Goal: Task Accomplishment & Management: Use online tool/utility

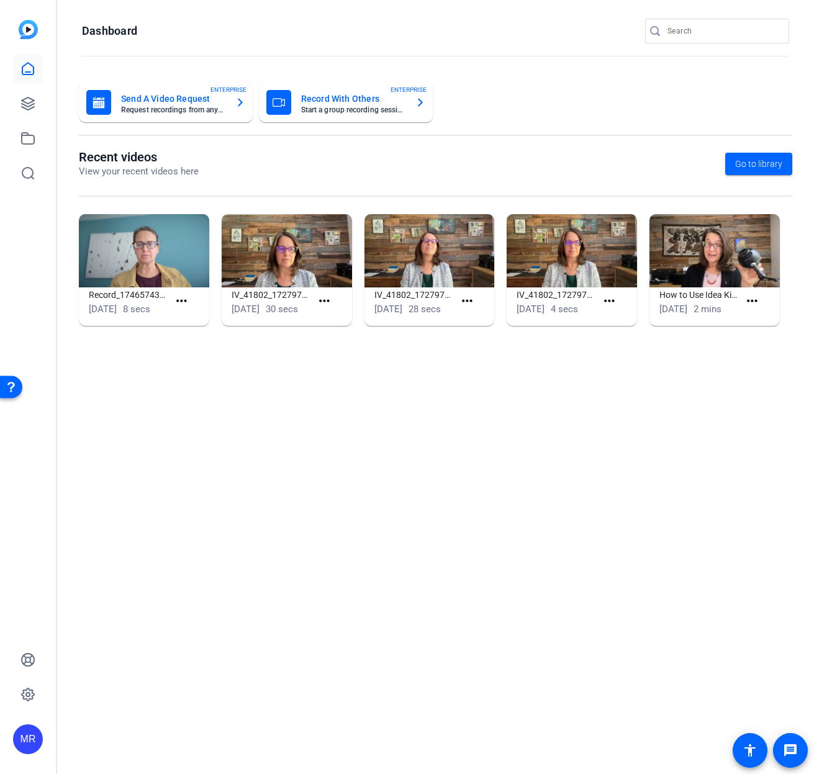
click at [697, 32] on input "Search" at bounding box center [723, 31] width 112 height 15
click at [690, 29] on input "Search" at bounding box center [723, 31] width 112 height 15
click at [731, 27] on input "Search" at bounding box center [723, 31] width 112 height 15
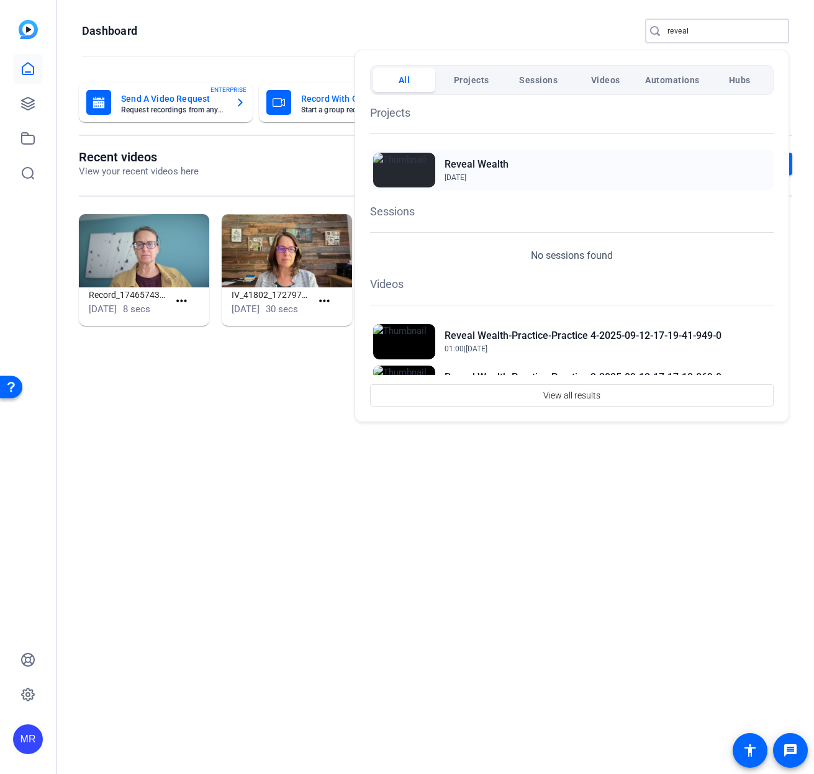
type input "reveal"
click at [496, 166] on h2 "Reveal Wealth" at bounding box center [476, 164] width 64 height 15
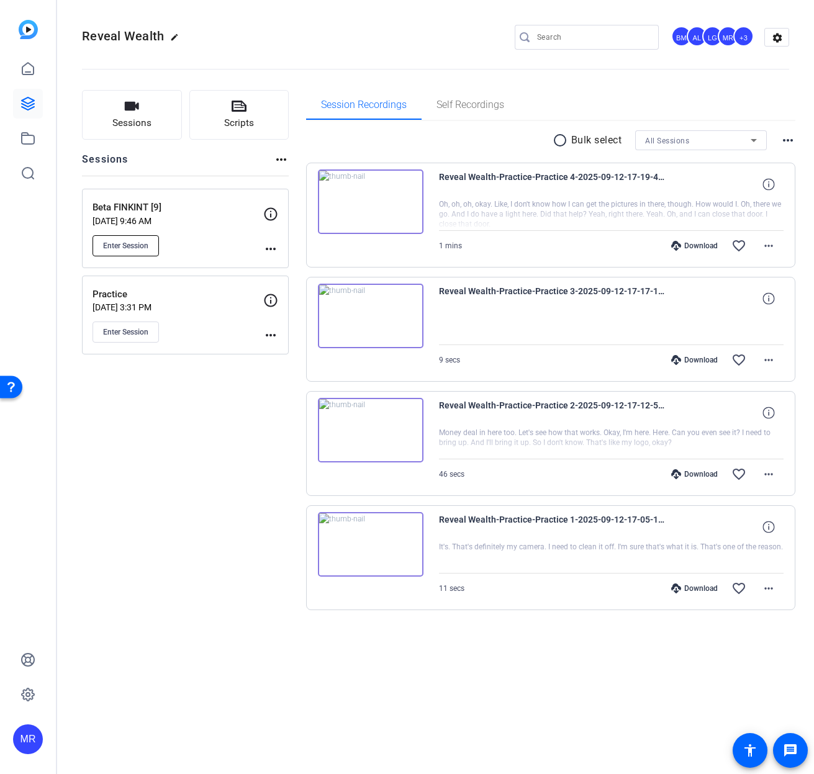
click at [140, 251] on button "Enter Session" at bounding box center [125, 245] width 66 height 21
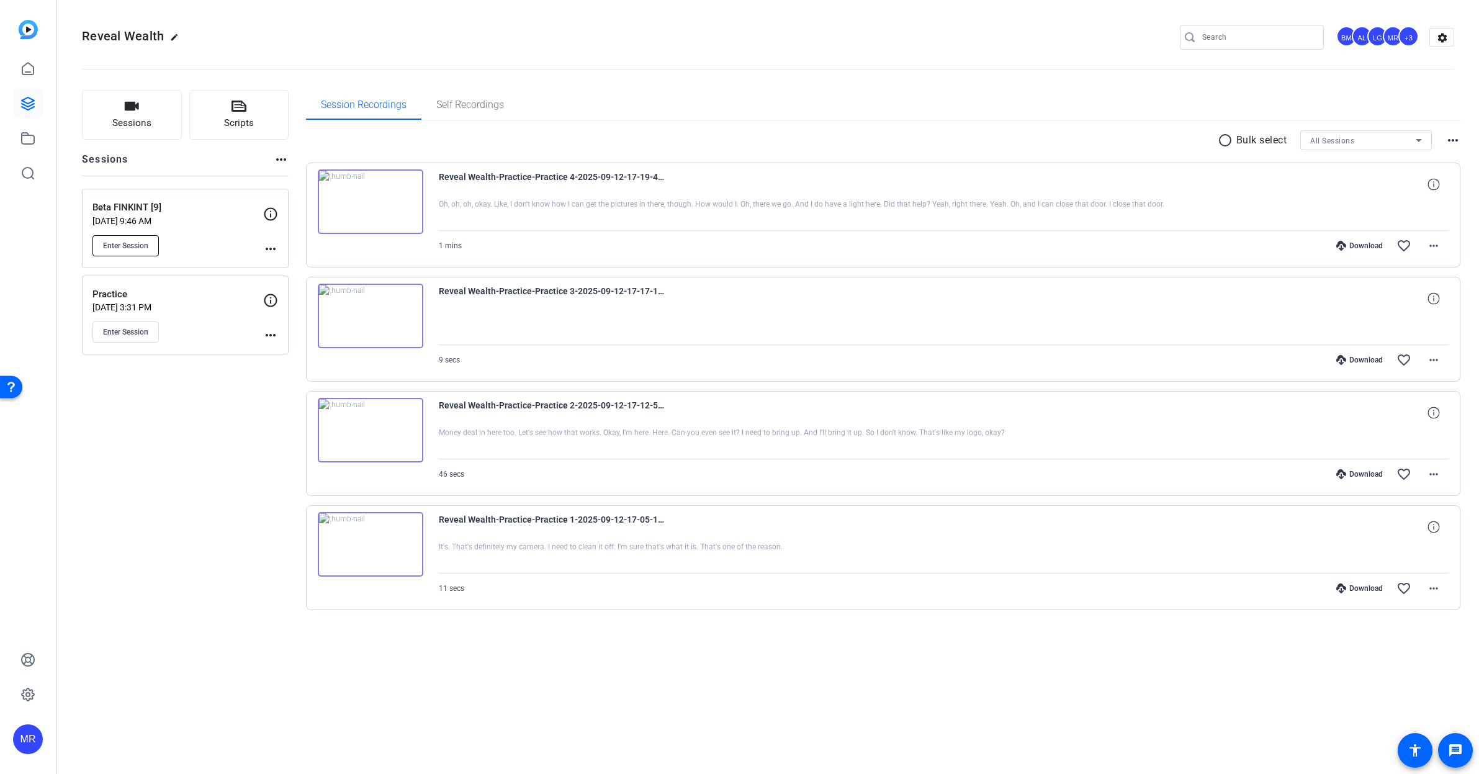
click at [137, 244] on span "Enter Session" at bounding box center [125, 246] width 45 height 10
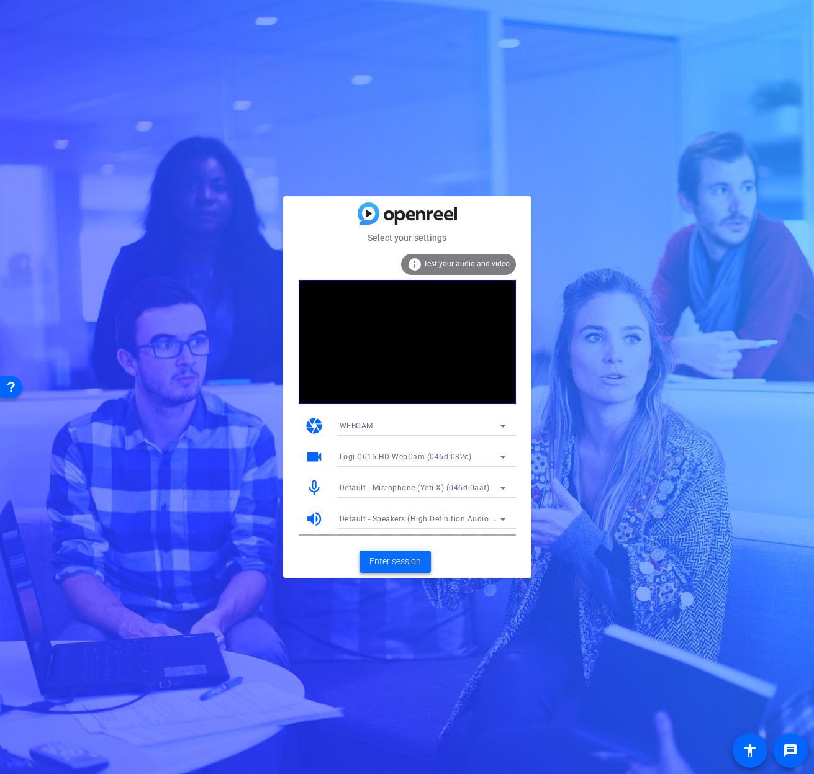
click at [417, 565] on span "Enter session" at bounding box center [395, 561] width 52 height 13
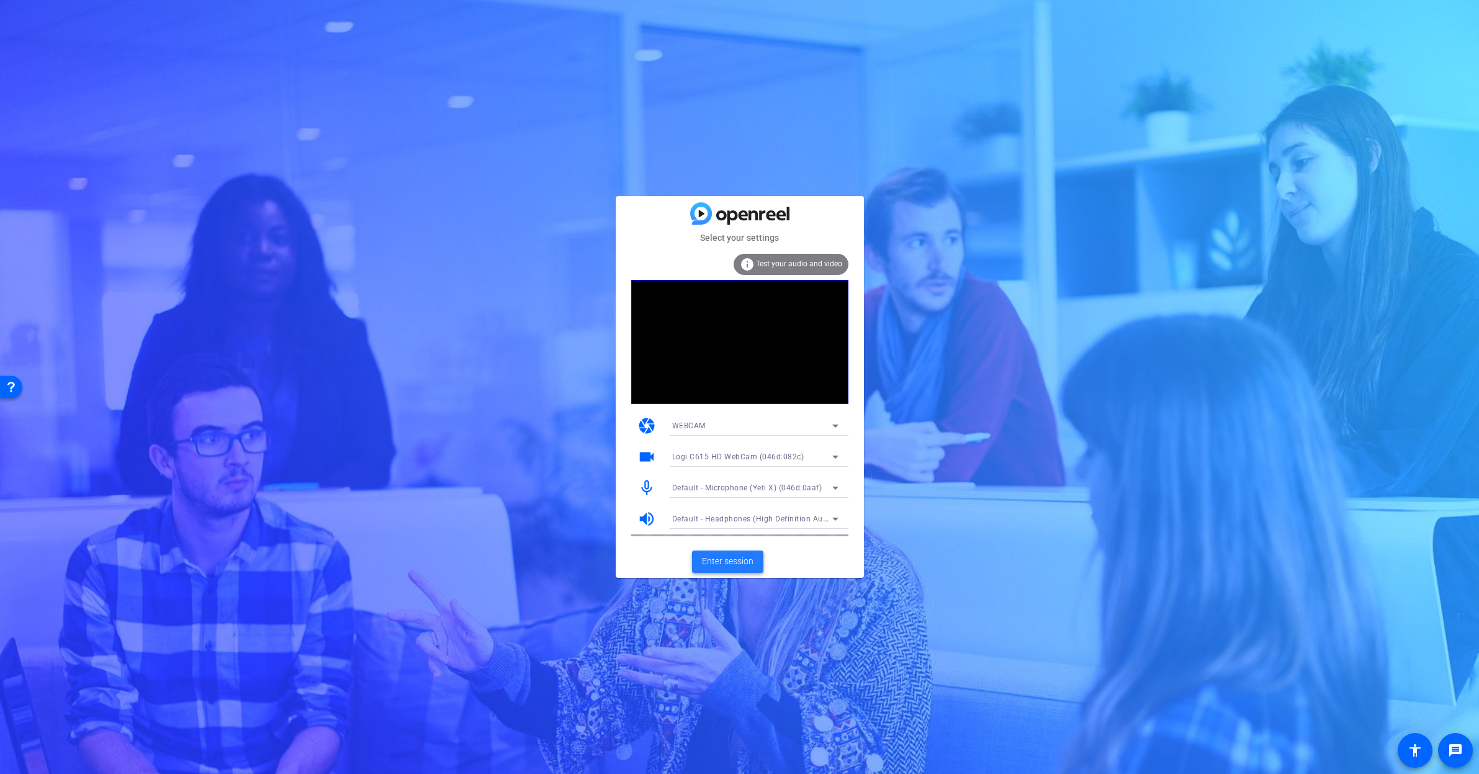
click at [742, 562] on span "Enter session" at bounding box center [728, 561] width 52 height 13
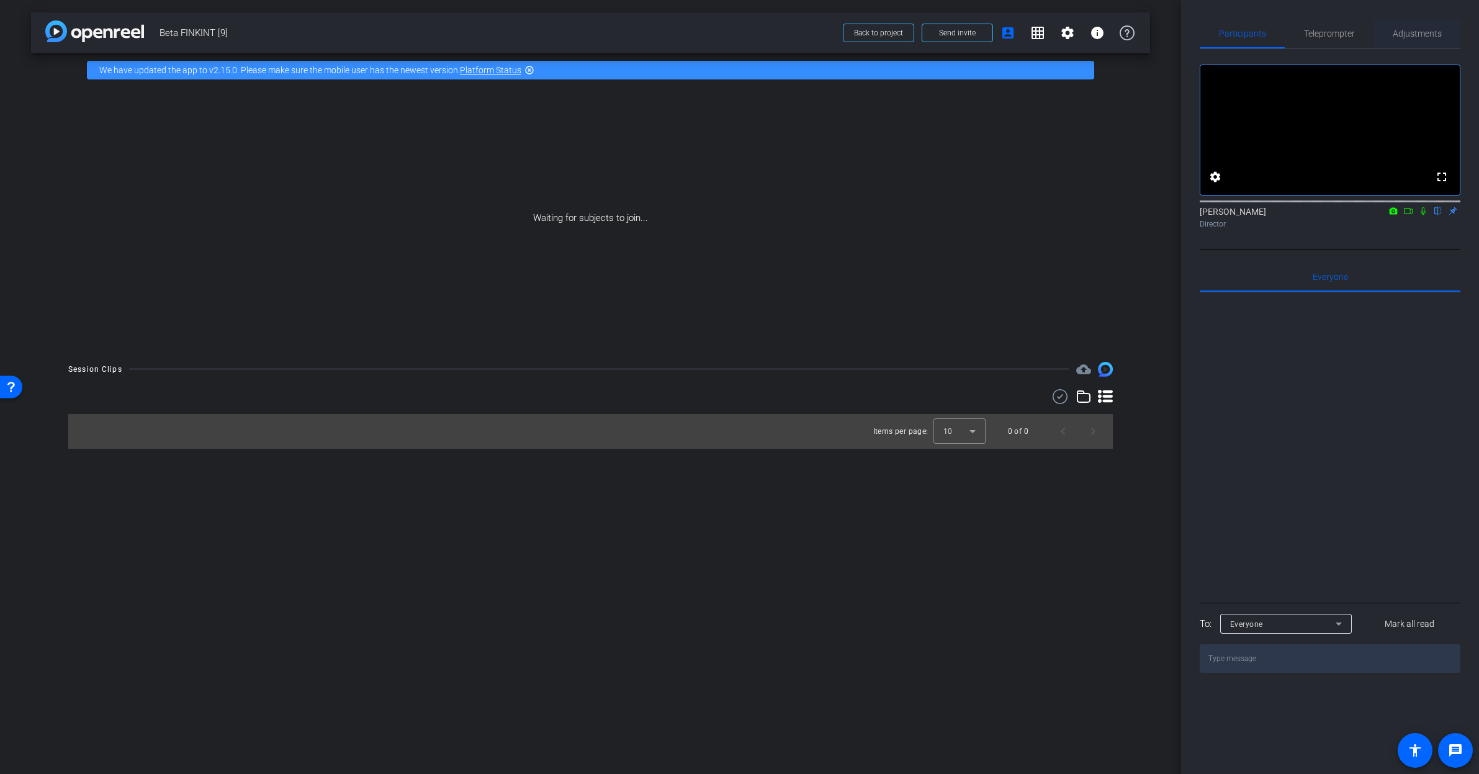
click at [1417, 32] on span "Adjustments" at bounding box center [1417, 33] width 49 height 9
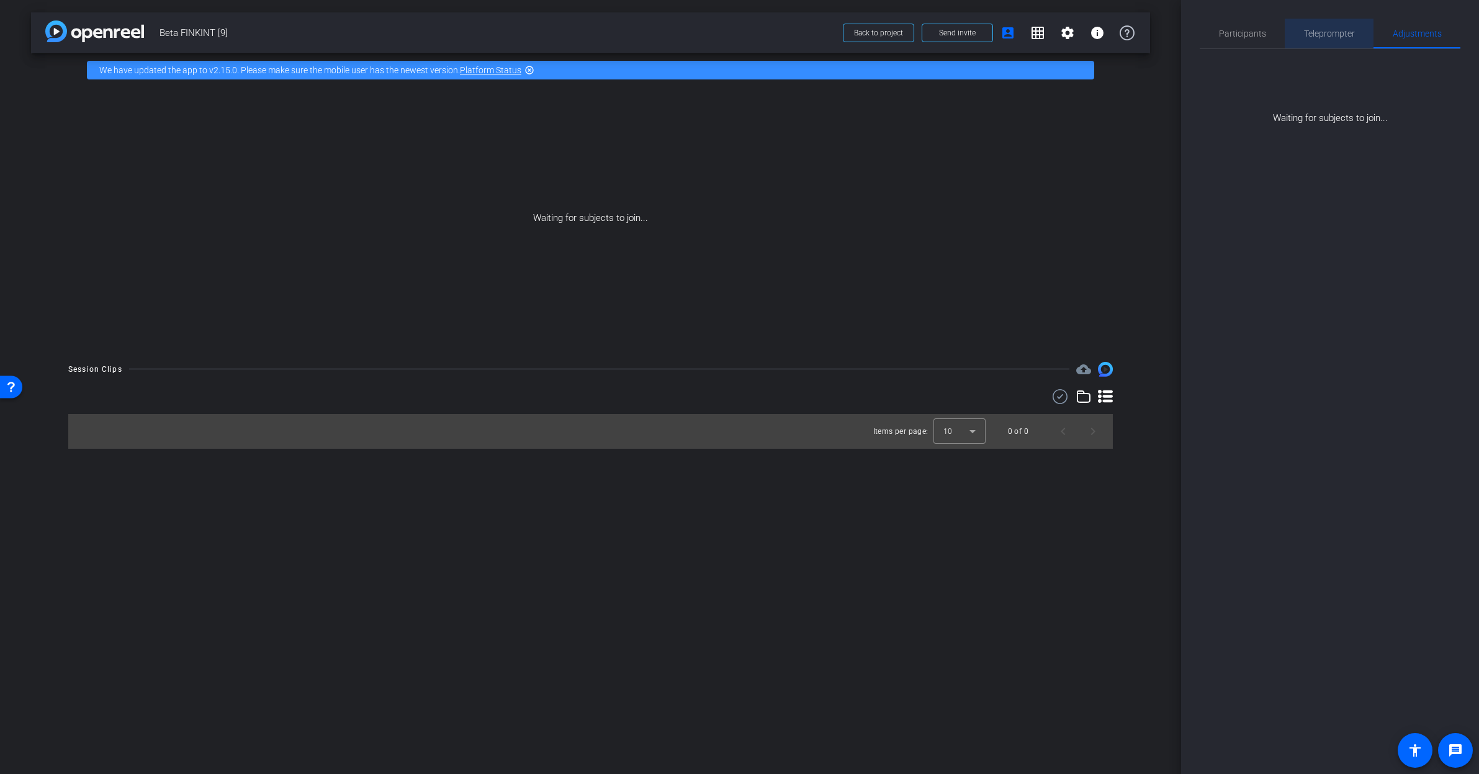
click at [1340, 39] on span "Teleprompter" at bounding box center [1329, 34] width 51 height 30
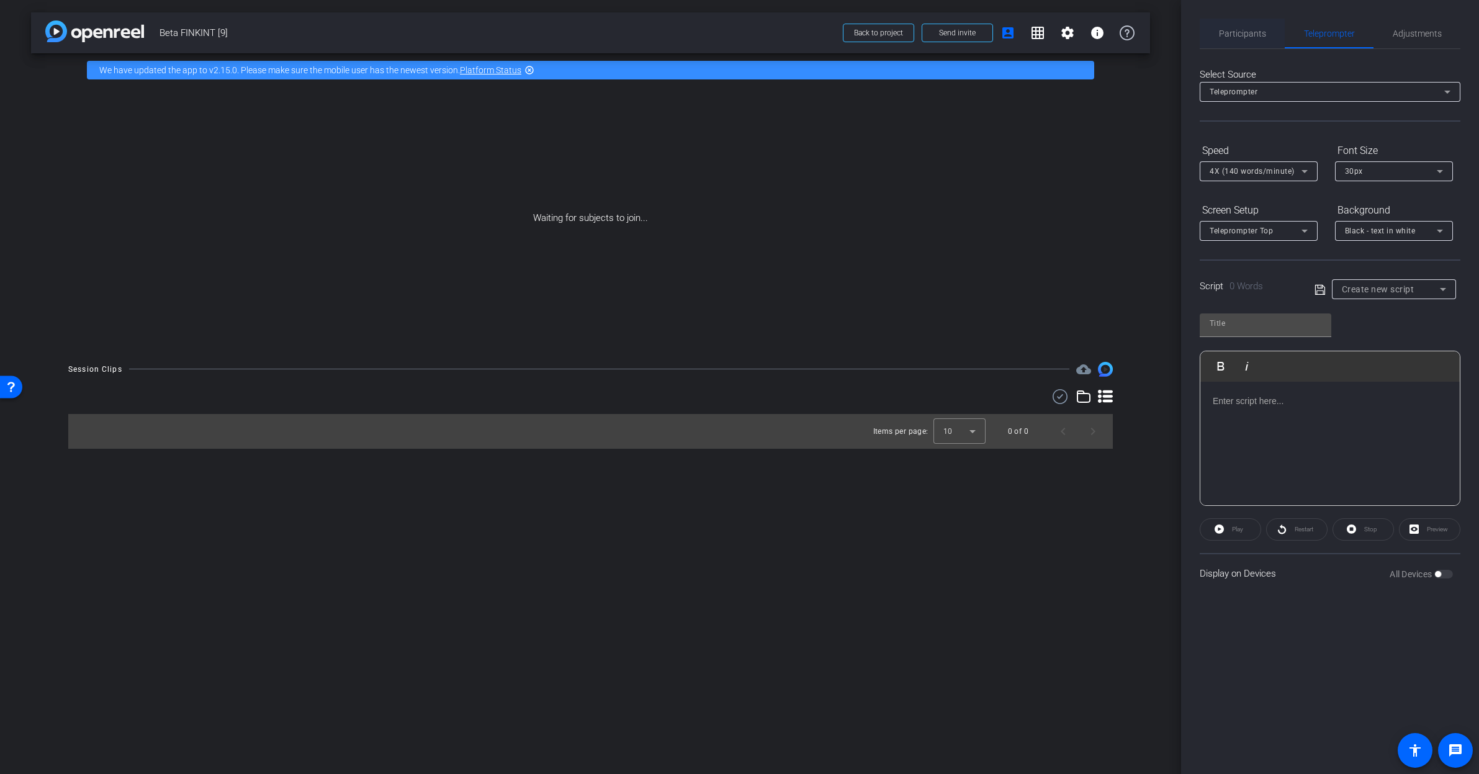
click at [1233, 32] on span "Participants" at bounding box center [1242, 33] width 47 height 9
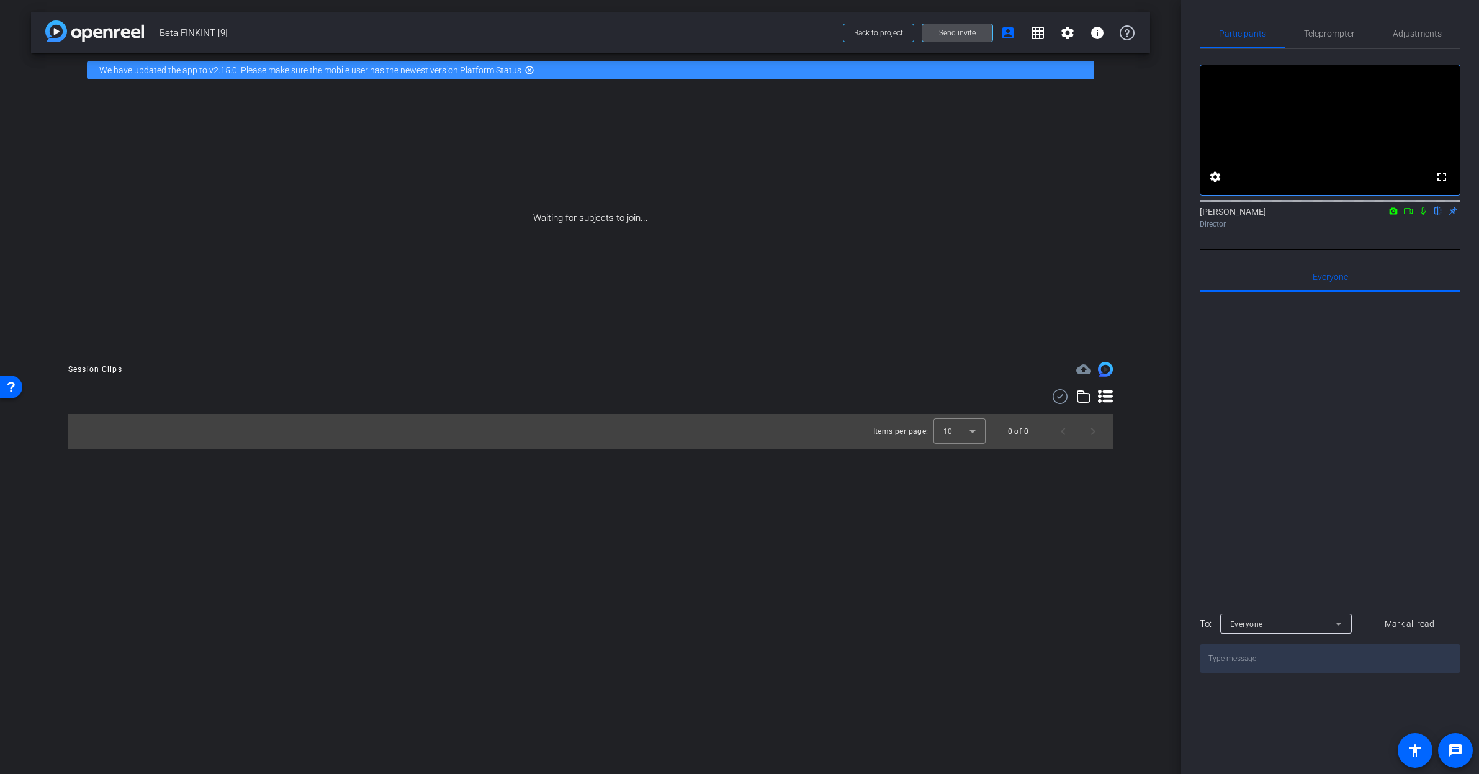
click at [957, 29] on span "Send invite" at bounding box center [957, 33] width 37 height 10
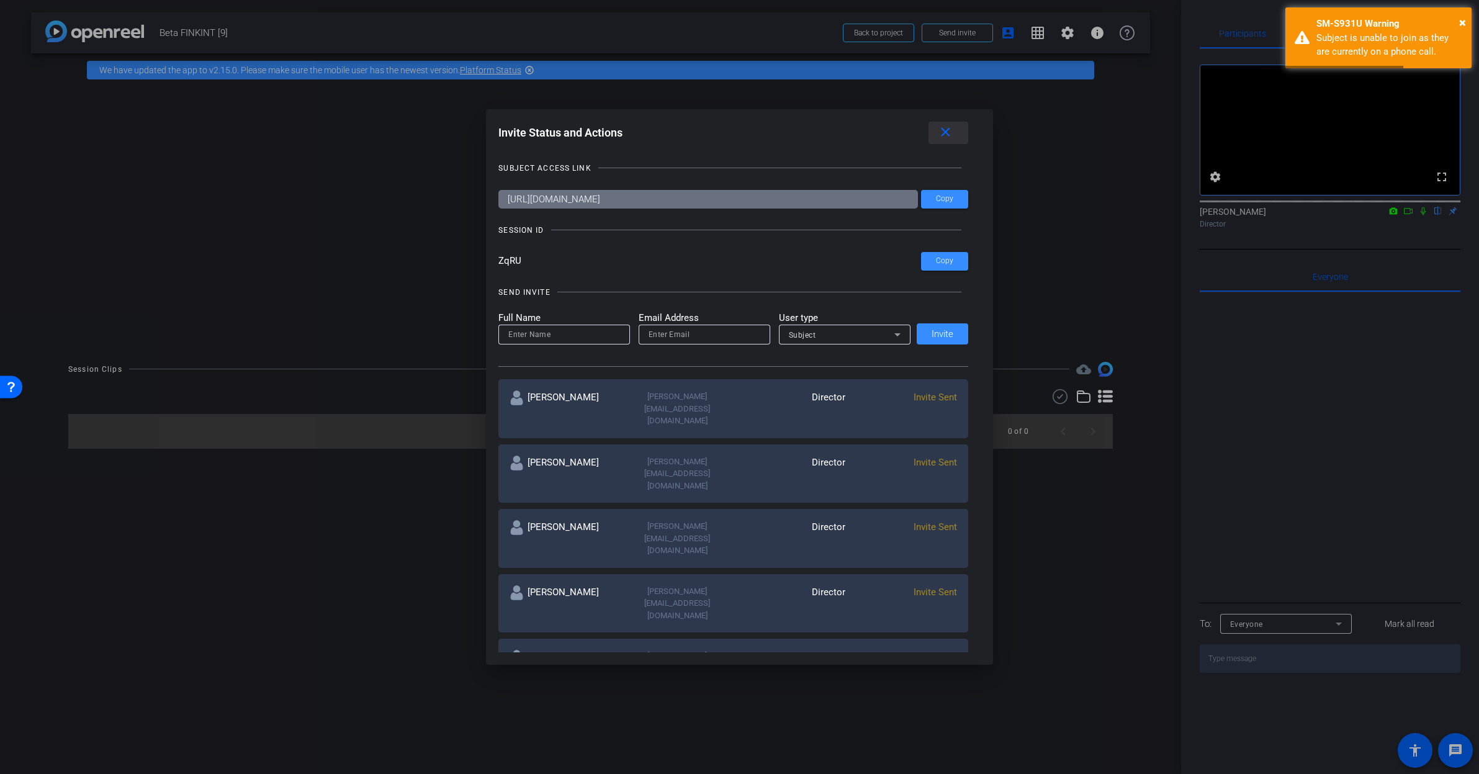
click at [950, 134] on mat-icon "close" at bounding box center [946, 133] width 16 height 16
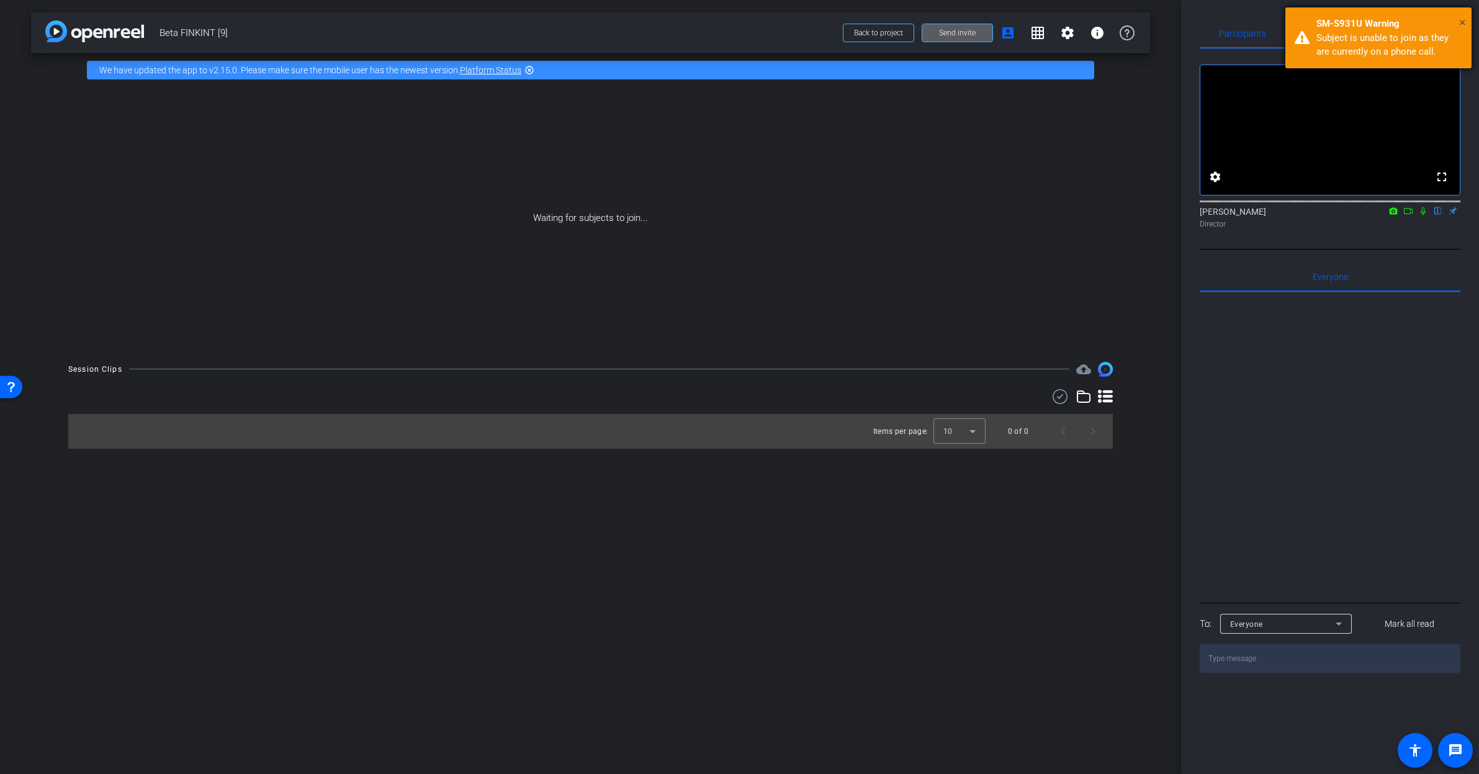
click at [1463, 22] on span "×" at bounding box center [1462, 22] width 7 height 15
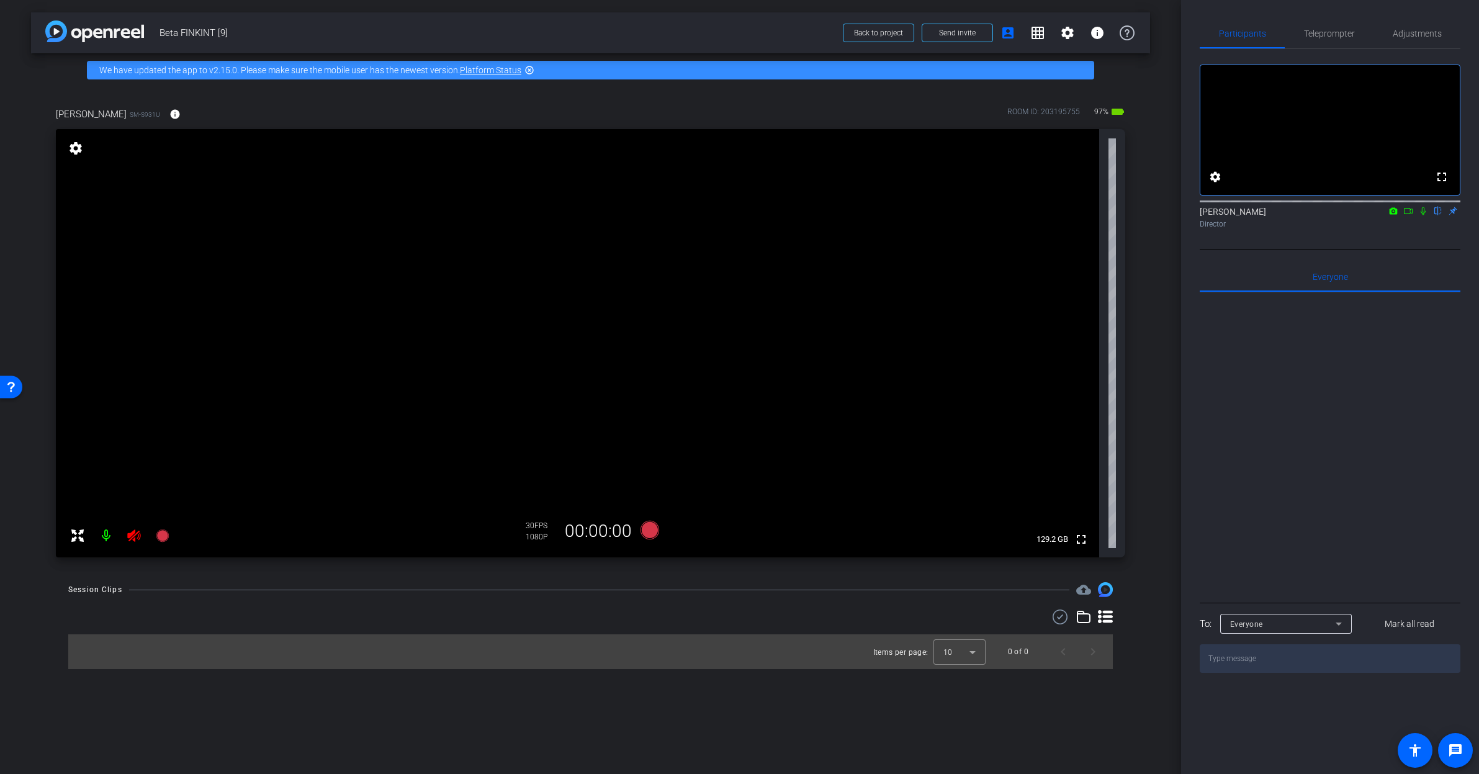
click at [139, 536] on icon at bounding box center [134, 535] width 15 height 15
click at [1439, 24] on span "Adjustments" at bounding box center [1417, 34] width 49 height 30
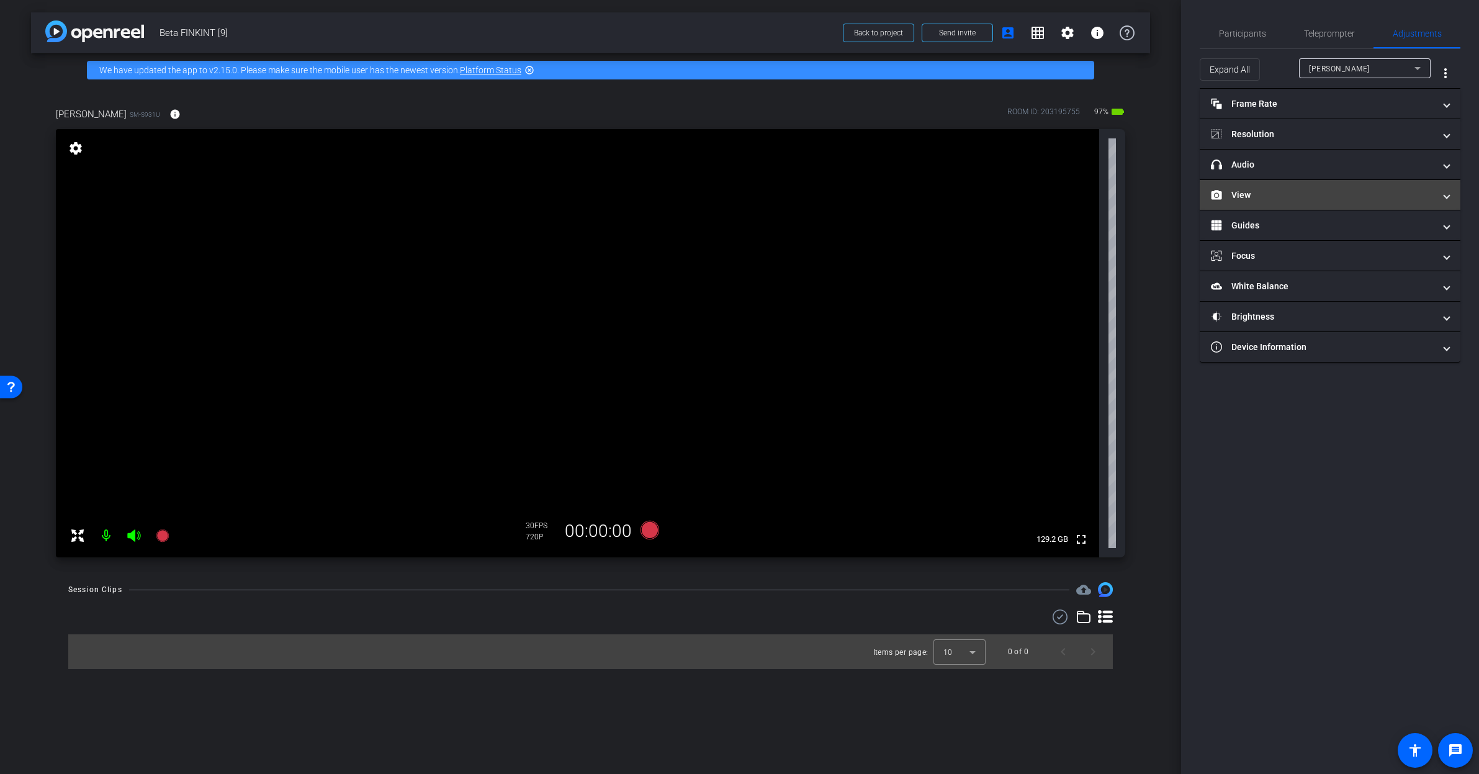
click at [1260, 199] on mat-panel-title "View" at bounding box center [1322, 195] width 223 height 13
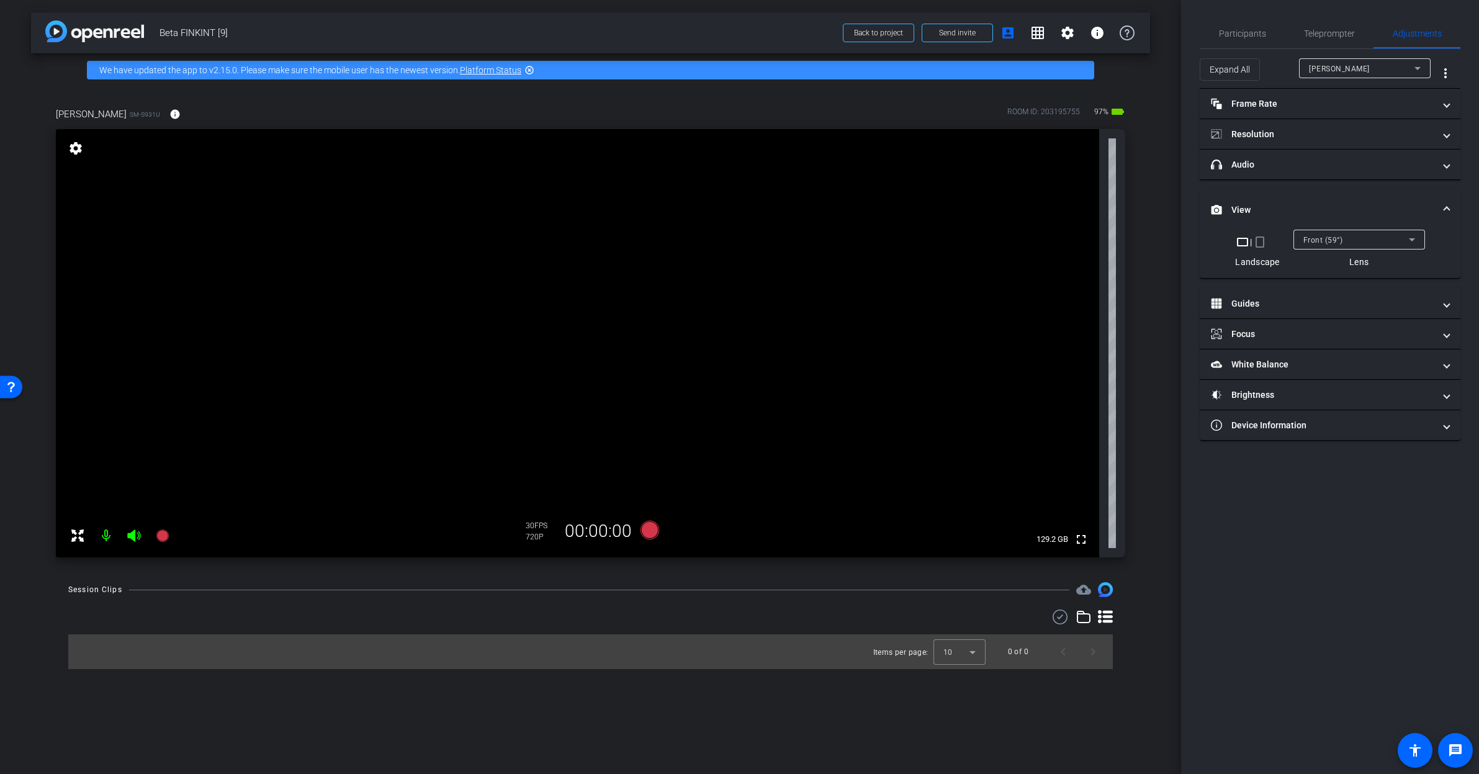
click at [1263, 246] on mat-icon "crop_portrait" at bounding box center [1260, 242] width 15 height 15
click at [1292, 169] on mat-panel-title "headphone icon Audio" at bounding box center [1322, 164] width 223 height 13
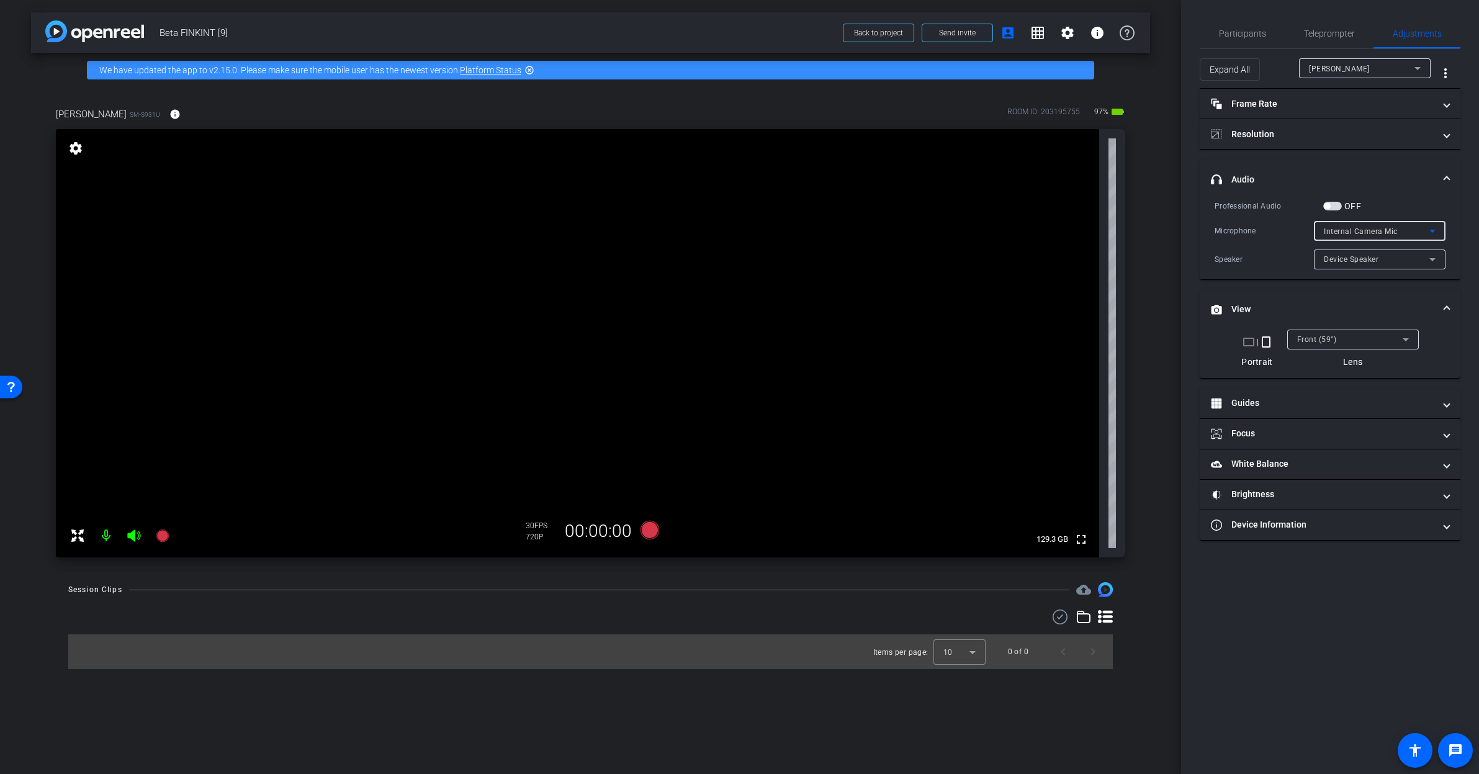
click at [1357, 234] on span "Internal Camera Mic" at bounding box center [1361, 231] width 74 height 9
click at [1370, 226] on div at bounding box center [739, 387] width 1479 height 774
click at [1330, 204] on span "button" at bounding box center [1327, 206] width 6 height 6
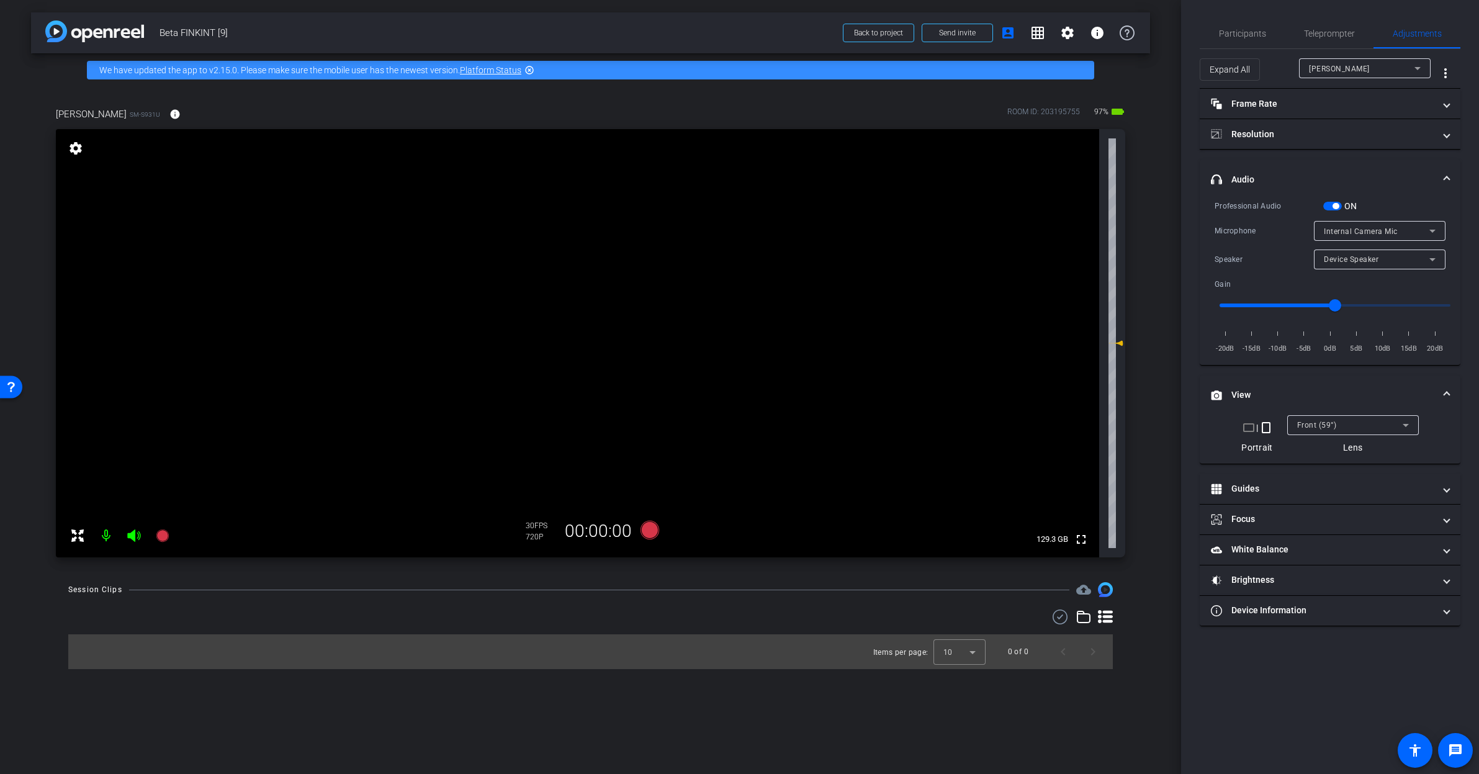
click at [1334, 203] on span "button" at bounding box center [1336, 206] width 6 height 6
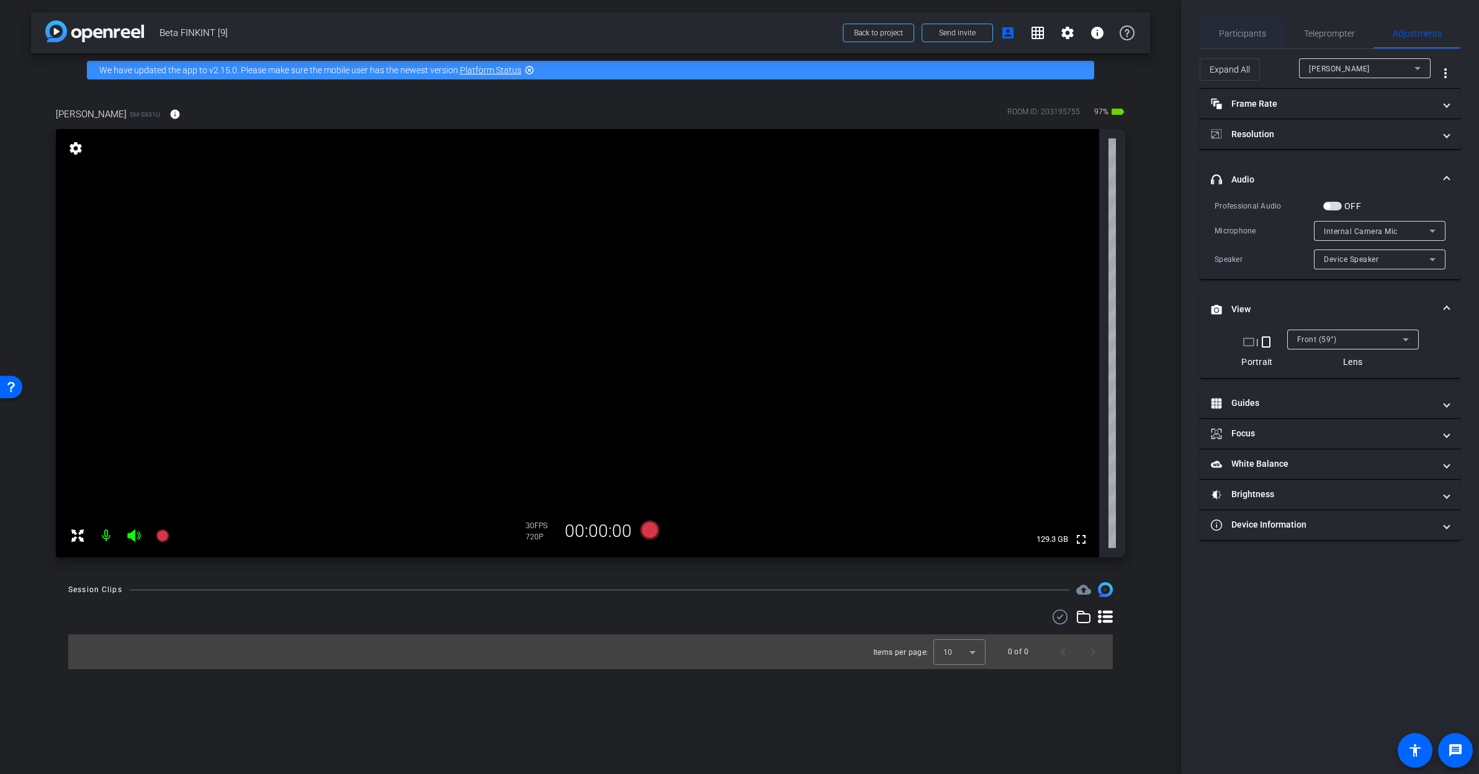
click at [1232, 27] on span "Participants" at bounding box center [1242, 34] width 47 height 30
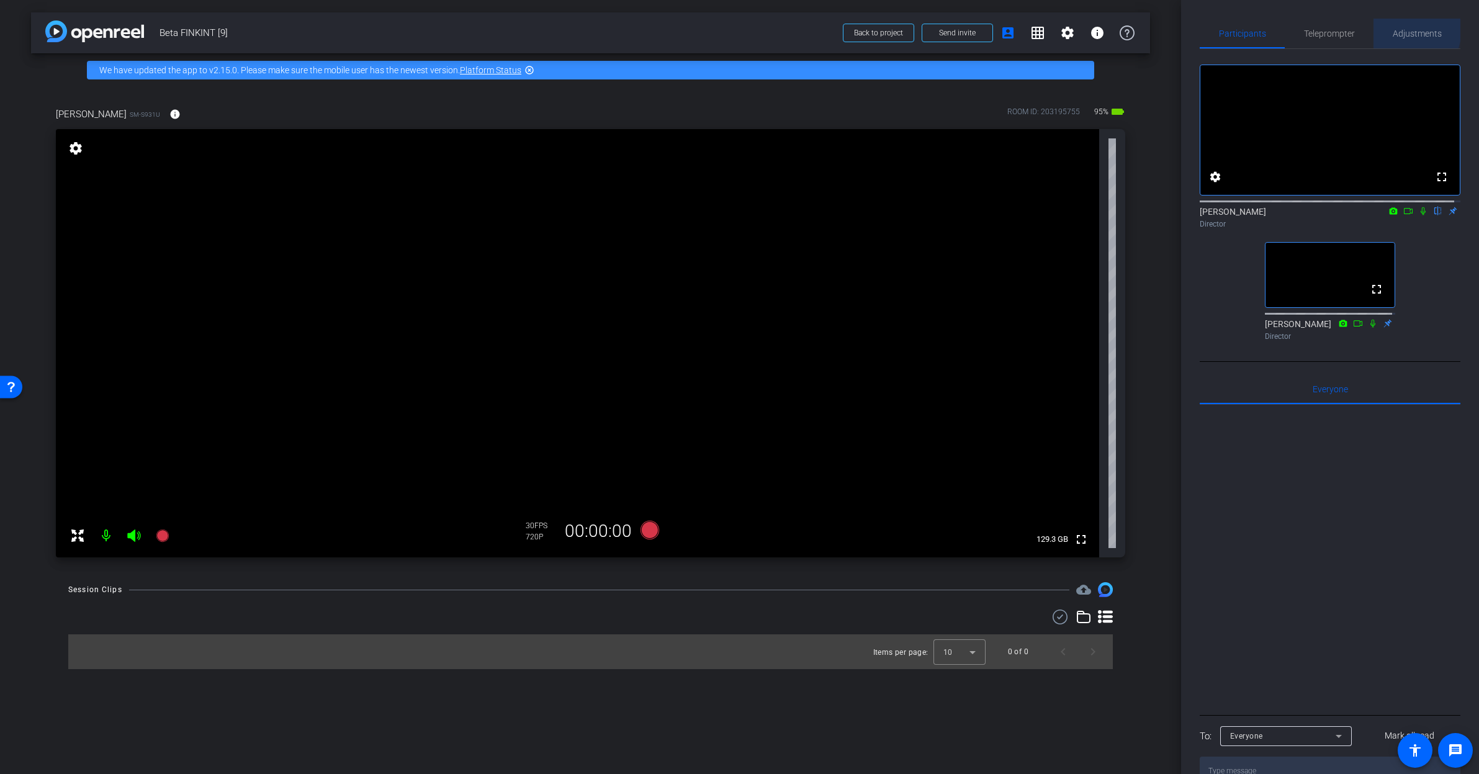
click at [1394, 29] on span "Adjustments" at bounding box center [1417, 33] width 49 height 9
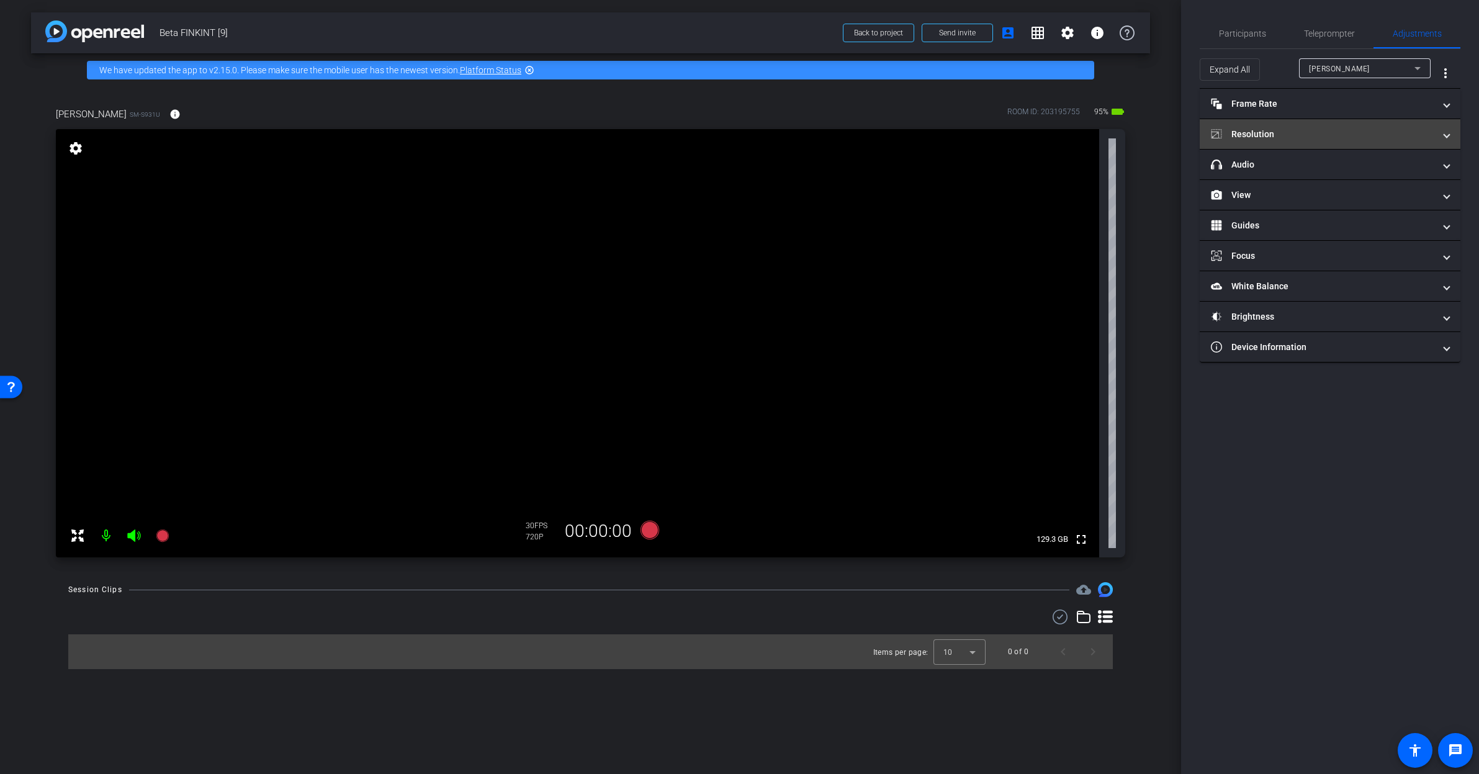
click at [1288, 140] on mat-panel-title "Resolution" at bounding box center [1322, 134] width 223 height 13
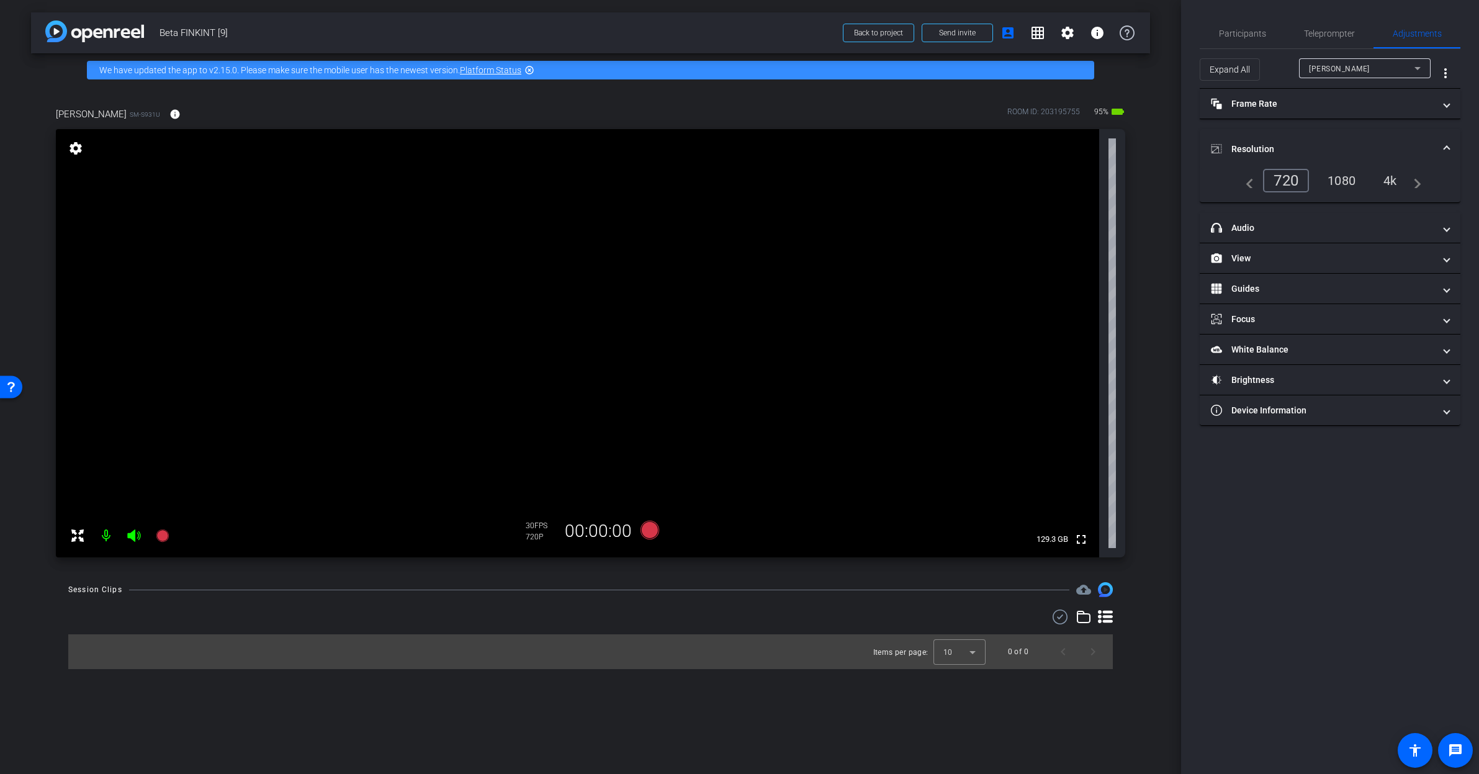
click at [1399, 187] on div "4k" at bounding box center [1390, 180] width 32 height 21
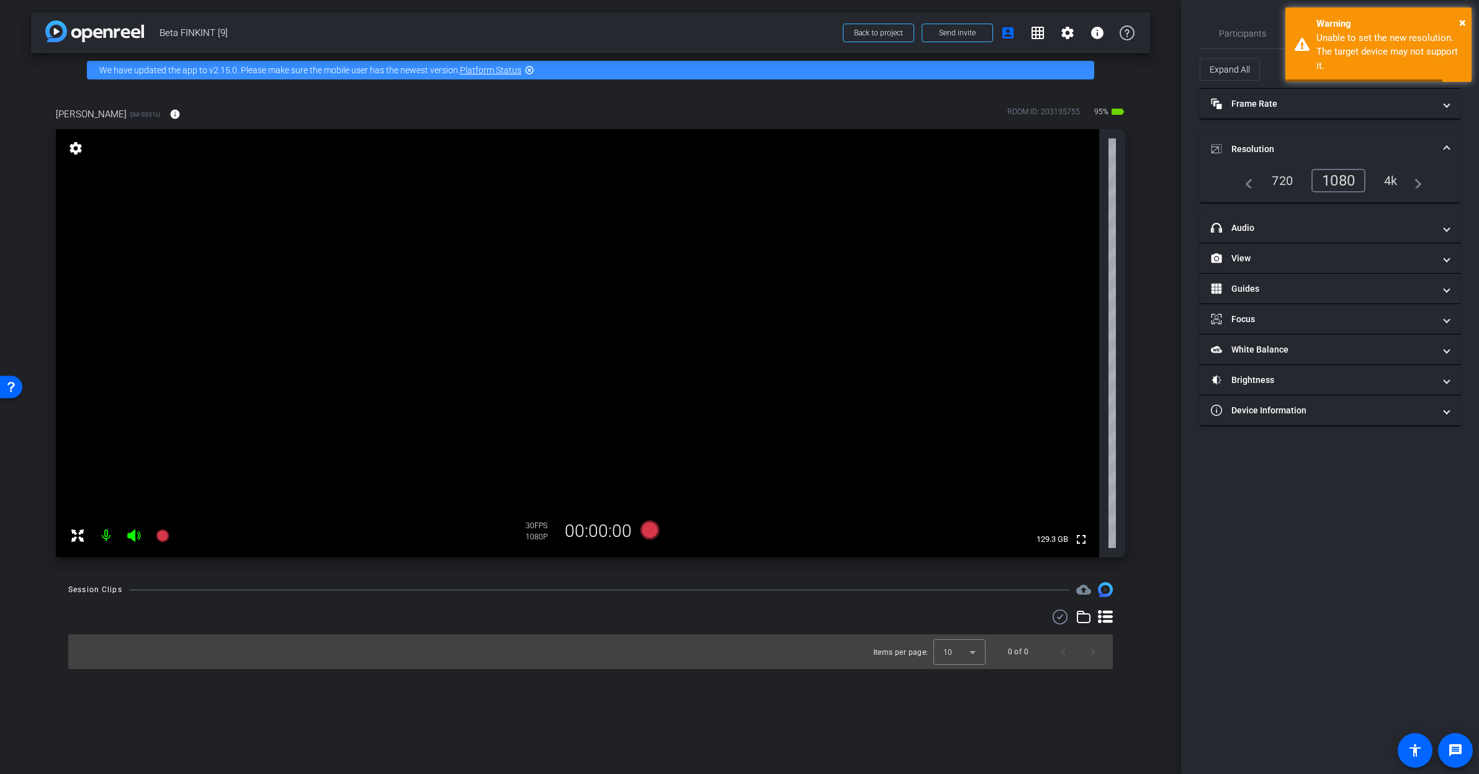
click at [1394, 182] on div "4k" at bounding box center [1391, 180] width 32 height 21
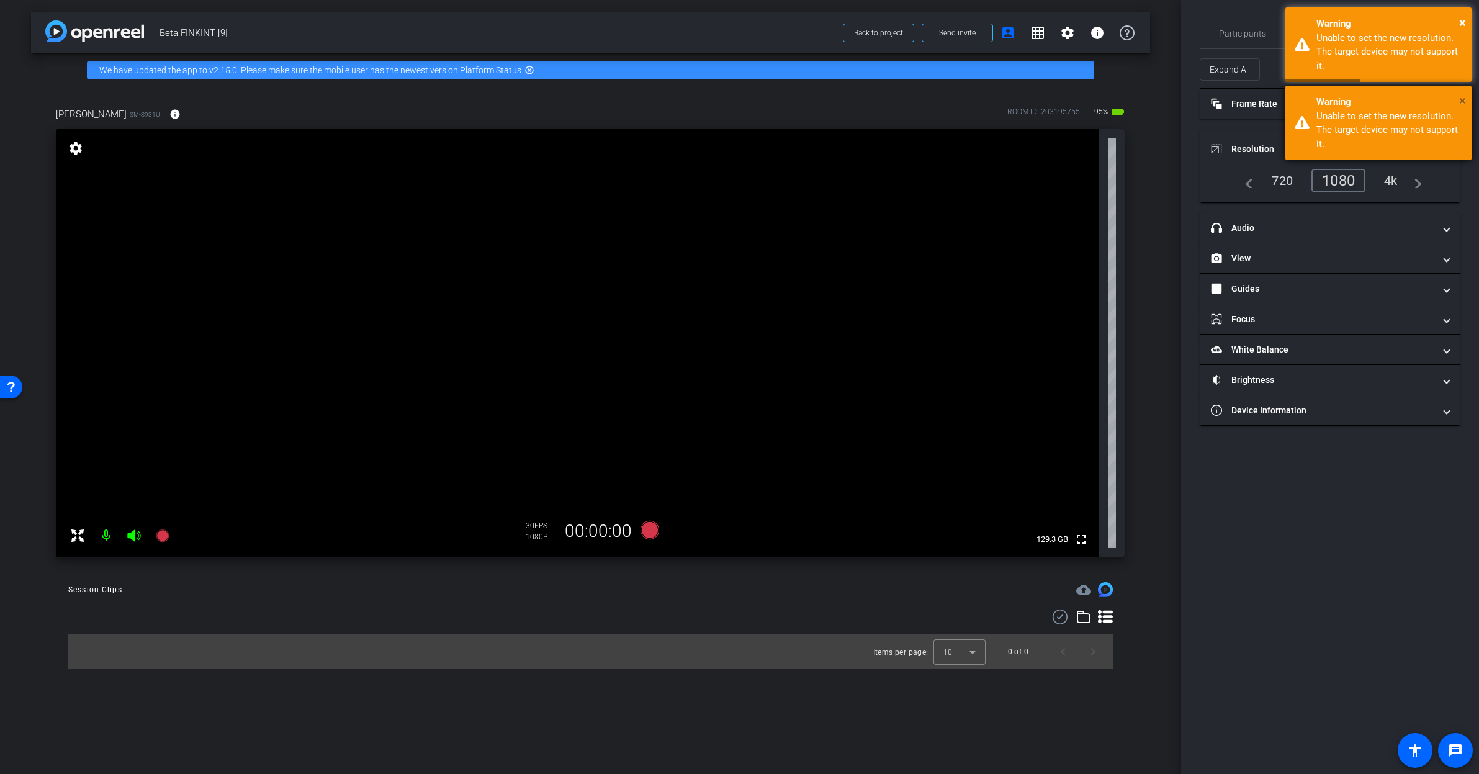
click at [1459, 101] on span "×" at bounding box center [1462, 100] width 7 height 15
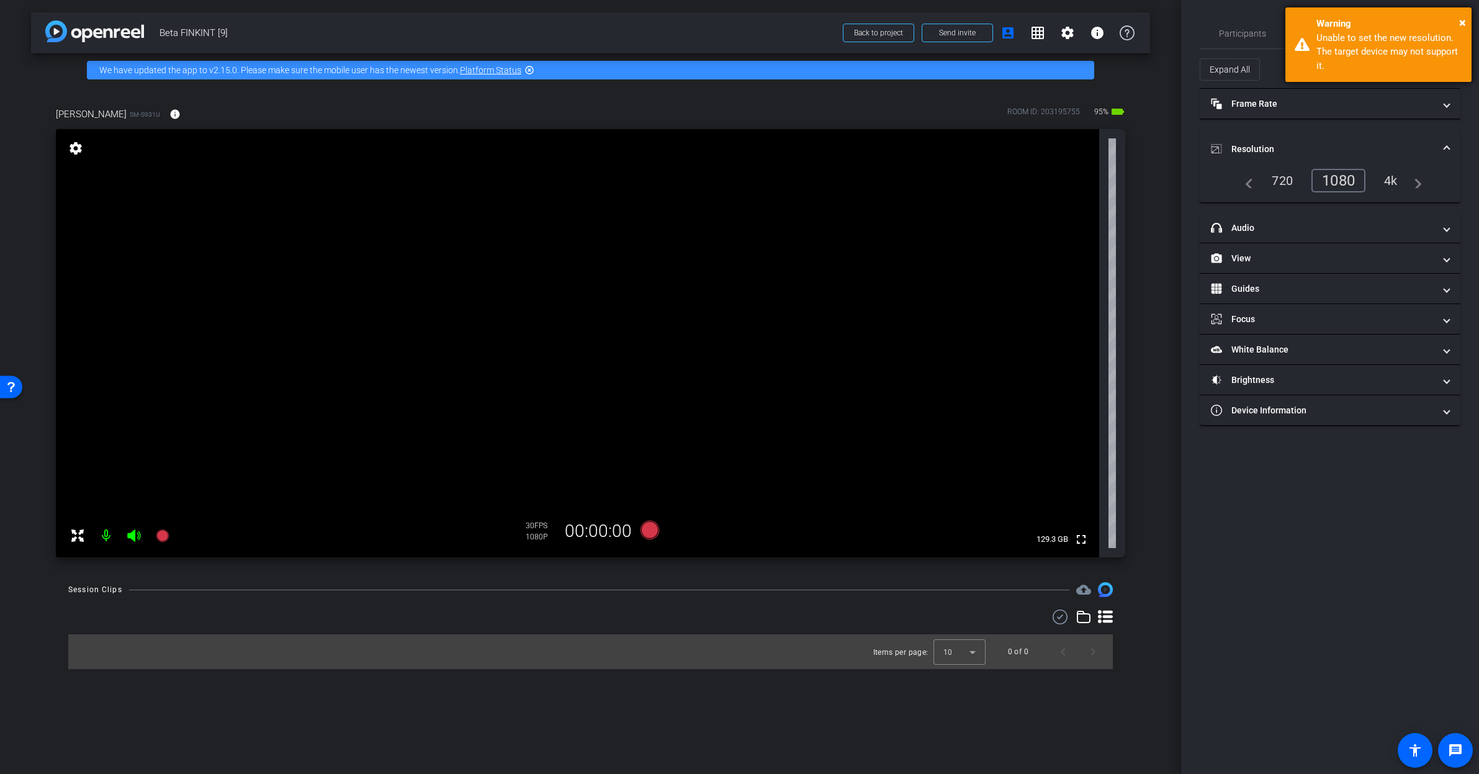
click at [1458, 17] on div "Warning" at bounding box center [1390, 24] width 146 height 14
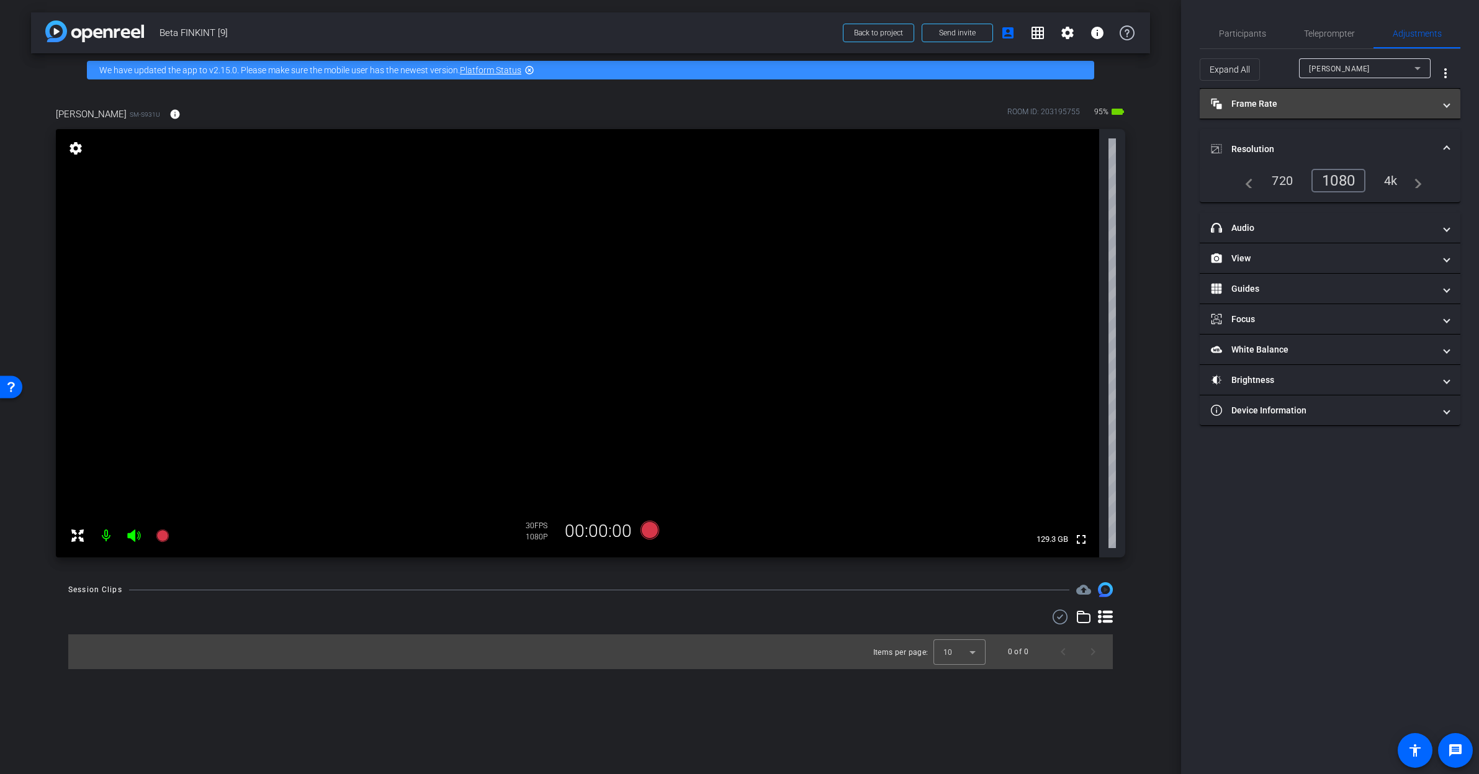
click at [1295, 96] on mat-expansion-panel-header "Frame Rate Frame Rate" at bounding box center [1330, 104] width 261 height 30
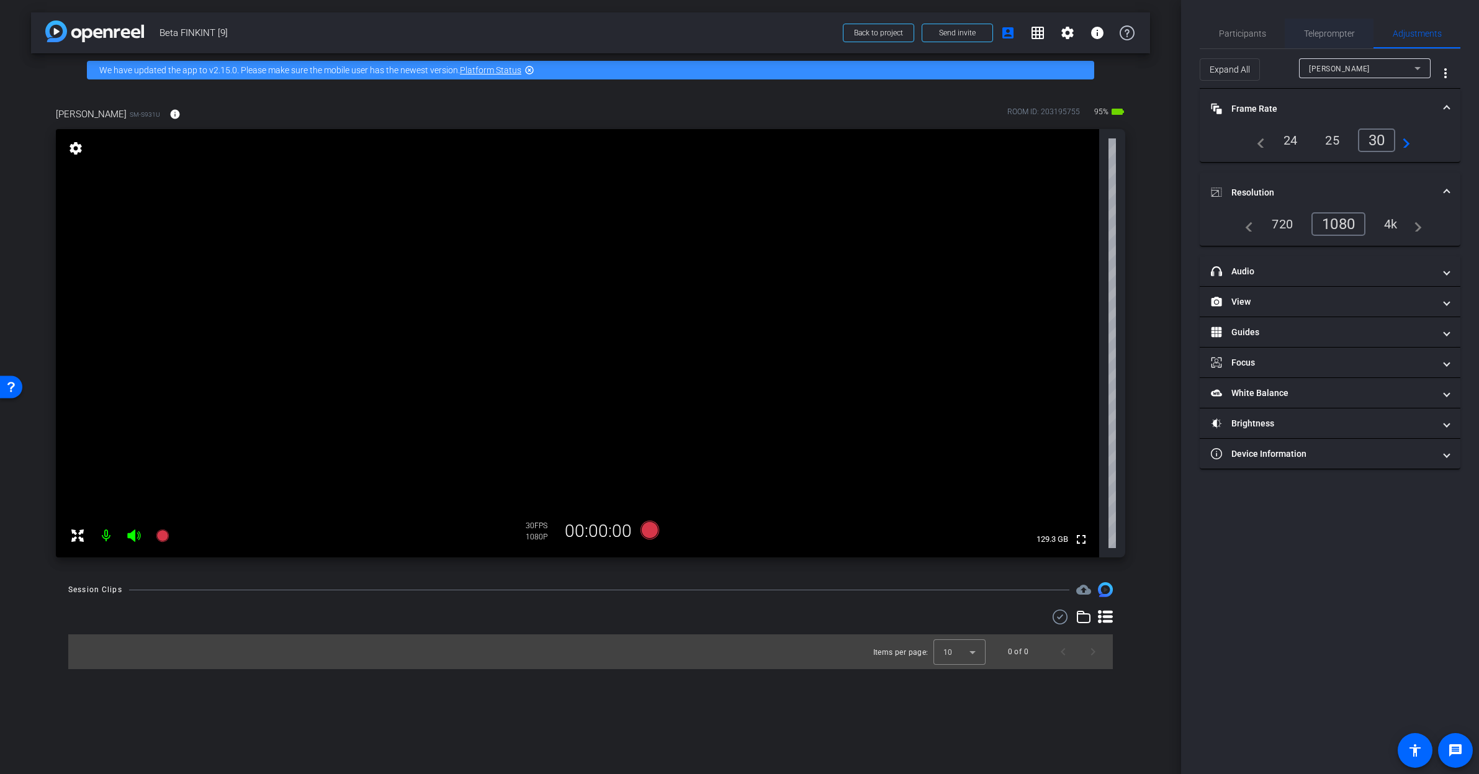
click at [1337, 32] on span "Teleprompter" at bounding box center [1329, 33] width 51 height 9
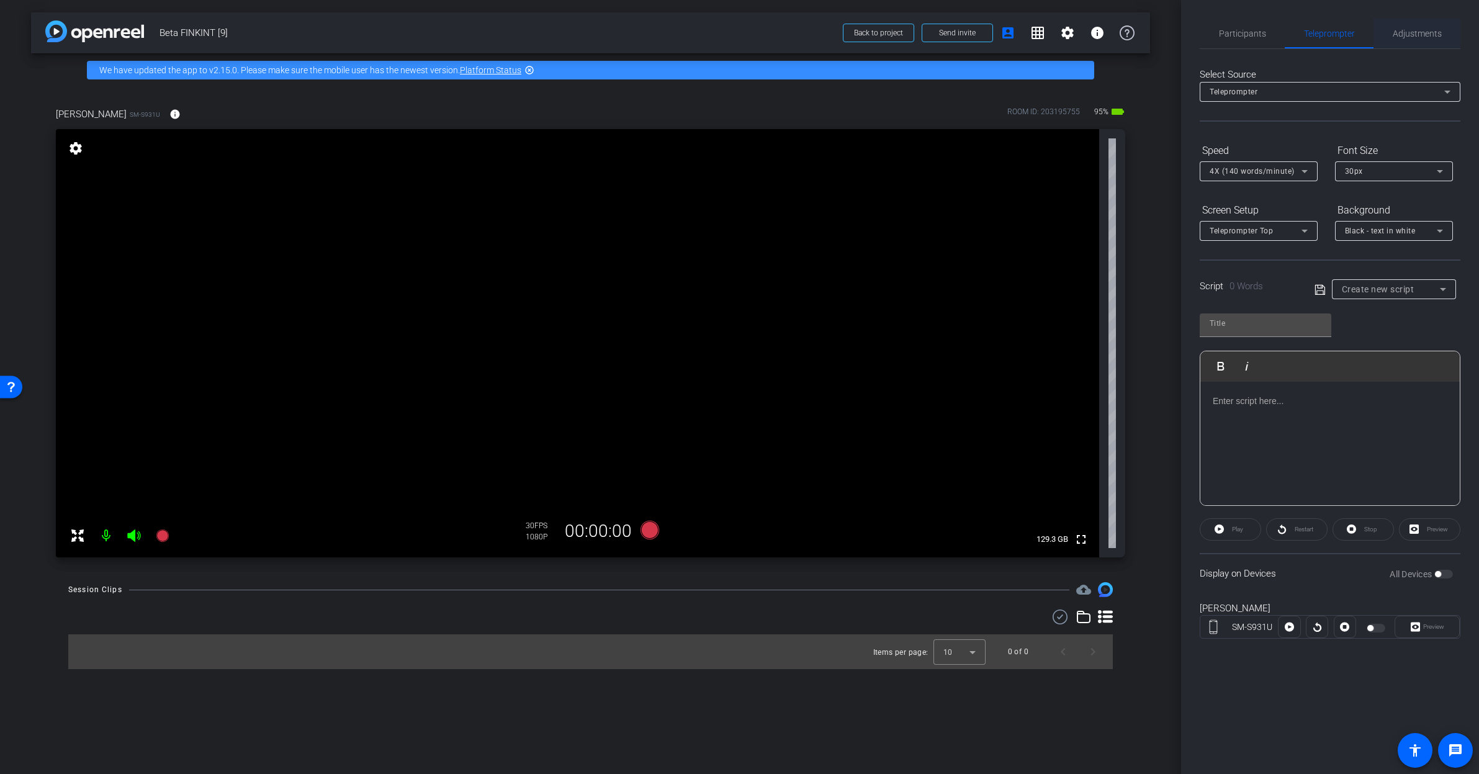
click at [1415, 26] on span "Adjustments" at bounding box center [1417, 34] width 49 height 30
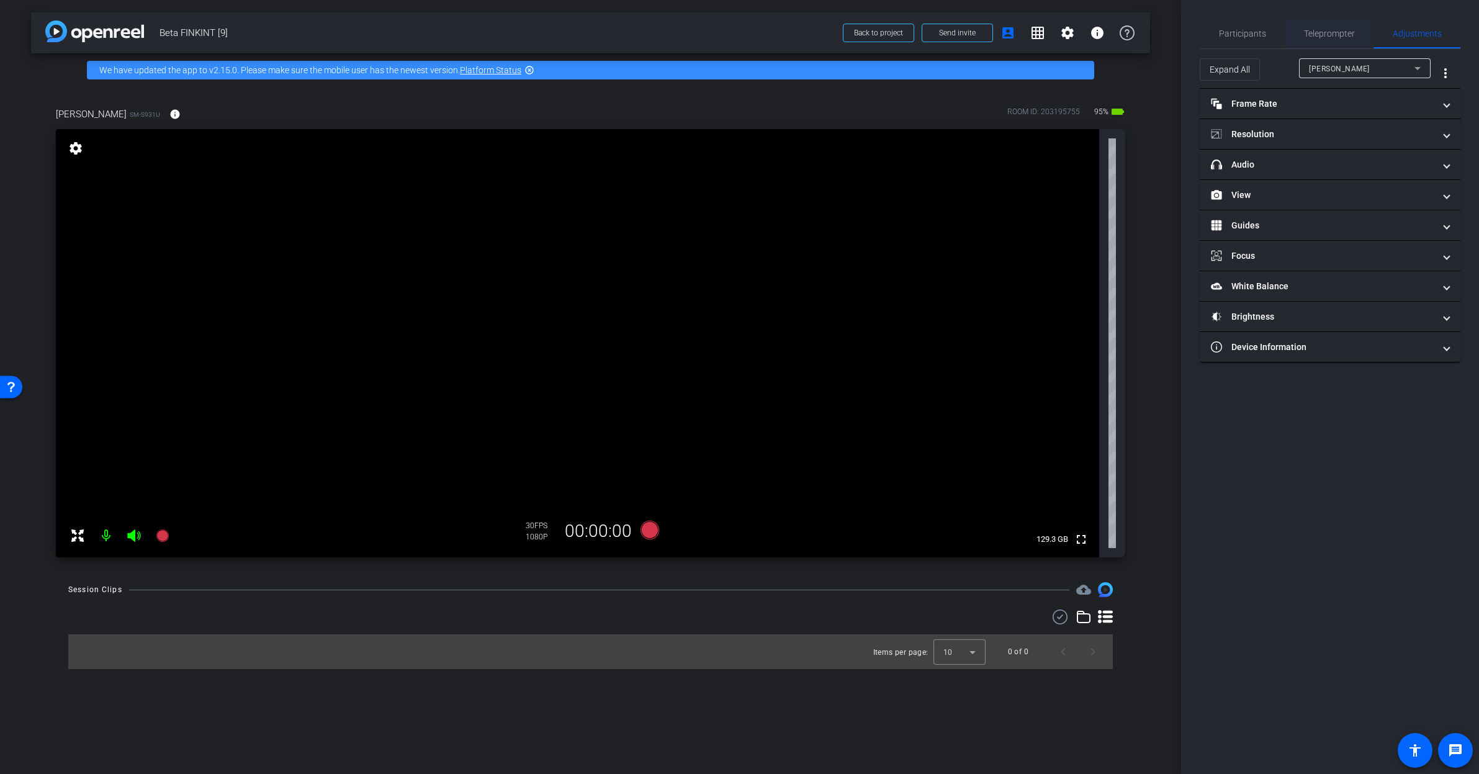
click at [1330, 30] on span "Teleprompter" at bounding box center [1329, 33] width 51 height 9
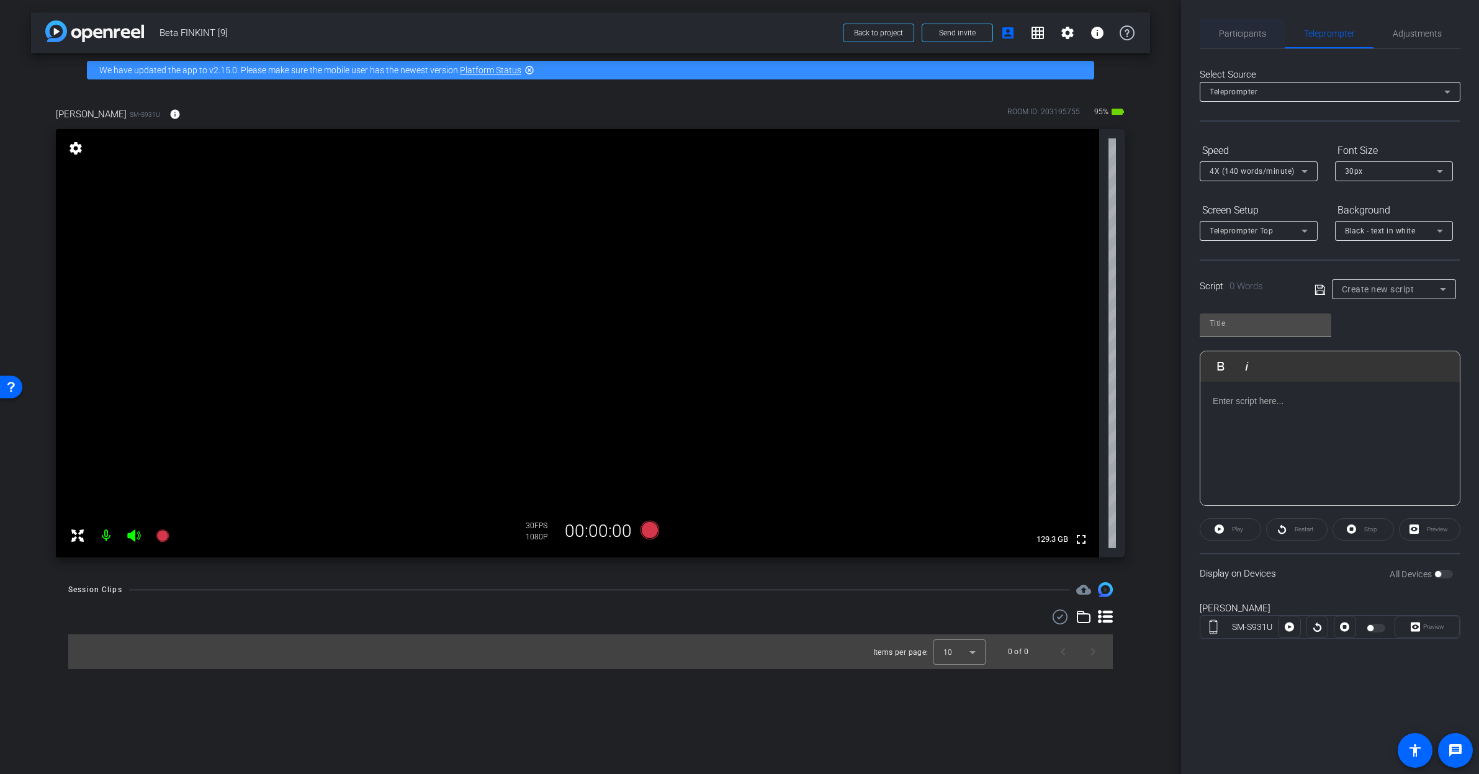
click at [1247, 32] on span "Participants" at bounding box center [1242, 33] width 47 height 9
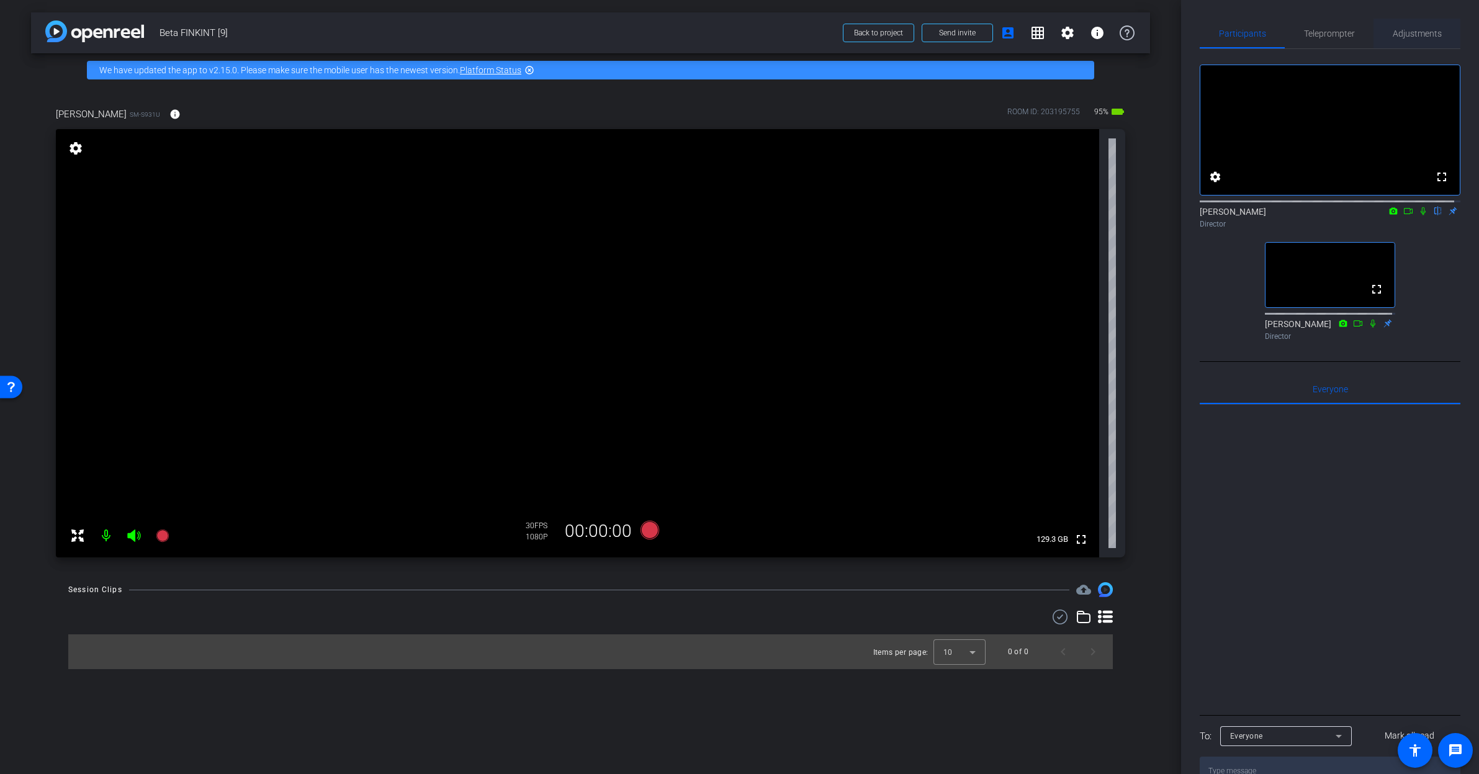
click at [1409, 32] on span "Adjustments" at bounding box center [1417, 33] width 49 height 9
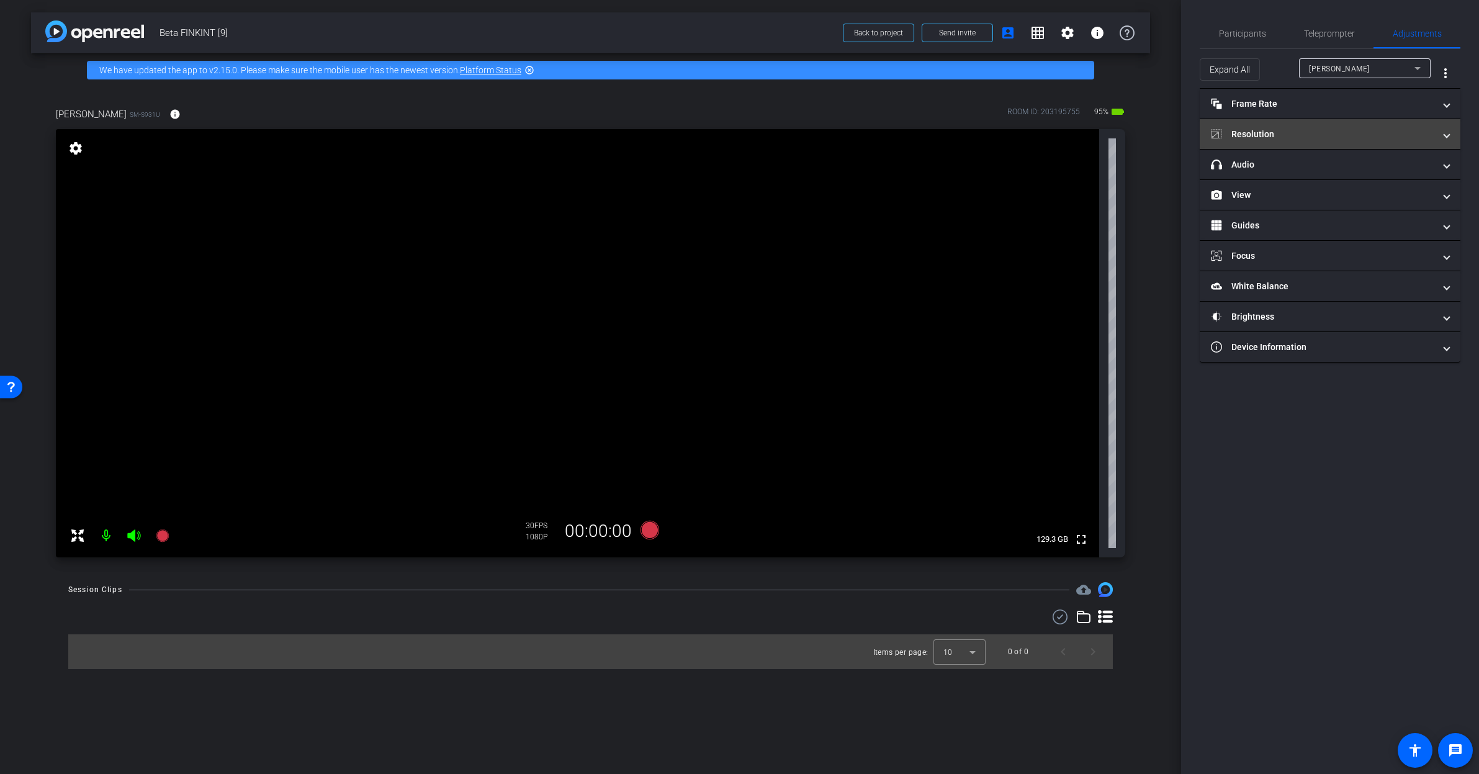
click at [1308, 137] on mat-panel-title "Resolution" at bounding box center [1322, 134] width 223 height 13
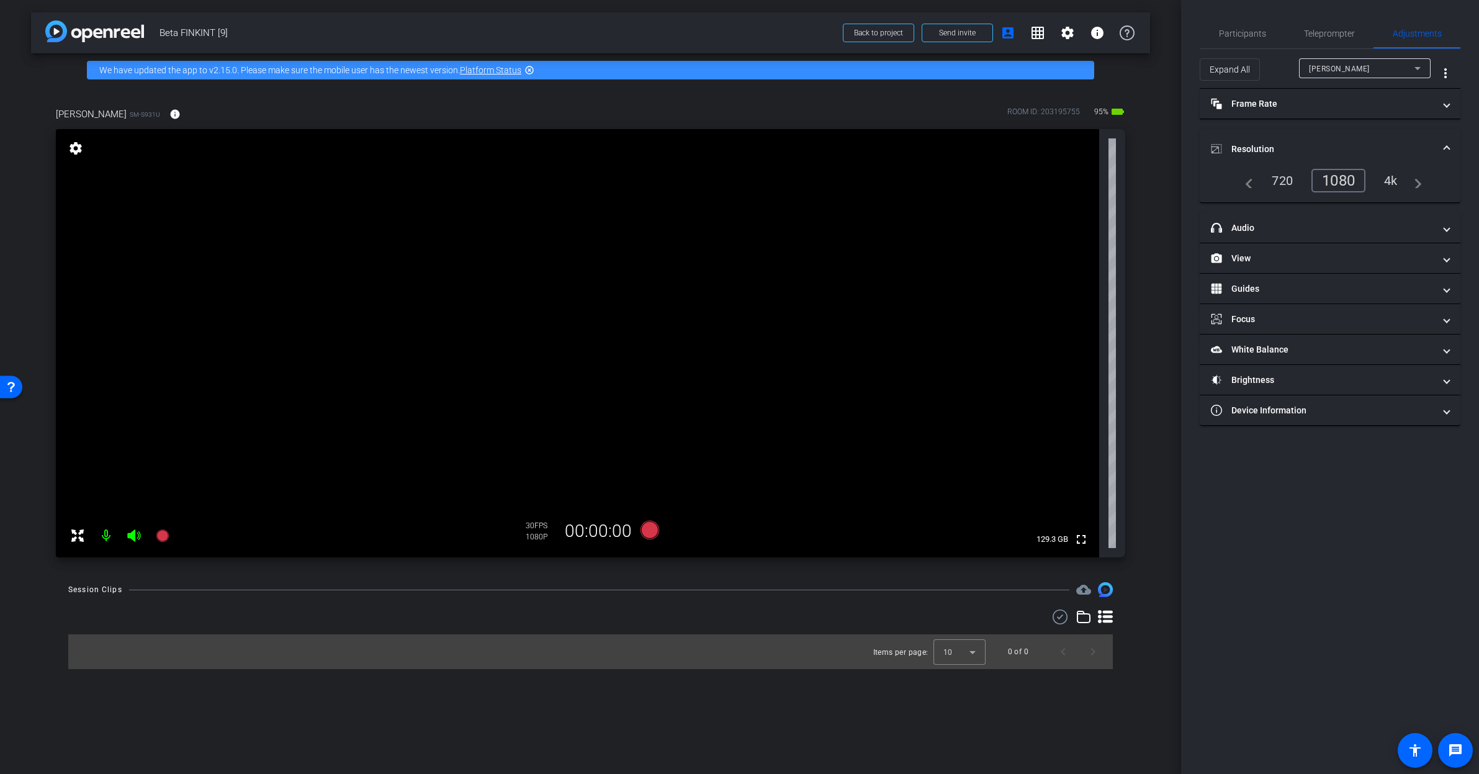
click at [1391, 182] on div "4k" at bounding box center [1391, 180] width 32 height 21
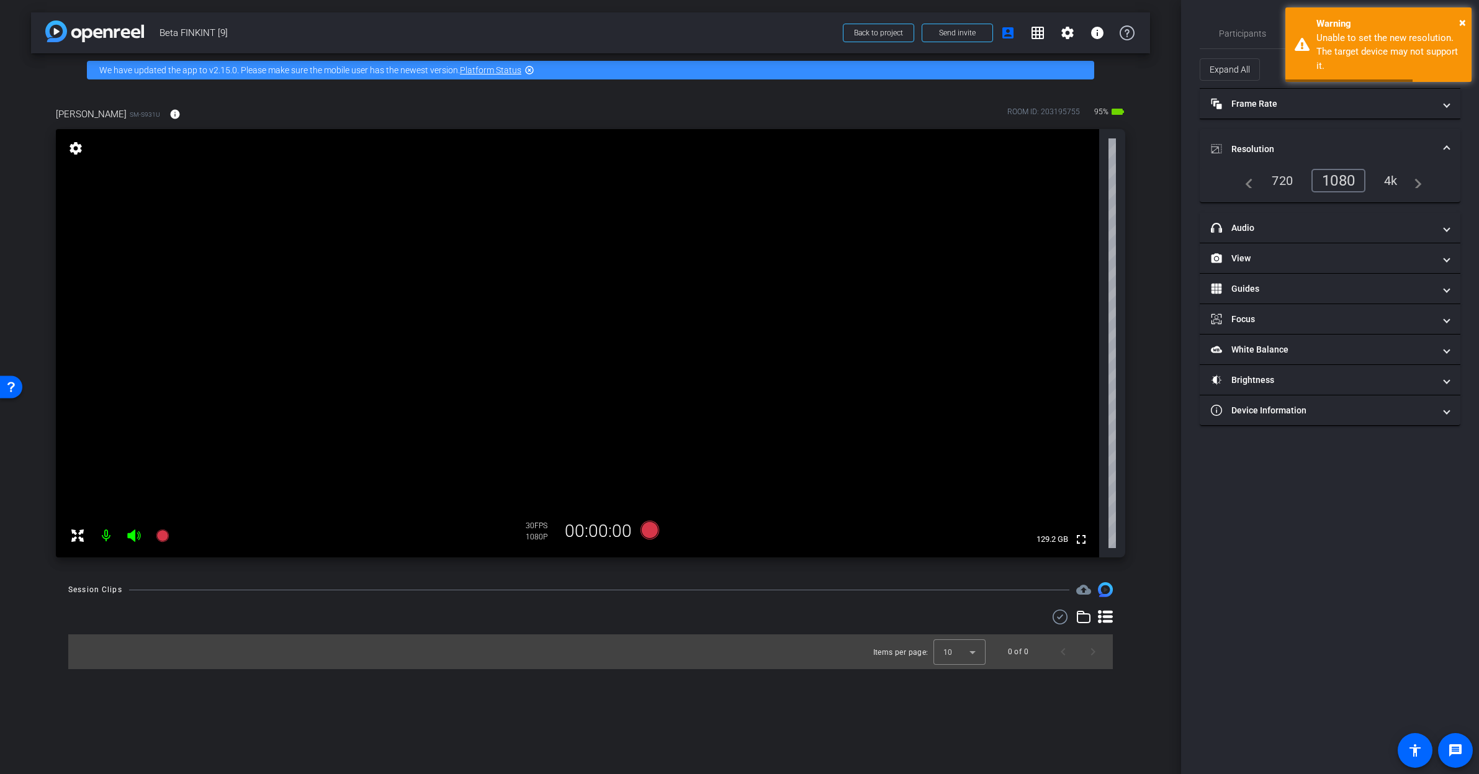
click at [1446, 150] on span at bounding box center [1447, 149] width 5 height 13
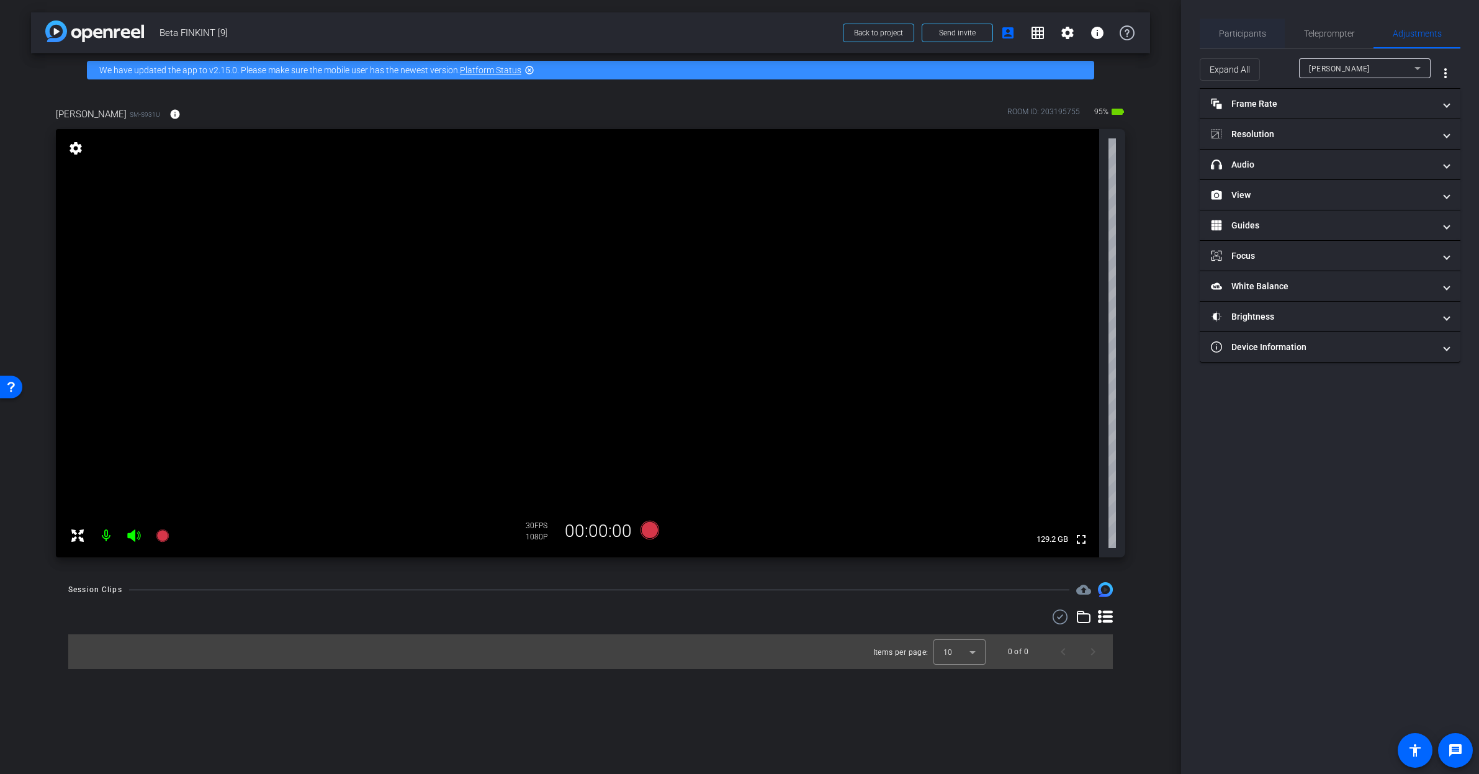
click at [1261, 37] on span "Participants" at bounding box center [1242, 33] width 47 height 9
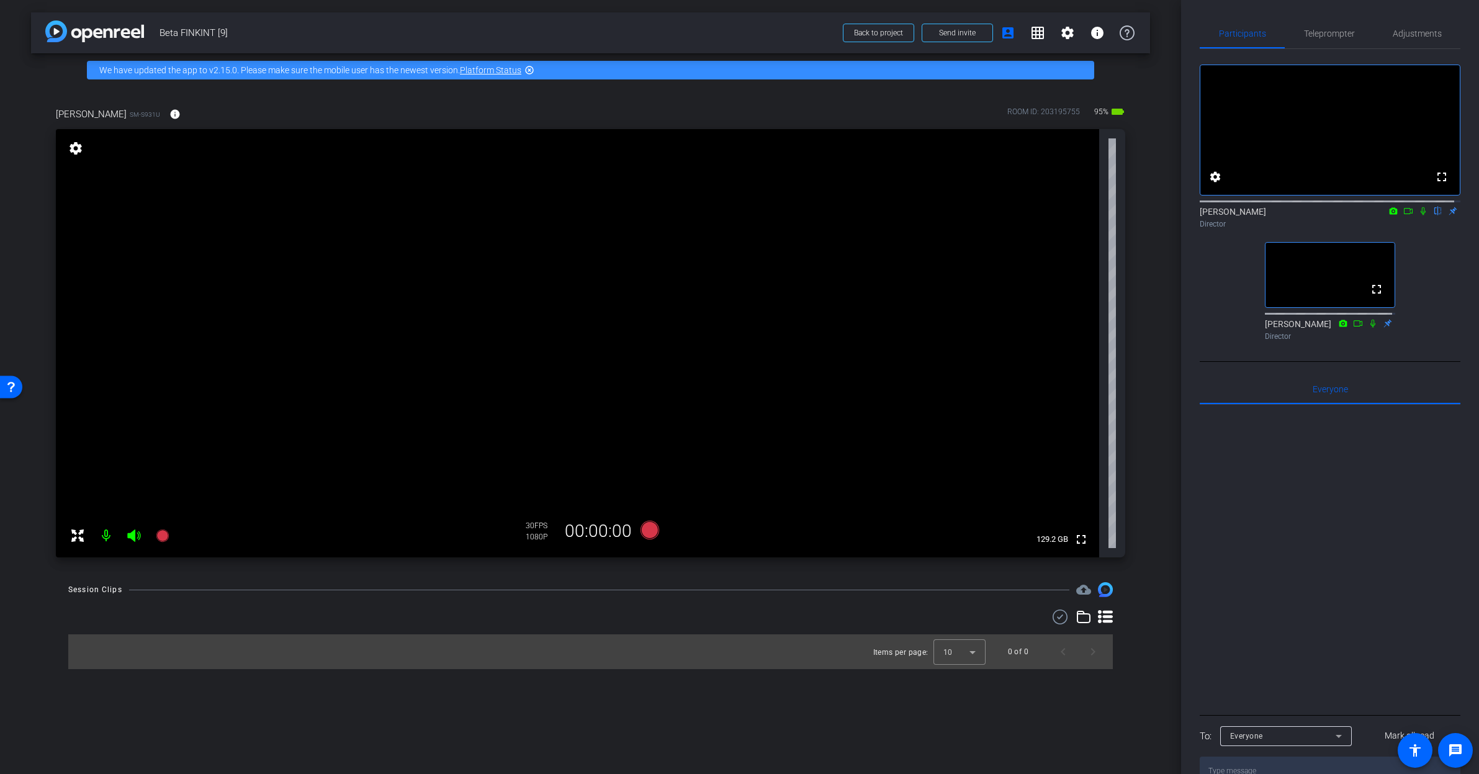
scroll to position [1, 0]
click at [1420, 27] on span "Adjustments" at bounding box center [1417, 33] width 49 height 30
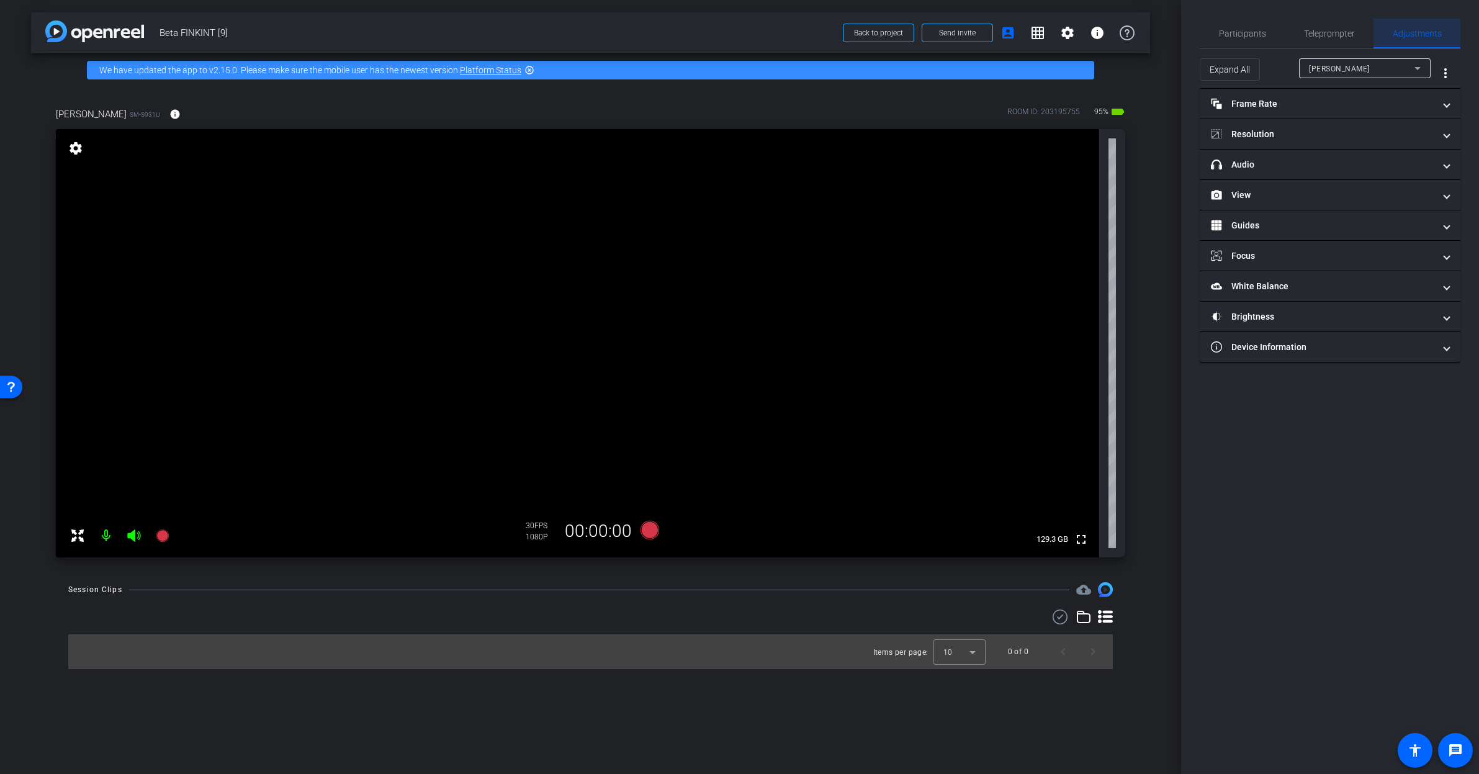
scroll to position [0, 0]
click at [1311, 137] on mat-panel-title "Resolution" at bounding box center [1322, 134] width 223 height 13
click at [1325, 34] on span "Teleprompter" at bounding box center [1329, 33] width 51 height 9
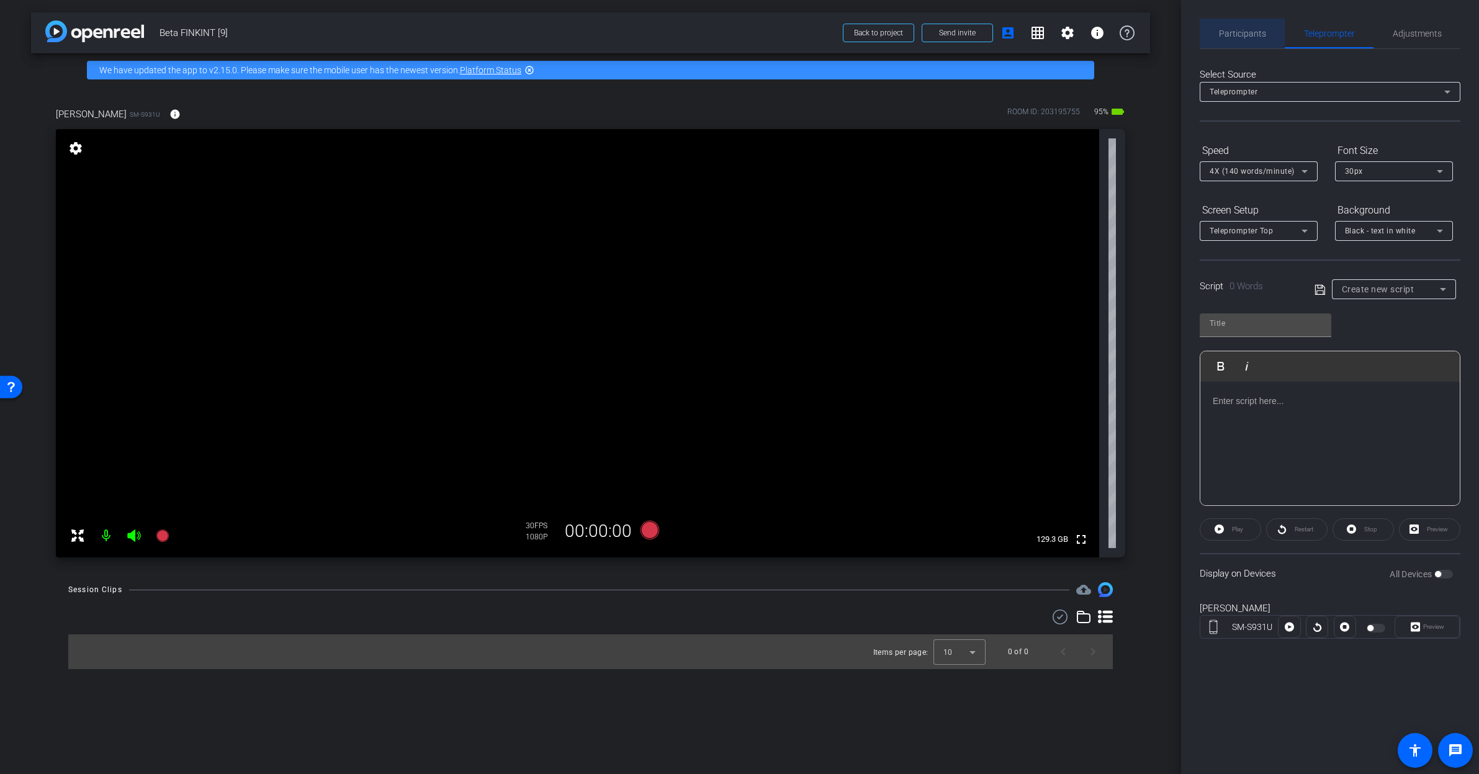
click at [1236, 29] on span "Participants" at bounding box center [1242, 33] width 47 height 9
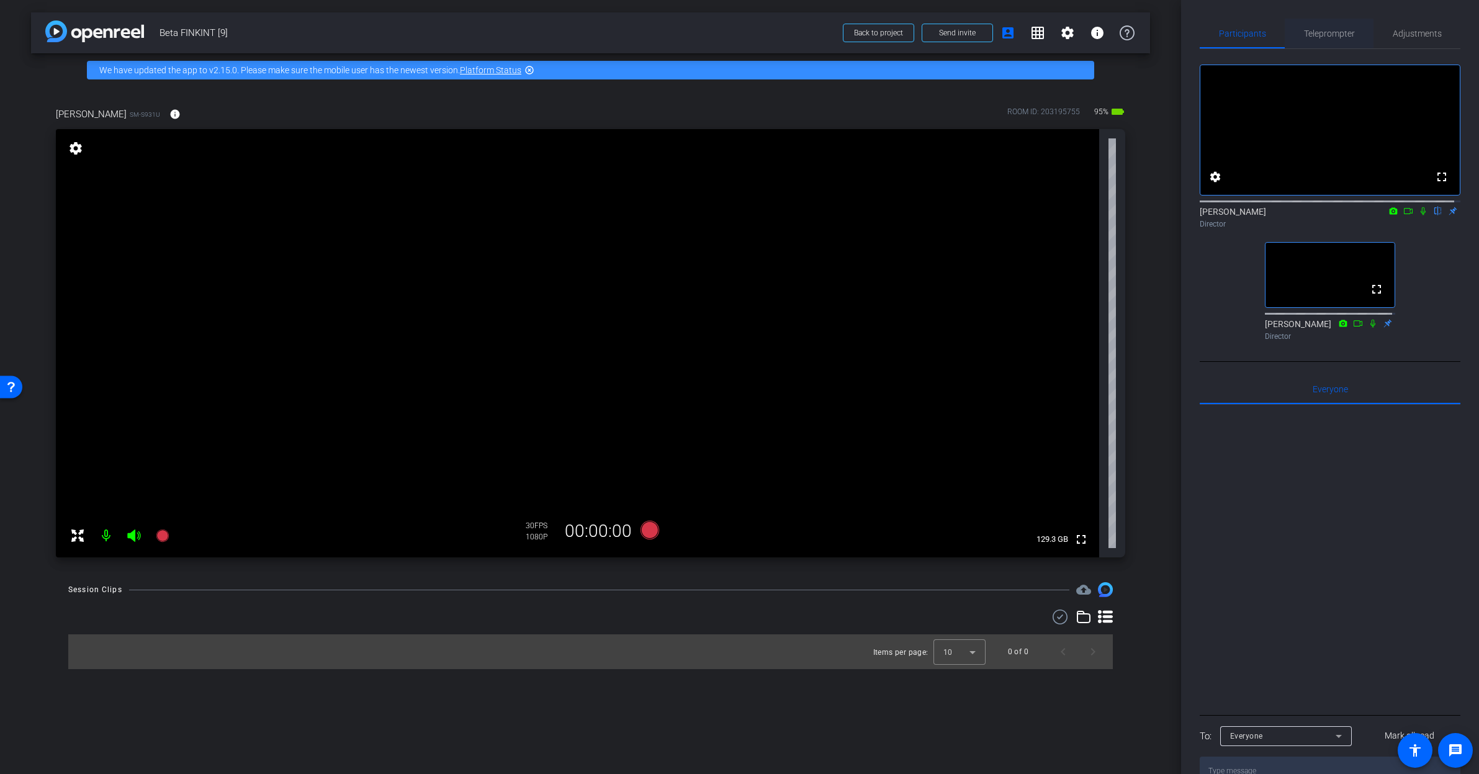
click at [1320, 29] on span "Teleprompter" at bounding box center [1329, 33] width 51 height 9
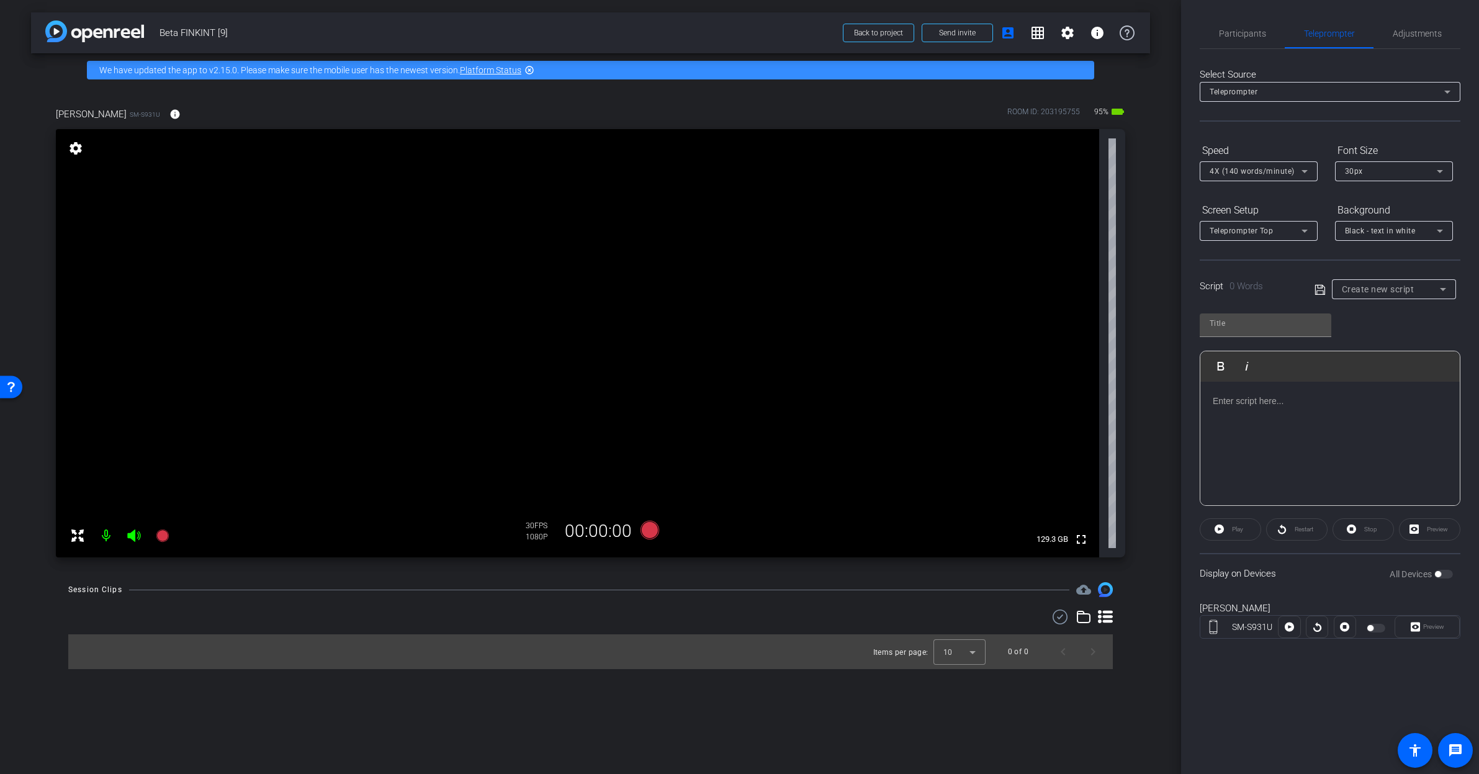
click at [1408, 291] on span "Create new script" at bounding box center [1378, 289] width 73 height 10
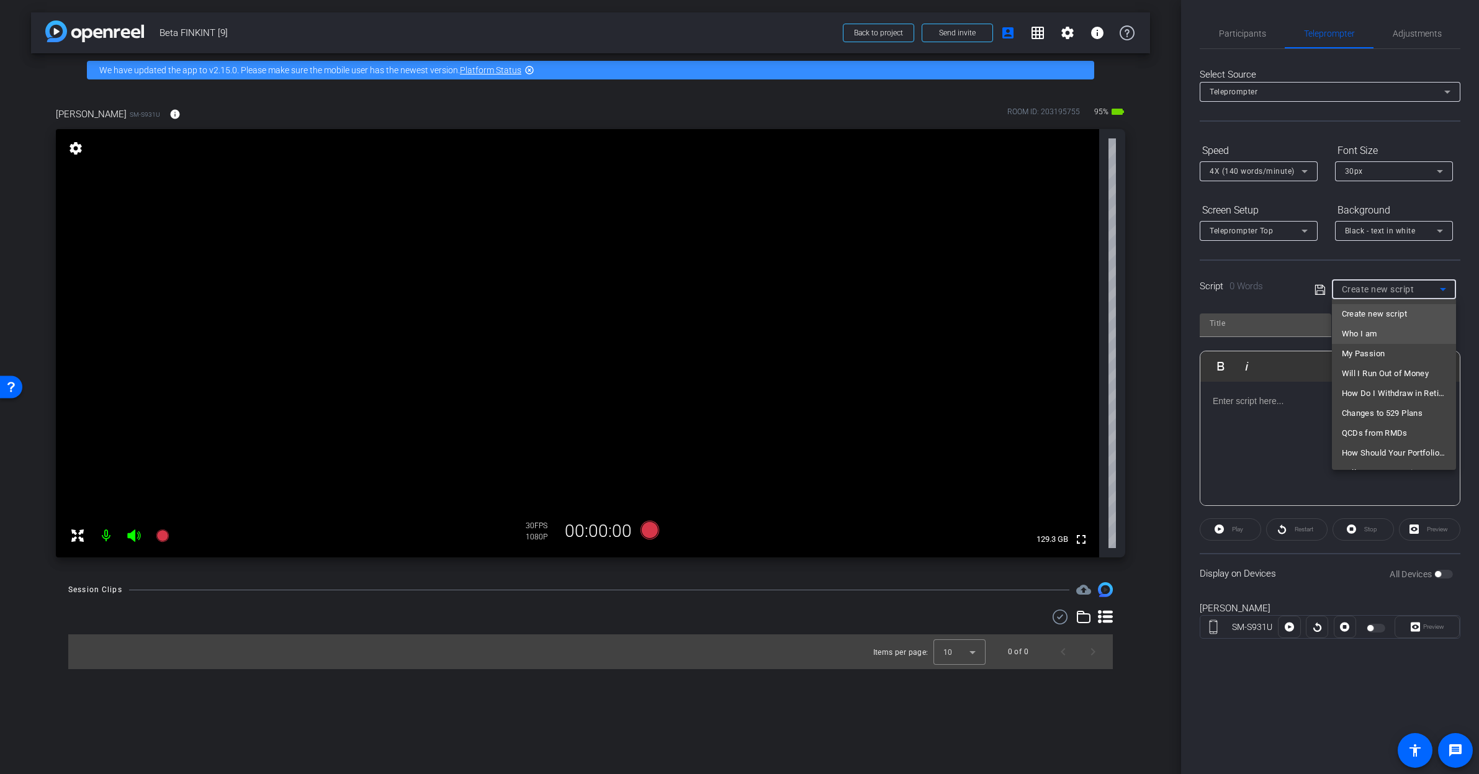
click at [1401, 329] on mat-option "Who I am" at bounding box center [1394, 334] width 124 height 20
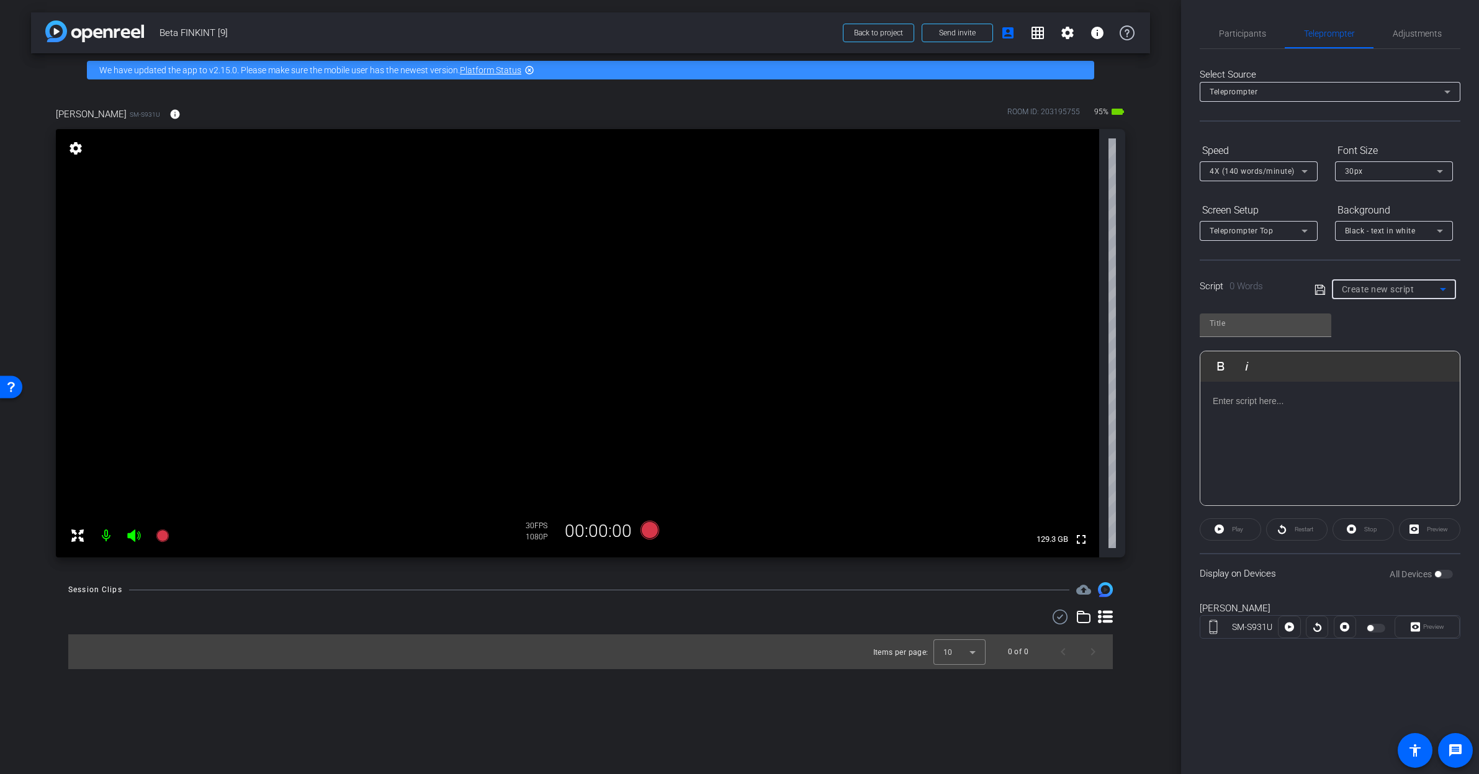
type input "Who I am"
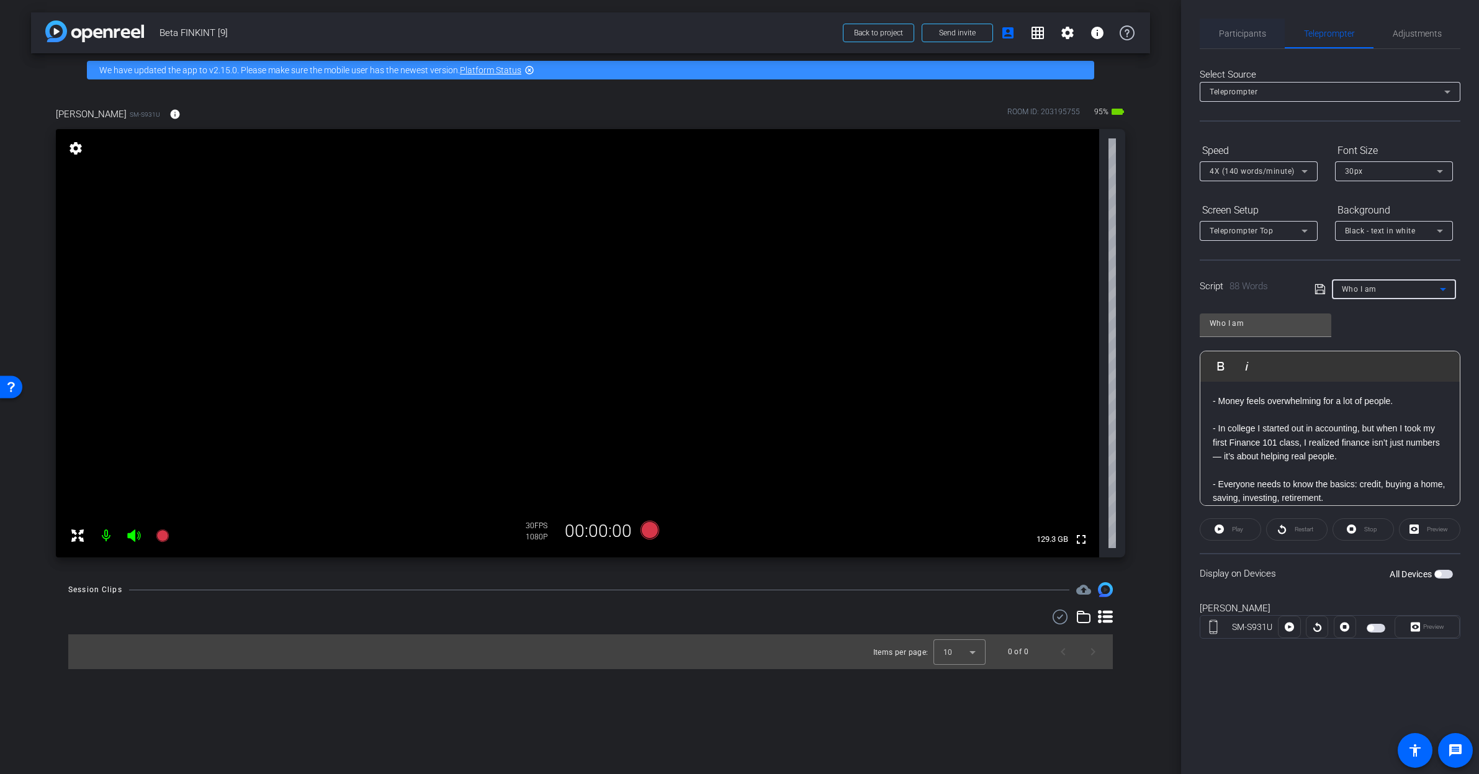
click at [1237, 26] on span "Participants" at bounding box center [1242, 34] width 47 height 30
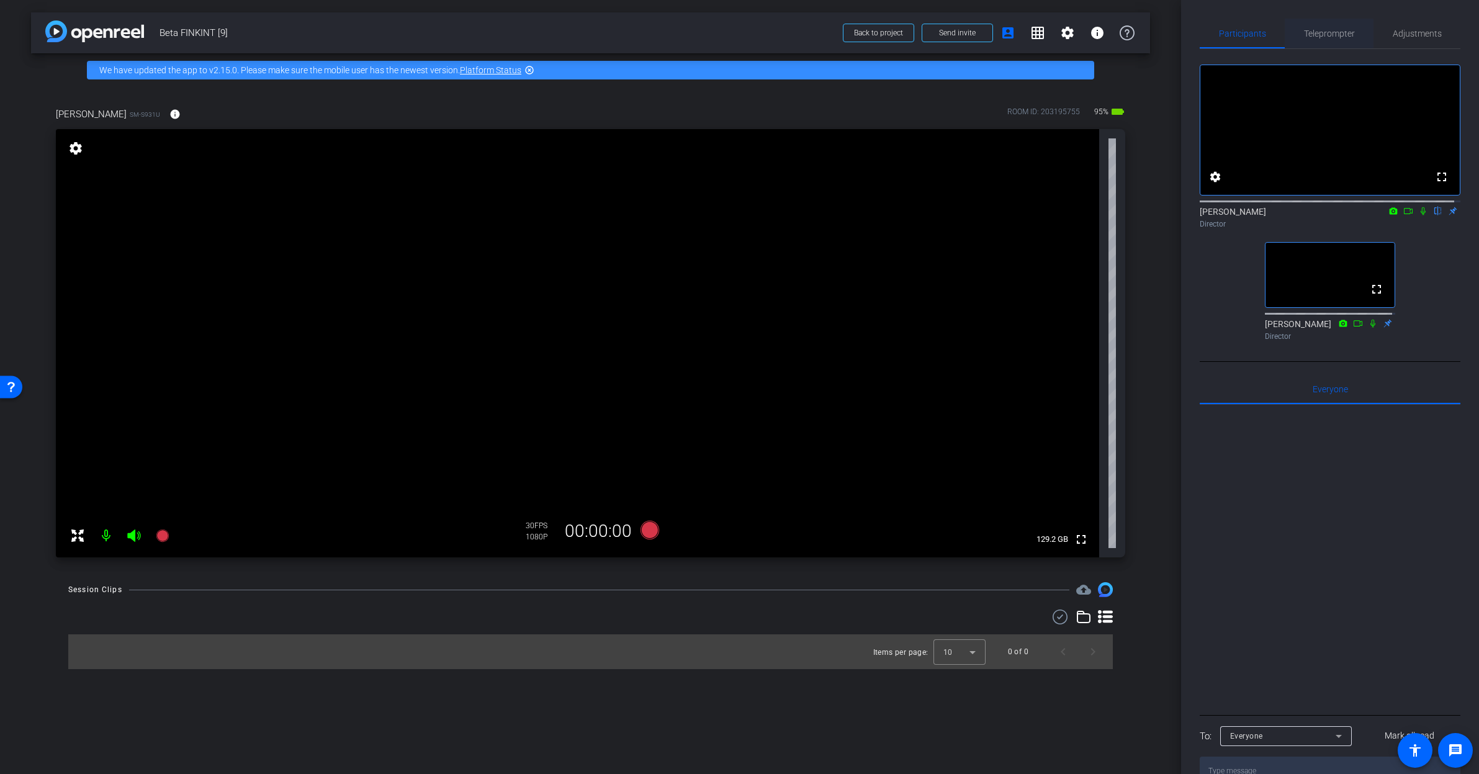
click at [1308, 24] on span "Teleprompter" at bounding box center [1329, 34] width 51 height 30
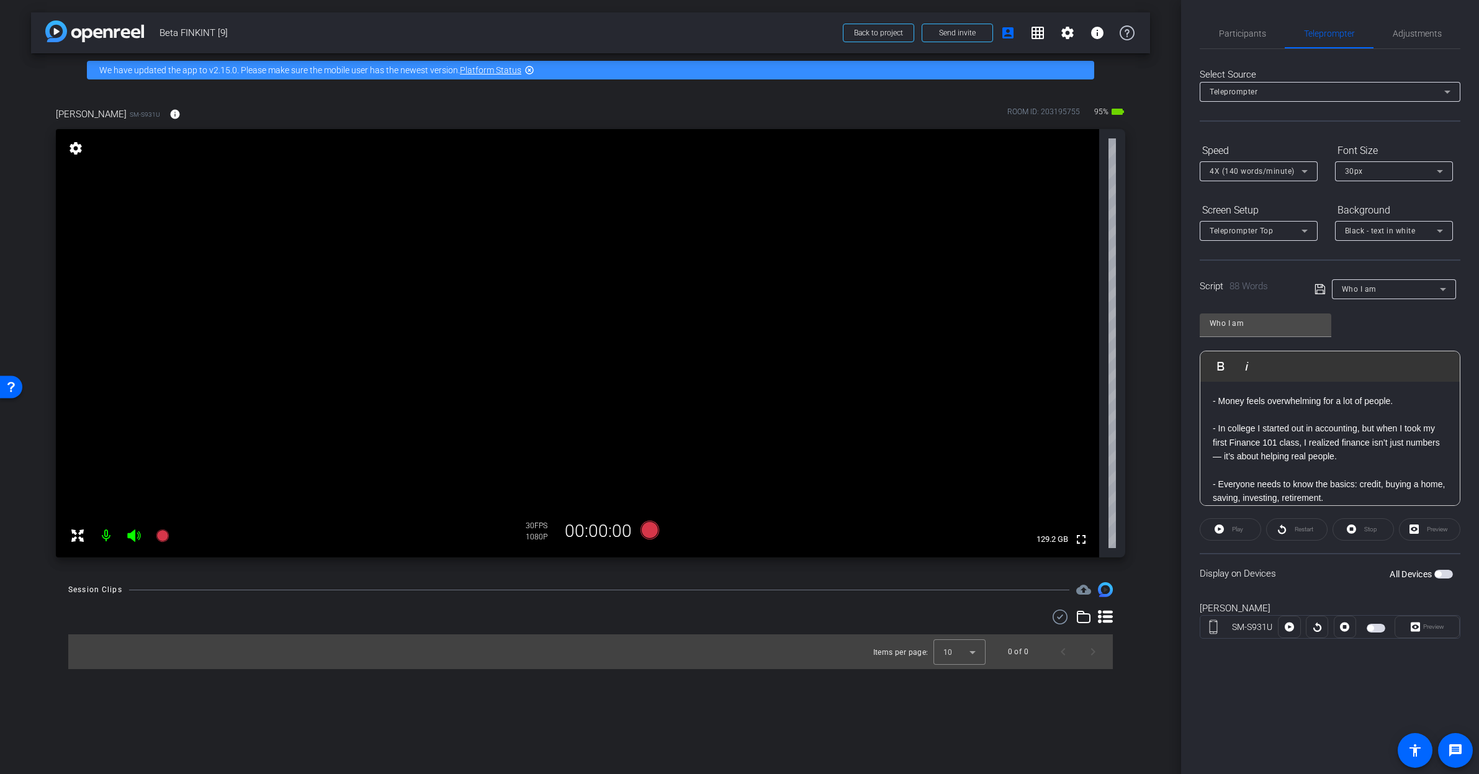
click at [1384, 291] on div "Who I am" at bounding box center [1391, 289] width 98 height 16
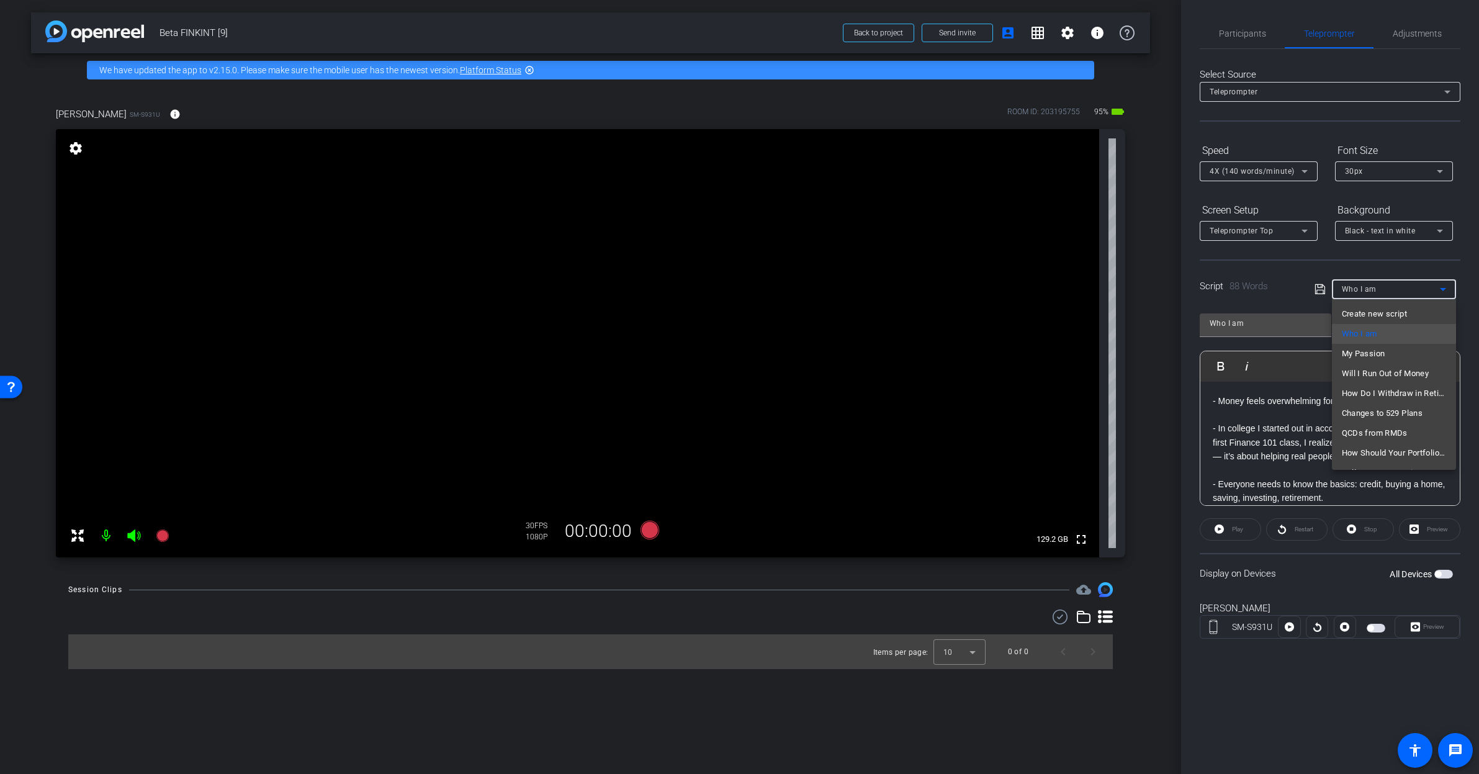
click at [1235, 30] on div at bounding box center [739, 387] width 1479 height 774
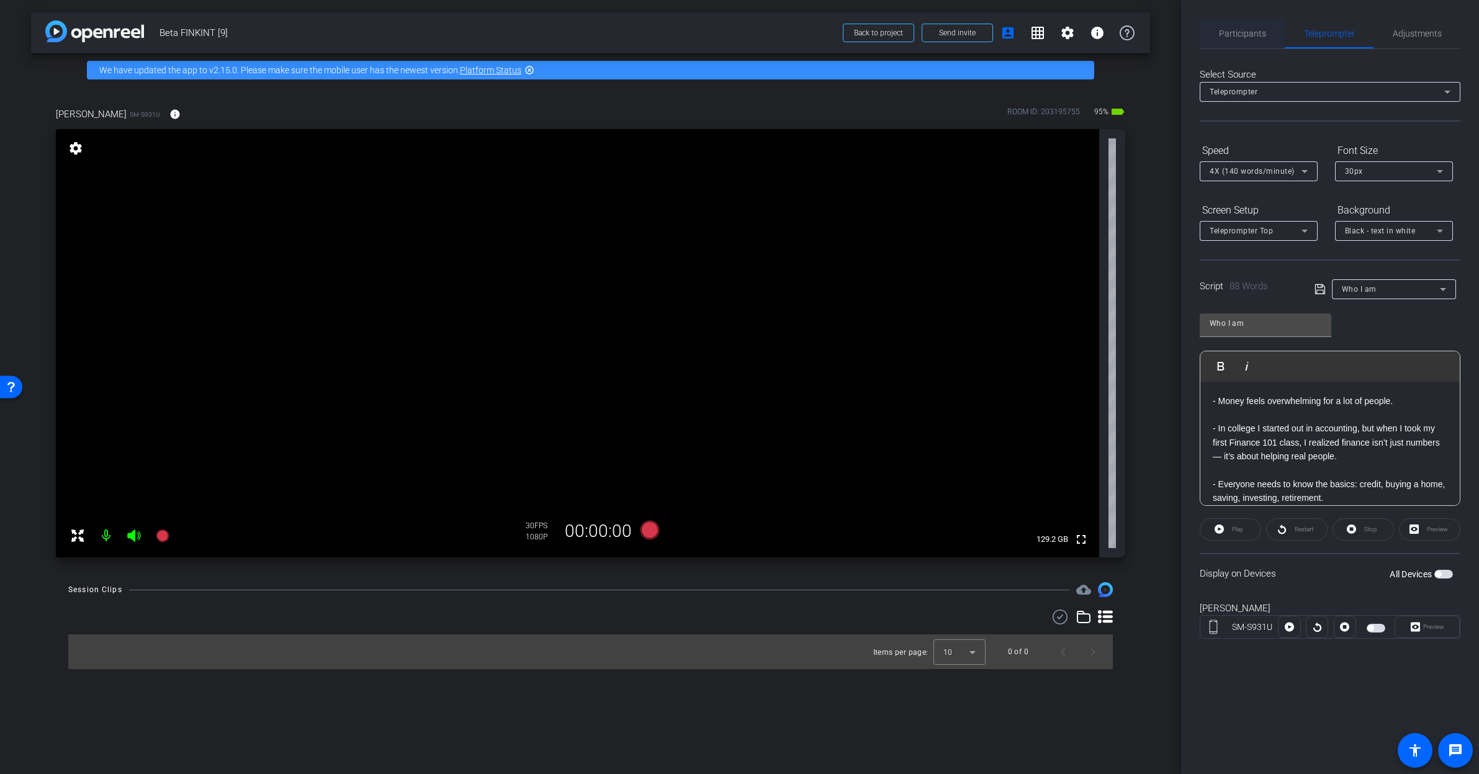
click at [1237, 30] on span "Participants" at bounding box center [1242, 33] width 47 height 9
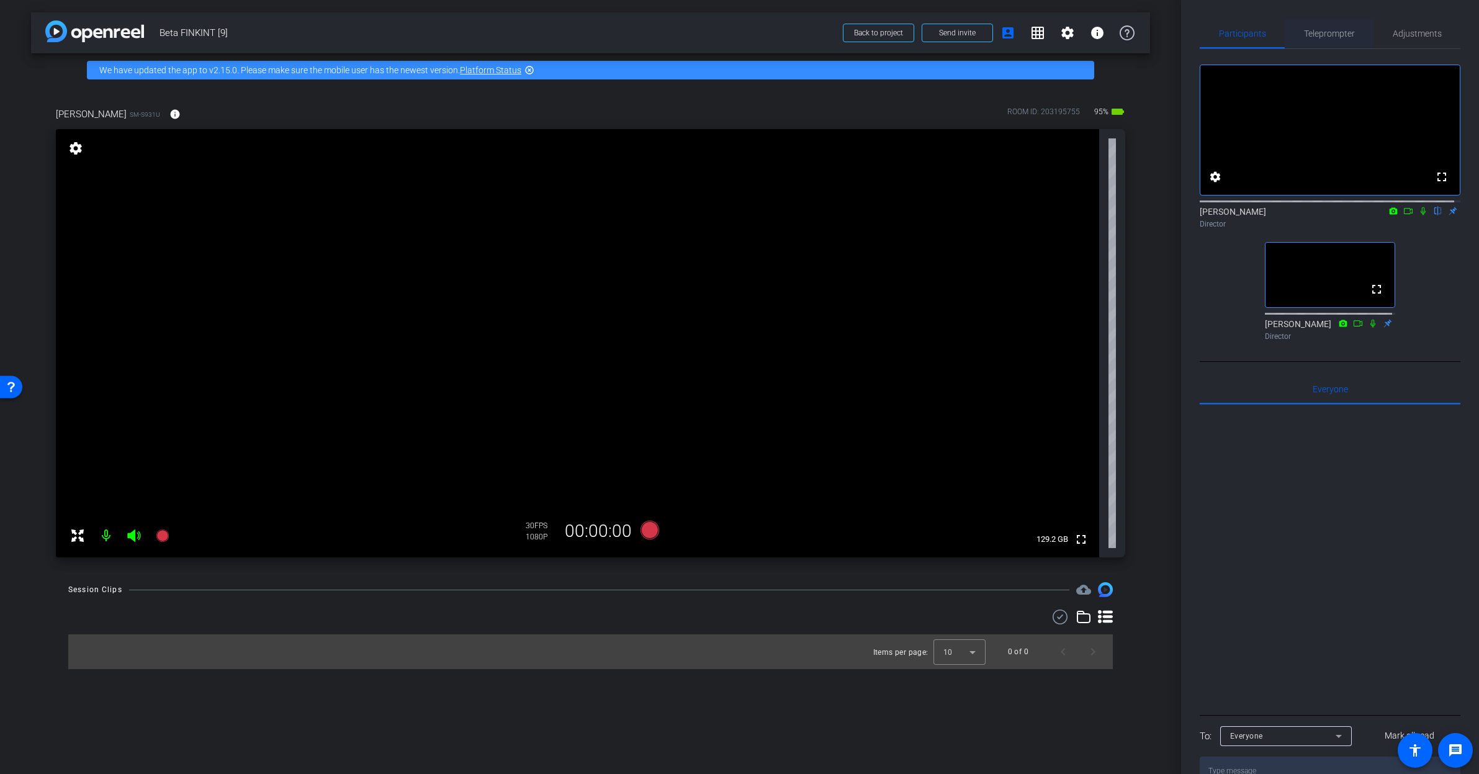
click at [1333, 34] on span "Teleprompter" at bounding box center [1329, 33] width 51 height 9
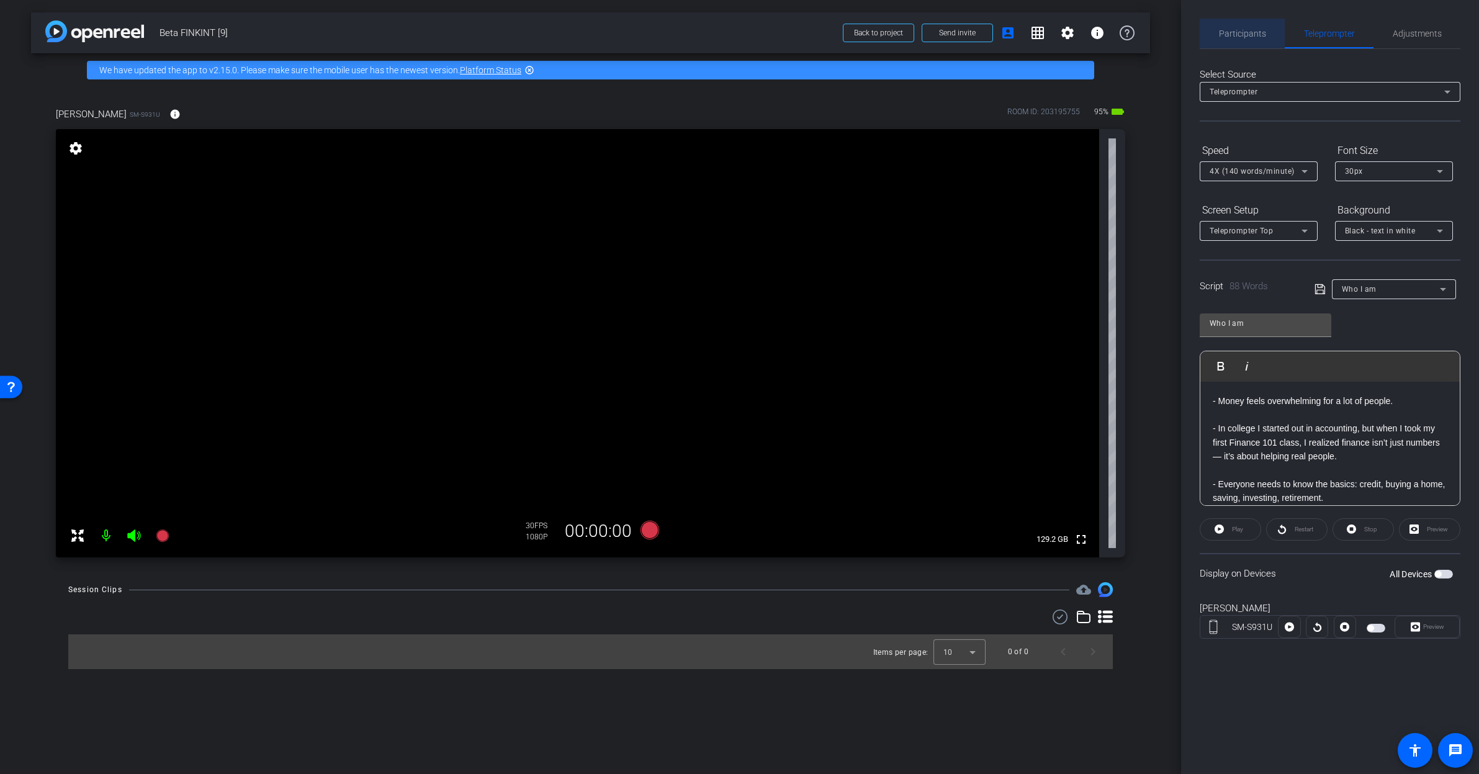
click at [1245, 32] on span "Participants" at bounding box center [1242, 33] width 47 height 9
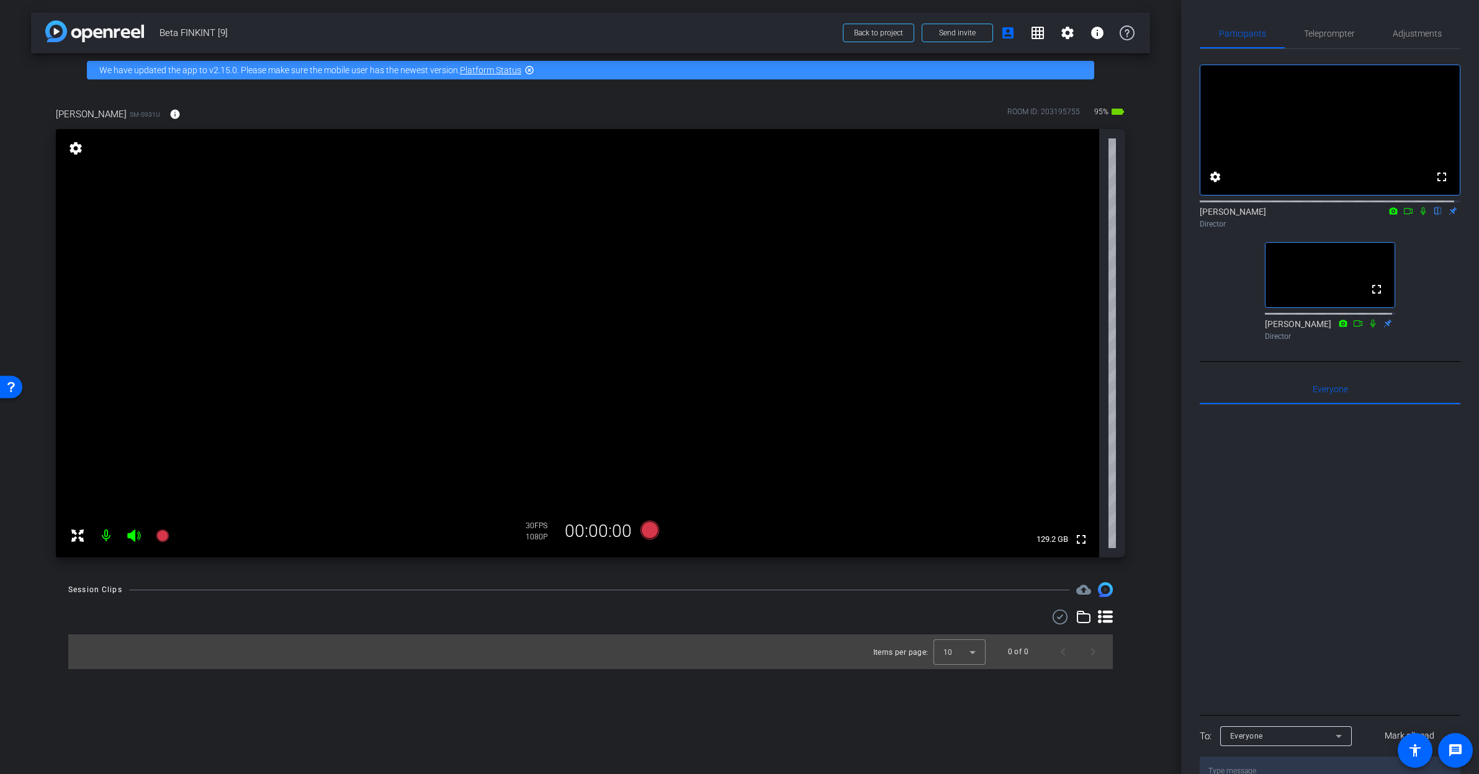
click at [1404, 215] on icon at bounding box center [1409, 211] width 10 height 9
click at [1433, 215] on icon at bounding box center [1438, 211] width 10 height 9
click at [1314, 26] on span "Teleprompter" at bounding box center [1329, 34] width 51 height 30
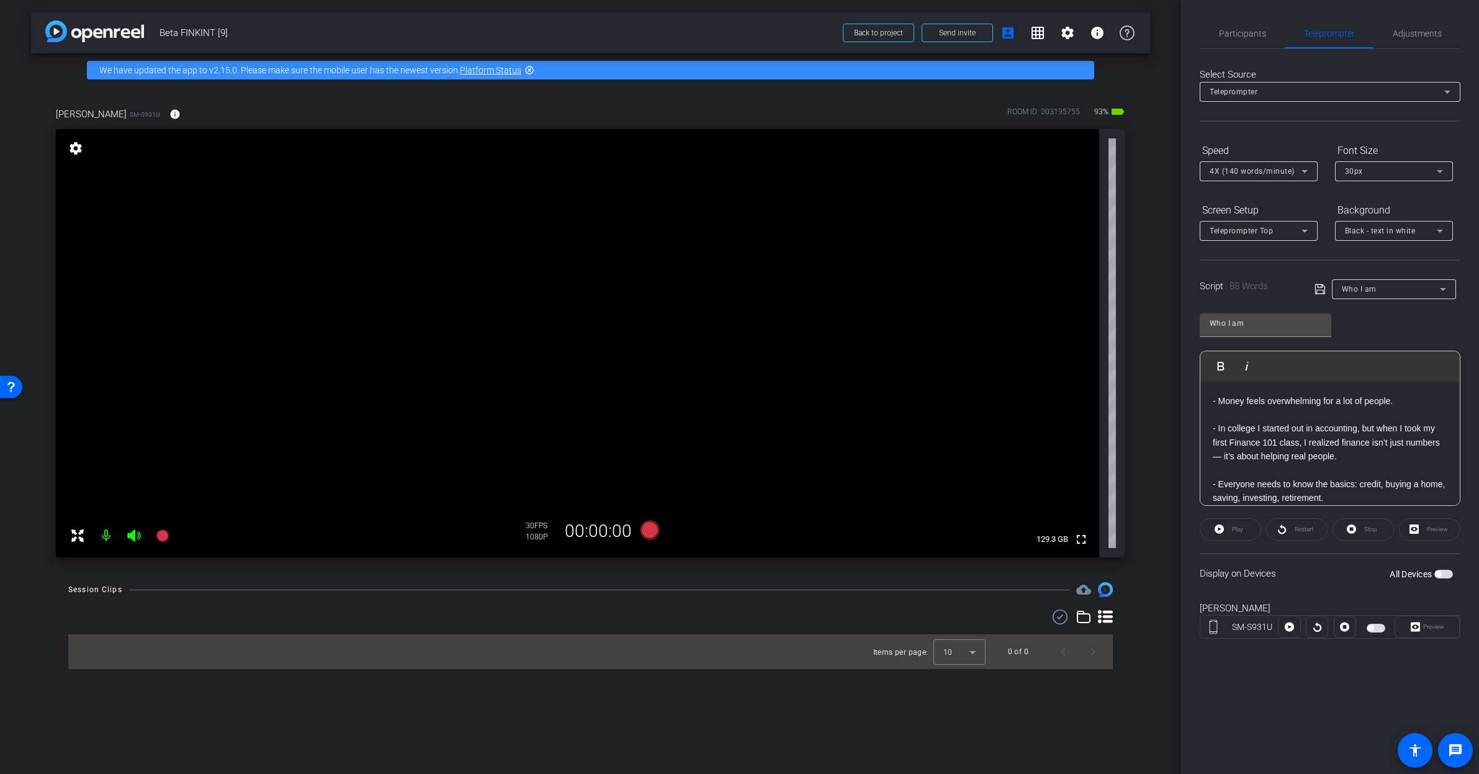
click at [1440, 575] on span "button" at bounding box center [1438, 574] width 6 height 6
click at [1432, 628] on span "Preview" at bounding box center [1433, 626] width 21 height 7
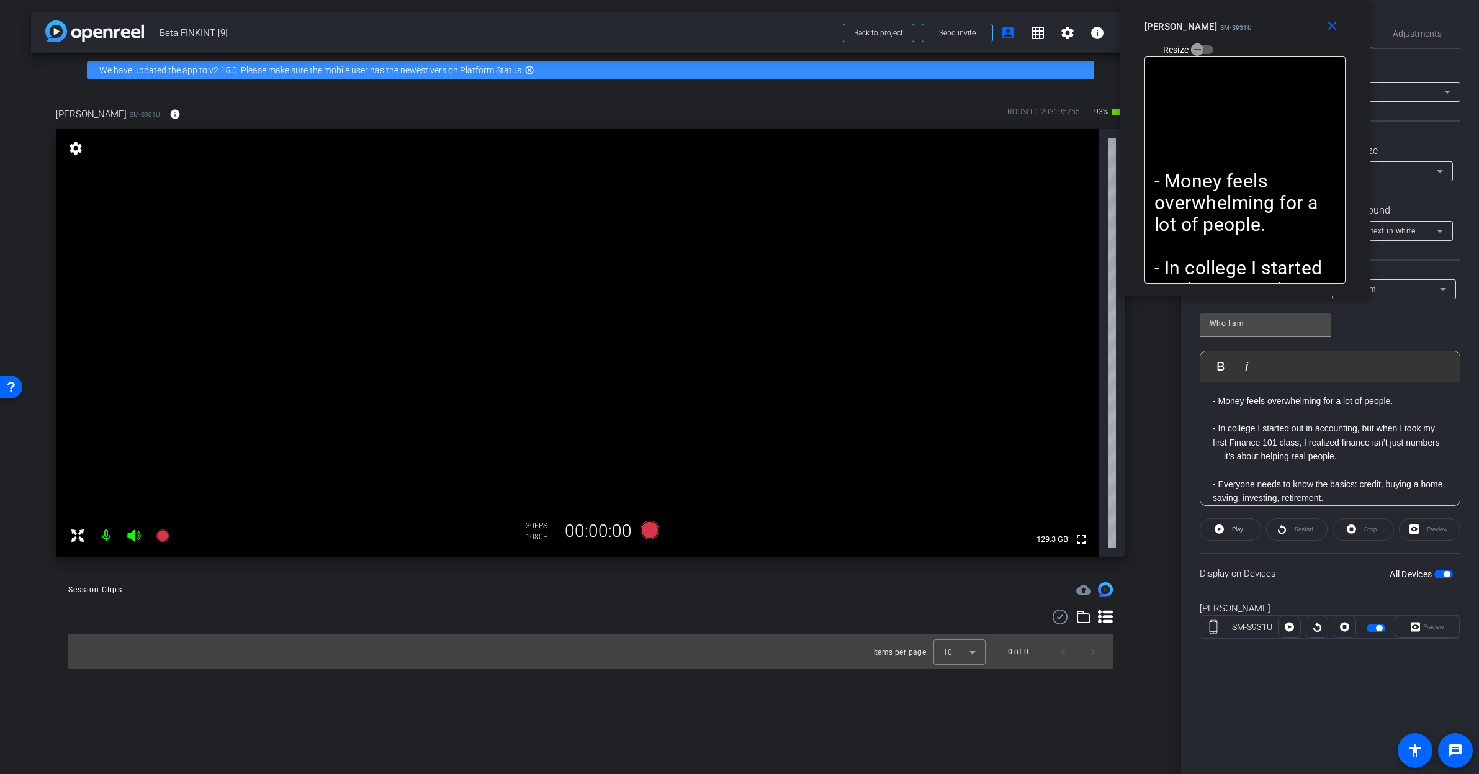
drag, startPoint x: 754, startPoint y: 271, endPoint x: 1260, endPoint y: 32, distance: 559.0
click at [1260, 31] on div "Rashonner Lillie SM-S931U Resize" at bounding box center [1250, 38] width 210 height 44
click at [1221, 528] on icon at bounding box center [1219, 529] width 9 height 9
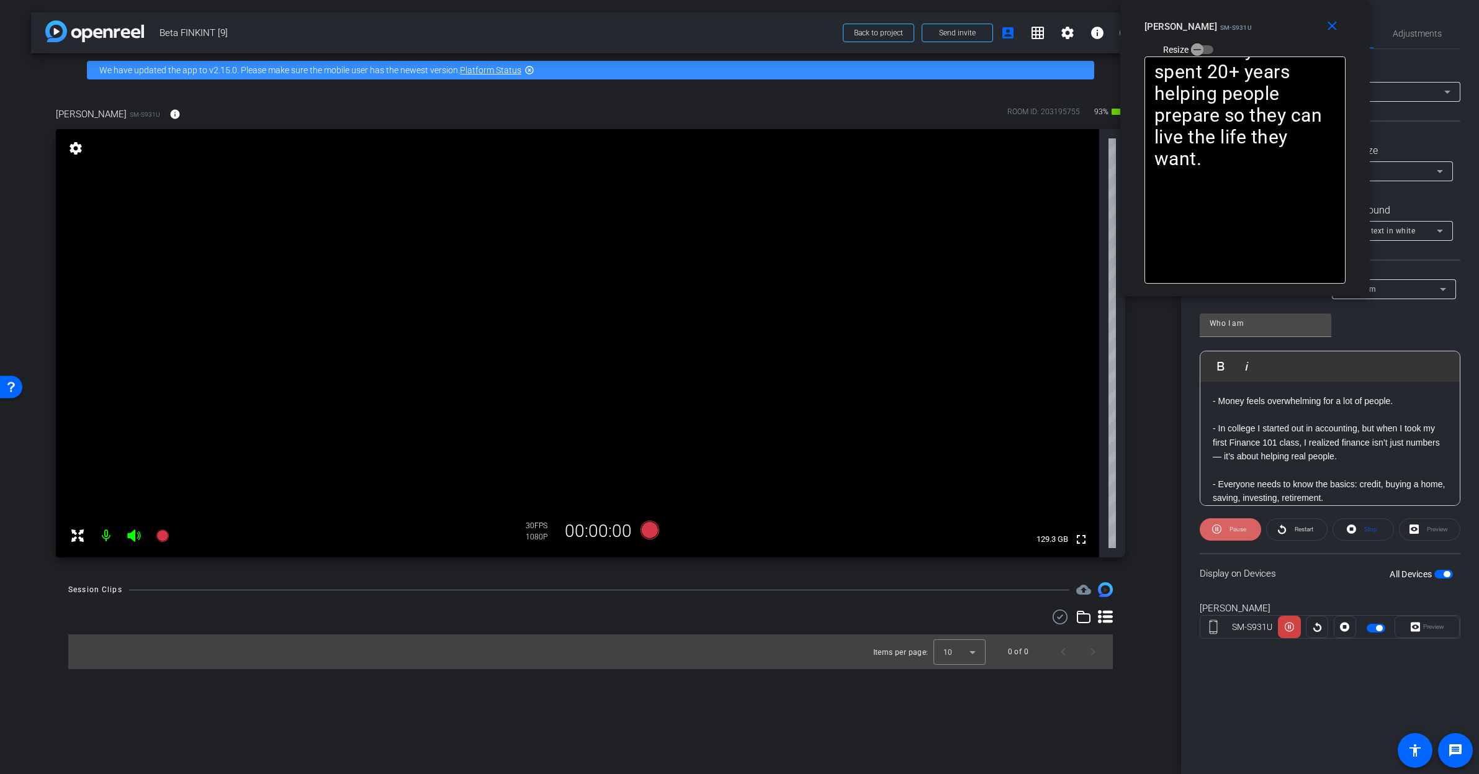
click at [1227, 528] on span "Pause" at bounding box center [1237, 529] width 20 height 17
click at [1227, 528] on span at bounding box center [1231, 530] width 60 height 30
click at [1227, 528] on span "Pause" at bounding box center [1237, 529] width 20 height 17
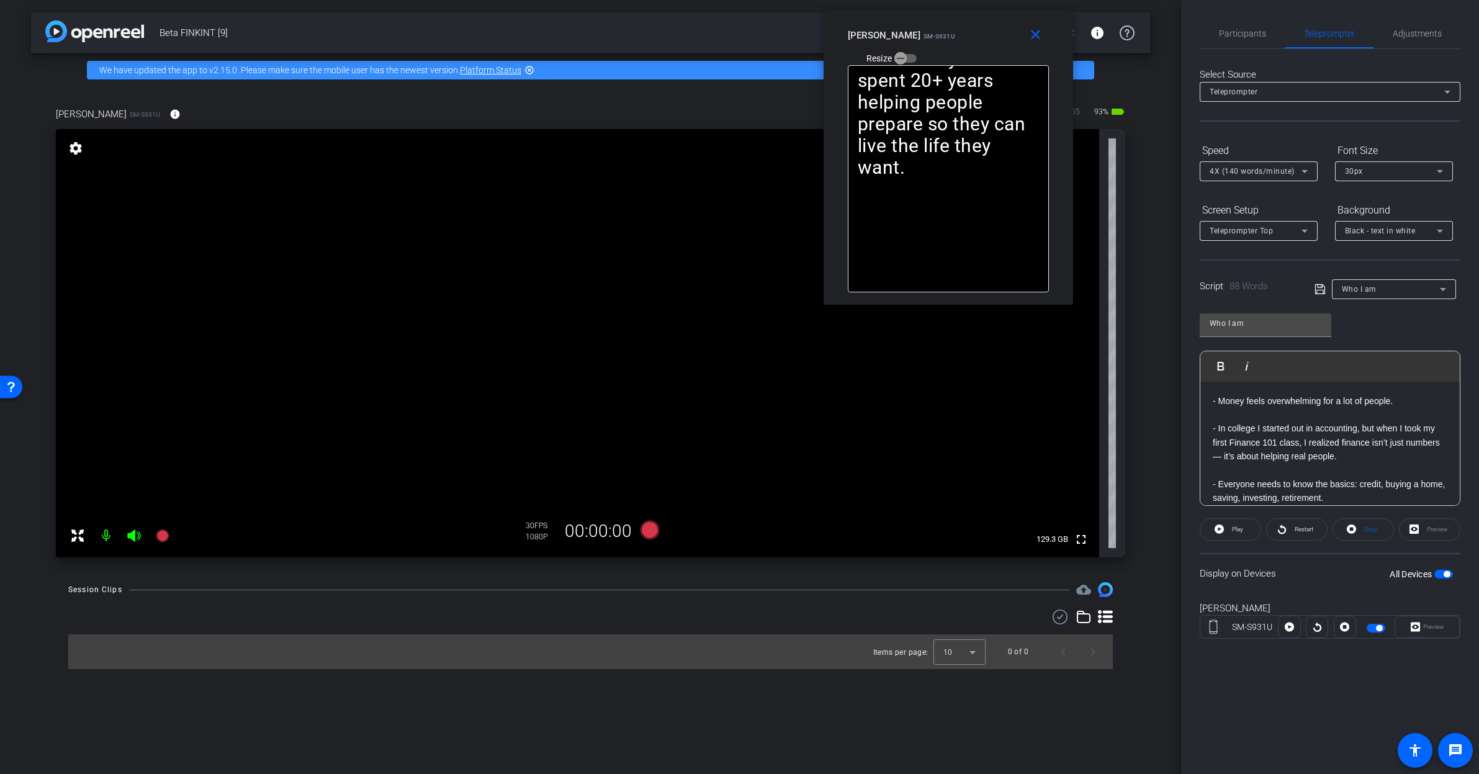
drag, startPoint x: 1286, startPoint y: 25, endPoint x: 983, endPoint y: 32, distance: 302.4
click at [983, 32] on div "Rashonner Lillie SM-S931U Resize" at bounding box center [953, 46] width 210 height 44
click at [1242, 38] on span "Participants" at bounding box center [1242, 34] width 47 height 30
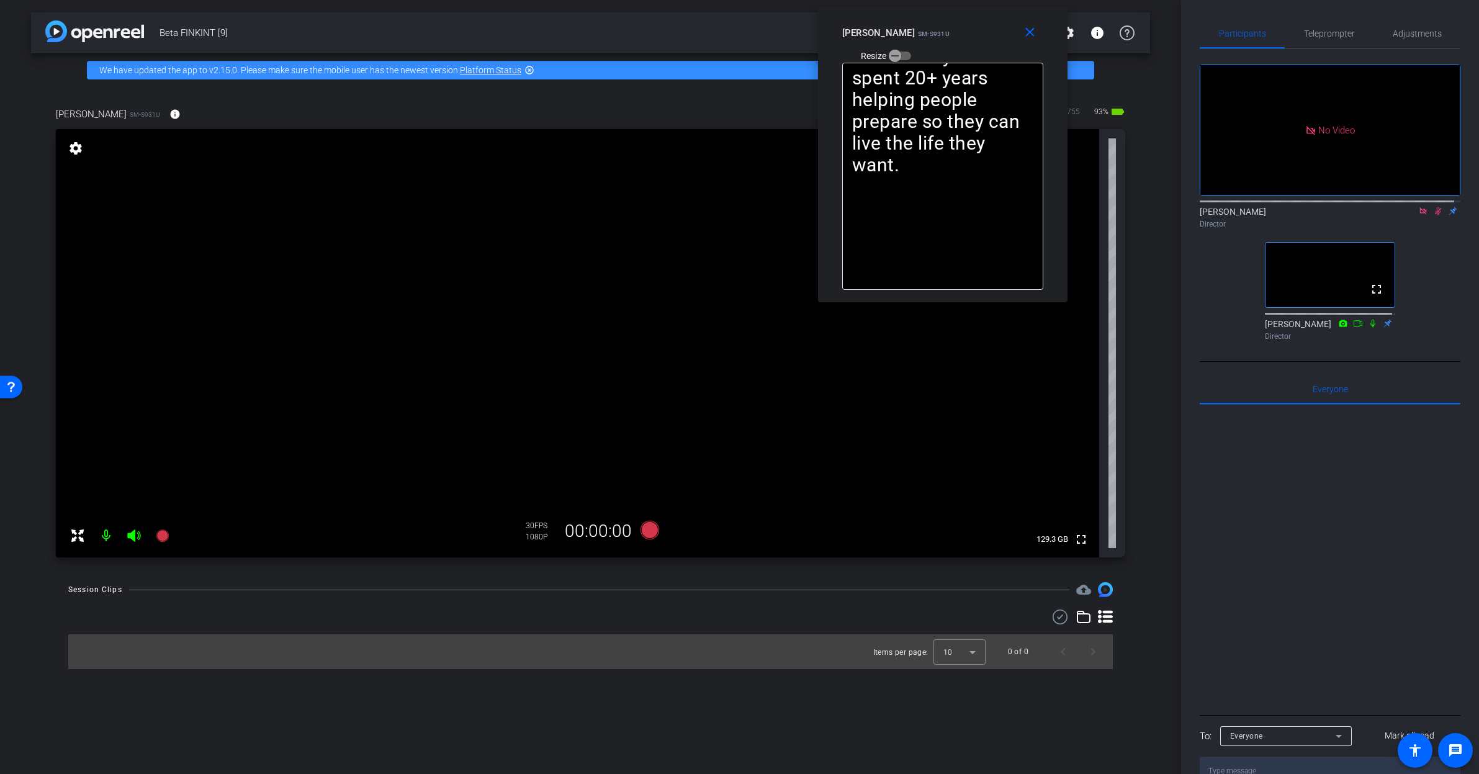
click at [1433, 207] on icon at bounding box center [1438, 211] width 10 height 9
click at [1419, 207] on icon at bounding box center [1424, 211] width 10 height 9
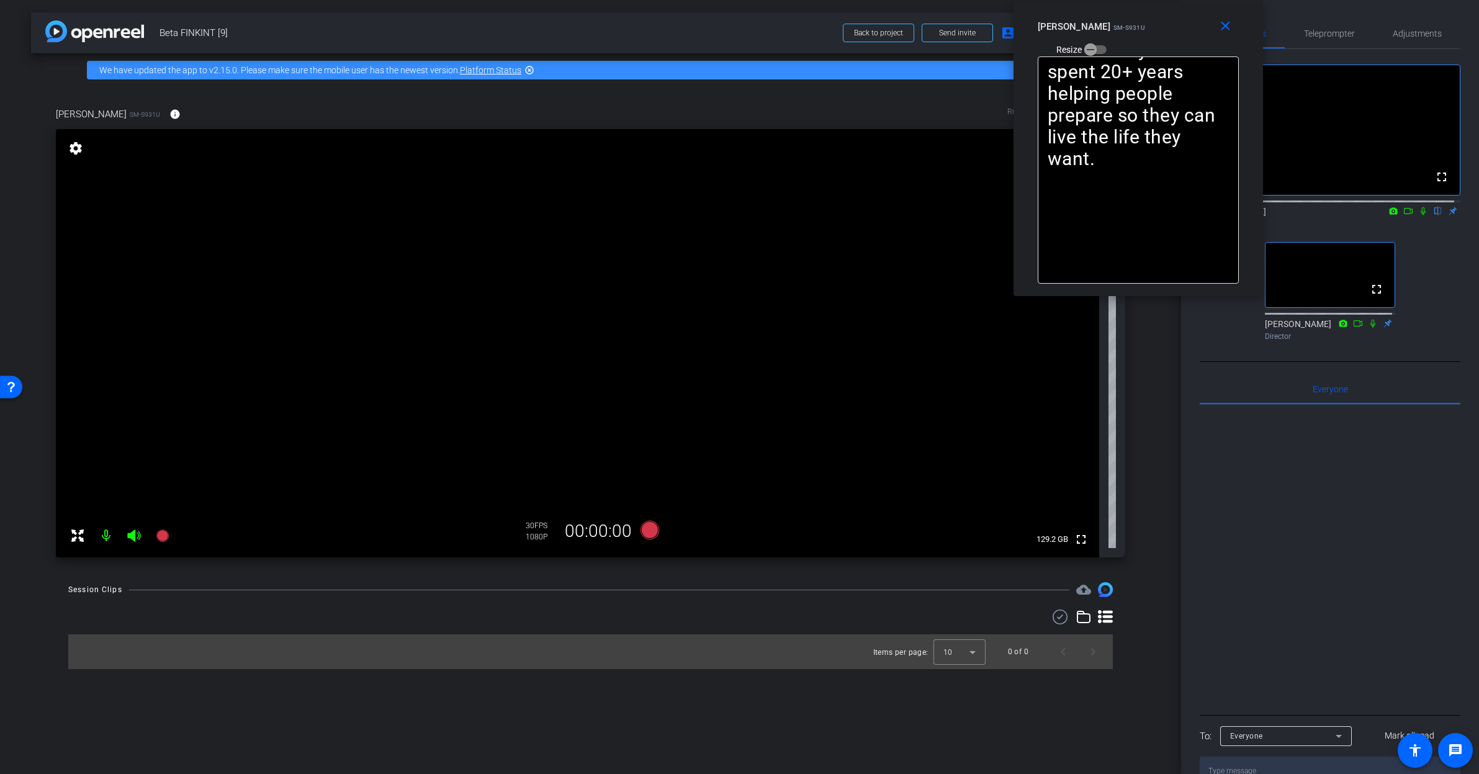
drag, startPoint x: 963, startPoint y: 33, endPoint x: 1156, endPoint y: 11, distance: 193.7
click at [1156, 11] on div "close Rashonner Lillie SM-S931U Resize" at bounding box center [1139, 29] width 250 height 56
click at [1330, 29] on span "Teleprompter" at bounding box center [1329, 33] width 51 height 9
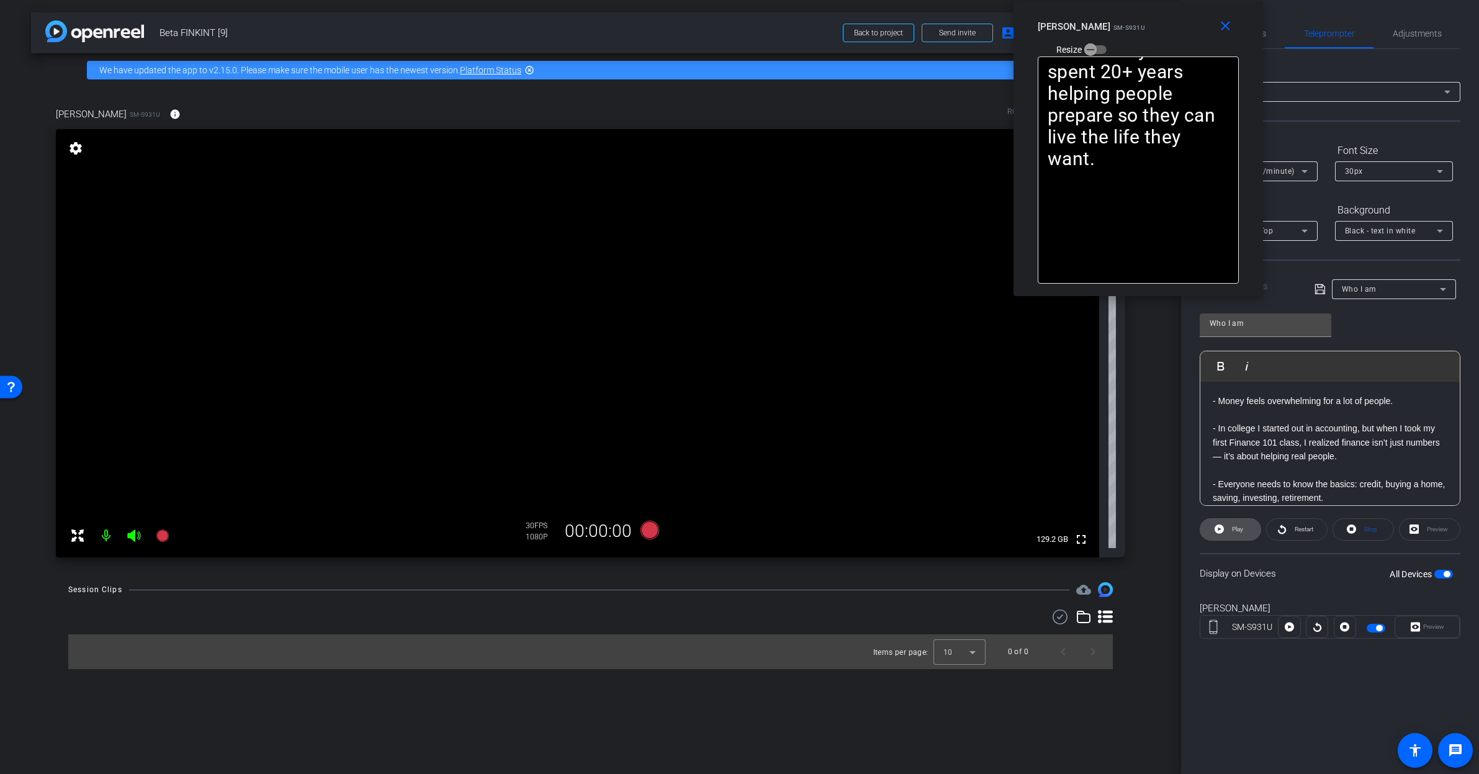
click at [1235, 536] on span "Play" at bounding box center [1236, 529] width 14 height 17
drag, startPoint x: 1235, startPoint y: 536, endPoint x: 1246, endPoint y: 530, distance: 12.2
click at [1237, 536] on span "Pause" at bounding box center [1237, 529] width 20 height 17
click at [1408, 45] on span "Adjustments" at bounding box center [1417, 34] width 49 height 30
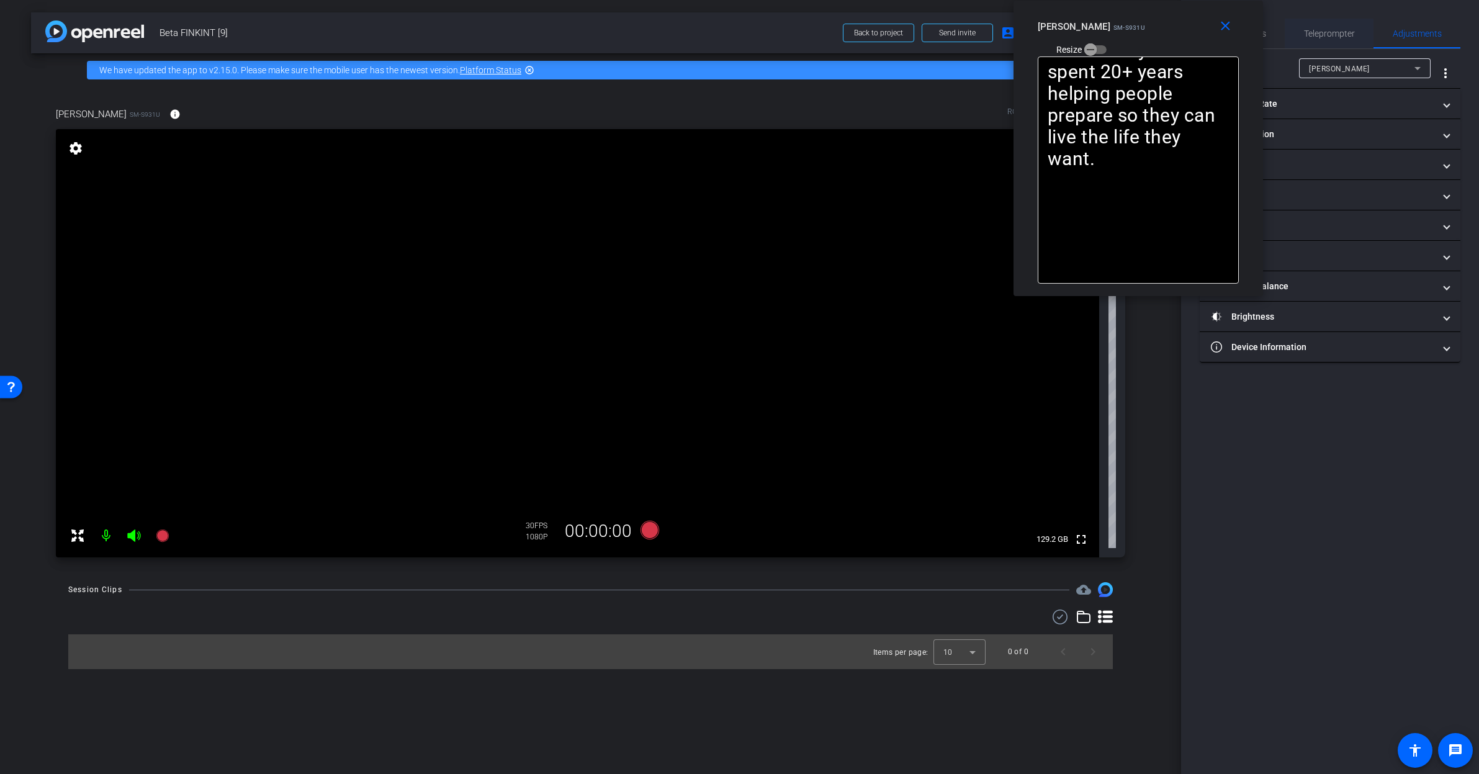
click at [1335, 32] on span "Teleprompter" at bounding box center [1329, 33] width 51 height 9
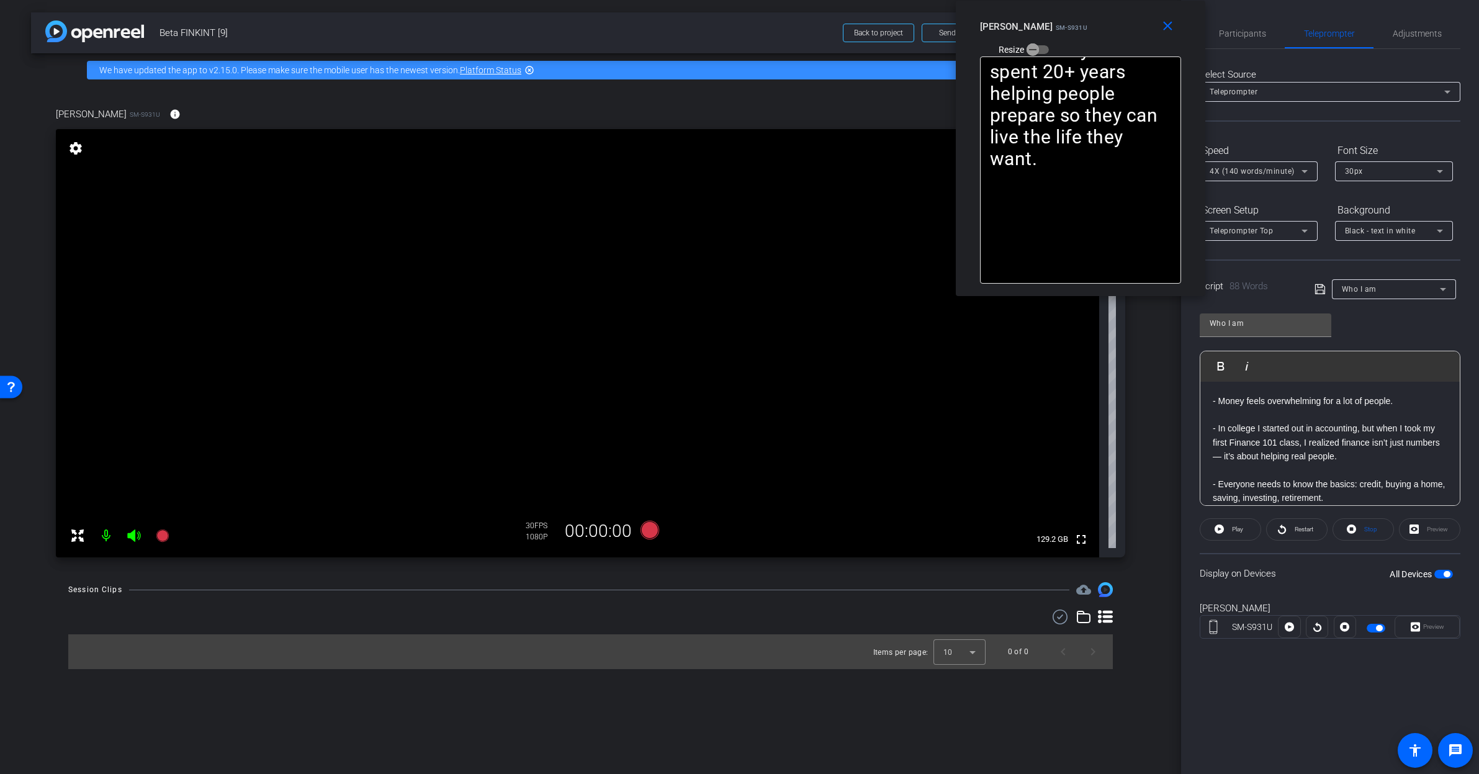
drag, startPoint x: 1183, startPoint y: 17, endPoint x: 1092, endPoint y: 9, distance: 91.6
click at [1092, 9] on div "close Rashonner Lillie SM-S931U Resize" at bounding box center [1081, 29] width 250 height 56
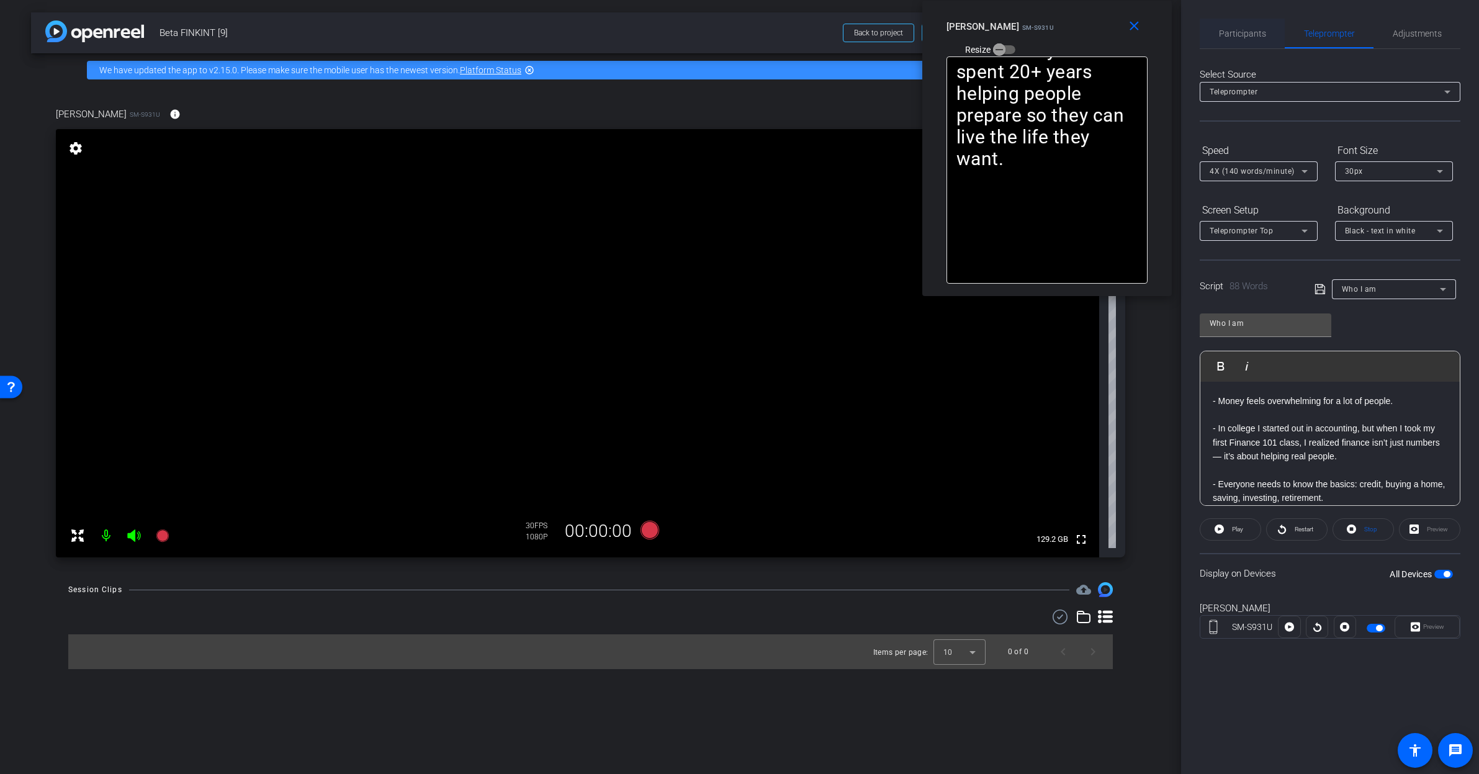
click at [1224, 35] on span "Participants" at bounding box center [1242, 33] width 47 height 9
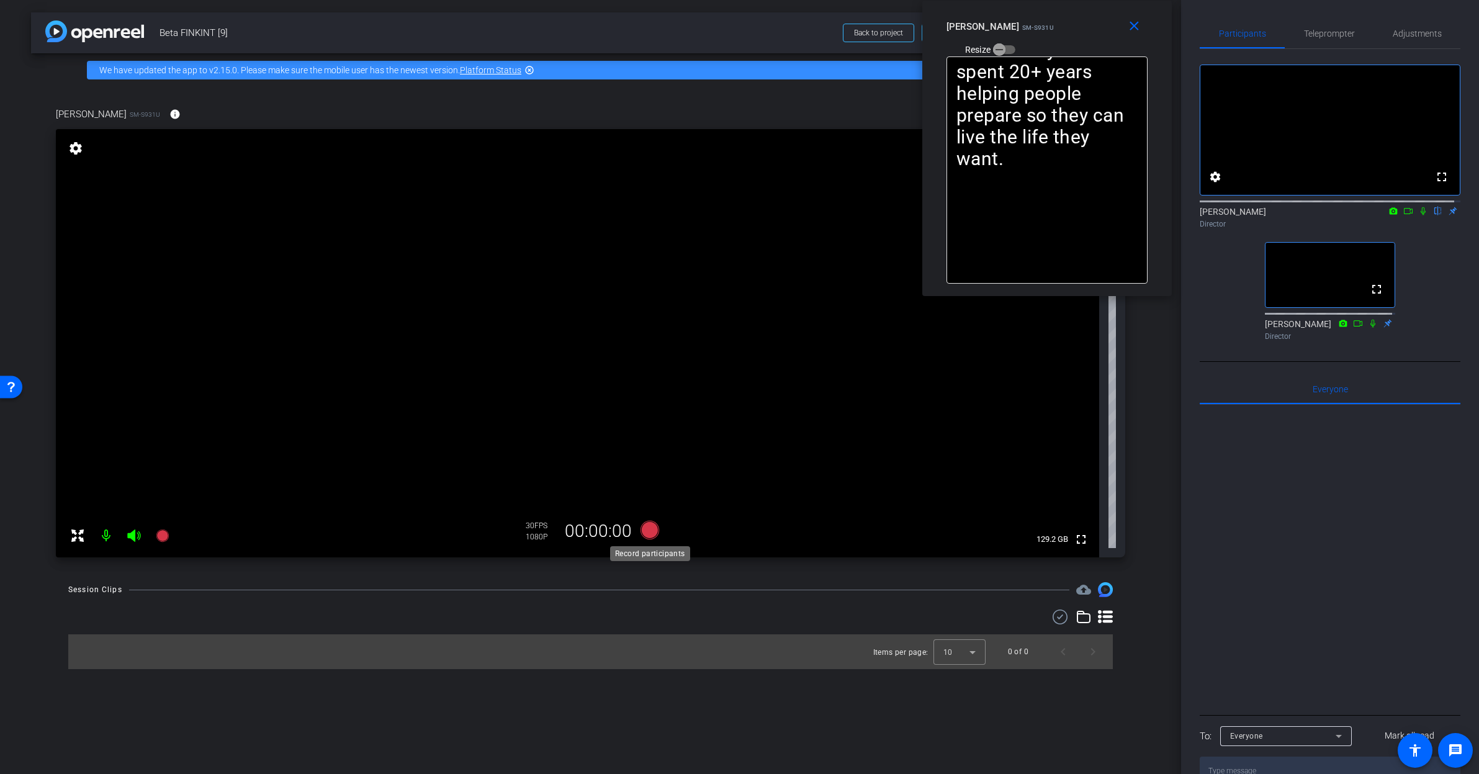
click at [649, 525] on icon at bounding box center [649, 530] width 19 height 19
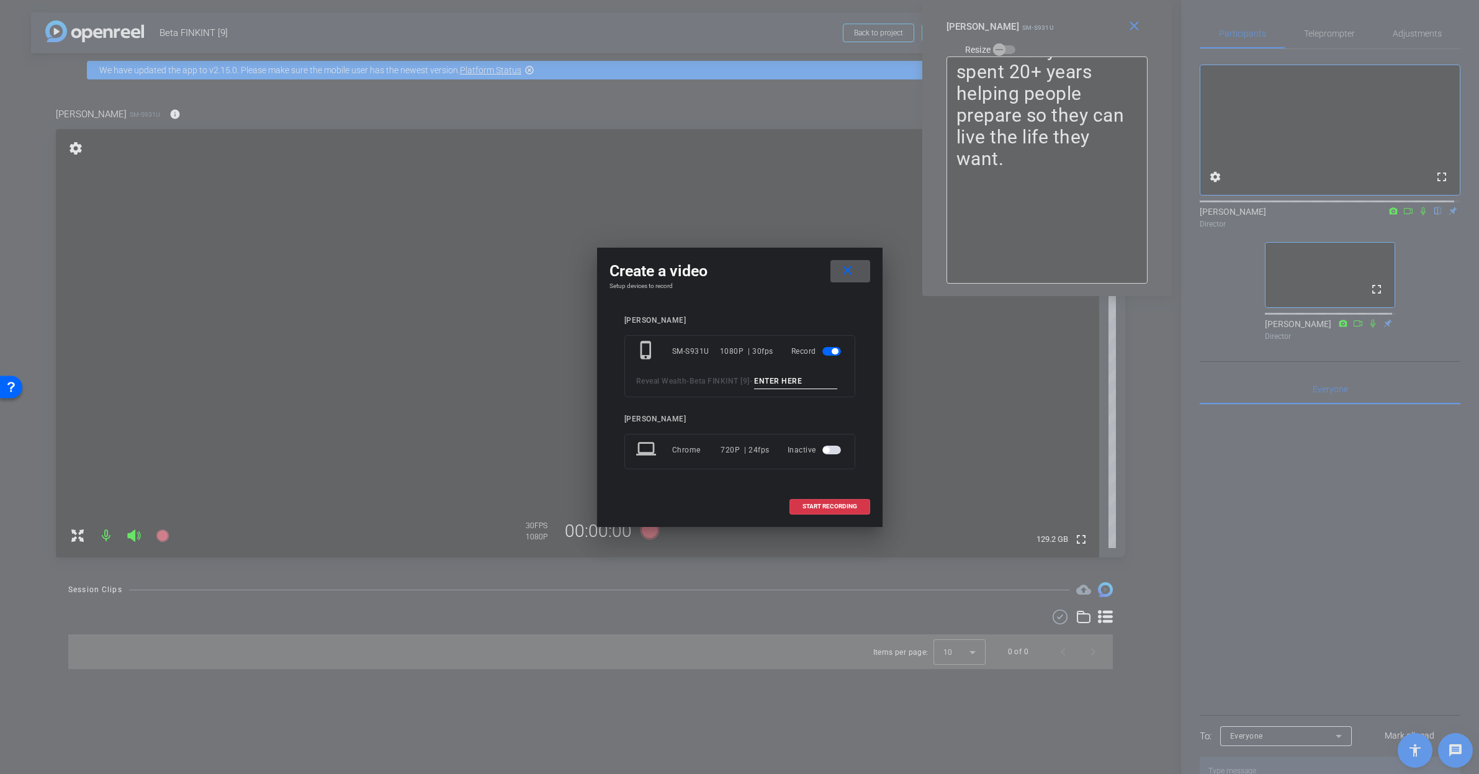
click at [754, 386] on input at bounding box center [795, 382] width 83 height 16
type input "M"
click at [849, 269] on mat-icon "close" at bounding box center [848, 271] width 16 height 16
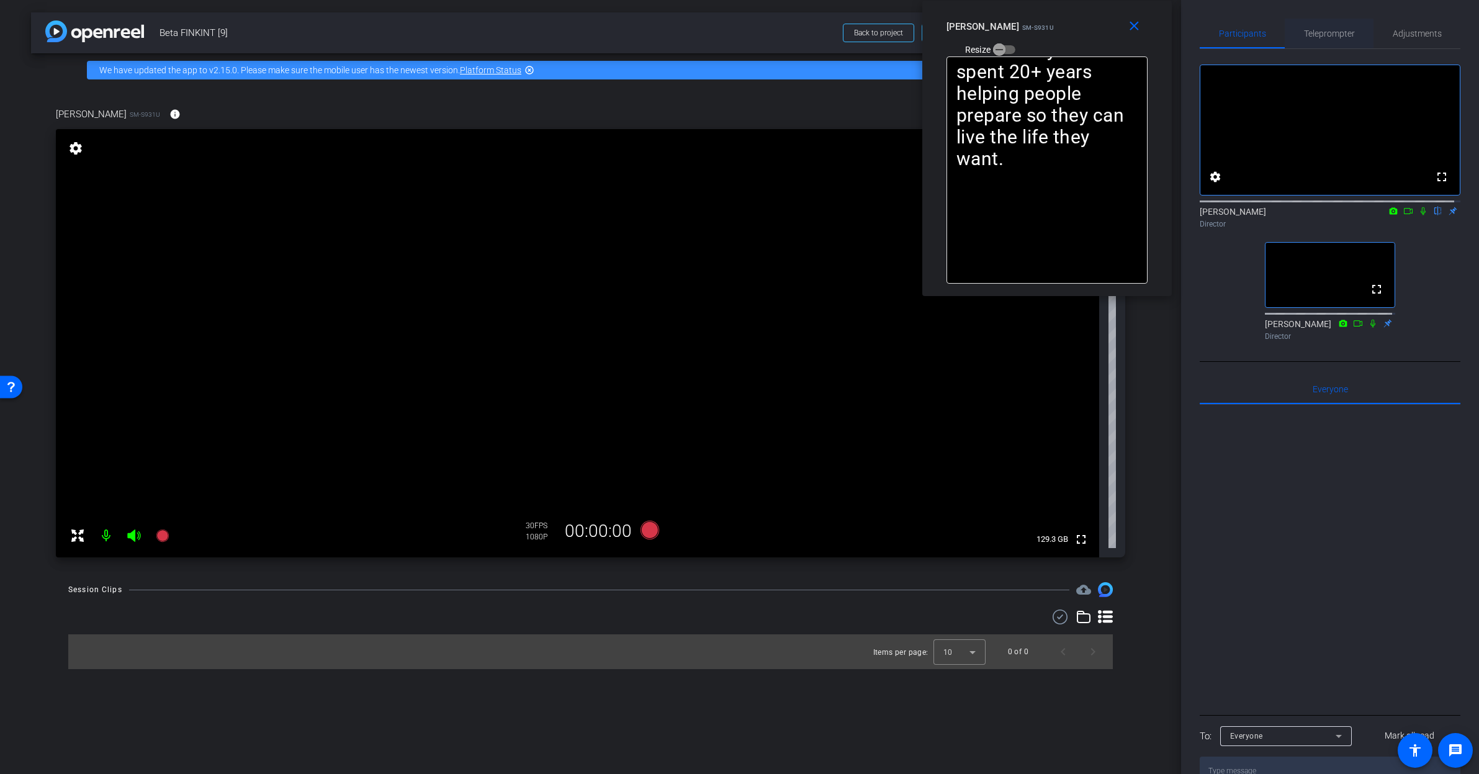
click at [1317, 40] on span "Teleprompter" at bounding box center [1329, 34] width 51 height 30
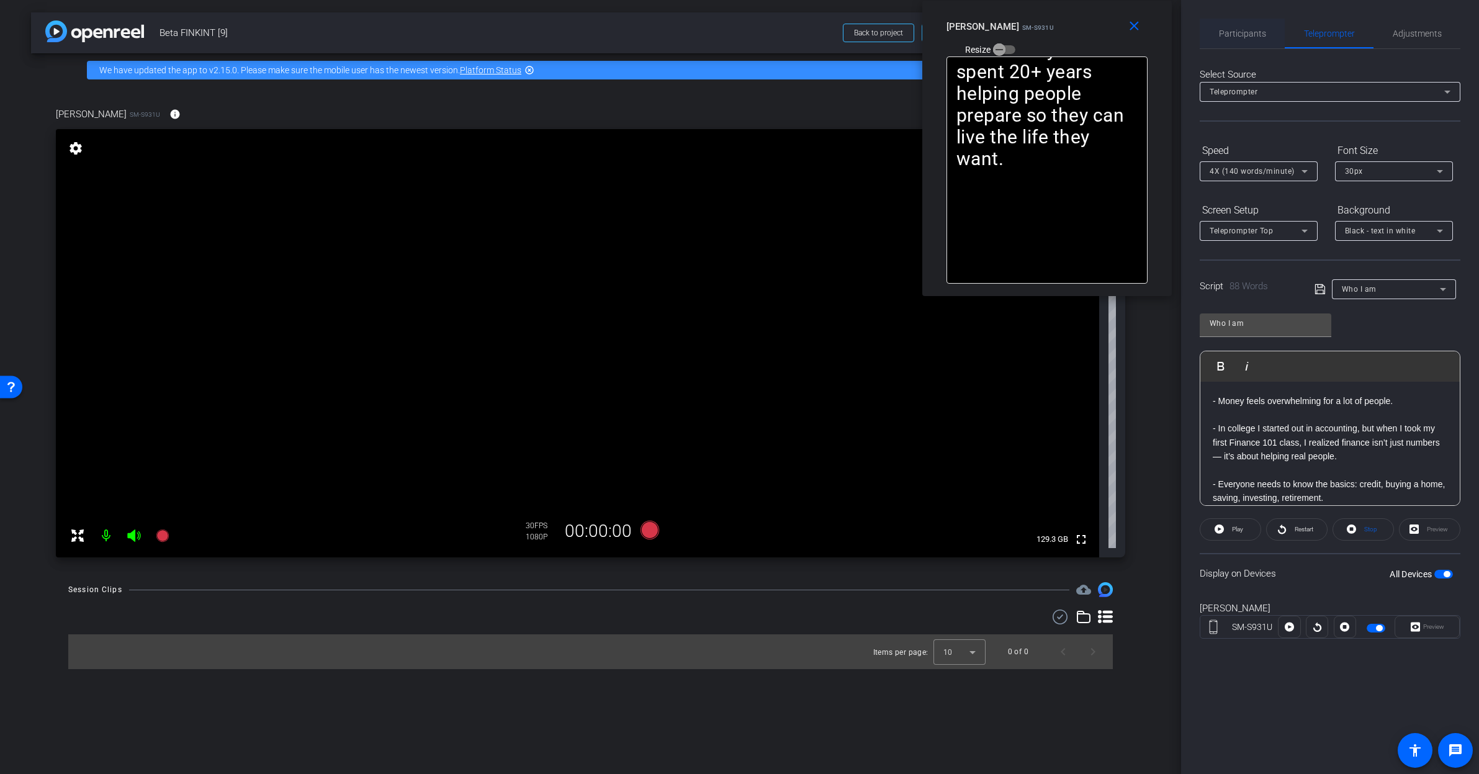
click at [1248, 35] on span "Participants" at bounding box center [1242, 33] width 47 height 9
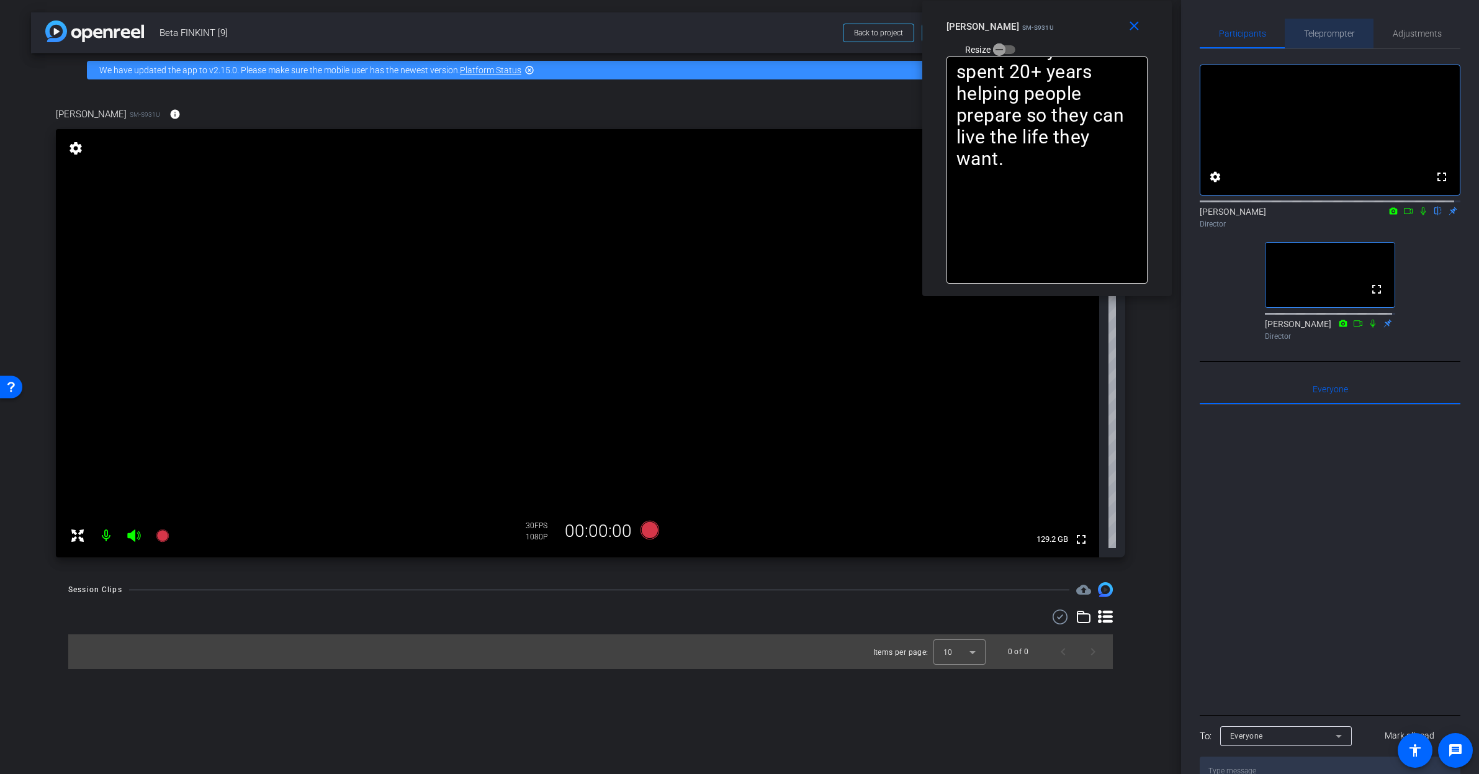
click at [1333, 34] on span "Teleprompter" at bounding box center [1329, 33] width 51 height 9
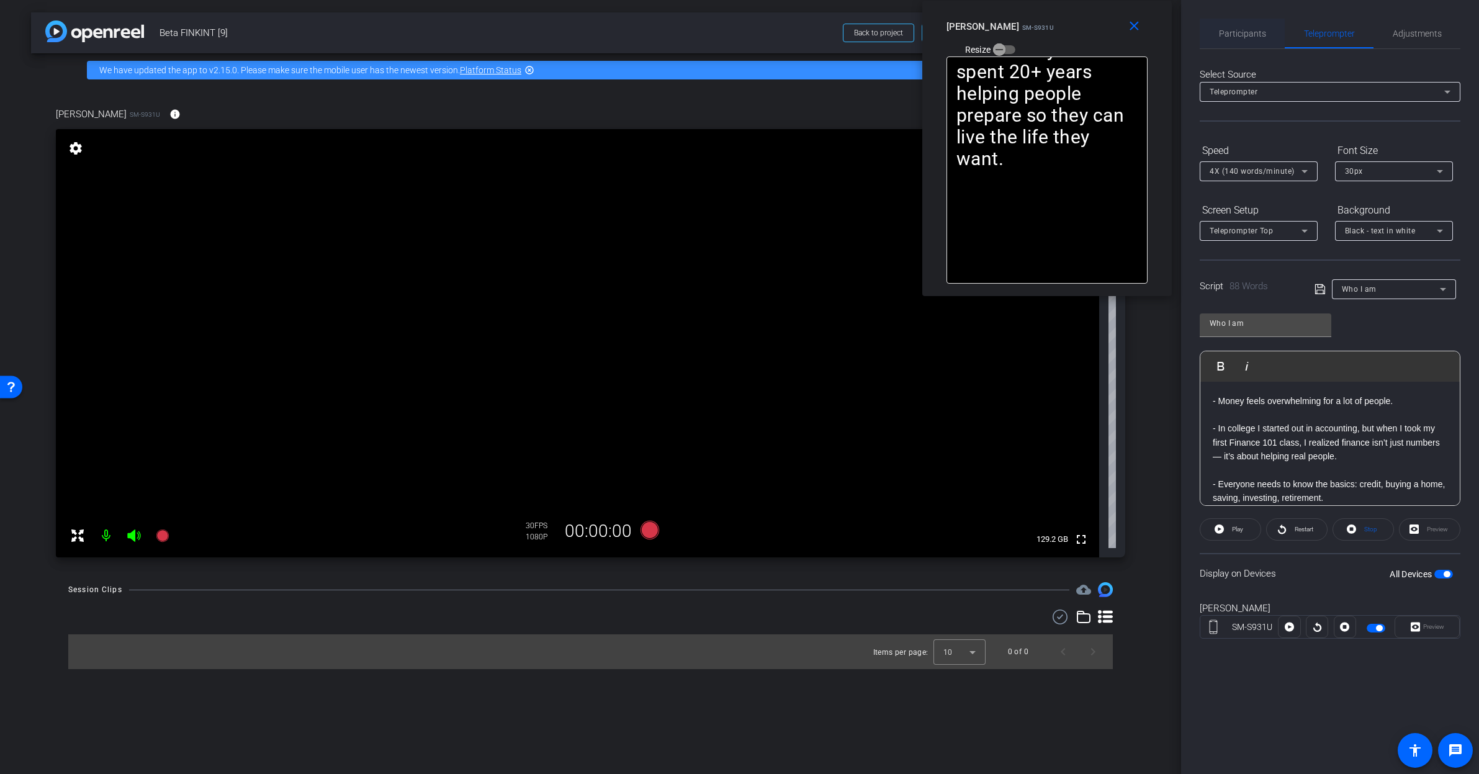
click at [1254, 27] on span "Participants" at bounding box center [1242, 34] width 47 height 30
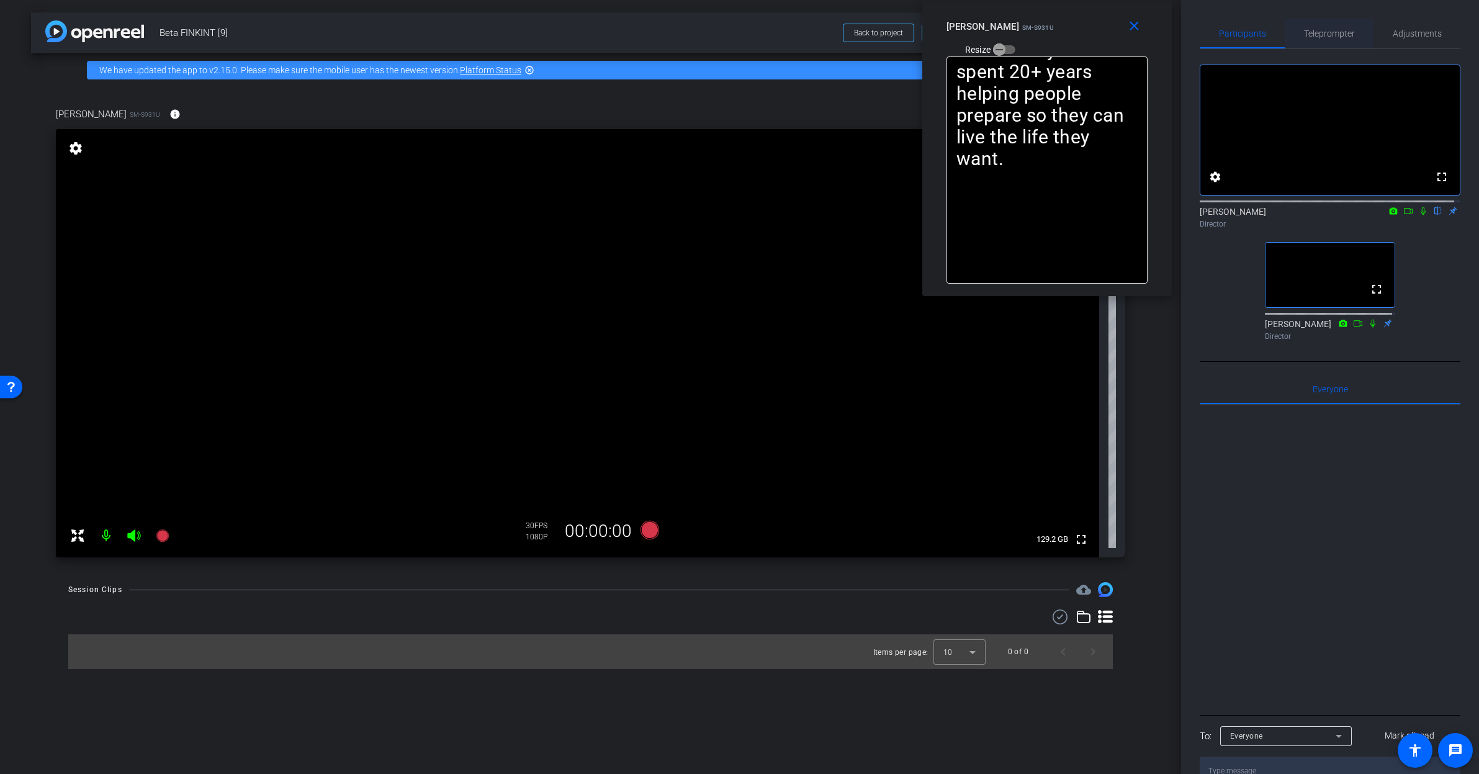
click at [1322, 45] on span "Teleprompter" at bounding box center [1329, 34] width 51 height 30
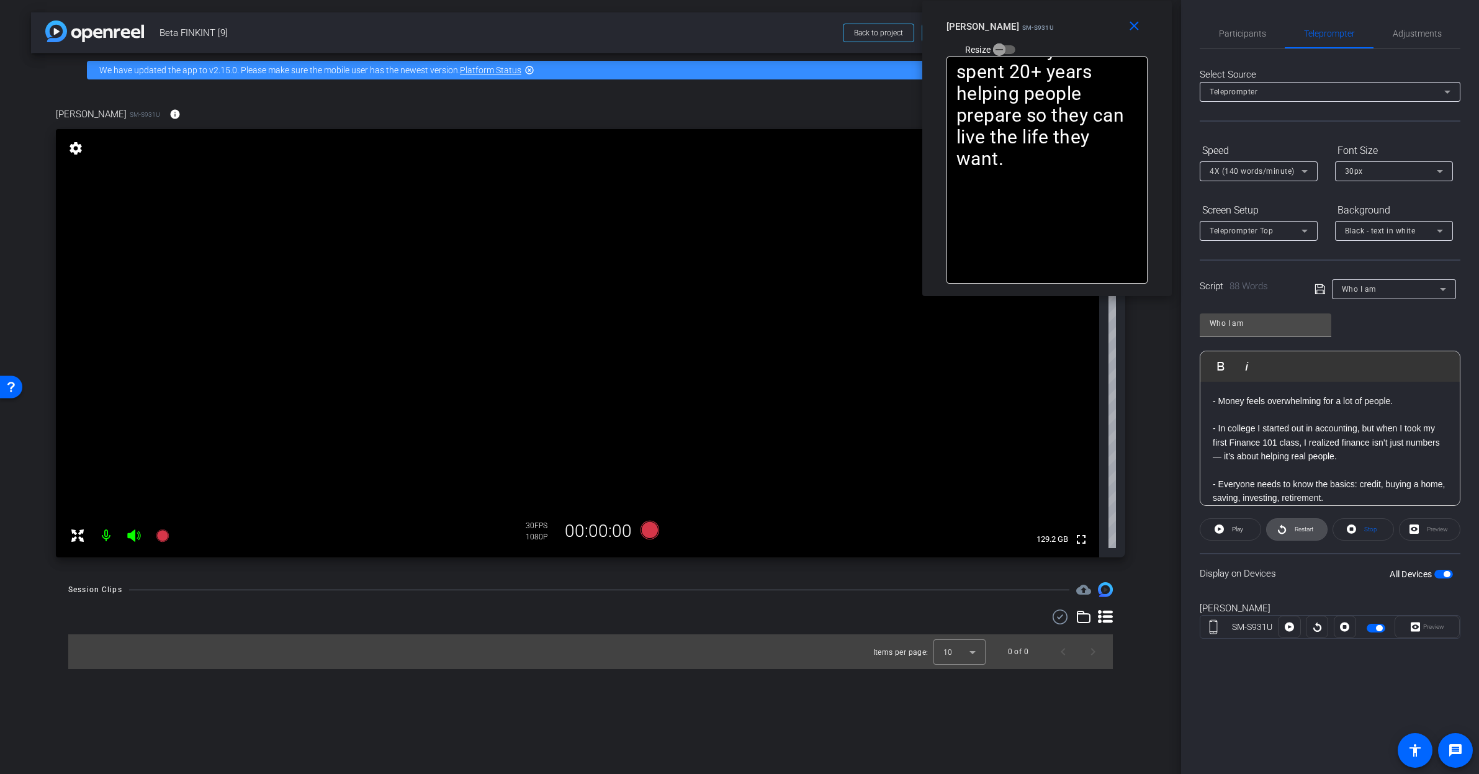
click at [1291, 533] on span at bounding box center [1297, 530] width 60 height 30
click at [1233, 531] on span "Pause" at bounding box center [1238, 529] width 17 height 7
click at [1224, 529] on icon at bounding box center [1219, 529] width 9 height 9
click at [1224, 529] on span at bounding box center [1230, 530] width 61 height 30
click at [1250, 174] on span "4X (140 words/minute)" at bounding box center [1252, 171] width 85 height 9
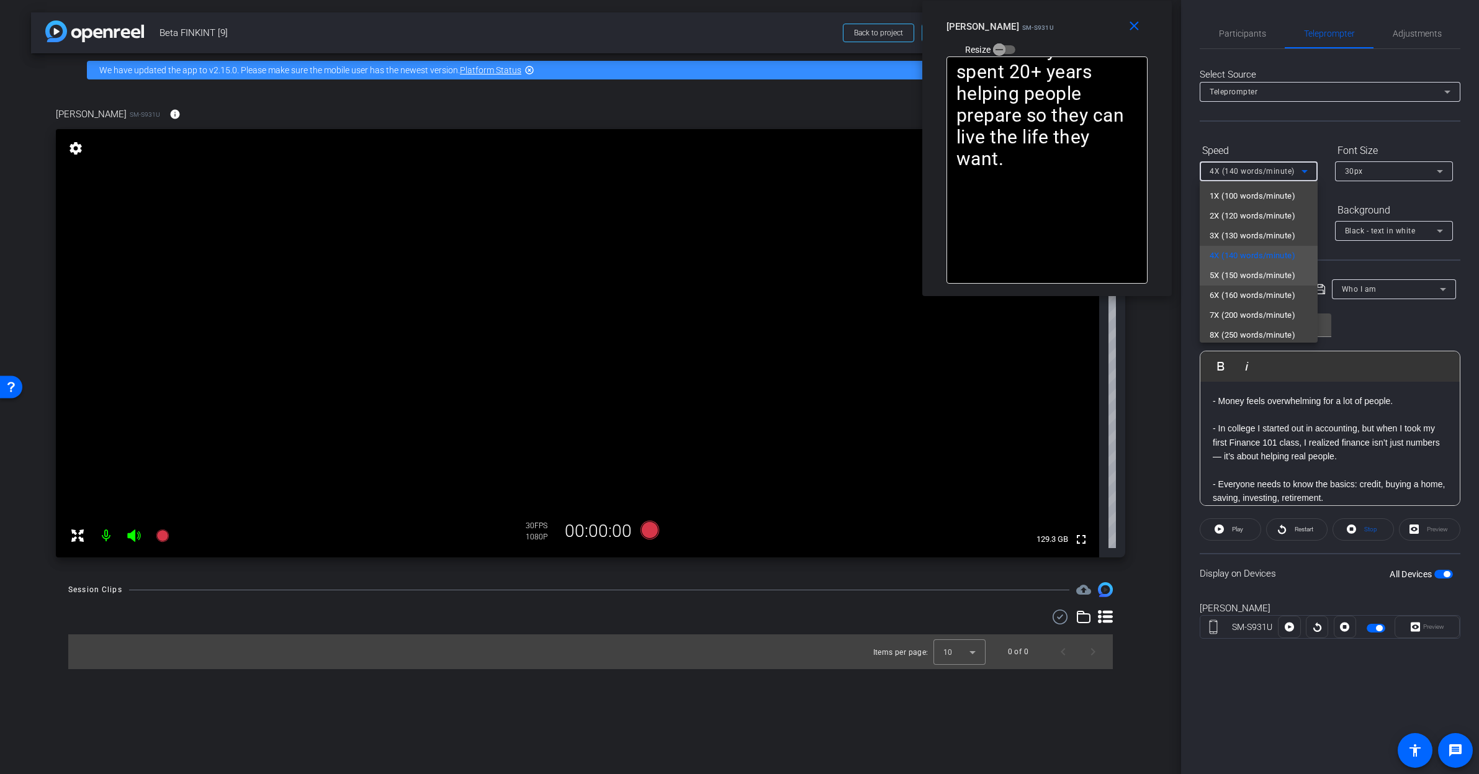
click at [1254, 281] on span "5X (150 words/minute)" at bounding box center [1253, 275] width 86 height 15
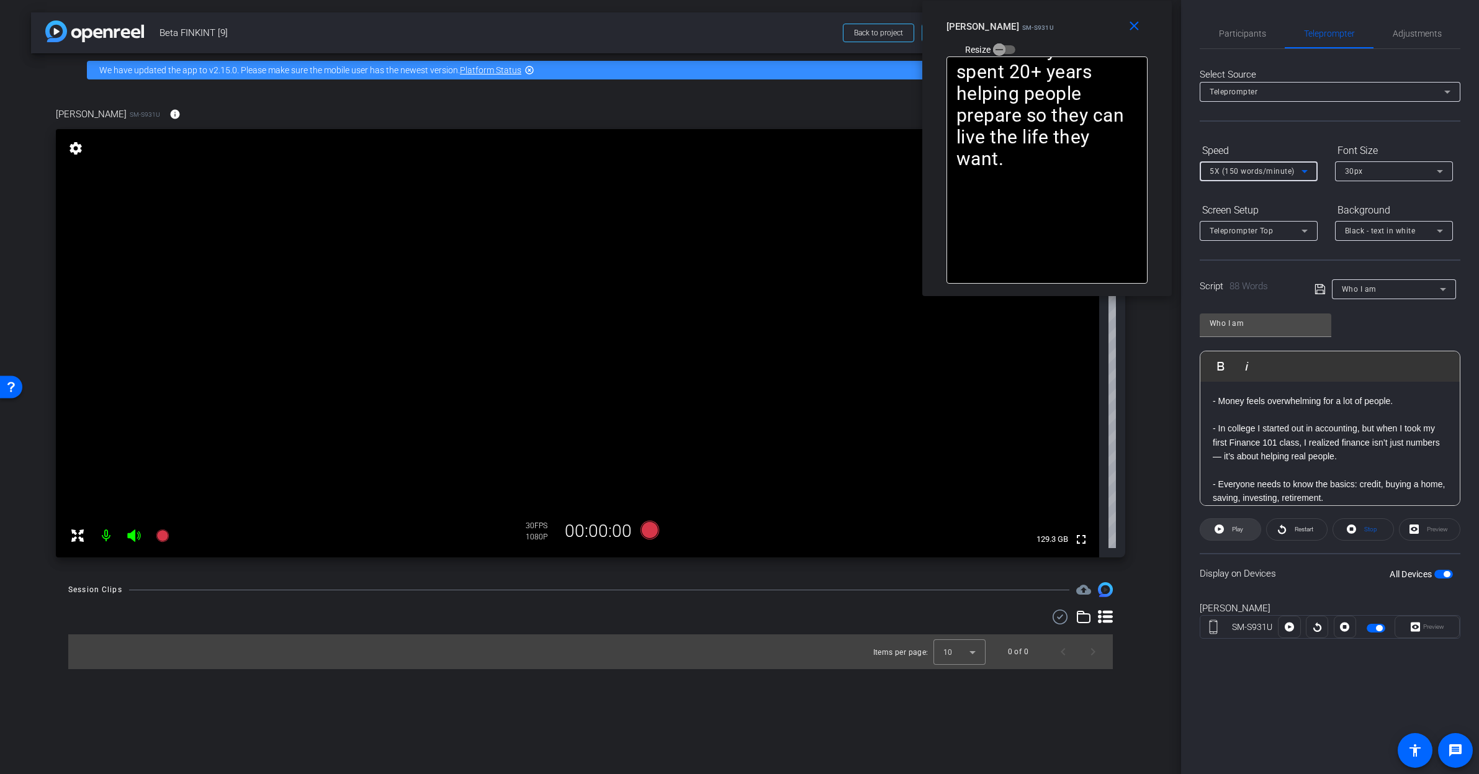
click at [1226, 530] on span at bounding box center [1231, 530] width 60 height 30
click at [1227, 531] on span "Pause" at bounding box center [1237, 529] width 20 height 17
click at [1127, 32] on mat-icon "close" at bounding box center [1135, 27] width 16 height 16
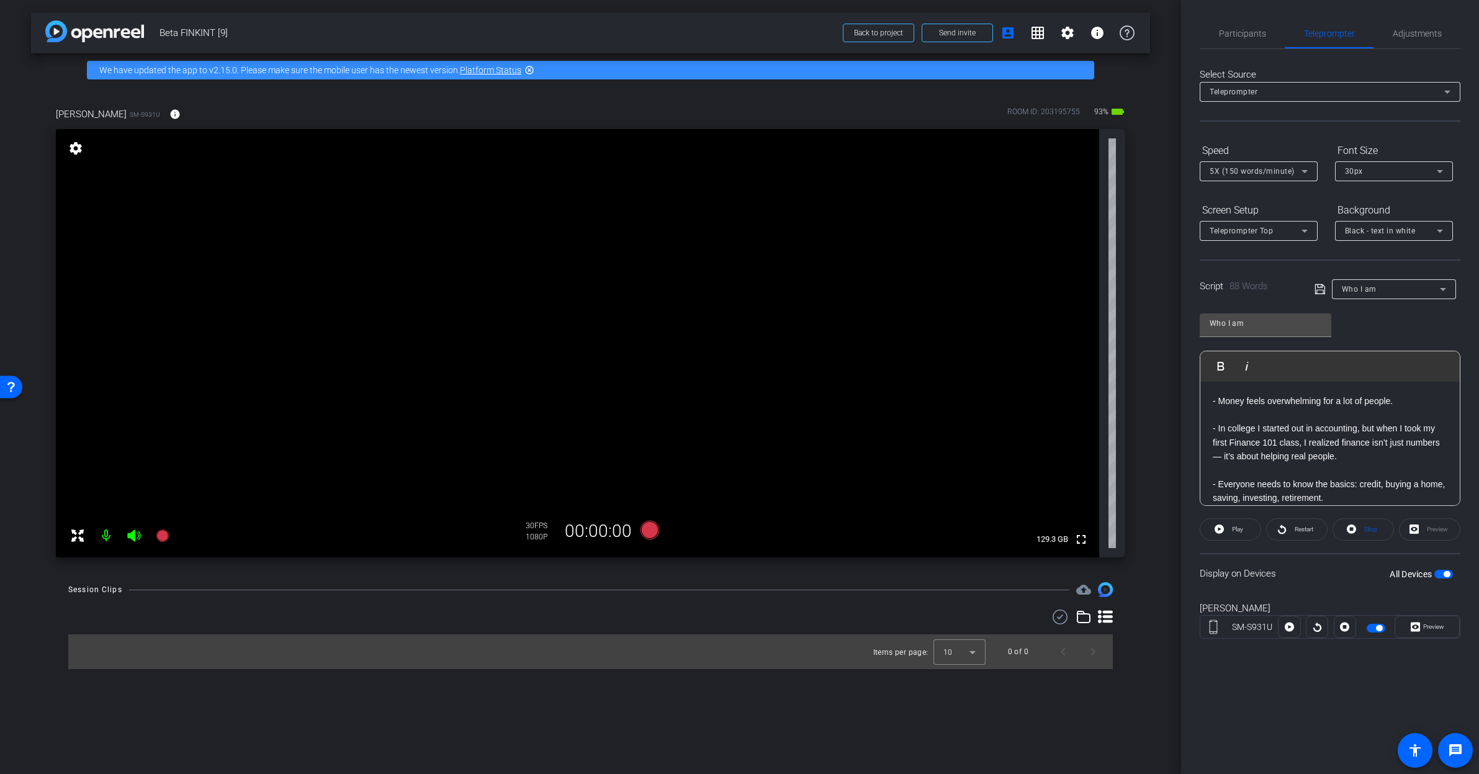
click at [1448, 573] on span "button" at bounding box center [1447, 574] width 6 height 6
click at [1446, 575] on span "button" at bounding box center [1444, 574] width 19 height 9
click at [1231, 534] on span "Play" at bounding box center [1236, 529] width 14 height 17
click at [1425, 631] on span "Preview" at bounding box center [1432, 626] width 24 height 17
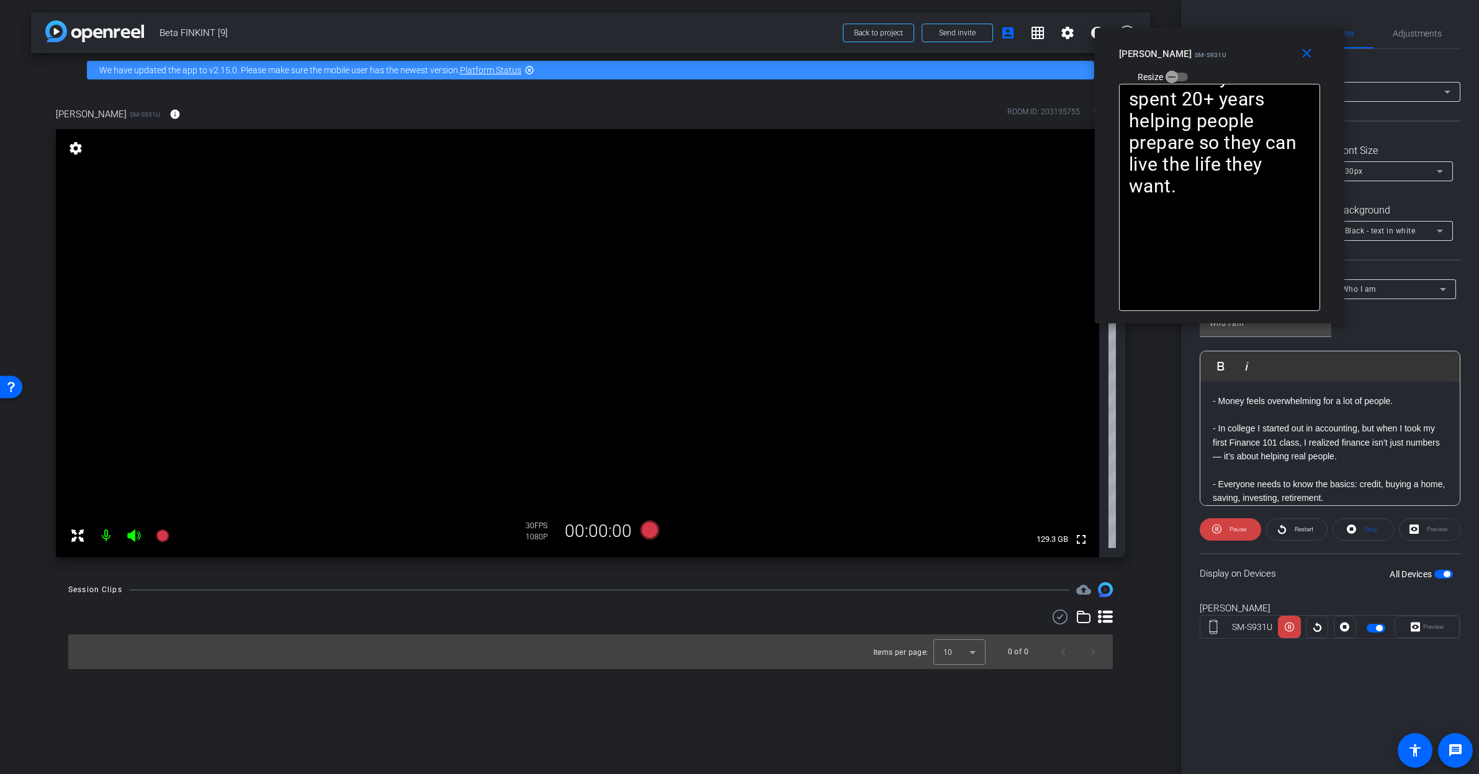
drag, startPoint x: 767, startPoint y: 263, endPoint x: 1247, endPoint y: 52, distance: 524.5
click at [1247, 52] on div "Rashonner Lillie SM-S931U Resize" at bounding box center [1224, 65] width 210 height 44
click at [1312, 57] on mat-icon "close" at bounding box center [1307, 54] width 16 height 16
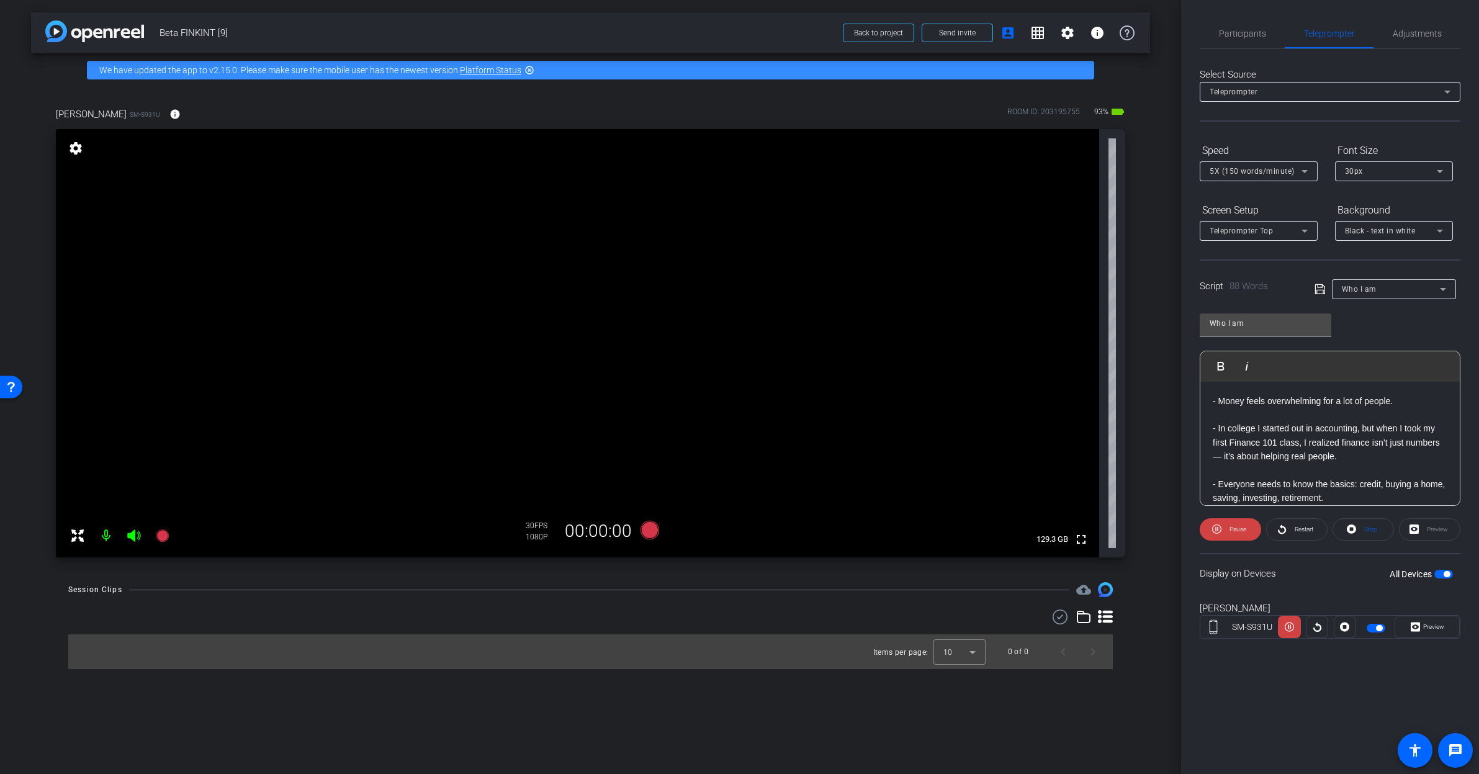
click at [1441, 575] on span "button" at bounding box center [1444, 574] width 19 height 9
click at [1238, 178] on div "5X (150 words/minute)" at bounding box center [1259, 171] width 98 height 20
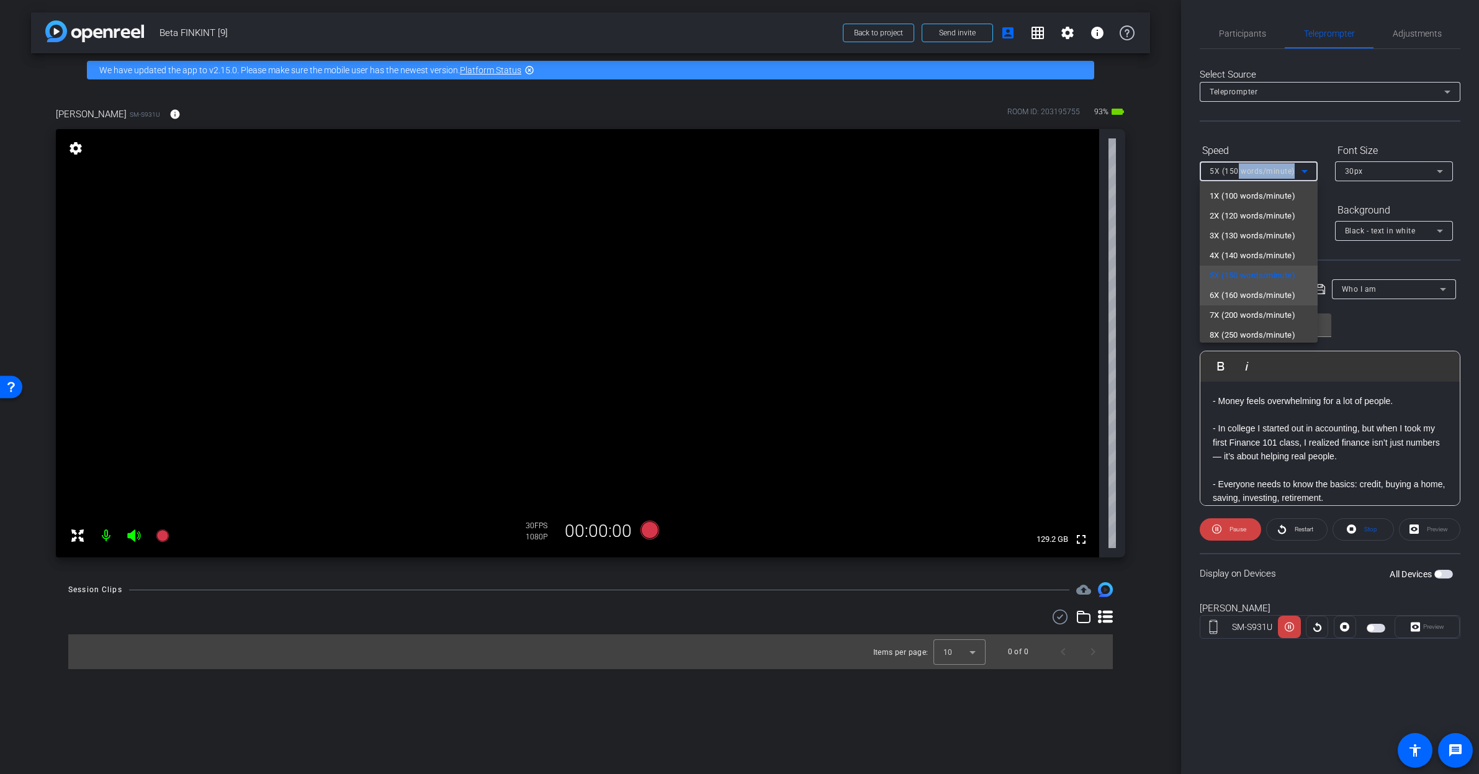
click at [1243, 287] on mat-option "6X (160 words/minute)" at bounding box center [1259, 296] width 118 height 20
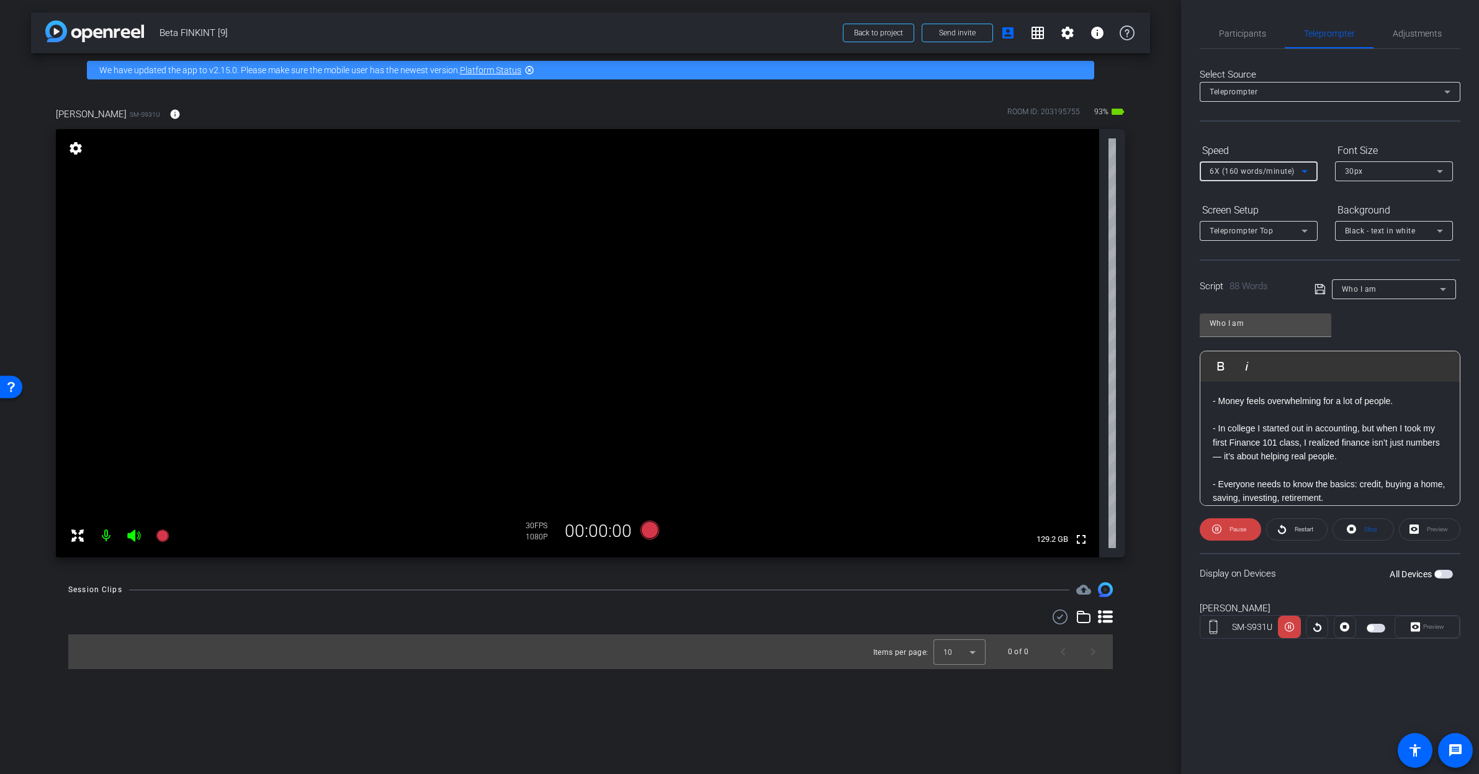
click at [1441, 575] on span "button" at bounding box center [1438, 574] width 6 height 6
click at [1425, 625] on span "Preview" at bounding box center [1433, 626] width 21 height 7
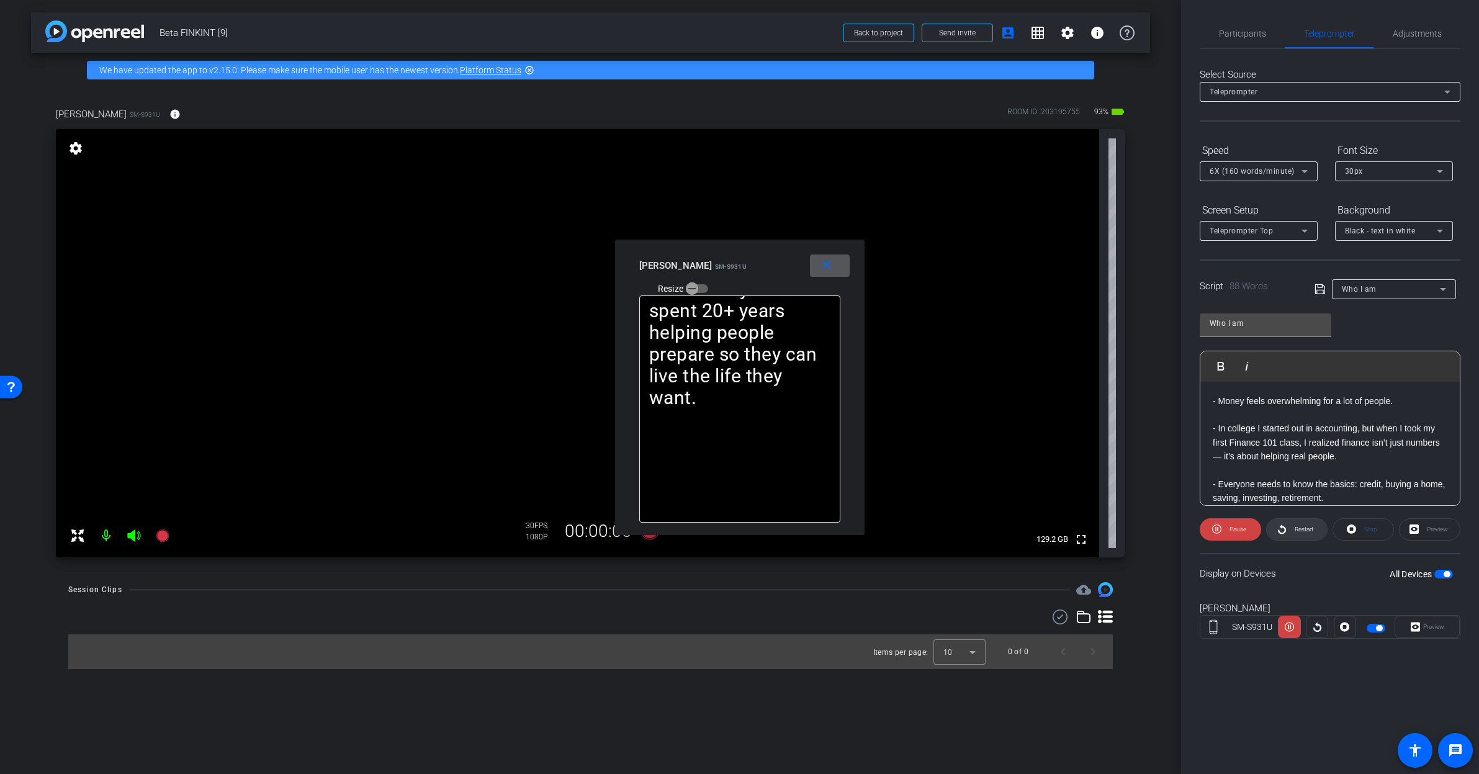
click at [1312, 531] on span "Restart" at bounding box center [1304, 529] width 19 height 7
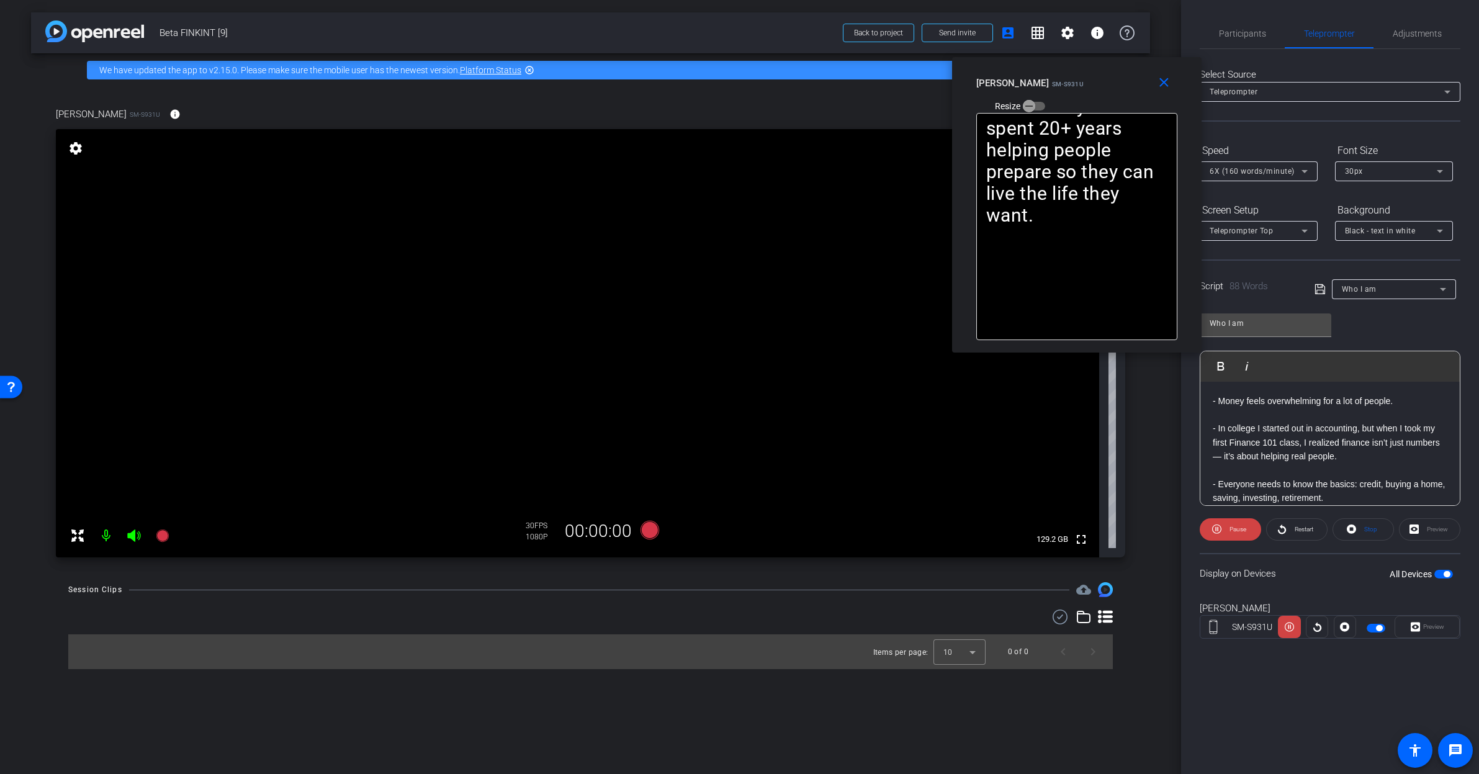
drag, startPoint x: 767, startPoint y: 264, endPoint x: 1104, endPoint y: 82, distance: 383.3
click at [1104, 82] on div "Rashonner Lillie SM-S931U Resize" at bounding box center [1082, 94] width 210 height 44
click at [1232, 524] on span "Pause" at bounding box center [1237, 529] width 20 height 17
click at [1255, 29] on span "Participants" at bounding box center [1242, 33] width 47 height 9
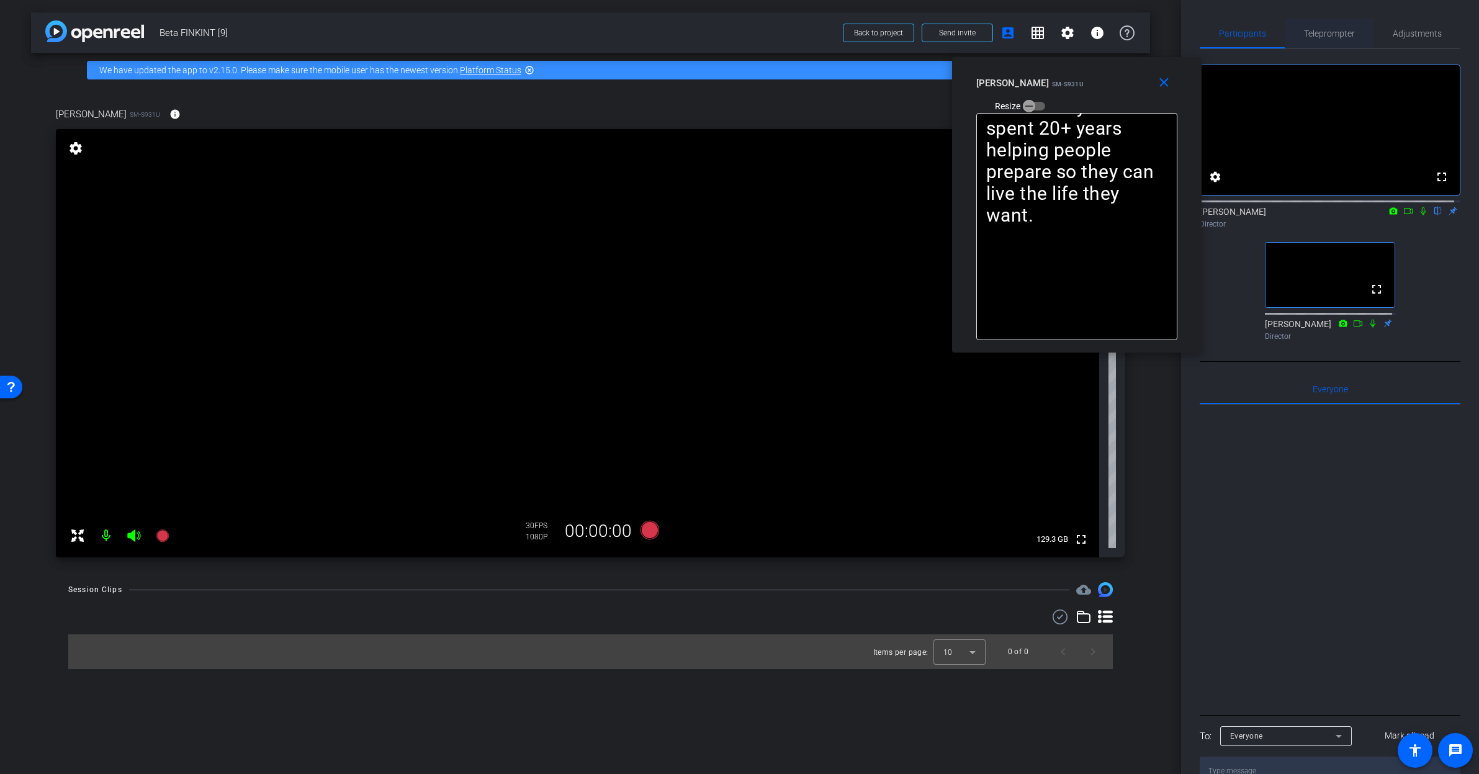
click at [1332, 32] on span "Teleprompter" at bounding box center [1329, 33] width 51 height 9
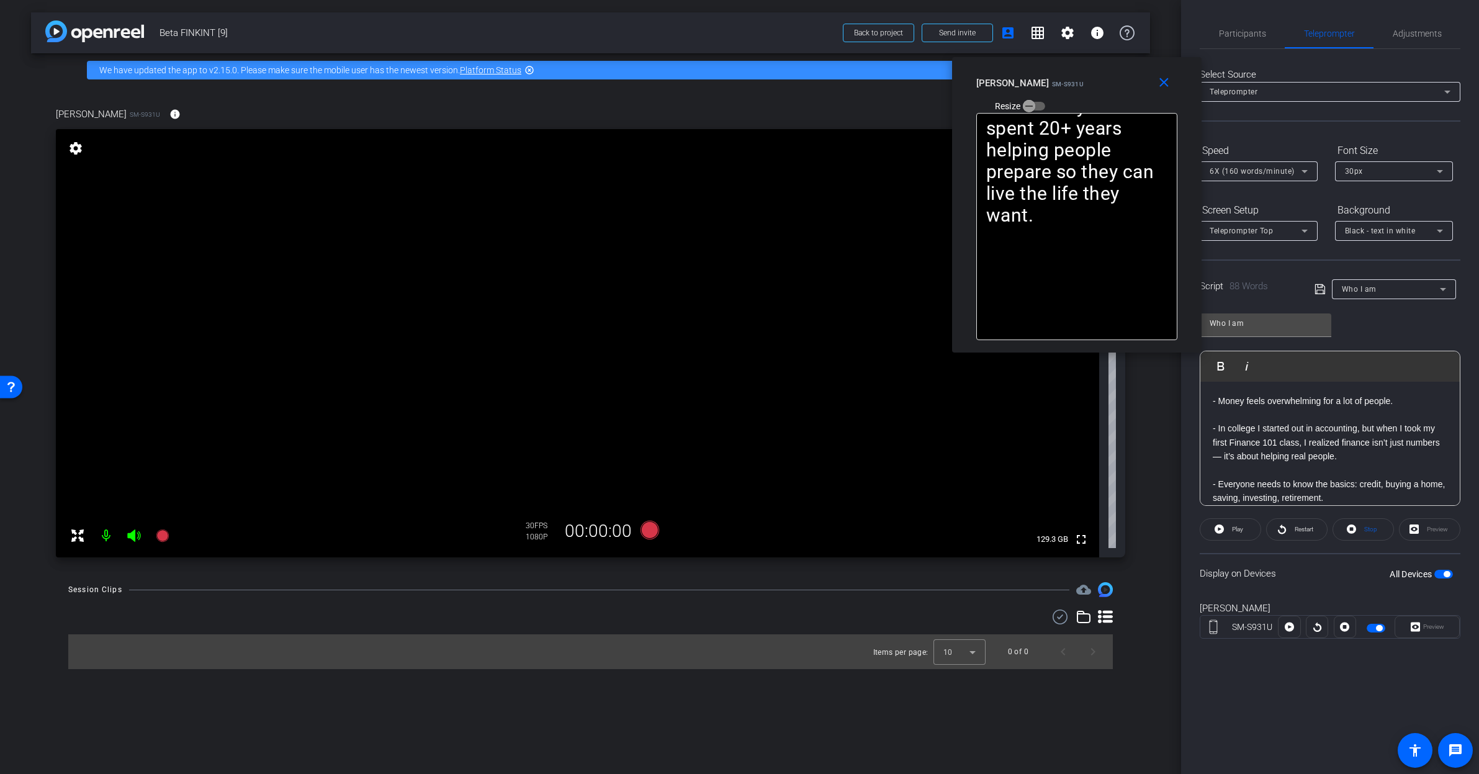
drag, startPoint x: 1207, startPoint y: 546, endPoint x: 1219, endPoint y: 535, distance: 15.4
click at [1208, 546] on openreel-capture-teleprompter "Speed 6X (160 words/minute) Font Size 30px Screen Setup Teleprompter Top Backgr…" at bounding box center [1330, 400] width 261 height 520
click at [1219, 534] on icon at bounding box center [1219, 529] width 9 height 16
click at [1295, 531] on span "Restart" at bounding box center [1304, 529] width 19 height 7
click at [1245, 529] on span "Pause" at bounding box center [1238, 529] width 17 height 7
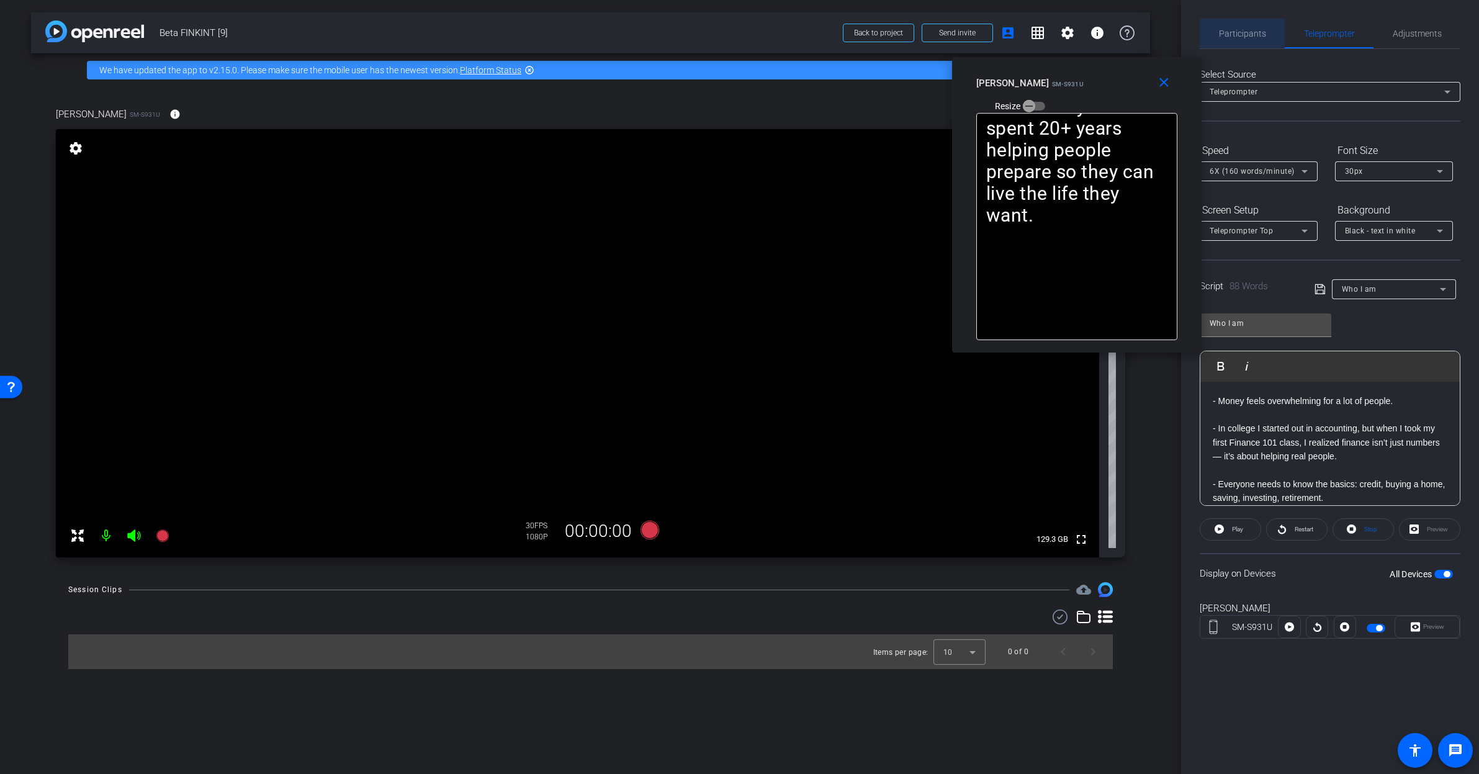
click at [1240, 30] on span "Participants" at bounding box center [1242, 33] width 47 height 9
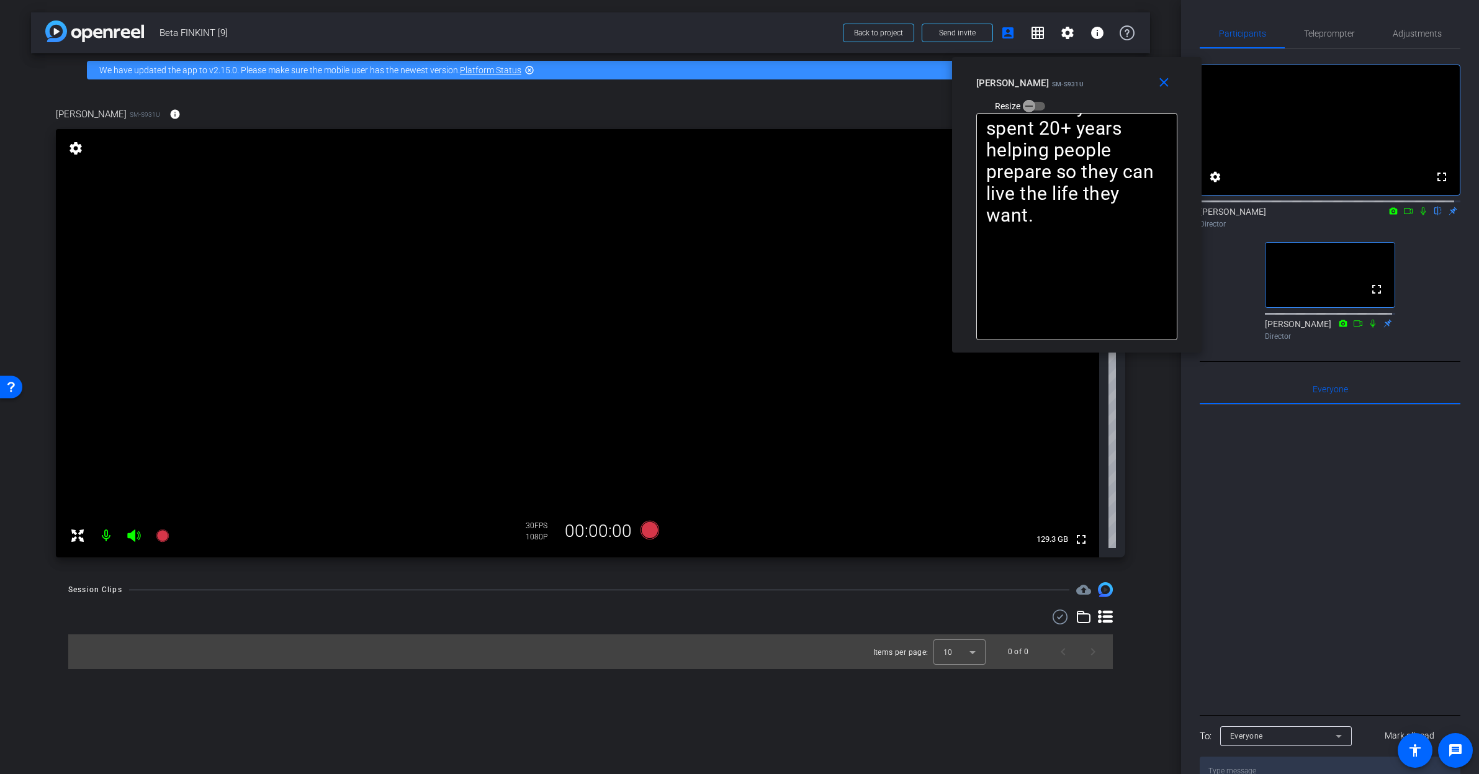
click at [1404, 215] on icon at bounding box center [1409, 211] width 10 height 9
click at [1433, 215] on icon at bounding box center [1438, 211] width 10 height 9
click at [1323, 43] on span "Teleprompter" at bounding box center [1329, 34] width 51 height 30
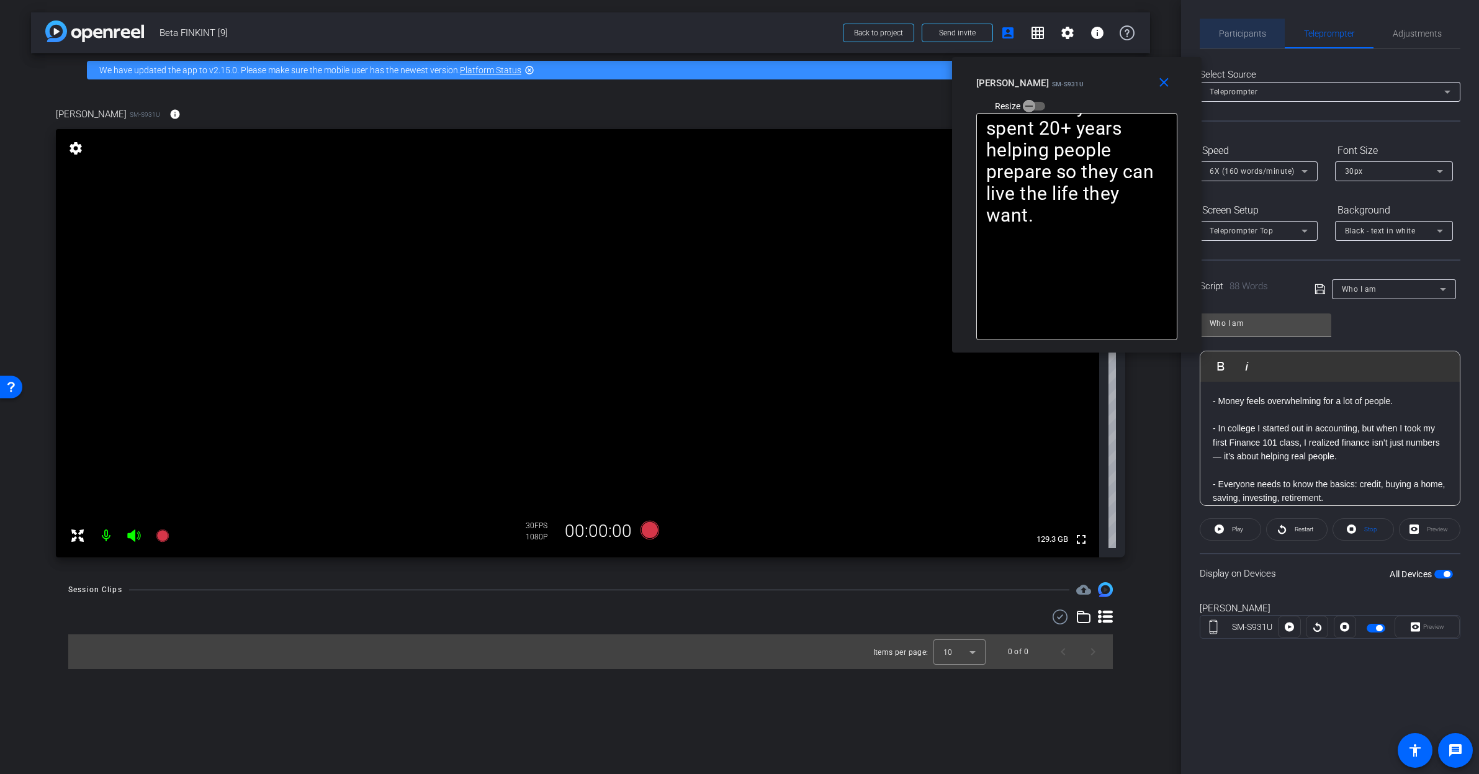
click at [1252, 25] on span "Participants" at bounding box center [1242, 34] width 47 height 30
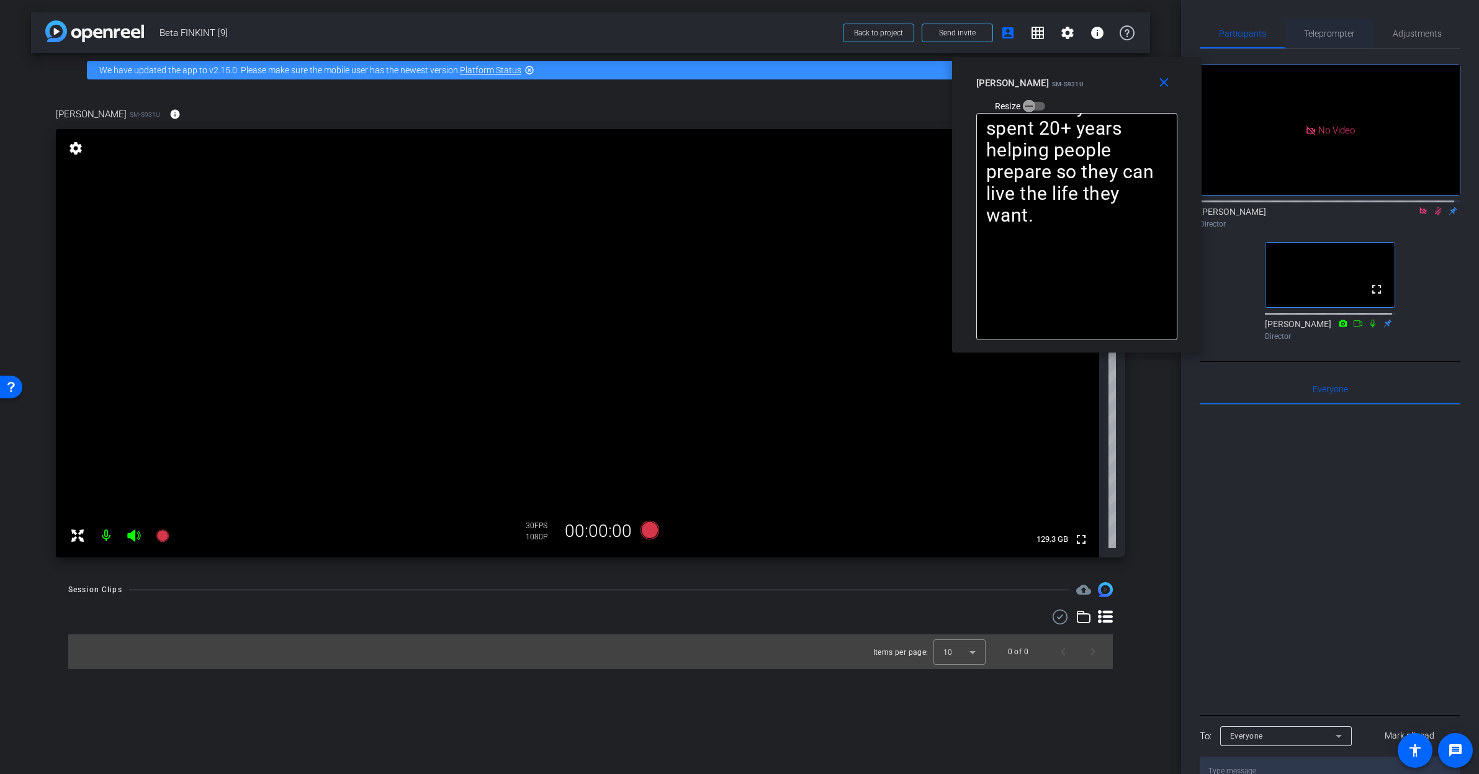
click at [1324, 30] on span "Teleprompter" at bounding box center [1329, 33] width 51 height 9
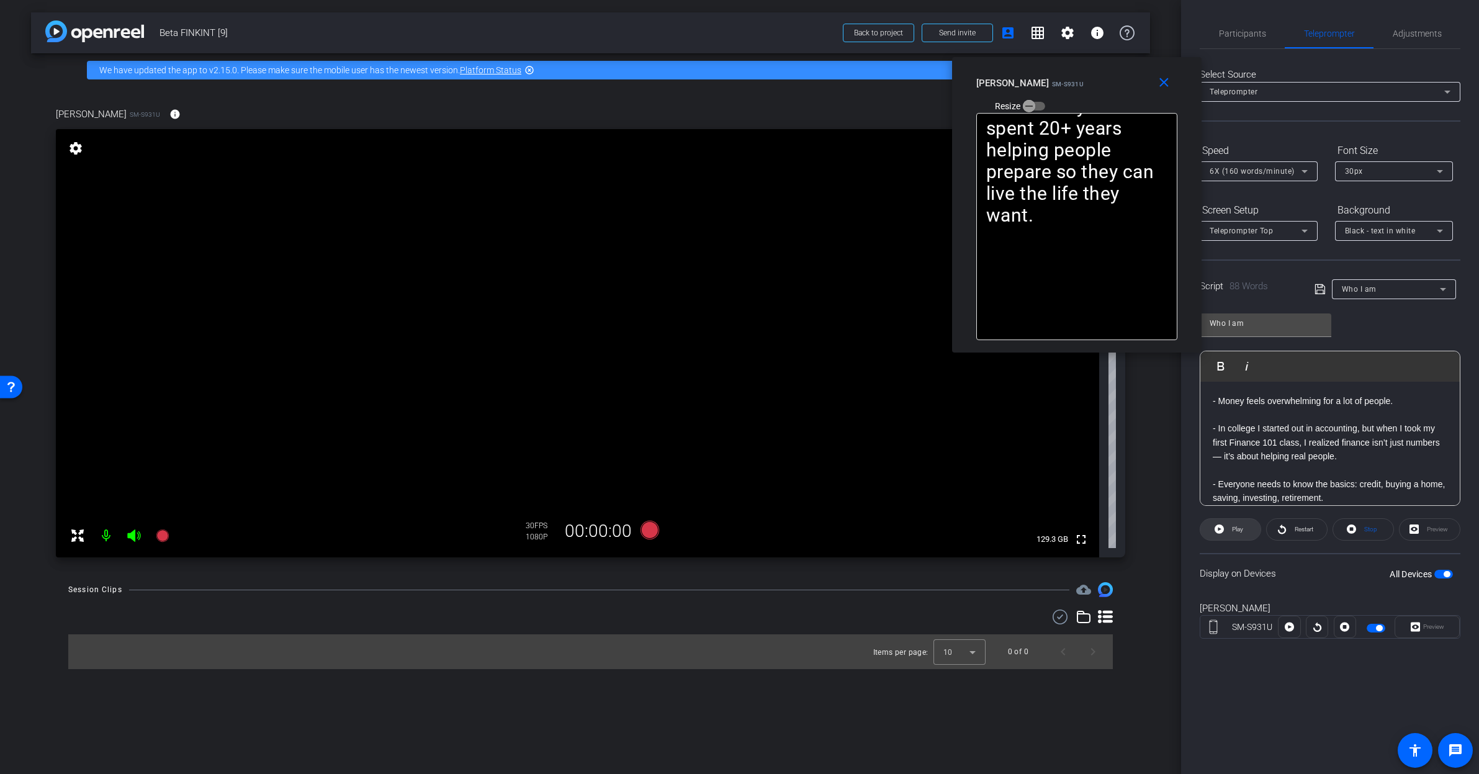
click at [1240, 534] on span "Play" at bounding box center [1236, 529] width 14 height 17
click at [1240, 534] on span "Pause" at bounding box center [1237, 529] width 20 height 17
click at [1208, 399] on div "- Money feels overwhelming for a lot of people. - In college I started out in a…" at bounding box center [1330, 491] width 259 height 219
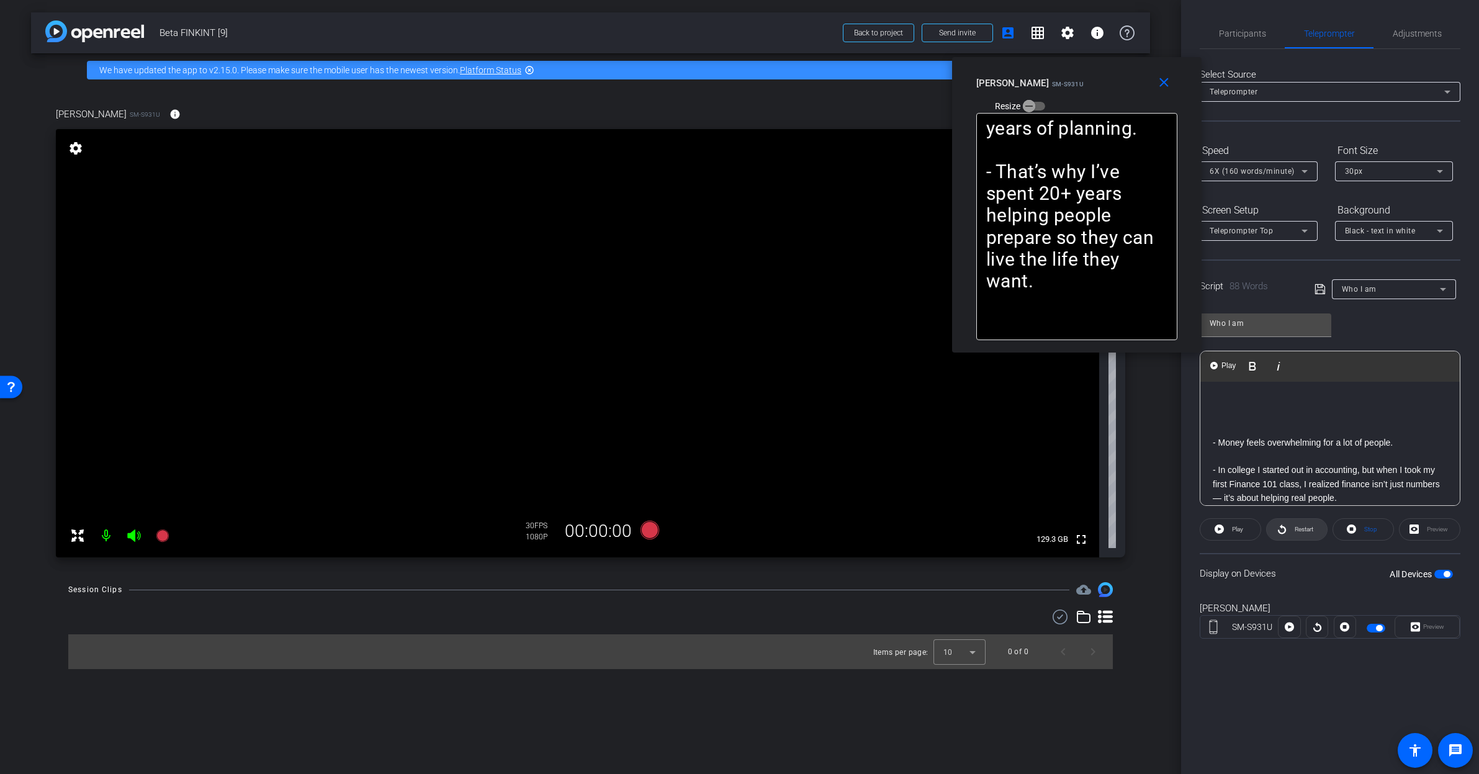
click at [1297, 528] on span "Restart" at bounding box center [1304, 529] width 19 height 7
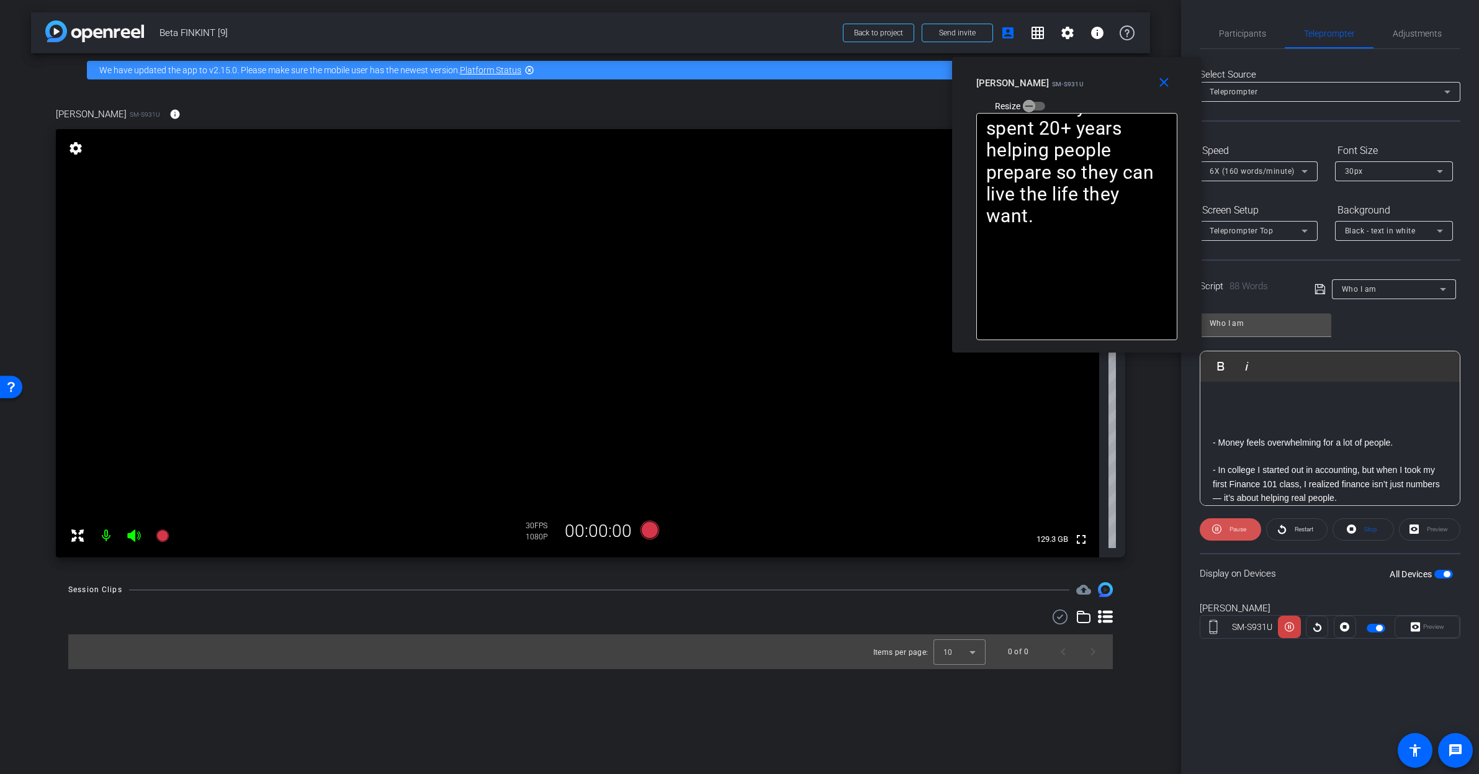
click at [1237, 526] on span "Pause" at bounding box center [1238, 529] width 17 height 7
click at [1292, 534] on span "Restart" at bounding box center [1303, 529] width 22 height 17
click at [1230, 535] on span "Pause" at bounding box center [1237, 529] width 20 height 17
click at [1300, 529] on span "Restart" at bounding box center [1304, 529] width 19 height 7
click at [1222, 532] on span at bounding box center [1230, 530] width 61 height 30
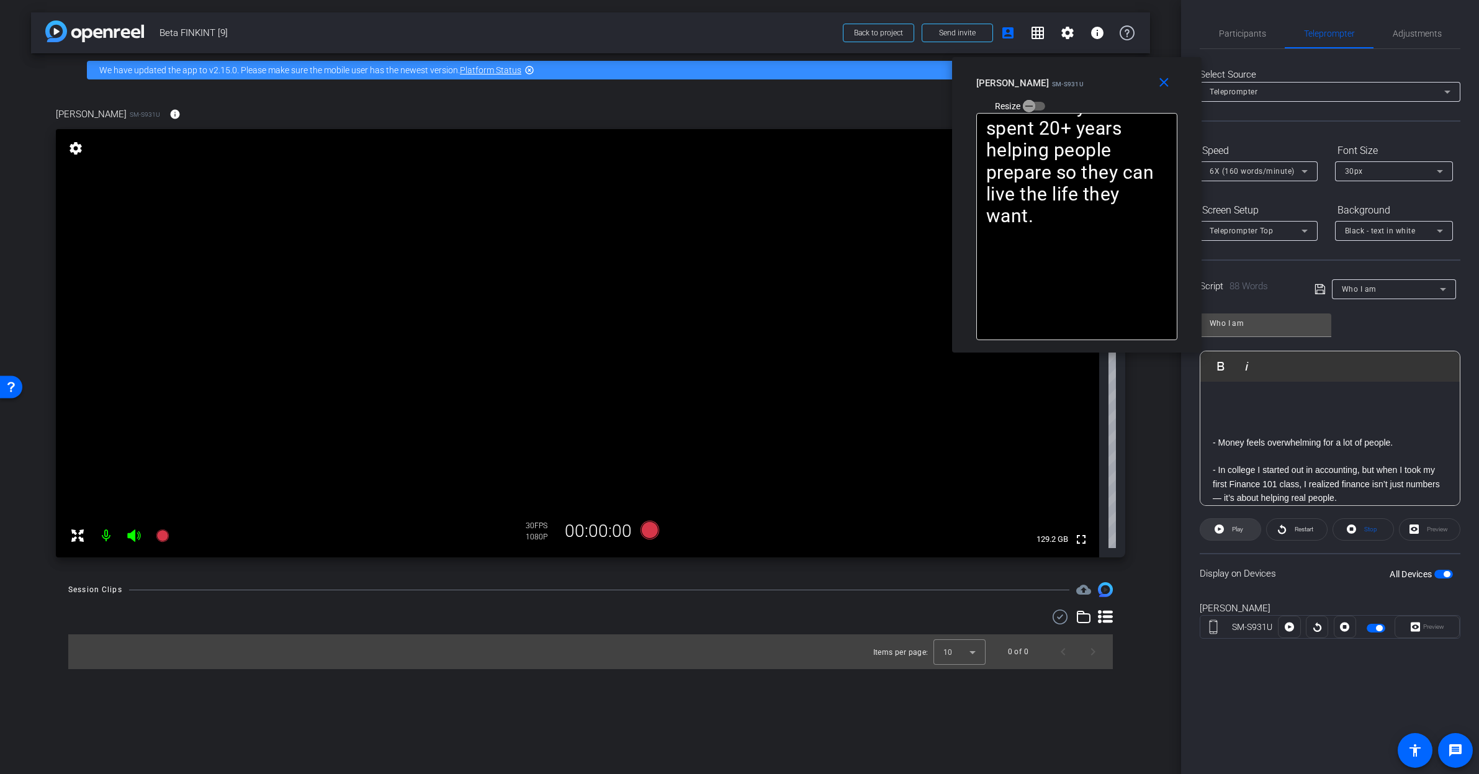
click at [1220, 537] on span at bounding box center [1231, 530] width 60 height 30
click at [1220, 537] on span at bounding box center [1230, 530] width 61 height 30
click at [1220, 537] on span at bounding box center [1231, 530] width 60 height 30
click at [1243, 37] on span "Participants" at bounding box center [1242, 33] width 47 height 9
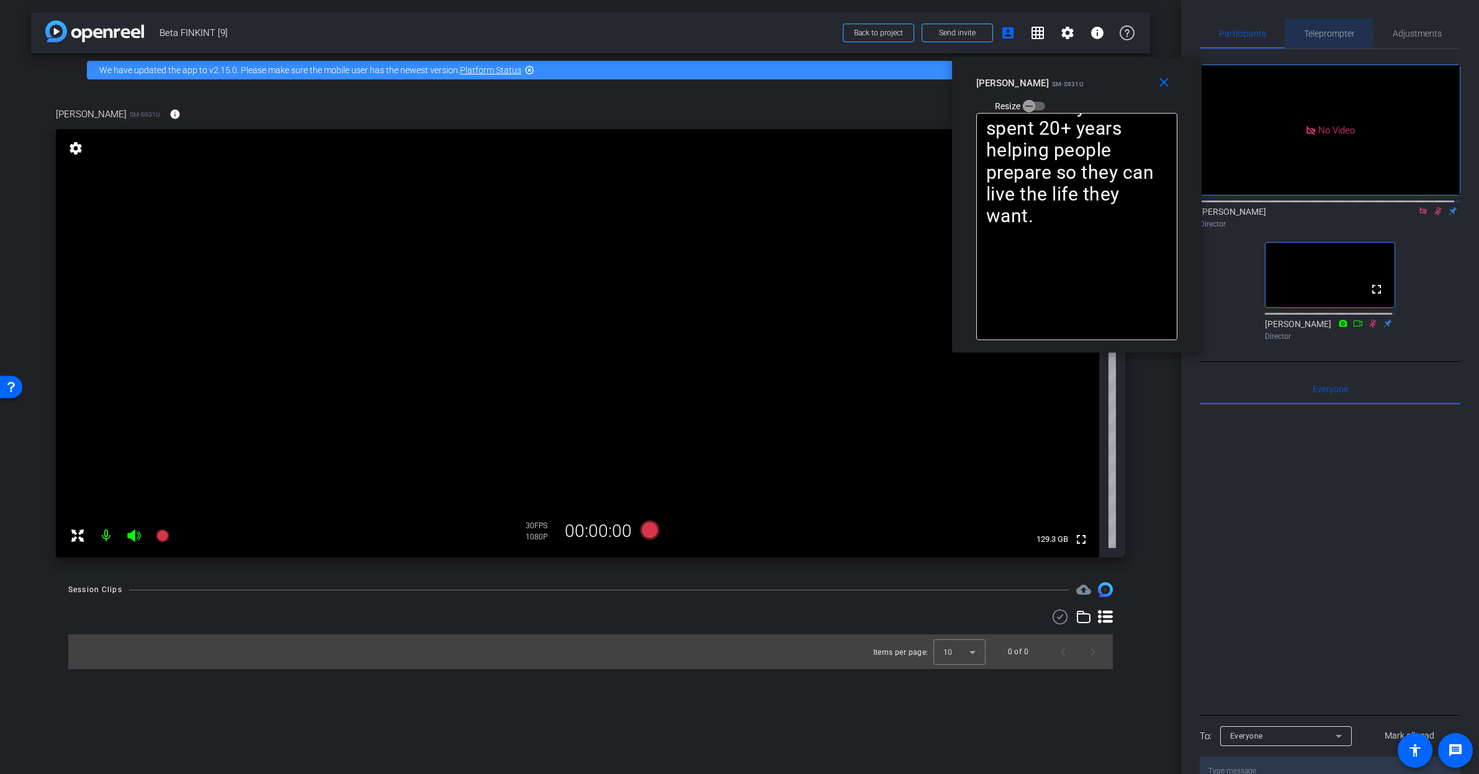
click at [1299, 35] on div "Teleprompter" at bounding box center [1329, 34] width 89 height 30
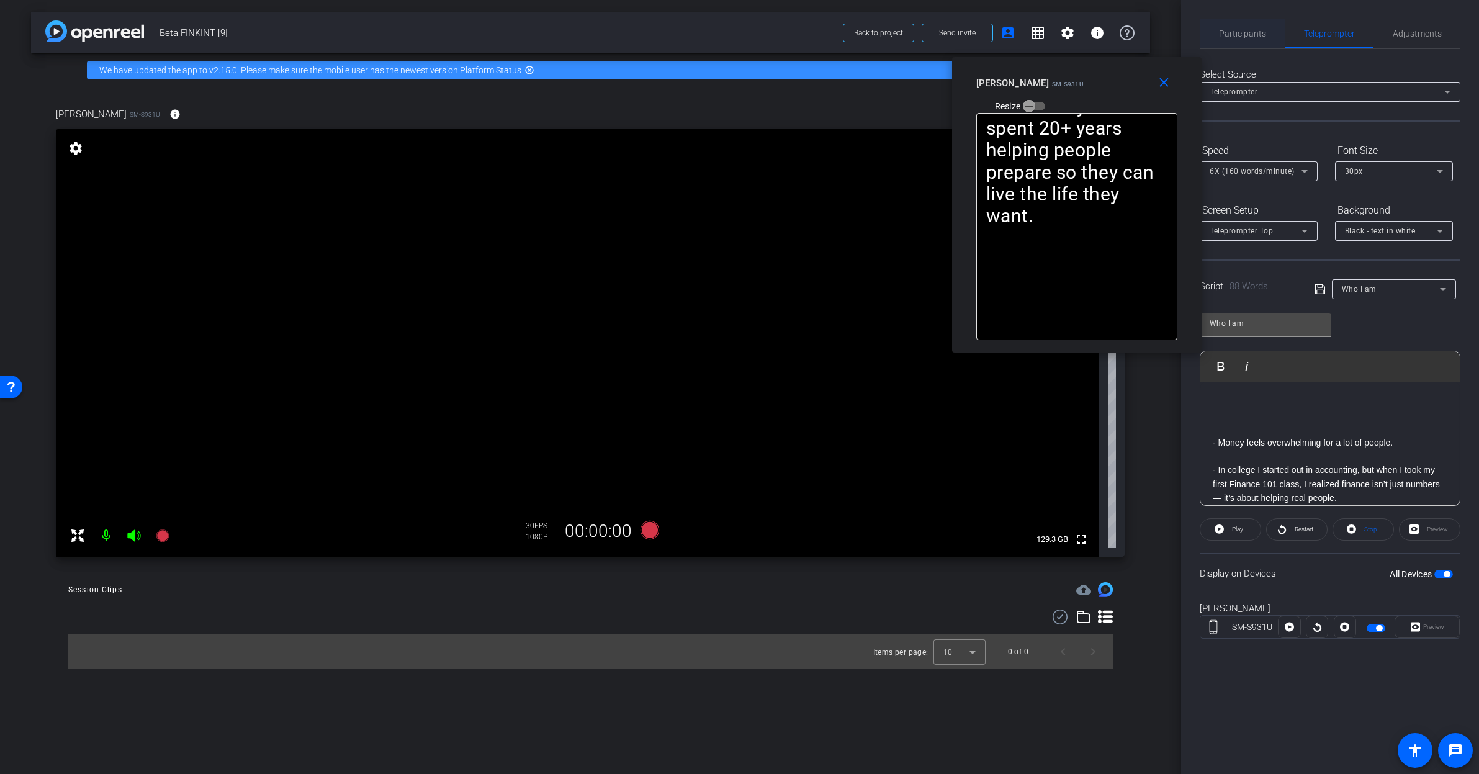
drag, startPoint x: 1253, startPoint y: 35, endPoint x: 1259, endPoint y: 42, distance: 8.4
click at [1253, 34] on span "Participants" at bounding box center [1242, 33] width 47 height 9
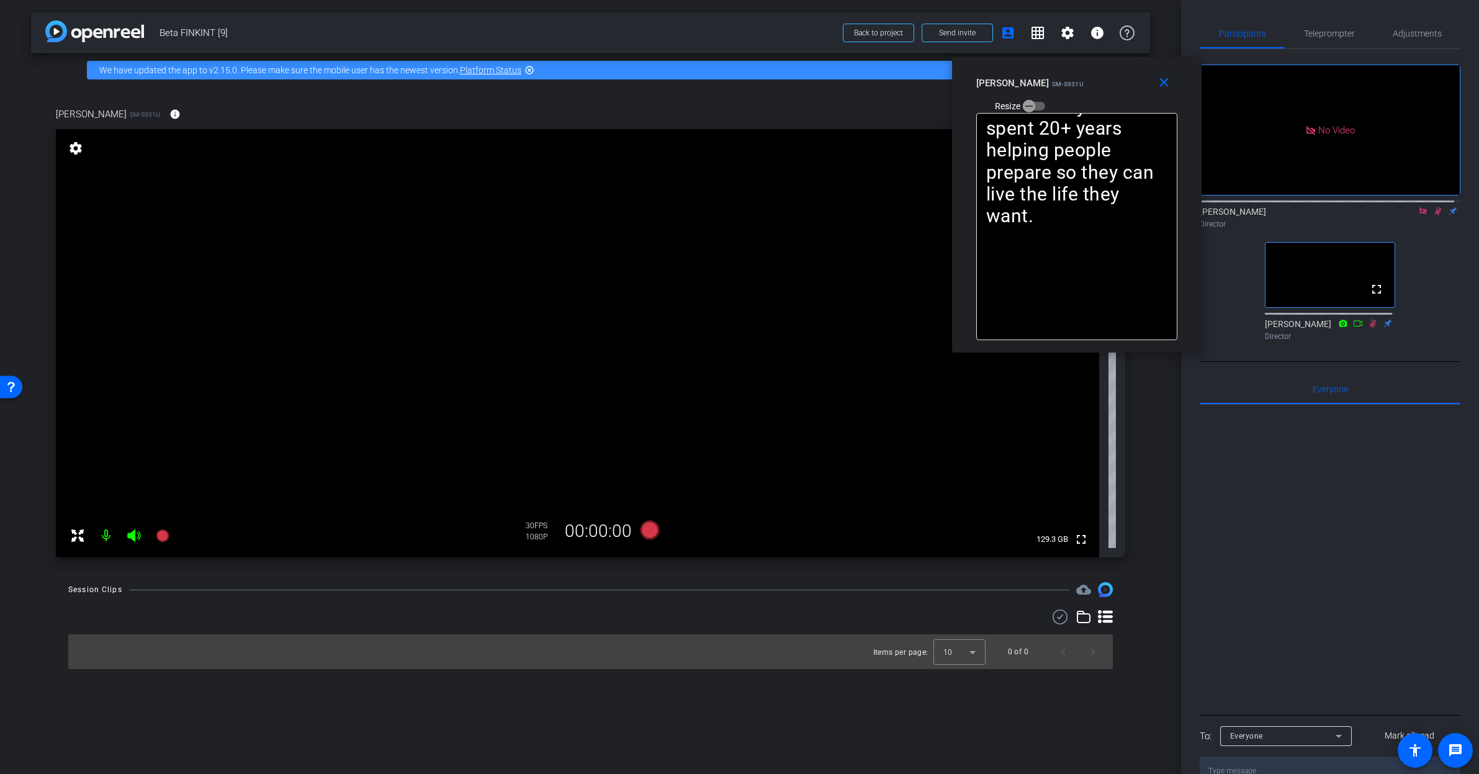
click at [1421, 207] on icon at bounding box center [1424, 211] width 10 height 9
click at [1419, 215] on icon at bounding box center [1424, 211] width 10 height 9
click at [1306, 37] on span "Teleprompter" at bounding box center [1329, 33] width 51 height 9
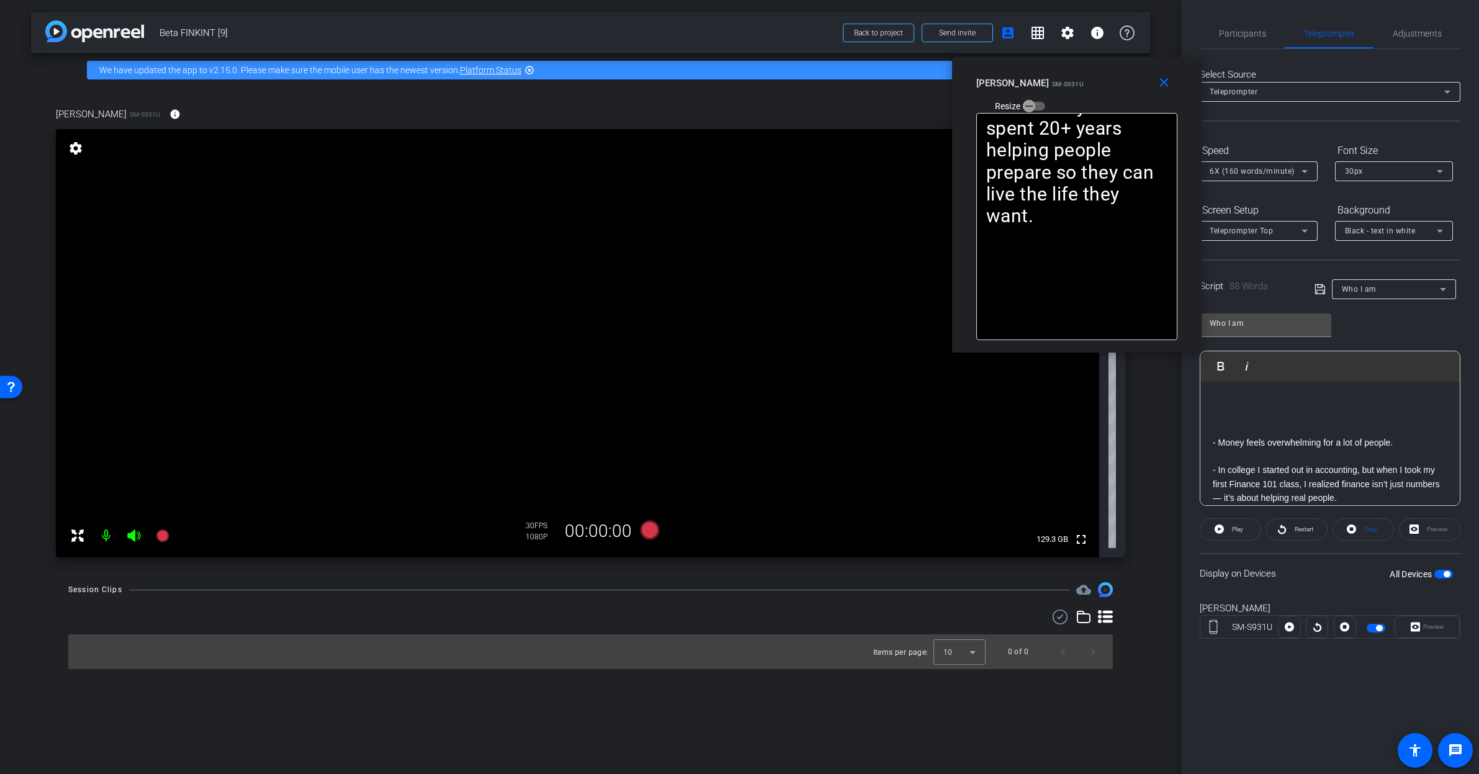
scroll to position [62, 0]
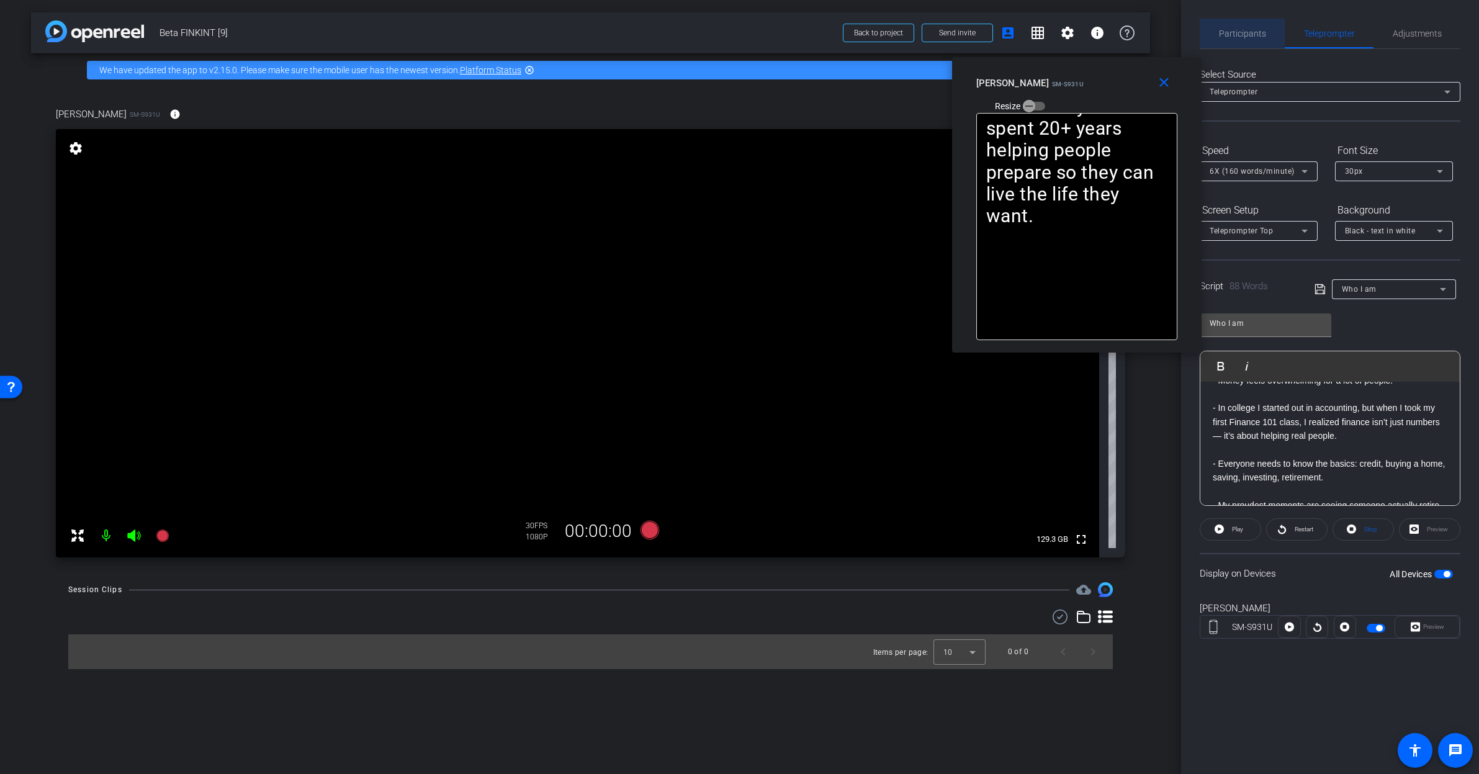
click at [1224, 33] on span "Participants" at bounding box center [1242, 33] width 47 height 9
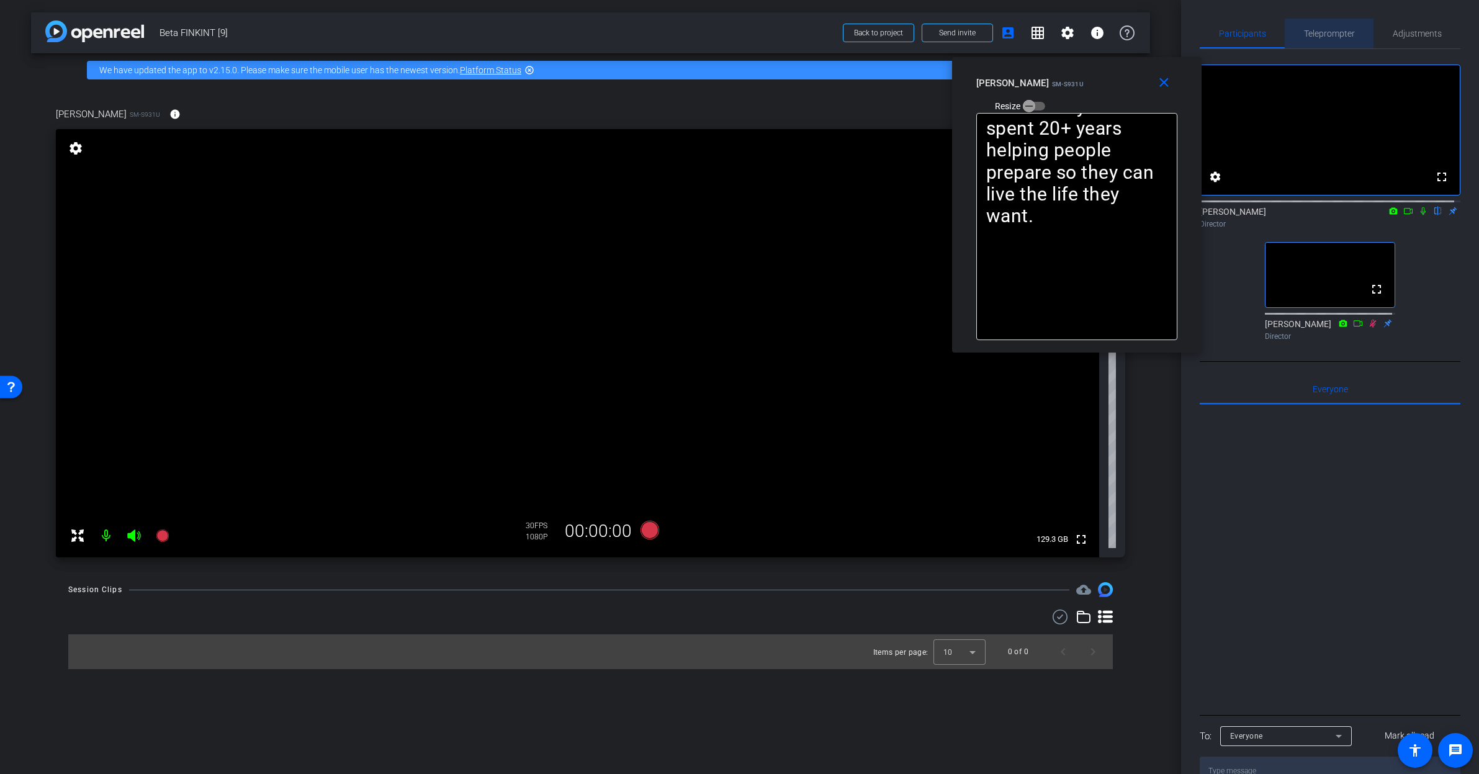
click at [1327, 37] on span "Teleprompter" at bounding box center [1329, 33] width 51 height 9
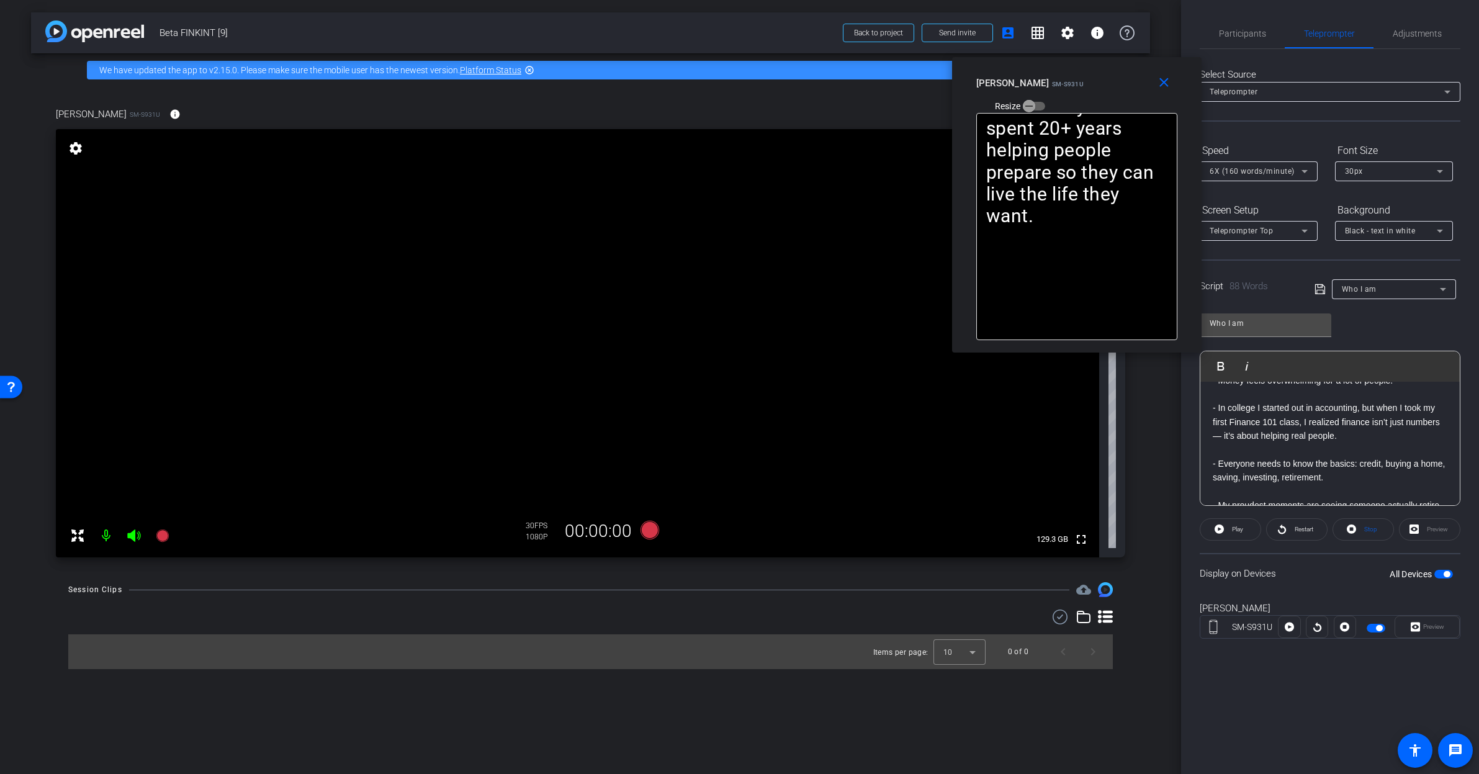
click at [1390, 293] on div "Who I am" at bounding box center [1391, 289] width 98 height 16
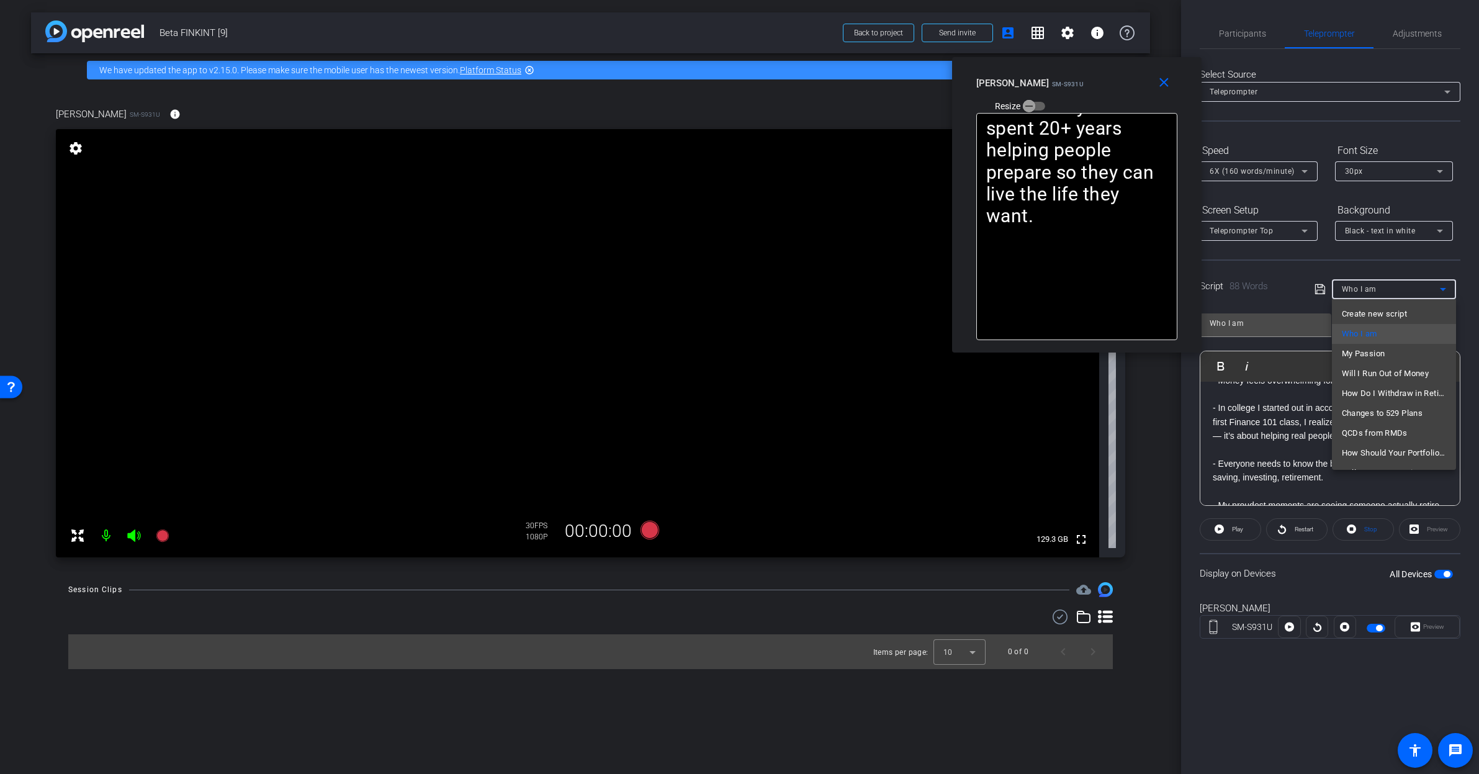
click at [1400, 357] on mat-option "My Passion" at bounding box center [1394, 354] width 124 height 20
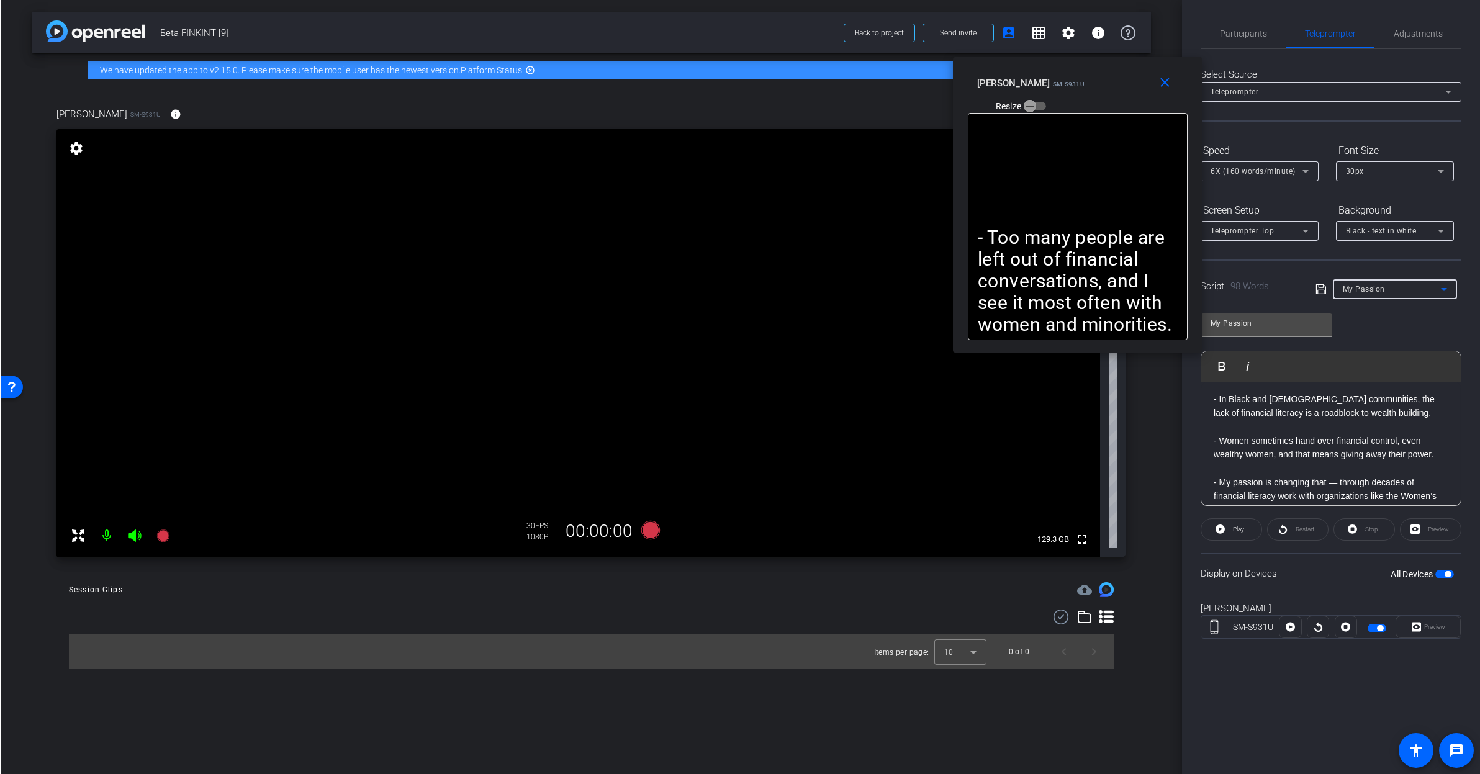
scroll to position [0, 0]
click at [1395, 294] on div "My Passion" at bounding box center [1391, 289] width 98 height 16
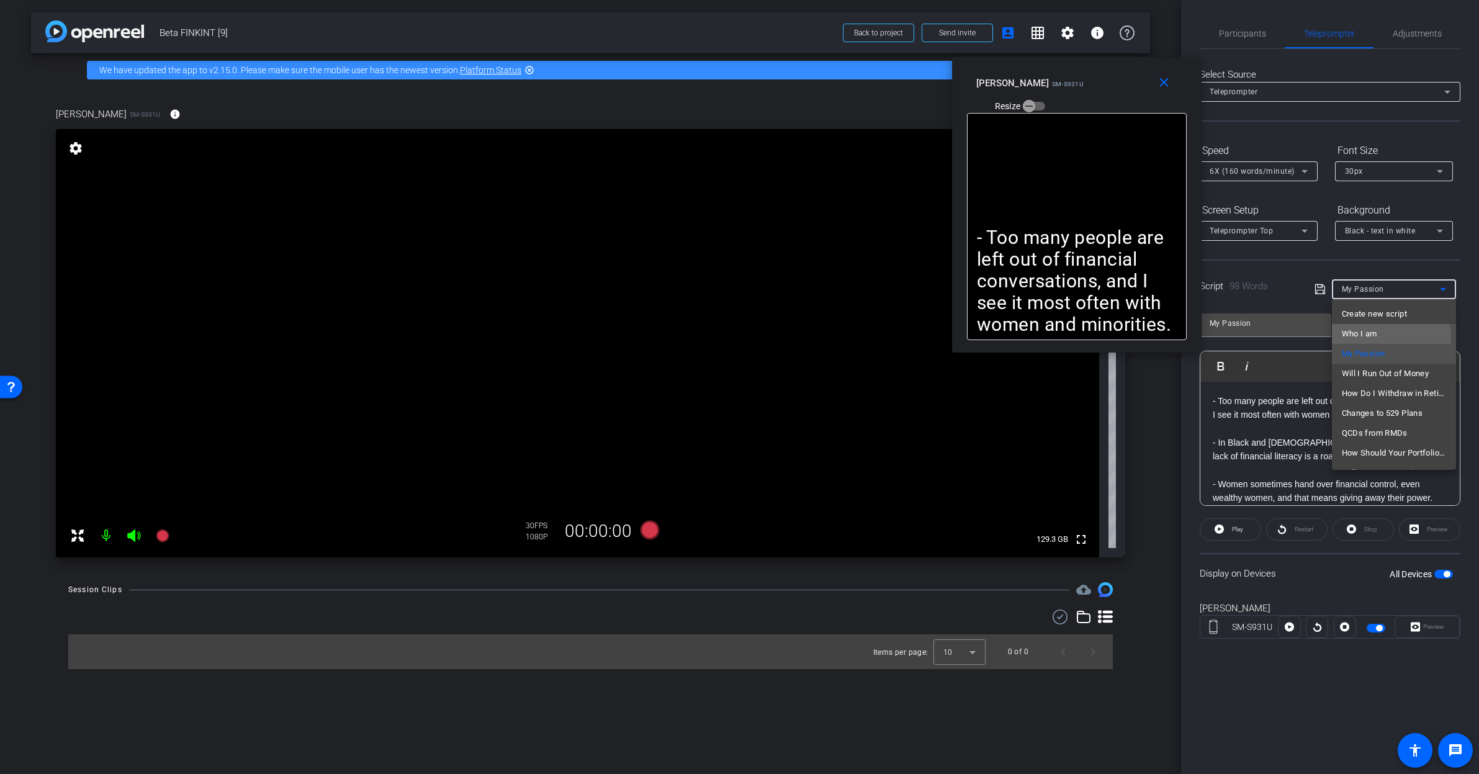
click at [1386, 337] on mat-option "Who I am" at bounding box center [1394, 334] width 124 height 20
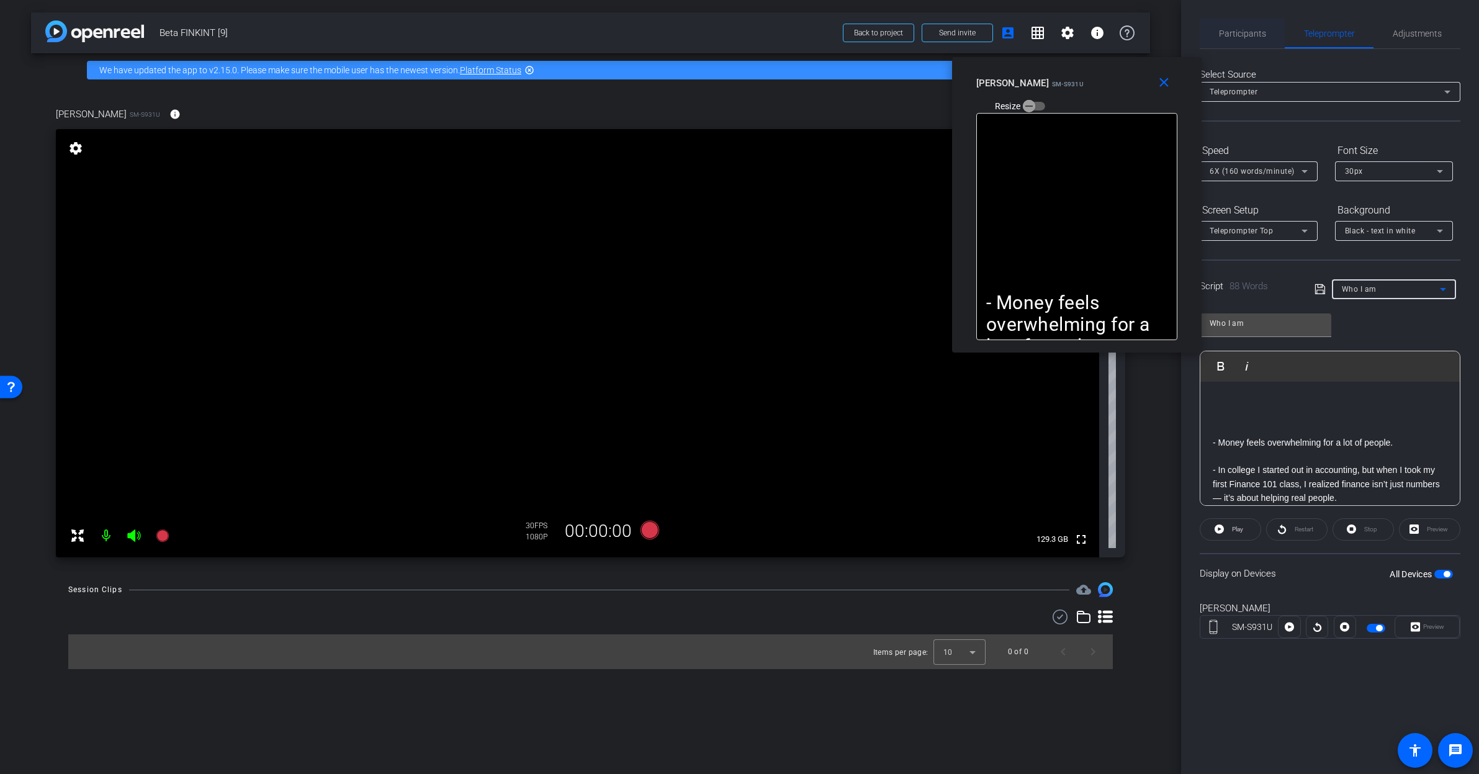
click at [1240, 32] on span "Participants" at bounding box center [1242, 33] width 47 height 9
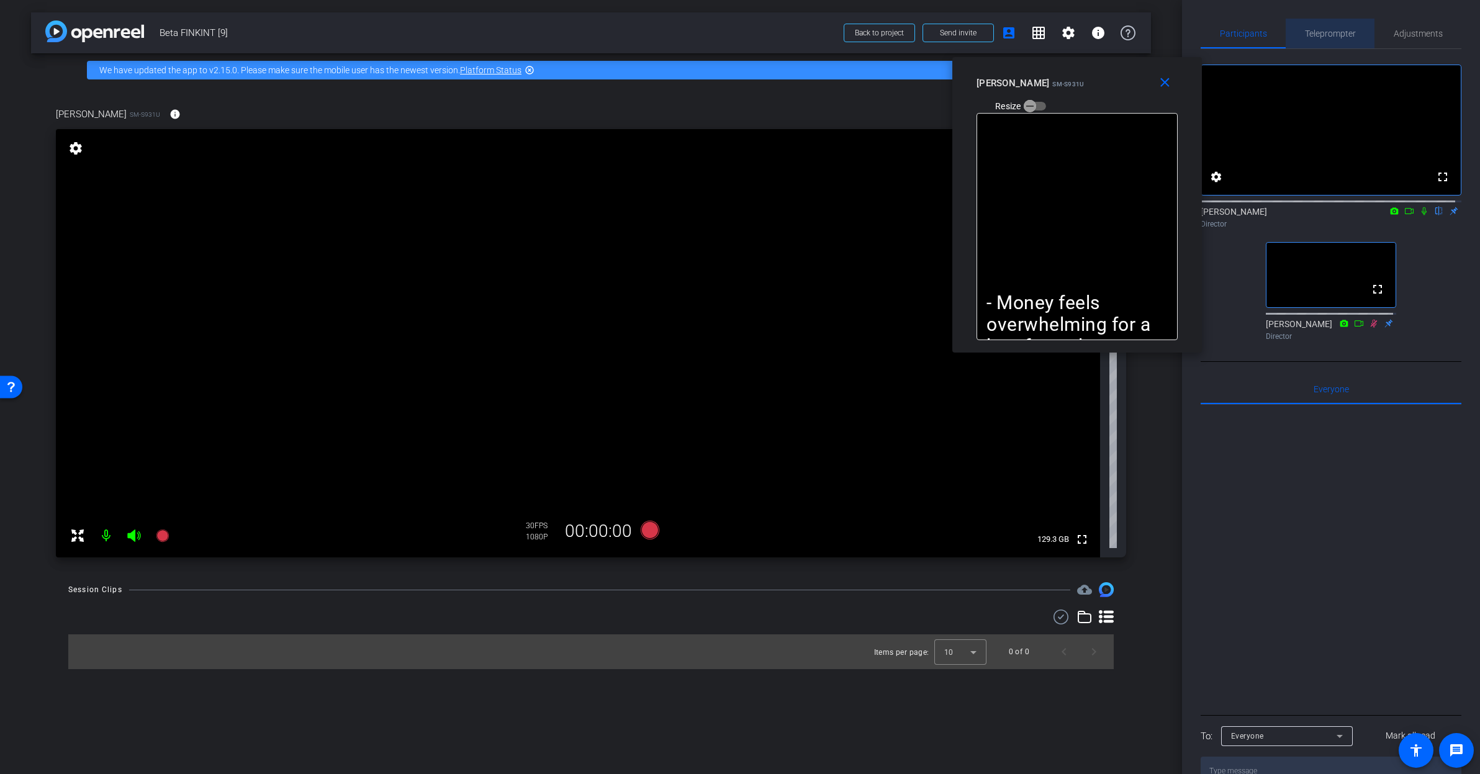
click at [1343, 27] on span "Teleprompter" at bounding box center [1330, 34] width 51 height 30
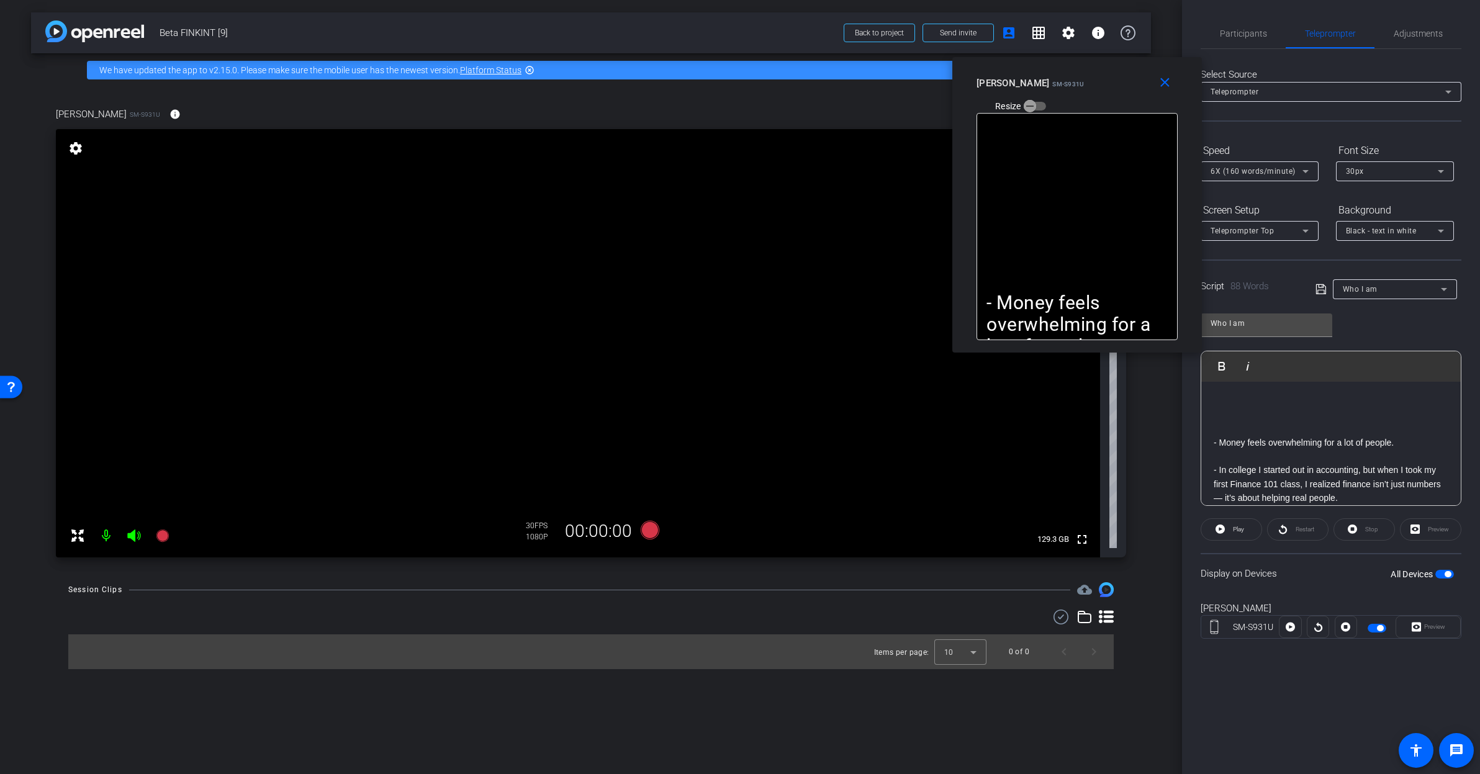
click at [1374, 287] on span "Who I am" at bounding box center [1360, 289] width 35 height 9
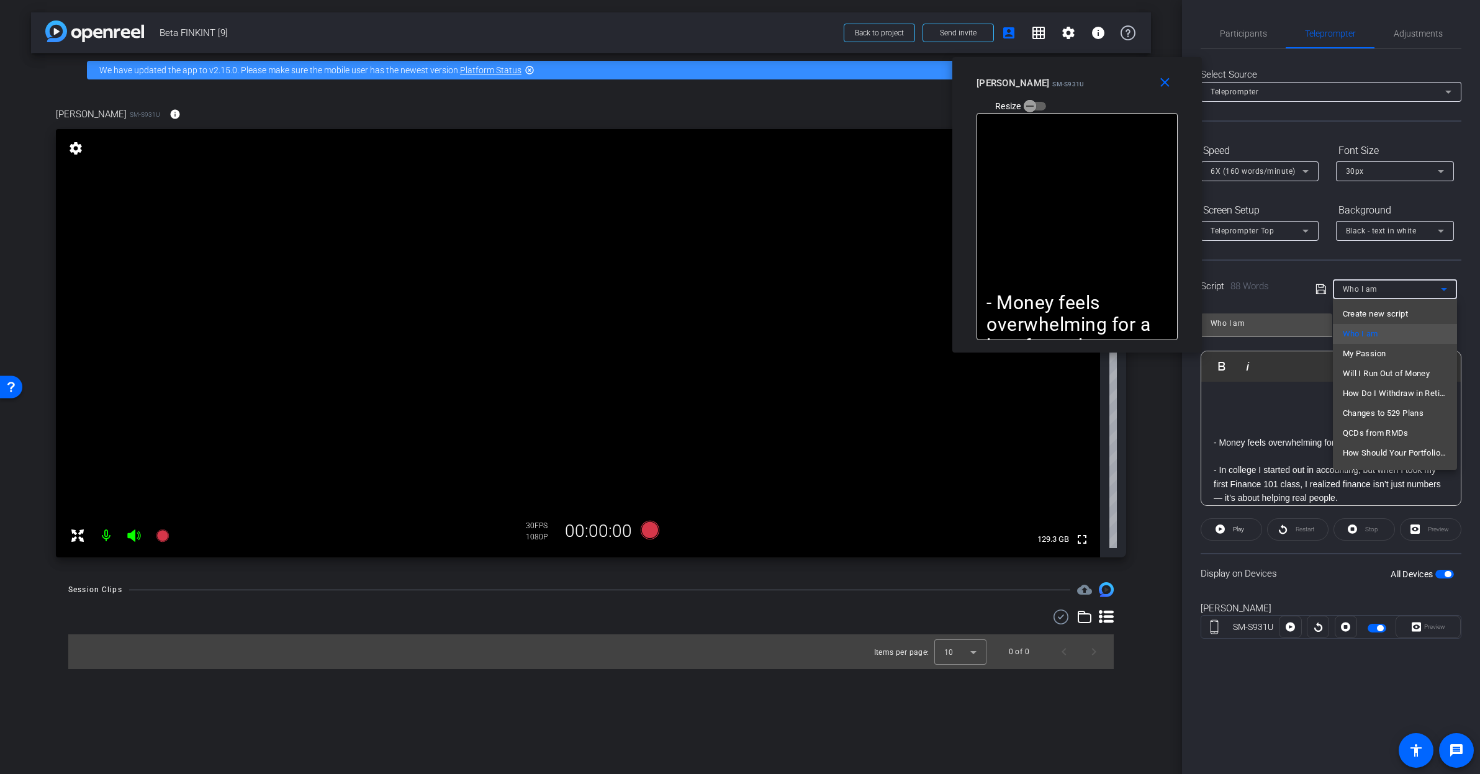
click at [1258, 38] on div at bounding box center [740, 387] width 1480 height 774
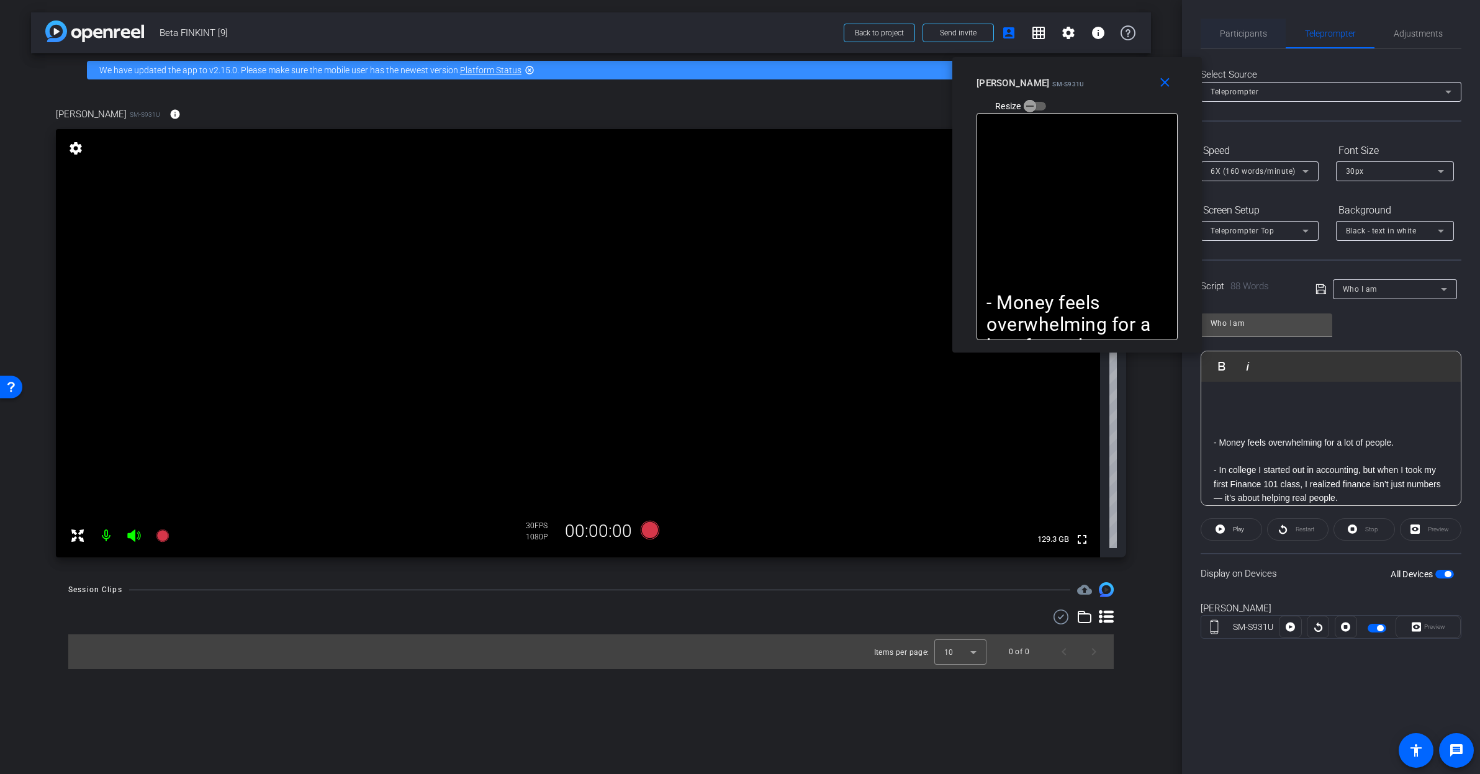
click at [1256, 35] on span "Participants" at bounding box center [1243, 33] width 47 height 9
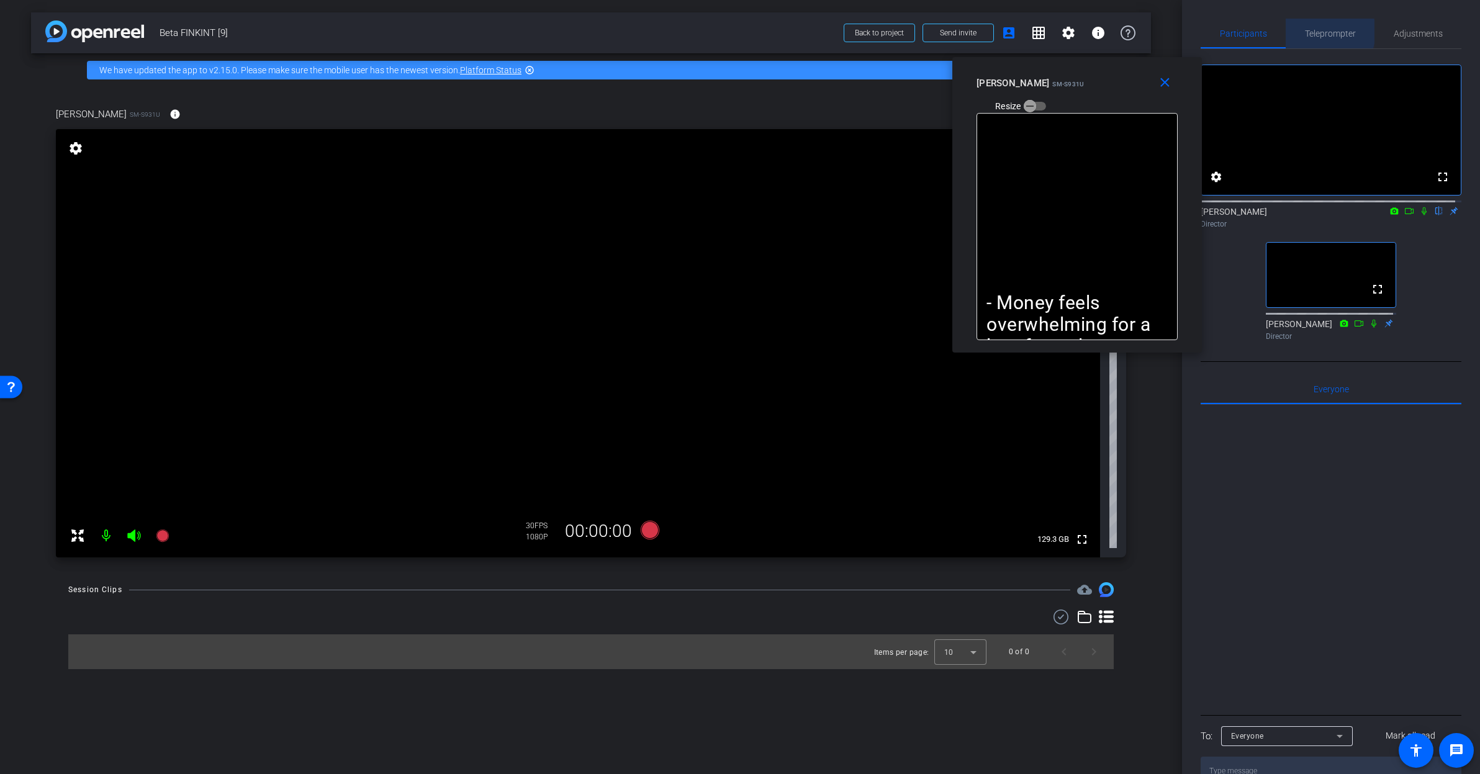
click at [1317, 32] on span "Teleprompter" at bounding box center [1330, 33] width 51 height 9
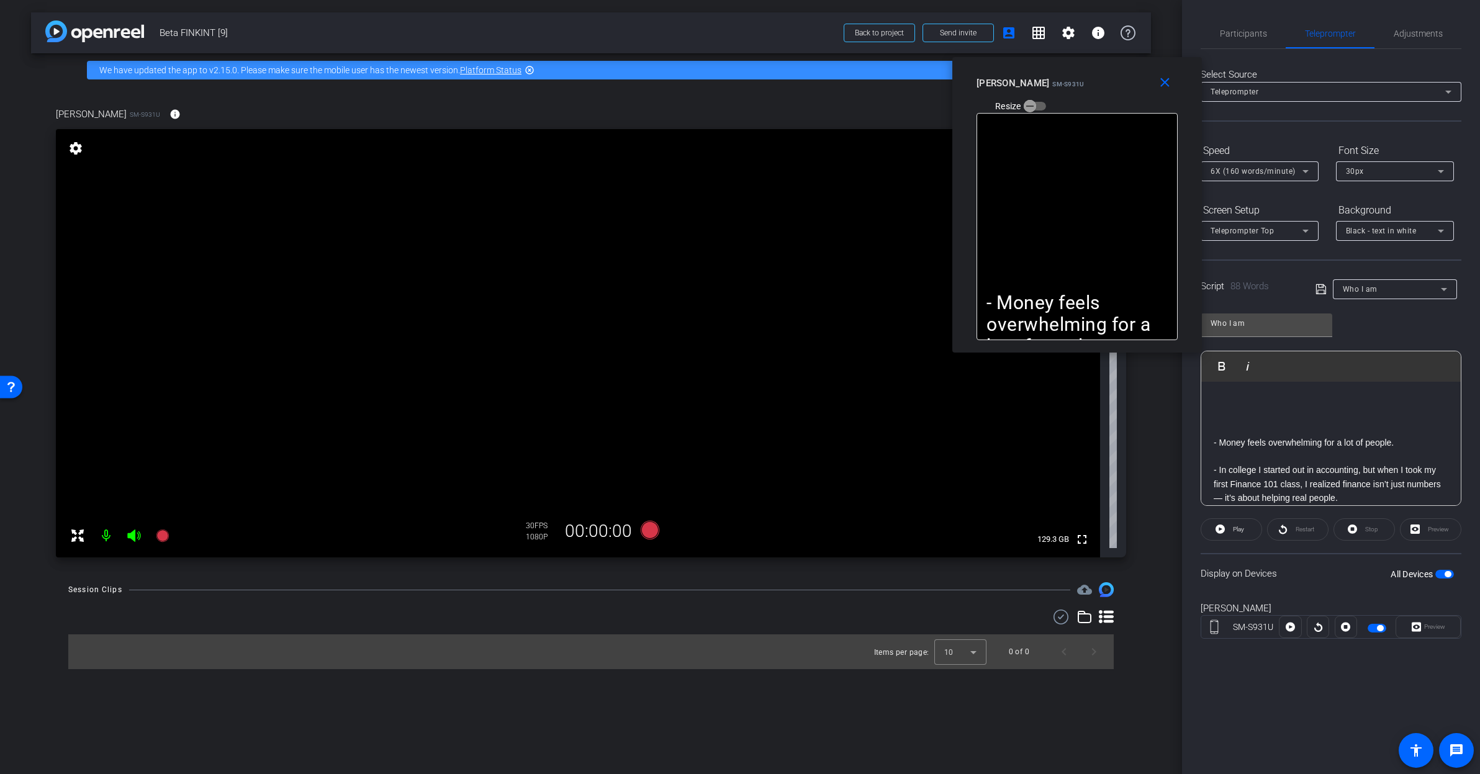
click at [1356, 285] on span "Who I am" at bounding box center [1360, 289] width 35 height 9
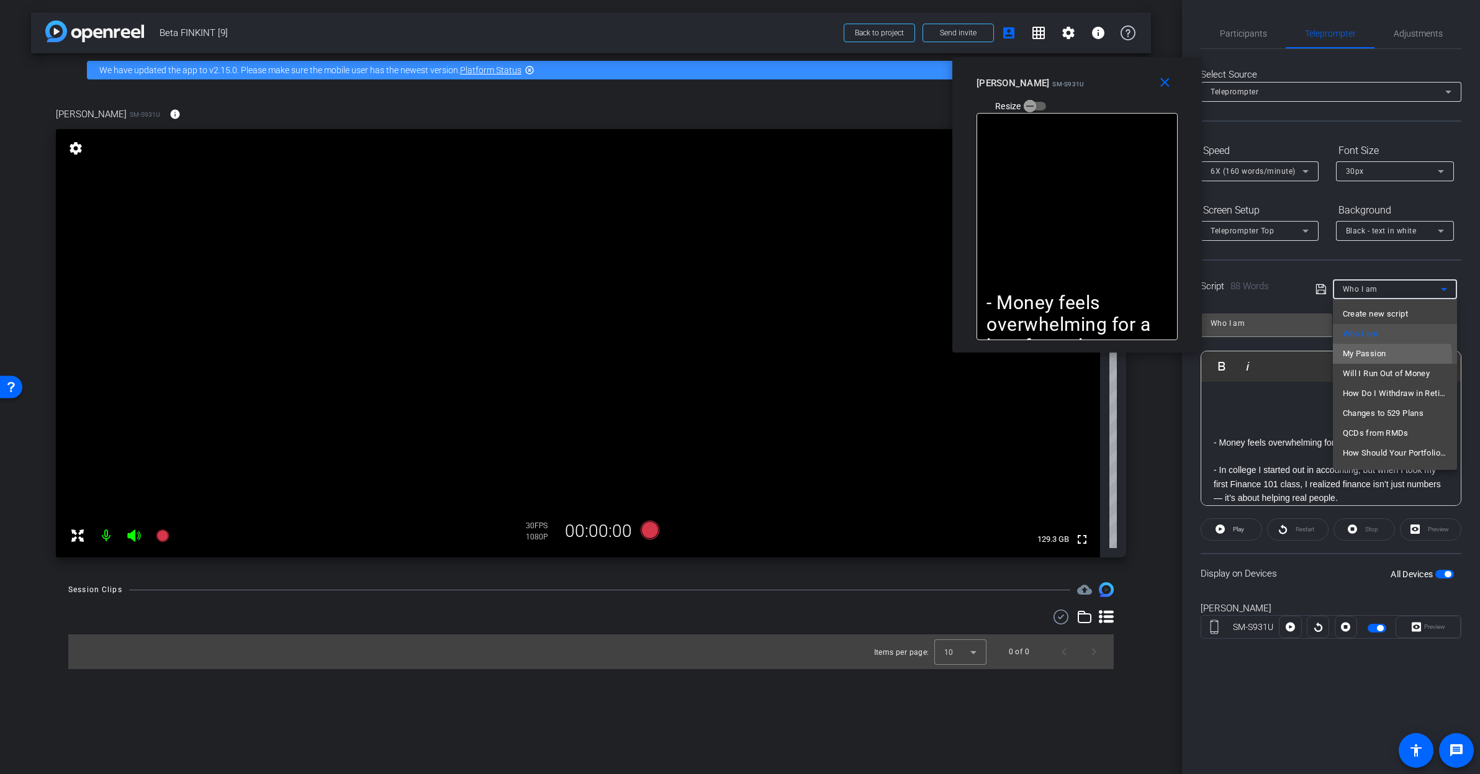
click at [1373, 358] on span "My Passion" at bounding box center [1364, 353] width 43 height 15
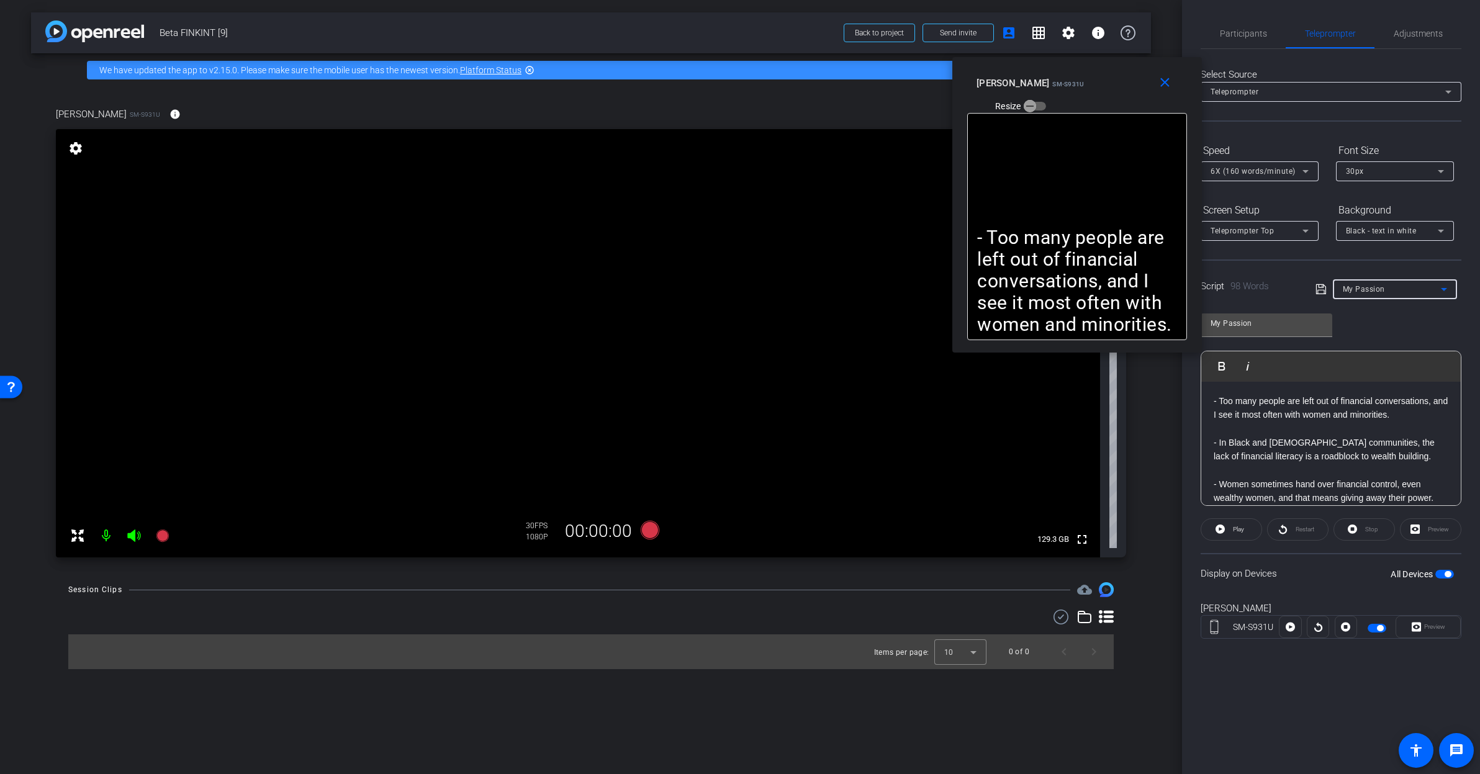
click at [1366, 286] on span "My Passion" at bounding box center [1364, 289] width 42 height 9
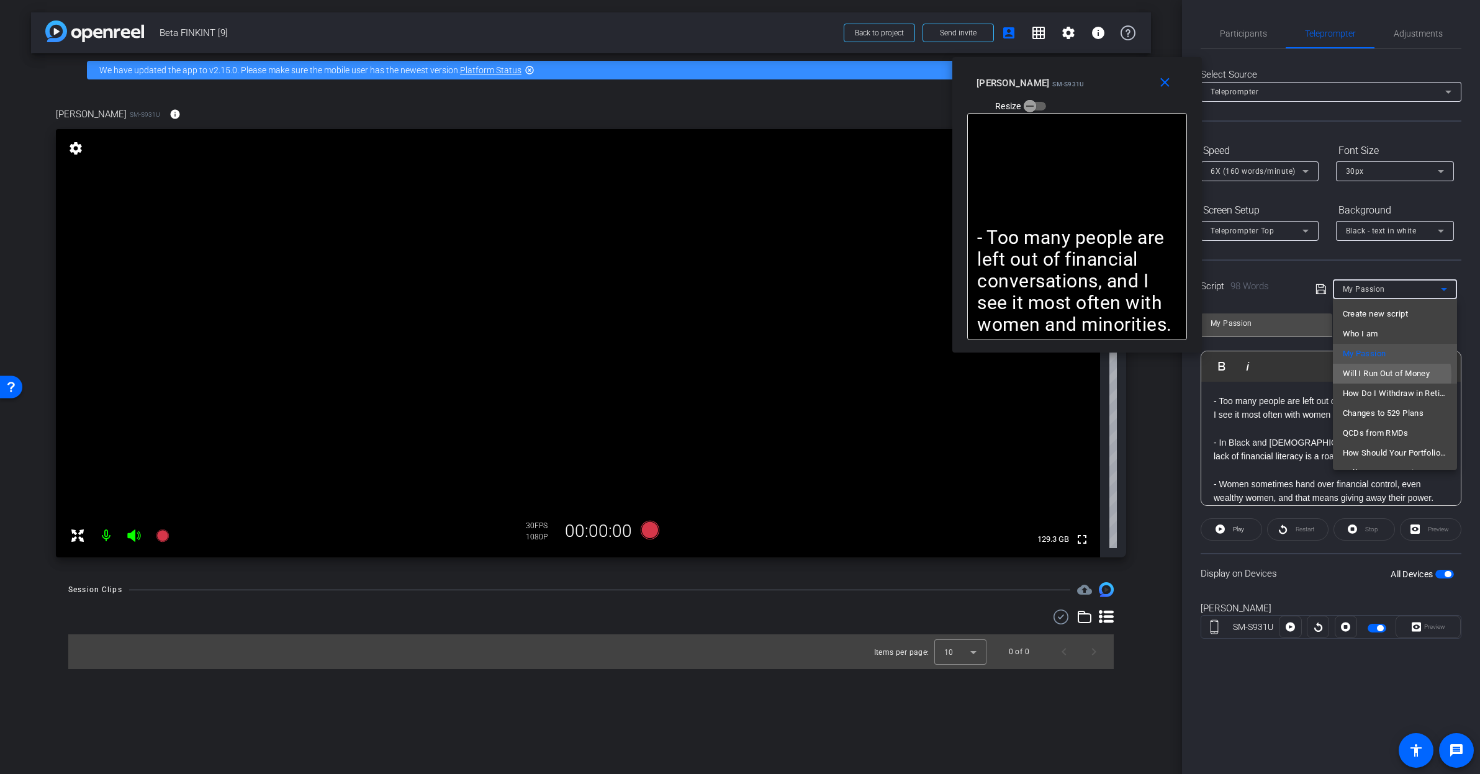
click at [1373, 376] on span "Will I Run Out of Money" at bounding box center [1387, 373] width 88 height 15
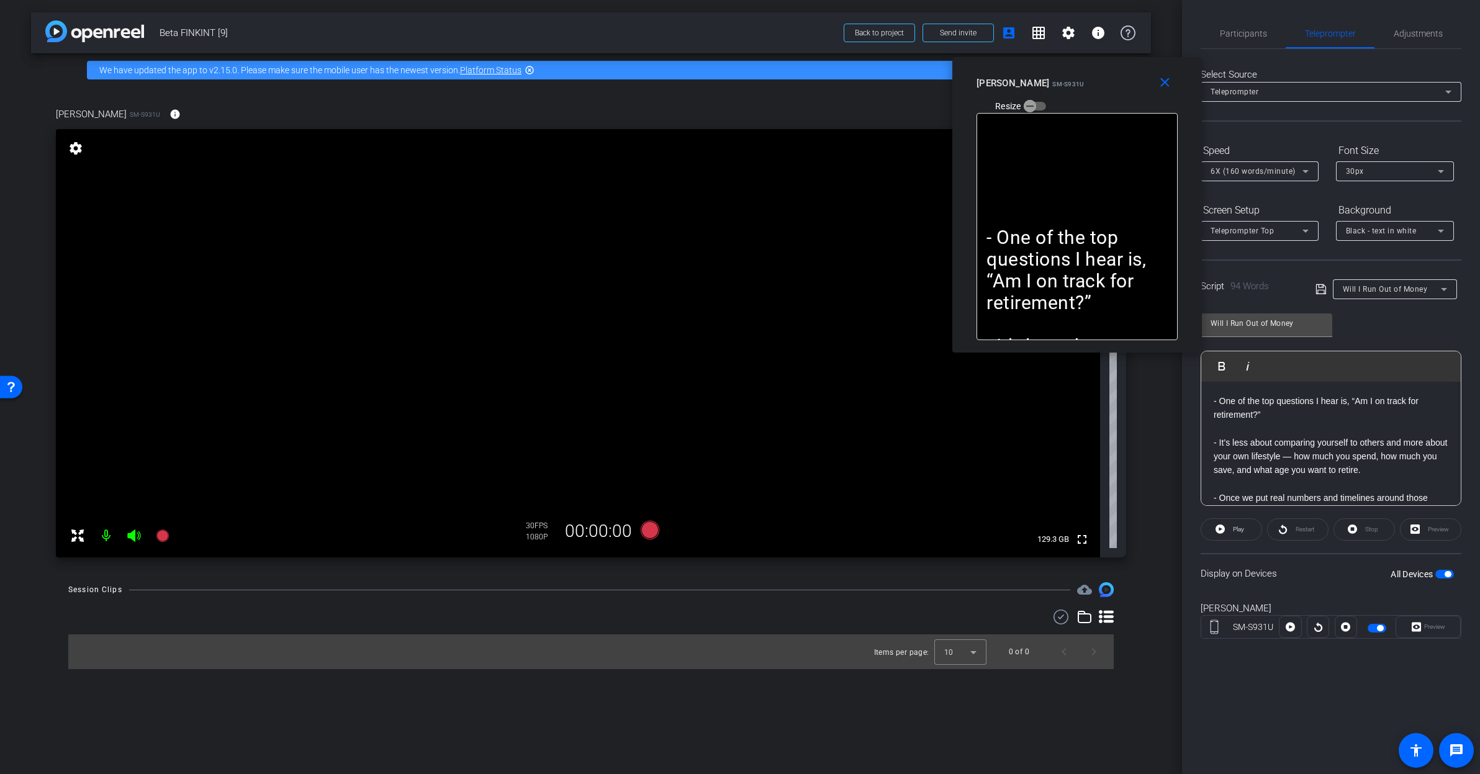
click at [1386, 297] on div "Will I Run Out of Money" at bounding box center [1395, 289] width 104 height 20
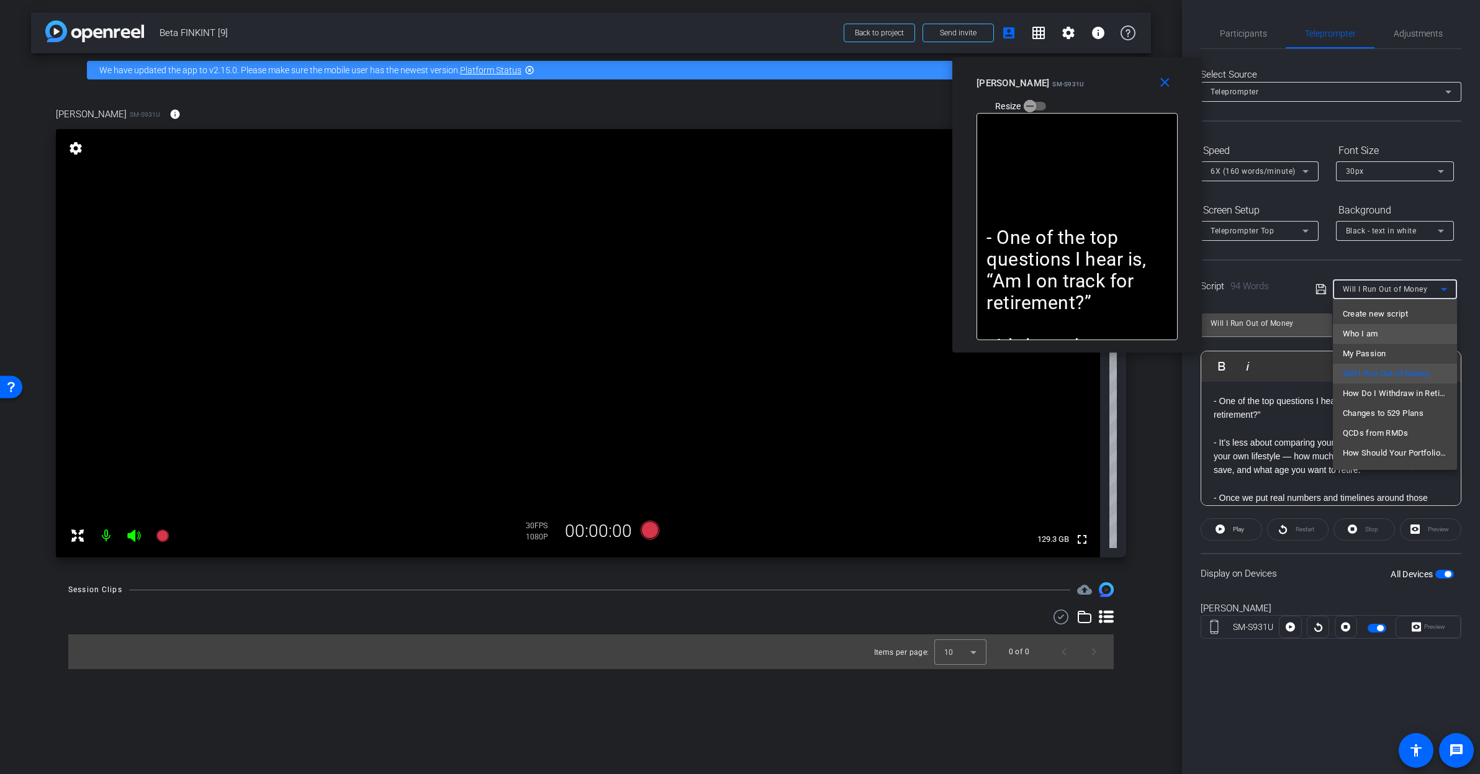
click at [1381, 333] on mat-option "Who I am" at bounding box center [1395, 334] width 124 height 20
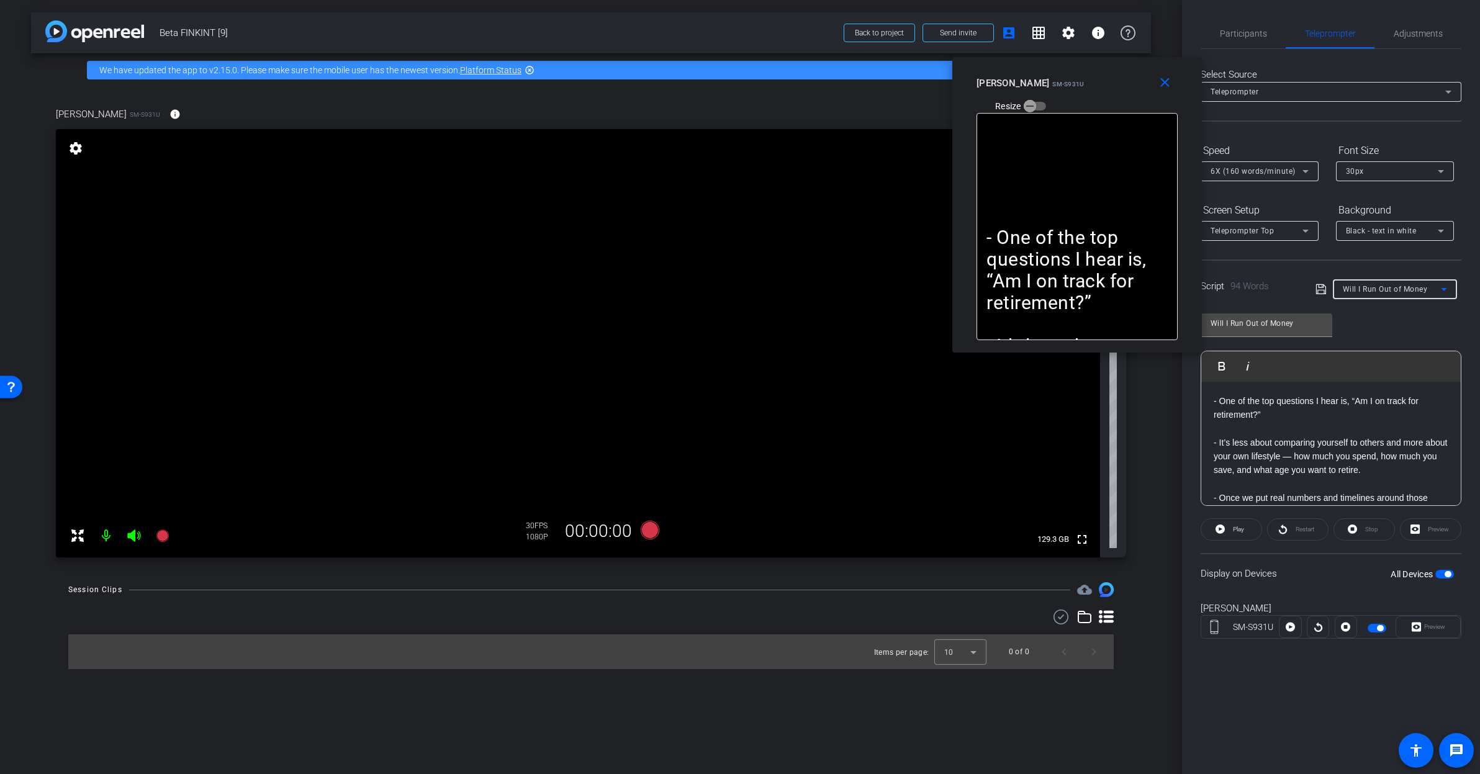
type input "Who I am"
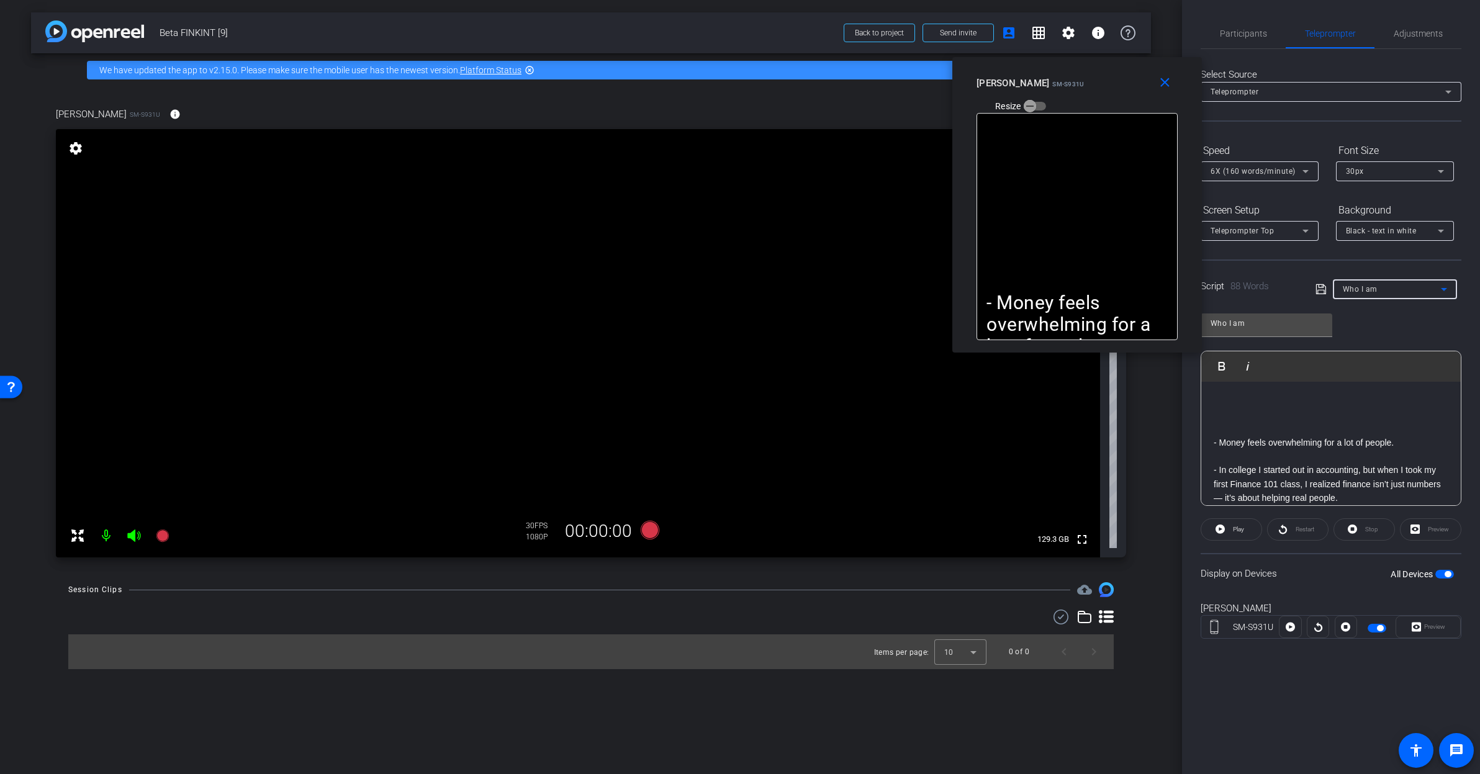
click at [1390, 296] on div "Who I am" at bounding box center [1392, 289] width 98 height 16
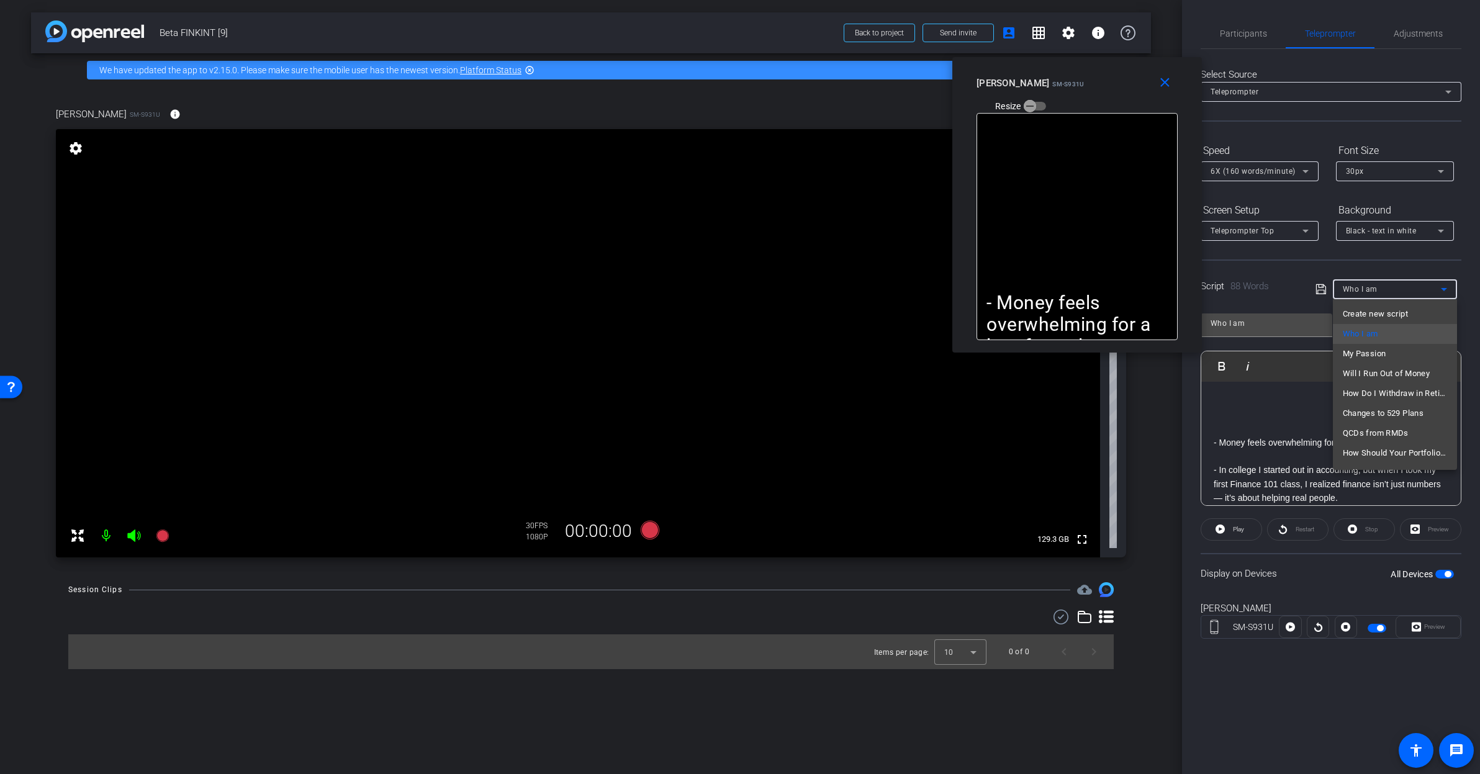
click at [1390, 294] on div at bounding box center [740, 387] width 1480 height 774
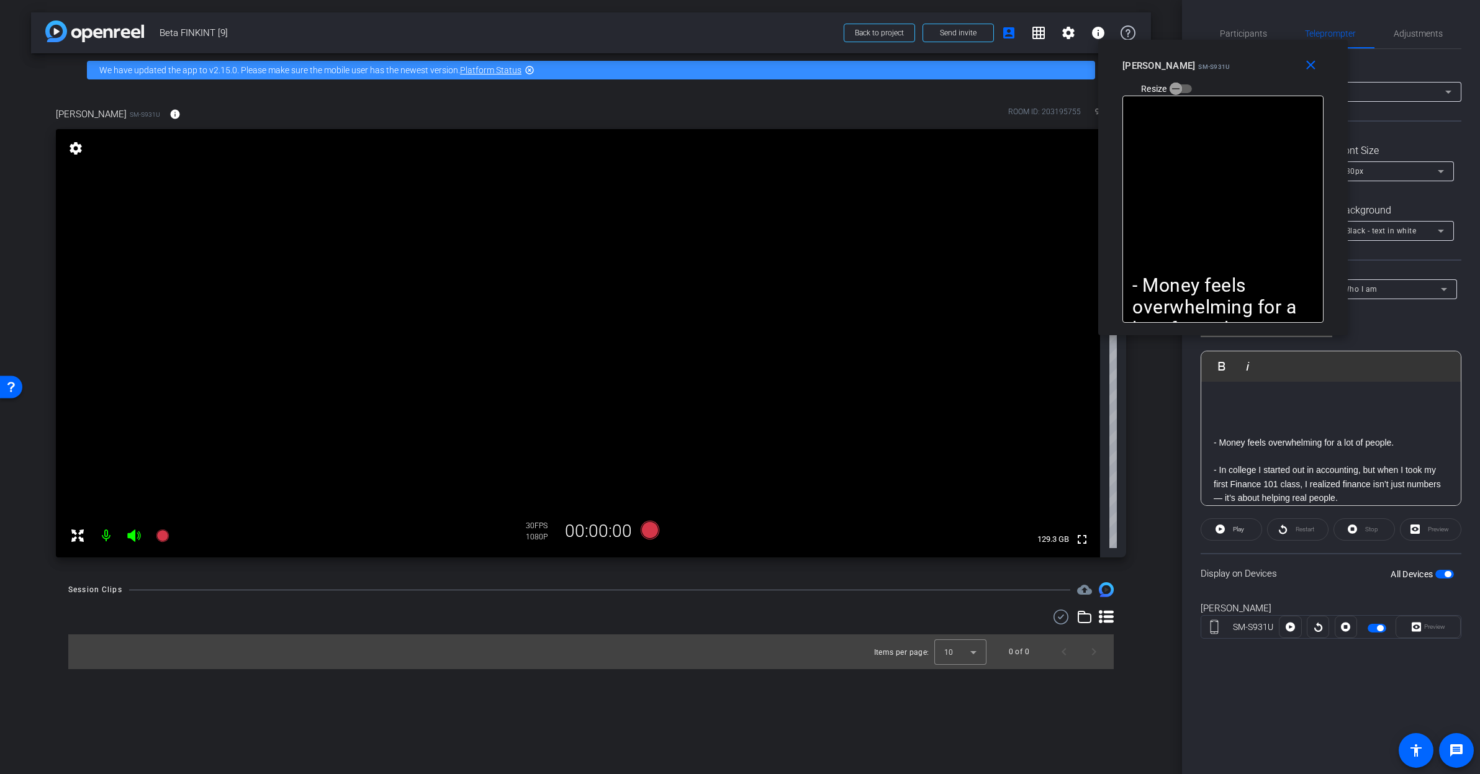
drag, startPoint x: 1106, startPoint y: 89, endPoint x: 1252, endPoint y: 71, distance: 146.9
click at [1252, 71] on div "Rashonner Lillie SM-S931U Resize" at bounding box center [1227, 77] width 210 height 44
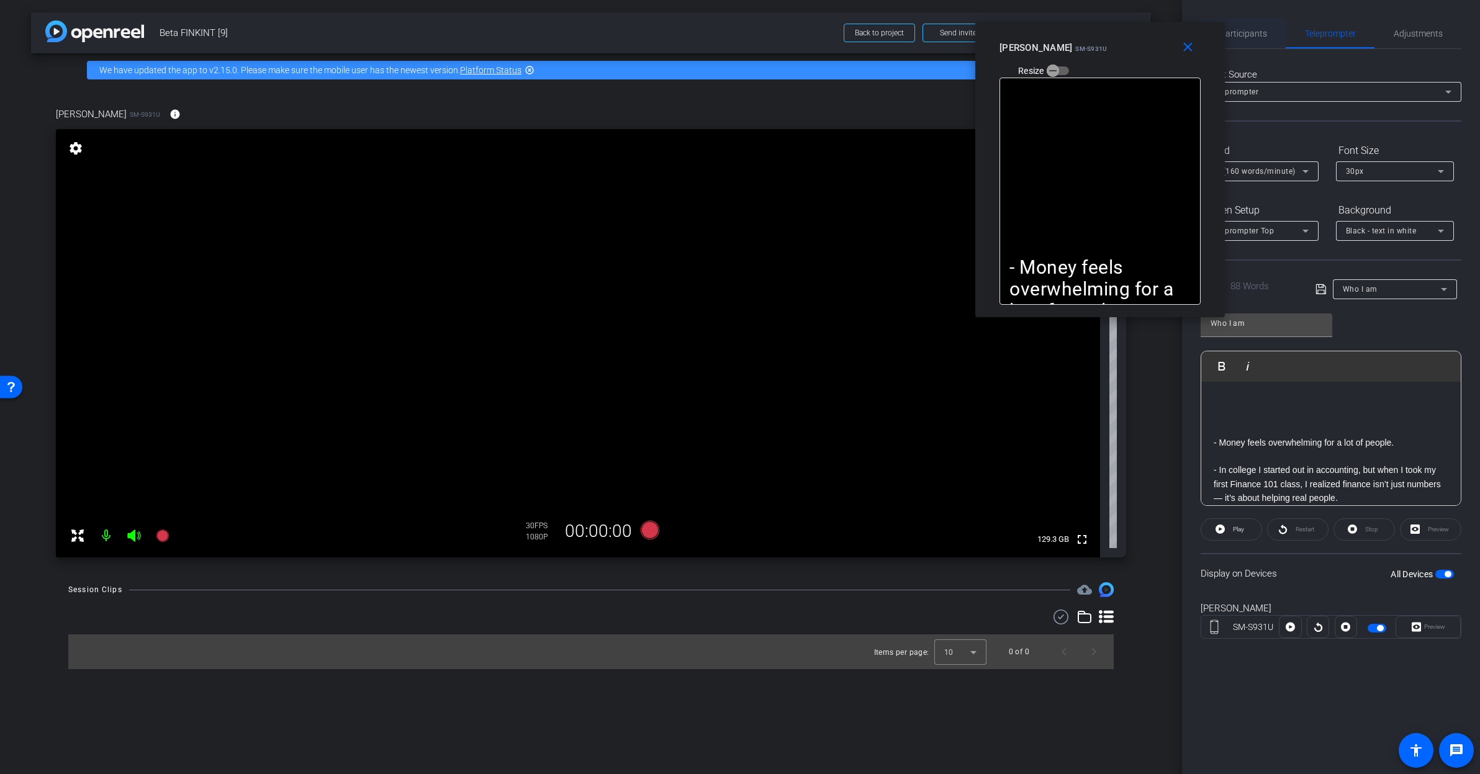
drag, startPoint x: 1265, startPoint y: 65, endPoint x: 1225, endPoint y: 32, distance: 51.6
click at [1142, 47] on div "Rashonner Lillie SM-S931U Resize" at bounding box center [1104, 59] width 210 height 44
click at [1248, 34] on span "Participants" at bounding box center [1243, 33] width 47 height 9
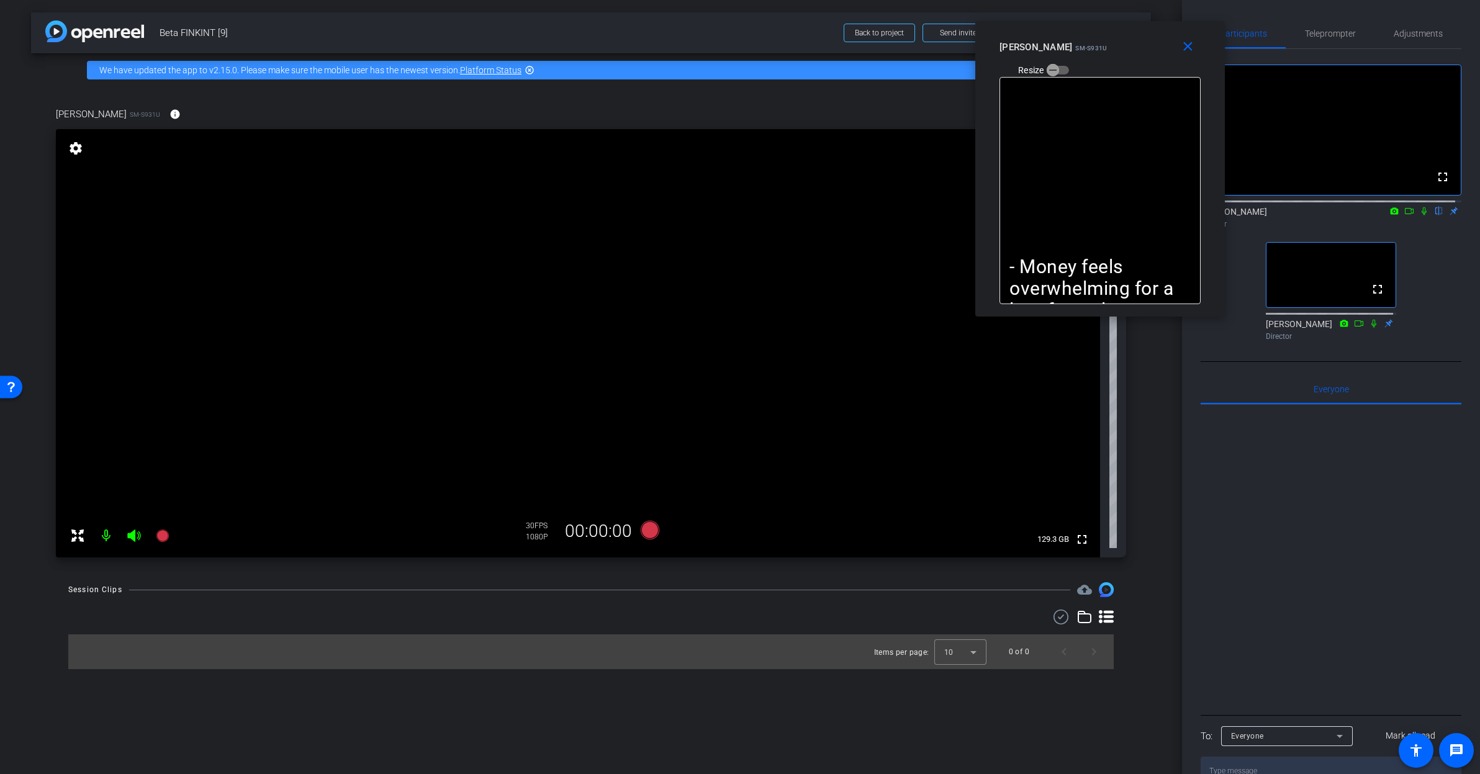
click at [1420, 215] on icon at bounding box center [1424, 211] width 10 height 9
click at [1320, 35] on span "Teleprompter" at bounding box center [1330, 33] width 51 height 9
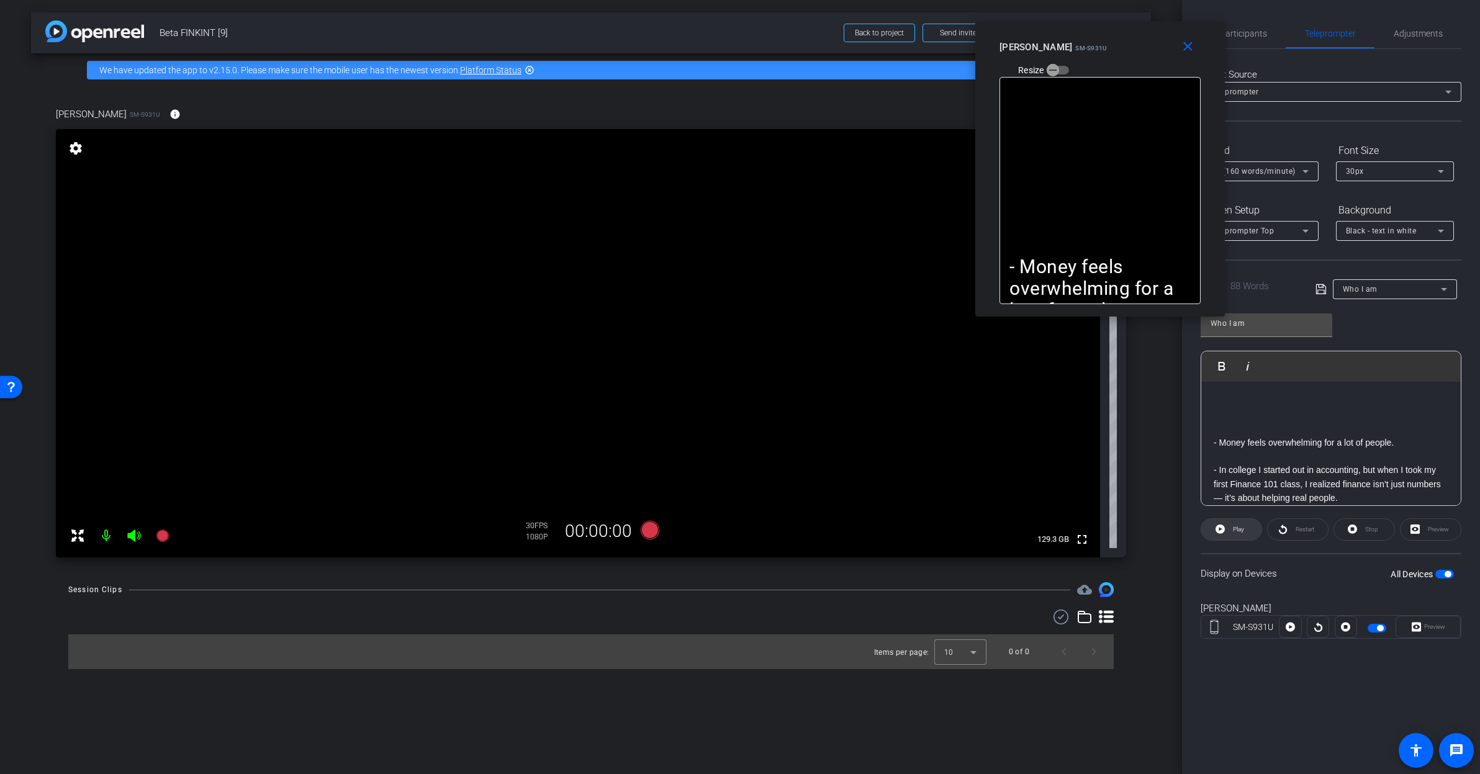
click at [1225, 529] on span at bounding box center [1231, 530] width 60 height 30
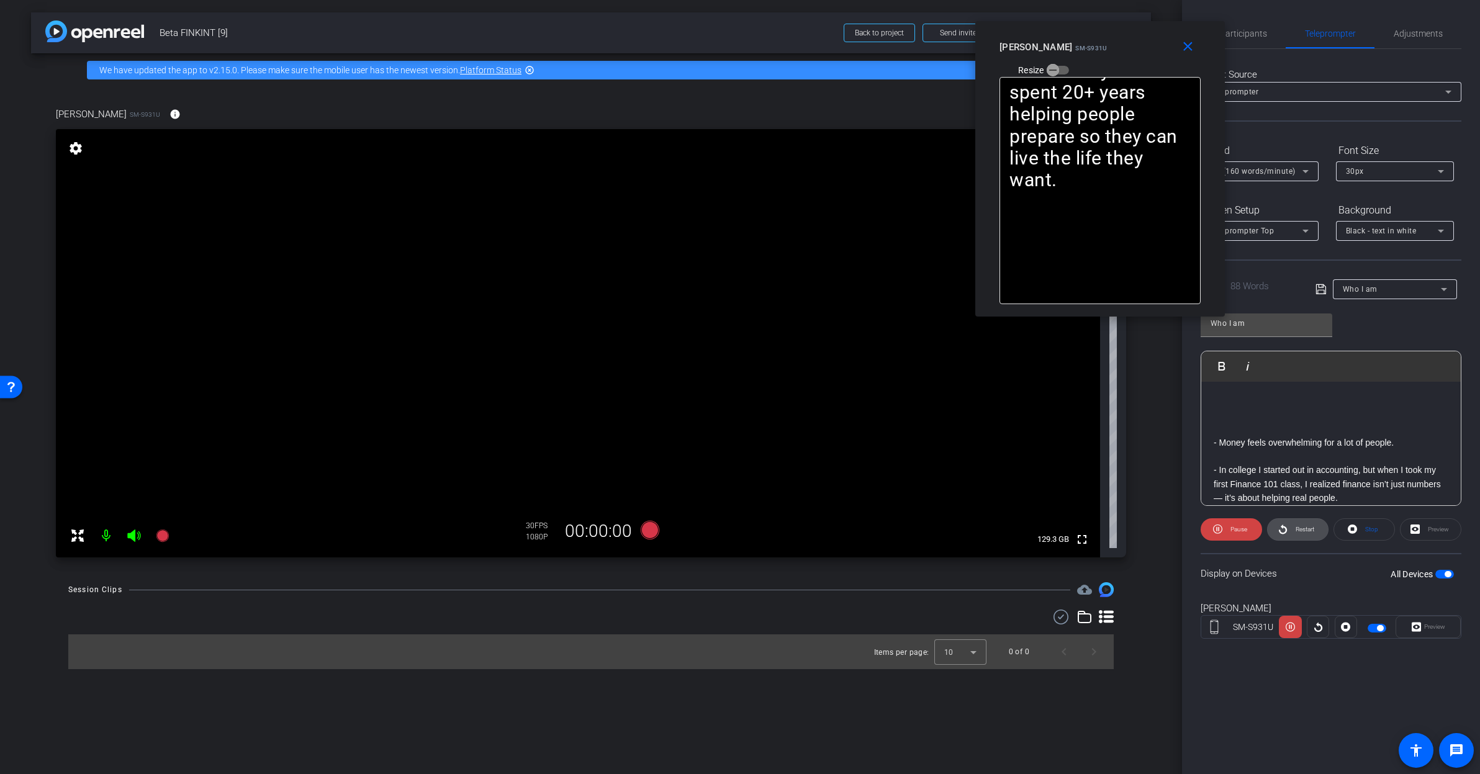
click at [1288, 530] on span at bounding box center [1298, 530] width 60 height 30
click at [1247, 526] on span at bounding box center [1231, 530] width 61 height 30
click at [1247, 526] on span at bounding box center [1231, 530] width 60 height 30
click at [1247, 526] on span at bounding box center [1231, 530] width 61 height 30
click at [1228, 524] on span at bounding box center [1231, 530] width 60 height 30
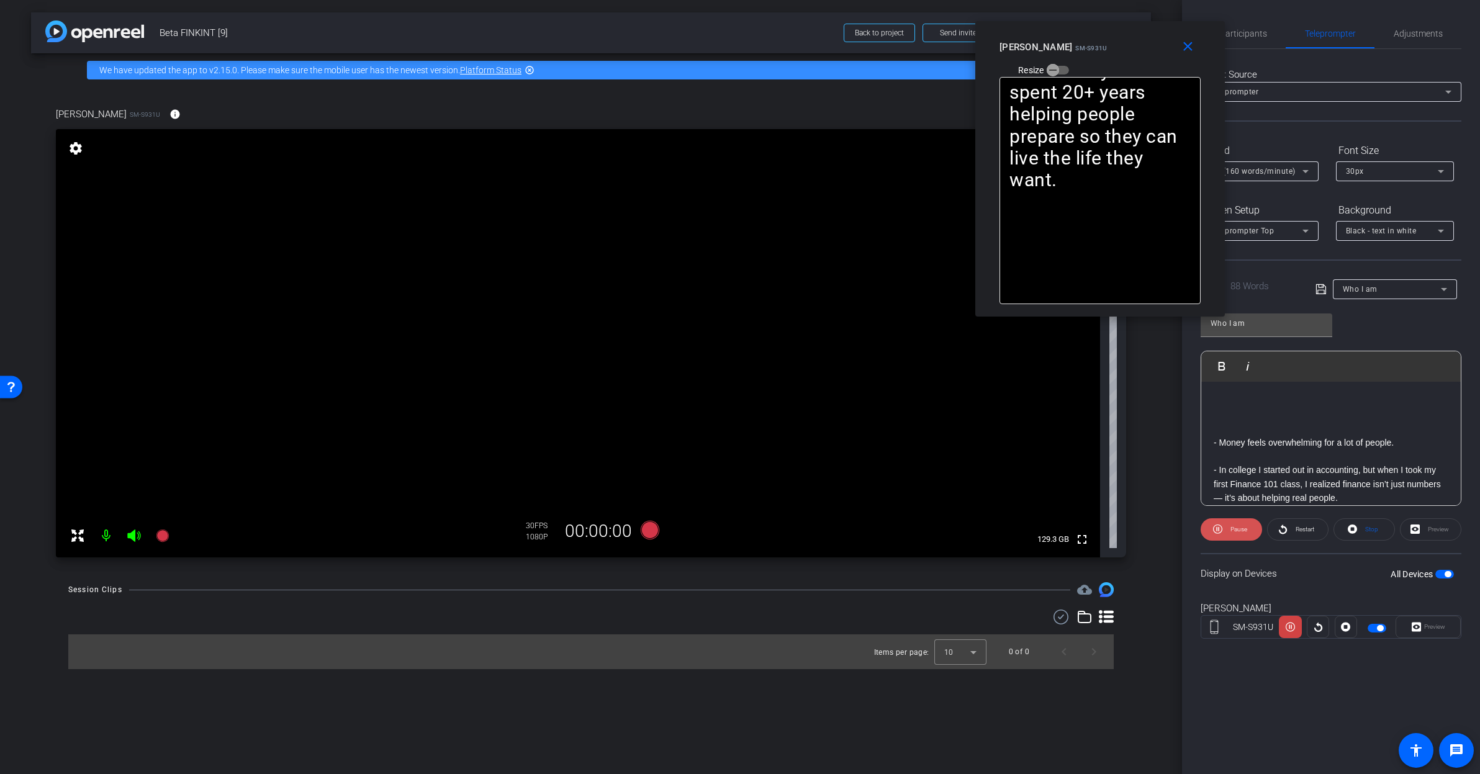
click at [1227, 528] on span "Pause" at bounding box center [1237, 529] width 20 height 17
click at [1293, 529] on span "Restart" at bounding box center [1303, 529] width 22 height 17
click at [1237, 526] on span "Pause" at bounding box center [1238, 529] width 17 height 7
click at [1237, 526] on span "Play" at bounding box center [1238, 529] width 11 height 7
click at [1237, 526] on span "Pause" at bounding box center [1238, 529] width 17 height 7
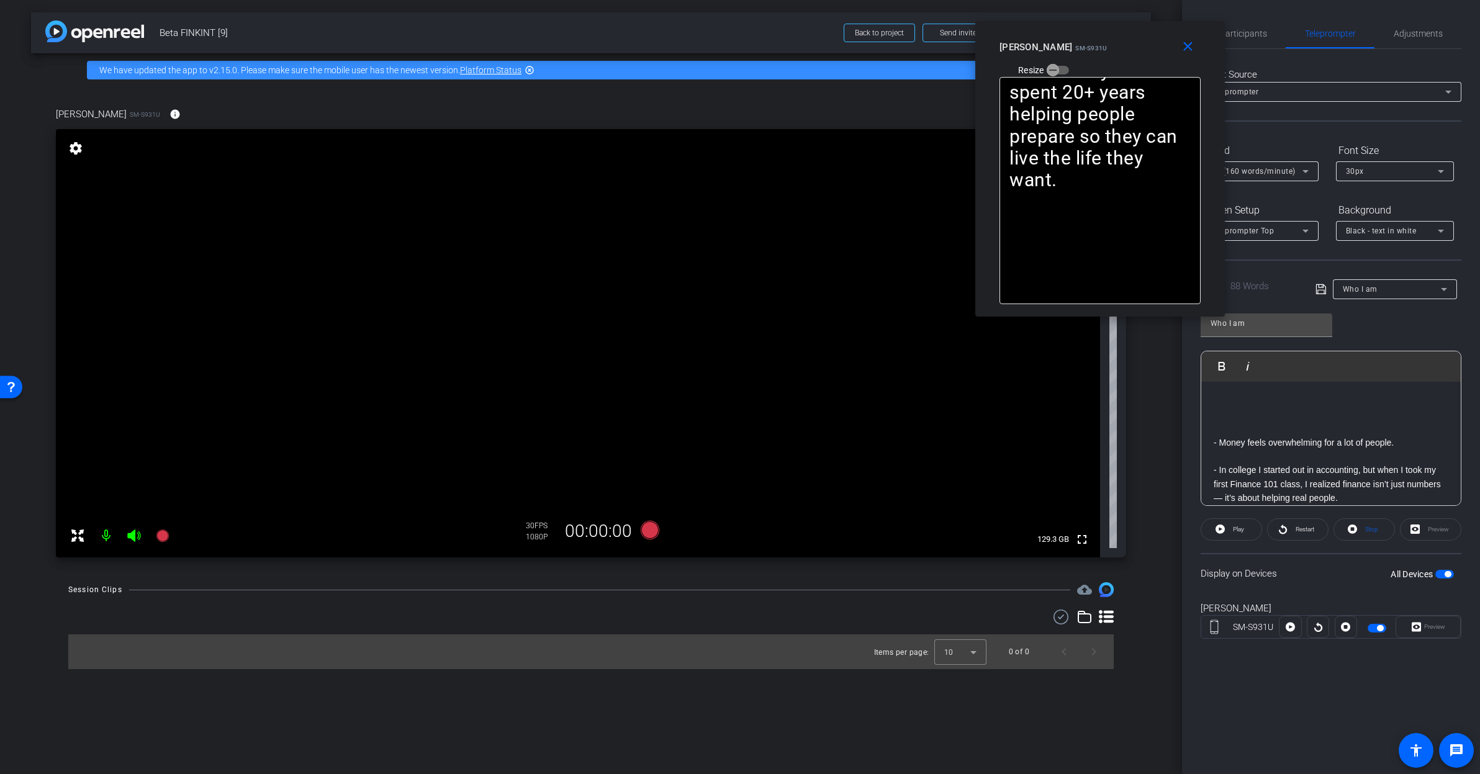
click at [1237, 526] on span "Play" at bounding box center [1238, 529] width 11 height 7
click at [1237, 526] on span "Pause" at bounding box center [1238, 529] width 17 height 7
click at [1237, 526] on span "Play" at bounding box center [1238, 529] width 11 height 7
click at [1245, 37] on span "Participants" at bounding box center [1243, 33] width 47 height 9
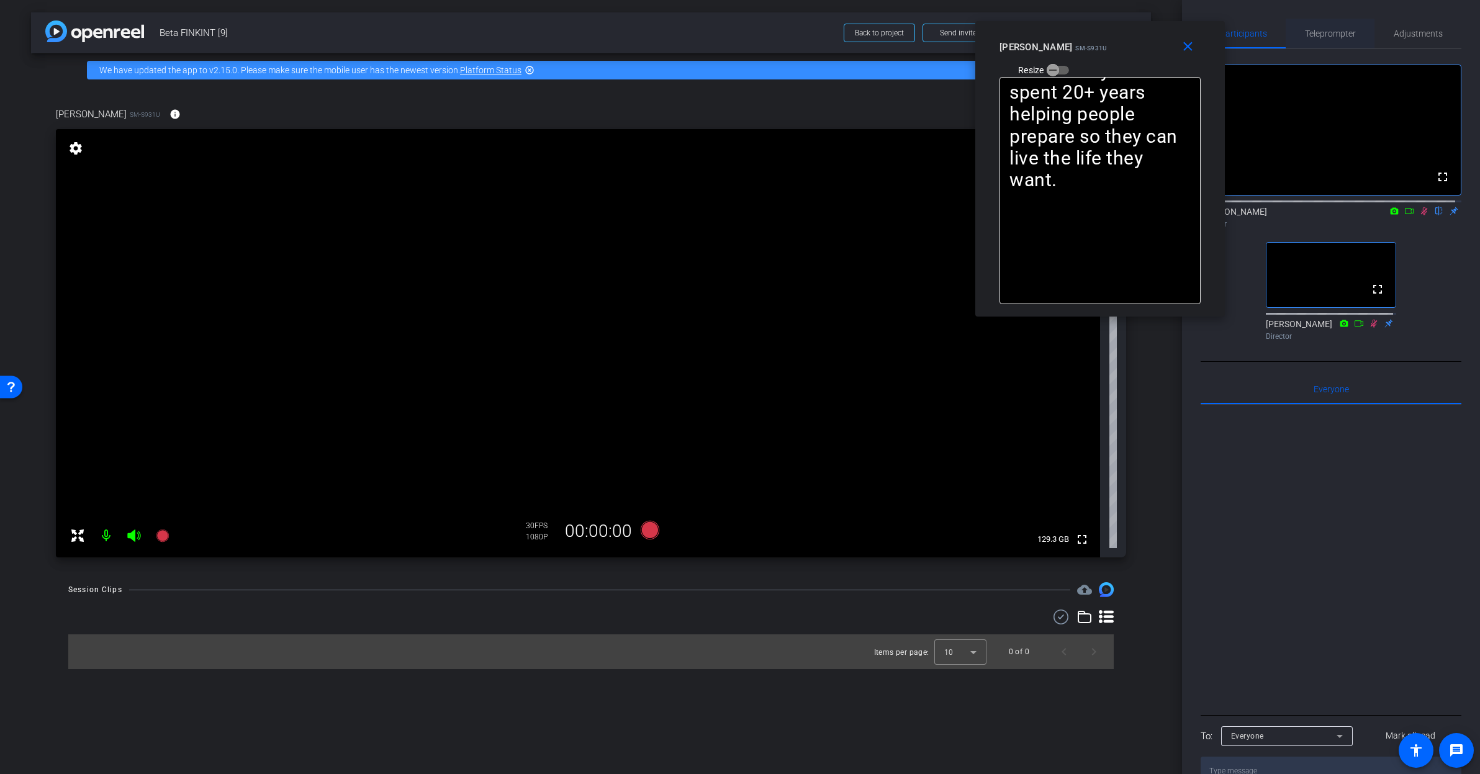
click at [1338, 29] on span "Teleprompter" at bounding box center [1330, 33] width 51 height 9
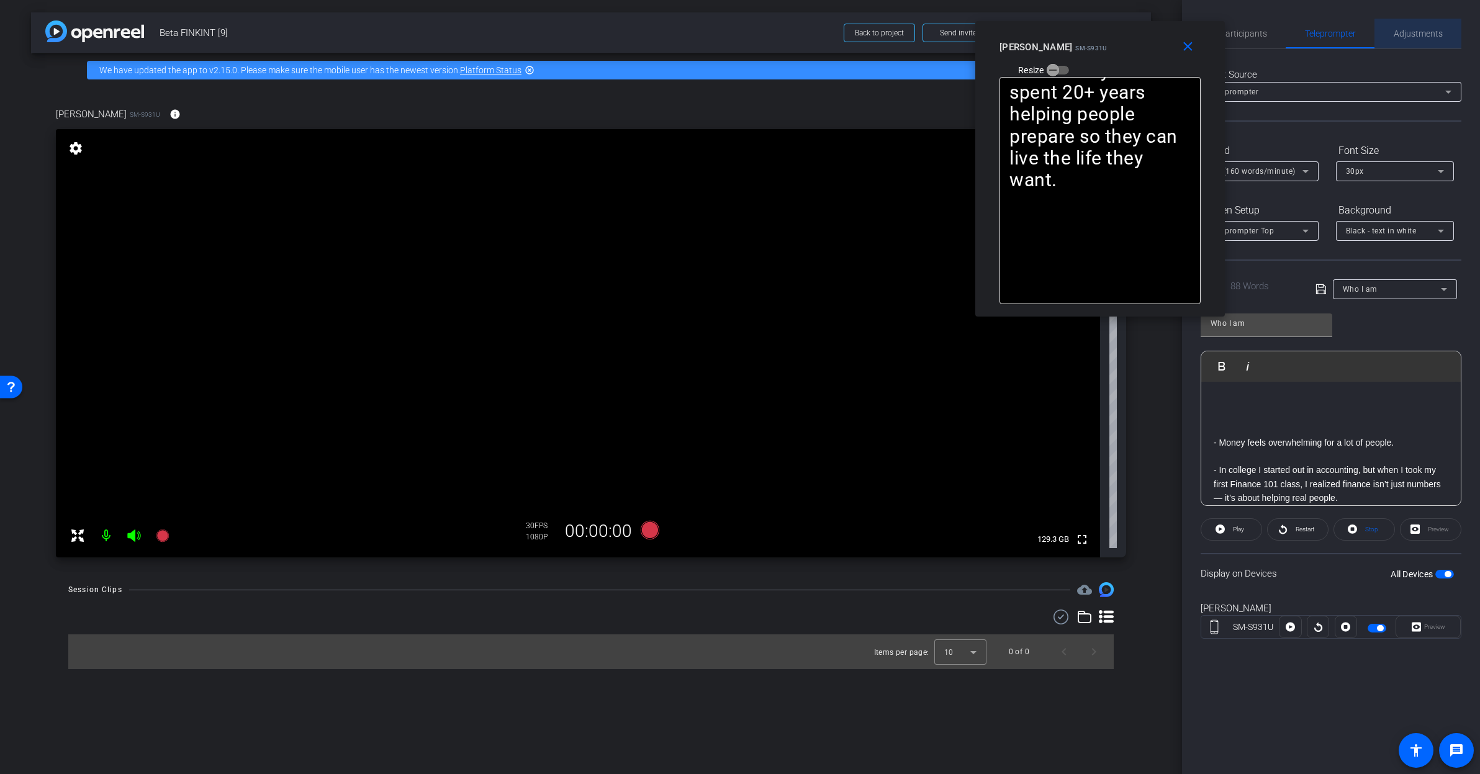
click at [1422, 35] on span "Adjustments" at bounding box center [1418, 33] width 49 height 9
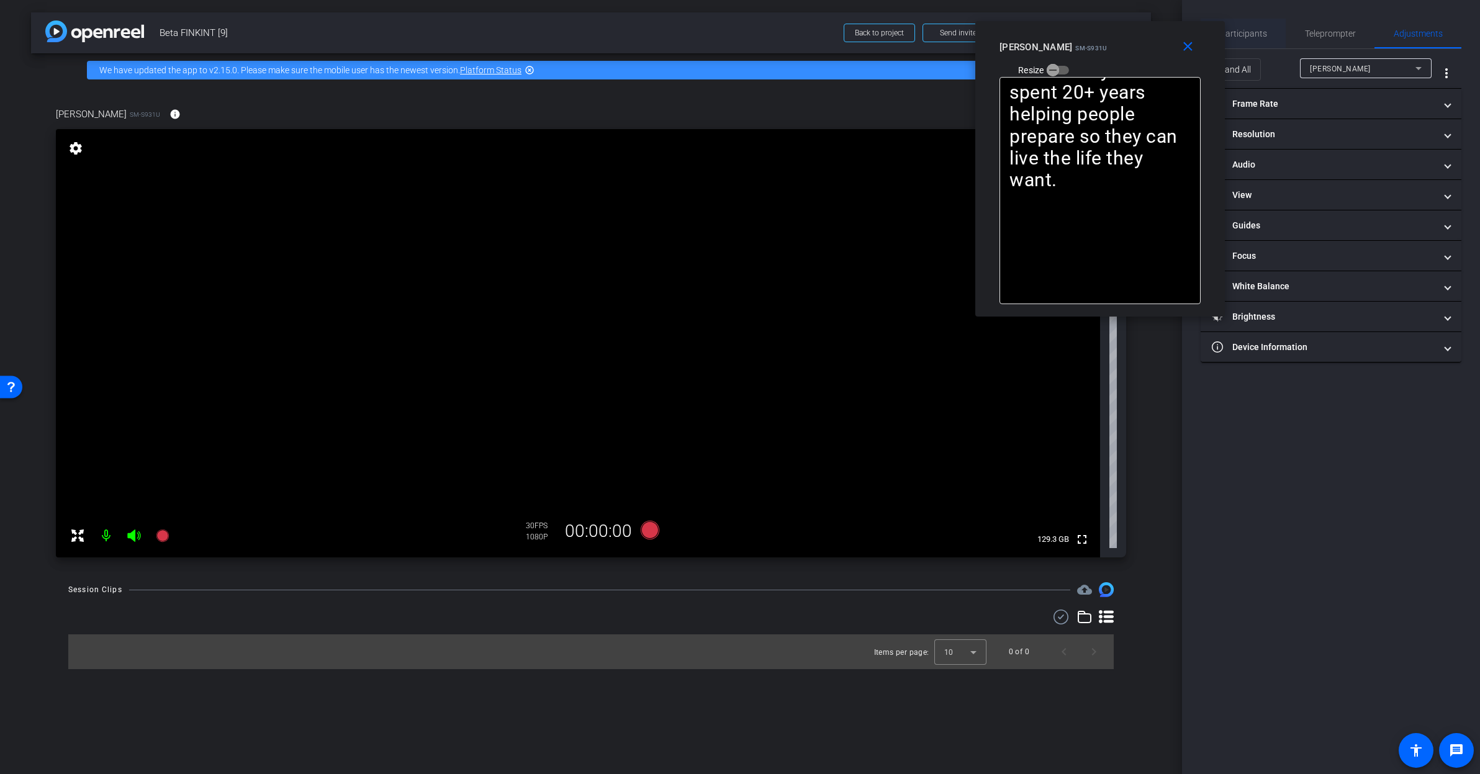
click at [1266, 34] on div "Participants" at bounding box center [1243, 34] width 85 height 30
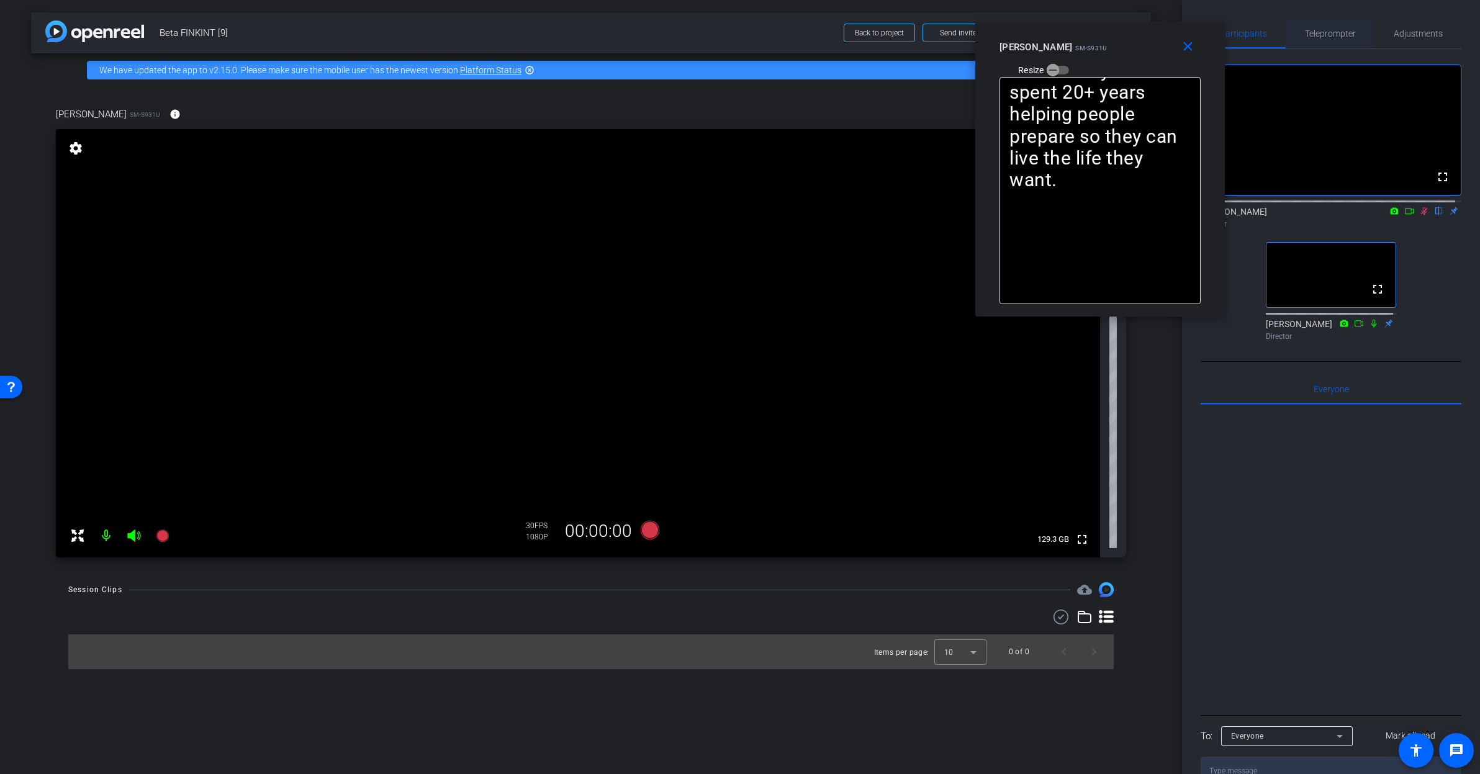
click at [1336, 32] on span "Teleprompter" at bounding box center [1330, 33] width 51 height 9
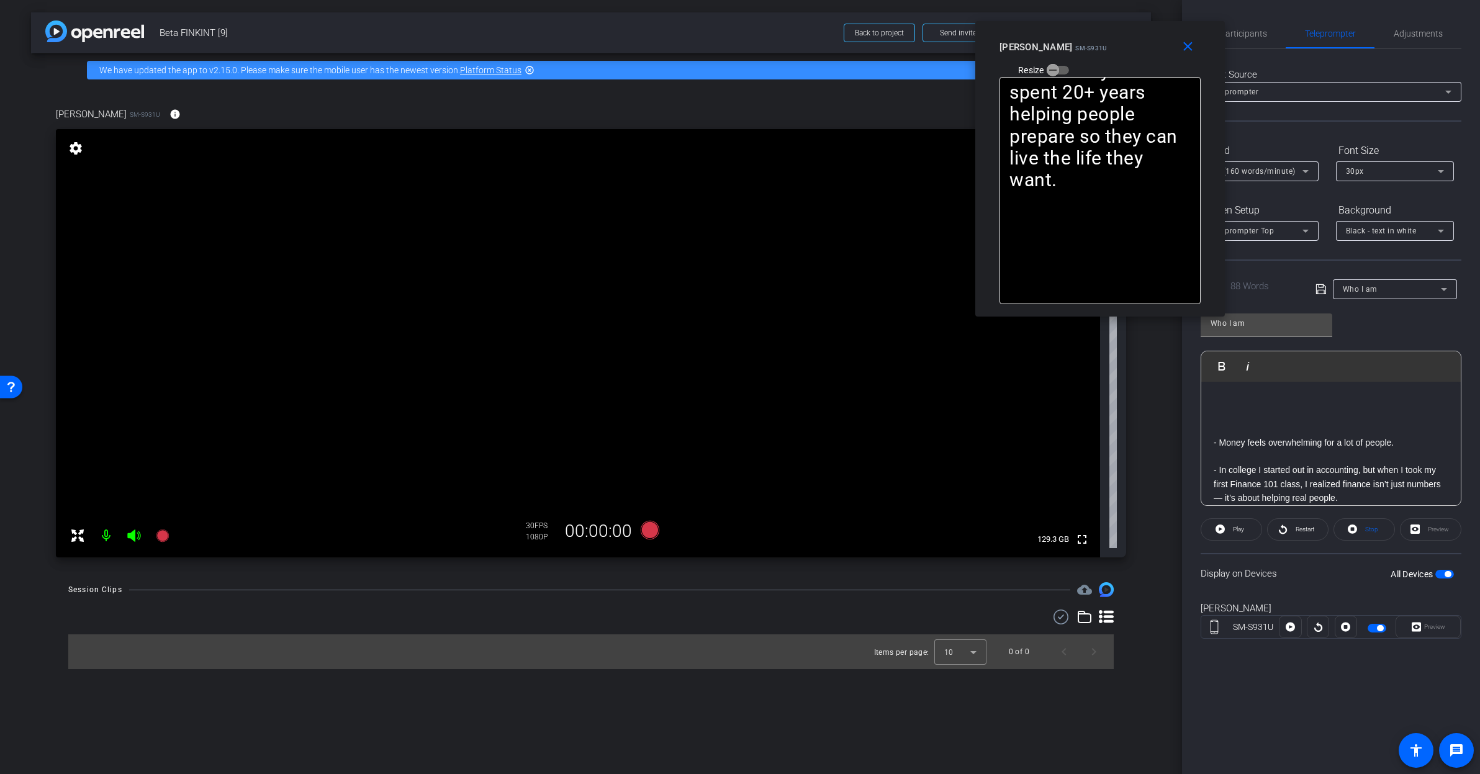
click at [1446, 573] on span "button" at bounding box center [1448, 574] width 6 height 6
click at [1414, 35] on span "Adjustments" at bounding box center [1418, 33] width 49 height 9
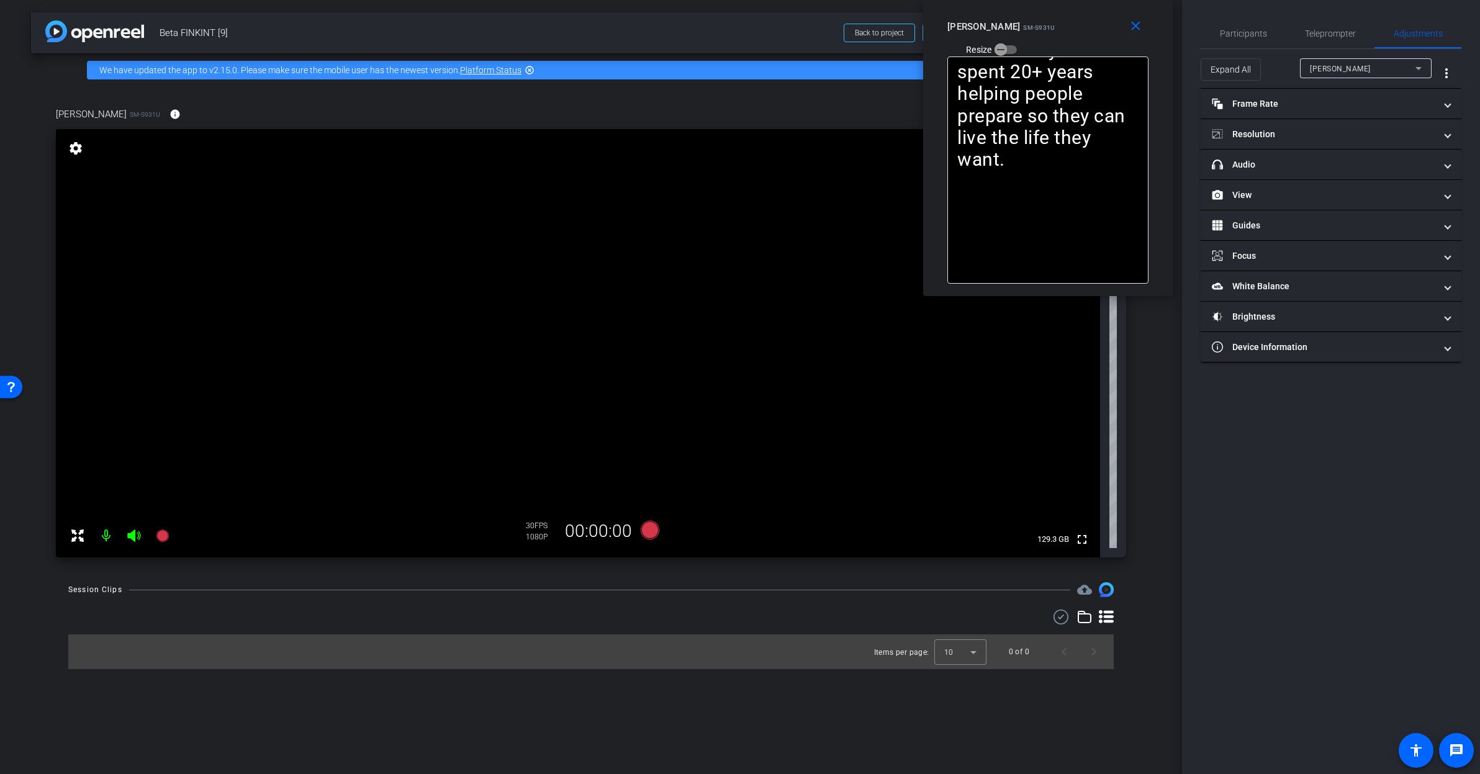
drag, startPoint x: 1139, startPoint y: 51, endPoint x: 1086, endPoint y: 24, distance: 58.6
click at [1086, 24] on div "Rashonner Lillie SM-S931U Resize" at bounding box center [1052, 38] width 210 height 44
click at [1248, 38] on span "Participants" at bounding box center [1243, 34] width 47 height 30
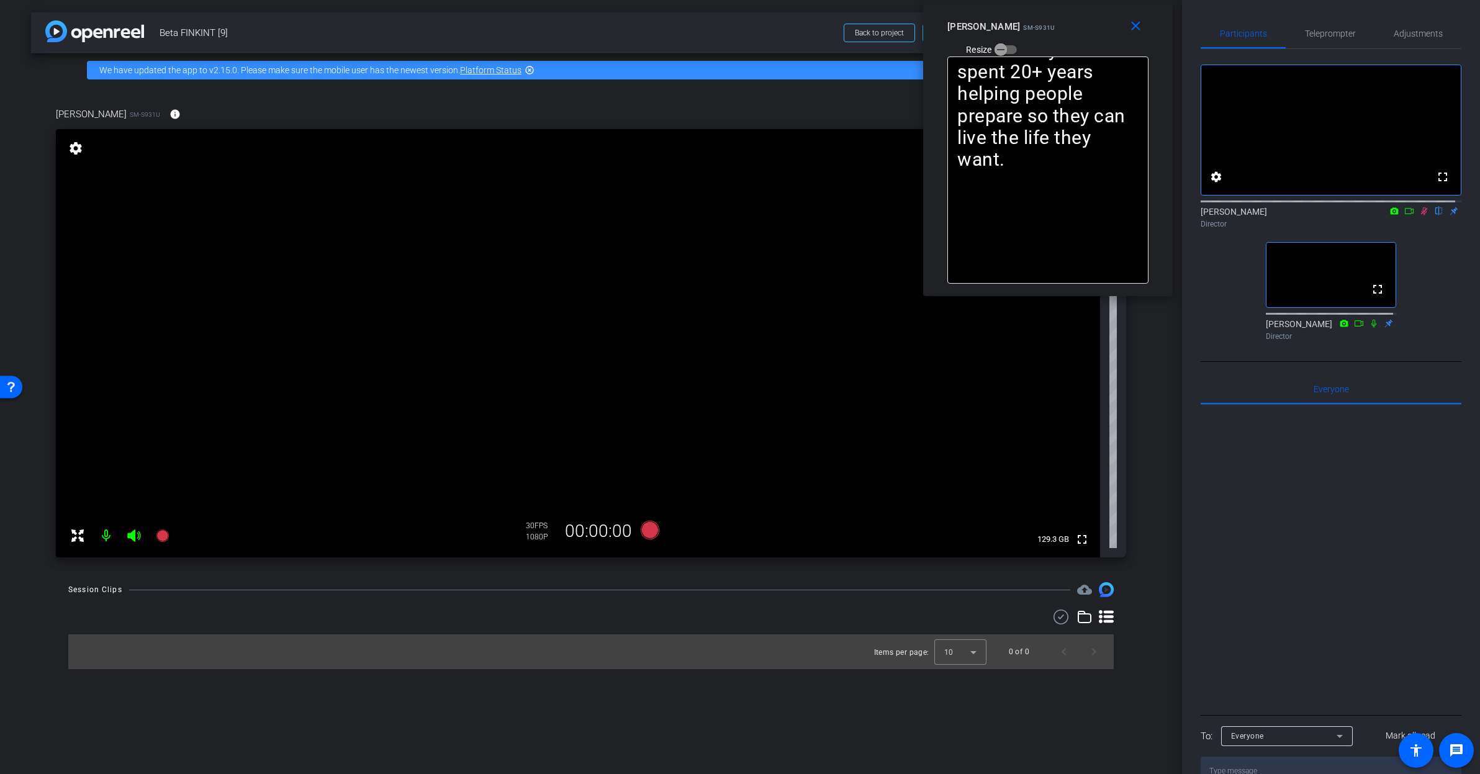
click at [1420, 215] on icon at bounding box center [1424, 211] width 10 height 9
click at [1412, 34] on span "Adjustments" at bounding box center [1418, 33] width 49 height 9
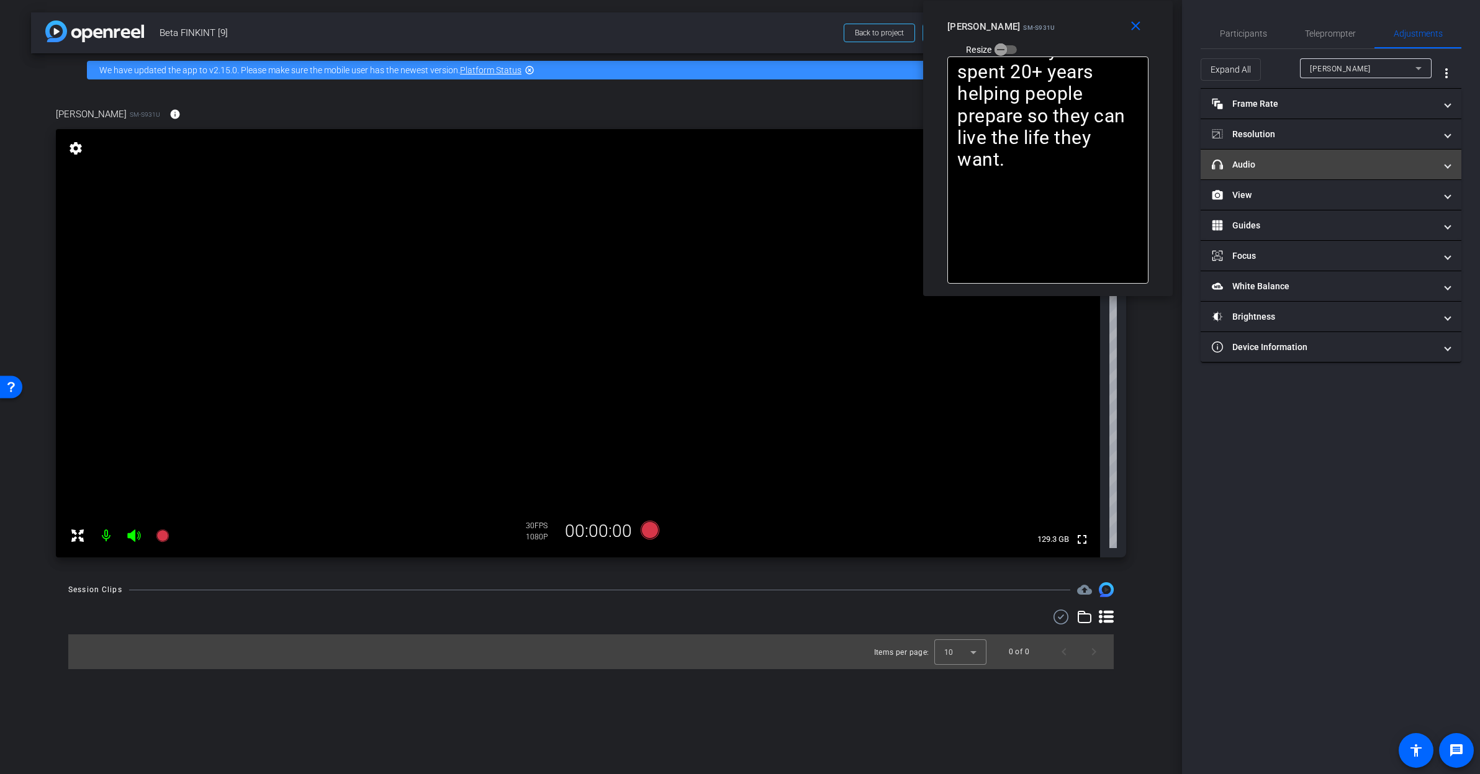
click at [1302, 165] on mat-panel-title "headphone icon Audio" at bounding box center [1323, 164] width 223 height 13
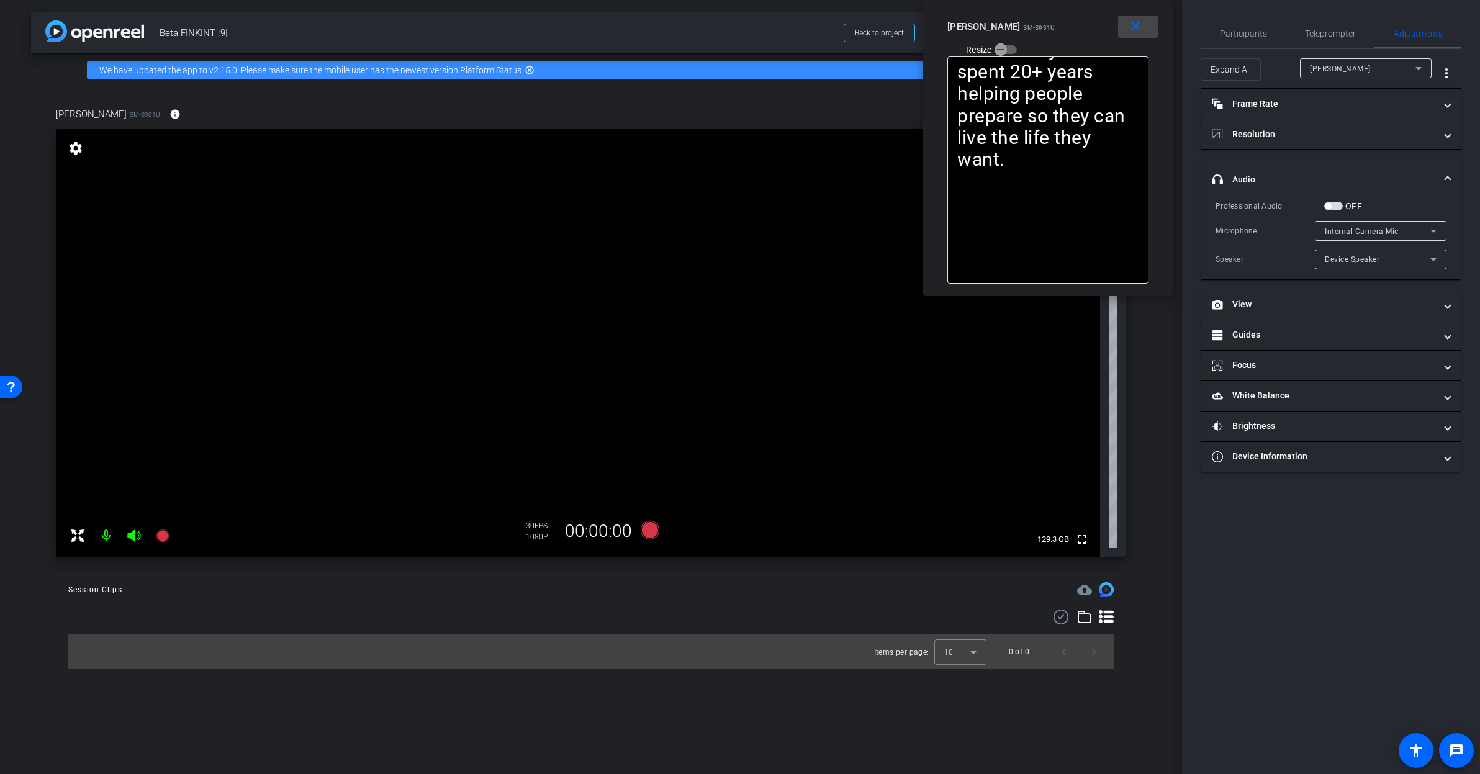
drag, startPoint x: 1125, startPoint y: 30, endPoint x: 1198, endPoint y: 29, distance: 73.3
click at [1126, 30] on span at bounding box center [1138, 27] width 40 height 30
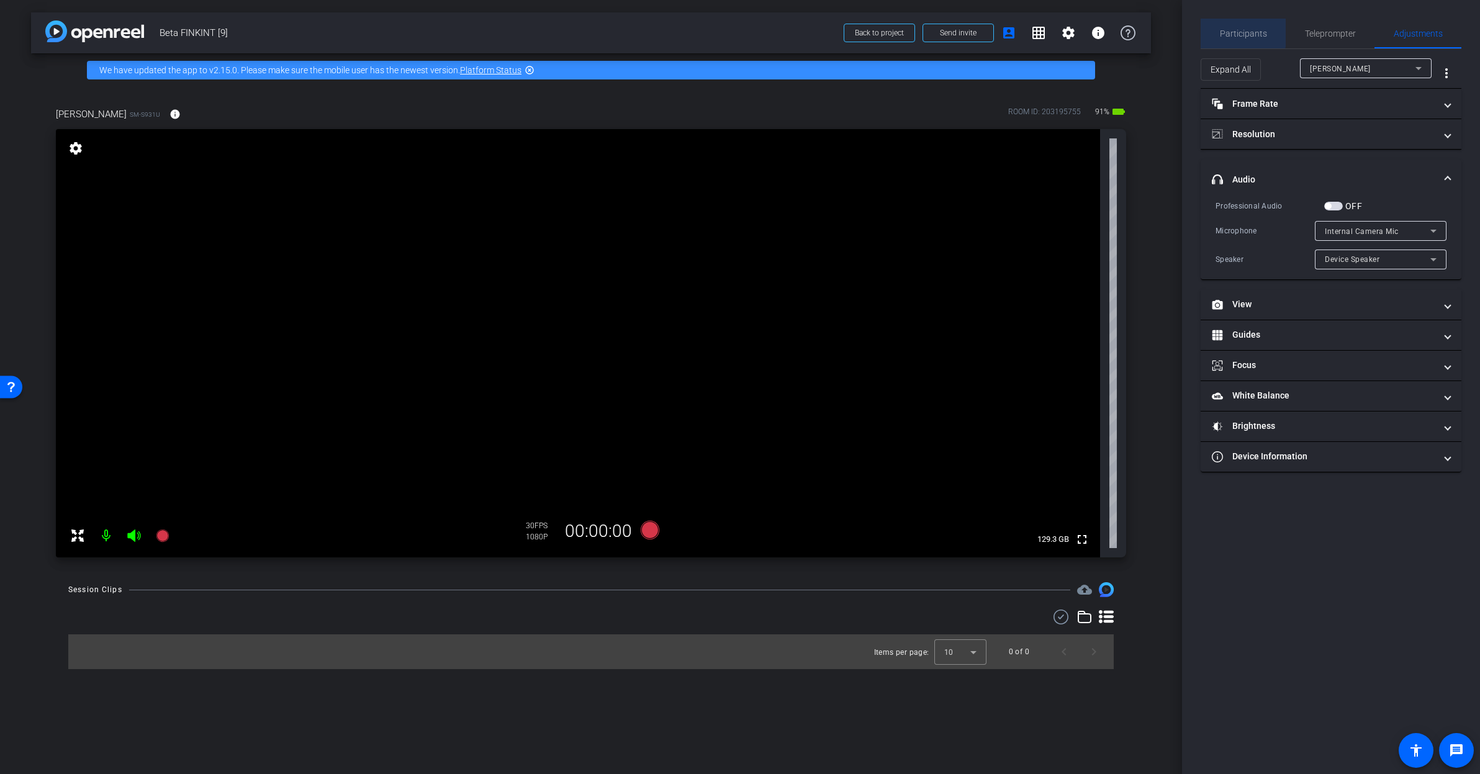
click at [1218, 28] on div "Participants" at bounding box center [1243, 34] width 85 height 30
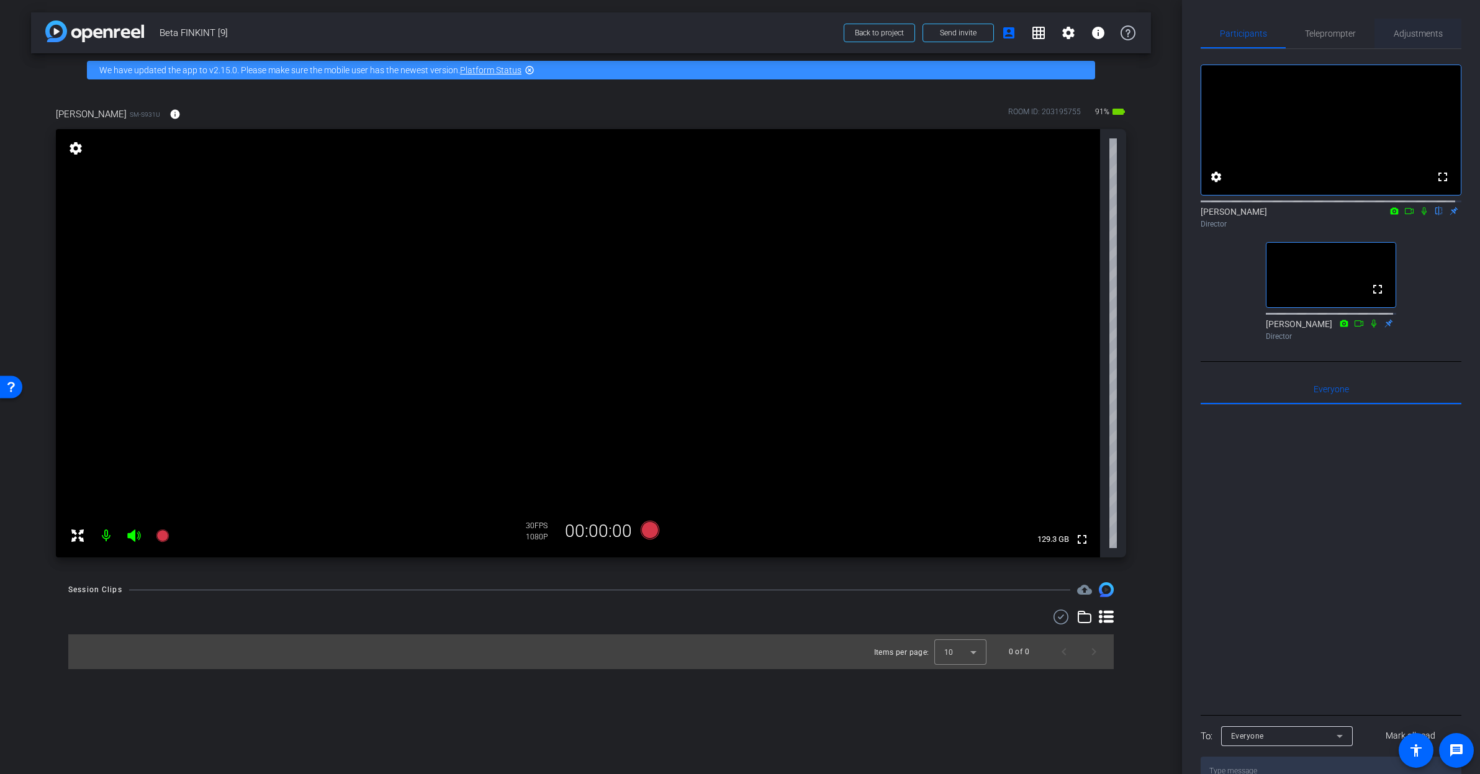
click at [1412, 29] on span "Adjustments" at bounding box center [1418, 33] width 49 height 9
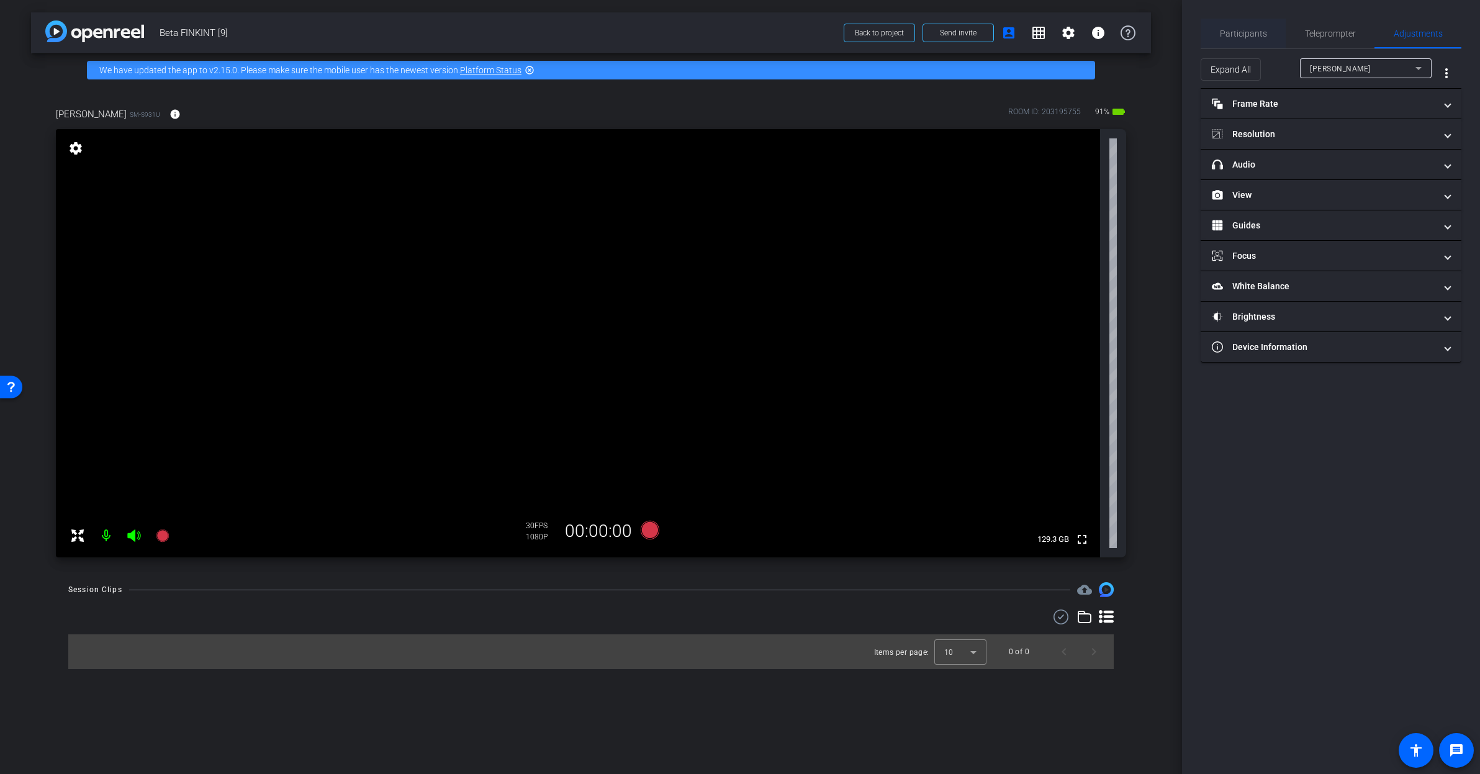
click at [1241, 39] on span "Participants" at bounding box center [1243, 34] width 47 height 30
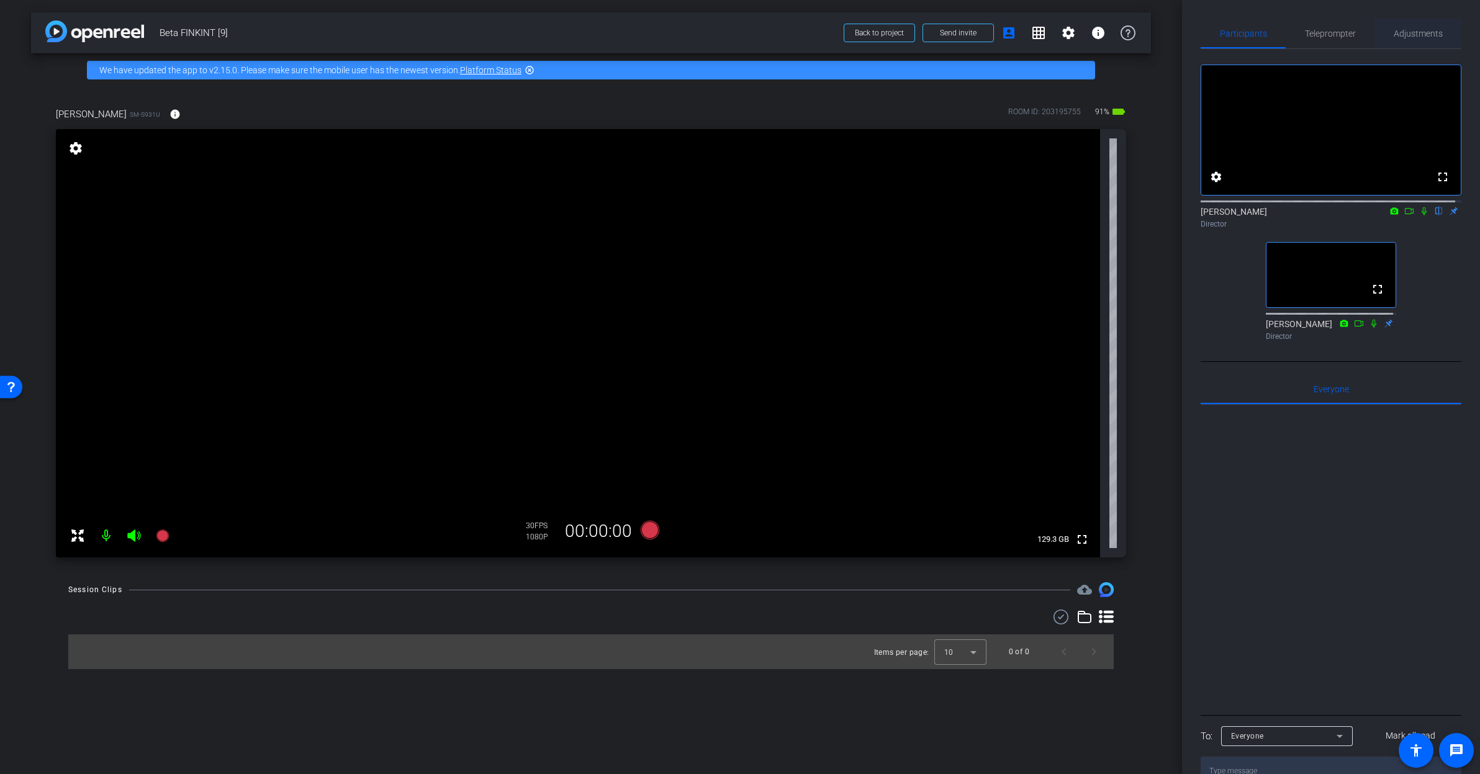
click at [1410, 34] on span "Adjustments" at bounding box center [1418, 33] width 49 height 9
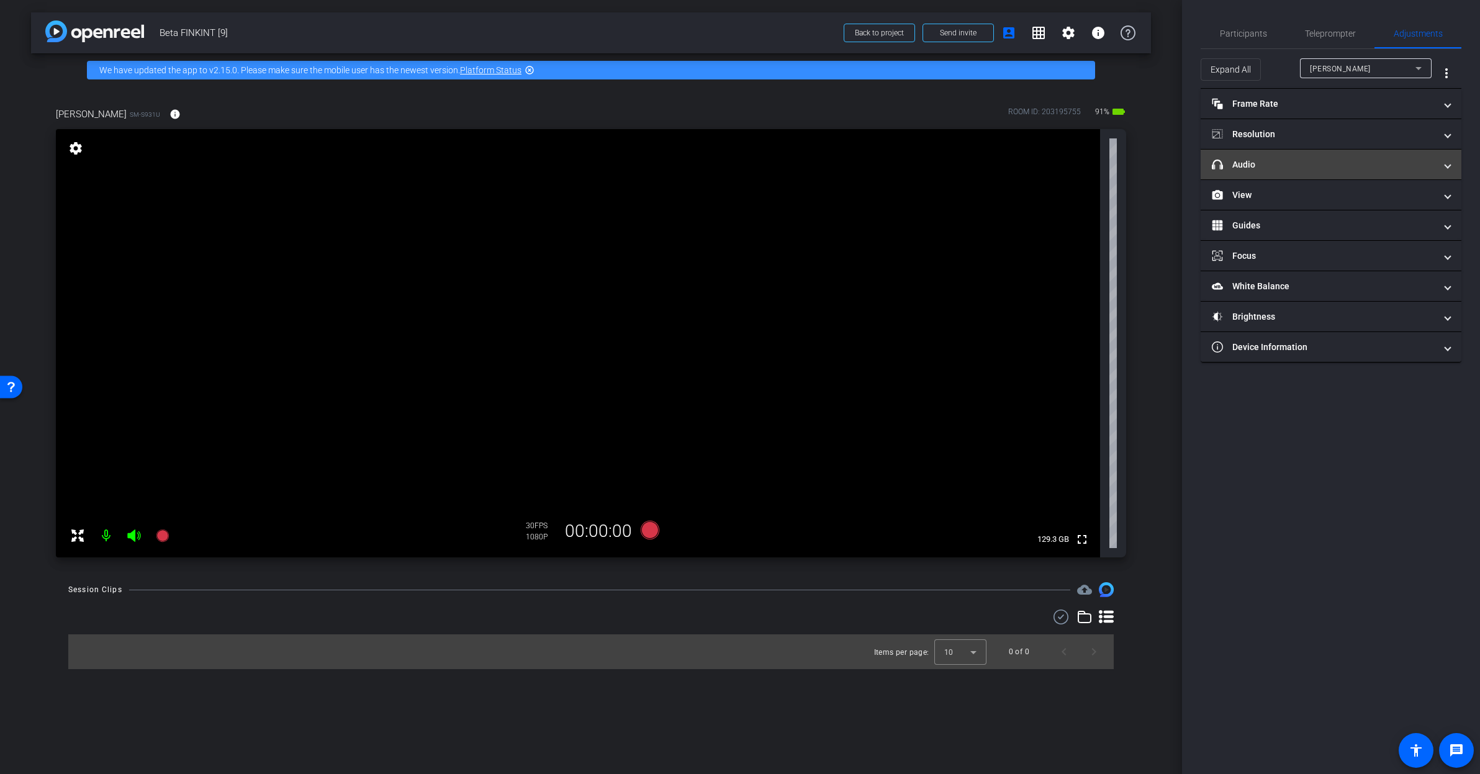
click at [1287, 172] on mat-expansion-panel-header "headphone icon Audio" at bounding box center [1331, 165] width 261 height 30
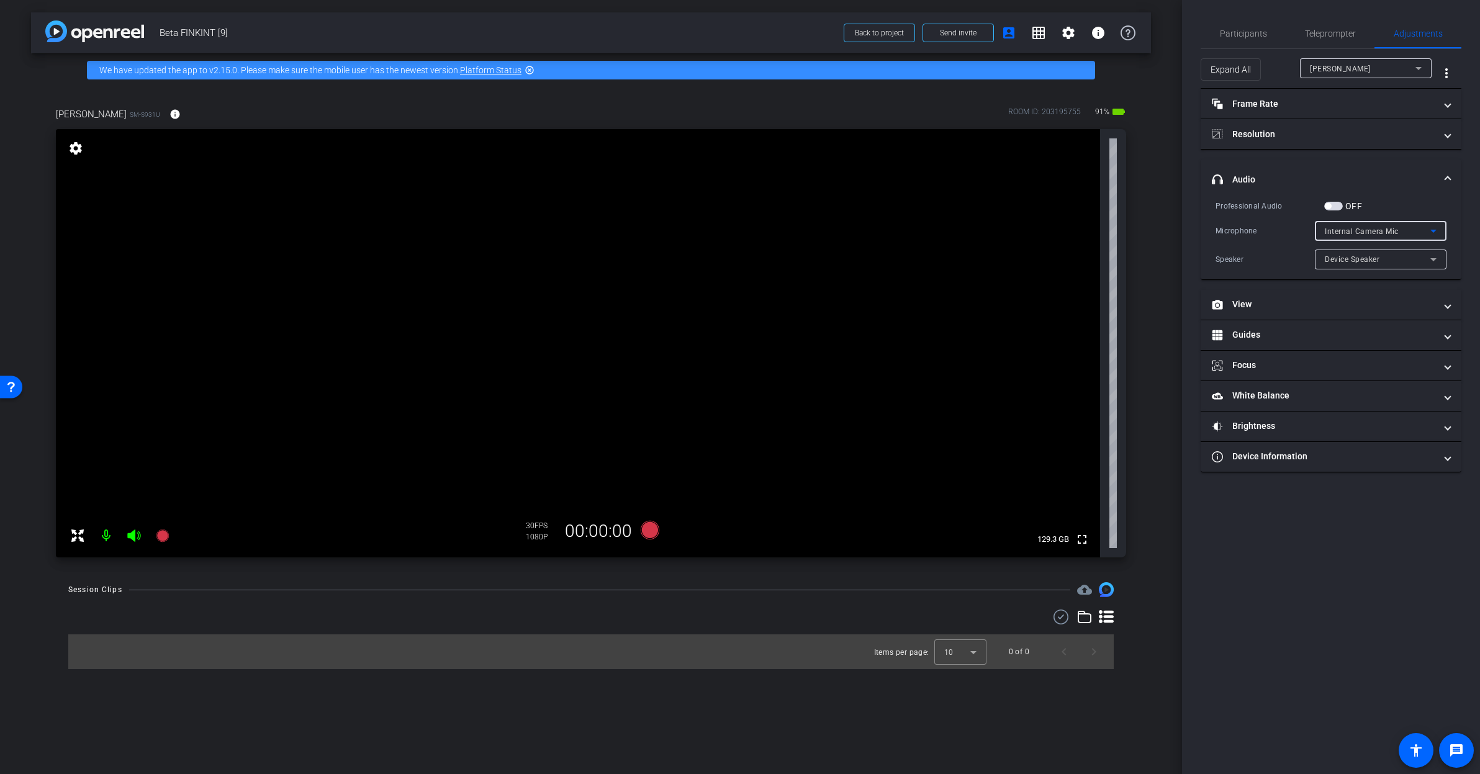
click at [1364, 225] on div "Internal Camera Mic" at bounding box center [1378, 231] width 106 height 16
click at [1367, 233] on div at bounding box center [740, 387] width 1480 height 774
click at [1276, 303] on mat-panel-title "View" at bounding box center [1323, 304] width 223 height 13
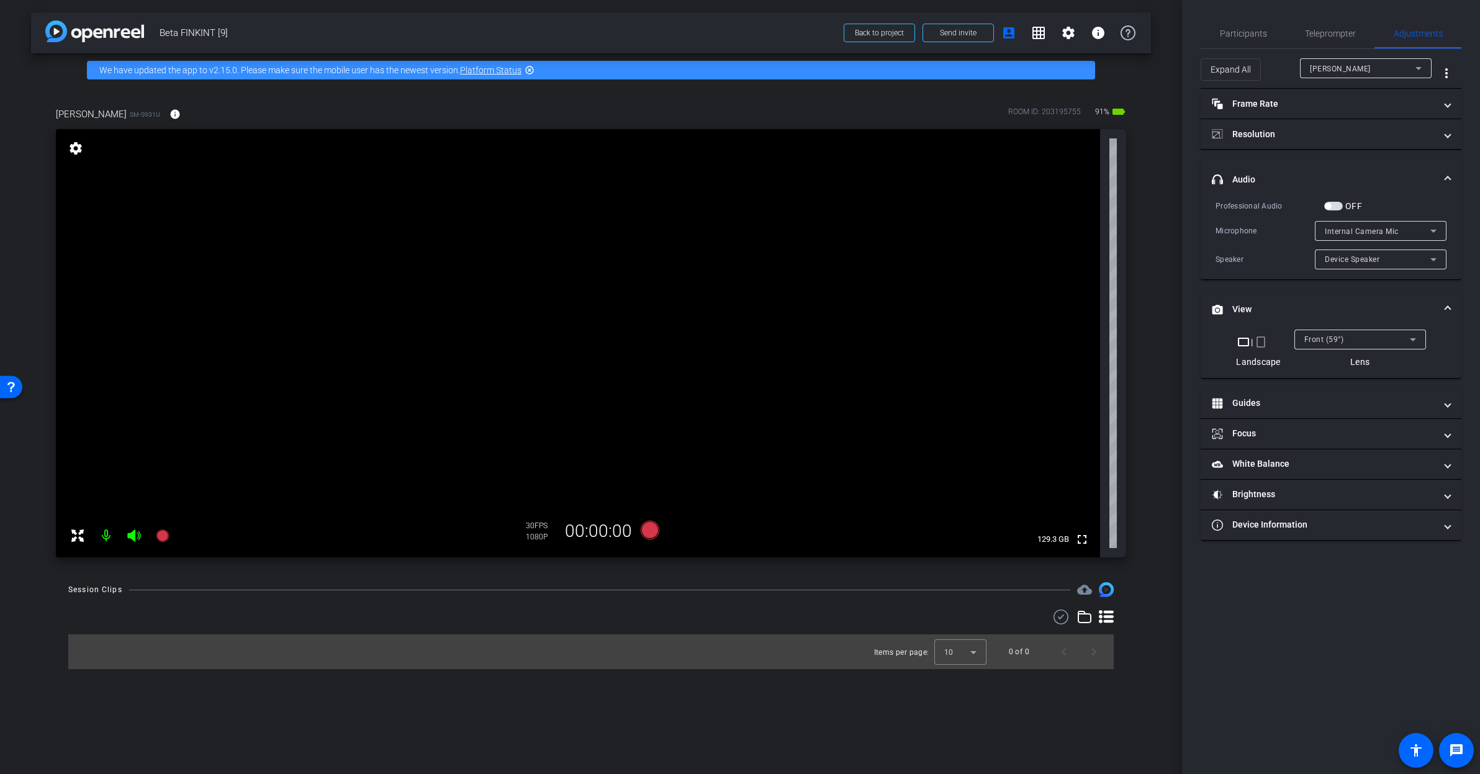
click at [1263, 339] on mat-icon "crop_portrait" at bounding box center [1260, 342] width 15 height 15
click at [1332, 203] on span "button" at bounding box center [1333, 206] width 19 height 9
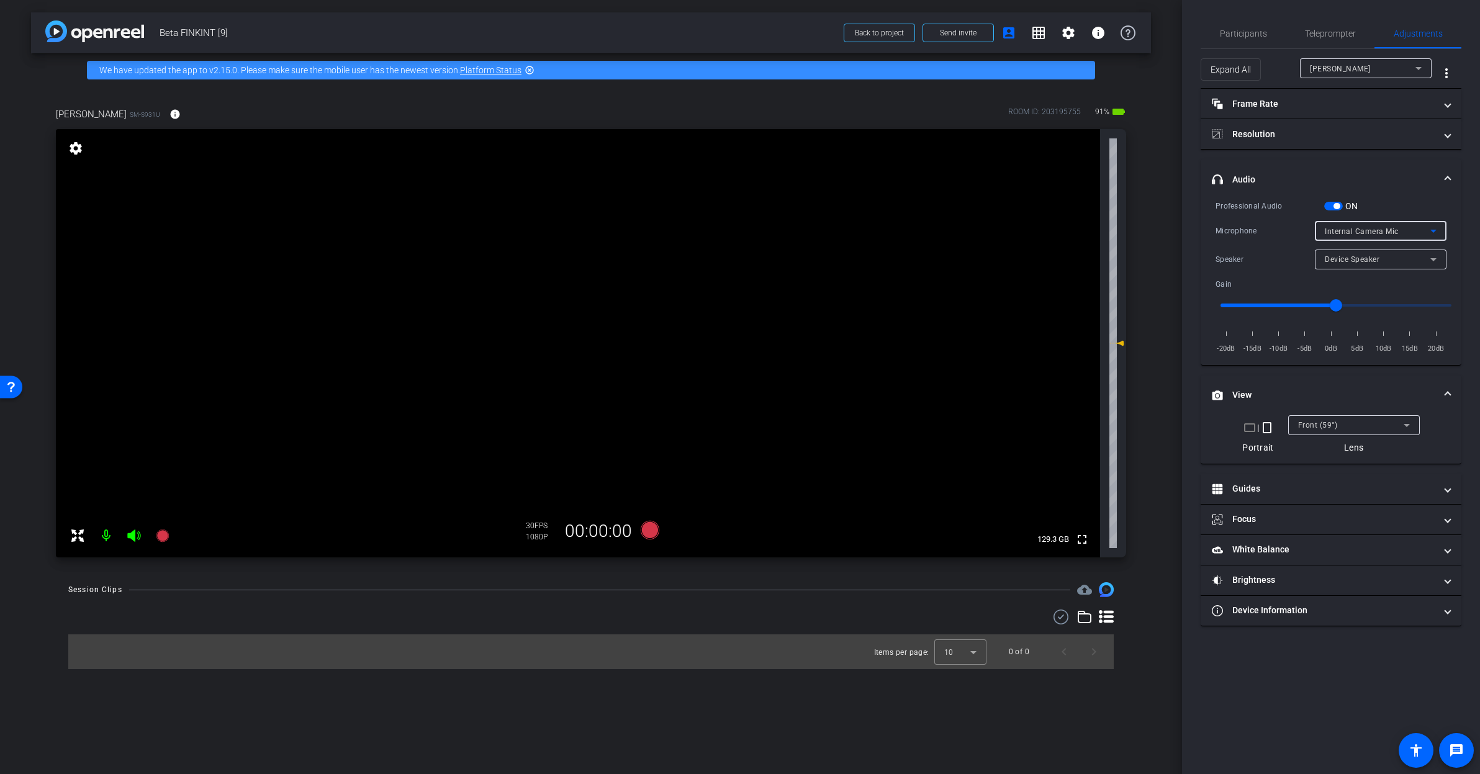
click at [1346, 231] on span "Internal Camera Mic" at bounding box center [1362, 231] width 74 height 9
click at [1345, 270] on span "Internal Mic 1" at bounding box center [1350, 275] width 51 height 15
click at [1348, 232] on span "Internal Mic 1" at bounding box center [1350, 231] width 50 height 9
click at [1339, 232] on span "Internal Mic 2" at bounding box center [1350, 231] width 50 height 9
click at [1332, 207] on div at bounding box center [740, 387] width 1480 height 774
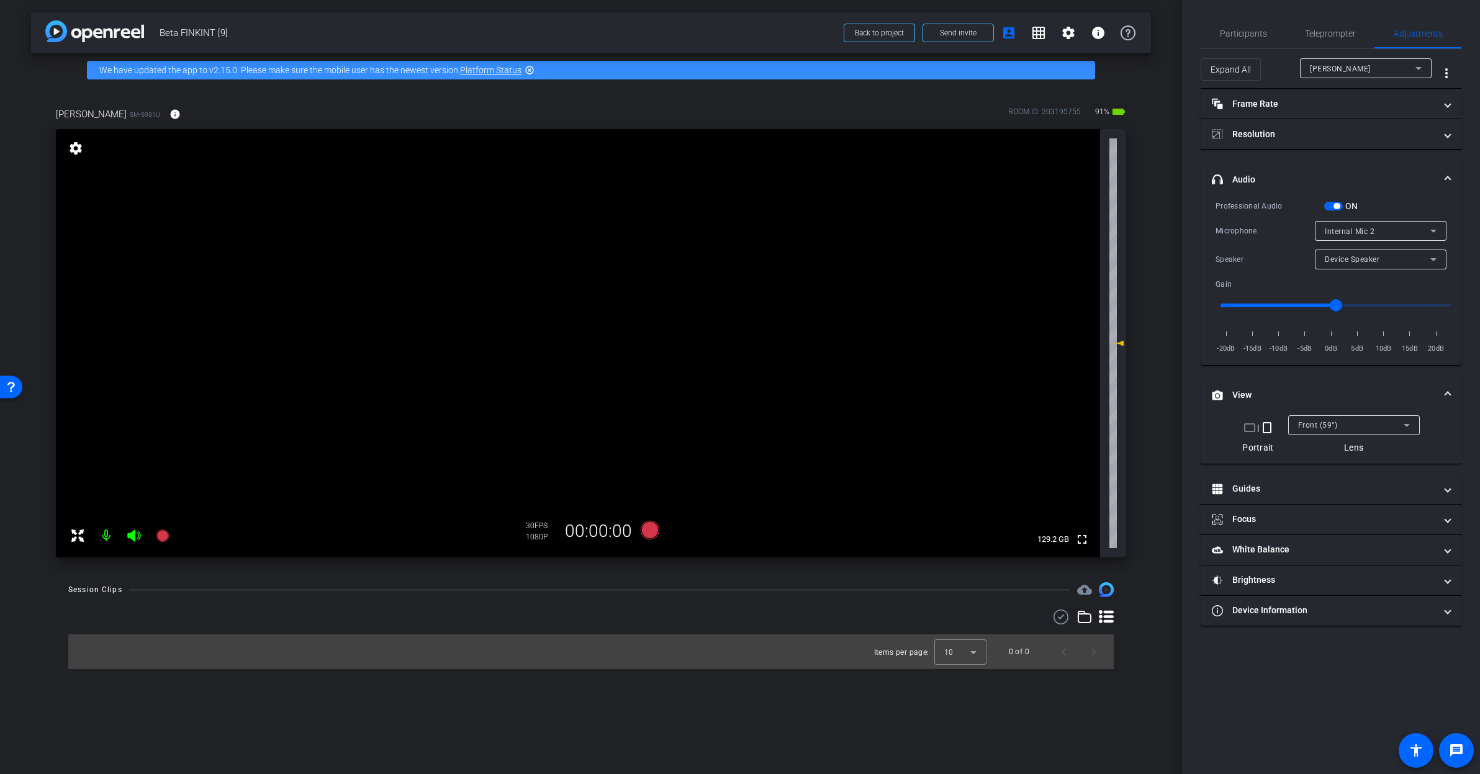
click at [1337, 204] on span "button" at bounding box center [1336, 206] width 6 height 6
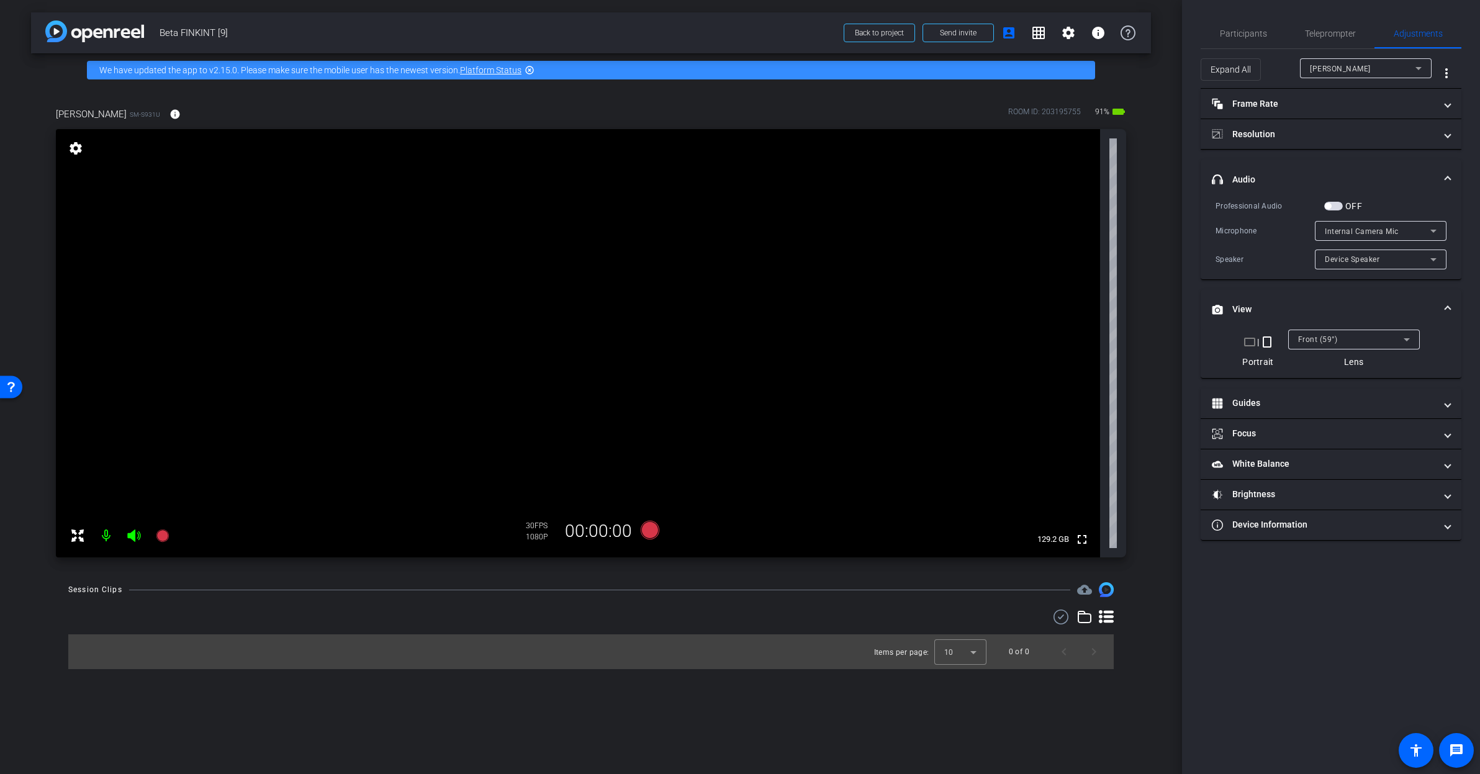
click at [1333, 207] on span "button" at bounding box center [1333, 206] width 19 height 9
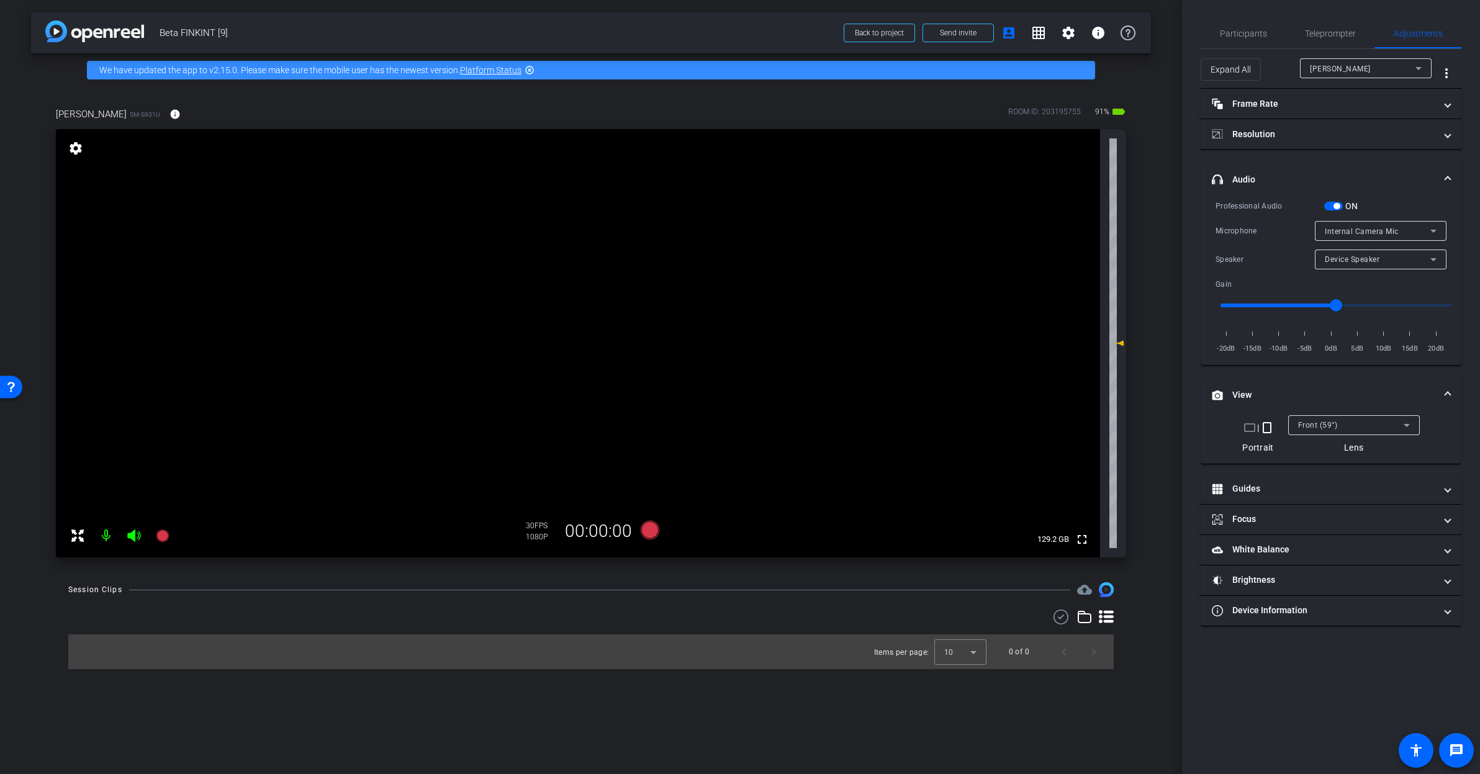
click at [1373, 232] on span "Internal Camera Mic" at bounding box center [1362, 231] width 74 height 9
click at [1448, 181] on div at bounding box center [740, 387] width 1480 height 774
click at [1446, 179] on span at bounding box center [1447, 179] width 5 height 13
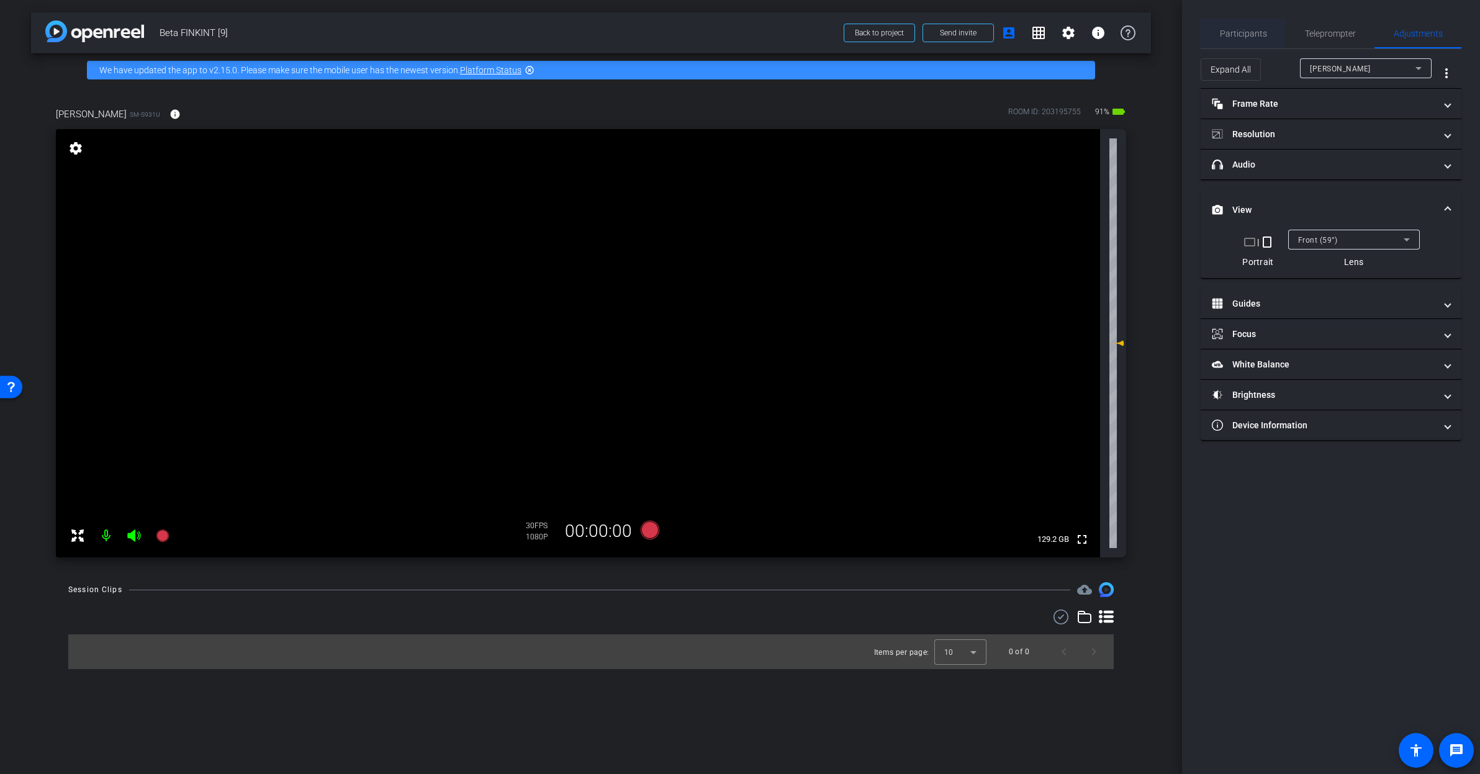
click at [1248, 32] on span "Participants" at bounding box center [1243, 33] width 47 height 9
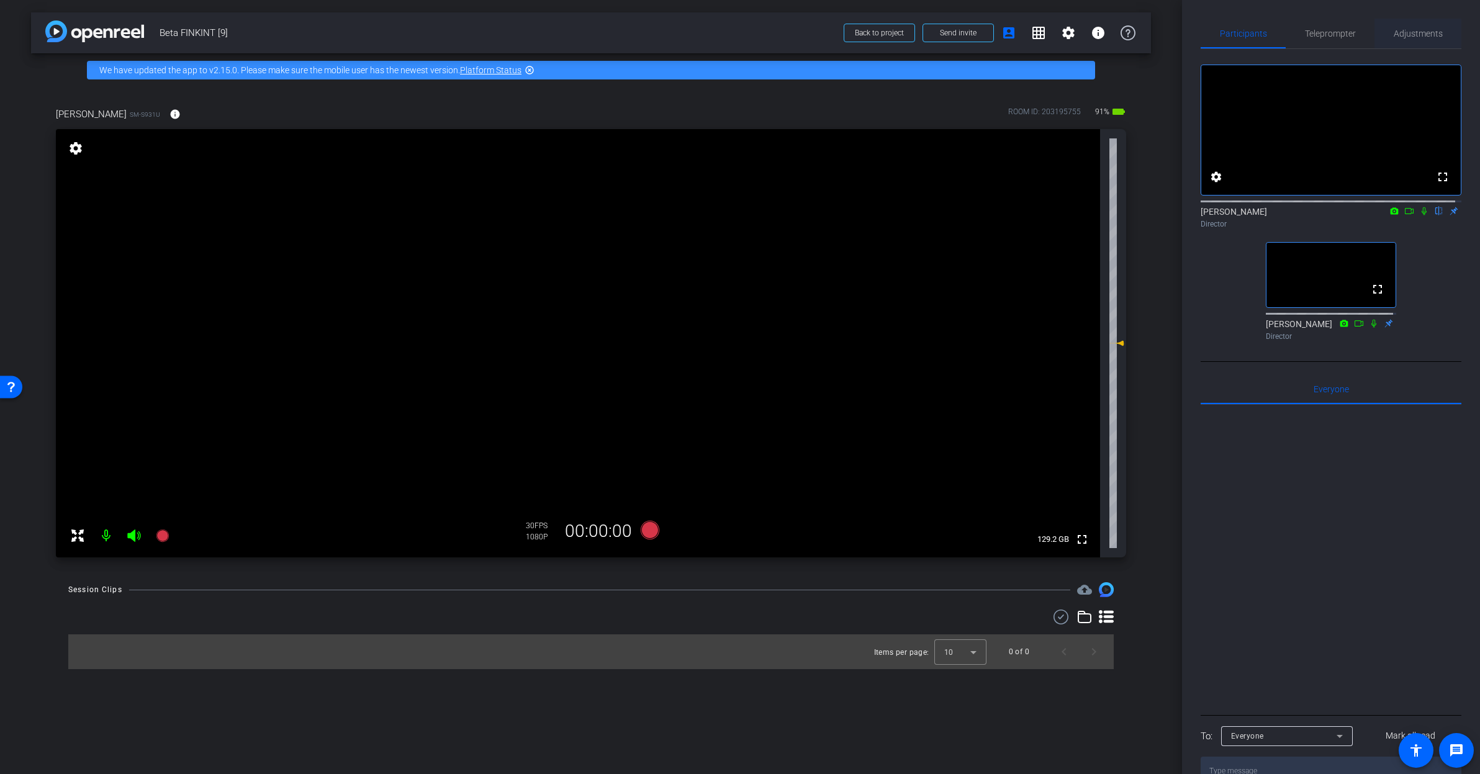
click at [1407, 31] on span "Adjustments" at bounding box center [1418, 33] width 49 height 9
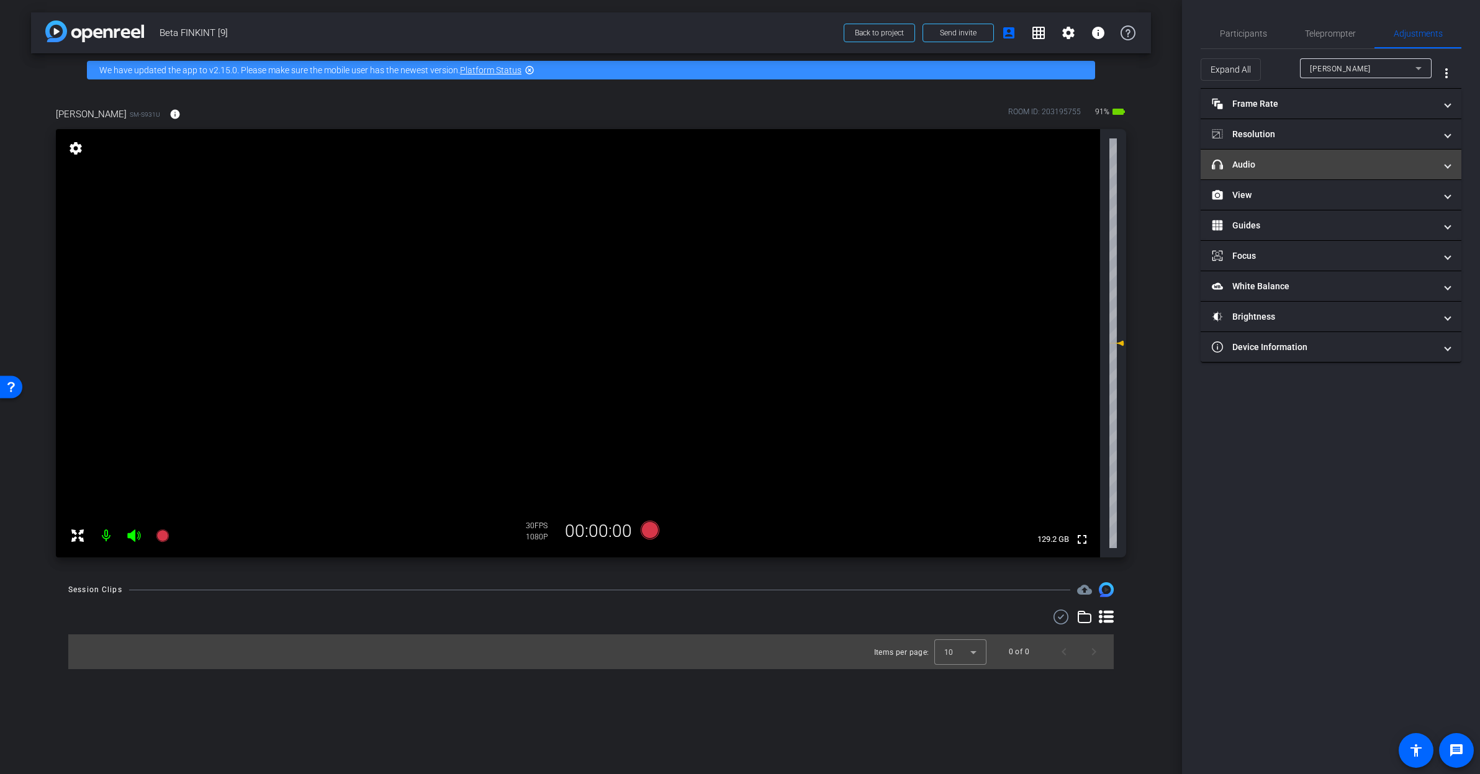
click at [1306, 168] on mat-panel-title "headphone icon Audio" at bounding box center [1323, 164] width 223 height 13
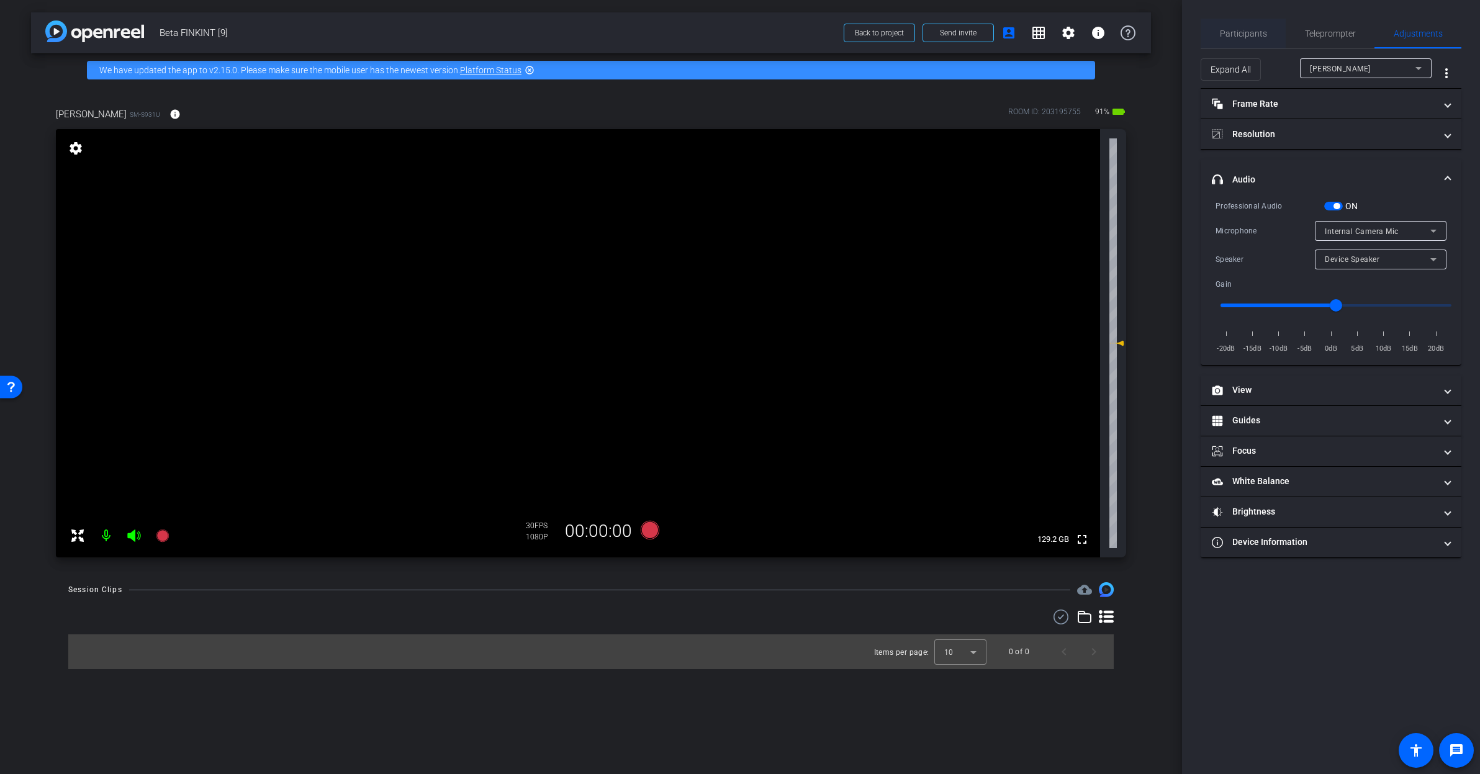
click at [1235, 35] on span "Participants" at bounding box center [1243, 33] width 47 height 9
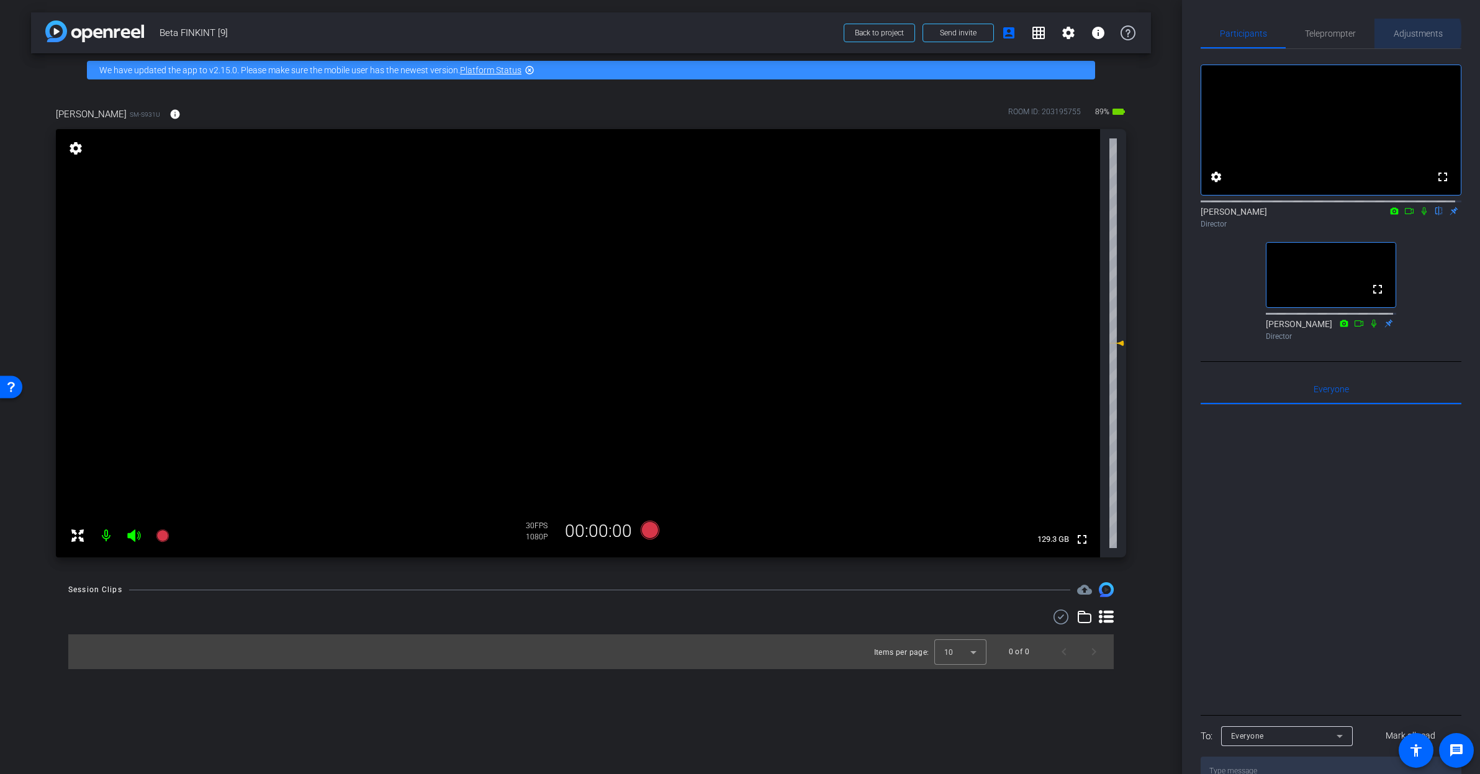
click at [1410, 34] on span "Adjustments" at bounding box center [1418, 33] width 49 height 9
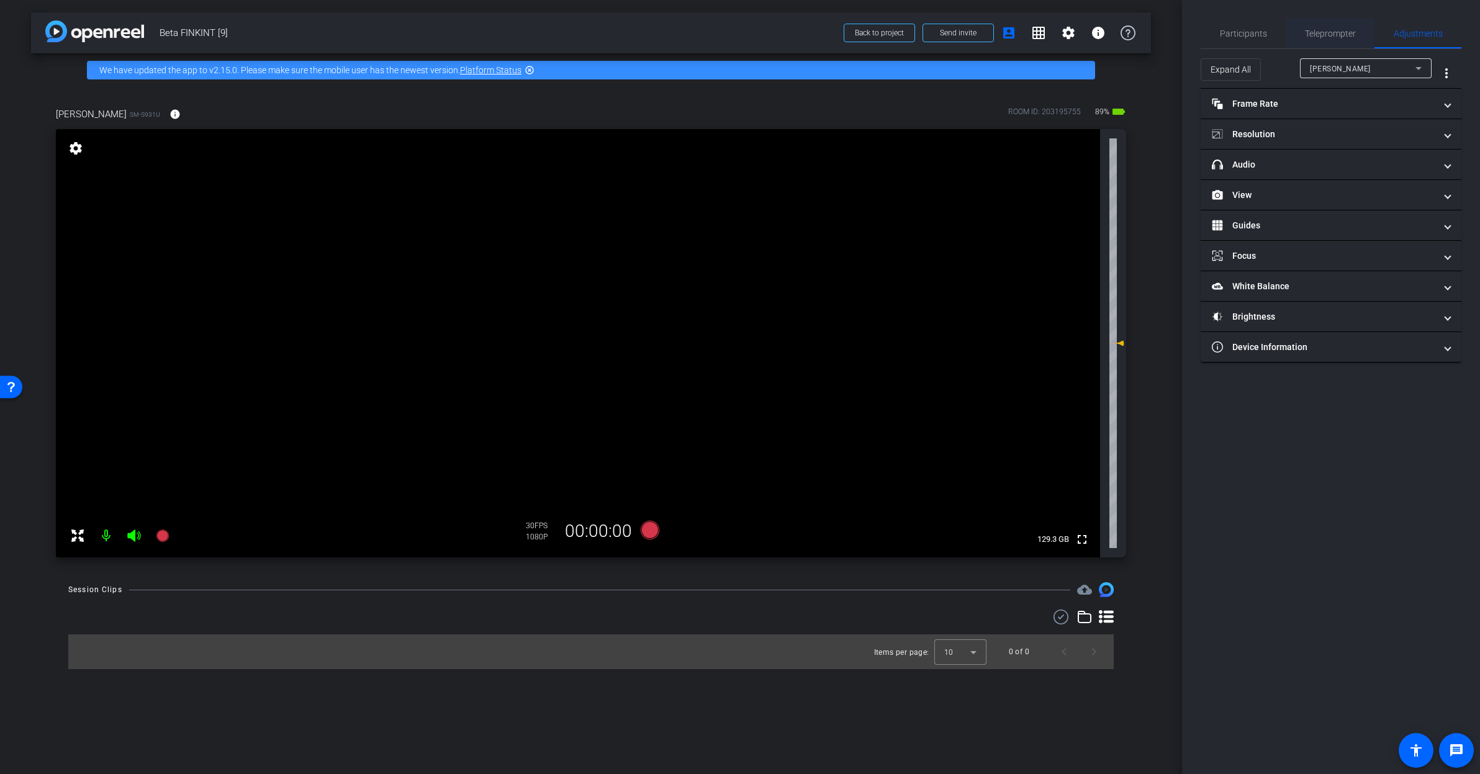
click at [1320, 32] on span "Teleprompter" at bounding box center [1330, 33] width 51 height 9
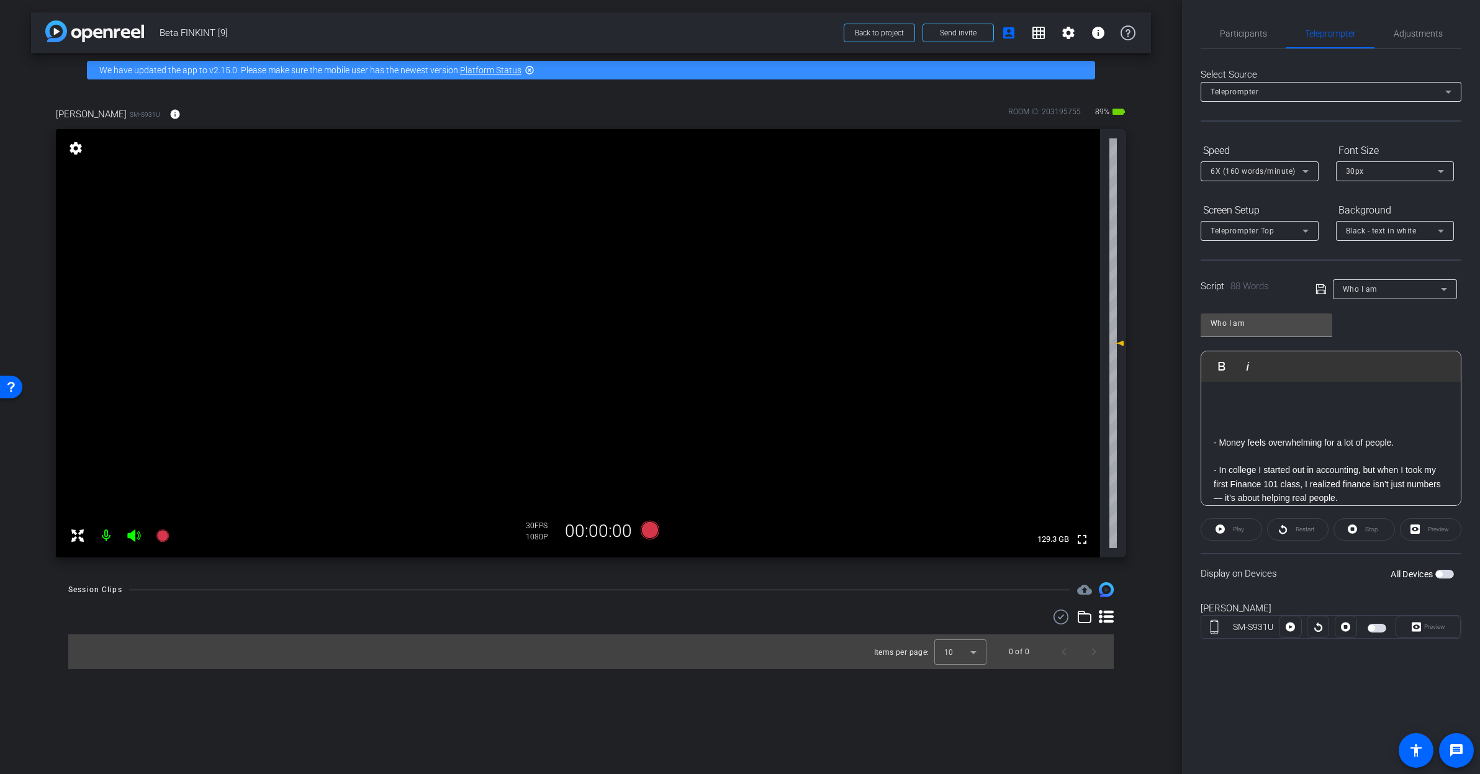
click at [1438, 574] on span "button" at bounding box center [1439, 574] width 6 height 6
click at [1433, 629] on span "Preview" at bounding box center [1434, 626] width 21 height 7
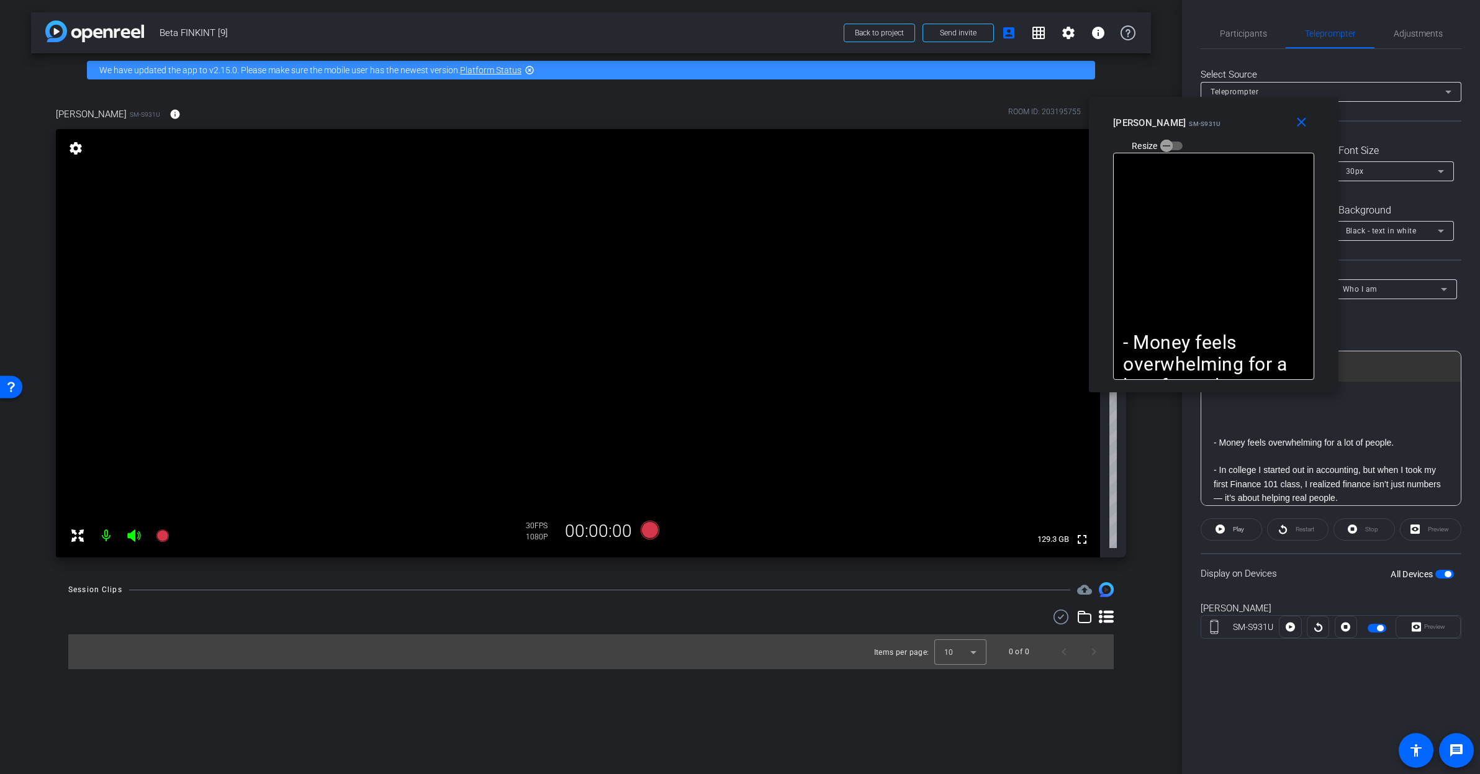
drag, startPoint x: 780, startPoint y: 273, endPoint x: 1253, endPoint y: 130, distance: 494.7
click at [1253, 130] on div "Rashonner Lillie SM-S931U Resize" at bounding box center [1218, 134] width 210 height 44
click at [1241, 31] on span "Participants" at bounding box center [1243, 33] width 47 height 9
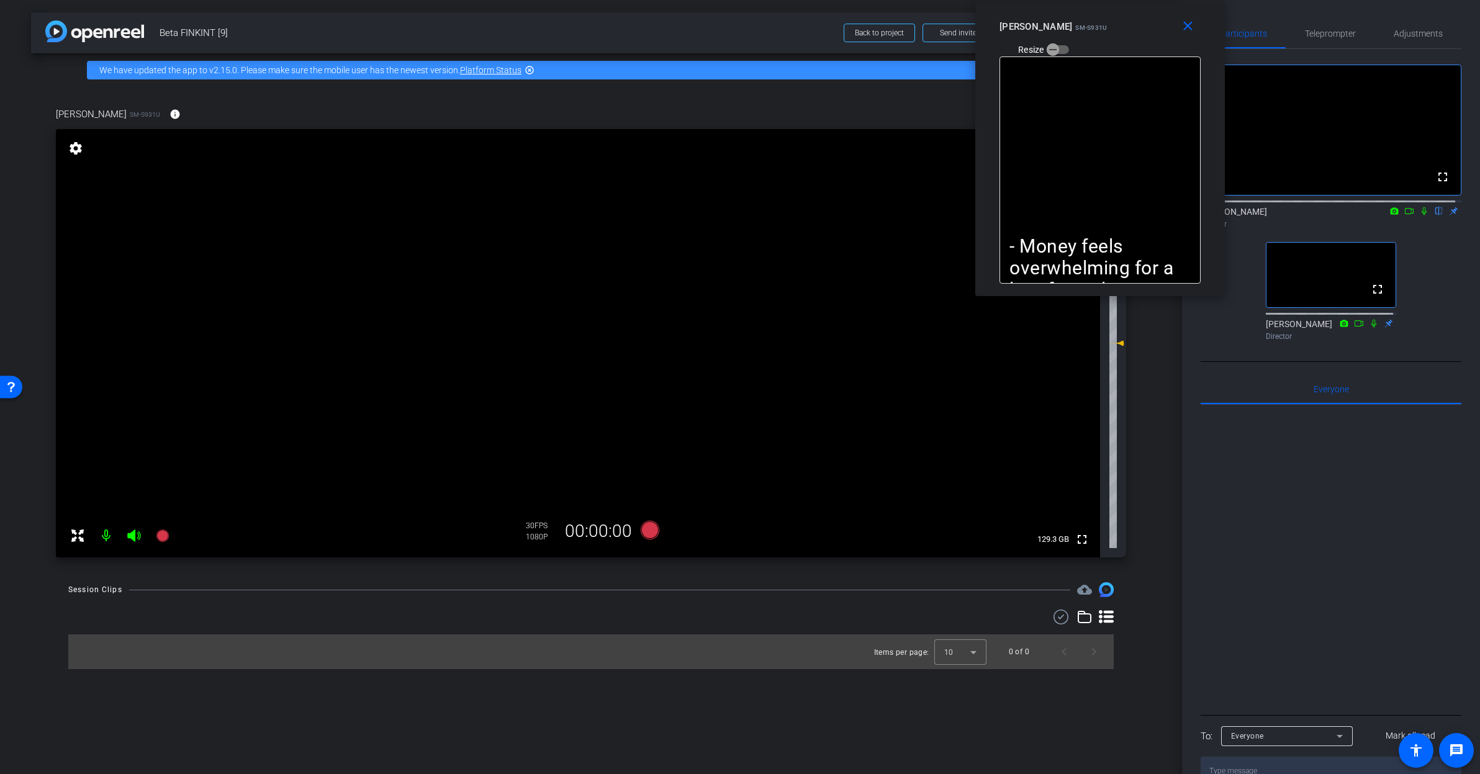
drag, startPoint x: 1240, startPoint y: 139, endPoint x: 1127, endPoint y: 25, distance: 160.2
click at [1127, 25] on div "Rashonner Lillie SM-S931U Resize" at bounding box center [1104, 38] width 210 height 44
click at [1425, 40] on span "Adjustments" at bounding box center [1418, 34] width 49 height 30
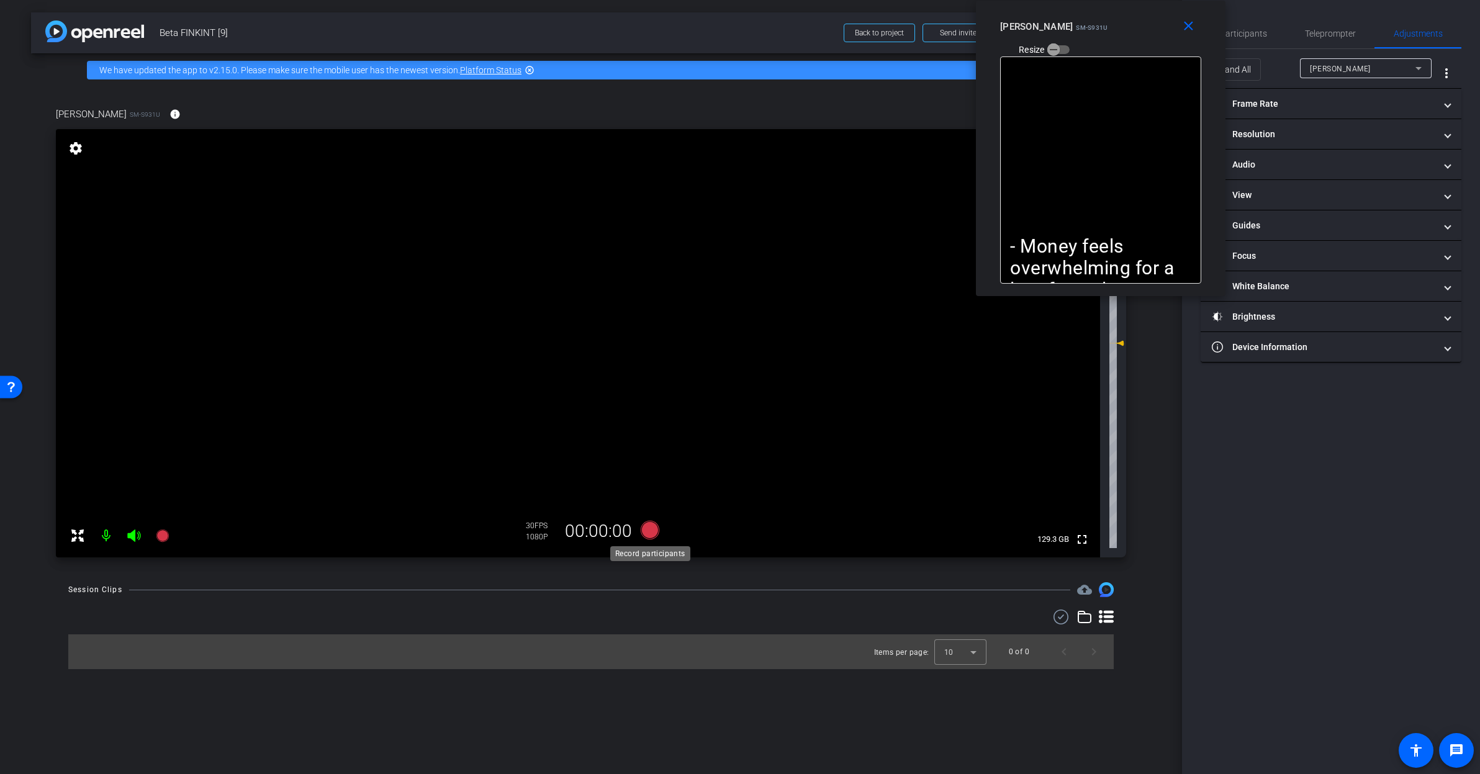
click at [652, 533] on icon at bounding box center [650, 530] width 19 height 19
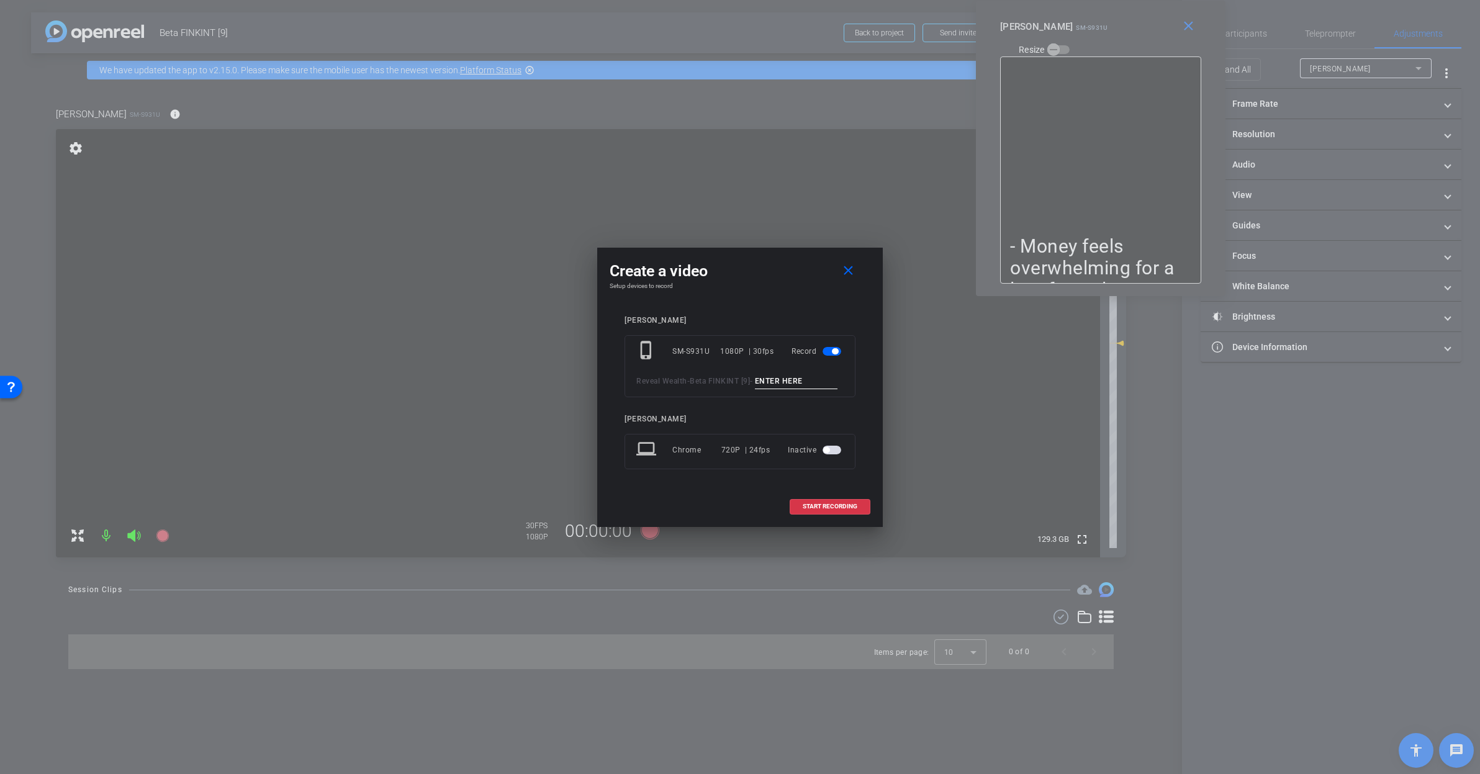
click at [755, 388] on input at bounding box center [796, 382] width 83 height 16
click at [839, 260] on span at bounding box center [851, 271] width 40 height 30
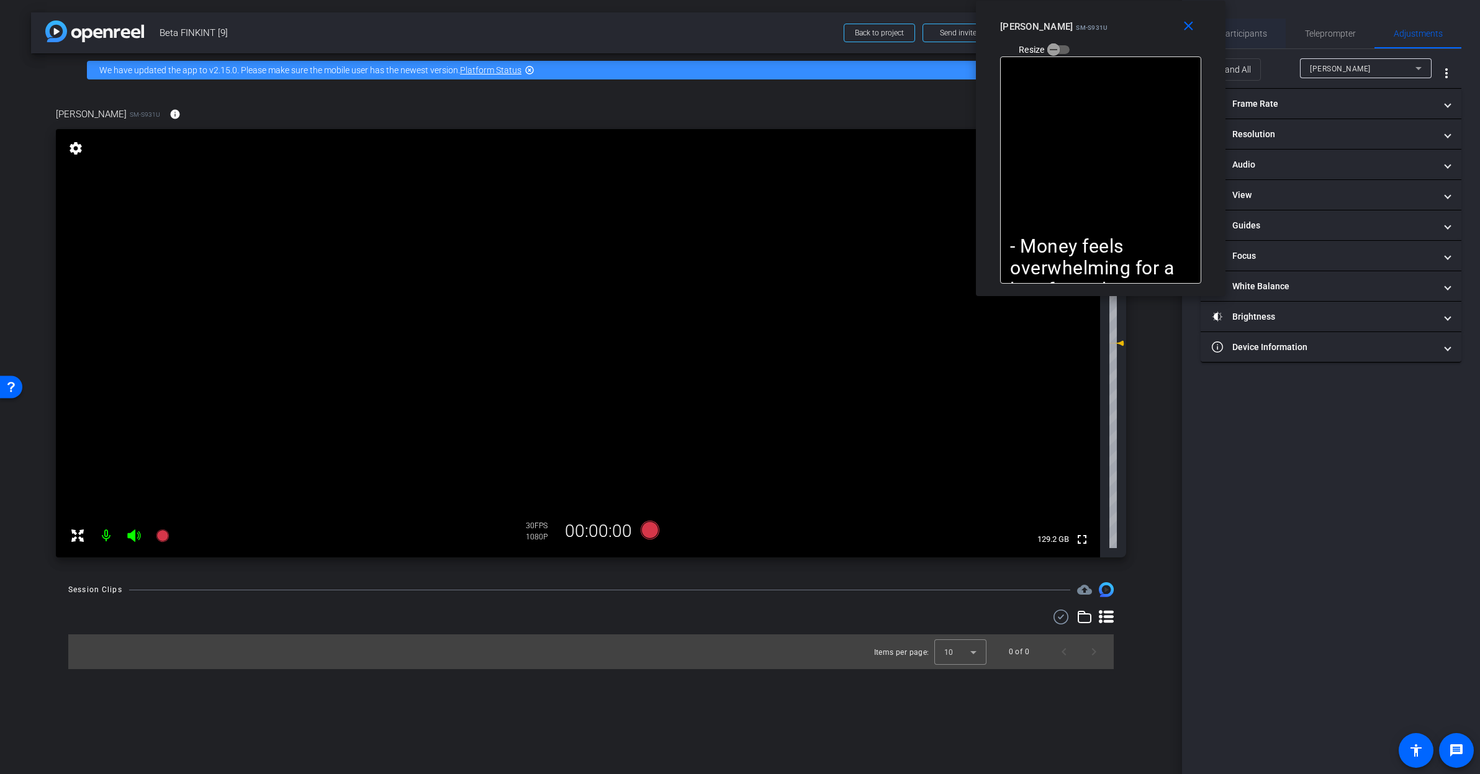
click at [1245, 46] on span "Participants" at bounding box center [1243, 34] width 47 height 30
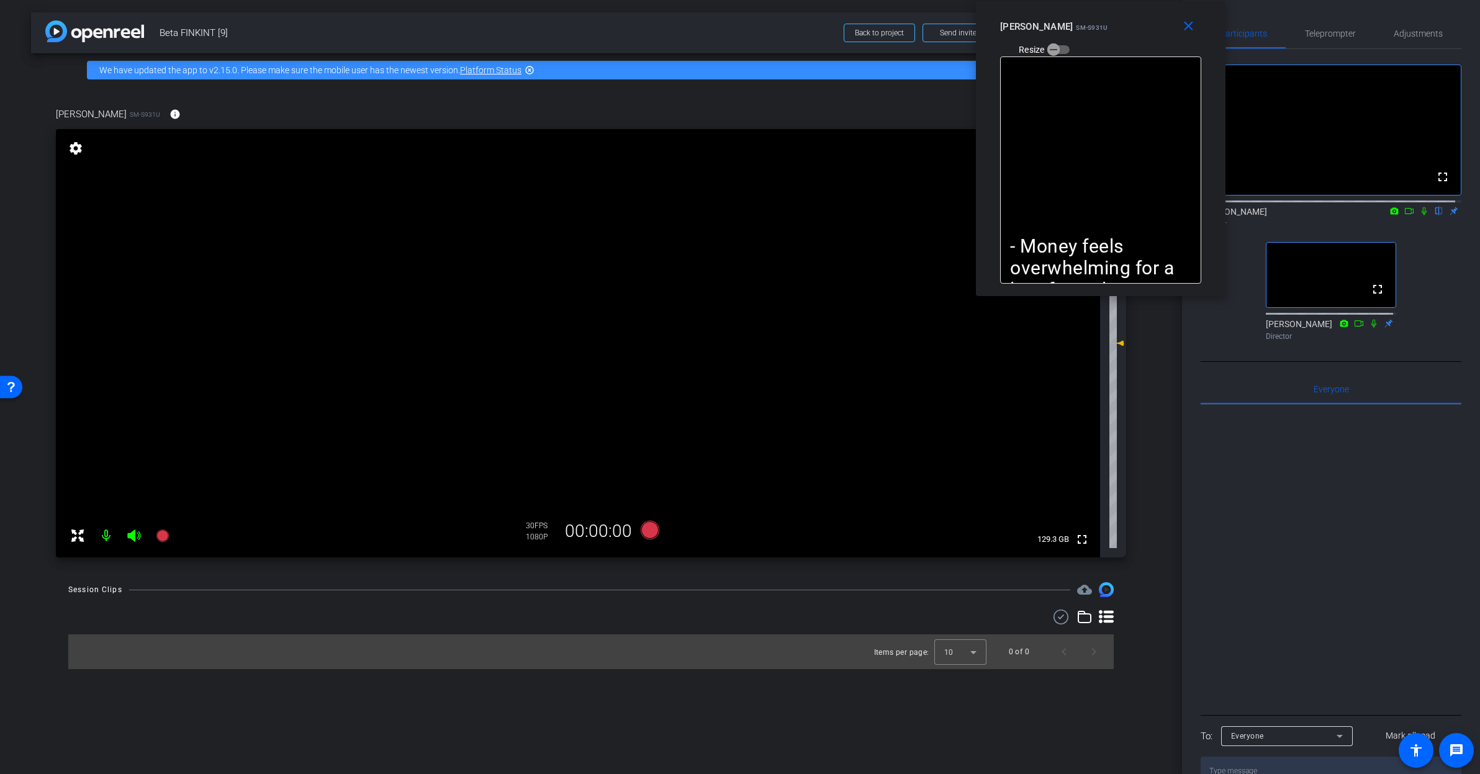
click at [1419, 215] on icon at bounding box center [1424, 211] width 10 height 9
click at [1421, 215] on icon at bounding box center [1424, 211] width 7 height 8
click at [1419, 217] on mat-icon at bounding box center [1424, 210] width 15 height 11
click at [648, 531] on icon at bounding box center [650, 530] width 19 height 19
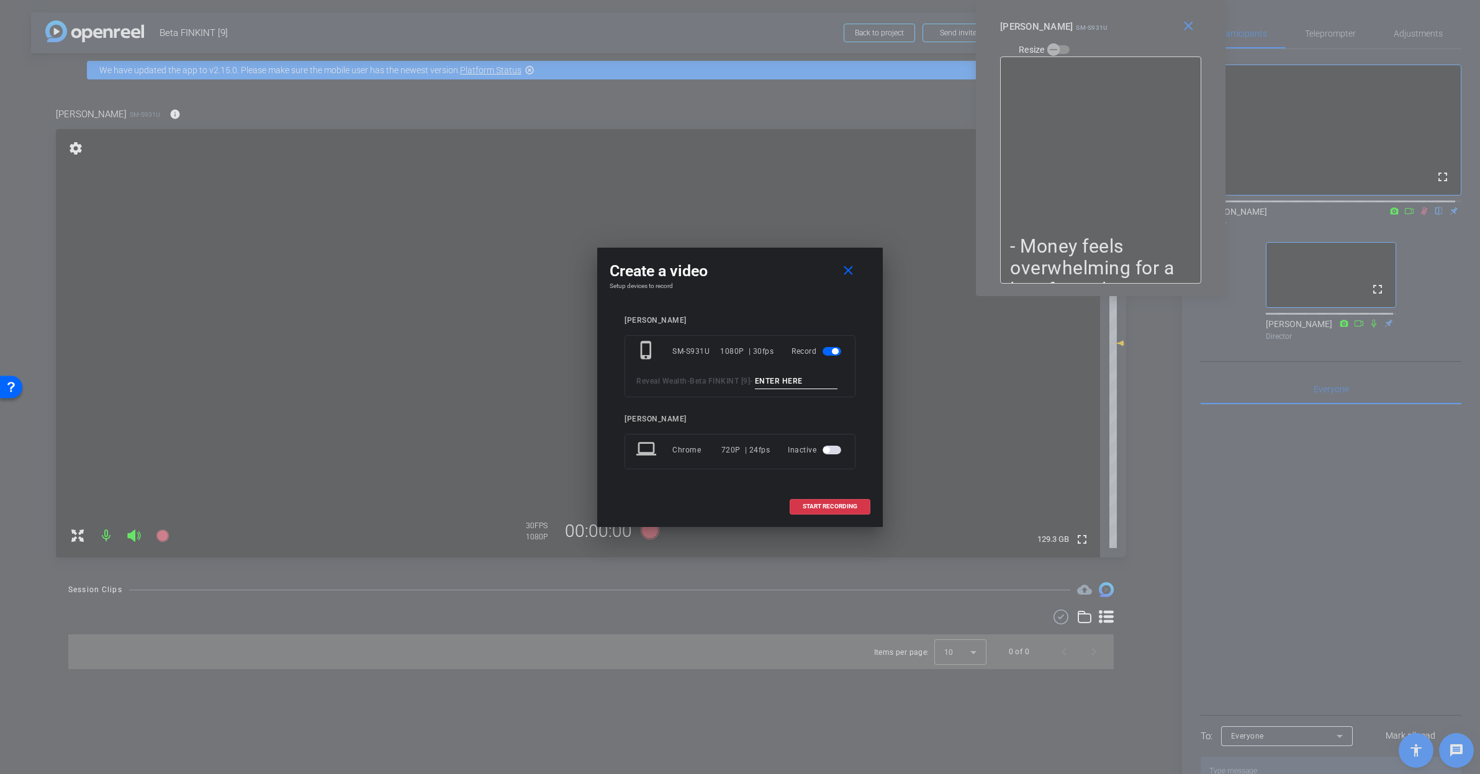
click at [755, 386] on input at bounding box center [796, 382] width 83 height 16
type input "Who I Am Tk_1"
click at [818, 510] on span "START RECORDING" at bounding box center [830, 506] width 55 height 6
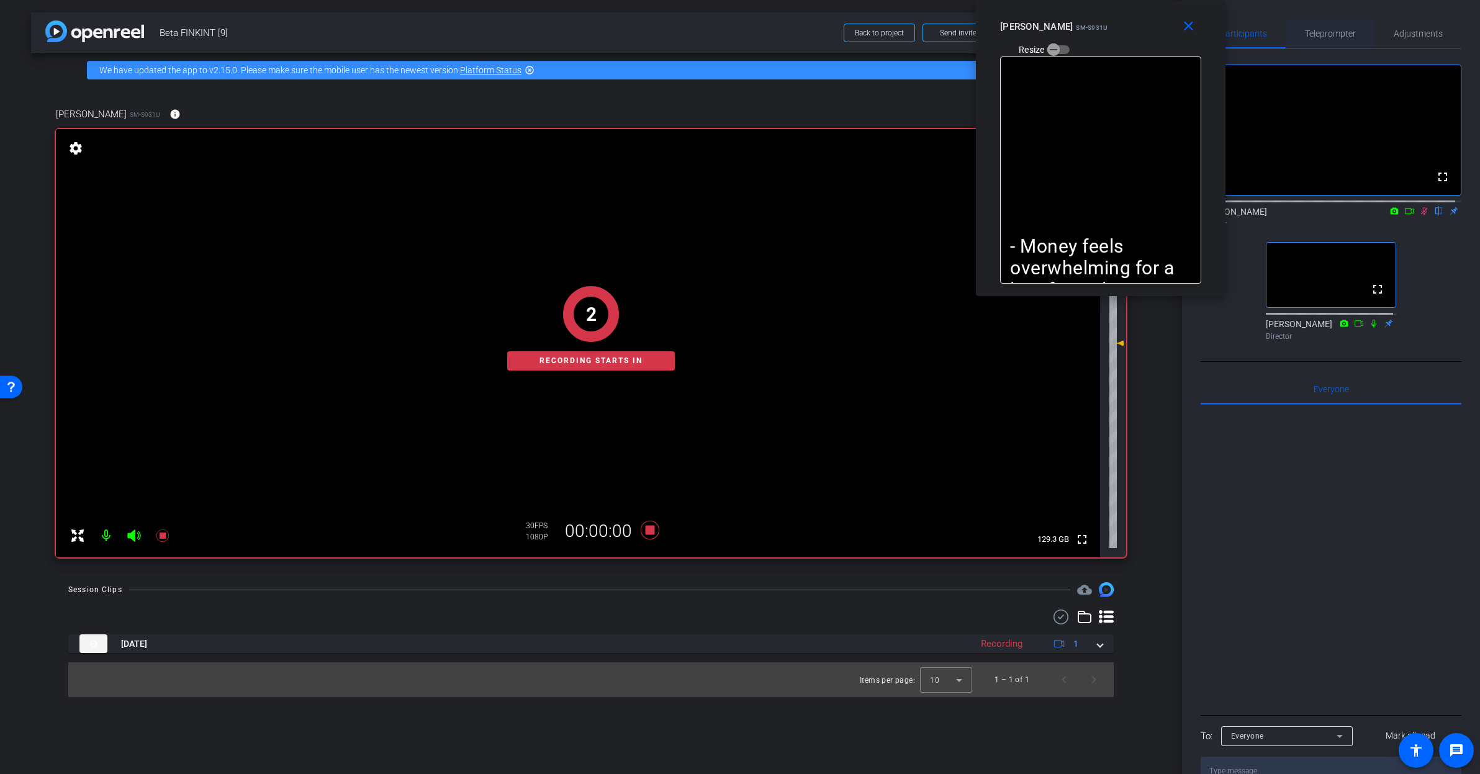
click at [1332, 29] on span "Teleprompter" at bounding box center [1330, 33] width 51 height 9
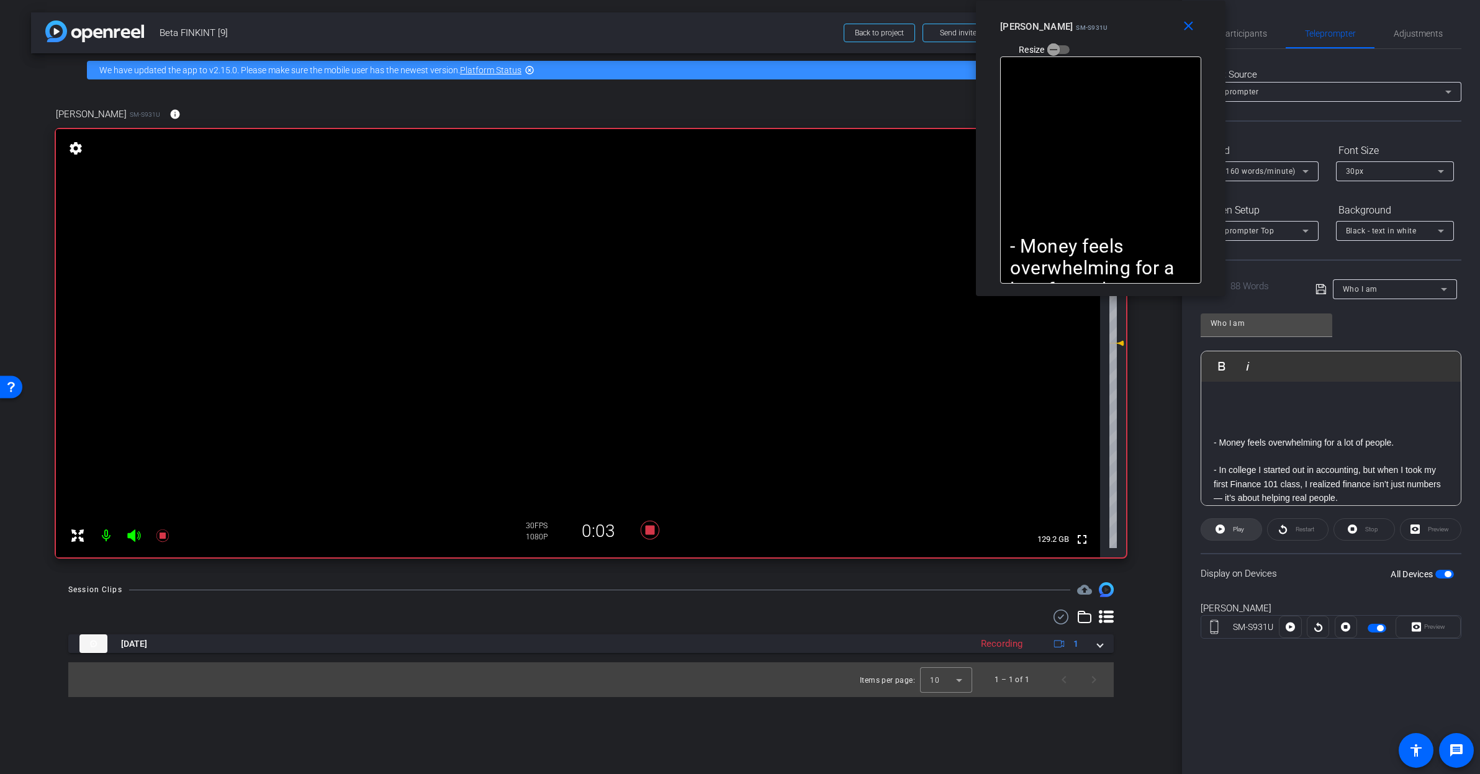
click at [1237, 526] on span "Play" at bounding box center [1238, 529] width 11 height 7
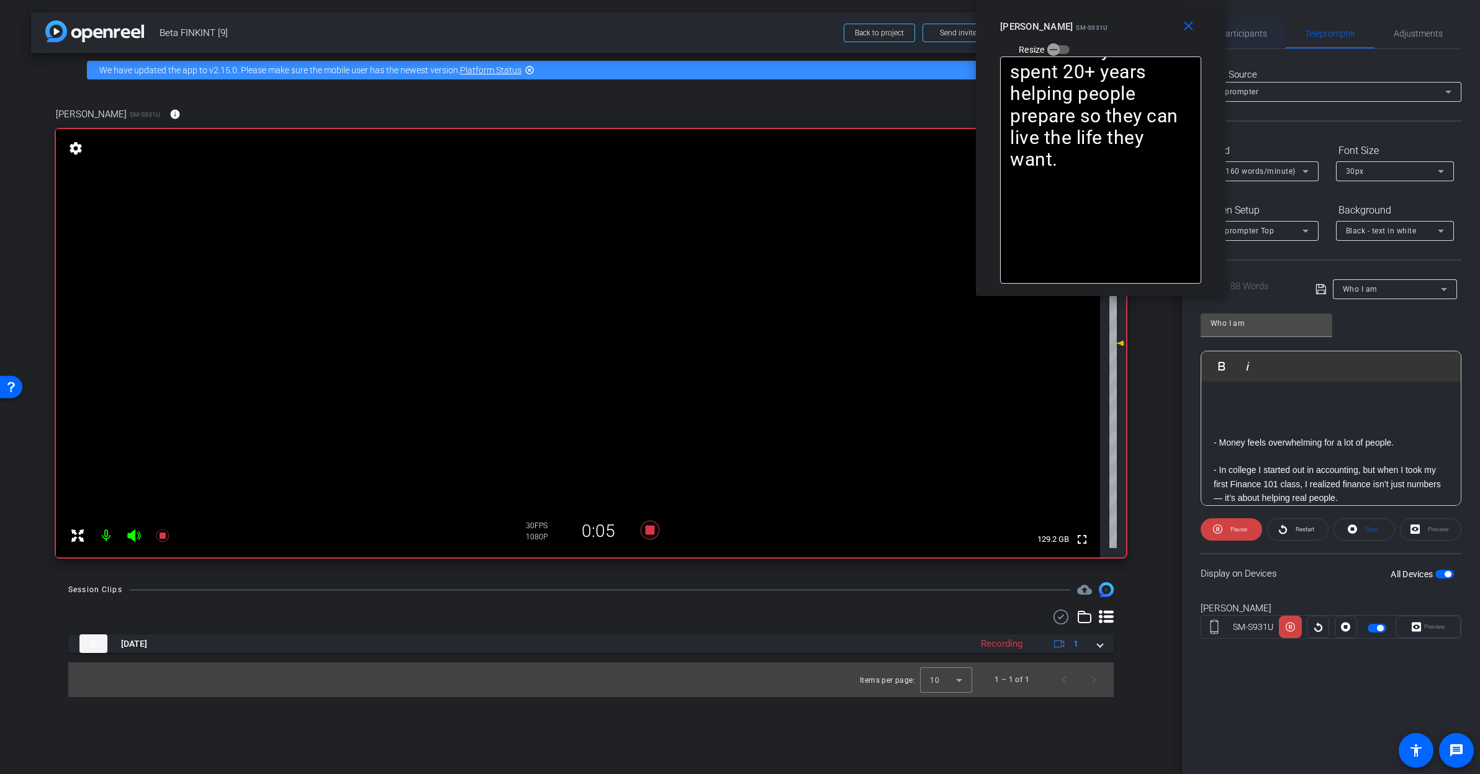
click at [1256, 37] on span "Participants" at bounding box center [1243, 33] width 47 height 9
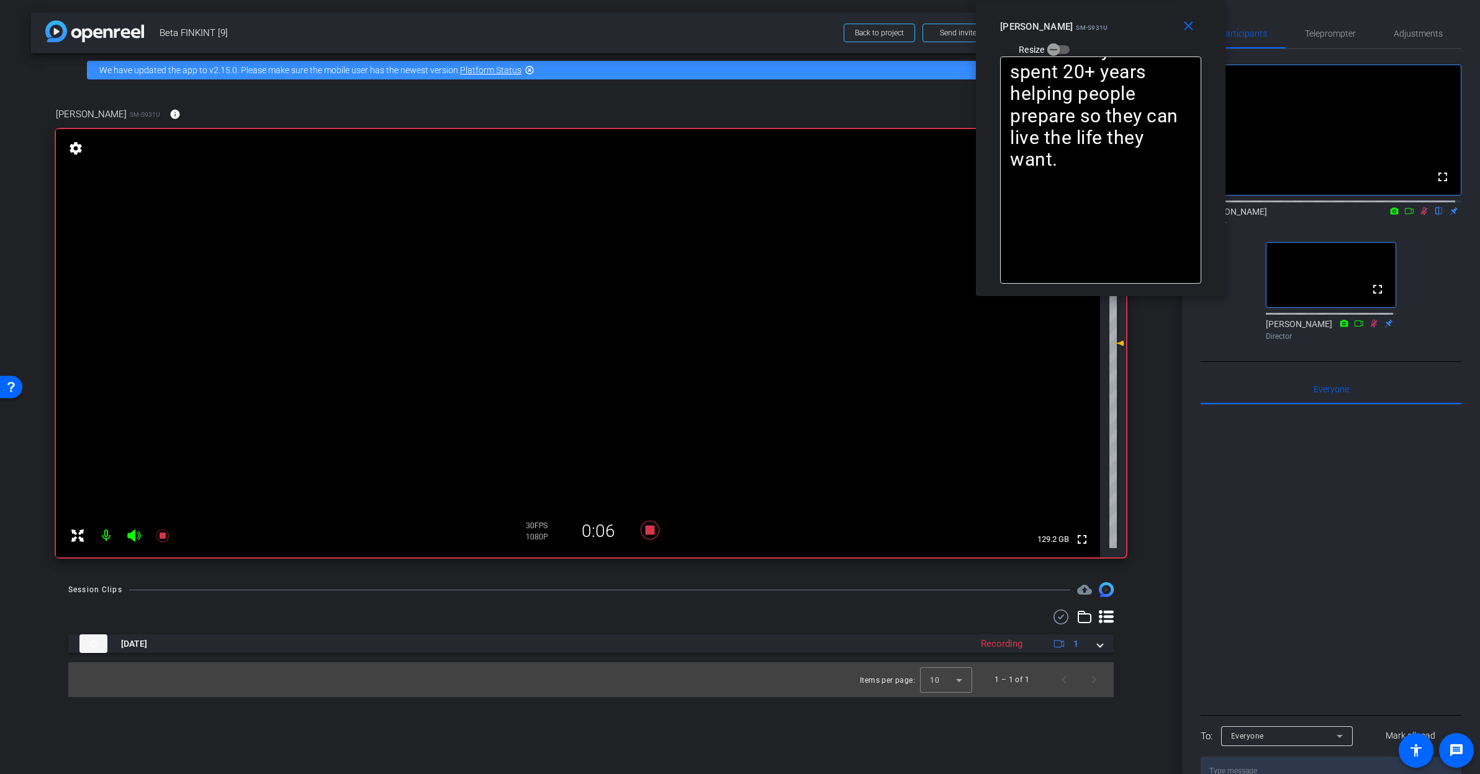
click at [1404, 215] on icon at bounding box center [1409, 211] width 10 height 9
click at [1327, 35] on span "Teleprompter" at bounding box center [1330, 33] width 51 height 9
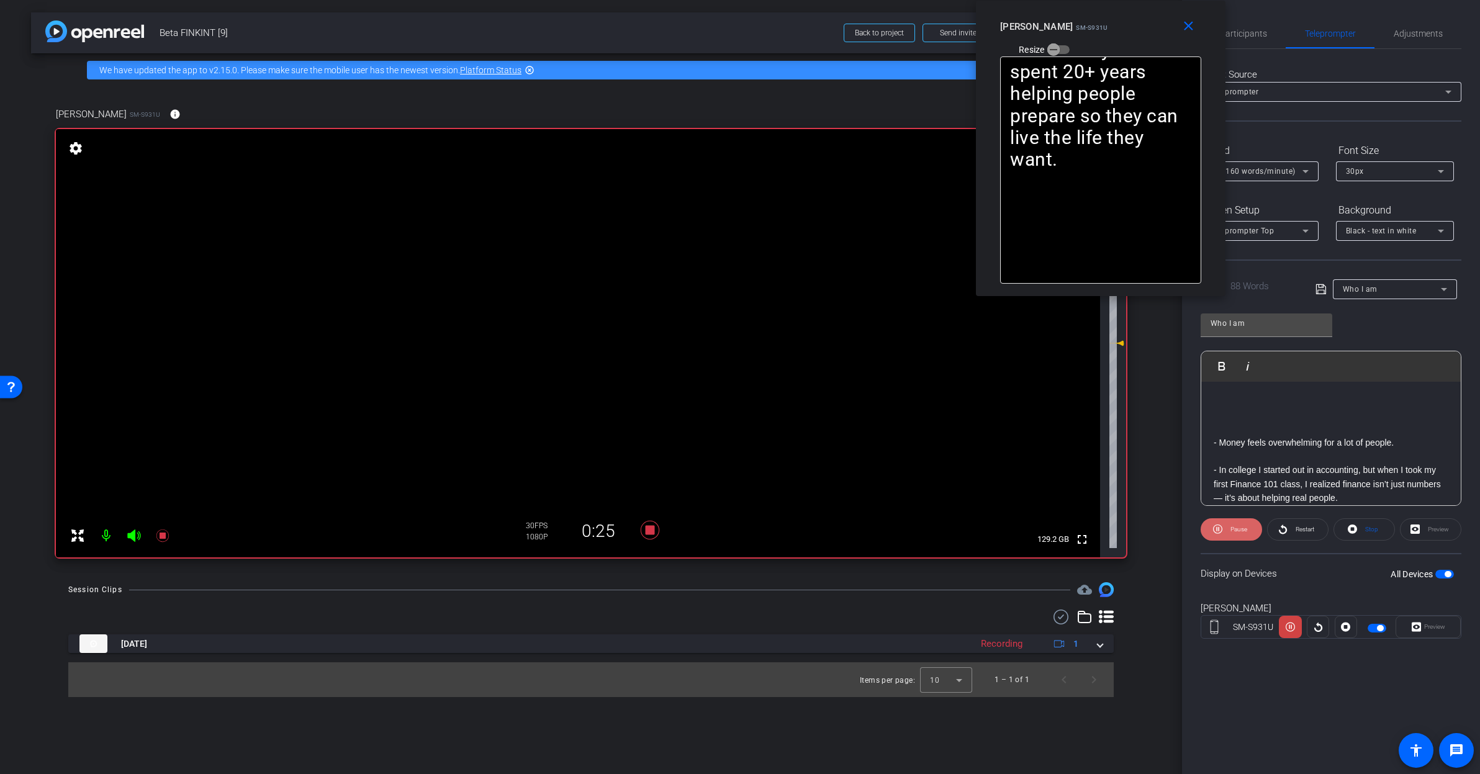
click at [1232, 532] on span "Pause" at bounding box center [1238, 529] width 17 height 7
click at [1232, 532] on span "Play" at bounding box center [1237, 529] width 14 height 17
click at [1232, 532] on span "Pause" at bounding box center [1238, 529] width 17 height 7
click at [1232, 533] on span "Play" at bounding box center [1237, 529] width 14 height 17
click at [1242, 24] on span "Participants" at bounding box center [1243, 34] width 47 height 30
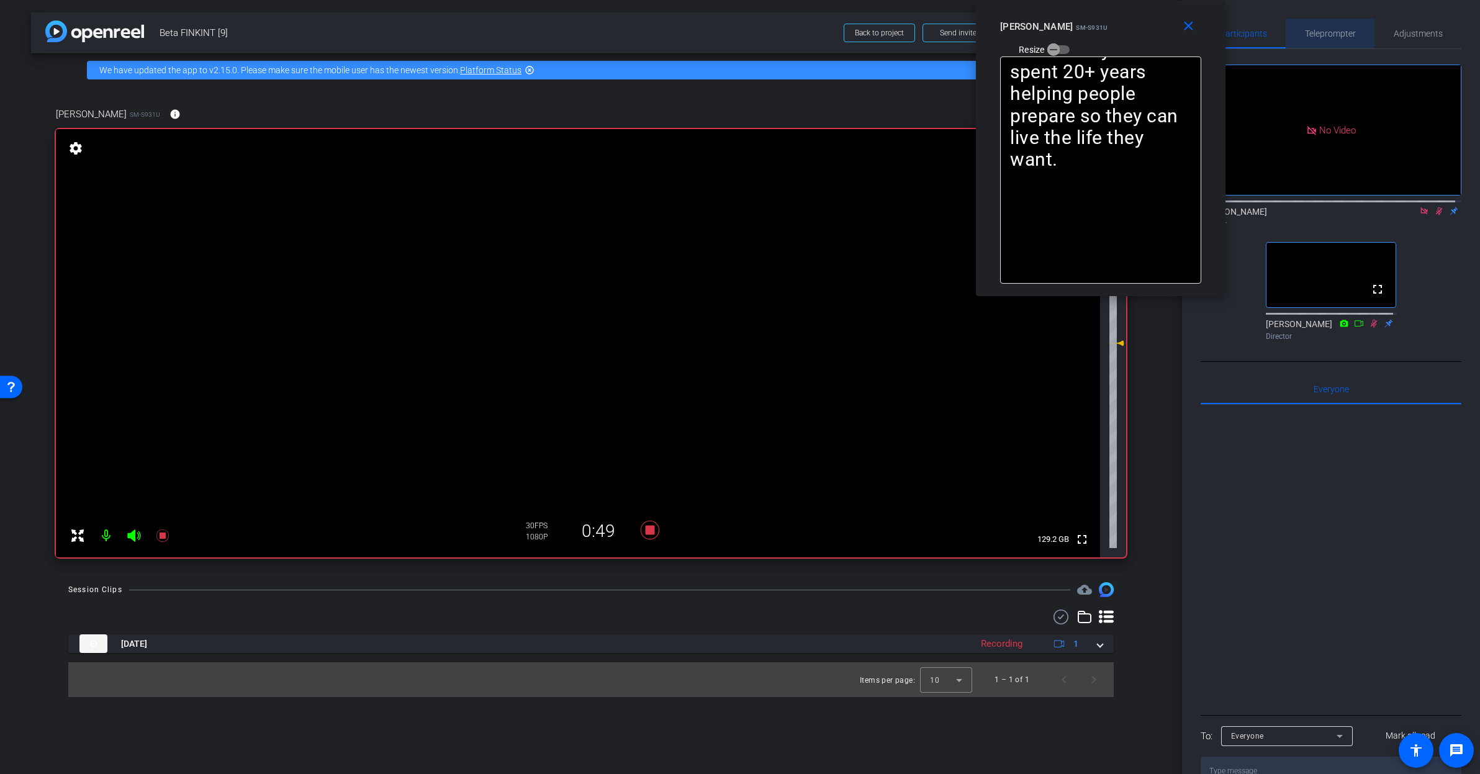
click at [1315, 29] on span "Teleprompter" at bounding box center [1330, 33] width 51 height 9
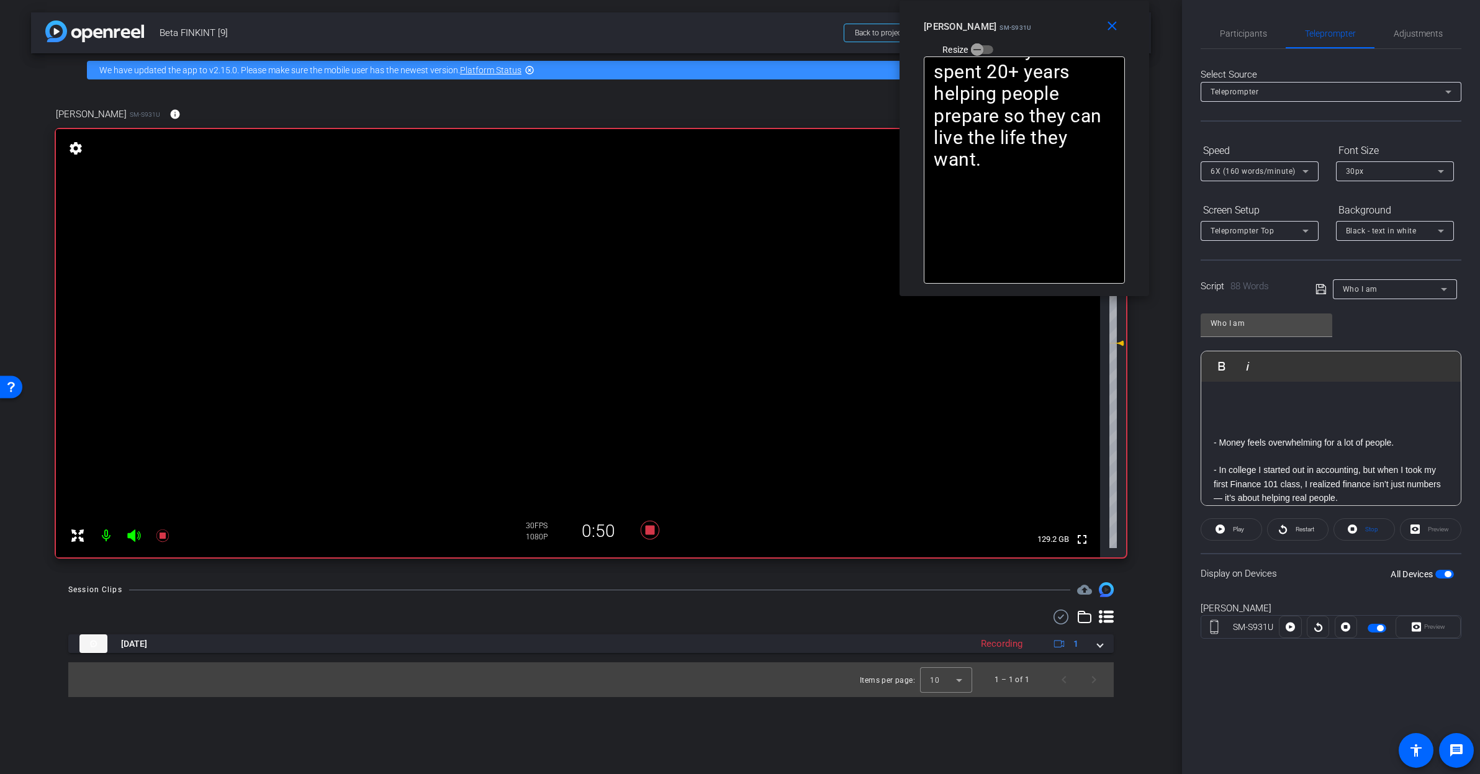
drag, startPoint x: 1125, startPoint y: 23, endPoint x: 1049, endPoint y: 11, distance: 77.4
click at [1049, 11] on div "close Rashonner Lillie SM-S931U Resize" at bounding box center [1025, 29] width 250 height 56
click at [1241, 174] on span "6X (160 words/minute)" at bounding box center [1253, 171] width 85 height 9
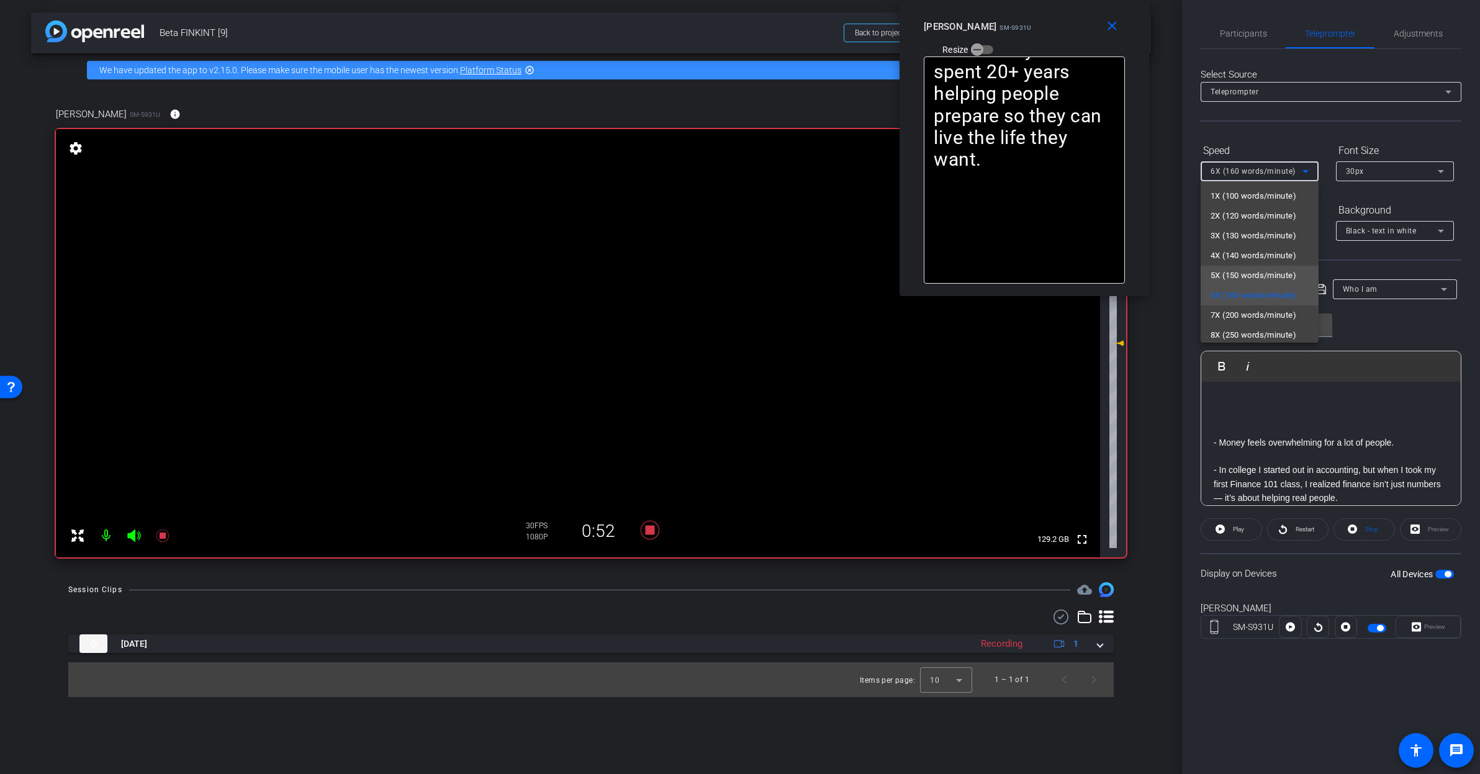
click at [1254, 272] on span "5X (150 words/minute)" at bounding box center [1254, 275] width 86 height 15
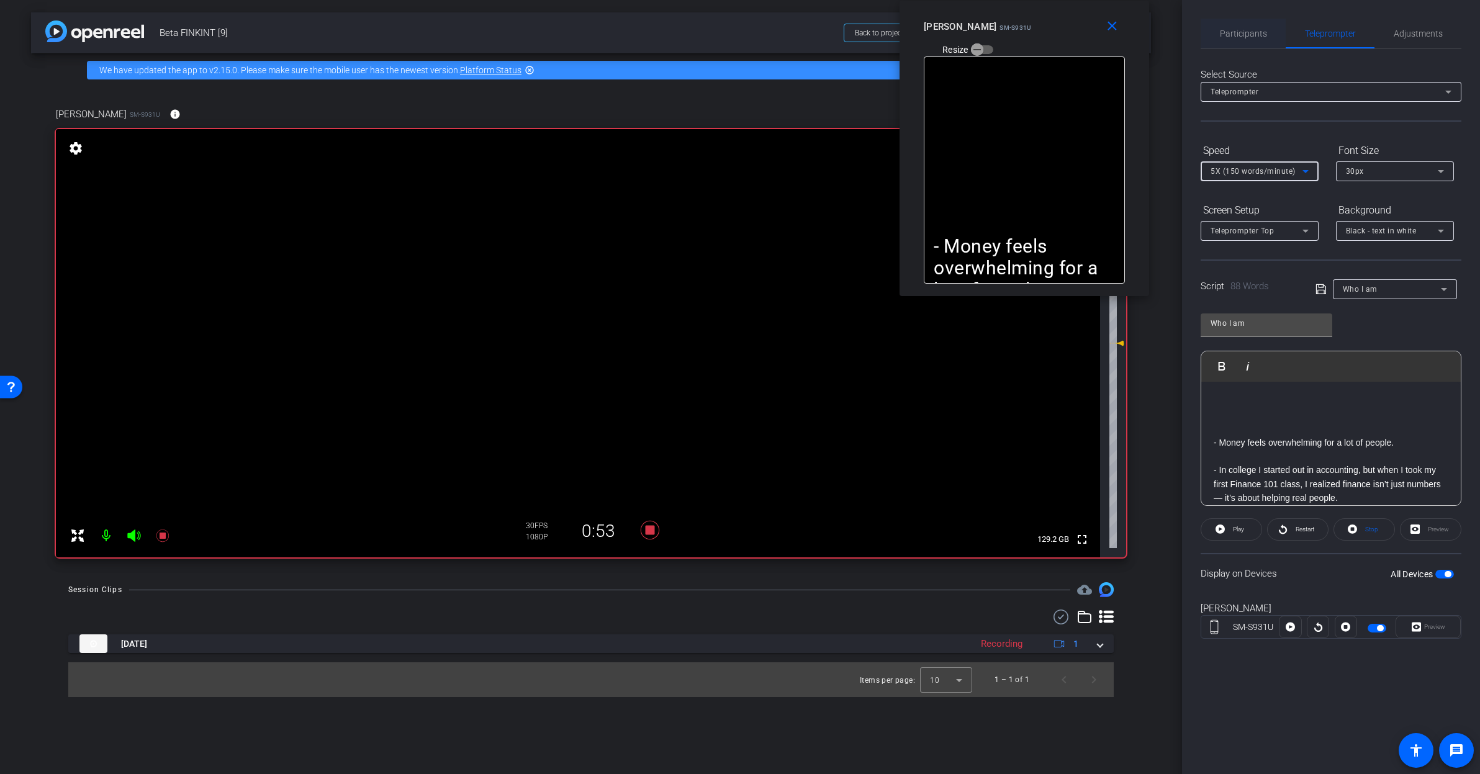
click at [1246, 29] on span "Participants" at bounding box center [1243, 33] width 47 height 9
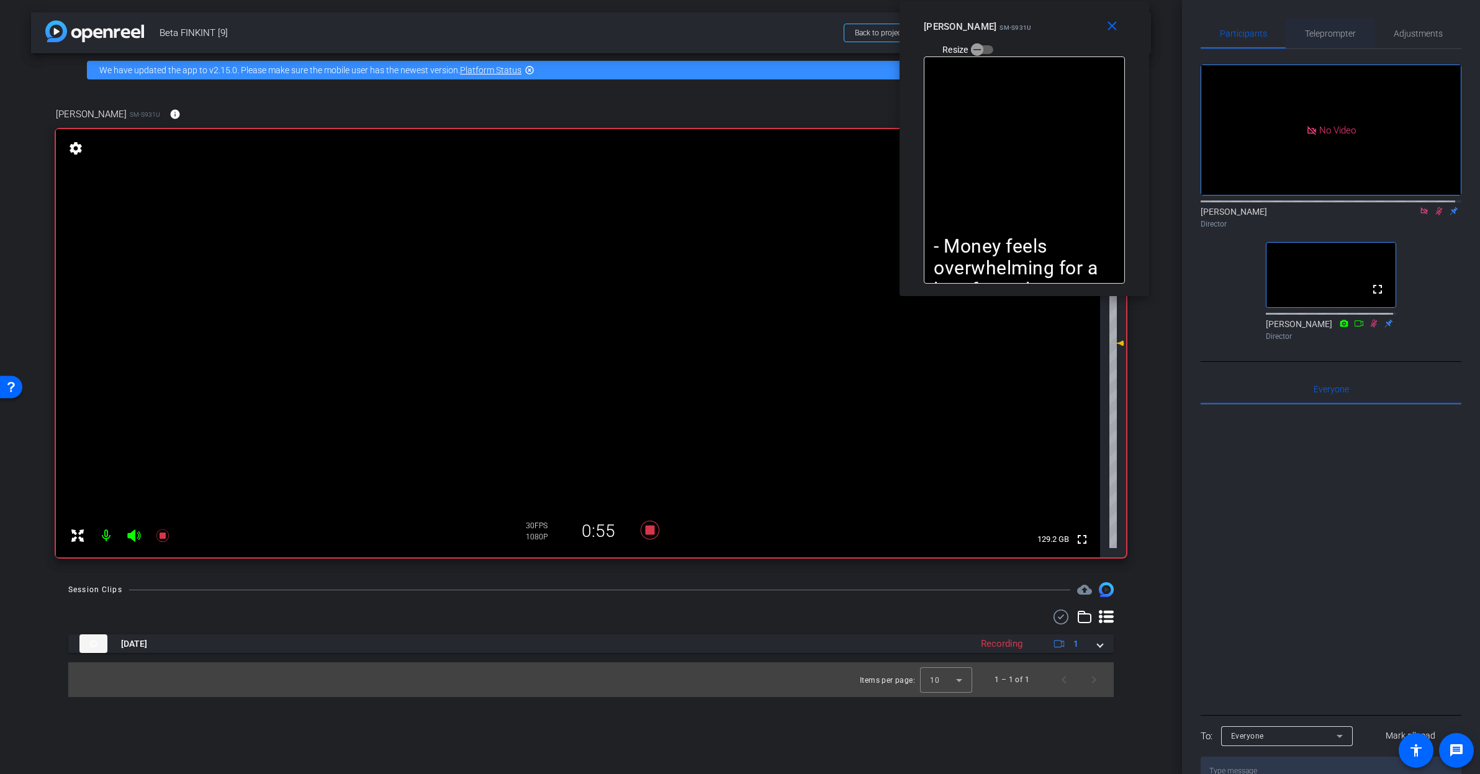
click at [1341, 26] on span "Teleprompter" at bounding box center [1330, 34] width 51 height 30
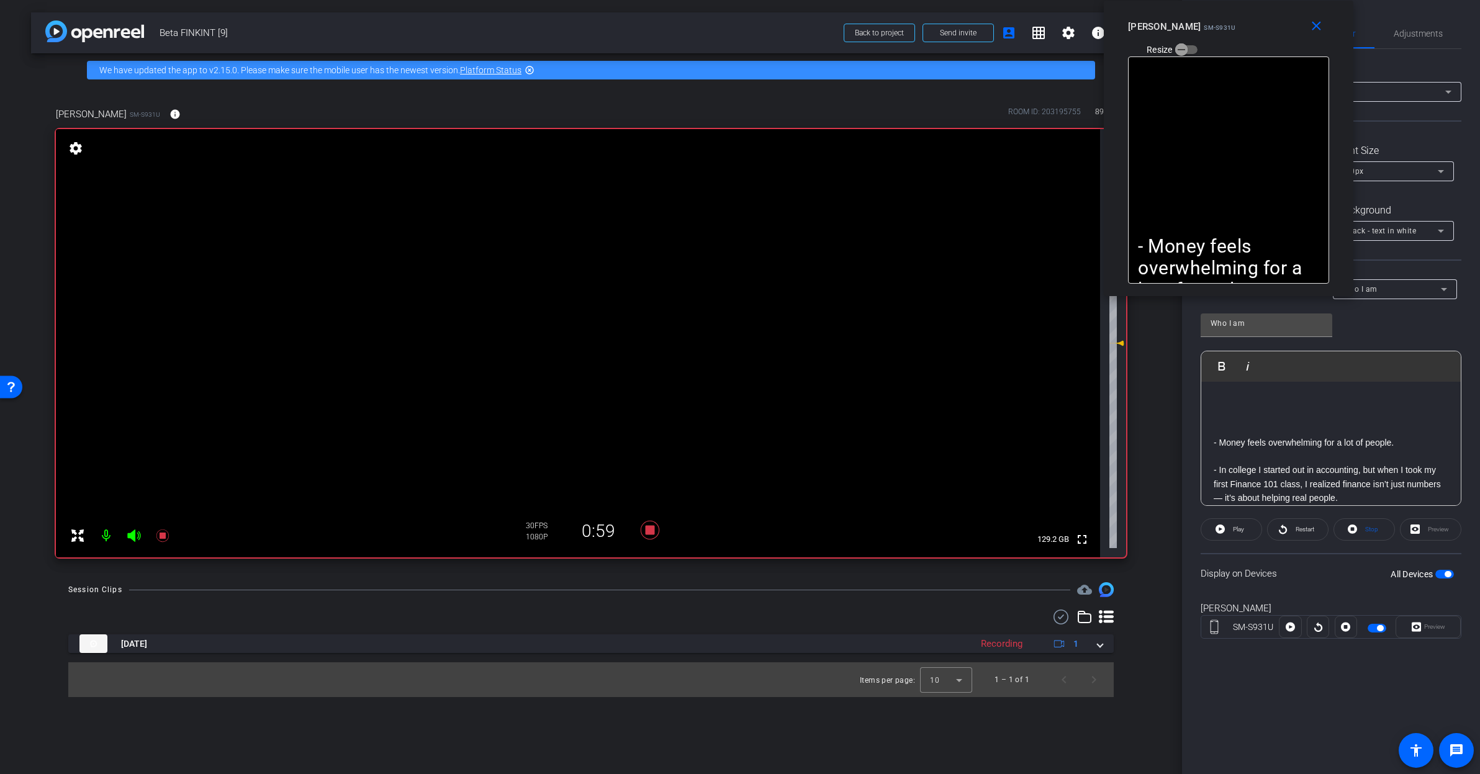
drag, startPoint x: 1040, startPoint y: 33, endPoint x: 1244, endPoint y: 33, distance: 204.2
click at [1244, 33] on div "Rashonner Lillie SM-S931U Resize" at bounding box center [1233, 38] width 210 height 44
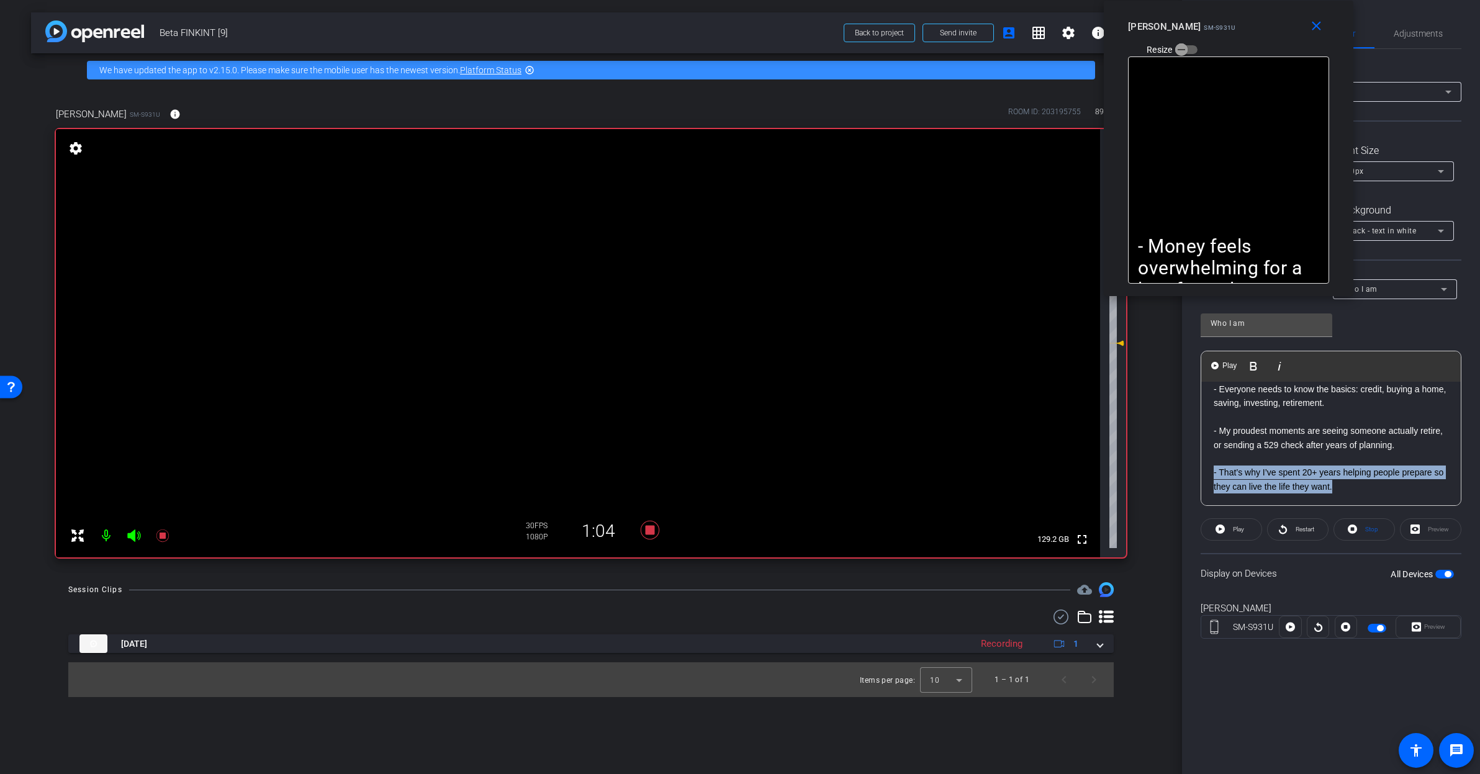
drag, startPoint x: 1360, startPoint y: 489, endPoint x: 1205, endPoint y: 472, distance: 155.5
click at [1202, 476] on div "- Money feels overwhelming for a lot of people. - In college I started out in a…" at bounding box center [1330, 375] width 259 height 261
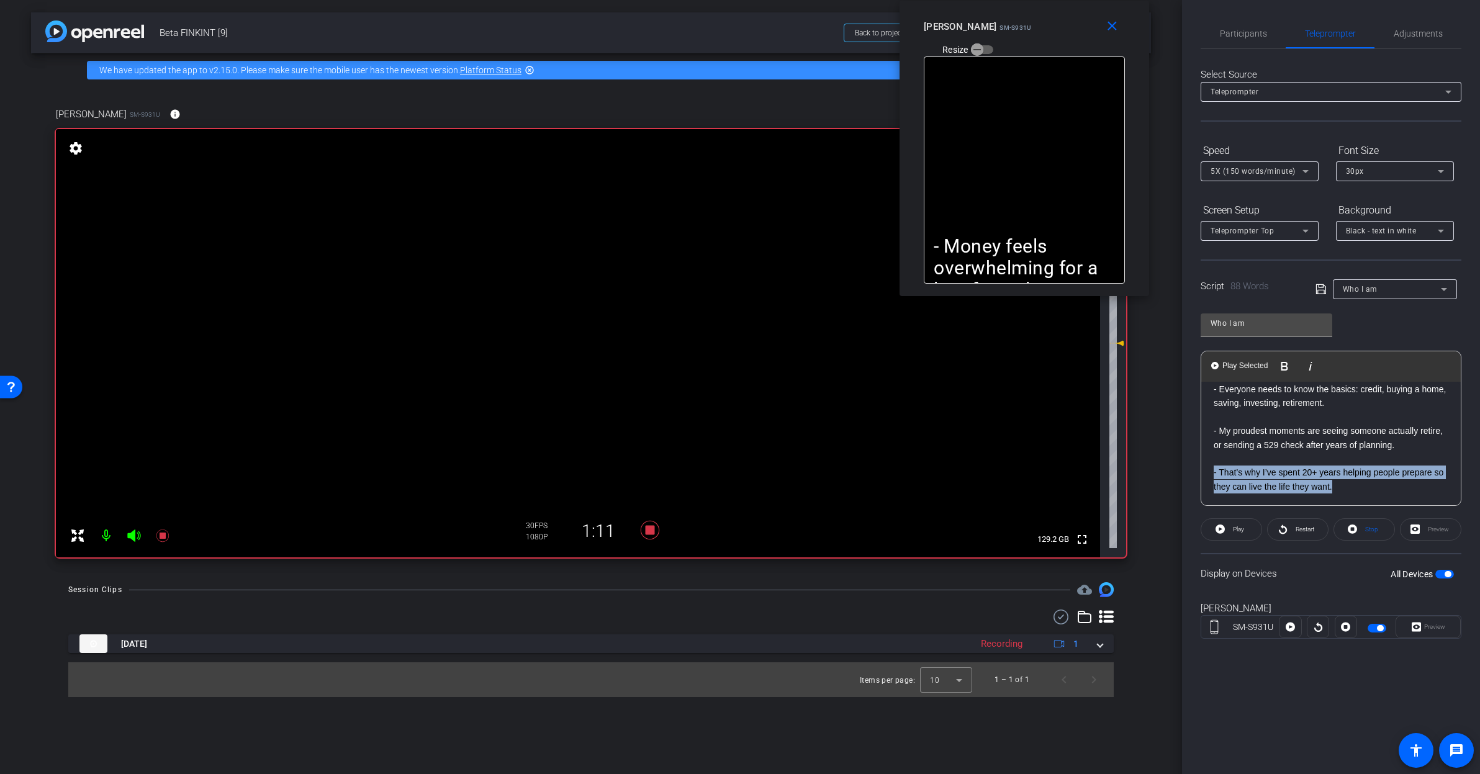
drag, startPoint x: 1245, startPoint y: 37, endPoint x: 1160, endPoint y: 18, distance: 87.1
click at [1049, 0] on html "Accessibility Screen-Reader Guide, Feedback, and Issue Reporting | New window m…" at bounding box center [740, 387] width 1480 height 774
click at [1250, 32] on span "Participants" at bounding box center [1243, 33] width 47 height 9
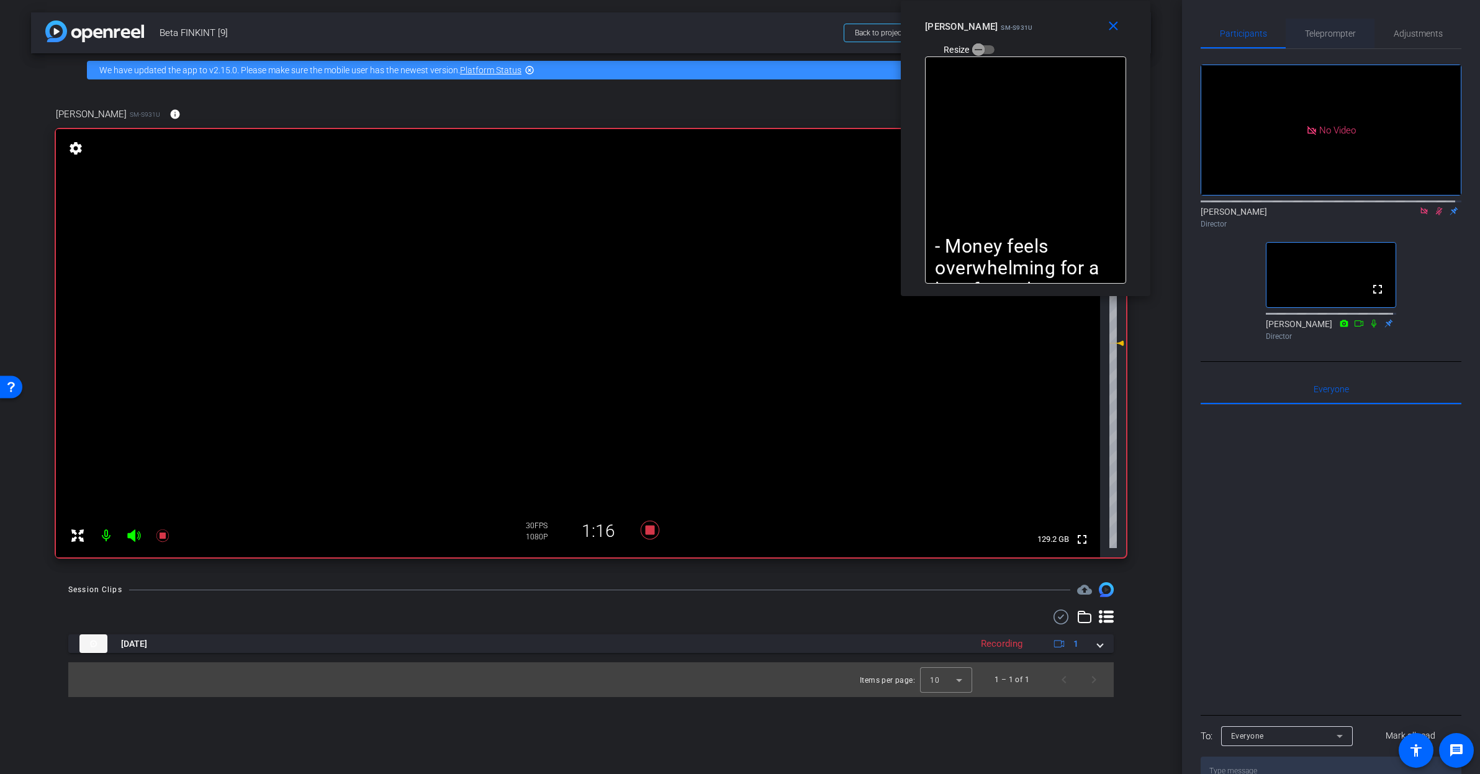
click at [1325, 35] on span "Teleprompter" at bounding box center [1330, 33] width 51 height 9
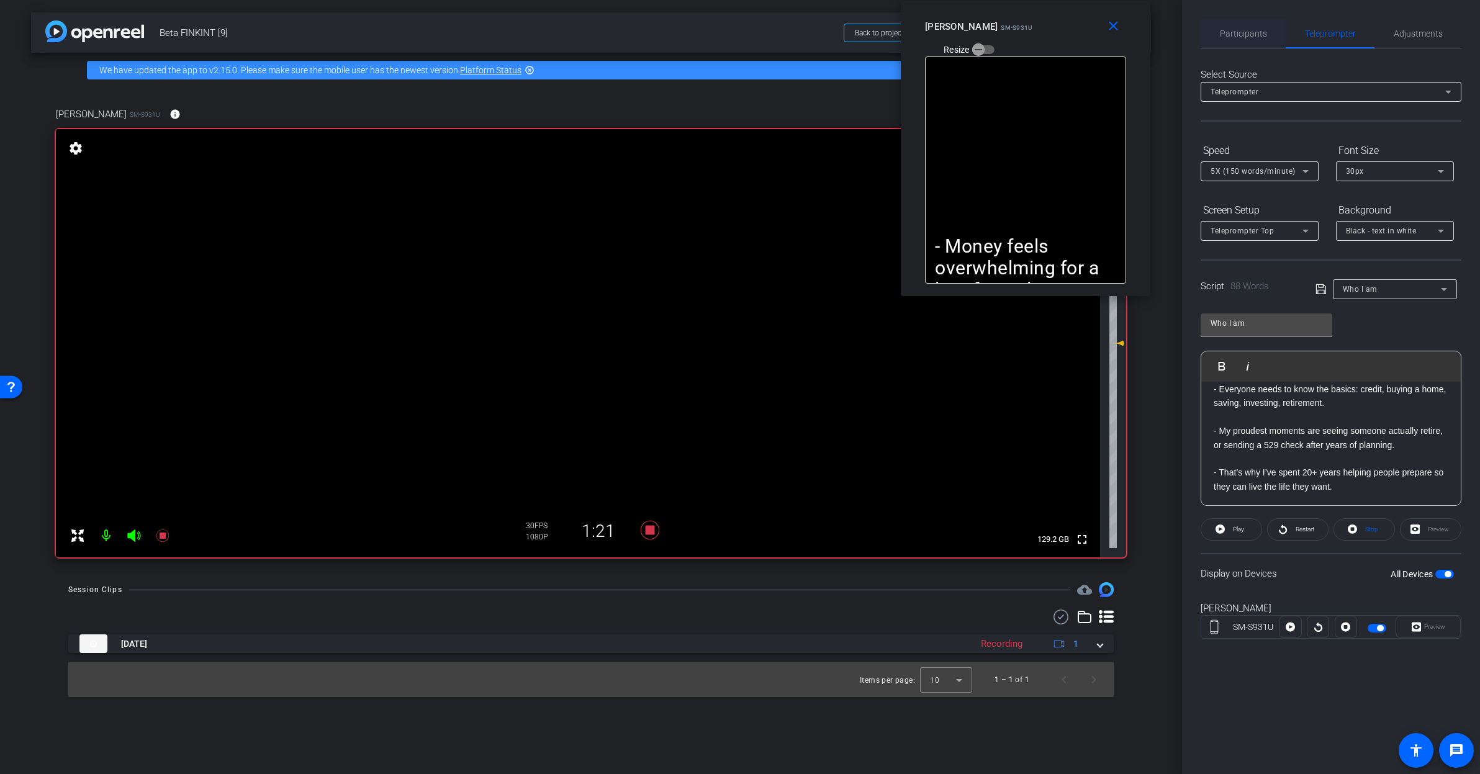
click at [1245, 34] on span "Participants" at bounding box center [1243, 33] width 47 height 9
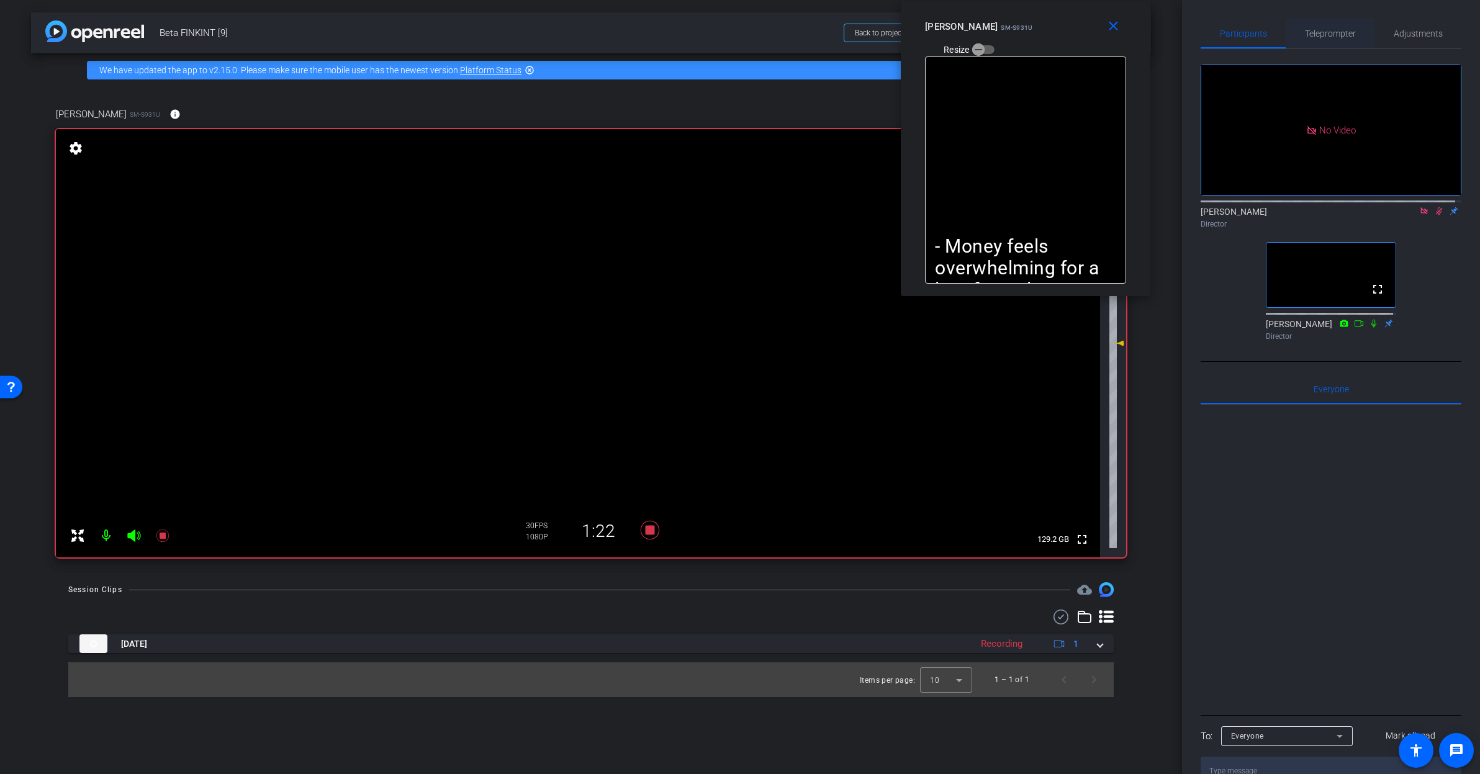
click at [1314, 29] on span "Teleprompter" at bounding box center [1330, 33] width 51 height 9
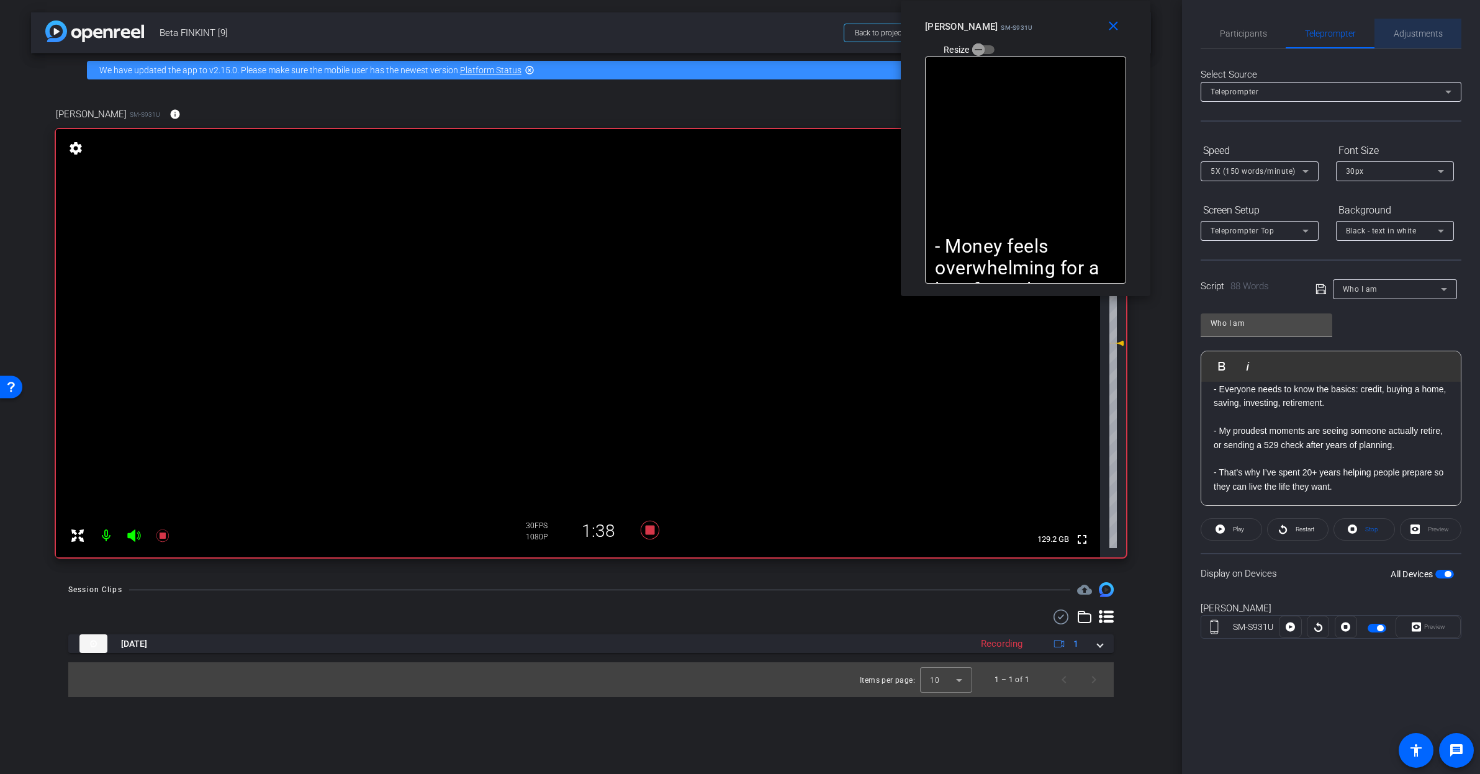
click at [1405, 37] on span "Adjustments" at bounding box center [1418, 33] width 49 height 9
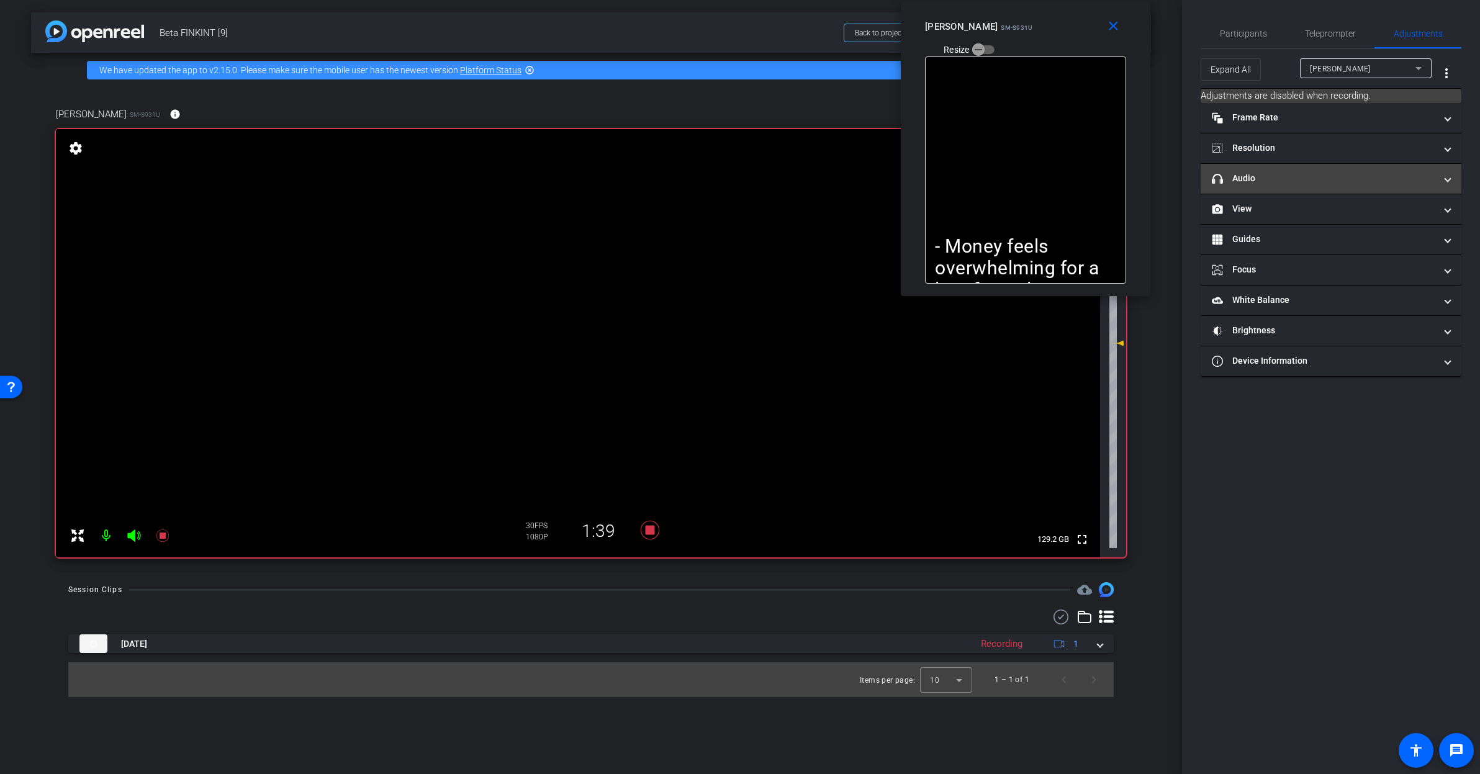
click at [1326, 176] on mat-panel-title "headphone icon Audio" at bounding box center [1323, 178] width 223 height 13
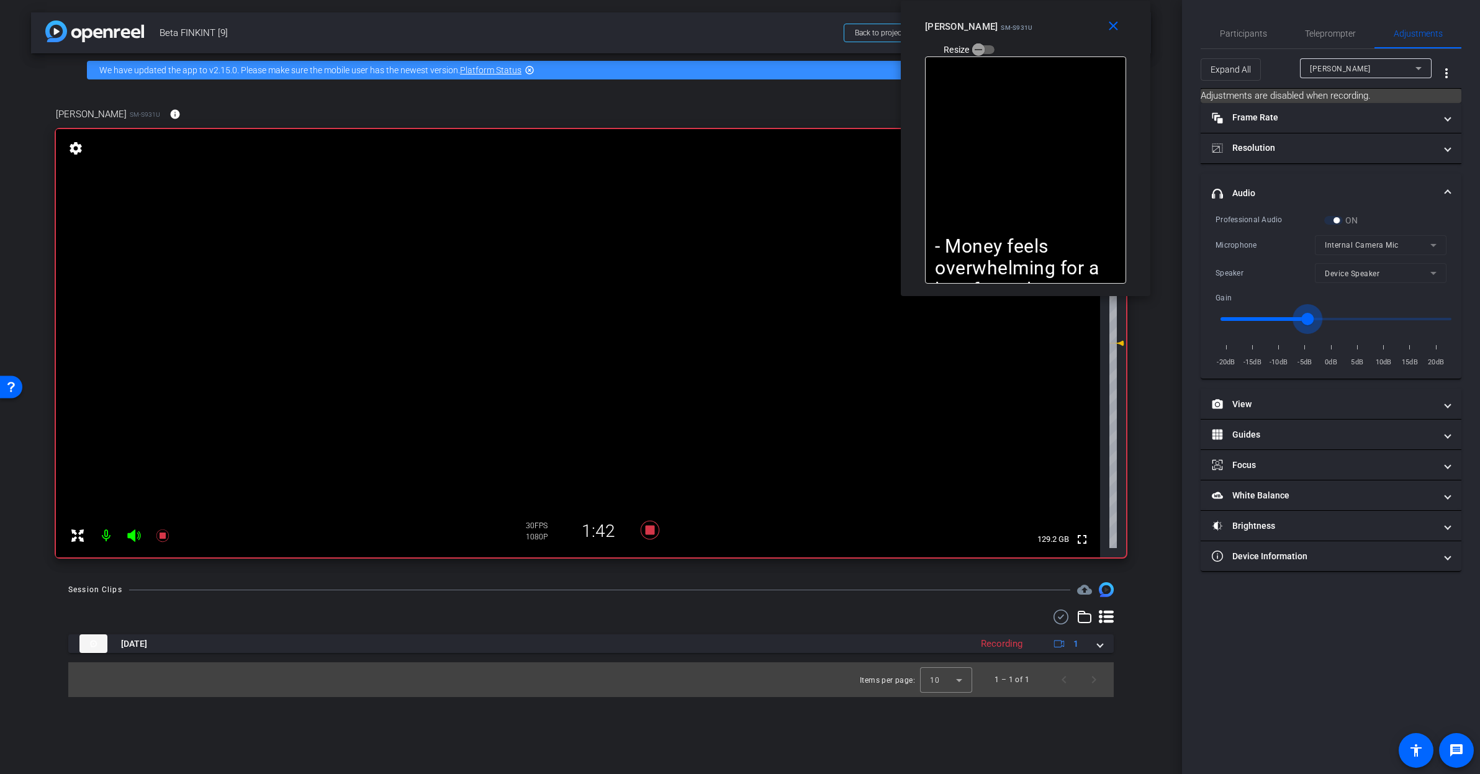
drag, startPoint x: 1337, startPoint y: 317, endPoint x: 1307, endPoint y: 325, distance: 30.9
click at [1307, 325] on input "range" at bounding box center [1335, 318] width 257 height 27
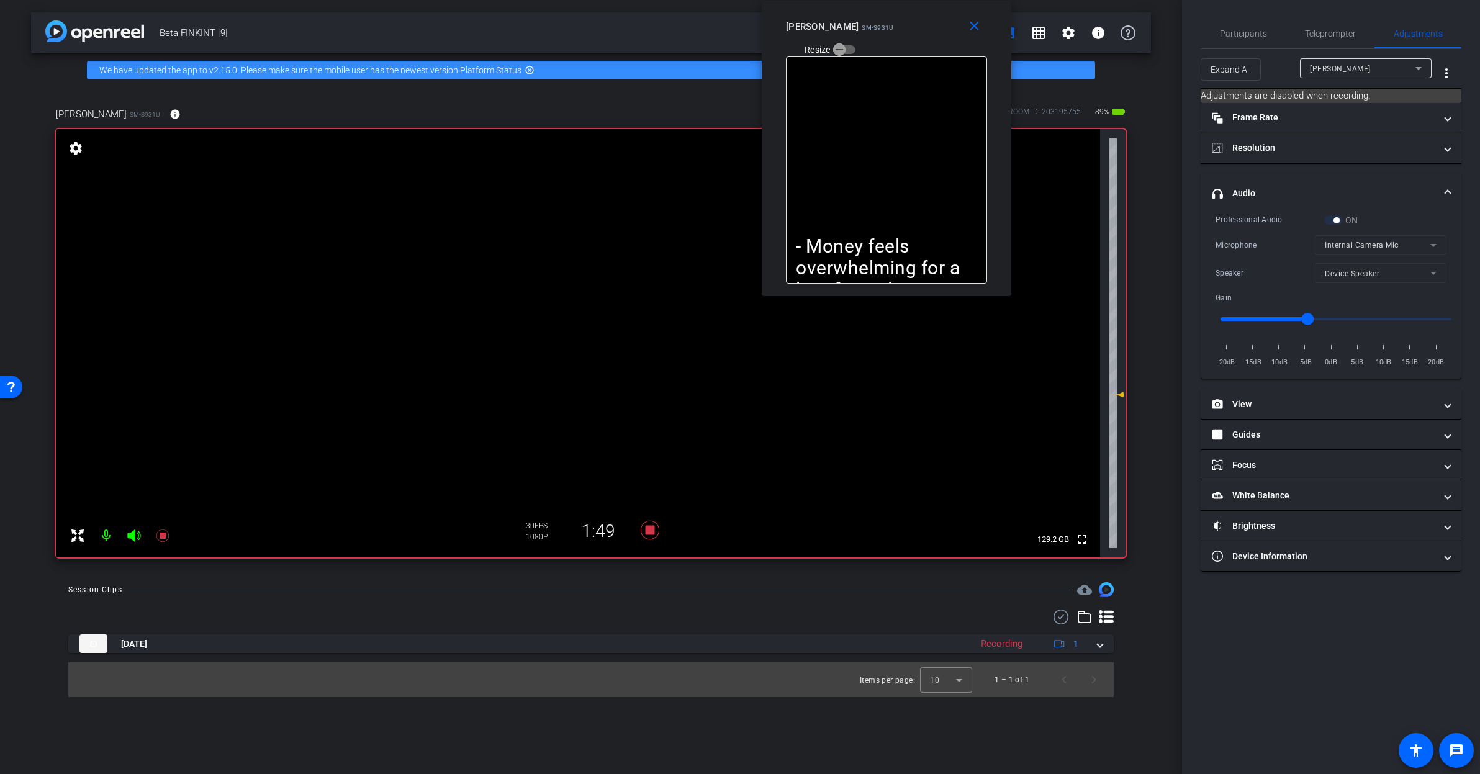
drag, startPoint x: 1064, startPoint y: 33, endPoint x: 934, endPoint y: 25, distance: 130.0
click at [934, 25] on div "Rashonner Lillie SM-S931U Resize" at bounding box center [891, 38] width 210 height 44
drag, startPoint x: 1304, startPoint y: 323, endPoint x: 1278, endPoint y: 330, distance: 26.8
click at [1278, 330] on input "range" at bounding box center [1335, 318] width 257 height 27
drag, startPoint x: 1283, startPoint y: 322, endPoint x: 1300, endPoint y: 322, distance: 17.4
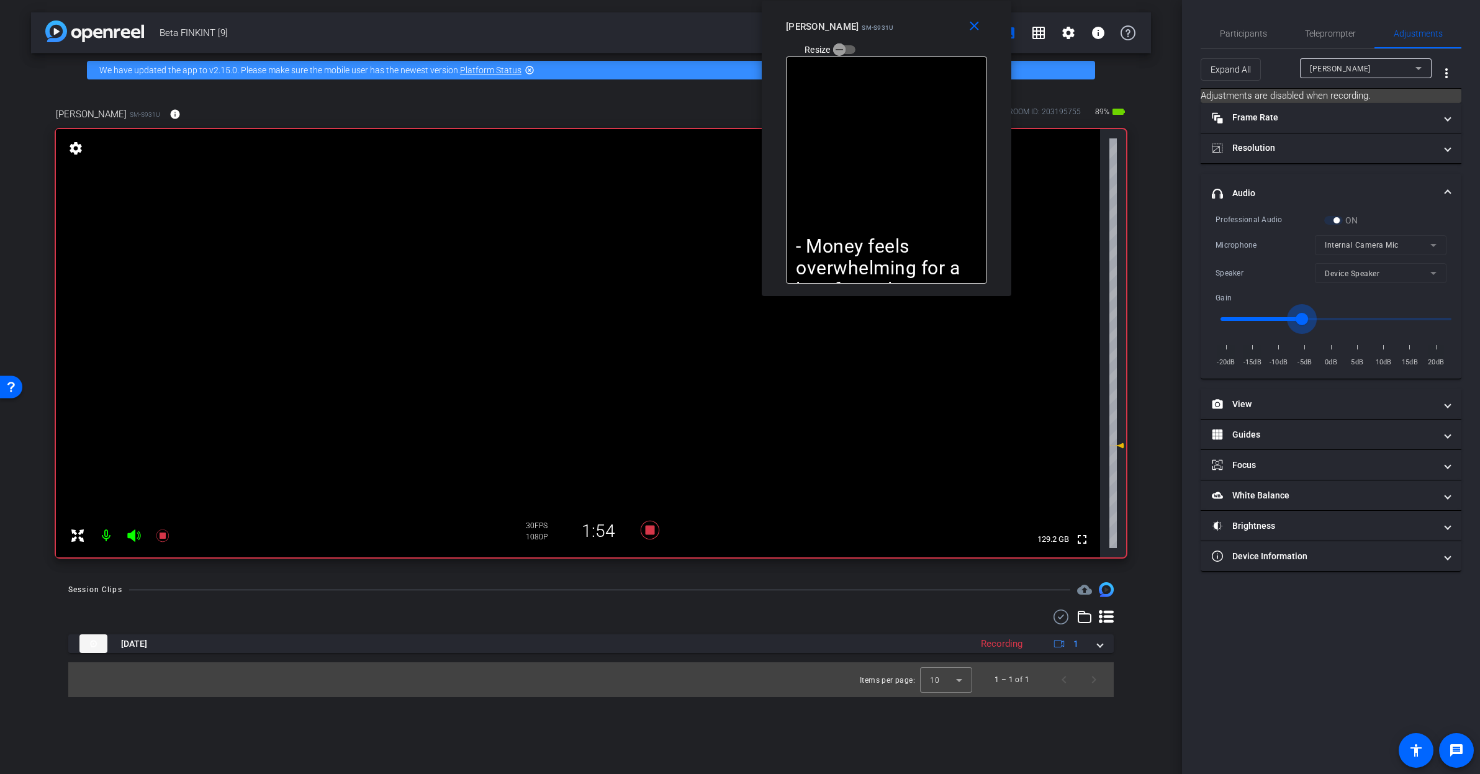
click at [1300, 322] on input "range" at bounding box center [1335, 318] width 257 height 27
drag, startPoint x: 1304, startPoint y: 318, endPoint x: 1330, endPoint y: 318, distance: 26.1
type input "-1"
click at [1330, 318] on input "range" at bounding box center [1335, 318] width 257 height 27
click at [1237, 36] on span "Participants" at bounding box center [1243, 33] width 47 height 9
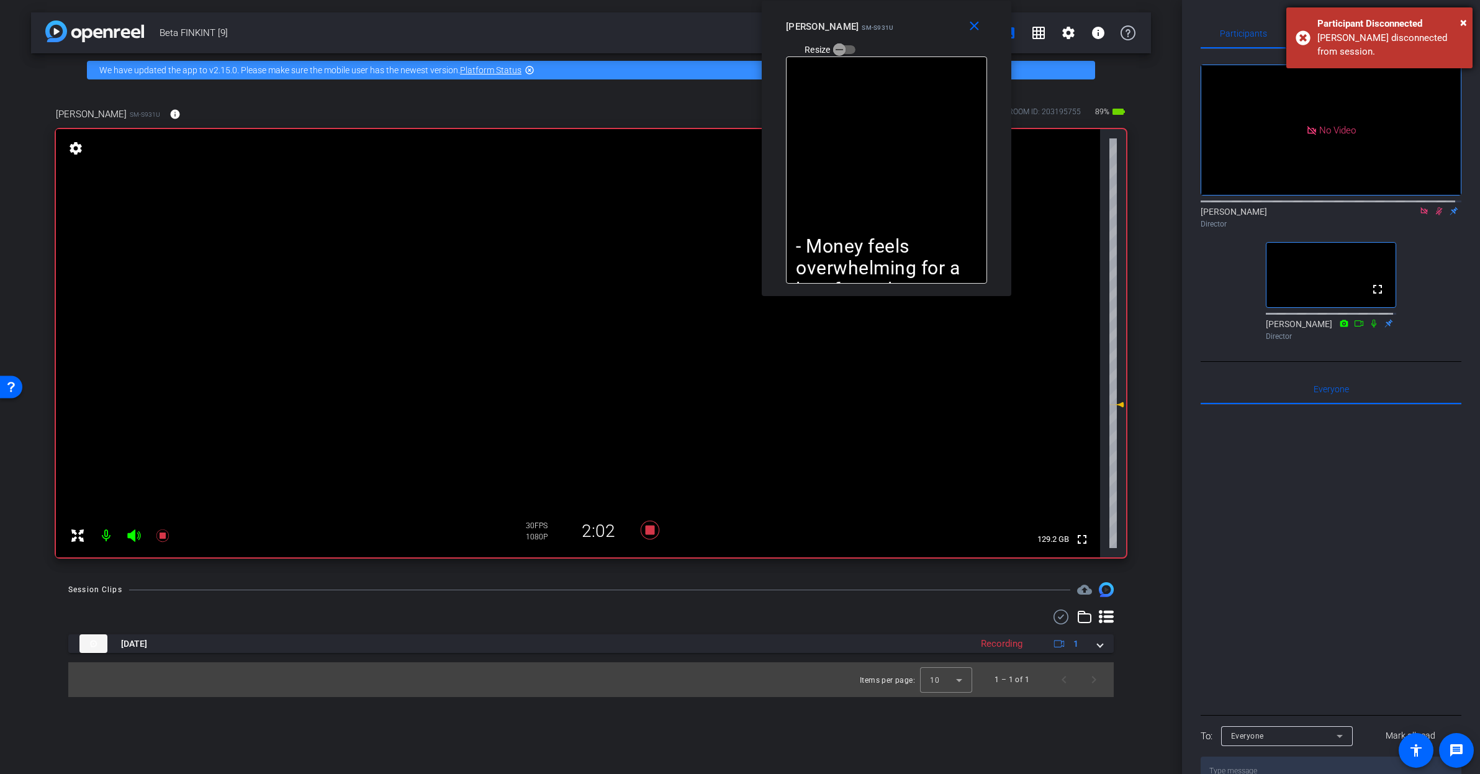
click at [1468, 20] on div "× Participant Disconnected Rashonner Lillie disconnected from session." at bounding box center [1379, 37] width 186 height 61
click at [1419, 207] on icon at bounding box center [1424, 211] width 10 height 9
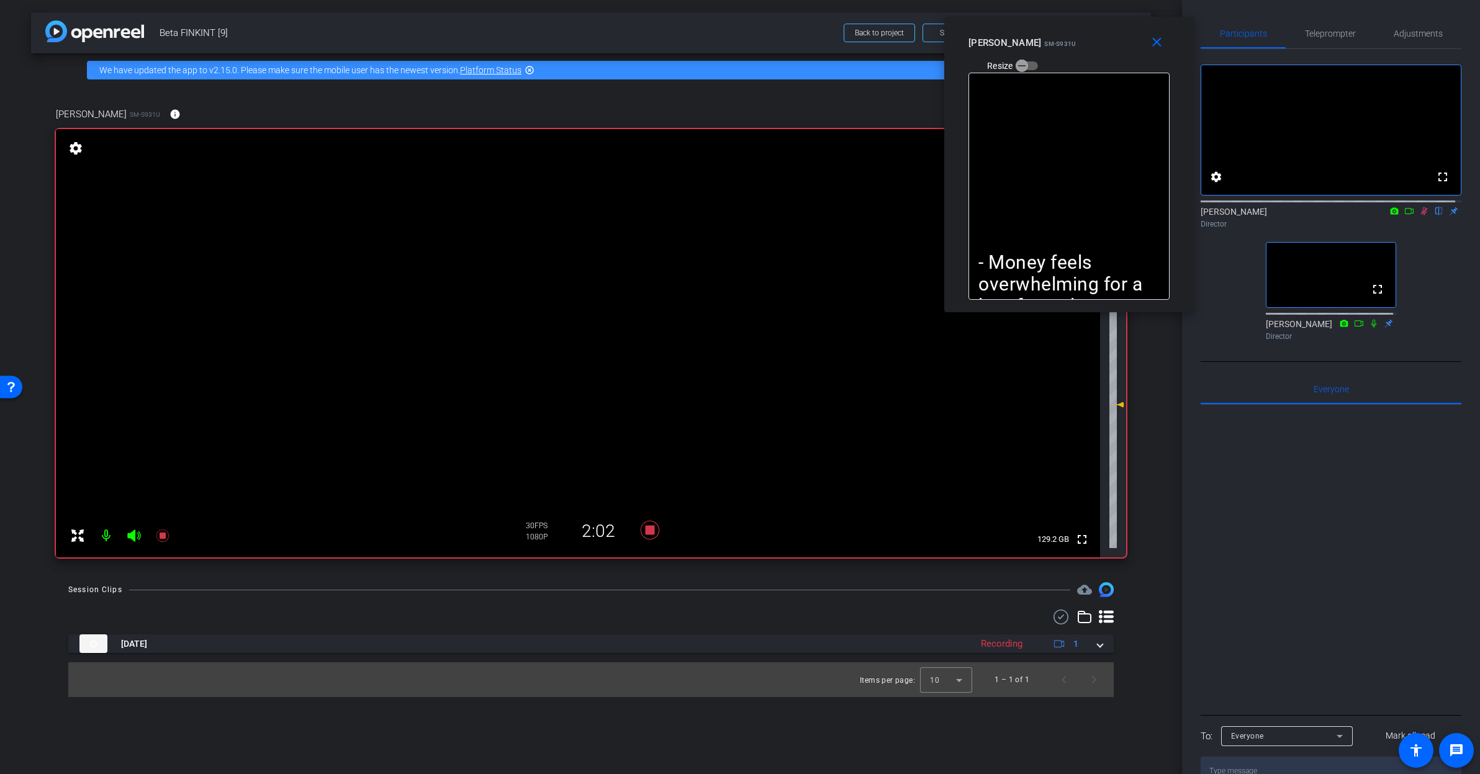
drag, startPoint x: 921, startPoint y: 45, endPoint x: 1104, endPoint y: 61, distance: 183.2
click at [1104, 61] on div "Rashonner Lillie SM-S931U Resize" at bounding box center [1073, 54] width 210 height 44
click at [643, 533] on icon at bounding box center [650, 530] width 30 height 22
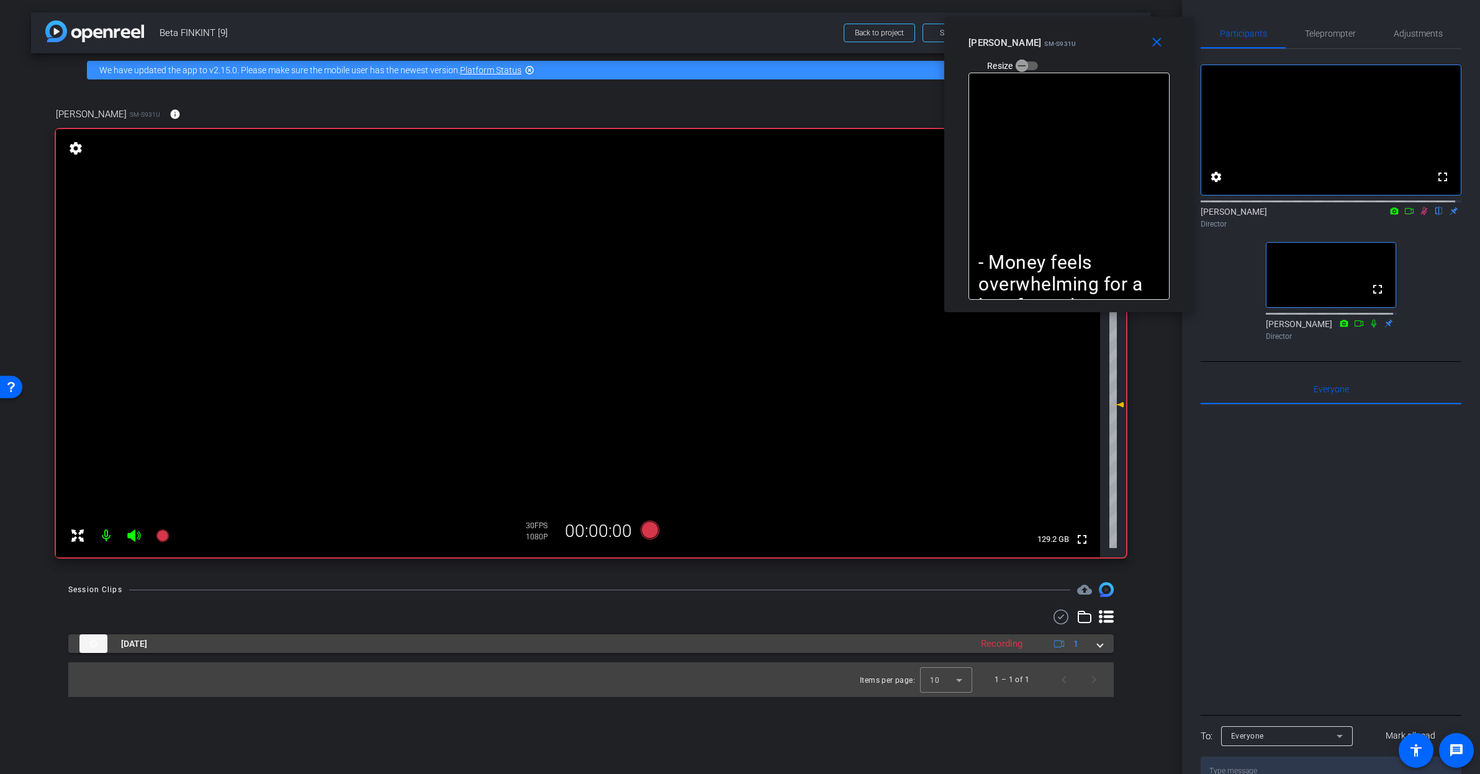
click at [1097, 646] on div "Sep 18, 2025 Recording 1" at bounding box center [588, 643] width 1018 height 19
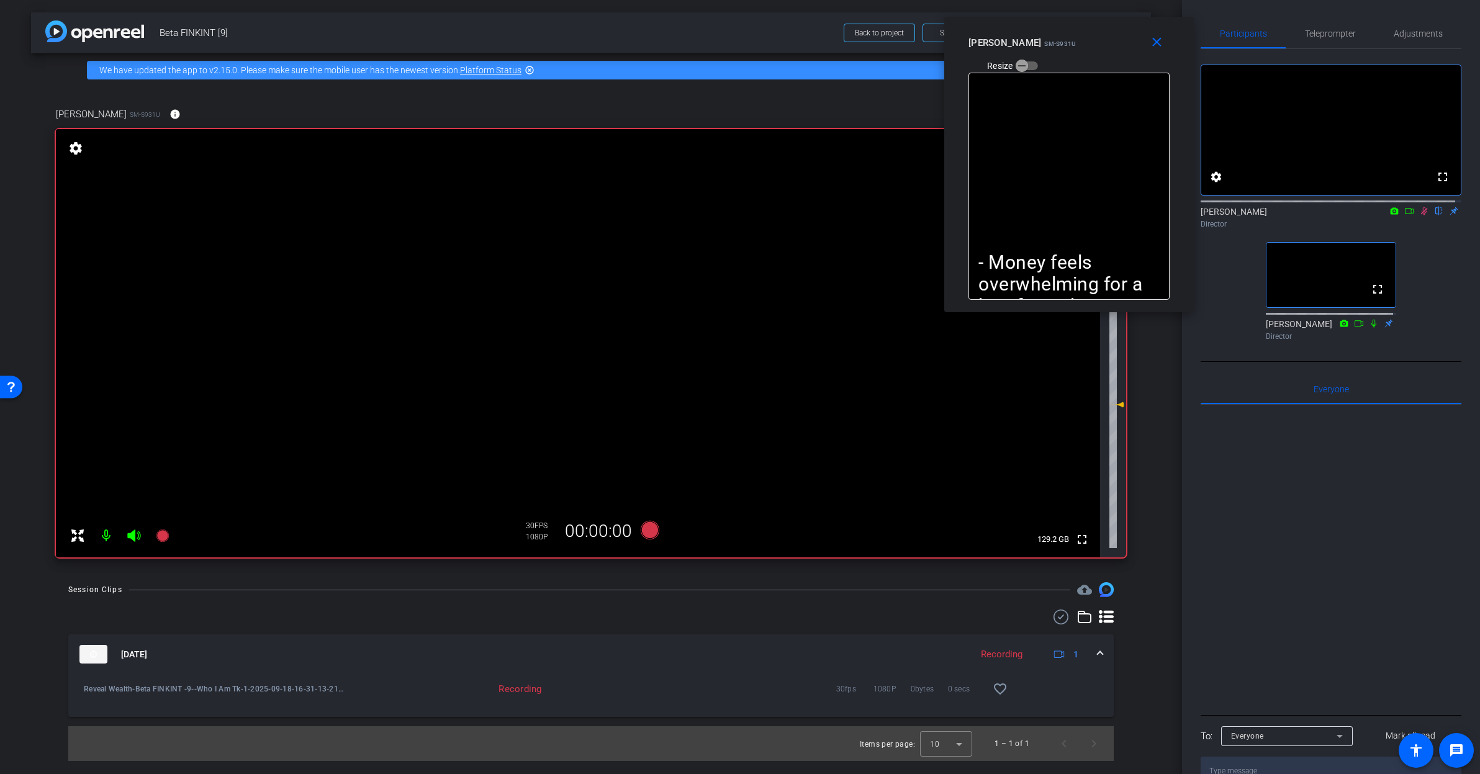
click at [1421, 215] on icon at bounding box center [1424, 211] width 7 height 8
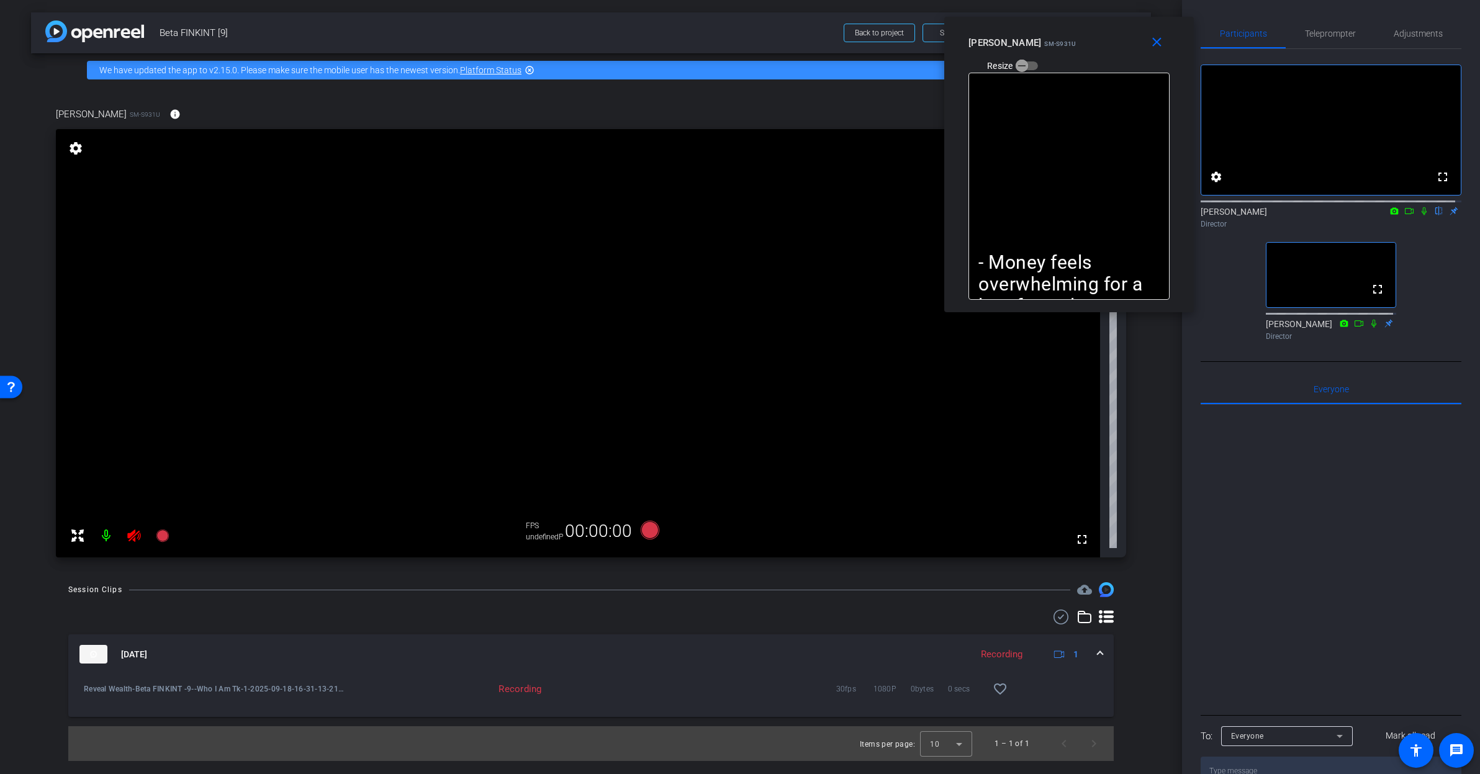
click at [1422, 215] on icon at bounding box center [1424, 211] width 5 height 8
click at [881, 688] on span "1080P" at bounding box center [891, 689] width 37 height 12
click at [1100, 652] on span at bounding box center [1100, 654] width 5 height 13
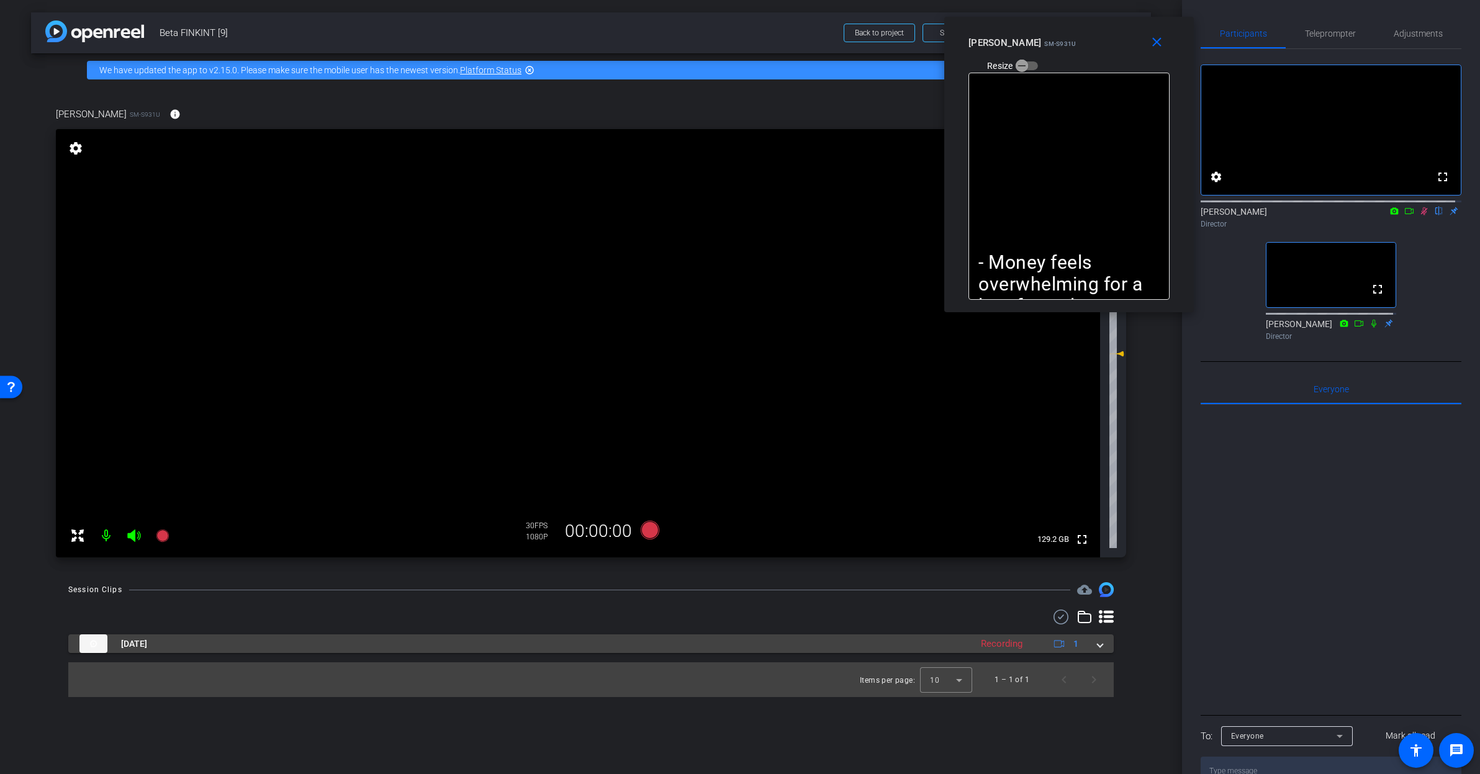
drag, startPoint x: 1104, startPoint y: 646, endPoint x: 1067, endPoint y: 646, distance: 37.3
click at [1104, 646] on mat-expansion-panel-header "Sep 18, 2025 Recording 1" at bounding box center [590, 643] width 1045 height 19
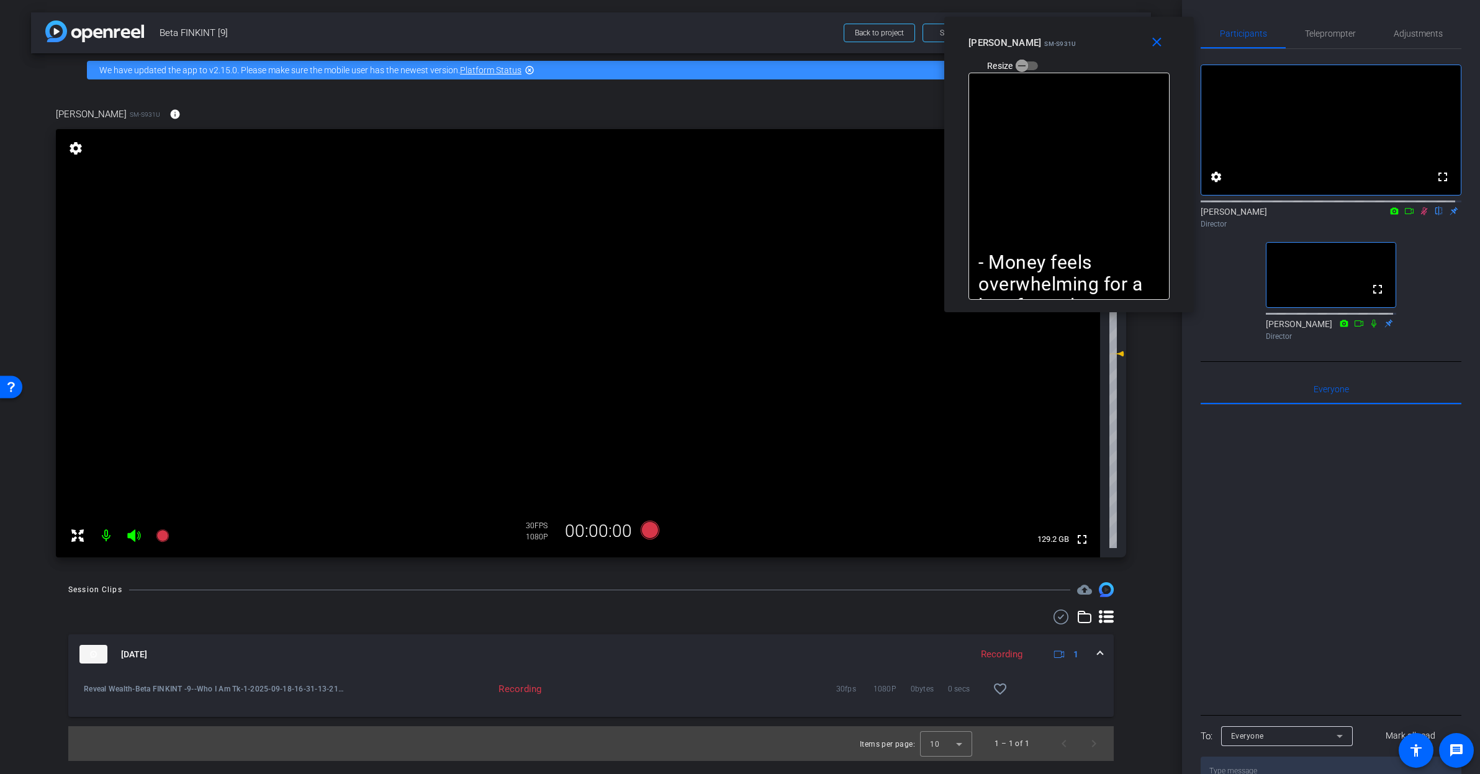
click at [512, 690] on div "Recording" at bounding box center [446, 689] width 203 height 12
click at [644, 680] on div "30fps 1080P 0bytes 0 secs favorite_border" at bounding box center [785, 689] width 474 height 30
click at [1003, 647] on div "Recording" at bounding box center [1002, 654] width 54 height 14
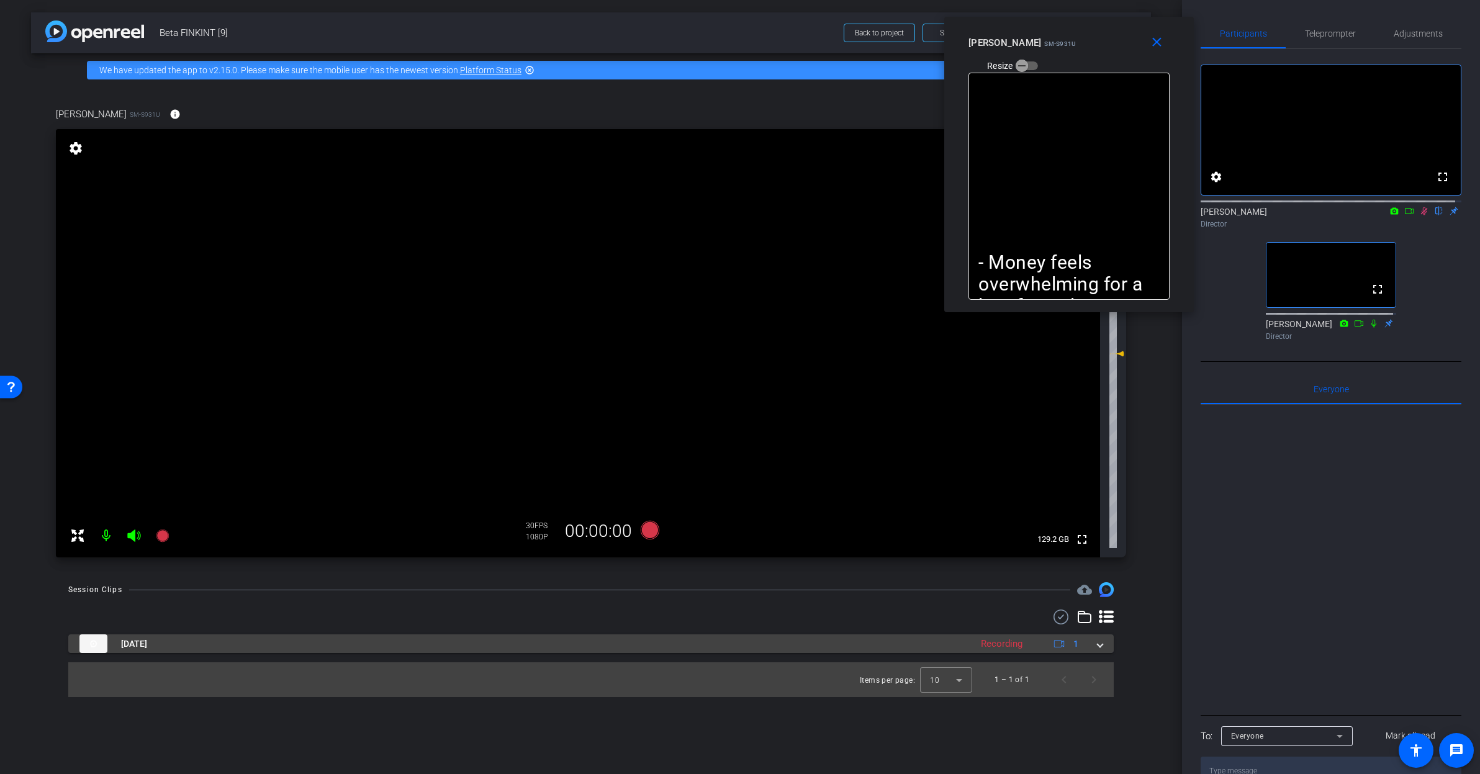
click at [1006, 651] on div "Recording" at bounding box center [1002, 644] width 54 height 14
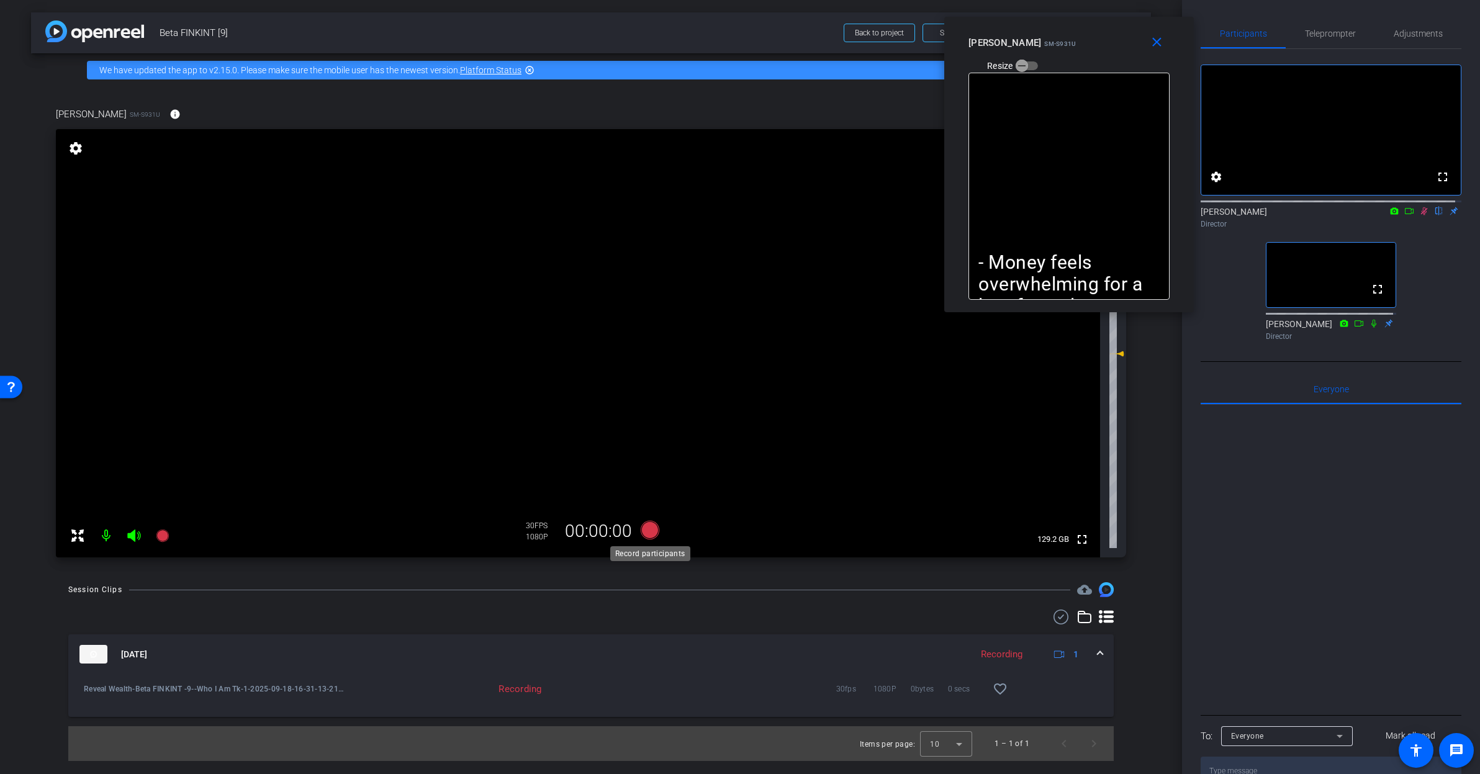
click at [648, 528] on icon at bounding box center [650, 530] width 19 height 19
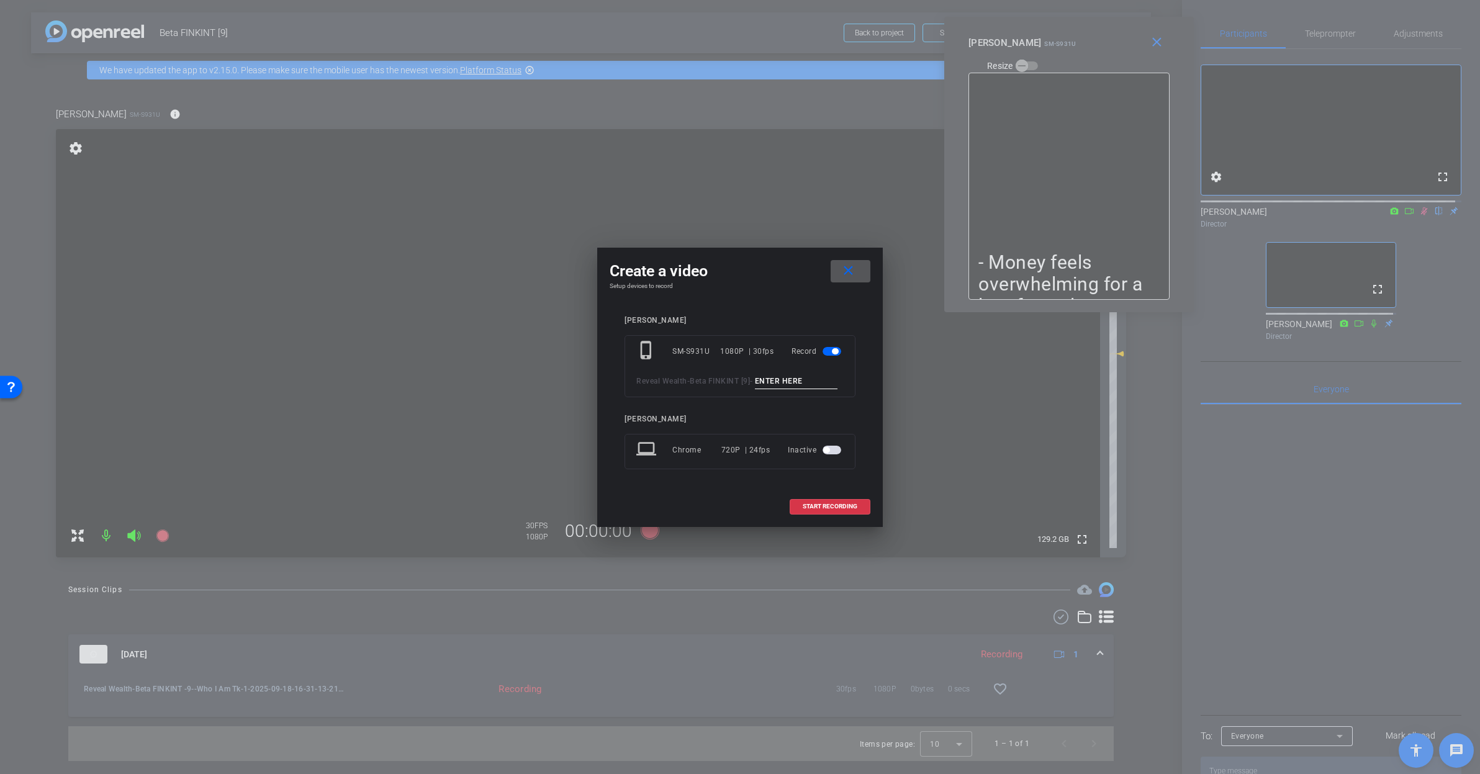
click at [849, 268] on mat-icon "close" at bounding box center [849, 271] width 16 height 16
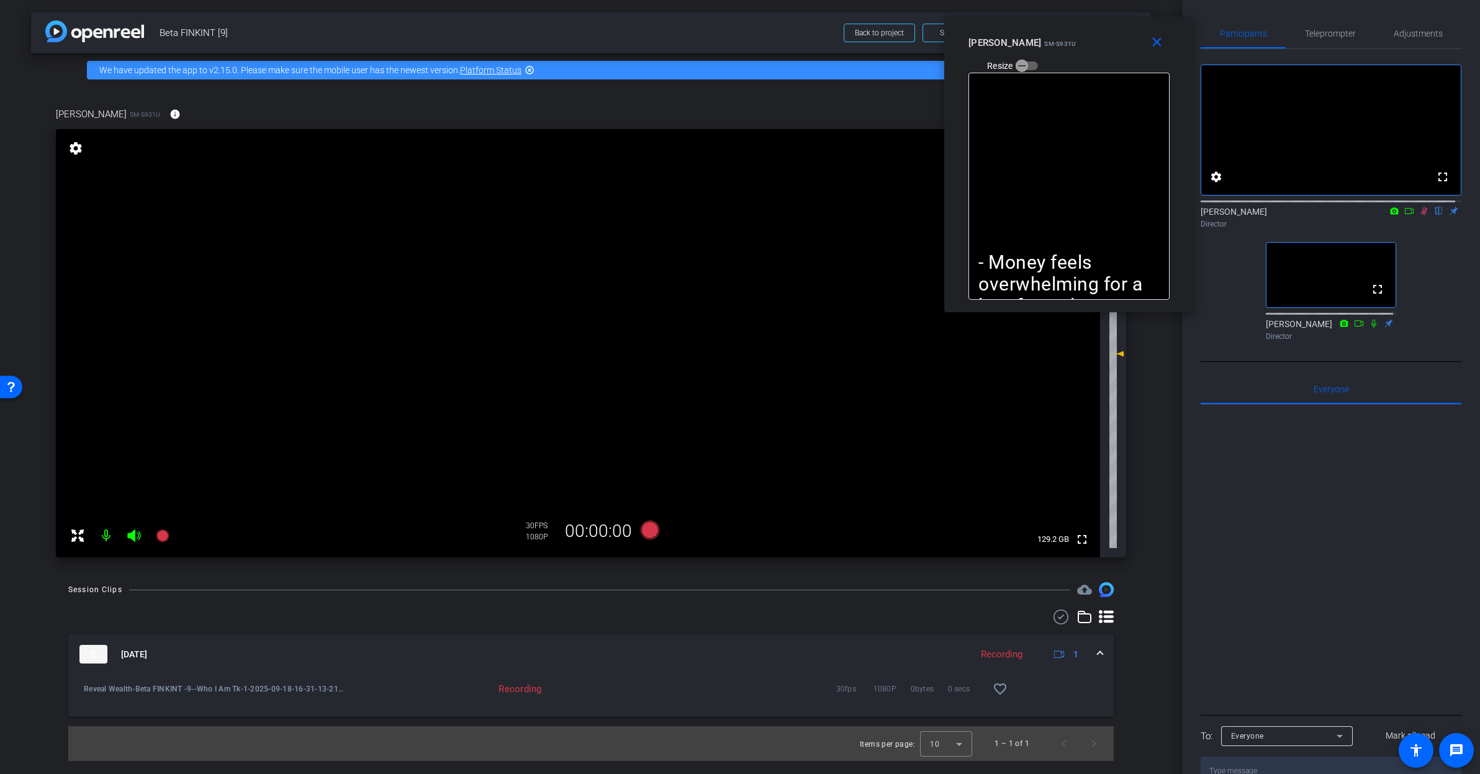
click at [1101, 651] on span at bounding box center [1100, 654] width 5 height 13
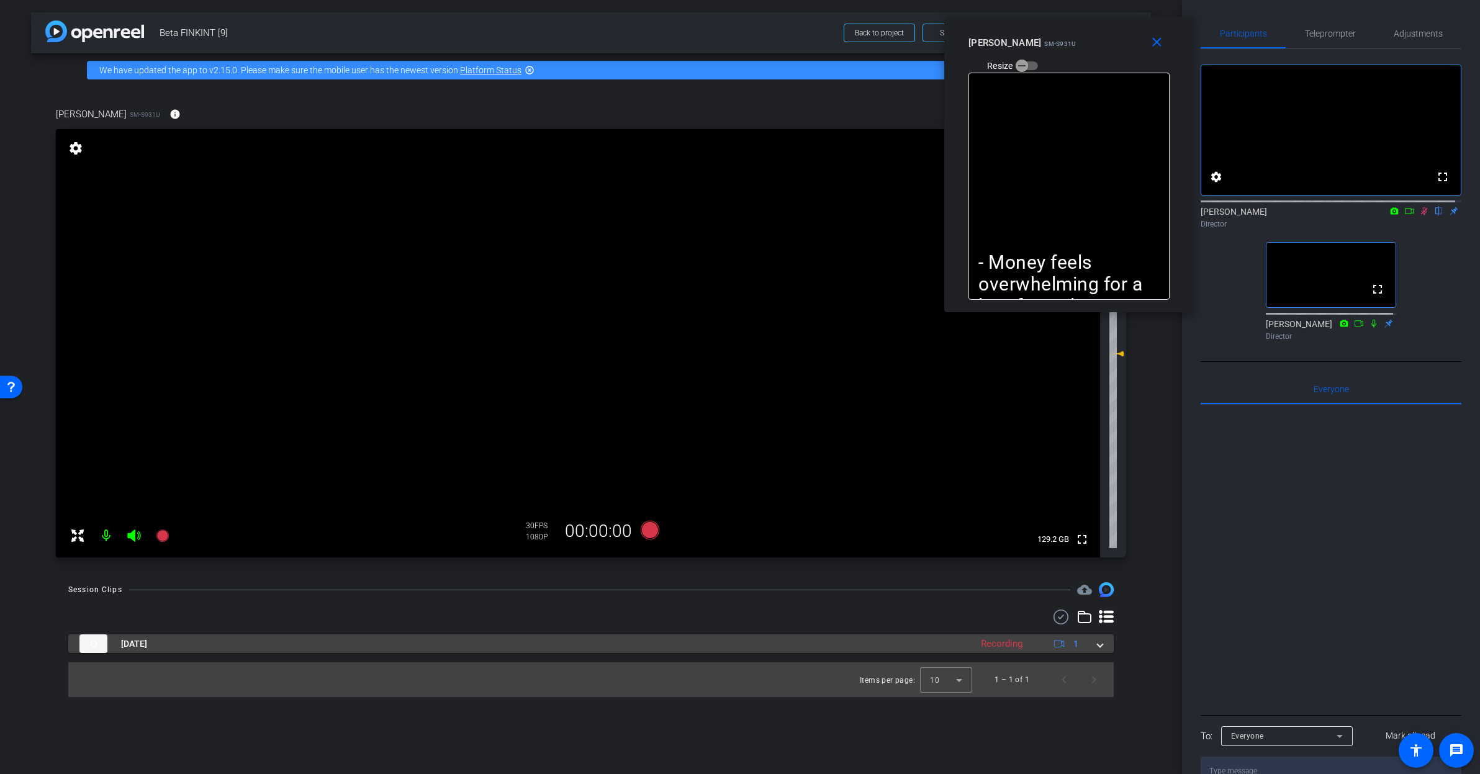
click at [1001, 647] on div "Recording" at bounding box center [1002, 644] width 54 height 14
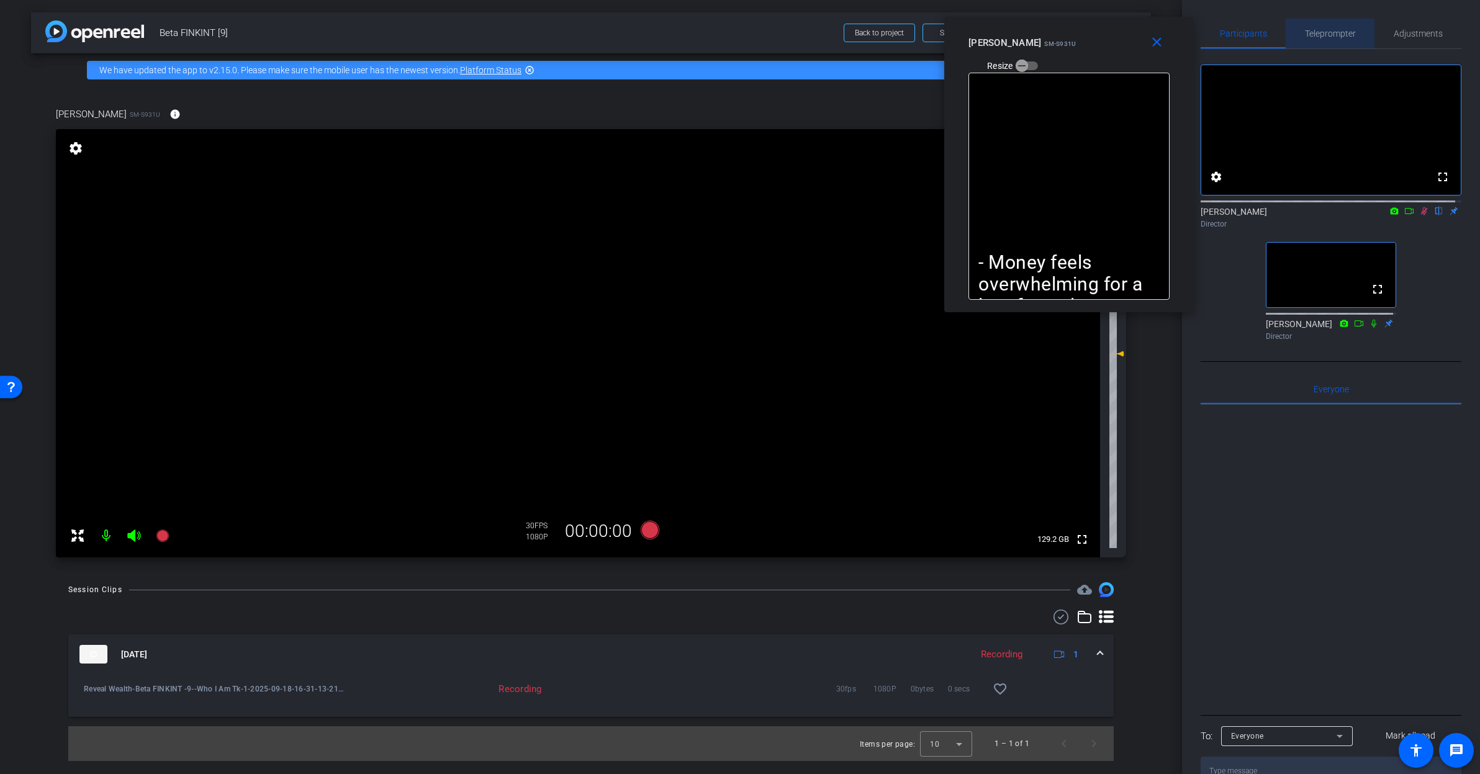
click at [1334, 41] on span "Teleprompter" at bounding box center [1330, 34] width 51 height 30
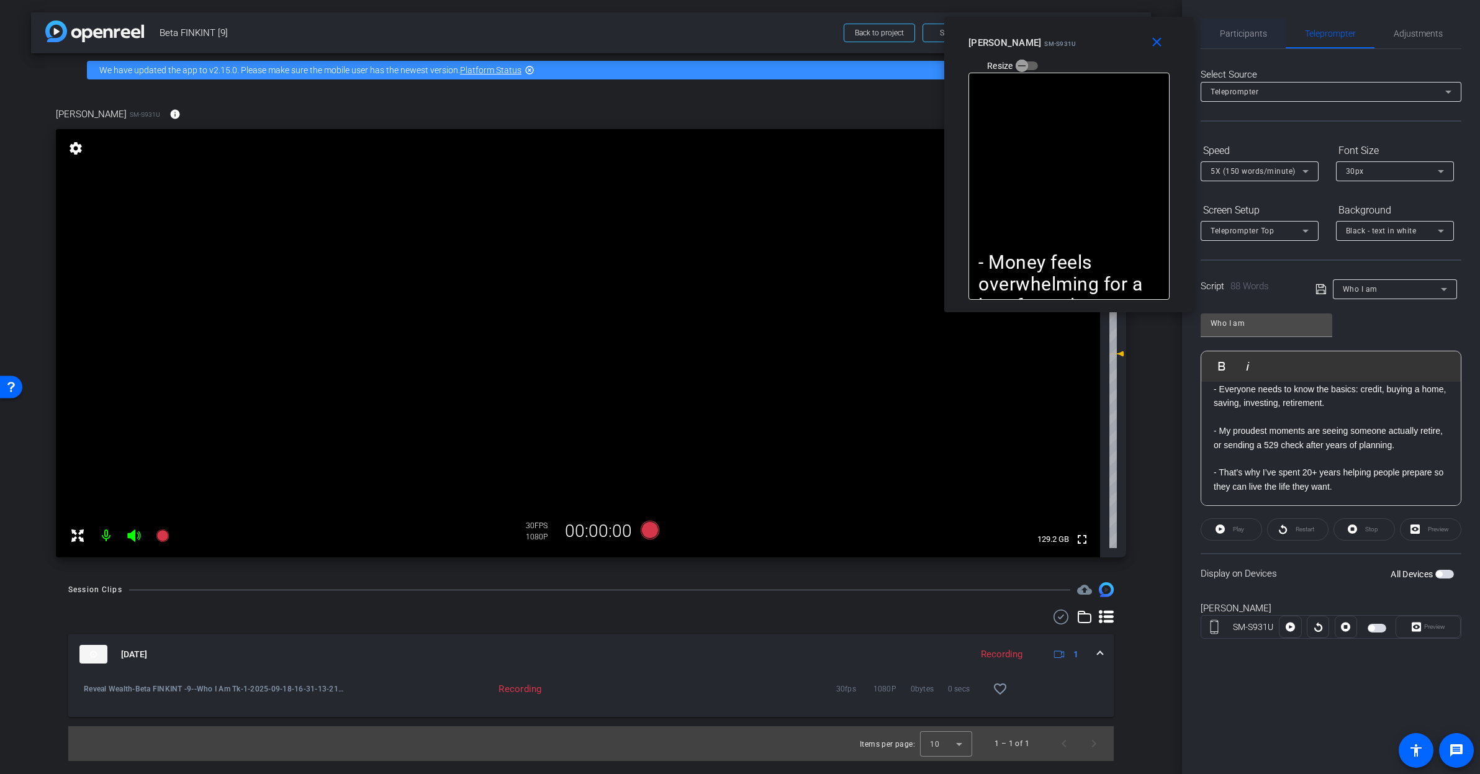
click at [1244, 34] on span "Participants" at bounding box center [1243, 33] width 47 height 9
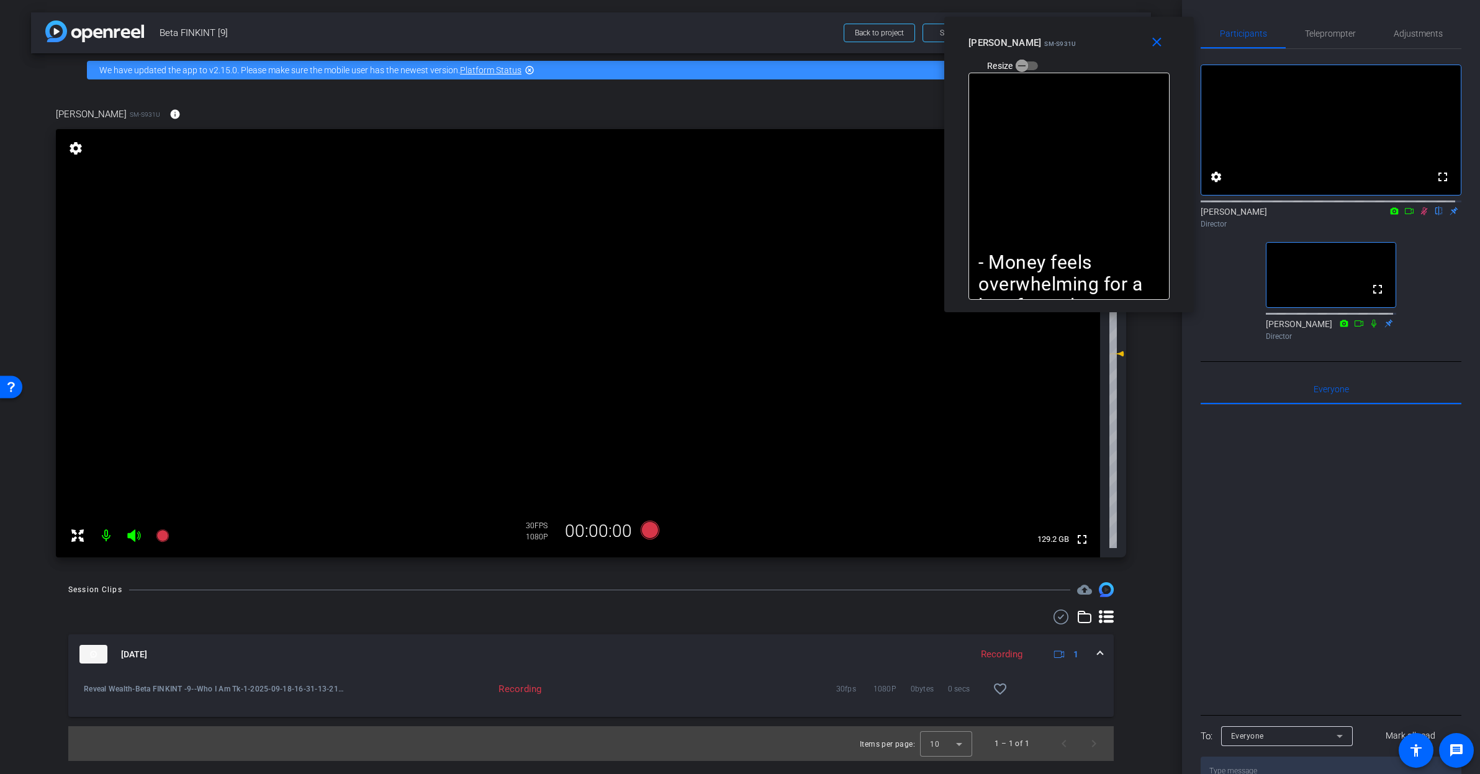
click at [1404, 217] on mat-icon at bounding box center [1409, 210] width 15 height 11
click at [1158, 42] on mat-icon "close" at bounding box center [1157, 43] width 16 height 16
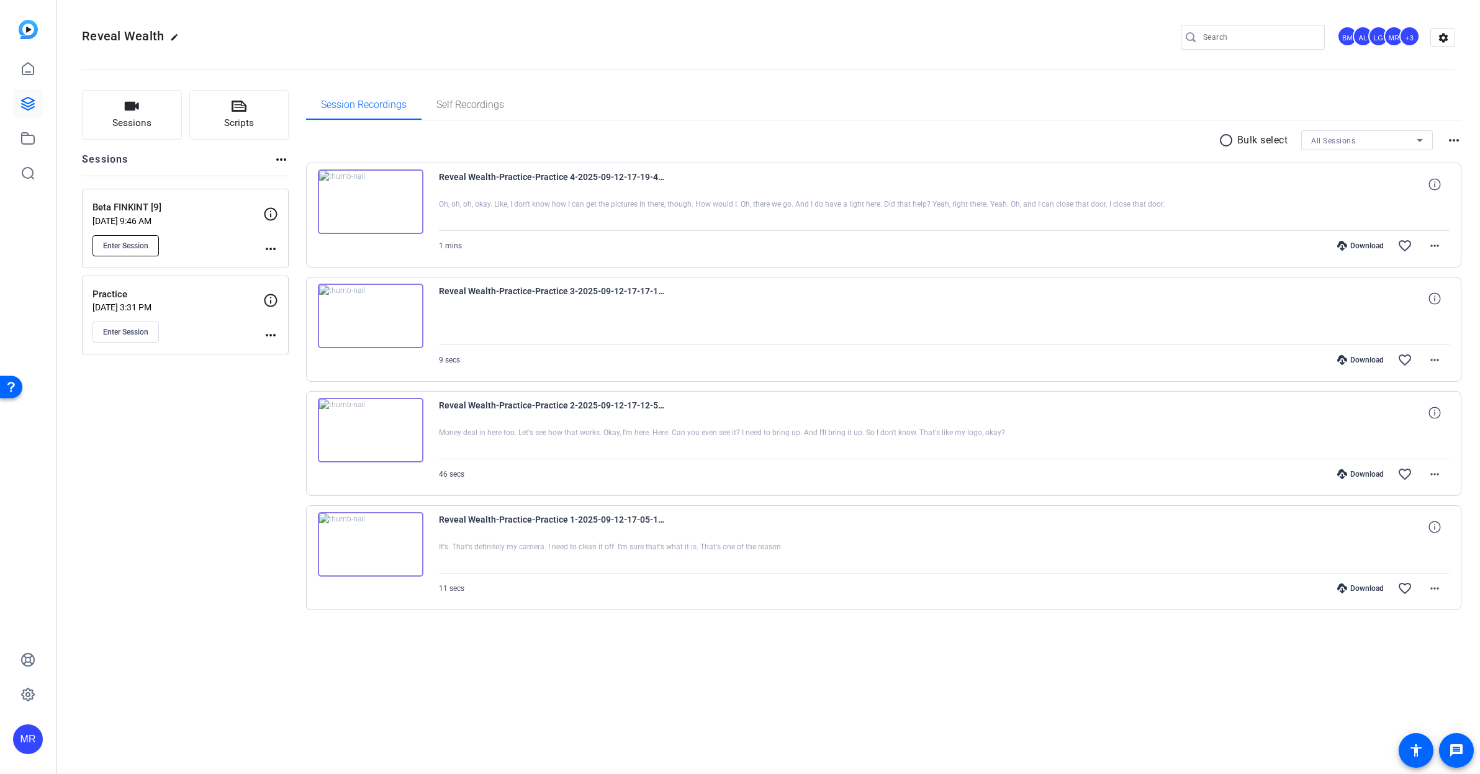
click at [134, 247] on span "Enter Session" at bounding box center [125, 246] width 45 height 10
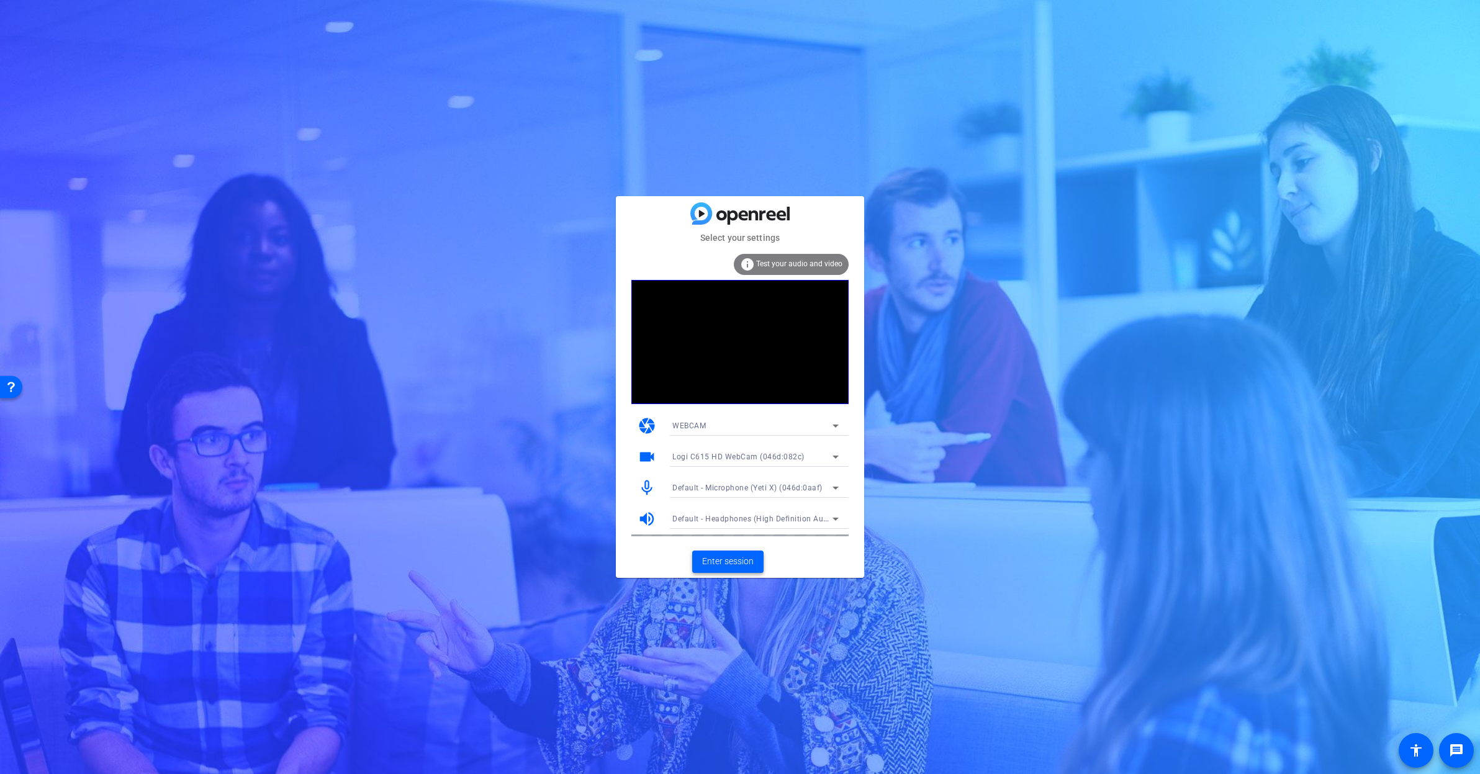
click at [733, 565] on span "Enter session" at bounding box center [728, 561] width 52 height 13
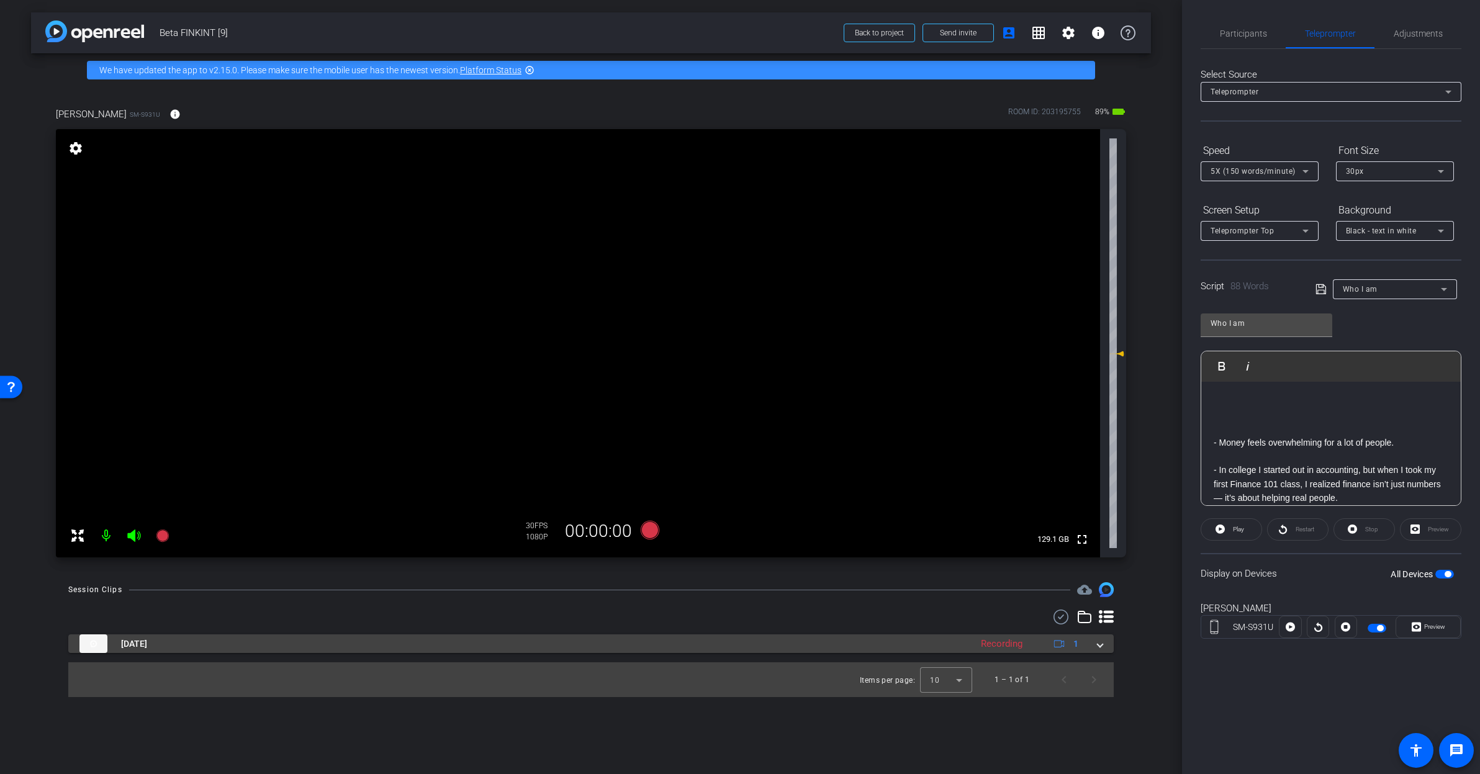
click at [1099, 651] on mat-expansion-panel-header "Sep 18, 2025 Recording 1" at bounding box center [590, 643] width 1045 height 19
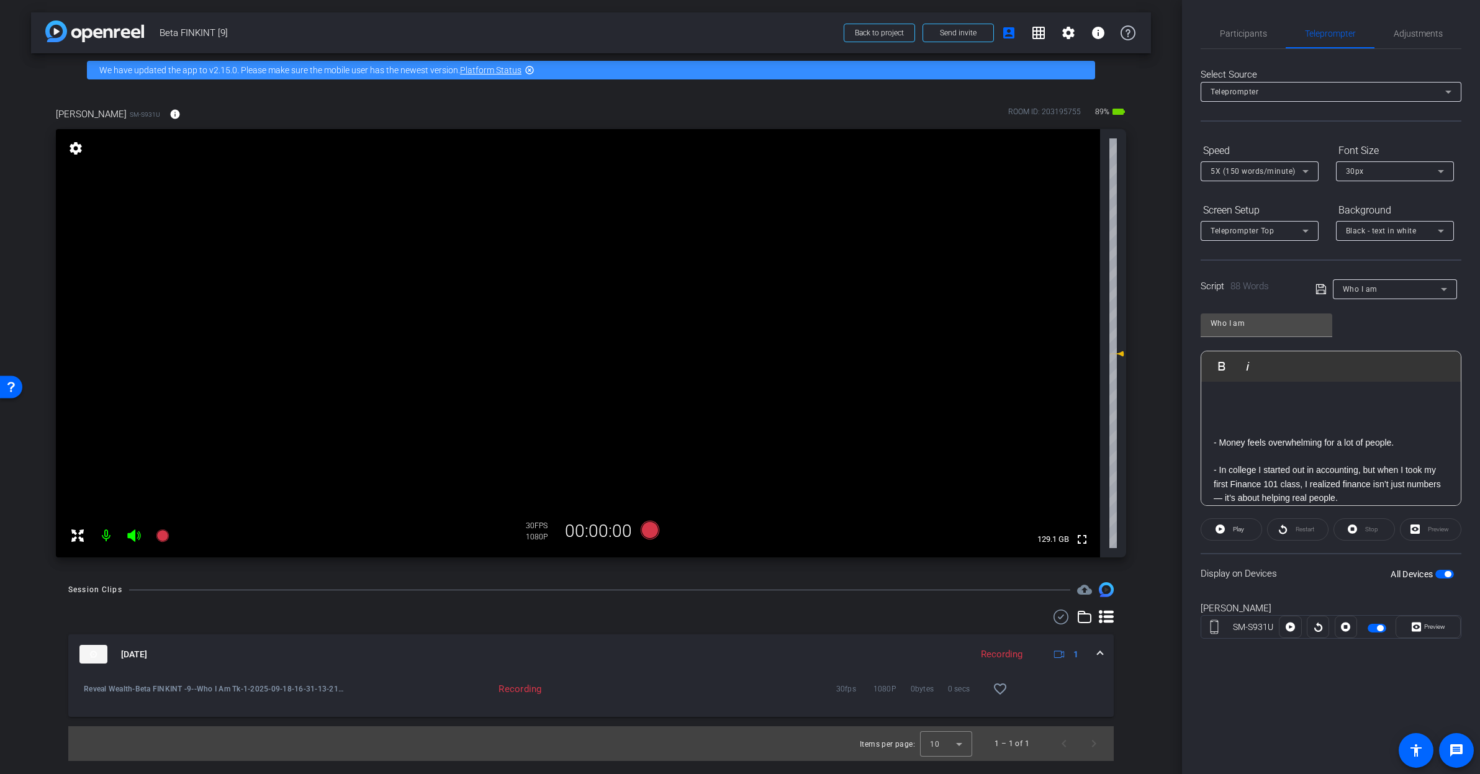
click at [1099, 652] on span at bounding box center [1100, 654] width 5 height 13
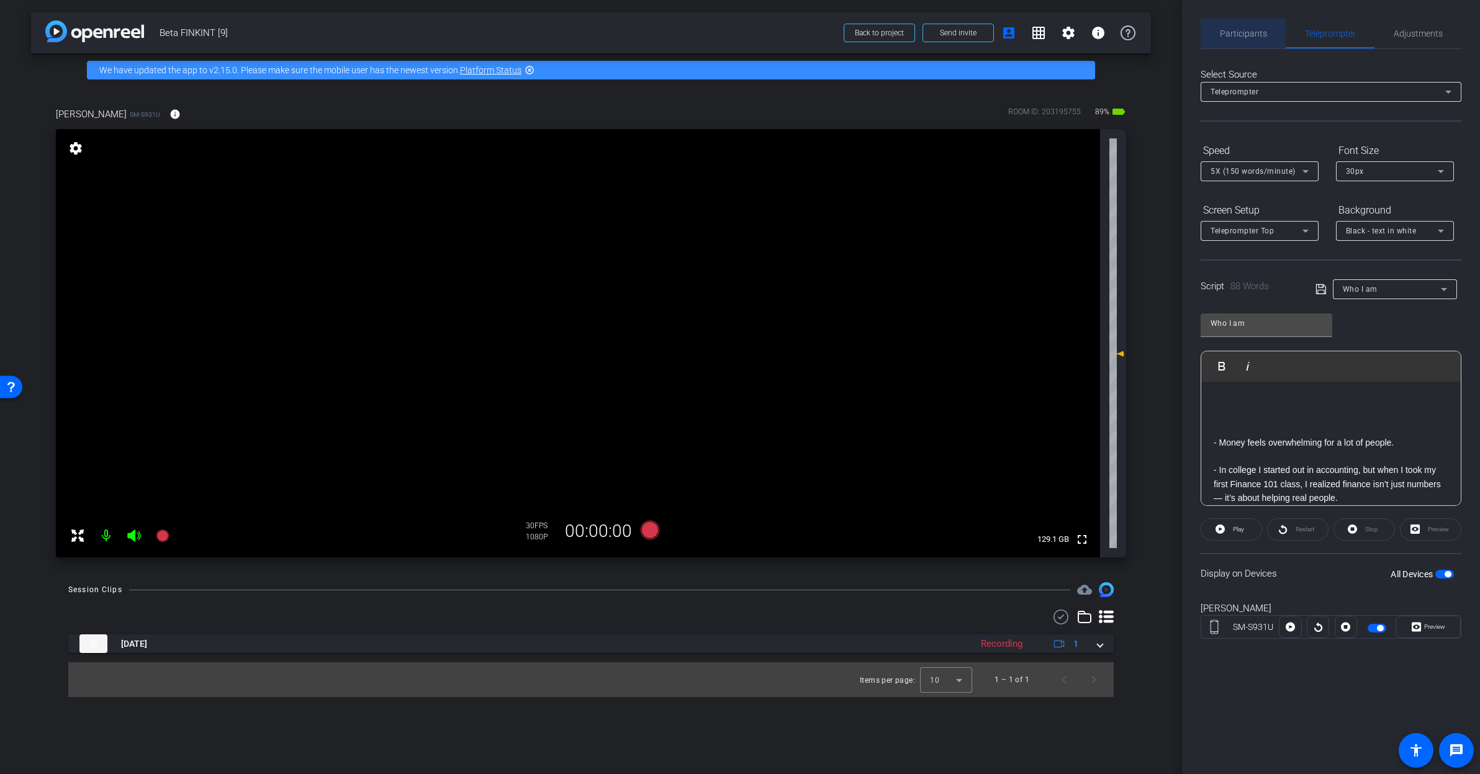
click at [1236, 43] on span "Participants" at bounding box center [1243, 34] width 47 height 30
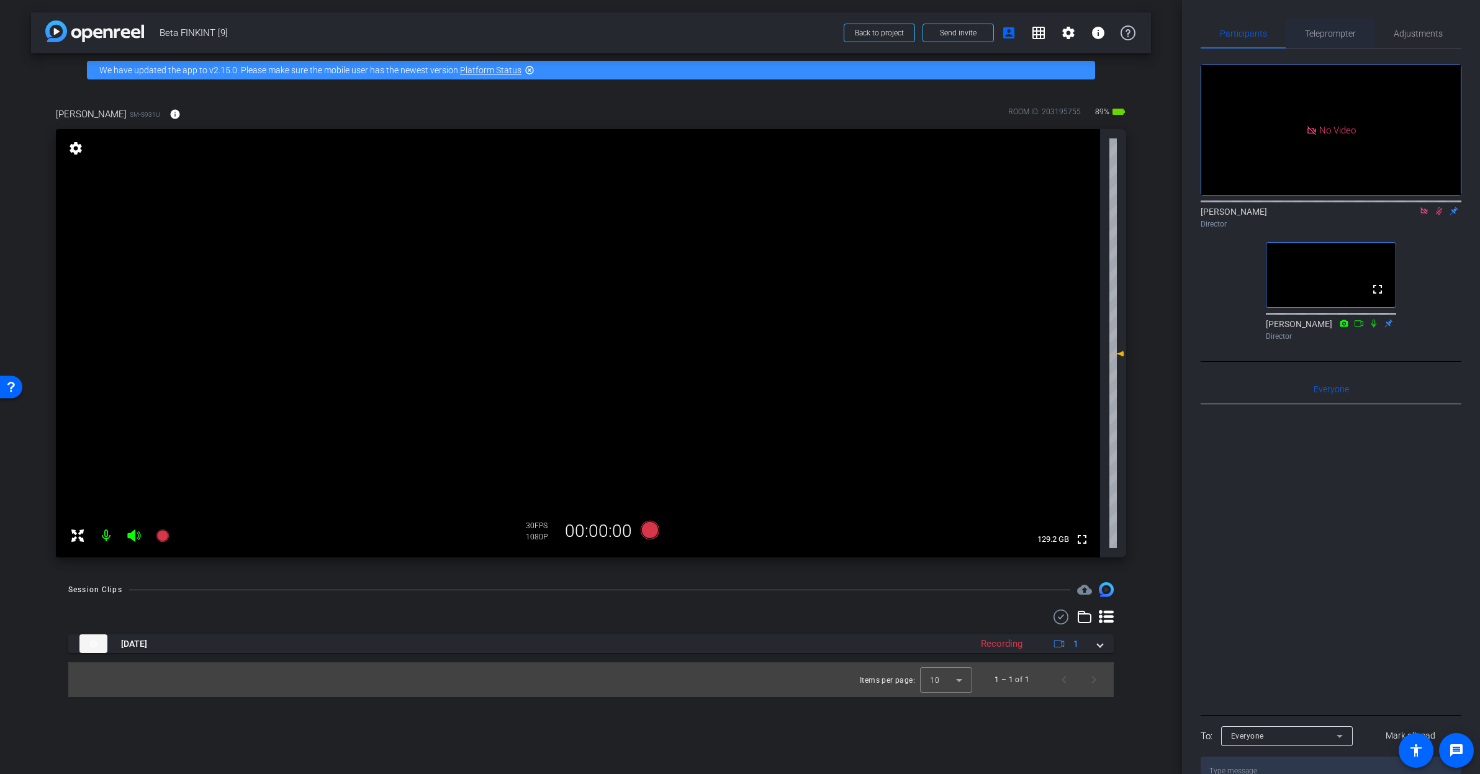
click at [1317, 34] on span "Teleprompter" at bounding box center [1330, 33] width 51 height 9
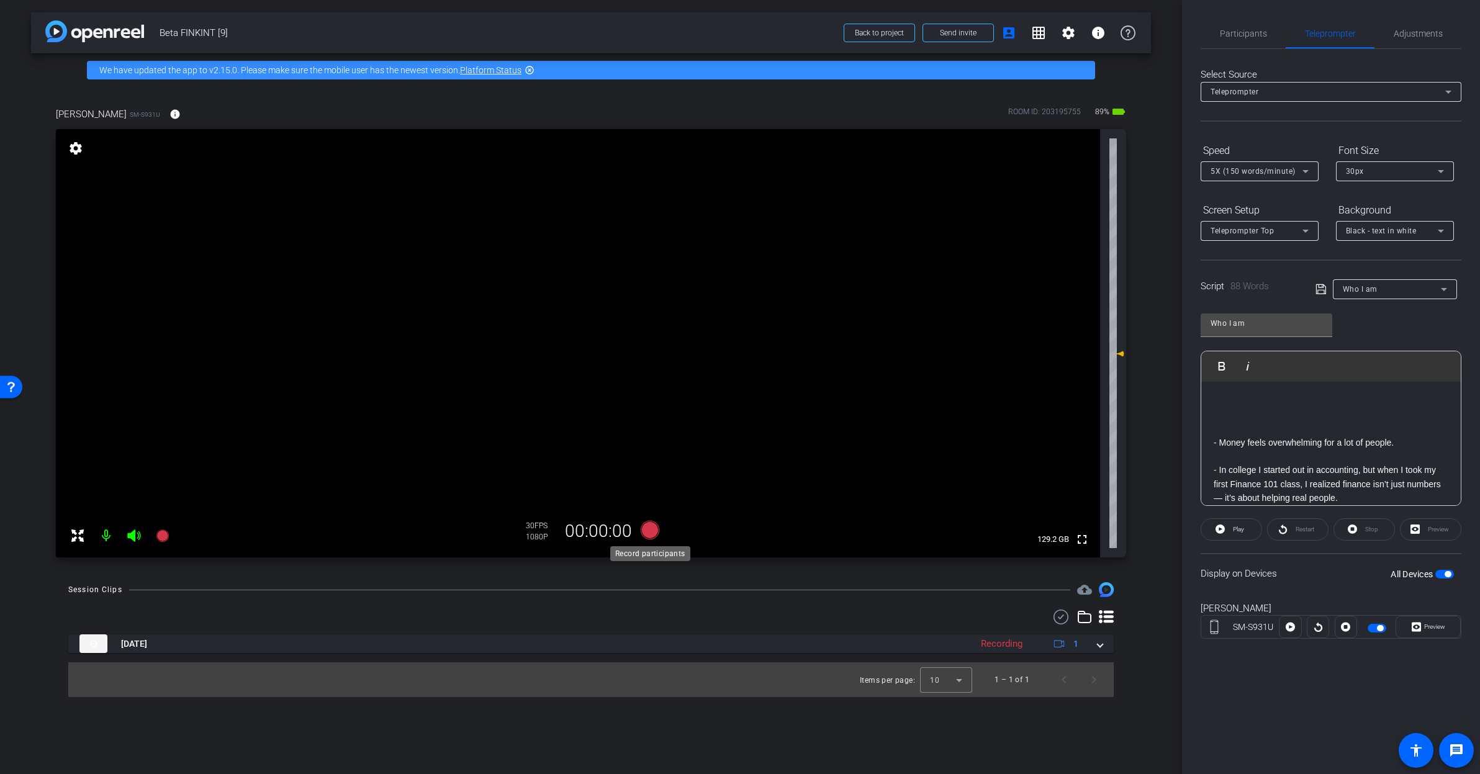
click at [651, 536] on icon at bounding box center [650, 530] width 19 height 19
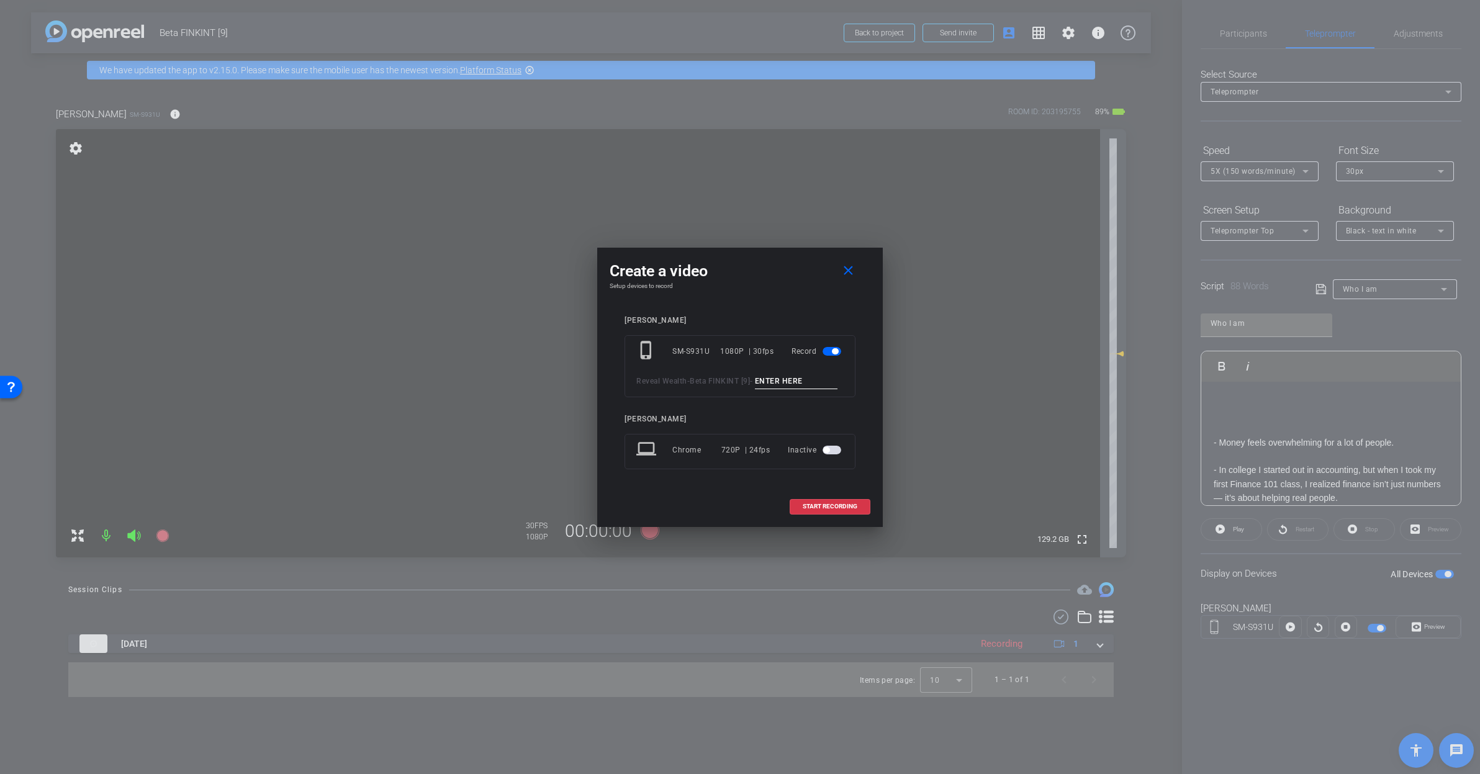
click at [755, 389] on input at bounding box center [796, 382] width 83 height 16
paste input "https://www.eastsidefc.org/"
type input "https://www.eastsidefc.org/"
click at [755, 388] on input at bounding box center [796, 382] width 83 height 16
type input "Who I Am Tk_1"
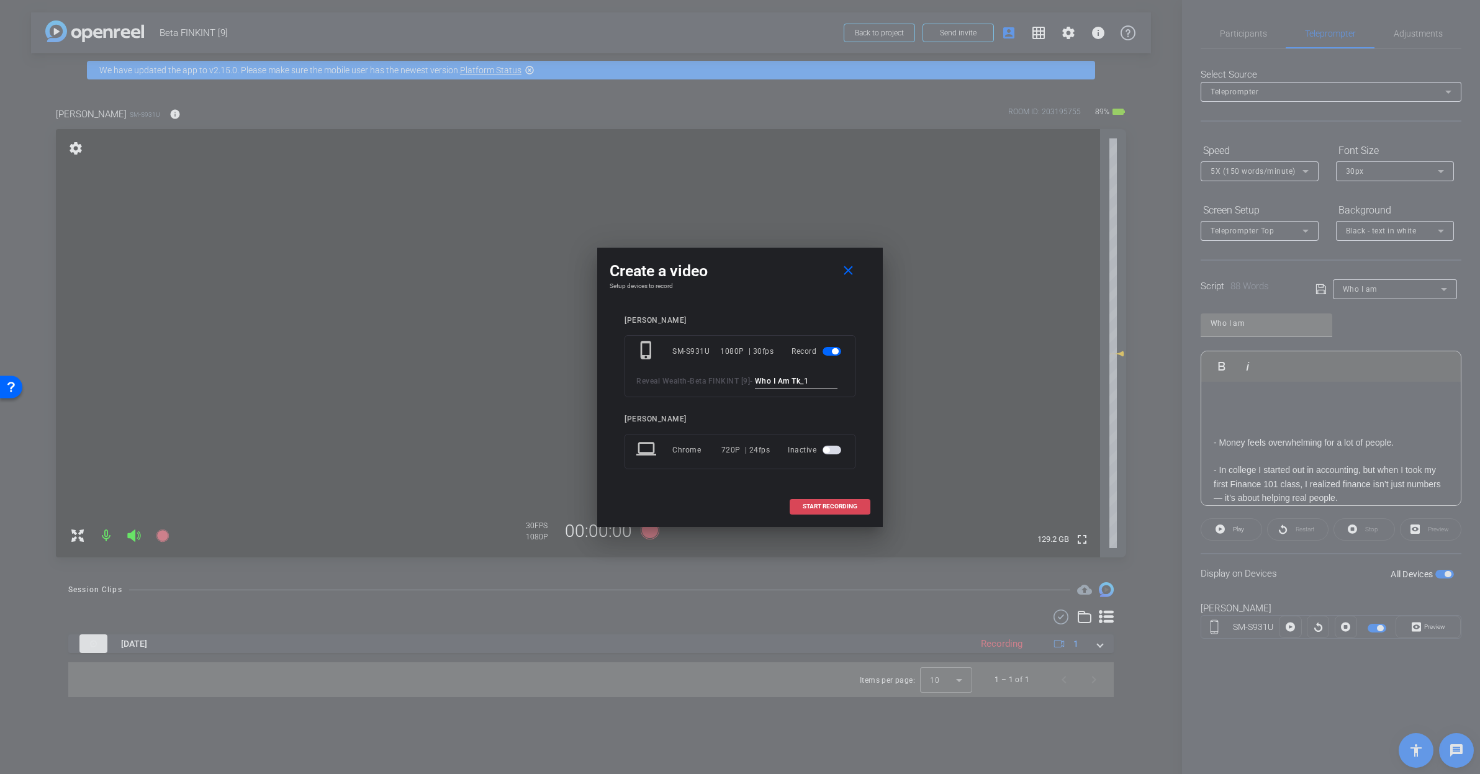
click at [819, 508] on span at bounding box center [829, 507] width 79 height 30
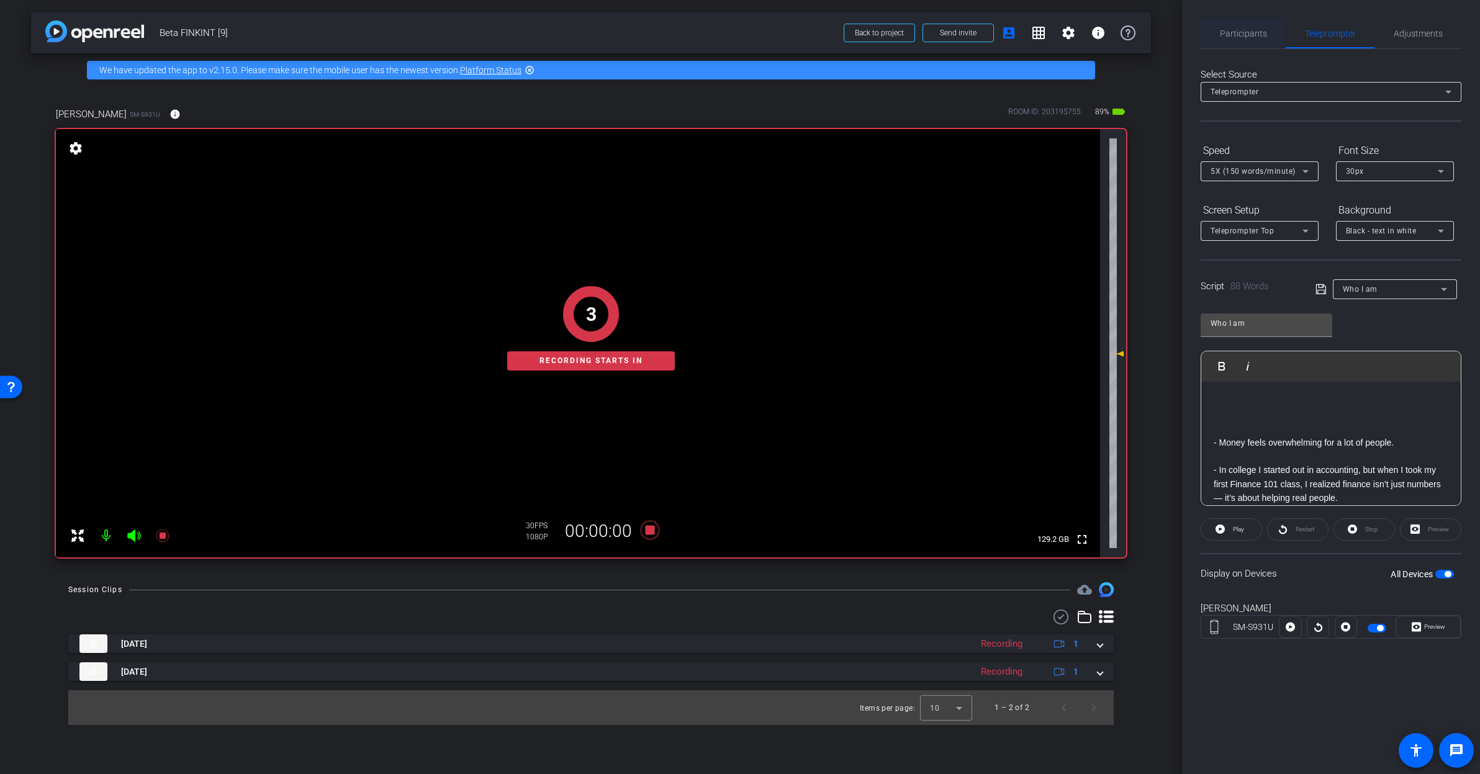
click at [1235, 36] on span "Participants" at bounding box center [1243, 33] width 47 height 9
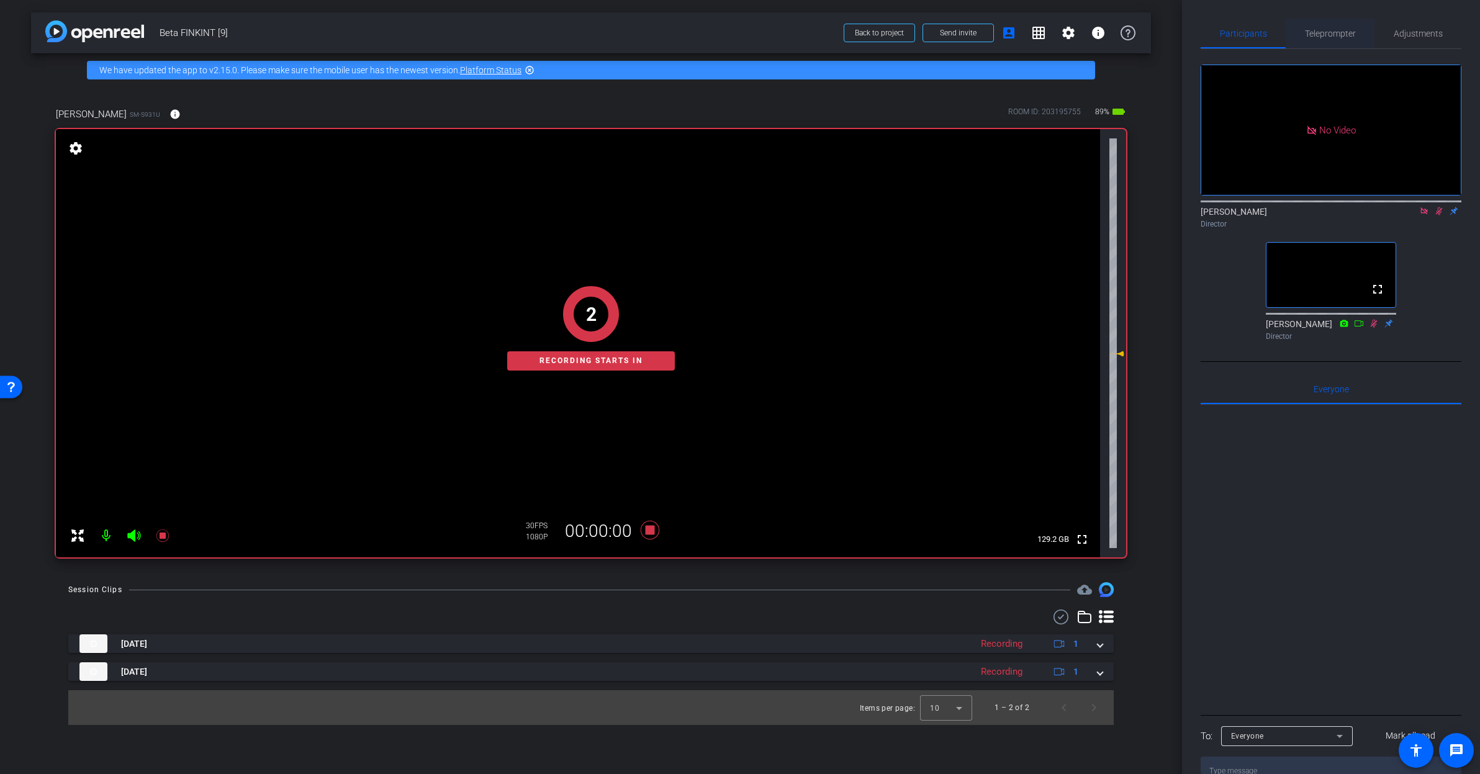
click at [1333, 29] on span "Teleprompter" at bounding box center [1330, 33] width 51 height 9
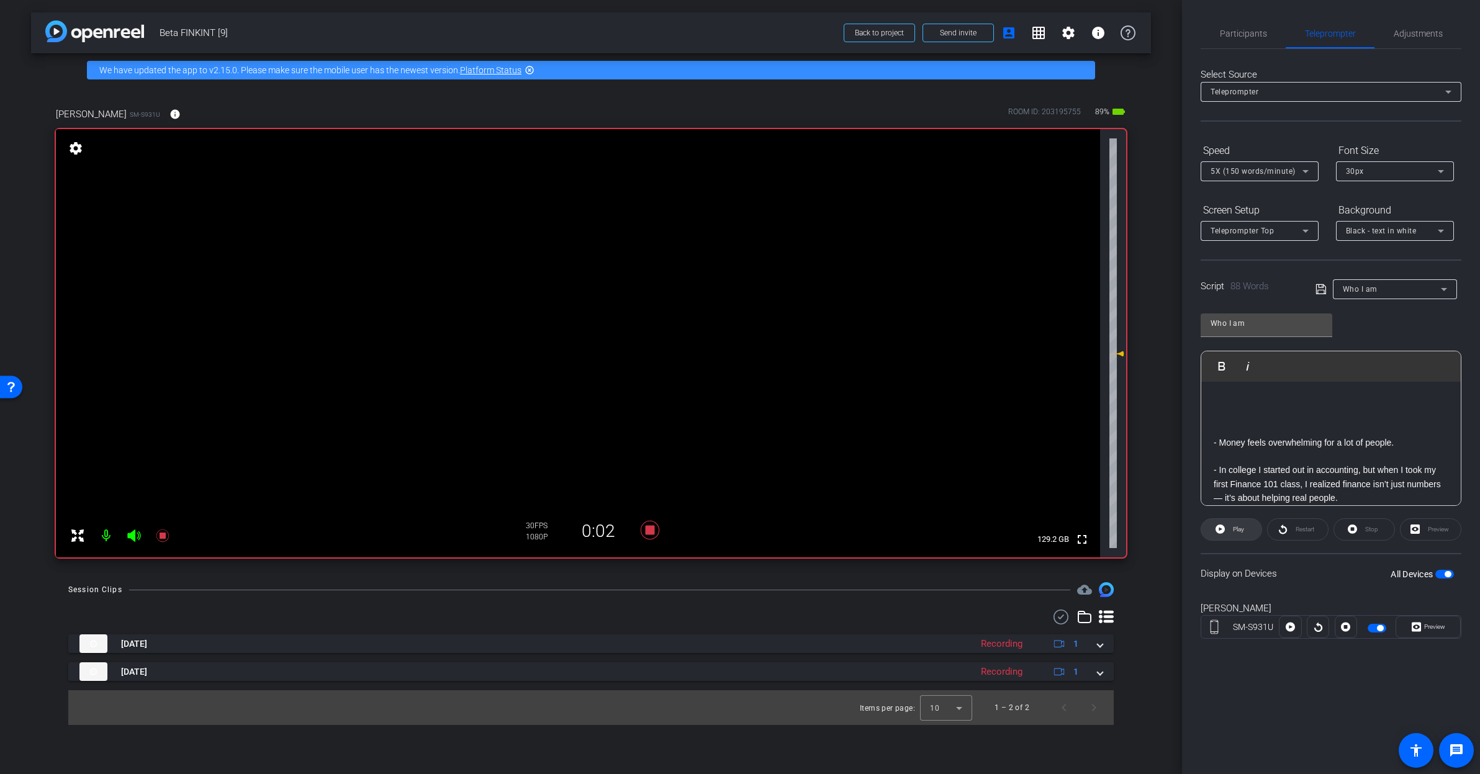
click at [1231, 531] on span "Play" at bounding box center [1237, 529] width 14 height 17
click at [1437, 629] on span "Preview" at bounding box center [1434, 626] width 21 height 7
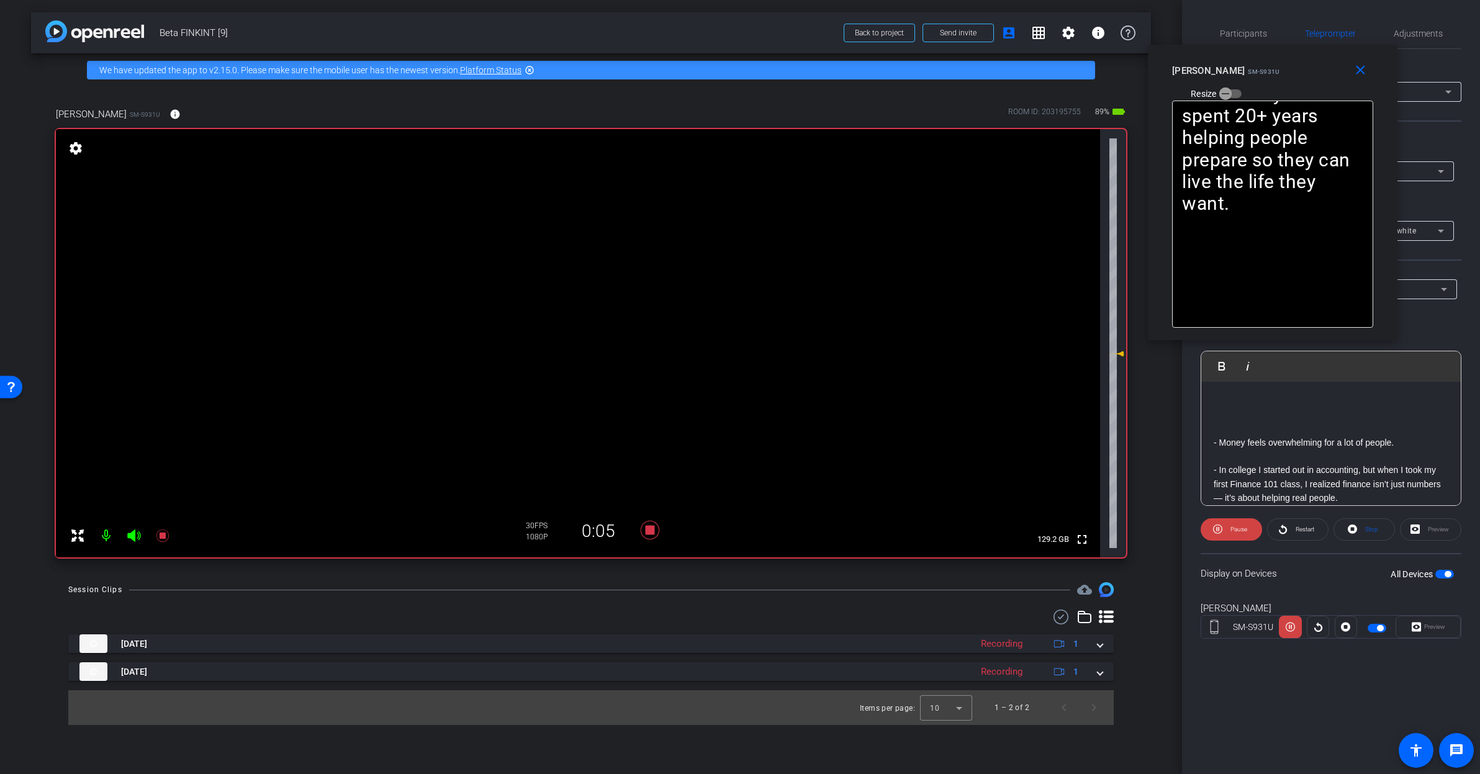
drag, startPoint x: 773, startPoint y: 263, endPoint x: 1306, endPoint y: 68, distance: 567.2
click at [1306, 68] on div "Rashonner Lillie SM-S931U Resize" at bounding box center [1277, 82] width 210 height 44
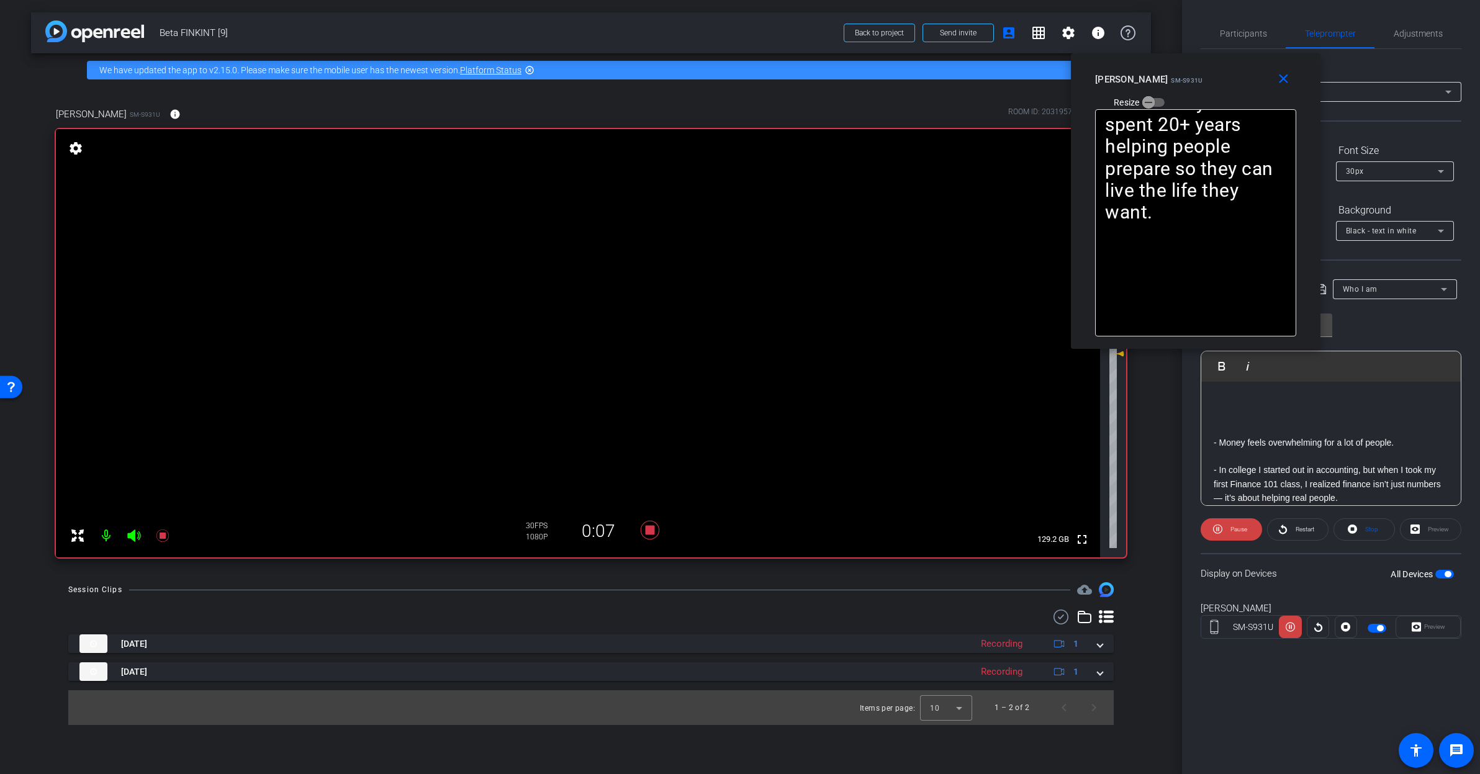
drag, startPoint x: 1299, startPoint y: 69, endPoint x: 1222, endPoint y: 78, distance: 77.5
click at [1222, 78] on div "Rashonner Lillie SM-S931U Resize" at bounding box center [1200, 90] width 210 height 44
click at [1225, 530] on span at bounding box center [1231, 530] width 61 height 30
click at [1225, 530] on icon at bounding box center [1220, 529] width 9 height 9
click at [1253, 27] on span "Participants" at bounding box center [1243, 34] width 47 height 30
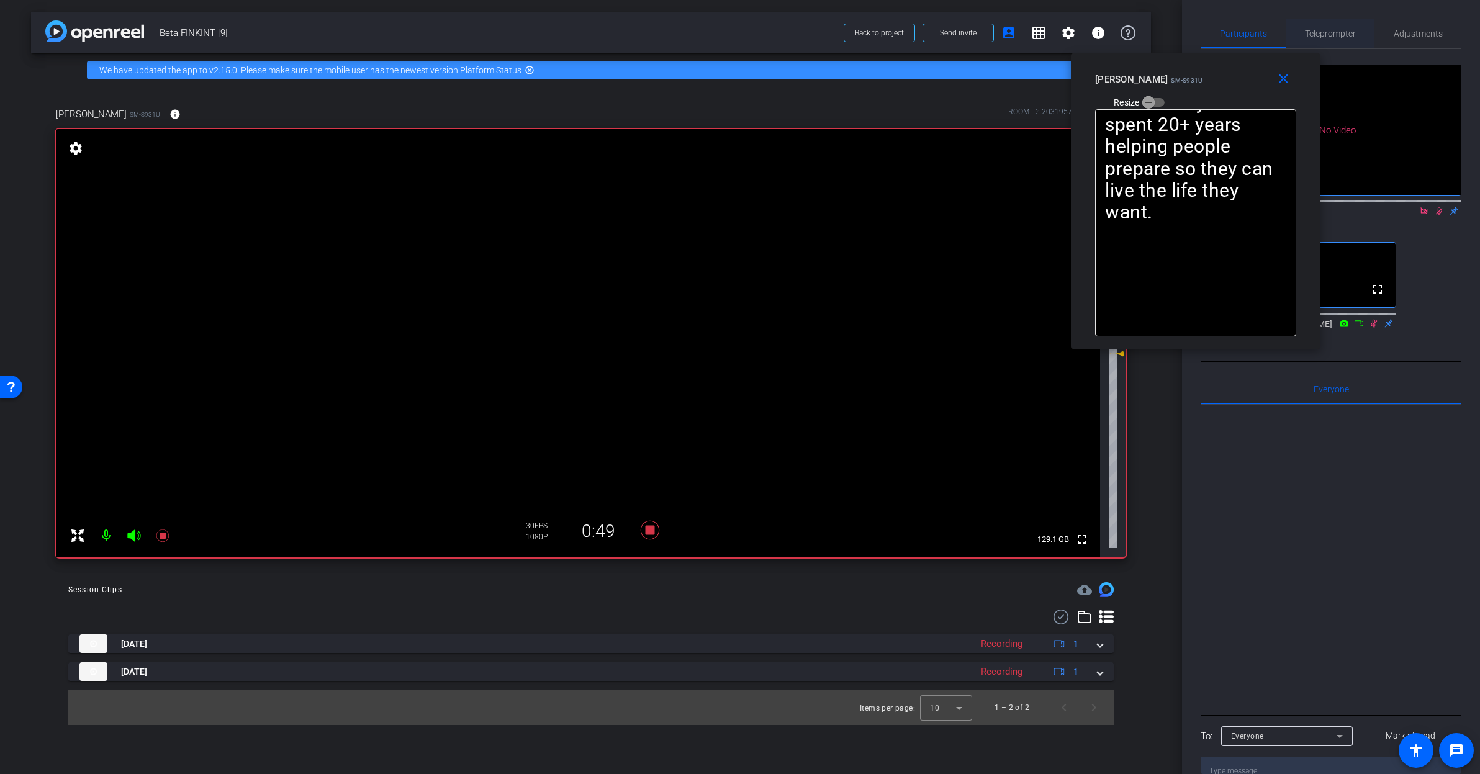
click at [1311, 37] on span "Teleprompter" at bounding box center [1330, 33] width 51 height 9
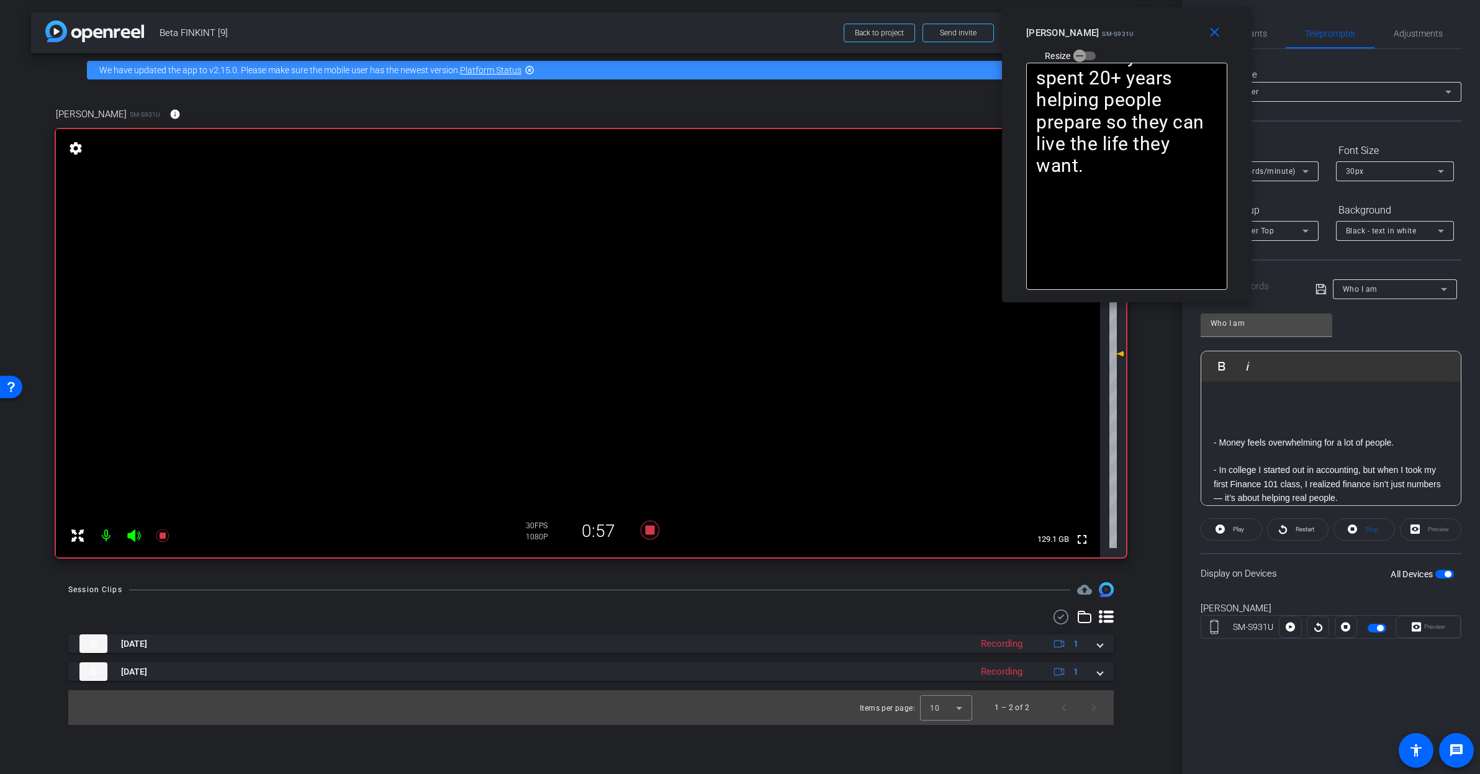
drag, startPoint x: 1248, startPoint y: 79, endPoint x: 1178, endPoint y: 32, distance: 84.0
click at [1178, 32] on div "Rashonner Lillie SM-S931U Resize" at bounding box center [1131, 44] width 210 height 44
click at [975, 672] on div "Recording" at bounding box center [1002, 672] width 54 height 14
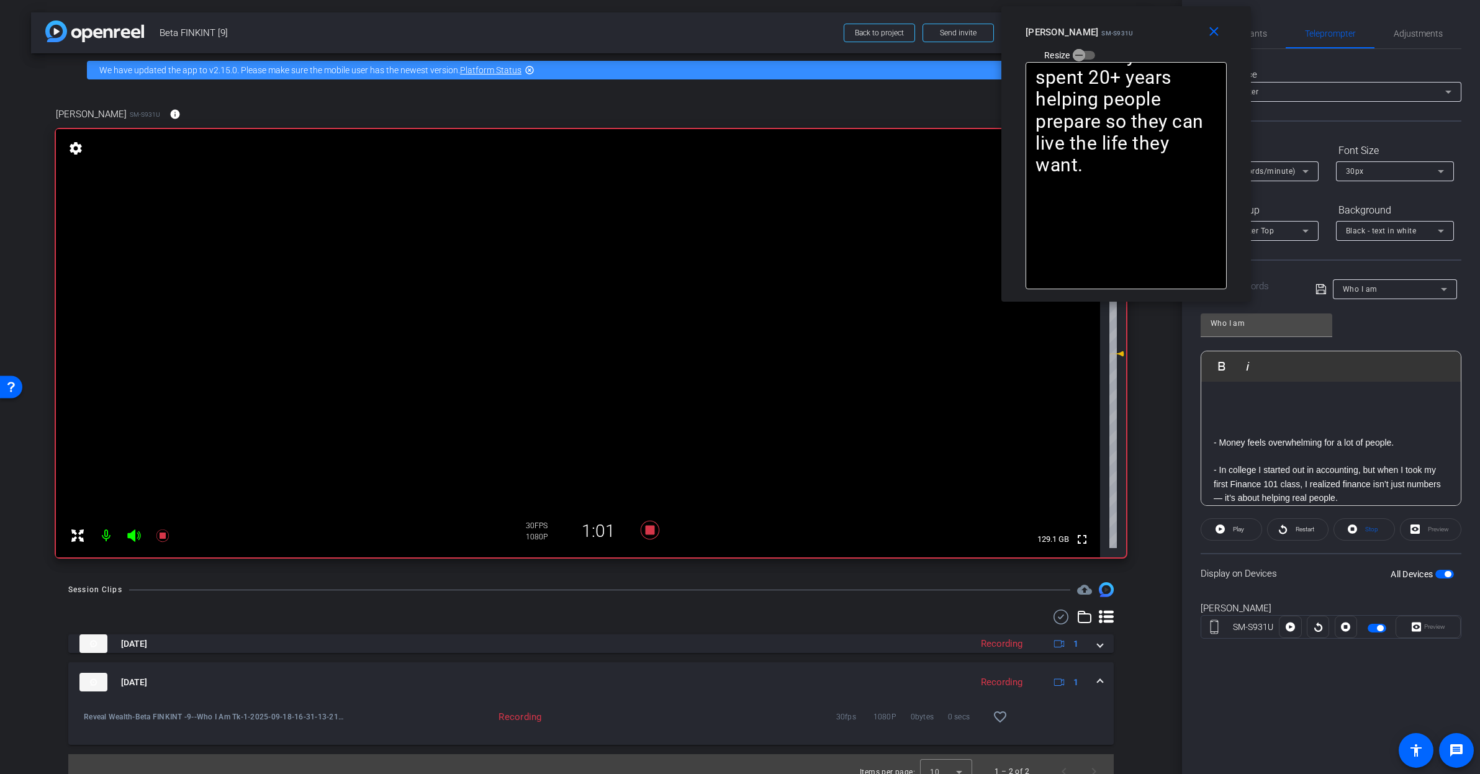
click at [1088, 679] on div "Sep 18, 2025 Recording 1" at bounding box center [588, 682] width 1018 height 19
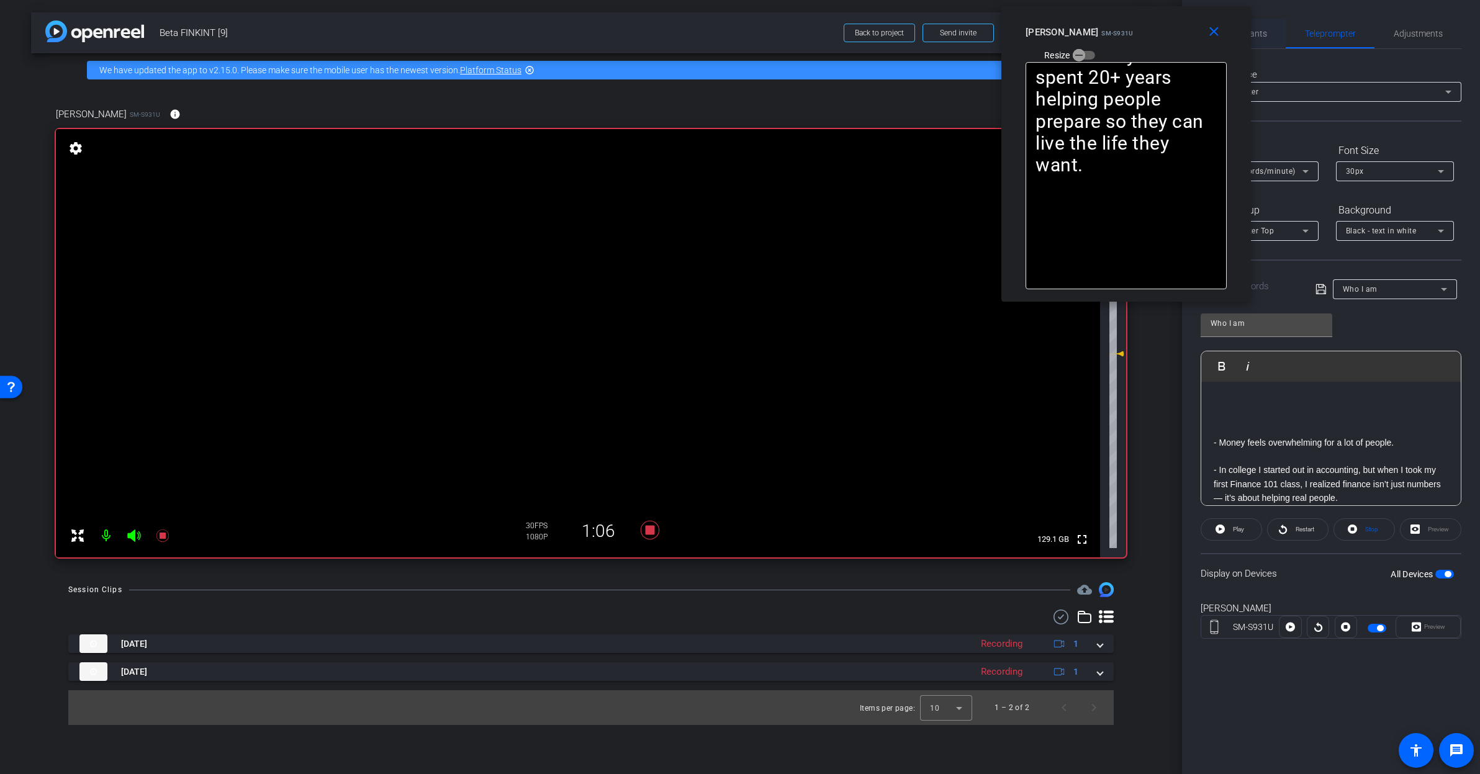
click at [1255, 38] on span "Participants" at bounding box center [1243, 33] width 47 height 9
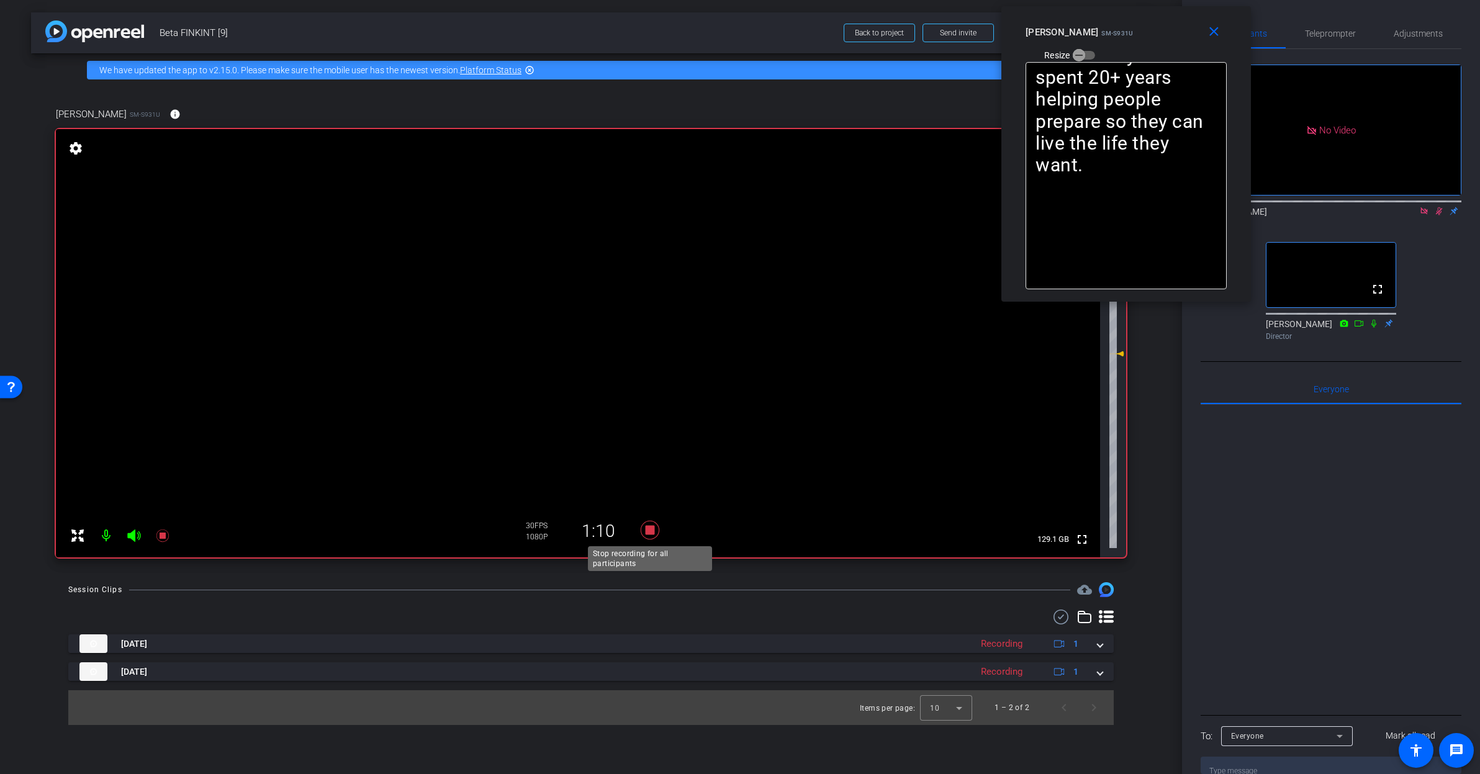
click at [652, 532] on icon at bounding box center [650, 530] width 19 height 19
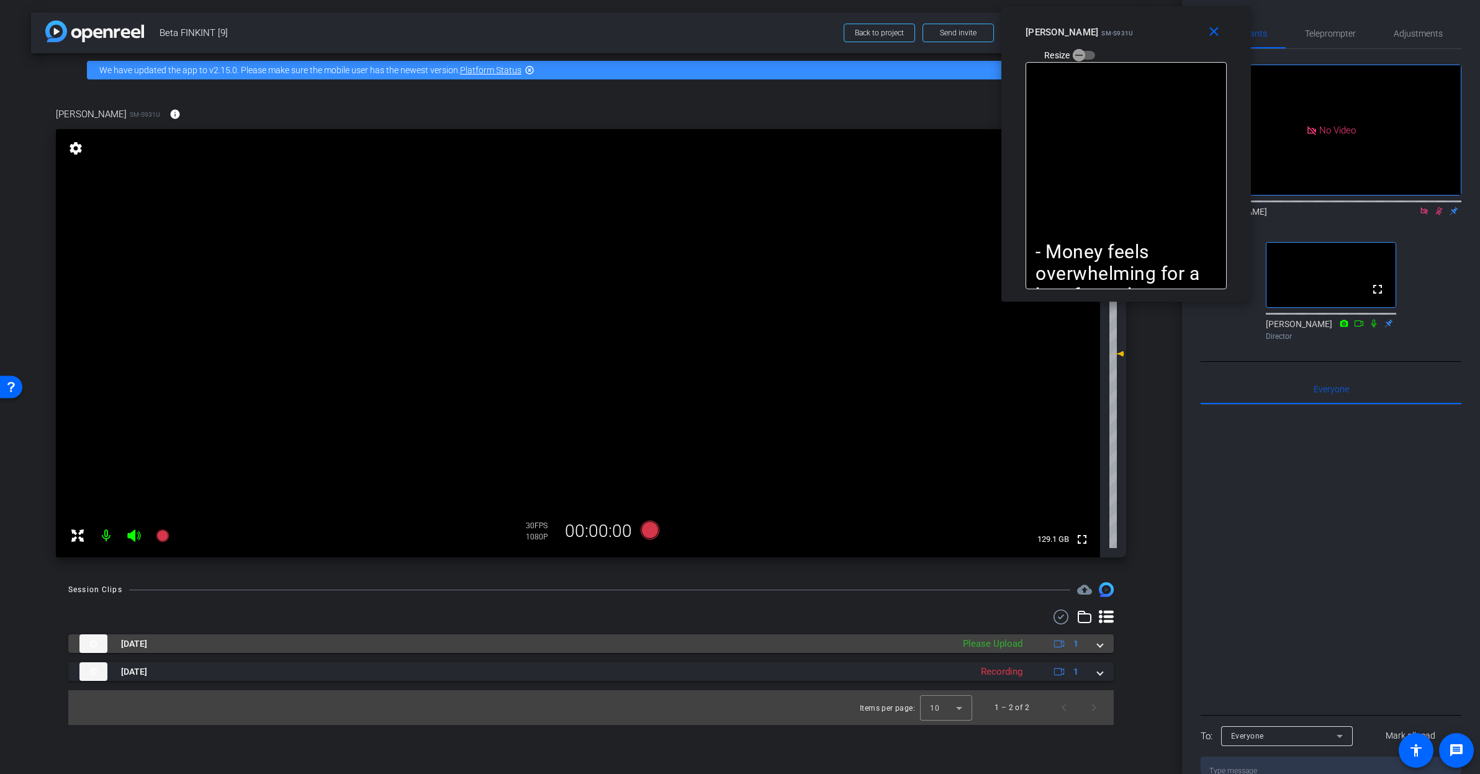
click at [1095, 644] on div "Sep 18, 2025 Please Upload 1" at bounding box center [588, 643] width 1018 height 19
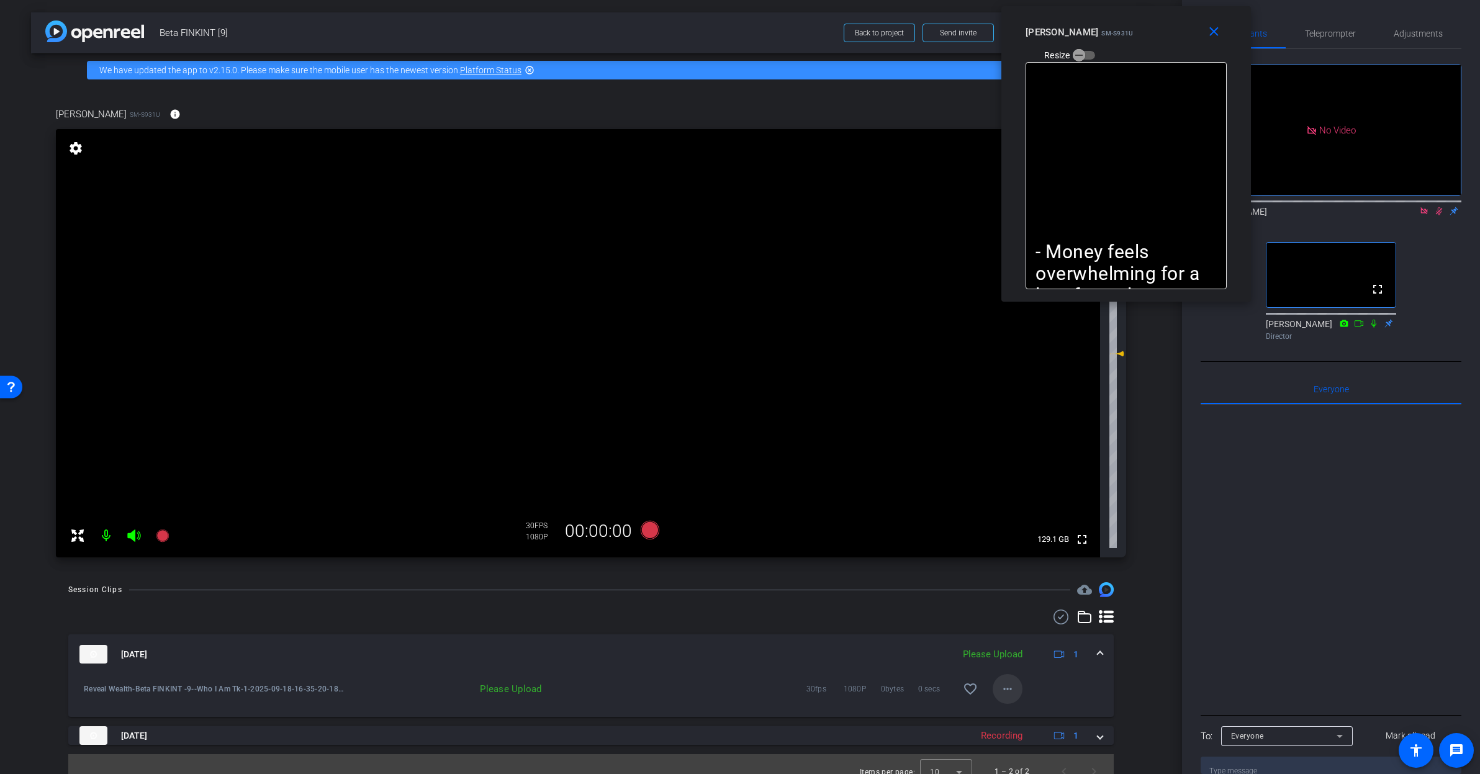
click at [1003, 688] on mat-icon "more_horiz" at bounding box center [1007, 689] width 15 height 15
click at [1011, 713] on span "Upload" at bounding box center [1021, 715] width 50 height 15
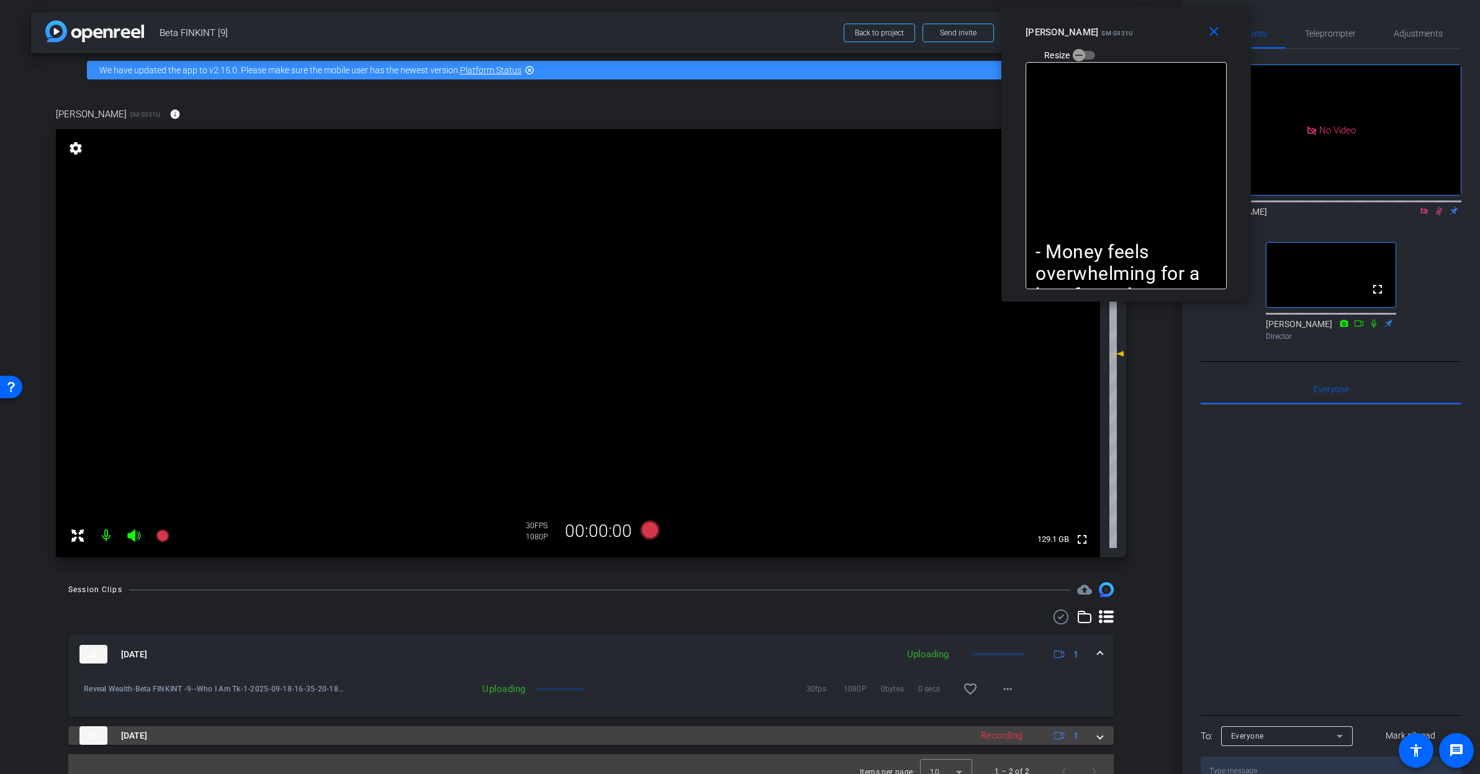
click at [1097, 738] on mat-expansion-panel-header "Sep 18, 2025 Recording 1" at bounding box center [590, 735] width 1045 height 19
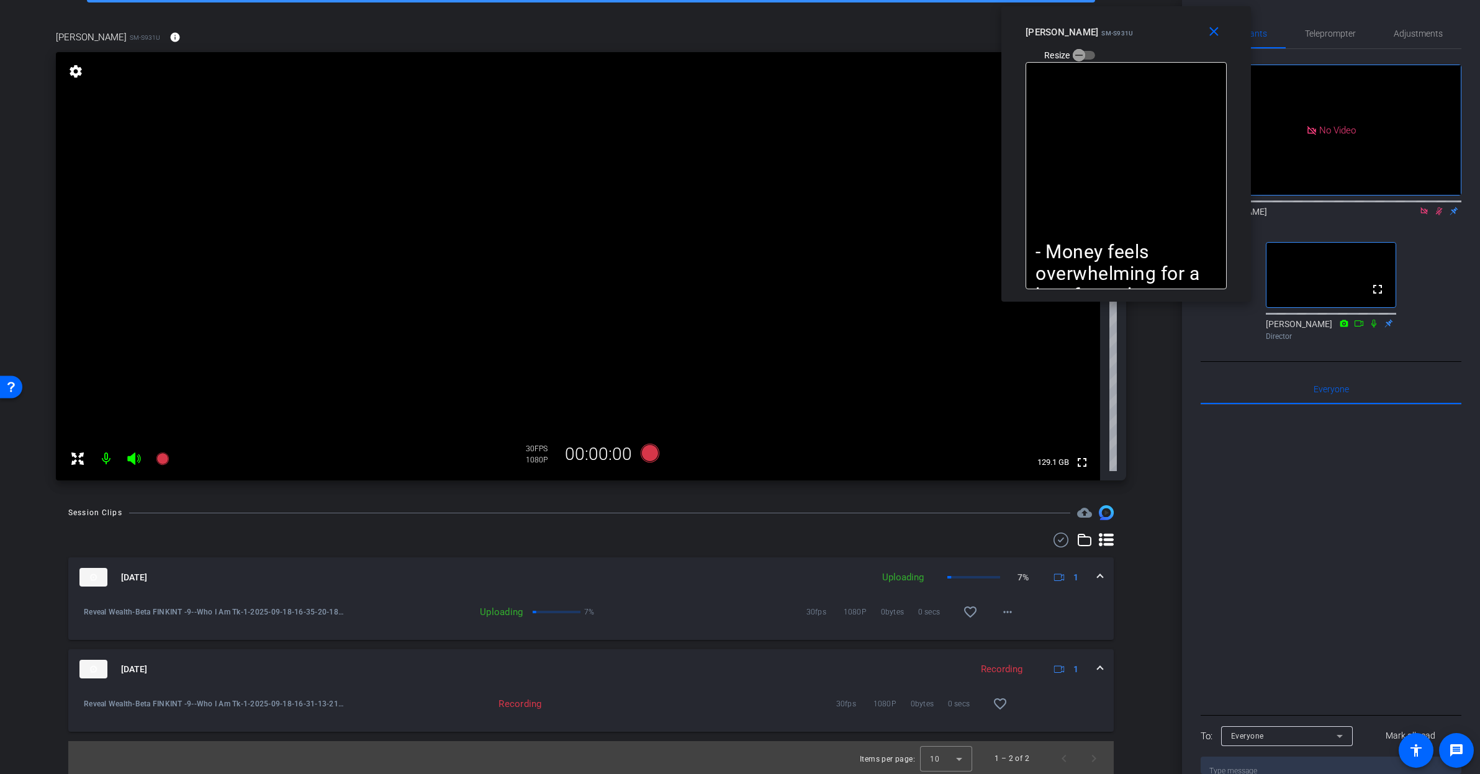
scroll to position [79, 0]
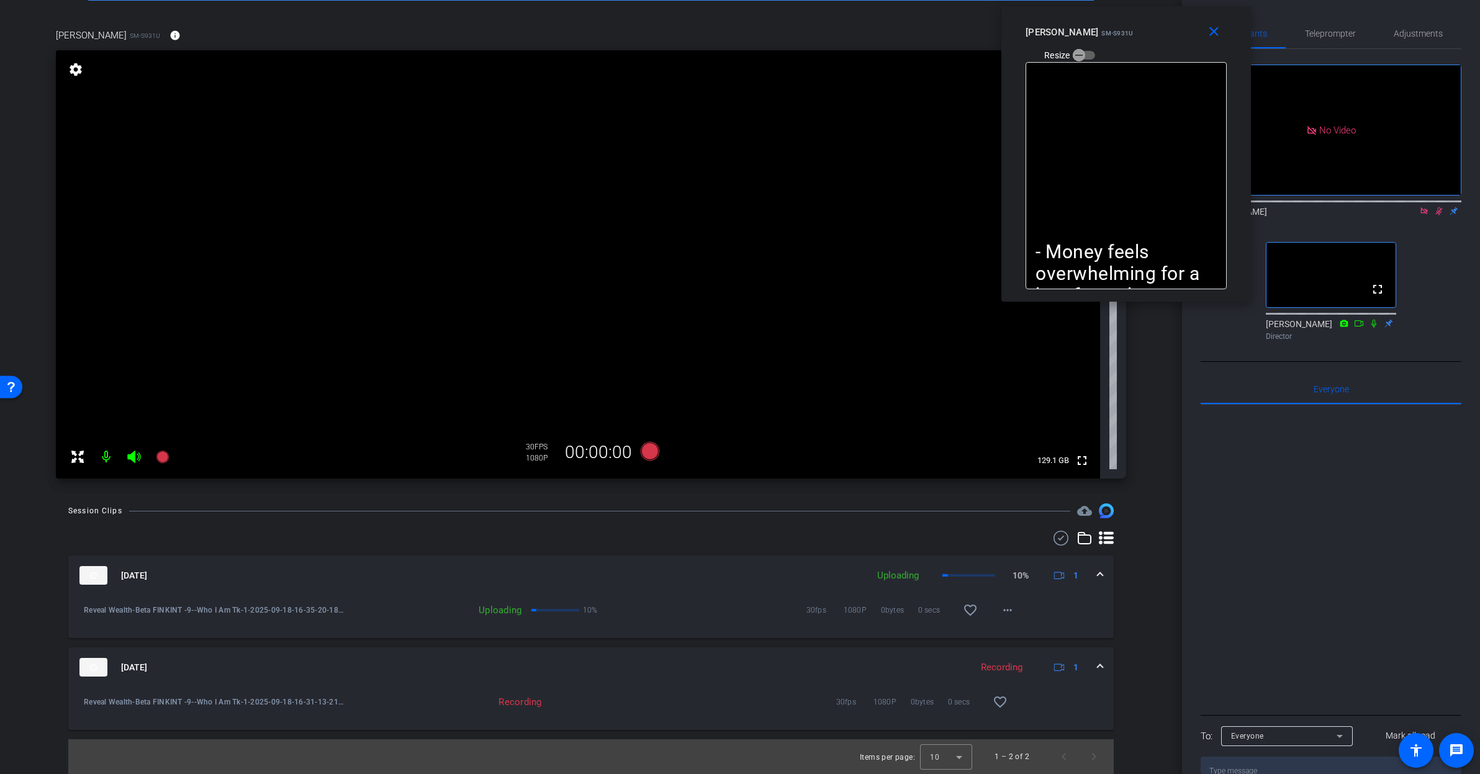
click at [1089, 669] on div "Sep 18, 2025 Recording 1" at bounding box center [588, 667] width 1018 height 19
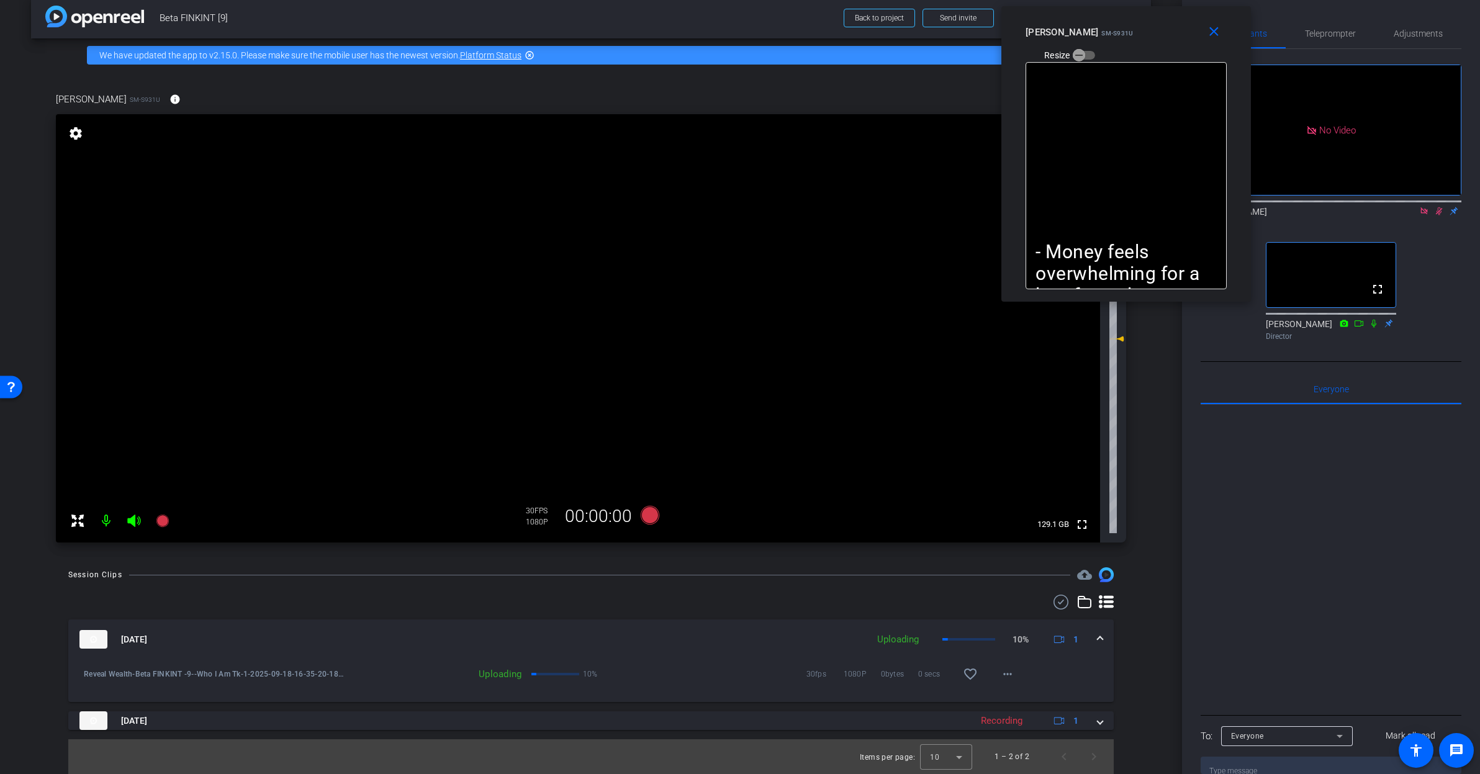
scroll to position [15, 0]
click at [1326, 27] on span "Teleprompter" at bounding box center [1330, 34] width 51 height 30
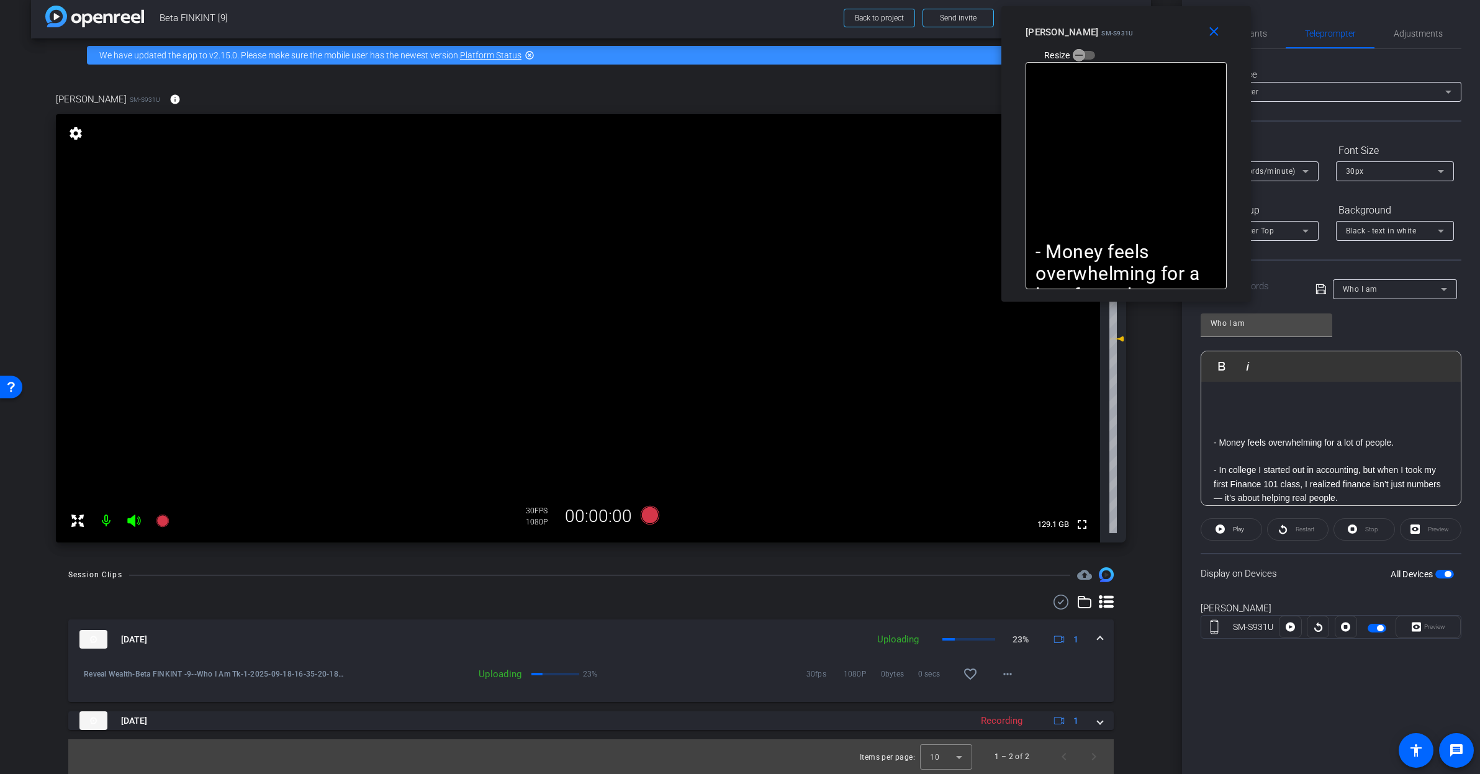
click at [1396, 294] on div "Who I am" at bounding box center [1392, 289] width 98 height 16
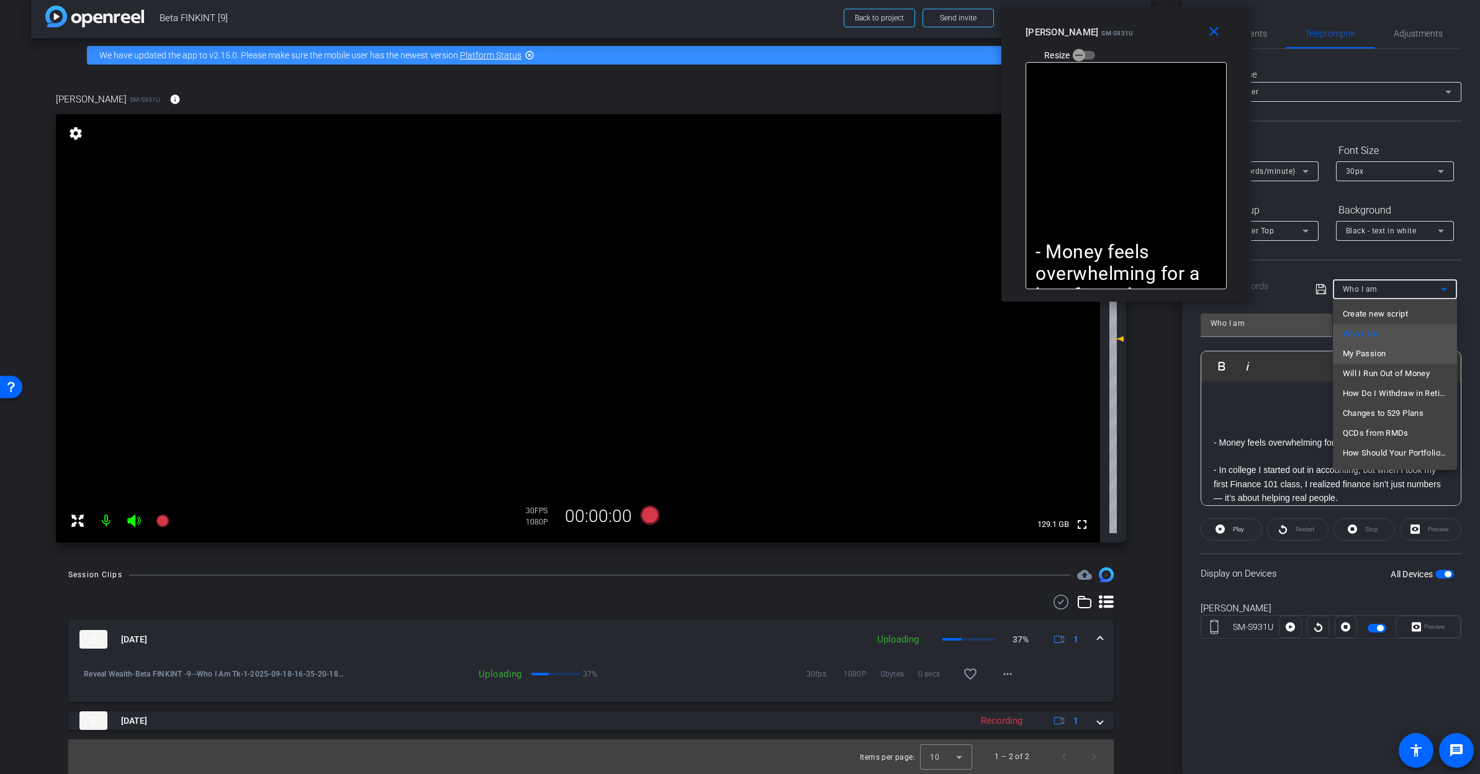
click at [1381, 358] on span "My Passion" at bounding box center [1364, 353] width 43 height 15
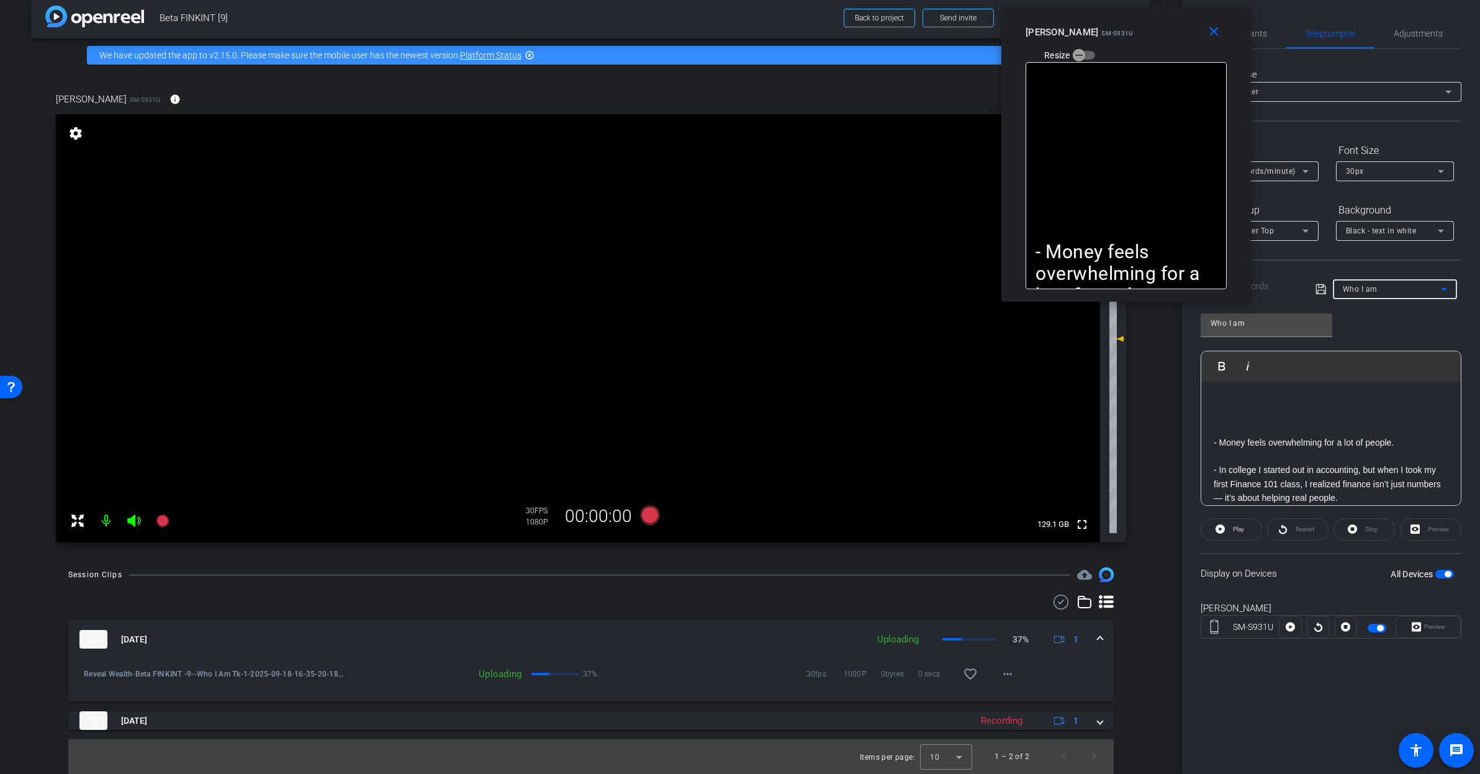
type input "My Passion"
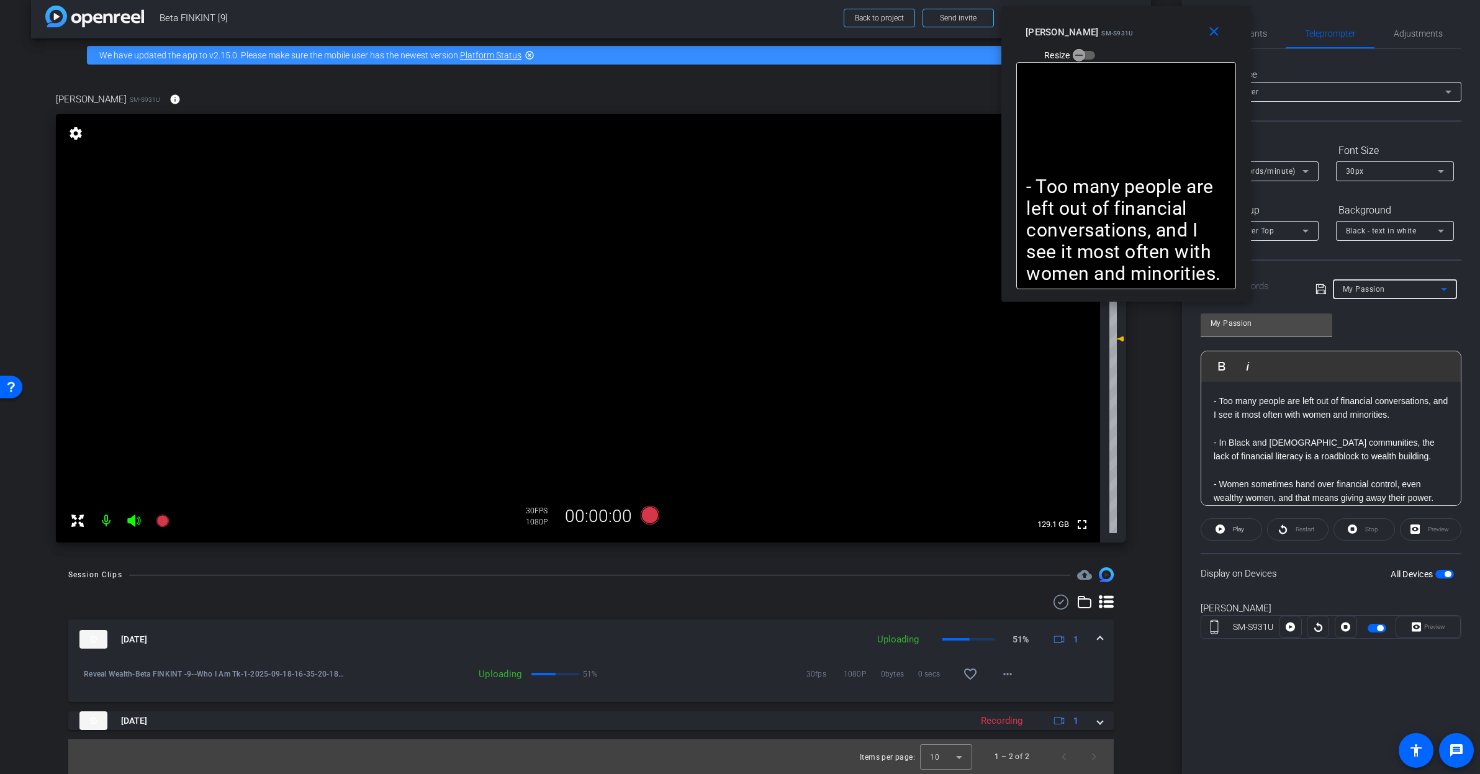
click at [1209, 398] on div "- Too many people are left out of financial conversations, and I see it most of…" at bounding box center [1330, 505] width 259 height 247
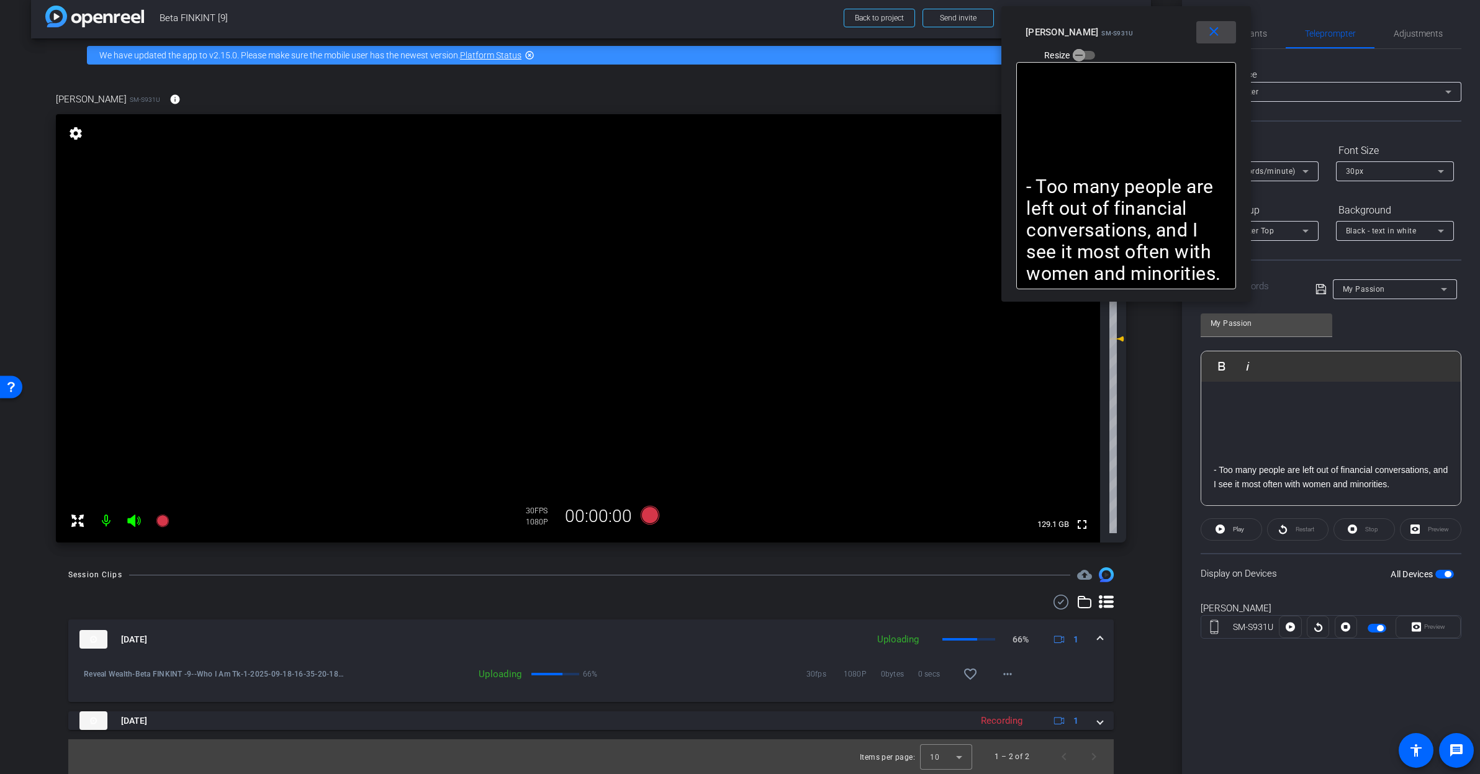
click at [1214, 24] on span at bounding box center [1216, 32] width 40 height 30
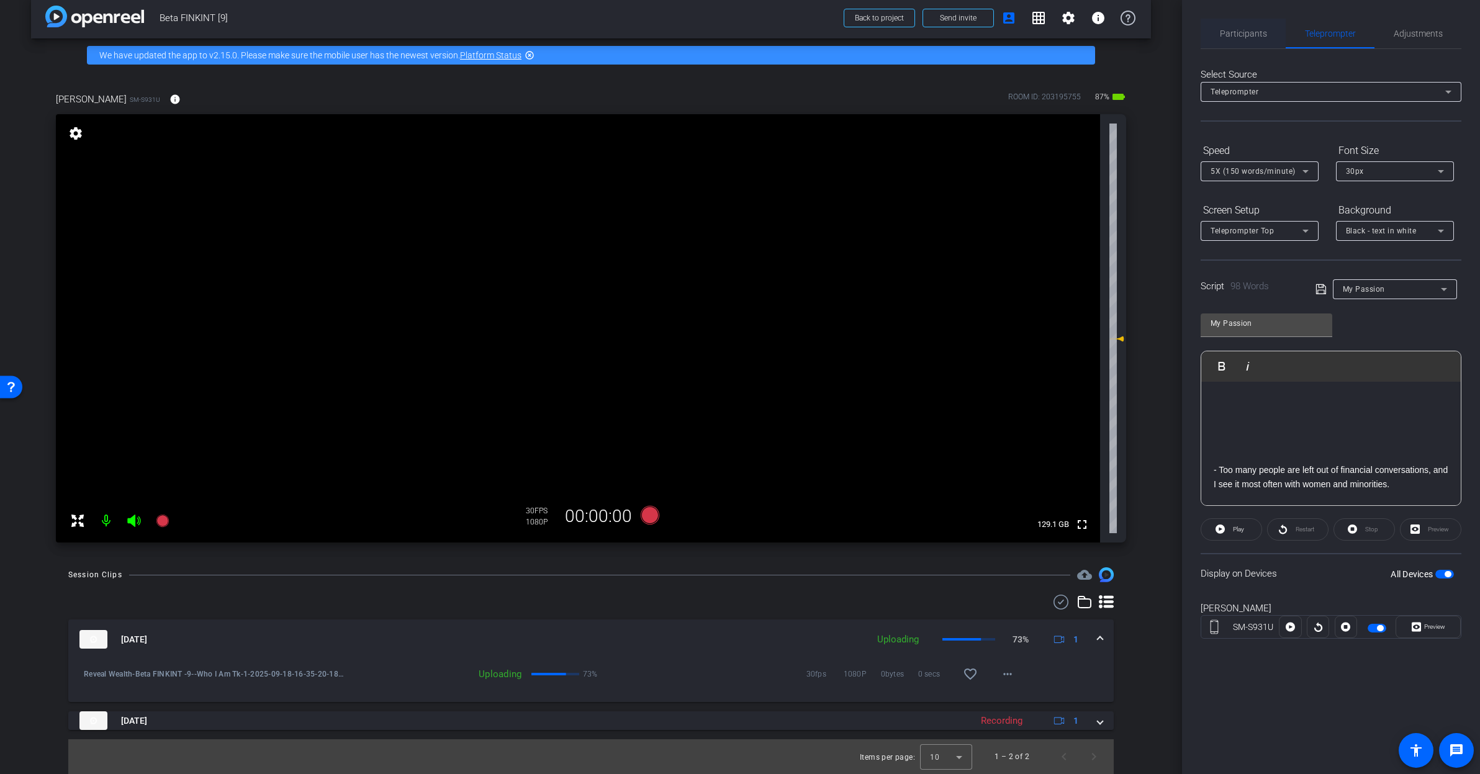
click at [1236, 37] on span "Participants" at bounding box center [1243, 33] width 47 height 9
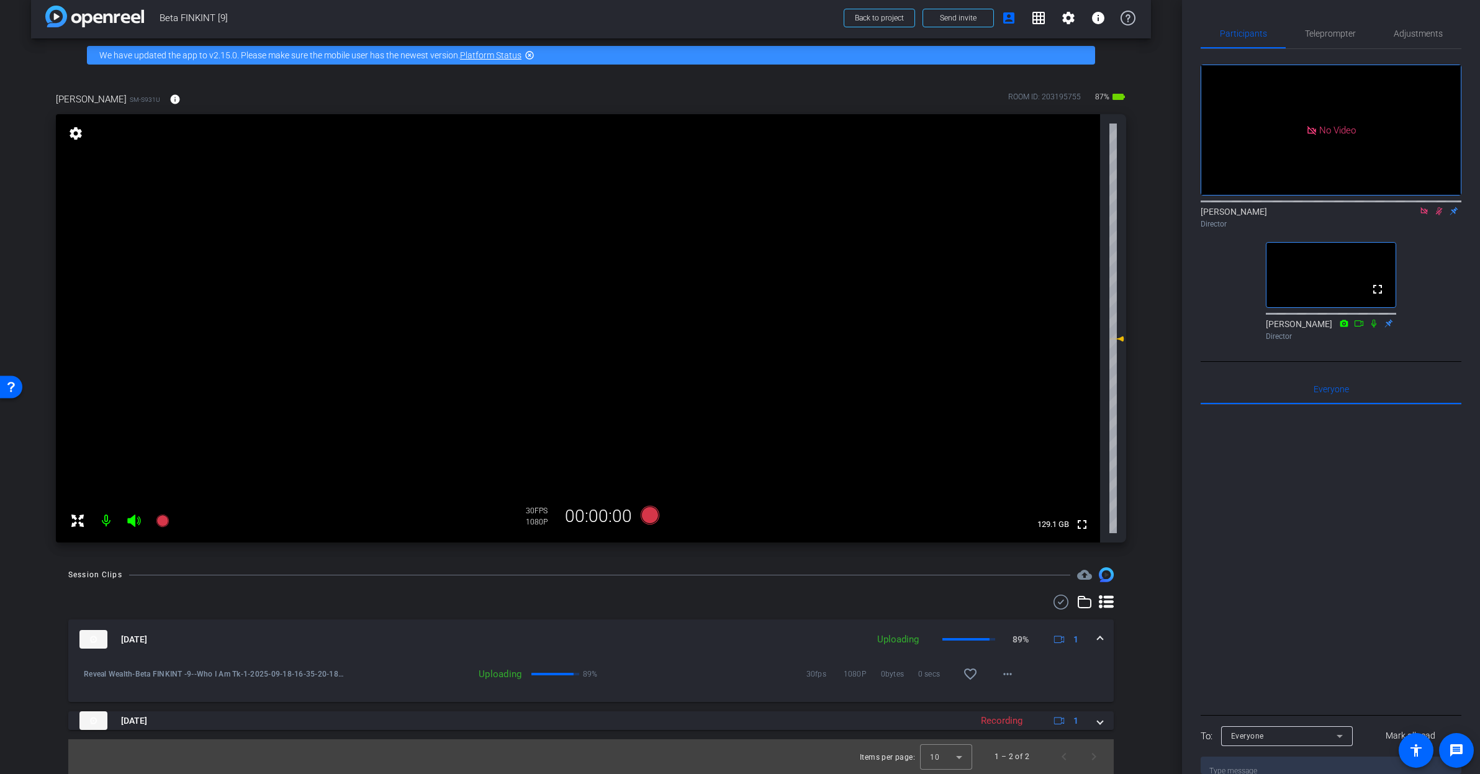
click at [1427, 207] on icon at bounding box center [1424, 211] width 10 height 9
click at [1419, 215] on icon at bounding box center [1424, 211] width 10 height 9
click at [132, 522] on icon at bounding box center [133, 521] width 13 height 12
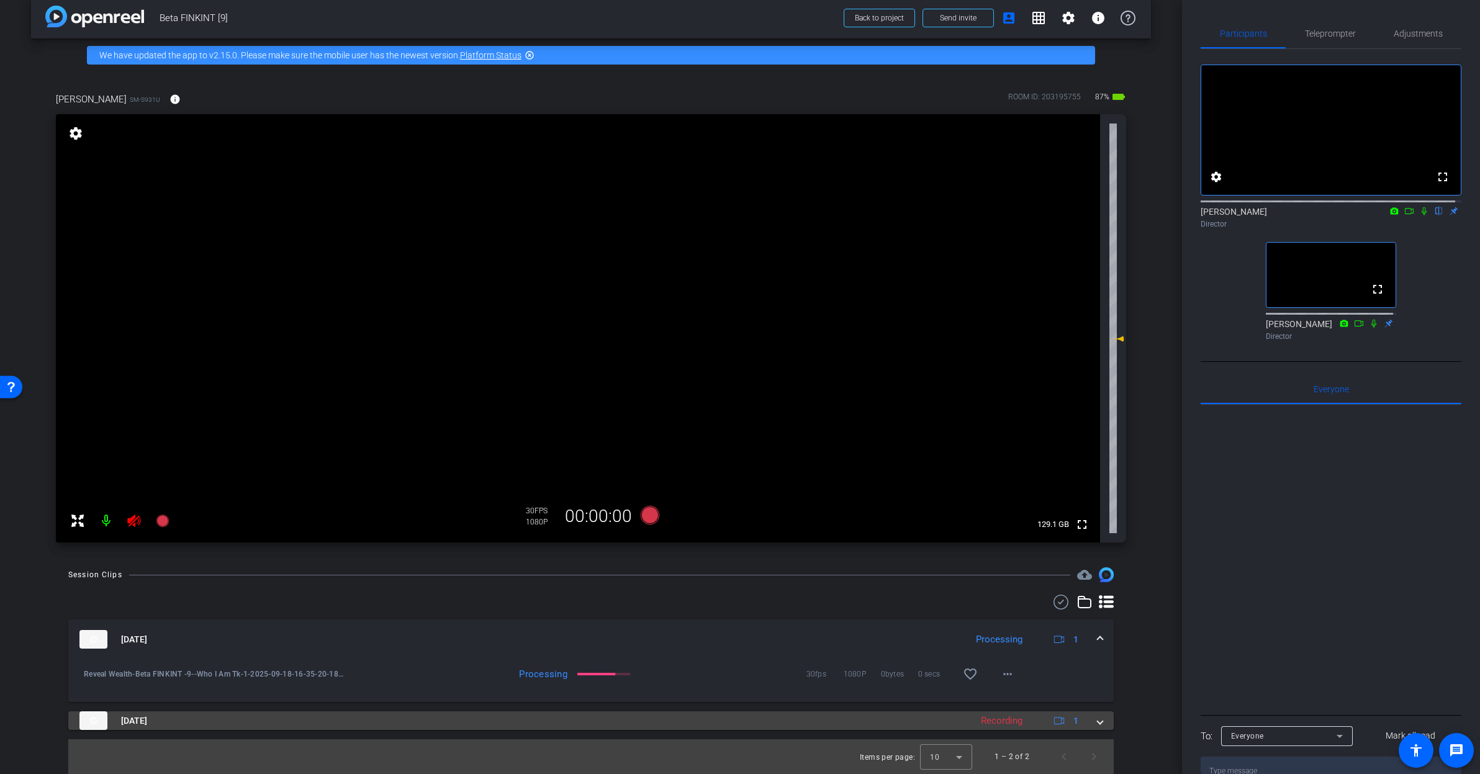
click at [1015, 724] on div "Recording" at bounding box center [1002, 721] width 54 height 14
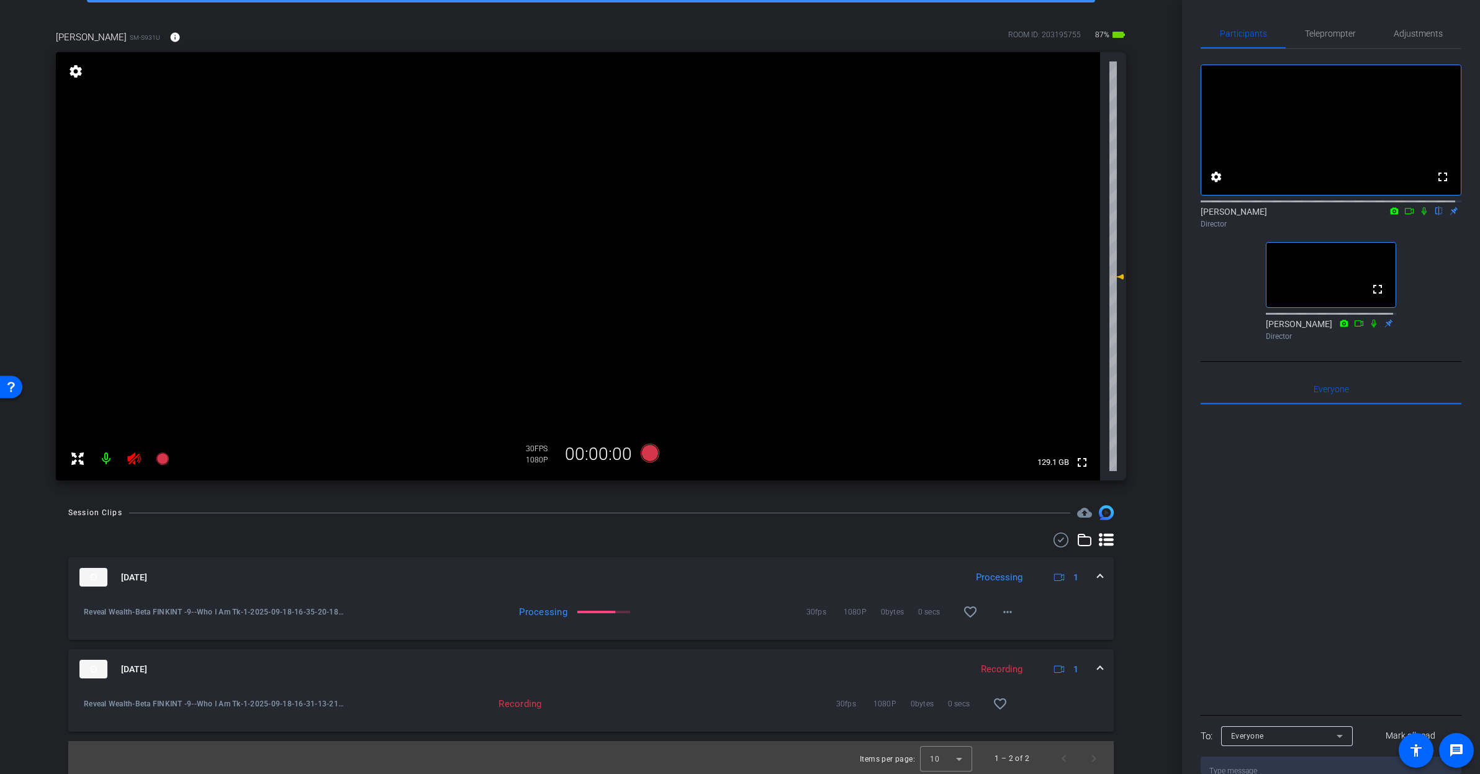
scroll to position [79, 0]
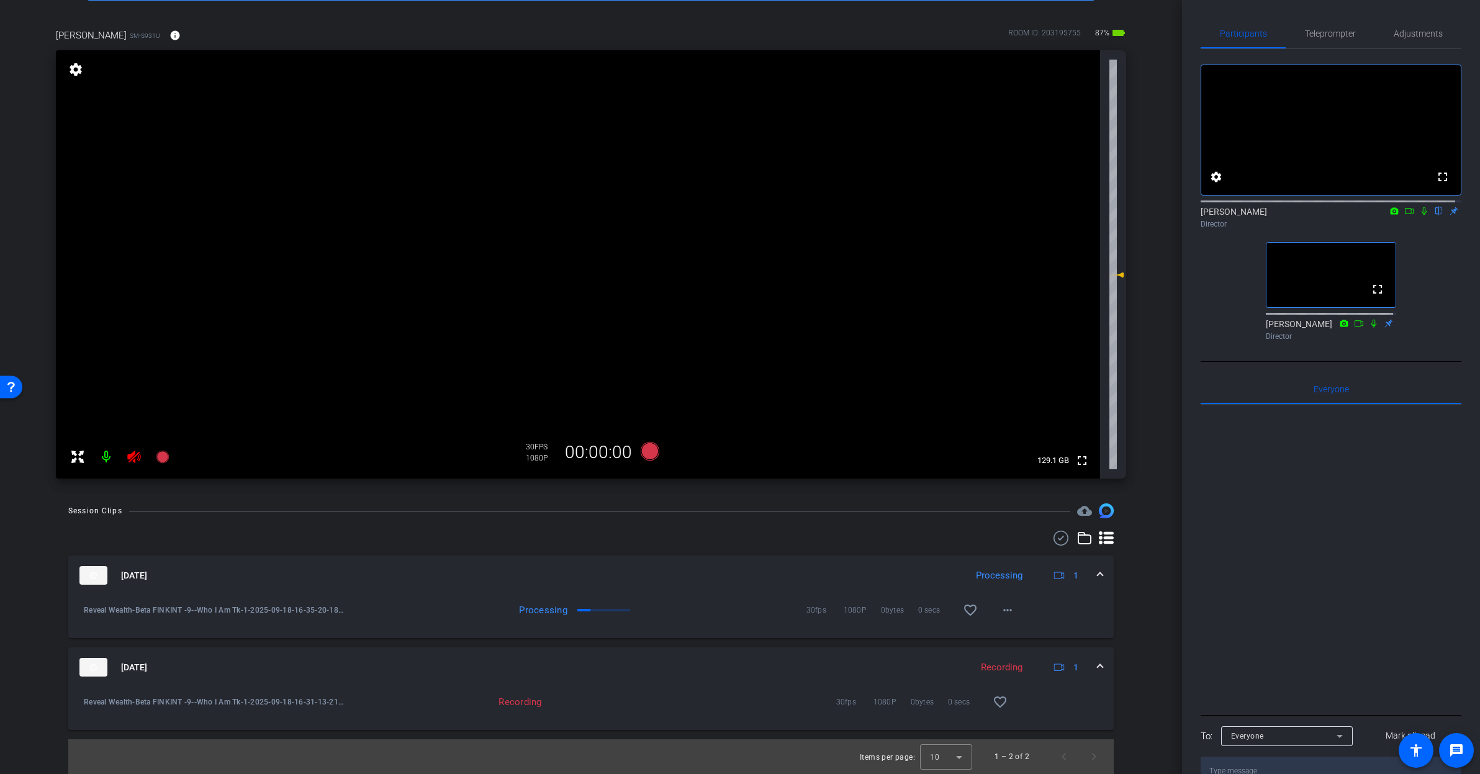
click at [134, 458] on icon at bounding box center [134, 456] width 15 height 15
click at [137, 456] on icon at bounding box center [134, 456] width 15 height 15
click at [137, 458] on icon at bounding box center [134, 456] width 15 height 15
click at [1422, 215] on icon at bounding box center [1424, 211] width 10 height 9
click at [1408, 217] on mat-icon at bounding box center [1409, 210] width 15 height 11
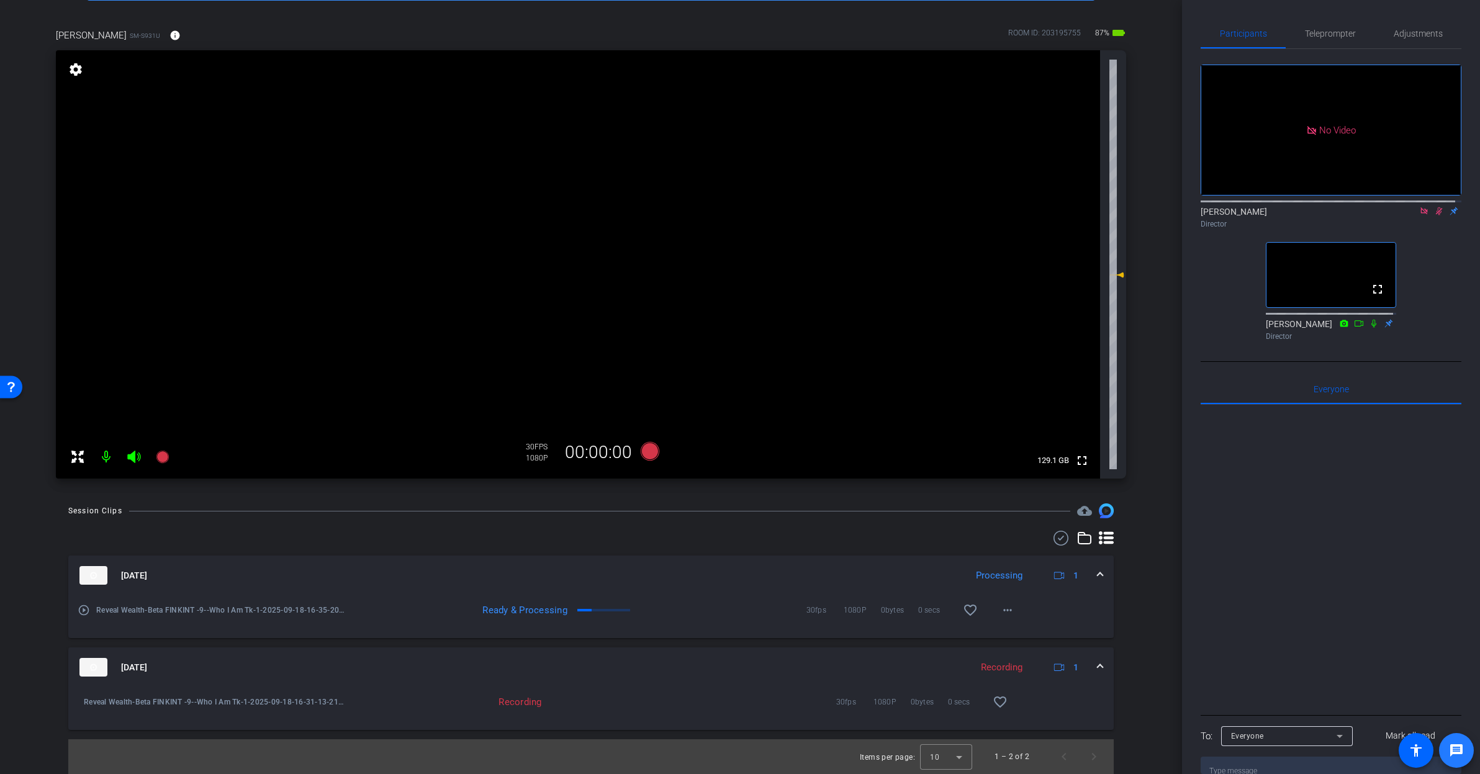
click at [1458, 749] on mat-icon "message" at bounding box center [1456, 750] width 15 height 15
click at [1458, 746] on mat-icon "message" at bounding box center [1456, 750] width 15 height 15
click at [1342, 500] on div at bounding box center [1331, 558] width 261 height 307
click at [1324, 30] on span "Teleprompter" at bounding box center [1330, 33] width 51 height 9
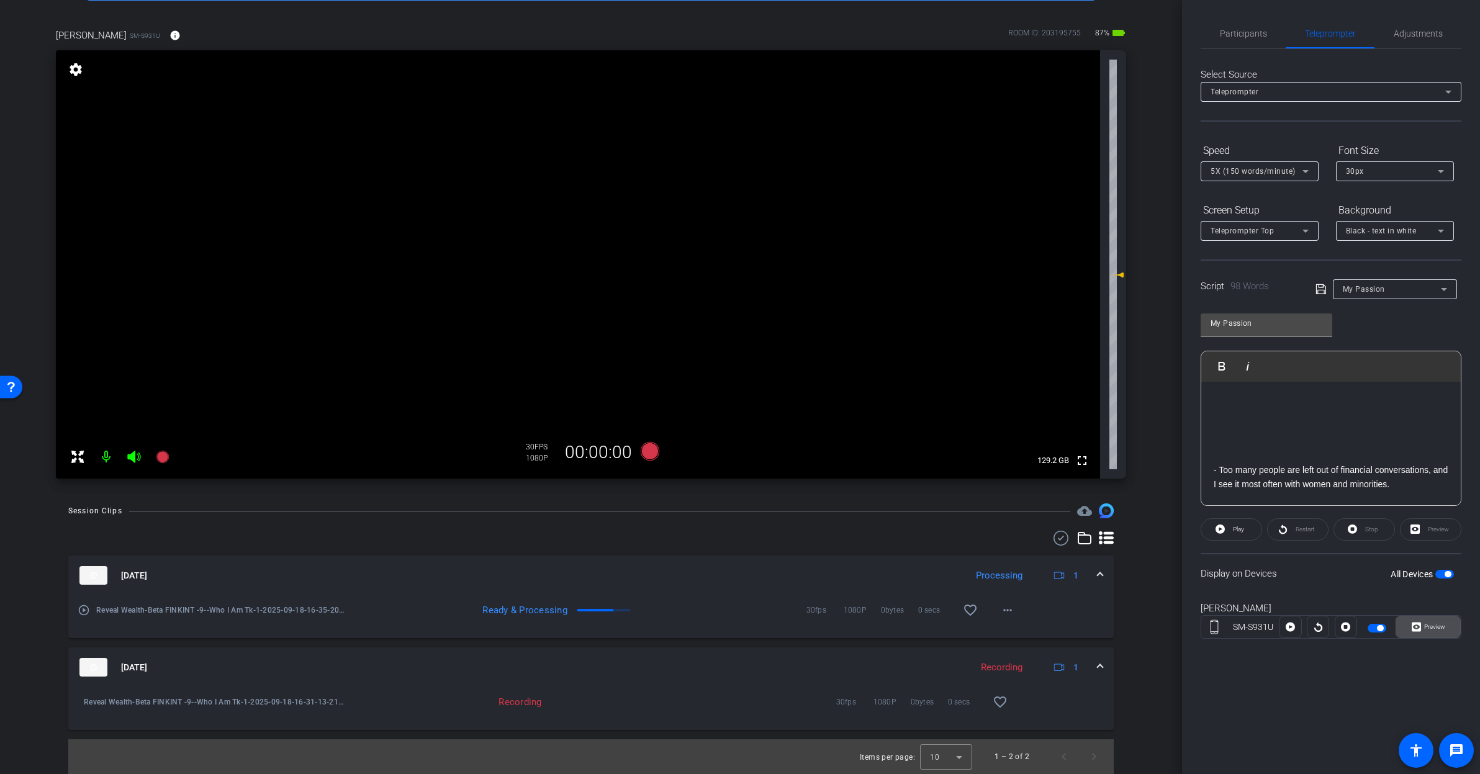
click at [1432, 630] on span "Preview" at bounding box center [1434, 626] width 21 height 7
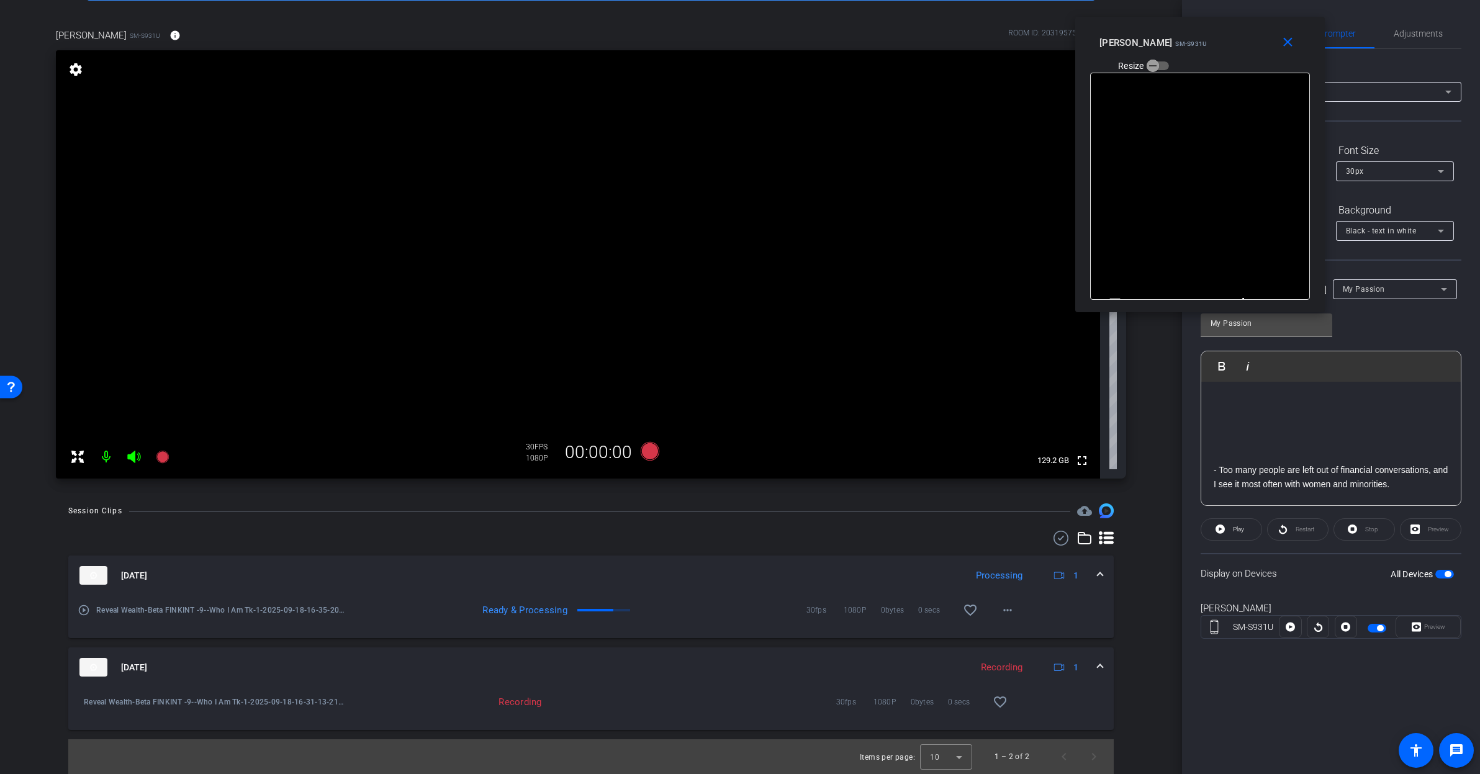
drag, startPoint x: 762, startPoint y: 264, endPoint x: 1222, endPoint y: 41, distance: 511.2
click at [1222, 41] on div "Rashonner Lillie SM-S931U Resize" at bounding box center [1204, 54] width 210 height 44
click at [655, 452] on icon at bounding box center [650, 451] width 30 height 22
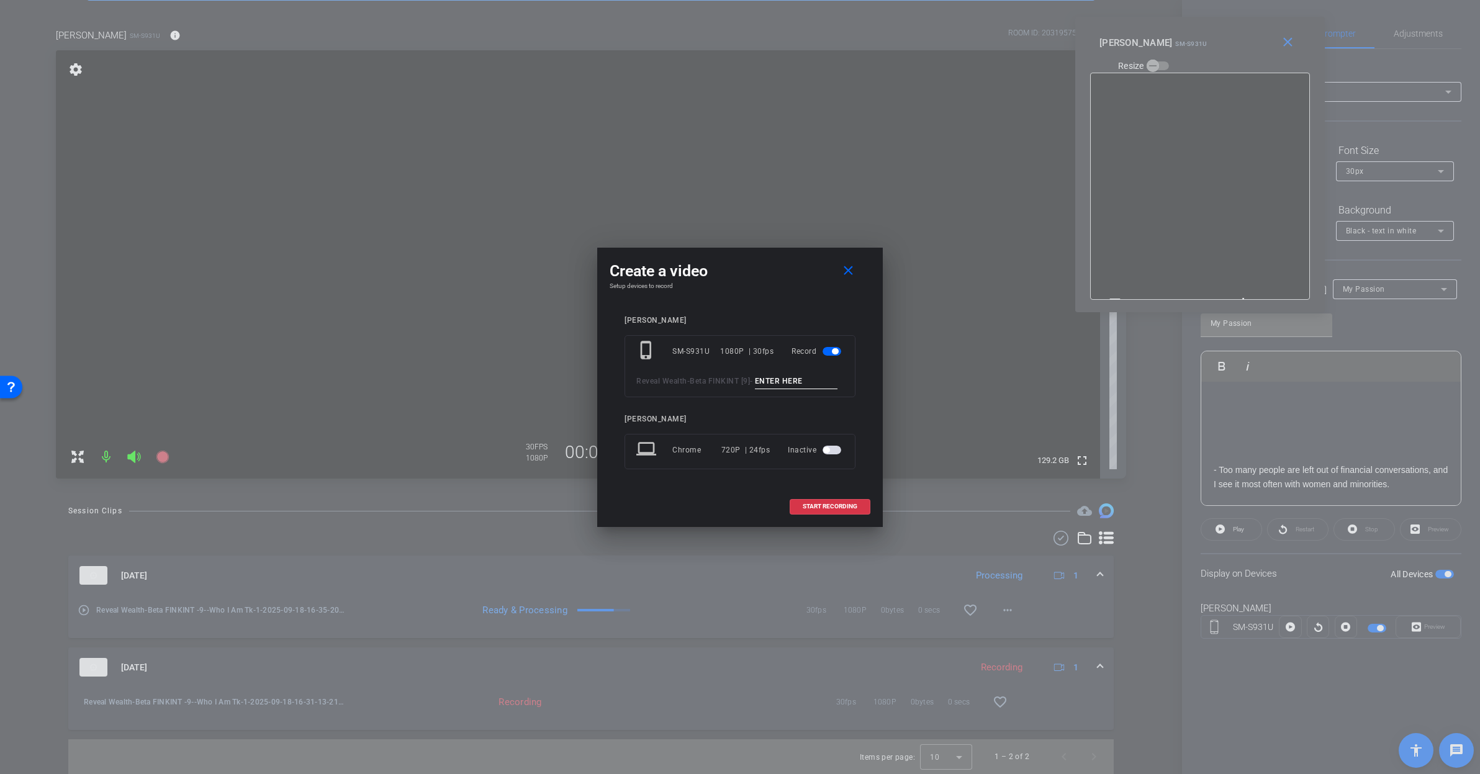
click at [755, 385] on input at bounding box center [796, 382] width 83 height 16
click at [755, 386] on input "My Passion_1" at bounding box center [796, 382] width 83 height 16
type input "My Passion_1"
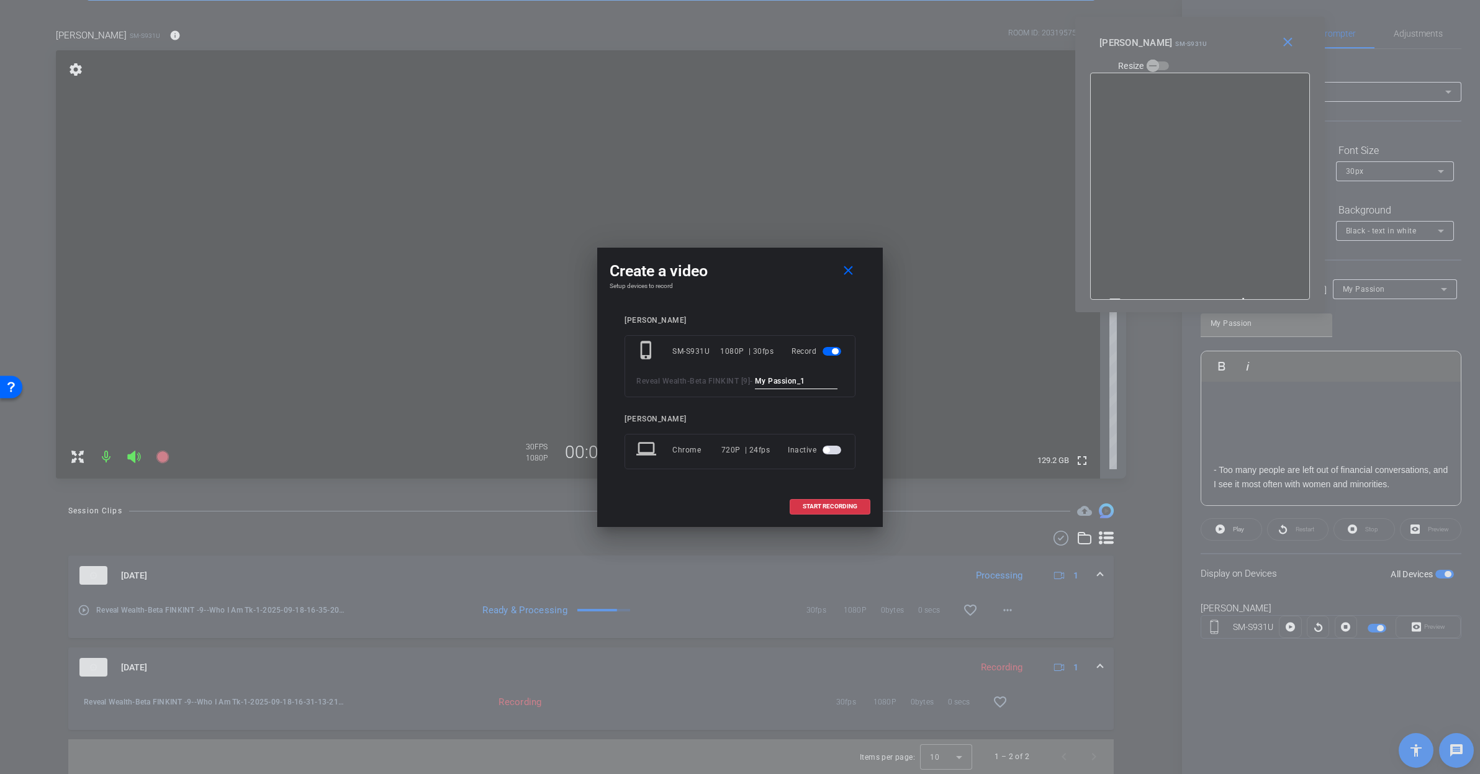
click at [731, 261] on div "Create a video close" at bounding box center [740, 271] width 261 height 22
click at [831, 508] on span at bounding box center [829, 507] width 79 height 30
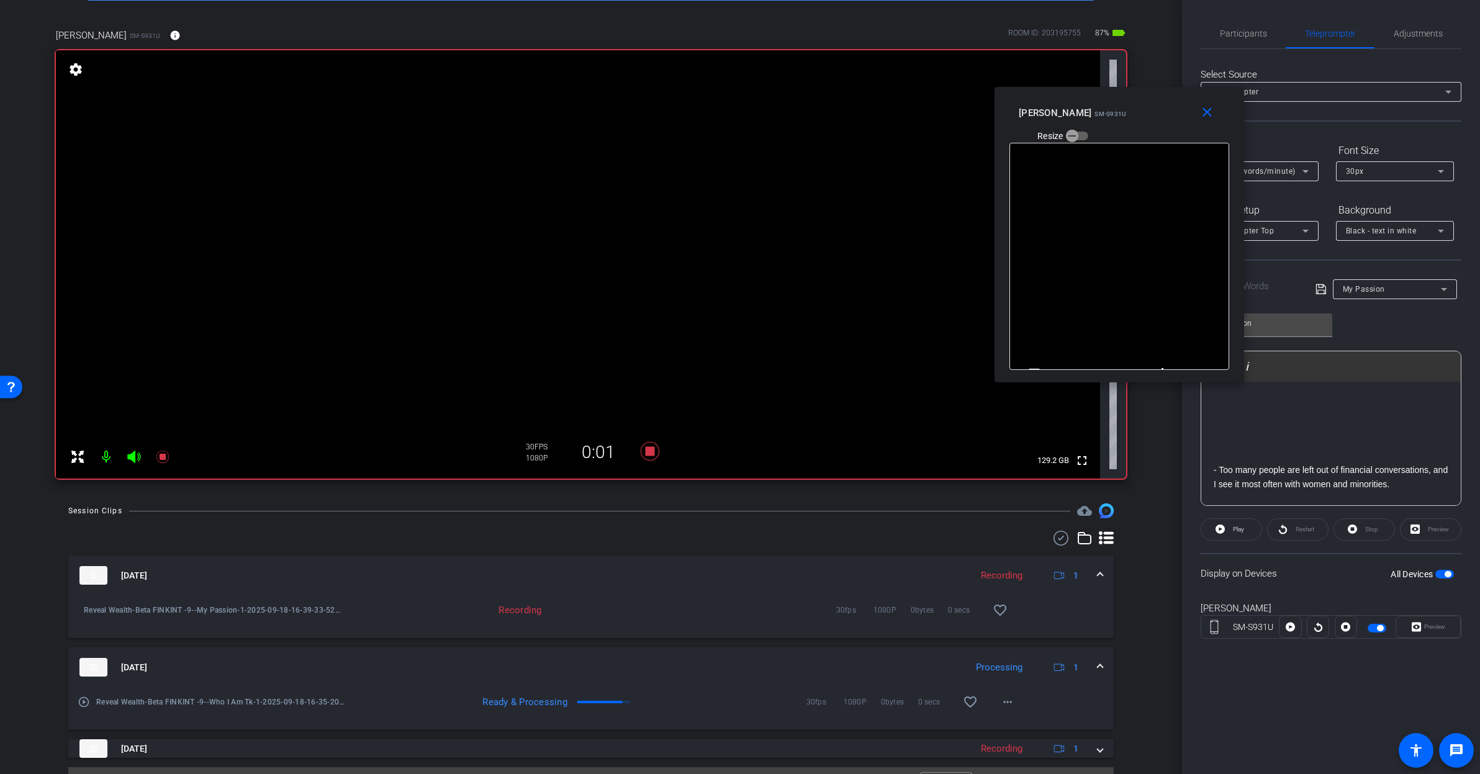
drag, startPoint x: 1237, startPoint y: 55, endPoint x: 1157, endPoint y: 125, distance: 106.9
click at [1157, 125] on div "Rashonner Lillie SM-S931U Resize" at bounding box center [1124, 124] width 210 height 44
click at [1219, 527] on icon at bounding box center [1220, 529] width 9 height 9
click at [1458, 759] on span at bounding box center [1456, 751] width 30 height 30
click at [1456, 757] on mat-icon "message" at bounding box center [1456, 750] width 15 height 15
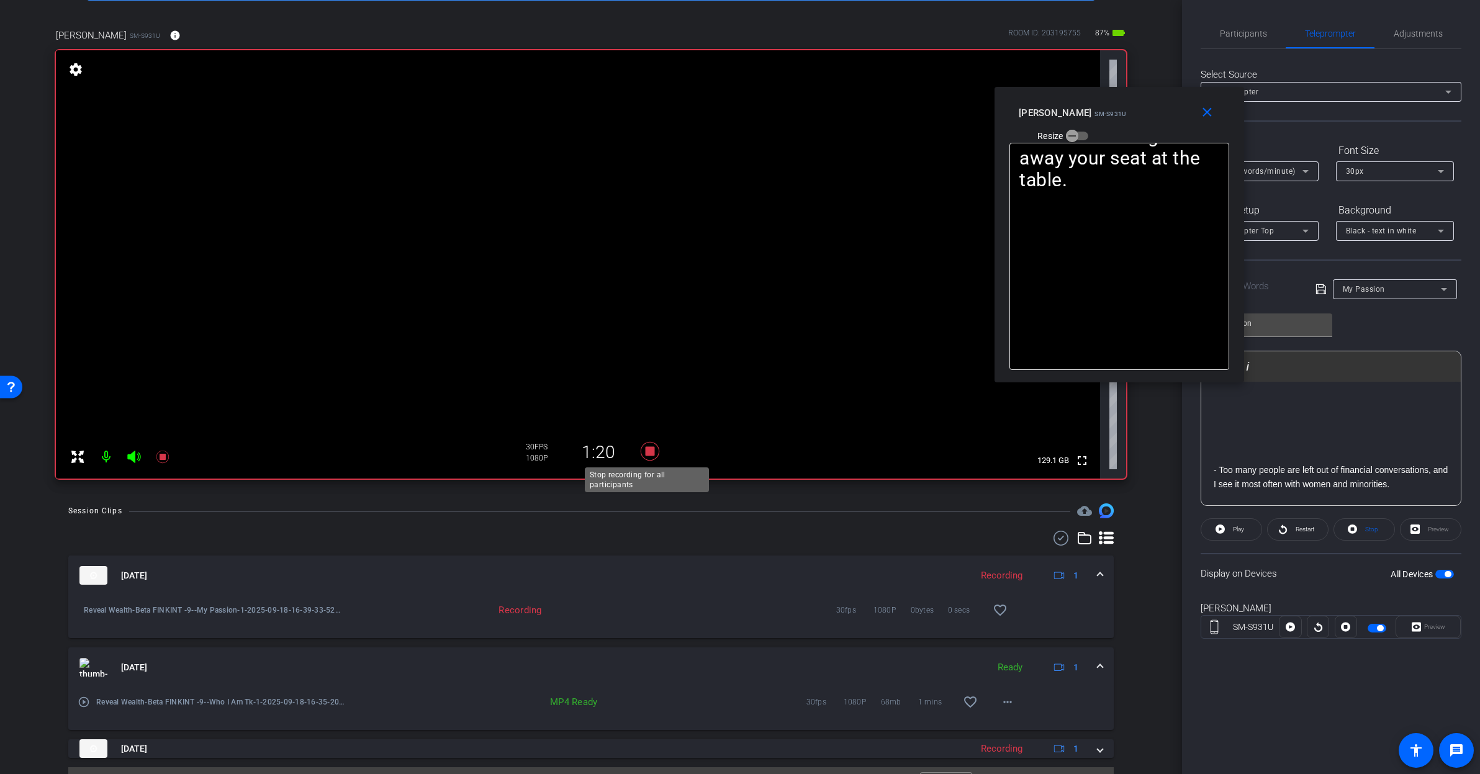
click at [647, 451] on icon at bounding box center [650, 451] width 19 height 19
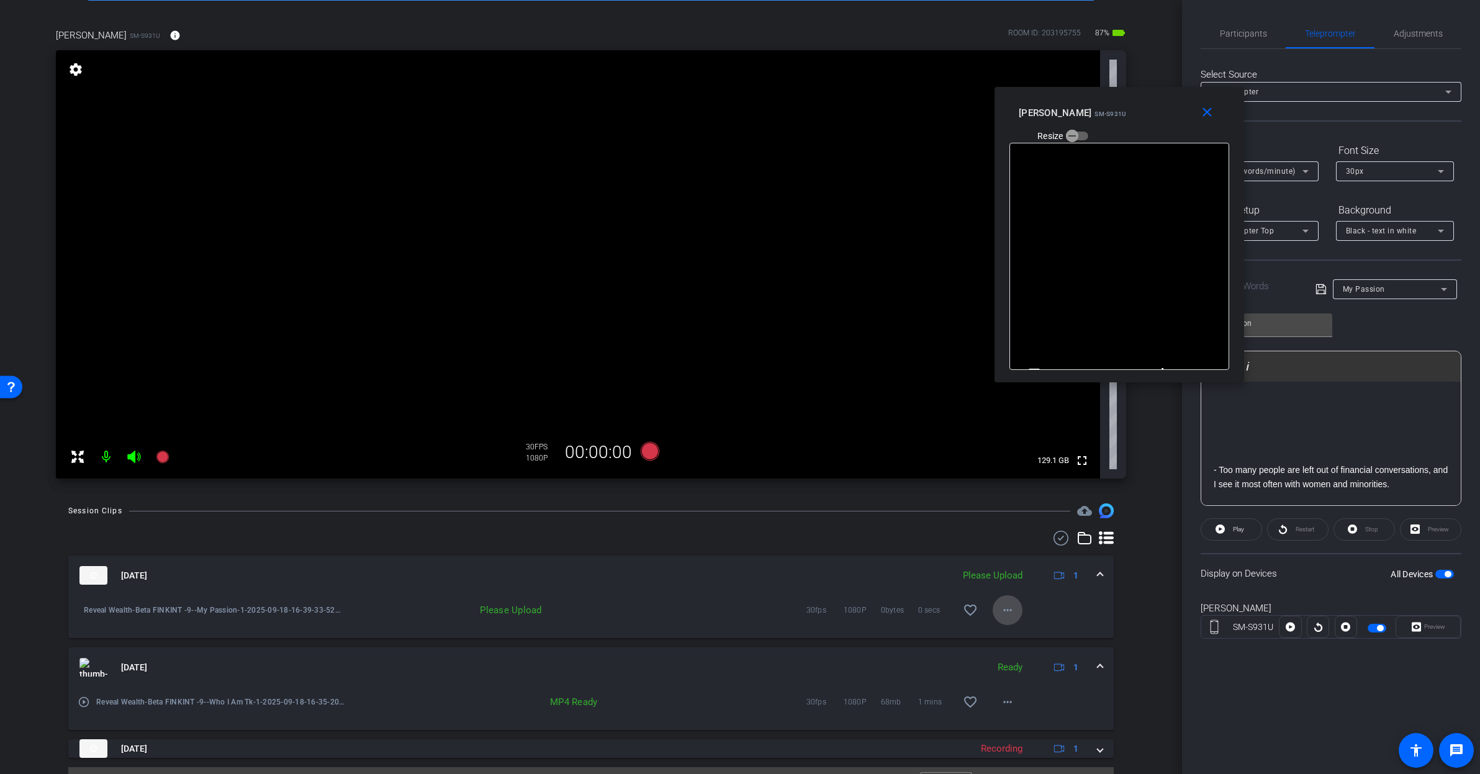
click at [1002, 610] on mat-icon "more_horiz" at bounding box center [1007, 610] width 15 height 15
click at [1014, 634] on span "Upload" at bounding box center [1021, 636] width 50 height 15
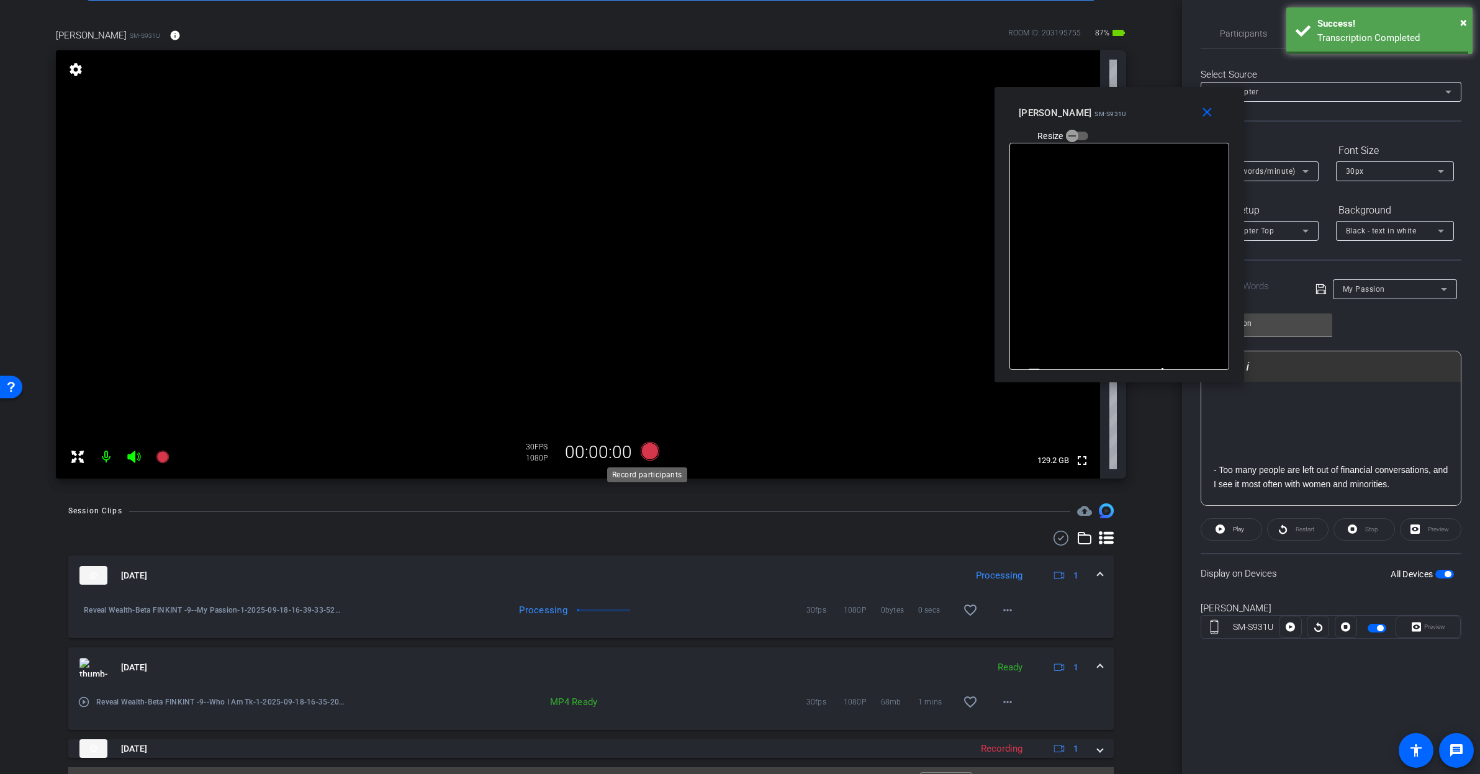
click at [643, 453] on icon at bounding box center [650, 451] width 19 height 19
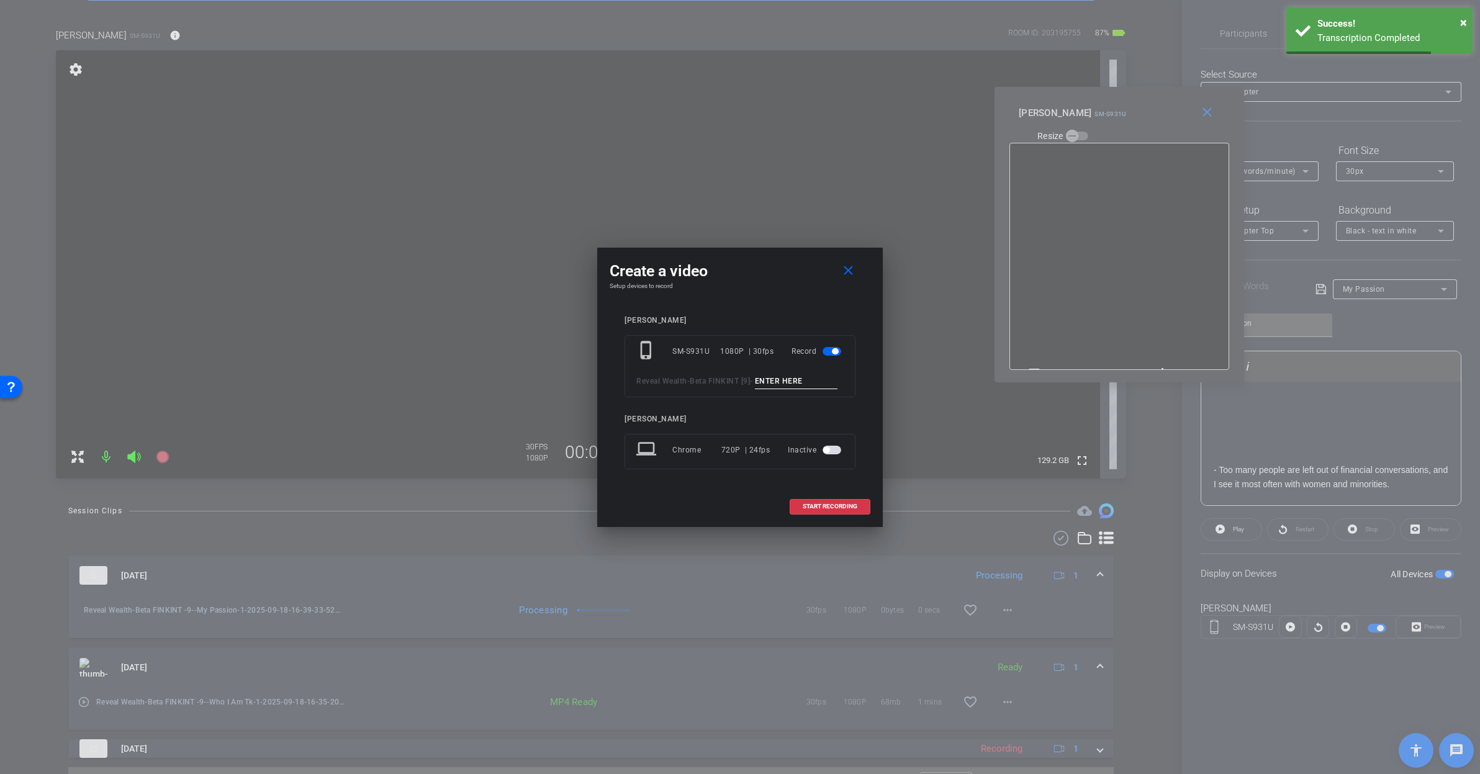
click at [755, 389] on input at bounding box center [796, 382] width 83 height 16
paste input "Hi! 4:38:02 PM Molly 4:38:03 PM Molly@ideadecanter.com 4:38:10 PM In this sessi…"
type input "Hi! 4:38:02 PM Molly 4:38:03 PM Molly@ideadecanter.com 4:38:10 PM In this sessi…"
type input "My Passion_2"
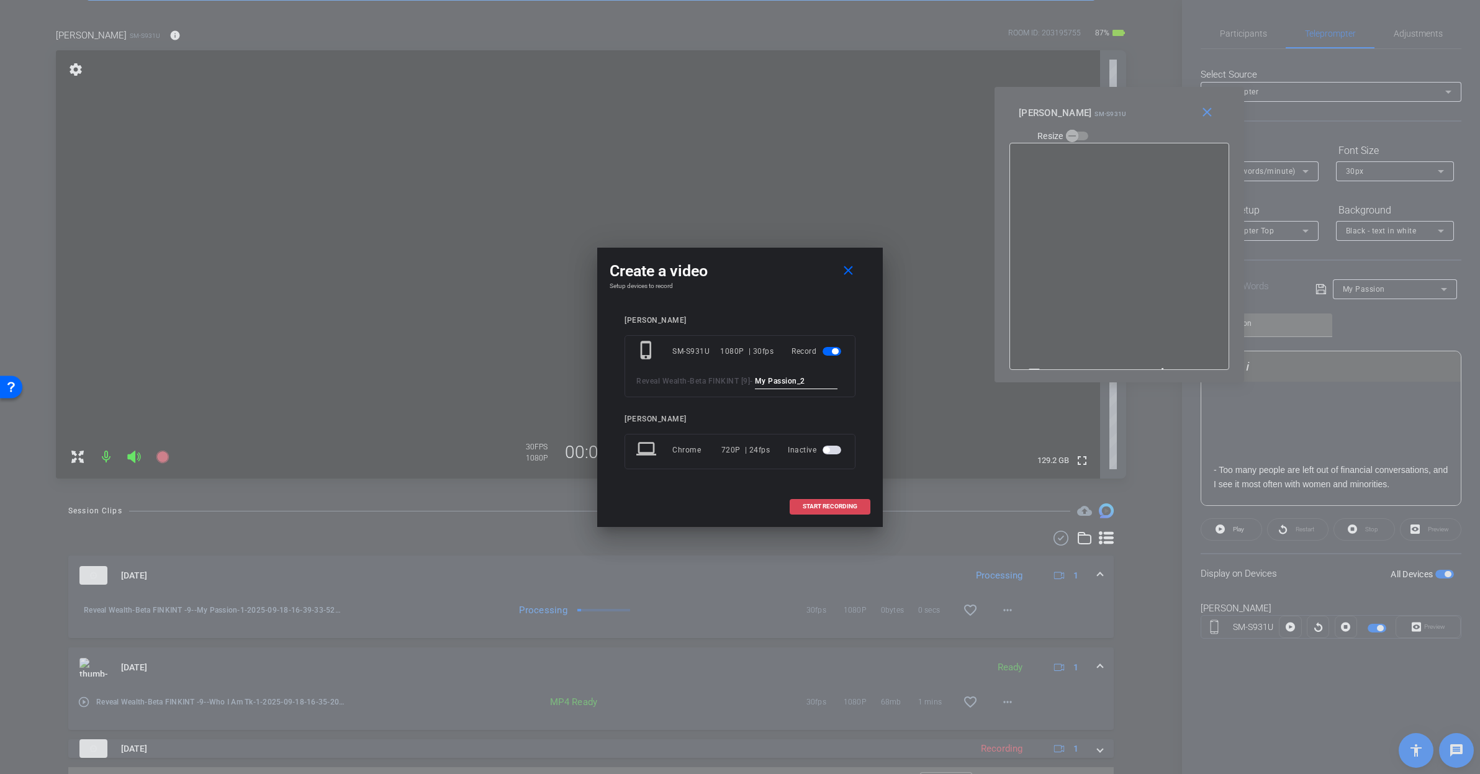
click at [818, 521] on span at bounding box center [829, 507] width 79 height 30
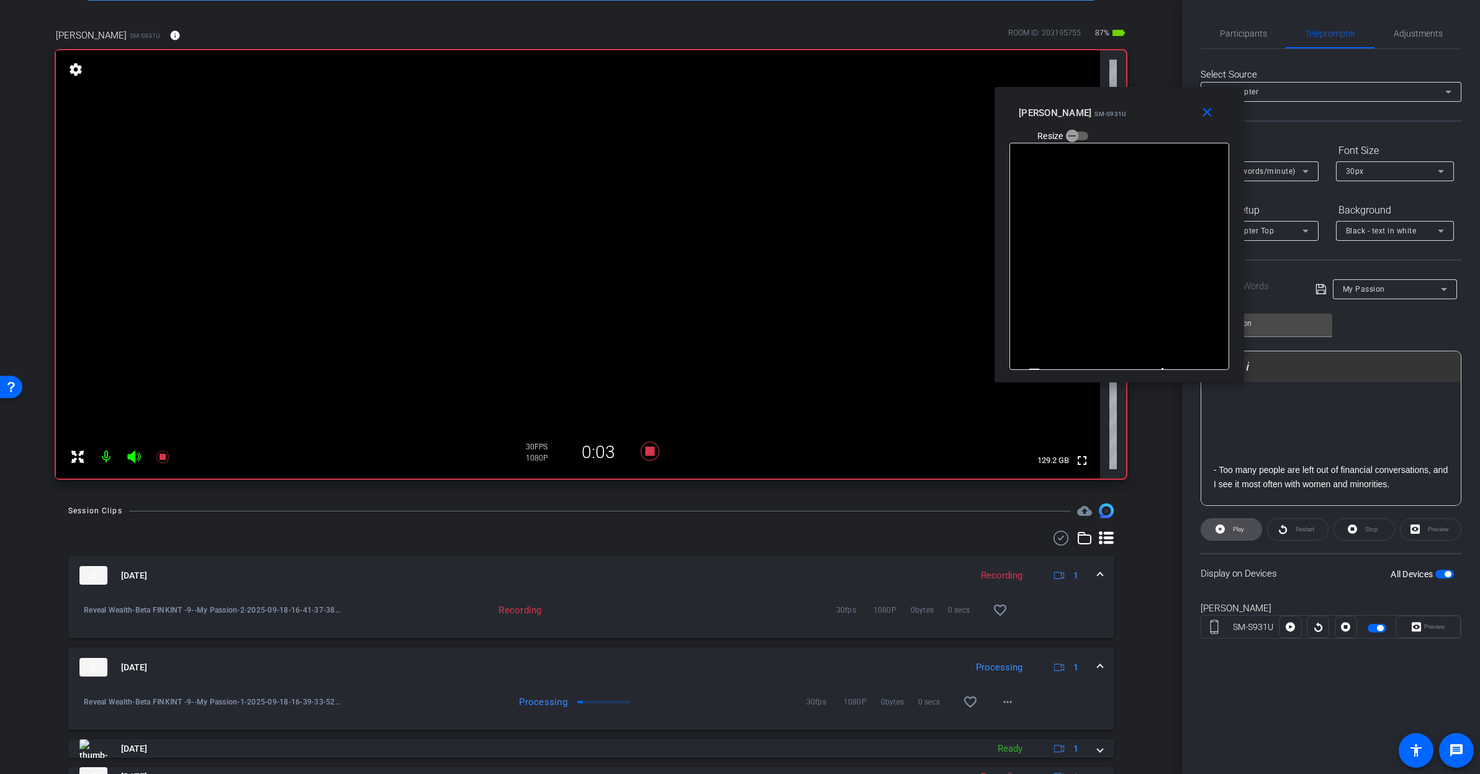
click at [1245, 532] on span at bounding box center [1231, 530] width 60 height 30
click at [1245, 533] on span "Pause" at bounding box center [1237, 529] width 20 height 17
click at [1245, 533] on span at bounding box center [1231, 530] width 60 height 30
click at [1244, 534] on span "Pause" at bounding box center [1237, 529] width 20 height 17
click at [1244, 534] on span "Play" at bounding box center [1237, 529] width 14 height 17
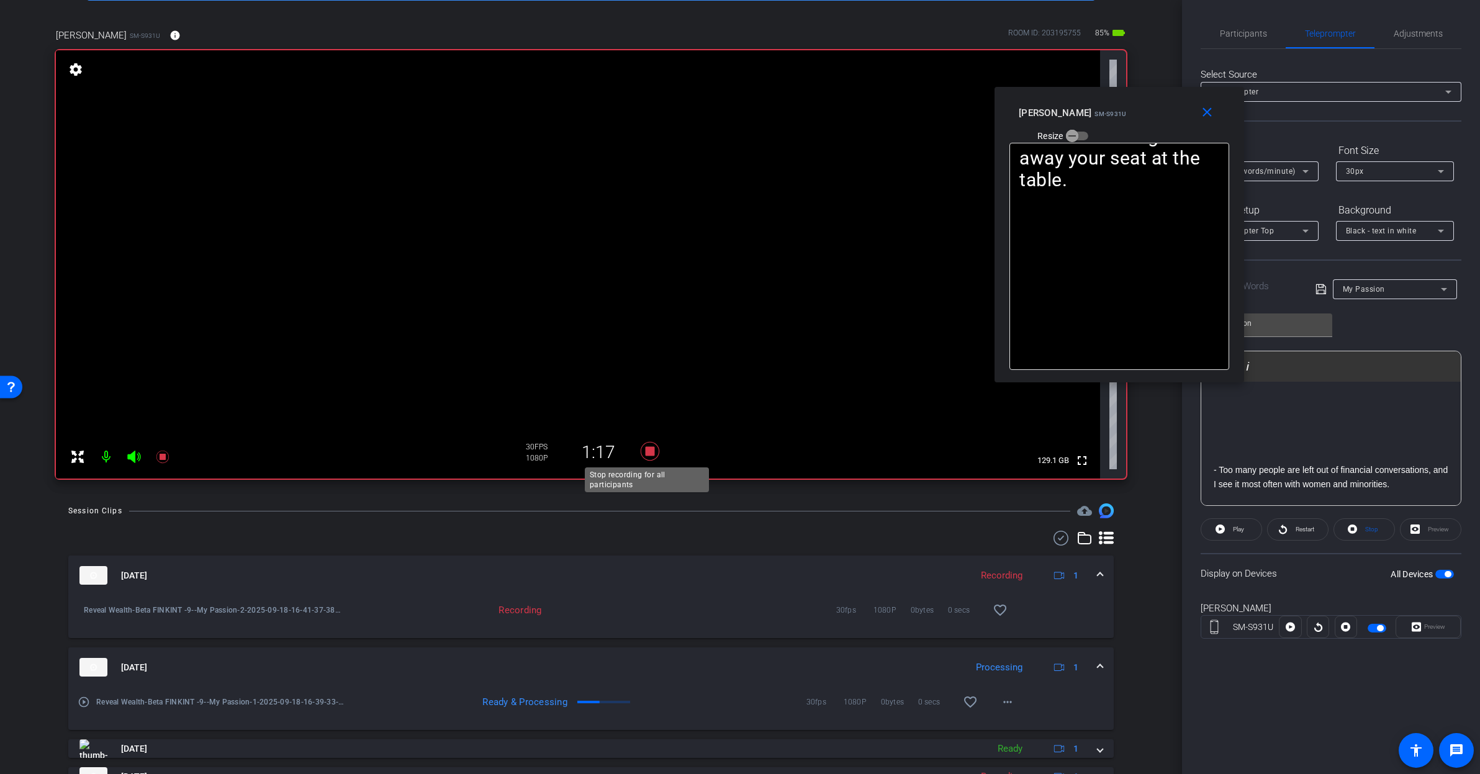
click at [650, 453] on icon at bounding box center [650, 451] width 19 height 19
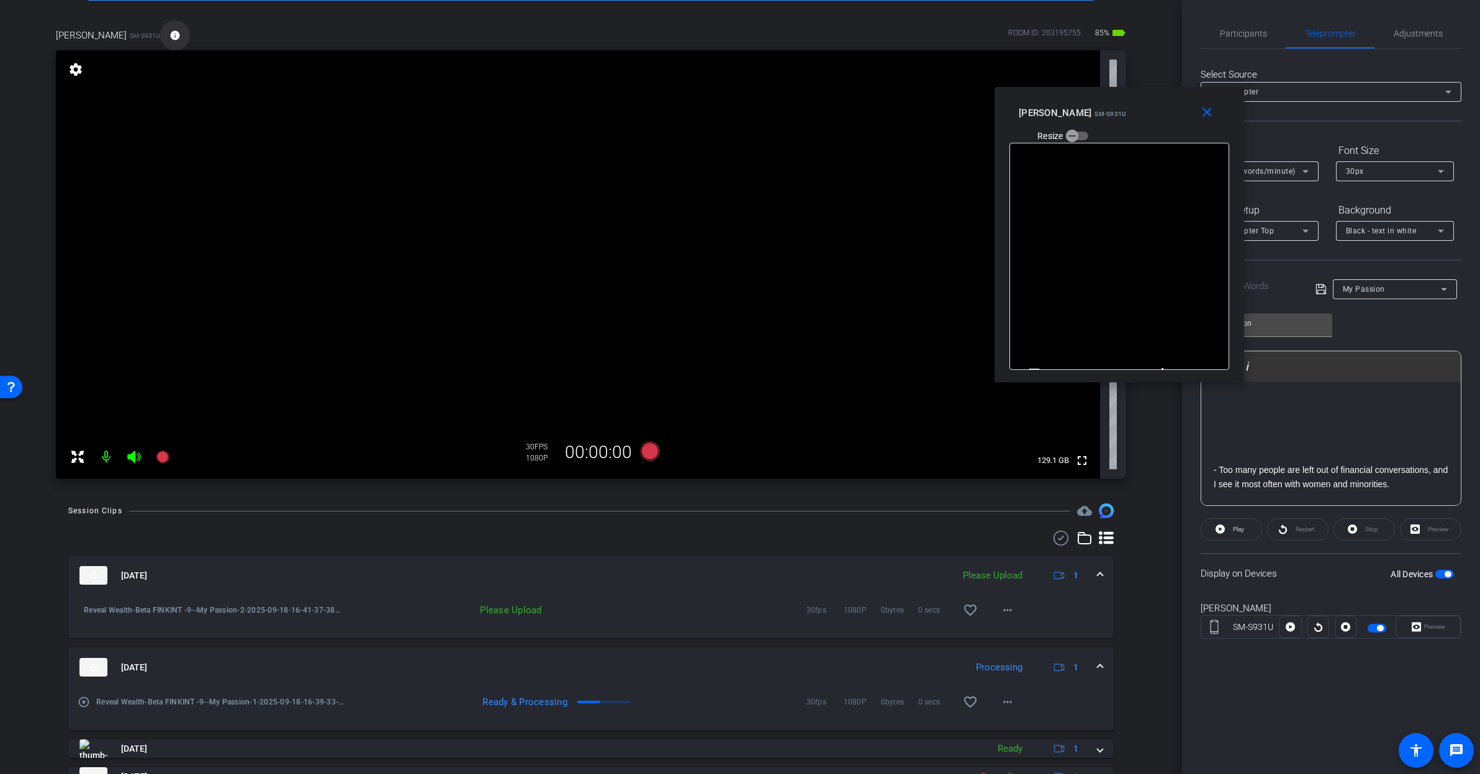
click at [169, 36] on mat-icon "info" at bounding box center [174, 35] width 11 height 11
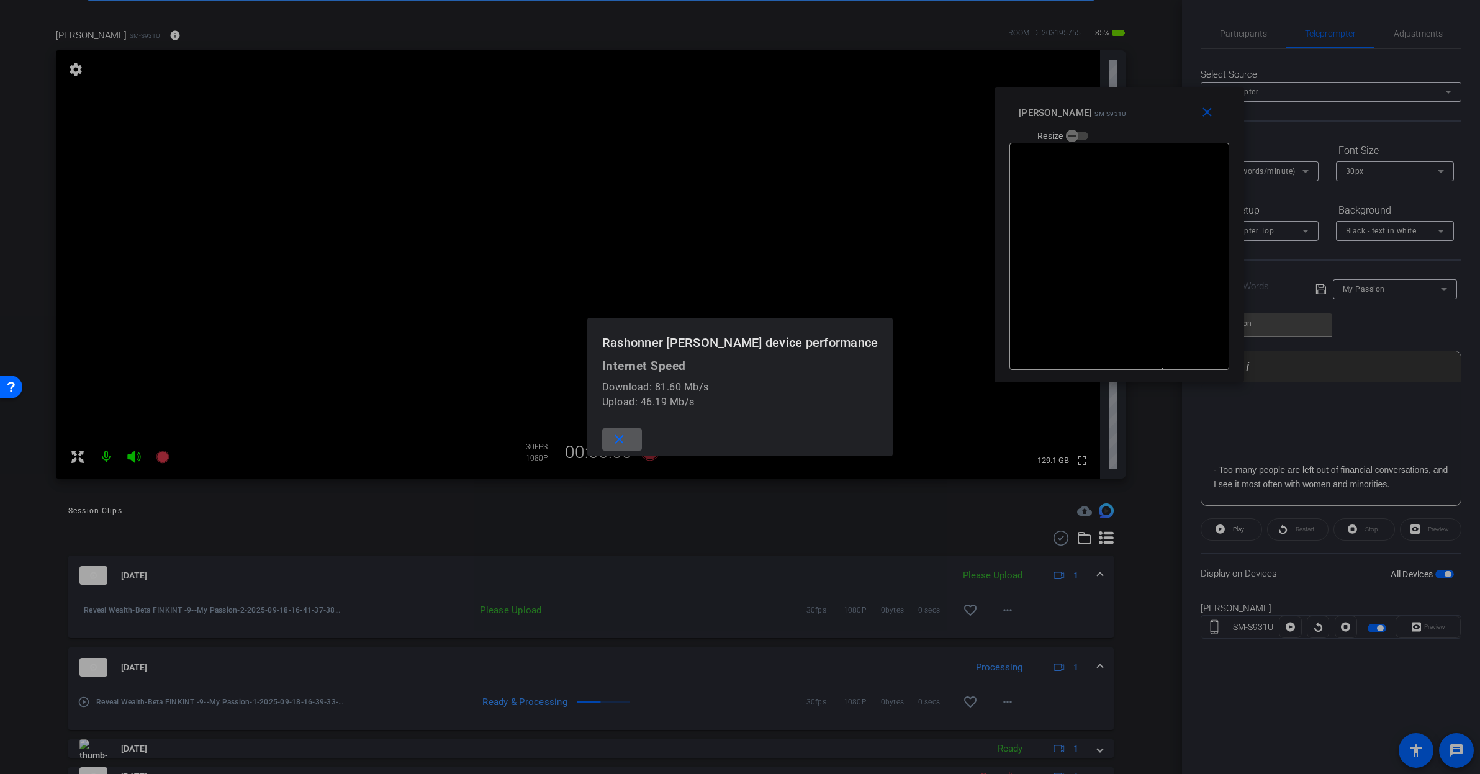
click at [902, 502] on div at bounding box center [740, 387] width 1480 height 774
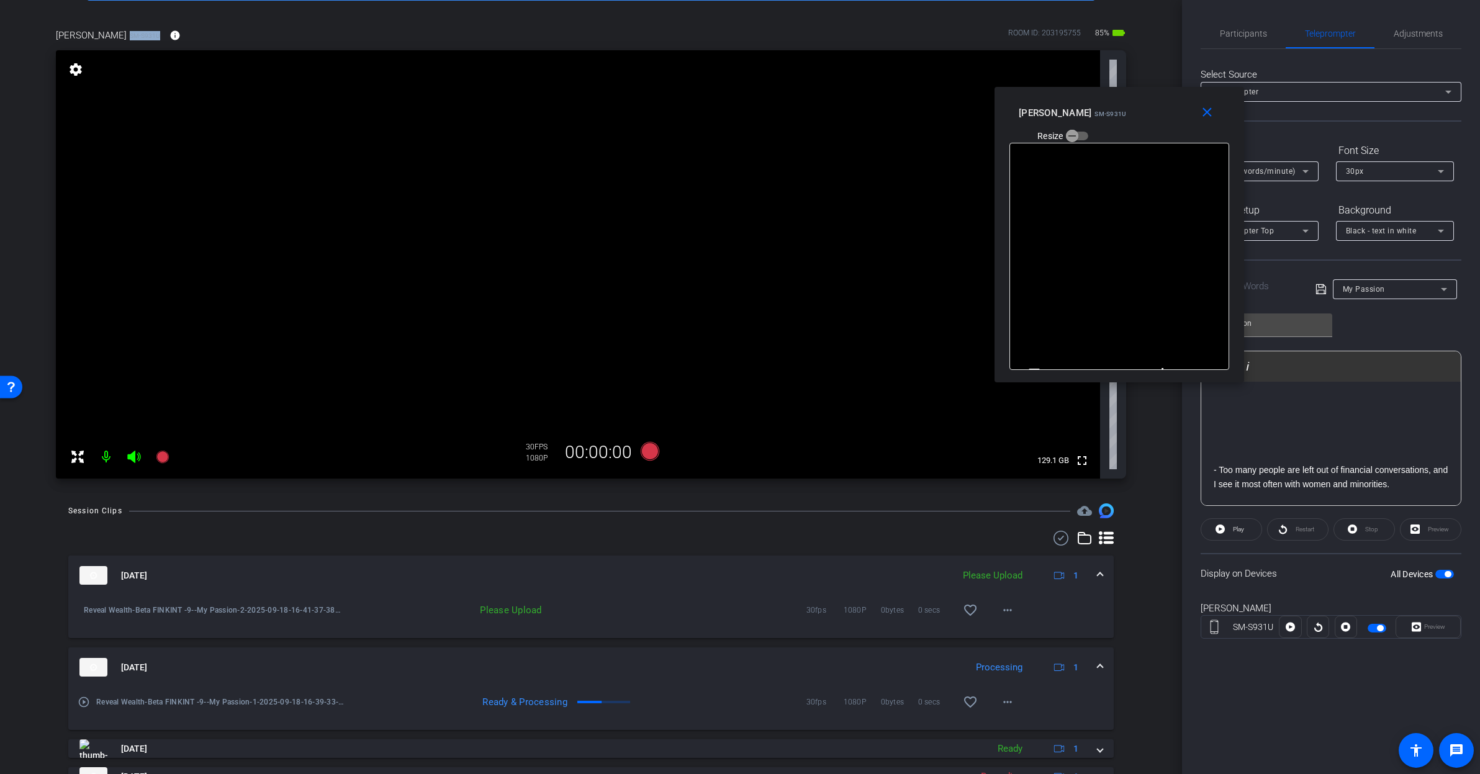
drag, startPoint x: 124, startPoint y: 34, endPoint x: 151, endPoint y: 38, distance: 27.7
click at [151, 38] on span "SM-S931U" at bounding box center [145, 35] width 30 height 9
copy span "SM-S931U"
click at [1000, 608] on mat-icon "more_horiz" at bounding box center [1007, 610] width 15 height 15
click at [1021, 639] on span "Upload" at bounding box center [1021, 636] width 50 height 15
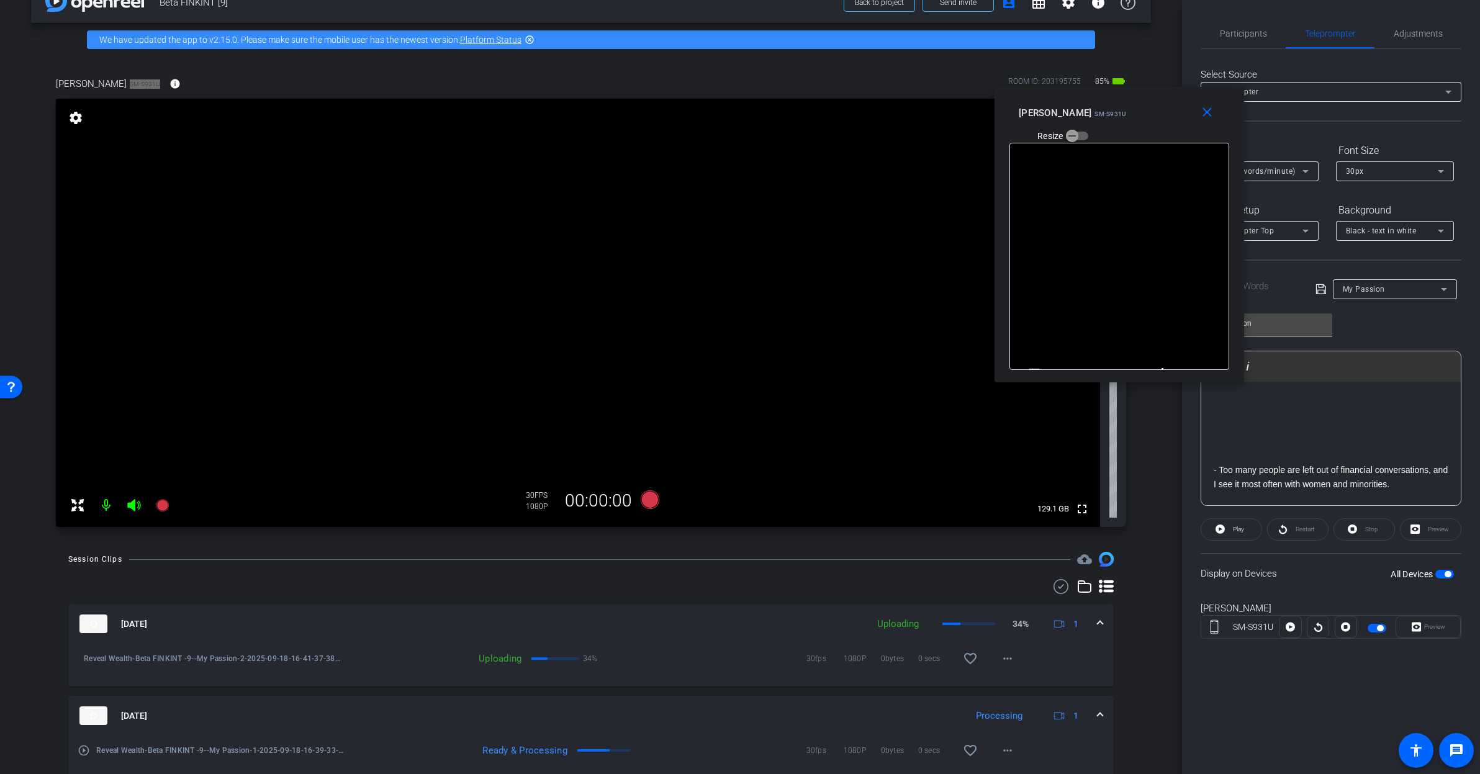
scroll to position [11, 0]
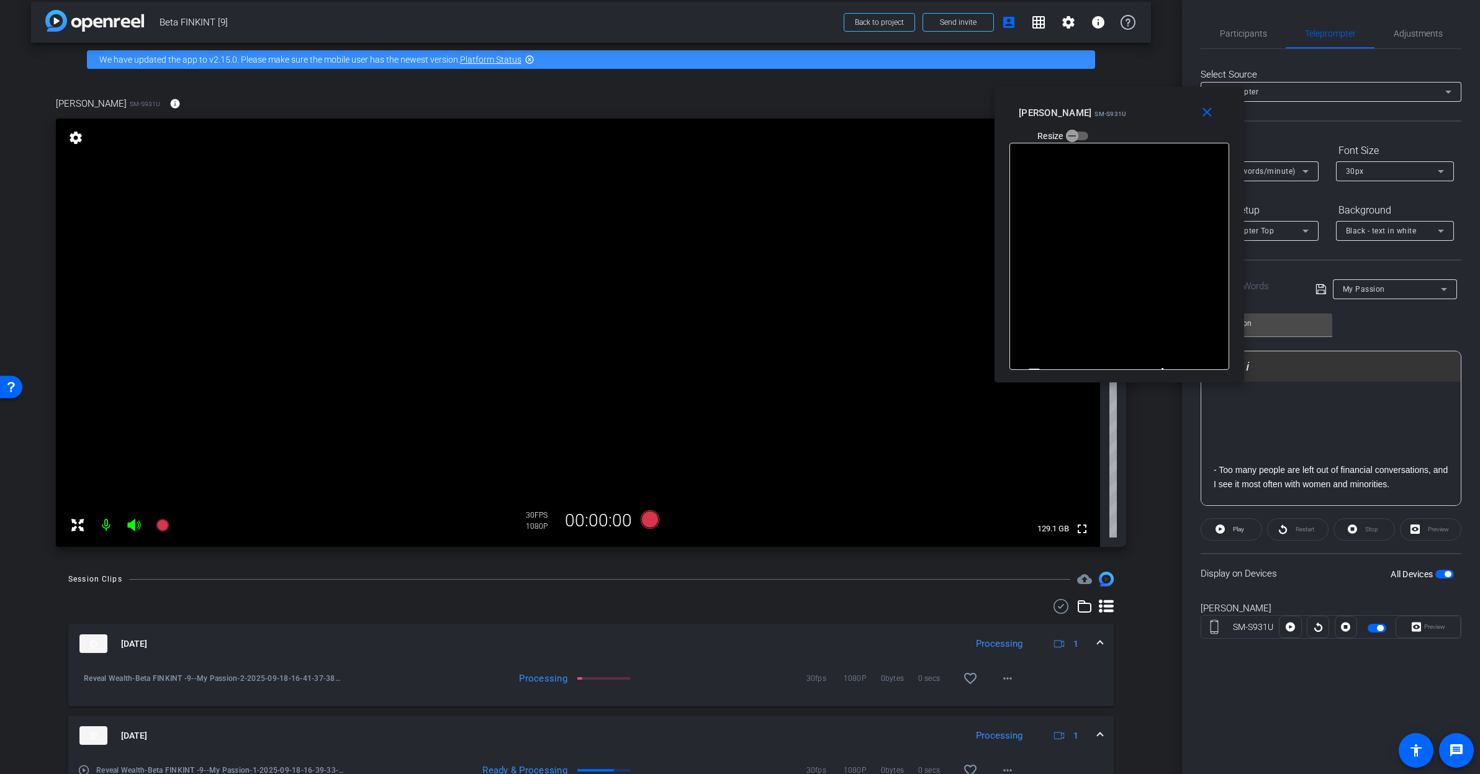
click at [1409, 325] on div "My Passion Play Play from this location Play Selected Play and display the sele…" at bounding box center [1331, 405] width 261 height 202
click at [1337, 35] on span "Teleprompter" at bounding box center [1330, 33] width 51 height 9
click at [1389, 289] on div "My Passion" at bounding box center [1392, 289] width 98 height 16
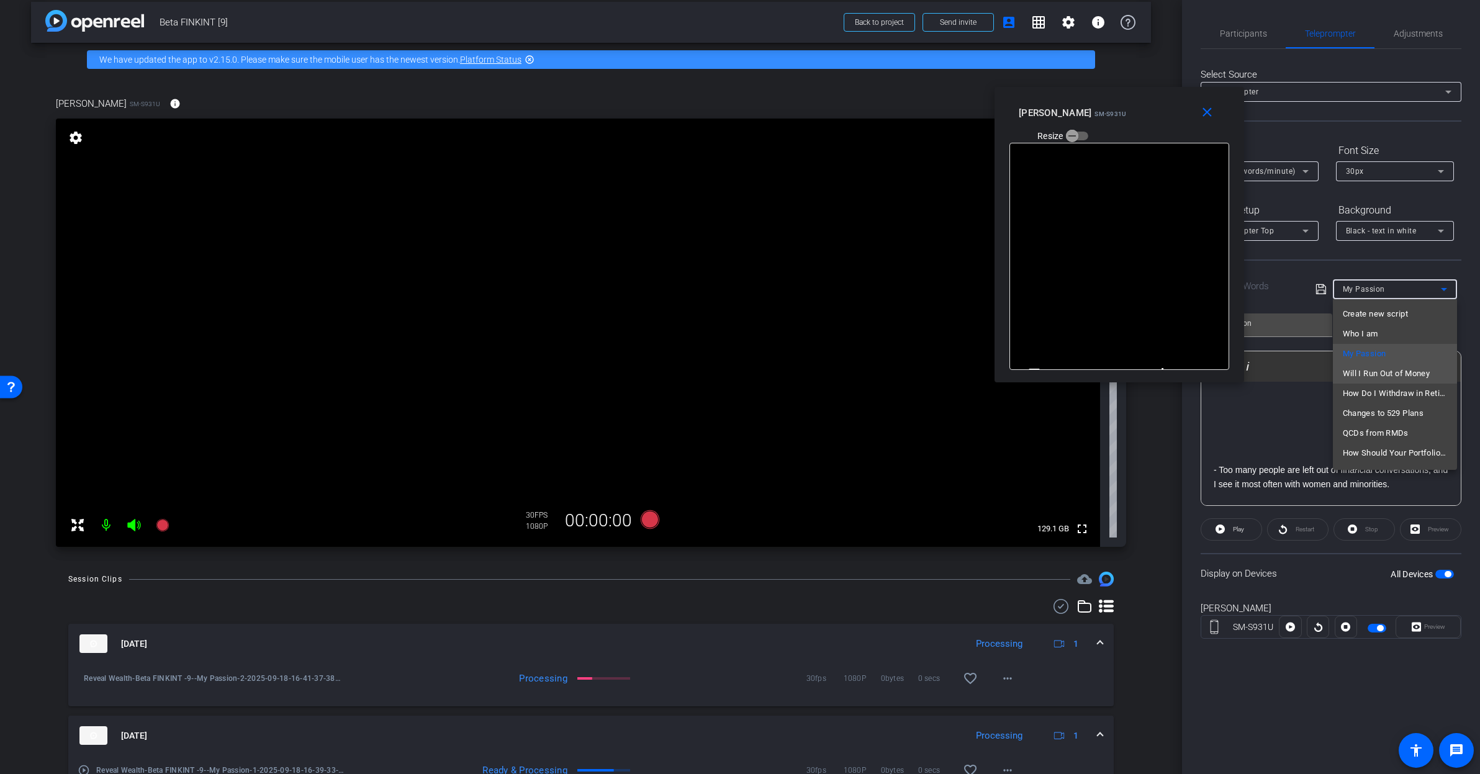
click at [1388, 374] on span "Will I Run Out of Money" at bounding box center [1387, 373] width 88 height 15
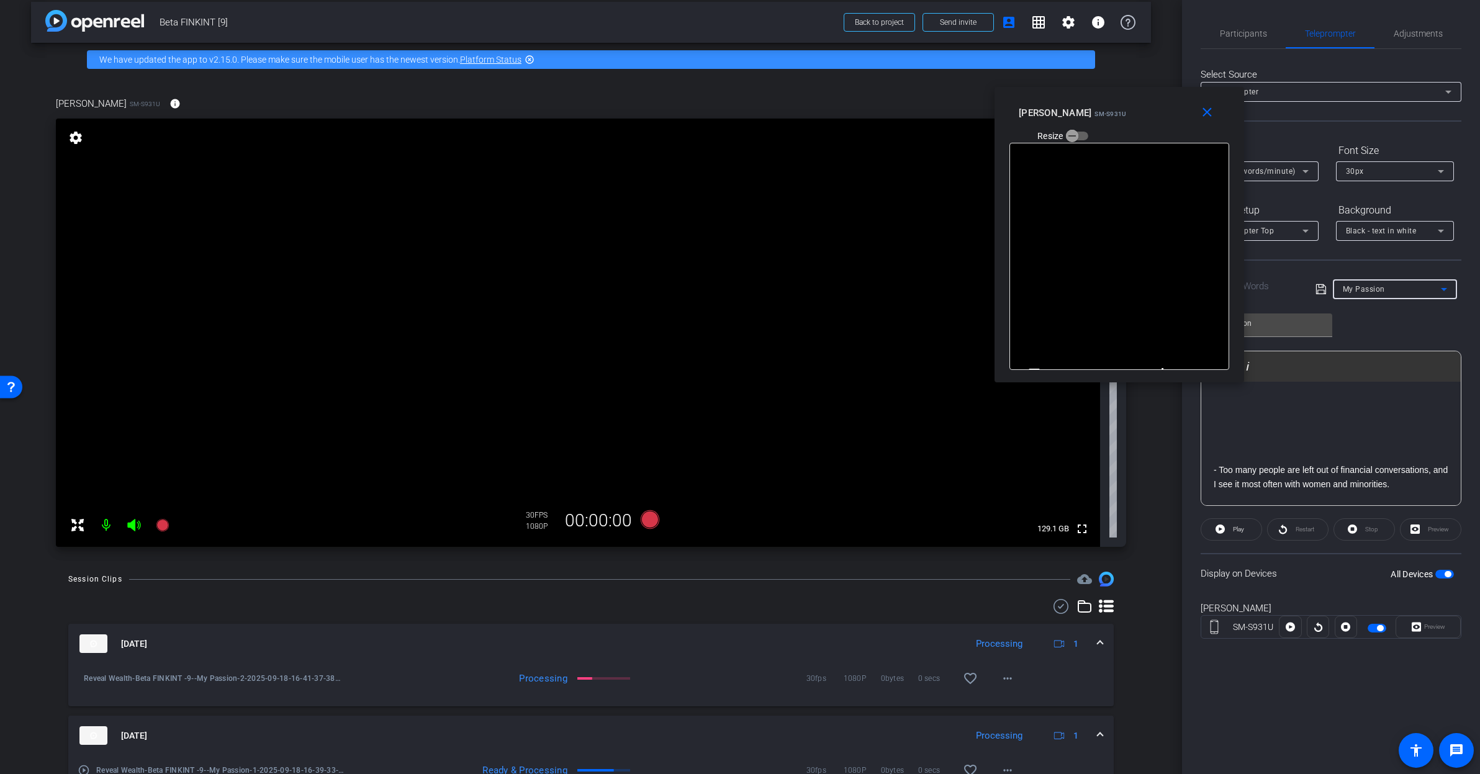
type input "Will I Run Out of Money"
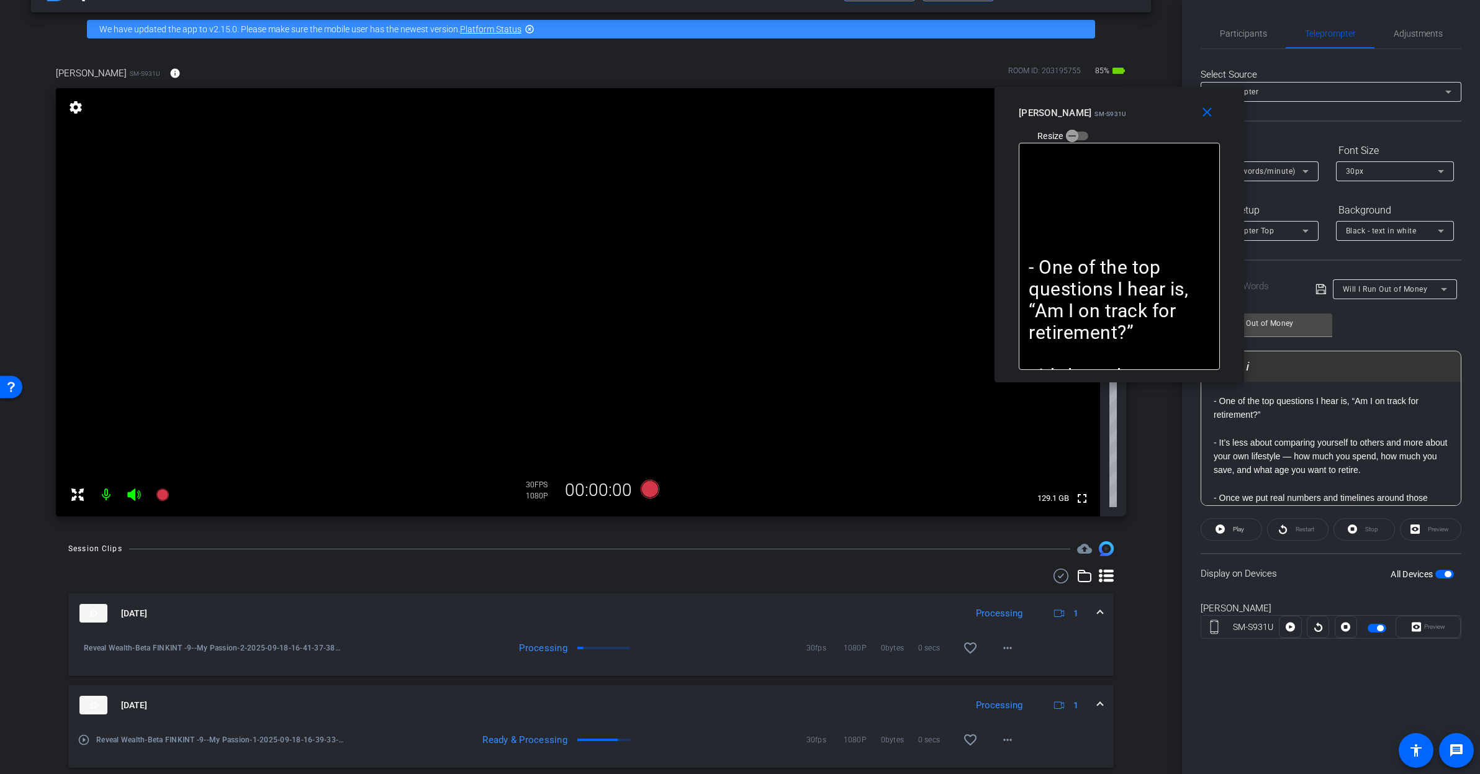
scroll to position [0, 0]
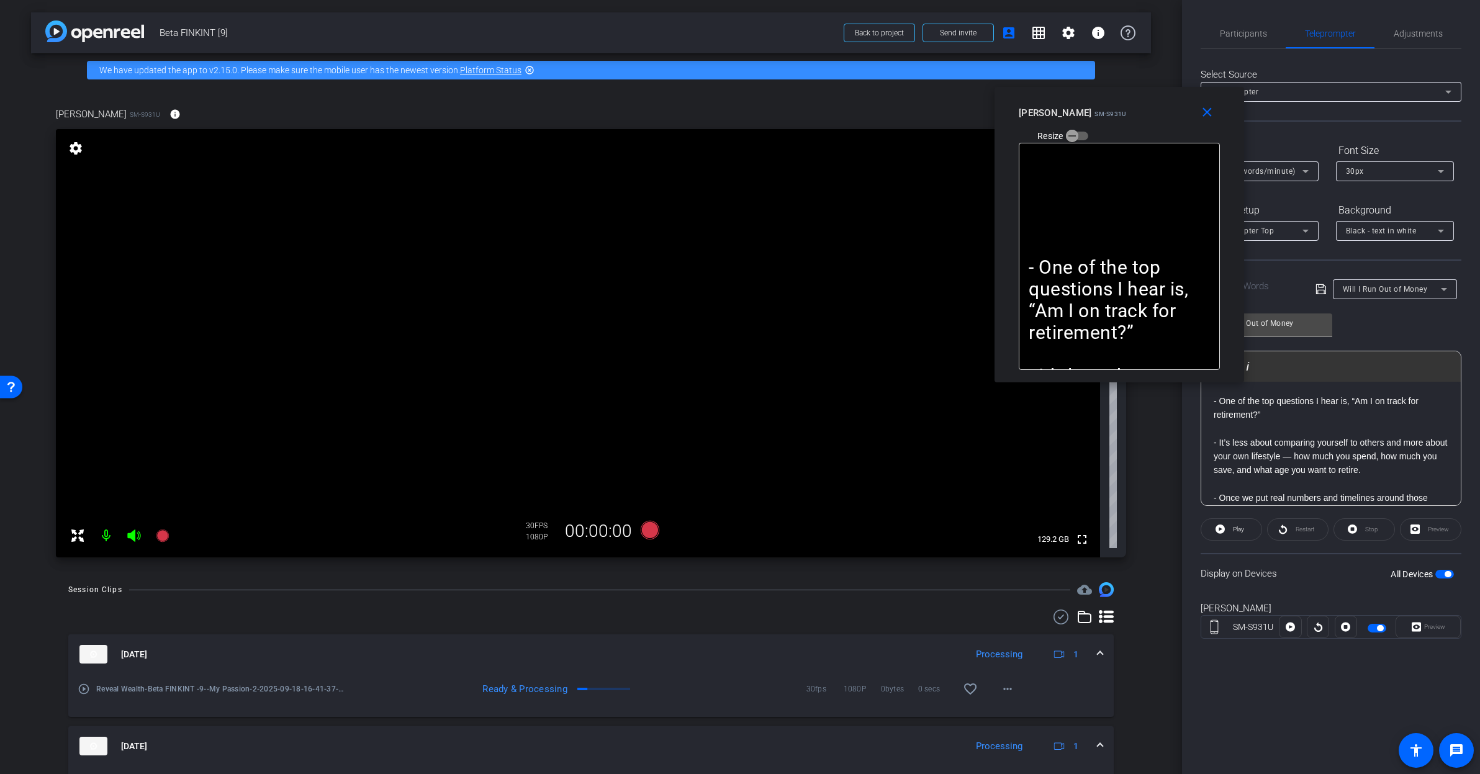
click at [1168, 109] on div "Rashonner Lillie SM-S931U Resize" at bounding box center [1124, 124] width 210 height 44
click at [1253, 32] on span "Participants" at bounding box center [1243, 33] width 47 height 9
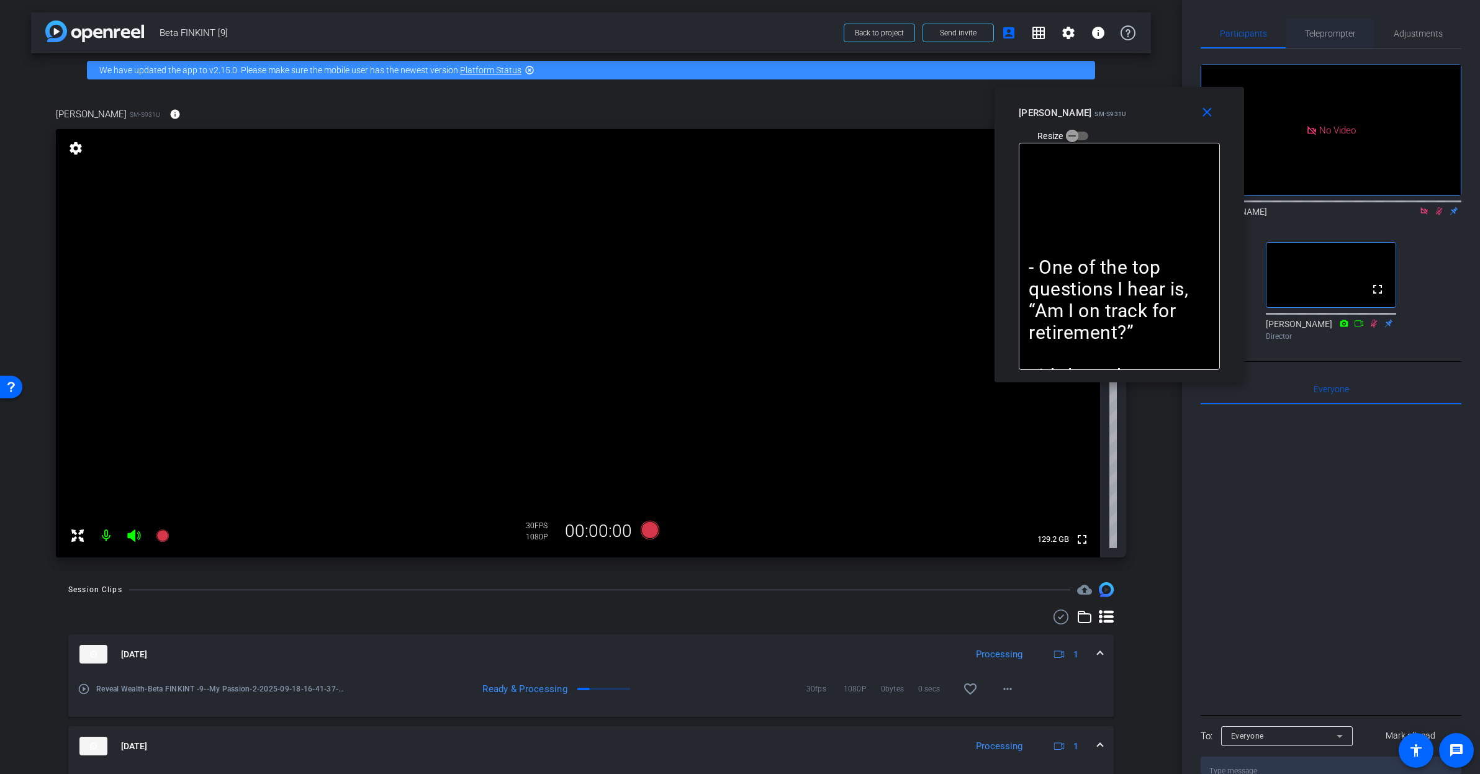
click at [1317, 34] on span "Teleprompter" at bounding box center [1330, 33] width 51 height 9
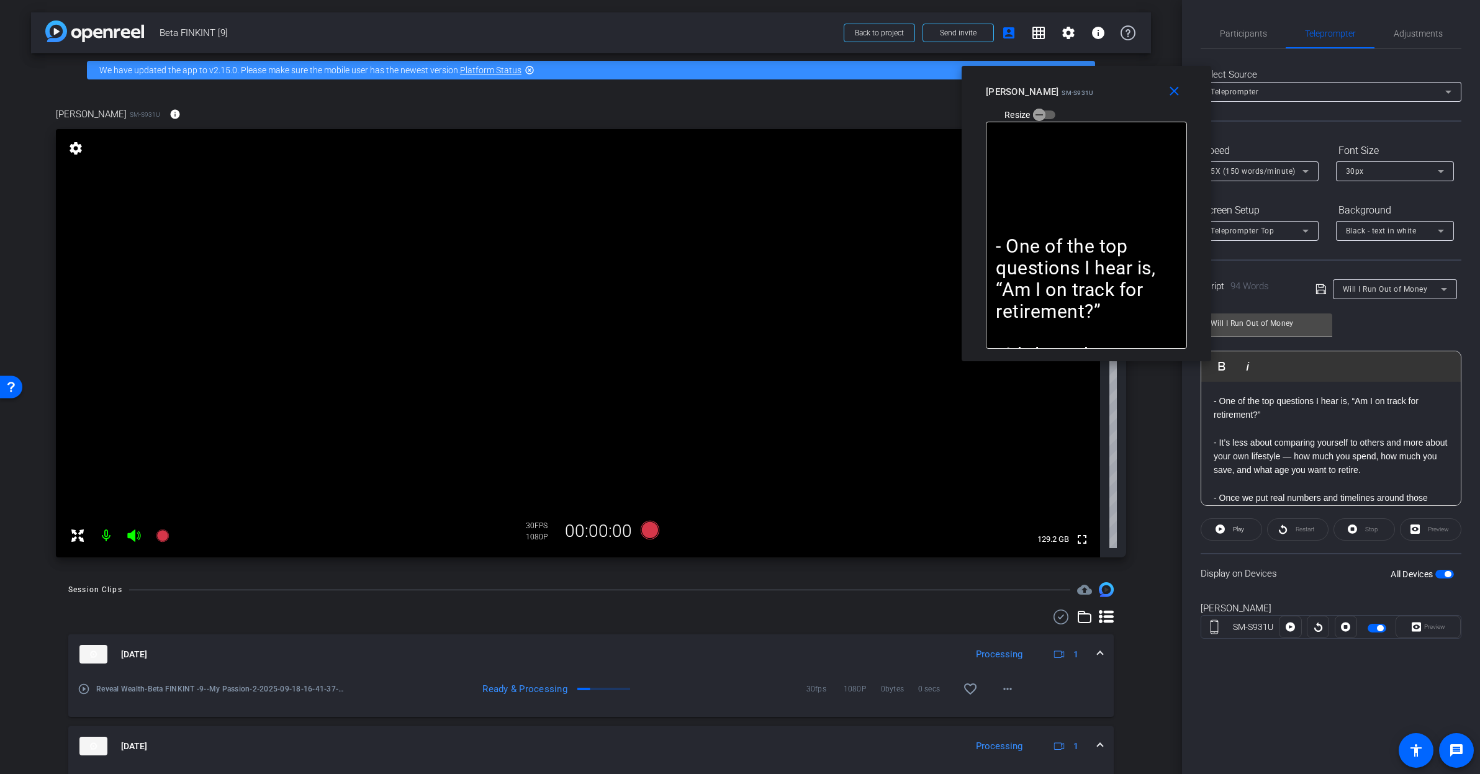
drag, startPoint x: 1171, startPoint y: 116, endPoint x: 1139, endPoint y: 98, distance: 36.4
click at [1137, 93] on div "Rashonner Lillie SM-S931U Resize" at bounding box center [1091, 103] width 210 height 44
click at [1209, 399] on div "- One of the top questions I hear is, “Am I on track for retirement?” - It’s le…" at bounding box center [1330, 498] width 259 height 233
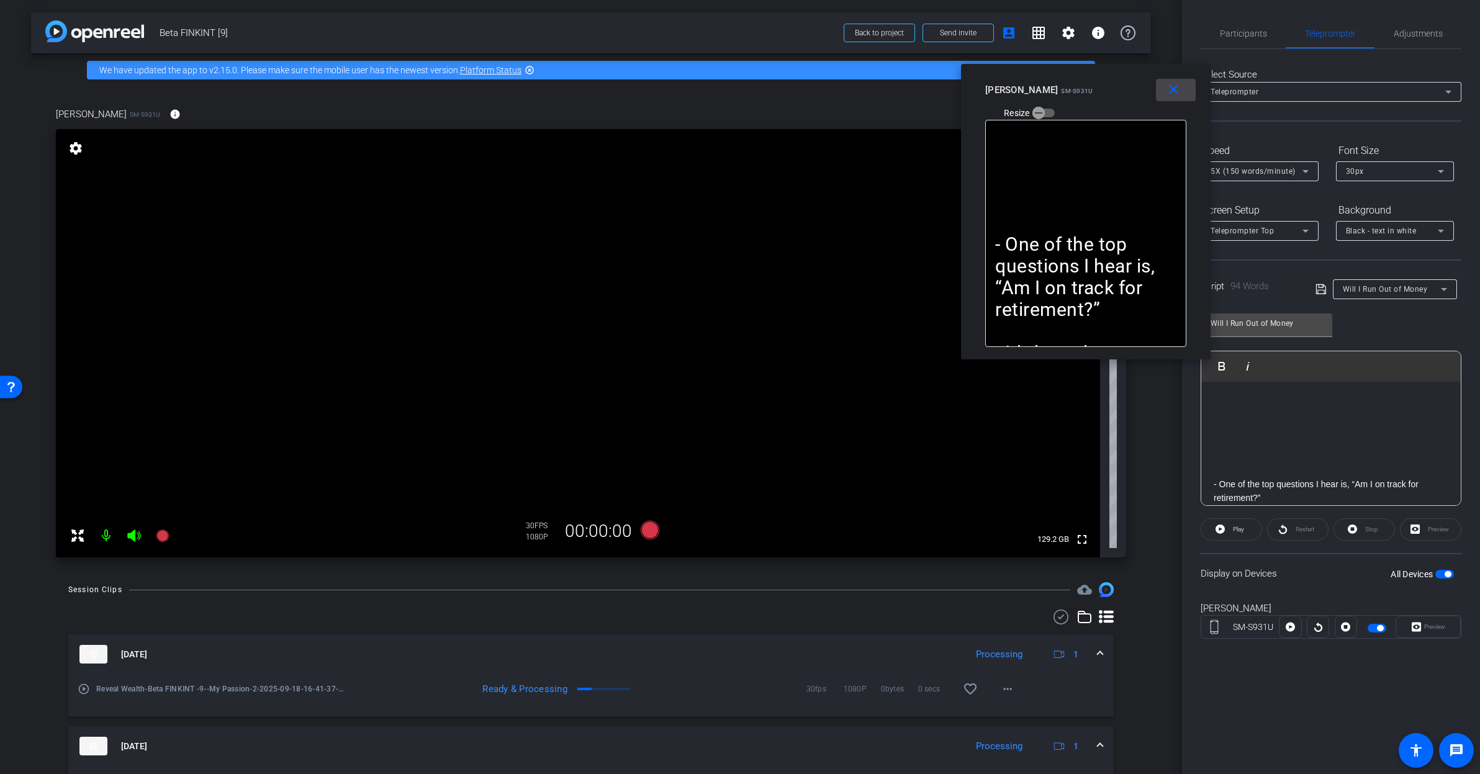
click at [1174, 83] on mat-icon "close" at bounding box center [1174, 90] width 16 height 16
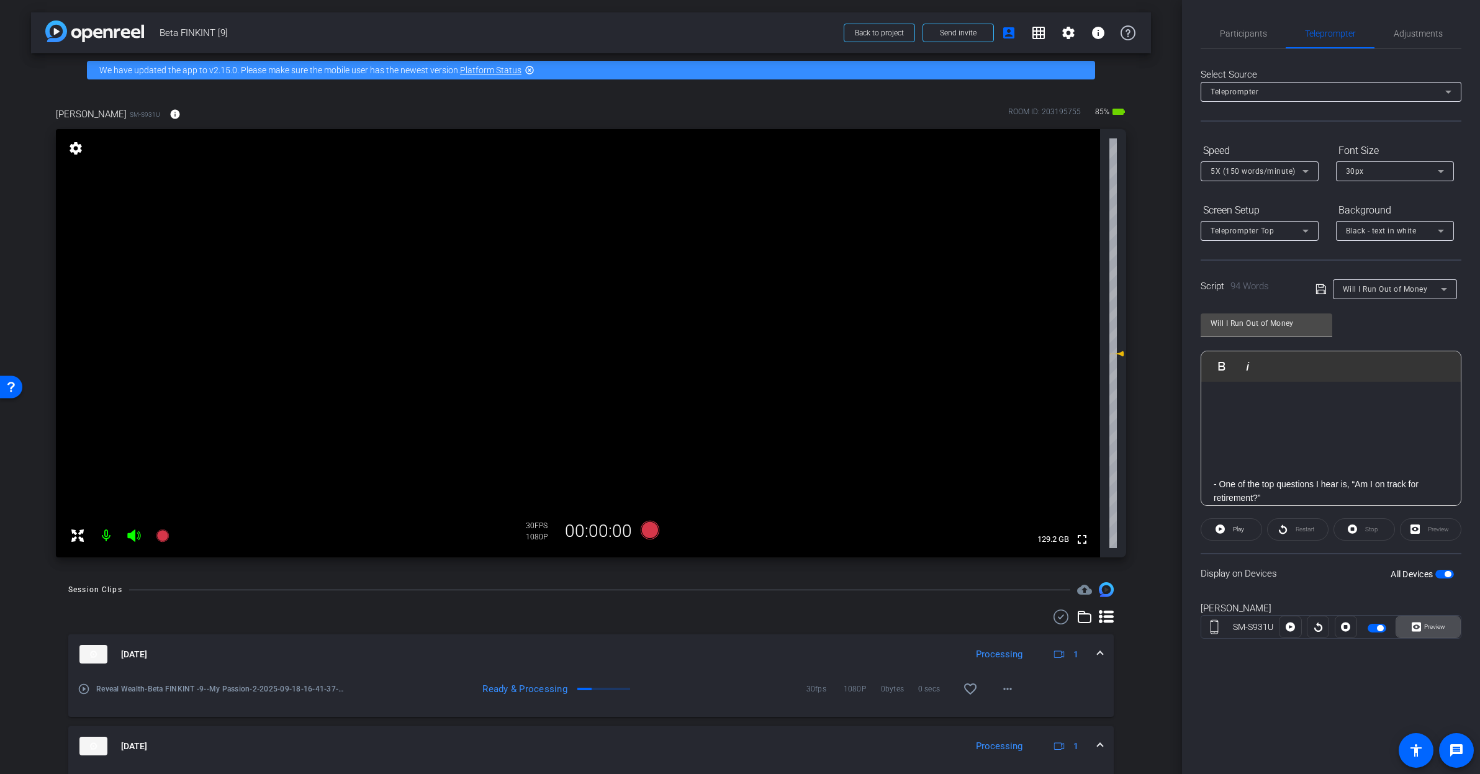
click at [1427, 621] on span "Preview" at bounding box center [1433, 626] width 24 height 17
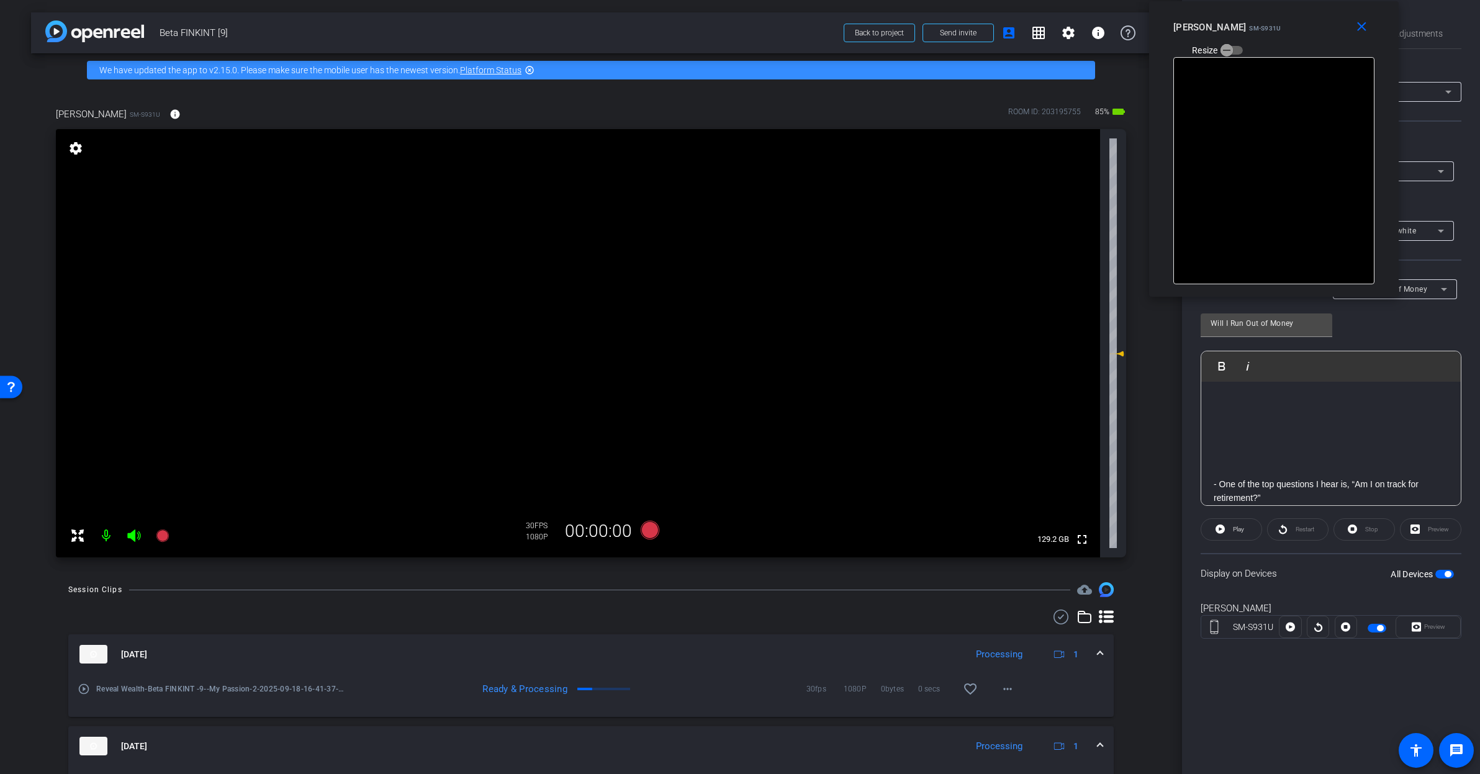
drag, startPoint x: 757, startPoint y: 266, endPoint x: 1289, endPoint y: 104, distance: 556.0
click at [1296, 25] on div "Rashonner Lillie SM-S931U Resize" at bounding box center [1278, 38] width 210 height 44
click at [1236, 533] on span "Play" at bounding box center [1238, 529] width 11 height 7
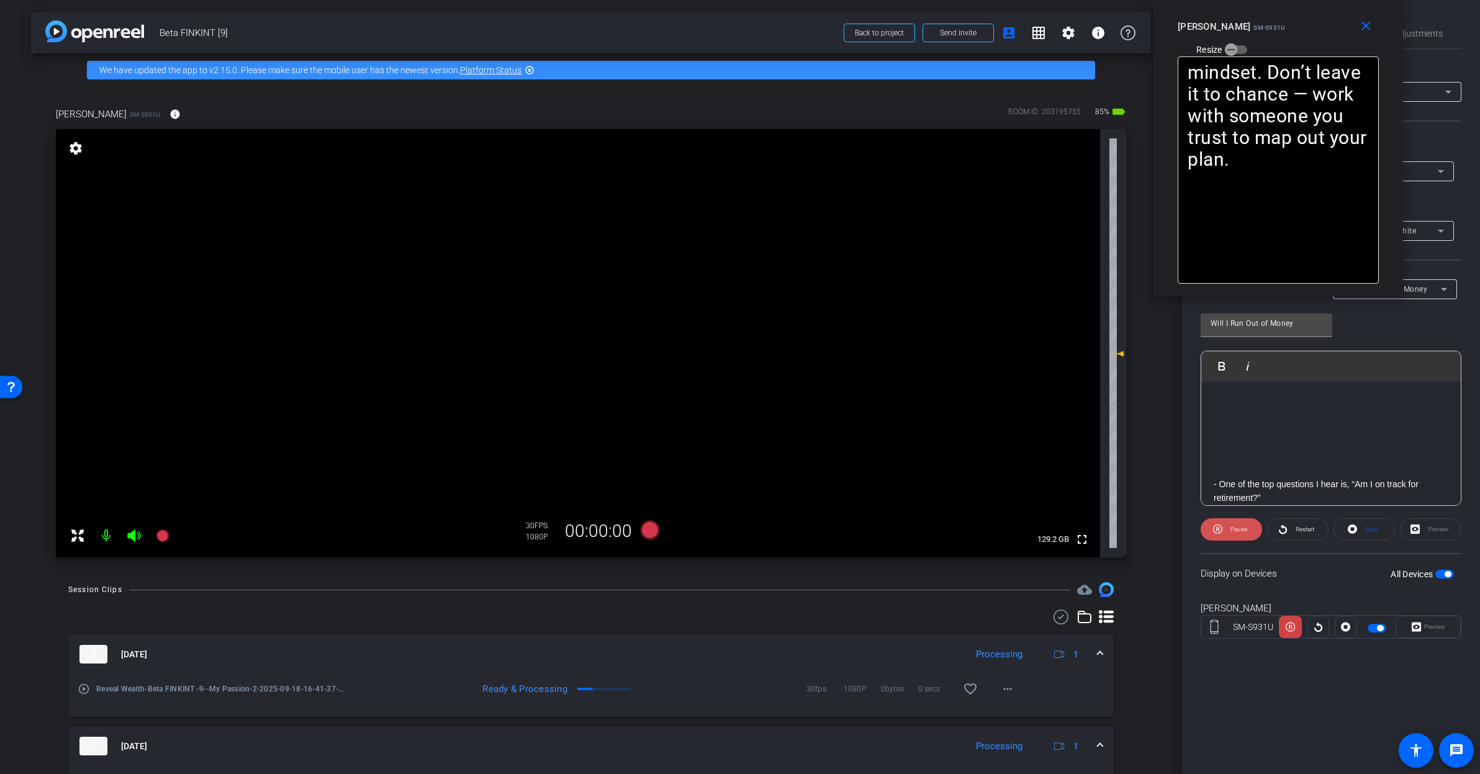
click at [1242, 531] on span "Pause" at bounding box center [1238, 529] width 17 height 7
click at [1358, 31] on mat-icon "close" at bounding box center [1366, 27] width 16 height 16
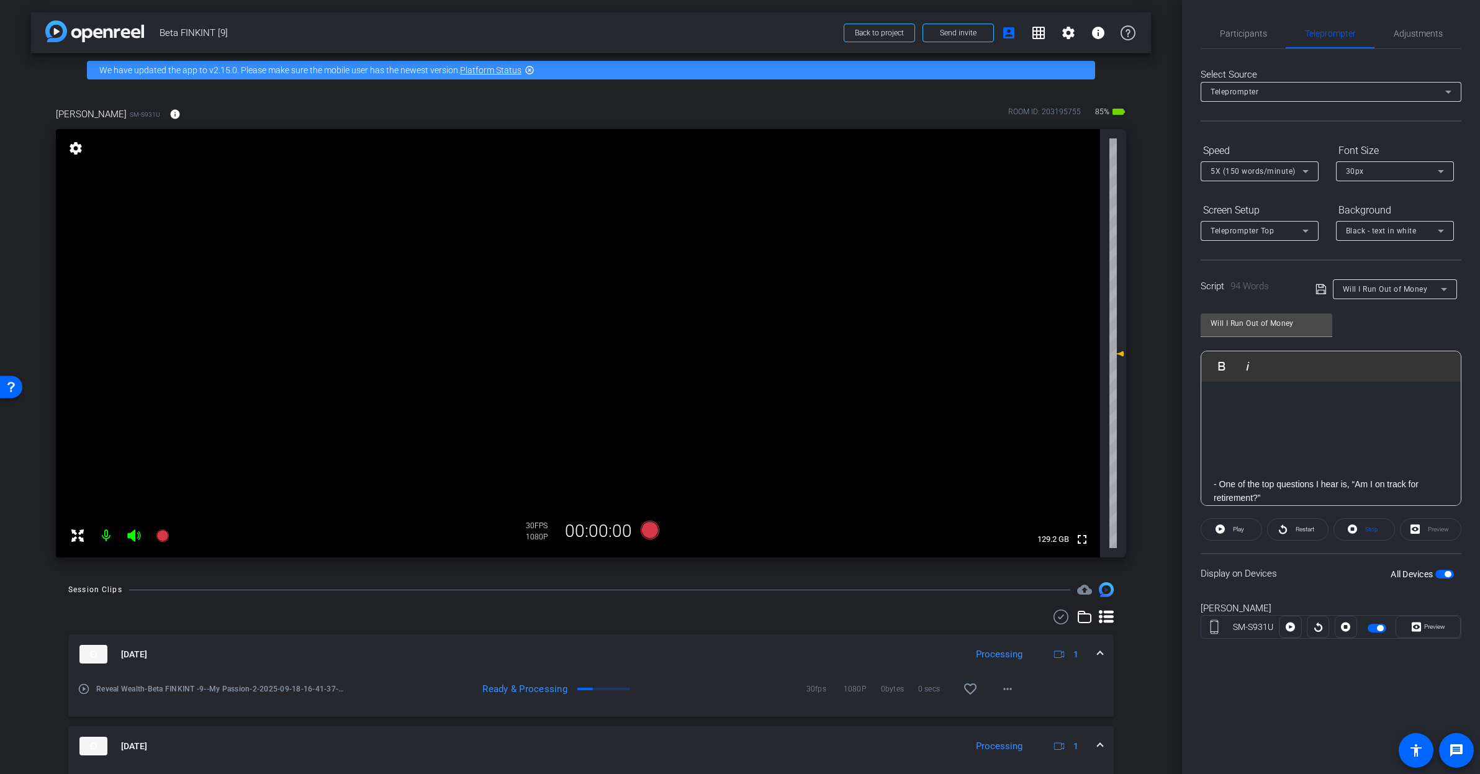
click at [1444, 577] on span "button" at bounding box center [1444, 574] width 19 height 9
click at [1443, 577] on span "button" at bounding box center [1444, 574] width 19 height 9
click at [1229, 34] on span "Participants" at bounding box center [1243, 33] width 47 height 9
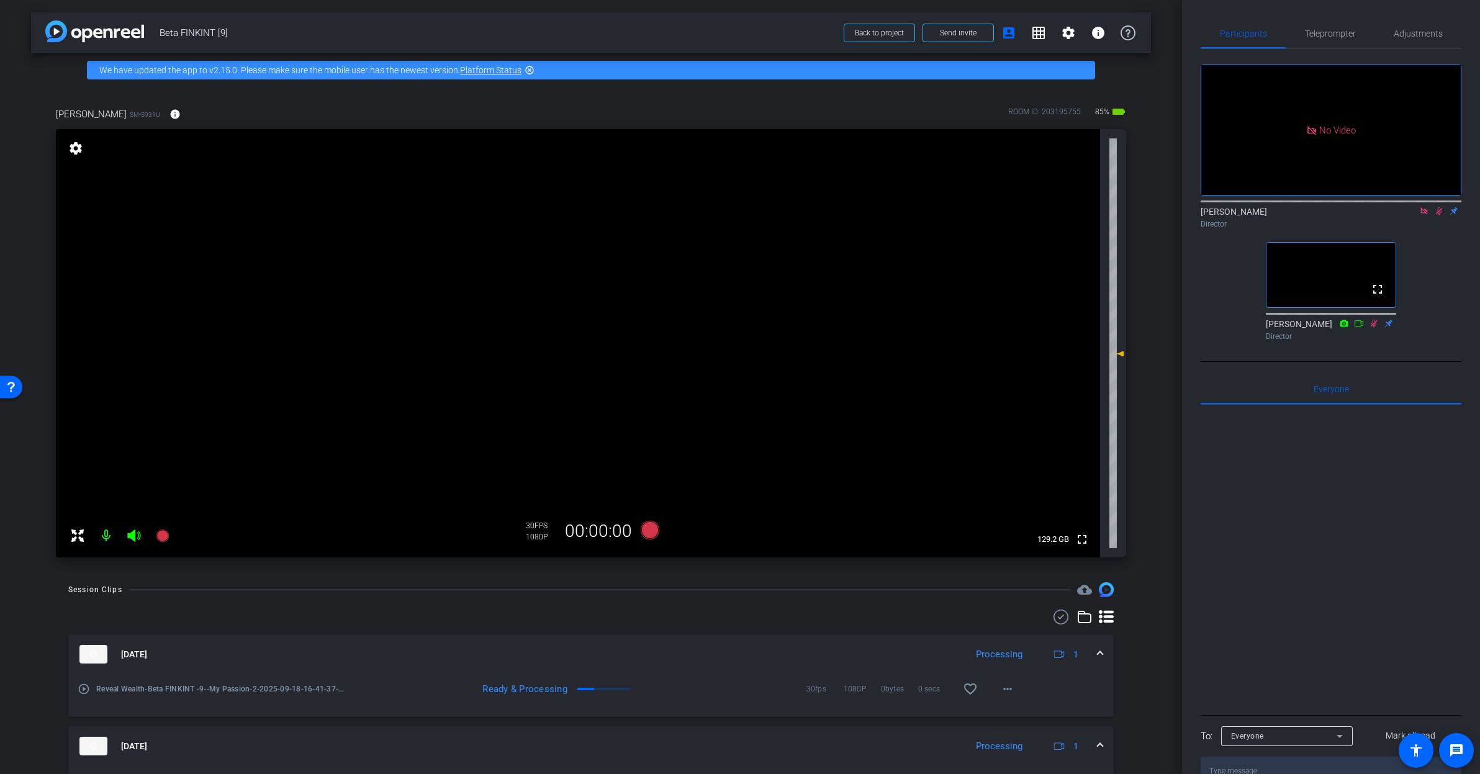
click at [1438, 207] on icon at bounding box center [1439, 211] width 10 height 9
click at [1427, 207] on icon at bounding box center [1423, 210] width 7 height 7
click at [1419, 215] on icon at bounding box center [1424, 211] width 10 height 9
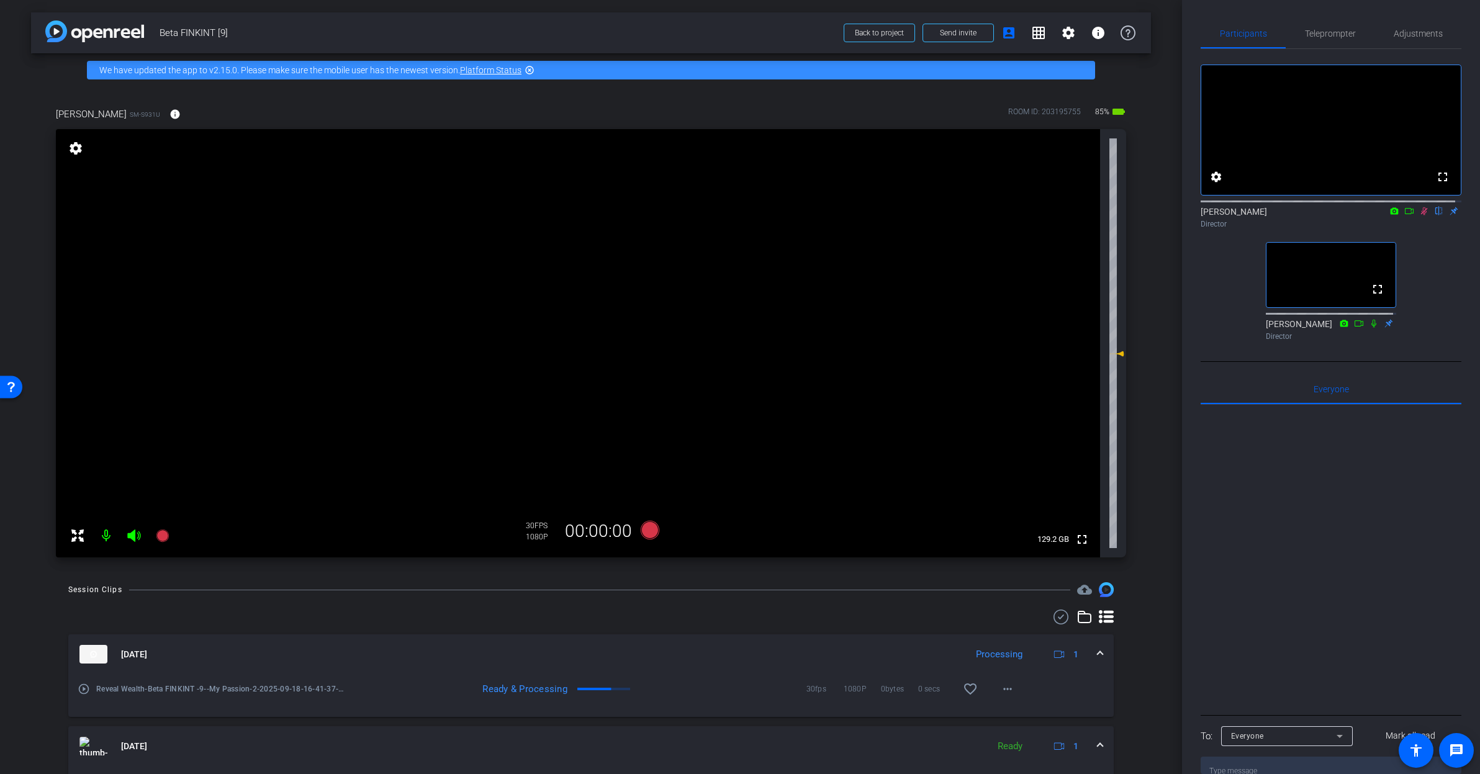
click at [1421, 215] on icon at bounding box center [1424, 211] width 7 height 8
click at [1419, 215] on icon at bounding box center [1424, 211] width 10 height 9
click at [1417, 217] on mat-icon at bounding box center [1424, 210] width 15 height 11
click at [1419, 215] on icon at bounding box center [1424, 211] width 10 height 9
click at [1407, 215] on icon at bounding box center [1409, 211] width 10 height 9
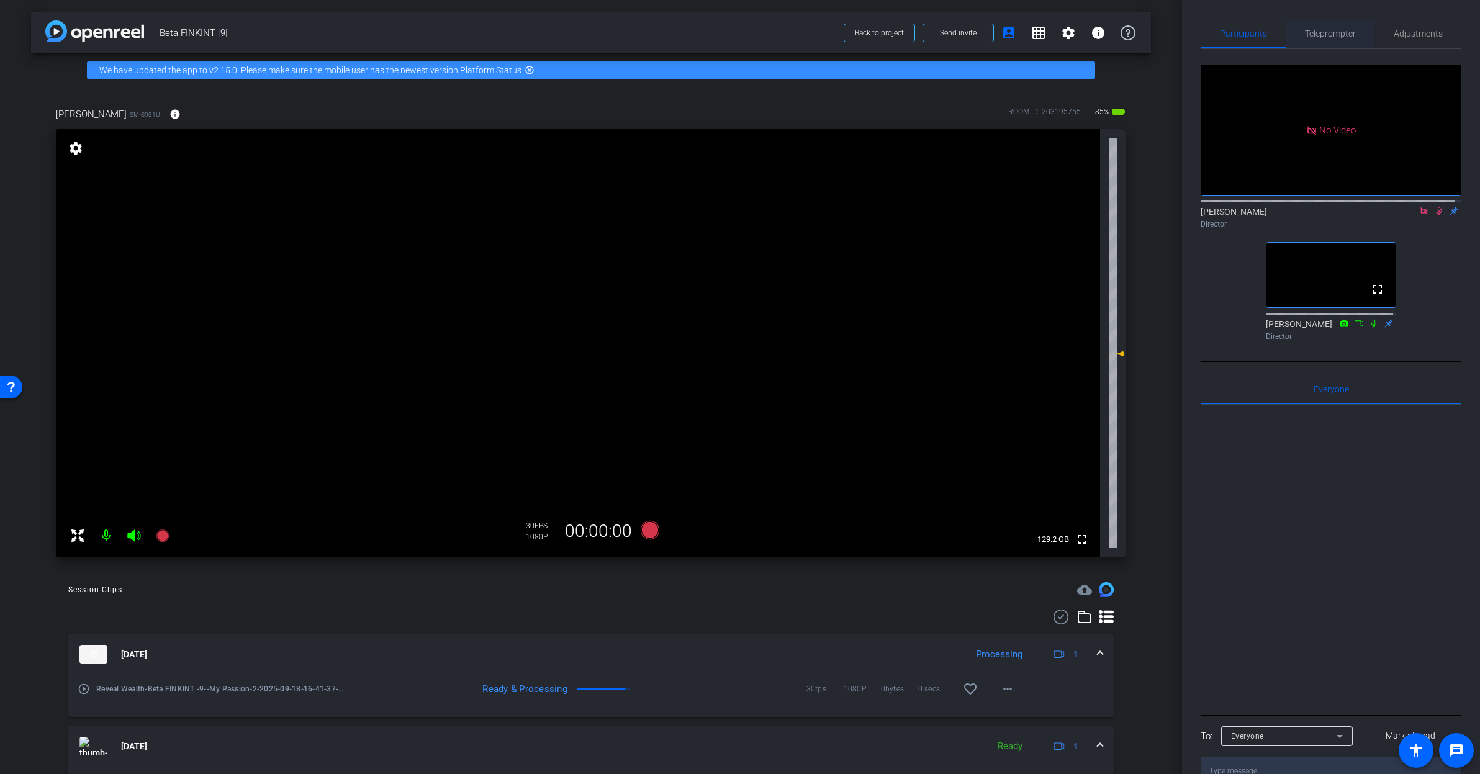
click at [1345, 34] on span "Teleprompter" at bounding box center [1330, 33] width 51 height 9
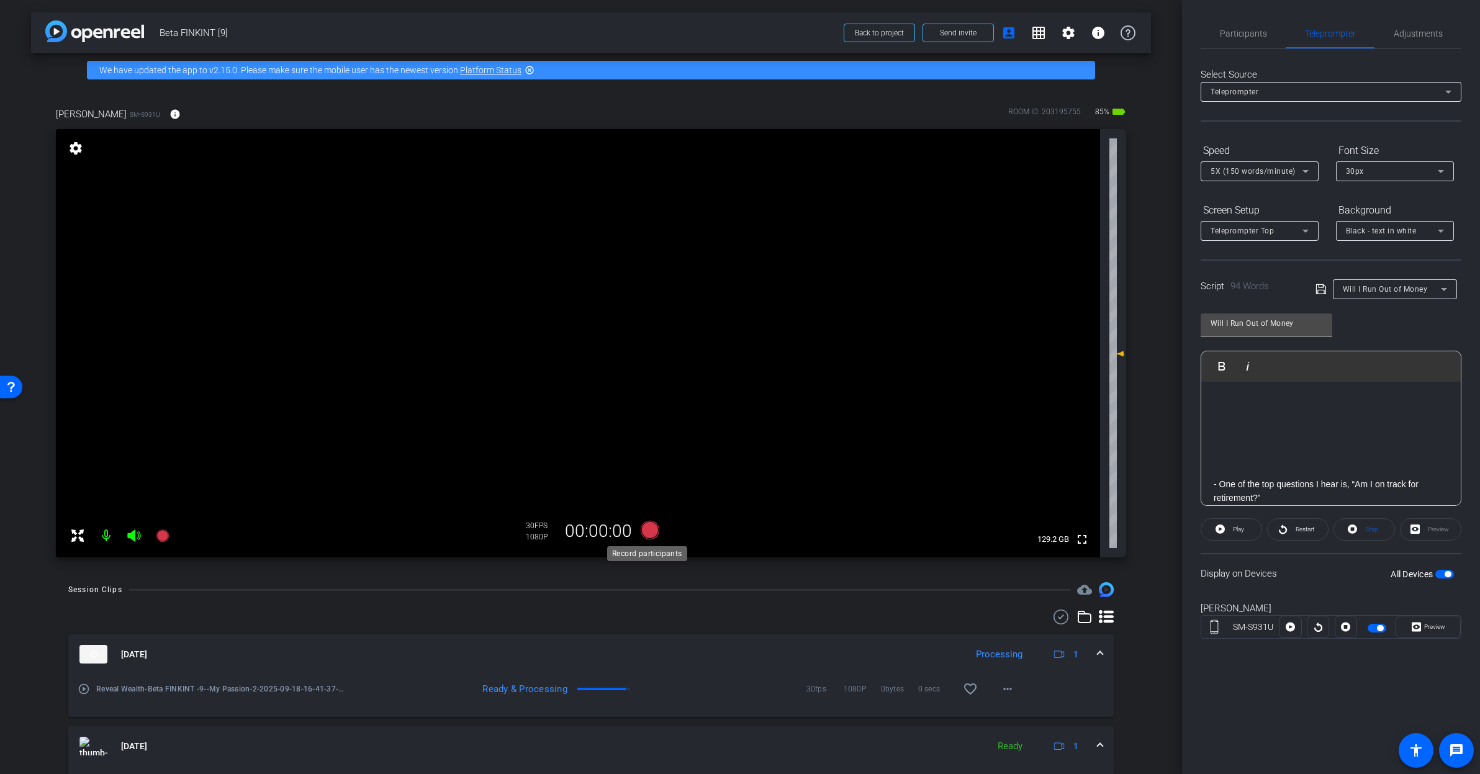
click at [647, 527] on icon at bounding box center [650, 530] width 19 height 19
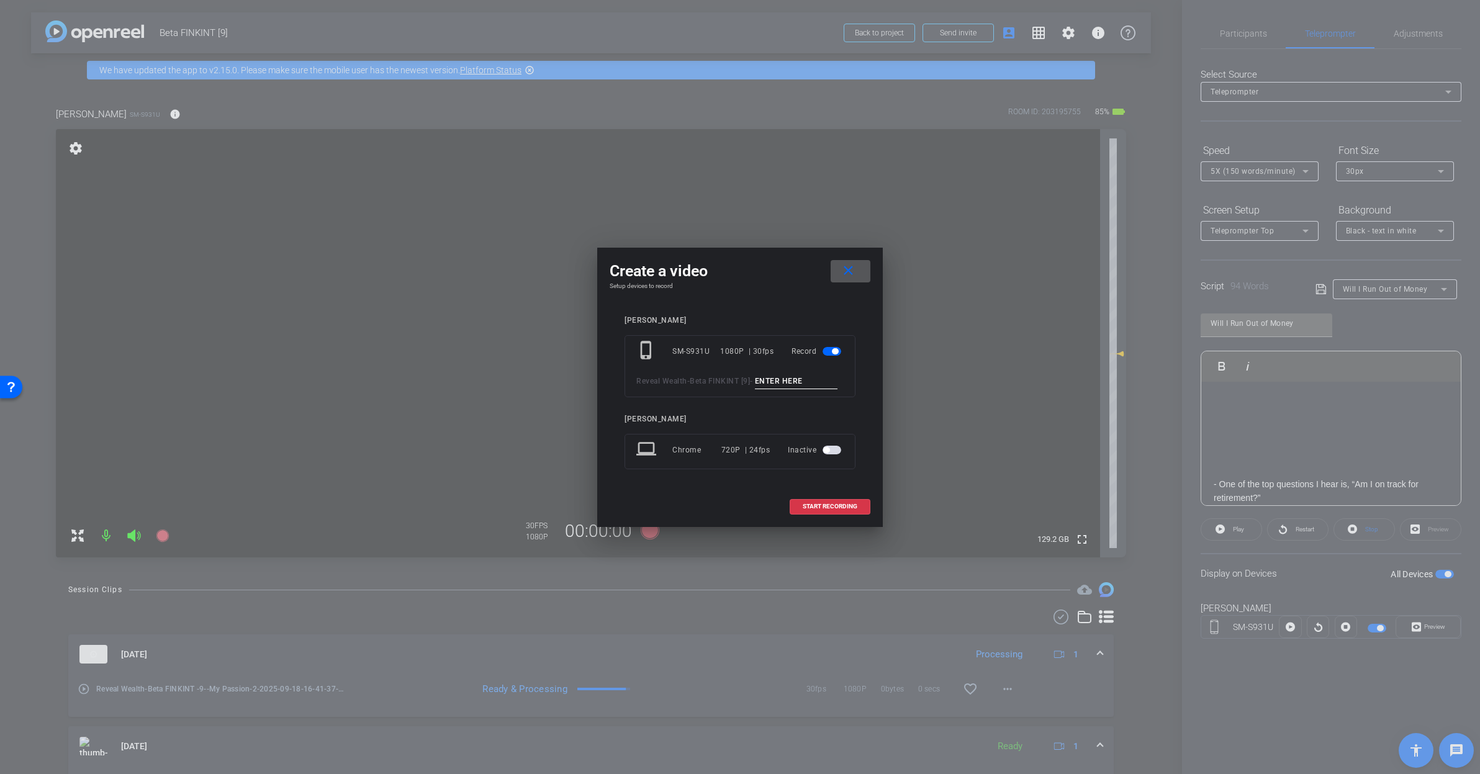
click at [755, 389] on input at bounding box center [796, 382] width 83 height 16
click at [755, 387] on input "Will I Run Out Of Money_1" at bounding box center [796, 382] width 83 height 16
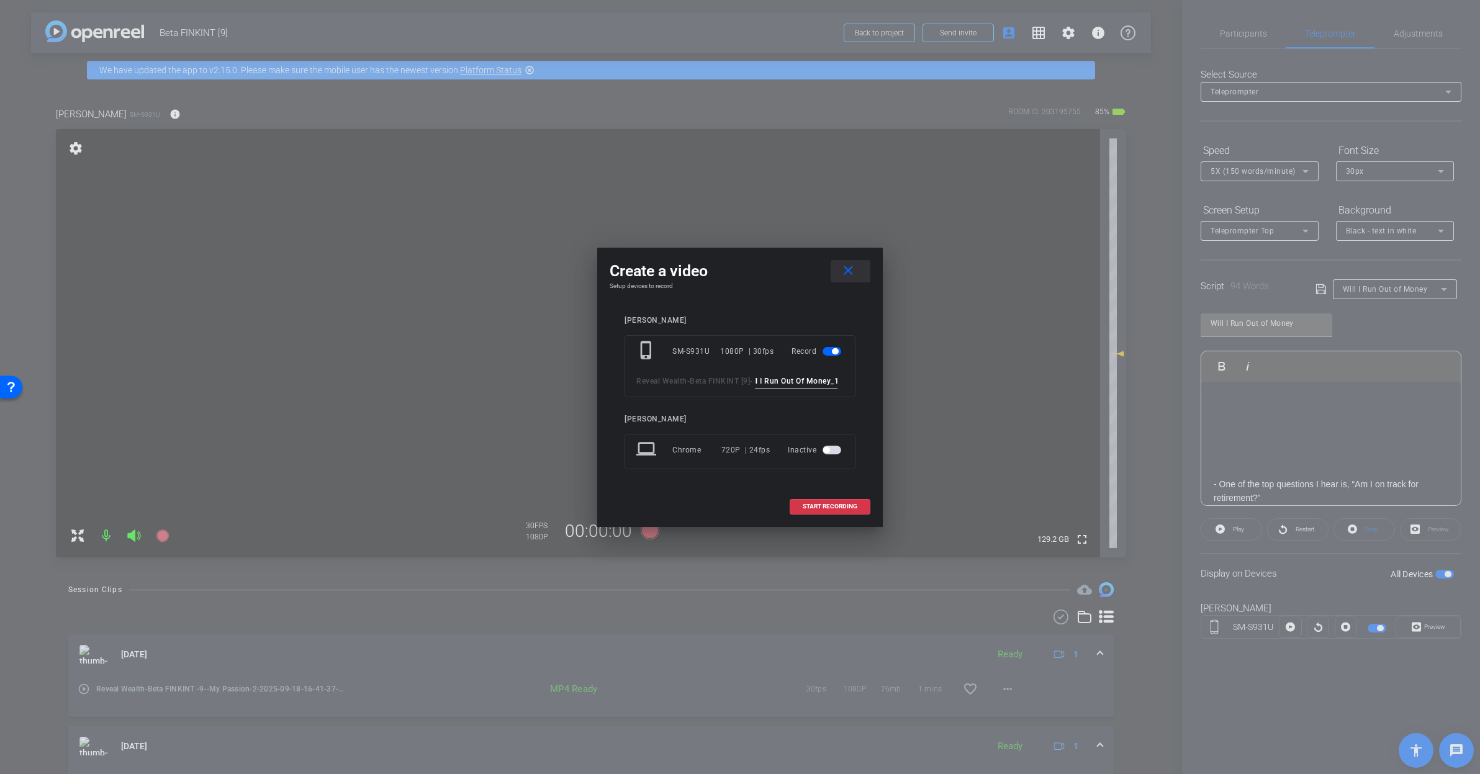
type input "Will I Run Out Of Money_1"
click at [859, 261] on span at bounding box center [851, 271] width 40 height 30
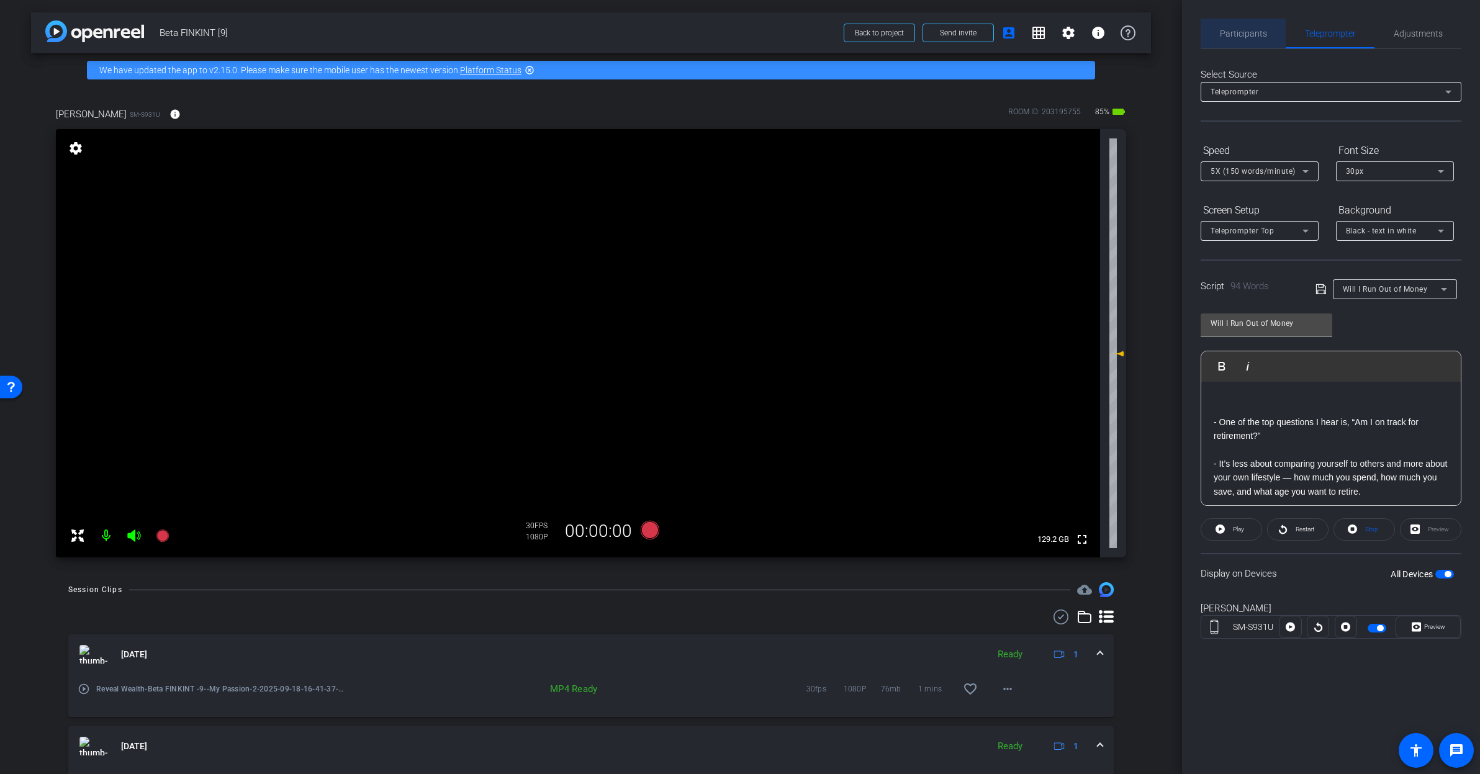
click at [1237, 40] on span "Participants" at bounding box center [1243, 34] width 47 height 30
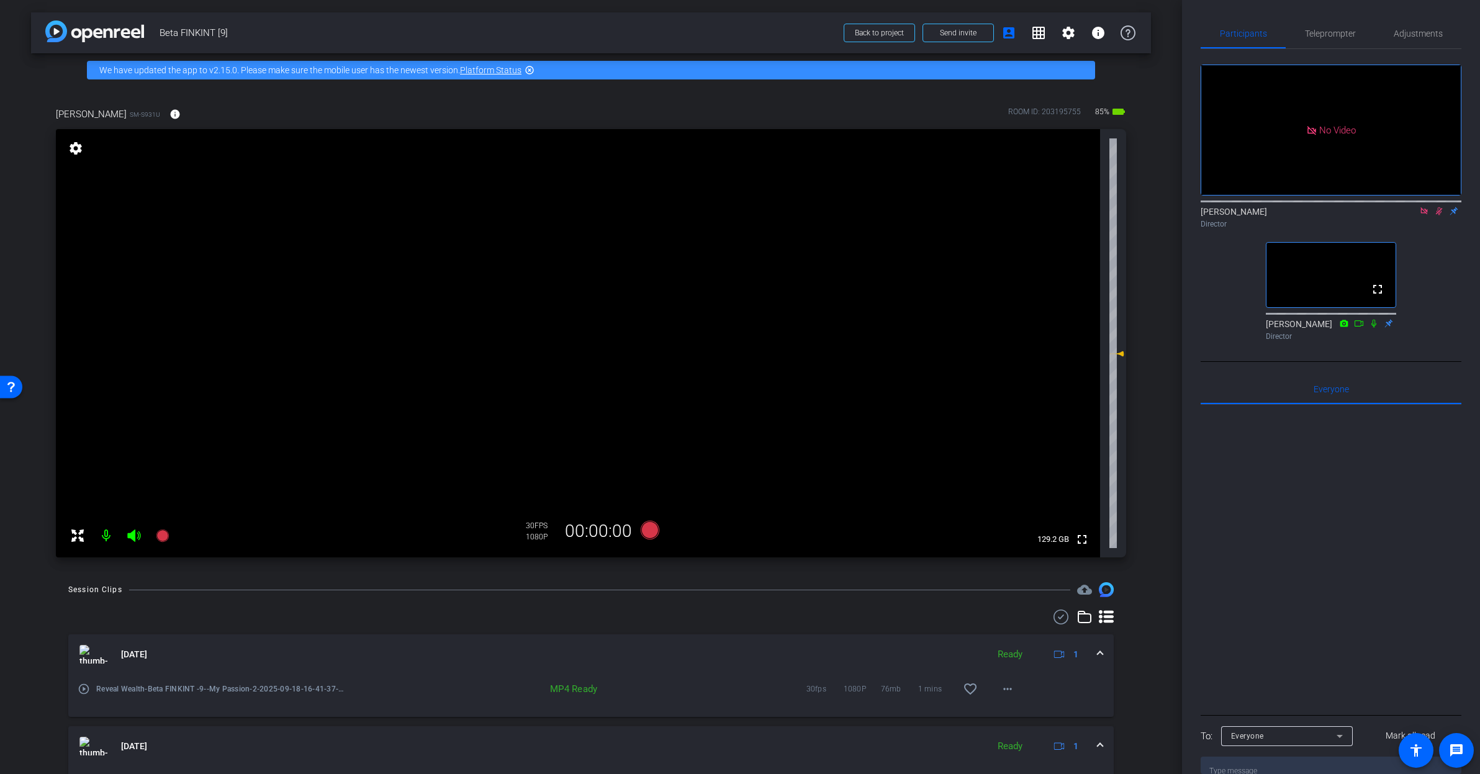
click at [1437, 207] on icon at bounding box center [1439, 211] width 10 height 9
click at [1423, 207] on icon at bounding box center [1424, 211] width 10 height 9
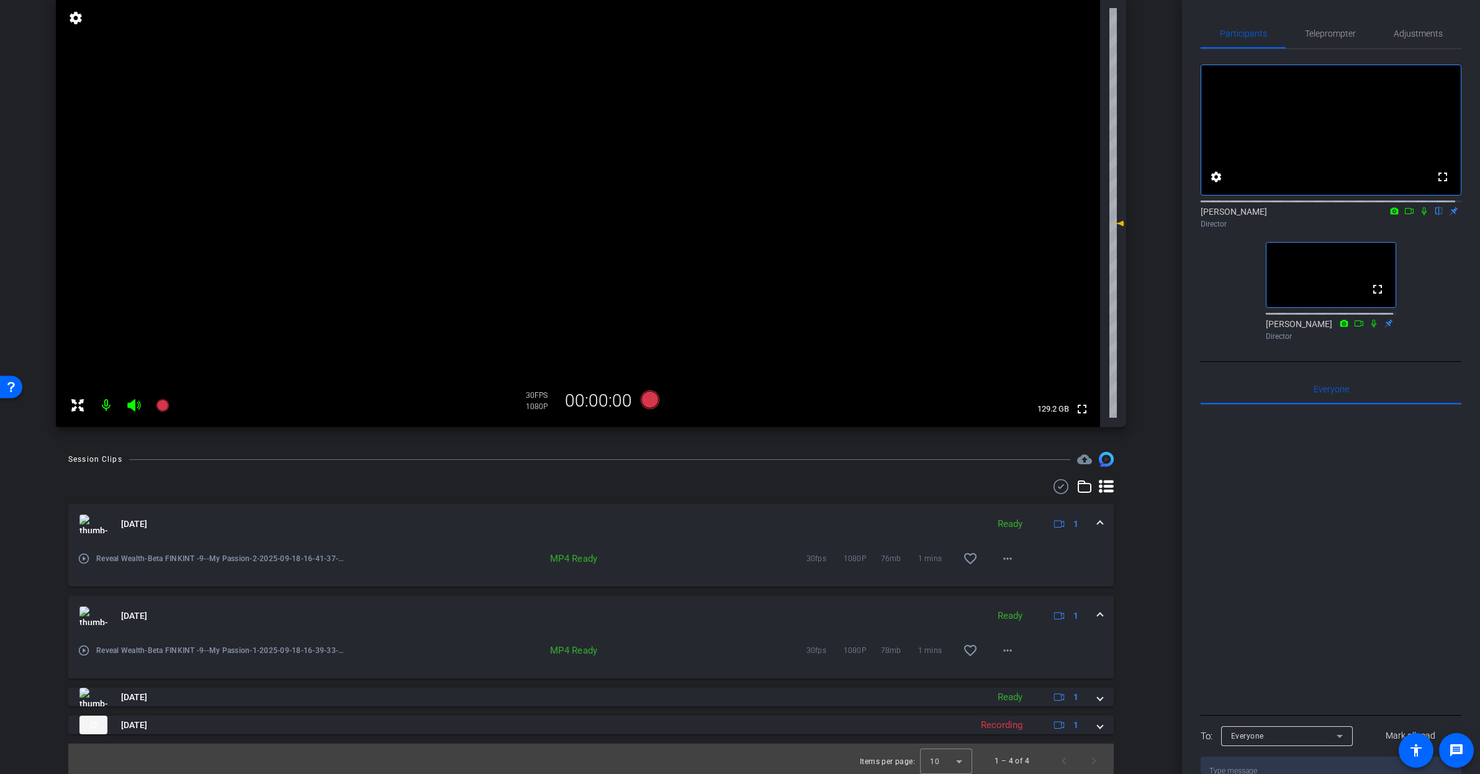
scroll to position [135, 0]
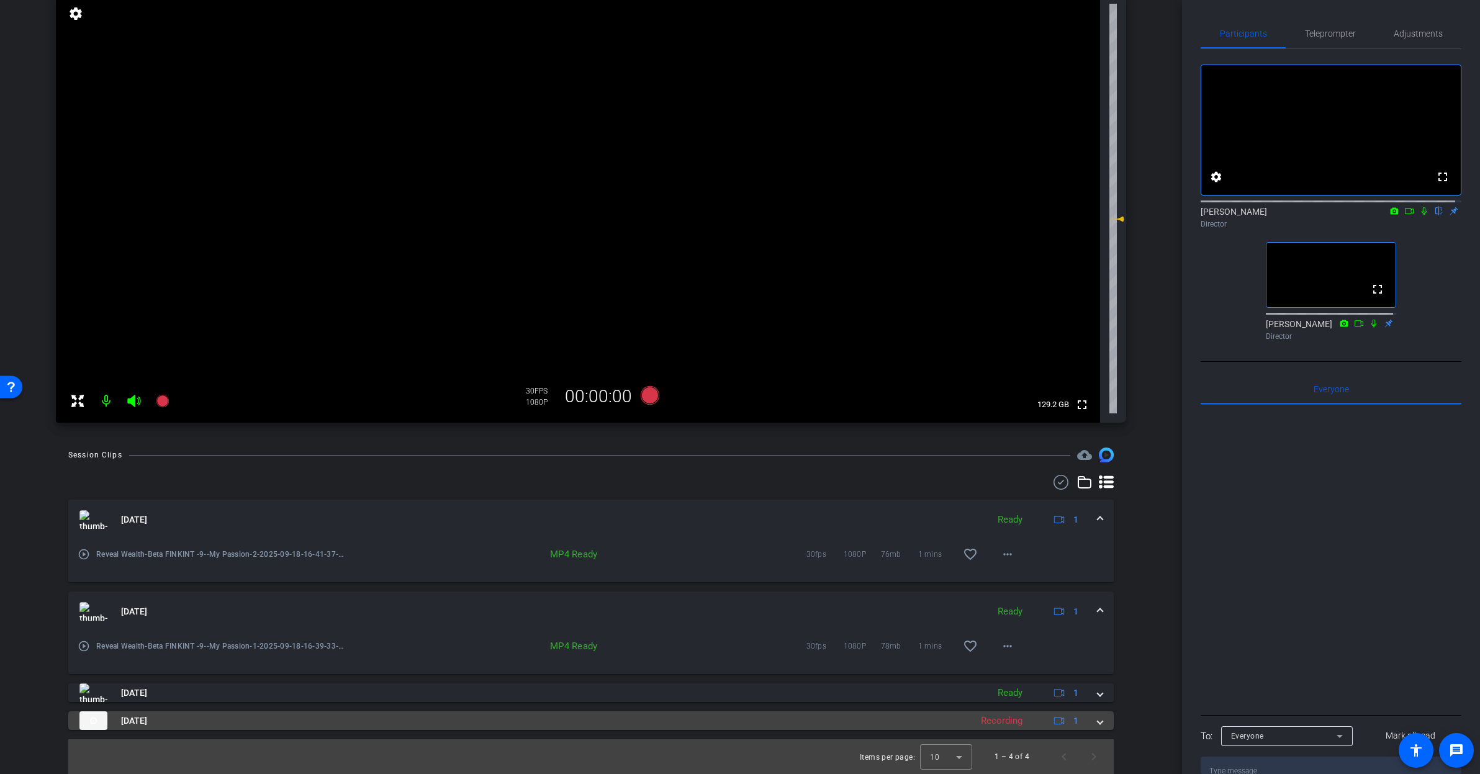
click at [1027, 728] on mat-panel-description "Recording 1" at bounding box center [1031, 720] width 113 height 19
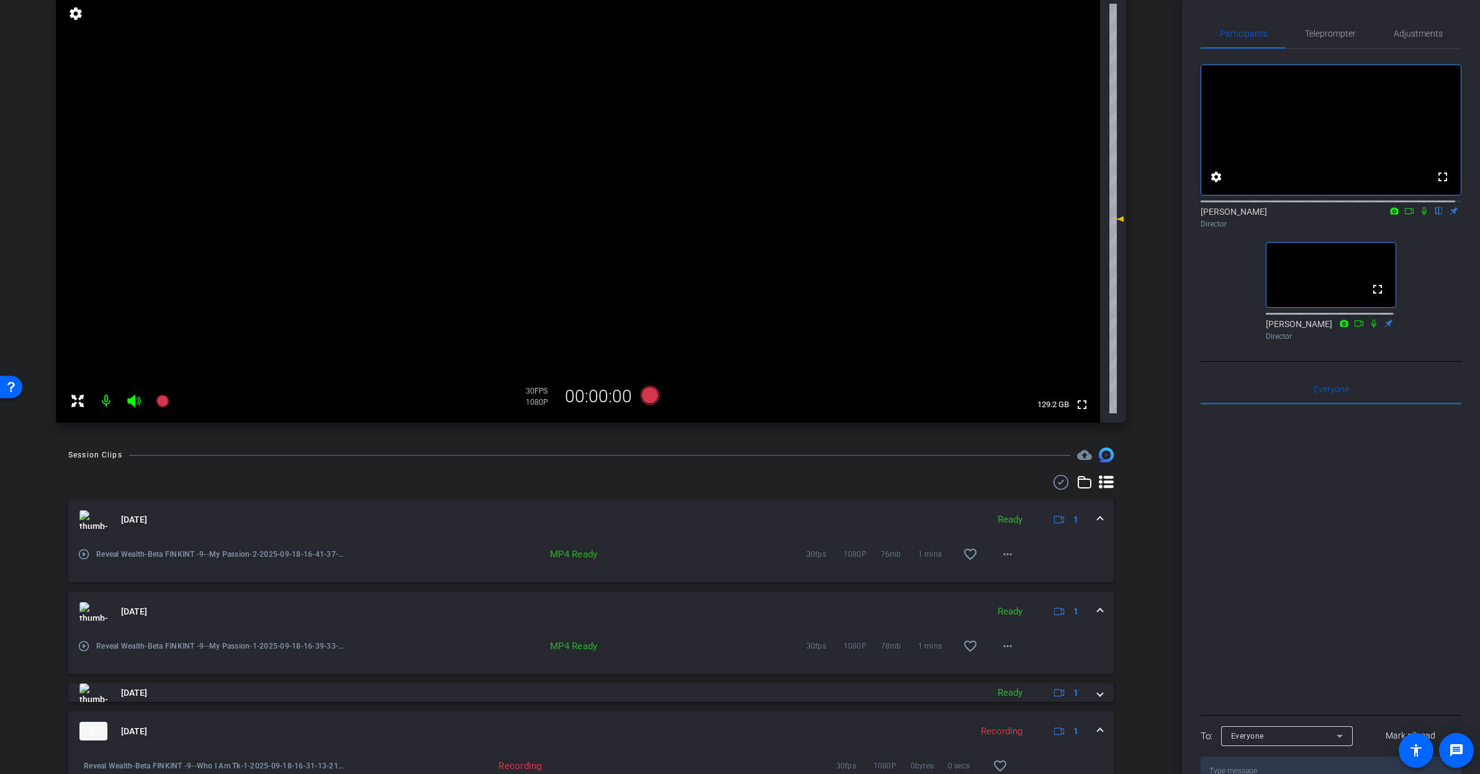
click at [1098, 729] on span at bounding box center [1100, 731] width 5 height 13
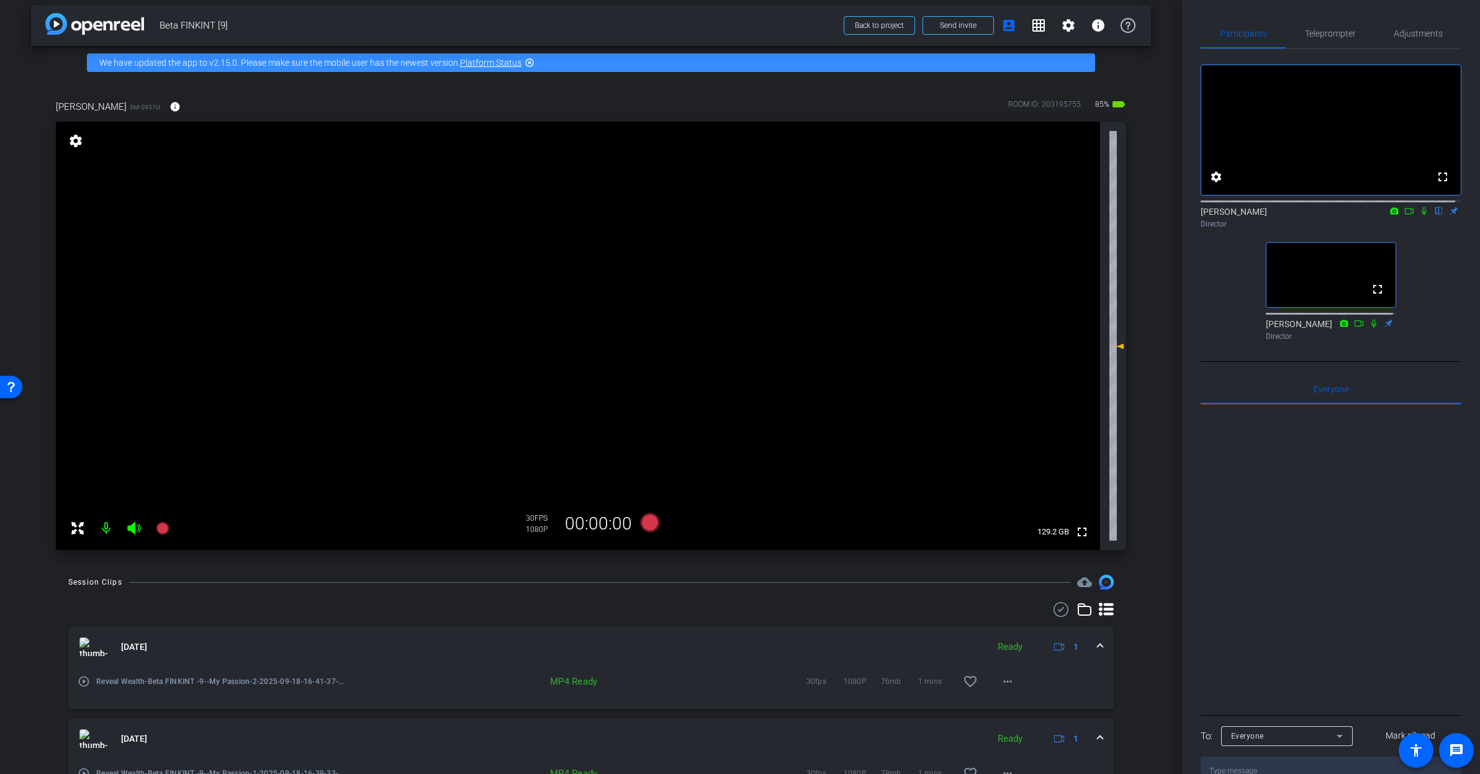
scroll to position [0, 0]
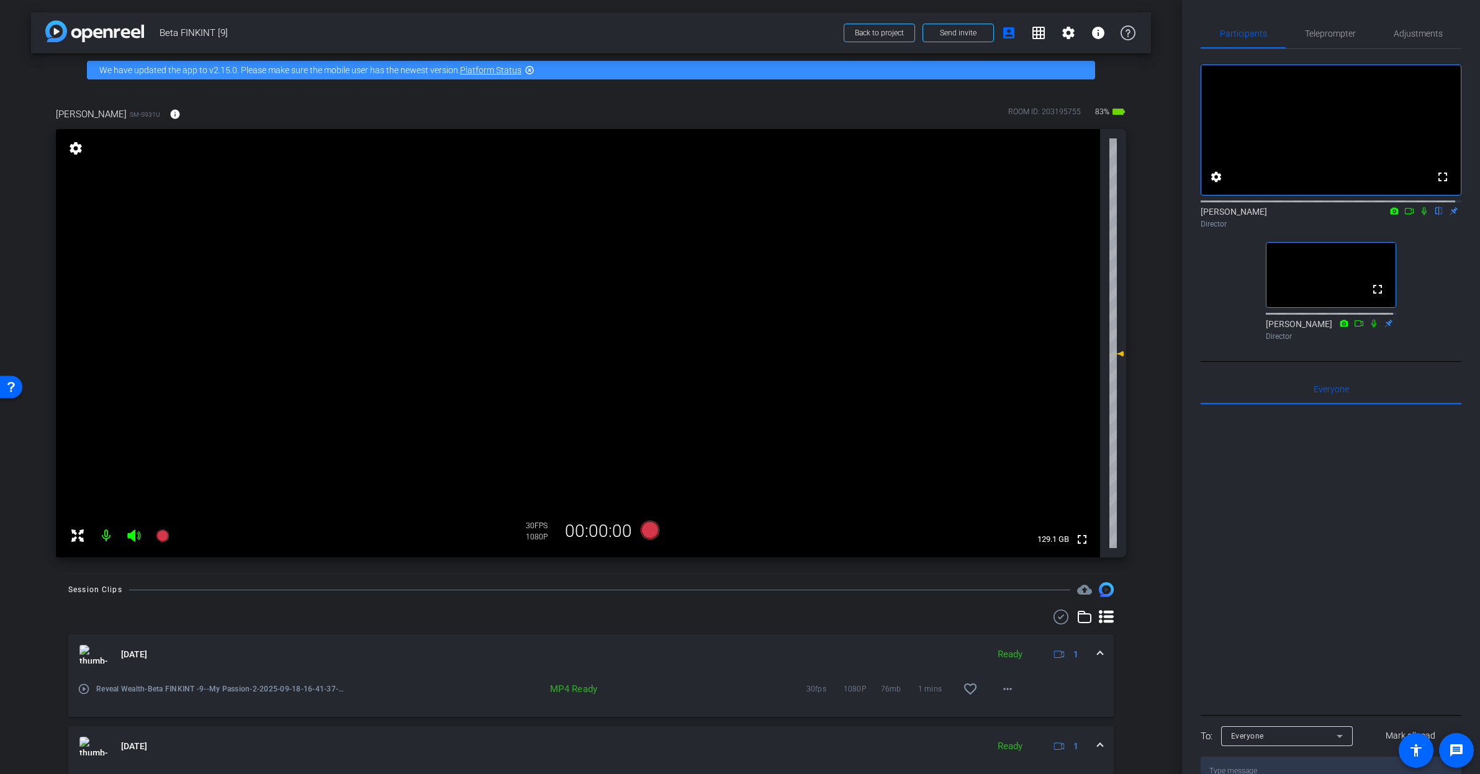
click at [1404, 215] on icon at bounding box center [1409, 211] width 10 height 9
click at [1434, 215] on icon at bounding box center [1439, 211] width 10 height 9
click at [1315, 36] on span "Teleprompter" at bounding box center [1330, 33] width 51 height 9
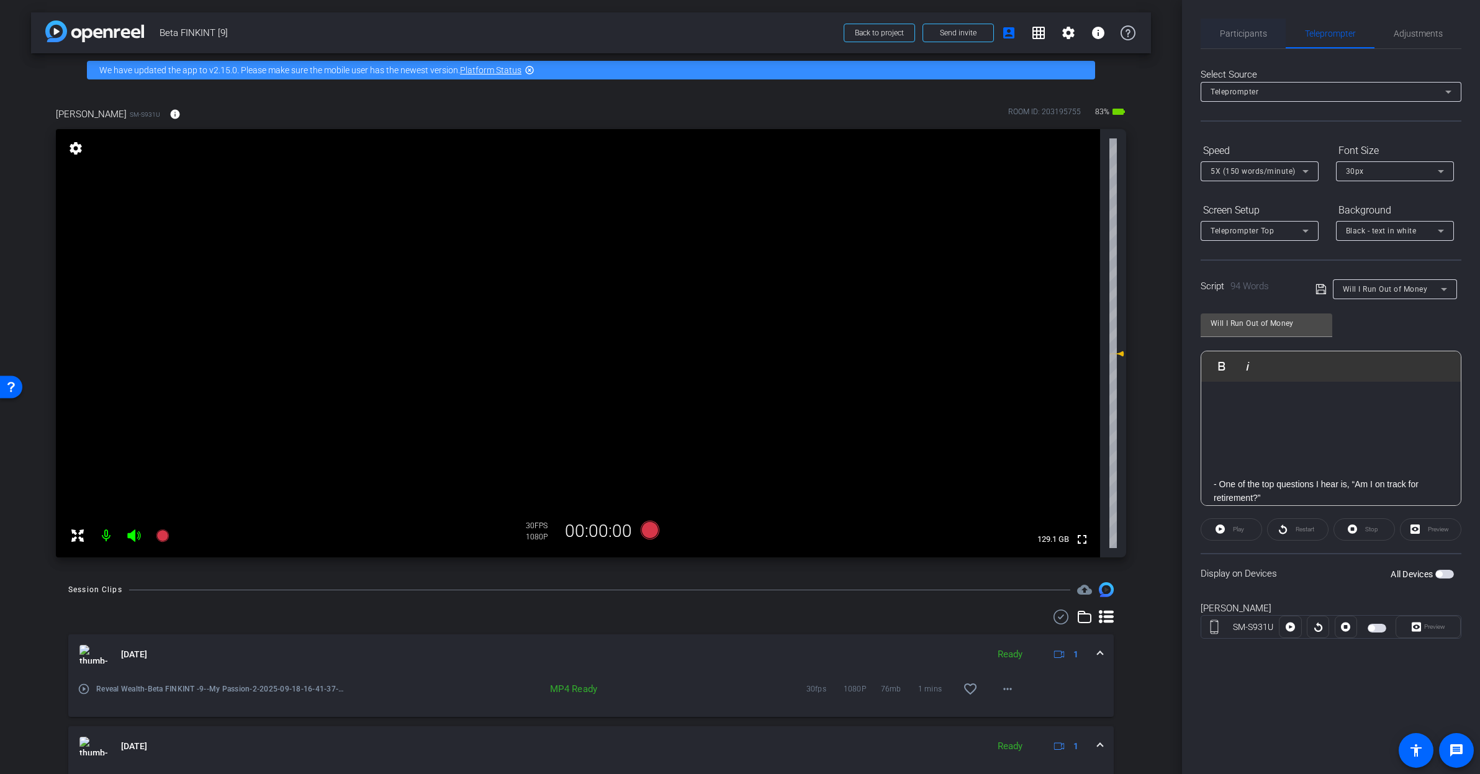
click at [1263, 32] on span "Participants" at bounding box center [1243, 33] width 47 height 9
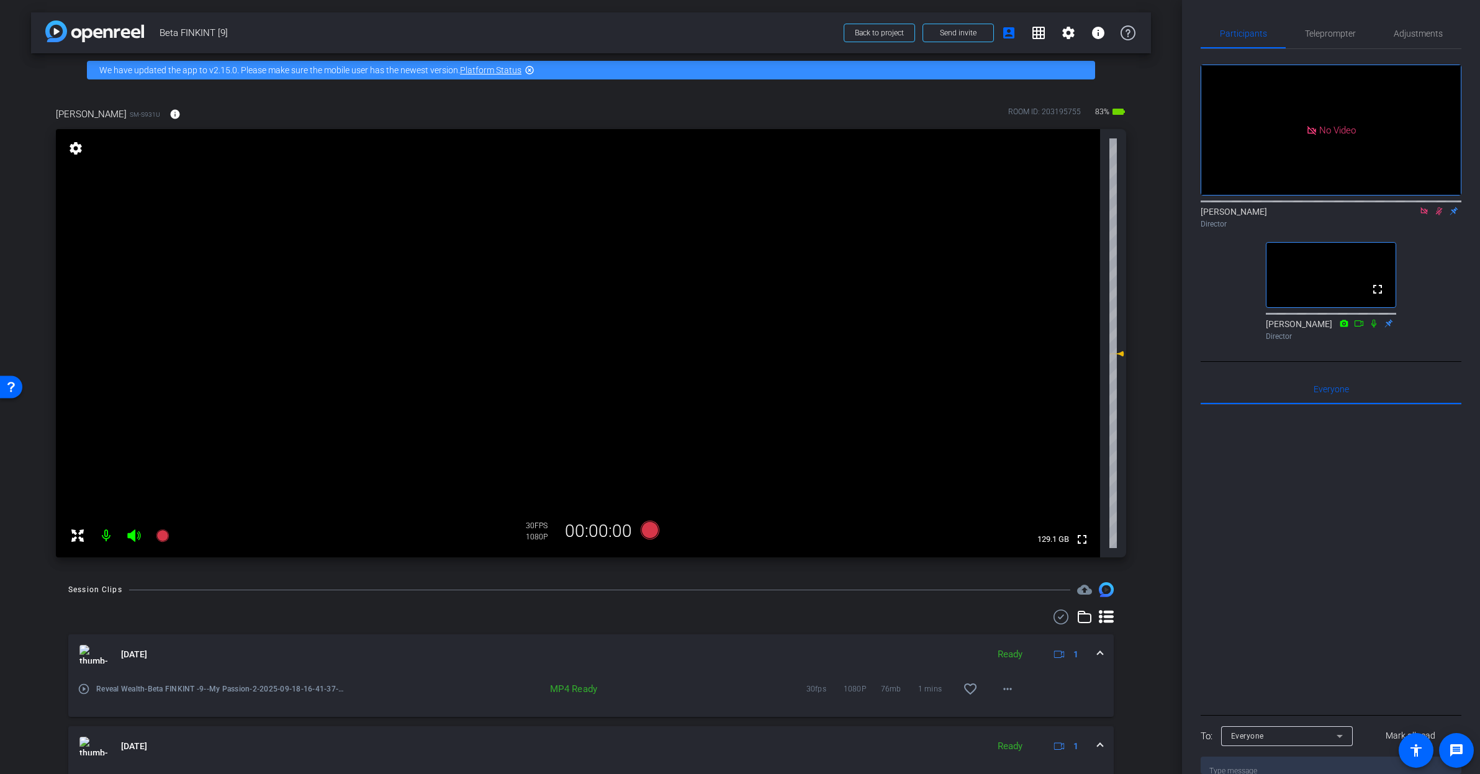
click at [1438, 207] on icon at bounding box center [1439, 211] width 10 height 9
click at [1432, 205] on mat-icon at bounding box center [1439, 210] width 15 height 11
click at [1342, 26] on span "Teleprompter" at bounding box center [1330, 34] width 51 height 30
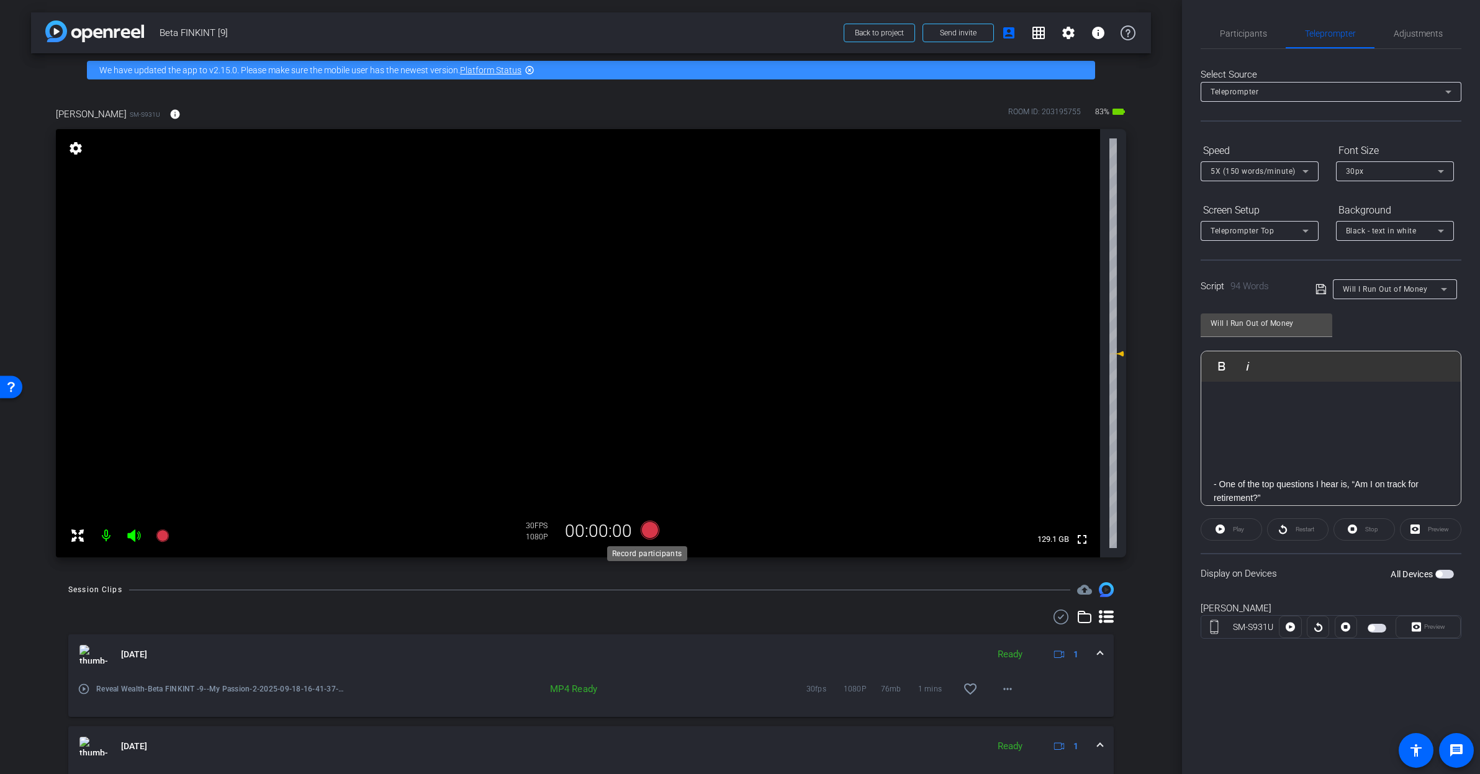
click at [647, 533] on icon at bounding box center [650, 530] width 19 height 19
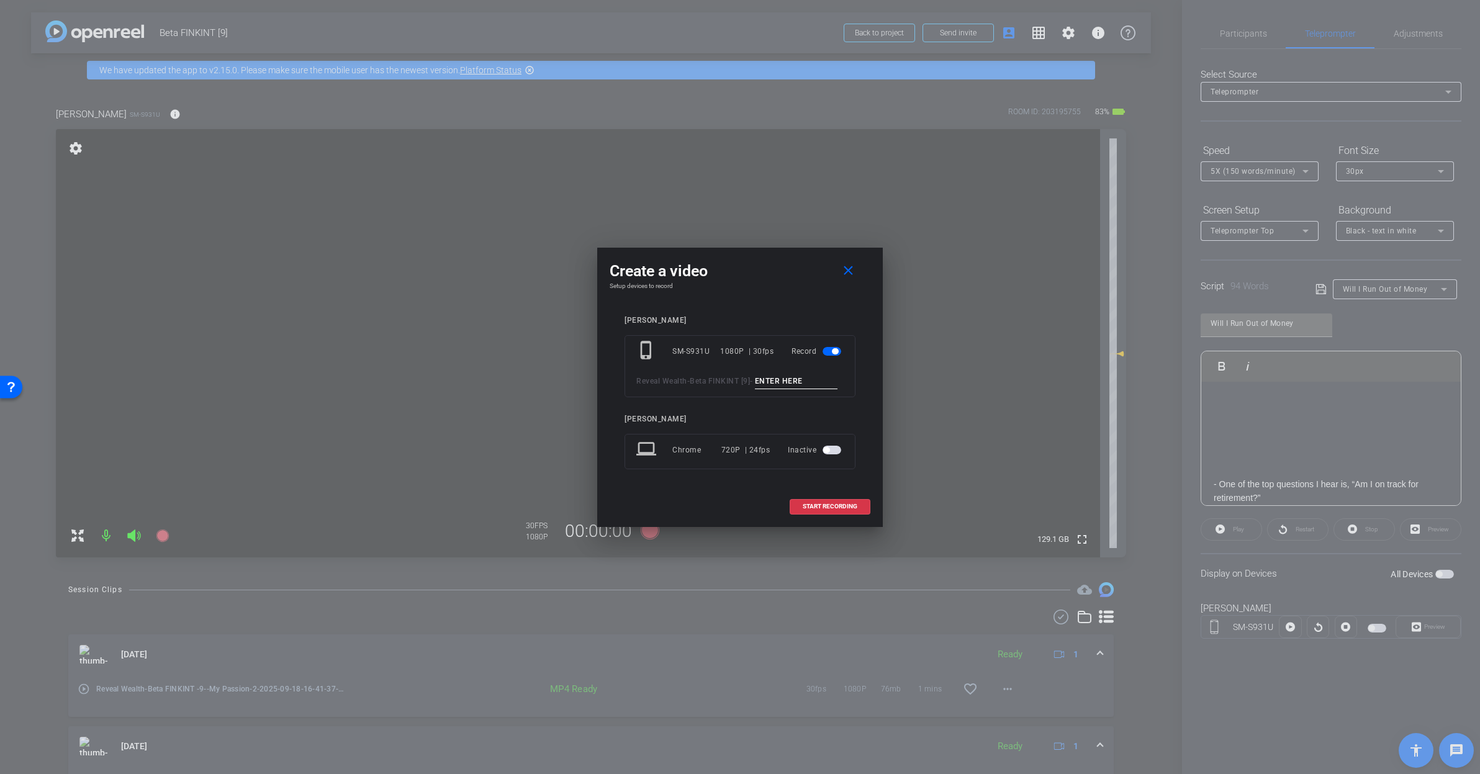
click at [755, 387] on input at bounding box center [796, 382] width 83 height 16
paste input "Will I Run Out Of Money_1"
type input "Will I Run Out Of Money_1"
click at [816, 510] on span "START RECORDING" at bounding box center [830, 506] width 55 height 6
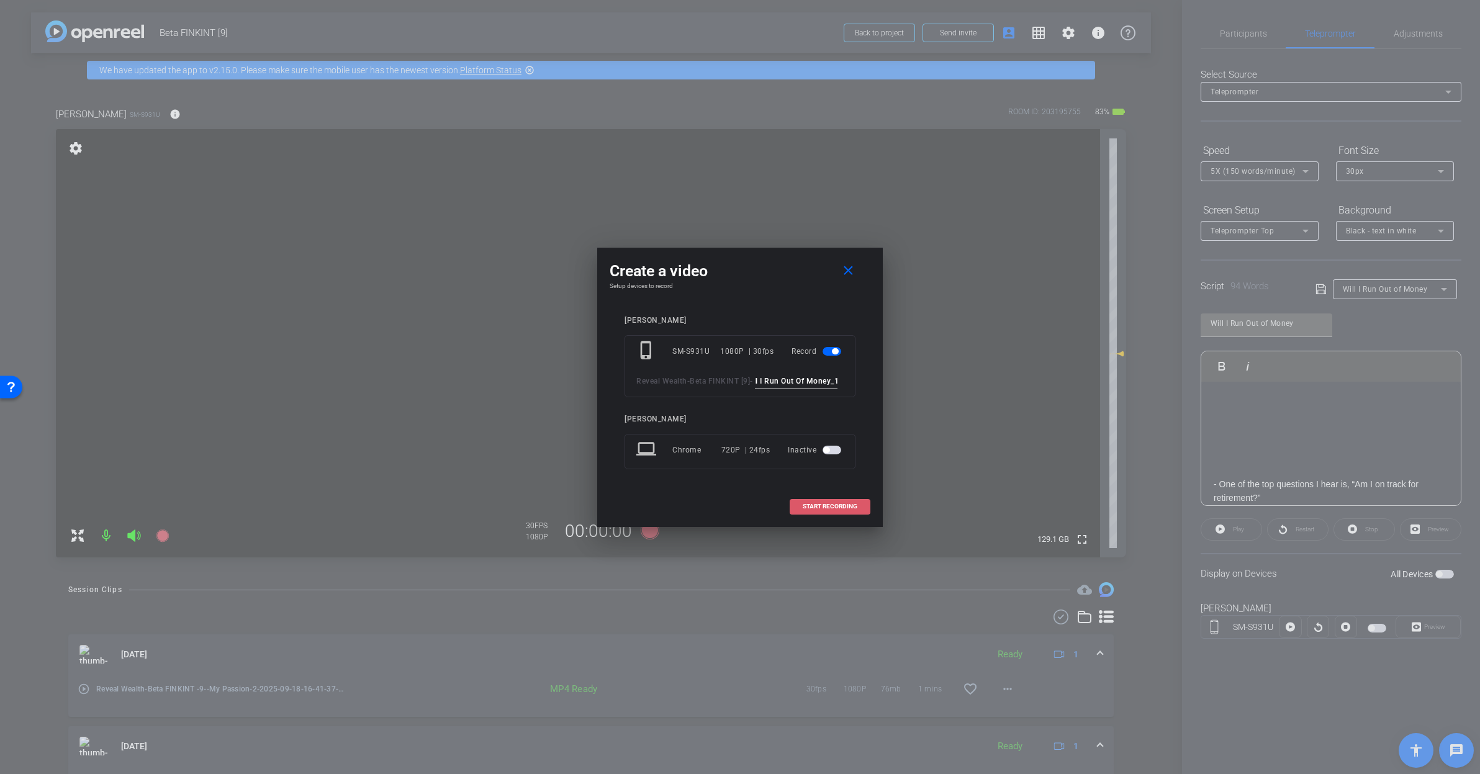
scroll to position [0, 0]
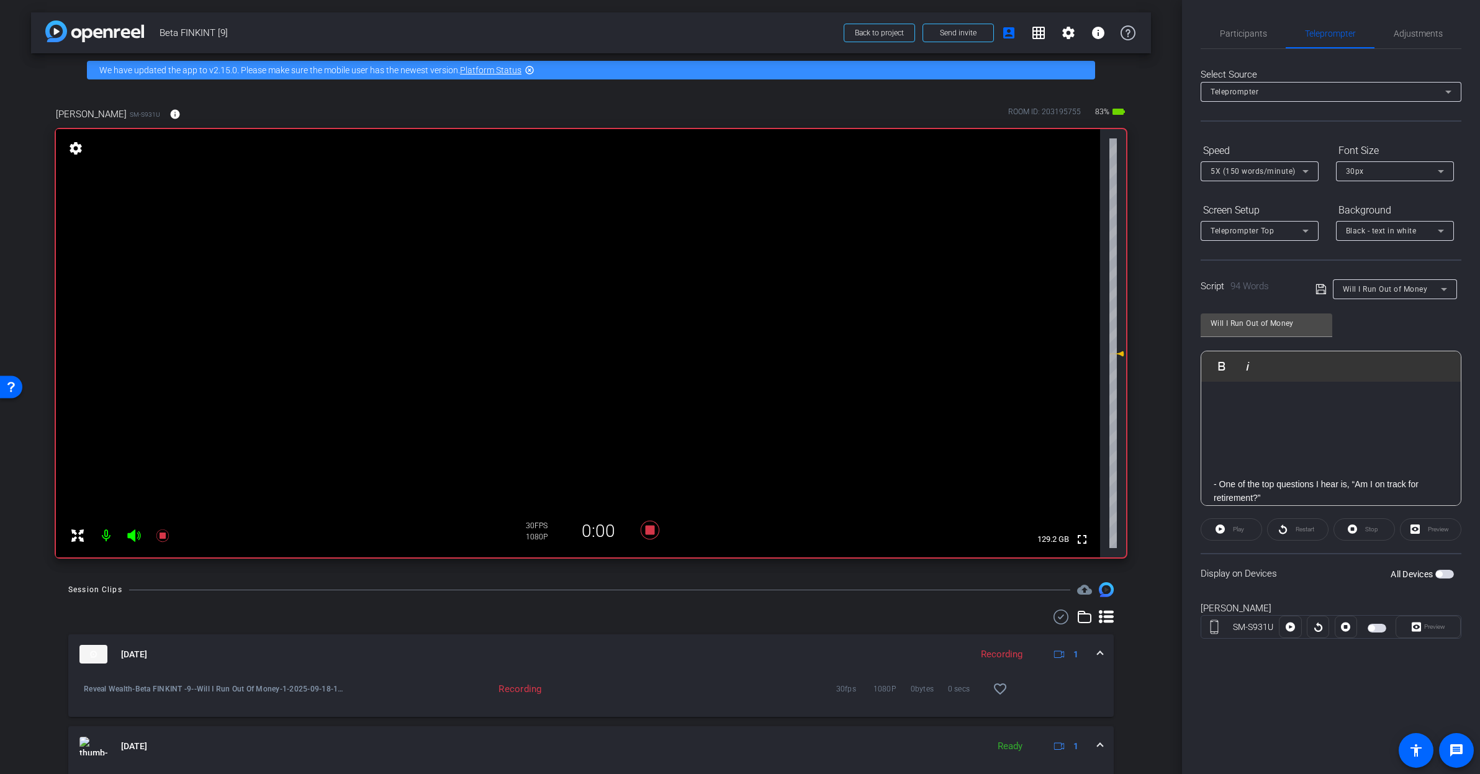
click at [1441, 572] on span "button" at bounding box center [1439, 574] width 6 height 6
click at [1433, 629] on div "Preview" at bounding box center [1428, 627] width 65 height 22
click at [1241, 531] on div "Play" at bounding box center [1231, 529] width 61 height 22
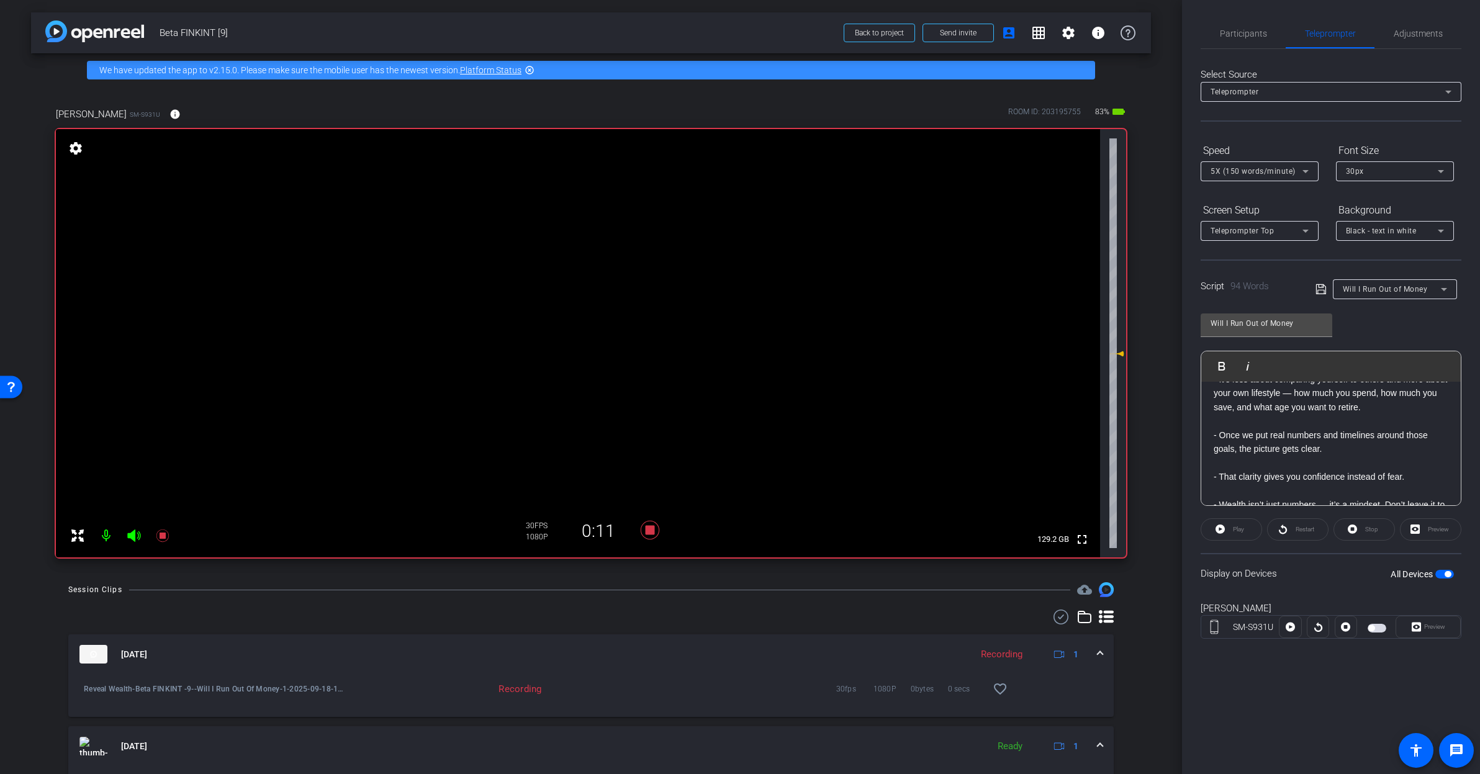
scroll to position [124, 0]
click at [1419, 626] on div "Preview" at bounding box center [1428, 627] width 65 height 22
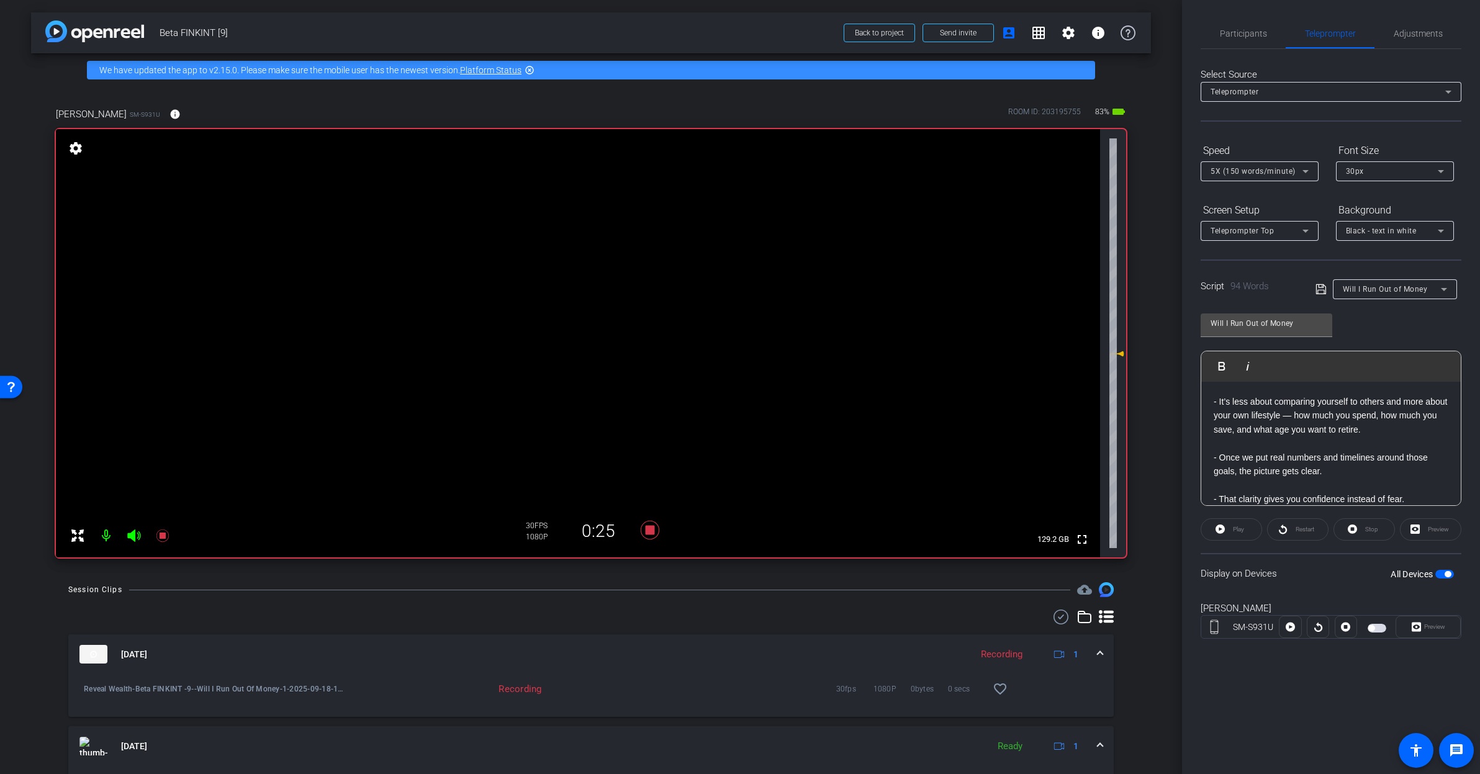
click at [1371, 628] on span "button" at bounding box center [1371, 628] width 6 height 6
click at [1438, 625] on div "Preview" at bounding box center [1428, 627] width 65 height 22
click at [1242, 528] on div "Play" at bounding box center [1231, 529] width 61 height 22
click at [1255, 27] on span "Participants" at bounding box center [1243, 34] width 47 height 30
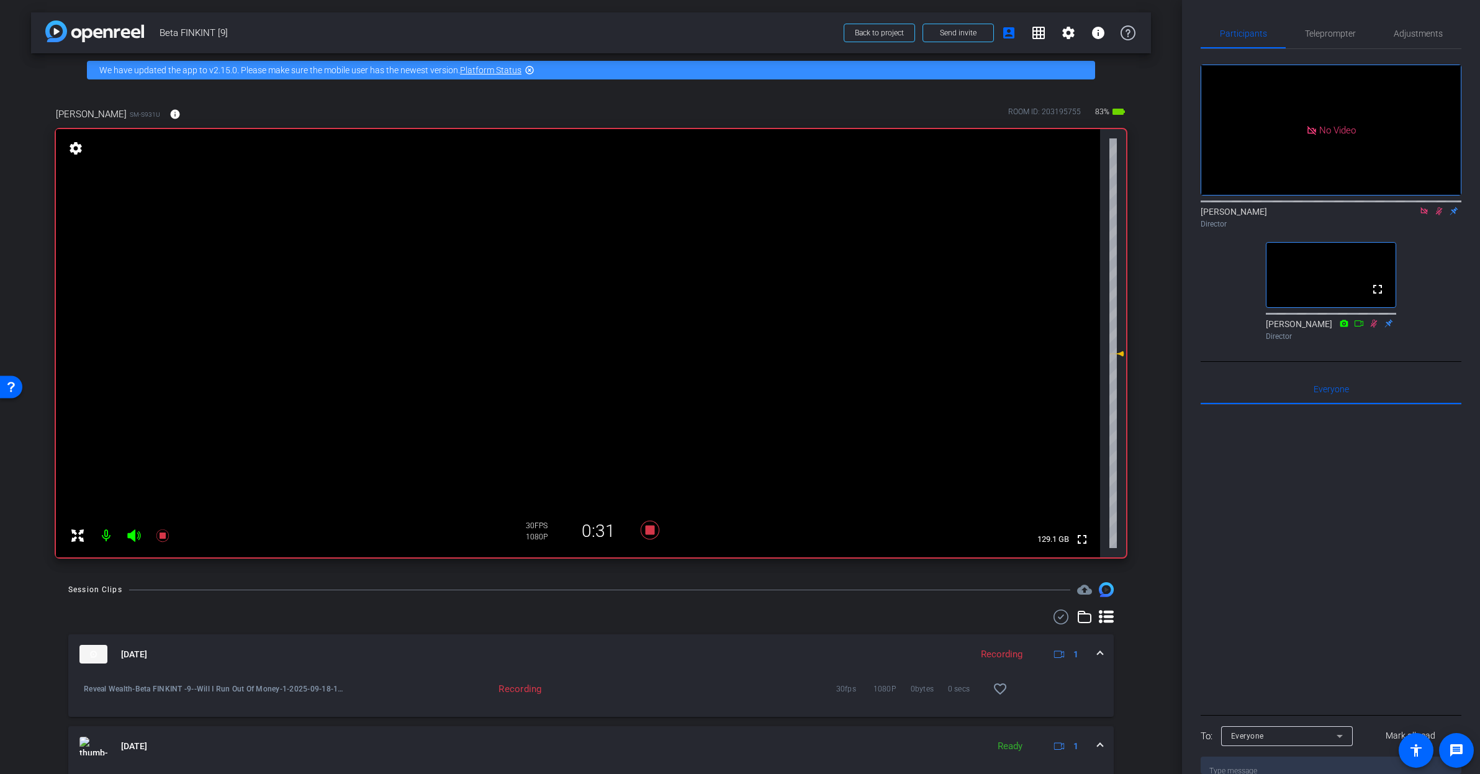
click at [1438, 207] on icon at bounding box center [1439, 211] width 10 height 9
click at [1423, 207] on icon at bounding box center [1424, 211] width 10 height 9
click at [1330, 38] on span "Teleprompter" at bounding box center [1330, 33] width 51 height 9
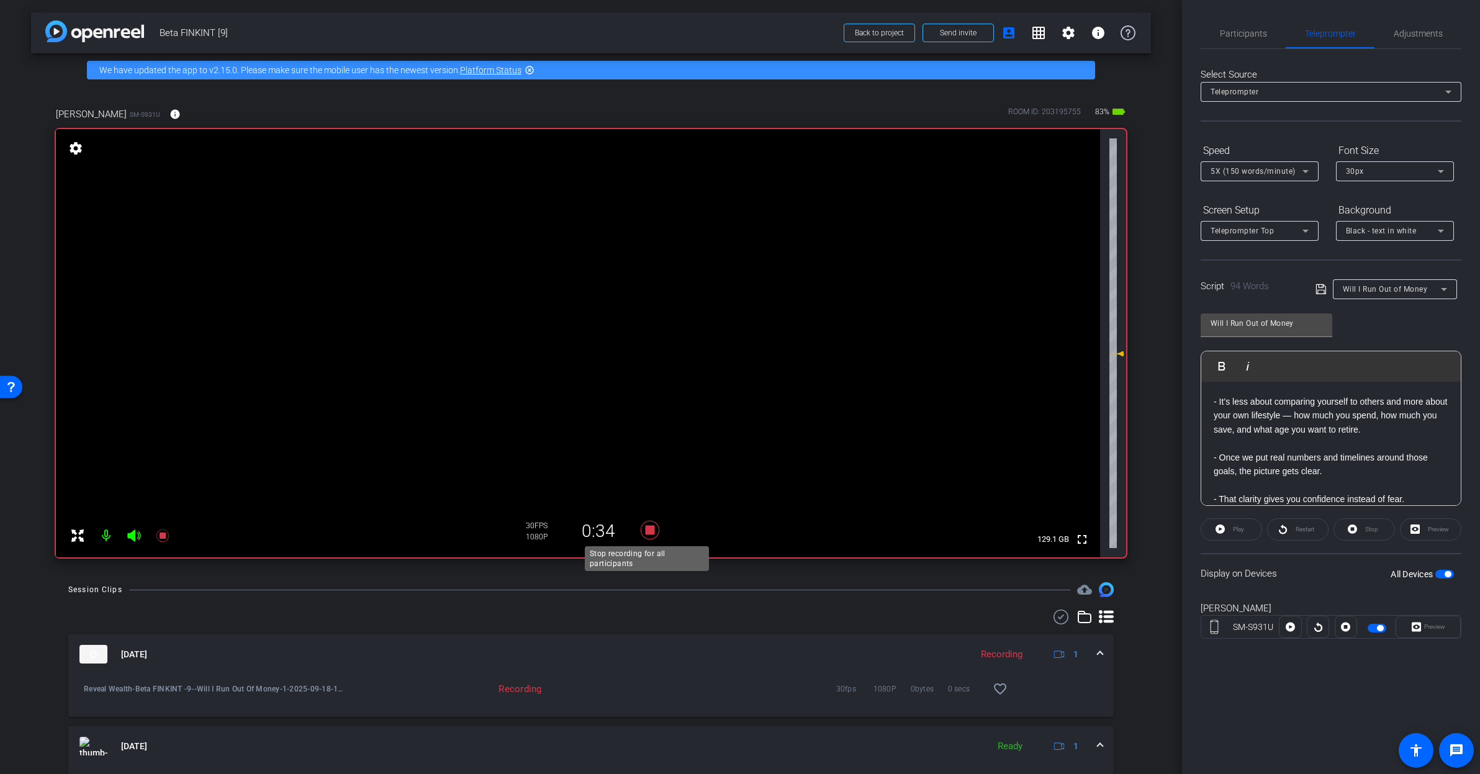
click at [649, 529] on icon at bounding box center [650, 530] width 19 height 19
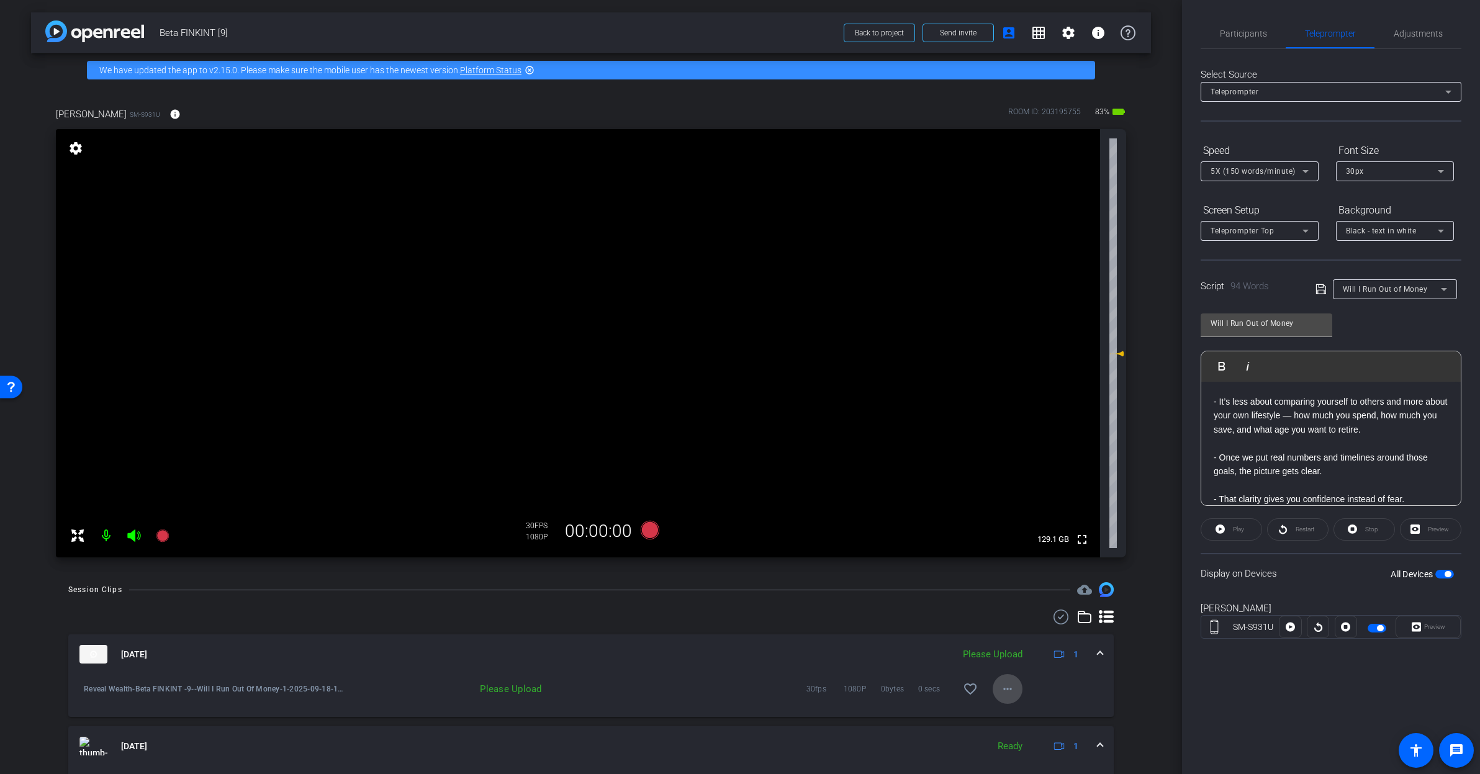
click at [1000, 687] on mat-icon "more_horiz" at bounding box center [1007, 689] width 15 height 15
click at [1032, 716] on span "Upload" at bounding box center [1021, 715] width 50 height 15
click at [1446, 574] on span "button" at bounding box center [1448, 574] width 6 height 6
click at [1383, 626] on span "button" at bounding box center [1380, 628] width 6 height 6
click at [1372, 627] on span "button" at bounding box center [1371, 628] width 6 height 6
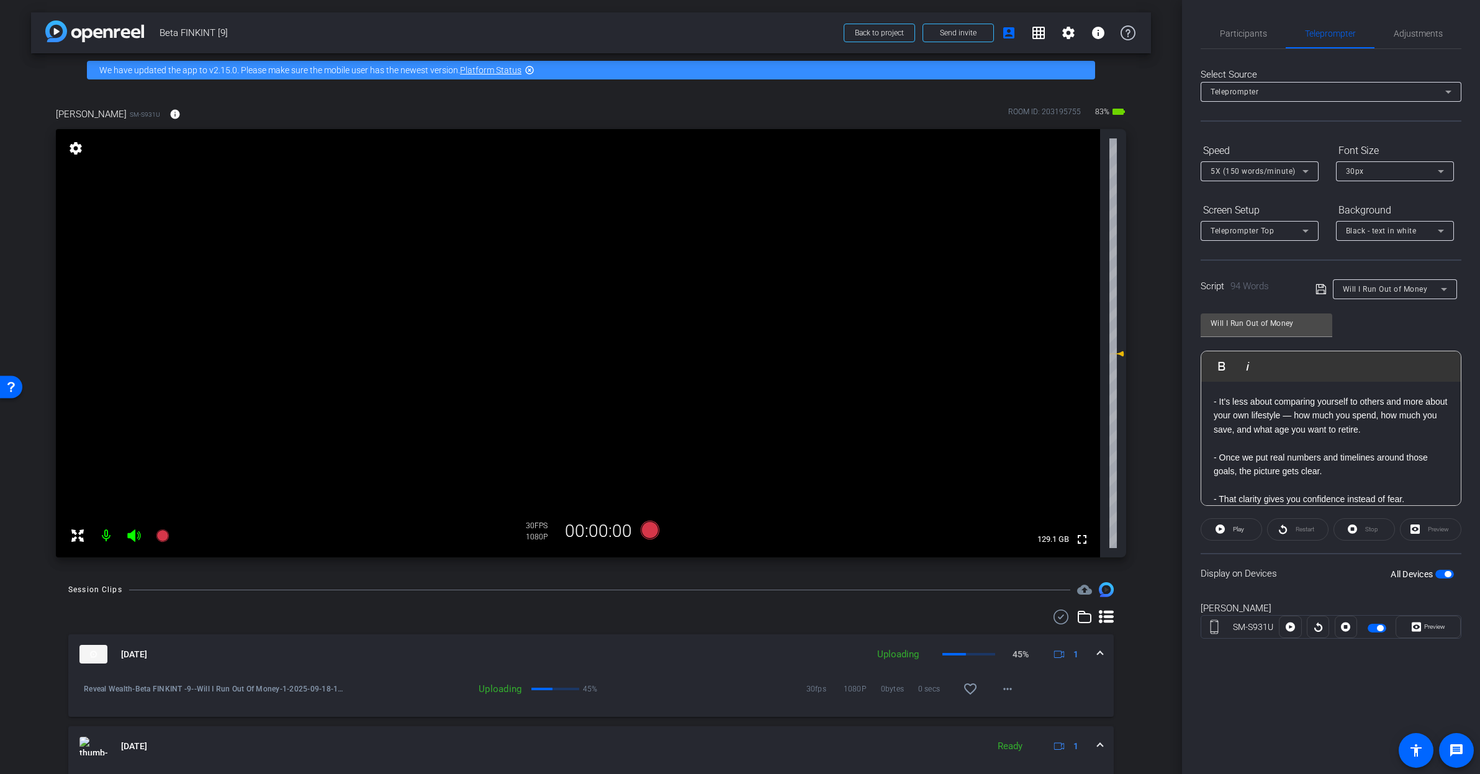
click at [1438, 574] on span "button" at bounding box center [1444, 574] width 19 height 9
click at [1438, 576] on span "button" at bounding box center [1439, 574] width 6 height 6
click at [1426, 633] on span "Preview" at bounding box center [1433, 626] width 24 height 17
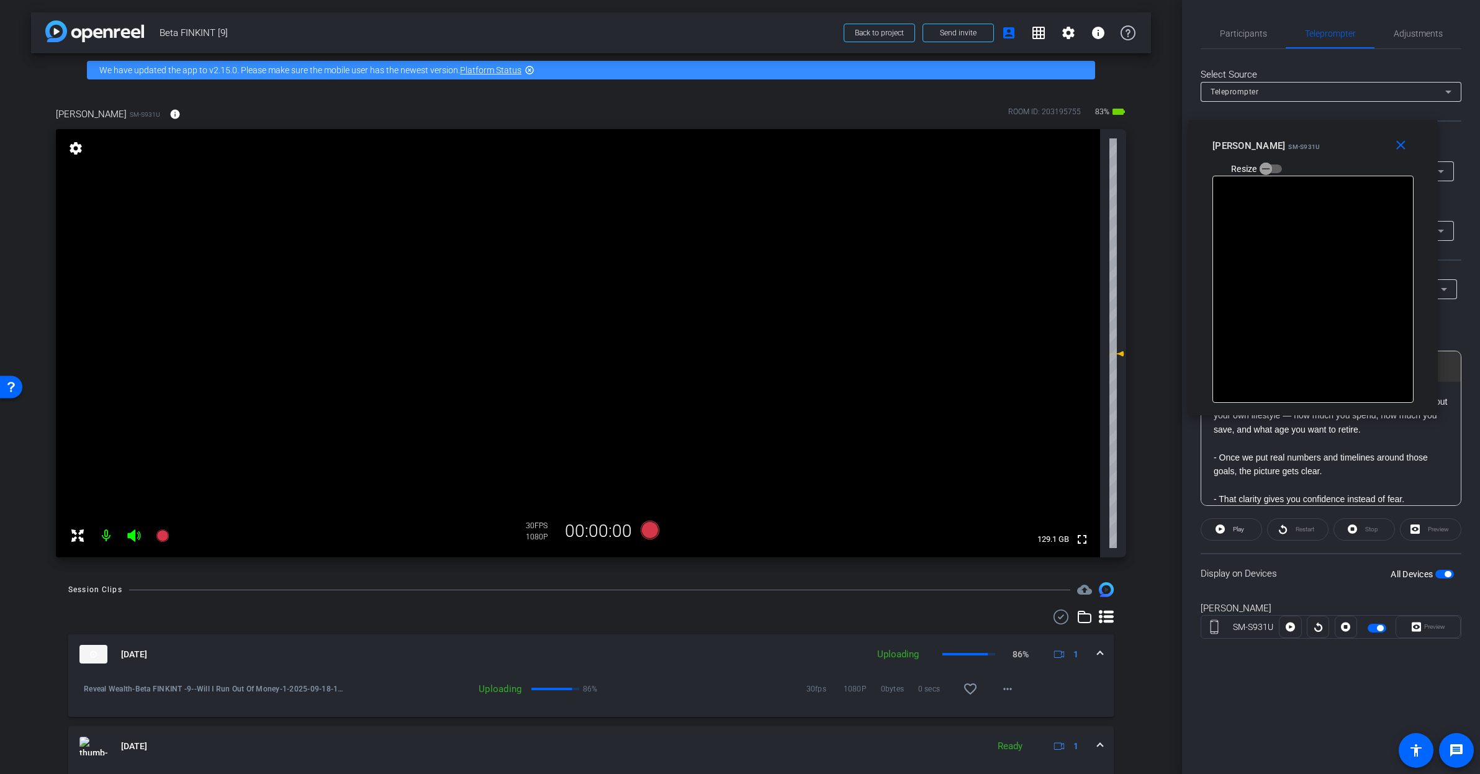
drag, startPoint x: 794, startPoint y: 272, endPoint x: 1344, endPoint y: 197, distance: 555.0
click at [1355, 150] on div "Rashonner Lillie SM-S931U Resize" at bounding box center [1317, 157] width 210 height 44
click at [1227, 534] on span at bounding box center [1231, 530] width 60 height 30
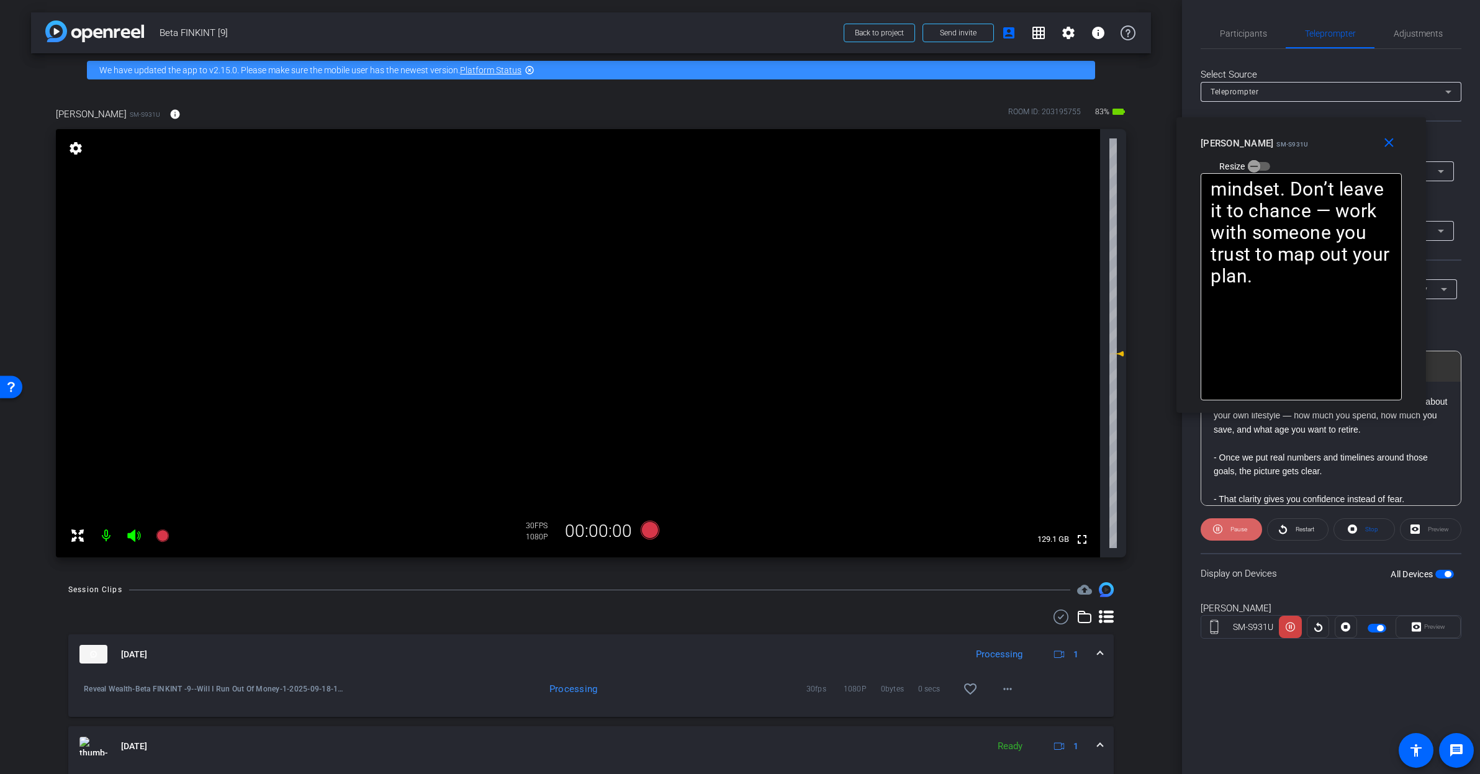
click at [1231, 530] on span "Pause" at bounding box center [1238, 529] width 17 height 7
click at [644, 529] on icon at bounding box center [650, 530] width 19 height 19
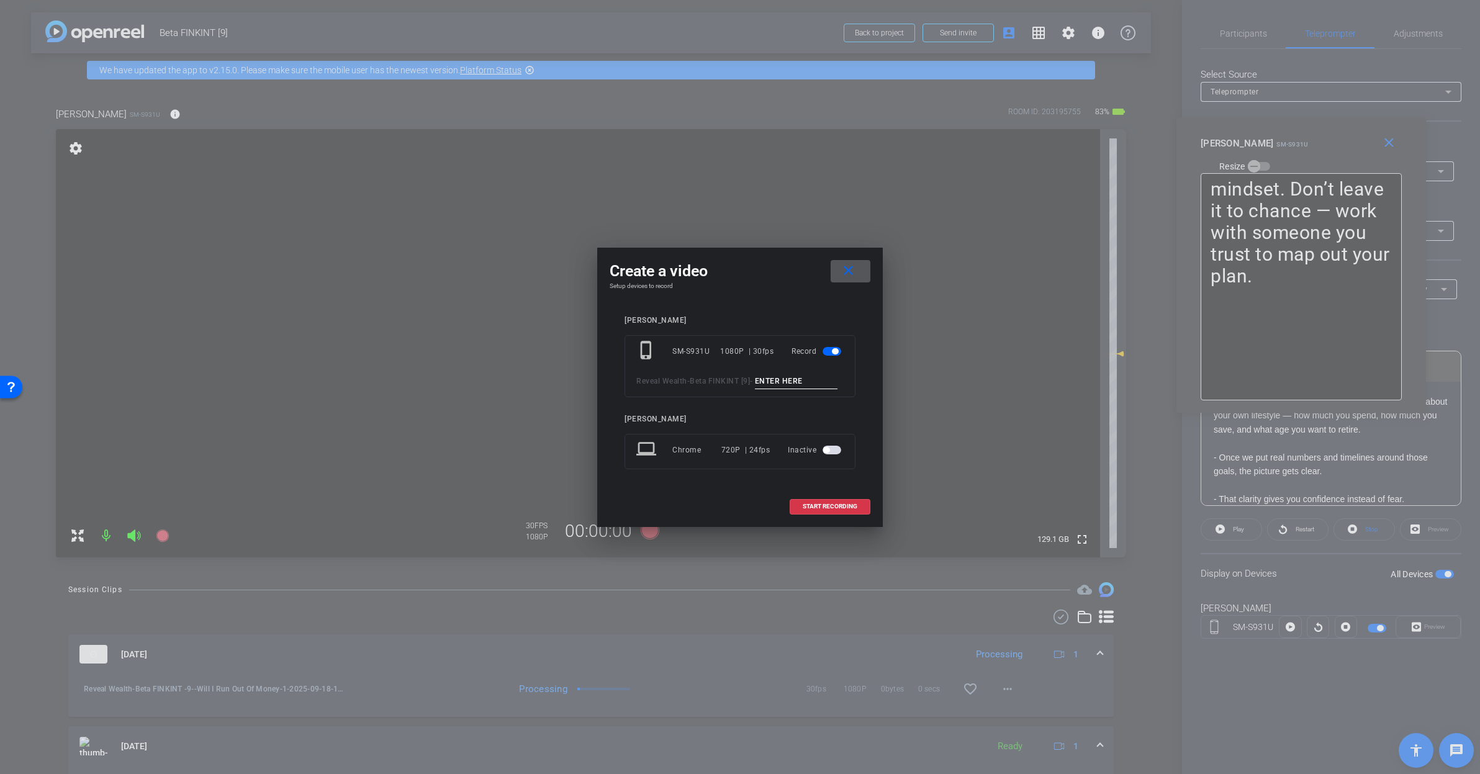
click at [755, 387] on input at bounding box center [796, 382] width 83 height 16
drag, startPoint x: 847, startPoint y: 255, endPoint x: 1162, endPoint y: 112, distance: 345.9
click at [847, 256] on span at bounding box center [851, 271] width 40 height 30
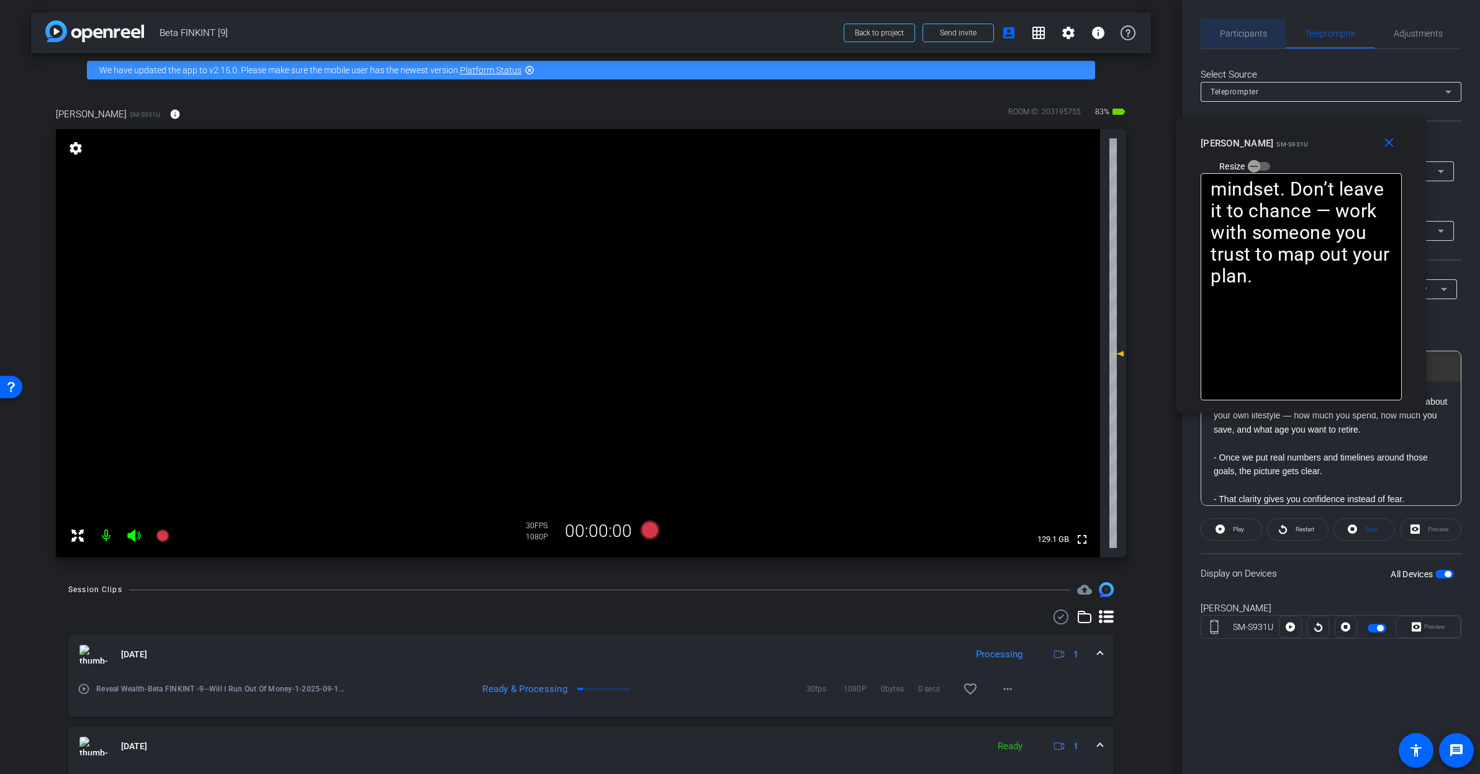
drag, startPoint x: 1241, startPoint y: 38, endPoint x: 1258, endPoint y: 63, distance: 30.0
click at [1242, 38] on span "Participants" at bounding box center [1243, 34] width 47 height 30
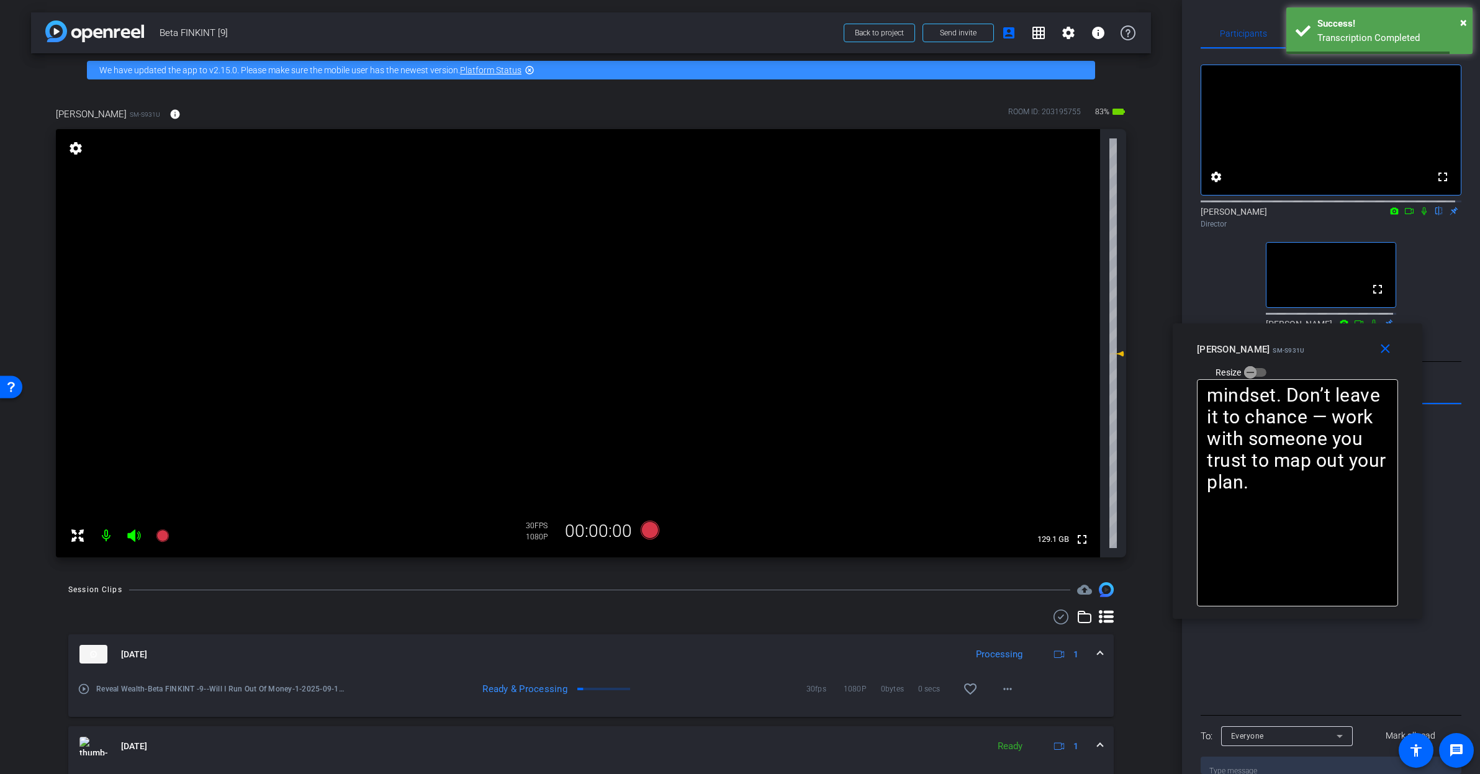
drag, startPoint x: 1330, startPoint y: 156, endPoint x: 1333, endPoint y: 339, distance: 182.6
click at [1327, 358] on div "Rashonner Lillie SM-S931U Resize" at bounding box center [1302, 360] width 210 height 44
click at [1404, 215] on icon at bounding box center [1409, 211] width 10 height 9
click at [1434, 215] on icon at bounding box center [1439, 211] width 10 height 9
click at [650, 532] on icon at bounding box center [650, 530] width 19 height 19
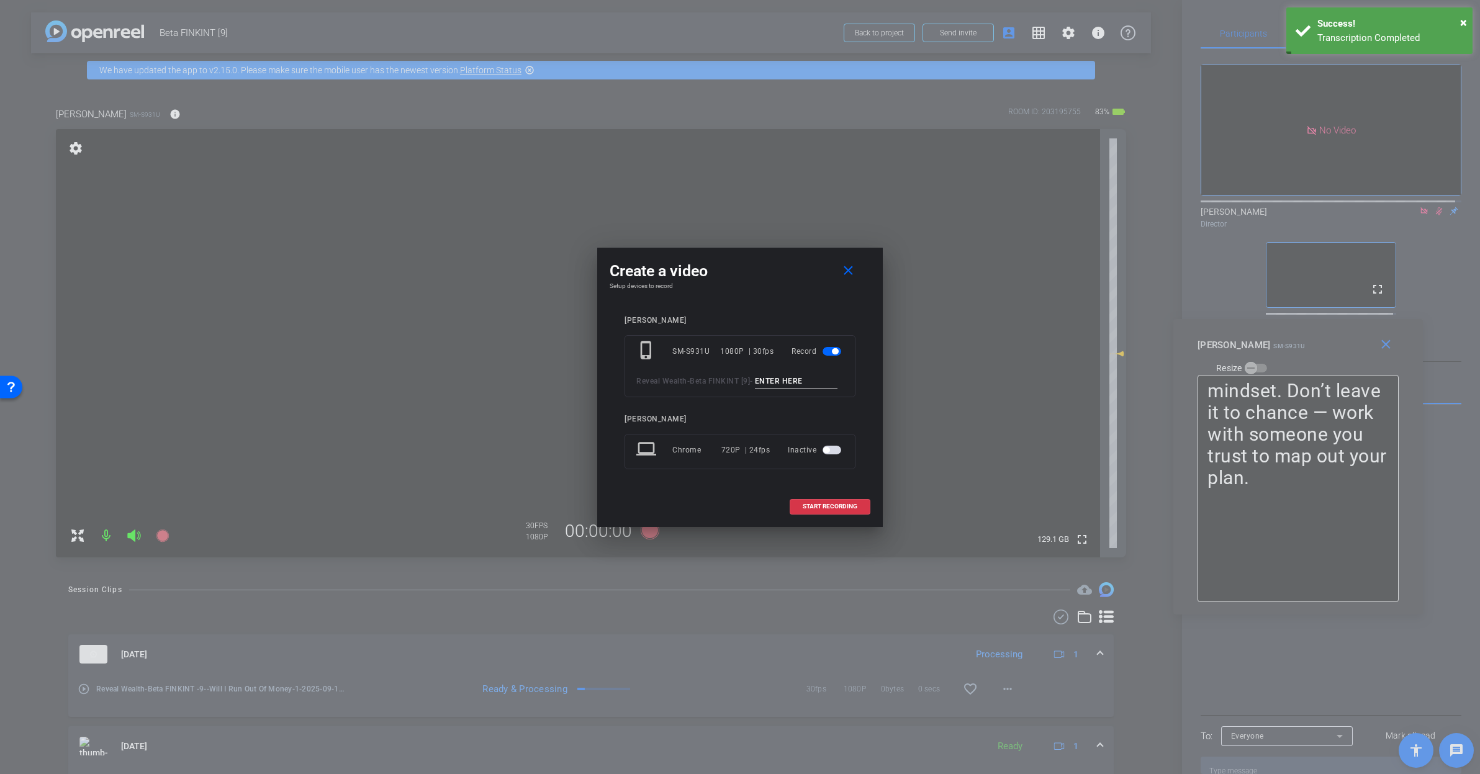
click at [755, 382] on input at bounding box center [796, 382] width 83 height 16
paste input "Will I Run Out Of Money_1"
type input "Will I Run Out Of Money_2"
click at [836, 510] on span "START RECORDING" at bounding box center [830, 506] width 55 height 6
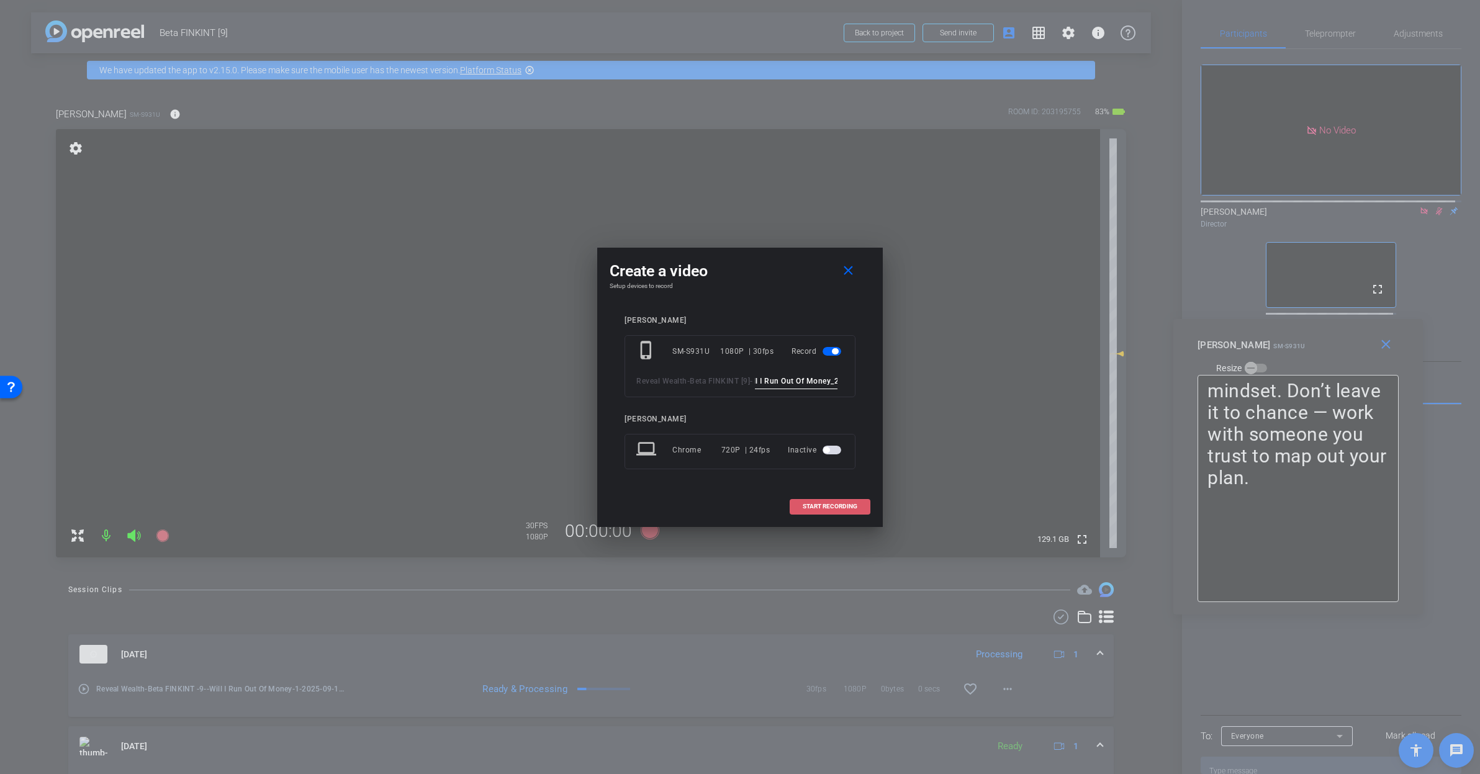
scroll to position [0, 0]
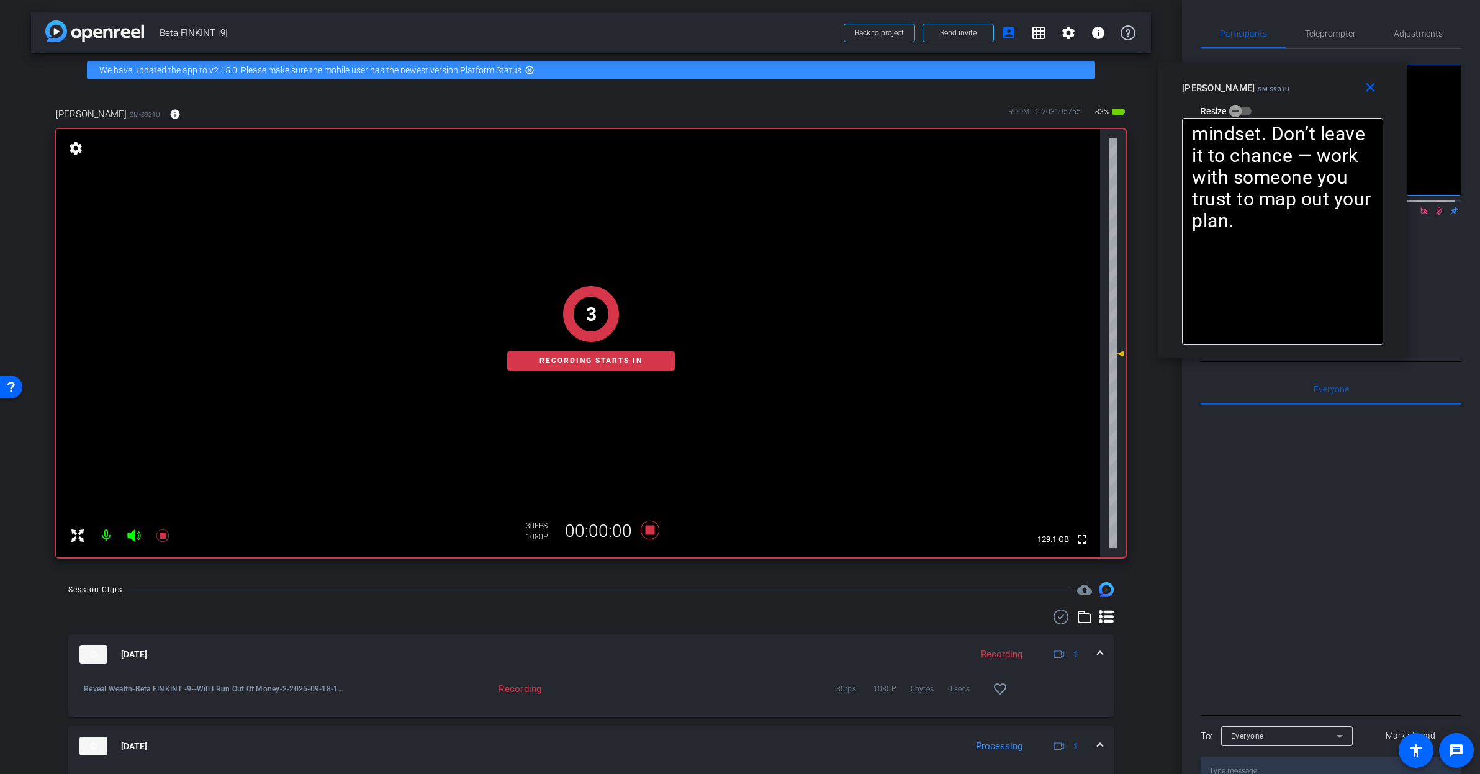
drag, startPoint x: 1331, startPoint y: 353, endPoint x: 1315, endPoint y: 89, distance: 264.9
click at [1315, 89] on div "Rashonner Lillie SM-S931U Resize" at bounding box center [1287, 99] width 210 height 44
click at [1334, 34] on span "Teleprompter" at bounding box center [1330, 33] width 51 height 9
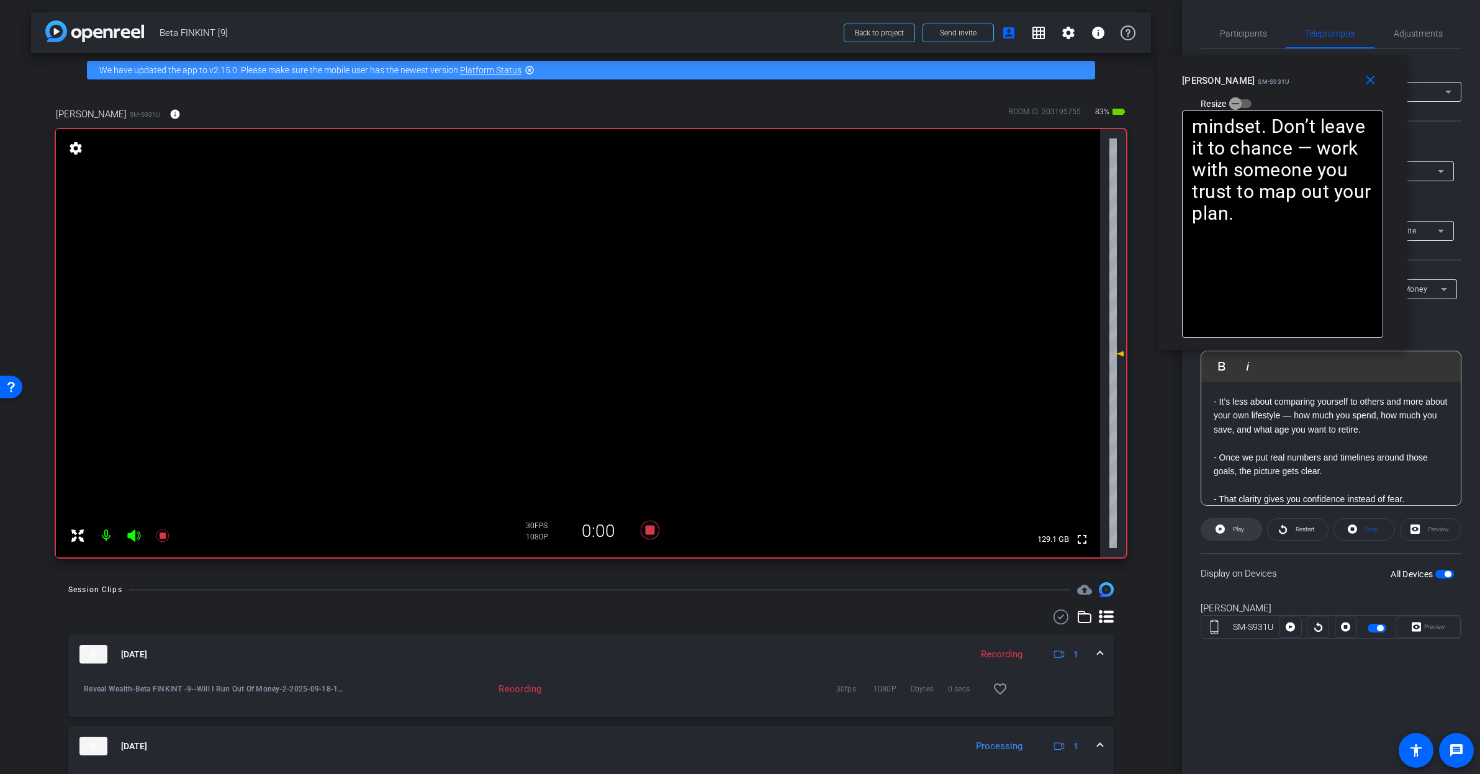
click at [1243, 530] on span "Play" at bounding box center [1238, 529] width 11 height 7
click at [1247, 524] on span "Pause" at bounding box center [1237, 529] width 20 height 17
click at [1247, 524] on span at bounding box center [1231, 530] width 60 height 30
click at [1298, 532] on span "Restart" at bounding box center [1305, 529] width 19 height 7
click at [1247, 535] on span "Pause" at bounding box center [1237, 529] width 20 height 17
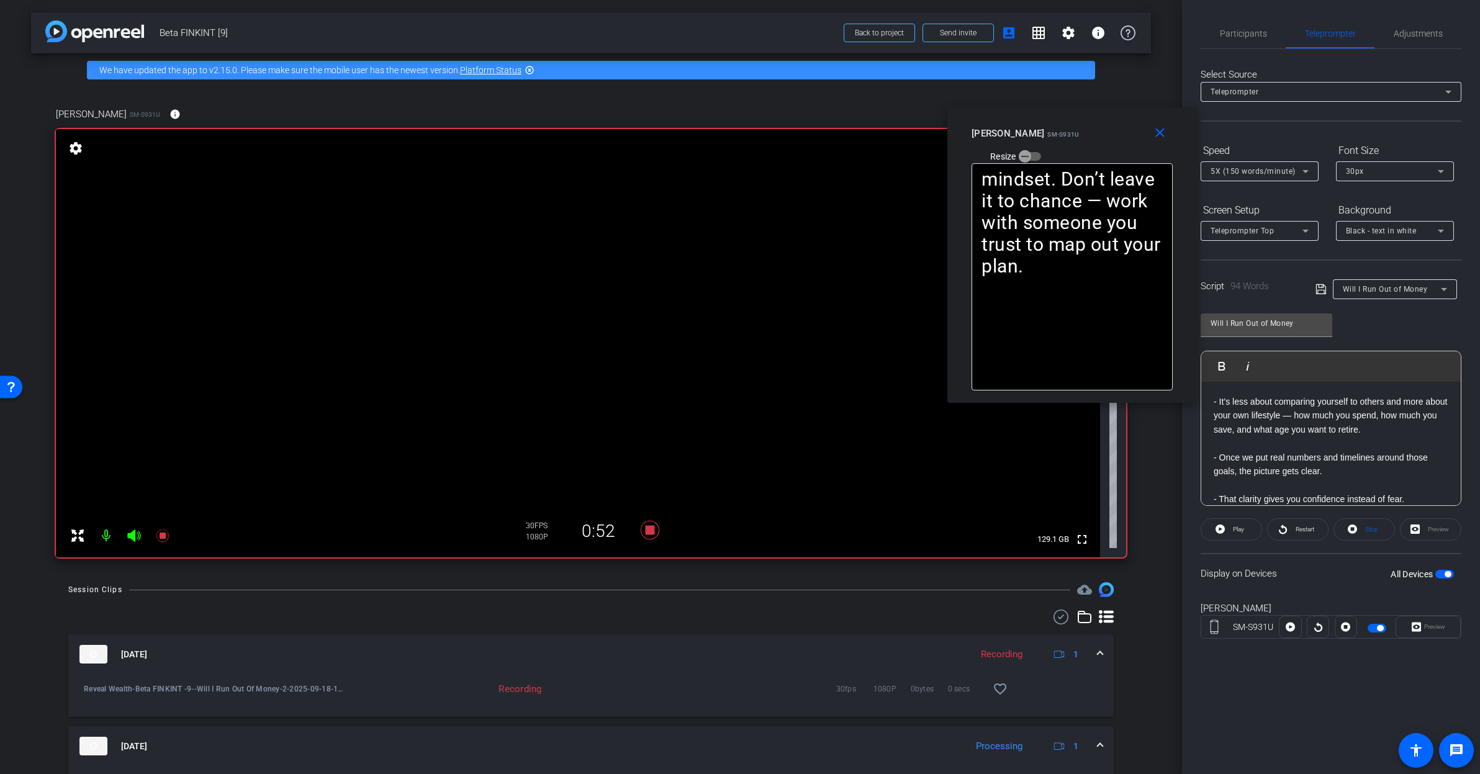
drag, startPoint x: 1330, startPoint y: 80, endPoint x: 1120, endPoint y: 133, distance: 217.0
click at [1120, 133] on div "Rashonner Lillie SM-S931U Resize" at bounding box center [1077, 144] width 210 height 44
click at [1237, 34] on span "Participants" at bounding box center [1243, 33] width 47 height 9
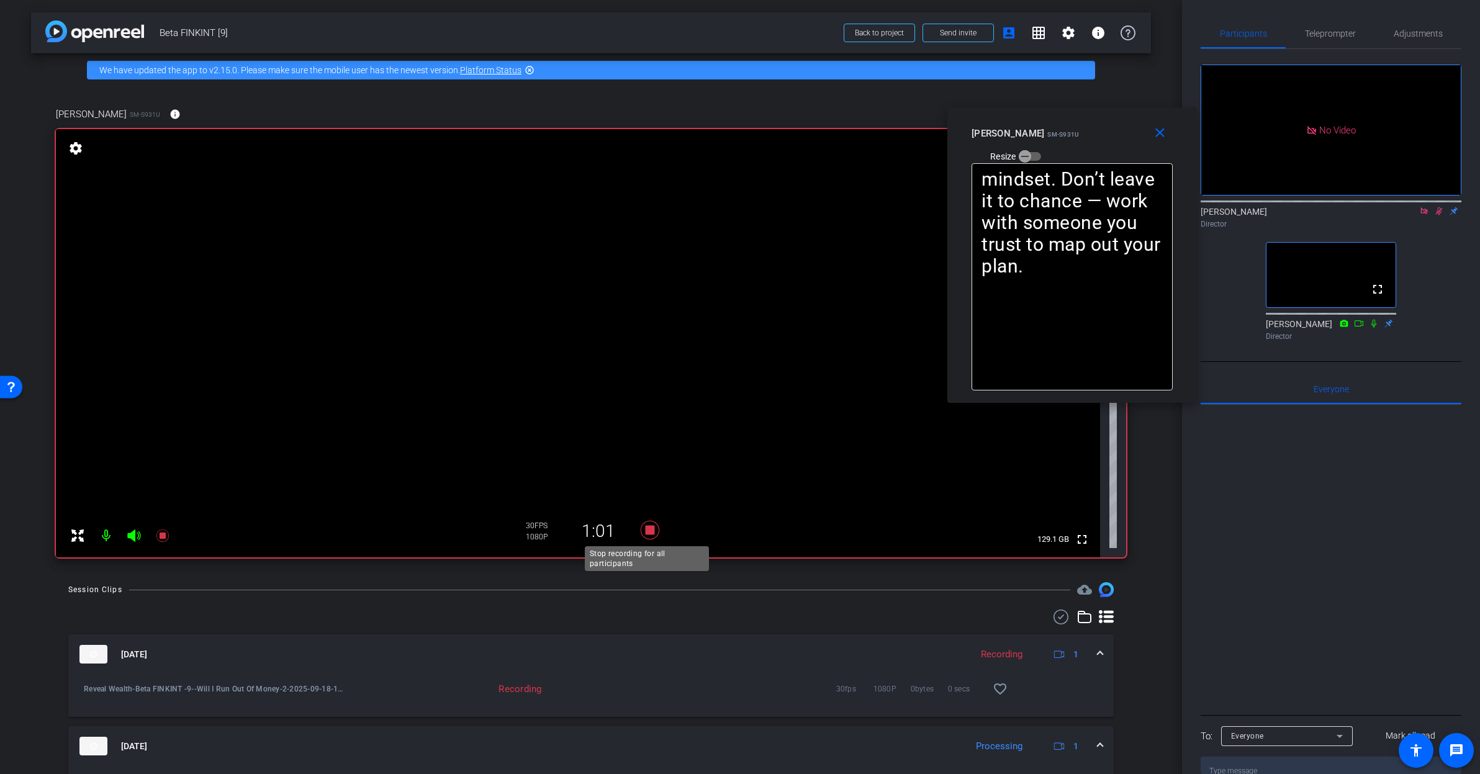
click at [646, 535] on icon at bounding box center [650, 530] width 19 height 19
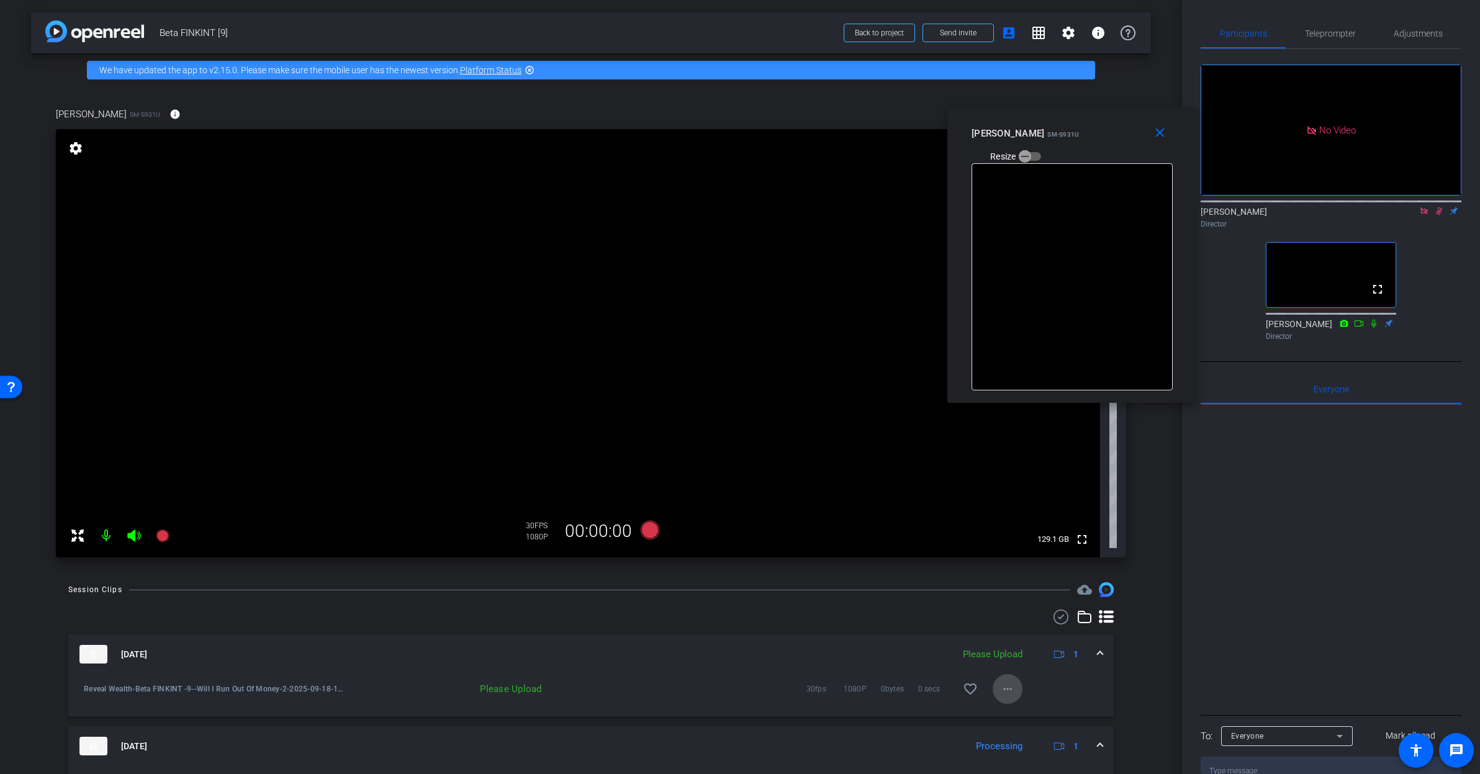
click at [1012, 683] on span at bounding box center [1008, 689] width 30 height 30
click at [1026, 714] on span "Upload" at bounding box center [1021, 715] width 50 height 15
click at [1098, 654] on span at bounding box center [1100, 654] width 5 height 13
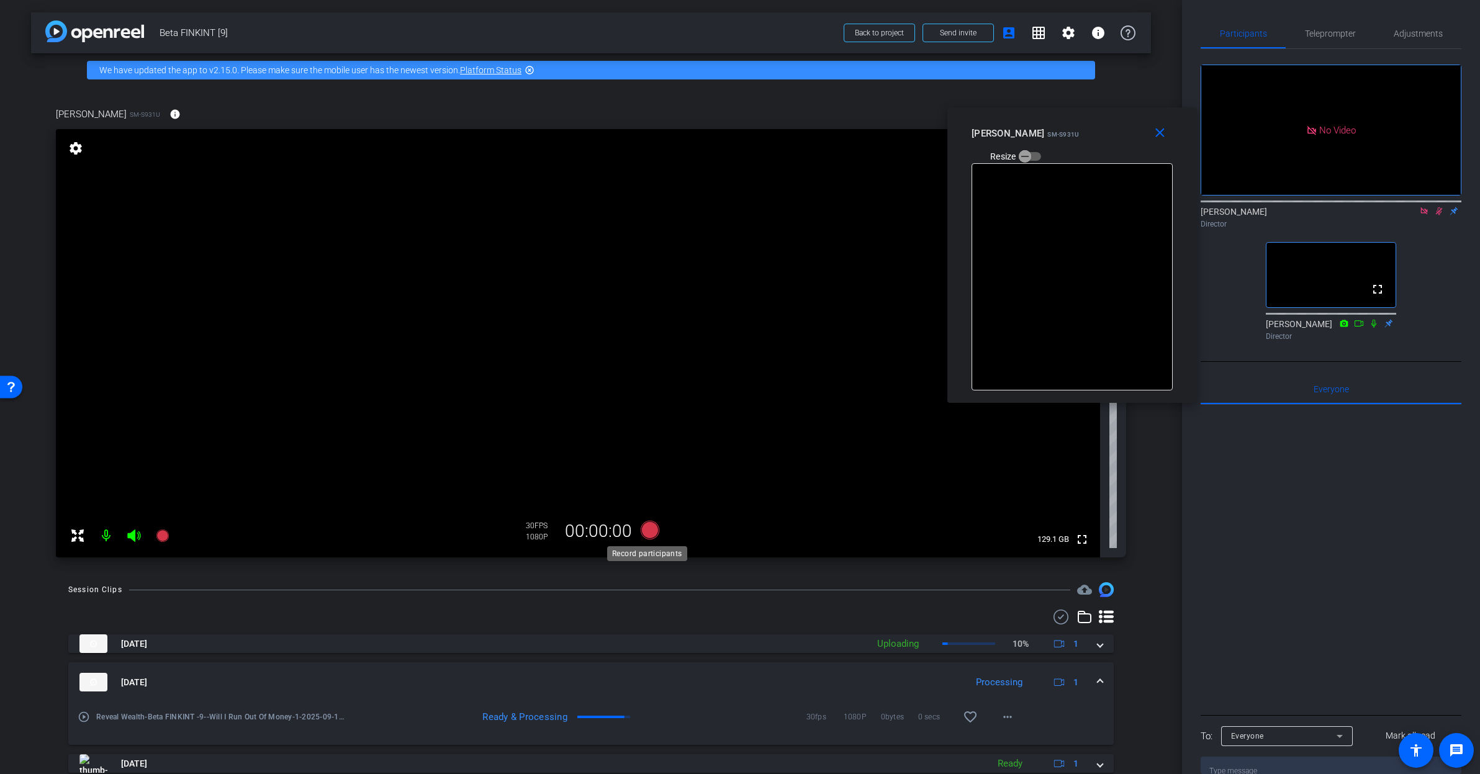
click at [649, 531] on icon at bounding box center [650, 530] width 19 height 19
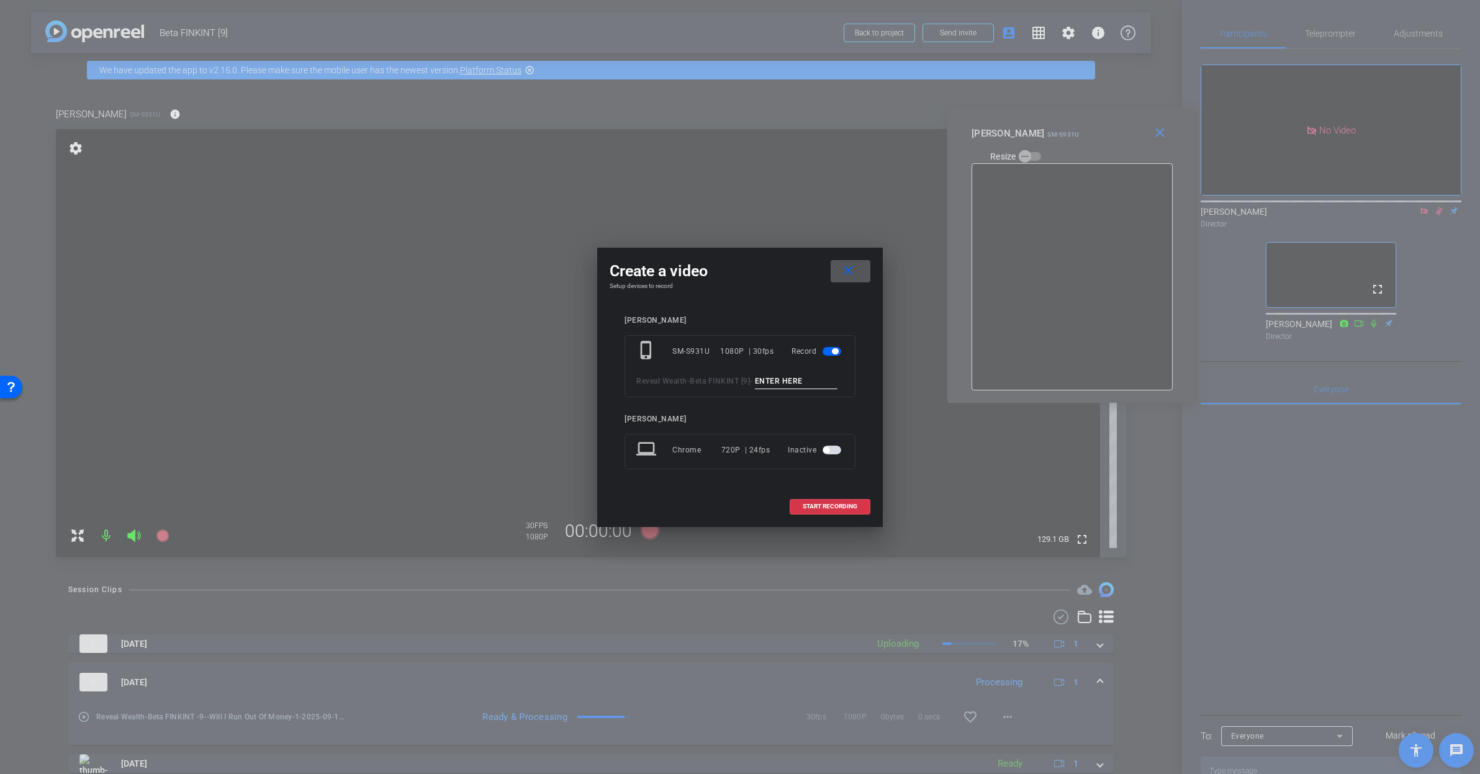
click at [755, 389] on input at bounding box center [796, 382] width 83 height 16
paste input "Will I Run Out Of Money_1"
type input "Will I Run Out Of Money_3"
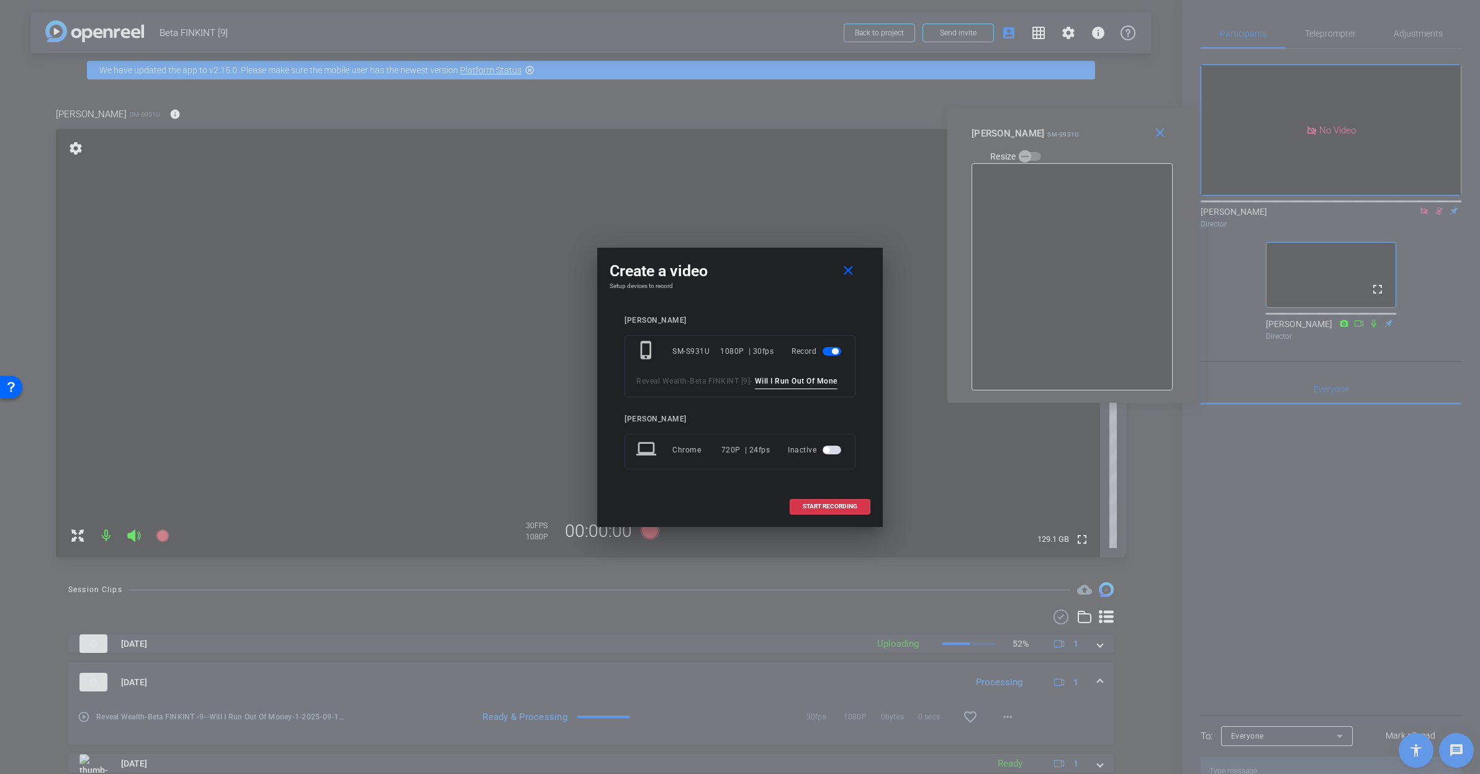
click at [1106, 139] on div at bounding box center [740, 387] width 1480 height 774
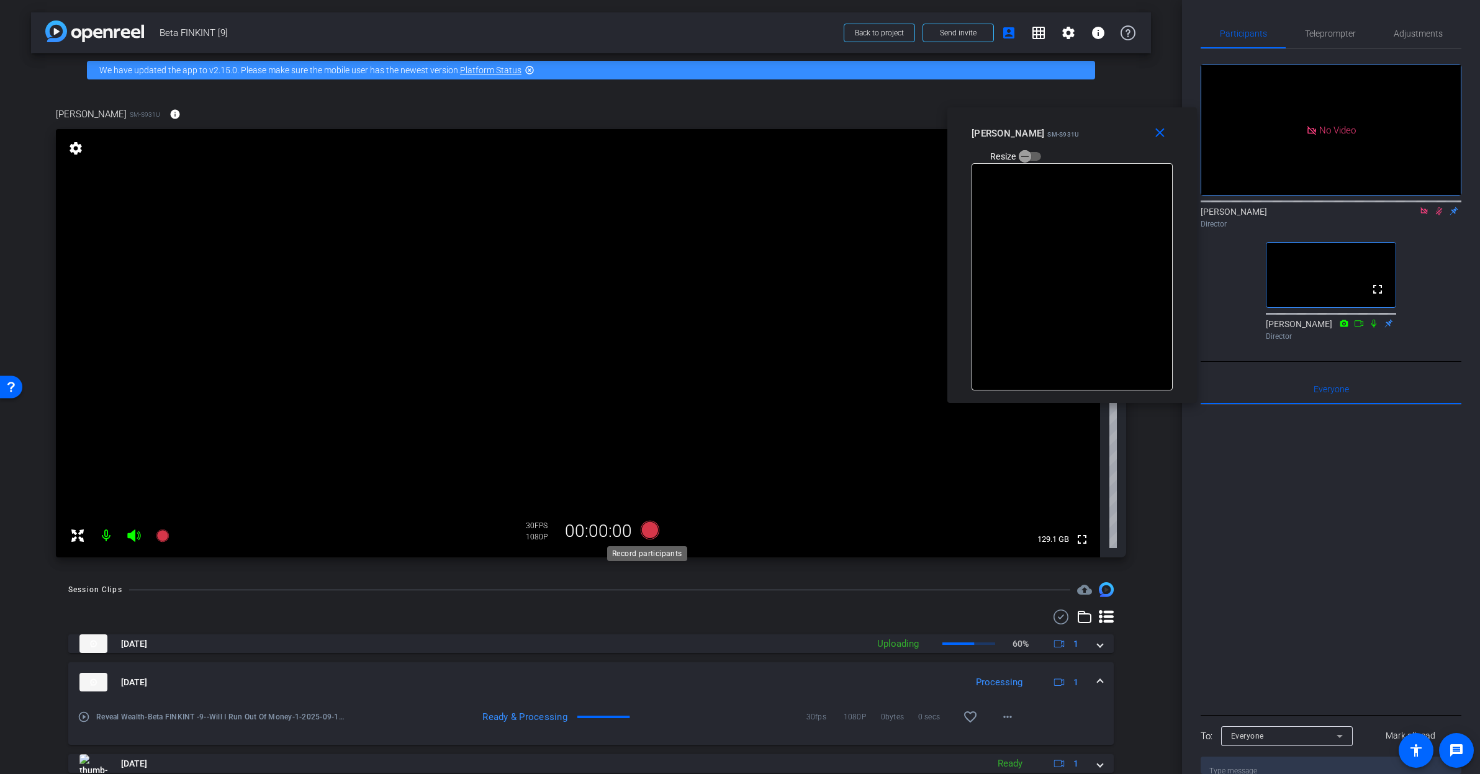
click at [653, 535] on icon at bounding box center [650, 530] width 19 height 19
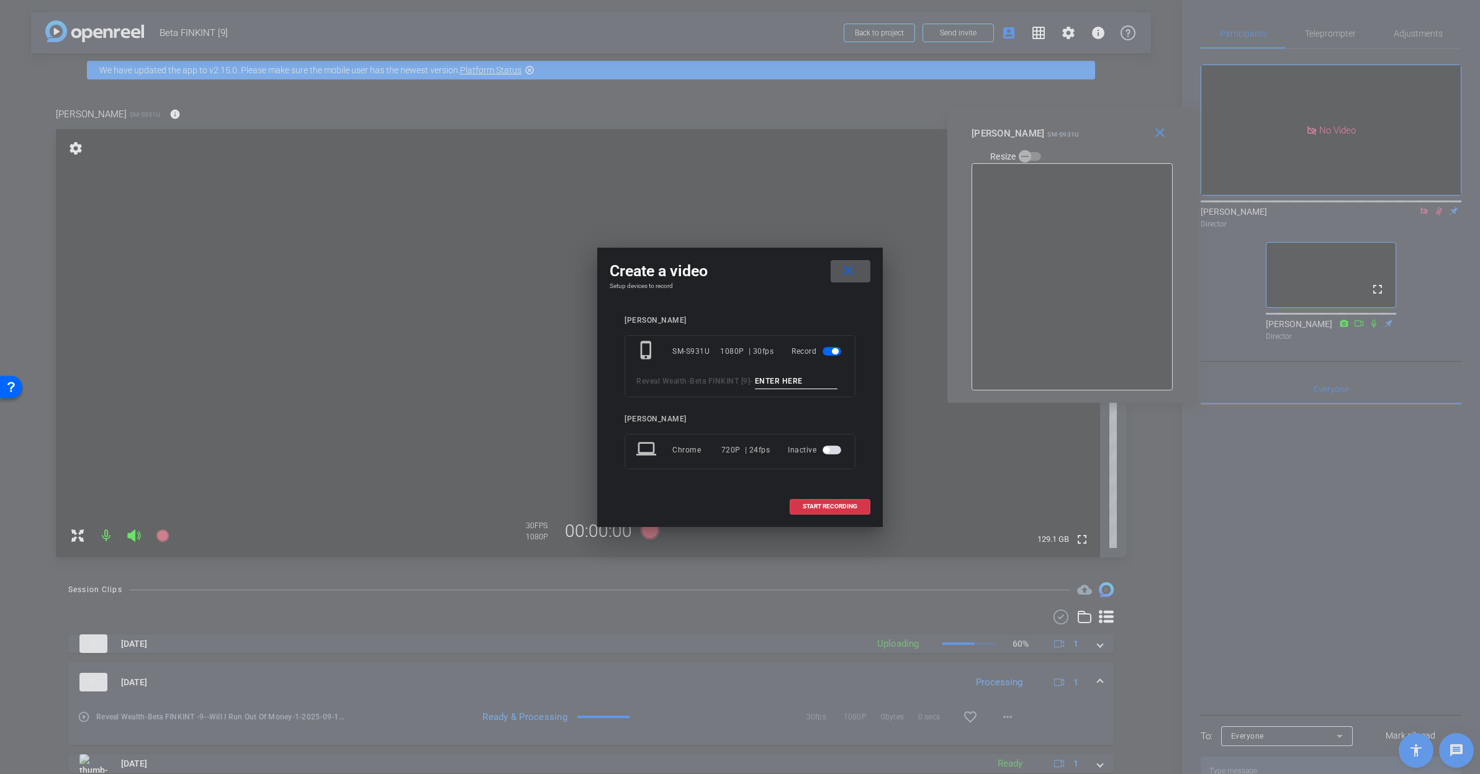
click at [755, 386] on input at bounding box center [796, 382] width 83 height 16
paste input "Will I Run Out Of Money_1"
type input "Will I Run Out Of Money_3"
click at [837, 510] on span "START RECORDING" at bounding box center [830, 506] width 55 height 6
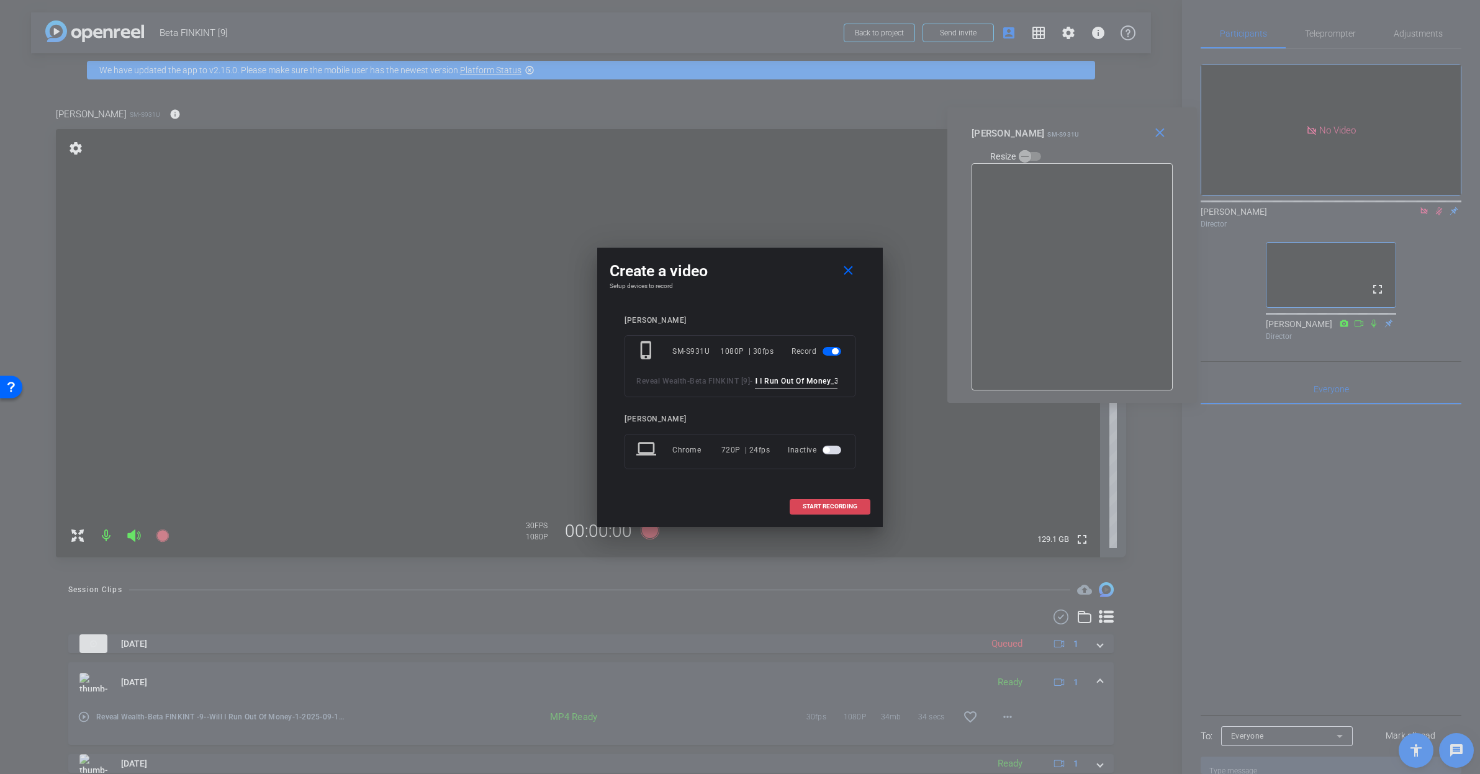
scroll to position [0, 0]
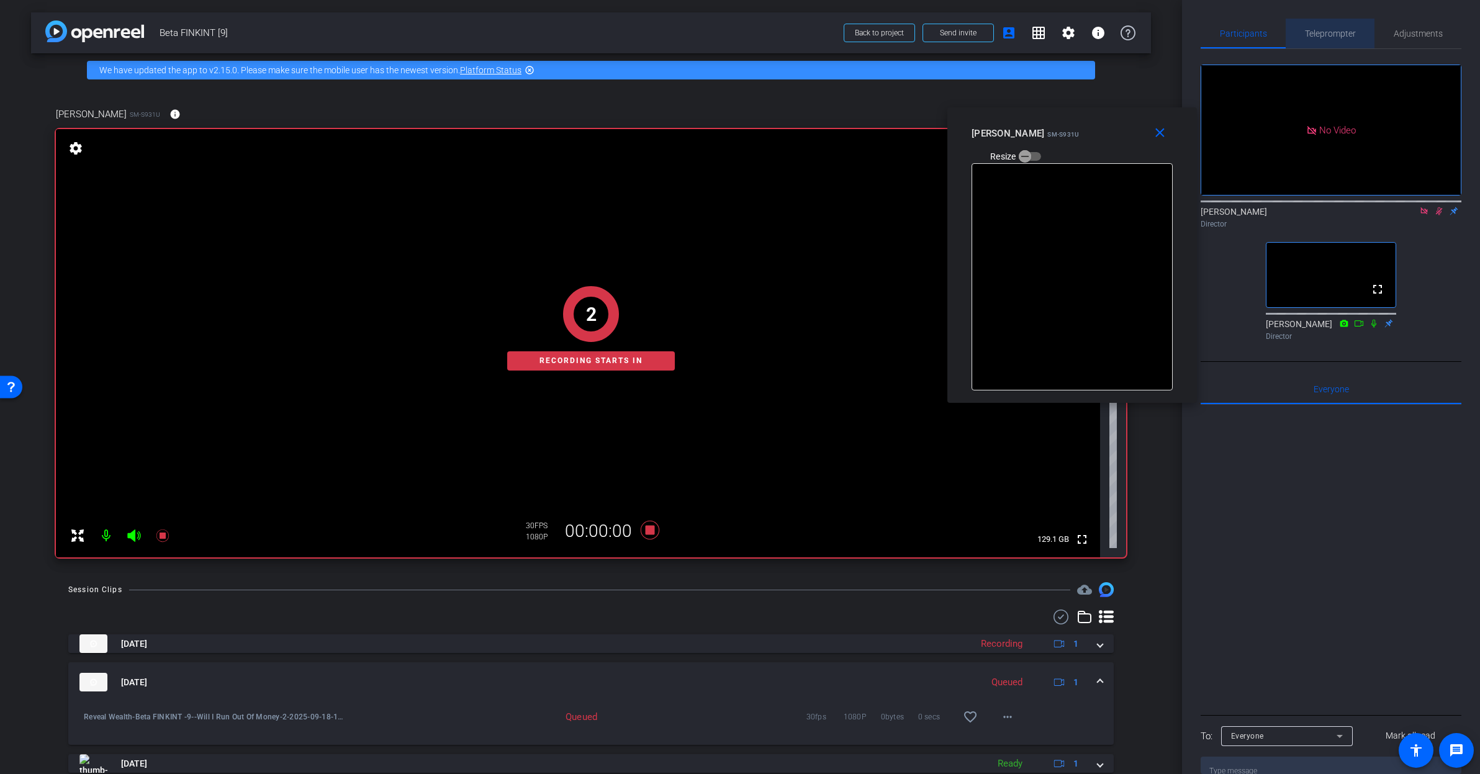
click at [1324, 40] on span "Teleprompter" at bounding box center [1330, 34] width 51 height 30
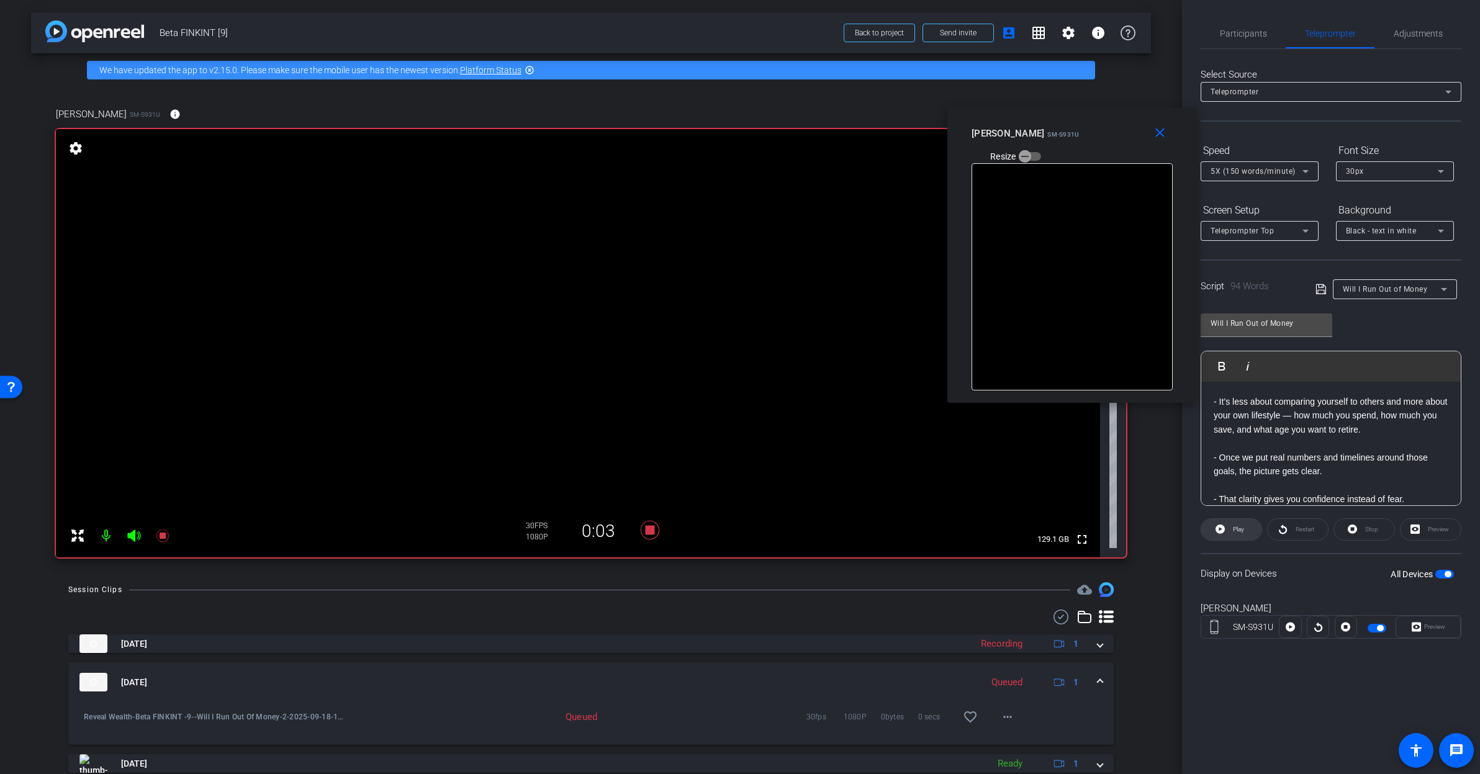
click at [1226, 528] on span at bounding box center [1231, 530] width 60 height 30
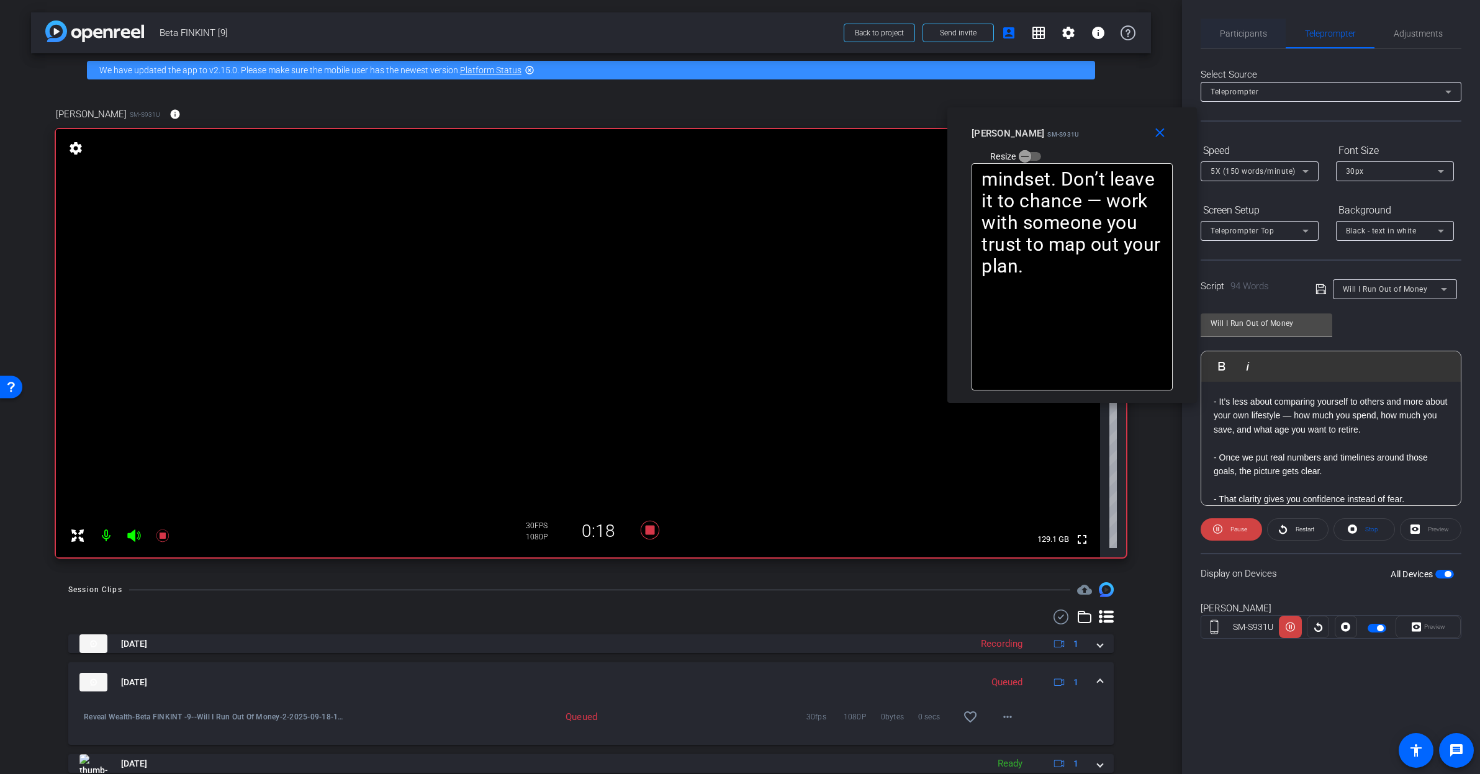
click at [1227, 38] on span "Participants" at bounding box center [1243, 34] width 47 height 30
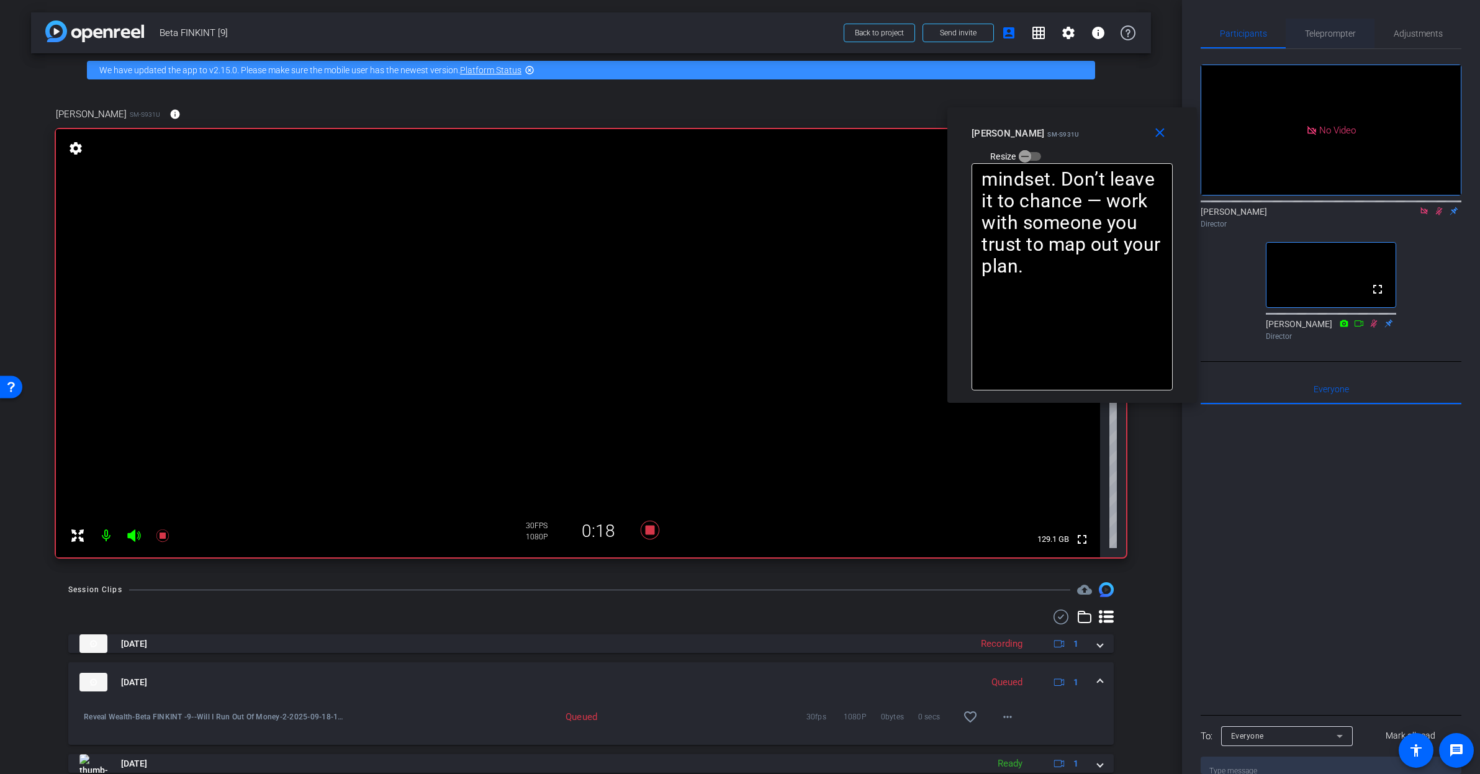
click at [1312, 40] on span "Teleprompter" at bounding box center [1330, 34] width 51 height 30
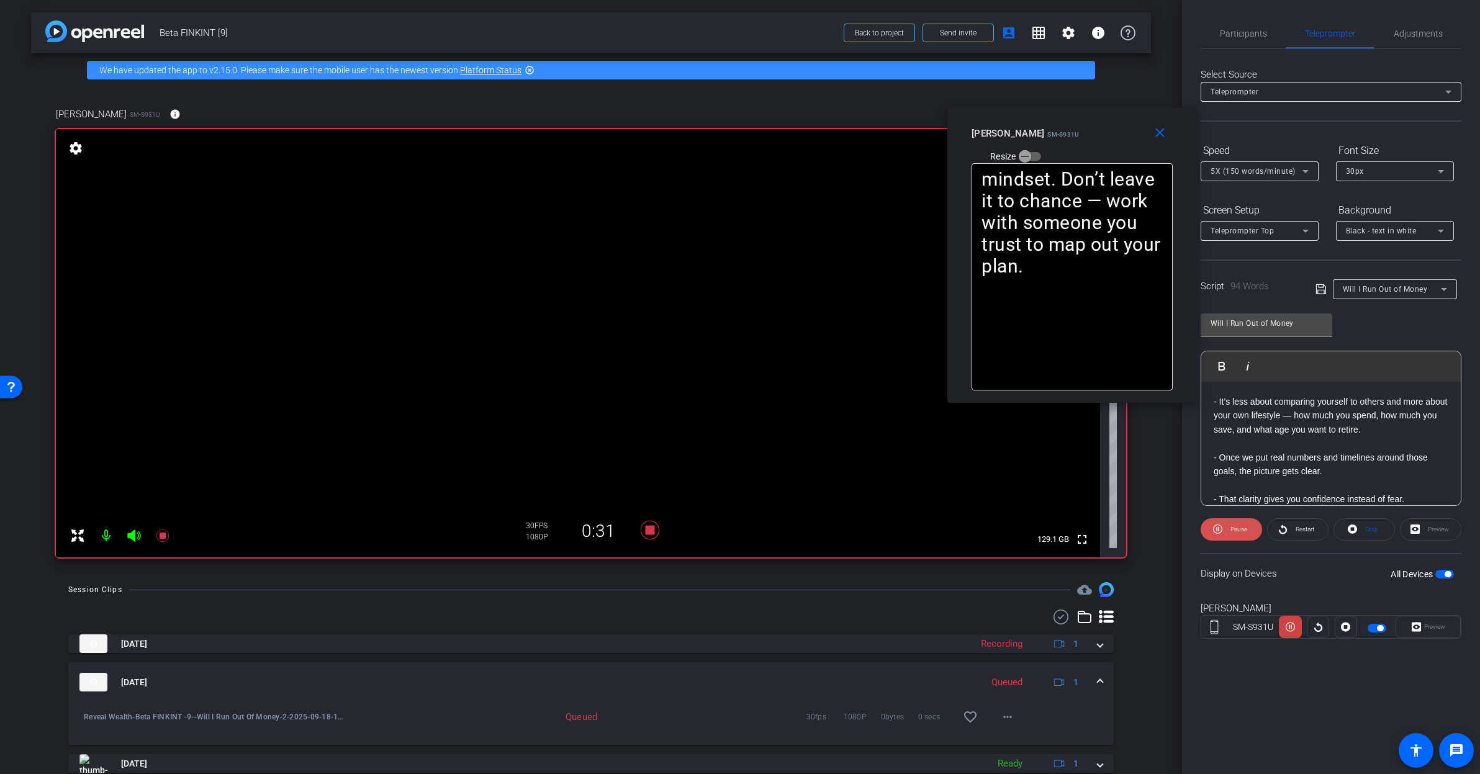
click at [1229, 530] on span "Pause" at bounding box center [1237, 529] width 20 height 17
click at [1229, 533] on span at bounding box center [1231, 530] width 60 height 30
click at [1294, 533] on span "Restart" at bounding box center [1303, 529] width 22 height 17
click at [1213, 530] on icon at bounding box center [1217, 529] width 9 height 9
click at [1210, 530] on span at bounding box center [1231, 530] width 60 height 30
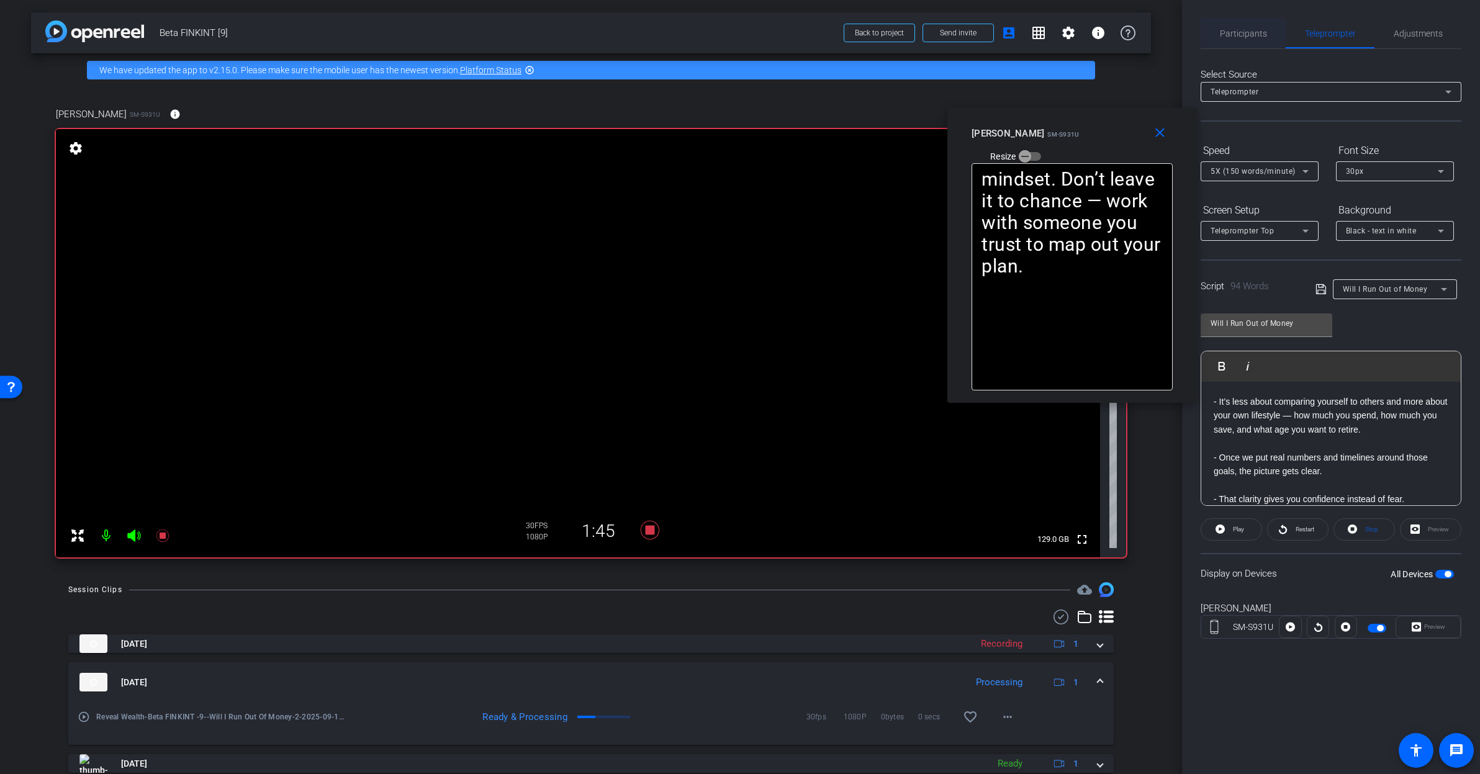
click at [1215, 37] on div "Participants" at bounding box center [1243, 34] width 85 height 30
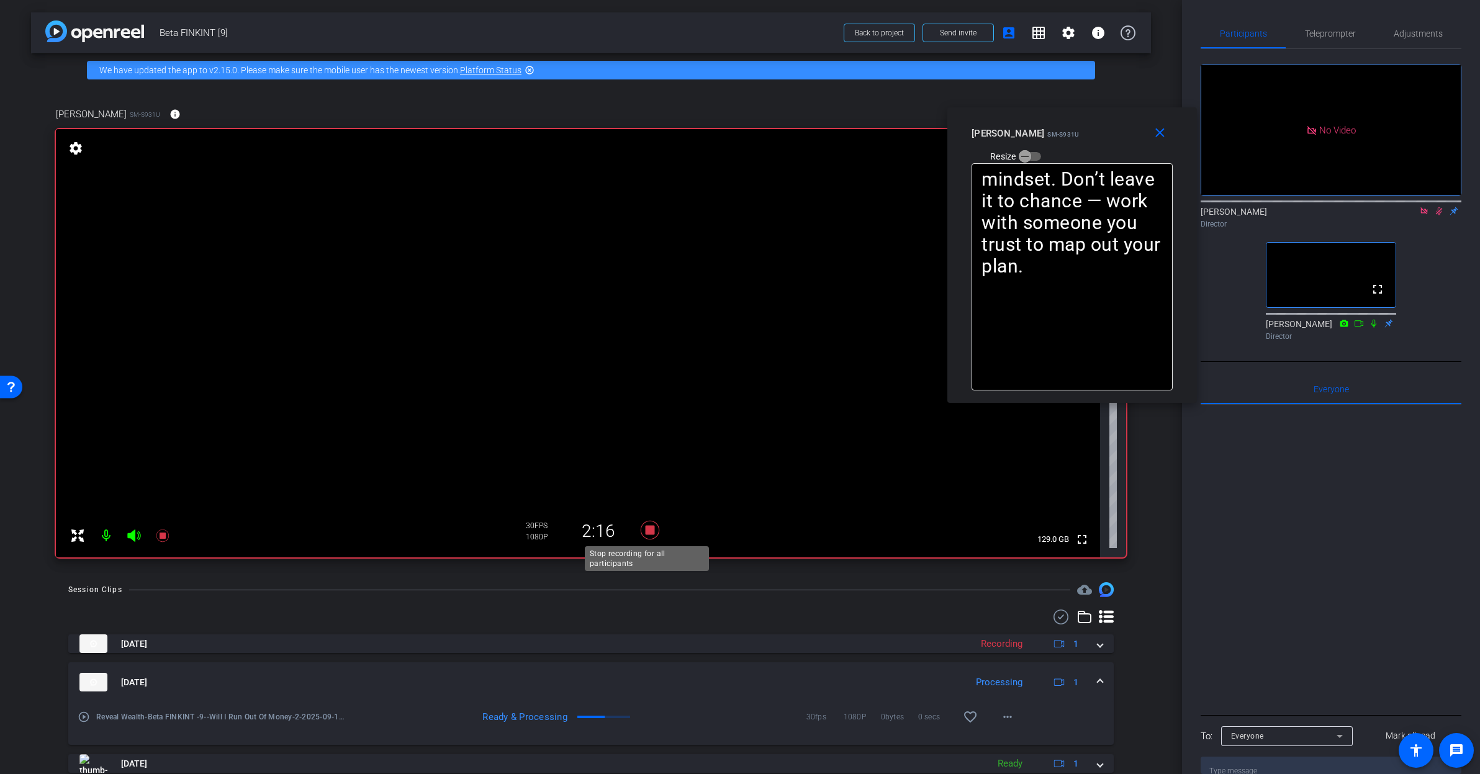
click at [652, 525] on icon at bounding box center [650, 530] width 30 height 22
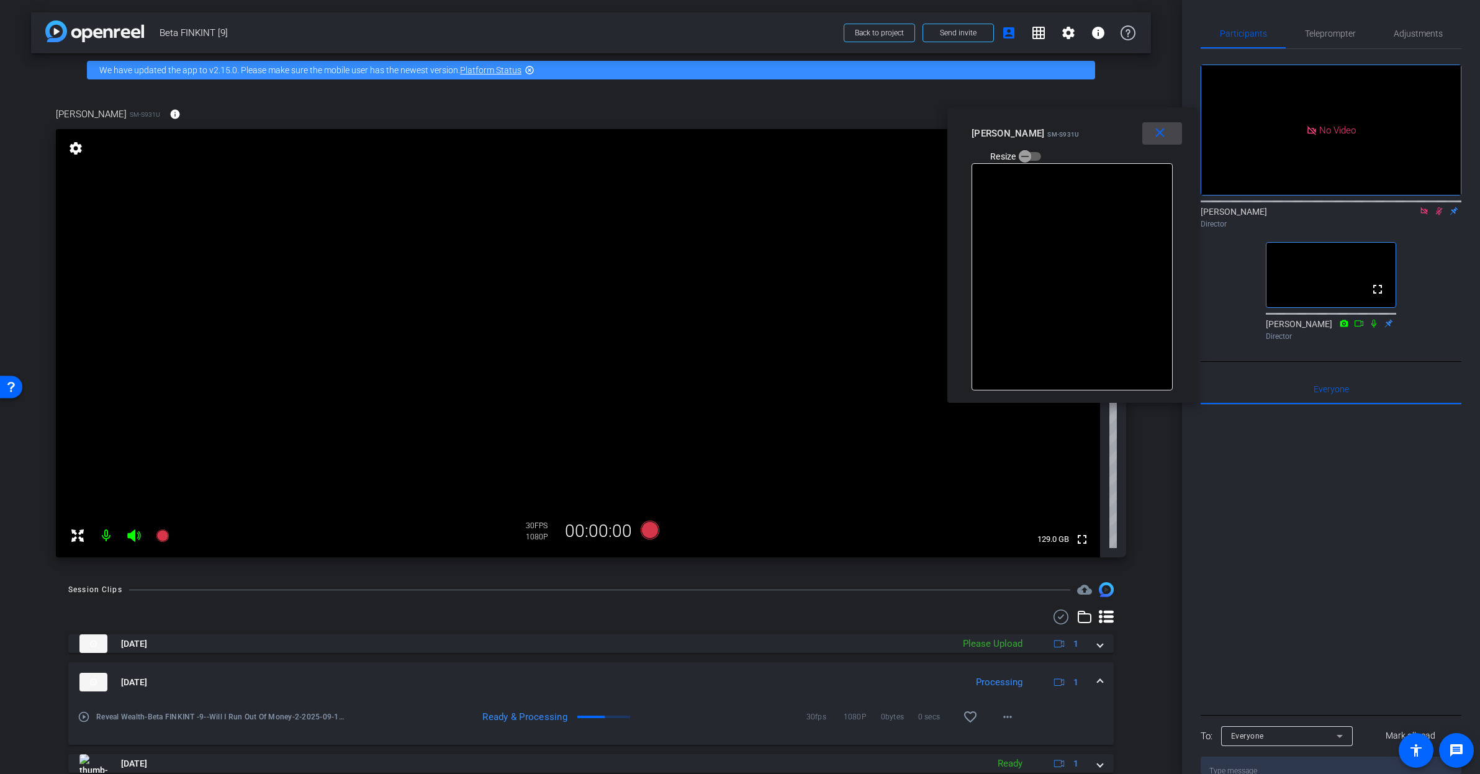
click at [1158, 138] on mat-icon "close" at bounding box center [1160, 133] width 16 height 16
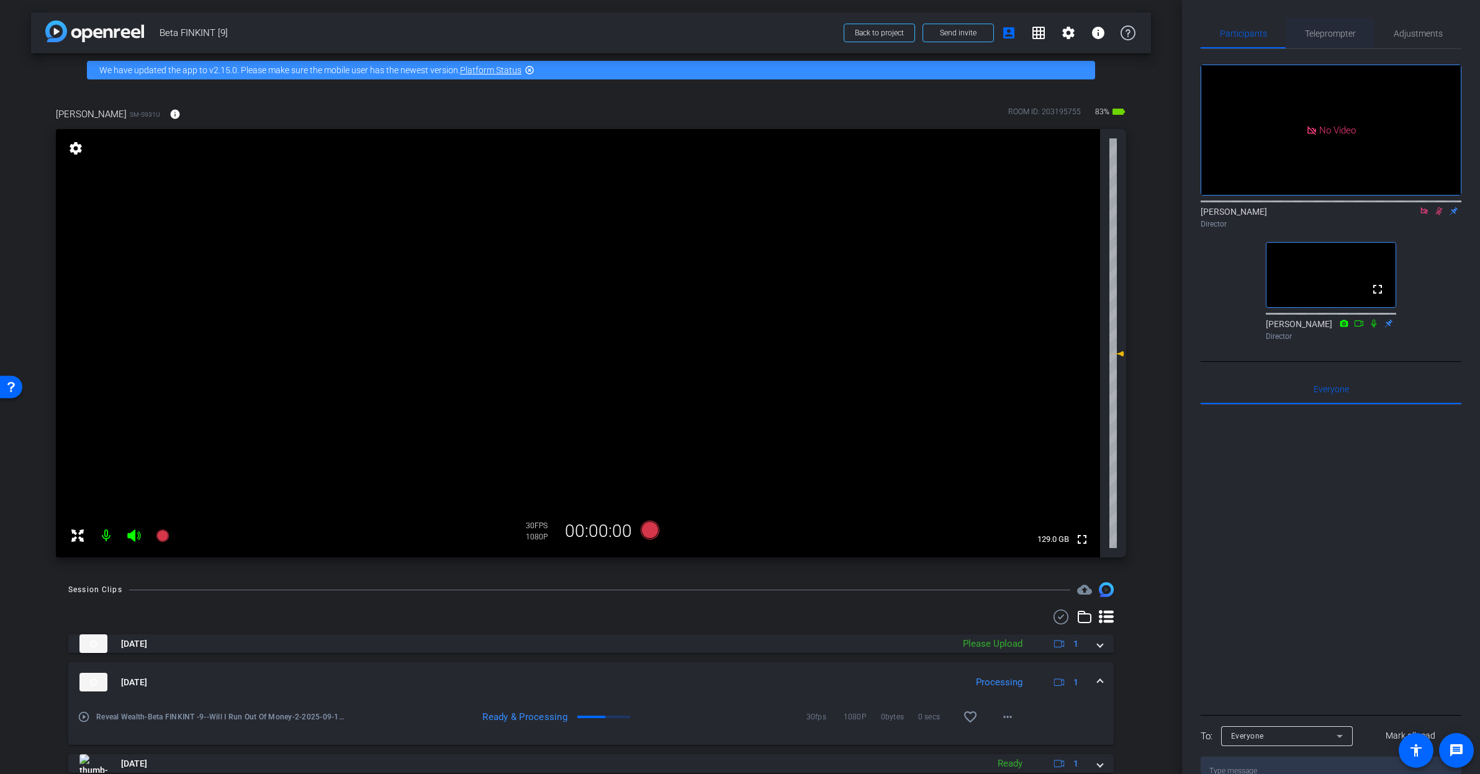
click at [1338, 38] on span "Teleprompter" at bounding box center [1330, 34] width 51 height 30
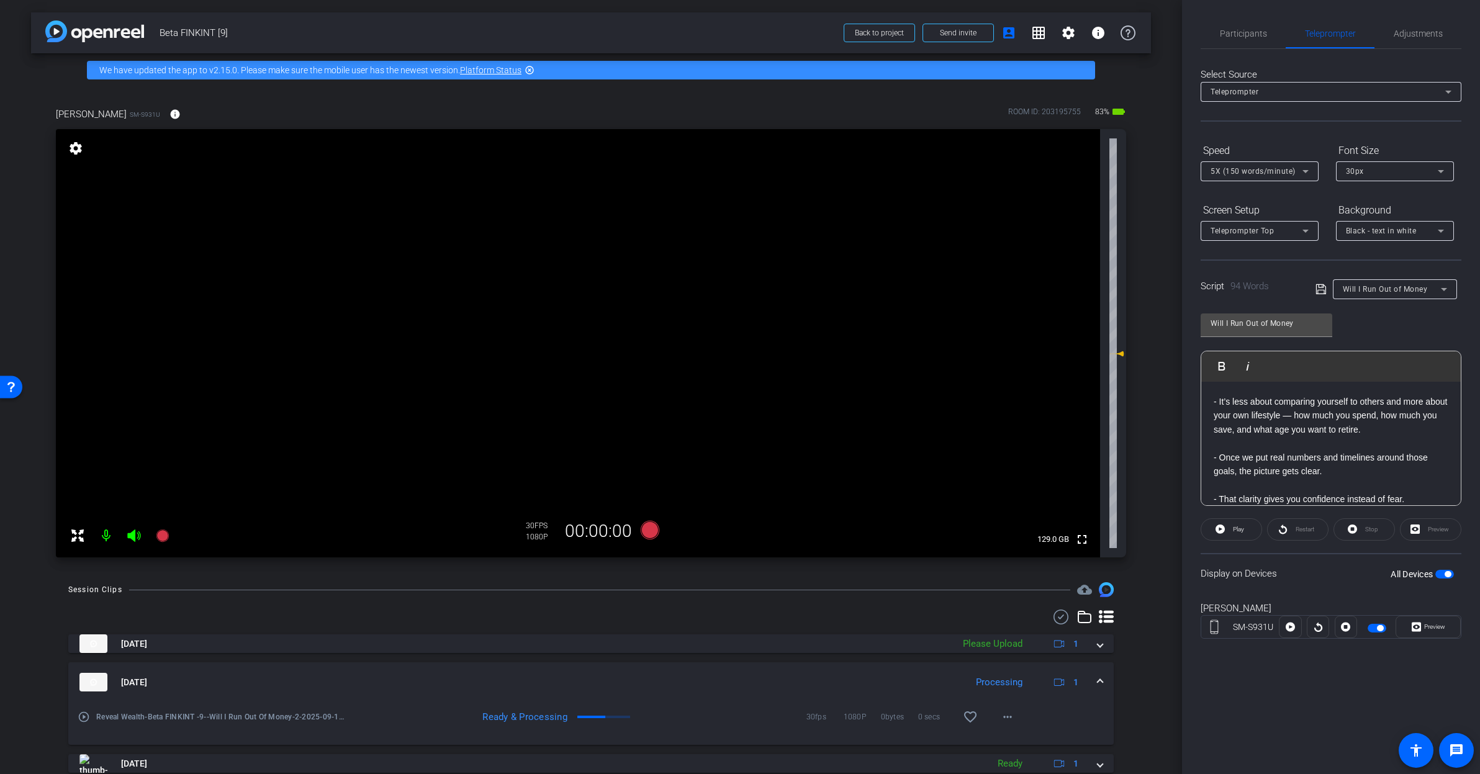
click at [1418, 286] on span "Will I Run Out of Money" at bounding box center [1385, 289] width 85 height 9
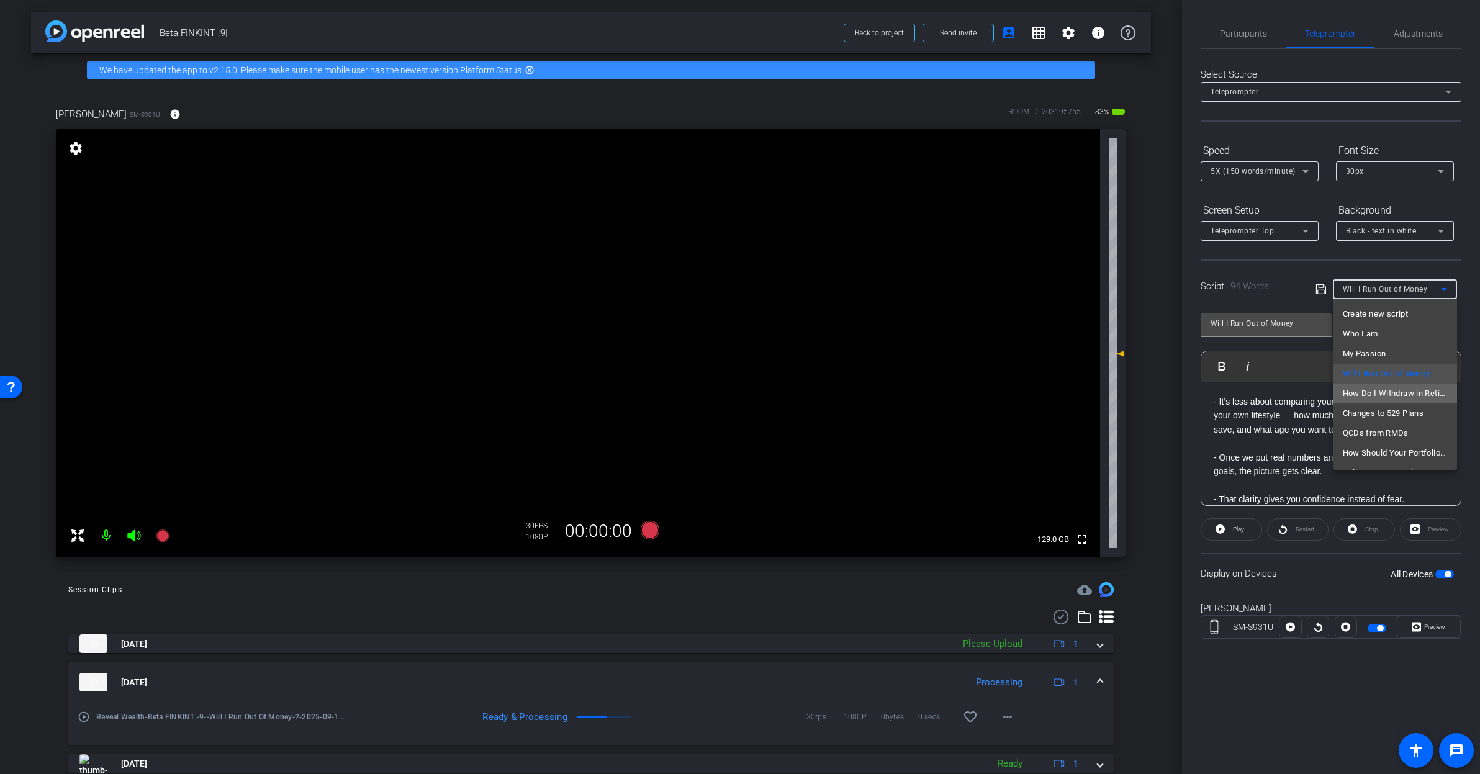
click at [1408, 398] on span "How Do I Withdraw in Retirement" at bounding box center [1395, 393] width 104 height 15
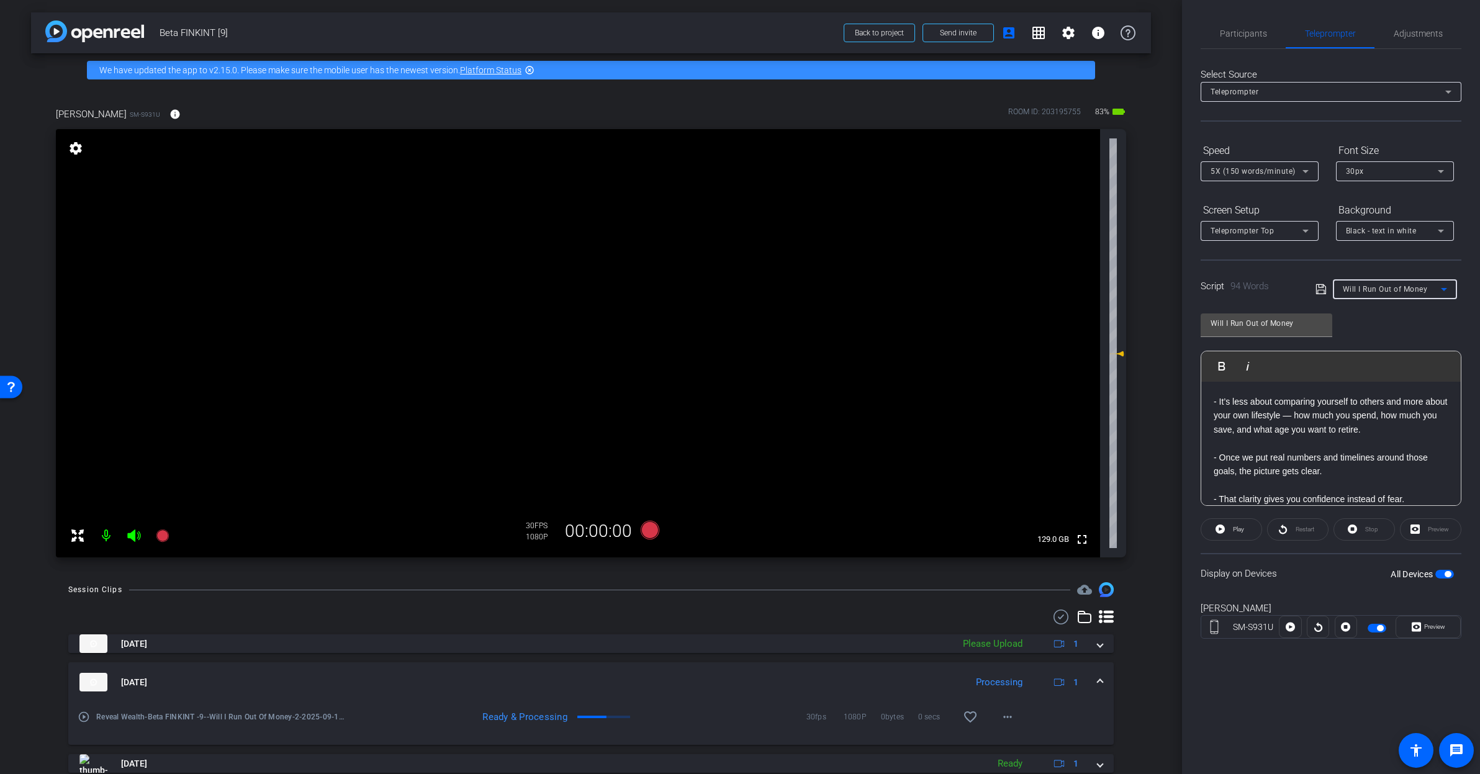
type input "How Do I Withdraw in Retirement"
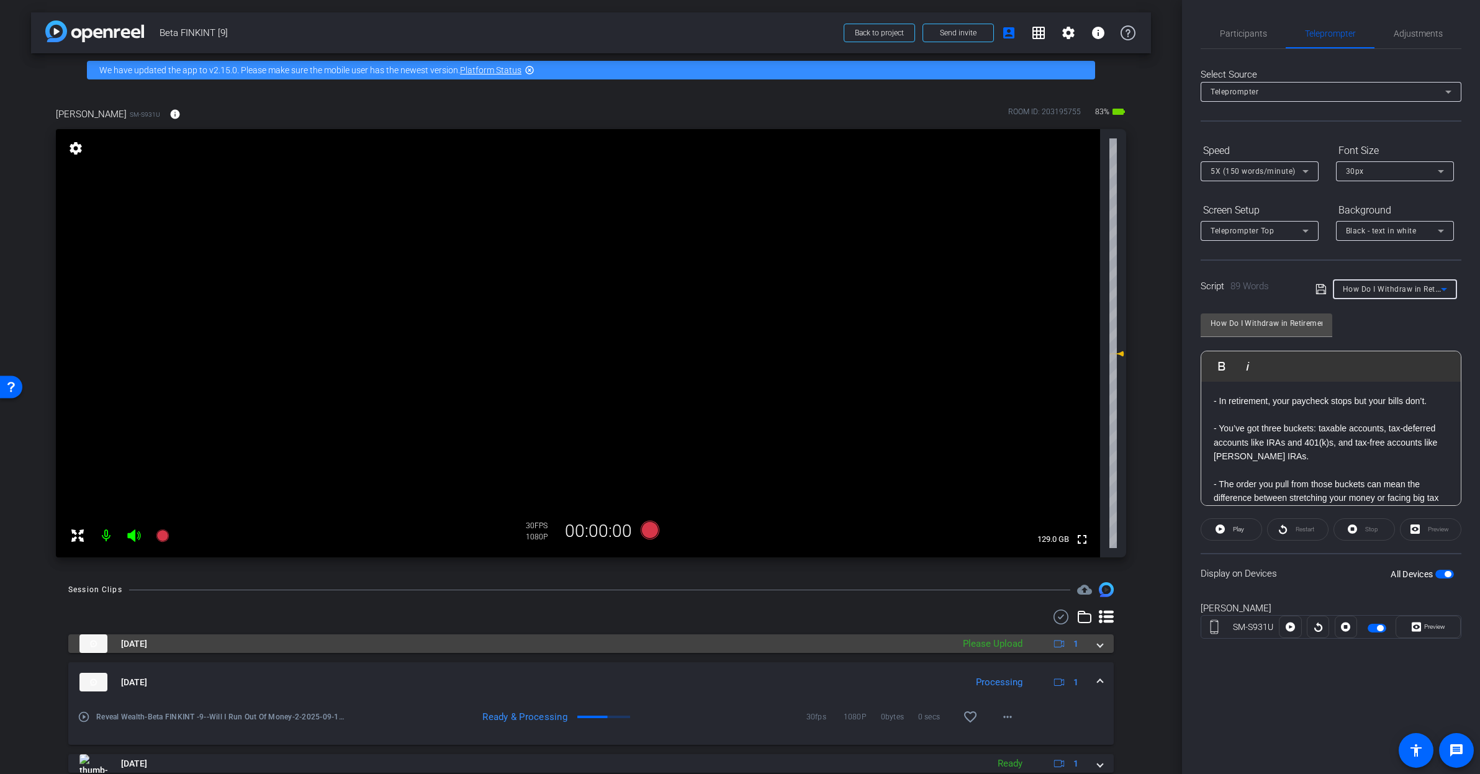
click at [1099, 646] on mat-expansion-panel-header "Sep 18, 2025 Please Upload 1" at bounding box center [590, 643] width 1045 height 19
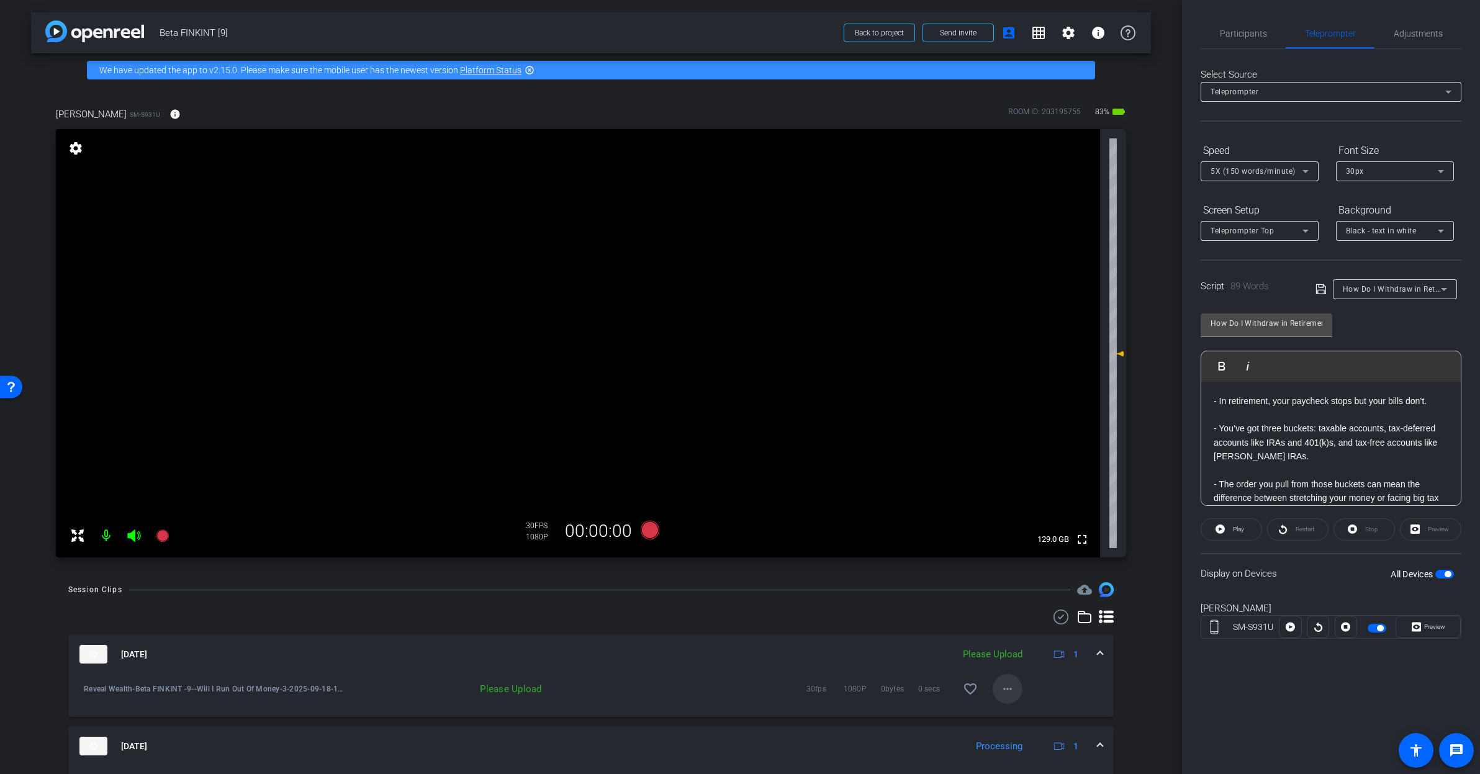
click at [1003, 694] on mat-icon "more_horiz" at bounding box center [1007, 689] width 15 height 15
click at [1014, 712] on span "Upload" at bounding box center [1021, 715] width 50 height 15
click at [1098, 658] on span at bounding box center [1100, 654] width 5 height 13
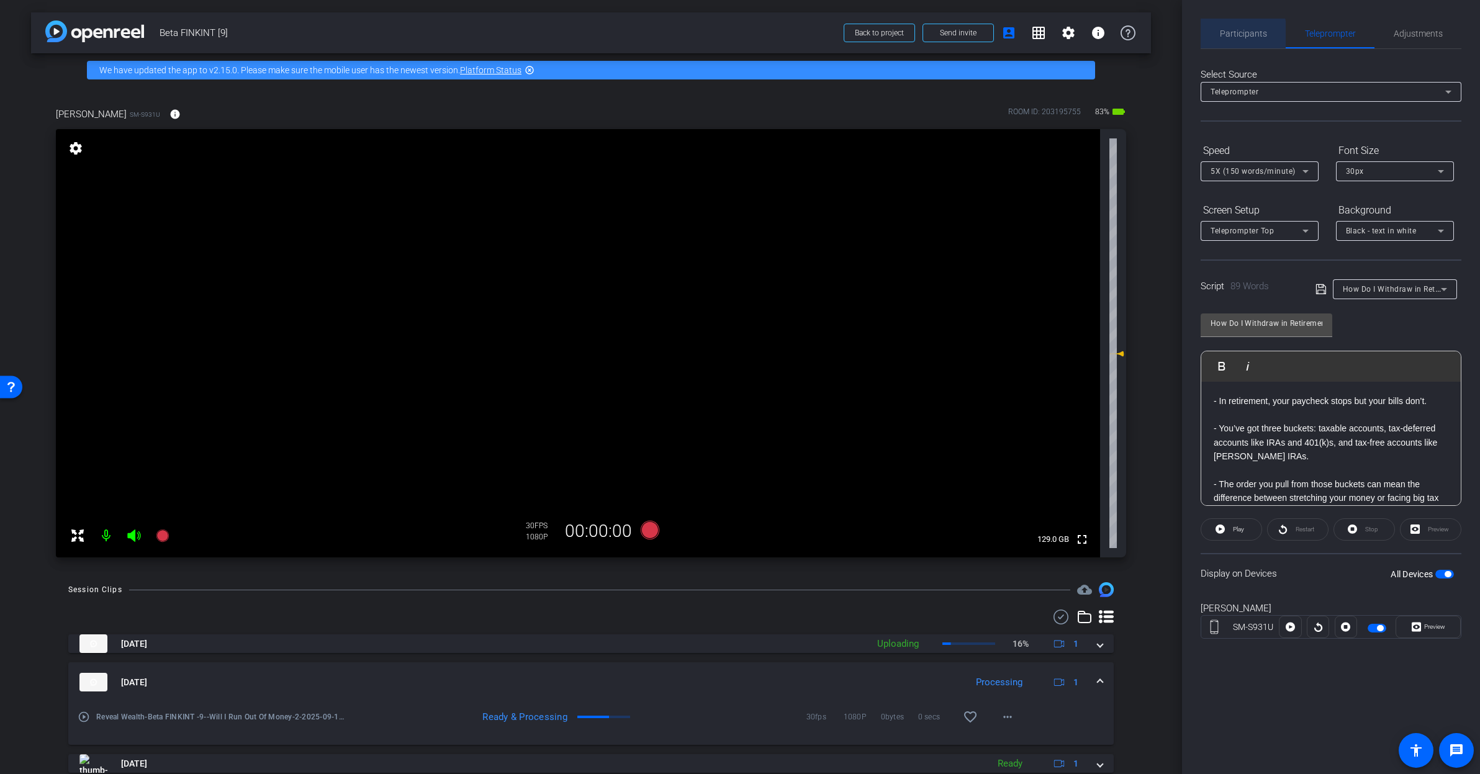
click at [1220, 37] on span "Participants" at bounding box center [1243, 33] width 47 height 9
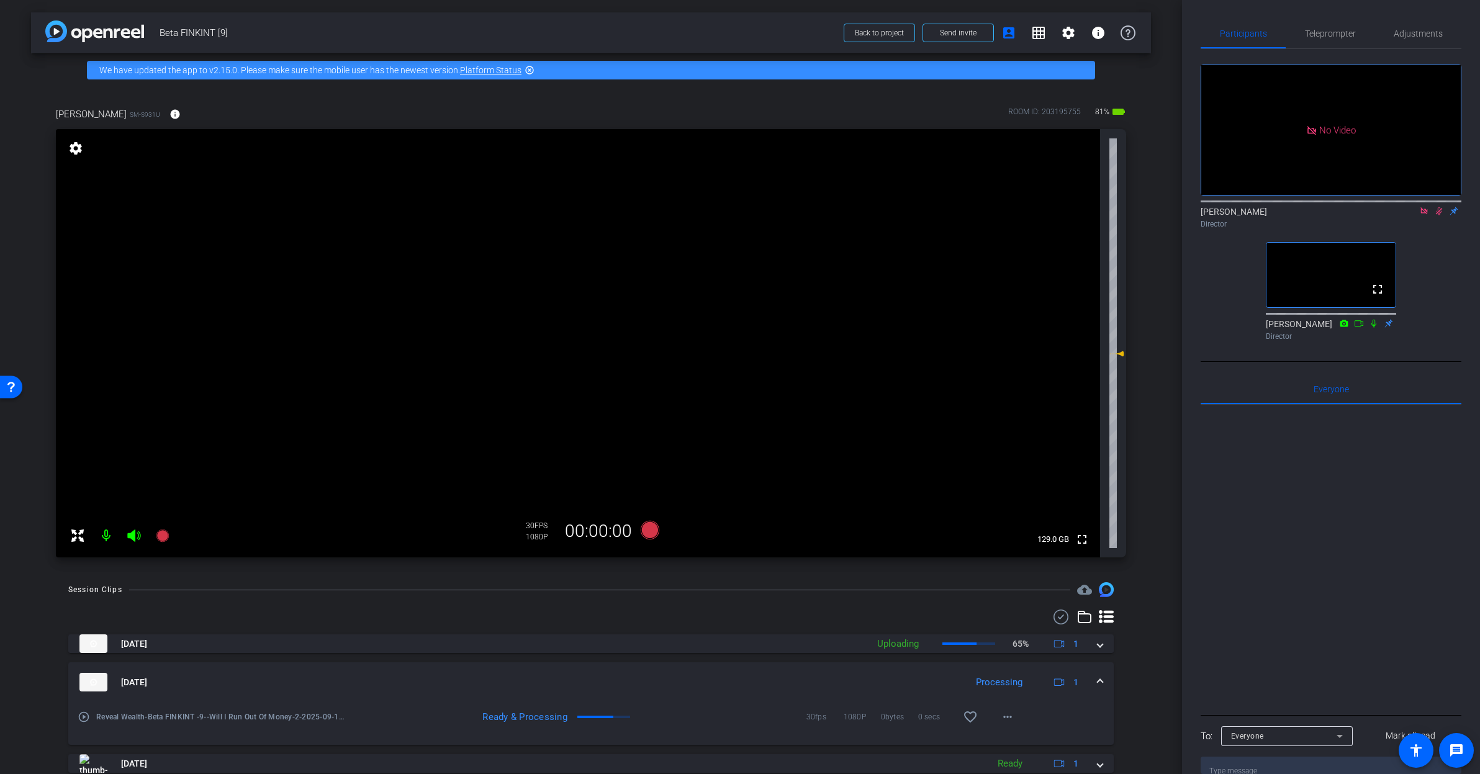
click at [1422, 207] on icon at bounding box center [1424, 211] width 10 height 9
click at [1404, 215] on icon at bounding box center [1409, 211] width 10 height 9
click at [1333, 27] on span "Teleprompter" at bounding box center [1330, 34] width 51 height 30
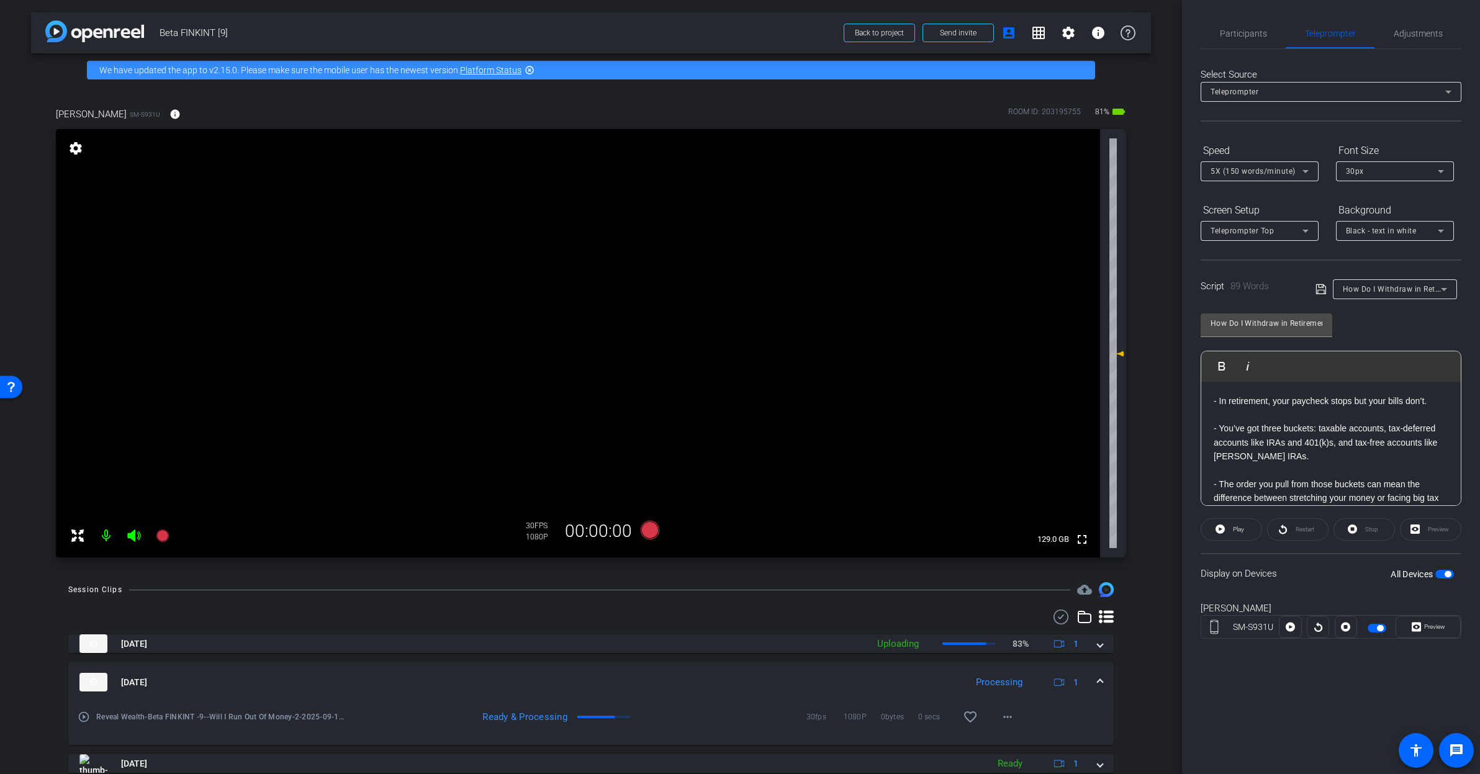
click at [1211, 401] on div "- In retirement, your paycheck stops but your bills don’t. - You’ve got three b…" at bounding box center [1330, 505] width 259 height 247
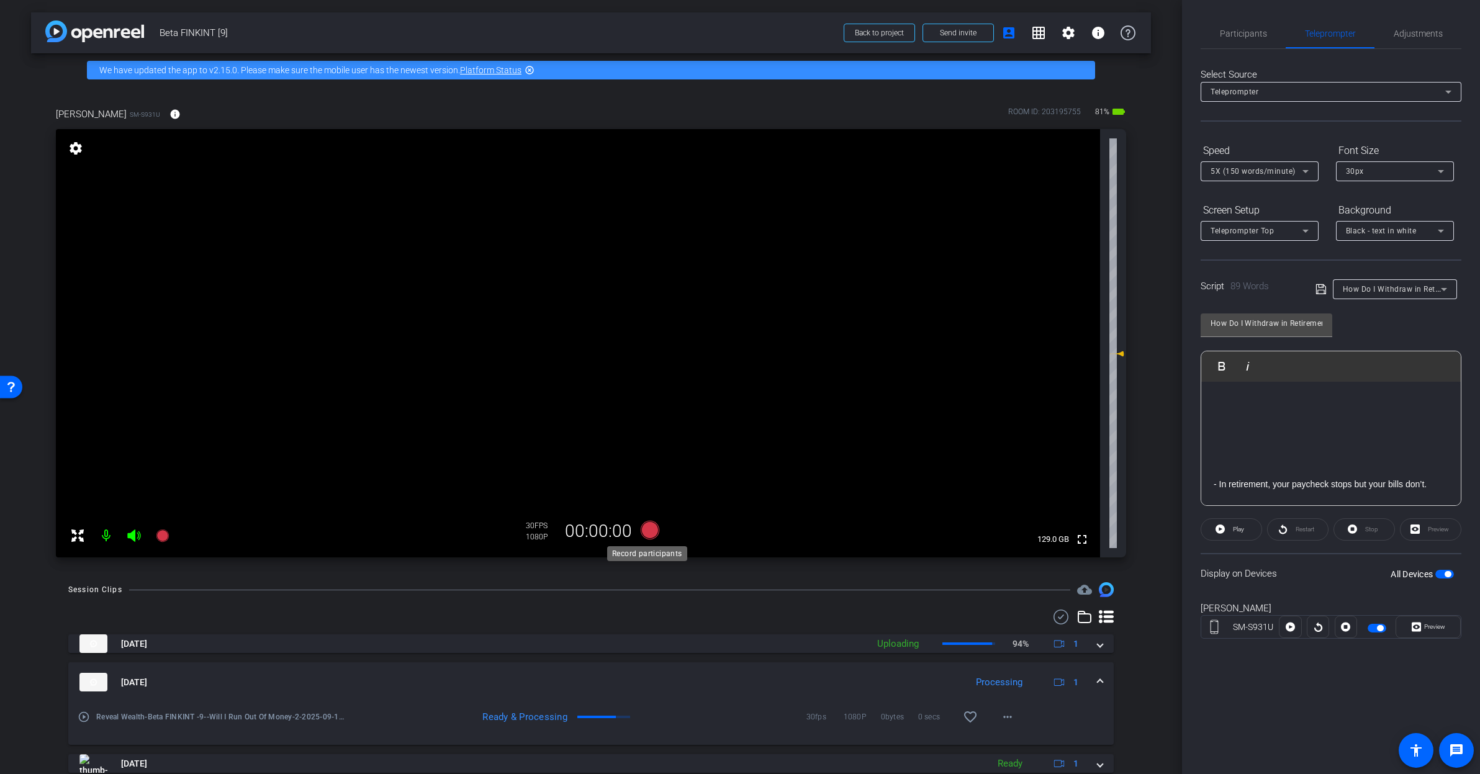
click at [646, 527] on icon at bounding box center [650, 530] width 19 height 19
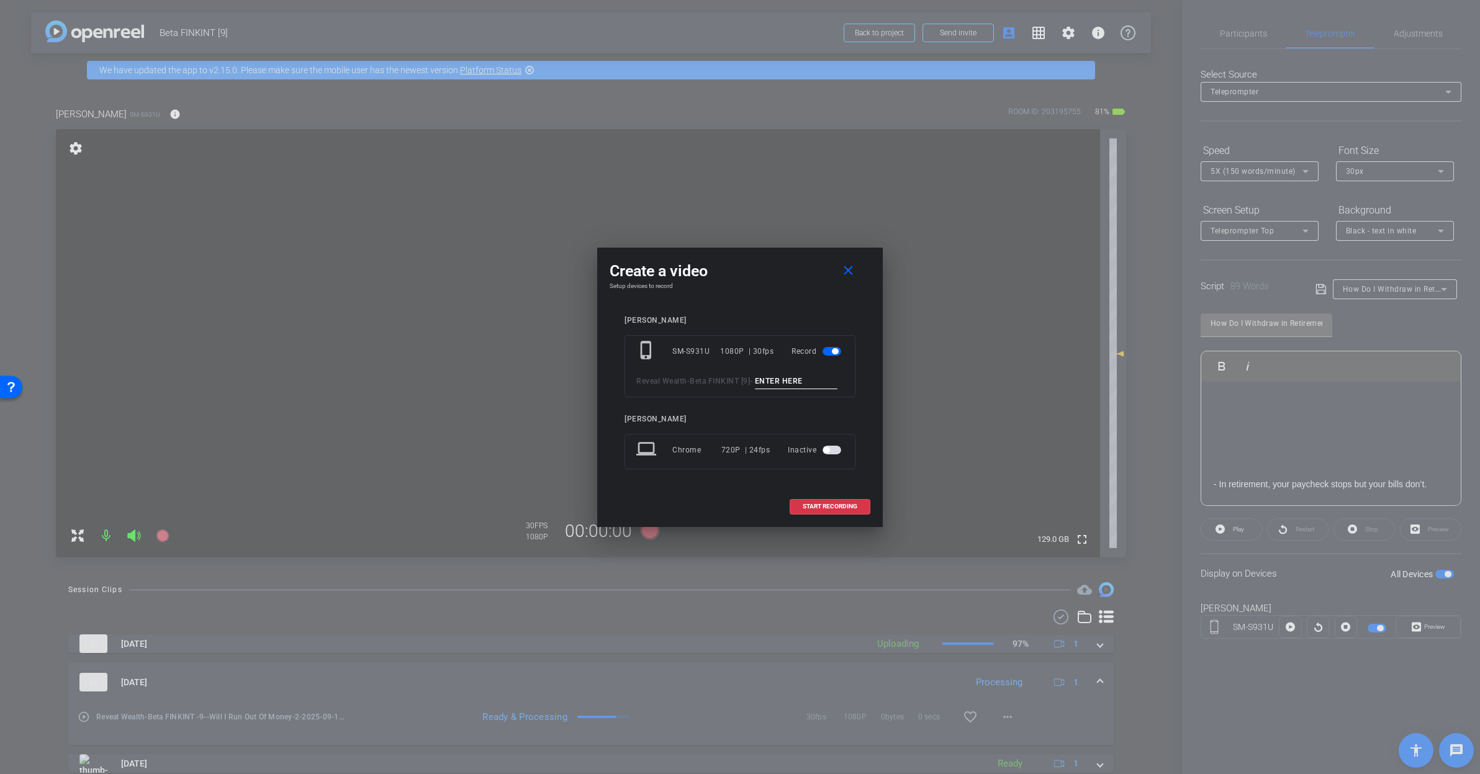
click at [755, 389] on input at bounding box center [796, 382] width 83 height 16
click at [755, 387] on input "How Much Should I Withdraw in Retirement" at bounding box center [796, 382] width 83 height 16
drag, startPoint x: 655, startPoint y: 387, endPoint x: 700, endPoint y: 387, distance: 45.3
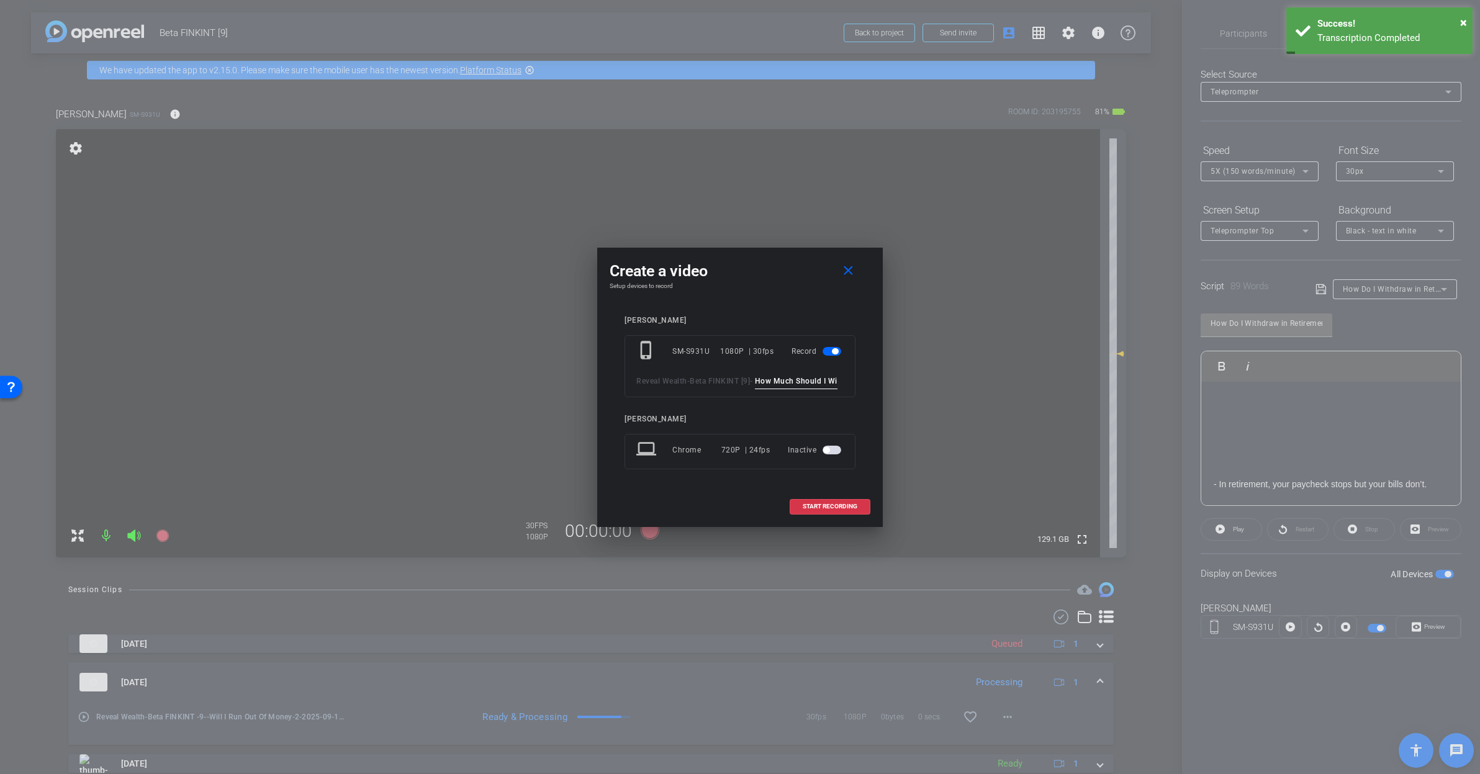
click at [755, 387] on input "How Much Should I Withdraw in Retirement" at bounding box center [796, 382] width 83 height 16
click at [755, 388] on input "How Do I Withdraw in Retirement_1" at bounding box center [796, 382] width 83 height 16
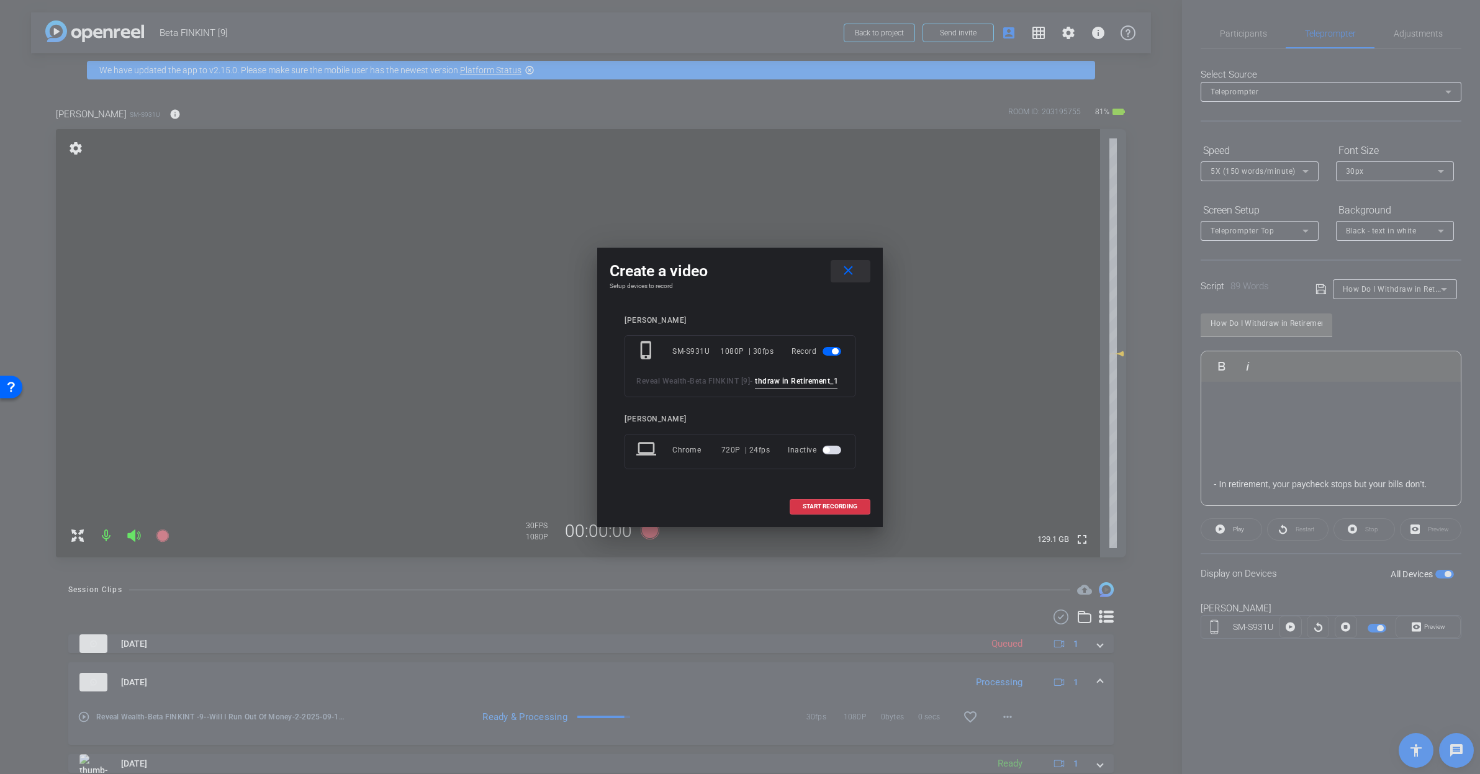
type input "How Do I Withdraw in Retirement_1"
click at [850, 263] on mat-icon "close" at bounding box center [849, 271] width 16 height 16
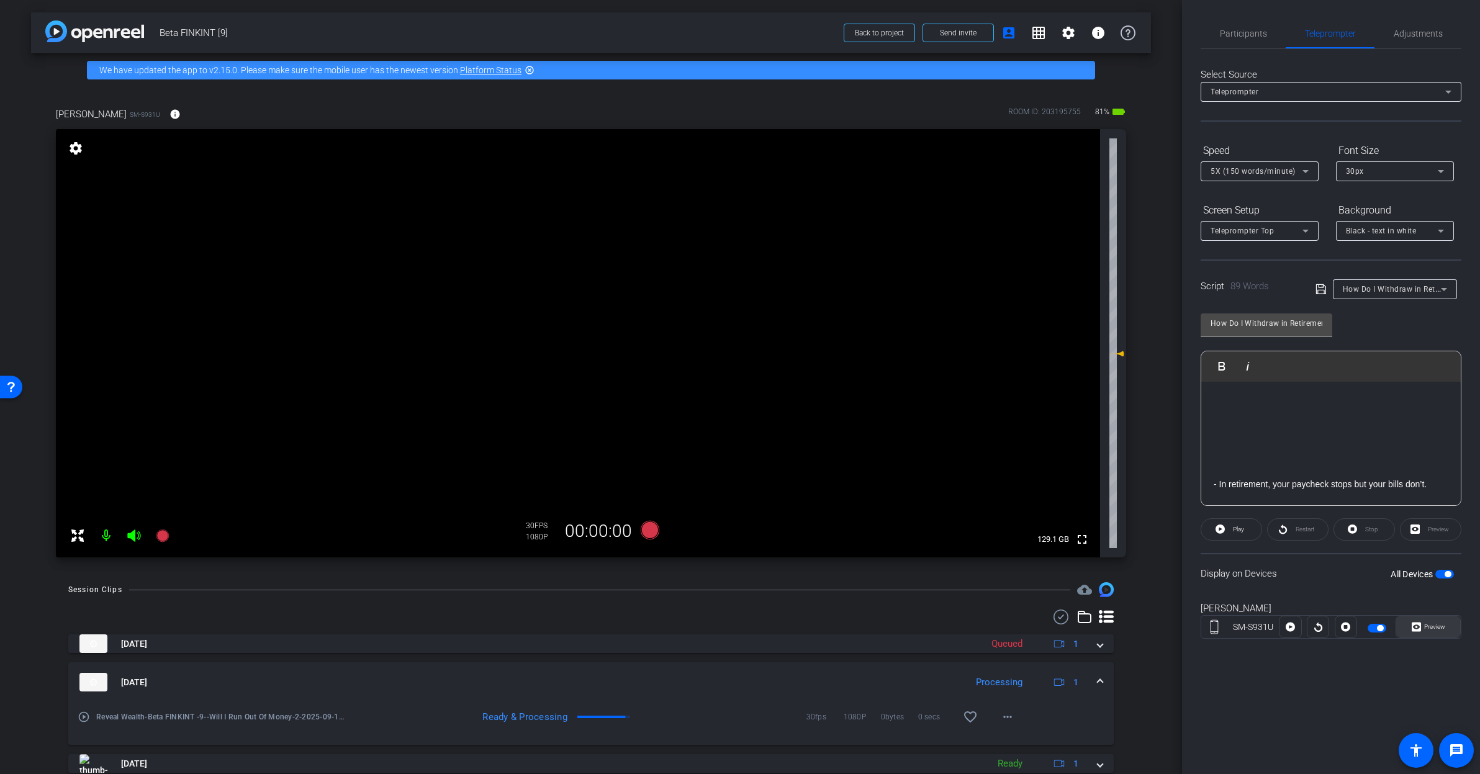
click at [1427, 624] on span "Preview" at bounding box center [1434, 626] width 21 height 7
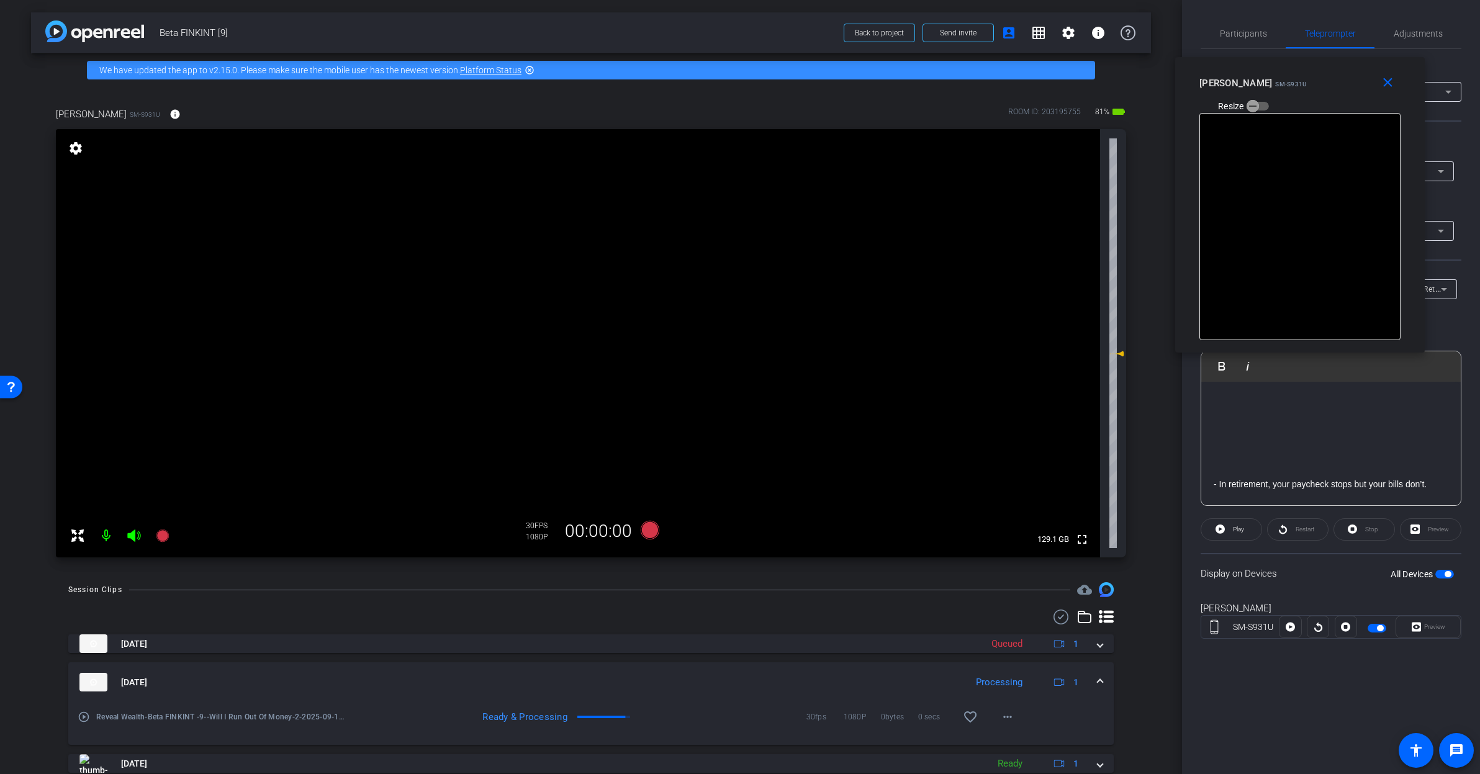
drag, startPoint x: 773, startPoint y: 269, endPoint x: 1333, endPoint y: 87, distance: 589.0
click at [1333, 87] on div "Rashonner Lillie SM-S931U Resize" at bounding box center [1304, 94] width 210 height 44
click at [1385, 92] on span at bounding box center [1390, 83] width 40 height 30
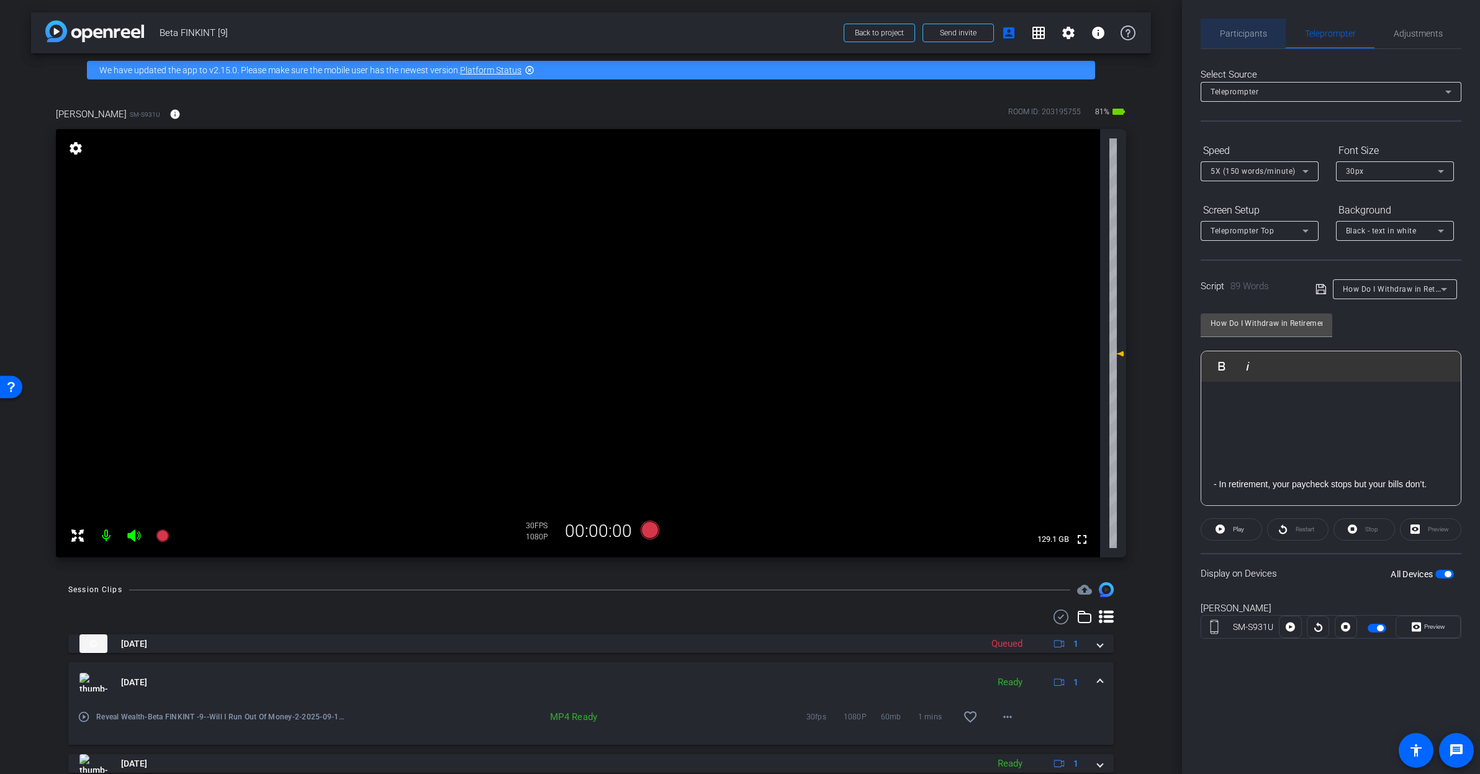
click at [1269, 37] on div "Participants" at bounding box center [1243, 34] width 85 height 30
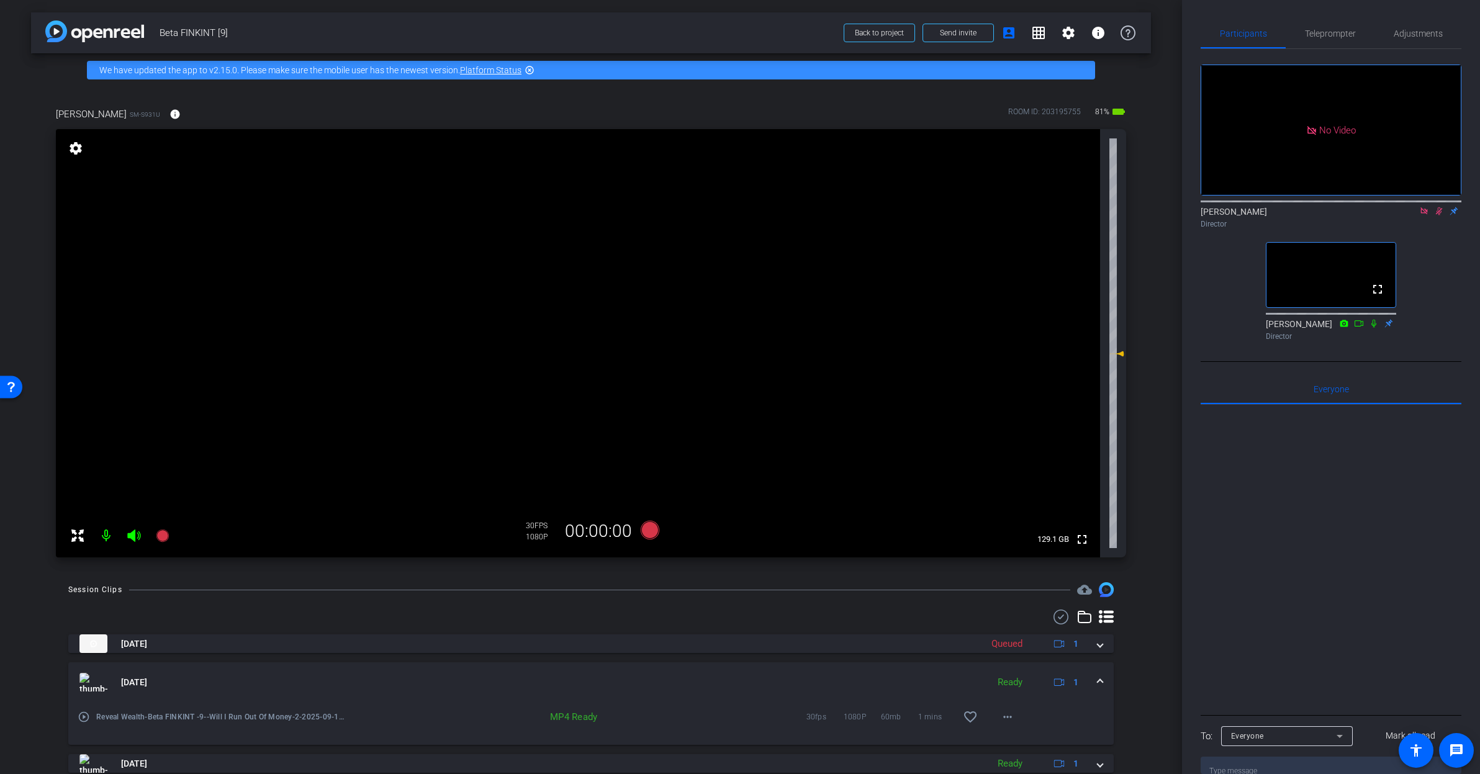
click at [1423, 207] on icon at bounding box center [1424, 211] width 10 height 9
click at [1419, 215] on icon at bounding box center [1424, 211] width 10 height 9
click at [1404, 215] on icon at bounding box center [1409, 211] width 10 height 9
click at [1342, 31] on span "Teleprompter" at bounding box center [1330, 33] width 51 height 9
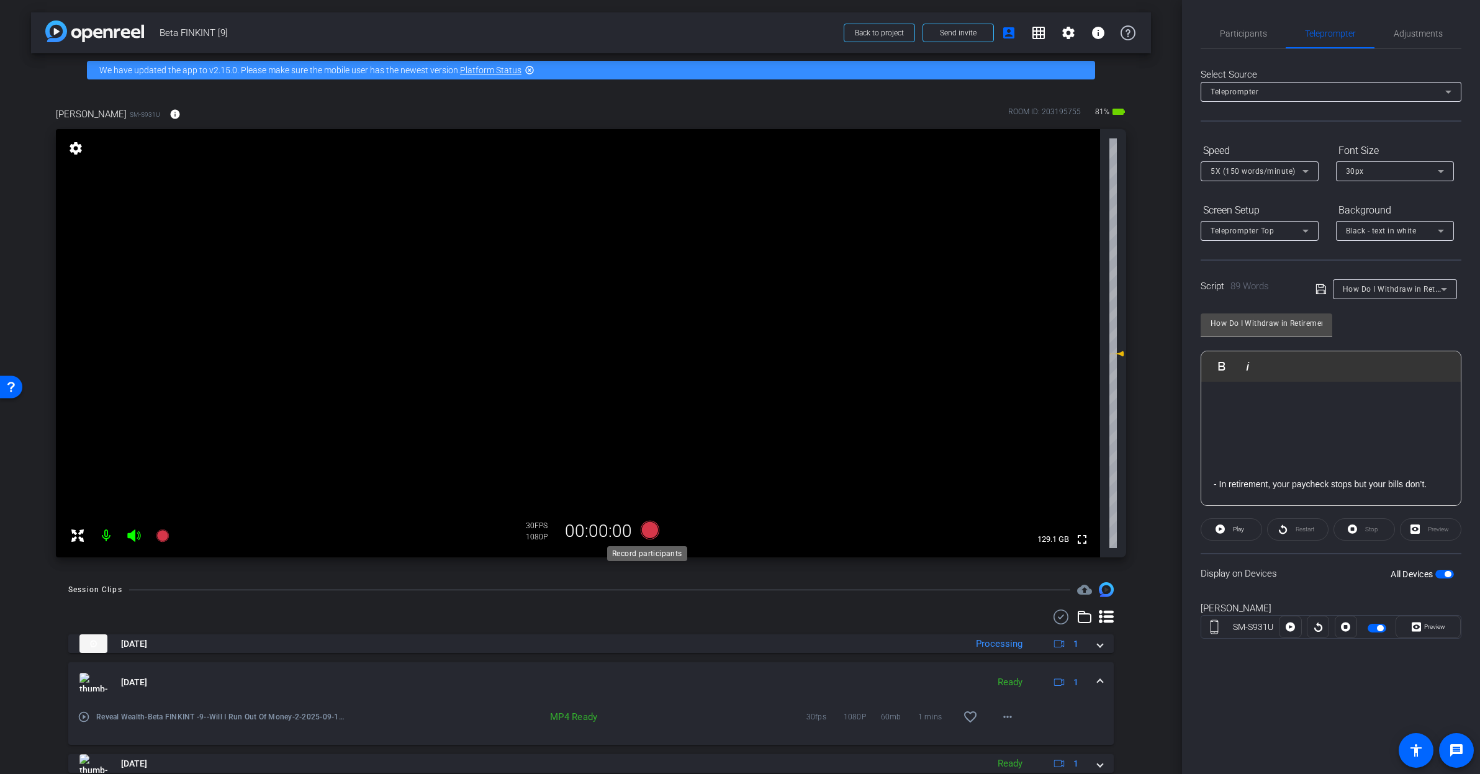
click at [644, 525] on icon at bounding box center [650, 530] width 19 height 19
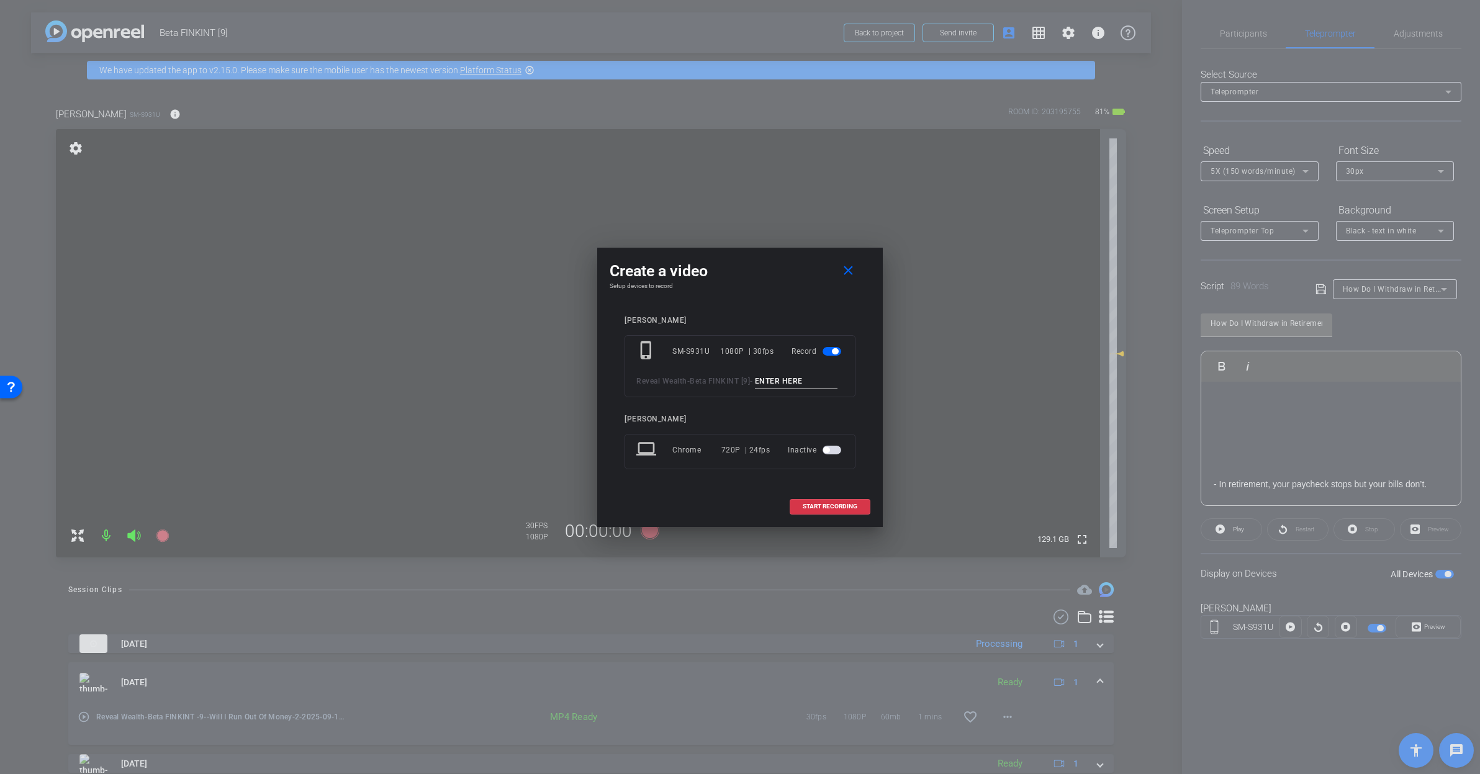
click at [755, 388] on input at bounding box center [796, 382] width 83 height 16
paste input "How Do I Withdraw in Retirement_1"
type input "How Do I Withdraw in Retirement_1"
click at [847, 263] on mat-icon "close" at bounding box center [849, 271] width 16 height 16
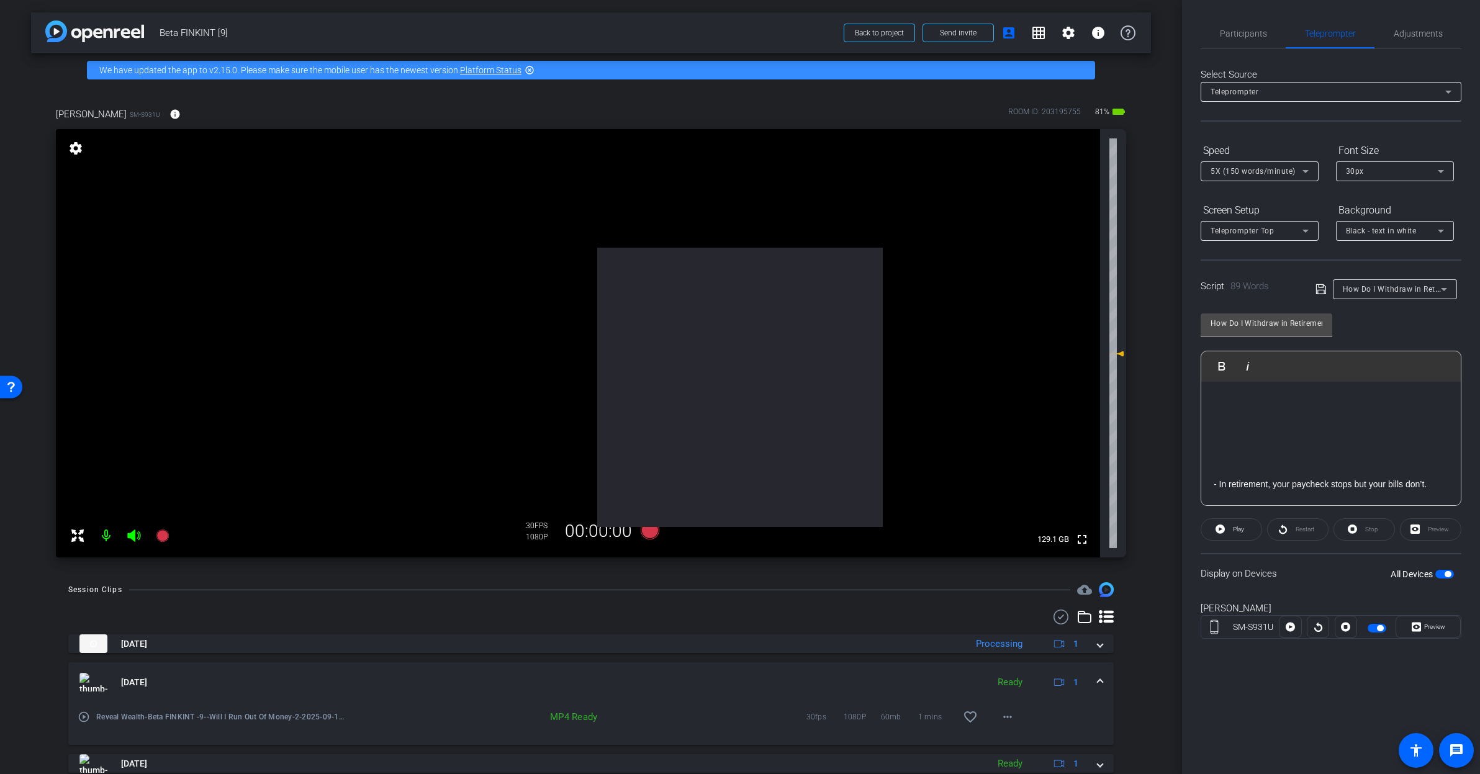
scroll to position [0, 0]
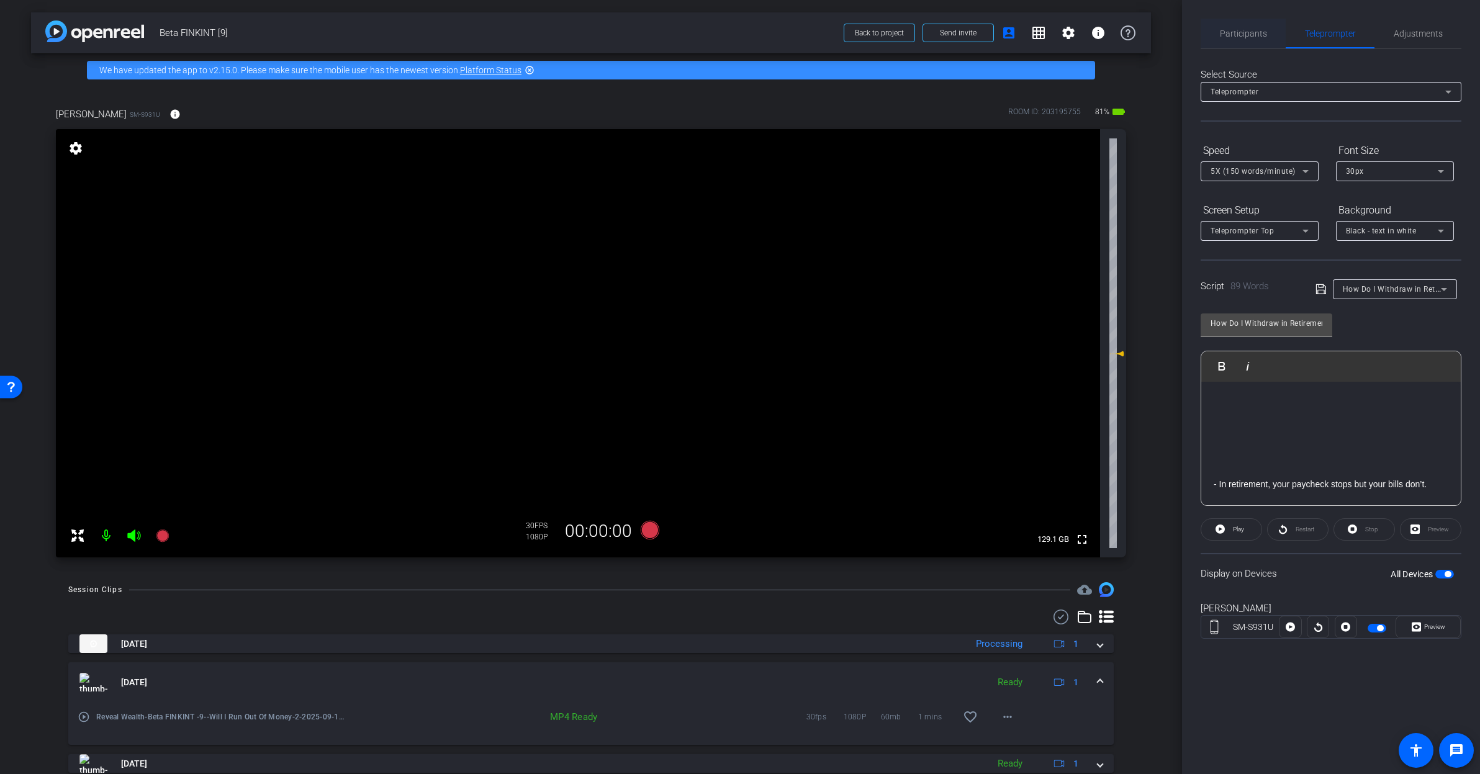
click at [1242, 35] on span "Participants" at bounding box center [1243, 33] width 47 height 9
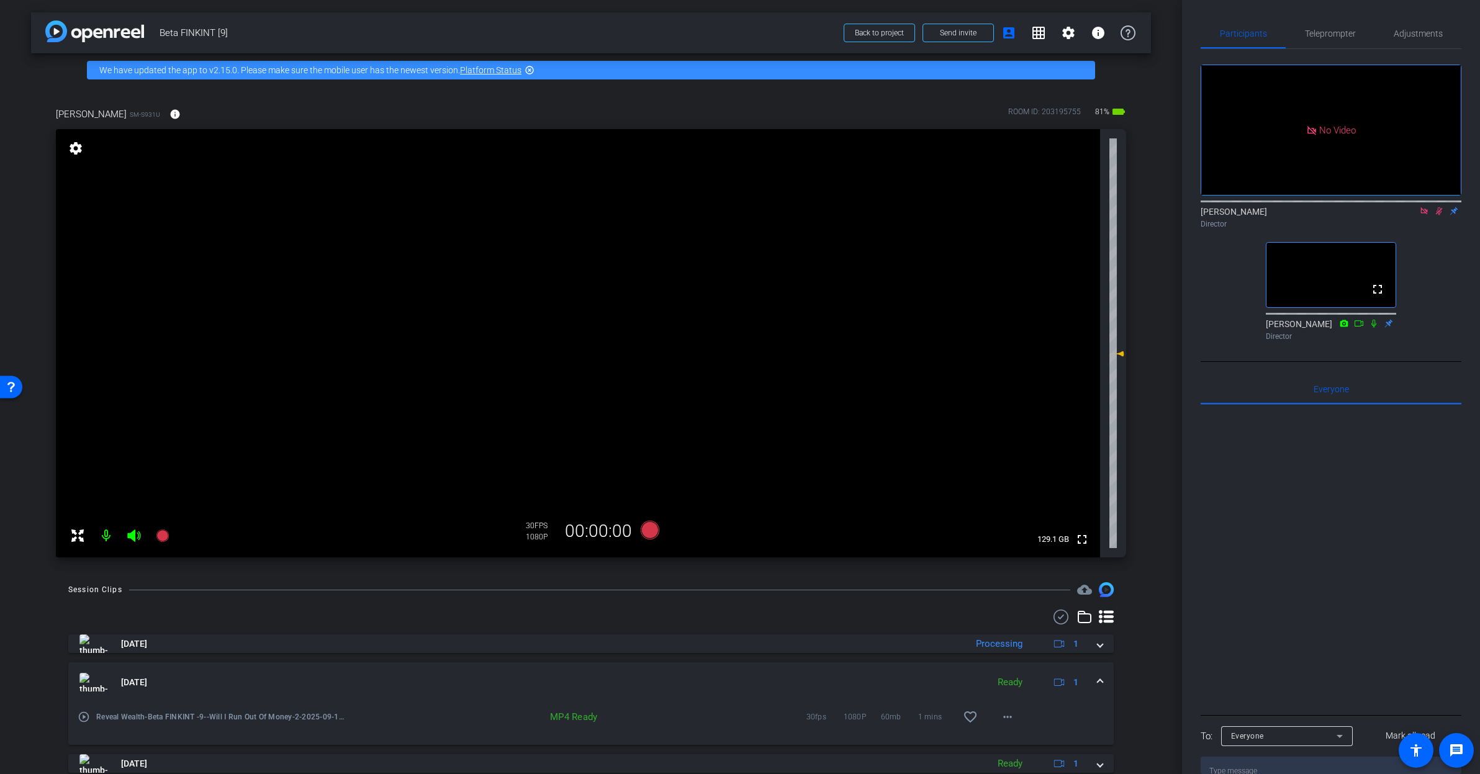
click at [1425, 207] on icon at bounding box center [1423, 210] width 7 height 7
click at [1419, 215] on icon at bounding box center [1424, 211] width 10 height 9
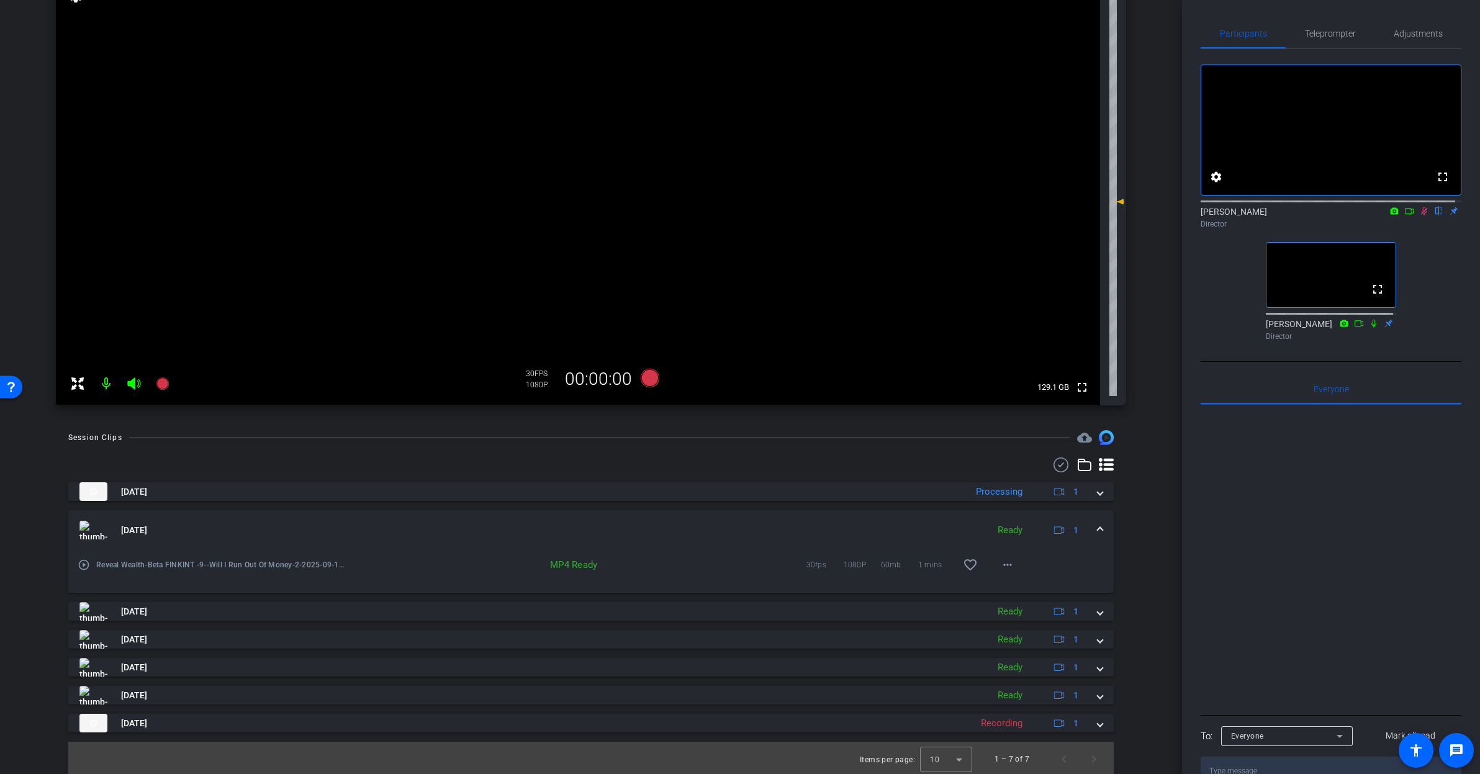
scroll to position [155, 0]
click at [1098, 526] on span at bounding box center [1100, 527] width 5 height 13
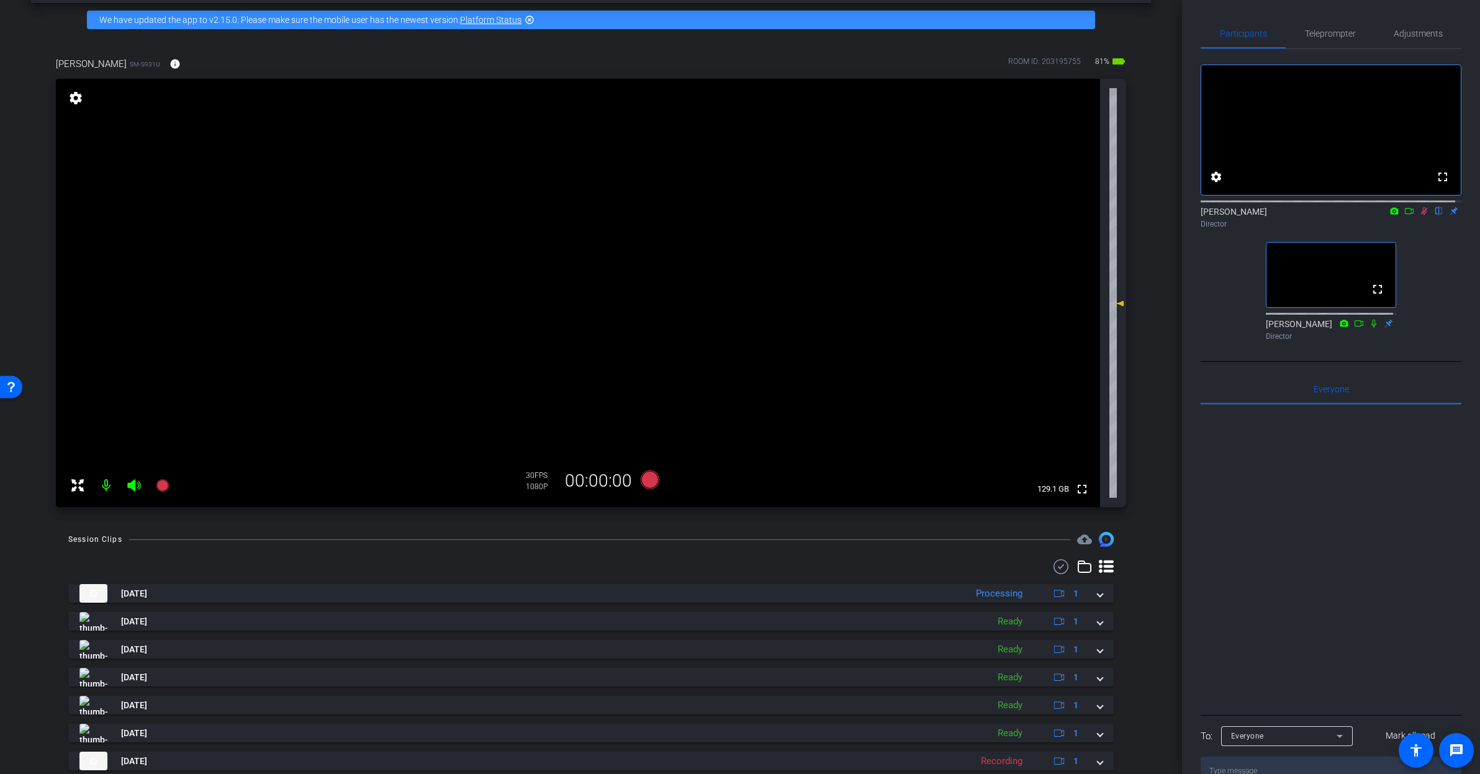
scroll to position [0, 0]
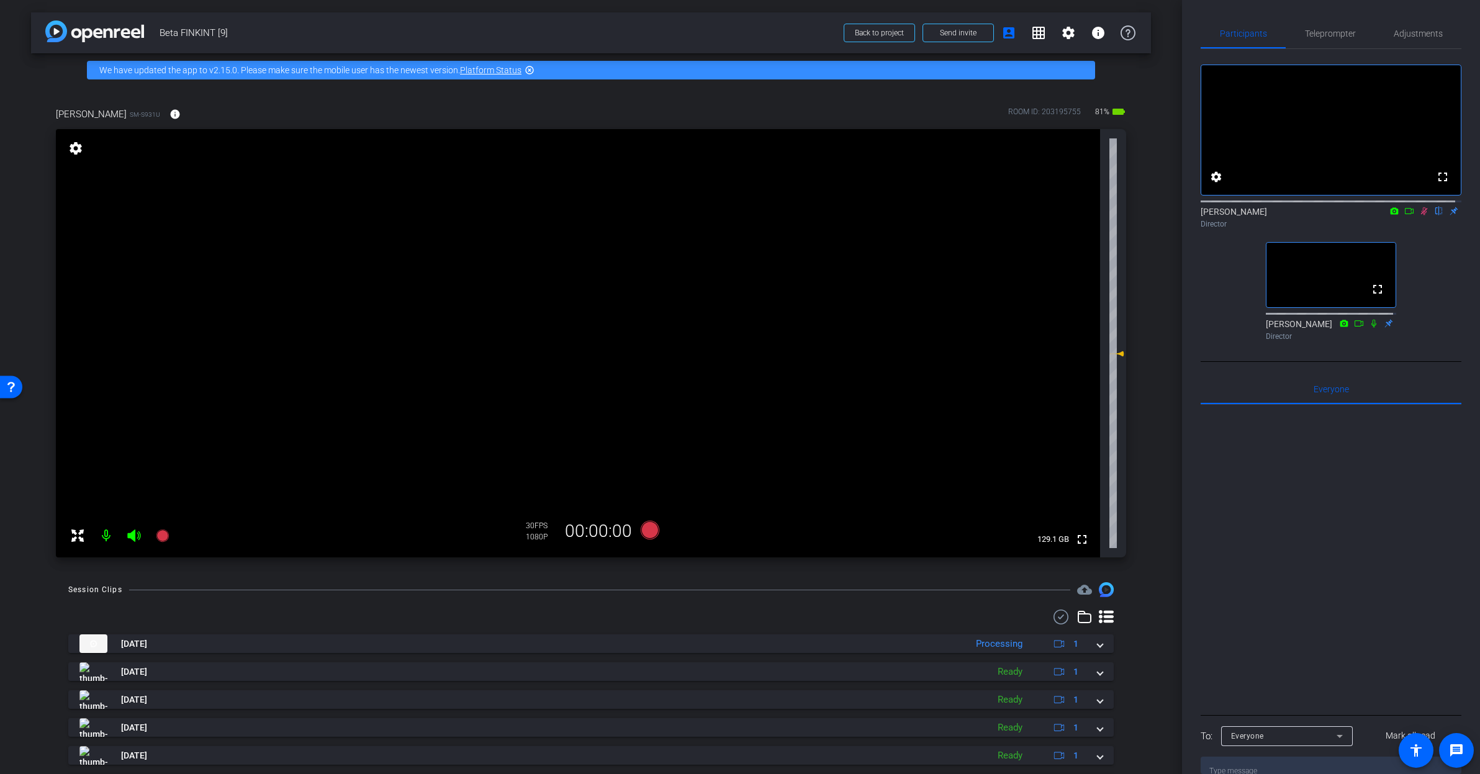
click at [1404, 215] on icon at bounding box center [1409, 211] width 10 height 9
click at [1314, 26] on span "Teleprompter" at bounding box center [1330, 34] width 51 height 30
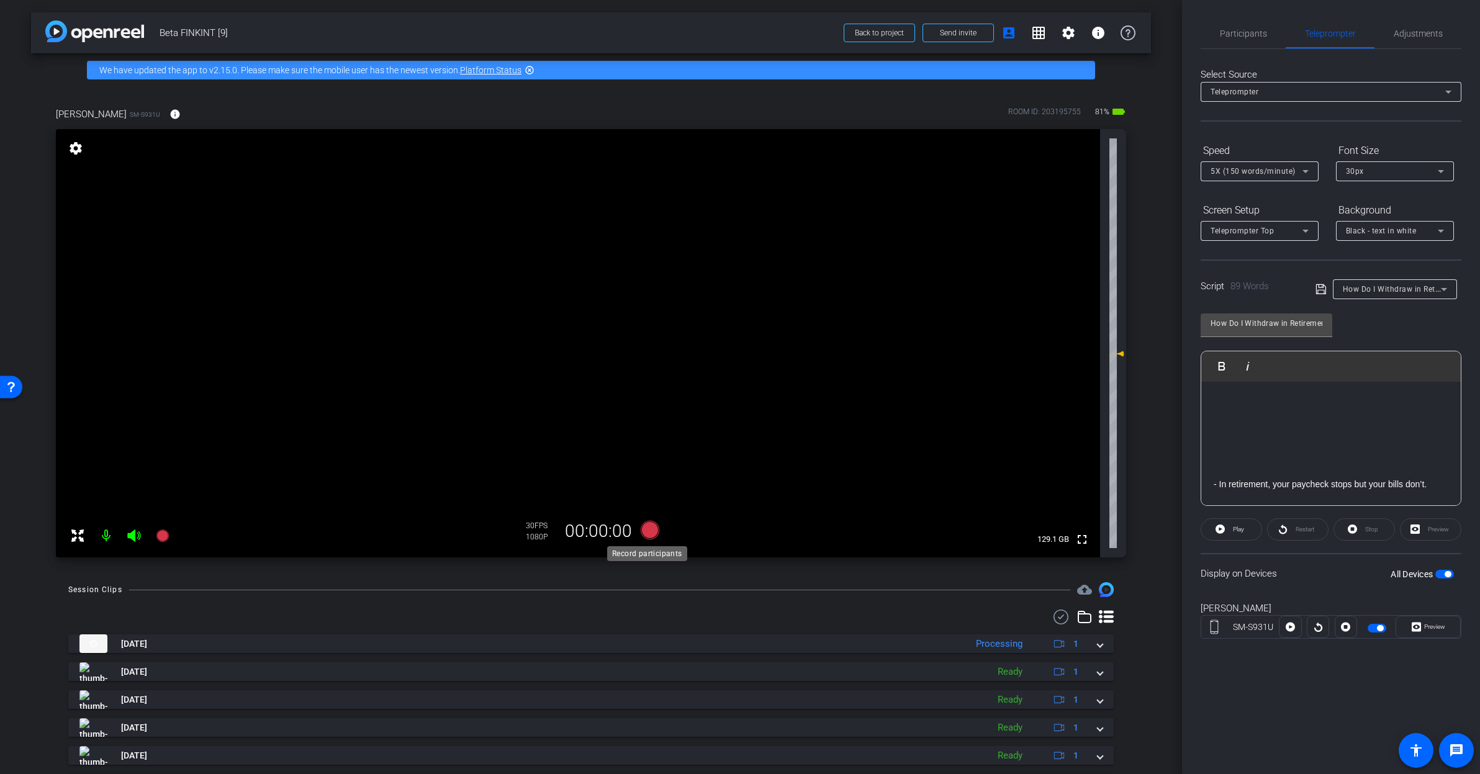
click at [650, 531] on icon at bounding box center [650, 530] width 19 height 19
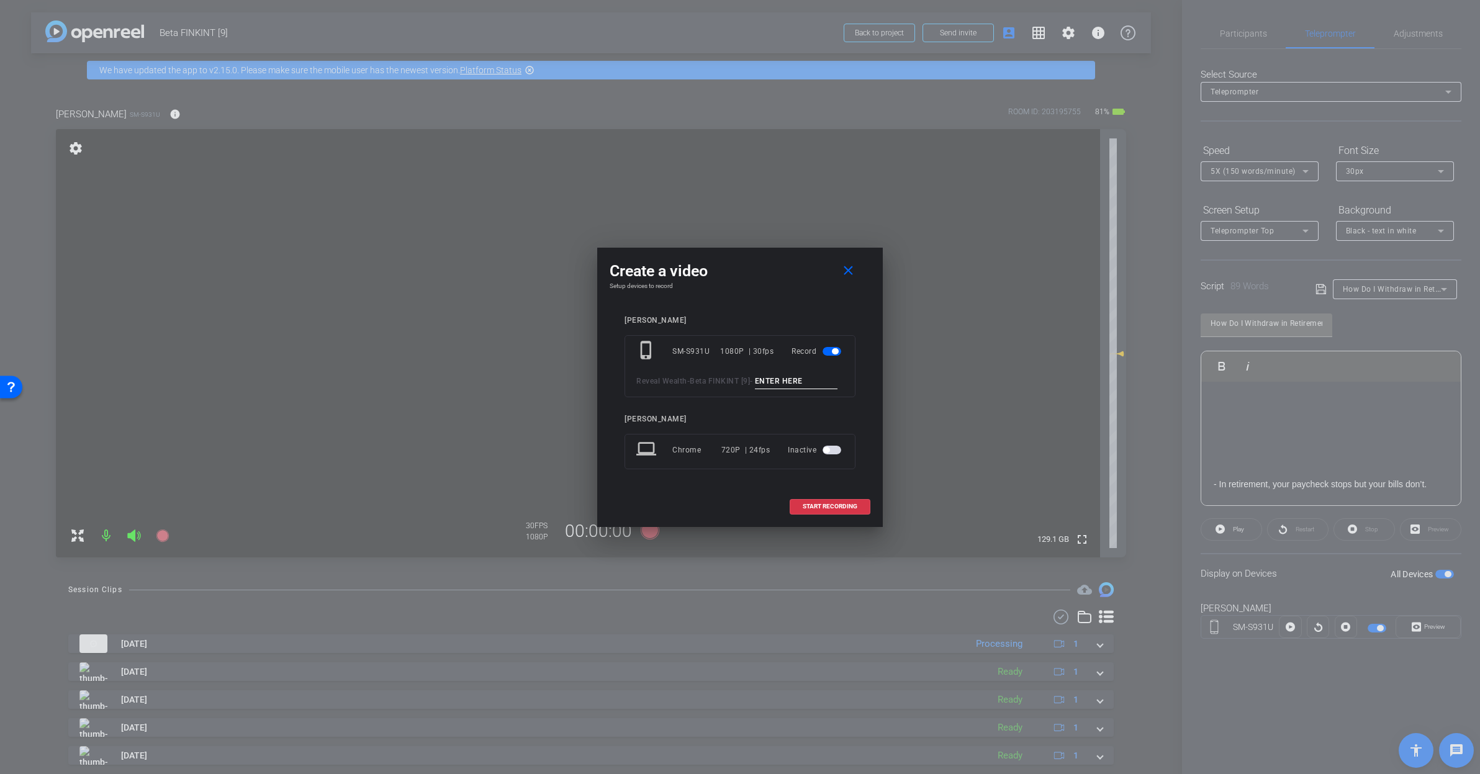
click at [755, 383] on input at bounding box center [796, 382] width 83 height 16
paste input "How Do I Withdraw in Retirement_1"
type input "How Do I Withdraw in Retirement_1"
click at [830, 510] on span "START RECORDING" at bounding box center [830, 506] width 55 height 6
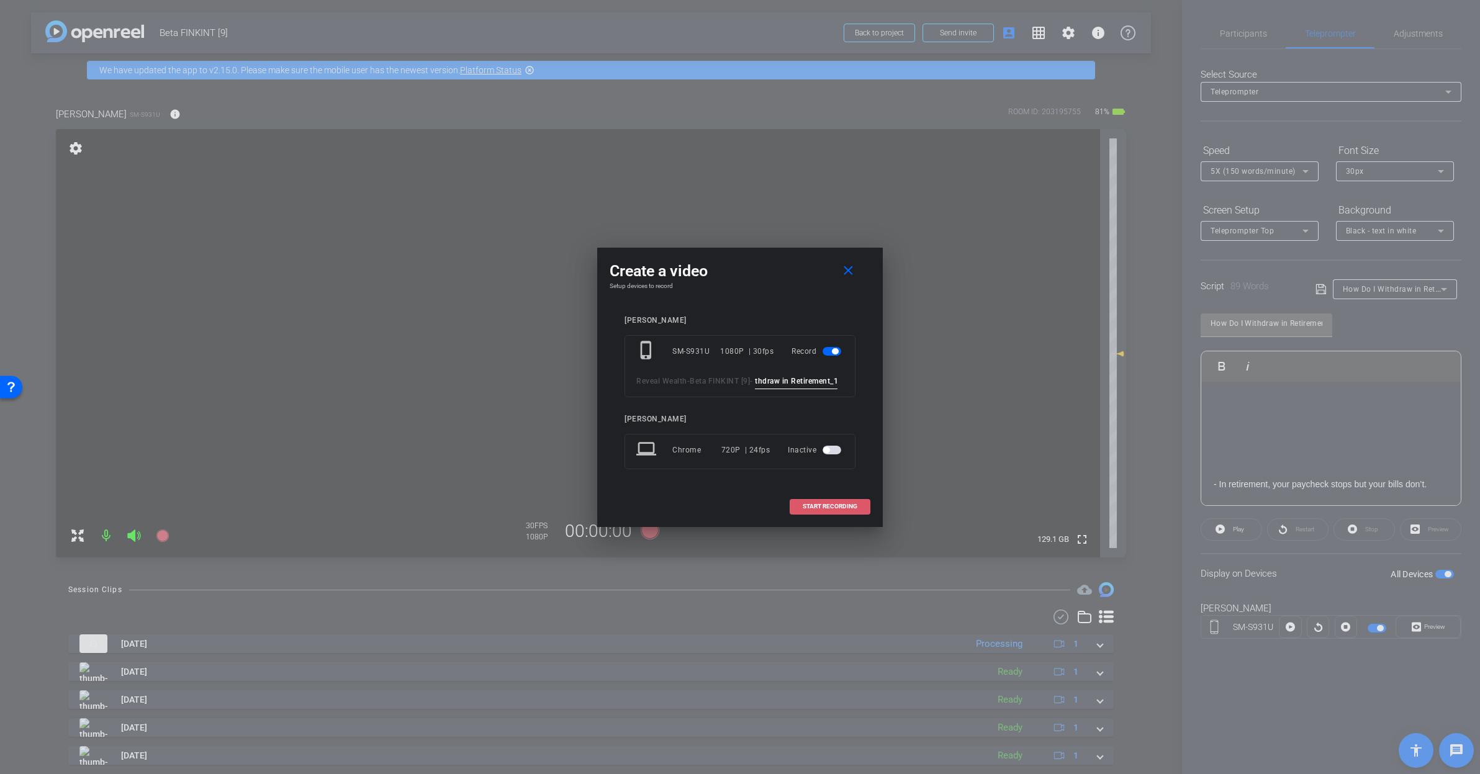
scroll to position [0, 0]
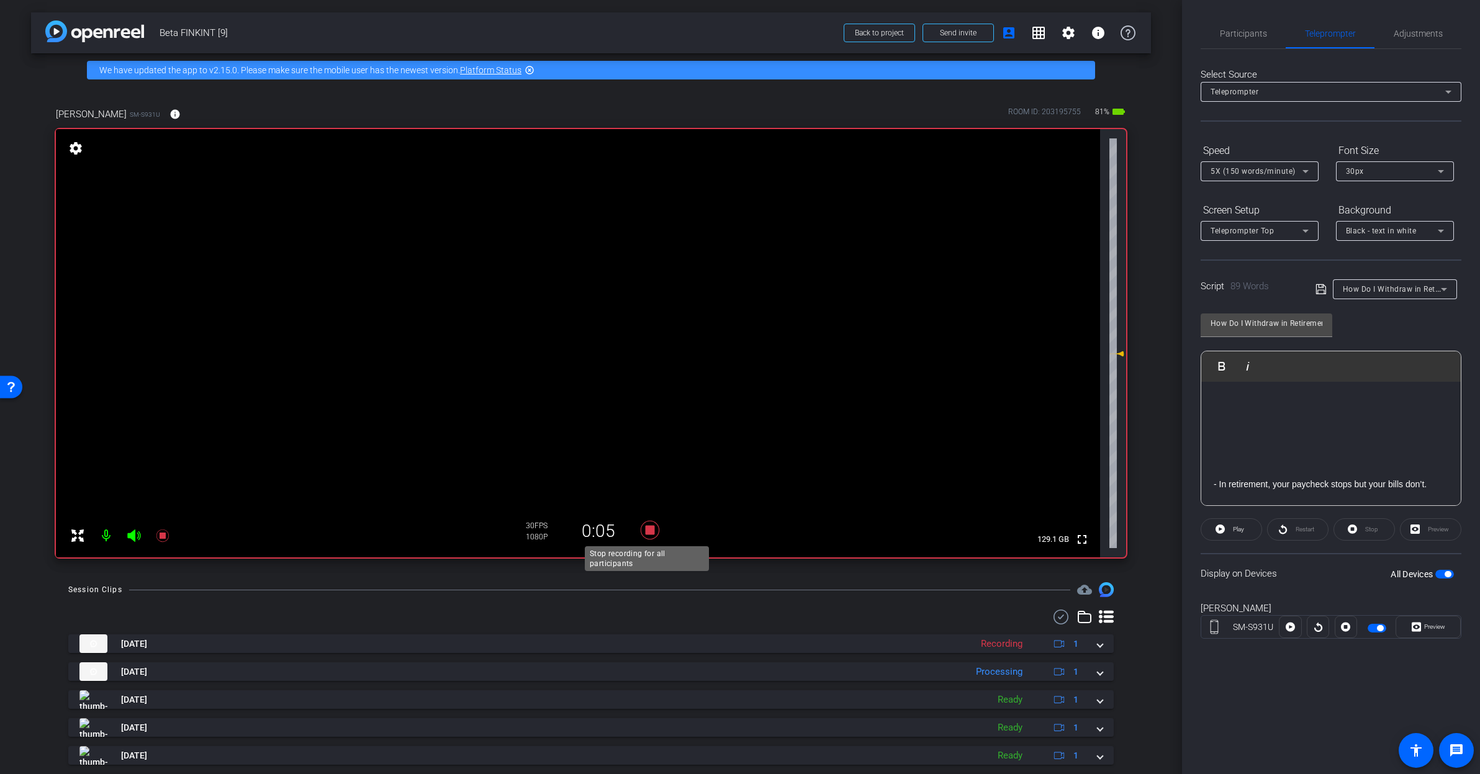
click at [646, 531] on icon at bounding box center [650, 530] width 19 height 19
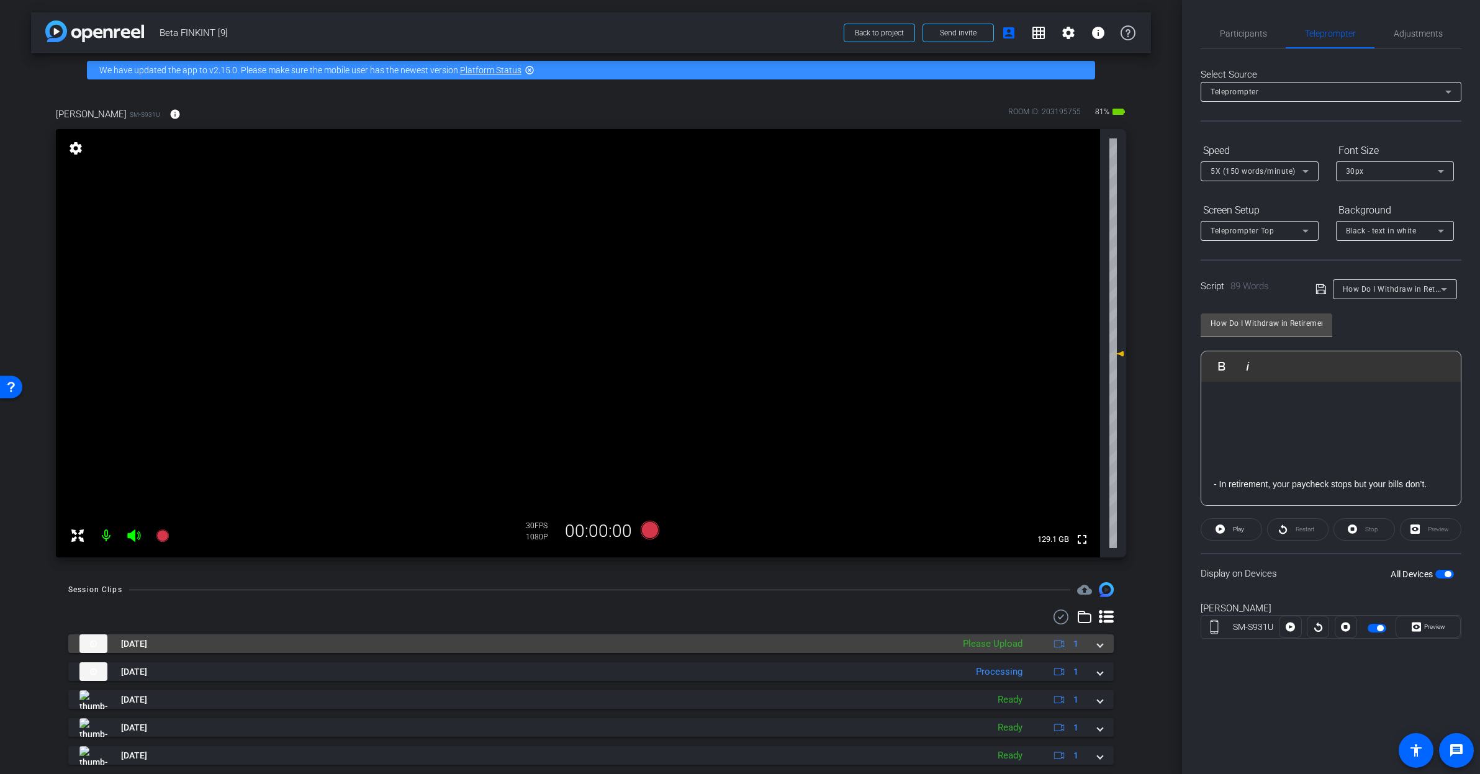
click at [1091, 643] on div "Sep 18, 2025 Please Upload 1" at bounding box center [588, 643] width 1018 height 19
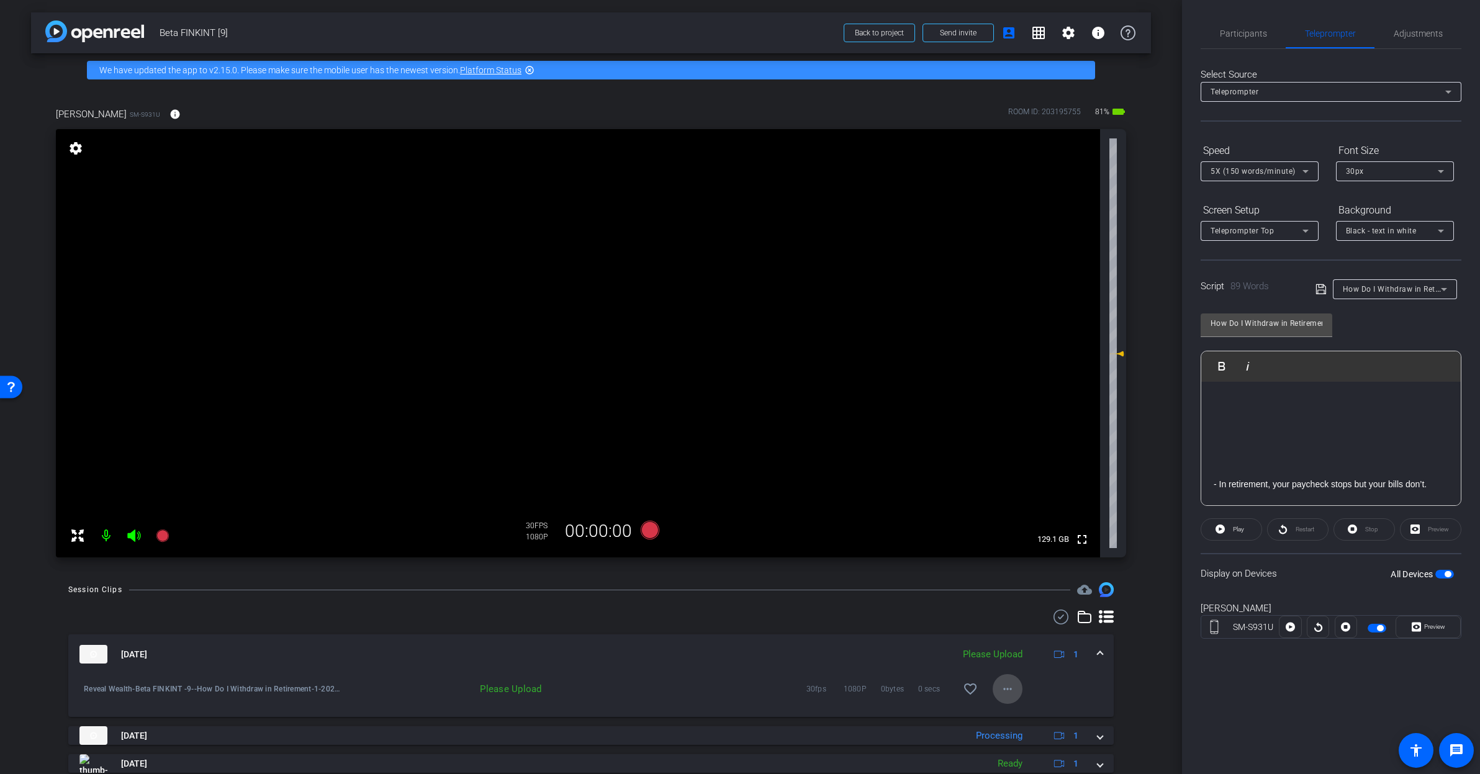
click at [993, 695] on span at bounding box center [1008, 689] width 30 height 30
click at [1027, 743] on span "Delete clip" at bounding box center [1021, 746] width 50 height 15
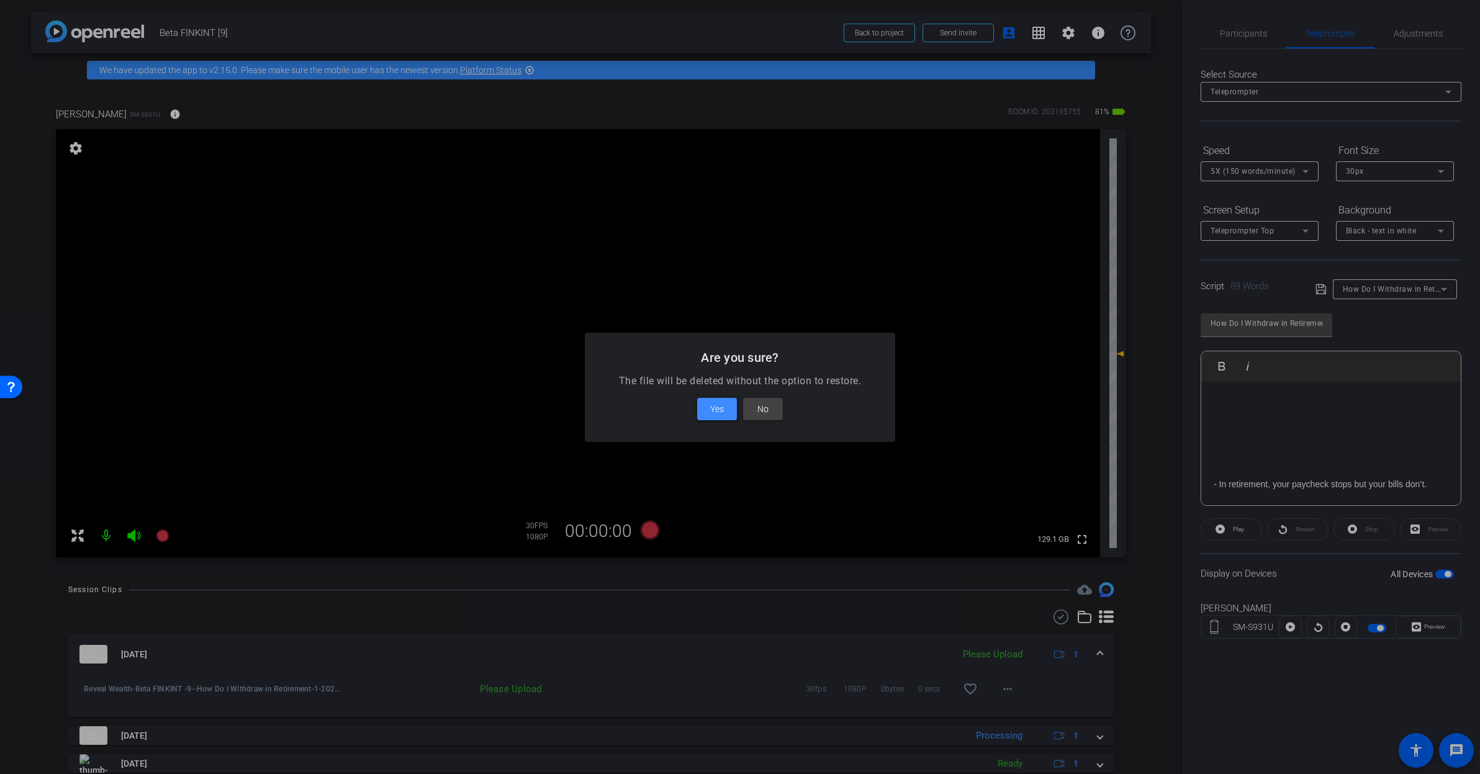
click at [717, 413] on span "Yes" at bounding box center [717, 409] width 14 height 15
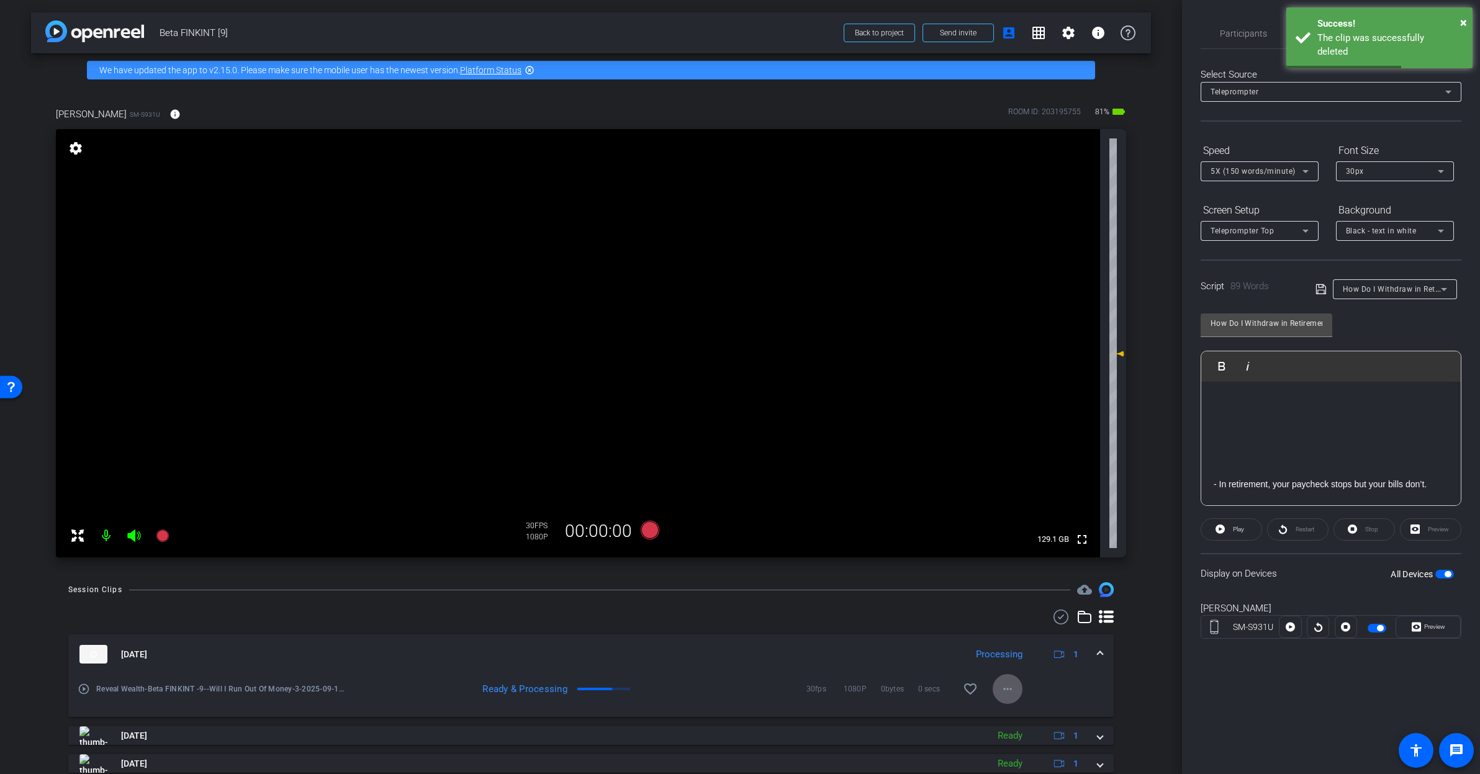
click at [1098, 652] on span at bounding box center [1100, 654] width 5 height 13
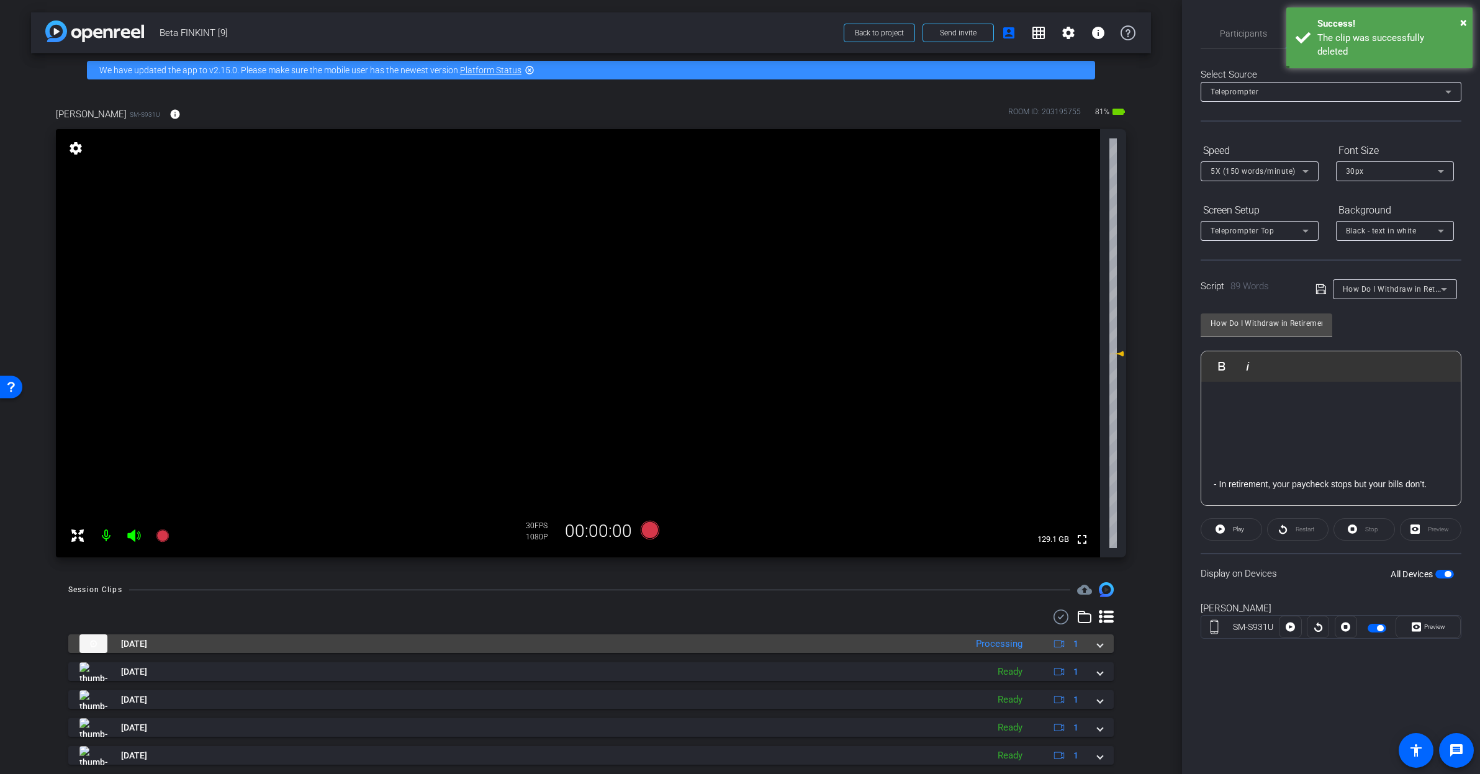
click at [1098, 643] on span at bounding box center [1100, 644] width 5 height 13
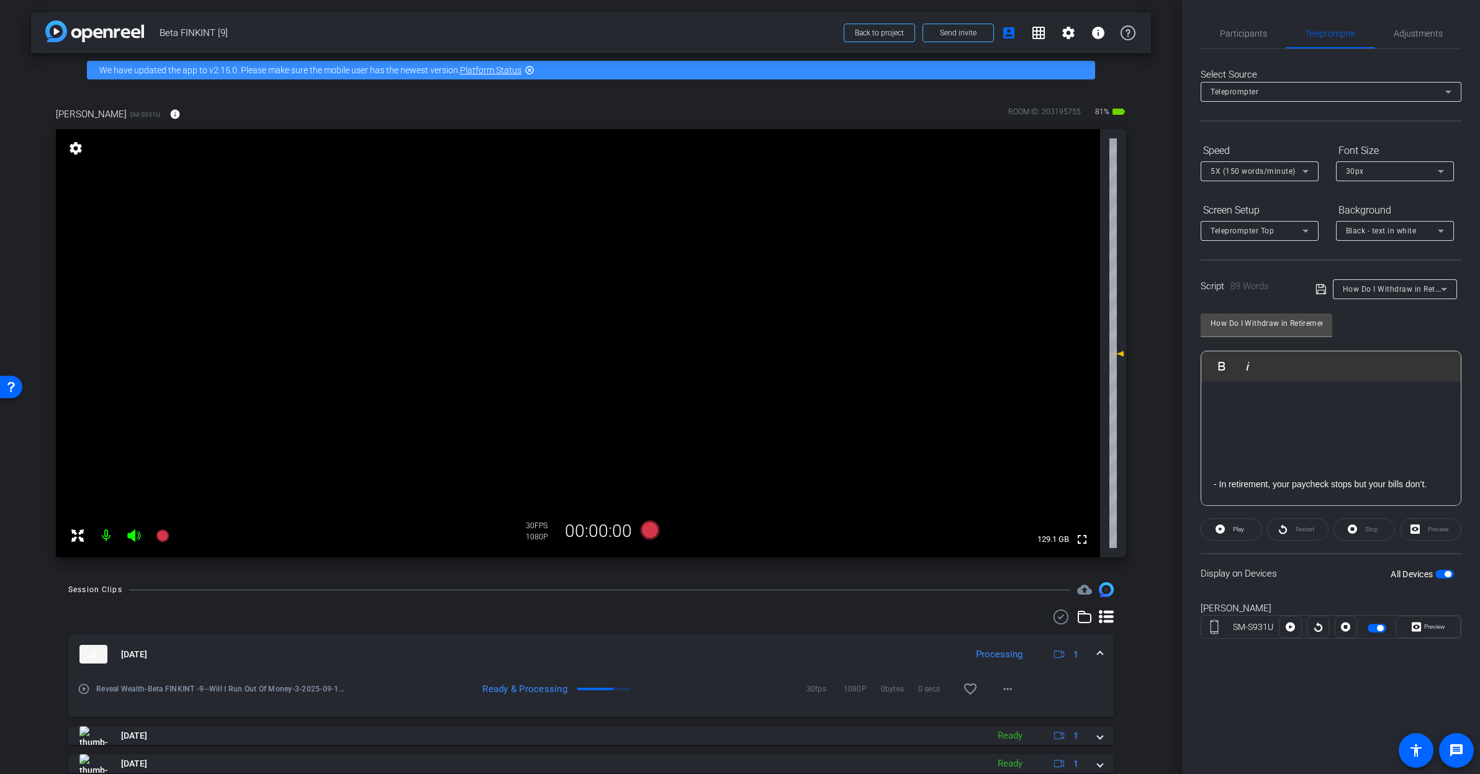
click at [1094, 646] on mat-expansion-panel-header "Sep 18, 2025 Processing 1" at bounding box center [590, 654] width 1045 height 40
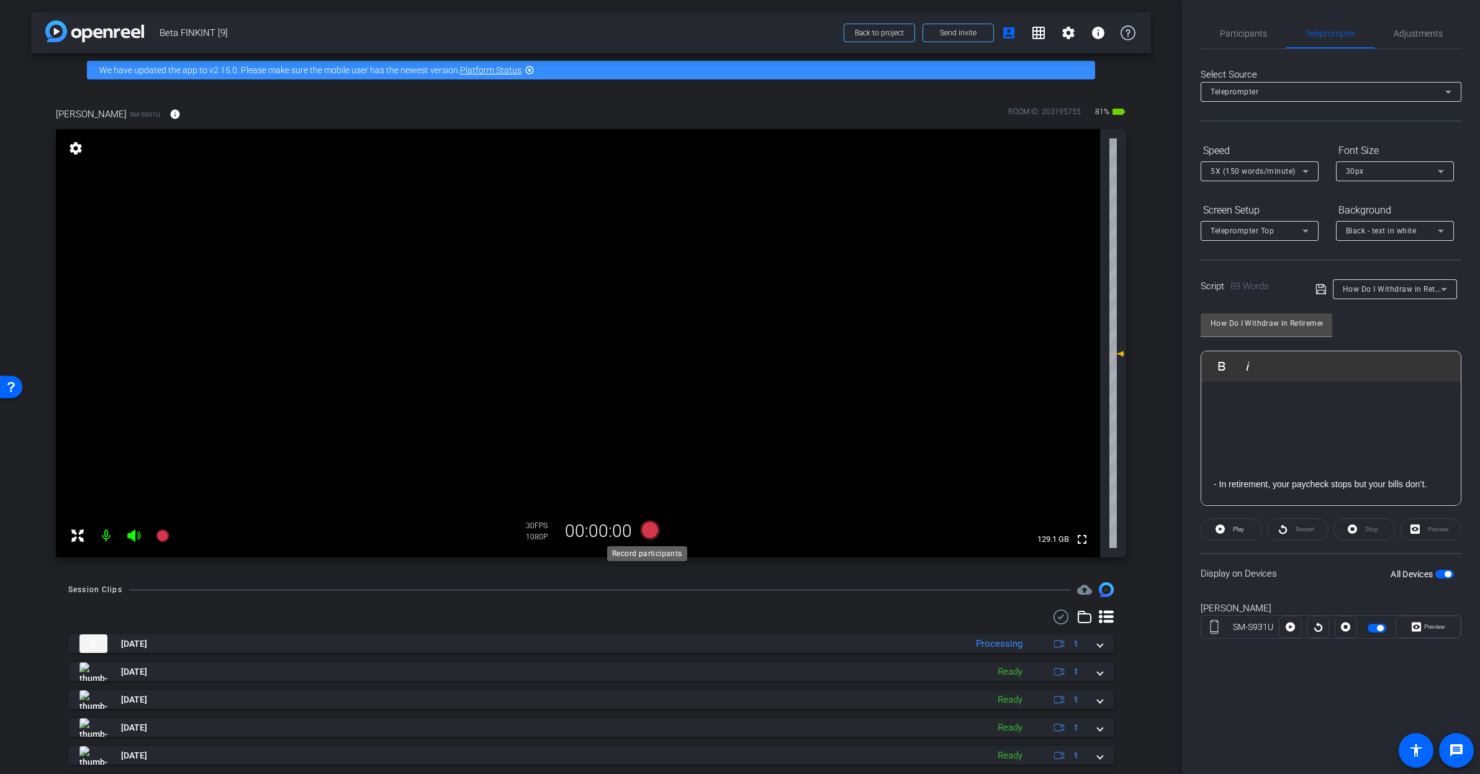
click at [651, 530] on icon at bounding box center [650, 530] width 19 height 19
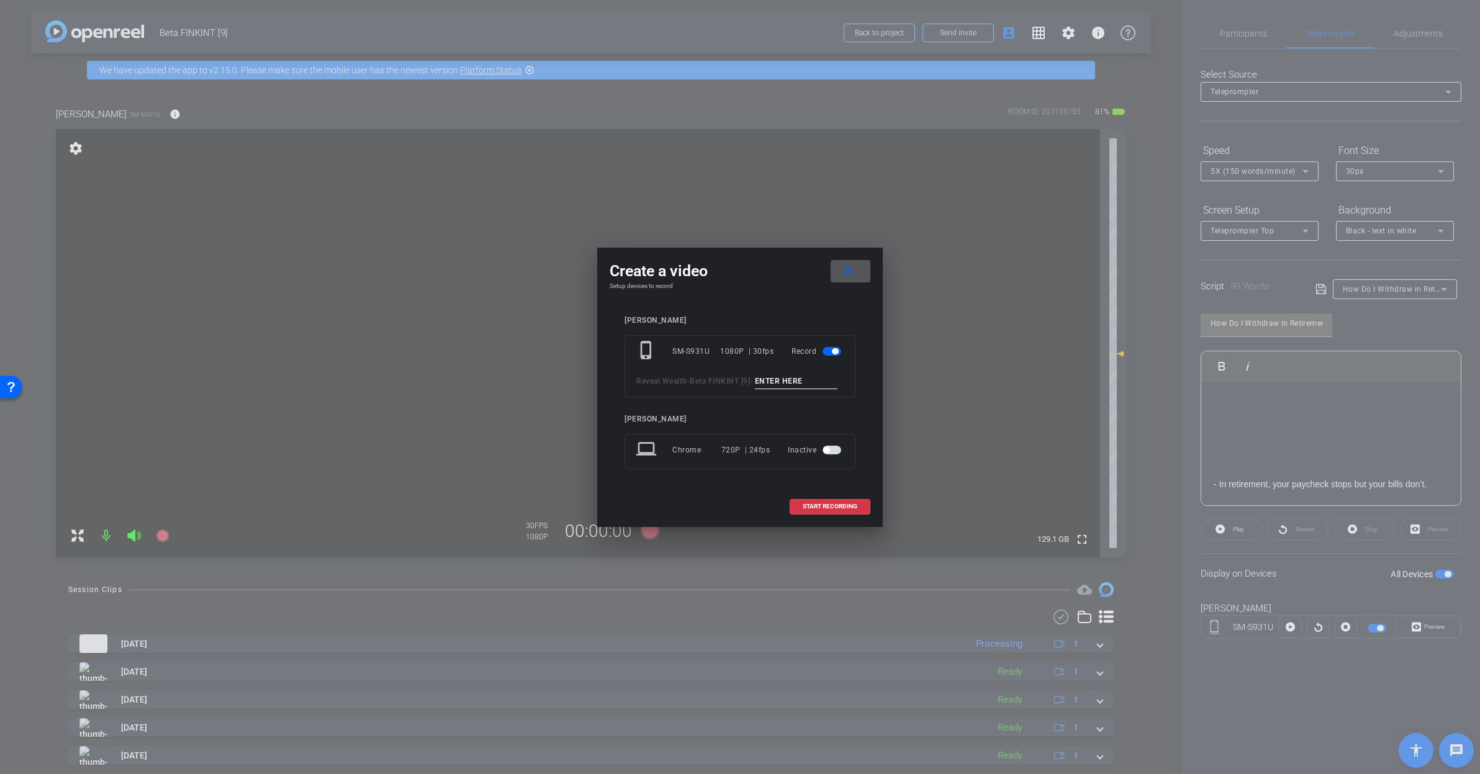
click at [755, 389] on input at bounding box center [796, 382] width 83 height 16
paste input "How Do I Withdraw in Retirement_1"
type input "How Do I Withdraw in Retirement_1"
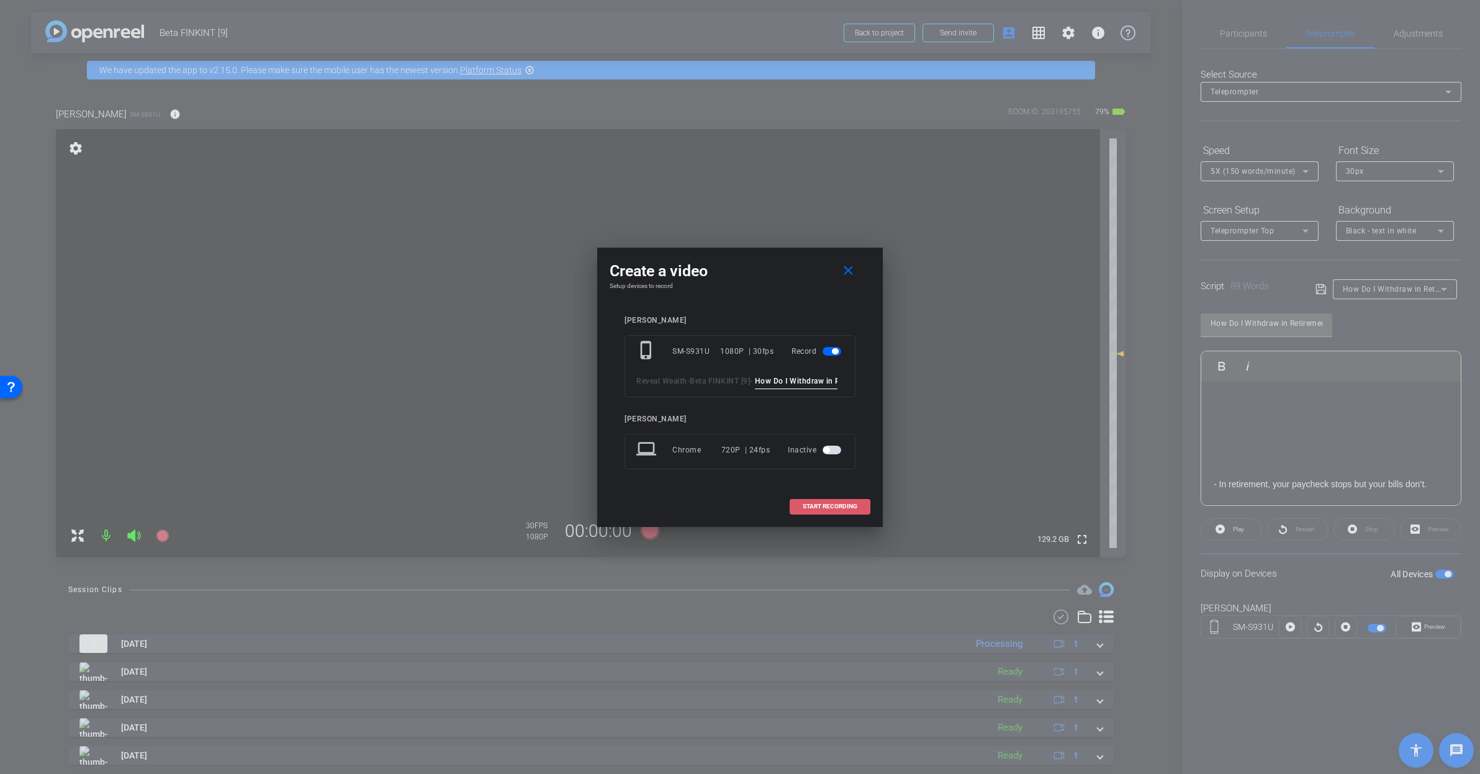
click at [836, 510] on span "START RECORDING" at bounding box center [830, 506] width 55 height 6
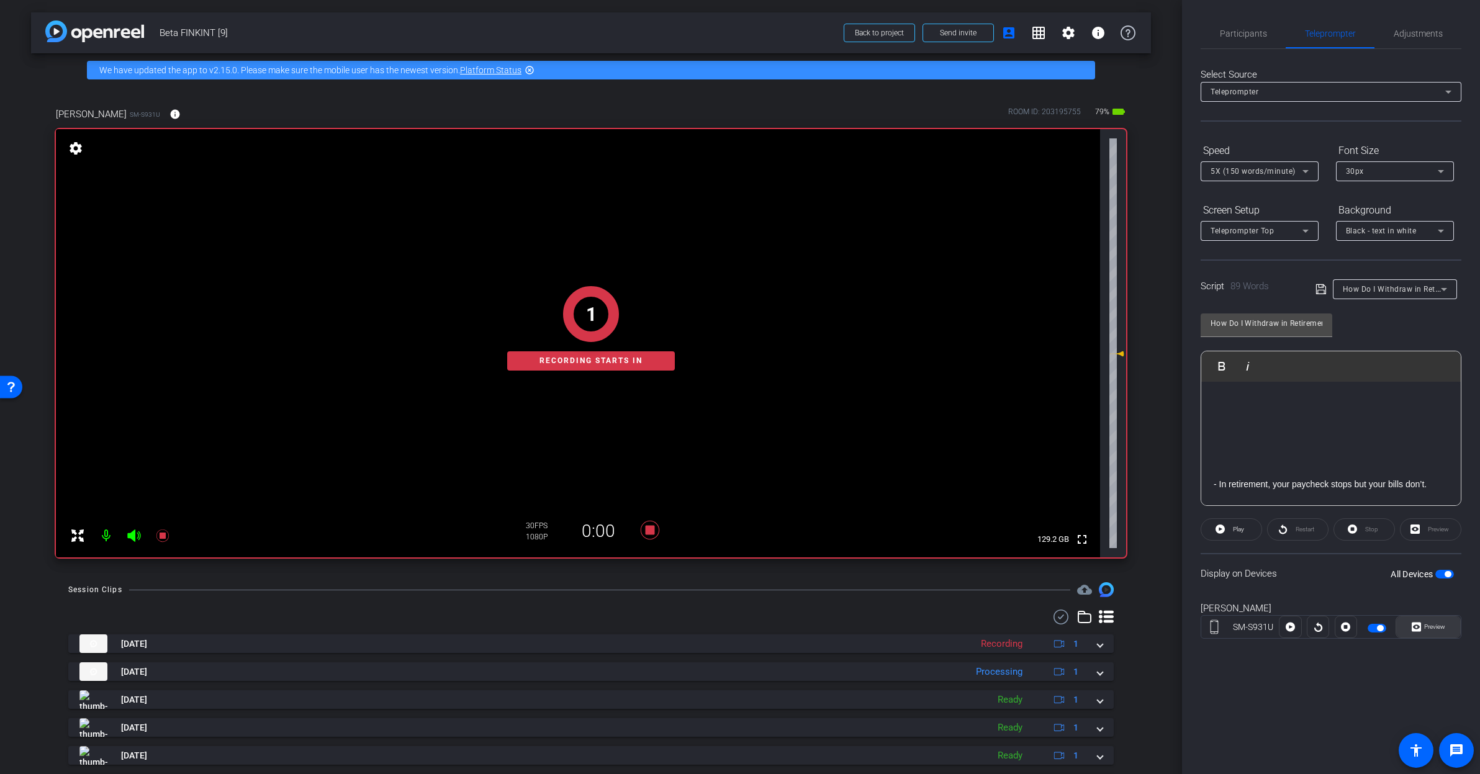
click at [1421, 628] on span "Preview" at bounding box center [1433, 626] width 24 height 17
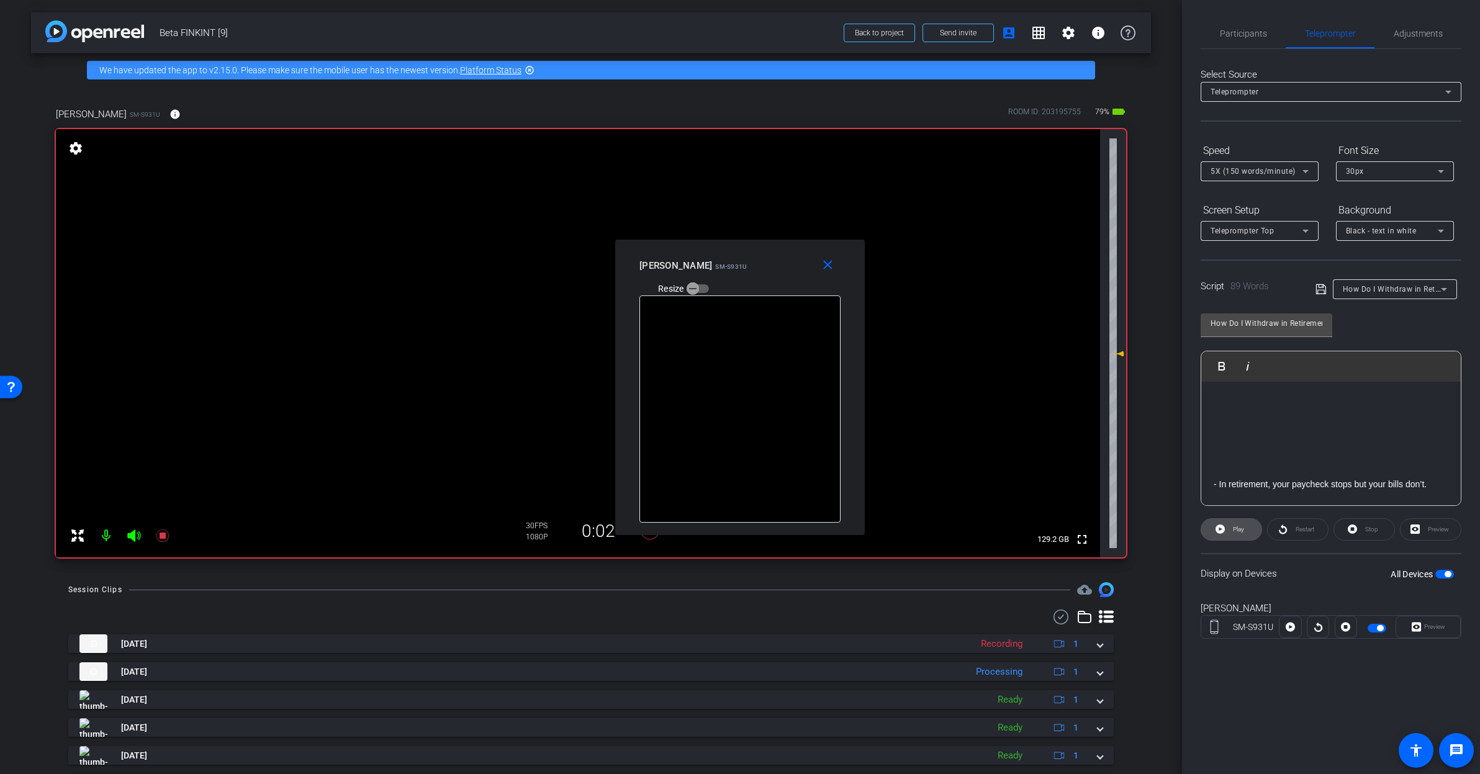
click at [1224, 531] on icon at bounding box center [1220, 529] width 9 height 9
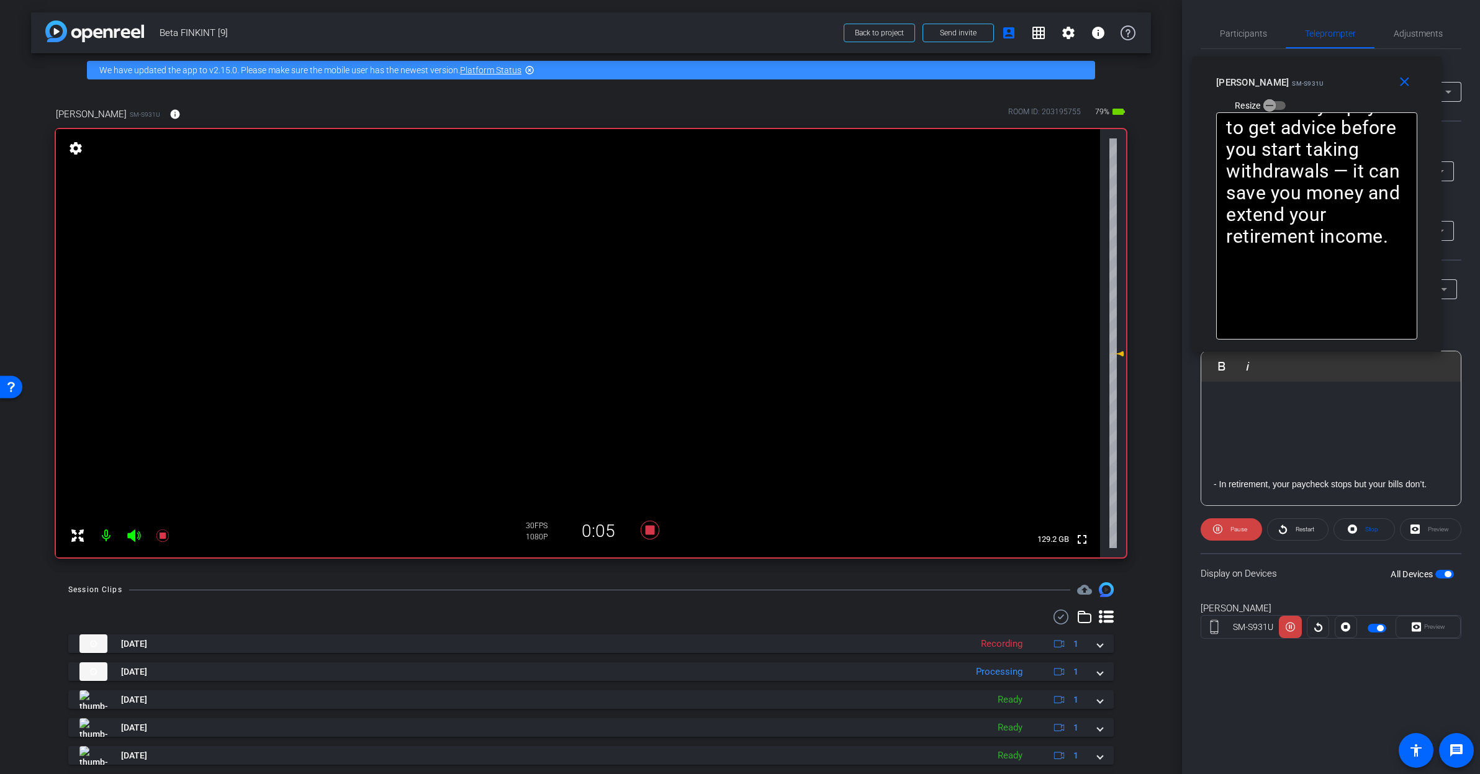
drag, startPoint x: 784, startPoint y: 271, endPoint x: 1351, endPoint y: 92, distance: 594.5
click at [1355, 89] on div "Rashonner Lillie SM-S931U Resize" at bounding box center [1321, 93] width 210 height 44
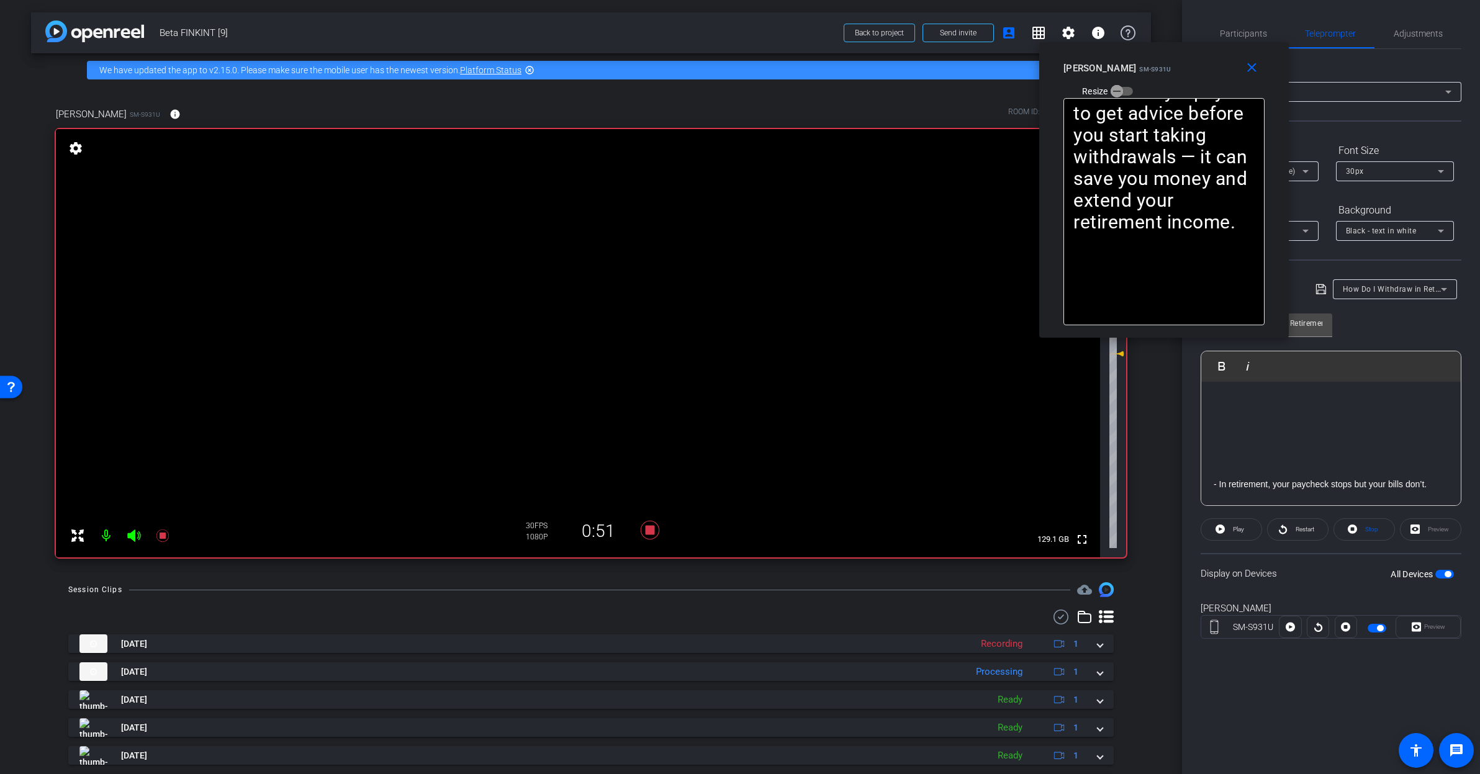
drag, startPoint x: 1335, startPoint y: 88, endPoint x: 1188, endPoint y: 73, distance: 147.9
click at [1188, 73] on div "Rashonner Lillie SM-S931U Resize" at bounding box center [1168, 79] width 210 height 44
click at [1243, 31] on span "Participants" at bounding box center [1243, 33] width 47 height 9
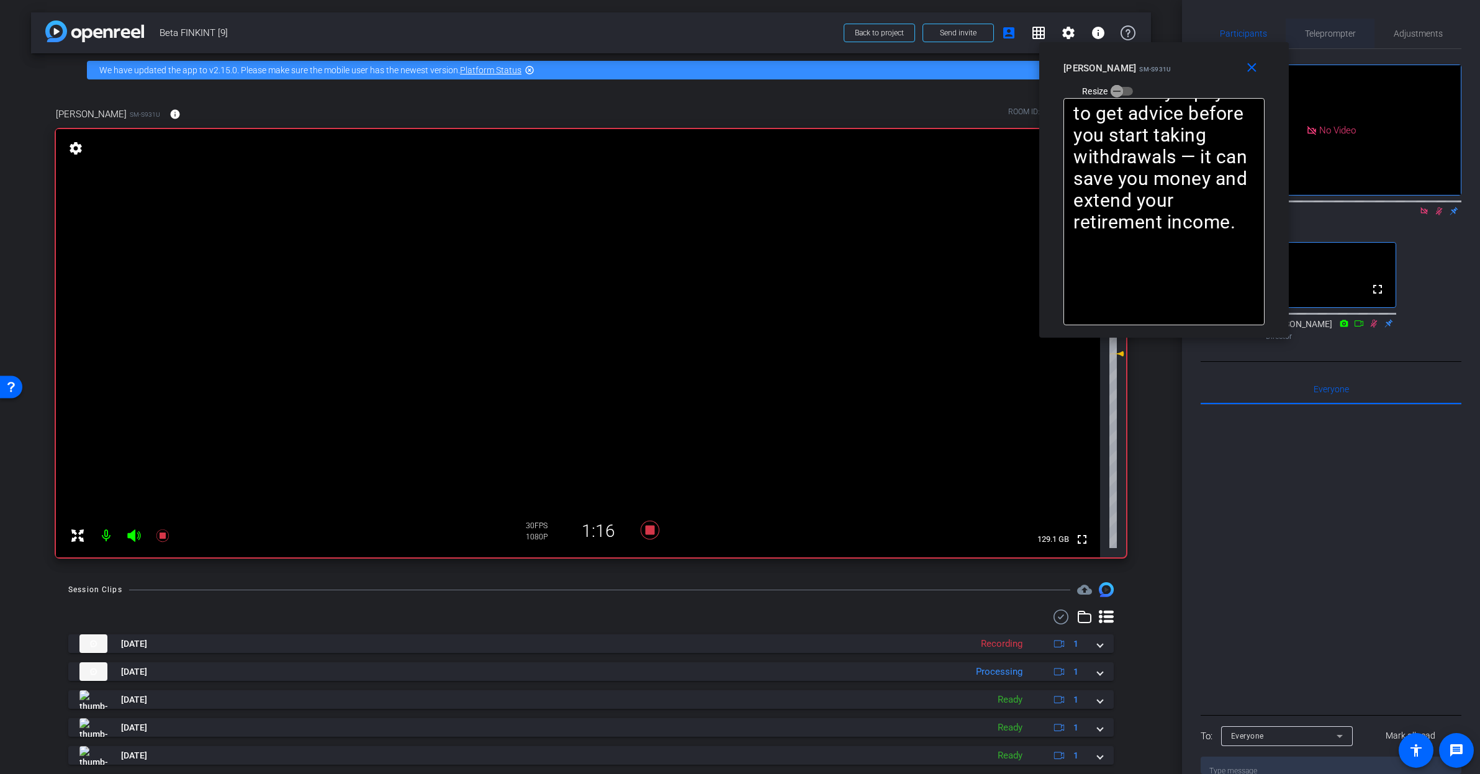
click at [1332, 36] on span "Teleprompter" at bounding box center [1330, 33] width 51 height 9
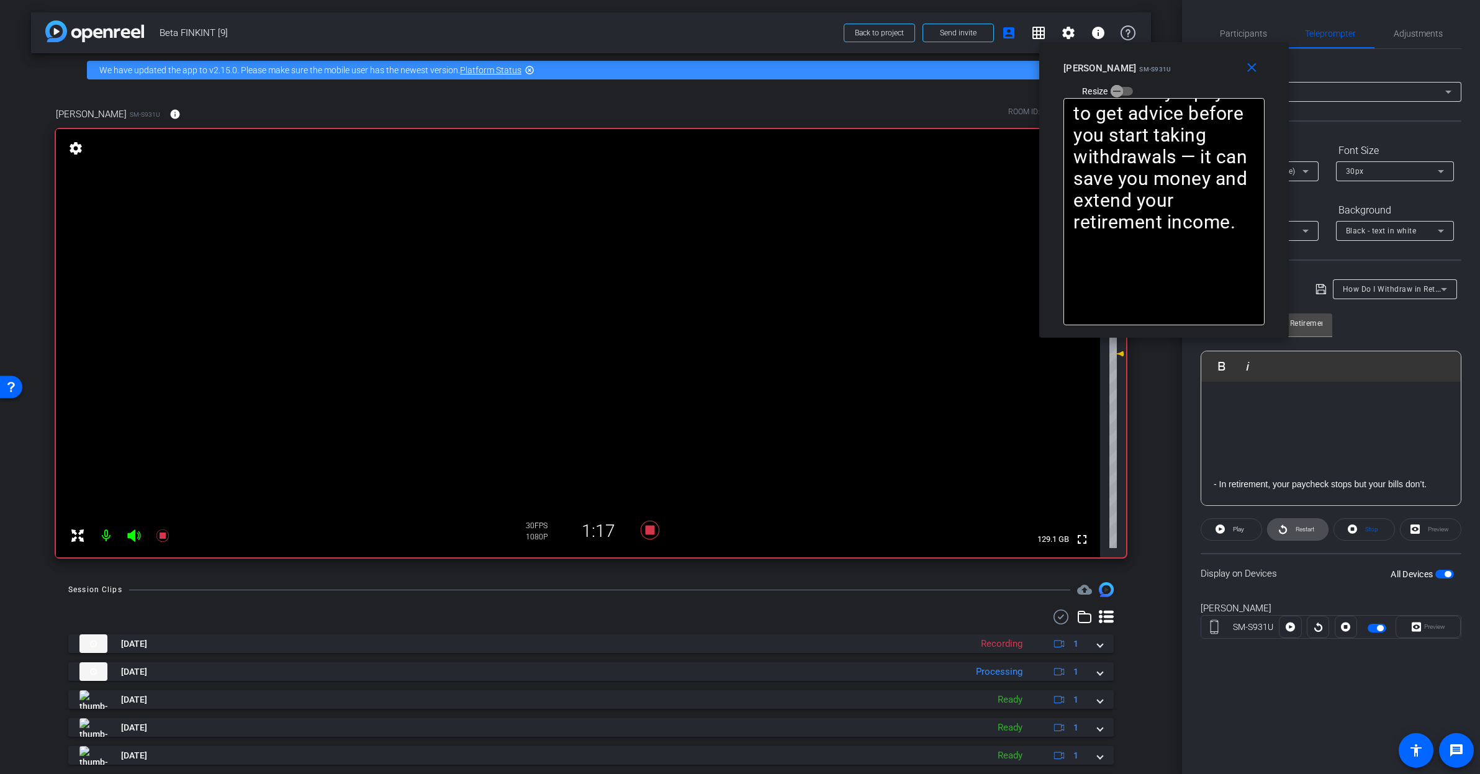
click at [1291, 529] on span at bounding box center [1298, 530] width 60 height 30
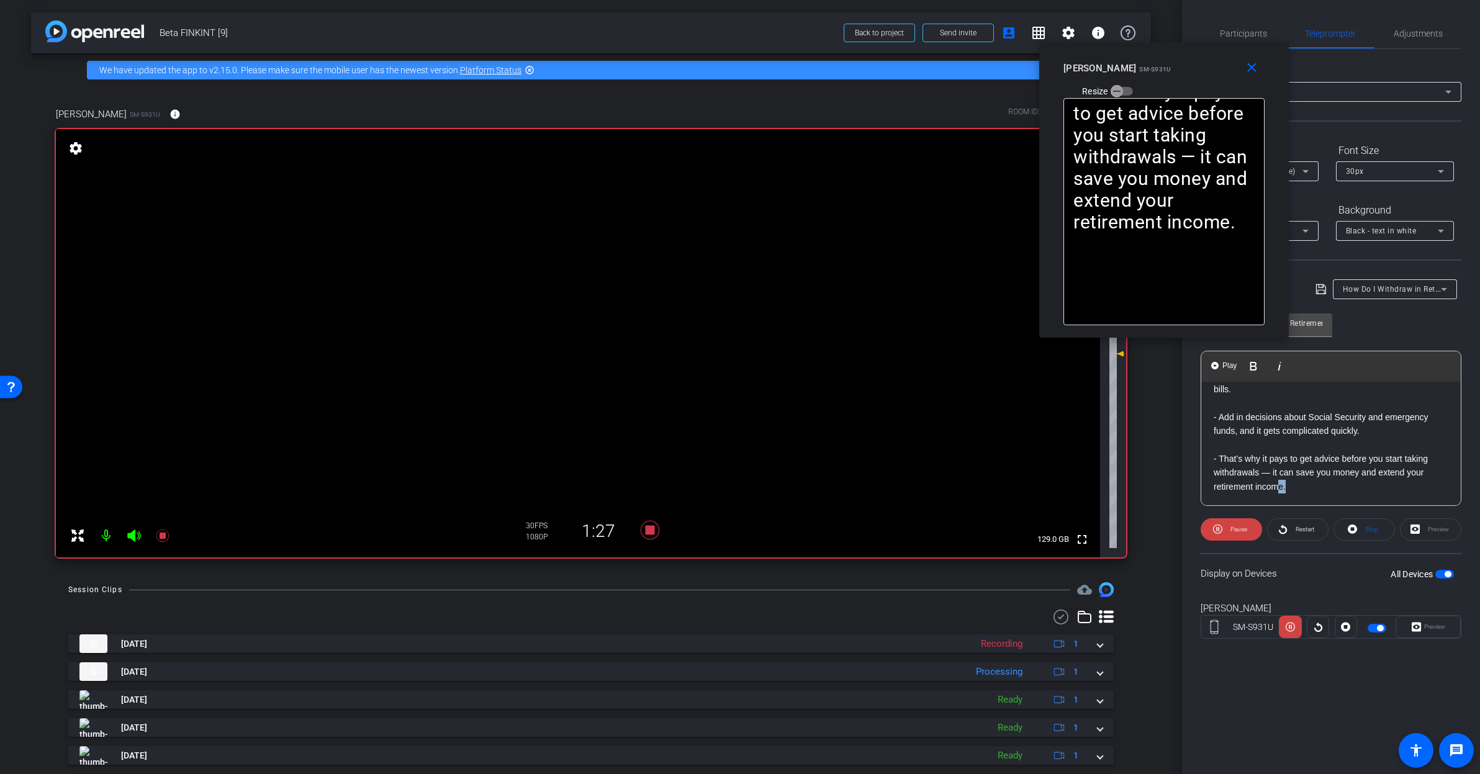
scroll to position [207, 0]
drag, startPoint x: 1296, startPoint y: 503, endPoint x: 1244, endPoint y: 456, distance: 70.3
click at [1244, 456] on div "- In retirement, your paycheck stops but your bills don’t. - You’ve got three b…" at bounding box center [1330, 340] width 259 height 331
click at [1305, 493] on p "- That’s why it pays to get advice before you start taking withdrawals — it can…" at bounding box center [1331, 472] width 235 height 42
click at [1261, 29] on span "Participants" at bounding box center [1243, 33] width 47 height 9
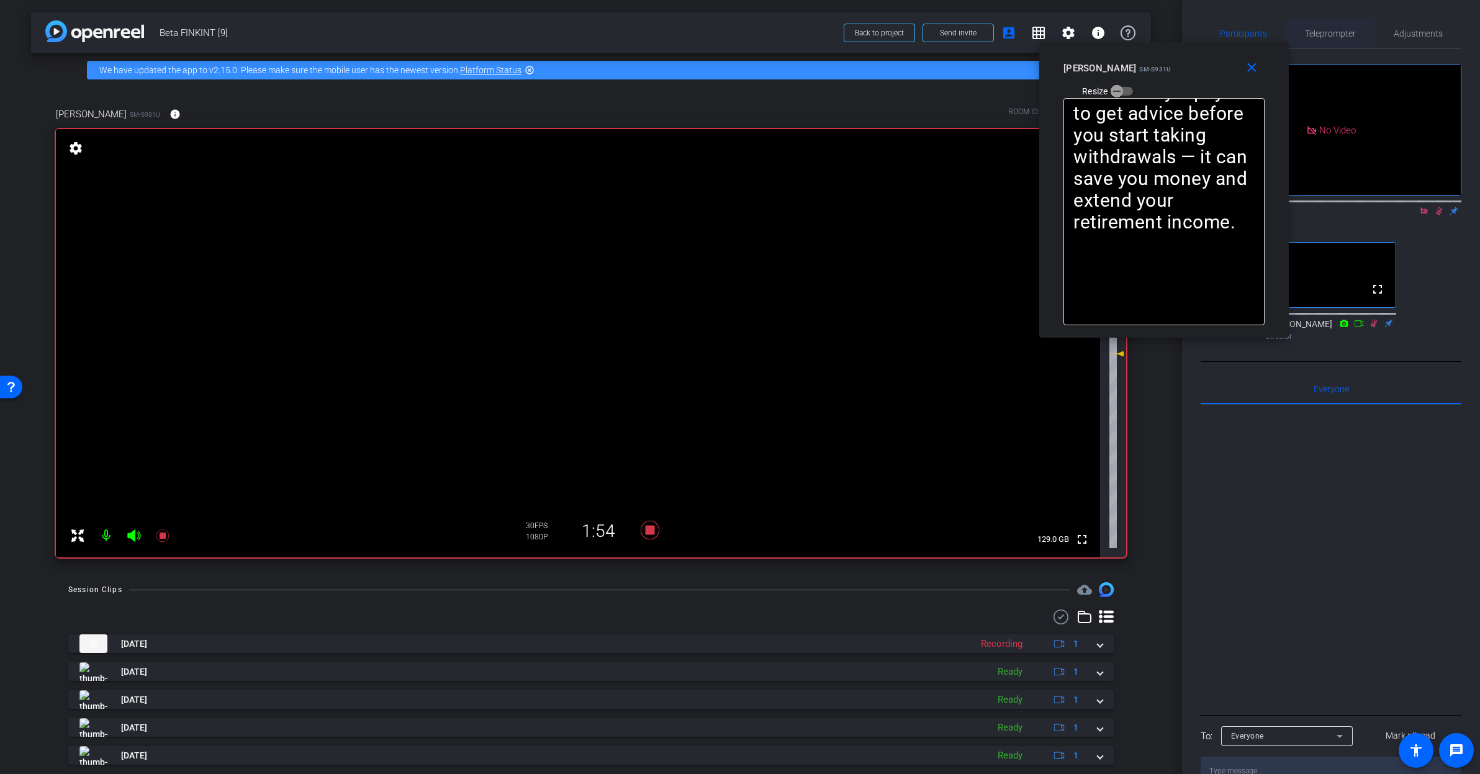
click at [1342, 32] on span "Teleprompter" at bounding box center [1330, 33] width 51 height 9
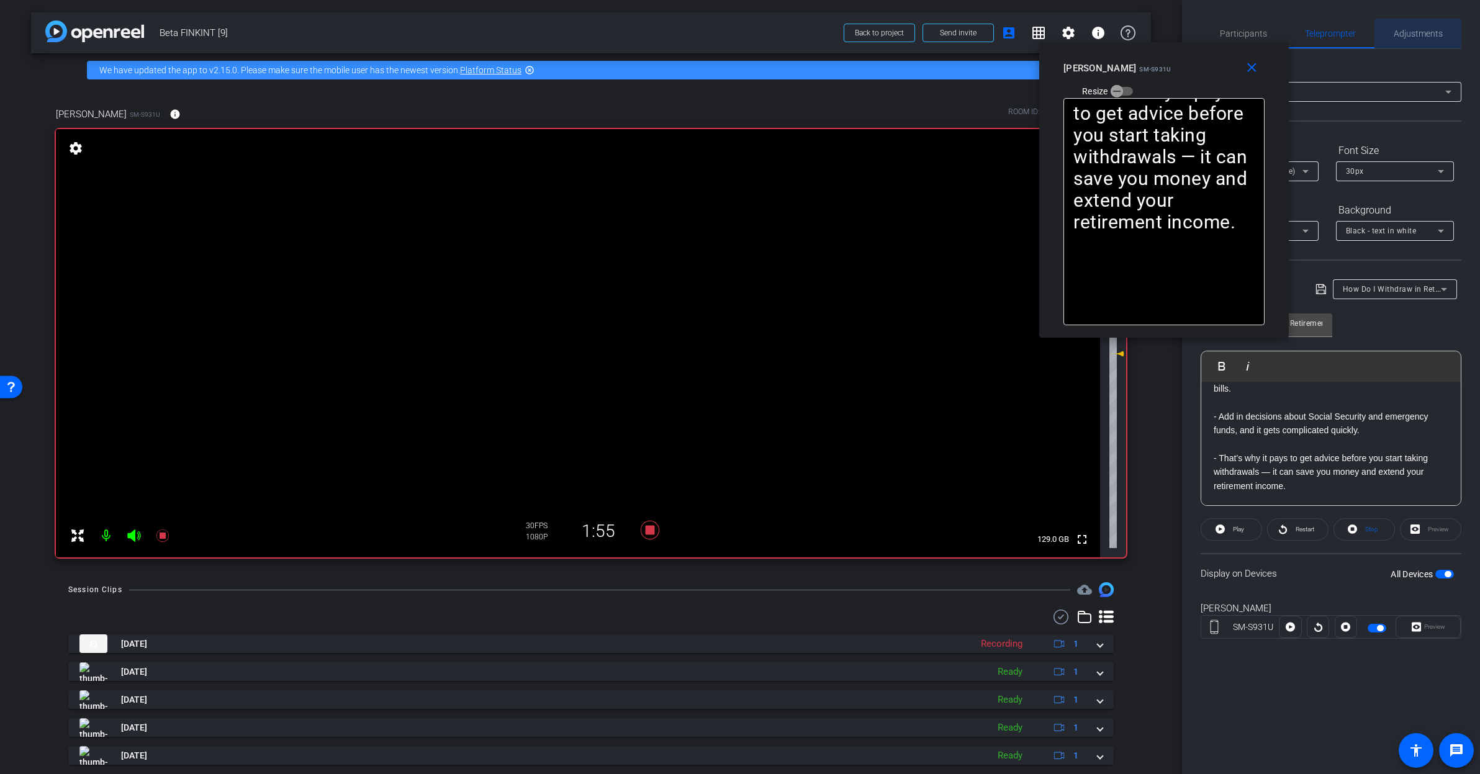
click at [1409, 30] on span "Adjustments" at bounding box center [1418, 33] width 49 height 9
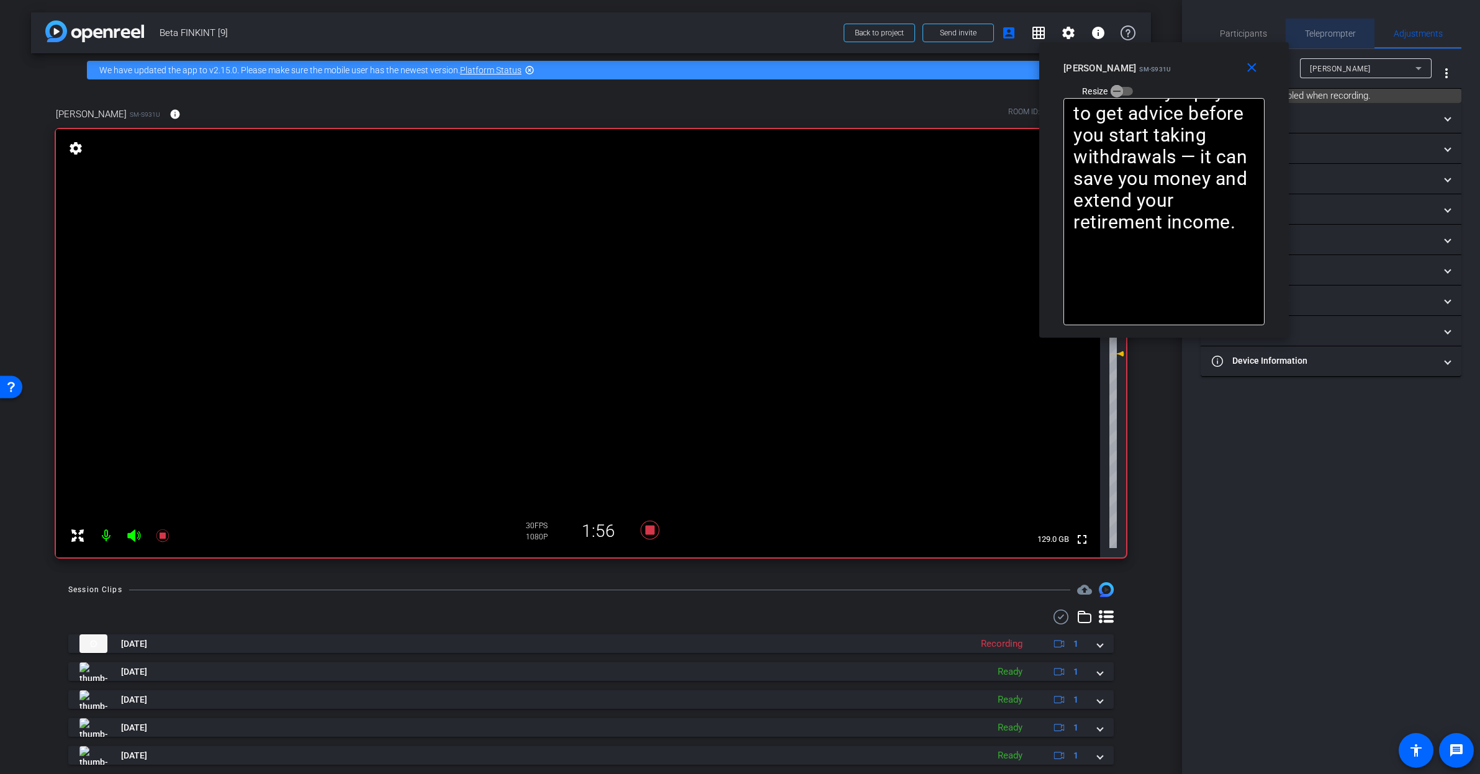
click at [1336, 33] on span "Teleprompter" at bounding box center [1330, 33] width 51 height 9
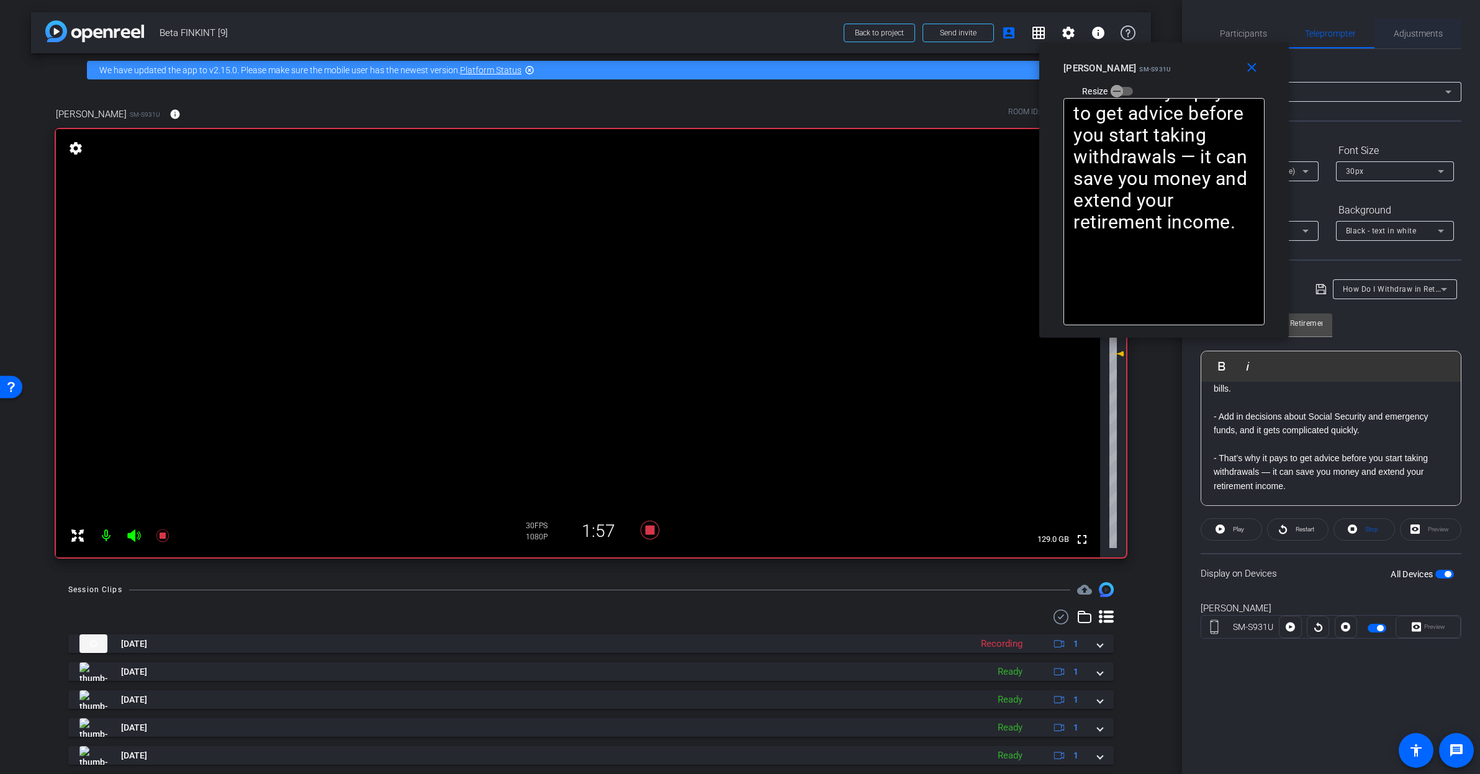
click at [1430, 37] on span "Adjustments" at bounding box center [1418, 33] width 49 height 9
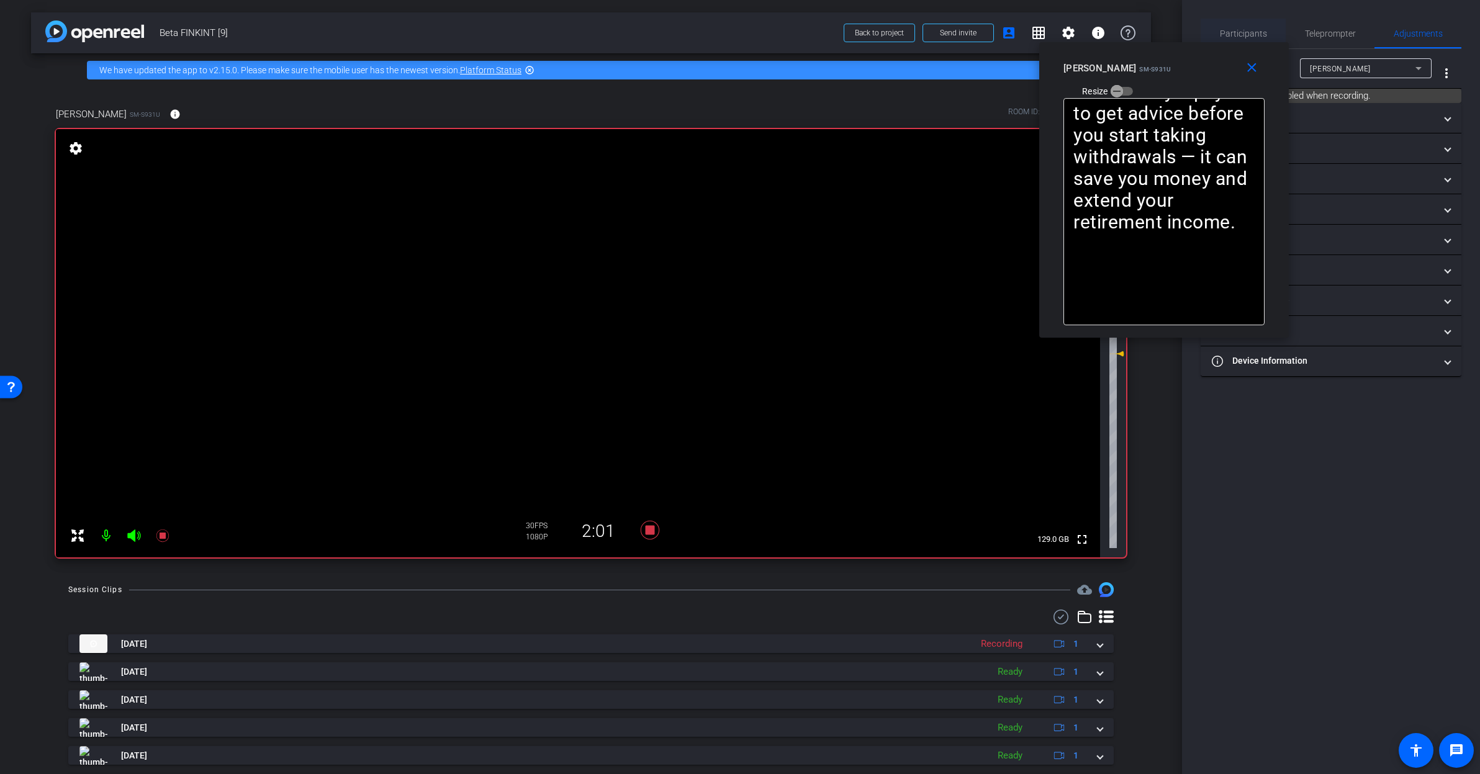
click at [1238, 29] on span "Participants" at bounding box center [1243, 33] width 47 height 9
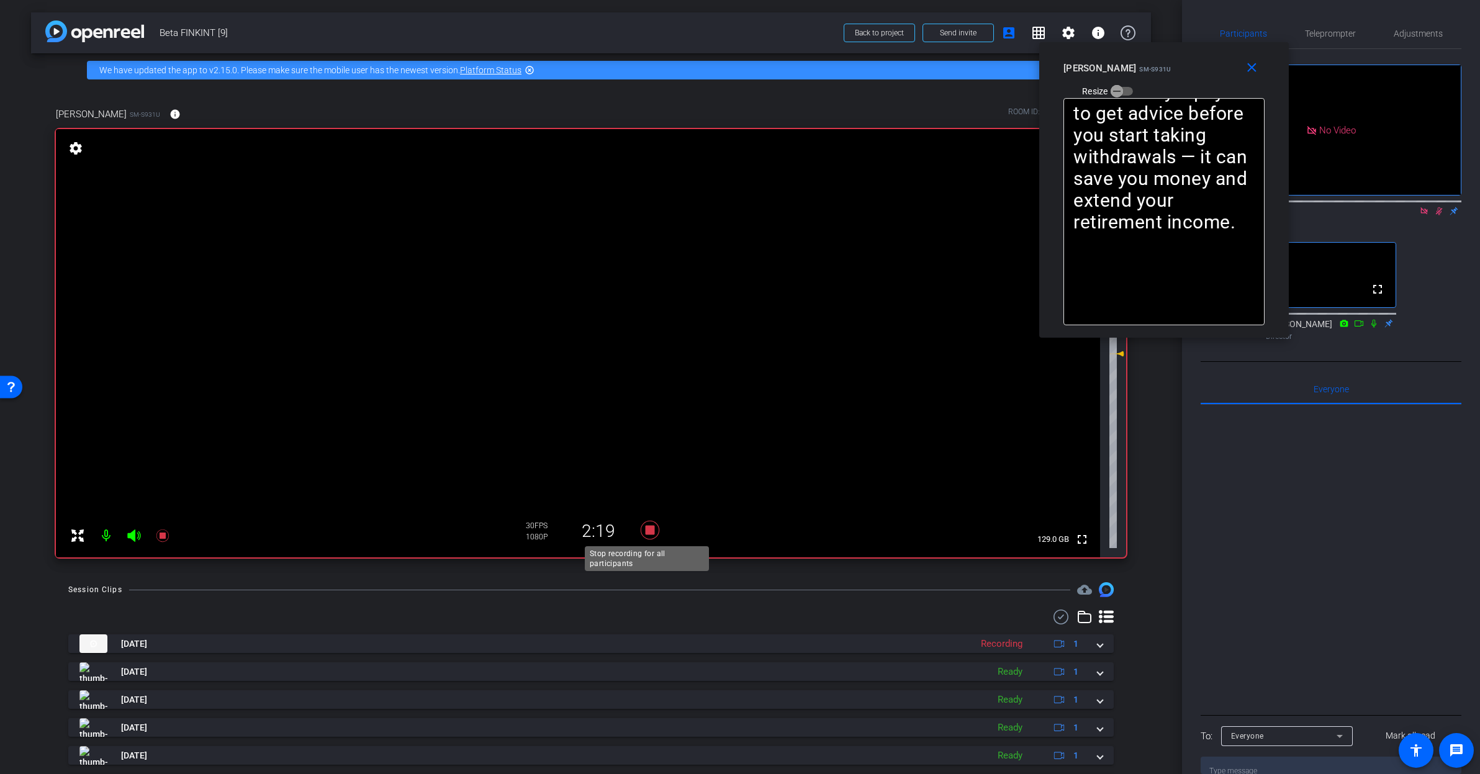
click at [646, 529] on icon at bounding box center [650, 530] width 19 height 19
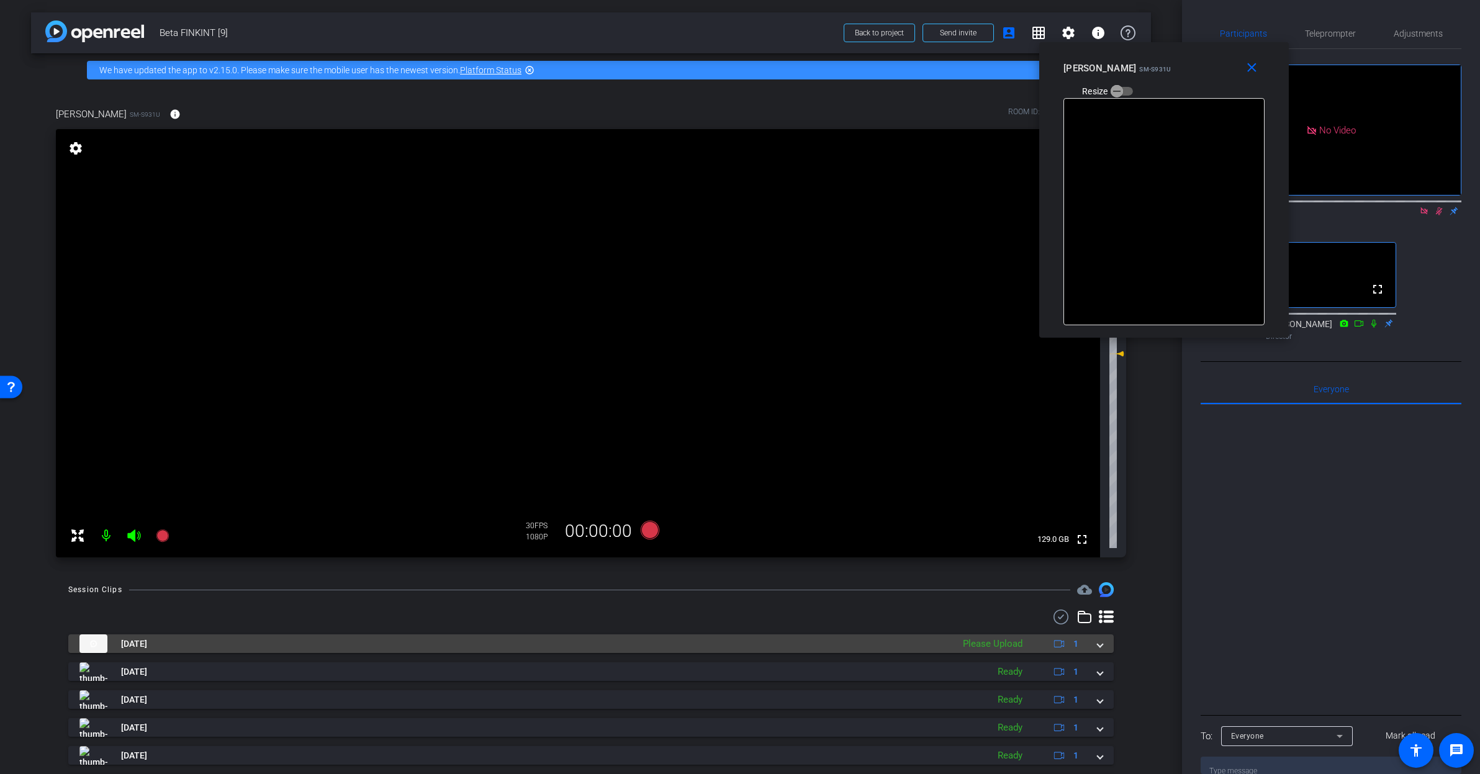
click at [1098, 639] on span at bounding box center [1100, 644] width 5 height 13
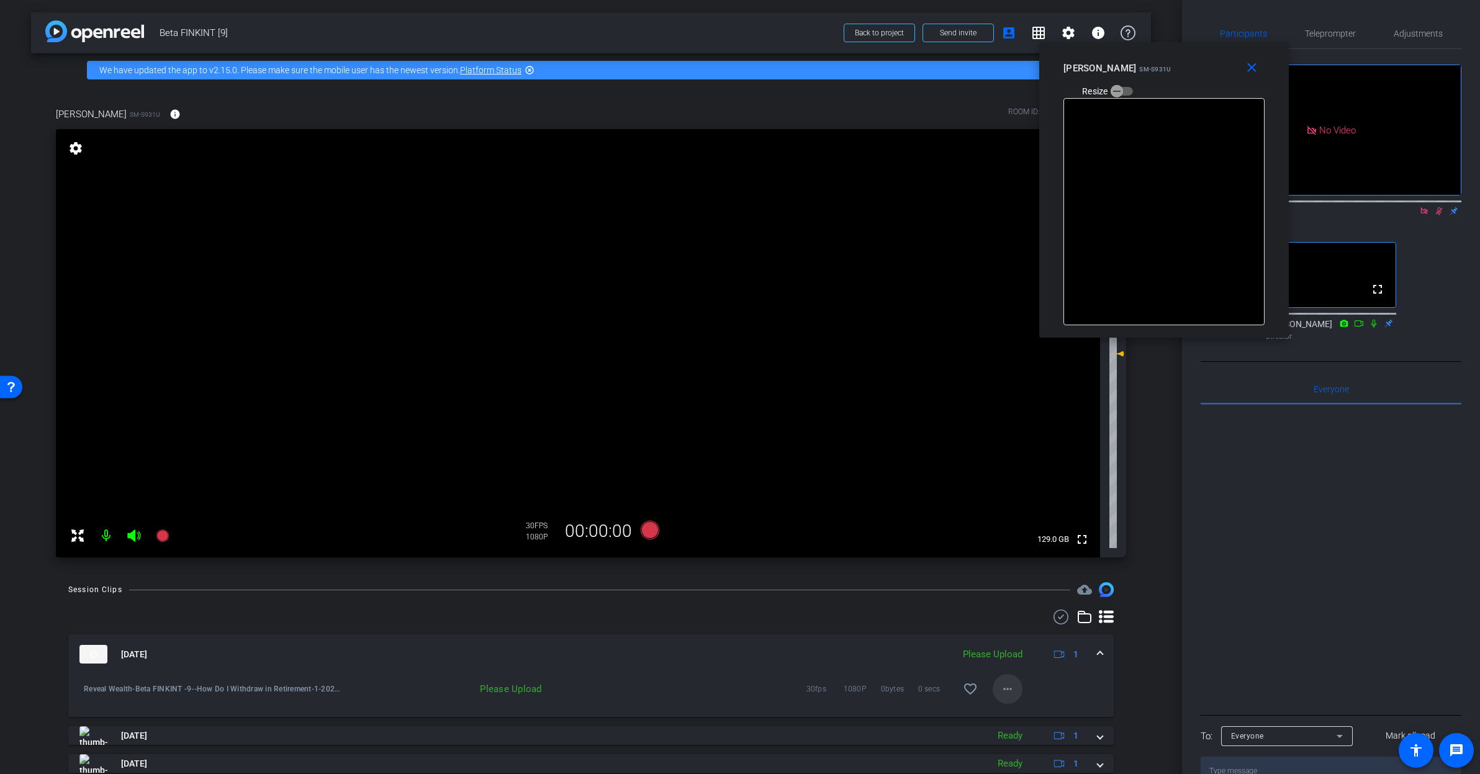
click at [993, 693] on span at bounding box center [1008, 689] width 30 height 30
click at [1023, 712] on span "Upload" at bounding box center [1021, 715] width 50 height 15
click at [1098, 655] on span at bounding box center [1100, 654] width 5 height 13
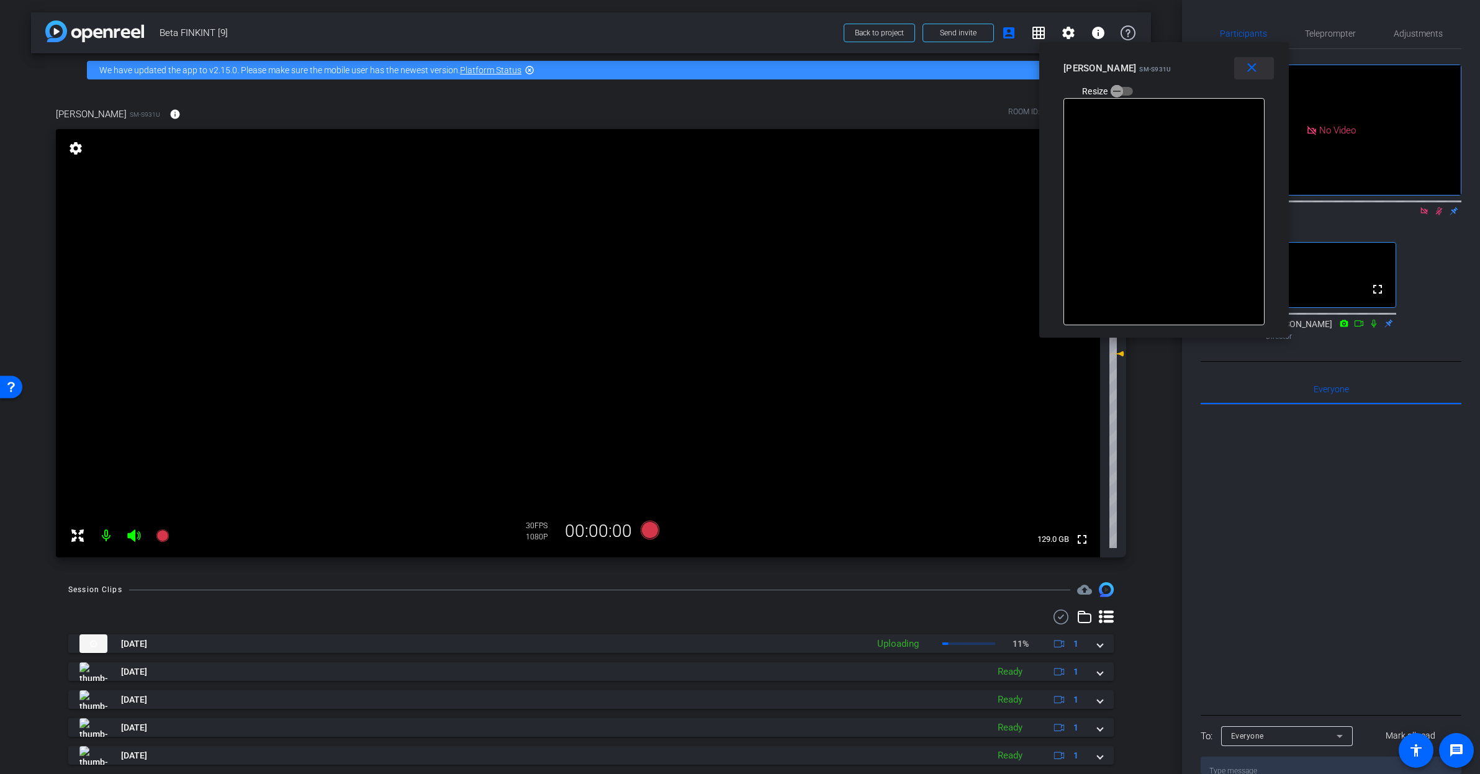
drag, startPoint x: 1251, startPoint y: 81, endPoint x: 1265, endPoint y: 70, distance: 18.5
click at [1251, 81] on span at bounding box center [1254, 68] width 40 height 30
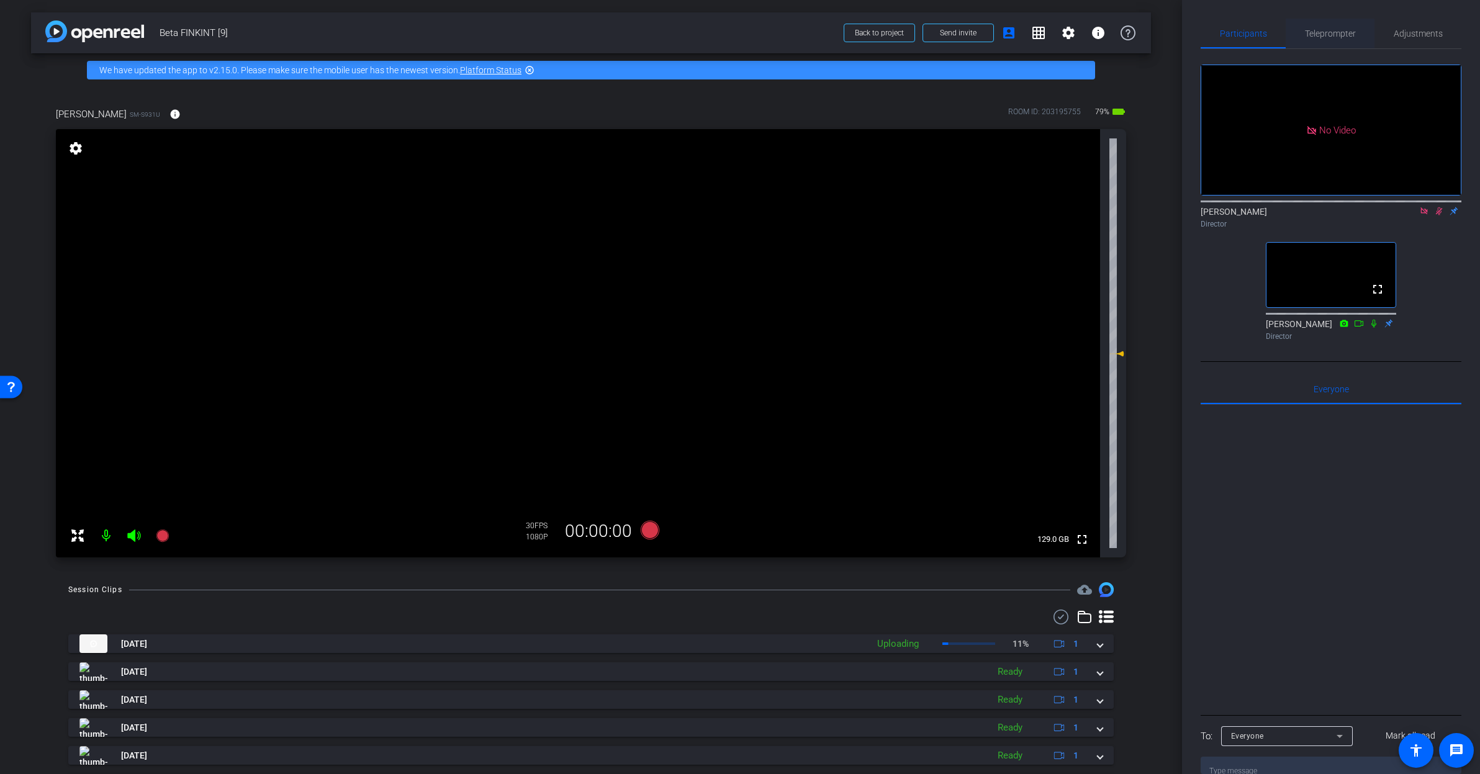
click at [1340, 34] on span "Teleprompter" at bounding box center [1330, 33] width 51 height 9
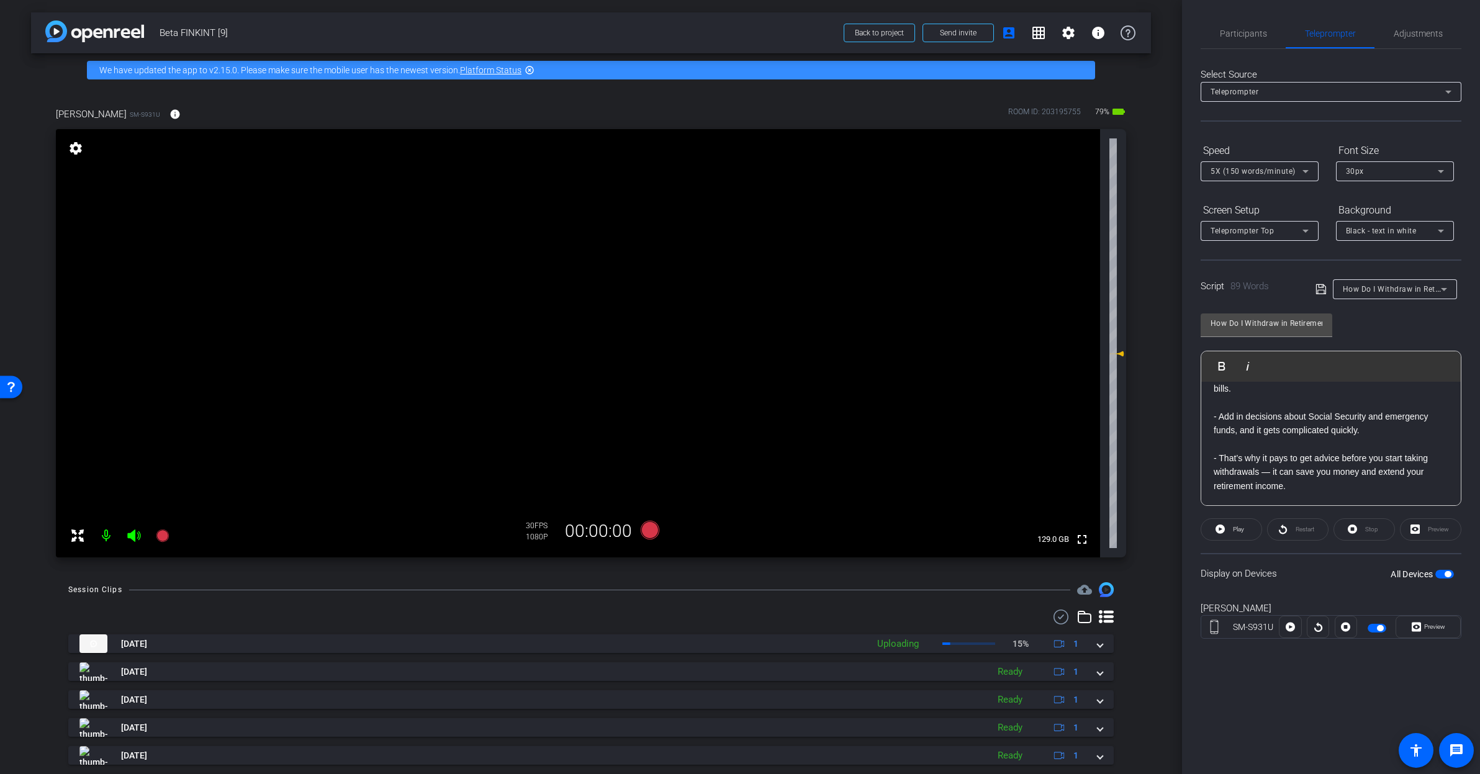
click at [1376, 284] on div "How Do I Withdraw in Retirement" at bounding box center [1392, 289] width 98 height 16
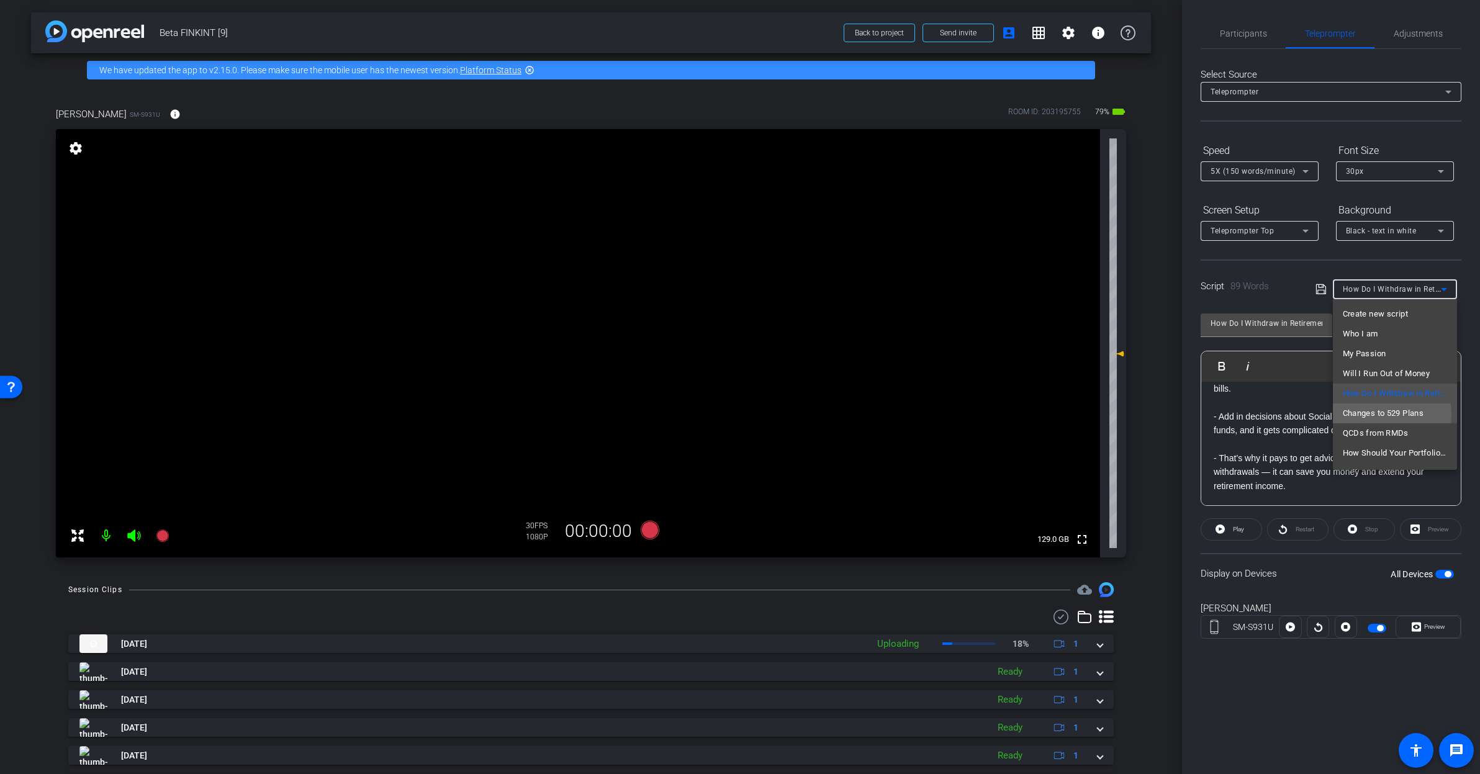
click at [1389, 414] on span "Changes to 529 Plans" at bounding box center [1383, 413] width 81 height 15
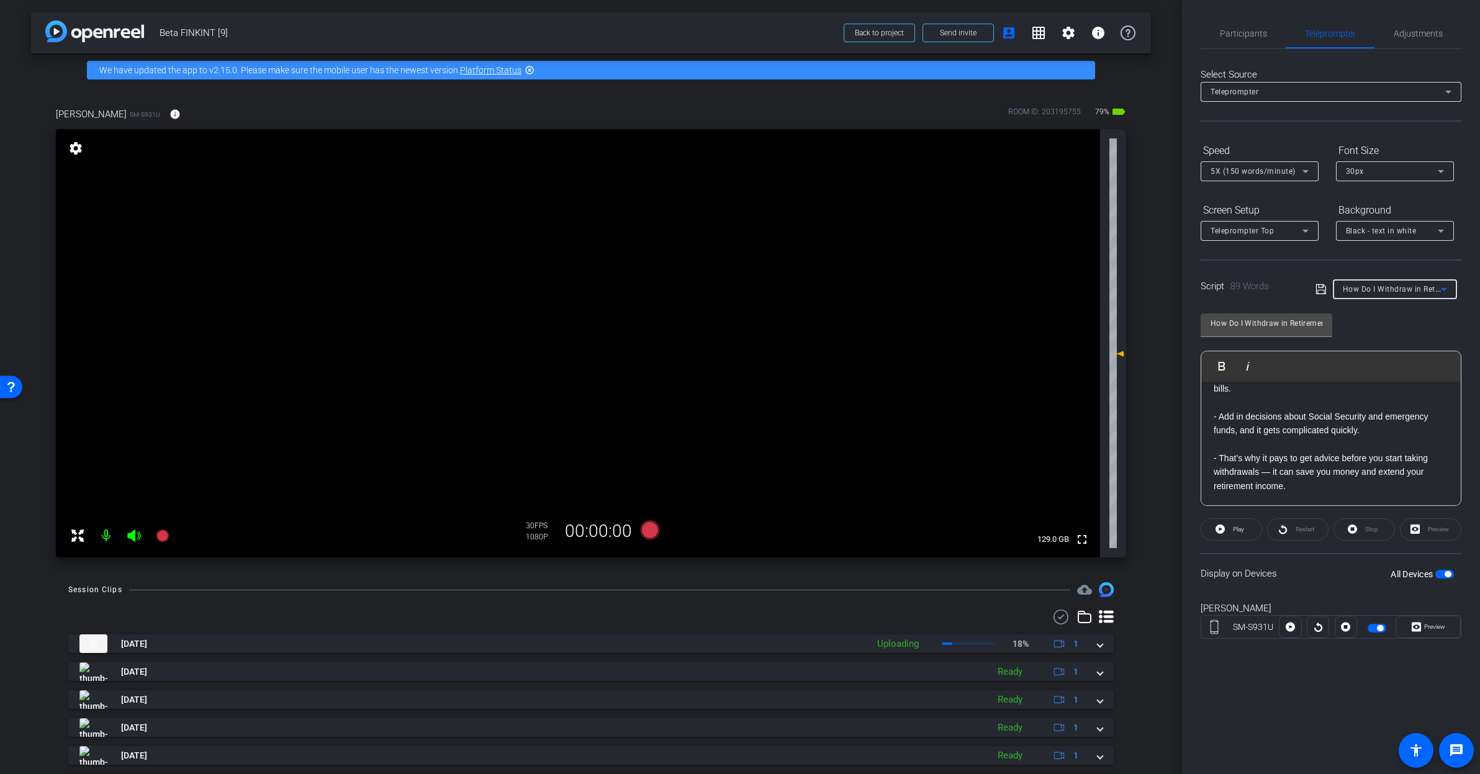
type input "Changes to 529 Plans"
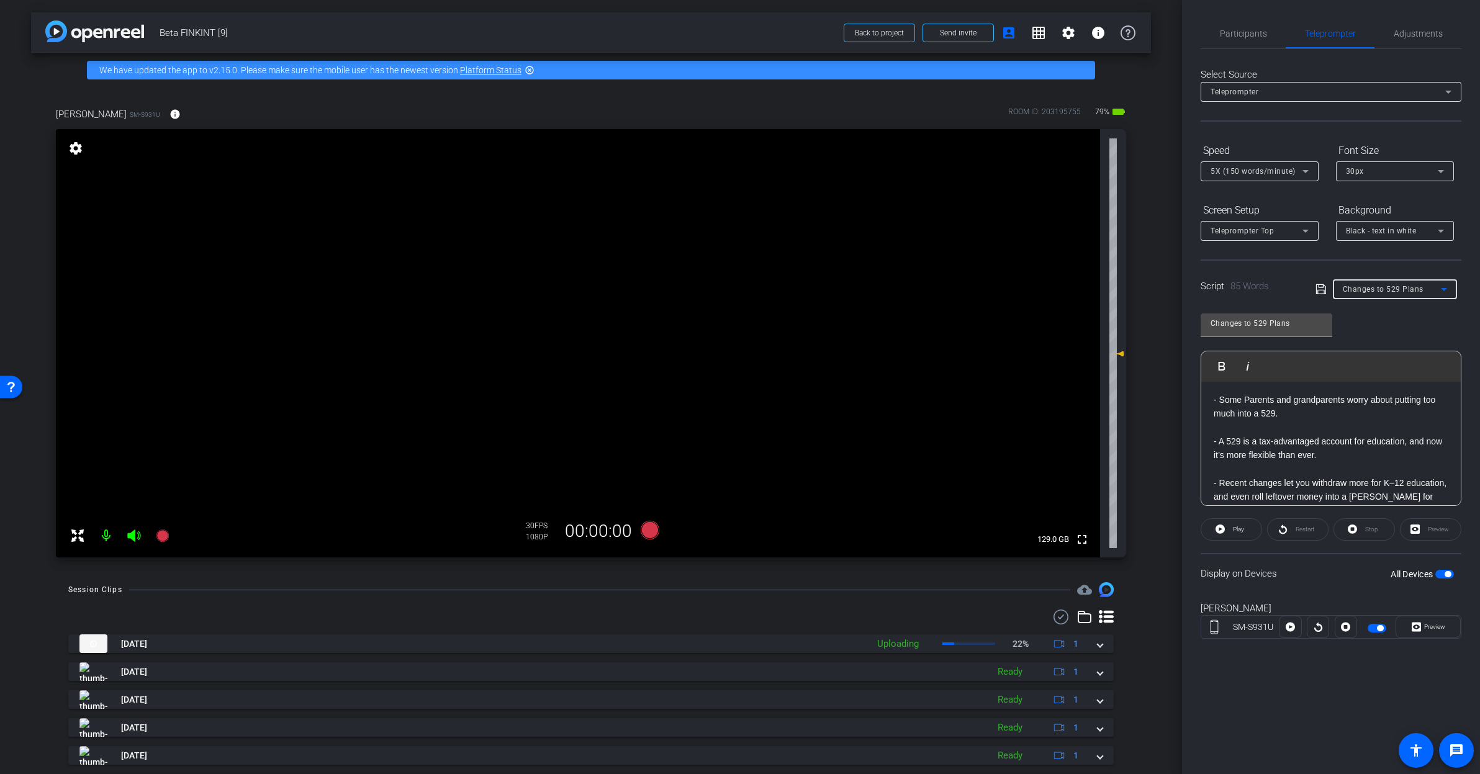
scroll to position [0, 0]
click at [1409, 289] on span "Changes to 529 Plans" at bounding box center [1383, 289] width 81 height 9
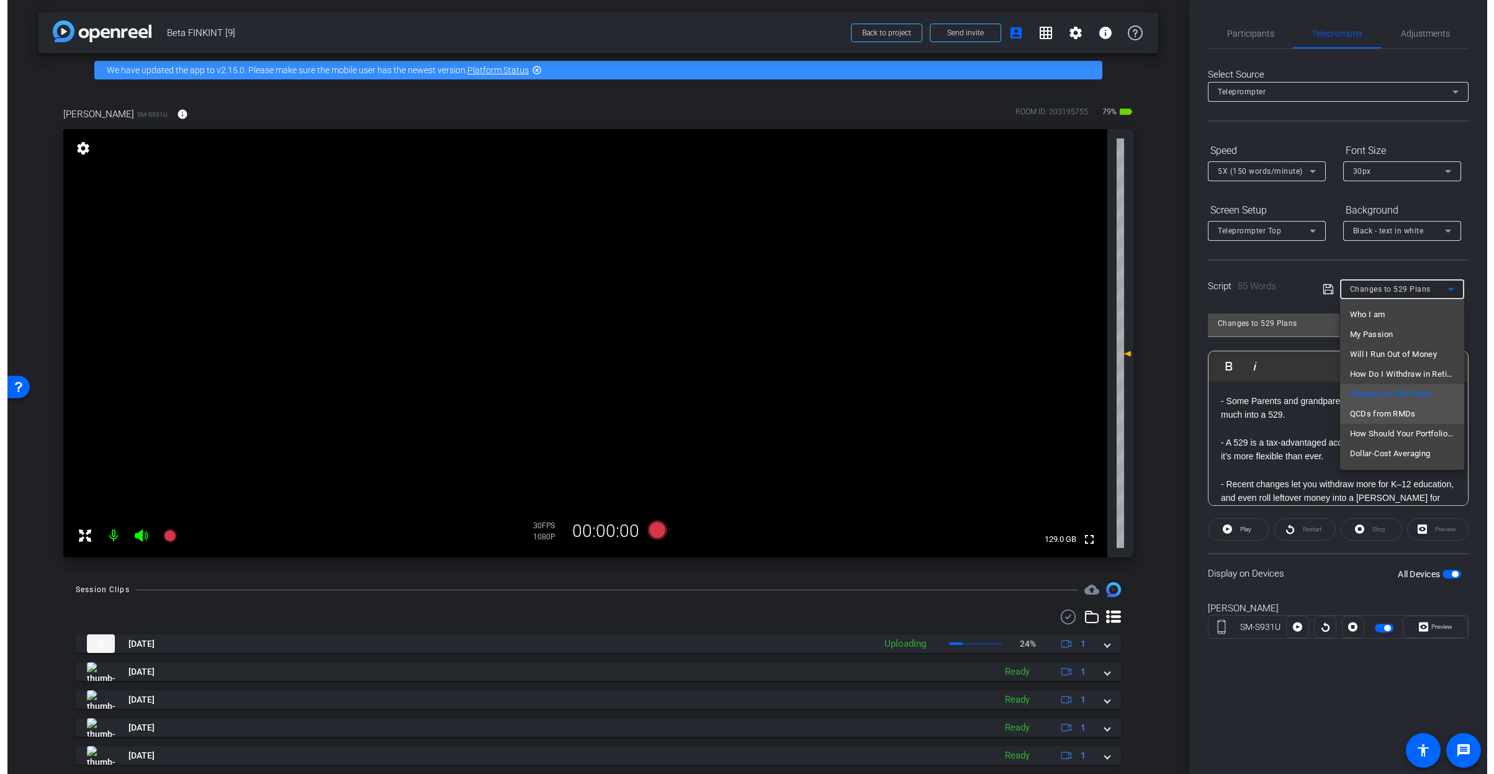
scroll to position [38, 0]
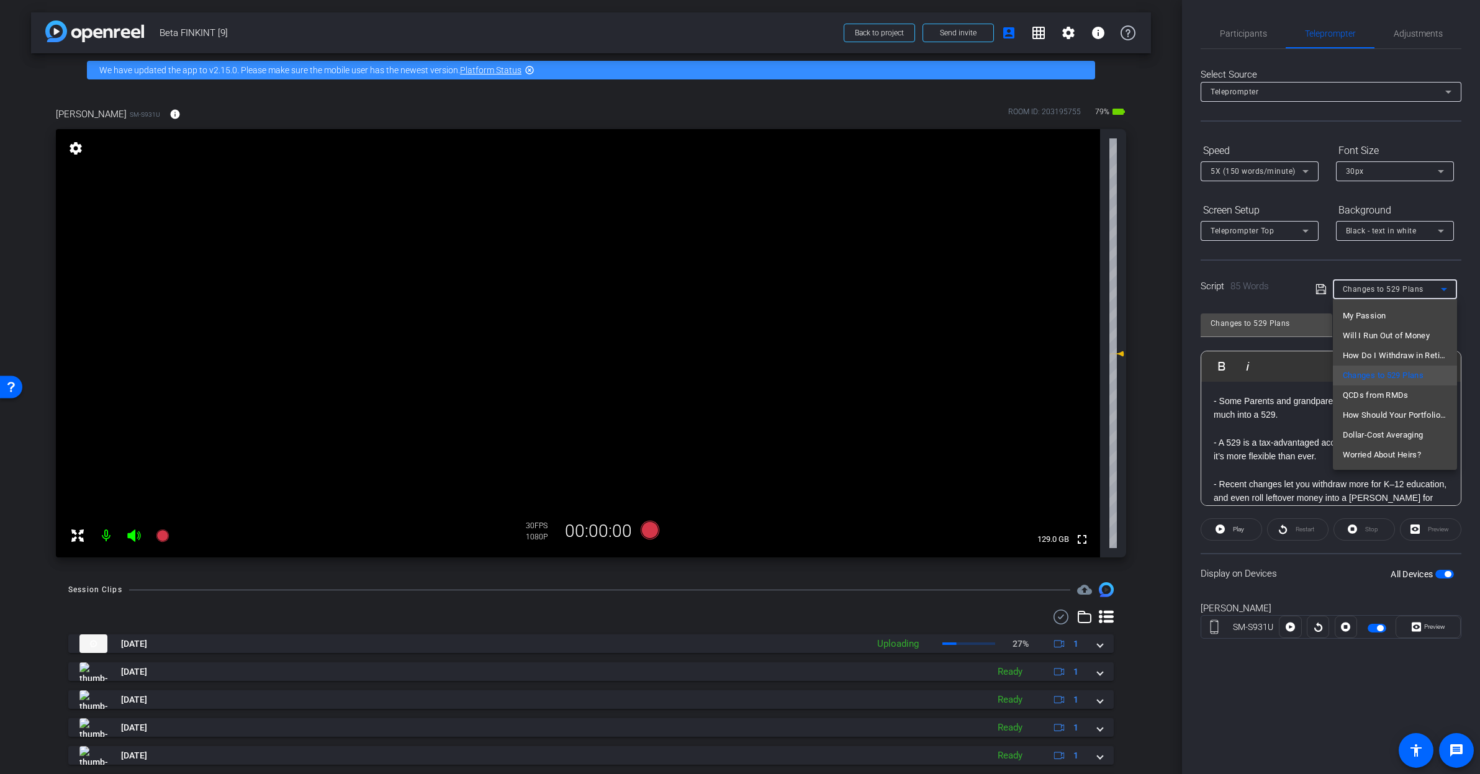
click at [1296, 269] on div at bounding box center [740, 387] width 1480 height 774
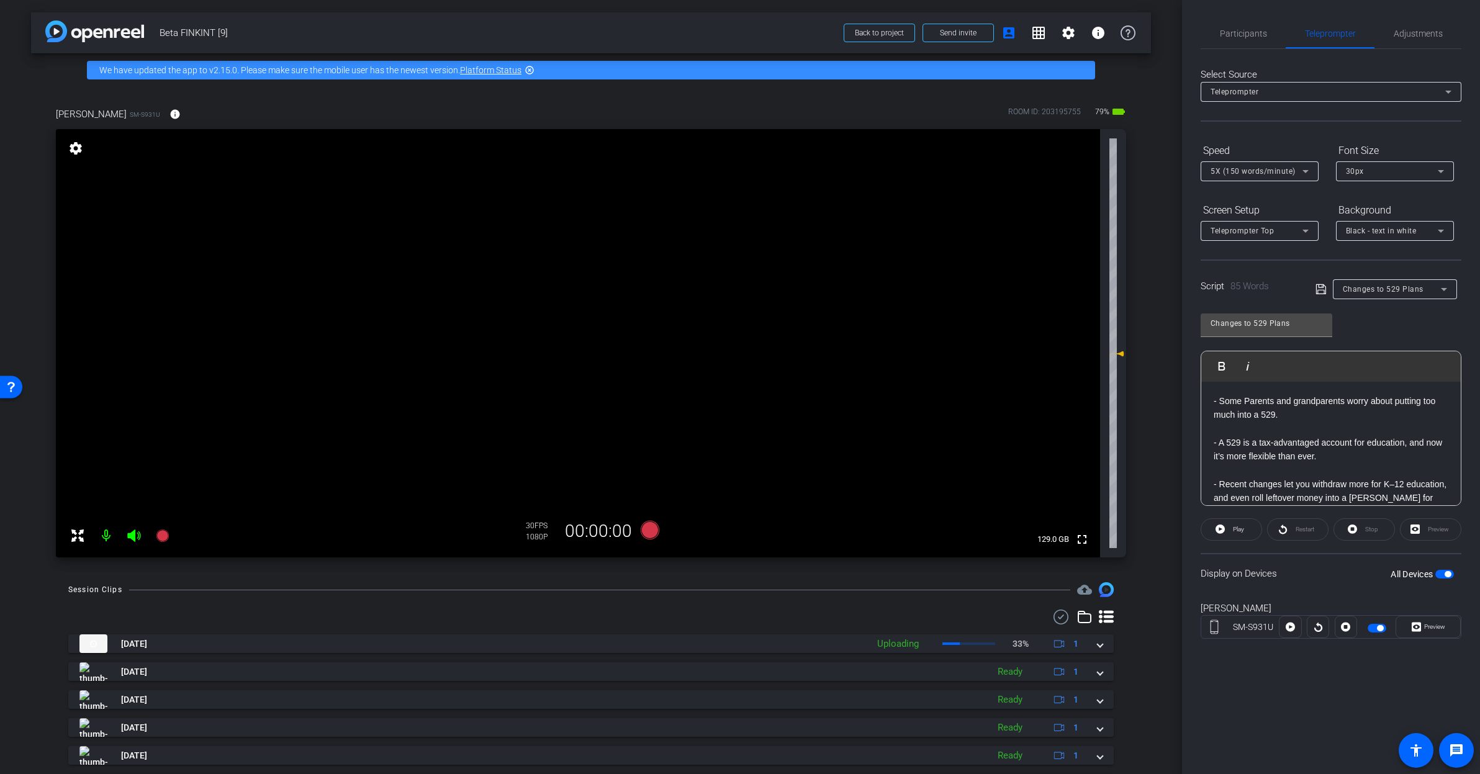
click at [1209, 396] on div "- Some Parents and grandparents worry about putting too much into a 529. - A 52…" at bounding box center [1330, 498] width 259 height 233
click at [1255, 29] on span "Participants" at bounding box center [1243, 33] width 47 height 9
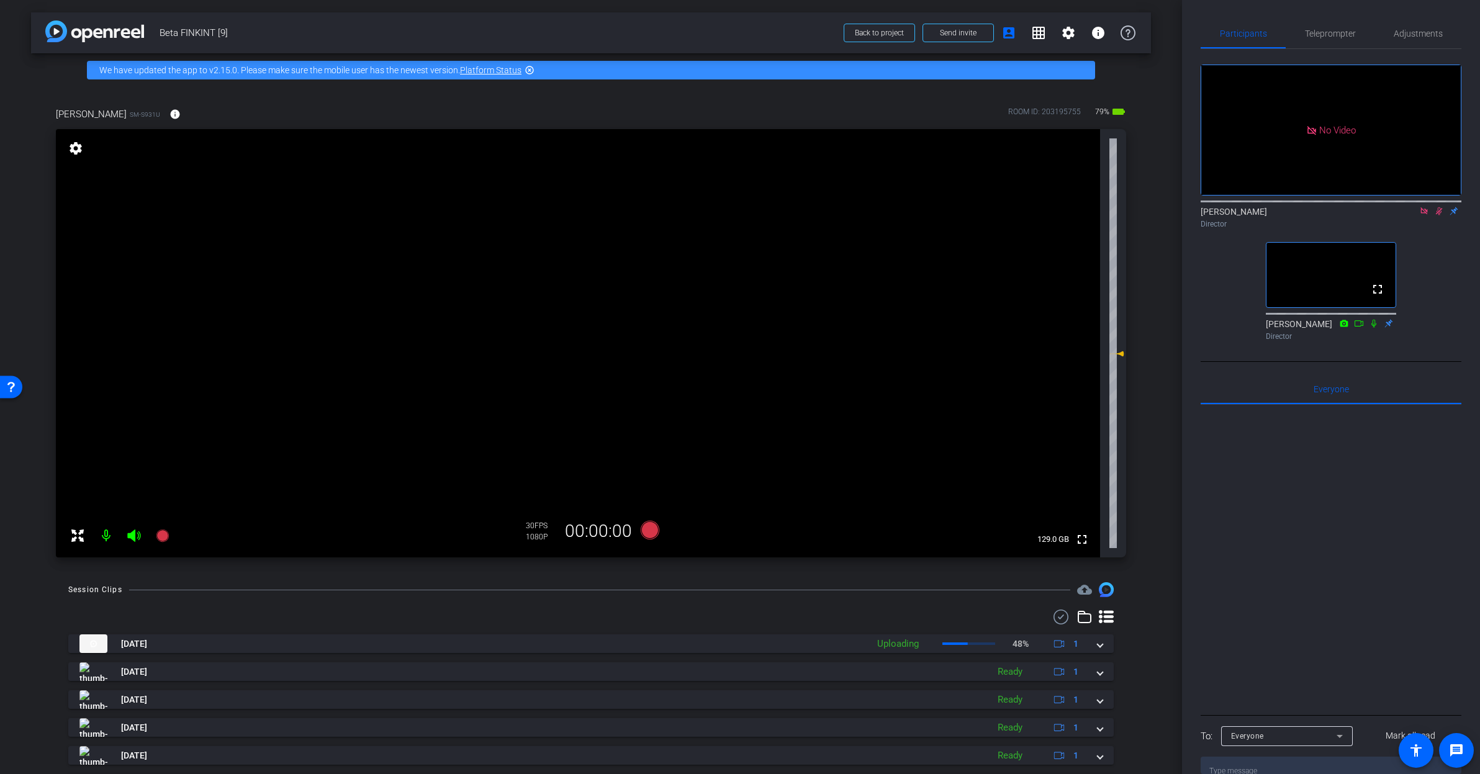
click at [1426, 207] on icon at bounding box center [1424, 211] width 10 height 9
click at [1404, 215] on icon at bounding box center [1409, 211] width 10 height 9
click at [1420, 214] on icon at bounding box center [1423, 210] width 7 height 7
click at [1421, 215] on icon at bounding box center [1424, 211] width 7 height 8
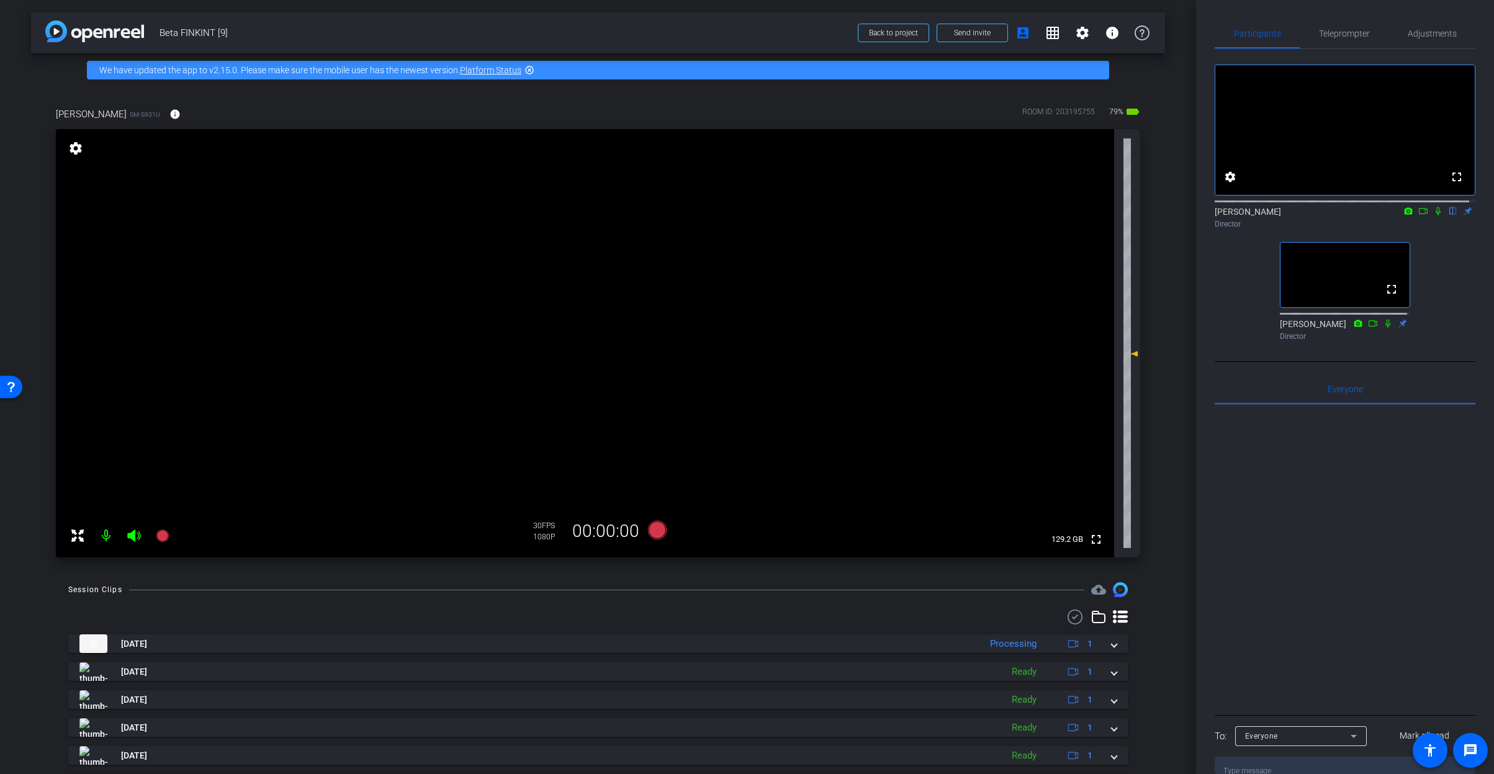
click at [1399, 382] on div "fullscreen settings Molly Roland flip Director fullscreen Tracy Shaw Director E…" at bounding box center [1345, 411] width 261 height 725
click at [1451, 346] on div "fullscreen settings Molly Roland flip Director fullscreen Tracy Shaw Director" at bounding box center [1345, 197] width 261 height 297
click at [1433, 215] on icon at bounding box center [1438, 211] width 10 height 9
click at [1419, 215] on icon at bounding box center [1424, 211] width 10 height 9
click at [1345, 29] on span "Teleprompter" at bounding box center [1344, 33] width 51 height 9
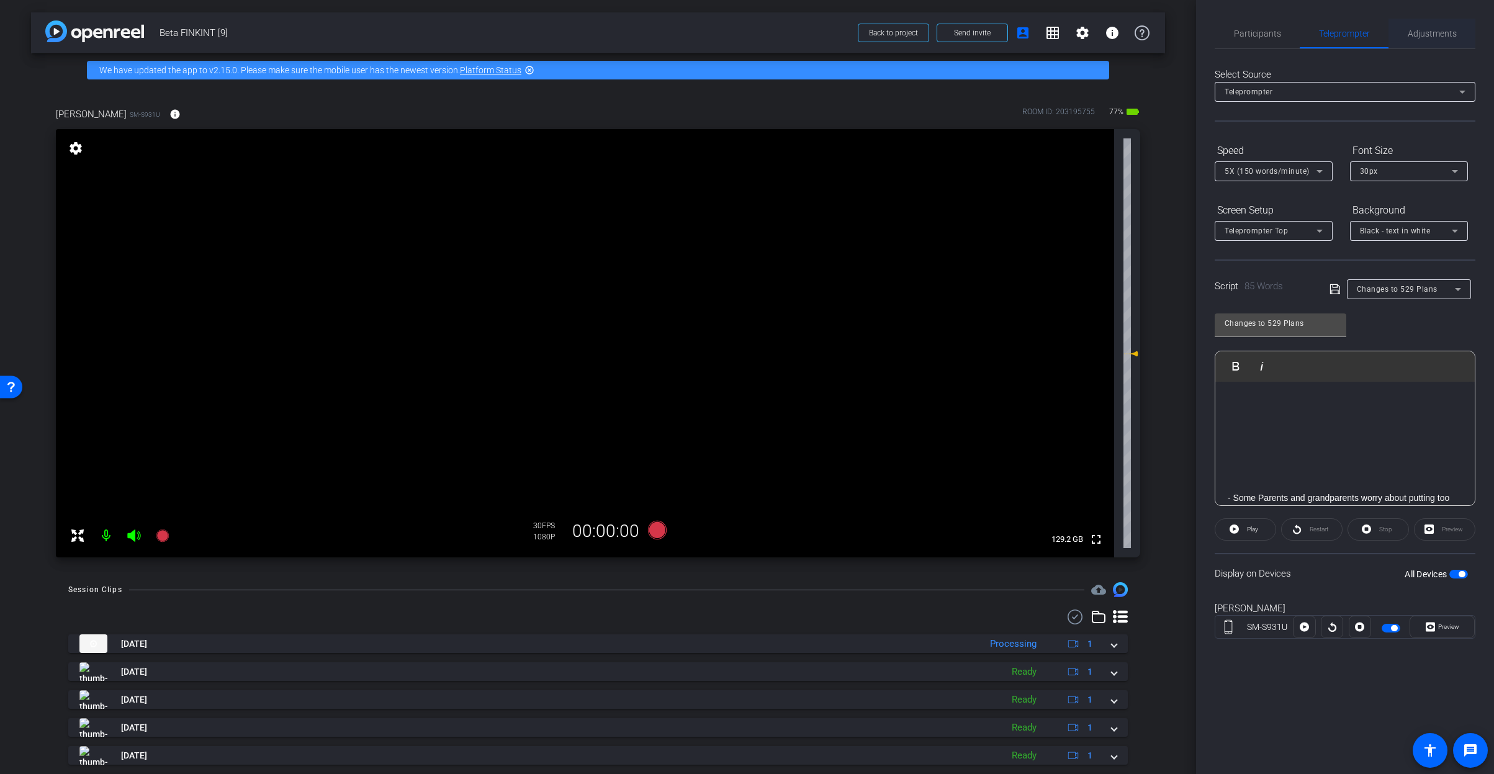
click at [1419, 36] on span "Adjustments" at bounding box center [1432, 33] width 49 height 9
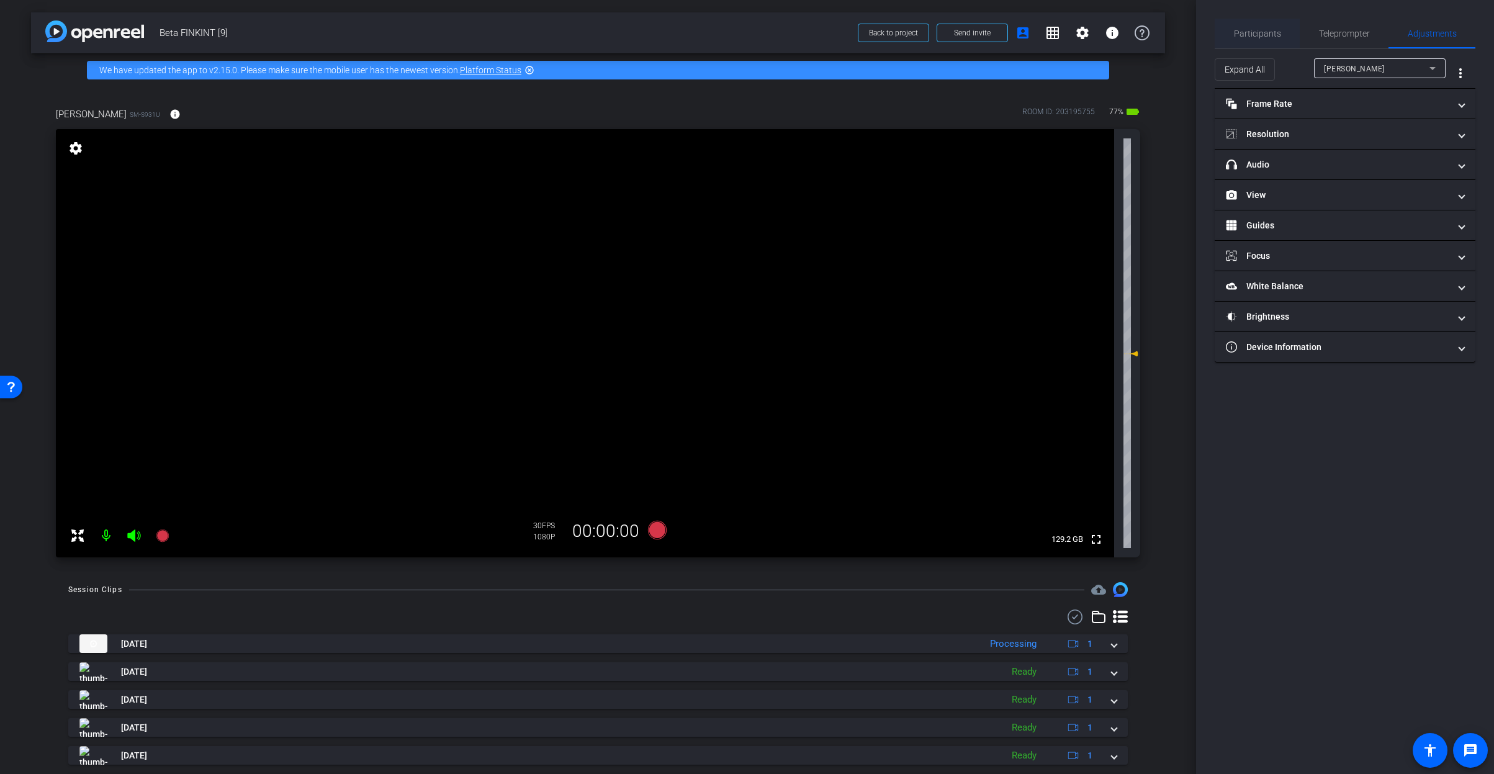
click at [1273, 35] on span "Participants" at bounding box center [1257, 33] width 47 height 9
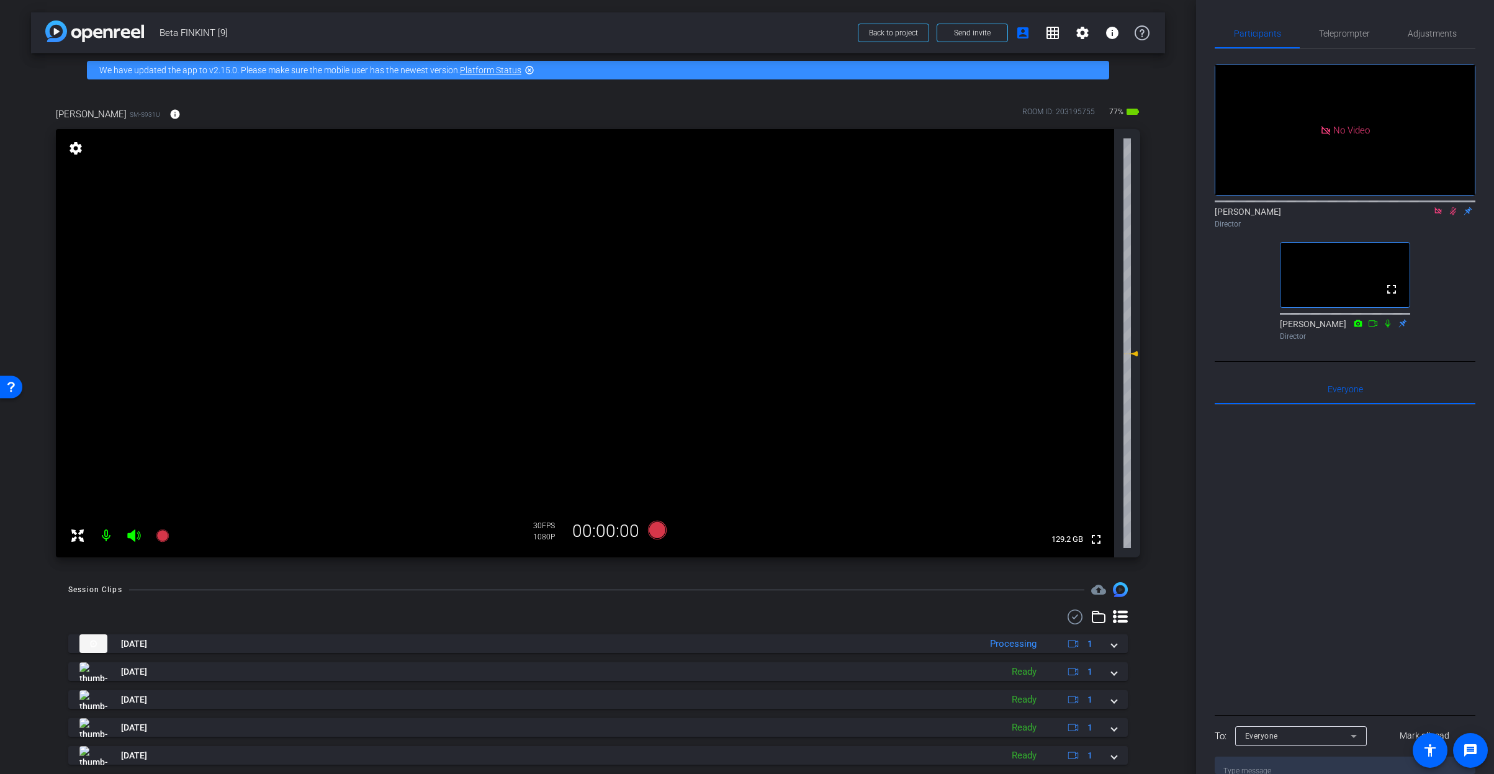
click at [1451, 207] on icon at bounding box center [1453, 211] width 10 height 9
click at [1443, 205] on mat-icon at bounding box center [1438, 210] width 15 height 11
click at [1419, 214] on icon at bounding box center [1423, 211] width 9 height 6
click at [1448, 215] on icon at bounding box center [1453, 211] width 10 height 9
click at [1332, 34] on span "Teleprompter" at bounding box center [1344, 33] width 51 height 9
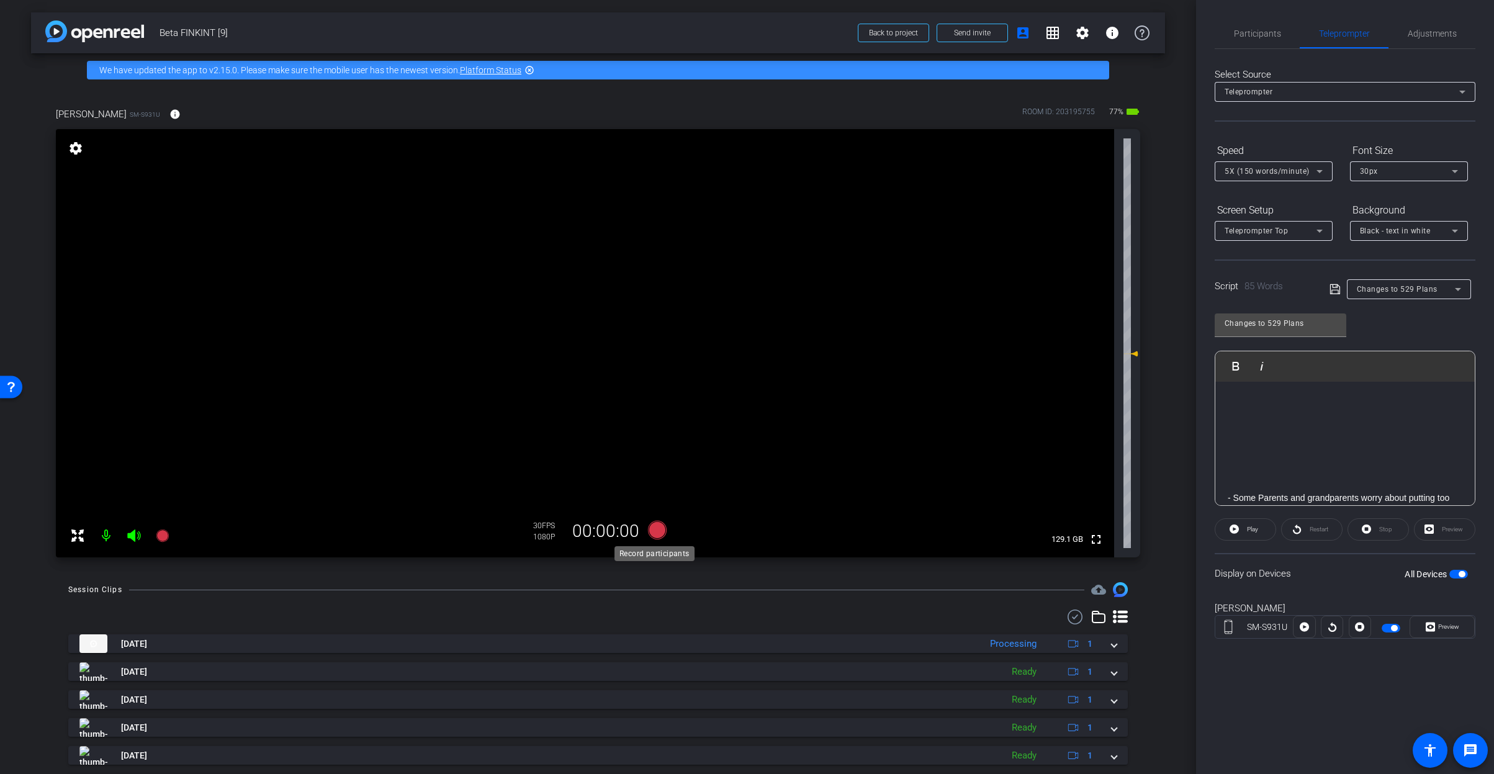
click at [649, 526] on icon at bounding box center [656, 530] width 19 height 19
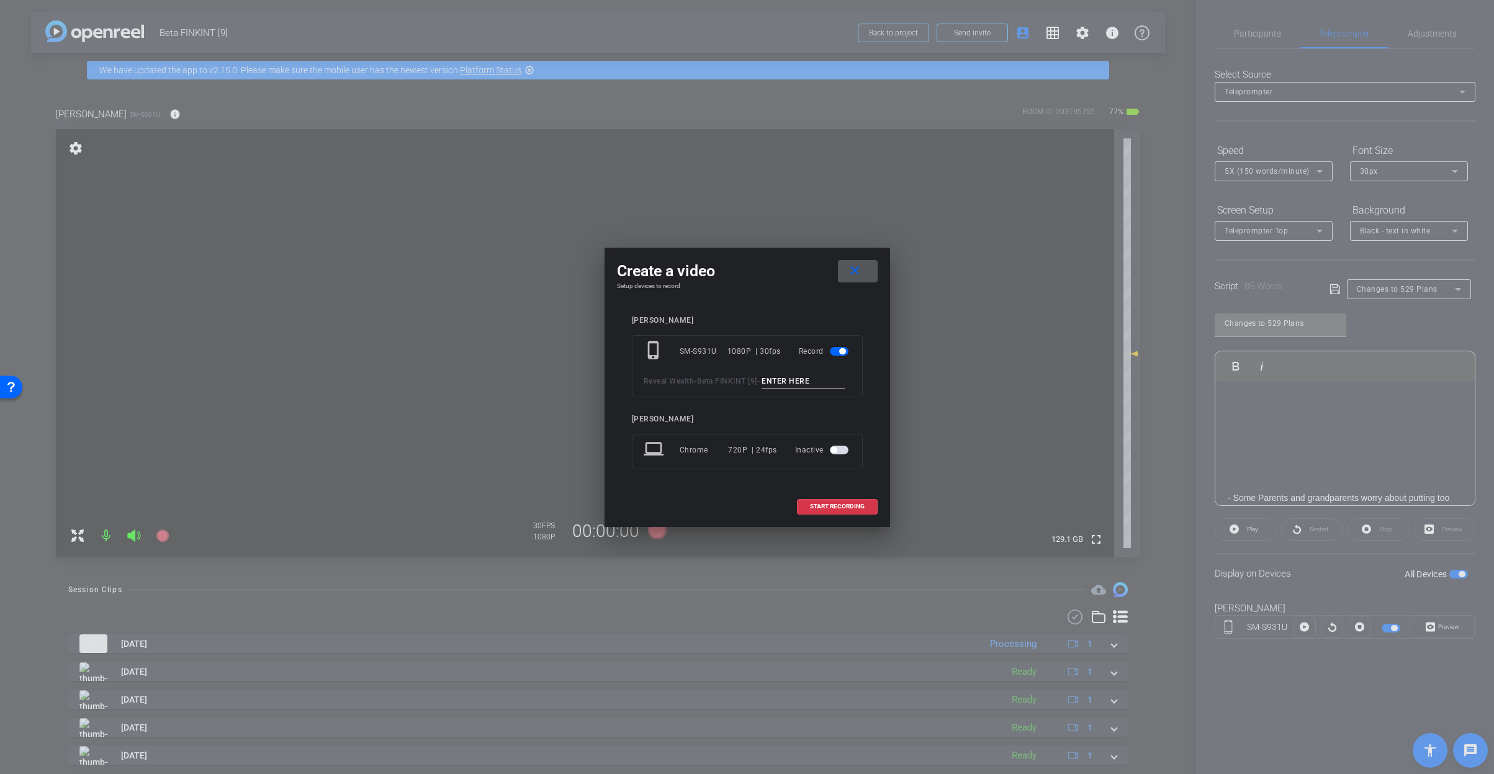
click at [762, 389] on input at bounding box center [803, 382] width 83 height 16
paste input "How Do I Withdraw in Retirement_1"
type input "How Do I Withdraw in Retirement_1"
click at [762, 386] on input "How Do I Withdraw in Retirement_1" at bounding box center [803, 382] width 83 height 16
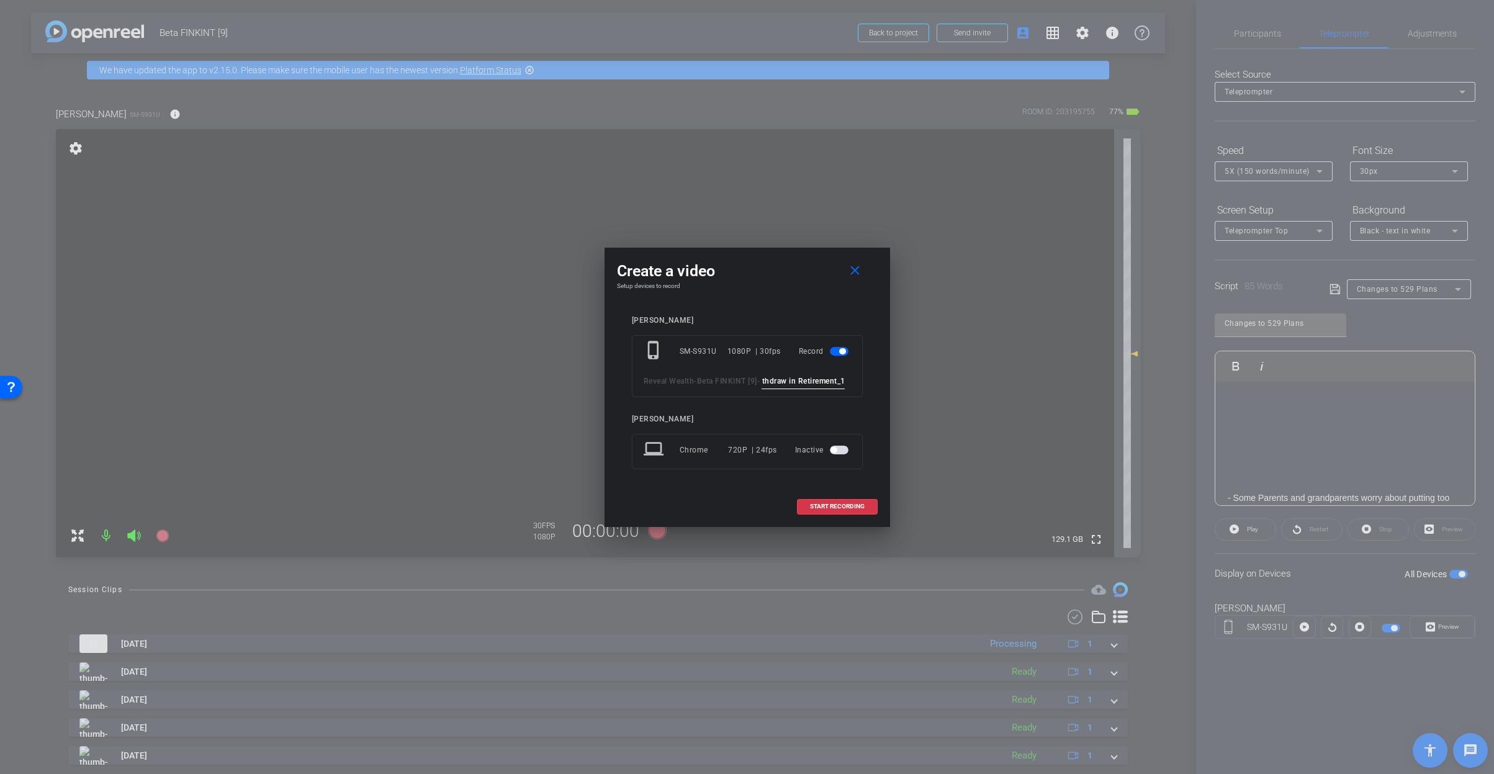
click at [762, 386] on input "How Do I Withdraw in Retirement_1" at bounding box center [803, 382] width 83 height 16
type input "529_1"
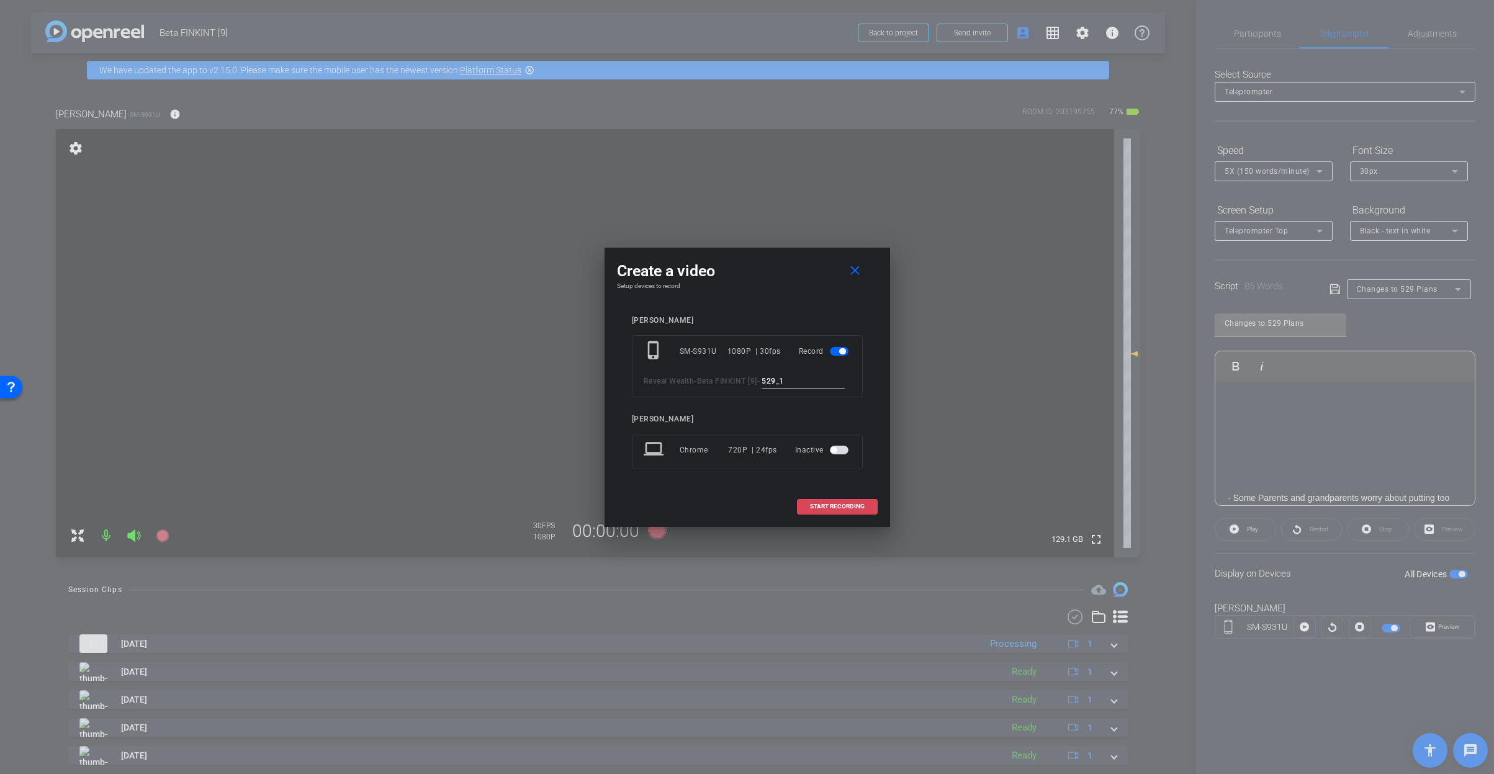
click at [832, 510] on span "START RECORDING" at bounding box center [837, 506] width 55 height 6
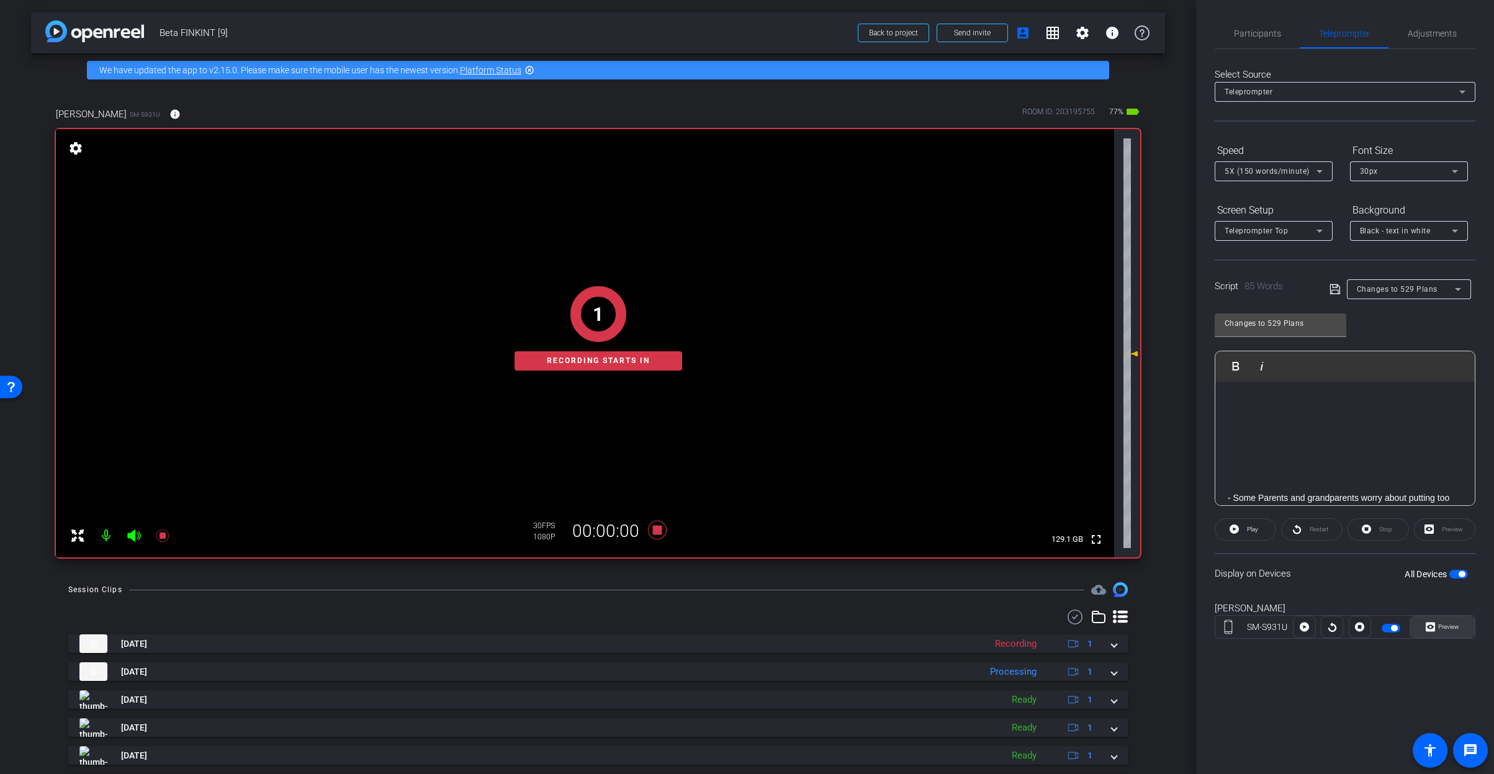
click at [1441, 627] on span "Preview" at bounding box center [1448, 626] width 21 height 7
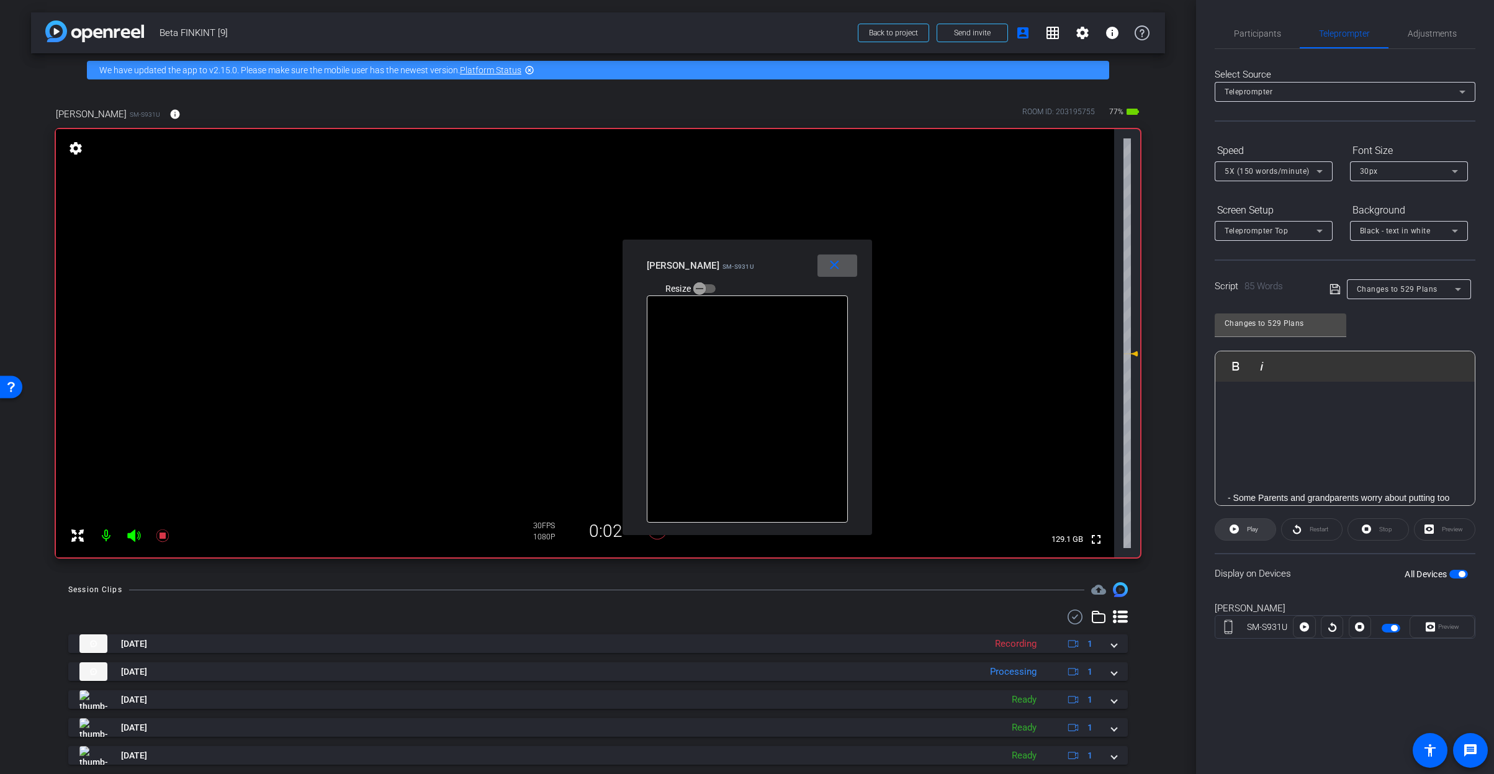
click at [1230, 526] on icon at bounding box center [1234, 529] width 9 height 16
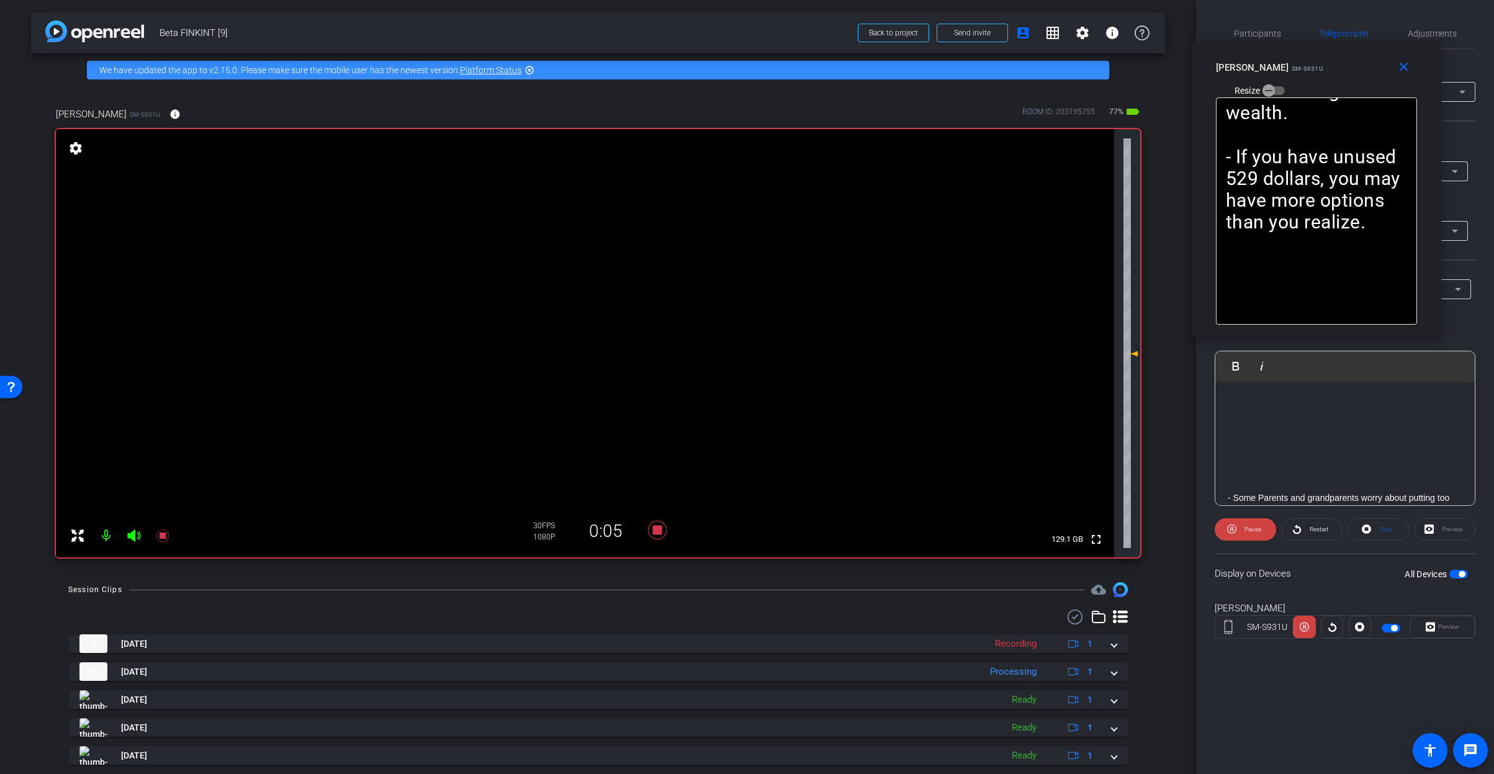
drag, startPoint x: 788, startPoint y: 264, endPoint x: 1358, endPoint y: 66, distance: 602.7
click at [1358, 66] on div "Rashonner Lillie SM-S931U Resize" at bounding box center [1321, 78] width 210 height 44
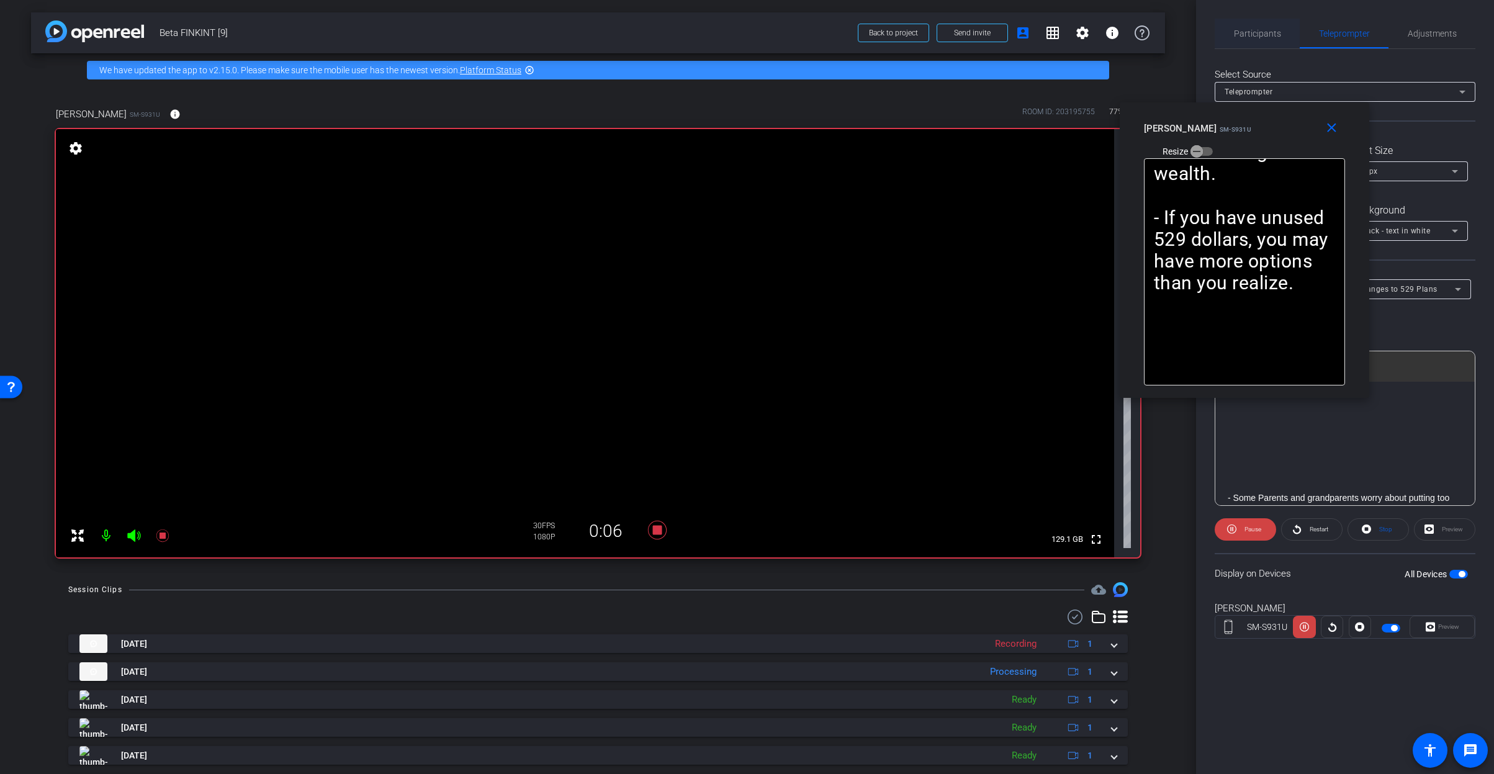
drag, startPoint x: 1349, startPoint y: 67, endPoint x: 1271, endPoint y: 30, distance: 86.4
click at [1277, 125] on div "Rashonner Lillie SM-S931U Resize" at bounding box center [1249, 139] width 210 height 44
click at [1253, 22] on span "Participants" at bounding box center [1257, 34] width 47 height 30
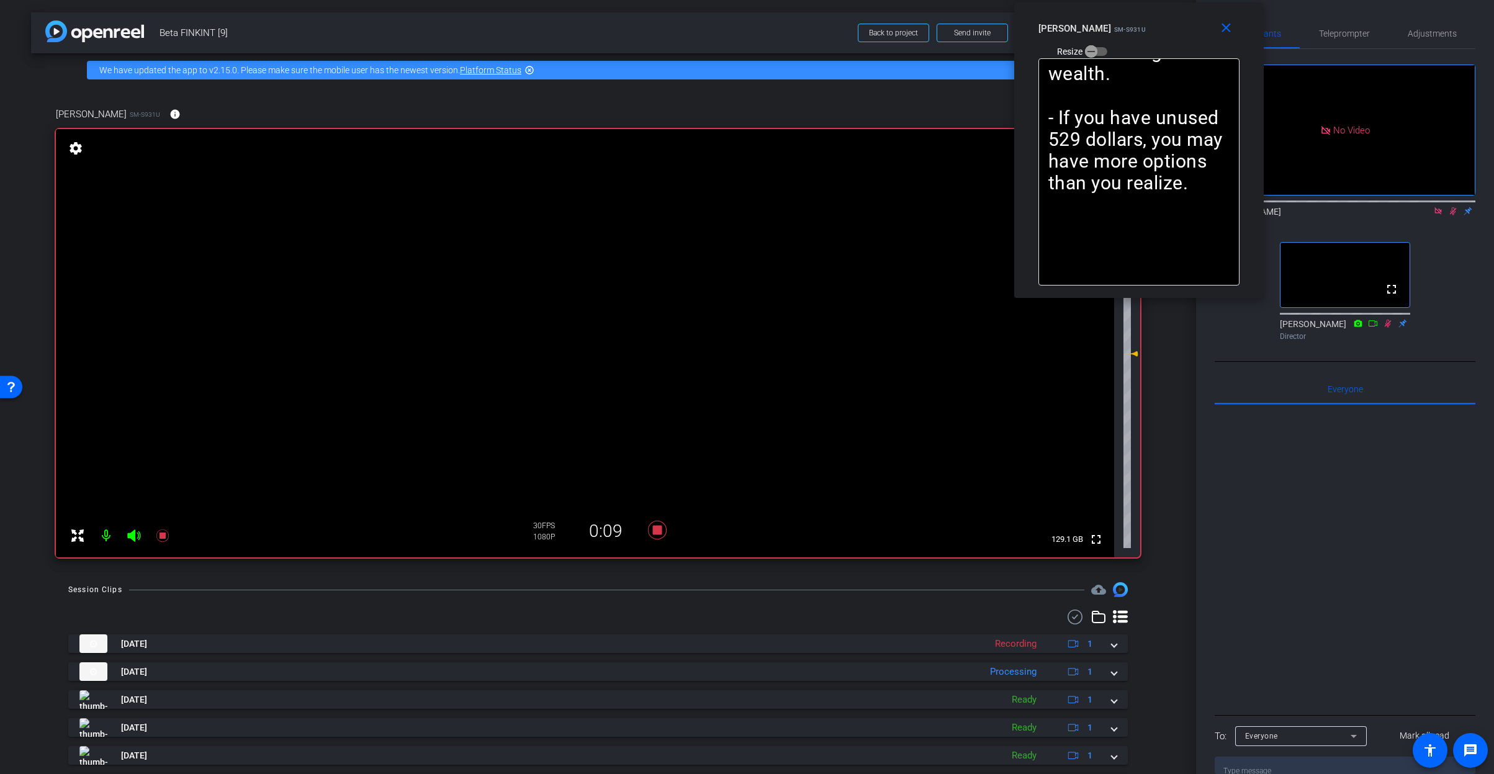
drag, startPoint x: 1275, startPoint y: 129, endPoint x: 1170, endPoint y: 32, distance: 143.2
click at [1170, 32] on div "Rashonner Lillie SM-S931U Resize" at bounding box center [1144, 39] width 210 height 44
click at [1347, 37] on span "Teleprompter" at bounding box center [1344, 33] width 51 height 9
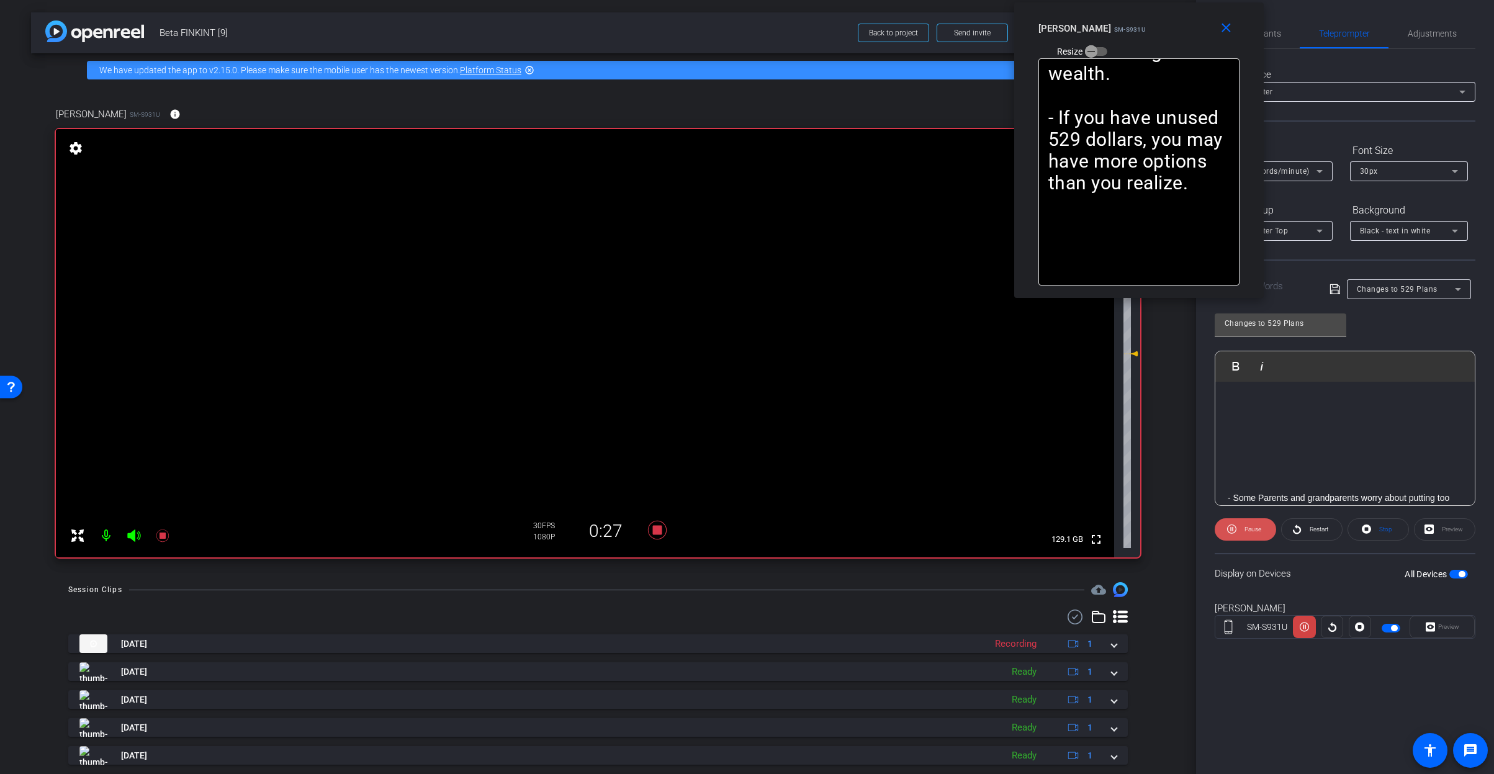
click at [1248, 526] on span "Pause" at bounding box center [1253, 529] width 17 height 7
click at [1249, 526] on span "Play" at bounding box center [1252, 529] width 11 height 7
click at [1250, 526] on span "Pause" at bounding box center [1253, 529] width 17 height 7
click at [1250, 526] on span "Play" at bounding box center [1252, 529] width 11 height 7
click at [1283, 35] on div "Participants" at bounding box center [1257, 34] width 85 height 30
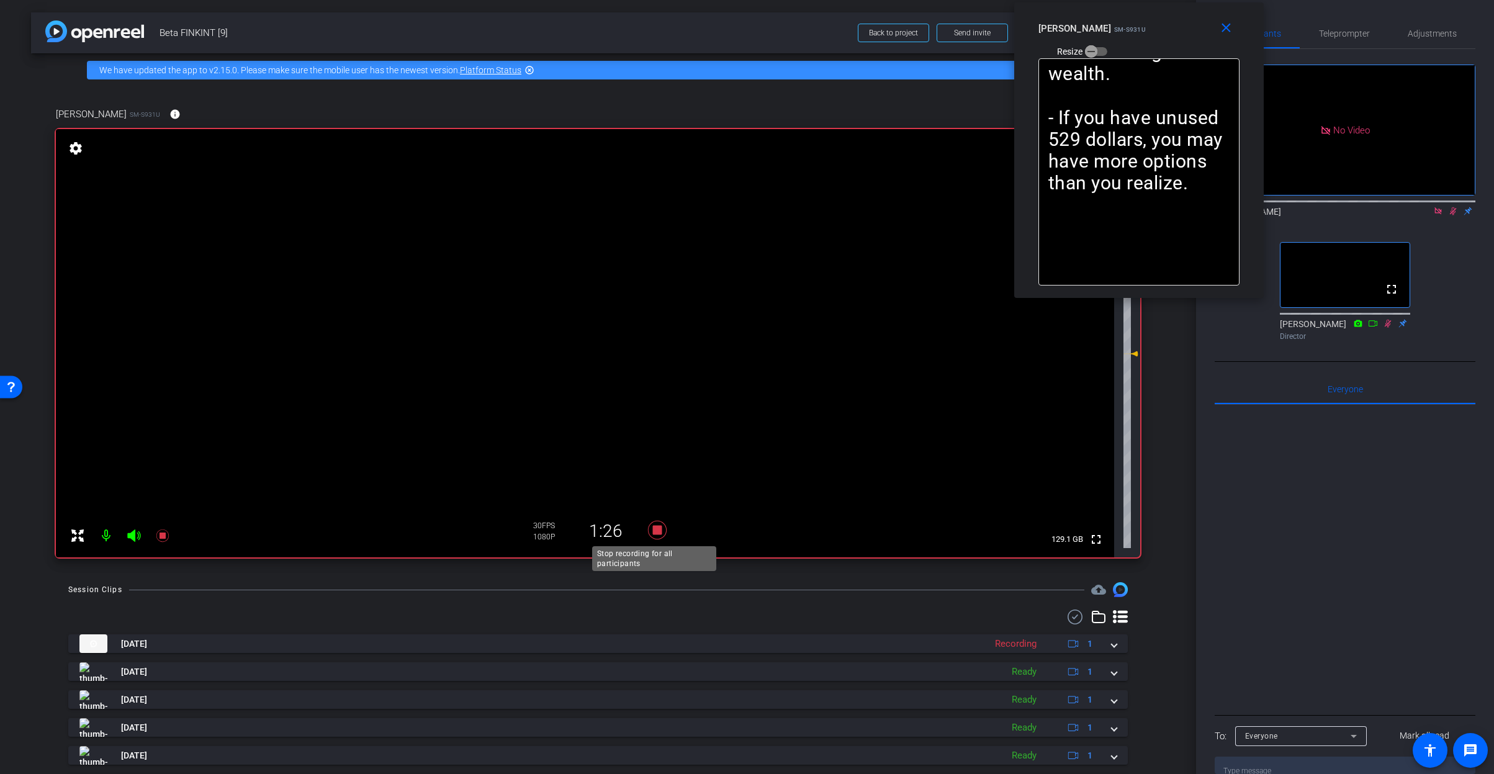
click at [651, 526] on icon at bounding box center [656, 530] width 19 height 19
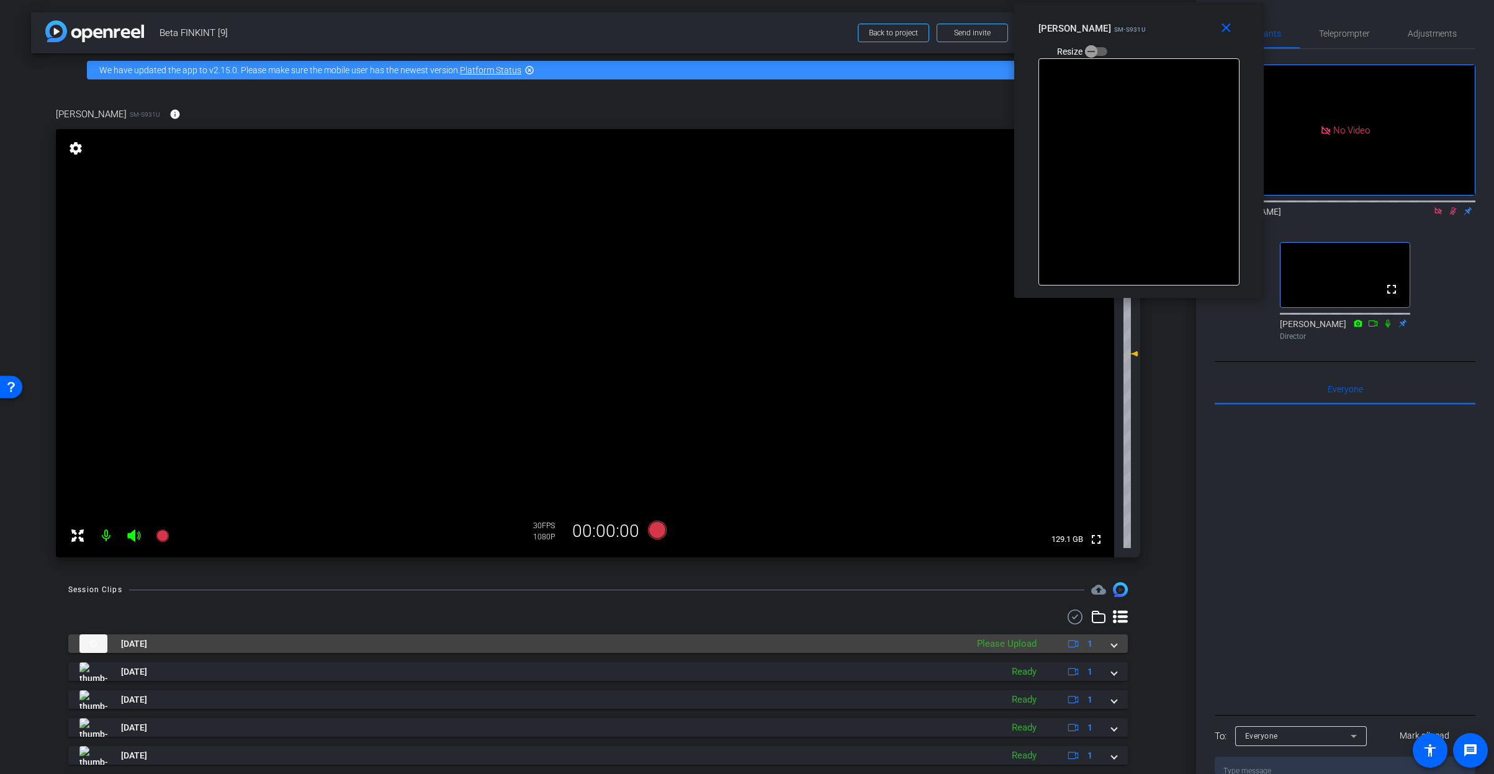
click at [1113, 646] on mat-expansion-panel-header "Sep 18, 2025 Please Upload 1" at bounding box center [598, 643] width 1060 height 19
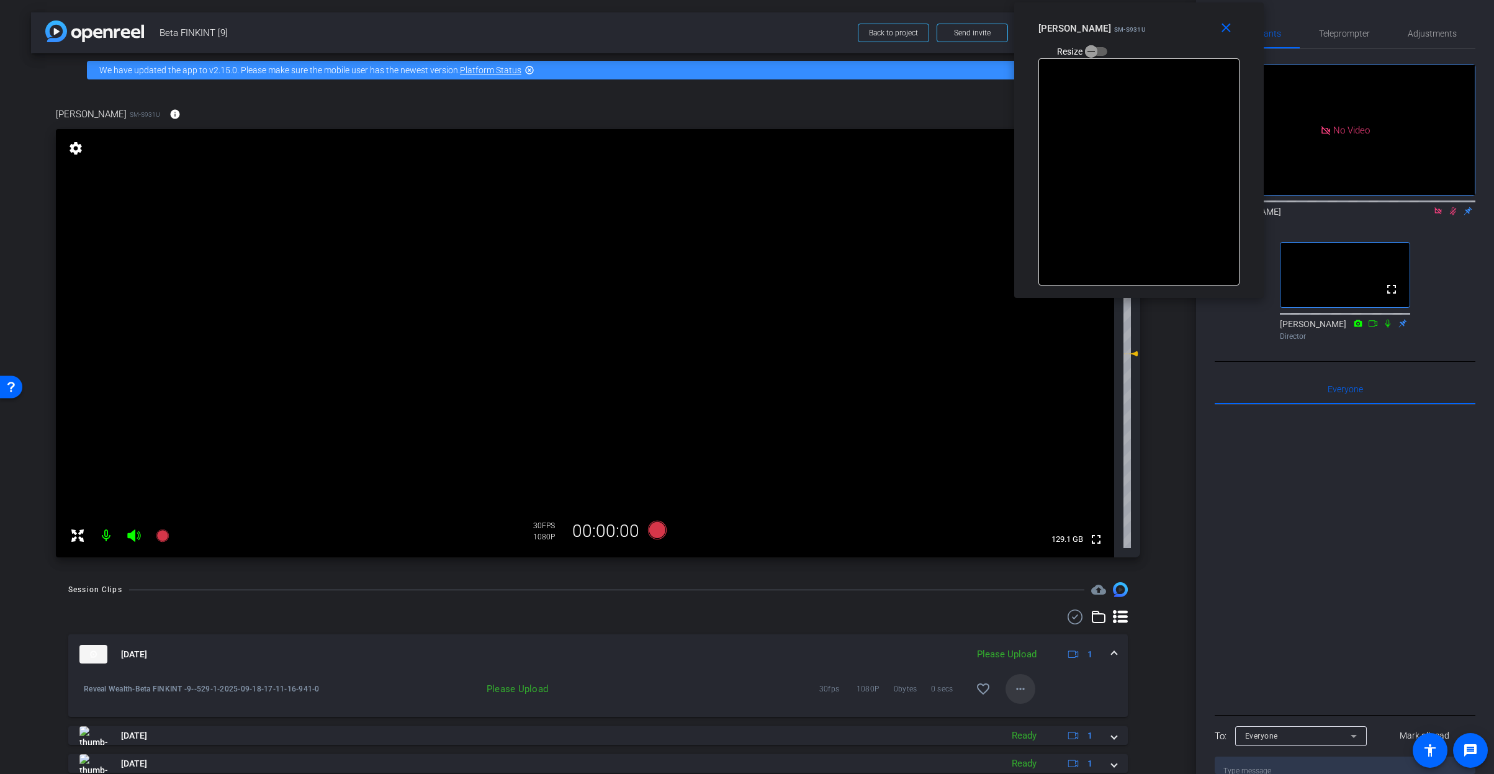
click at [1013, 691] on mat-icon "more_horiz" at bounding box center [1020, 689] width 15 height 15
click at [1035, 713] on span "Upload" at bounding box center [1035, 715] width 50 height 15
click at [1103, 656] on div "Sep 18, 2025 Uploading 6% 1" at bounding box center [595, 654] width 1032 height 19
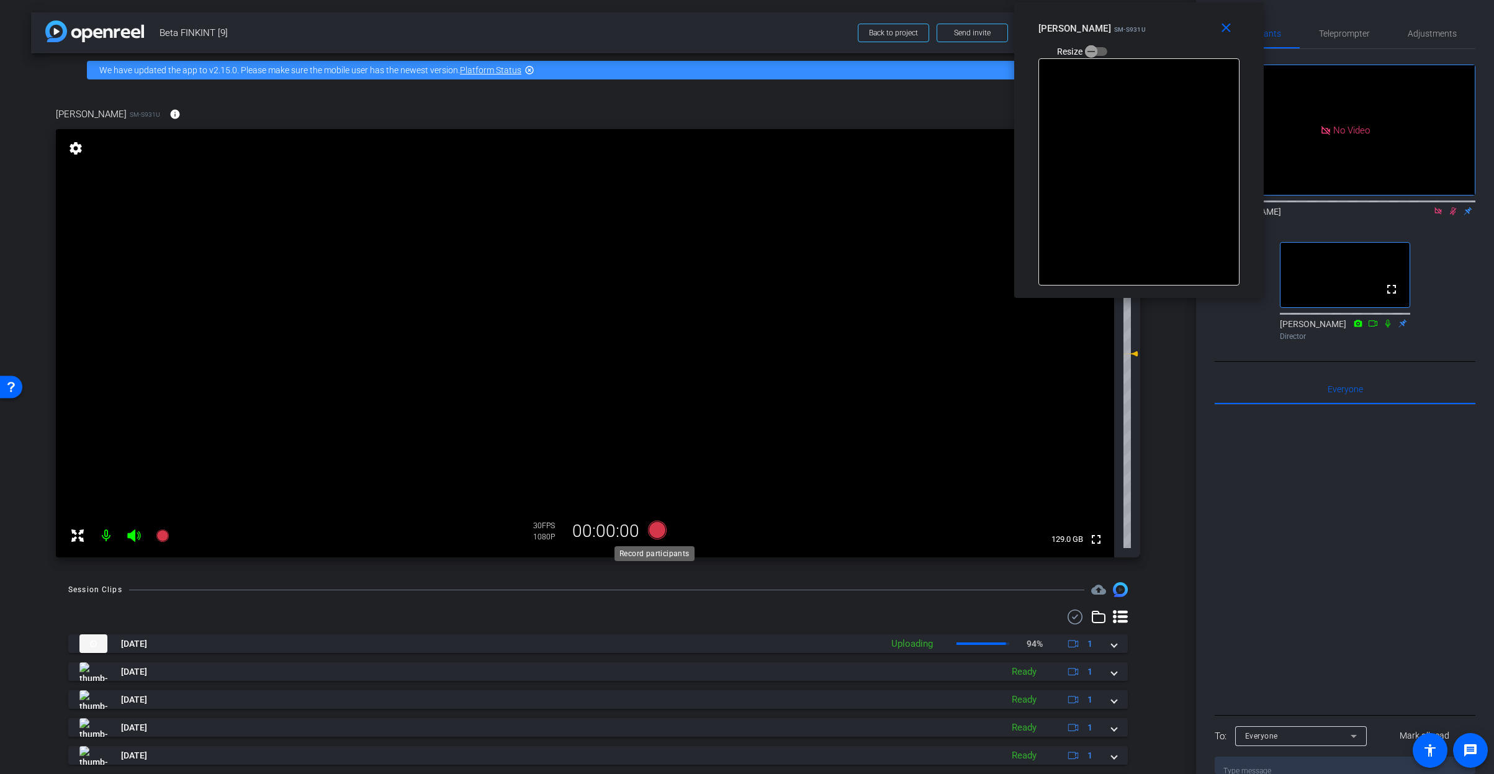
click at [650, 527] on icon at bounding box center [656, 530] width 19 height 19
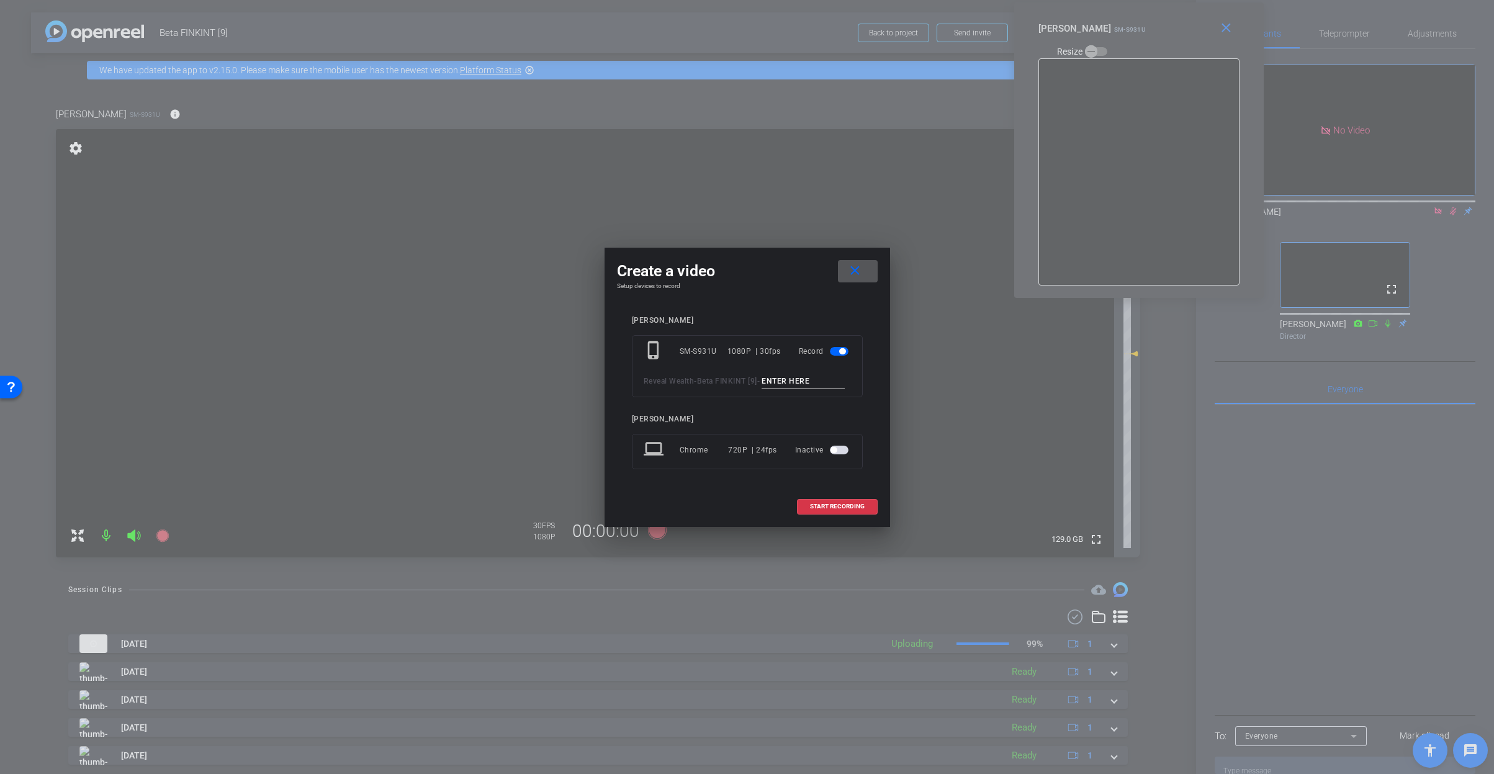
click at [762, 388] on input at bounding box center [803, 382] width 83 height 16
paste input "How Do I Withdraw in Retirement_1"
type input "How Do I Withdraw in Retirement_1"
type input "529_2"
click at [828, 510] on span "START RECORDING" at bounding box center [837, 506] width 55 height 6
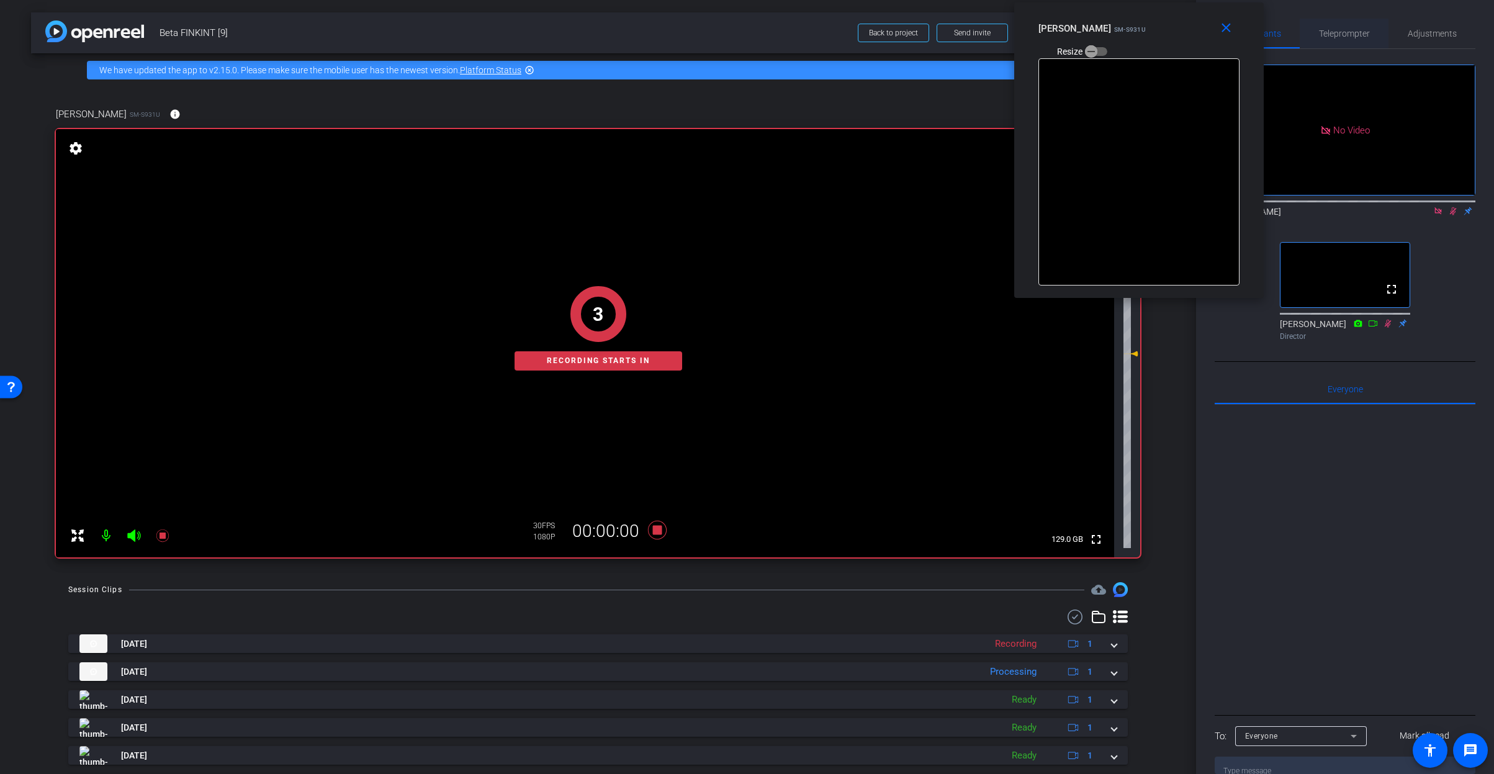
click at [1327, 34] on span "Teleprompter" at bounding box center [1344, 33] width 51 height 9
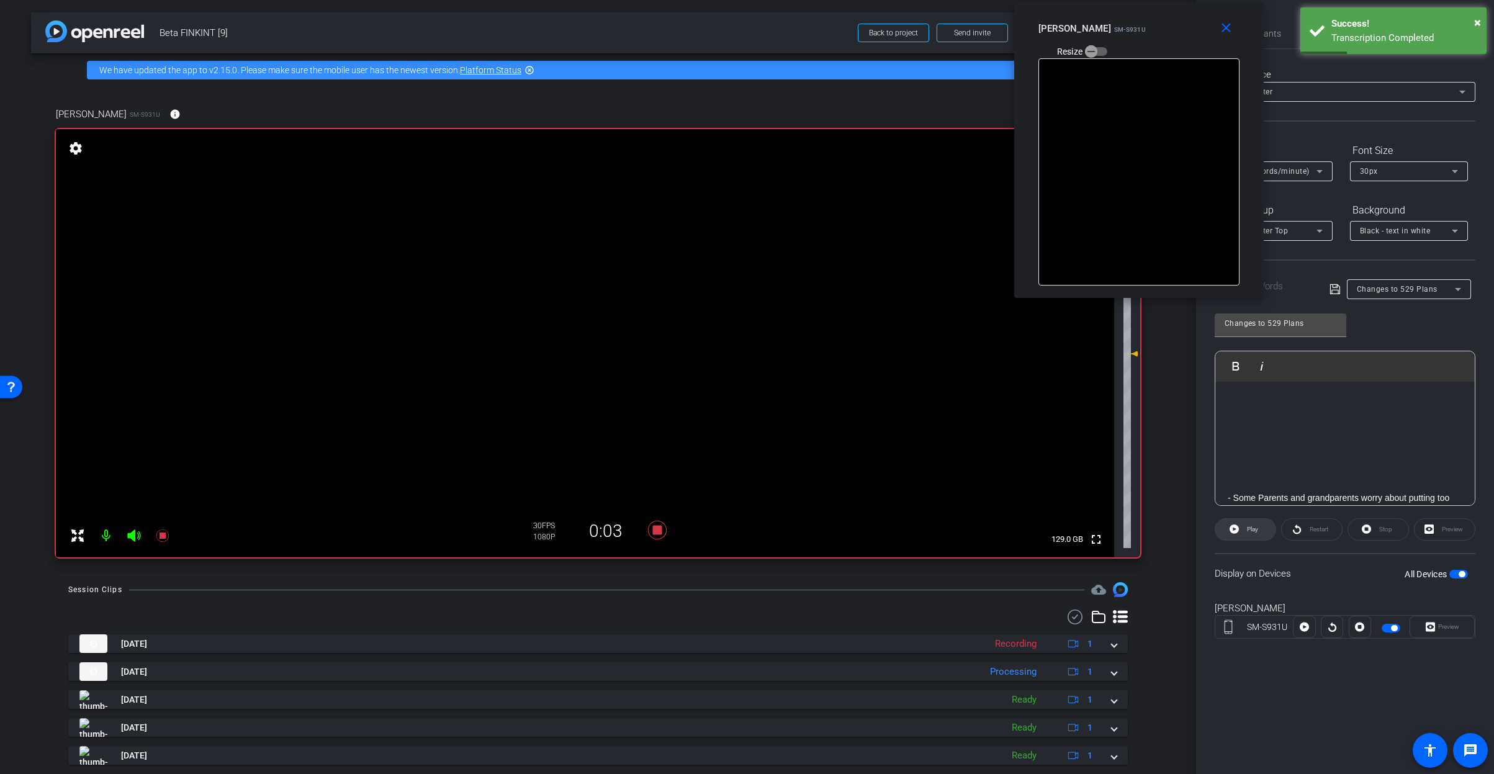
click at [1255, 535] on span "Play" at bounding box center [1251, 529] width 14 height 17
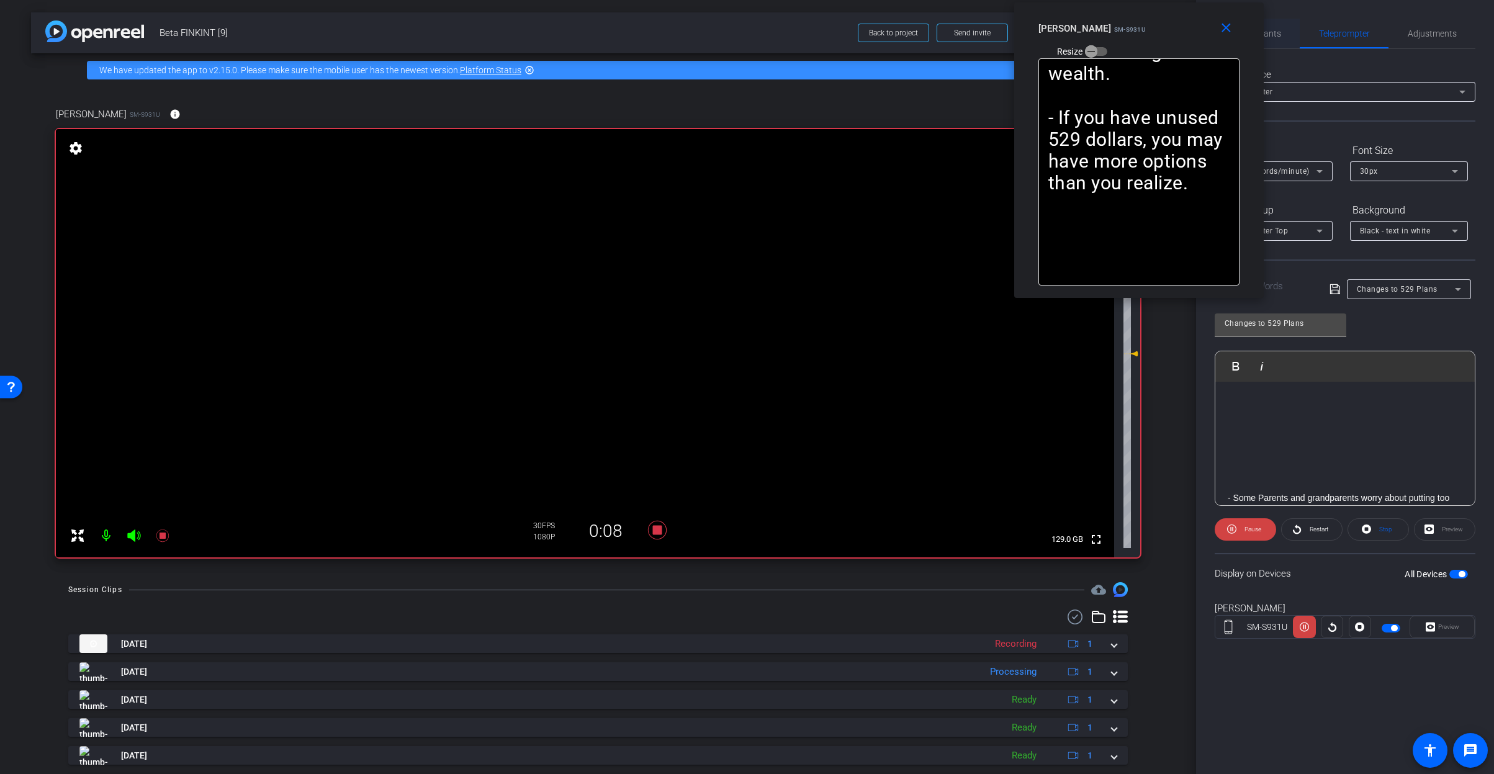
click at [1284, 32] on div "Participants" at bounding box center [1257, 34] width 85 height 30
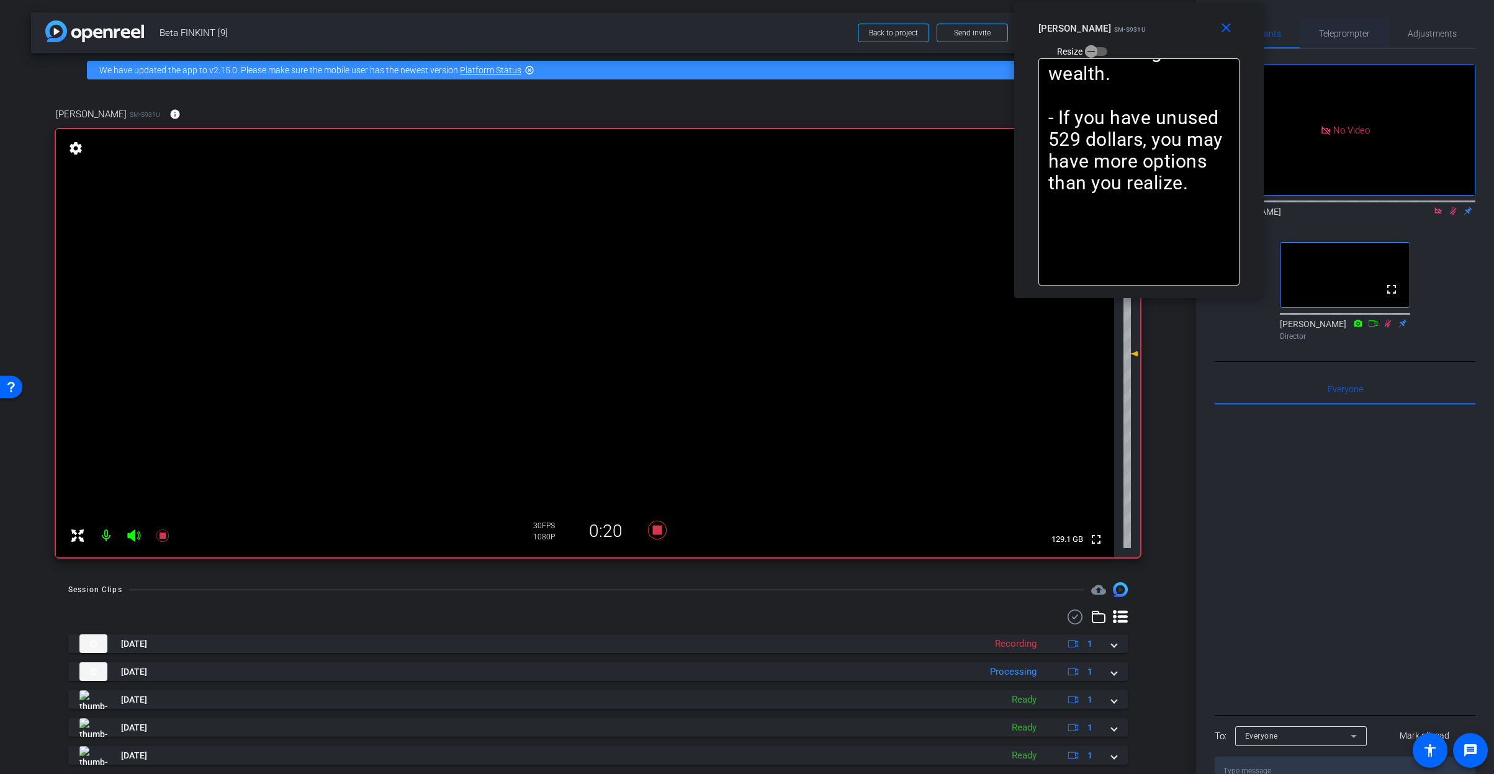
click at [1333, 35] on span "Teleprompter" at bounding box center [1344, 33] width 51 height 9
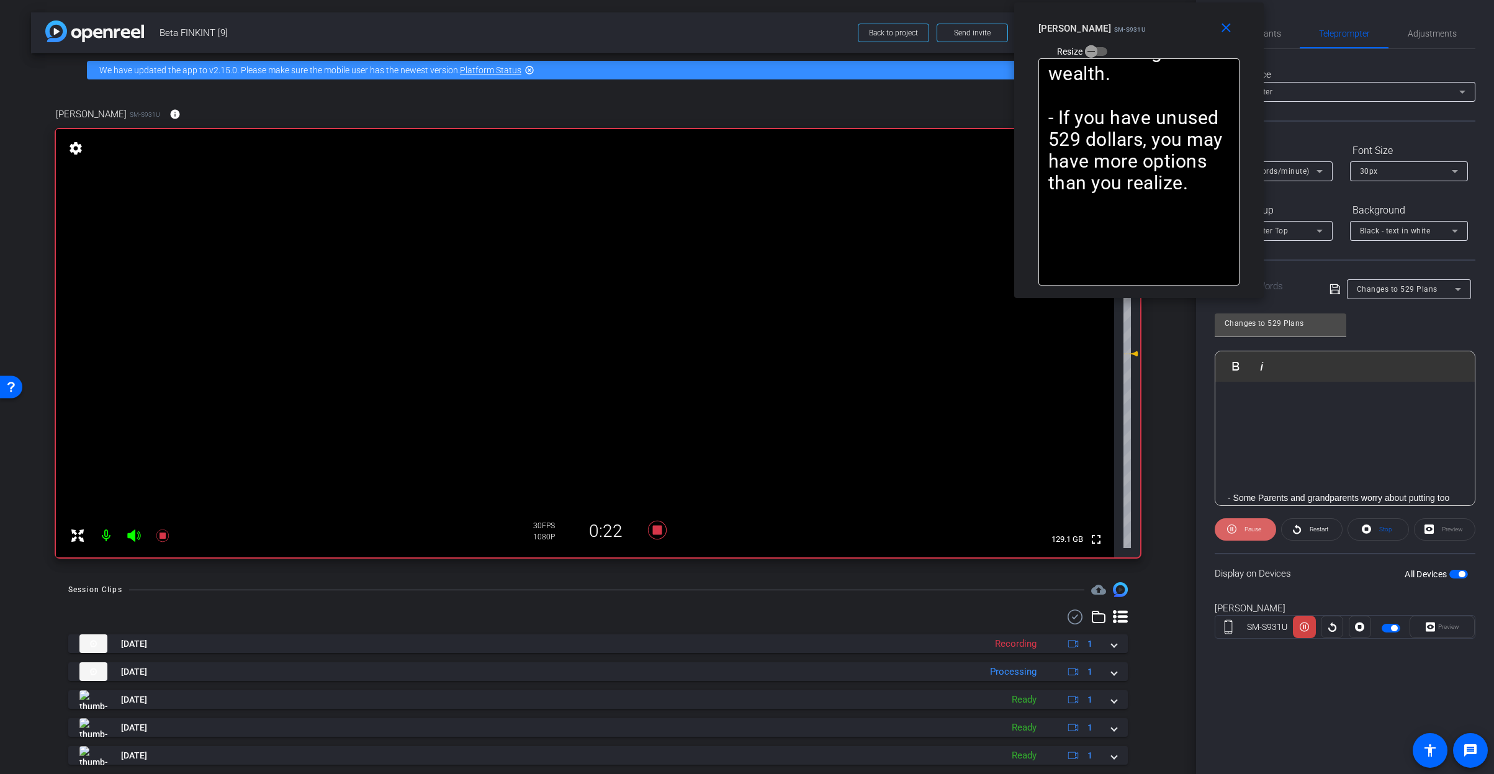
click at [1233, 526] on icon at bounding box center [1231, 529] width 9 height 16
click at [1235, 526] on icon at bounding box center [1234, 529] width 9 height 9
click at [1235, 526] on icon at bounding box center [1231, 529] width 9 height 9
click at [1235, 526] on icon at bounding box center [1234, 529] width 9 height 9
click at [1235, 526] on icon at bounding box center [1231, 529] width 9 height 9
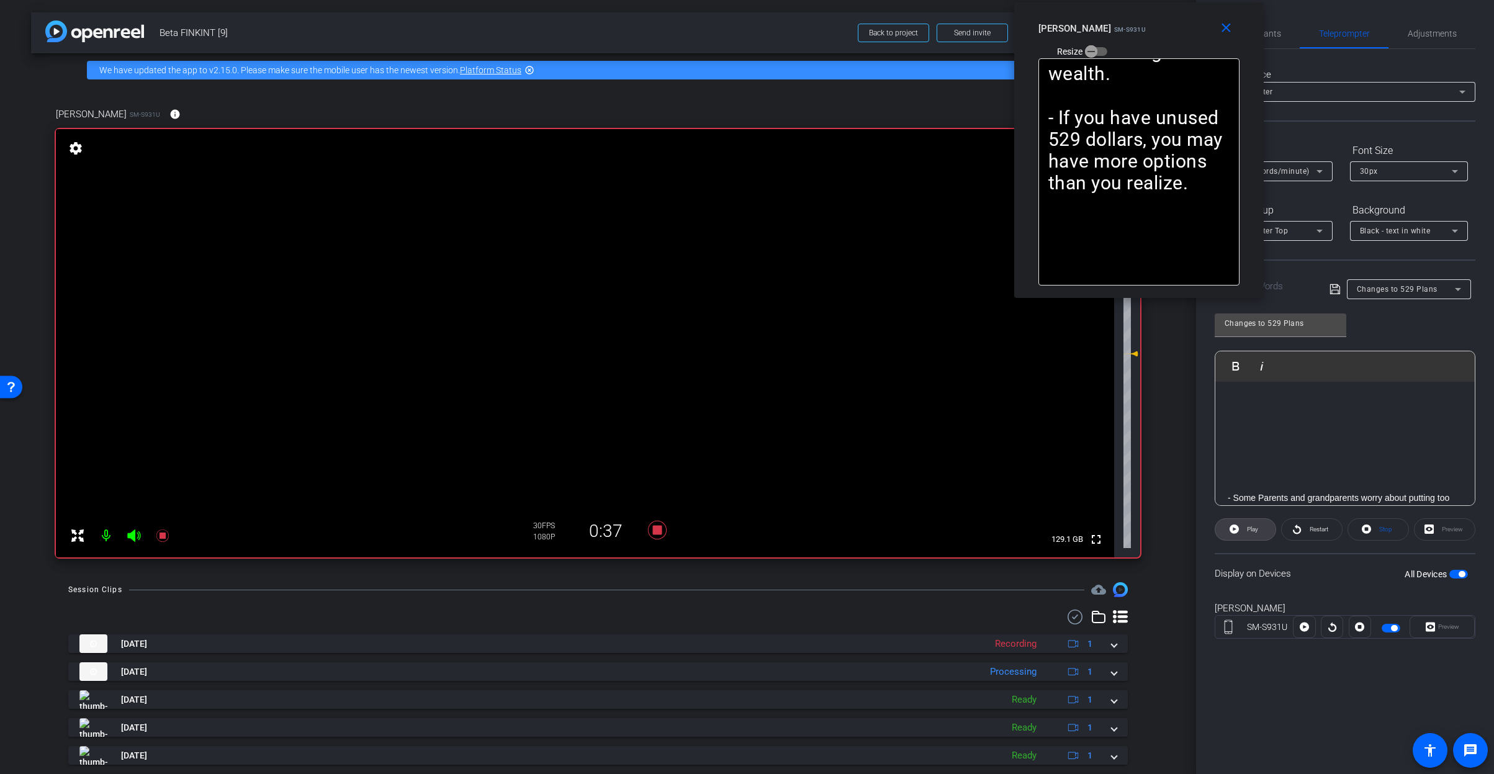
click at [1235, 526] on icon at bounding box center [1234, 529] width 9 height 9
click at [1271, 38] on span "Participants" at bounding box center [1257, 34] width 47 height 30
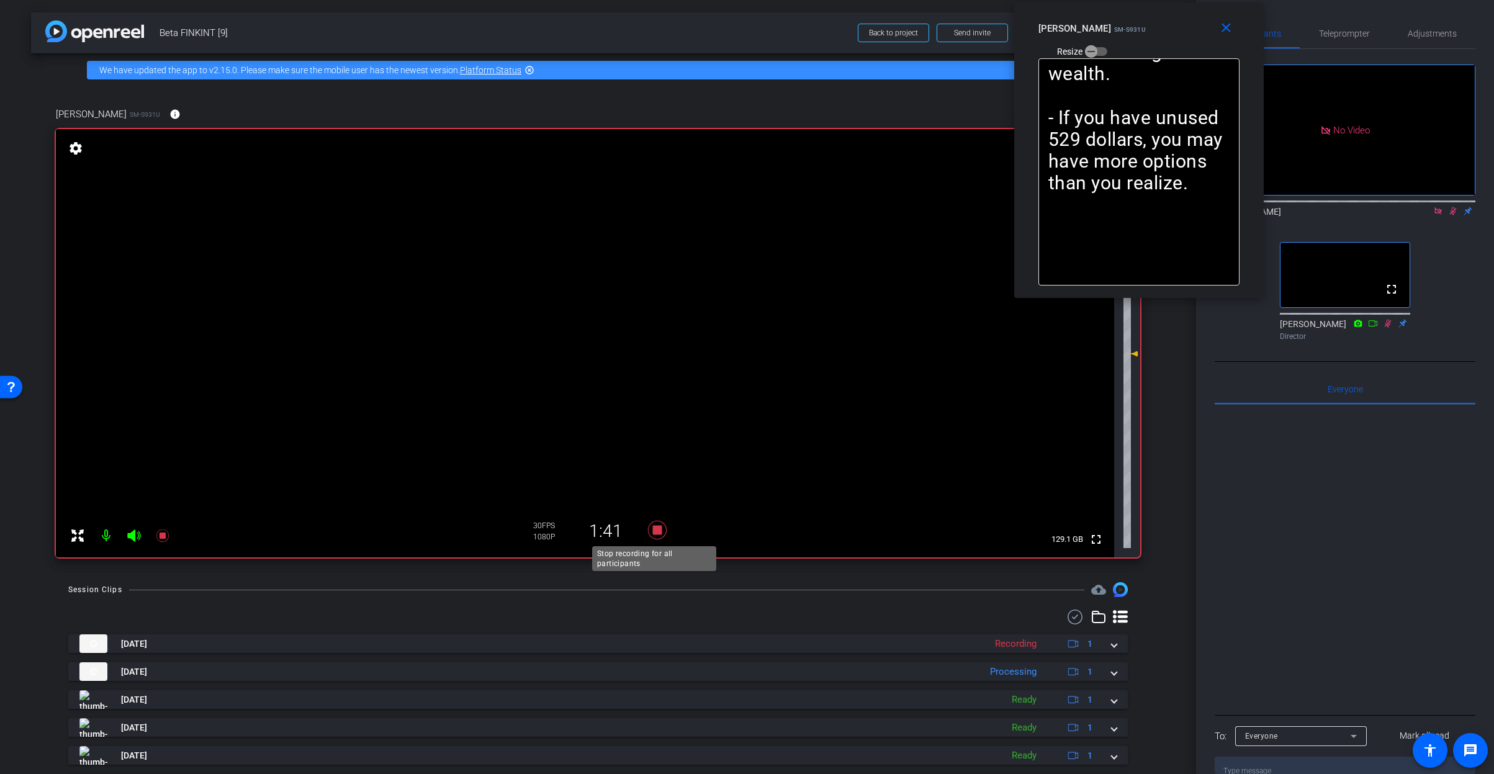
click at [654, 528] on icon at bounding box center [656, 530] width 19 height 19
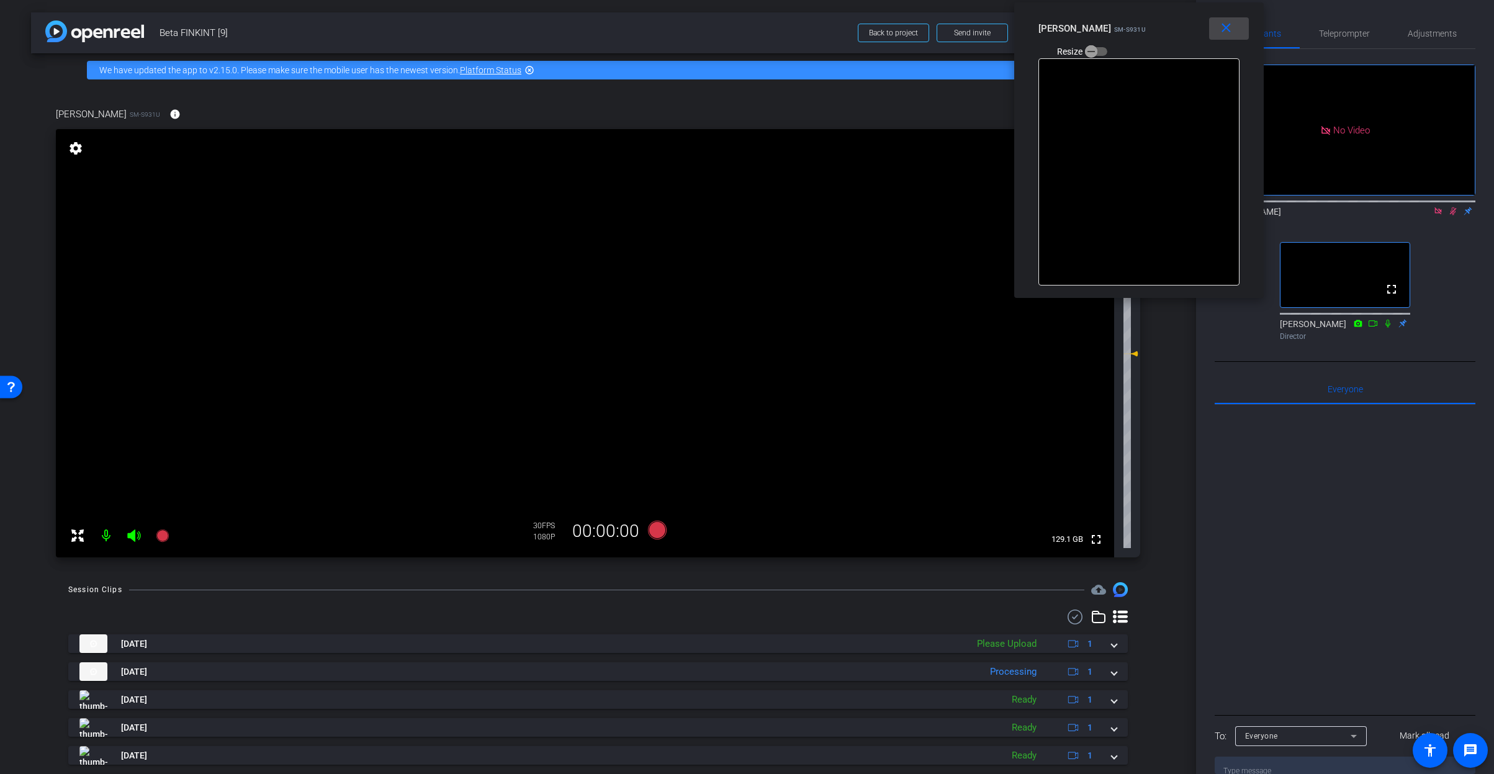
click at [1225, 34] on mat-icon "close" at bounding box center [1227, 28] width 16 height 16
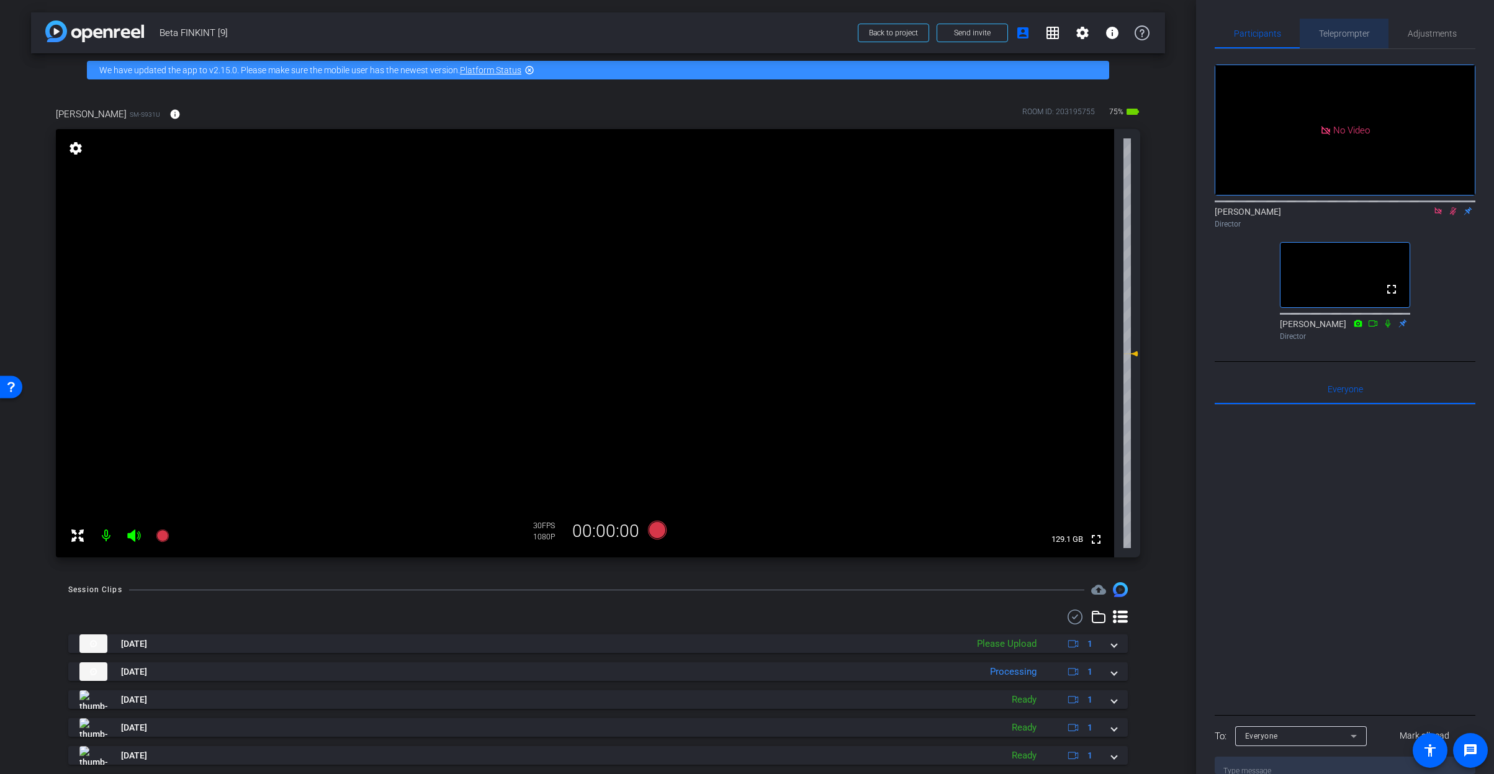
click at [1351, 34] on span "Teleprompter" at bounding box center [1344, 33] width 51 height 9
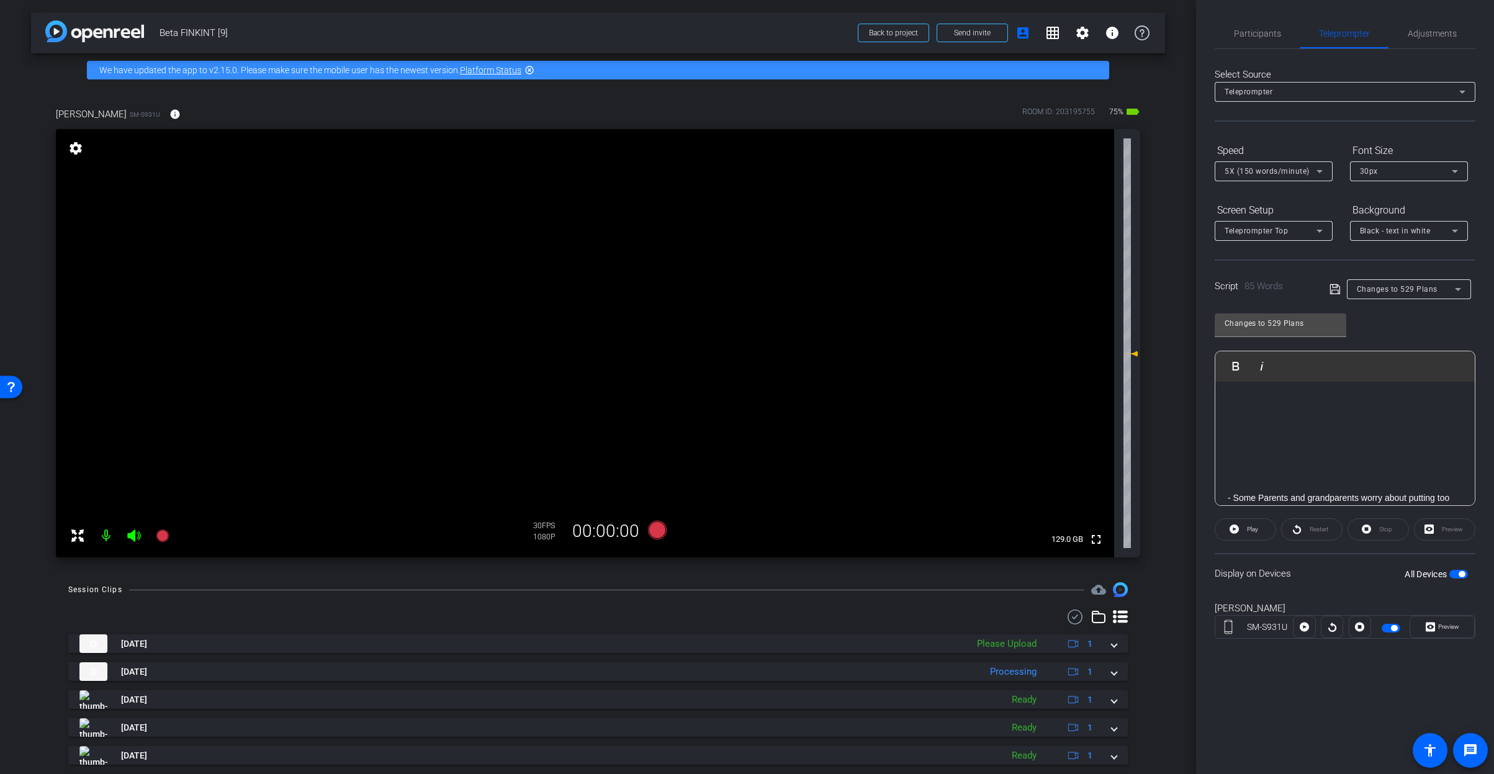
click at [1399, 293] on span "Changes to 529 Plans" at bounding box center [1397, 289] width 81 height 9
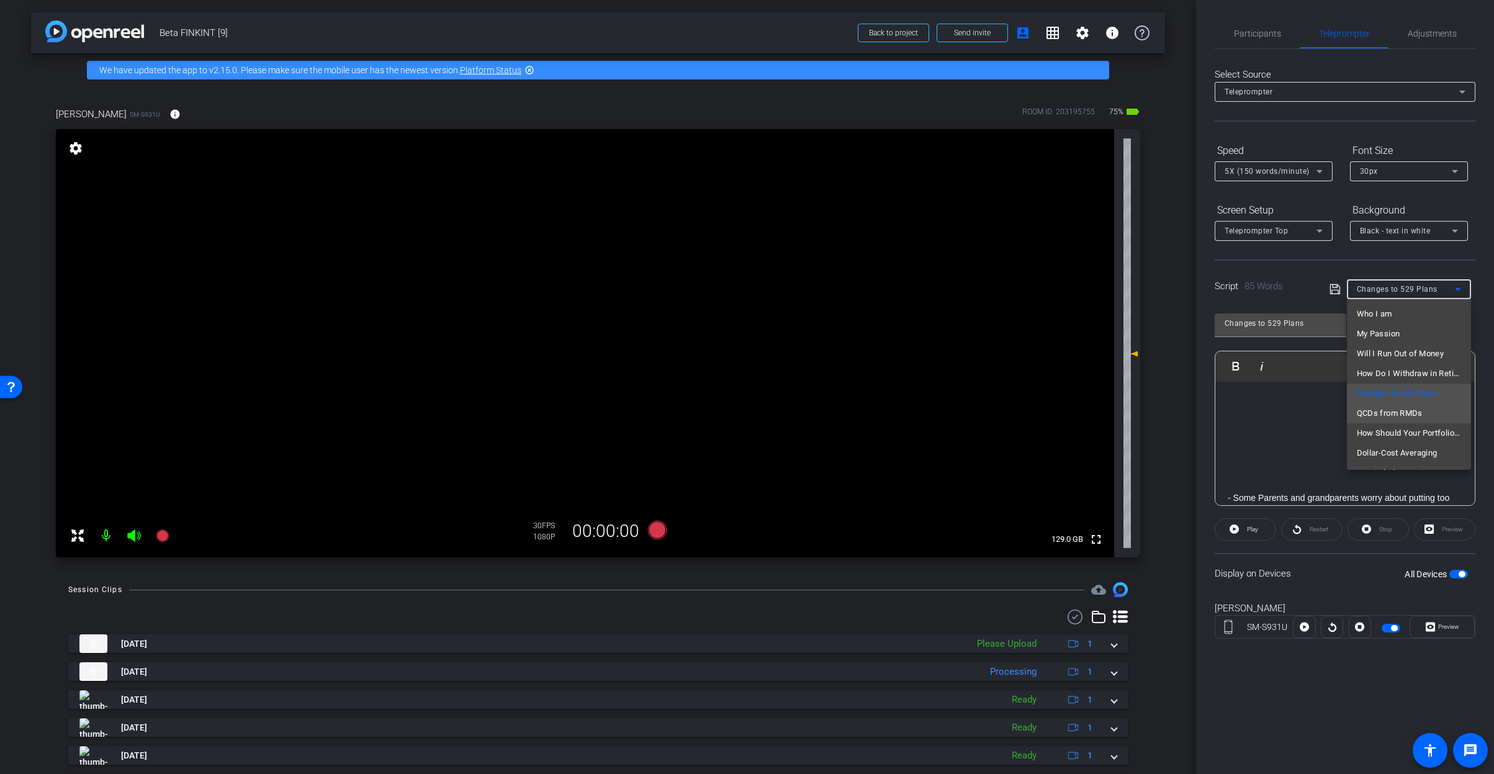
scroll to position [38, 0]
click at [1404, 397] on span "QCDs from RMDs" at bounding box center [1390, 395] width 66 height 15
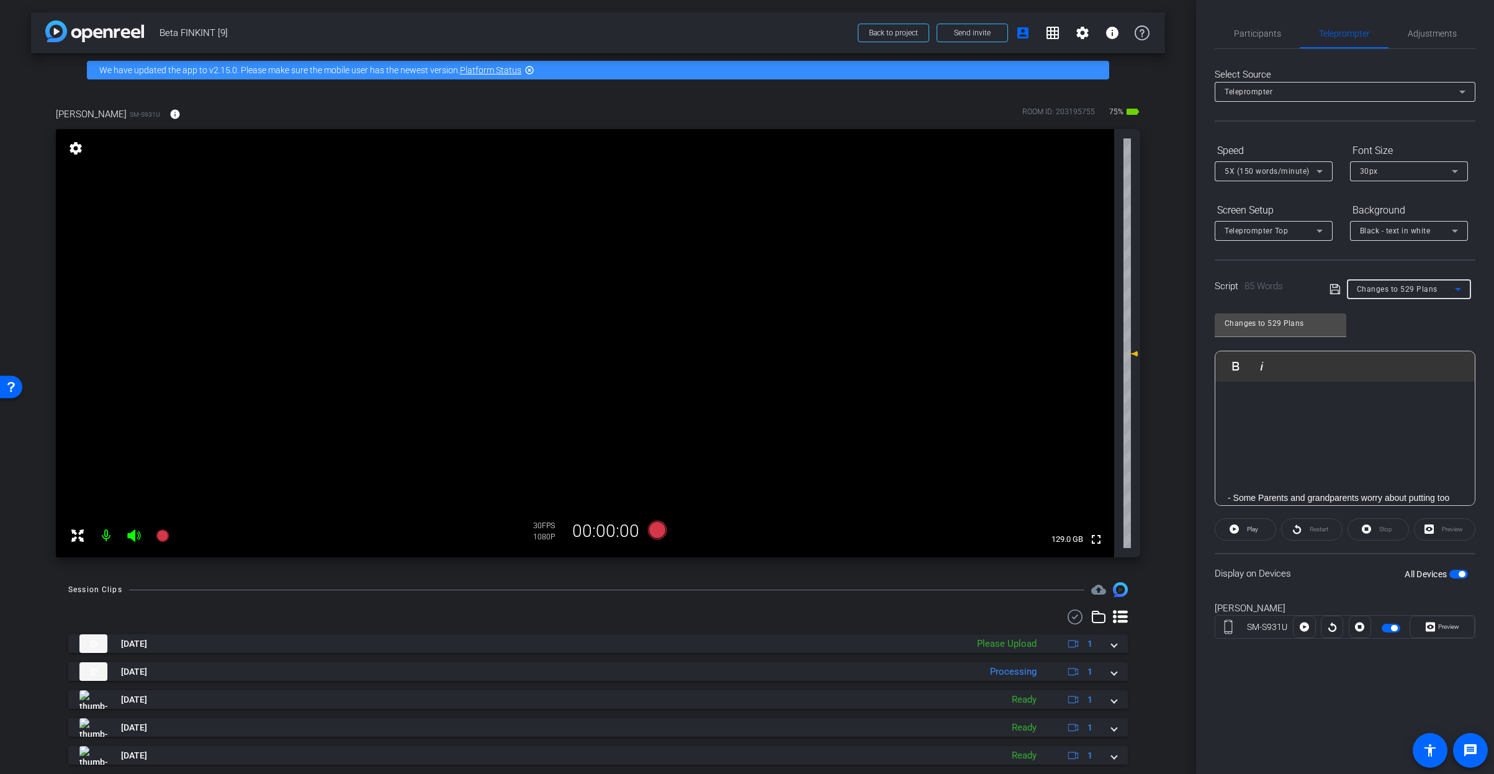
type input "QCDs from RMDs"
click at [1223, 402] on div "- Once you reach age 73 or 75, the IRS requires you to take withdrawals from re…" at bounding box center [1345, 512] width 259 height 261
click at [657, 536] on icon at bounding box center [656, 530] width 19 height 19
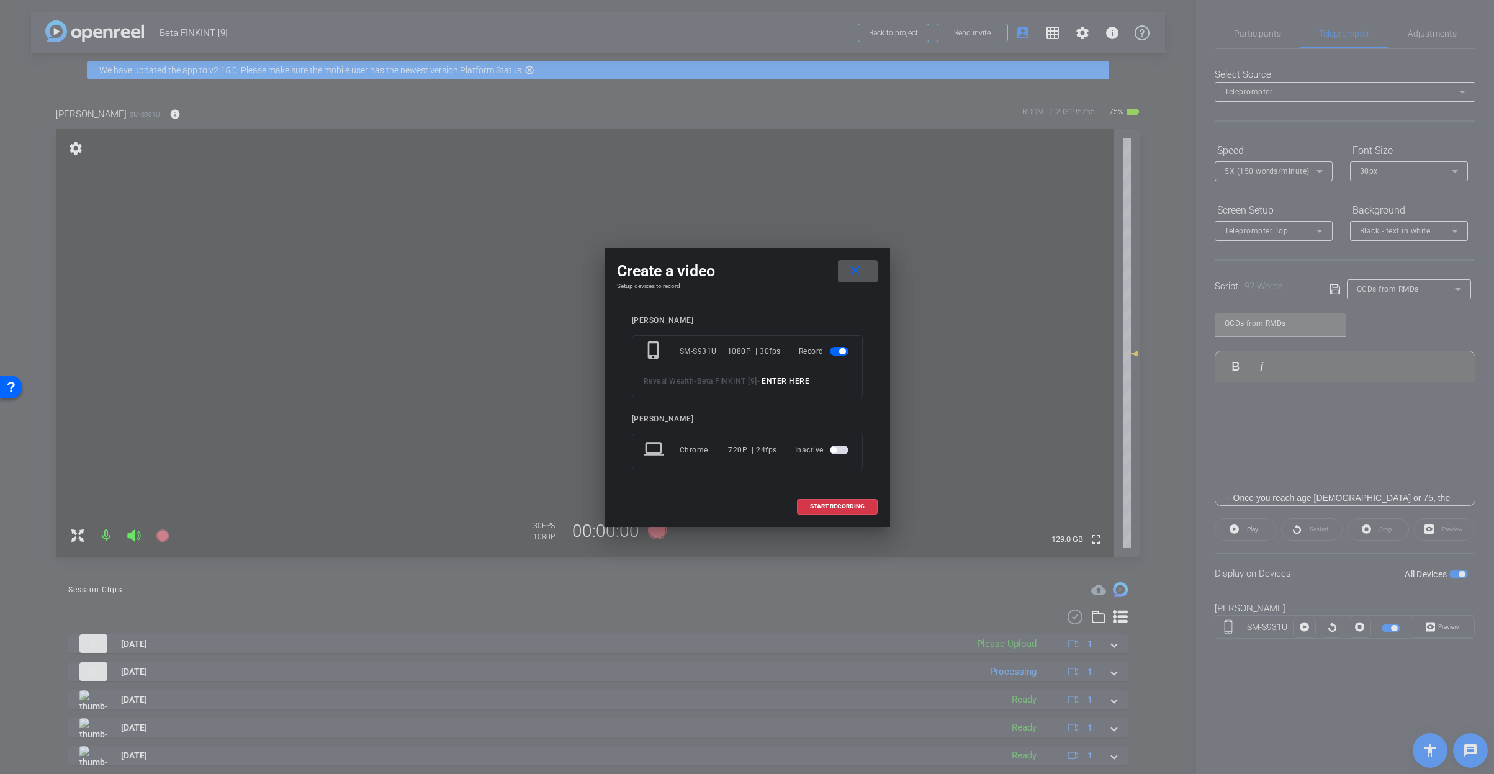
click at [762, 388] on input at bounding box center [803, 382] width 83 height 16
click at [762, 384] on input "QCD_1" at bounding box center [803, 382] width 83 height 16
type input "QCD_1"
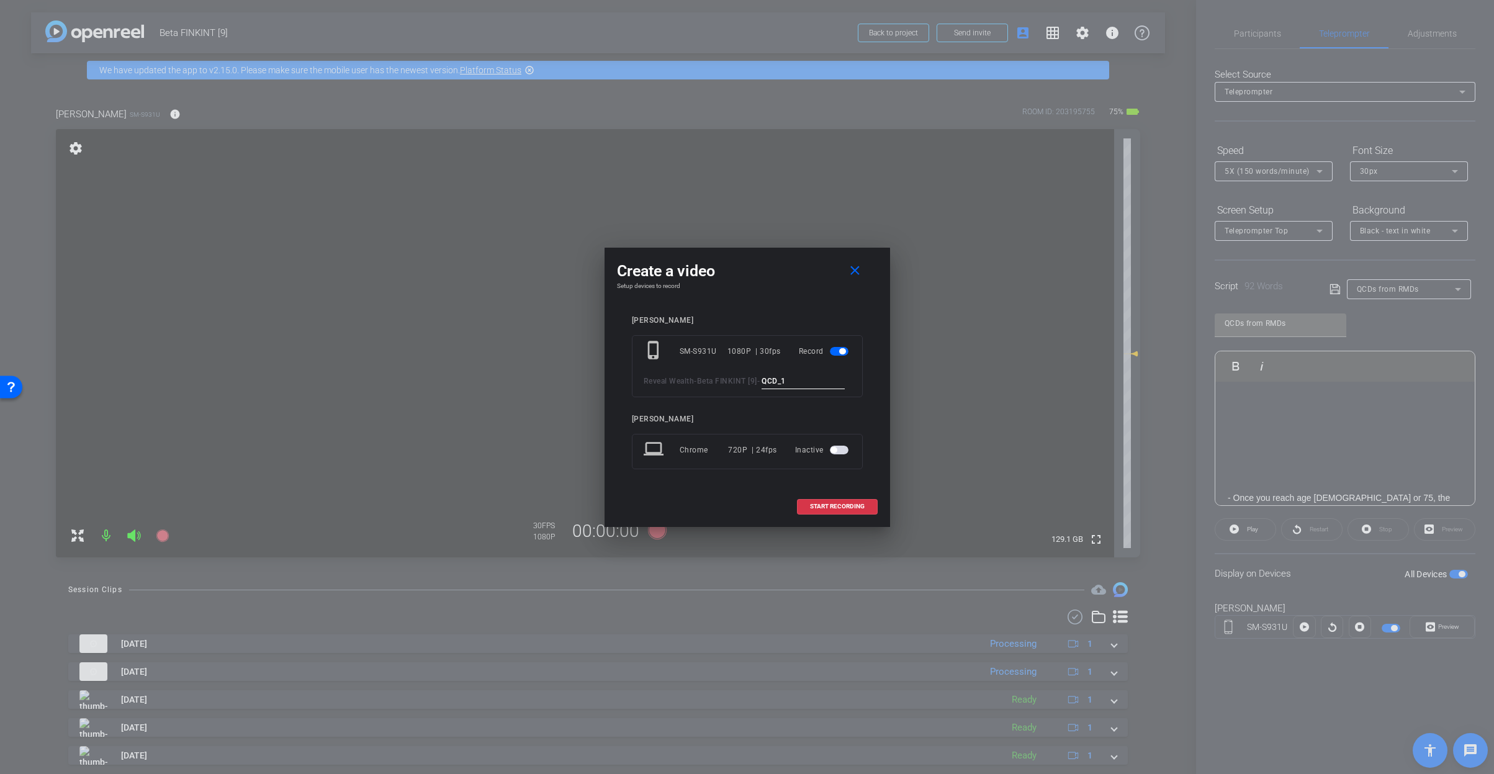
click at [1410, 293] on div at bounding box center [747, 387] width 1494 height 774
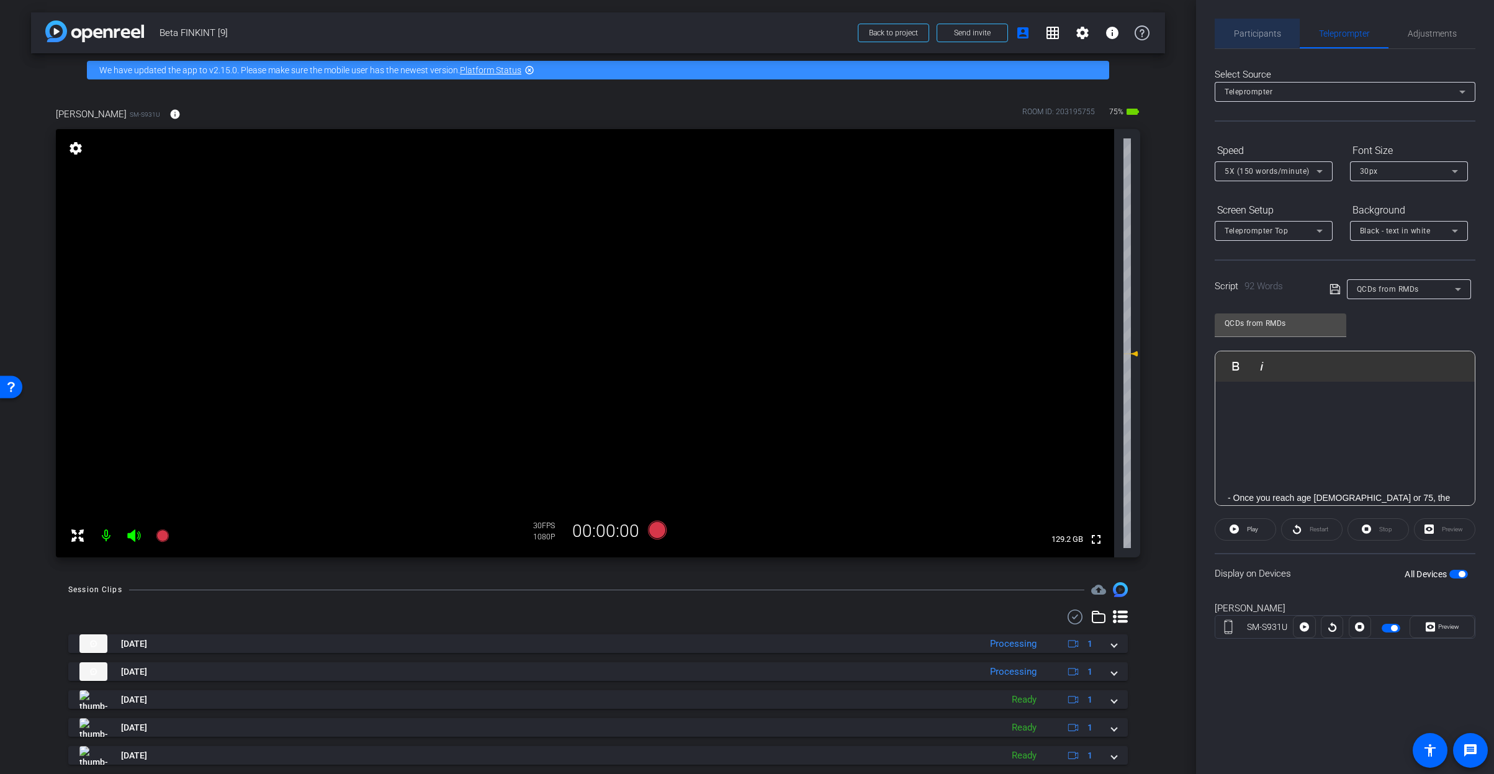
click at [1251, 32] on span "Participants" at bounding box center [1257, 33] width 47 height 9
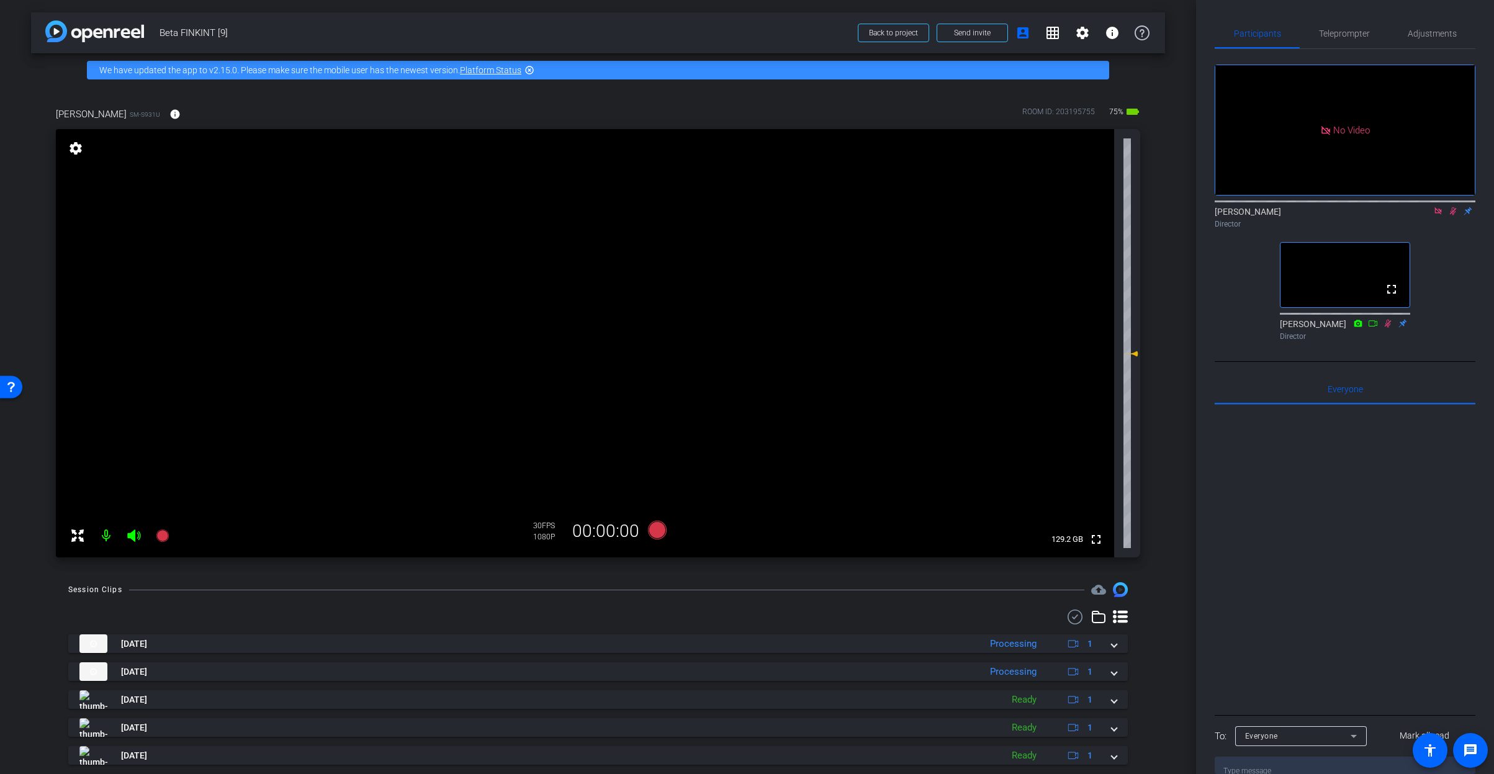
click at [1453, 207] on icon at bounding box center [1453, 211] width 10 height 9
click at [1450, 207] on icon at bounding box center [1453, 211] width 10 height 9
click at [1324, 33] on span "Teleprompter" at bounding box center [1344, 33] width 51 height 9
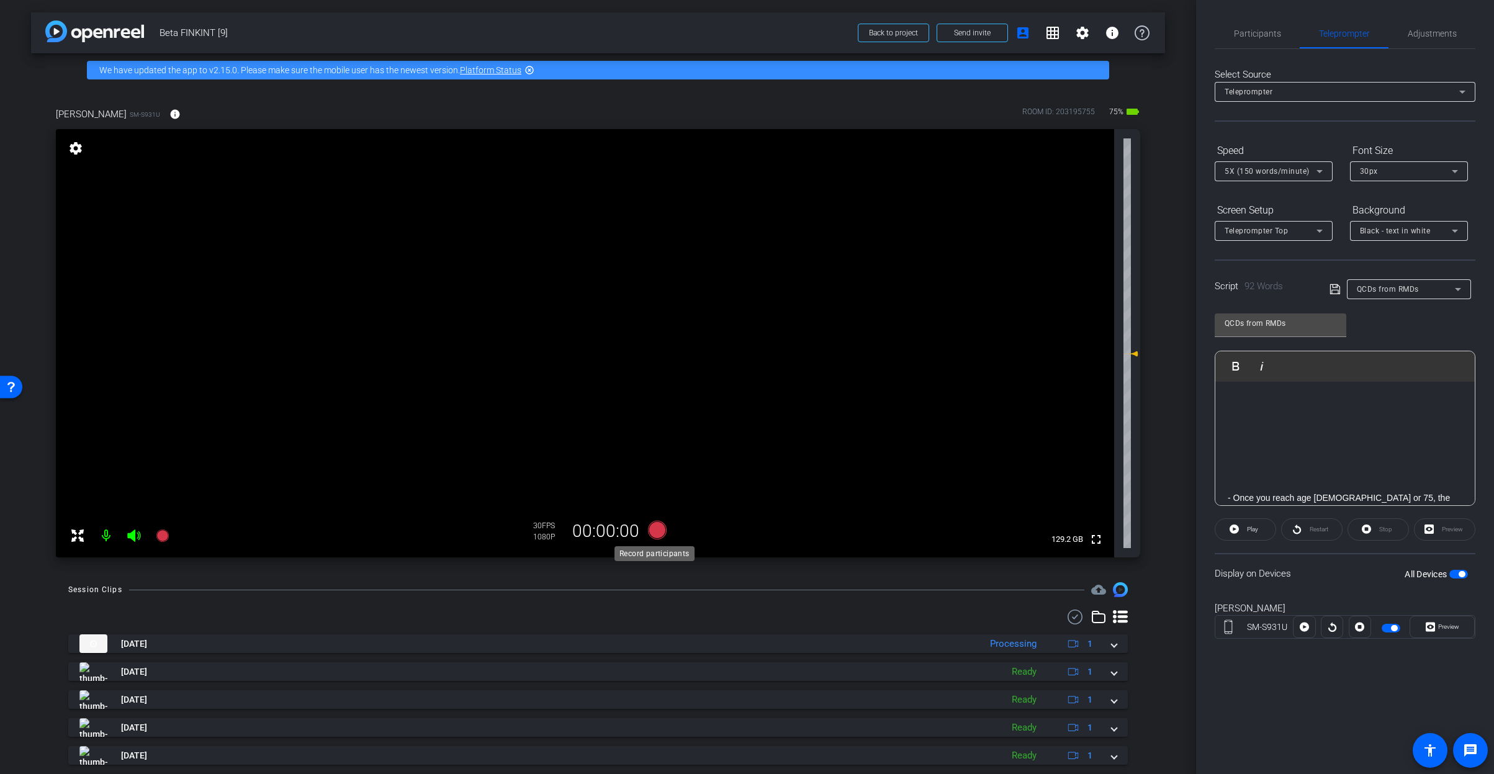
click at [657, 530] on icon at bounding box center [656, 530] width 19 height 19
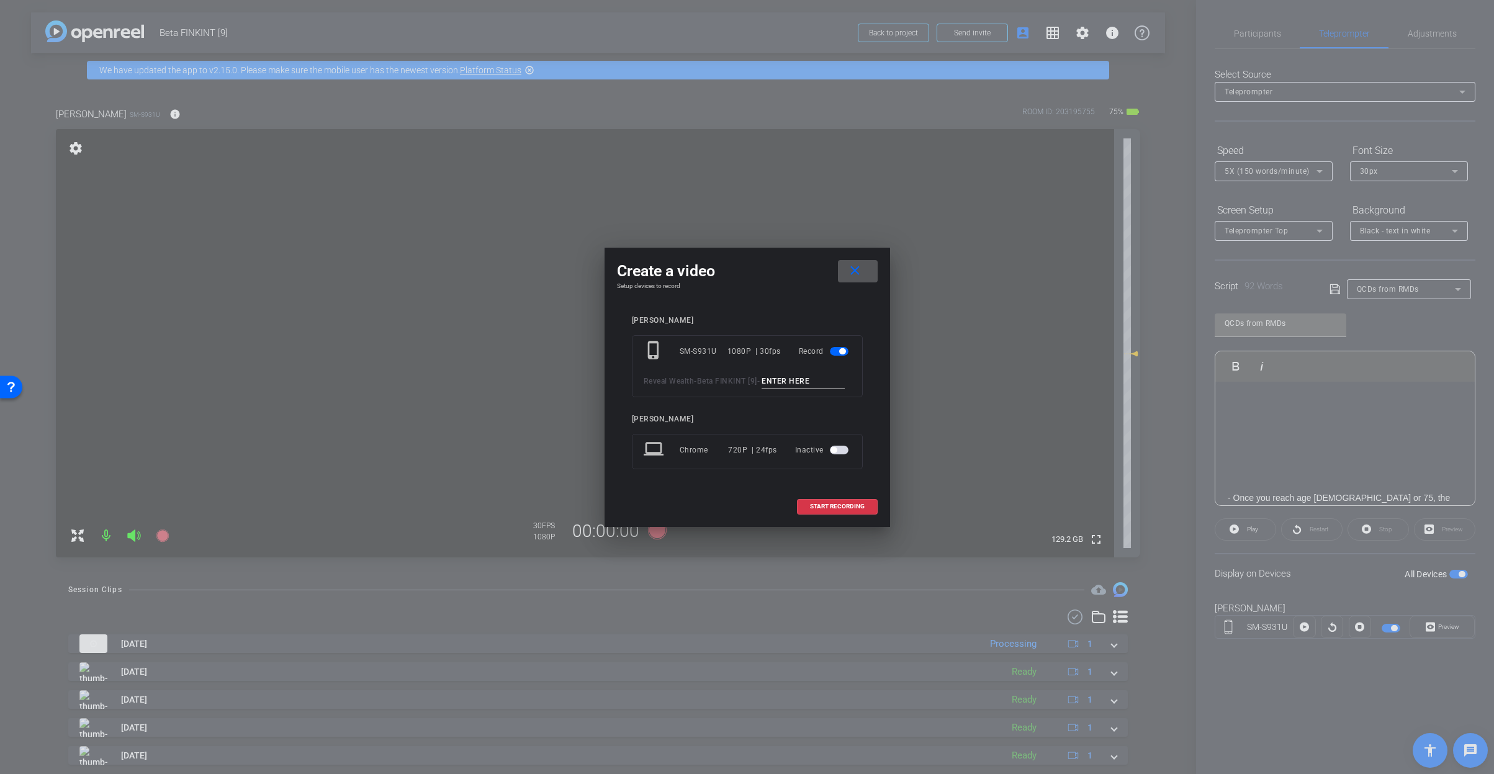
click at [762, 387] on input at bounding box center [803, 382] width 83 height 16
paste input "QCD_1"
type input "QCD_1"
click at [861, 510] on span "START RECORDING" at bounding box center [837, 506] width 55 height 6
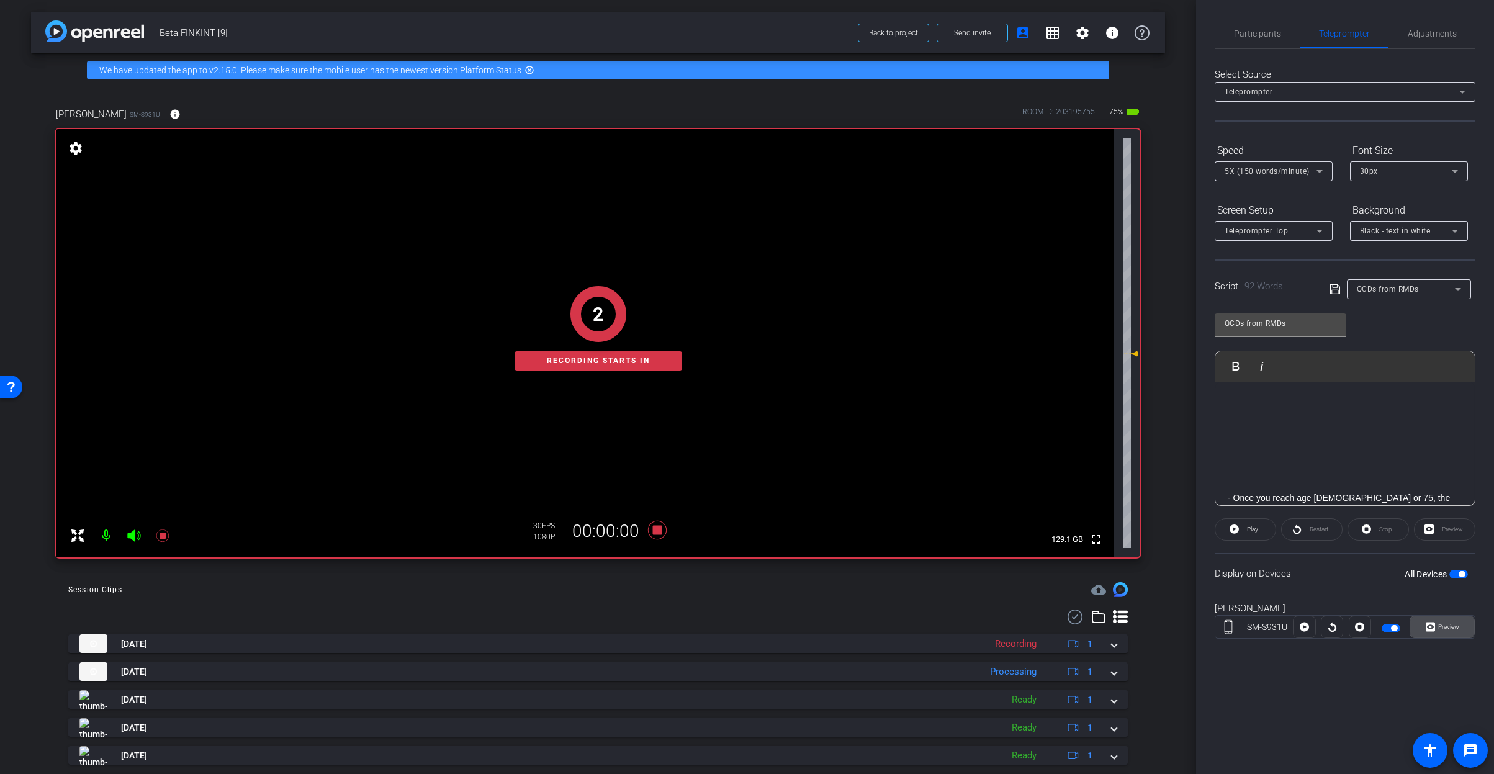
click at [1455, 629] on span "Preview" at bounding box center [1448, 626] width 21 height 7
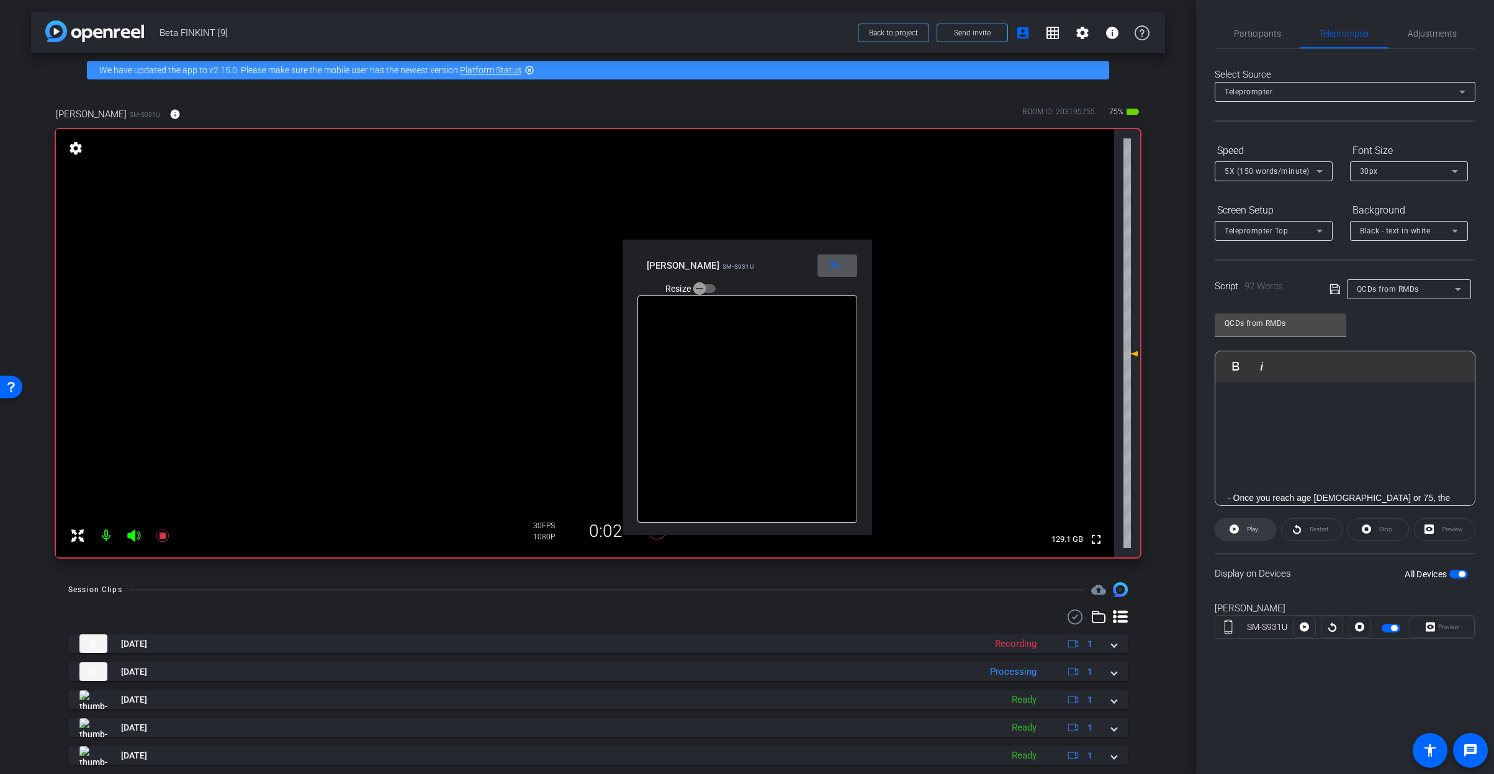
click at [1248, 528] on span "Play" at bounding box center [1252, 529] width 11 height 7
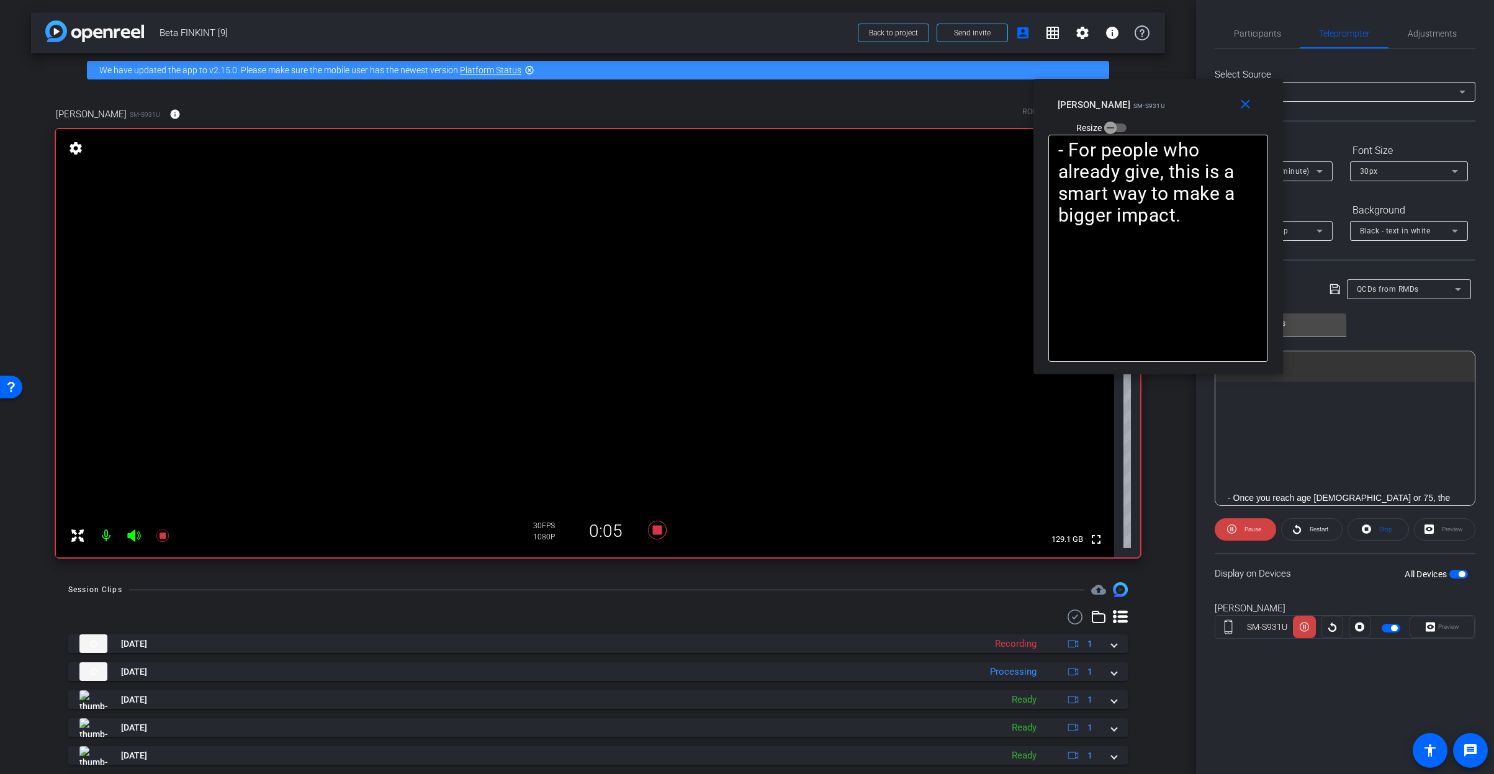
drag, startPoint x: 776, startPoint y: 281, endPoint x: 1186, endPoint y: 124, distance: 438.8
click at [1186, 121] on div "Rashonner Lillie SM-S931U Resize" at bounding box center [1163, 116] width 210 height 44
click at [655, 530] on icon at bounding box center [656, 530] width 19 height 19
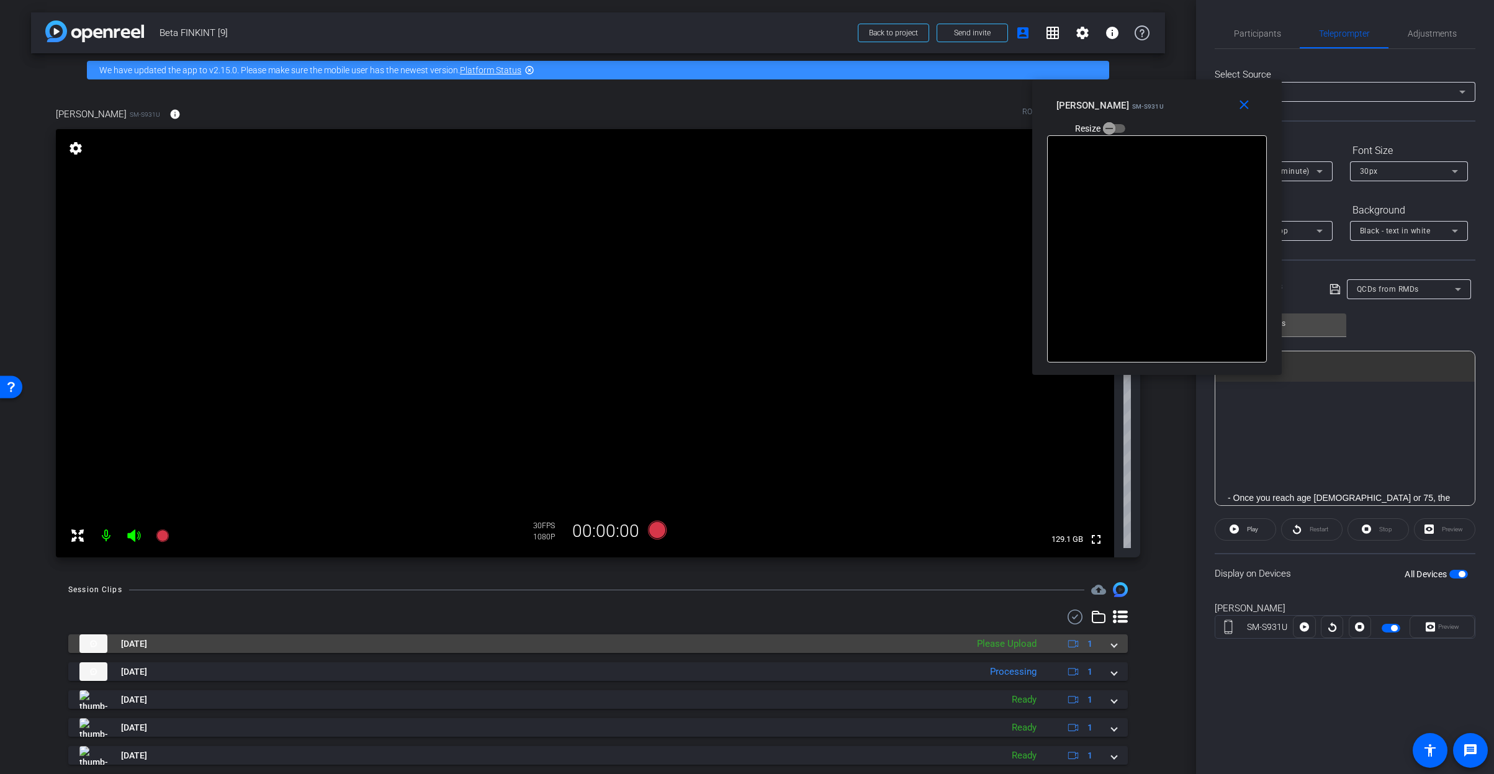
click at [1112, 648] on span at bounding box center [1114, 644] width 5 height 13
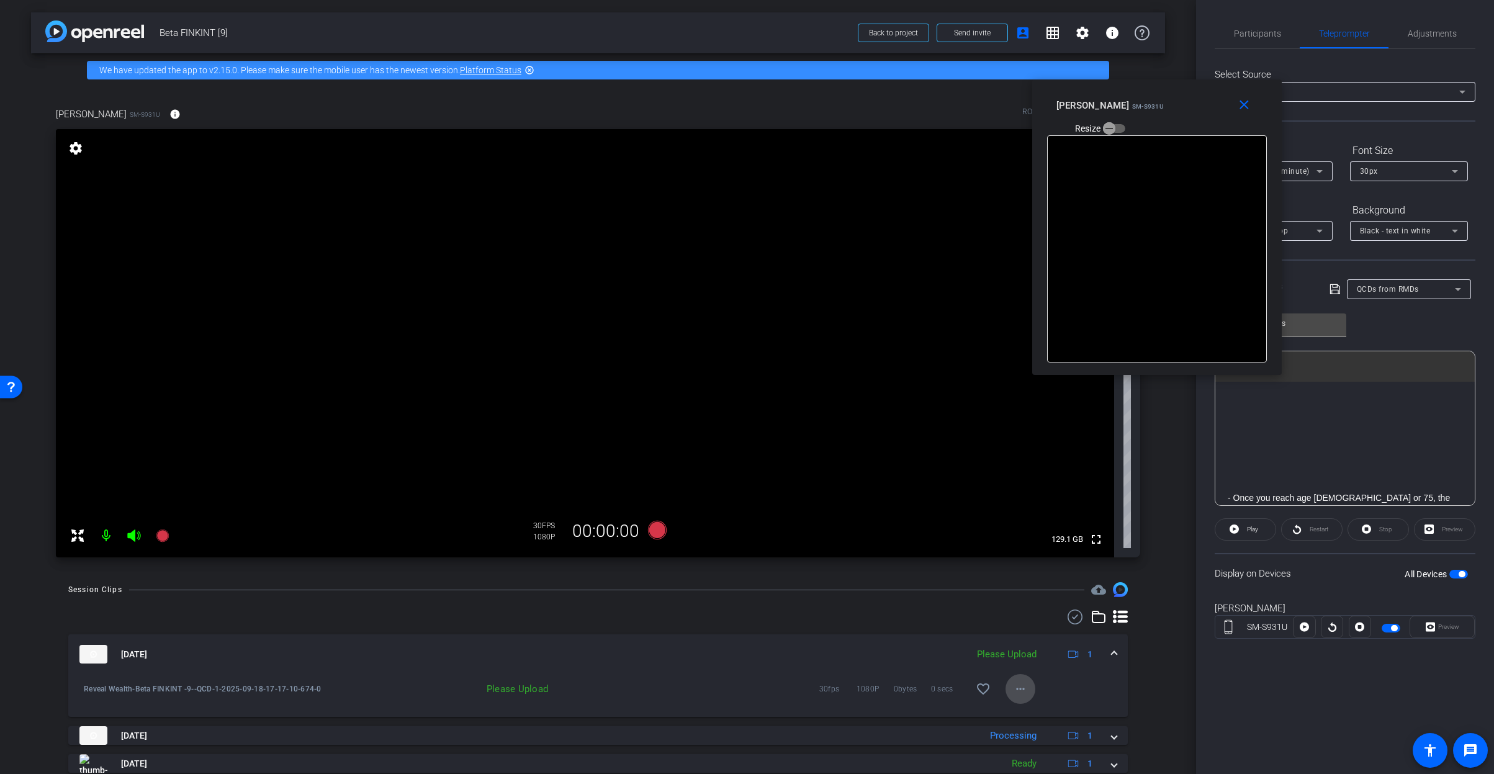
click at [1023, 684] on span at bounding box center [1021, 689] width 30 height 30
click at [1039, 713] on span "Upload" at bounding box center [1035, 715] width 50 height 15
click at [1111, 656] on mat-expansion-panel-header "Sep 18, 2025 Uploading 5% 1" at bounding box center [598, 654] width 1060 height 40
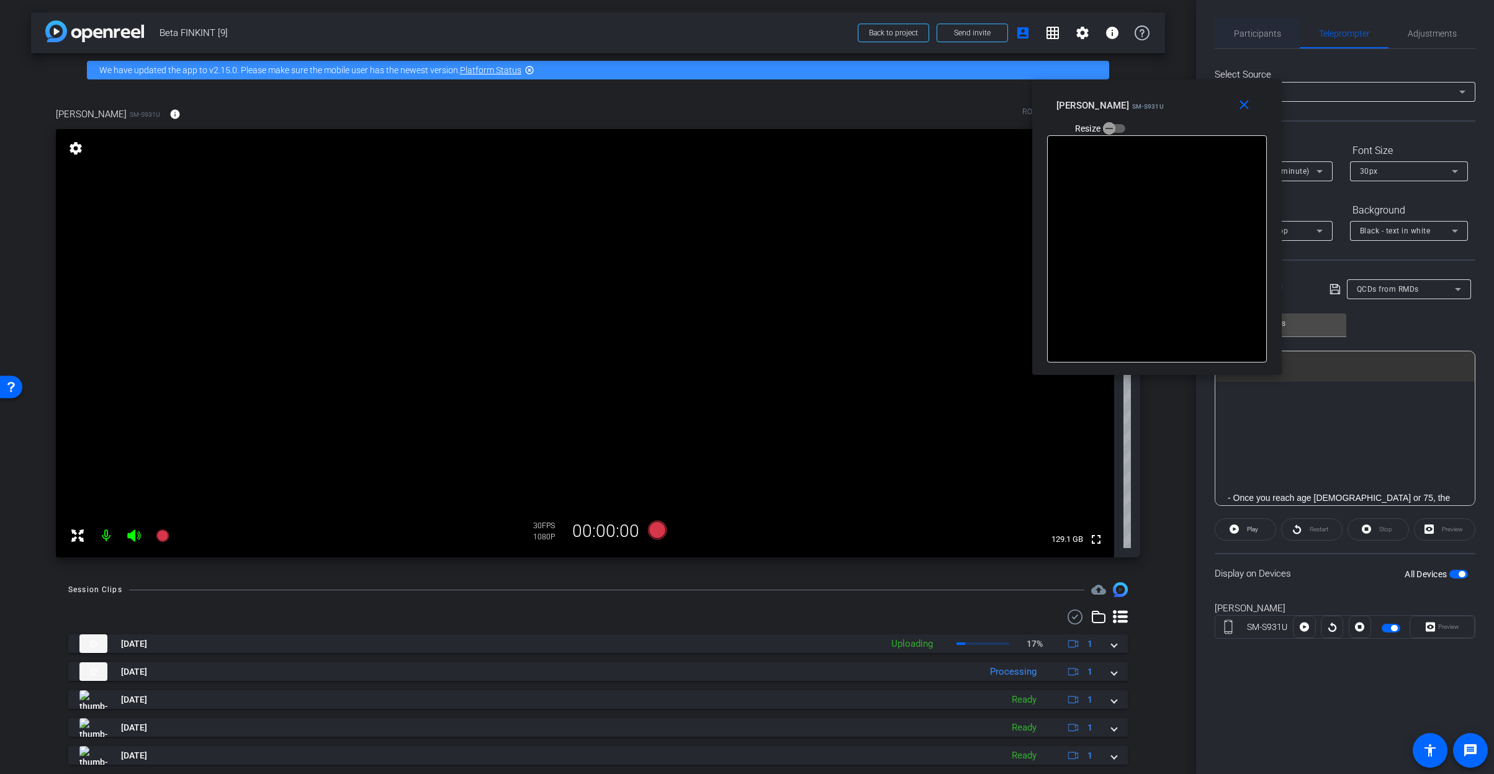
click at [1257, 42] on span "Participants" at bounding box center [1257, 34] width 47 height 30
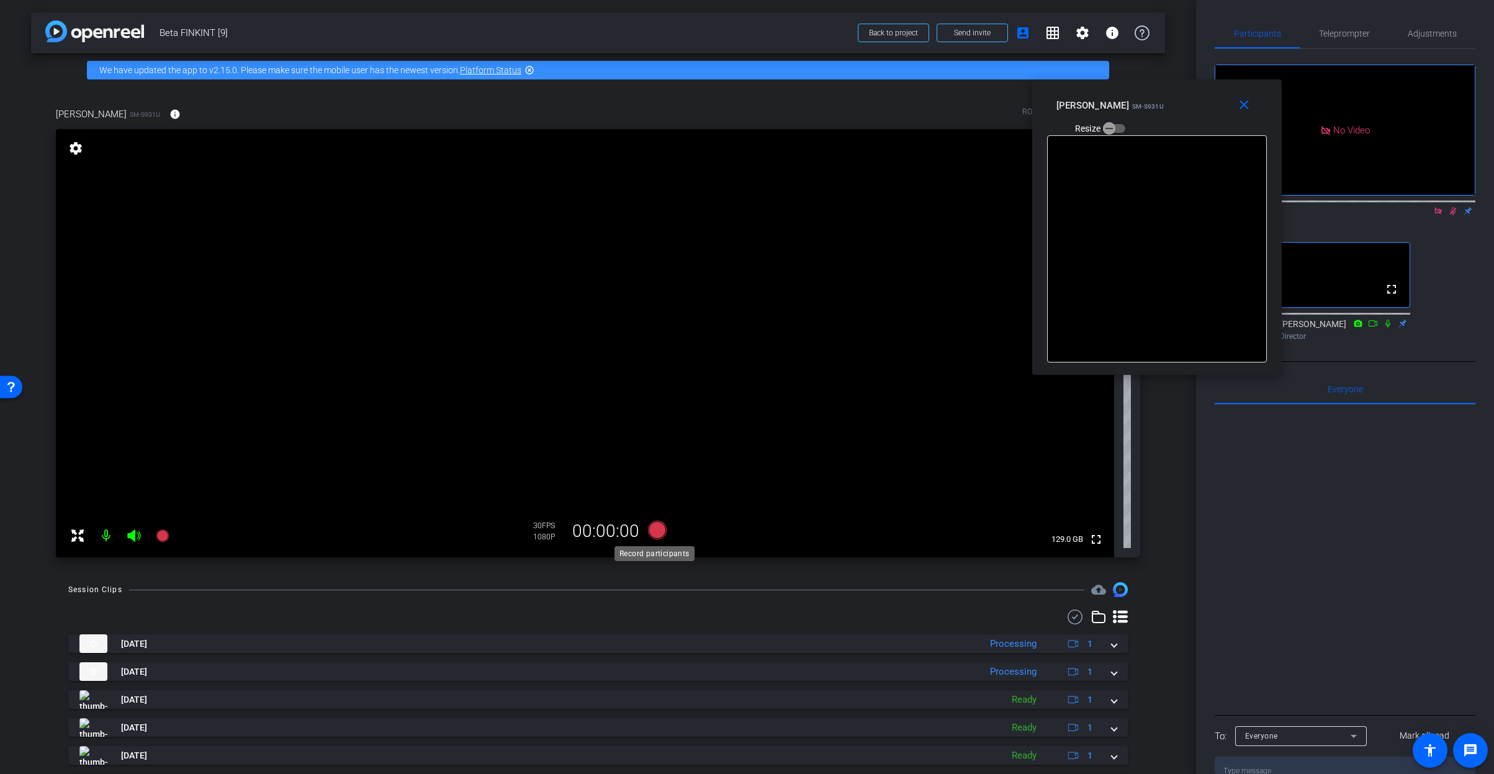
click at [654, 533] on icon at bounding box center [656, 530] width 19 height 19
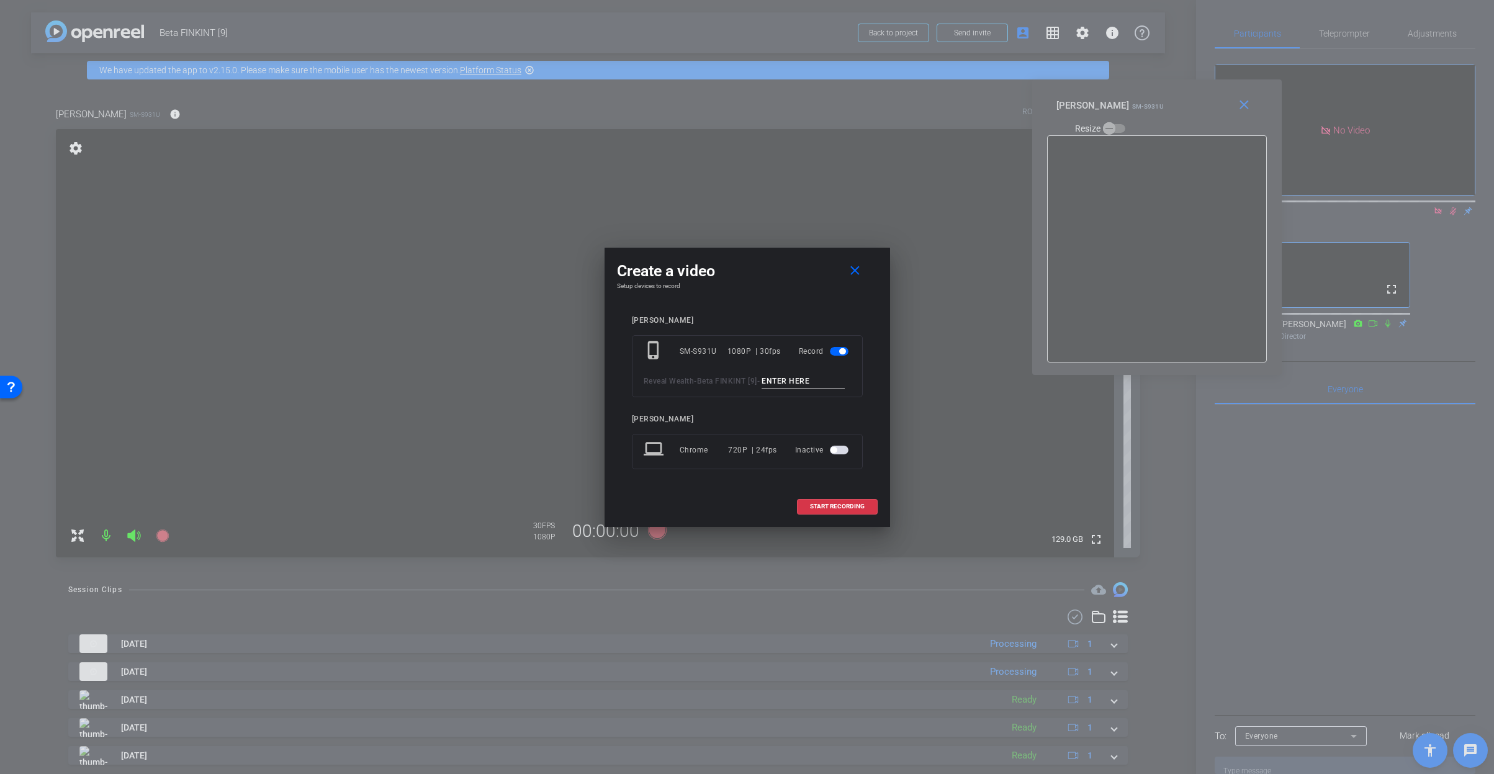
click at [762, 389] on input at bounding box center [803, 382] width 83 height 16
paste input "QCD_1"
type input "QCD_2"
click at [840, 510] on span "START RECORDING" at bounding box center [837, 506] width 55 height 6
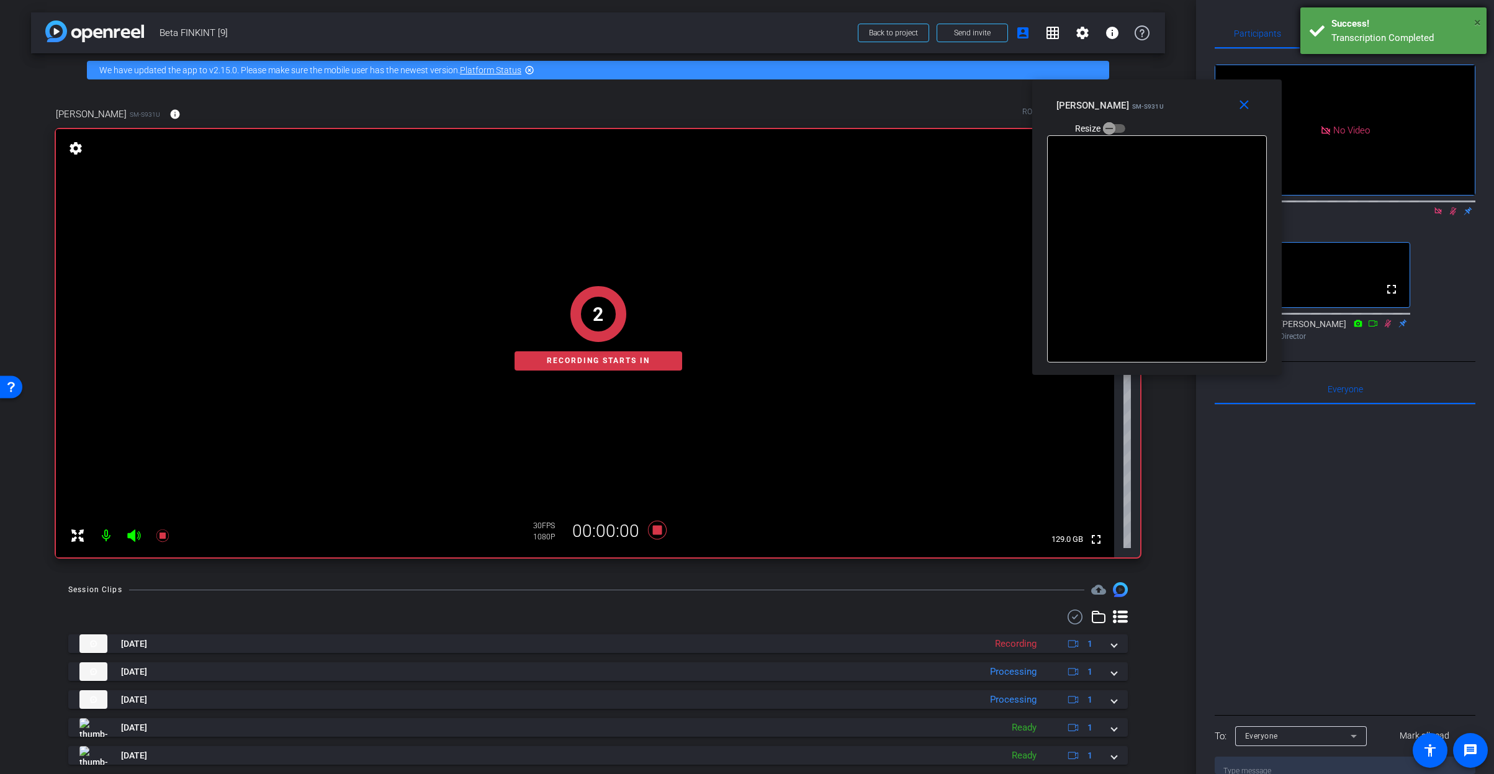
click at [1476, 24] on span "×" at bounding box center [1477, 22] width 7 height 15
click at [1345, 30] on span "Teleprompter" at bounding box center [1344, 33] width 51 height 9
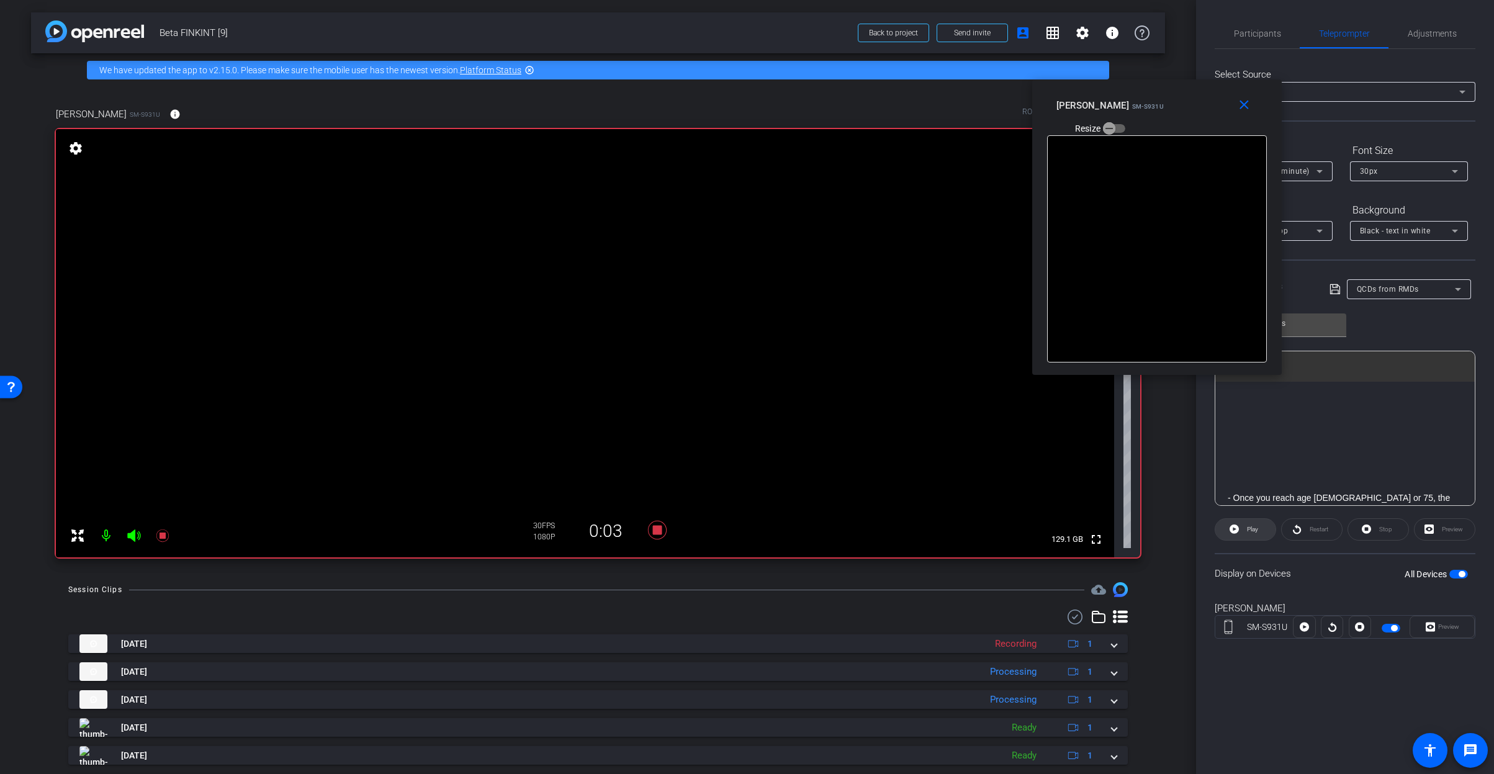
click at [1235, 526] on icon at bounding box center [1234, 529] width 9 height 9
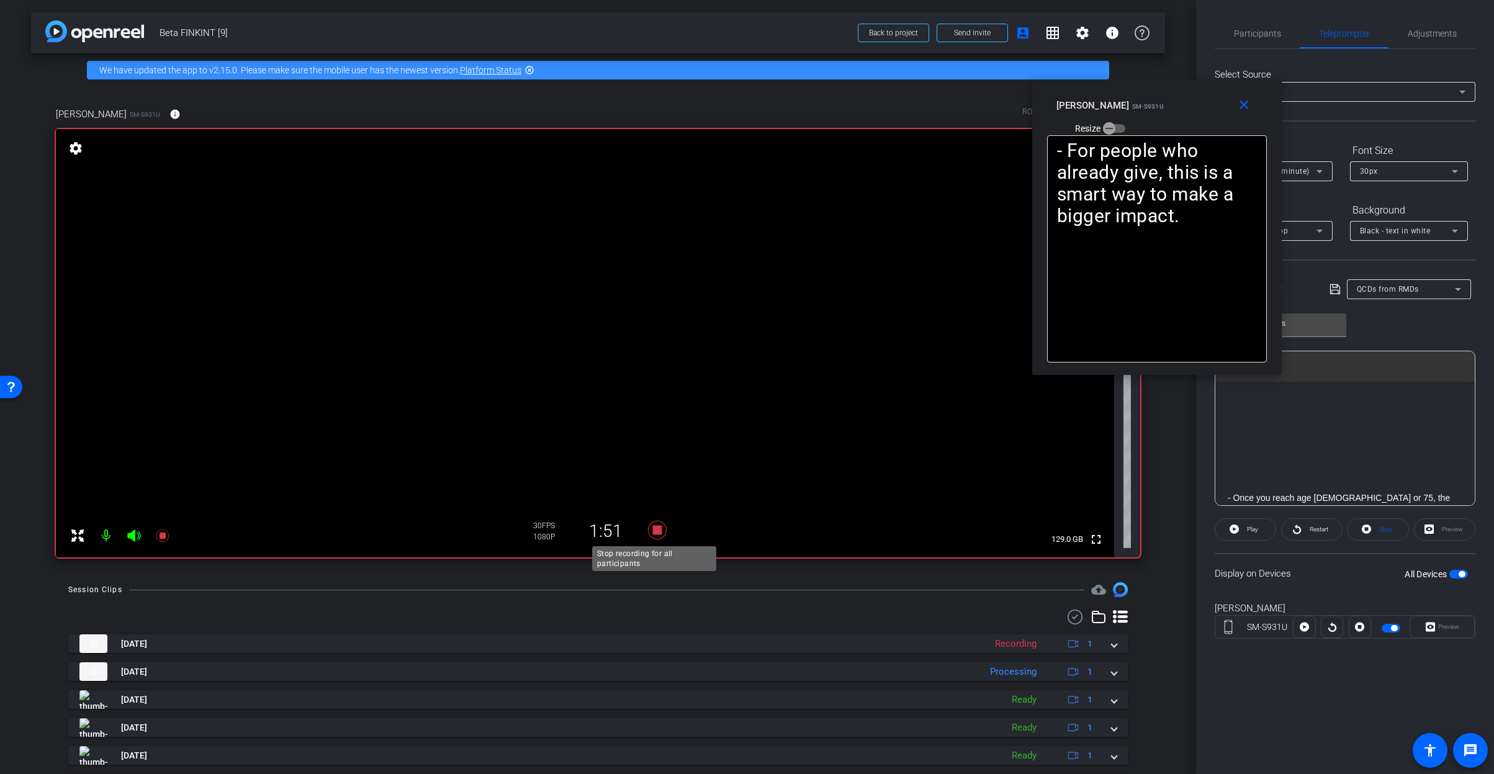
click at [654, 527] on icon at bounding box center [656, 530] width 19 height 19
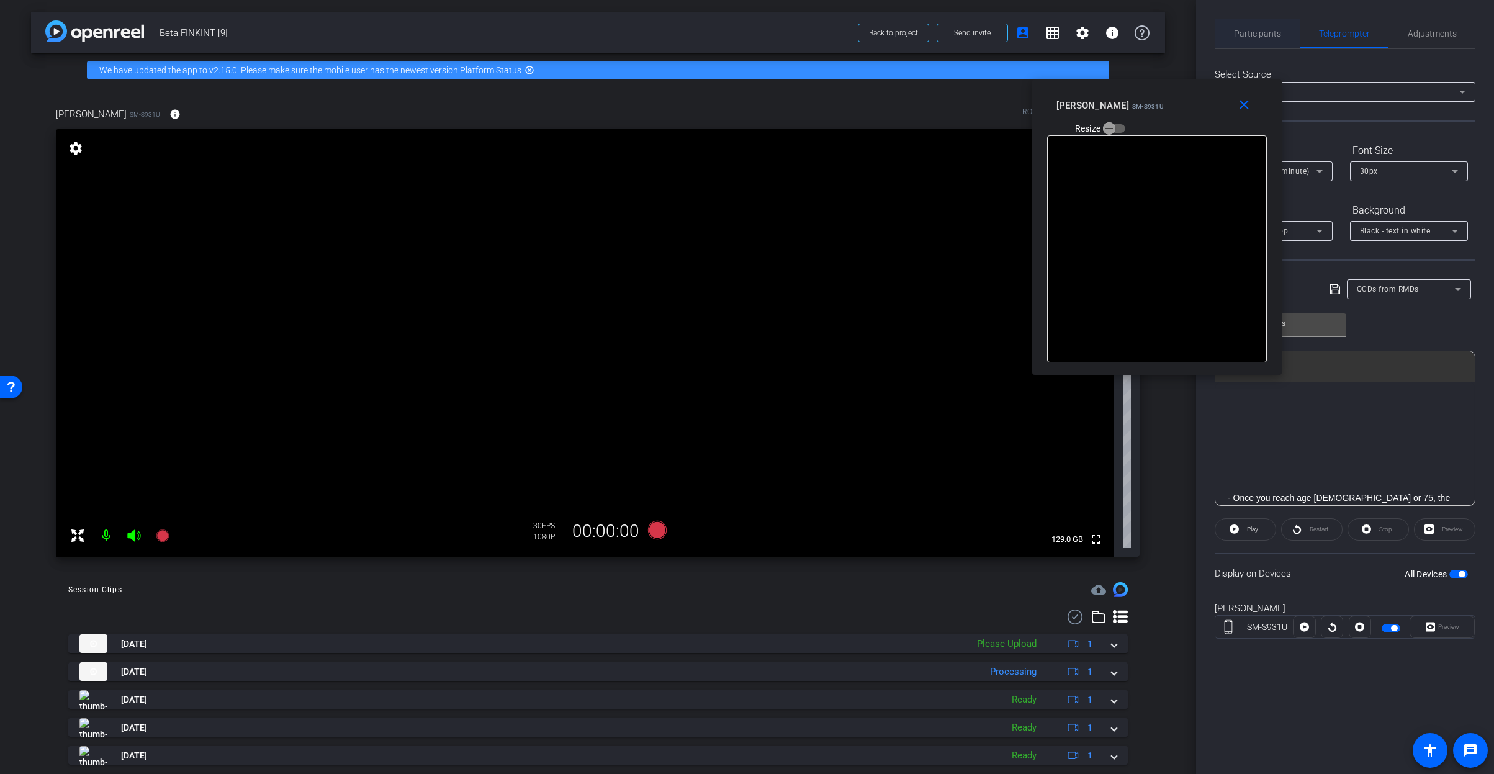
click at [1240, 24] on span "Participants" at bounding box center [1257, 34] width 47 height 30
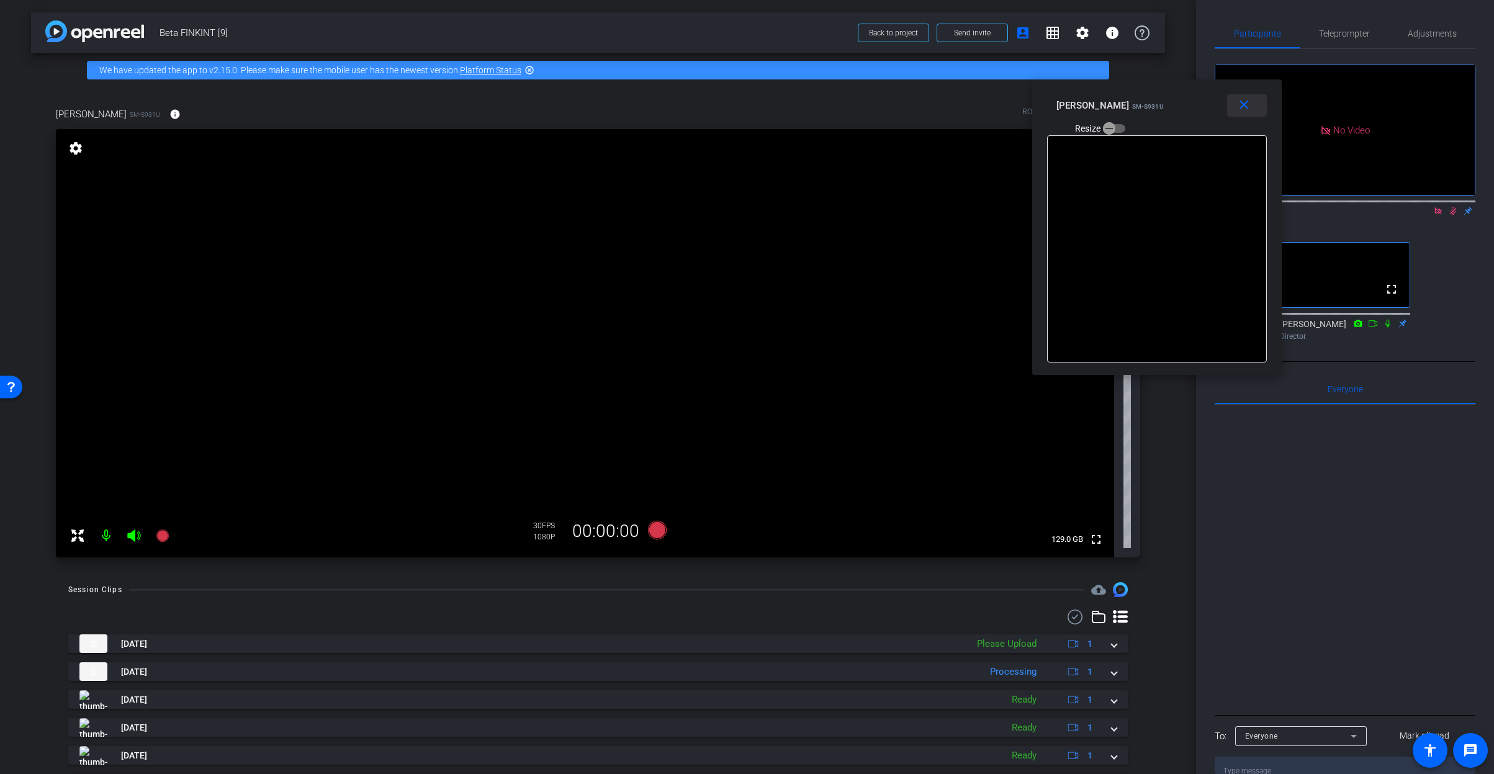
click at [1242, 101] on mat-icon "close" at bounding box center [1245, 105] width 16 height 16
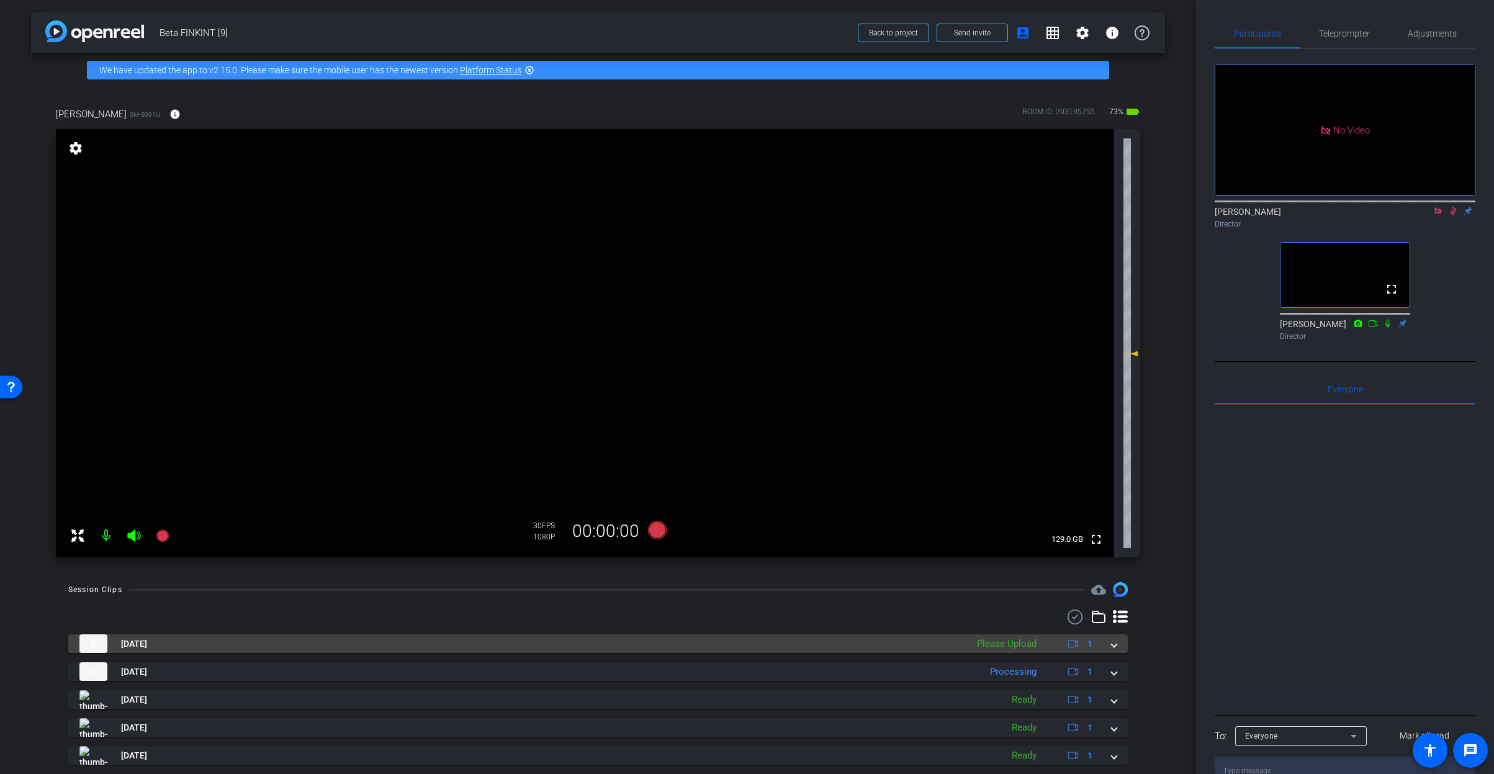
click at [1112, 647] on span at bounding box center [1114, 644] width 5 height 13
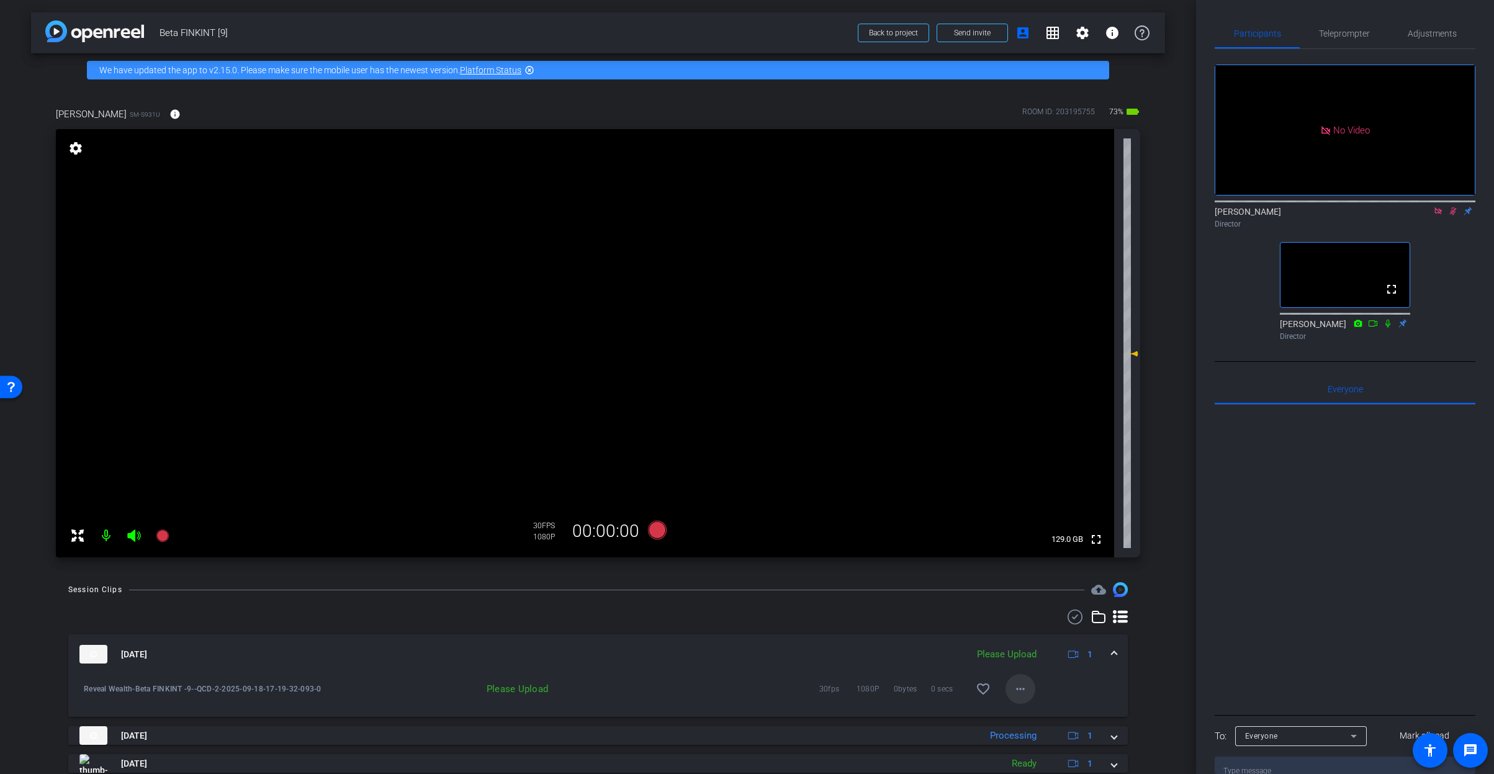
click at [1023, 693] on span at bounding box center [1021, 689] width 30 height 30
click at [1040, 716] on span "Upload" at bounding box center [1035, 715] width 50 height 15
click at [1112, 656] on span at bounding box center [1114, 654] width 5 height 13
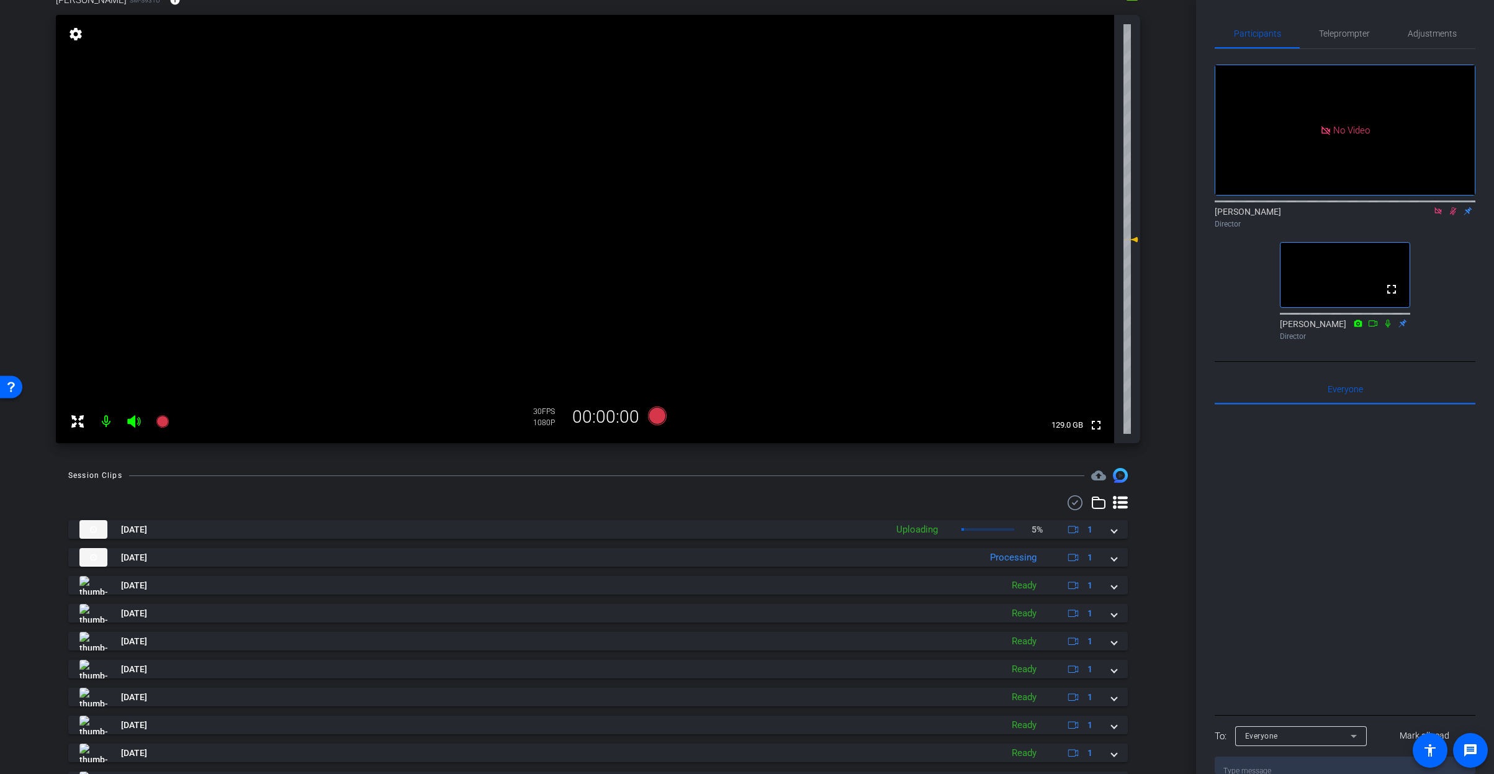
scroll to position [174, 0]
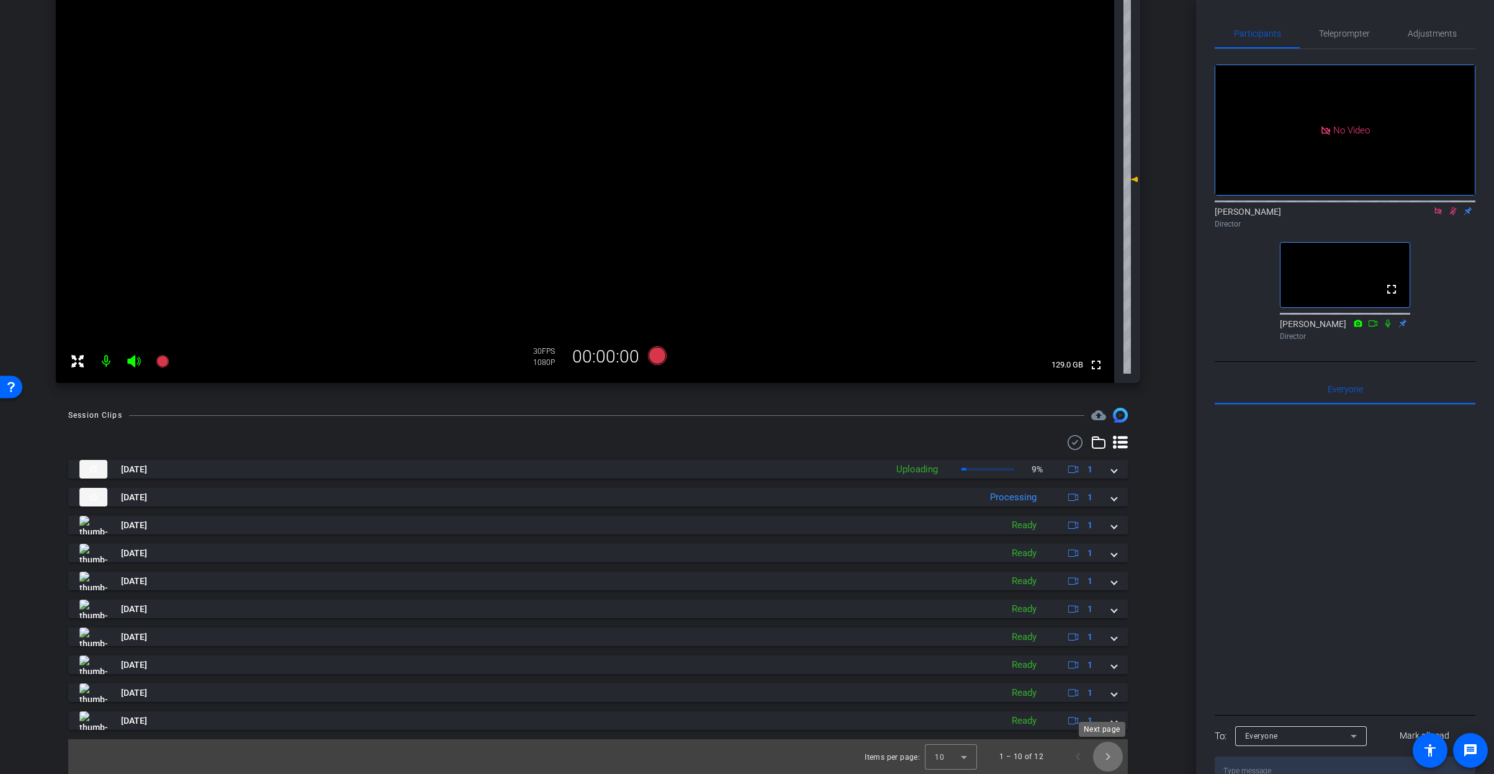
click at [1109, 757] on span "Next page" at bounding box center [1108, 757] width 30 height 30
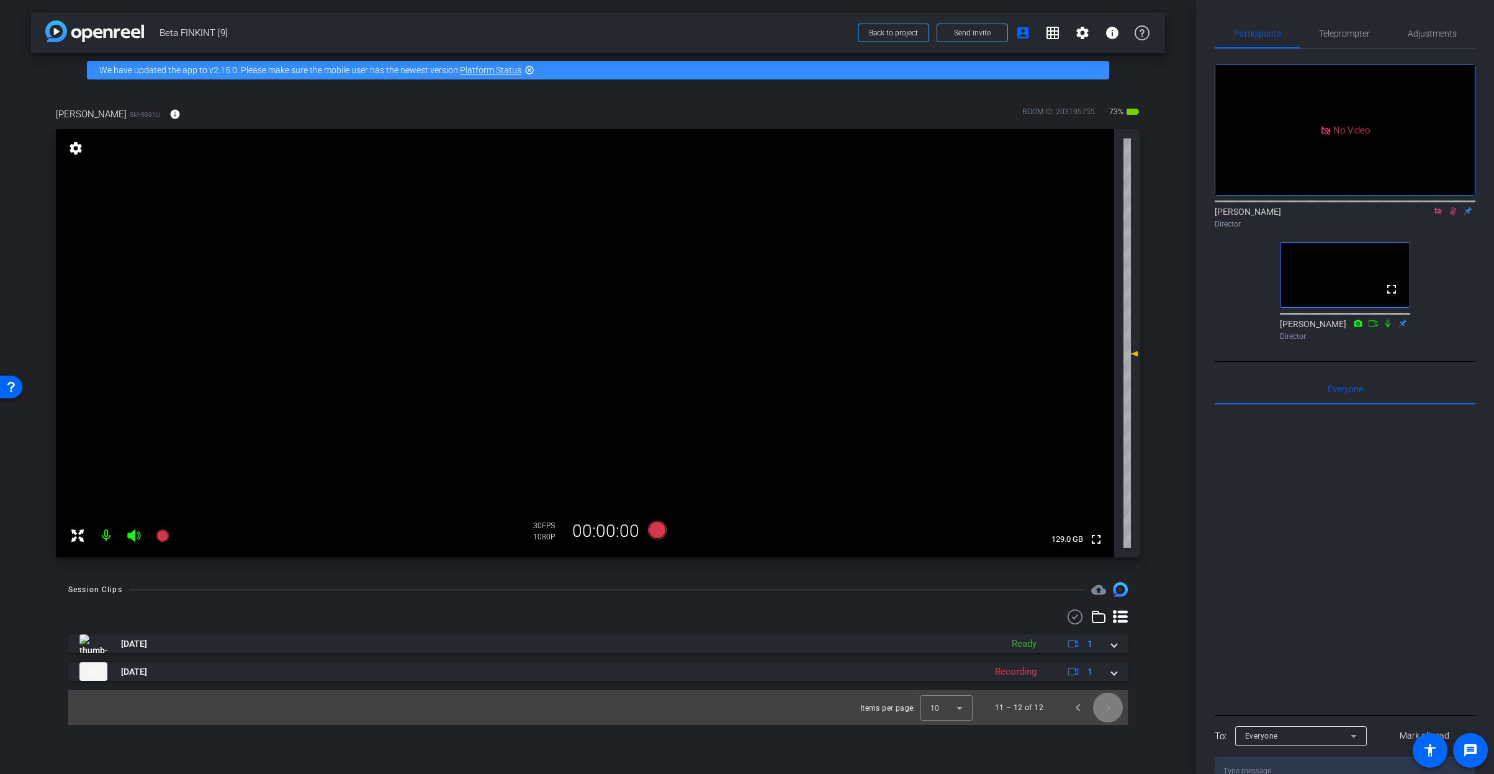
scroll to position [0, 0]
click at [1086, 706] on span "Previous page" at bounding box center [1078, 708] width 30 height 30
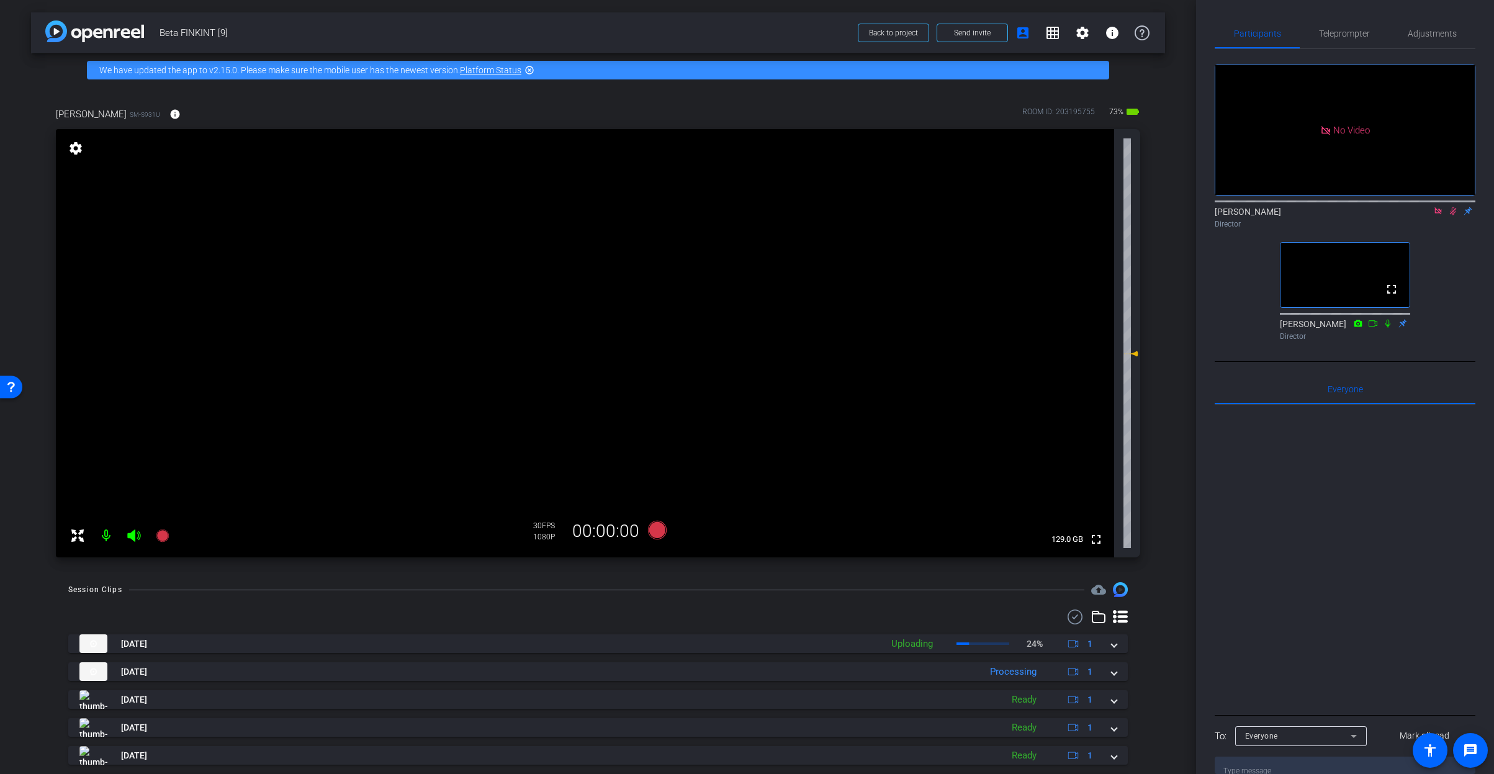
click at [1437, 207] on icon at bounding box center [1438, 211] width 10 height 9
click at [1435, 215] on icon at bounding box center [1438, 211] width 7 height 8
click at [1366, 25] on div "Teleprompter" at bounding box center [1344, 34] width 89 height 30
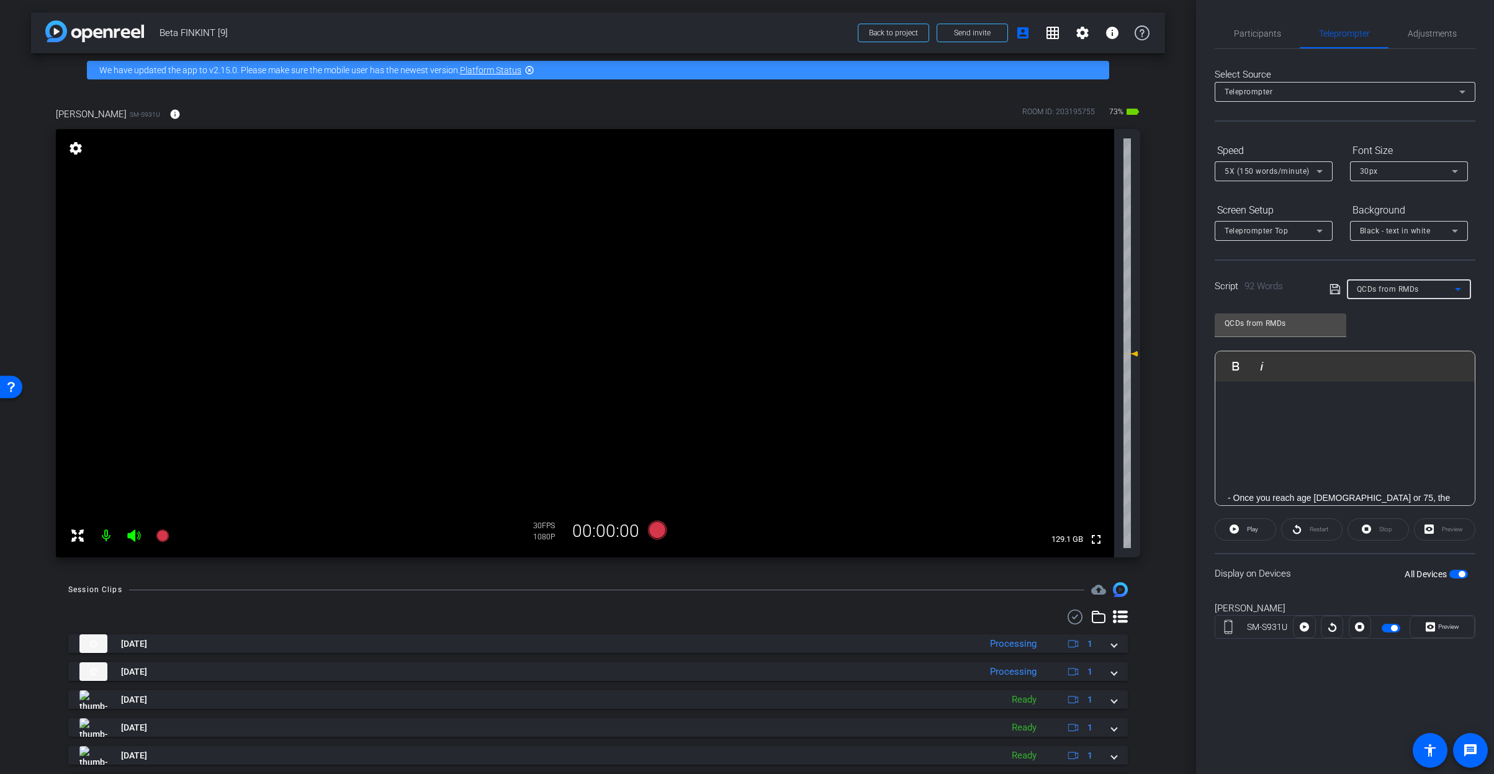
click at [1417, 293] on span "QCDs from RMDs" at bounding box center [1388, 289] width 62 height 9
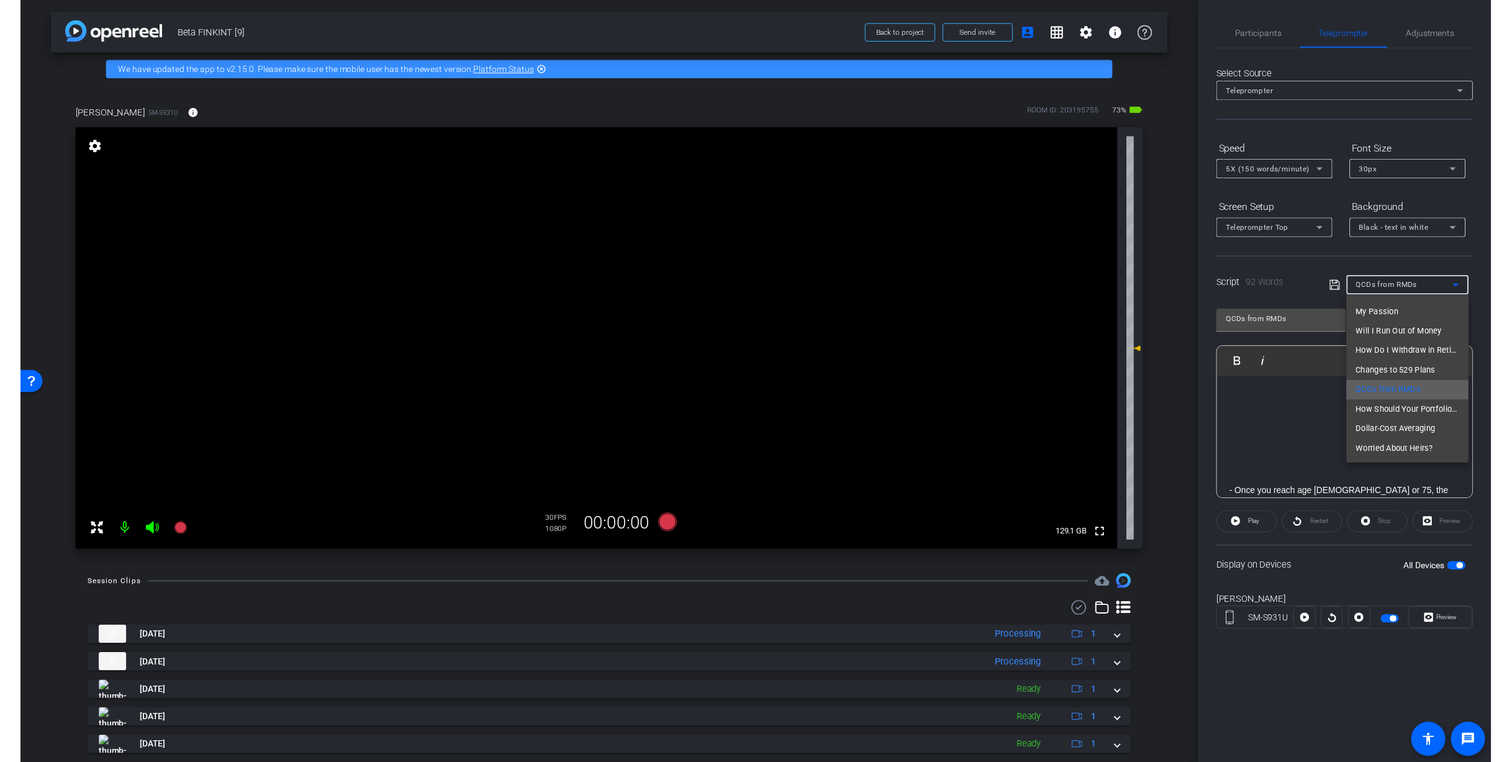
scroll to position [38, 0]
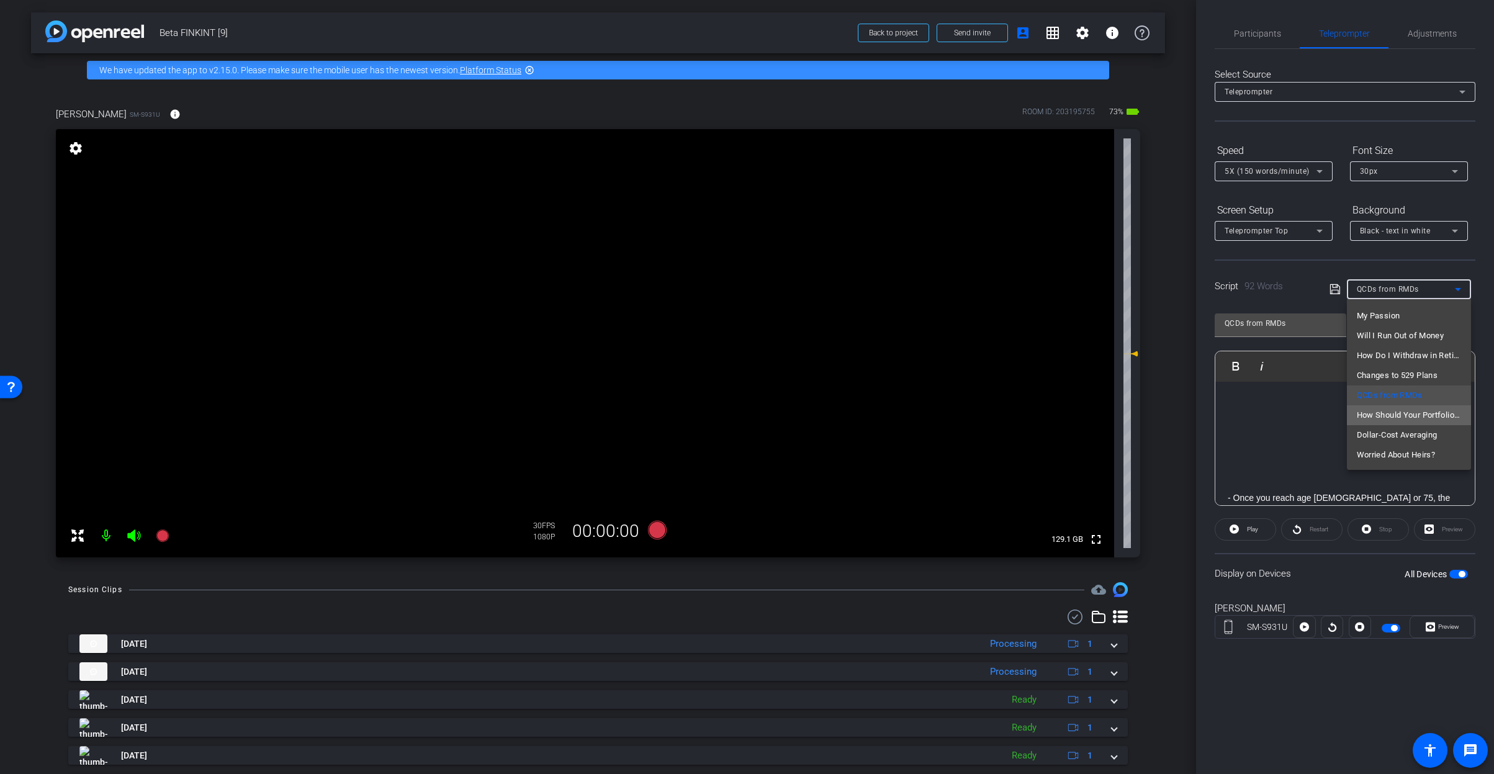
click at [1422, 417] on span "How Should Your Portfolio Evolve as You Age?" at bounding box center [1409, 415] width 104 height 15
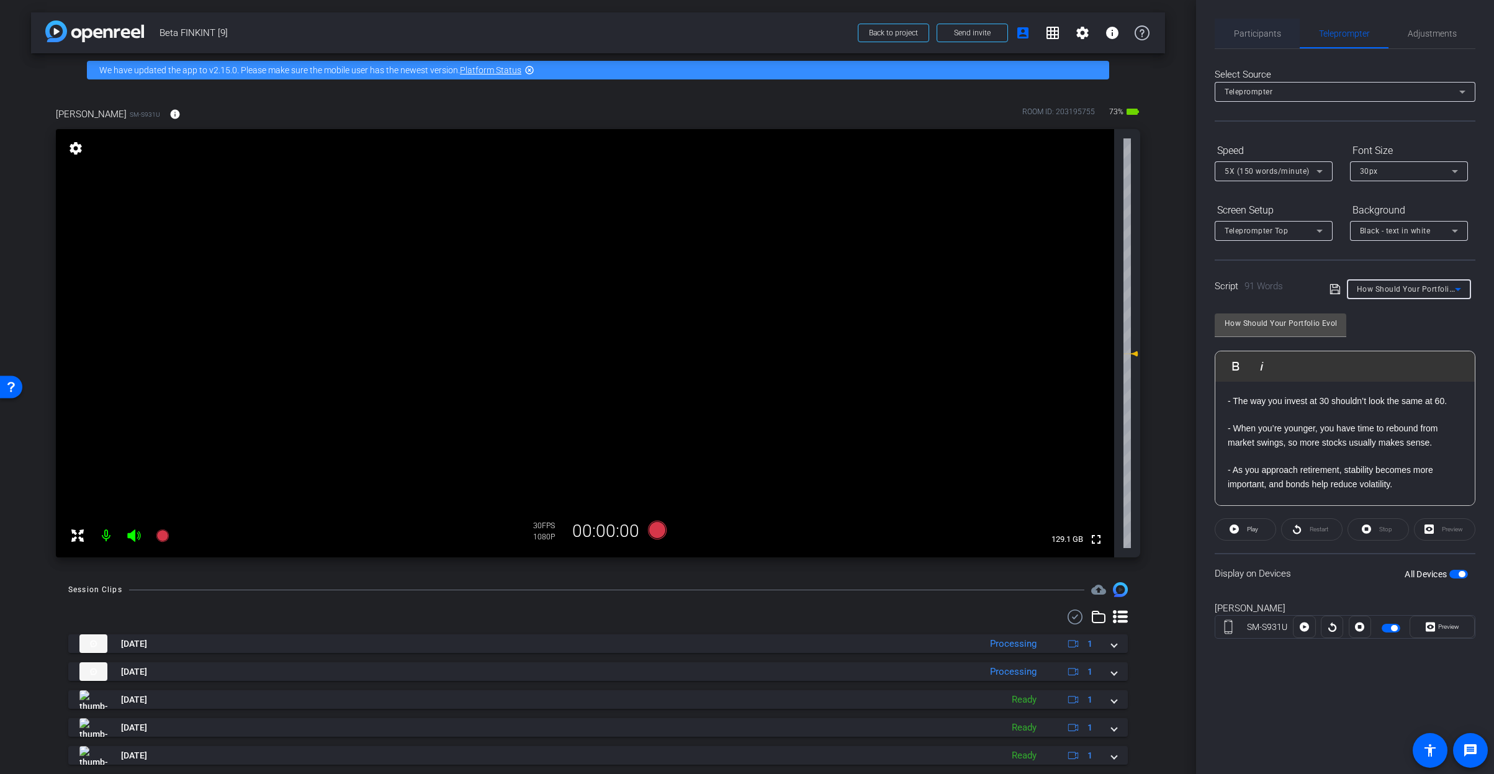
click at [1247, 37] on span "Participants" at bounding box center [1257, 33] width 47 height 9
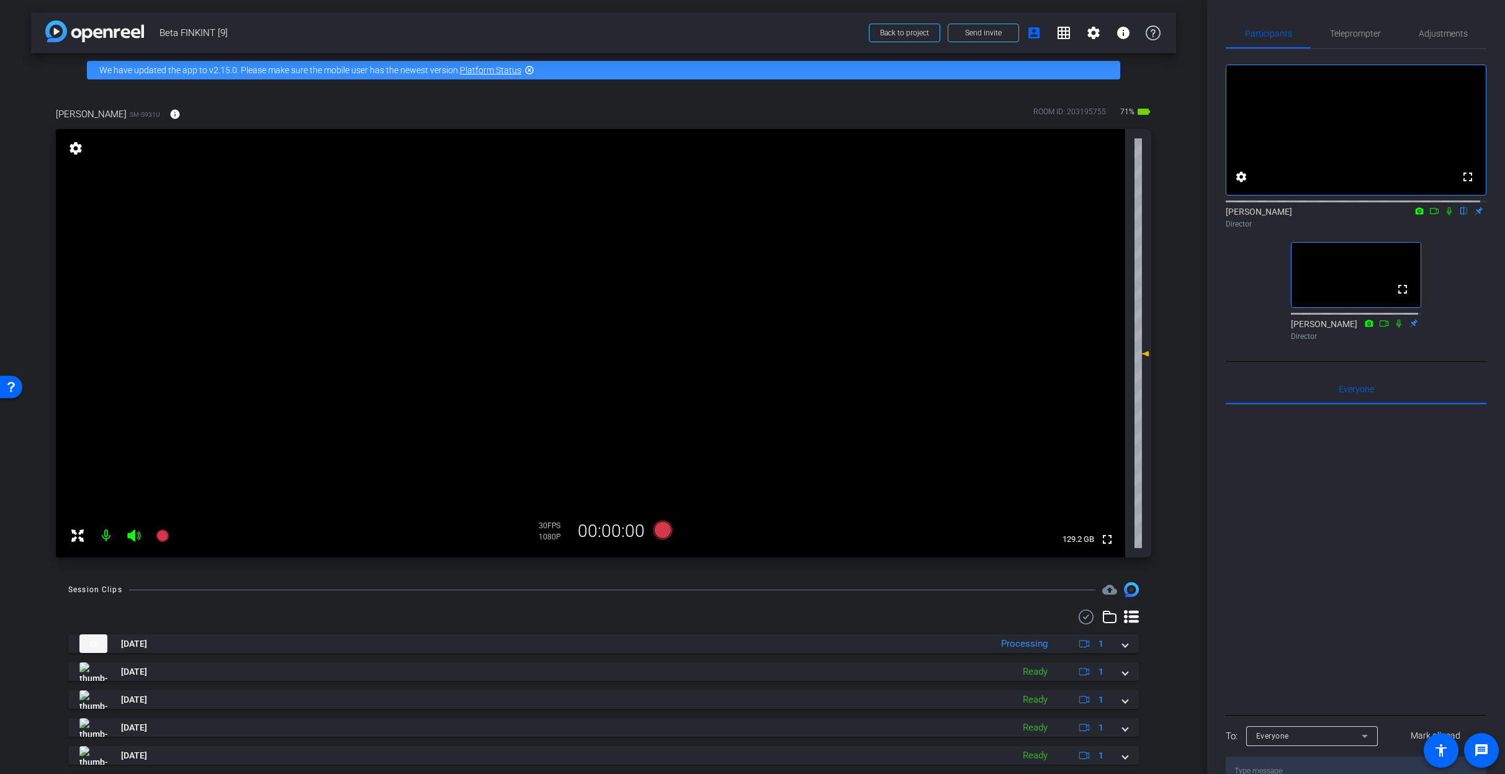
click at [676, 338] on video at bounding box center [591, 343] width 1070 height 428
drag, startPoint x: 685, startPoint y: 338, endPoint x: 680, endPoint y: 309, distance: 29.6
drag, startPoint x: 676, startPoint y: 364, endPoint x: 487, endPoint y: 279, distance: 207.0
click at [1442, 29] on span "Adjustments" at bounding box center [1443, 33] width 49 height 9
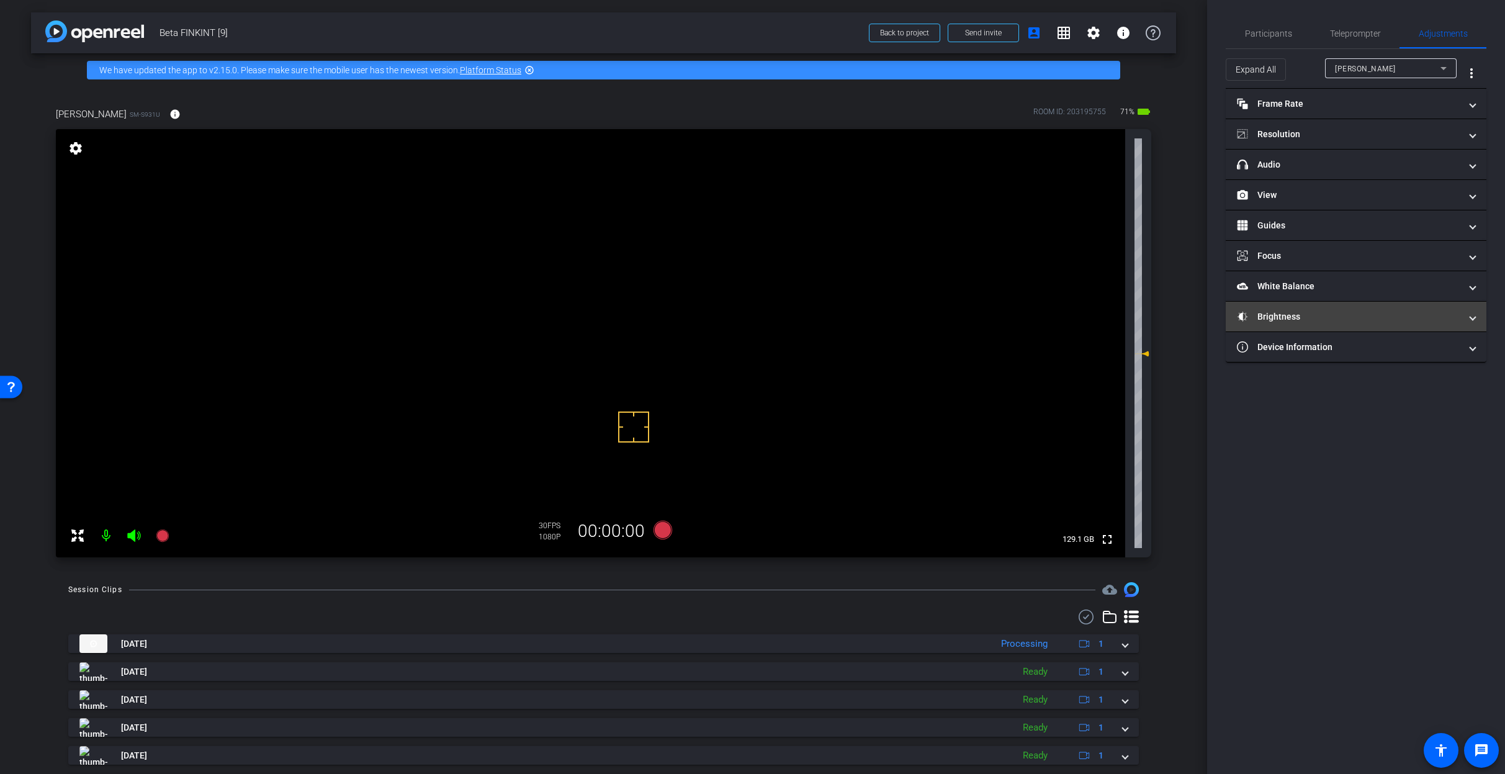
click at [1286, 318] on mat-panel-title "Brightness" at bounding box center [1348, 316] width 223 height 13
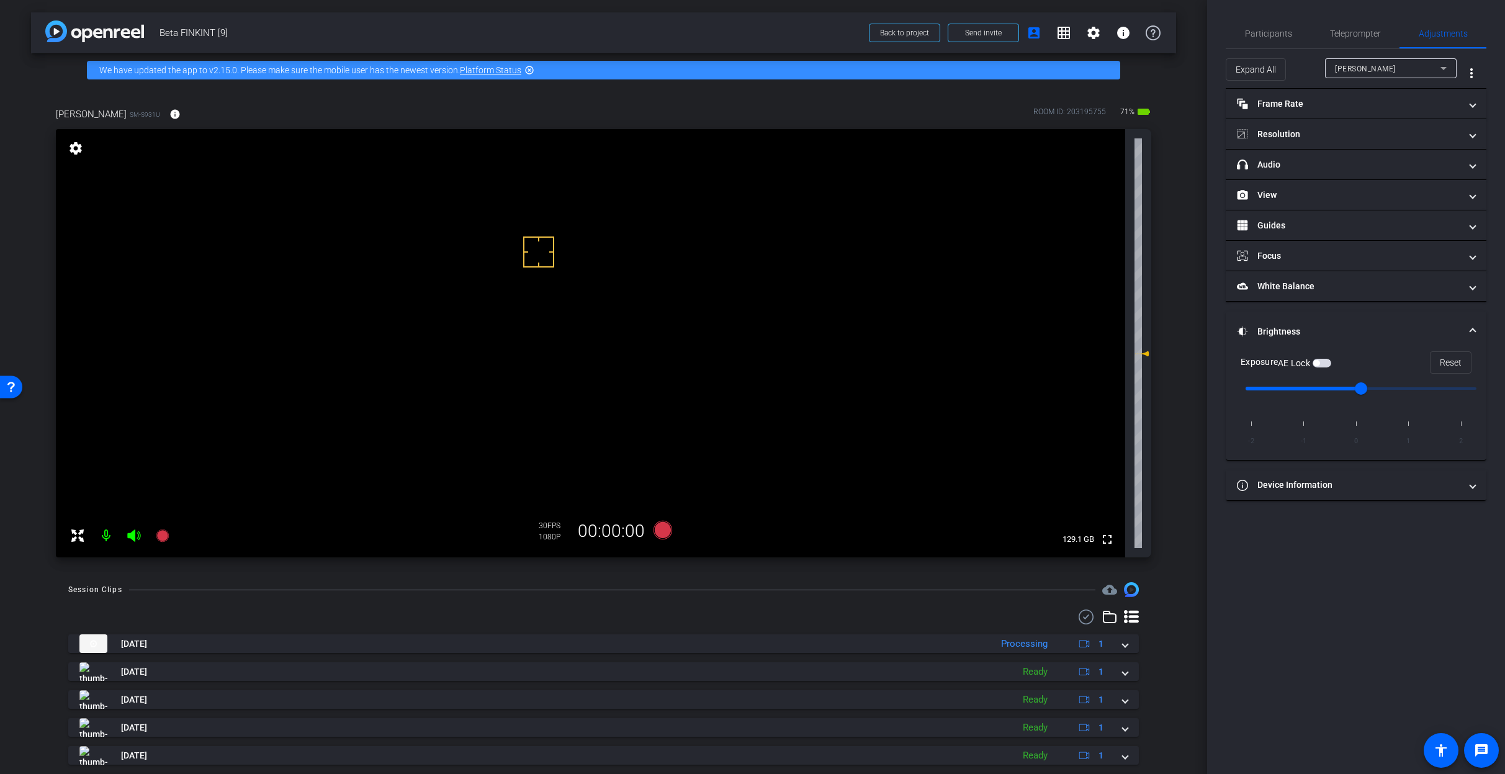
drag, startPoint x: 539, startPoint y: 252, endPoint x: 527, endPoint y: 198, distance: 55.3
click at [1320, 361] on span "button" at bounding box center [1317, 363] width 6 height 6
click at [1270, 41] on span "Participants" at bounding box center [1268, 34] width 47 height 30
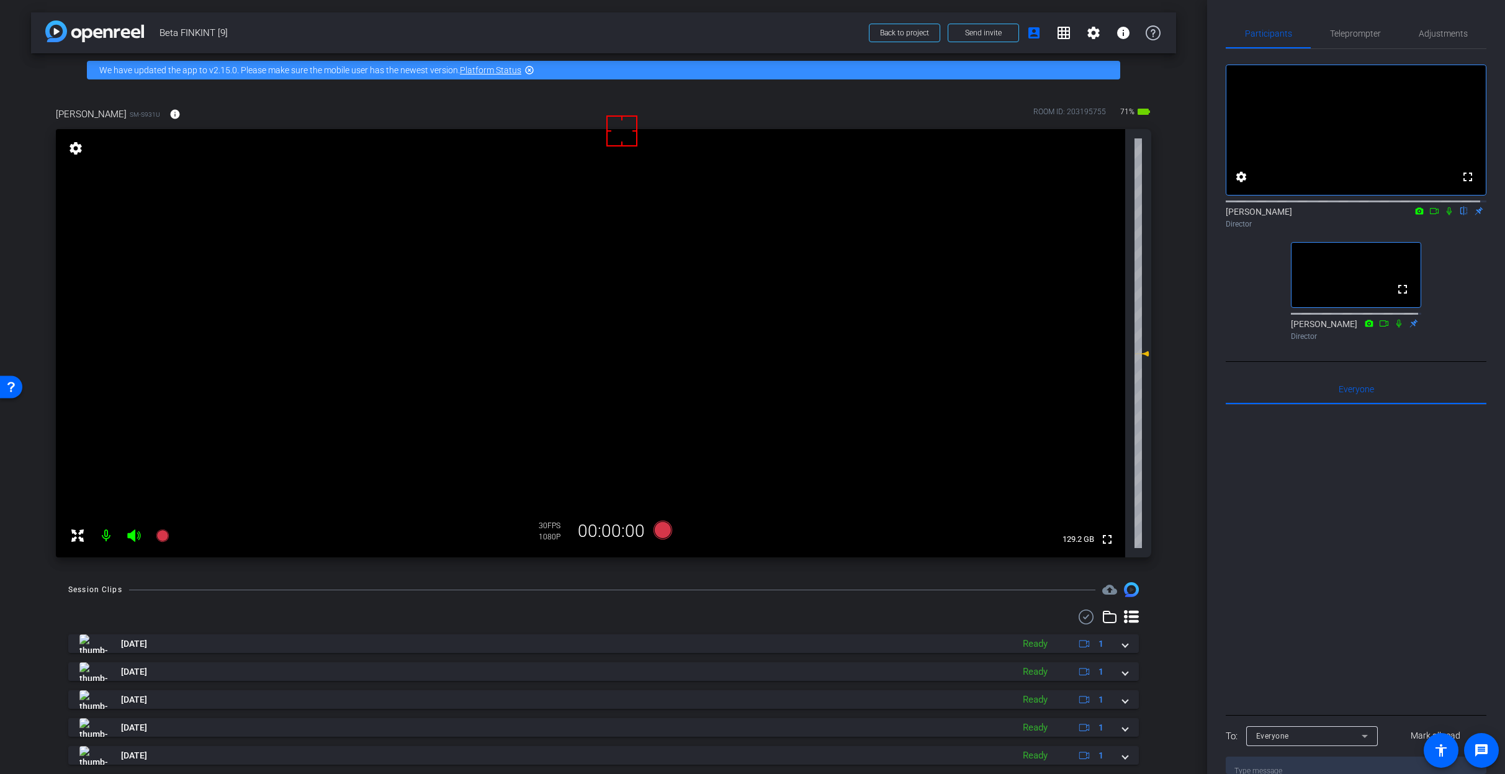
click at [1445, 215] on icon at bounding box center [1450, 211] width 10 height 9
click at [1446, 215] on icon at bounding box center [1449, 211] width 7 height 8
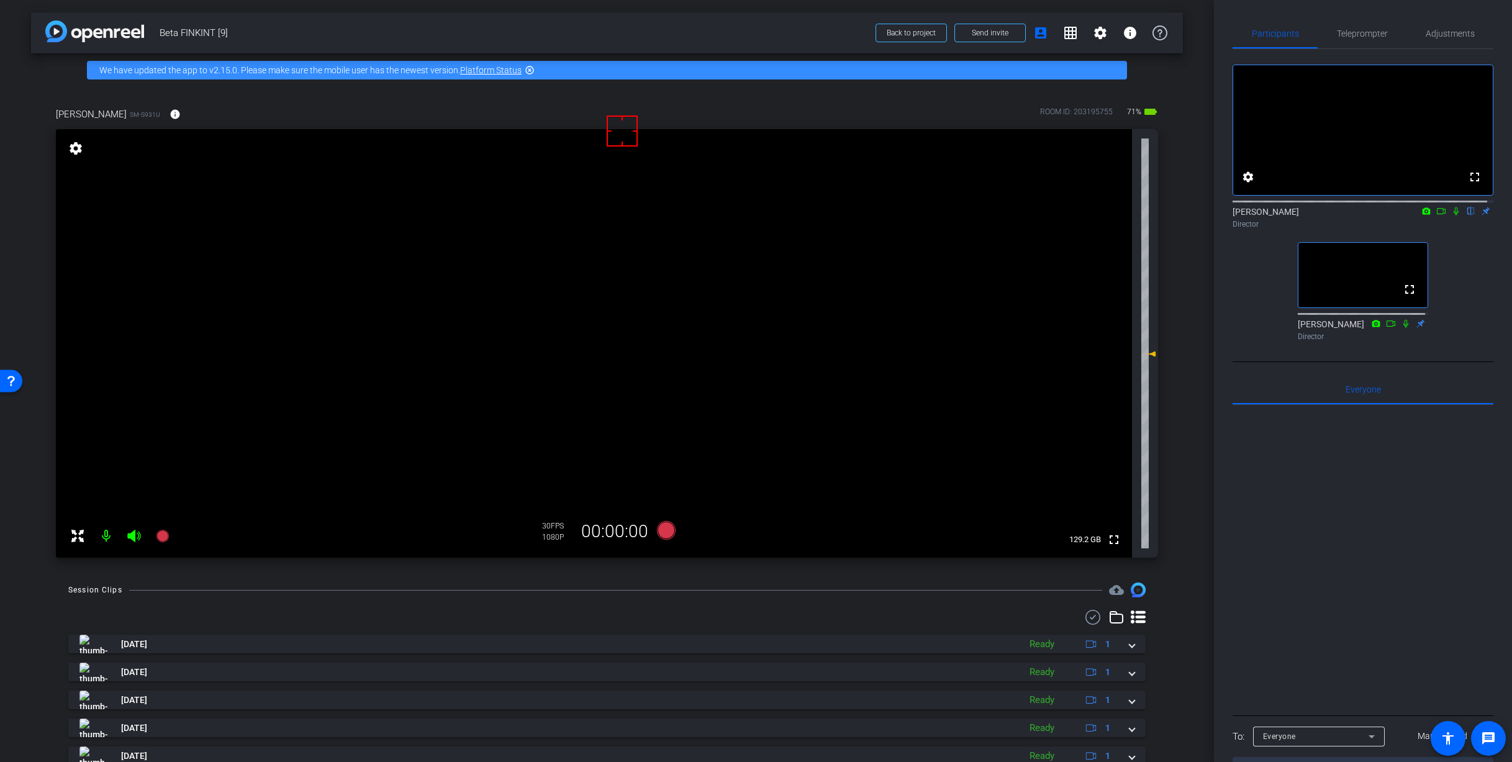
click at [1437, 215] on icon at bounding box center [1441, 211] width 10 height 9
click at [1466, 215] on icon at bounding box center [1471, 211] width 10 height 9
click at [1360, 38] on span "Teleprompter" at bounding box center [1362, 33] width 51 height 9
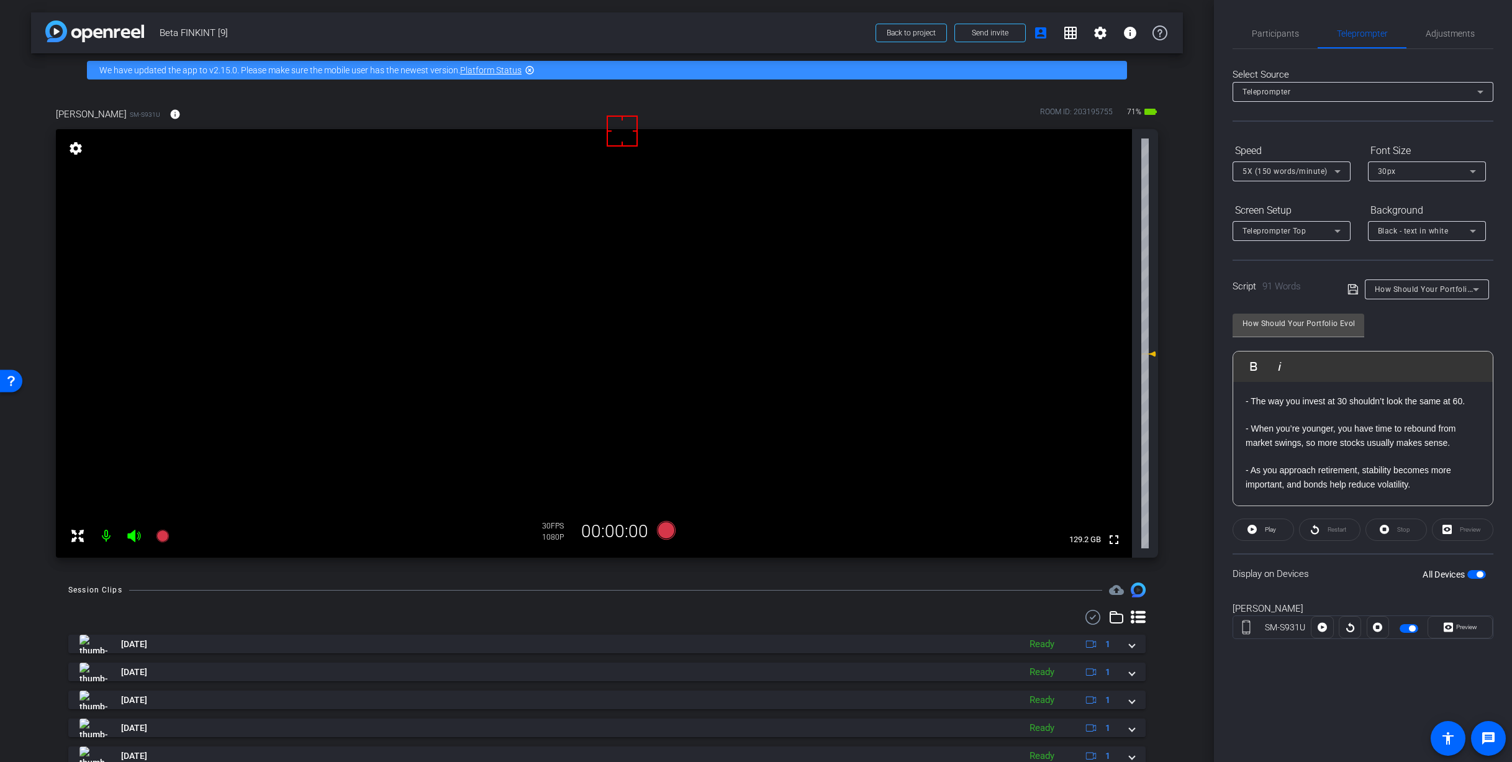
click at [1244, 401] on div "- The way you invest at 30 shouldn’t look the same at 60. - When you’re younger…" at bounding box center [1362, 491] width 259 height 219
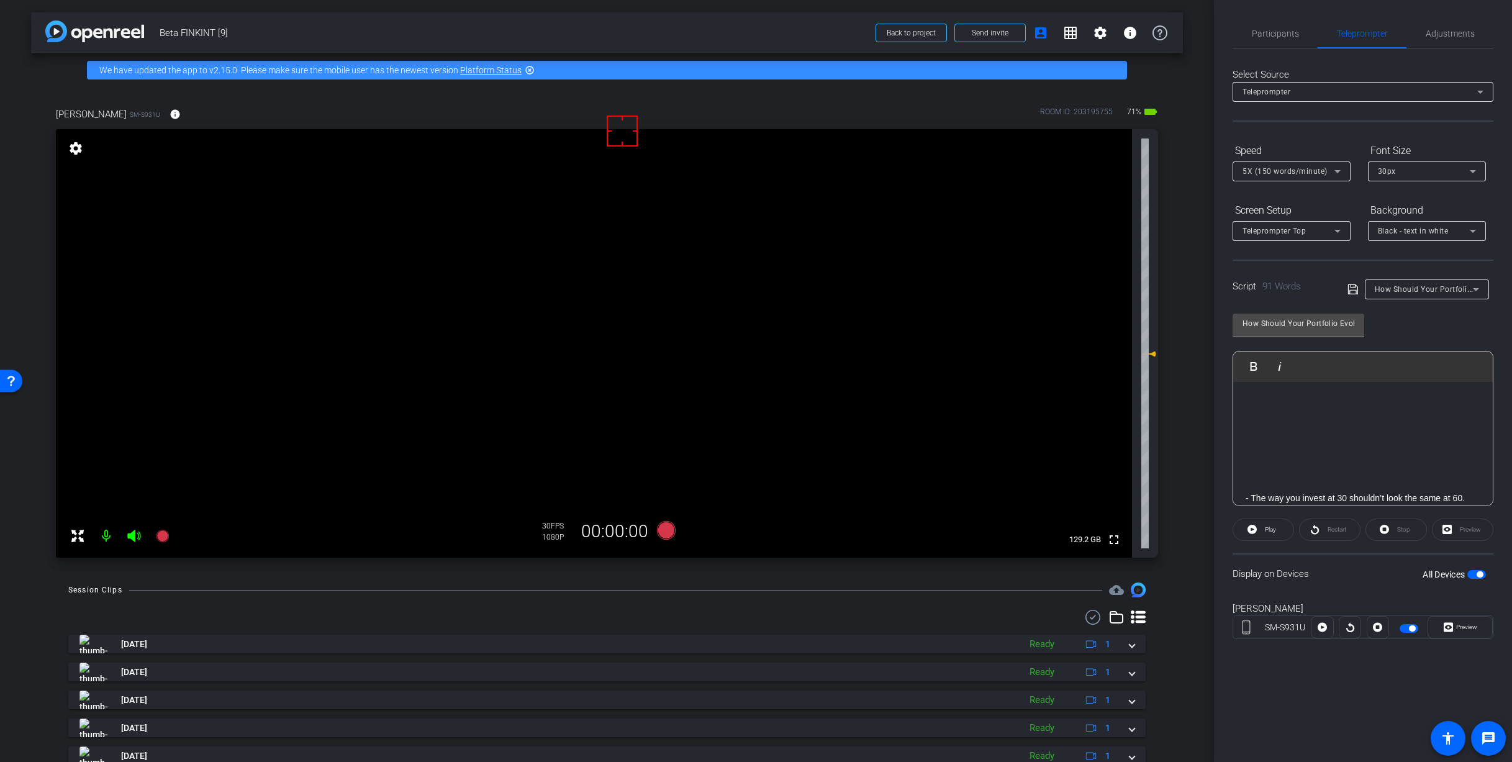
click at [1440, 282] on div "How Should Your Portfolio Evolve as You Age?" at bounding box center [1423, 289] width 98 height 16
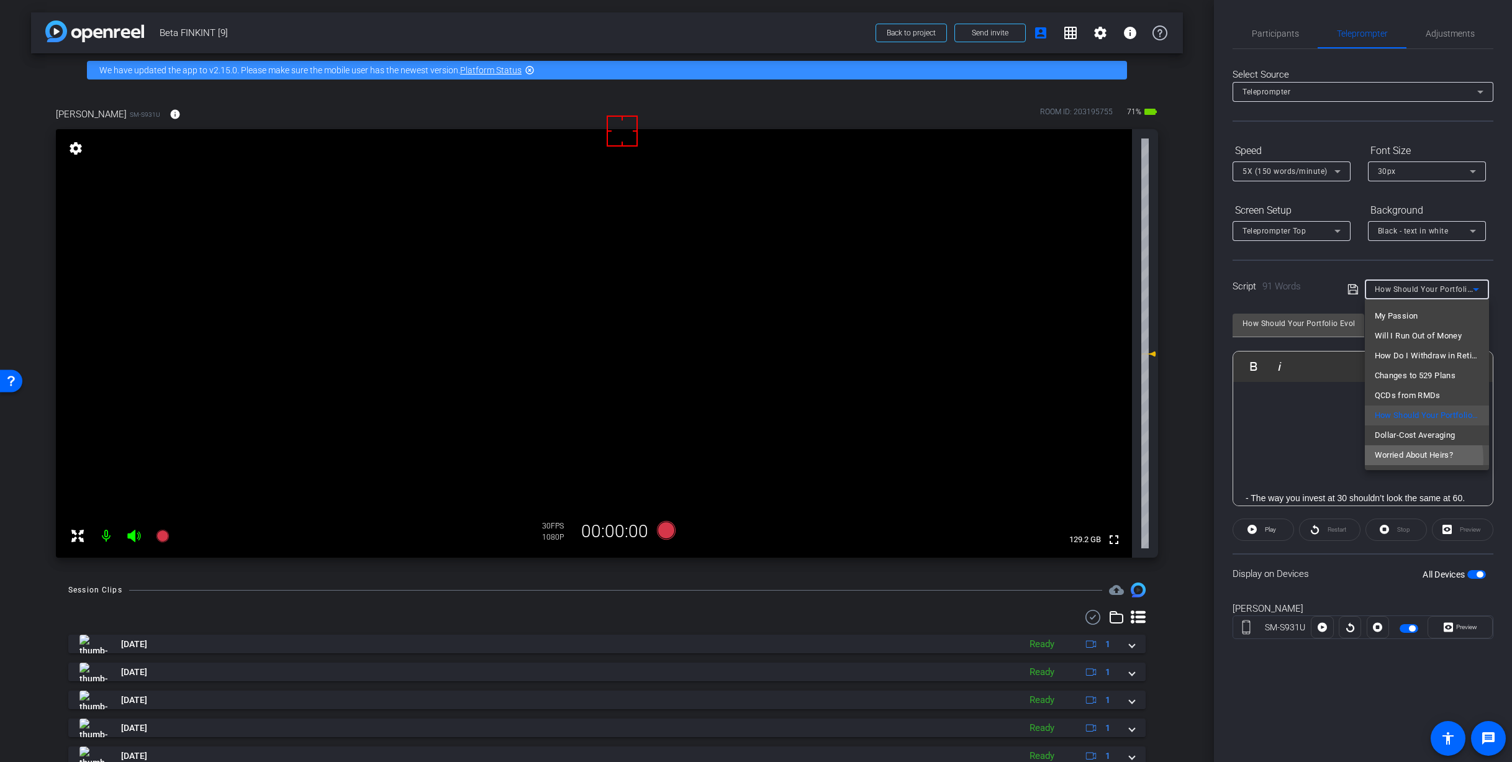
click at [1387, 459] on span "Worried About Heirs?" at bounding box center [1413, 455] width 79 height 15
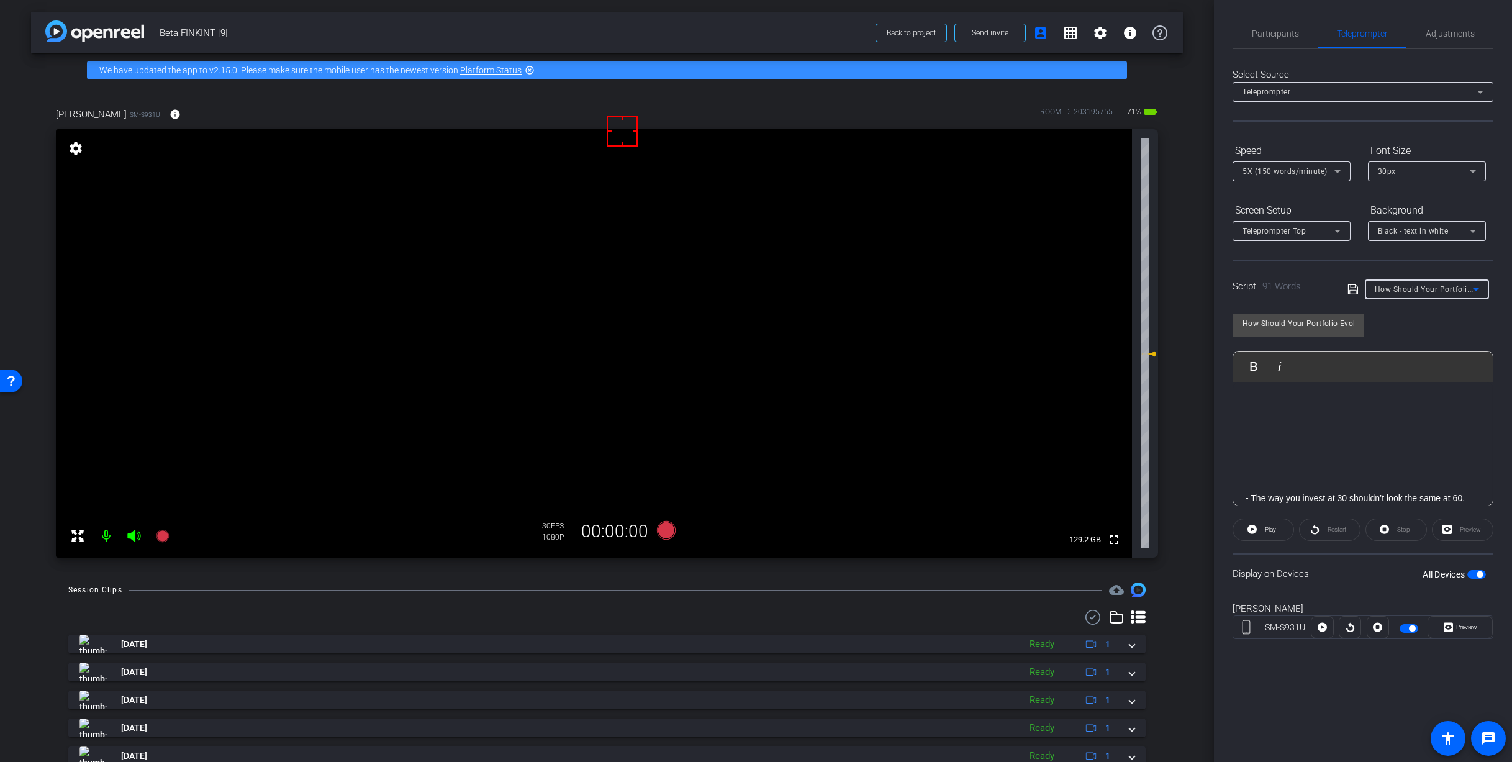
type input "Worried About Heirs?"
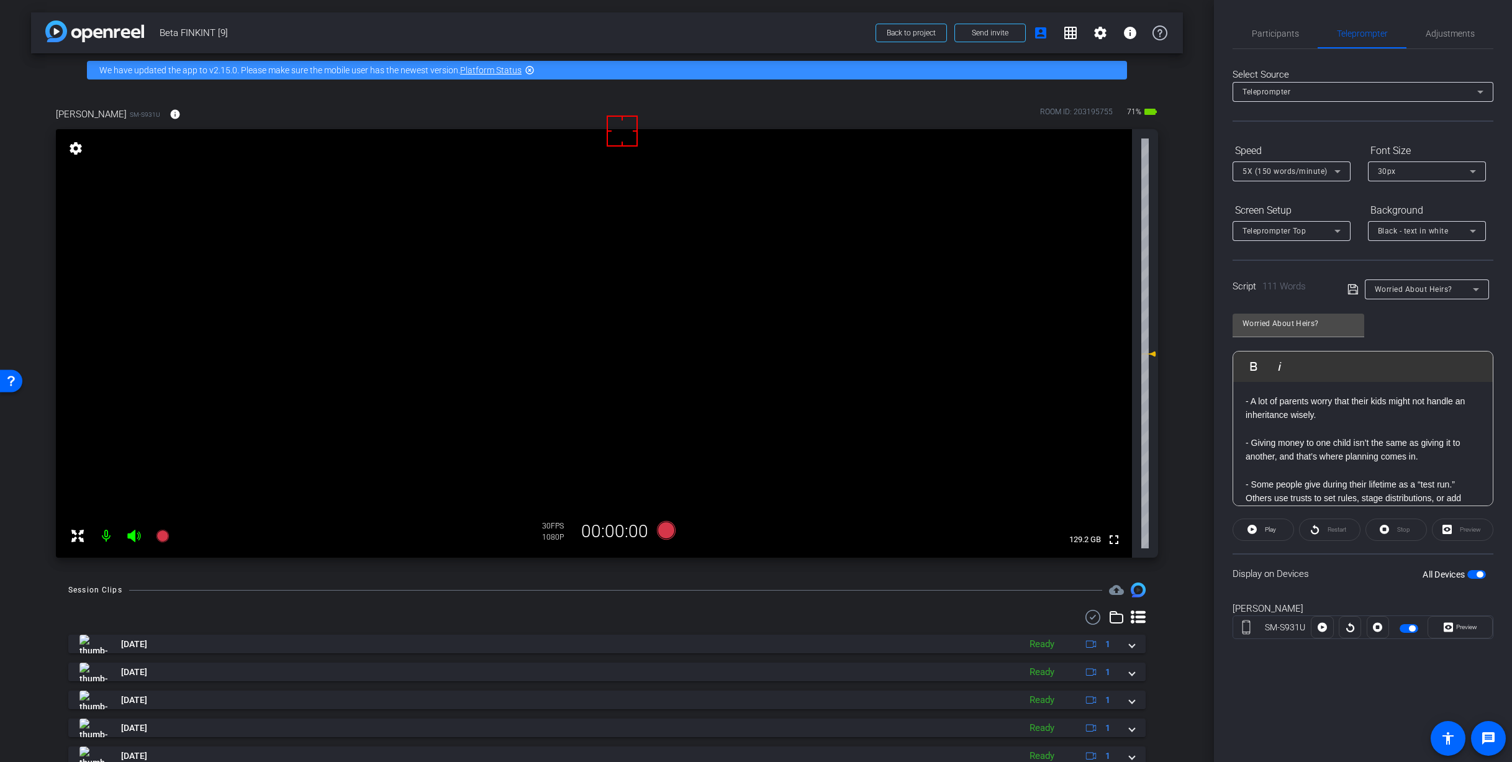
click at [1242, 400] on div "- A lot of parents worry that their kids might not handle an inheritance wisely…" at bounding box center [1362, 519] width 259 height 275
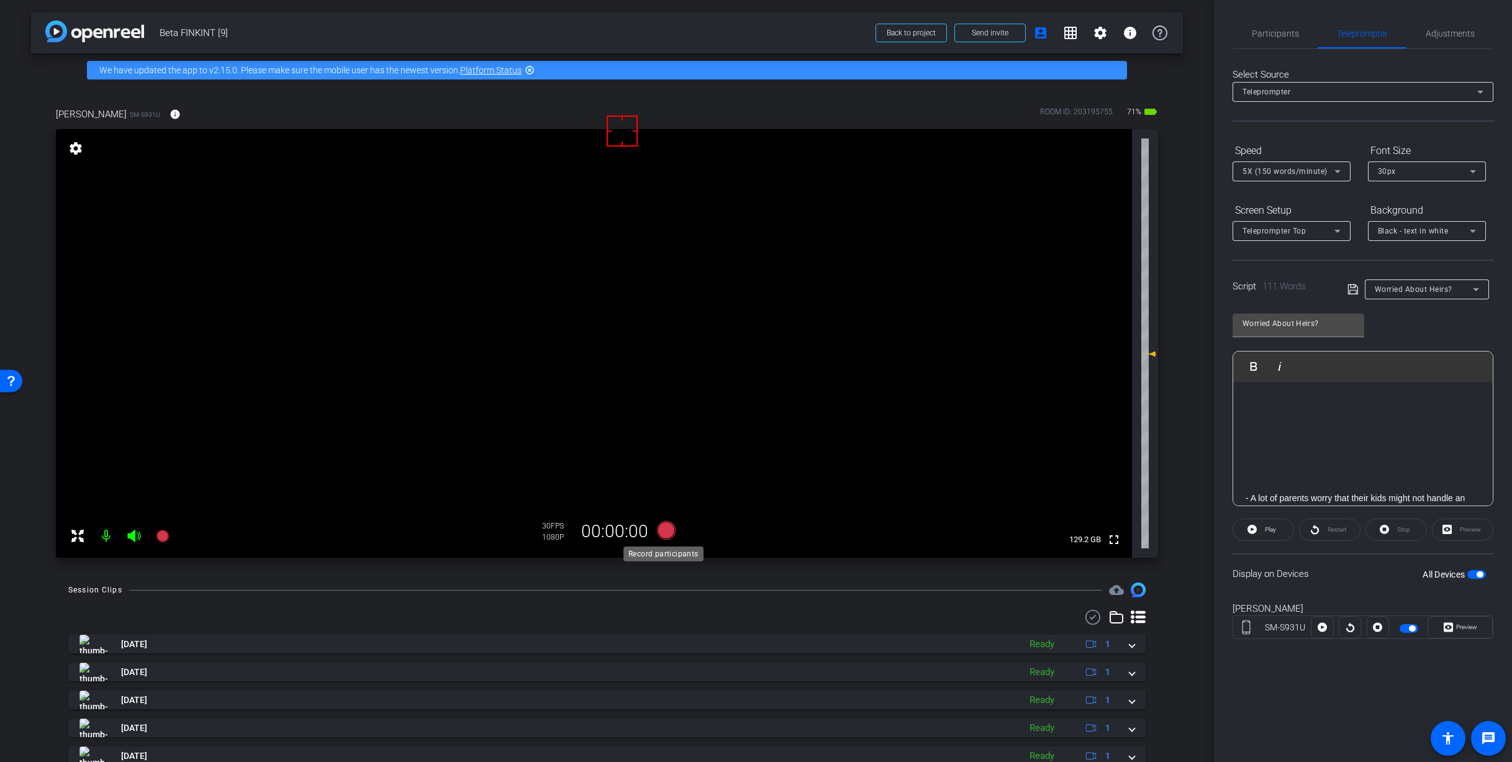
click at [665, 532] on icon at bounding box center [665, 530] width 19 height 19
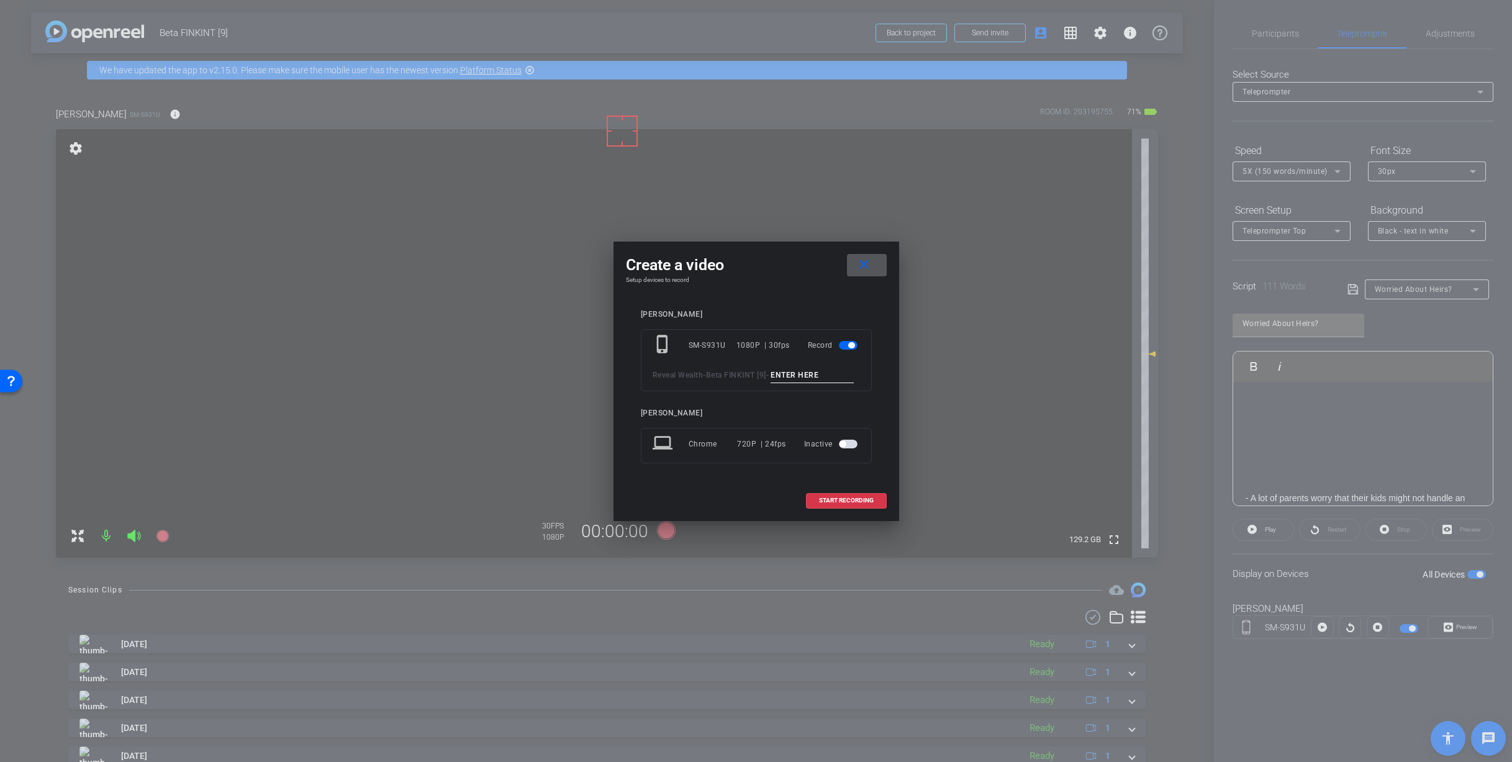
click at [770, 382] on input at bounding box center [811, 376] width 83 height 16
click at [770, 382] on input "Heir_1" at bounding box center [811, 376] width 83 height 16
type input "Heir_1"
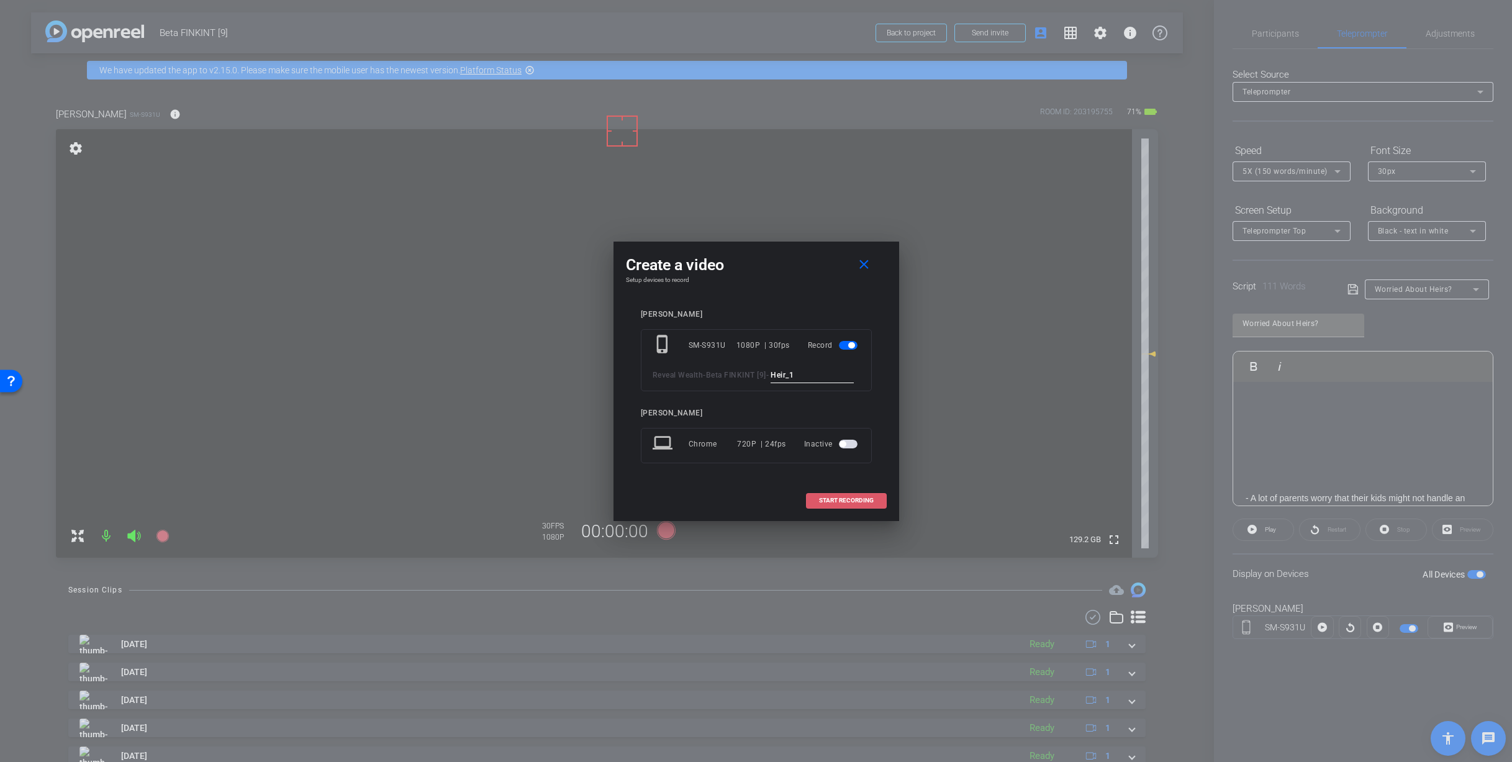
click at [859, 503] on span "START RECORDING" at bounding box center [846, 500] width 55 height 6
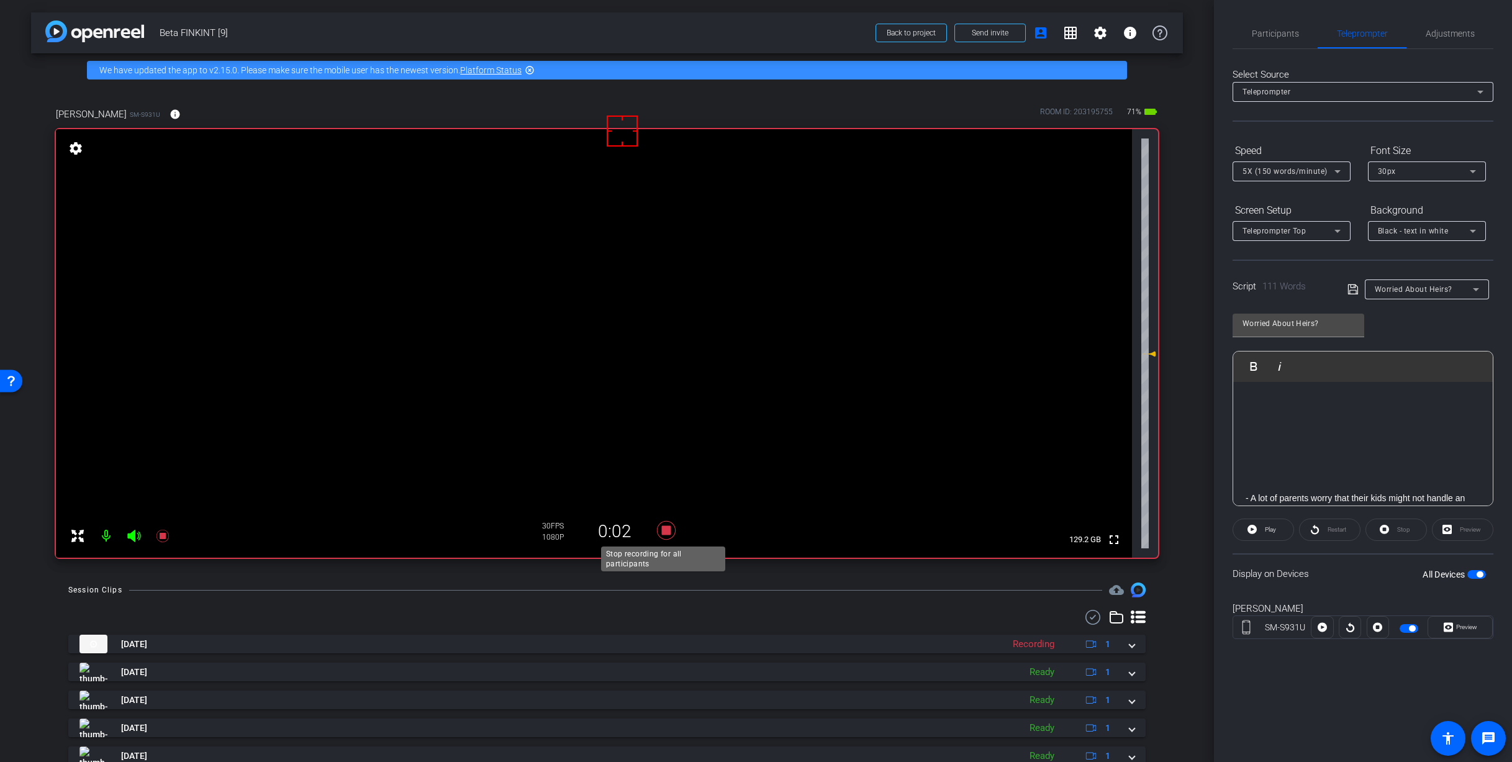
click at [672, 528] on icon at bounding box center [665, 530] width 19 height 19
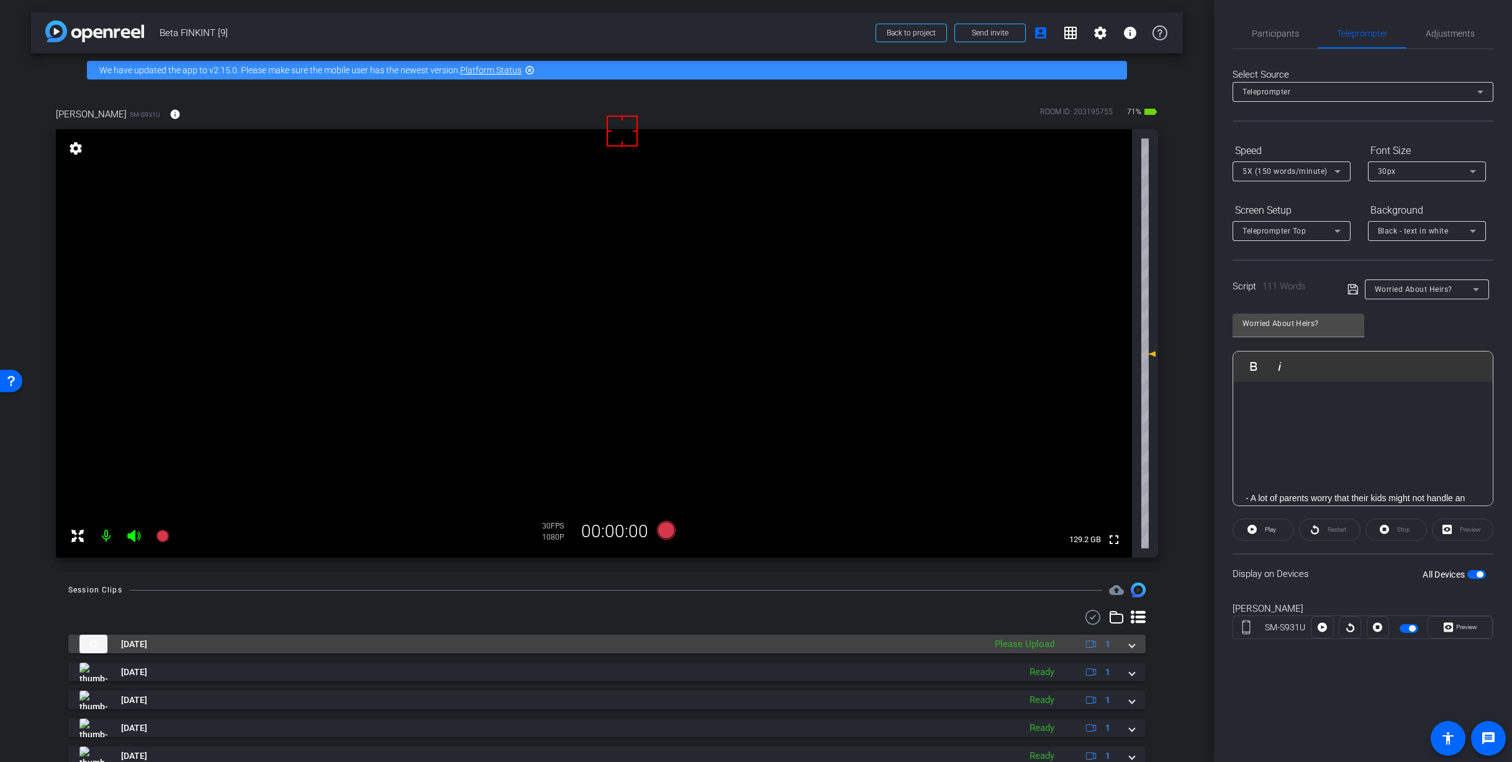
click at [1129, 647] on span at bounding box center [1131, 644] width 5 height 13
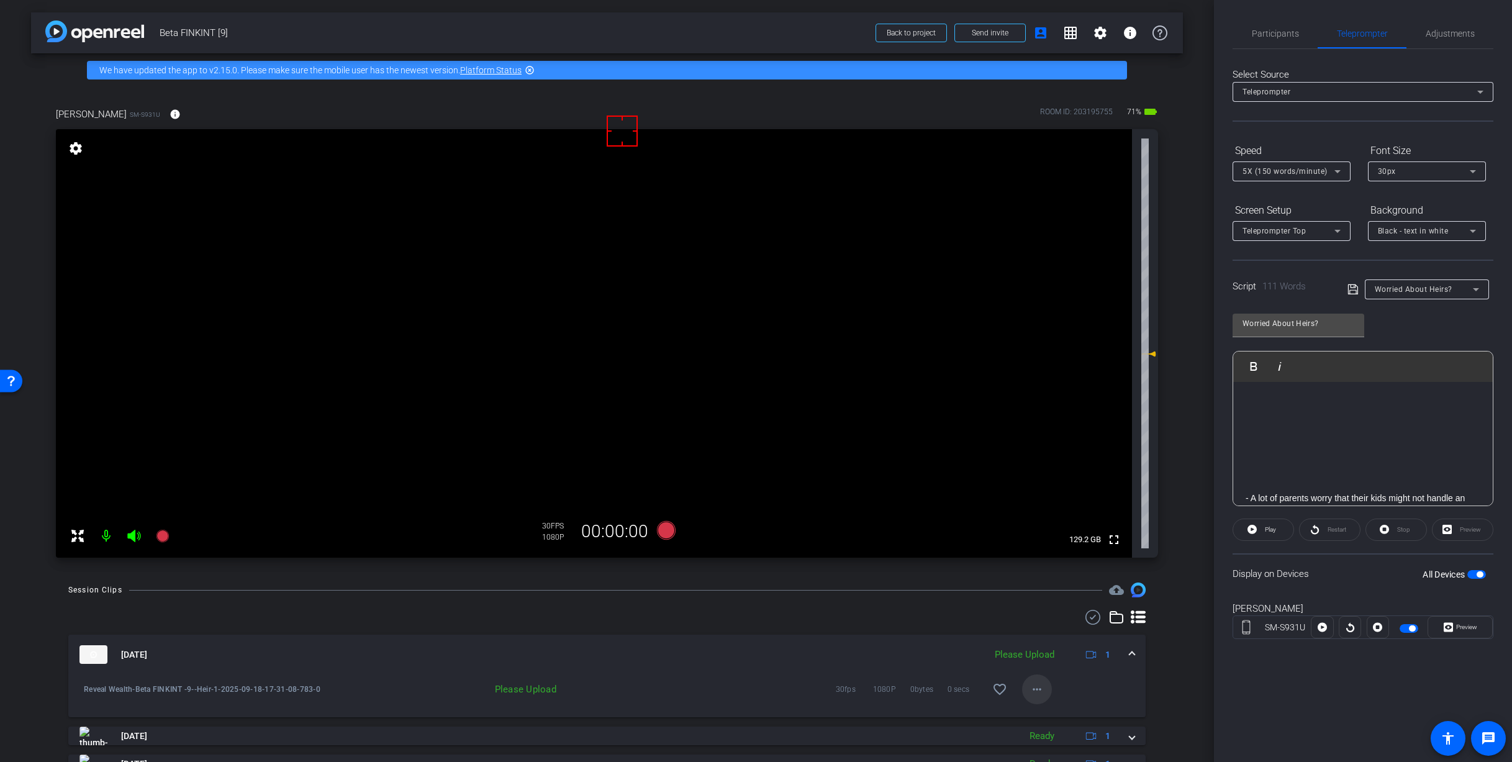
click at [1032, 696] on mat-icon "more_horiz" at bounding box center [1036, 689] width 15 height 15
click at [1063, 748] on span "Delete clip" at bounding box center [1051, 746] width 50 height 15
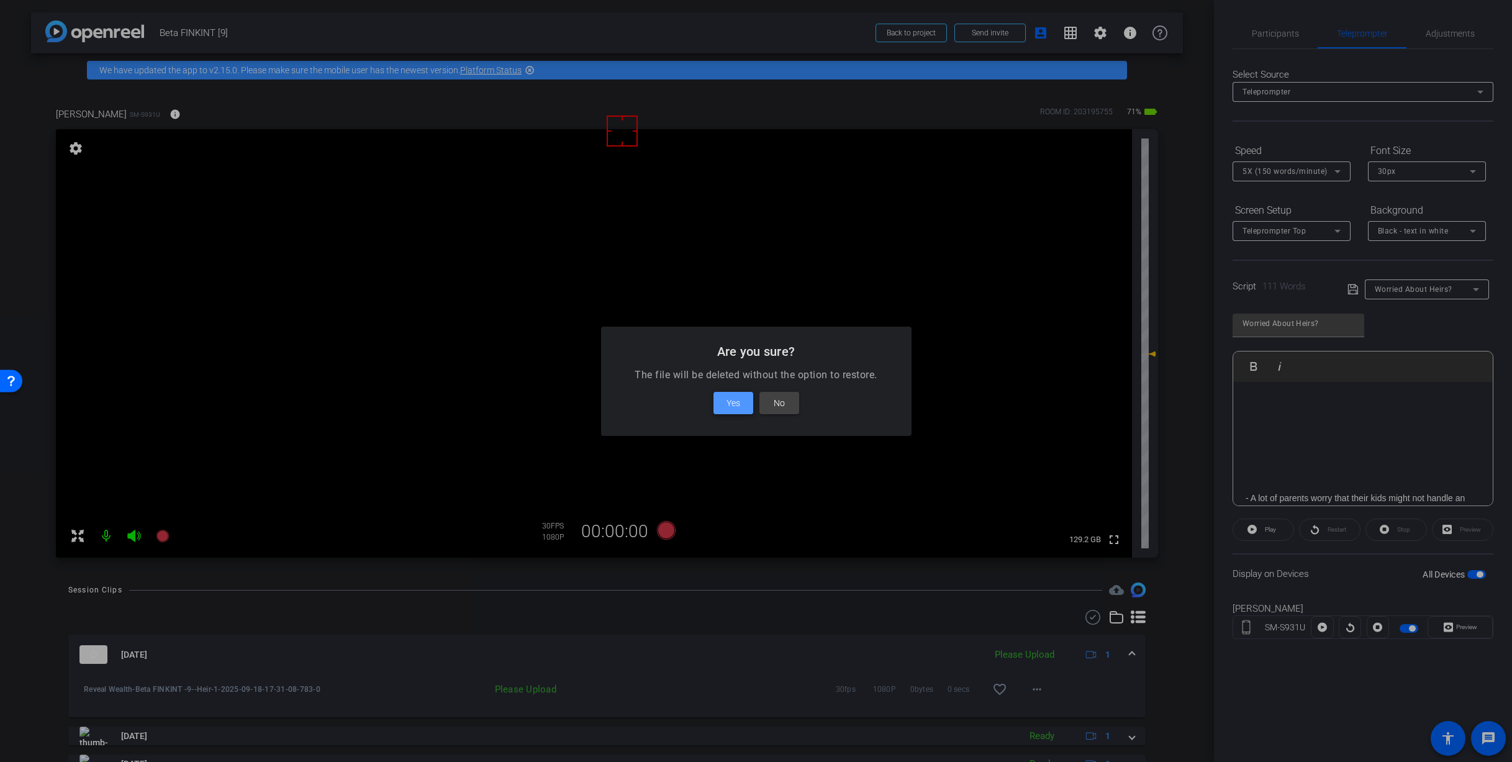
click at [734, 407] on span "Yes" at bounding box center [733, 402] width 14 height 15
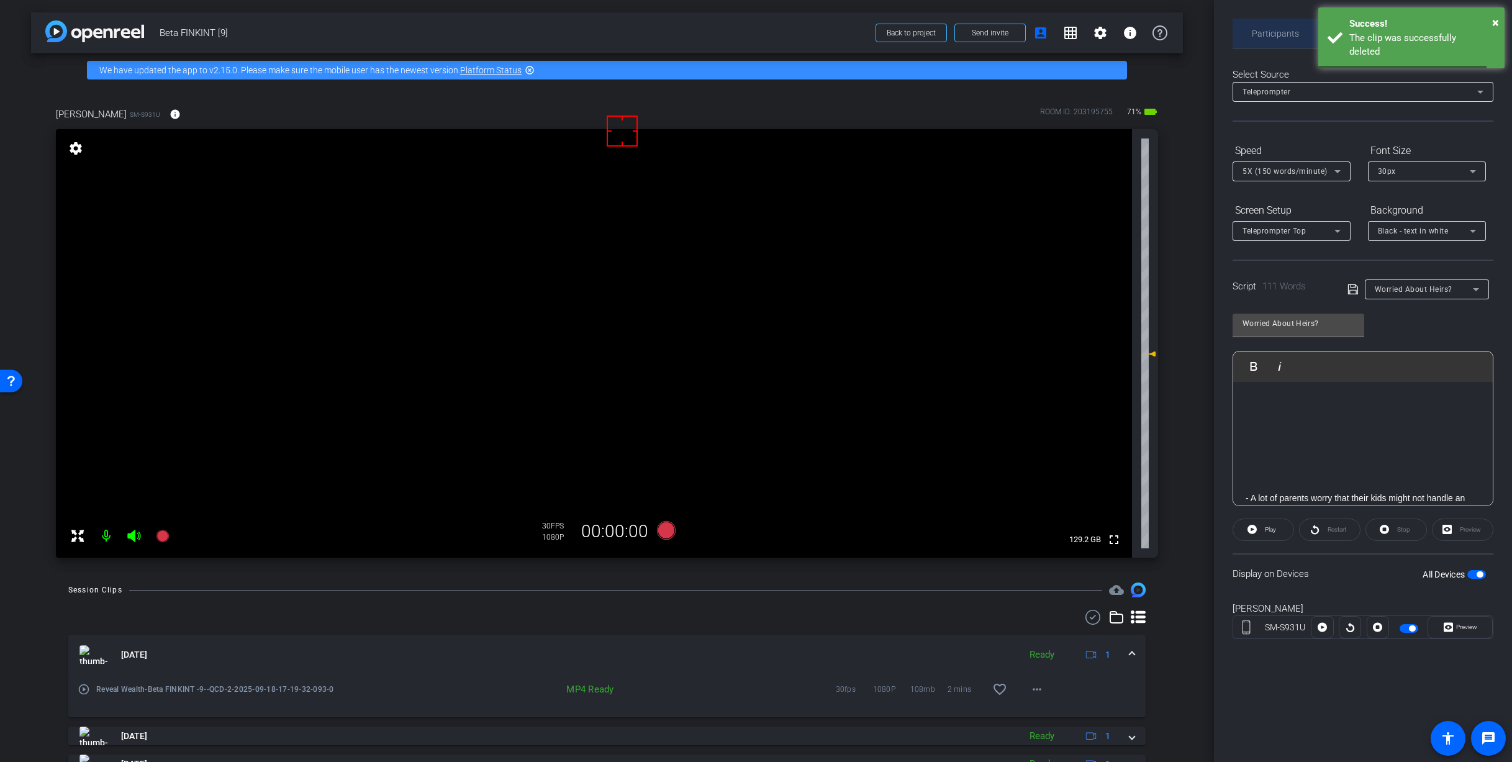
click at [1281, 19] on span "Participants" at bounding box center [1275, 34] width 47 height 30
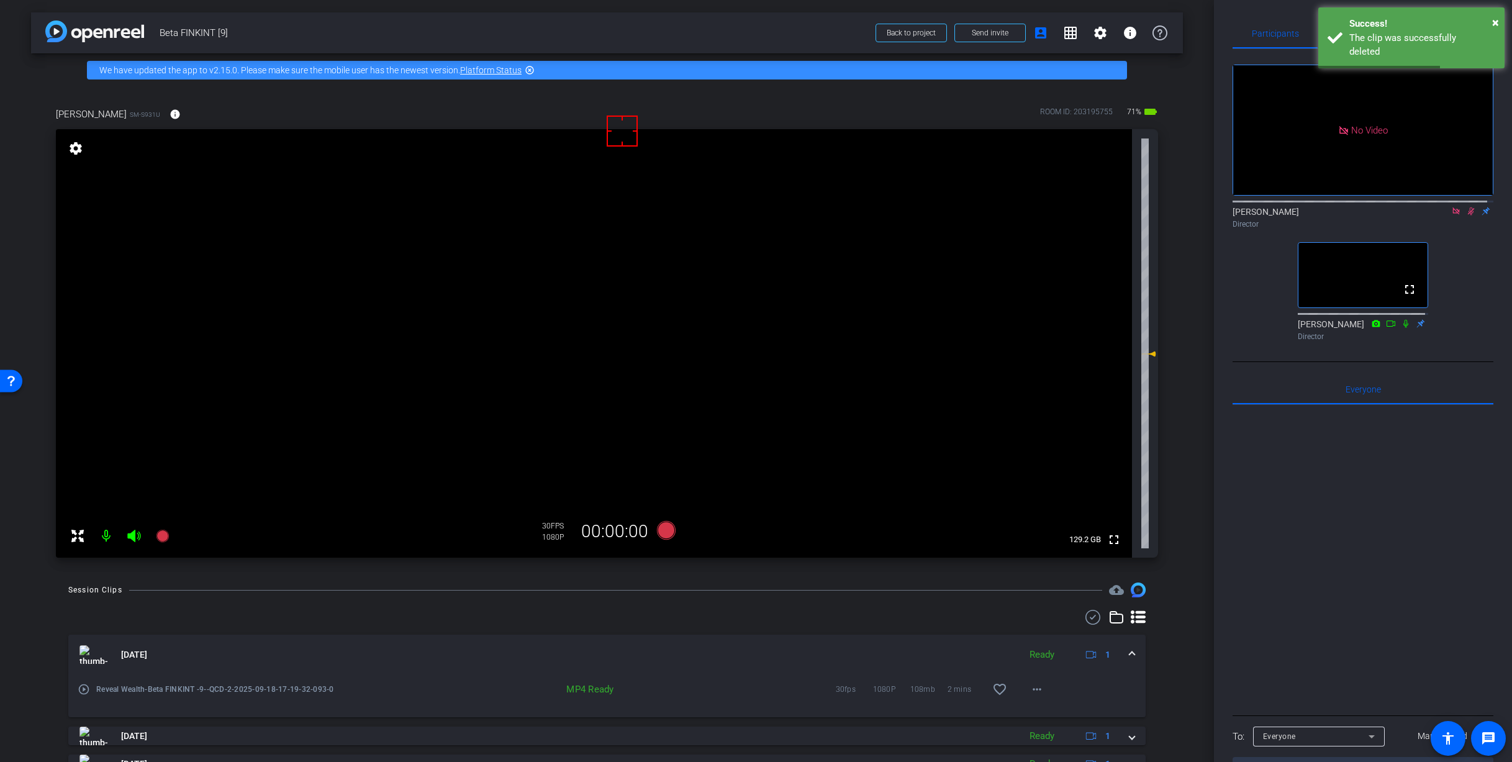
click at [1451, 207] on icon at bounding box center [1456, 211] width 10 height 9
click at [1451, 215] on icon at bounding box center [1456, 211] width 10 height 9
click at [1479, 20] on div "× Success! The clip was successfully deleted" at bounding box center [1411, 37] width 186 height 61
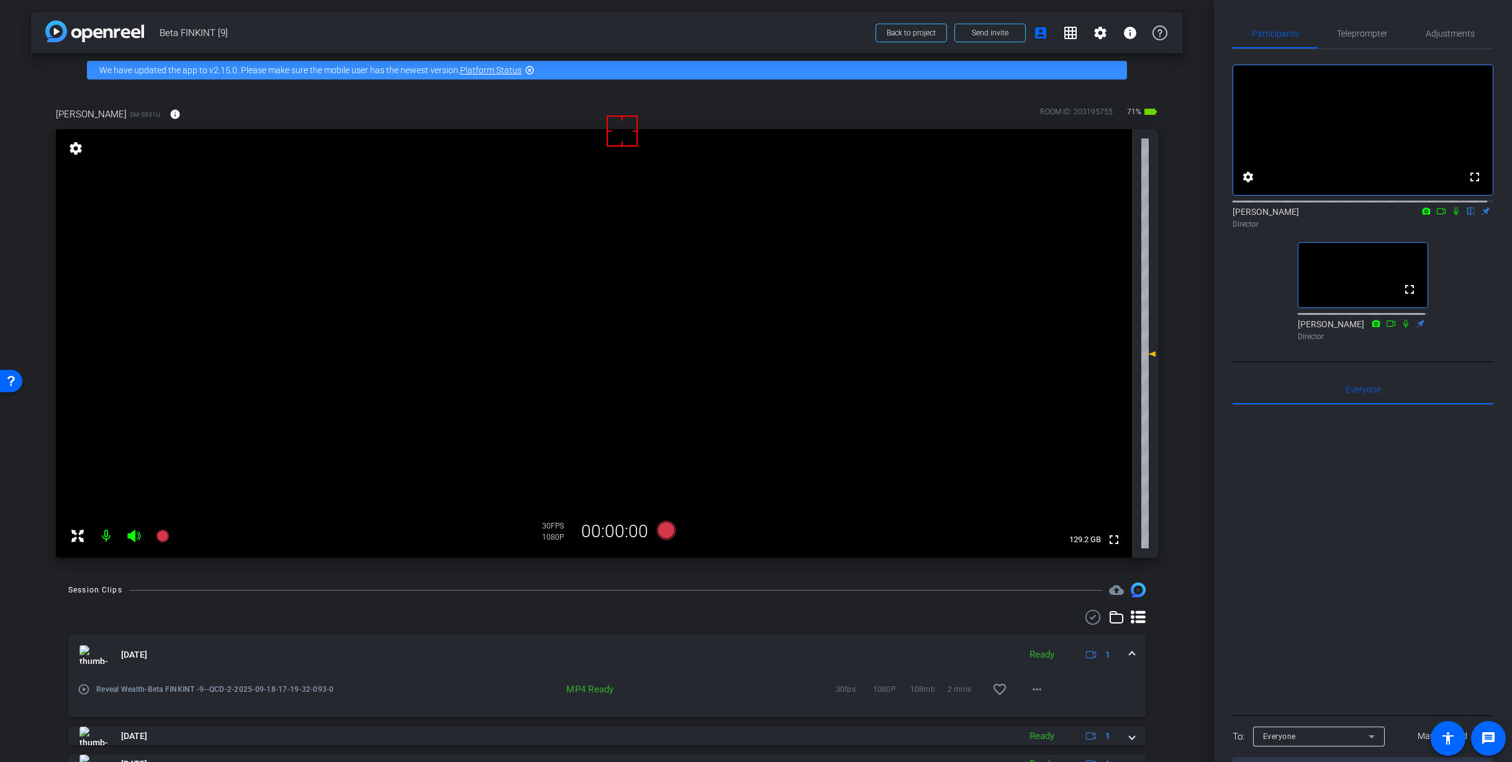
click at [1453, 215] on icon at bounding box center [1455, 211] width 5 height 8
click at [1360, 29] on span "Teleprompter" at bounding box center [1362, 33] width 51 height 9
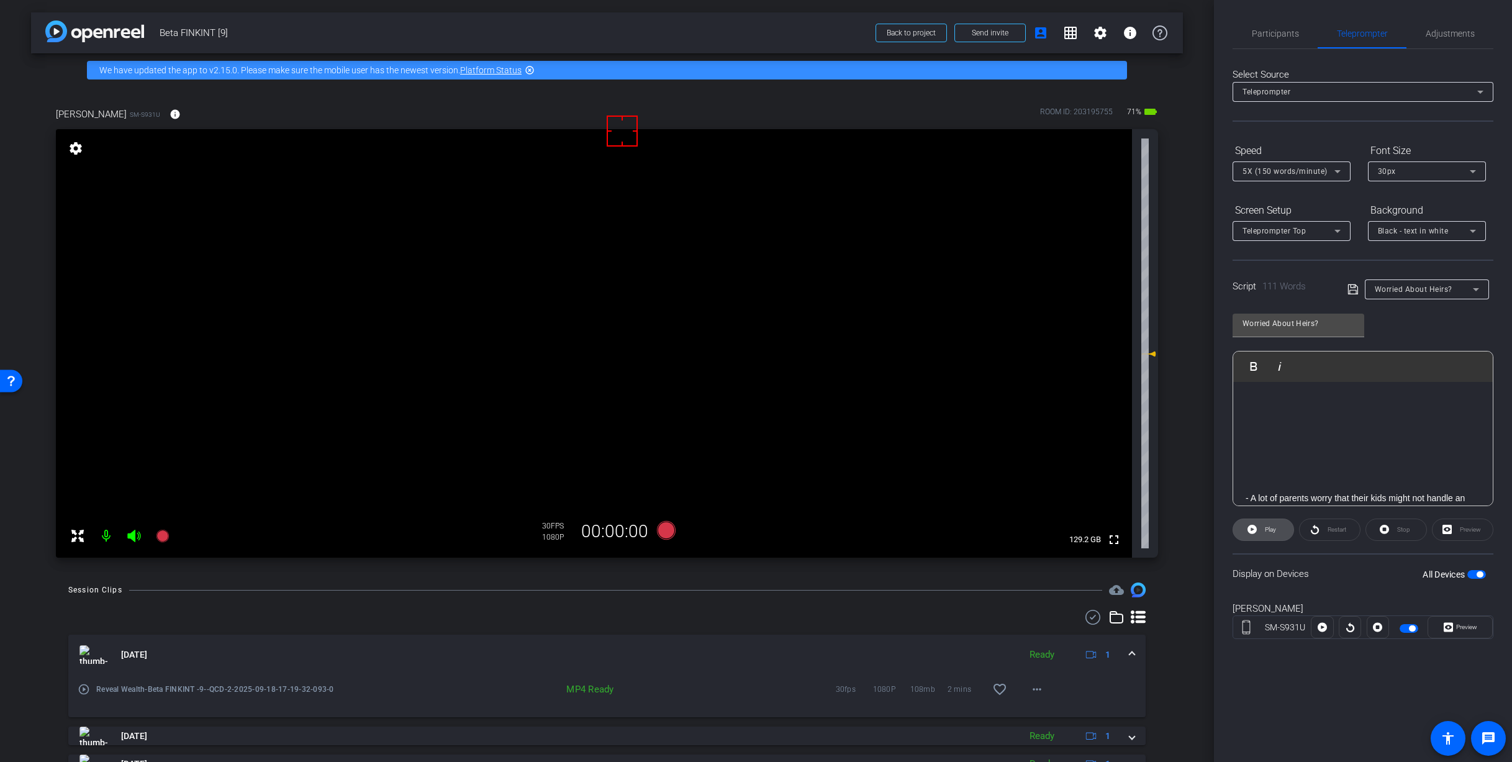
click at [1261, 531] on span "Play" at bounding box center [1268, 529] width 14 height 17
click at [1471, 627] on span "Preview" at bounding box center [1466, 626] width 21 height 7
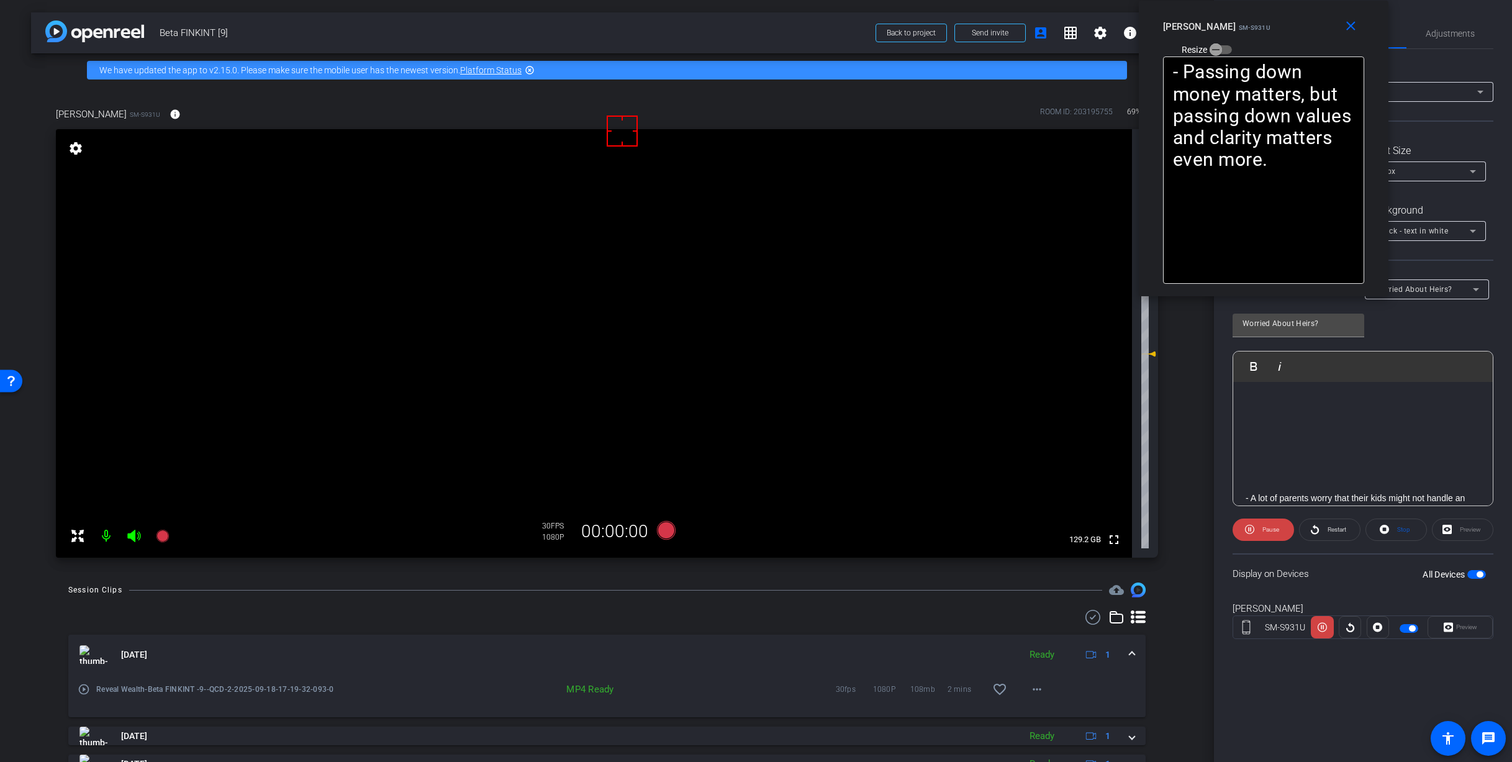
drag, startPoint x: 777, startPoint y: 271, endPoint x: 1280, endPoint y: 31, distance: 557.0
click at [1280, 31] on div "Rashonner Lillie SM-S931U Resize" at bounding box center [1268, 38] width 210 height 44
drag, startPoint x: 1287, startPoint y: 135, endPoint x: 1286, endPoint y: 26, distance: 108.6
click at [1286, 26] on div "Rashonner Lillie SM-S931U Resize" at bounding box center [1263, 38] width 210 height 44
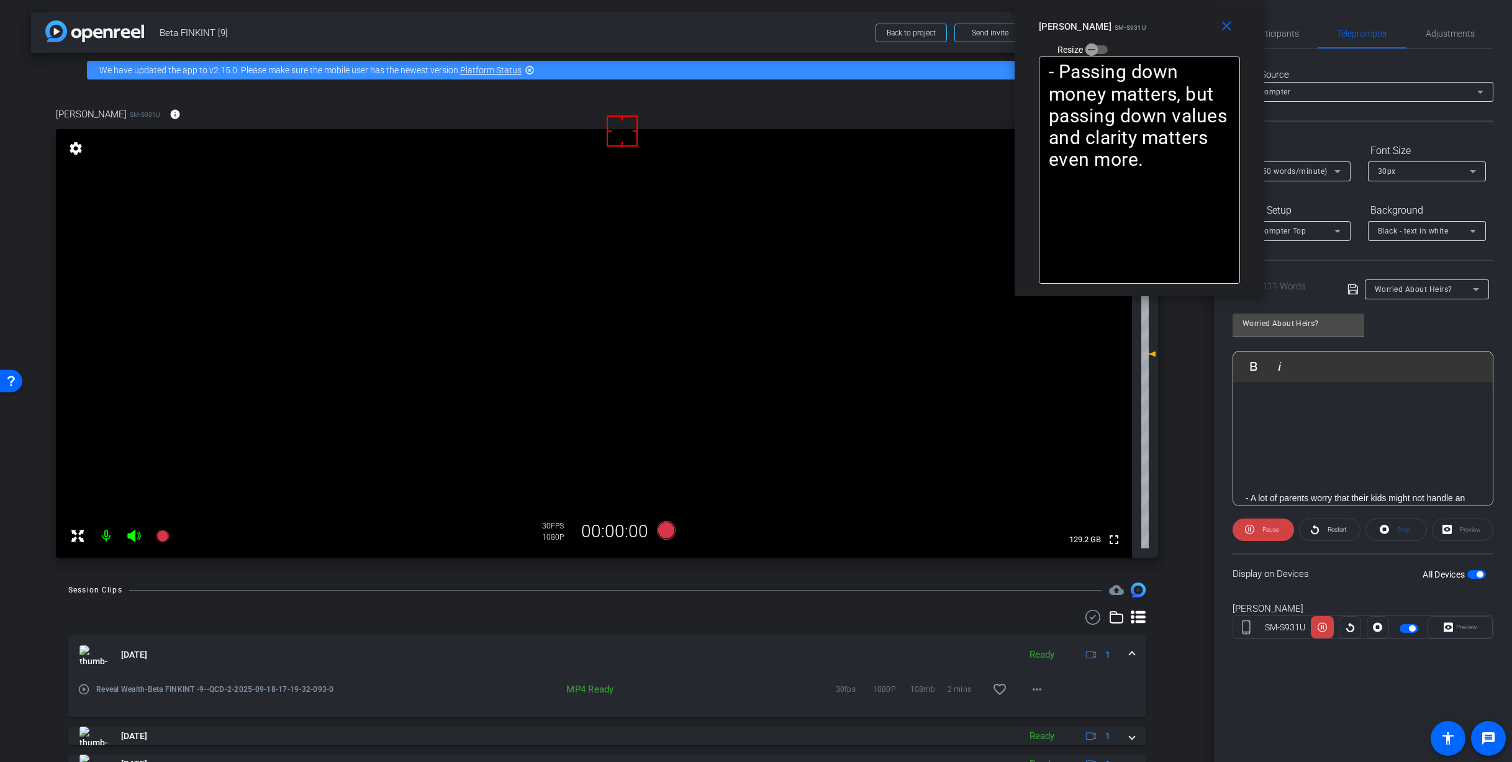
drag, startPoint x: 1294, startPoint y: 22, endPoint x: 1097, endPoint y: -10, distance: 200.0
click at [1097, 0] on html "Accessibility Screen-Reader Guide, Feedback, and Issue Reporting | New window m…" at bounding box center [756, 381] width 1512 height 762
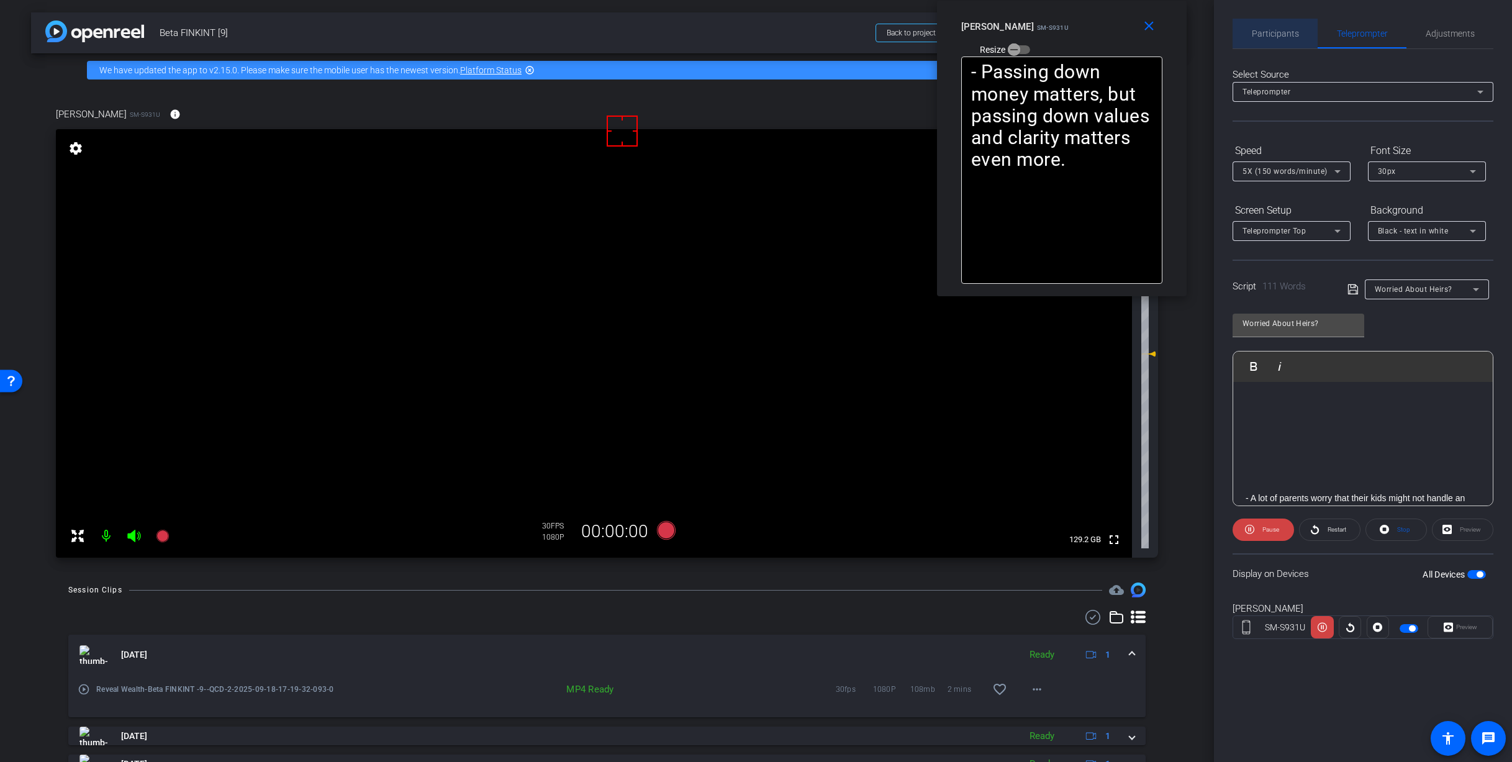
click at [1278, 30] on span "Participants" at bounding box center [1275, 33] width 47 height 9
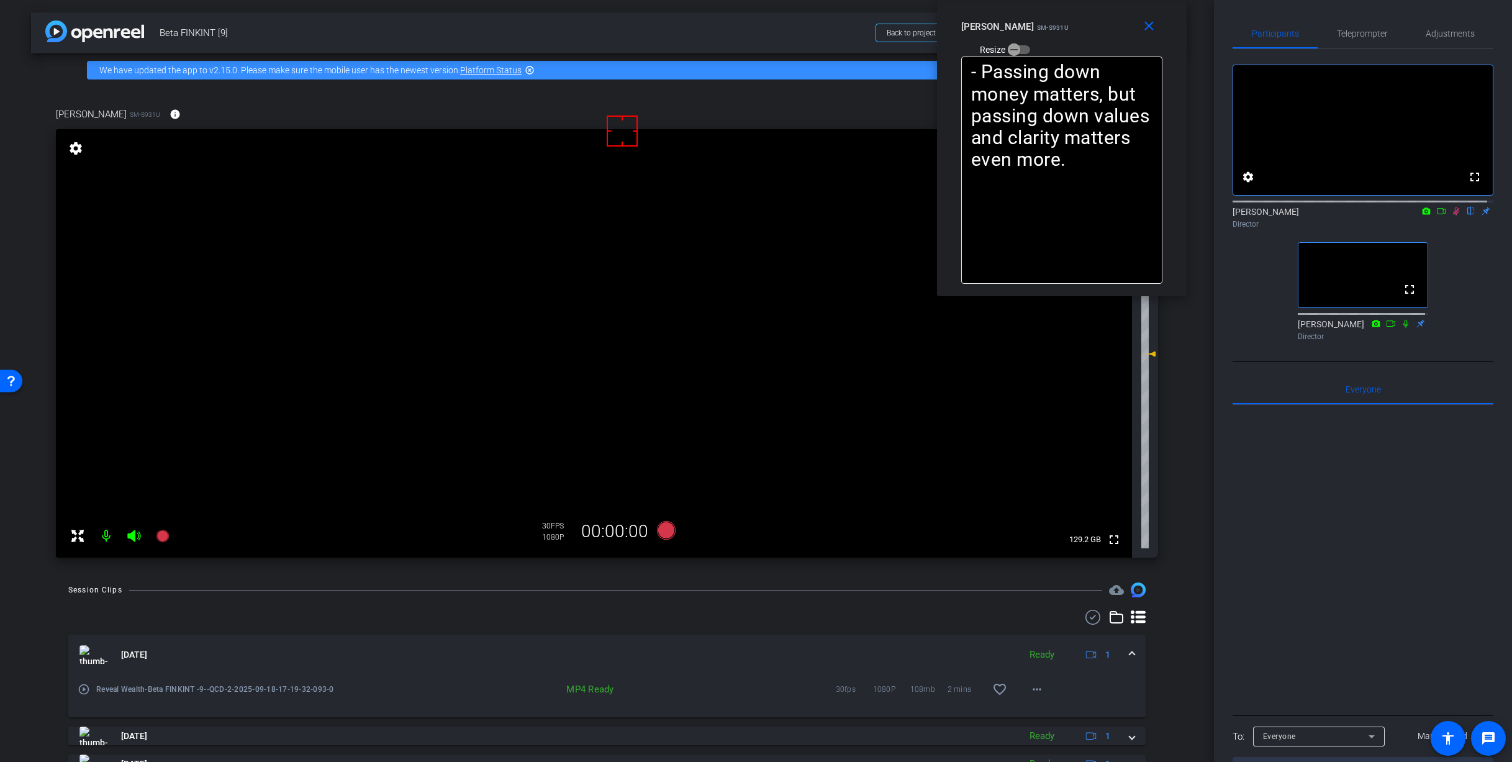
click at [1451, 215] on icon at bounding box center [1456, 211] width 10 height 9
click at [1436, 215] on icon at bounding box center [1441, 211] width 10 height 9
click at [1468, 215] on icon at bounding box center [1470, 211] width 5 height 8
click at [1369, 36] on span "Teleprompter" at bounding box center [1362, 33] width 51 height 9
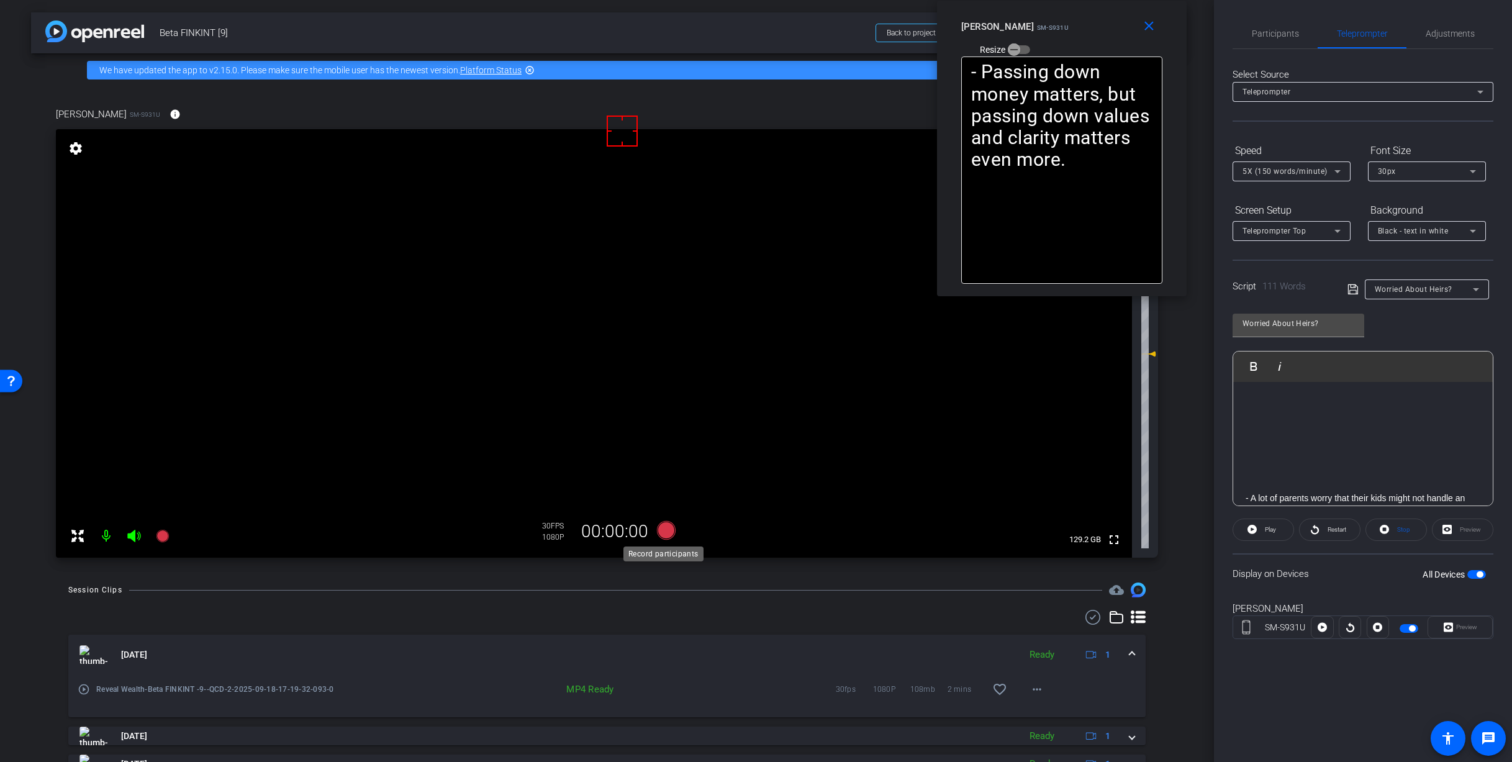
click at [663, 532] on icon at bounding box center [665, 530] width 19 height 19
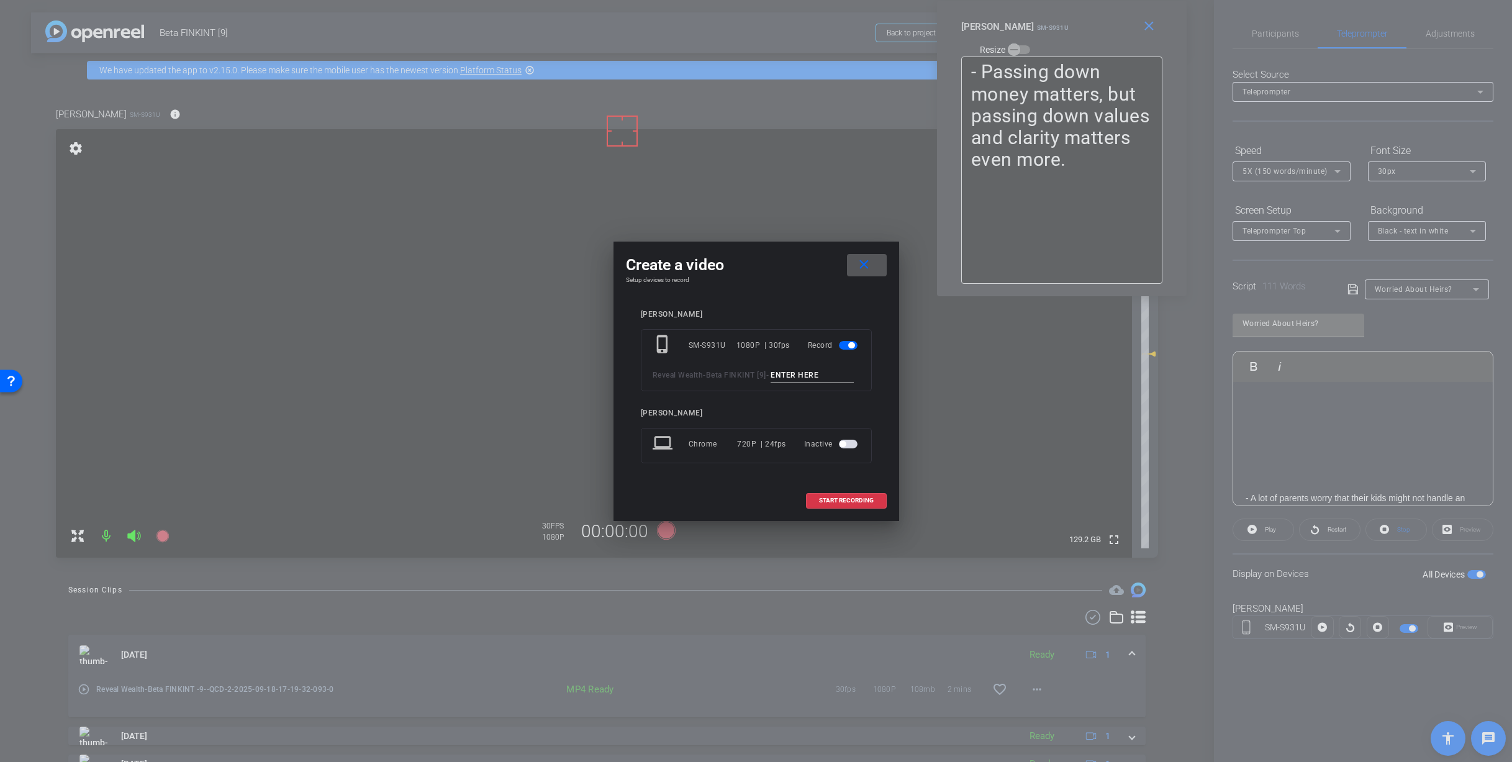
click at [770, 377] on input at bounding box center [811, 376] width 83 height 16
paste input "Heir_1"
type input "Heir_1"
click at [841, 512] on span at bounding box center [845, 500] width 79 height 30
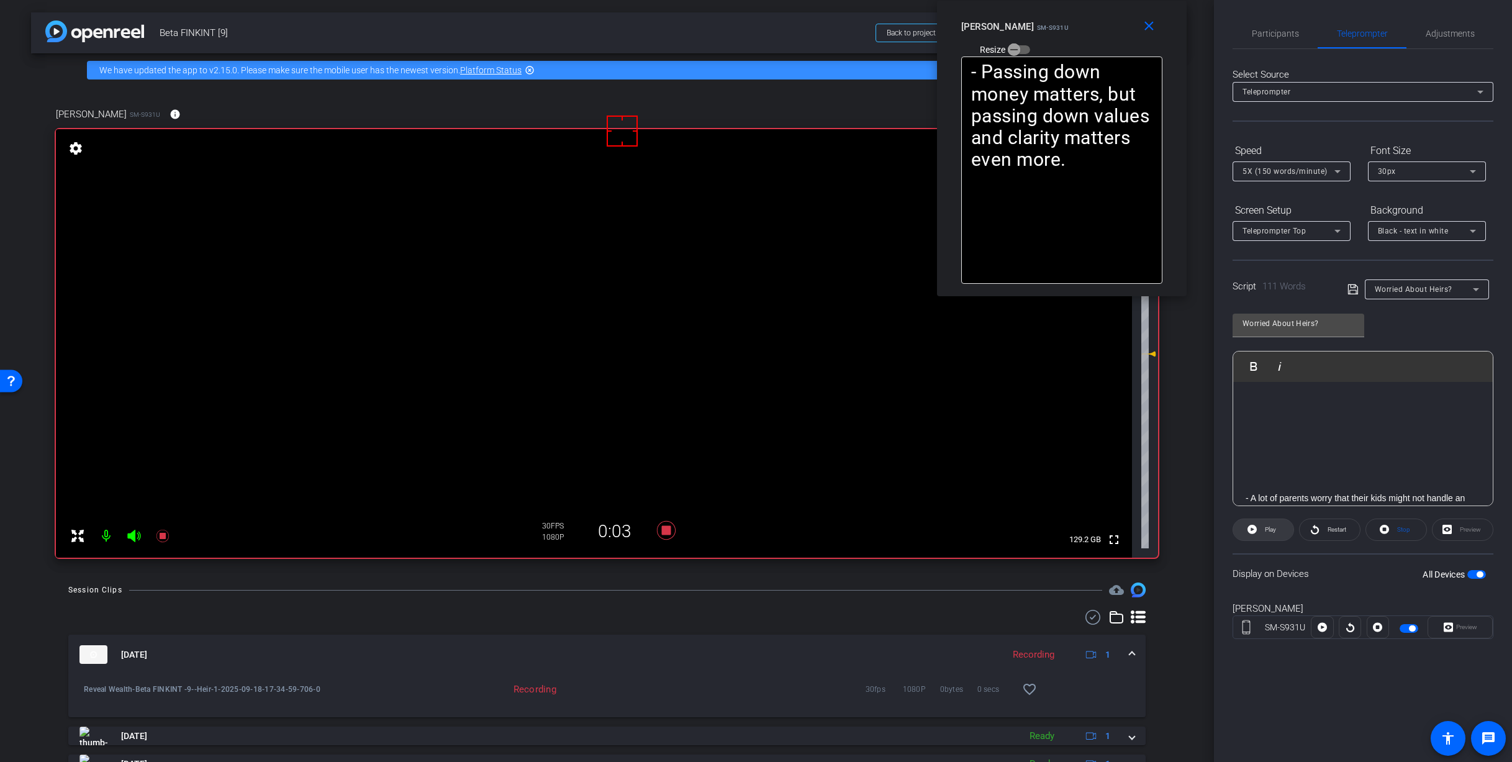
click at [1263, 526] on span "Play" at bounding box center [1268, 529] width 14 height 17
click at [1270, 33] on span "Participants" at bounding box center [1275, 33] width 47 height 9
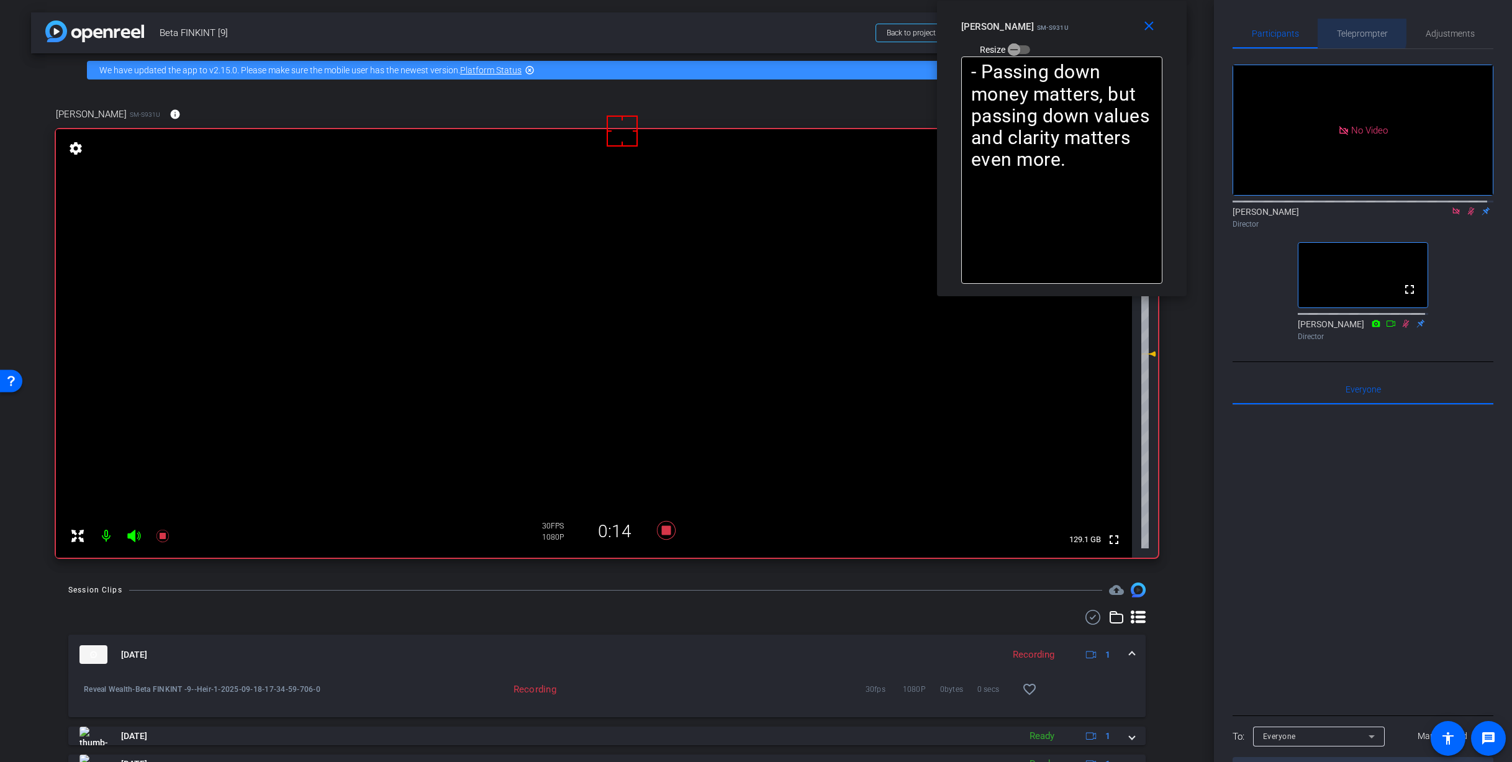
click at [1350, 32] on span "Teleprompter" at bounding box center [1362, 33] width 51 height 9
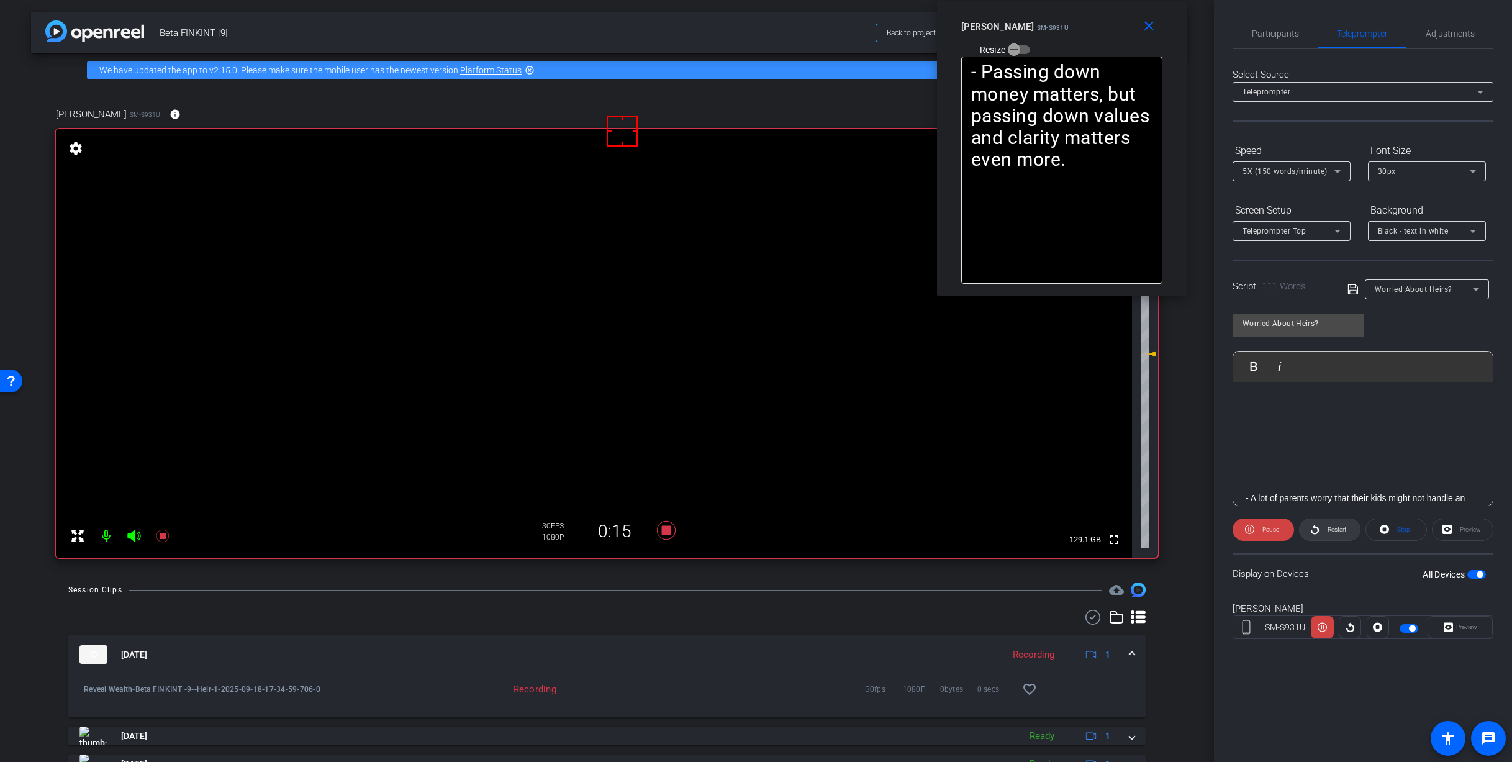
click at [1332, 533] on span "Restart" at bounding box center [1336, 529] width 19 height 7
click at [1282, 30] on span "Participants" at bounding box center [1275, 33] width 47 height 9
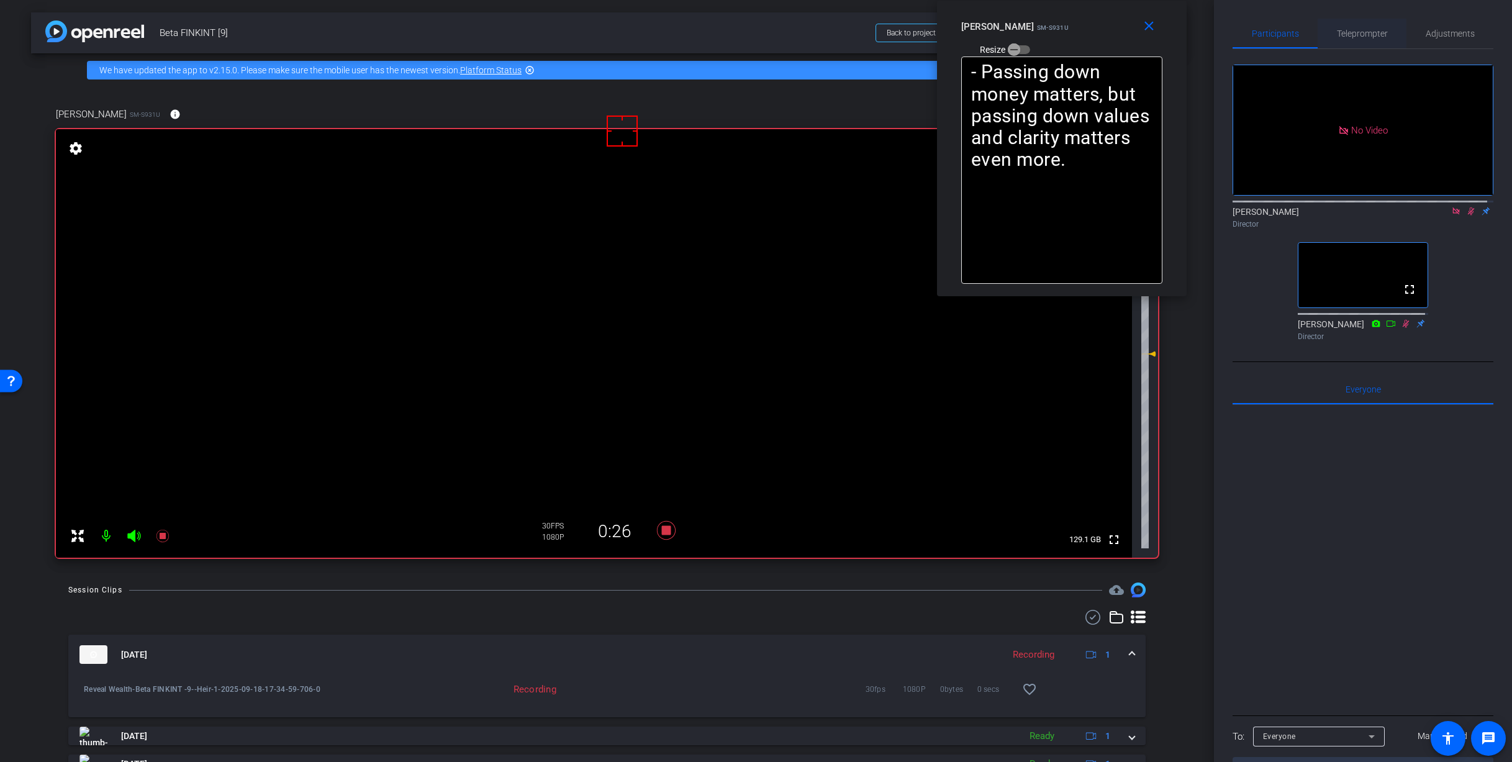
click at [1359, 37] on span "Teleprompter" at bounding box center [1362, 33] width 51 height 9
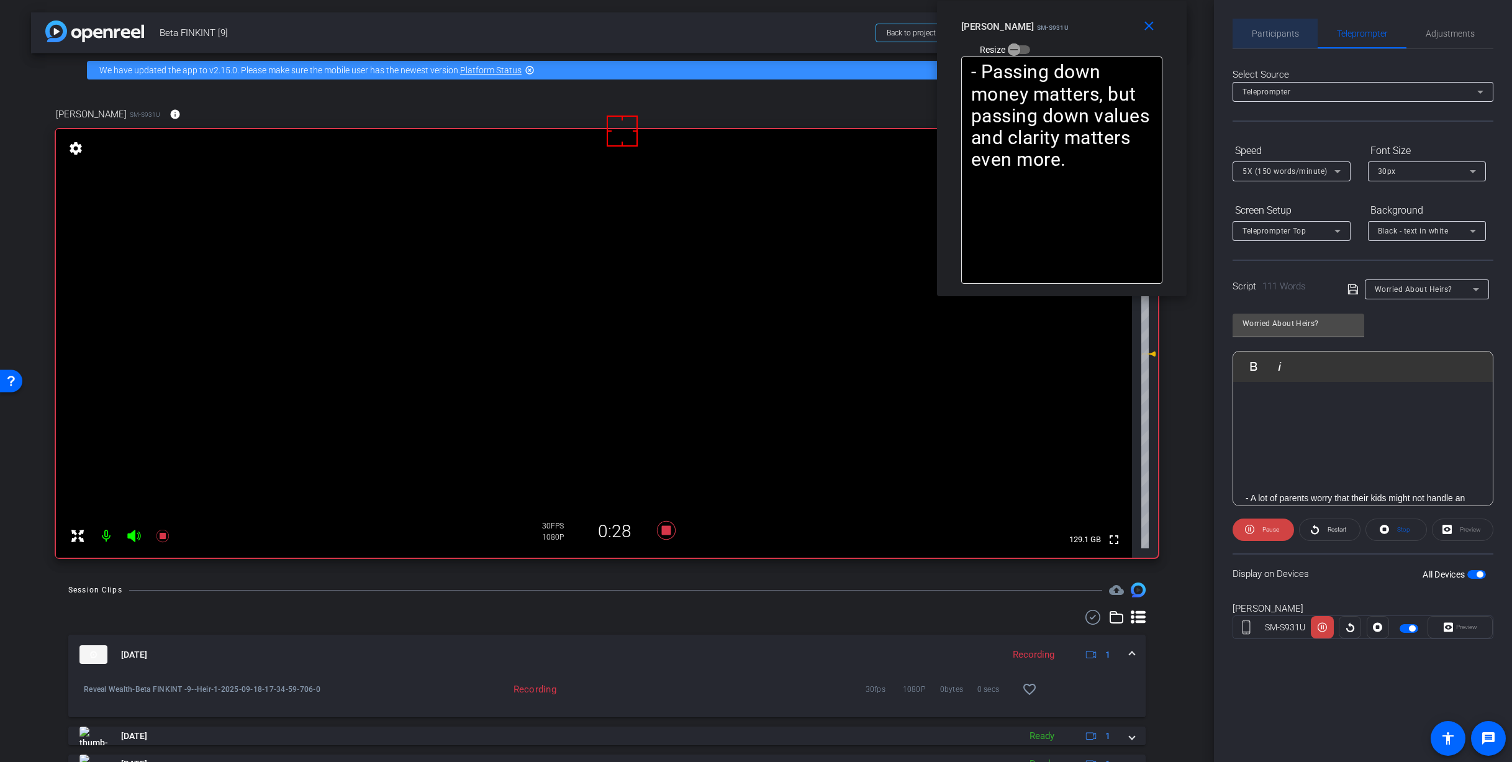
click at [1302, 32] on div "Participants" at bounding box center [1274, 34] width 85 height 30
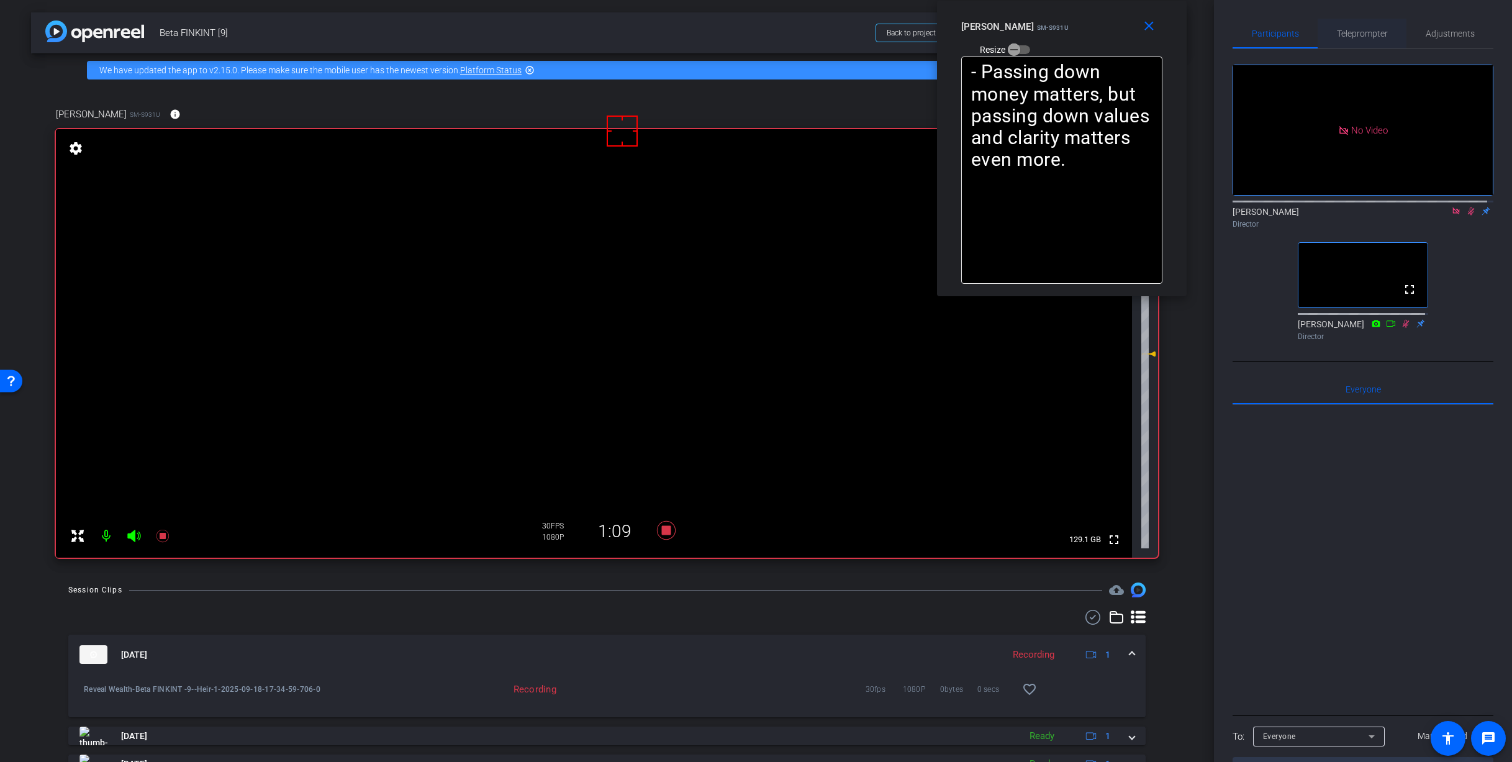
click at [1329, 39] on div "Teleprompter" at bounding box center [1361, 34] width 89 height 30
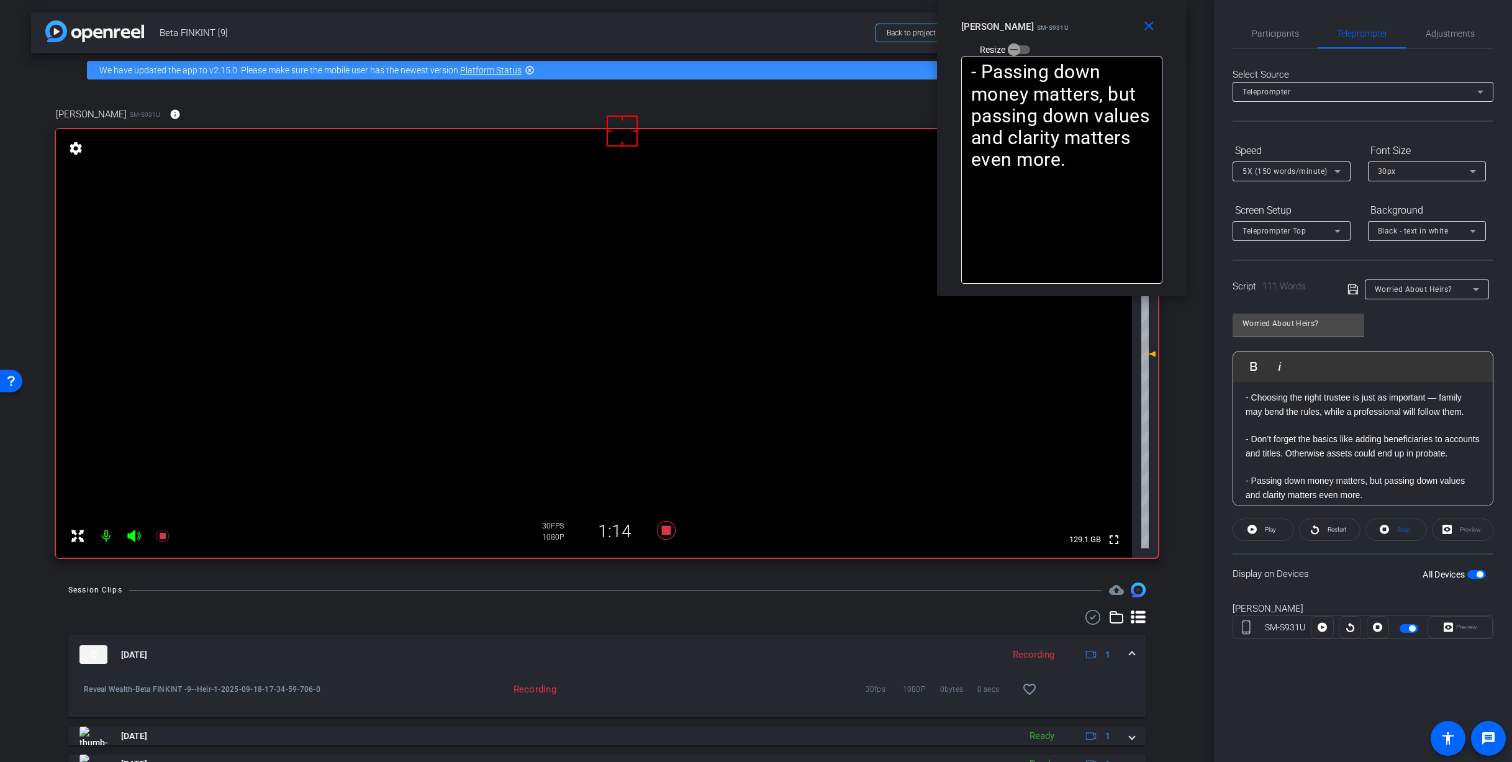
scroll to position [262, 0]
click at [1272, 34] on span "Participants" at bounding box center [1275, 33] width 47 height 9
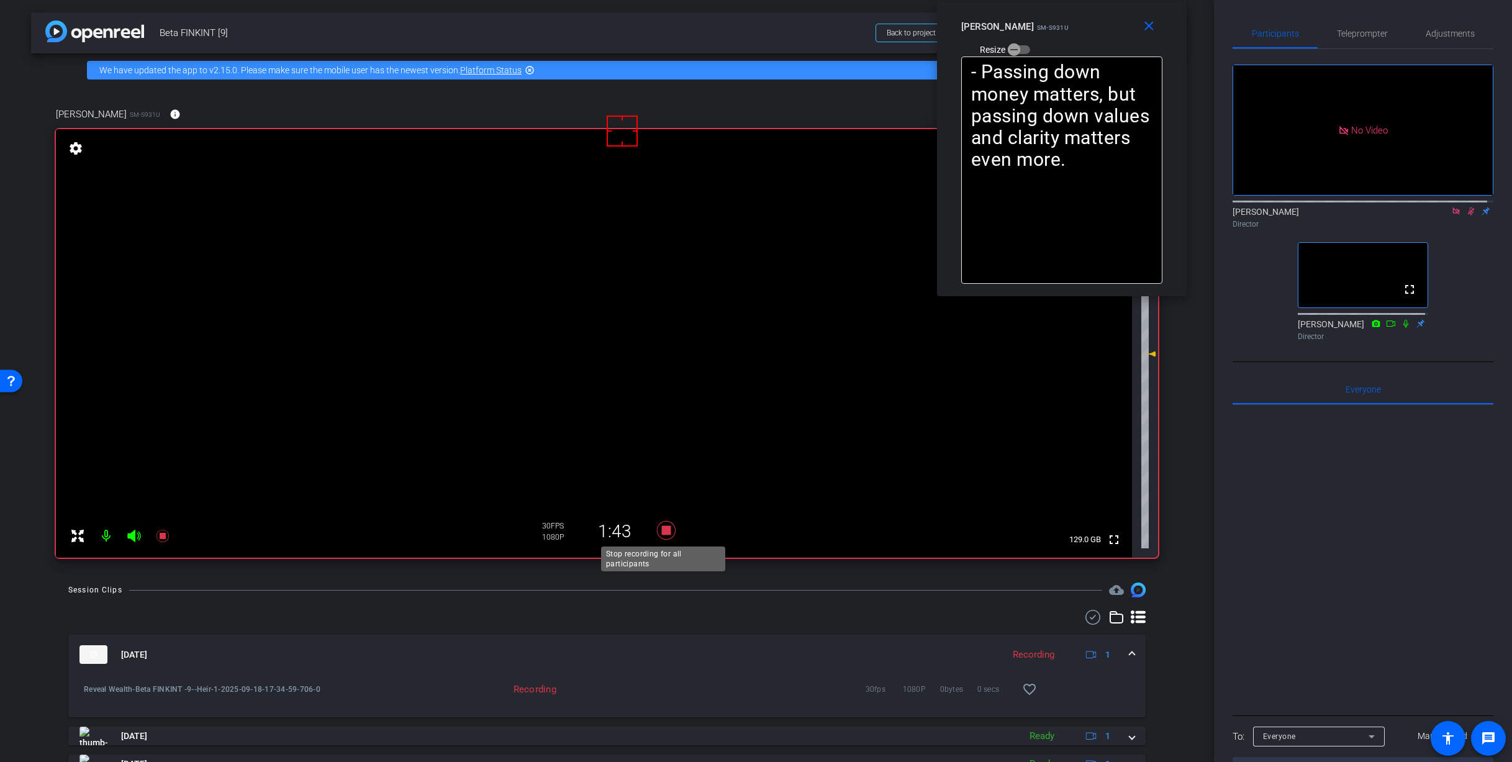
click at [661, 531] on icon at bounding box center [665, 530] width 19 height 19
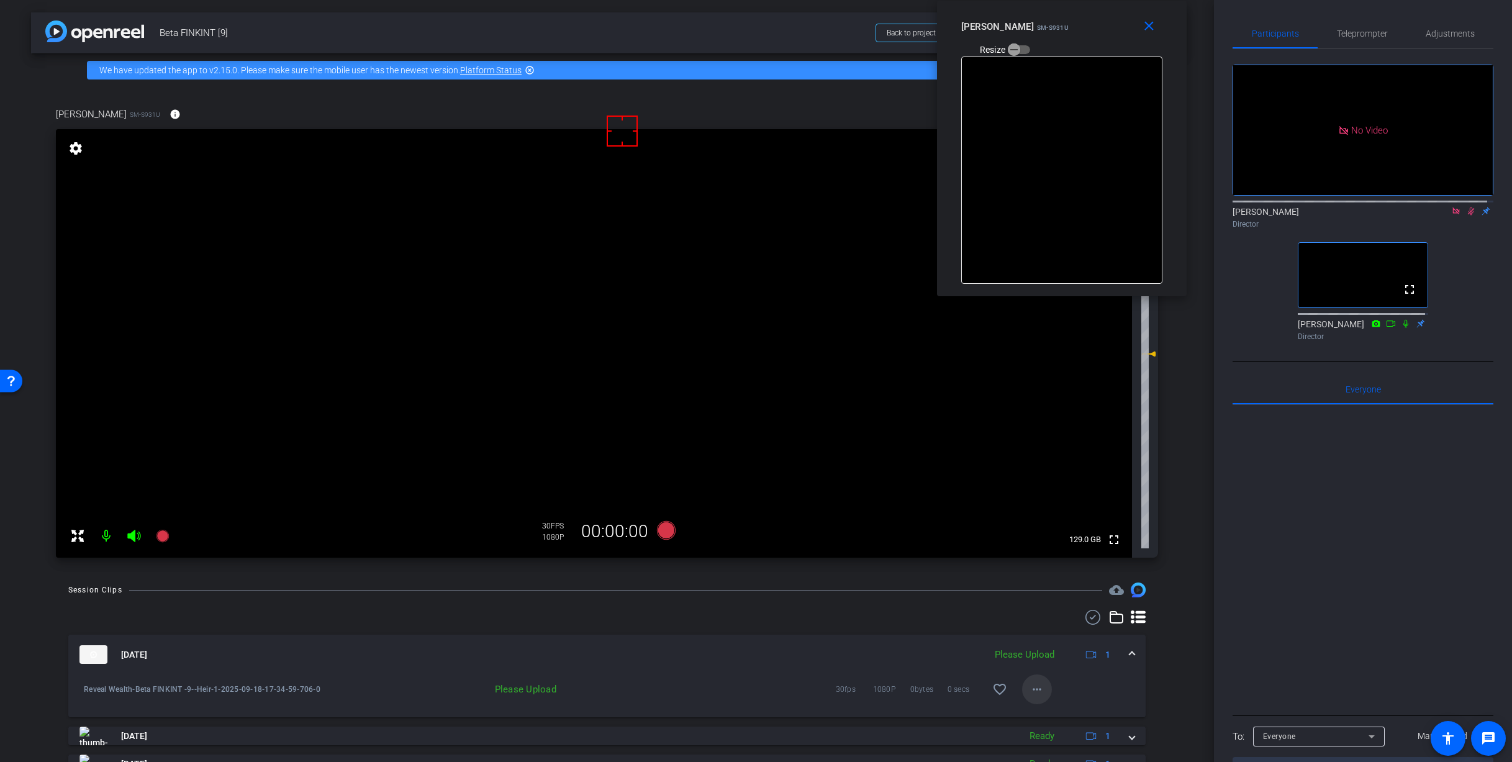
click at [1033, 692] on mat-icon "more_horiz" at bounding box center [1036, 689] width 15 height 15
click at [1052, 718] on span "Upload" at bounding box center [1051, 715] width 50 height 15
click at [1129, 652] on span at bounding box center [1131, 654] width 5 height 13
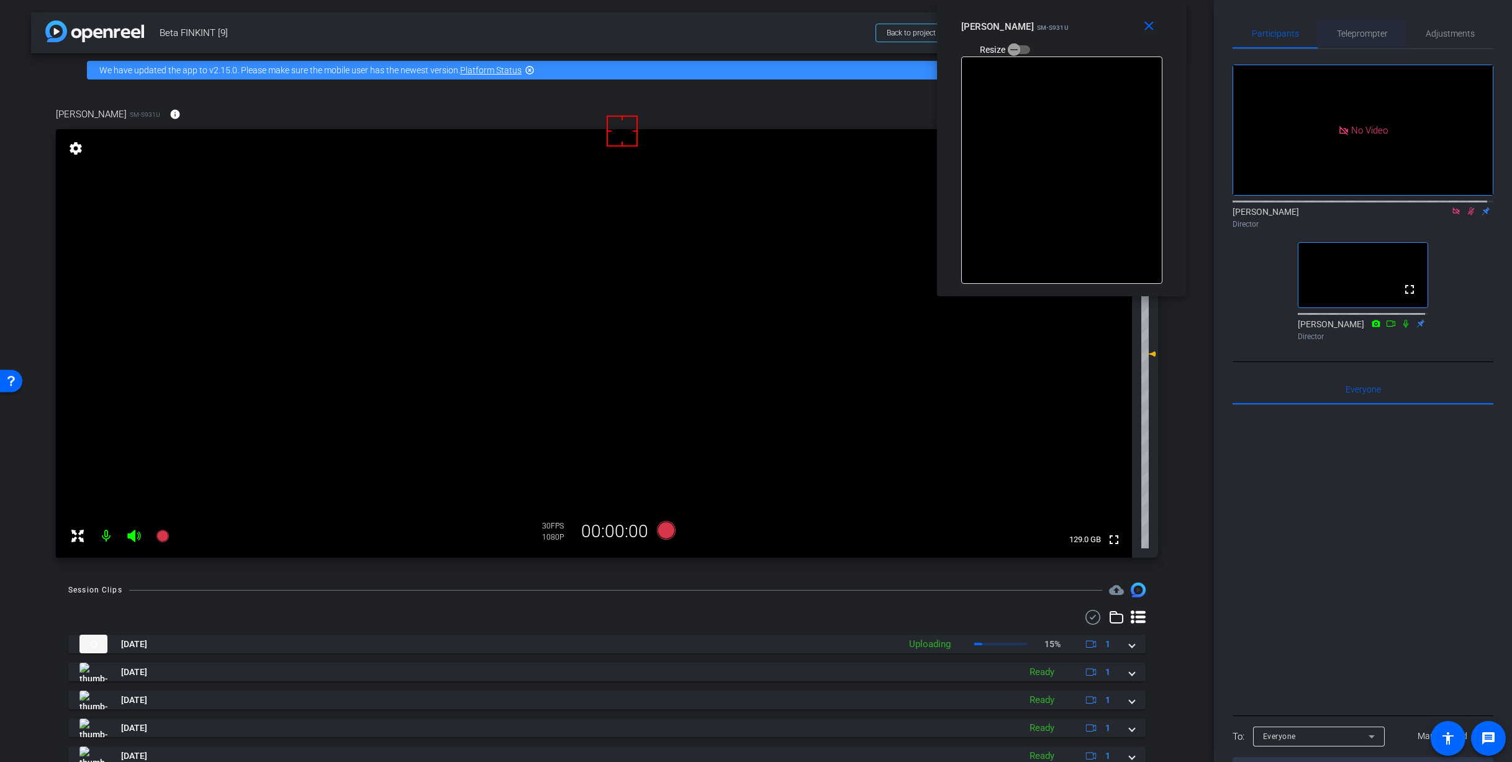
click at [1341, 29] on span "Teleprompter" at bounding box center [1362, 33] width 51 height 9
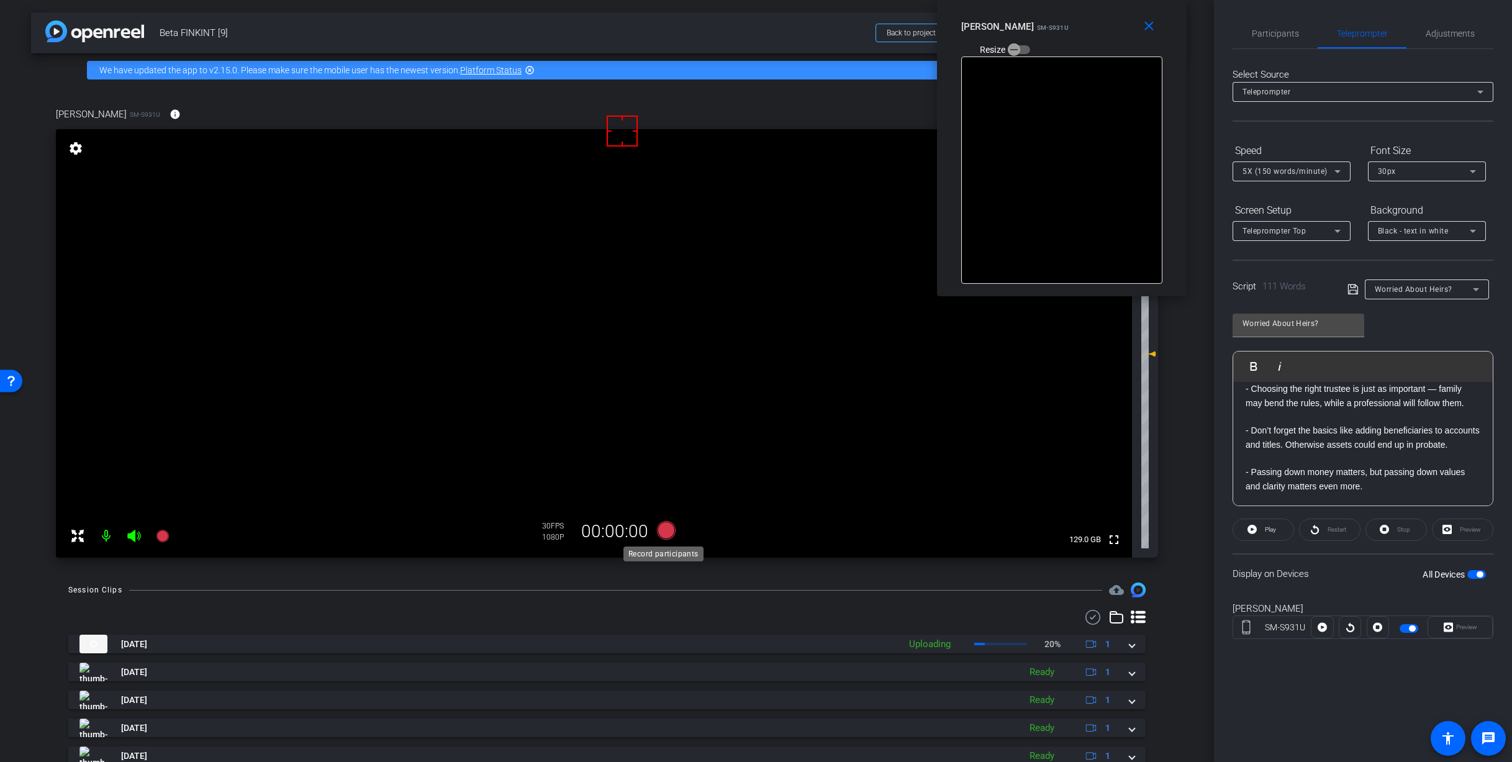
click at [661, 531] on icon at bounding box center [665, 530] width 19 height 19
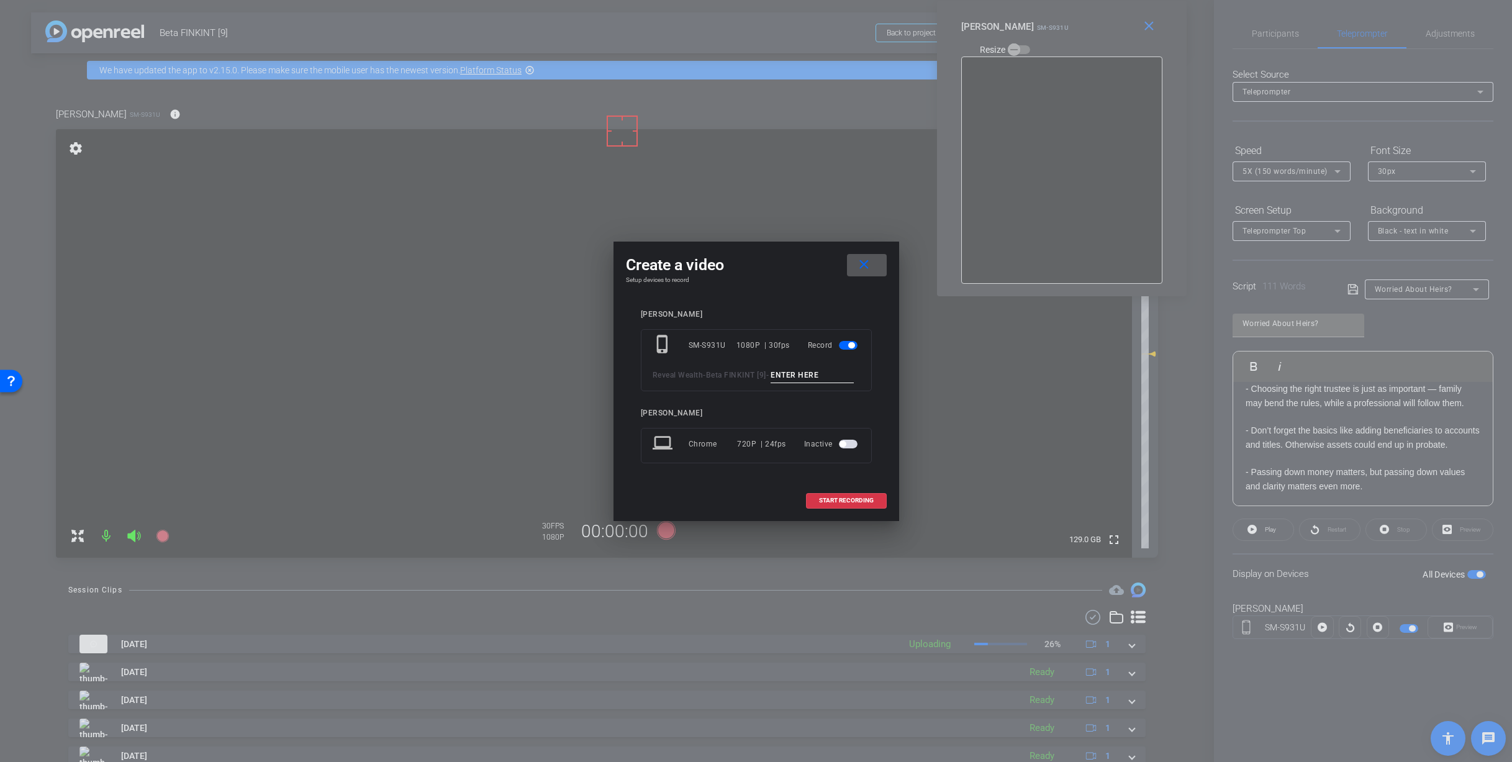
click at [770, 383] on input at bounding box center [811, 376] width 83 height 16
paste input "Heir_1"
type input "Heir_2"
click at [860, 503] on span "START RECORDING" at bounding box center [846, 500] width 55 height 6
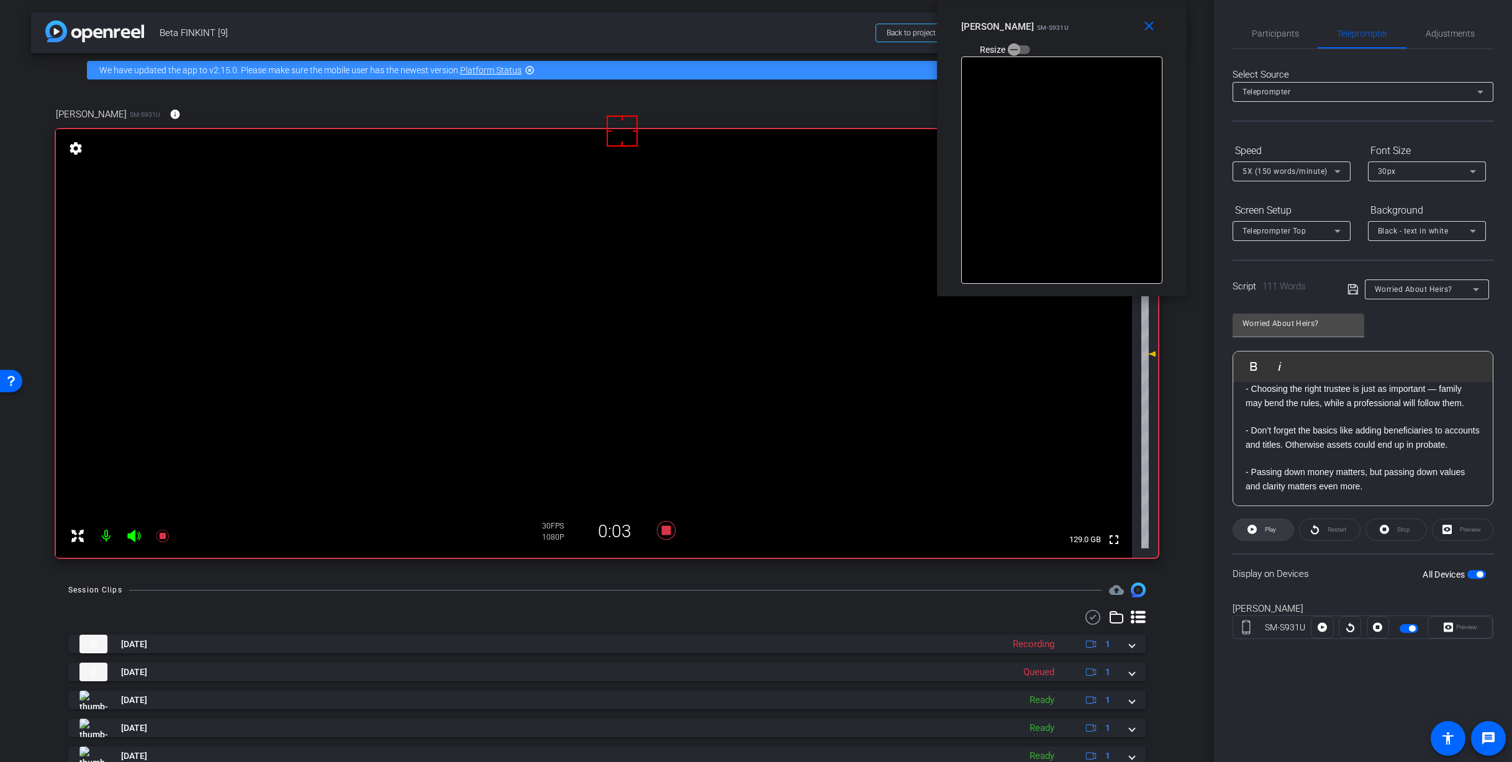
click at [1266, 535] on span "Play" at bounding box center [1268, 529] width 14 height 17
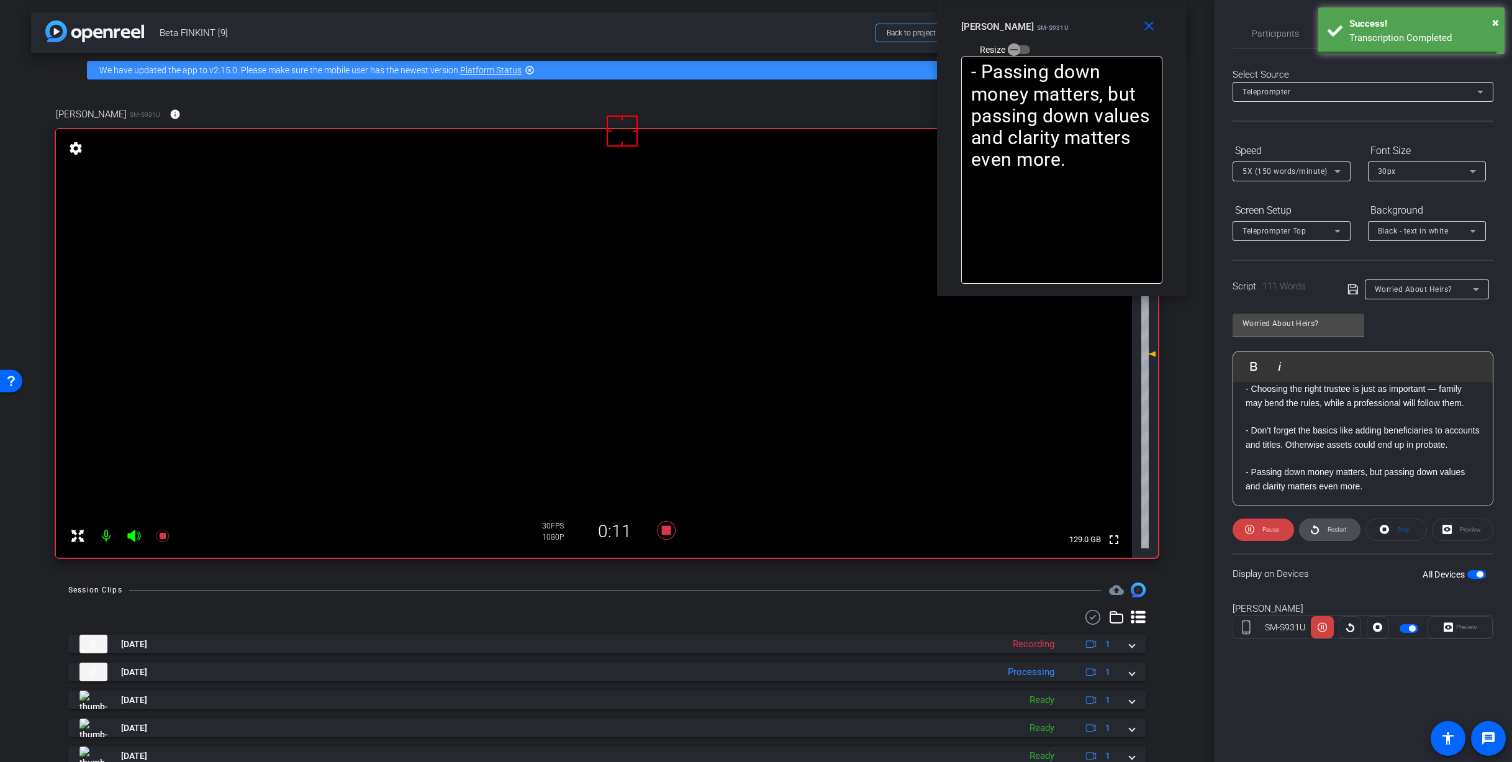
click at [1315, 531] on icon at bounding box center [1314, 529] width 9 height 16
click at [1260, 530] on span "Pause" at bounding box center [1269, 529] width 20 height 17
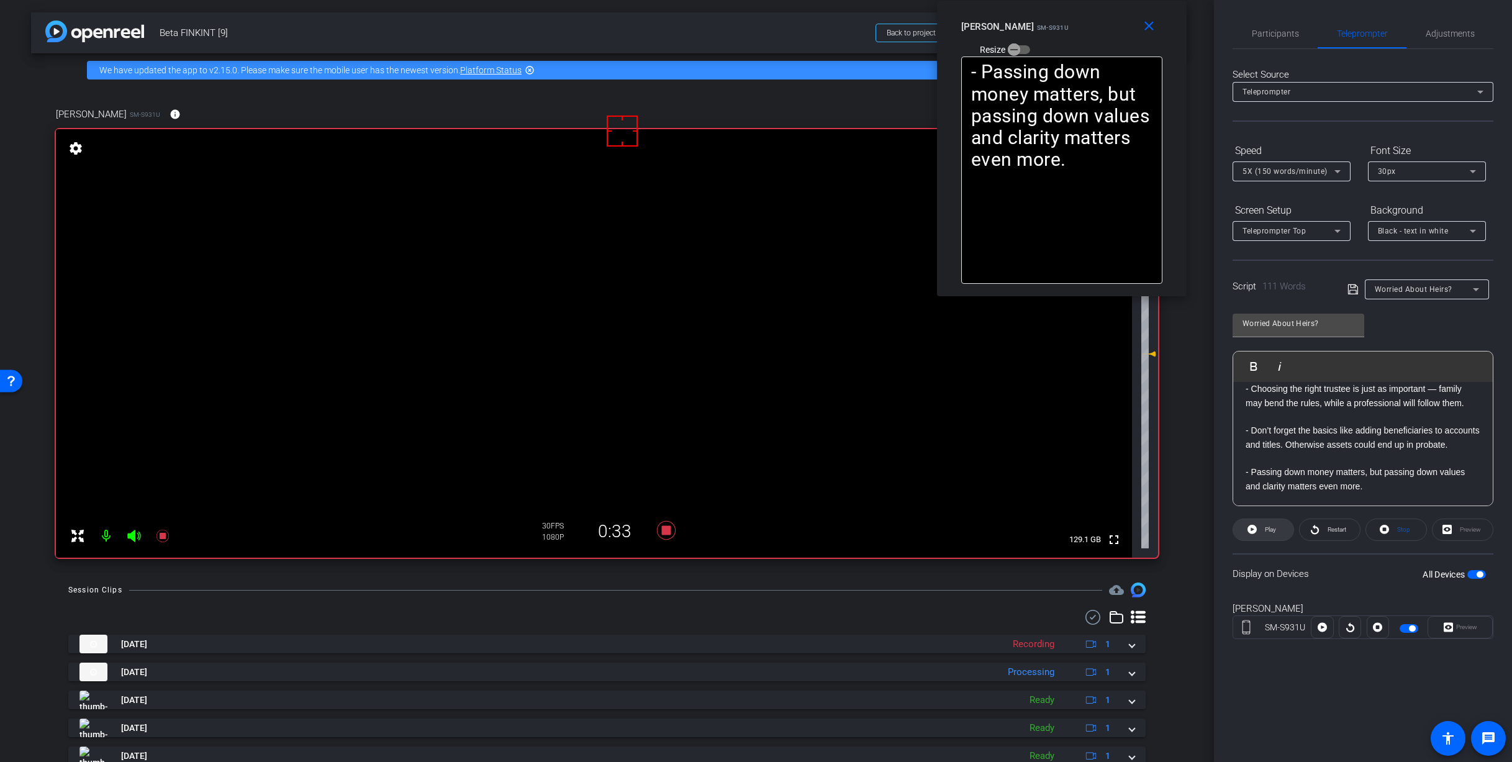
click at [1250, 528] on icon at bounding box center [1251, 529] width 9 height 9
click at [1278, 21] on span "Participants" at bounding box center [1275, 34] width 47 height 30
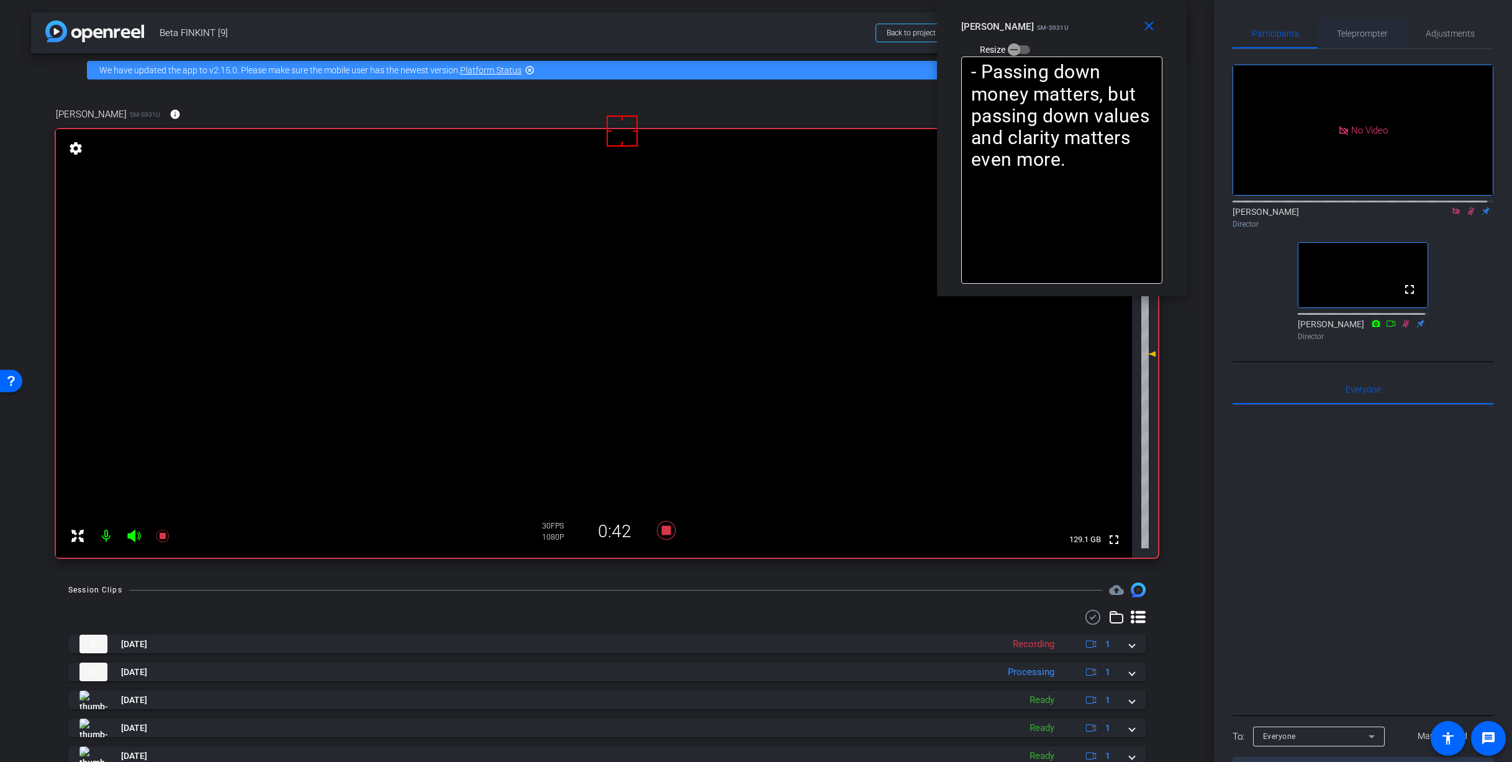
click at [1366, 34] on span "Teleprompter" at bounding box center [1362, 33] width 51 height 9
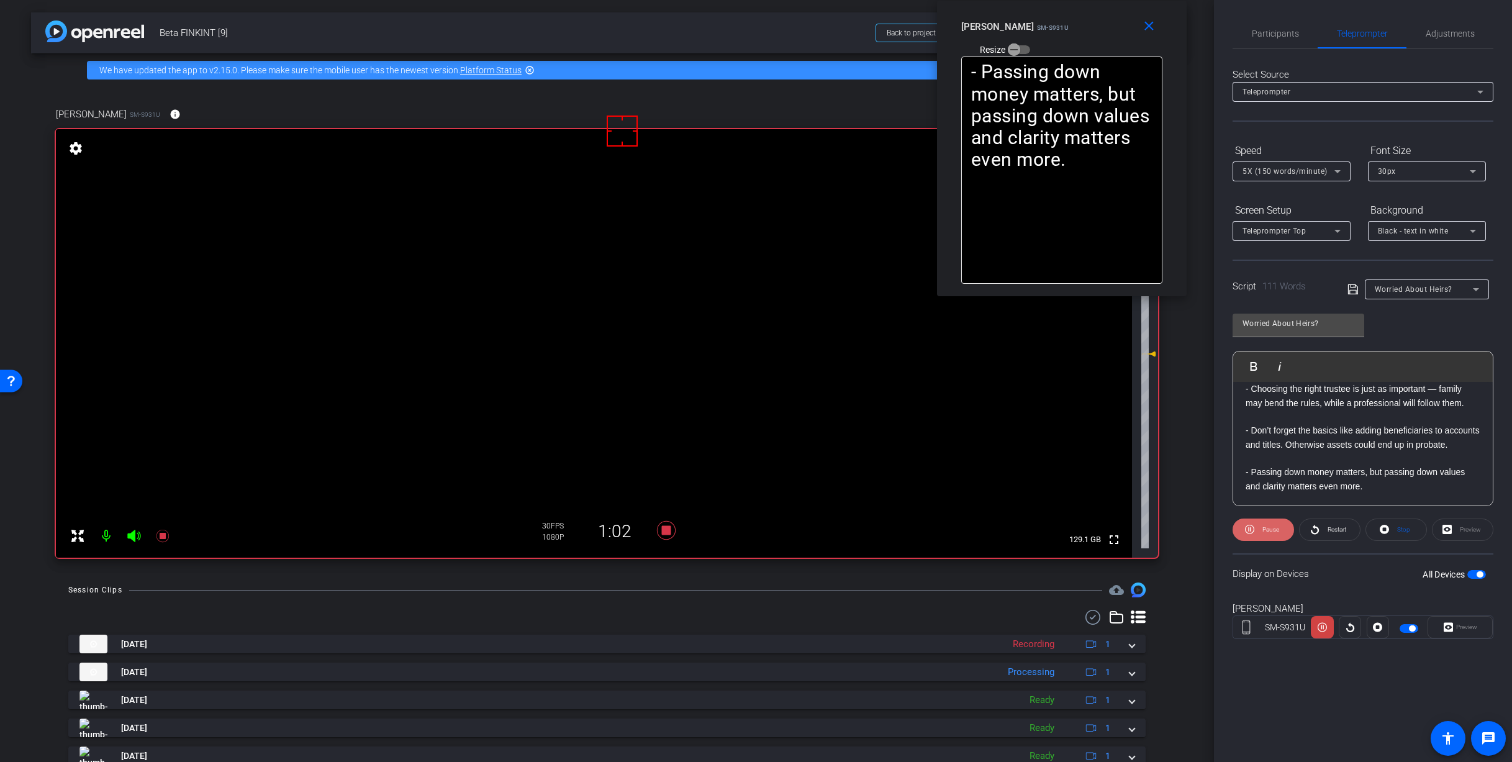
click at [1255, 535] on span at bounding box center [1262, 530] width 61 height 30
click at [1258, 536] on span at bounding box center [1263, 530] width 60 height 30
click at [1257, 537] on span at bounding box center [1262, 530] width 61 height 30
click at [1257, 537] on span at bounding box center [1263, 530] width 60 height 30
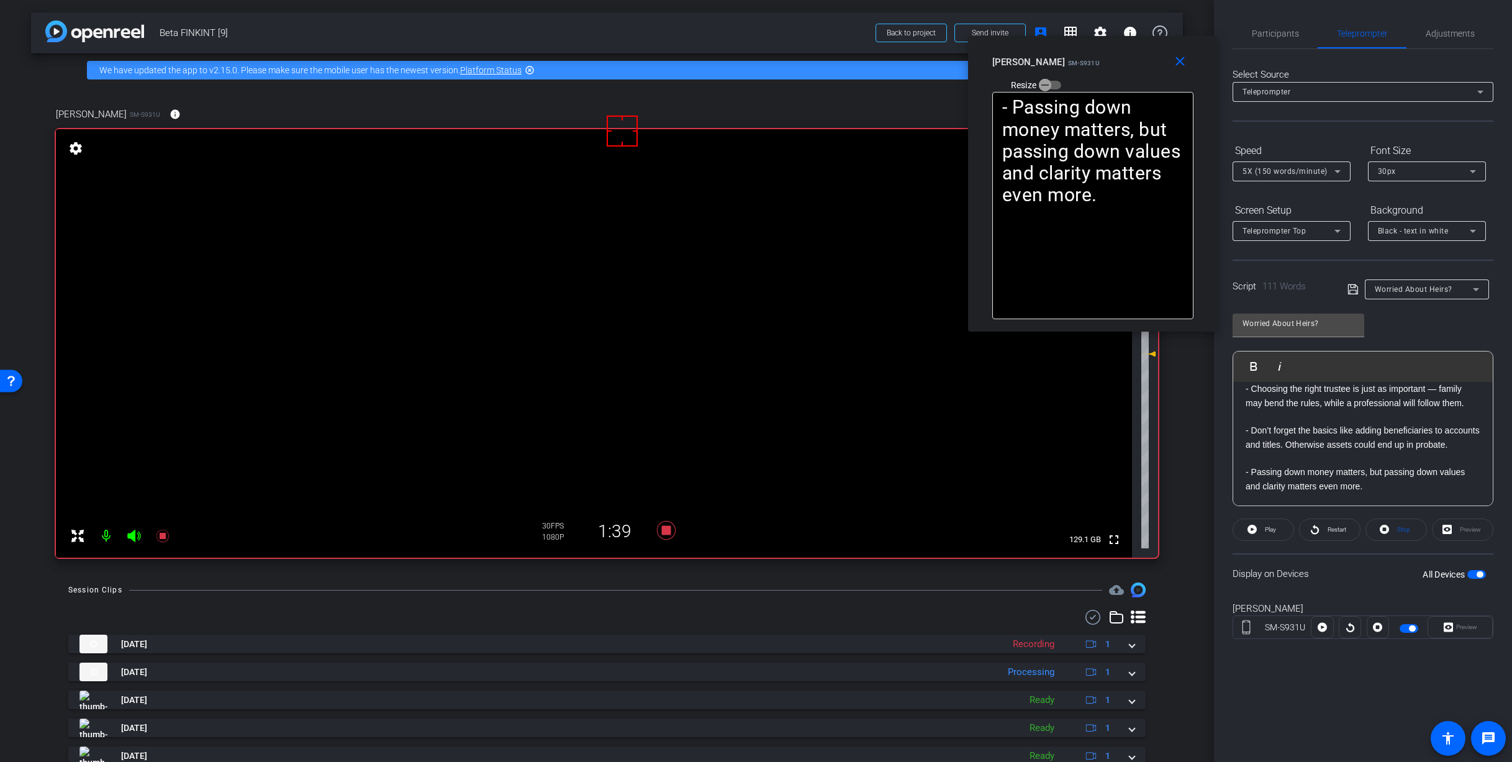
drag, startPoint x: 1183, startPoint y: 294, endPoint x: 1218, endPoint y: 330, distance: 50.0
click at [1217, 330] on div "- A lot of parents worry that their kids might not handle an inheritance wisely…" at bounding box center [1093, 212] width 250 height 240
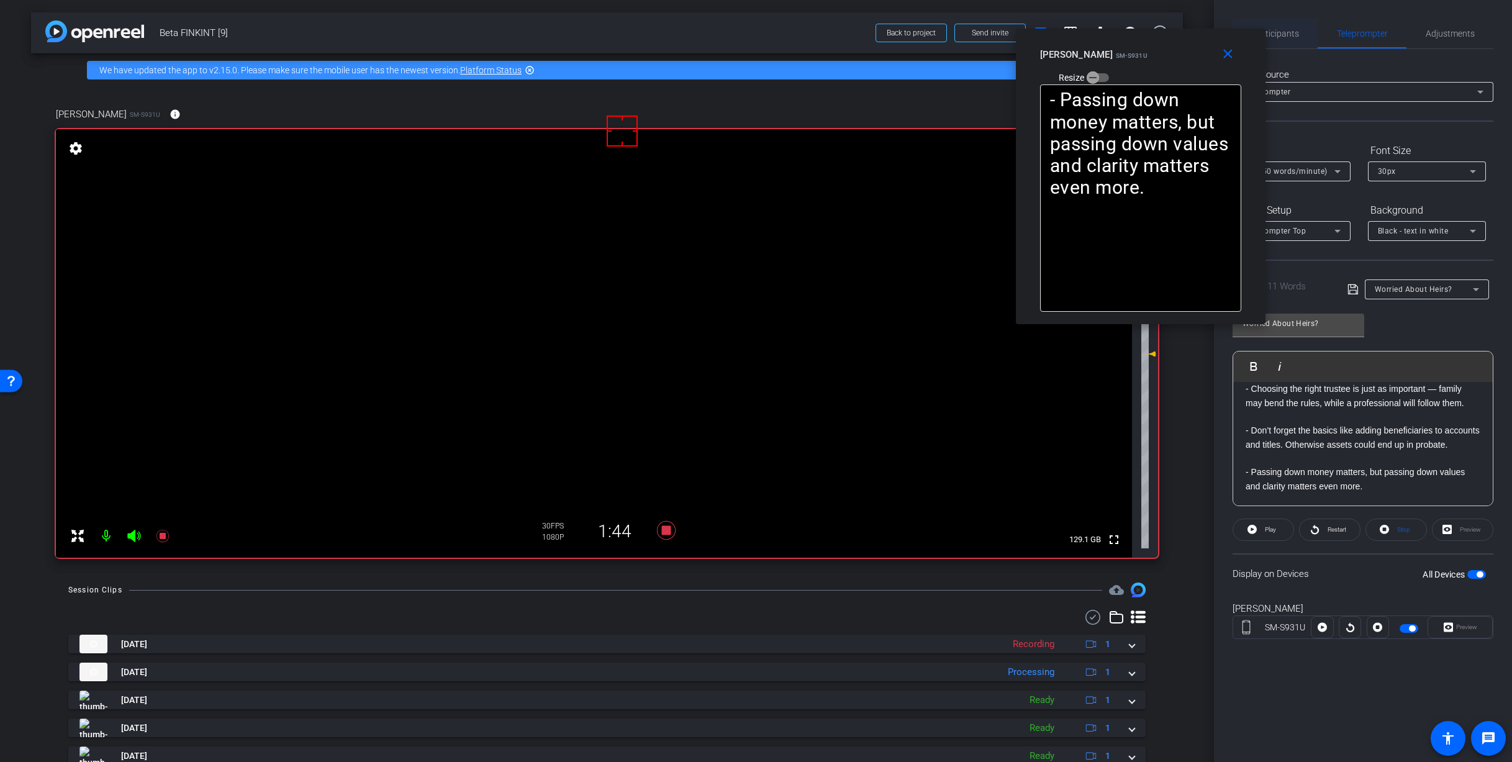
drag, startPoint x: 1221, startPoint y: 38, endPoint x: 1265, endPoint y: 30, distance: 44.1
click at [1265, 30] on div "close Rashonner Lillie SM-S931U Resize" at bounding box center [1141, 57] width 250 height 56
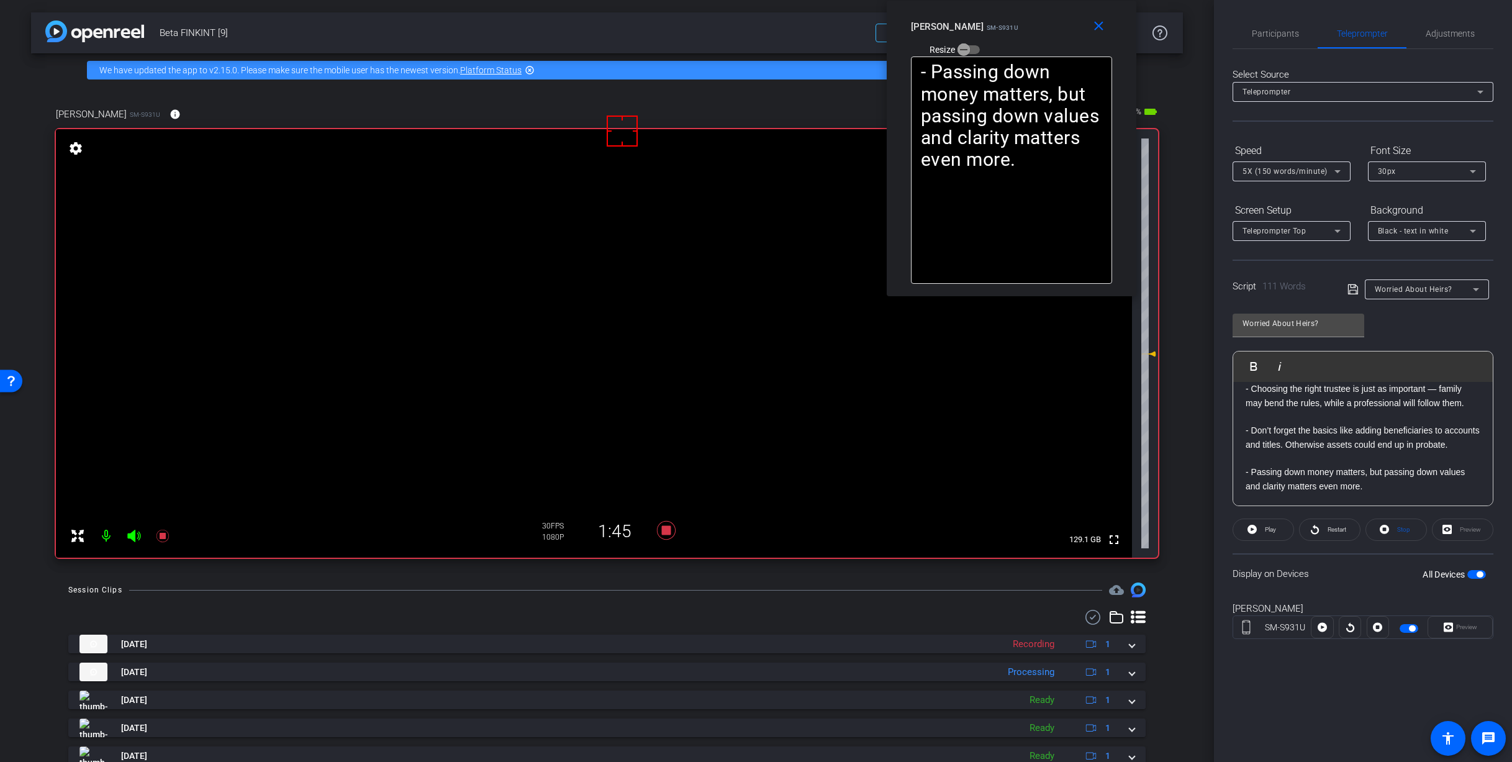
drag, startPoint x: 1251, startPoint y: 38, endPoint x: 1124, endPoint y: 4, distance: 131.2
click at [1124, 4] on div "close Rashonner Lillie SM-S931U Resize" at bounding box center [1011, 29] width 250 height 56
click at [1263, 32] on span "Participants" at bounding box center [1275, 33] width 47 height 9
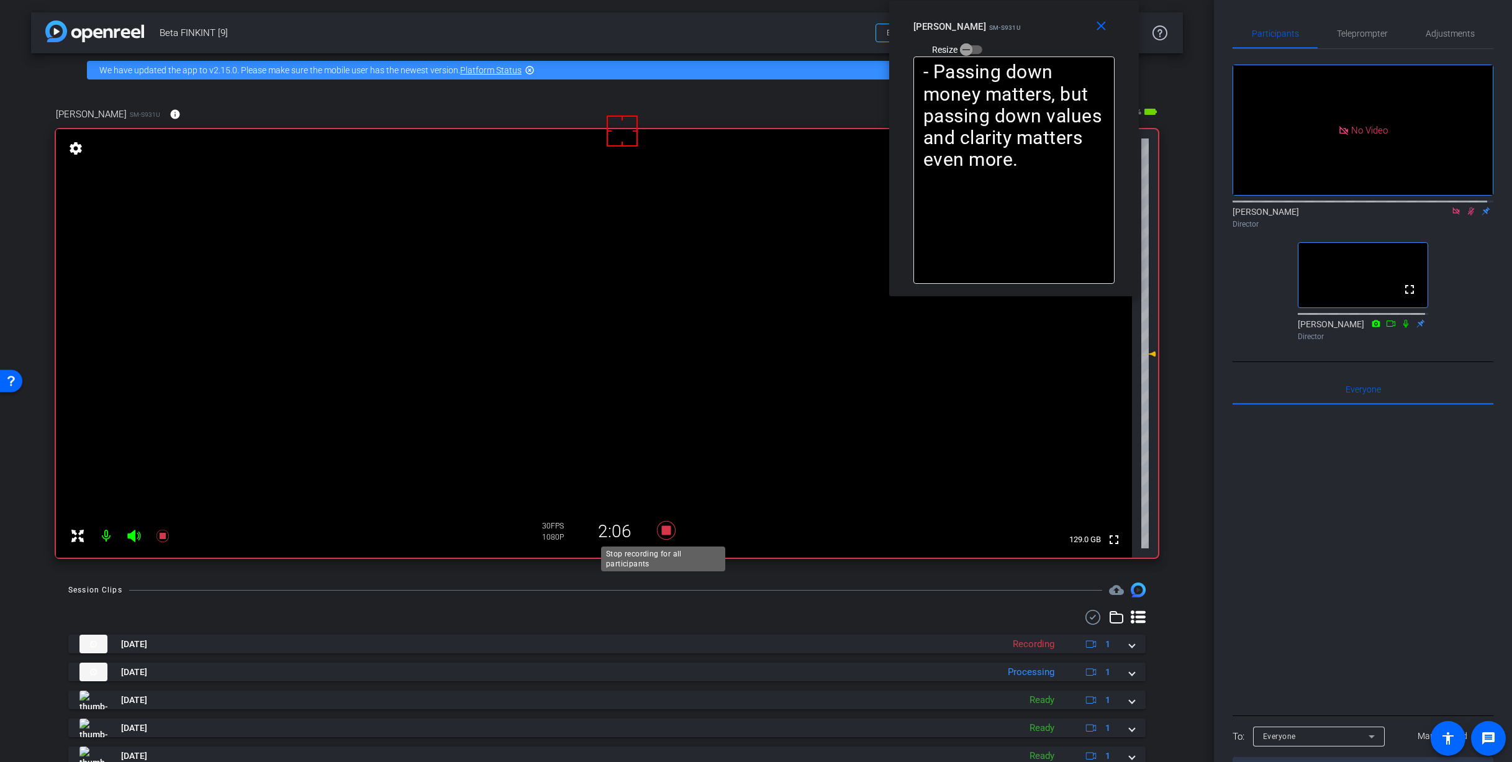
click at [661, 533] on icon at bounding box center [665, 530] width 19 height 19
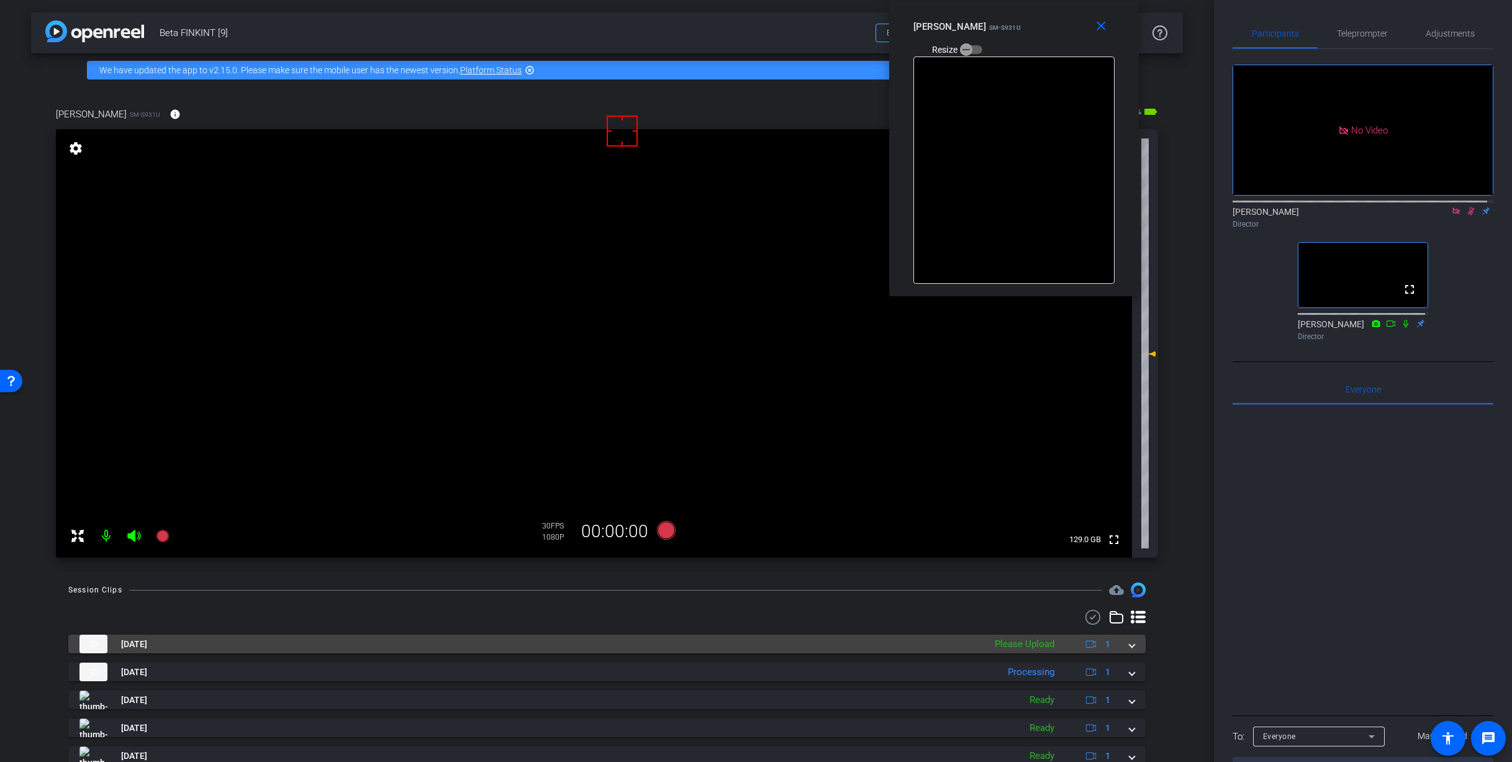
click at [1131, 648] on mat-expansion-panel-header "Sep 18, 2025 Please Upload 1" at bounding box center [606, 643] width 1077 height 19
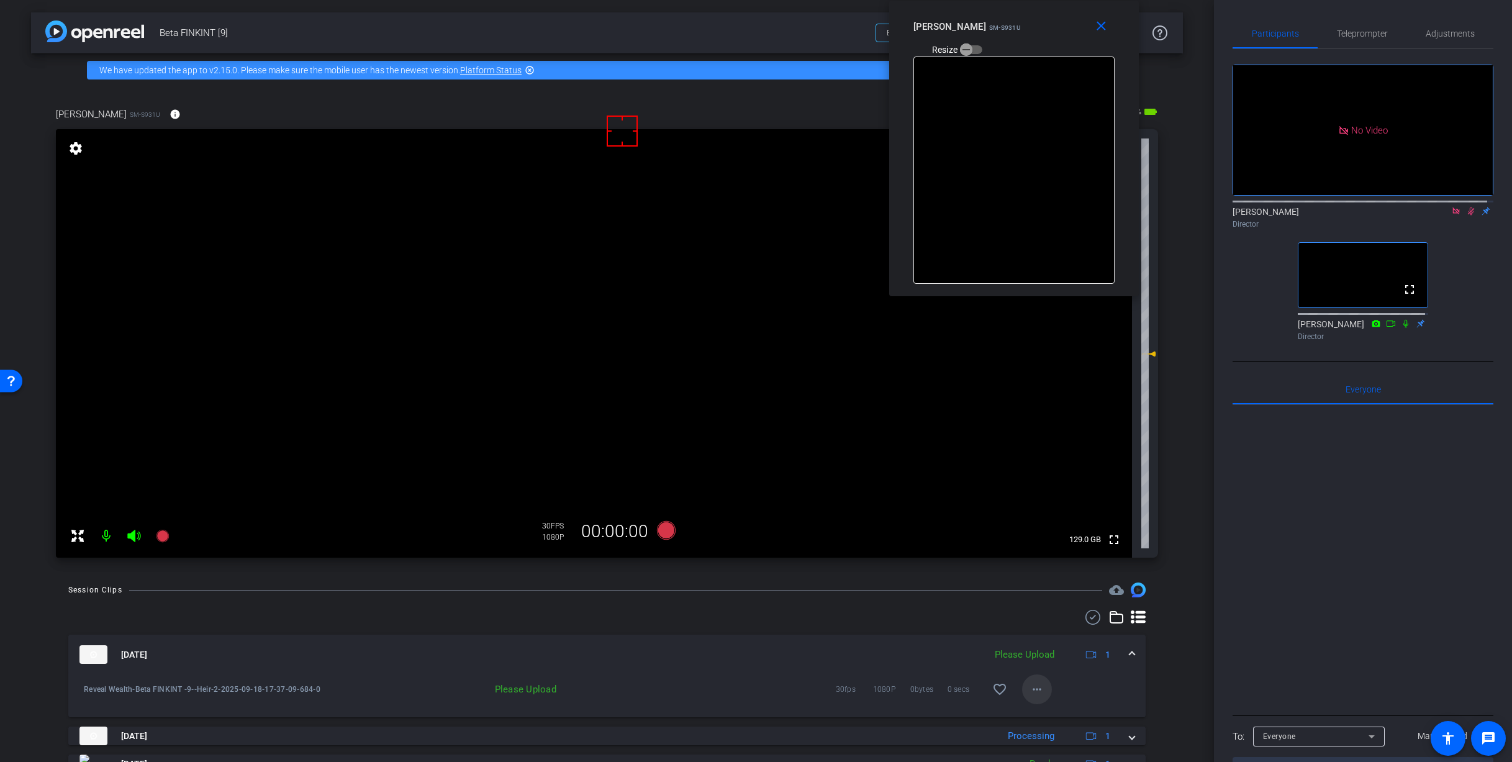
click at [1031, 700] on span at bounding box center [1037, 689] width 30 height 30
click at [1047, 717] on span "Upload" at bounding box center [1051, 715] width 50 height 15
click at [1129, 654] on span at bounding box center [1131, 654] width 5 height 13
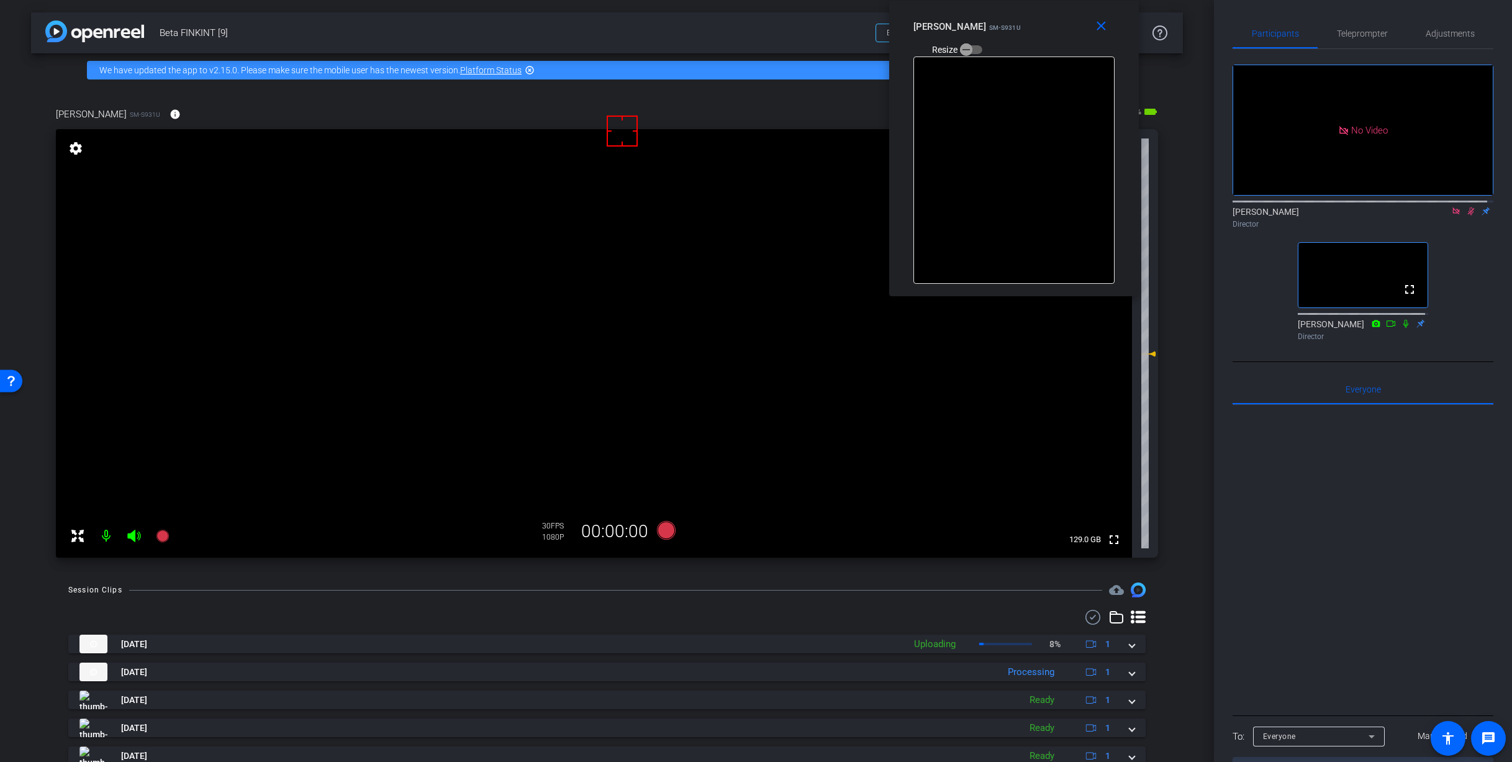
click at [1451, 207] on icon at bounding box center [1456, 211] width 10 height 9
click at [1104, 27] on mat-icon "close" at bounding box center [1101, 27] width 16 height 16
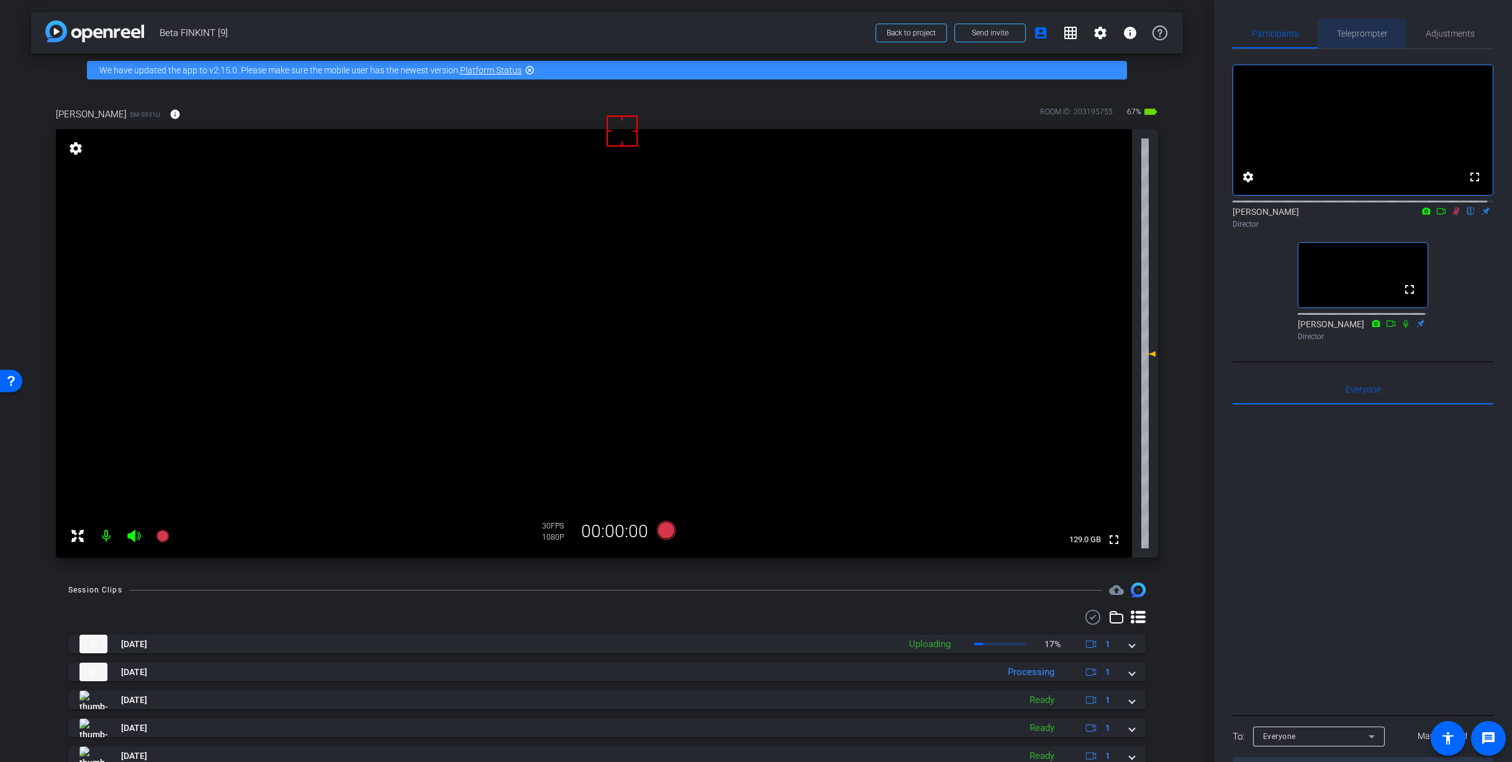
click at [1355, 38] on span "Teleprompter" at bounding box center [1362, 34] width 51 height 30
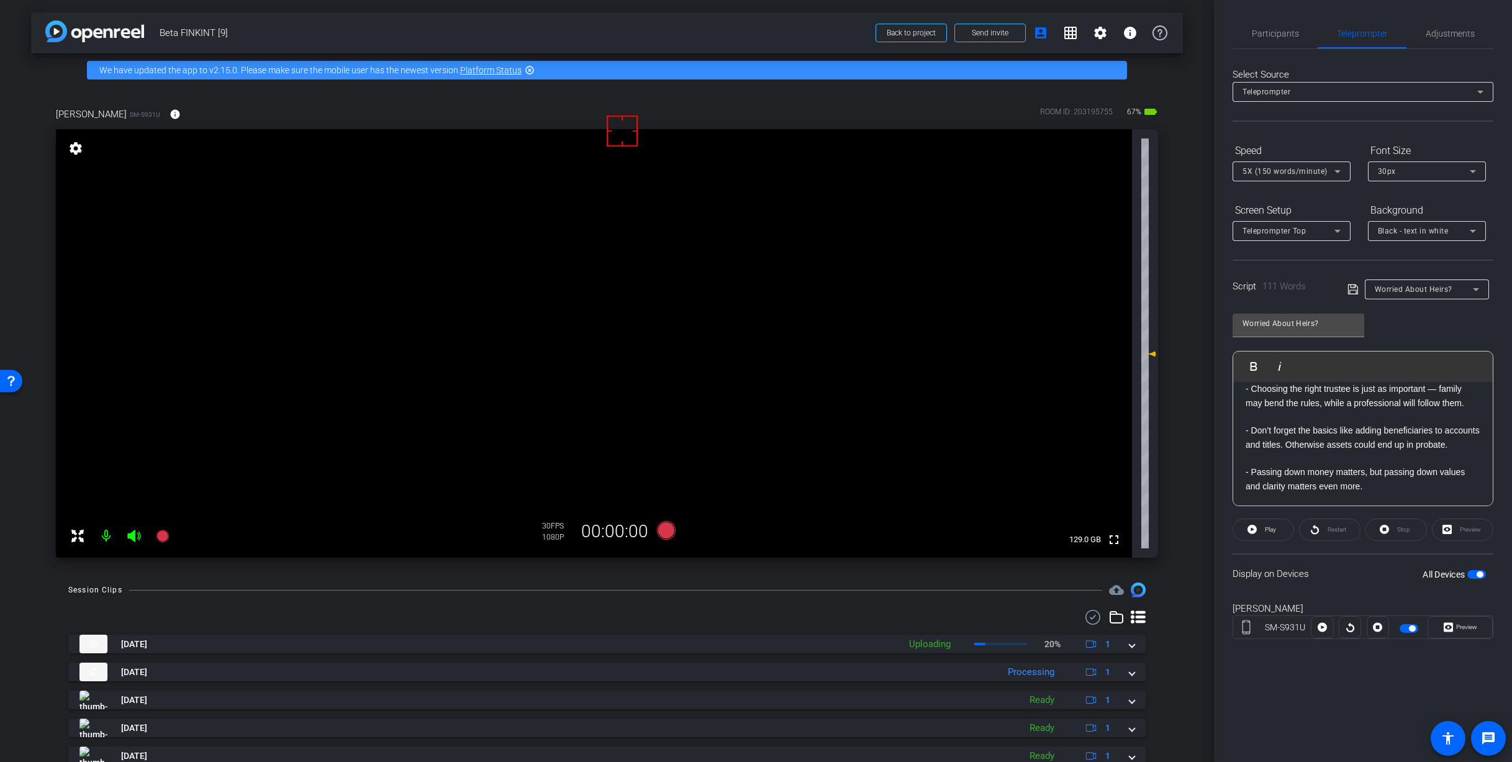
click at [1401, 294] on div "Worried About Heirs?" at bounding box center [1423, 289] width 98 height 16
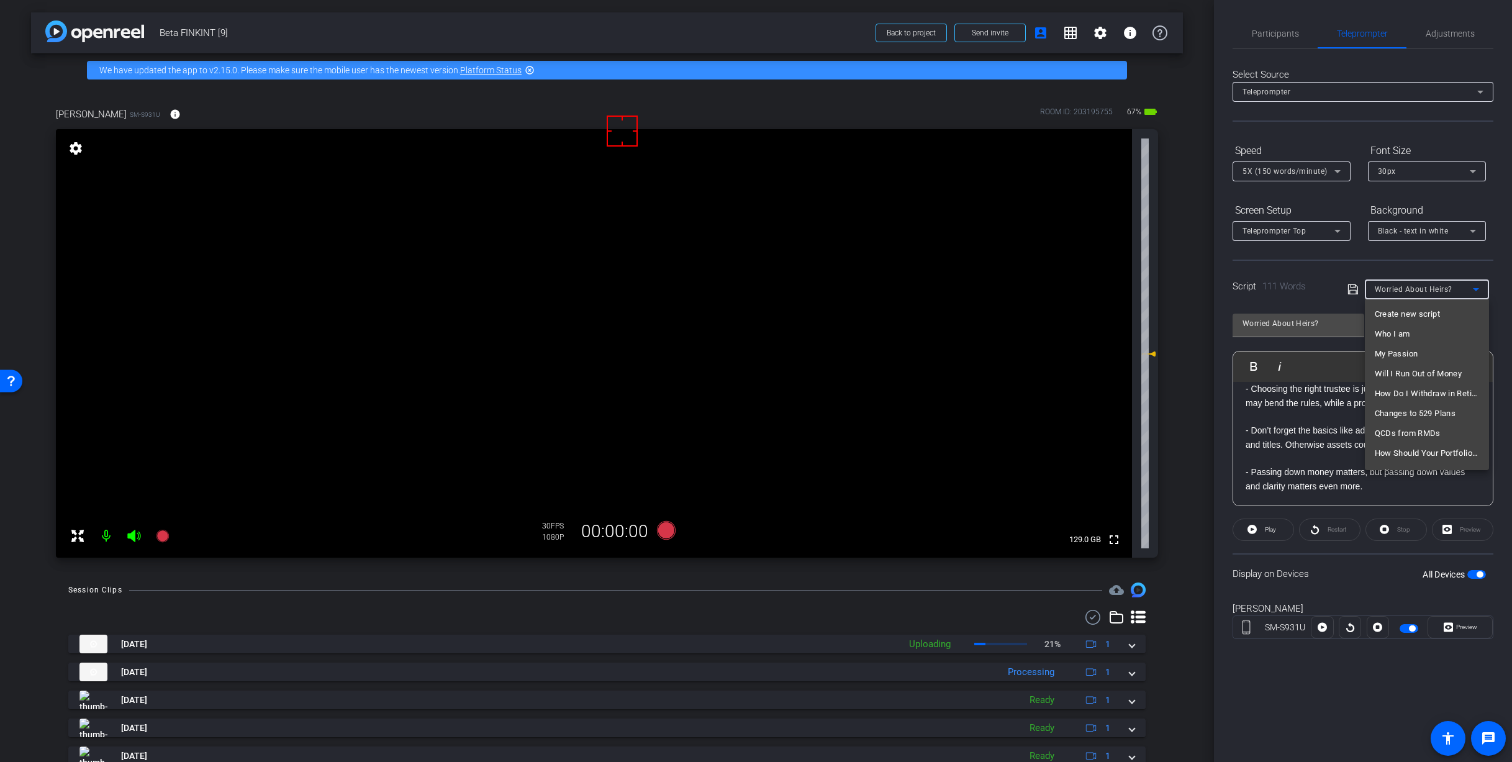
scroll to position [33, 0]
click at [1438, 422] on span "How Should Your Portfolio Evolve as You Age?" at bounding box center [1426, 420] width 104 height 15
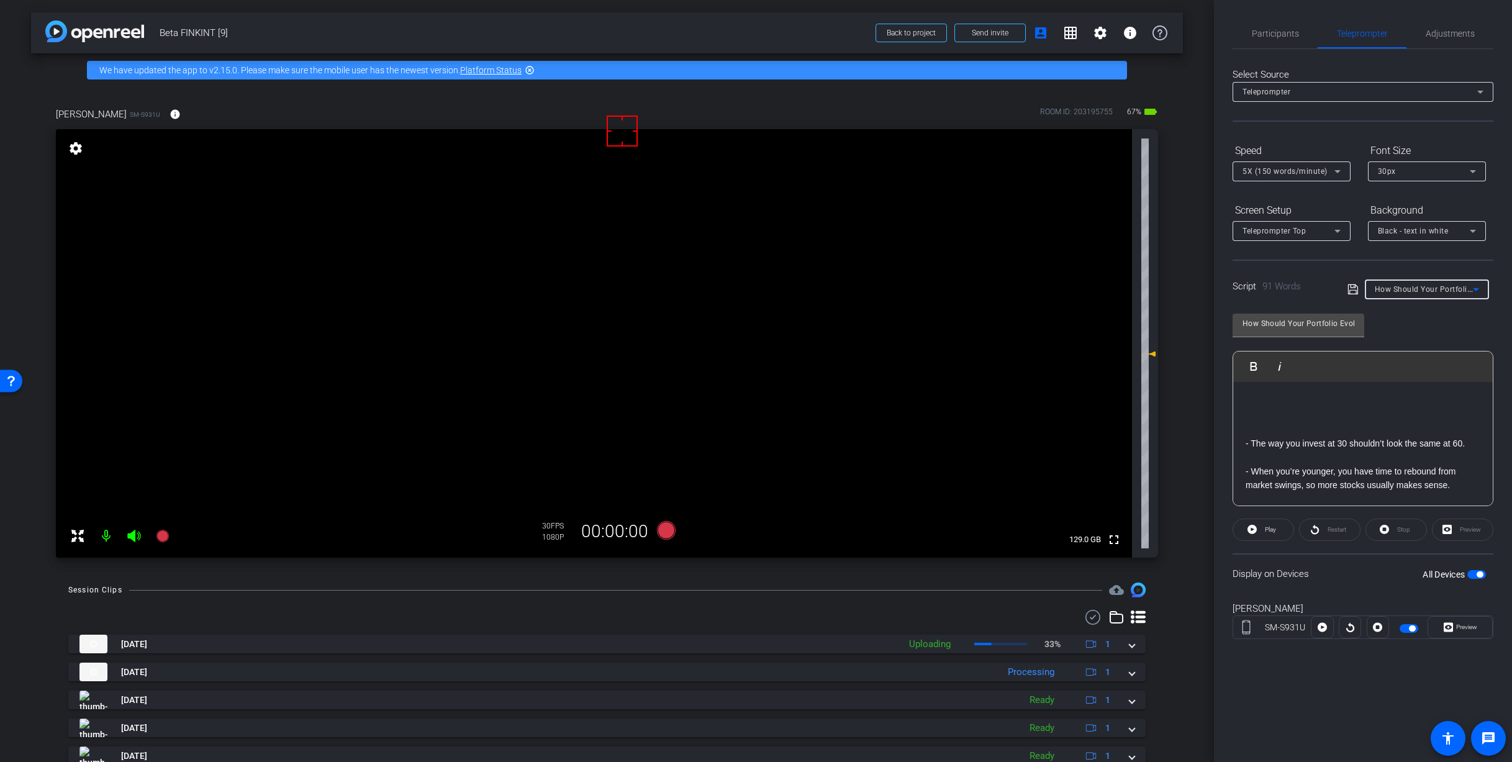
scroll to position [186, 0]
click at [1409, 286] on span "How Should Your Portfolio Evolve as You Age?" at bounding box center [1459, 289] width 170 height 10
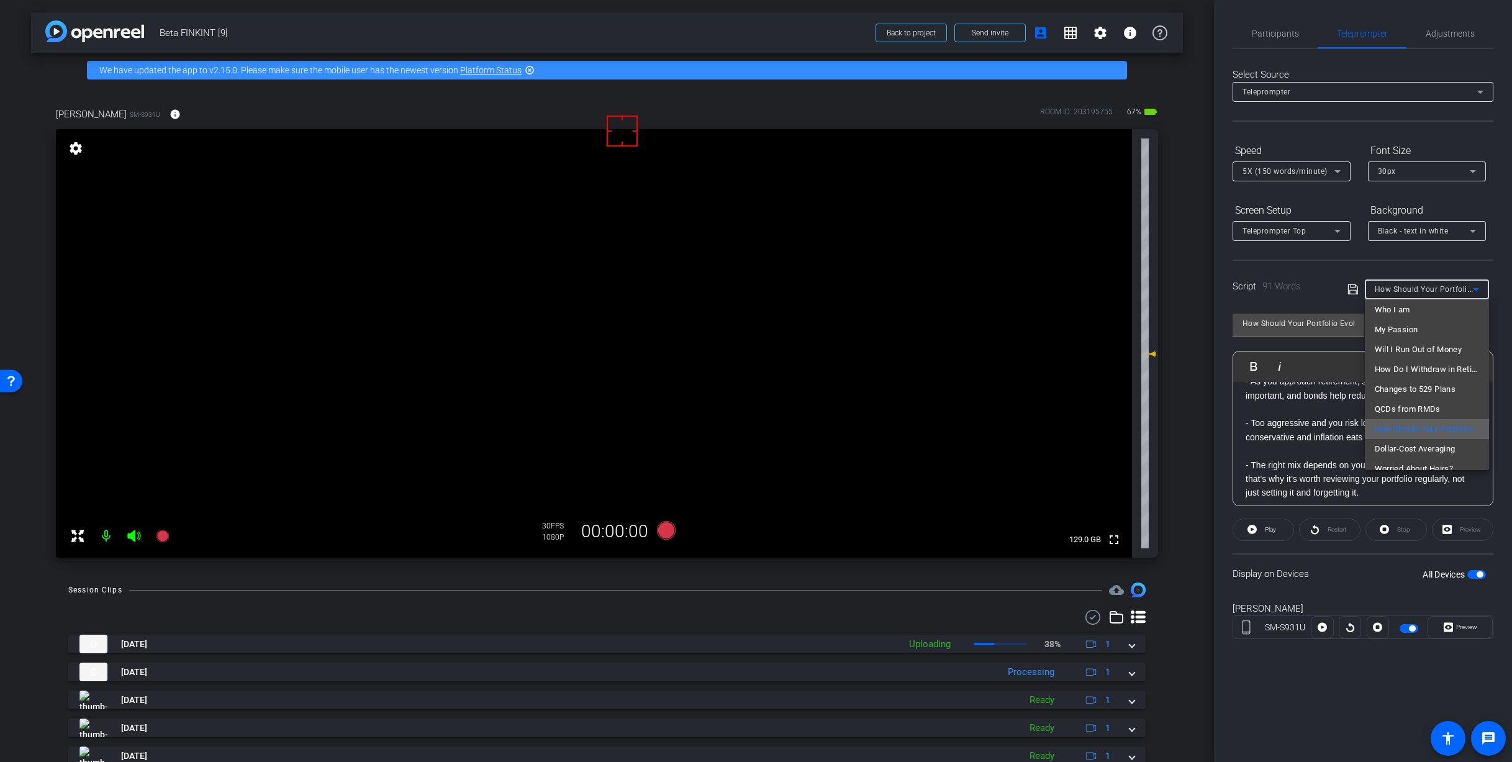
scroll to position [38, 0]
click at [1402, 438] on span "Dollar-Cost Averaging" at bounding box center [1414, 435] width 81 height 15
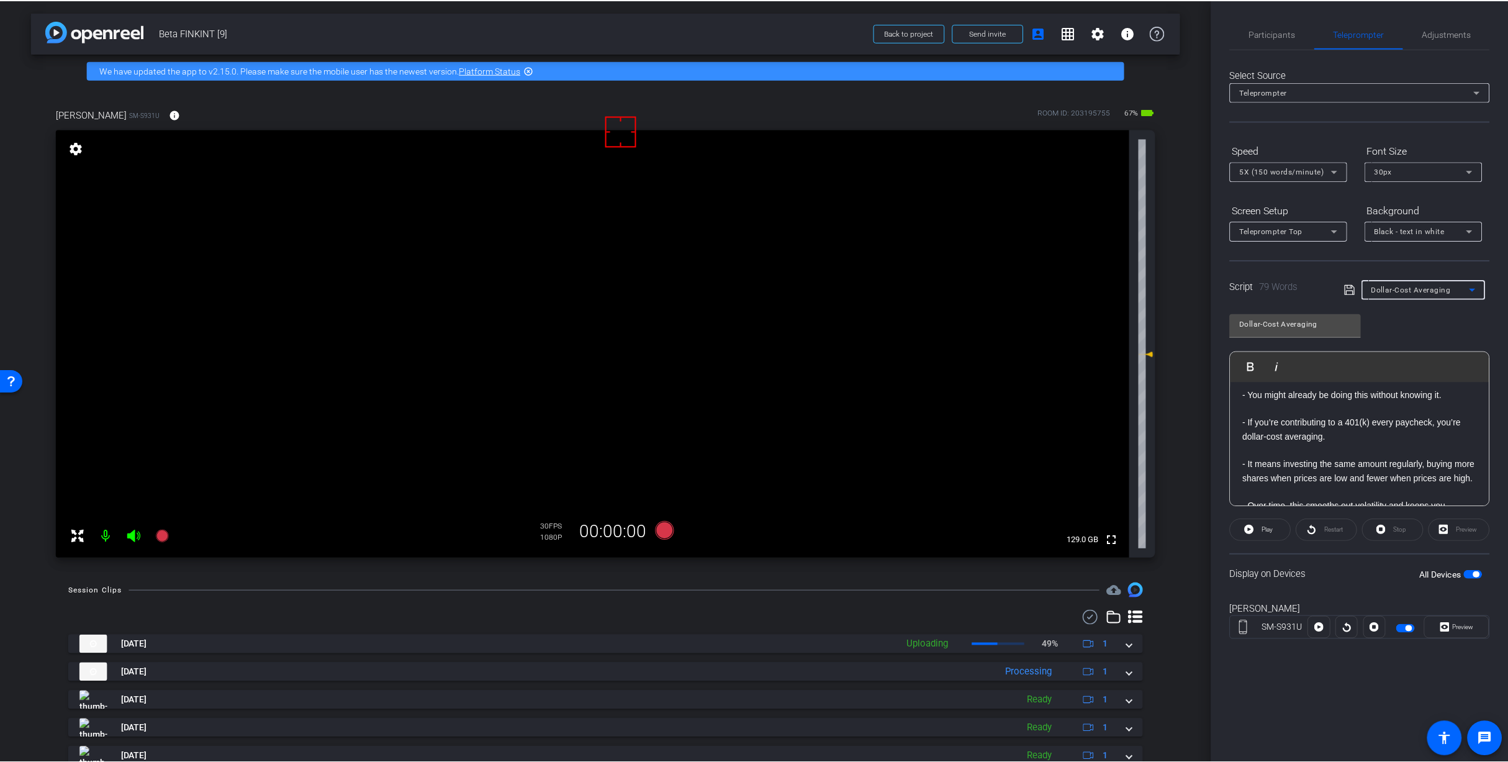
scroll to position [0, 0]
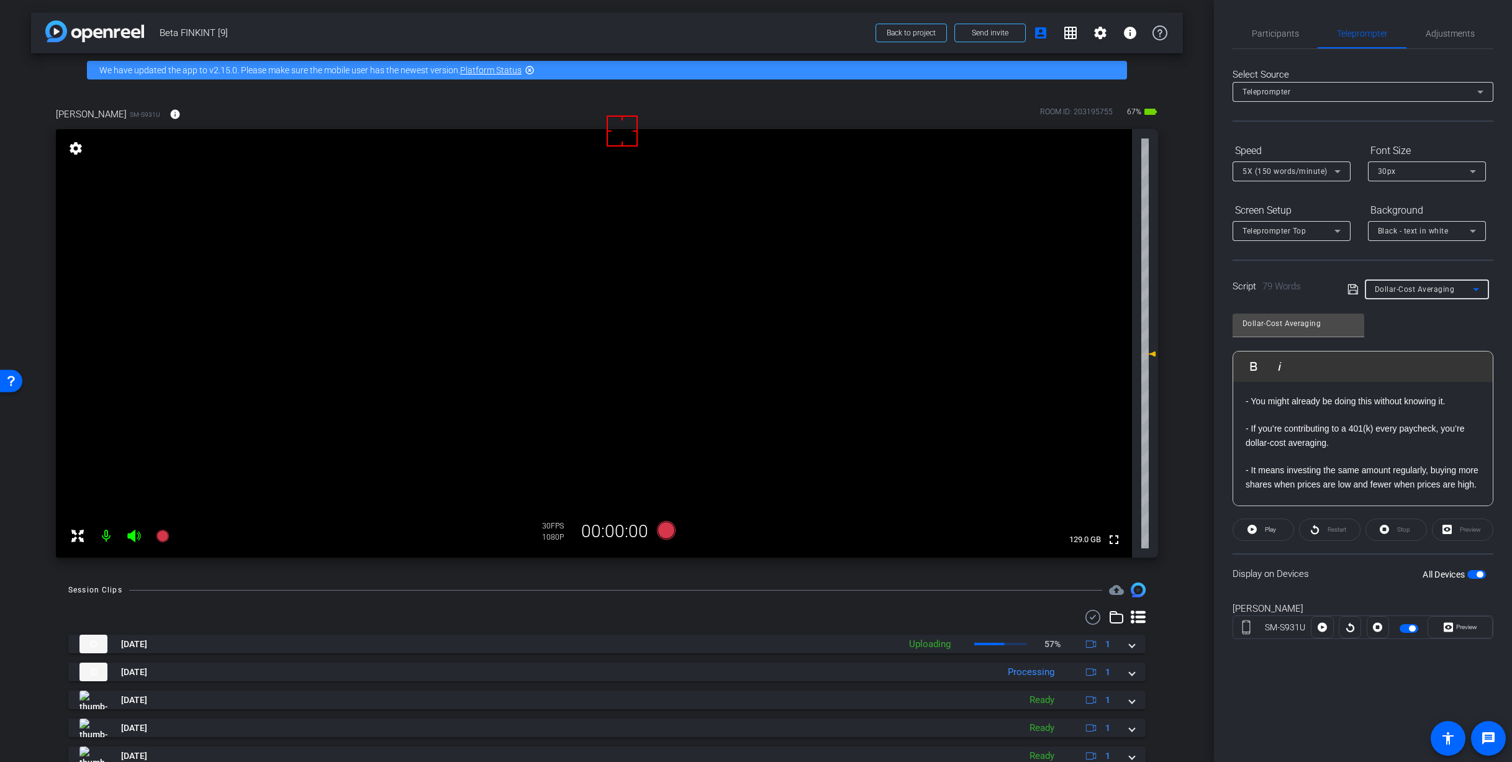
click at [1240, 405] on div "- You might already be doing this without knowing it. - If you’re contributing …" at bounding box center [1362, 491] width 259 height 219
click at [1253, 37] on span "Participants" at bounding box center [1275, 33] width 47 height 9
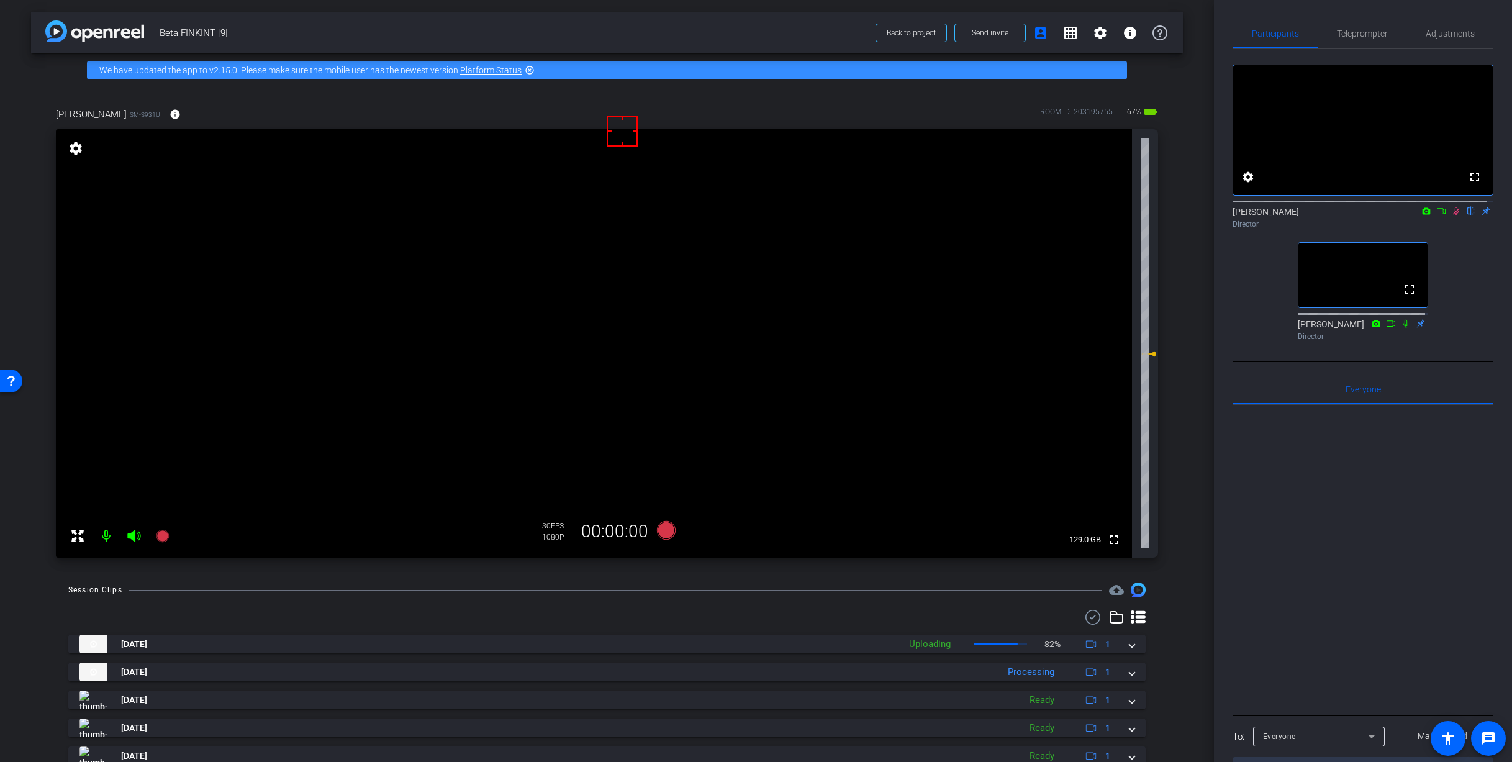
click at [1453, 215] on icon at bounding box center [1456, 211] width 7 height 8
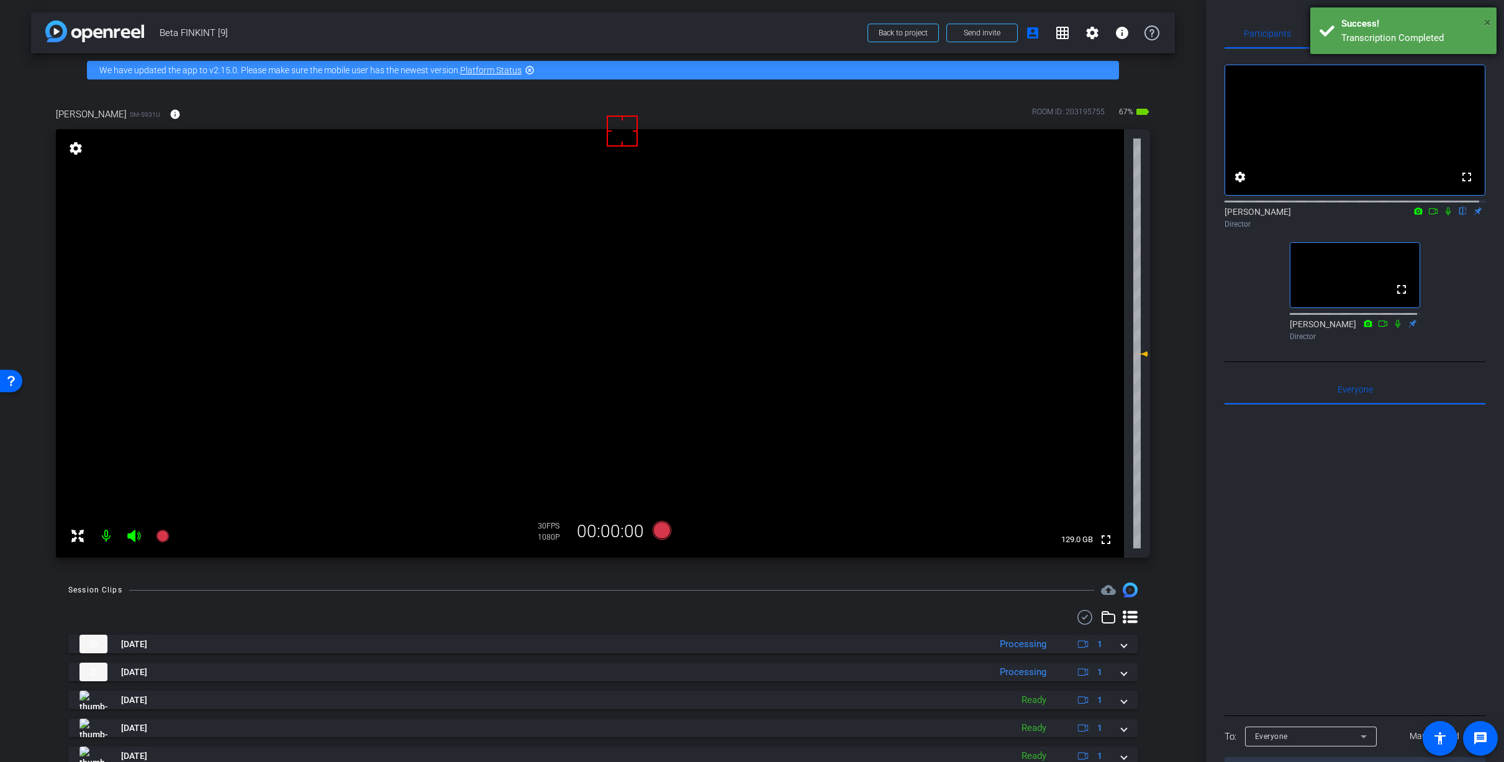
click at [1479, 19] on span "×" at bounding box center [1487, 22] width 7 height 15
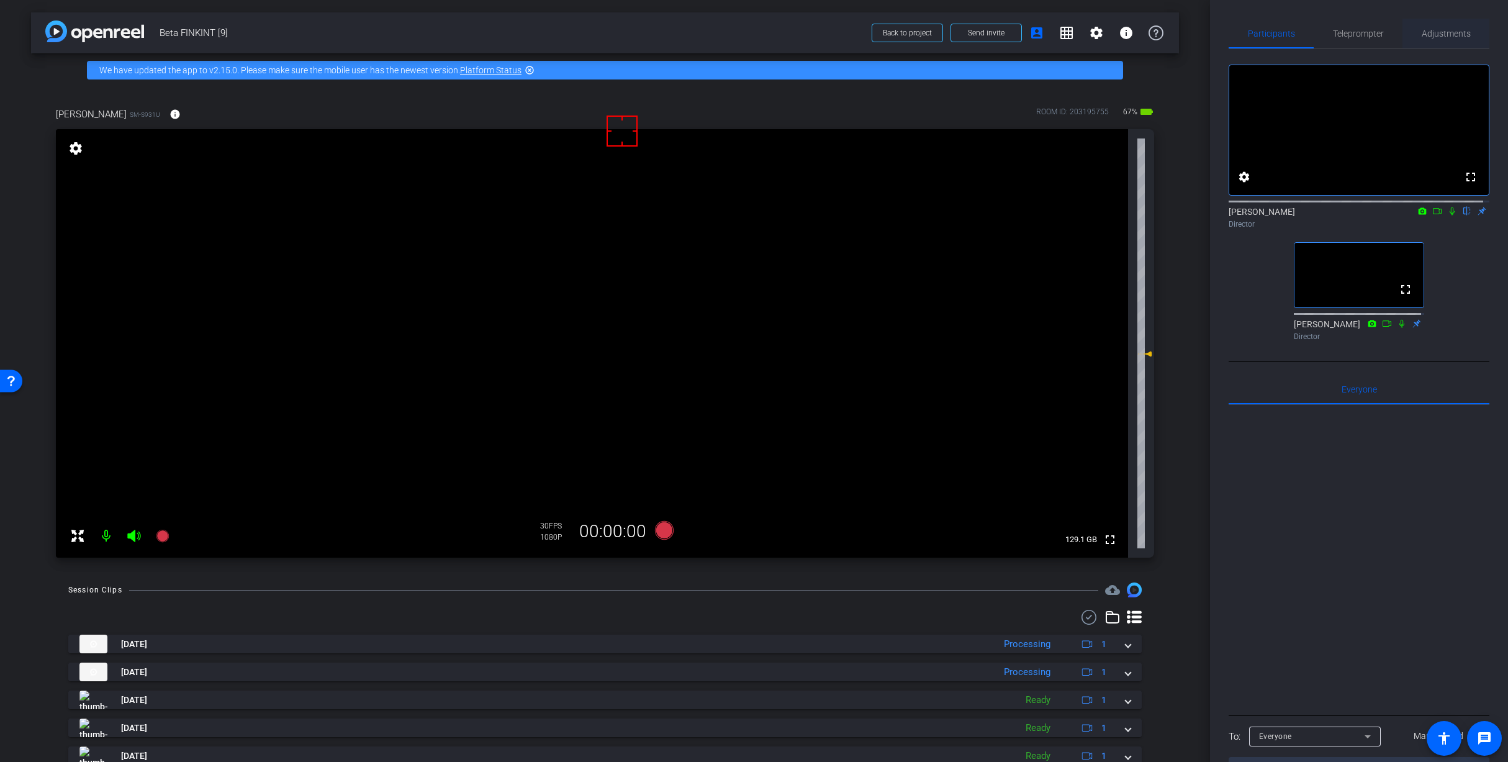
click at [1447, 35] on span "Adjustments" at bounding box center [1446, 33] width 49 height 9
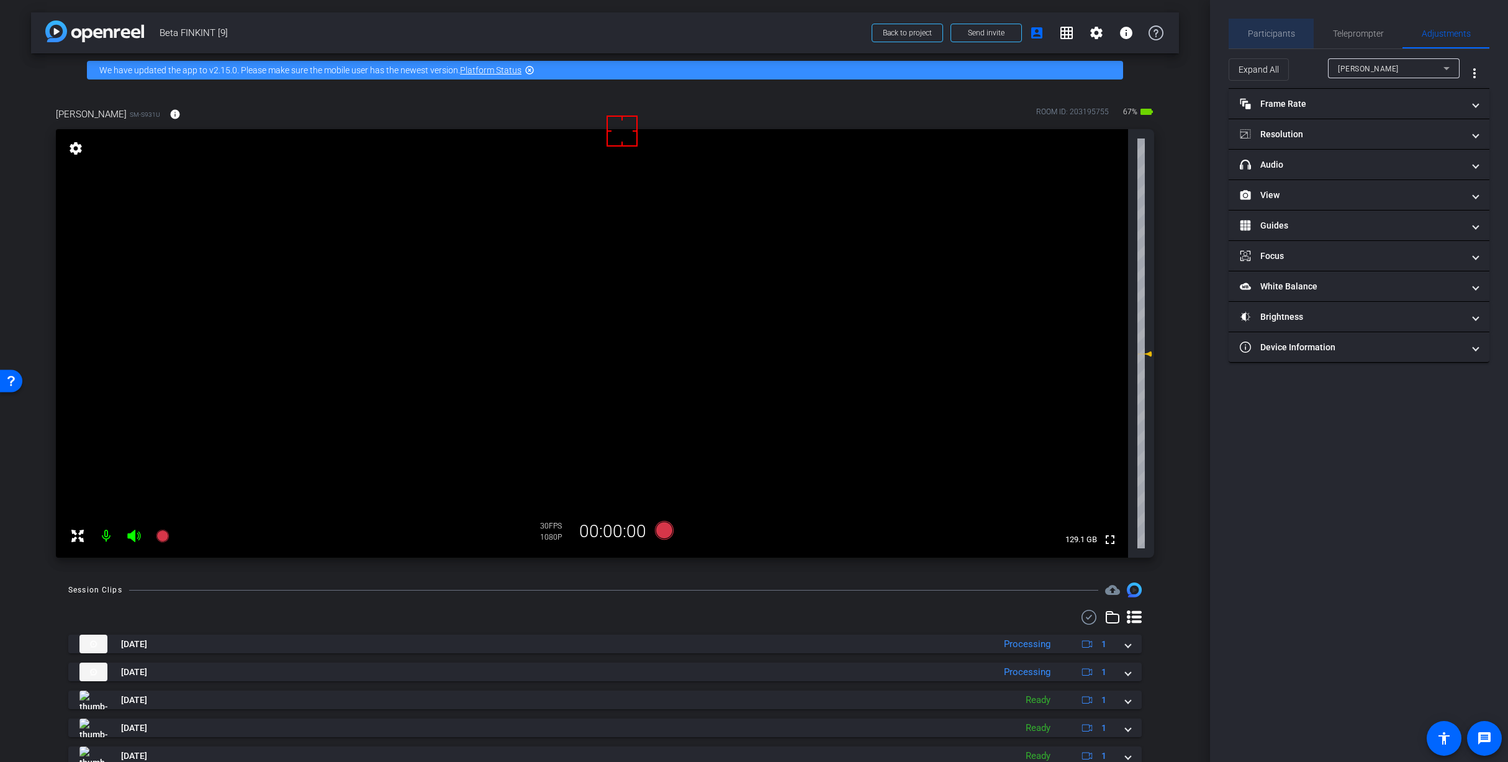
click at [1274, 32] on span "Participants" at bounding box center [1271, 33] width 47 height 9
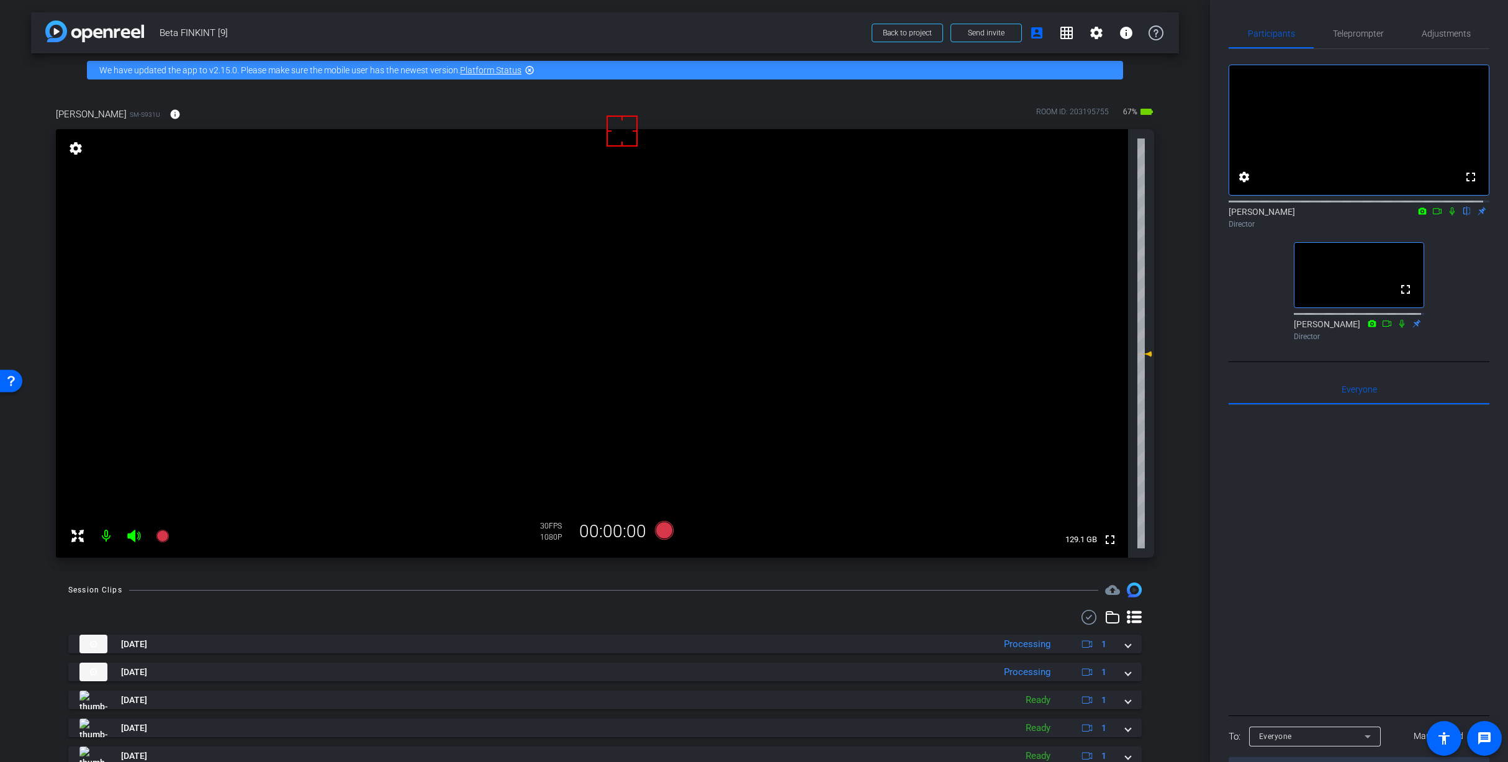
drag, startPoint x: 526, startPoint y: 294, endPoint x: 541, endPoint y: 294, distance: 15.5
click at [1449, 27] on span "Adjustments" at bounding box center [1446, 34] width 49 height 30
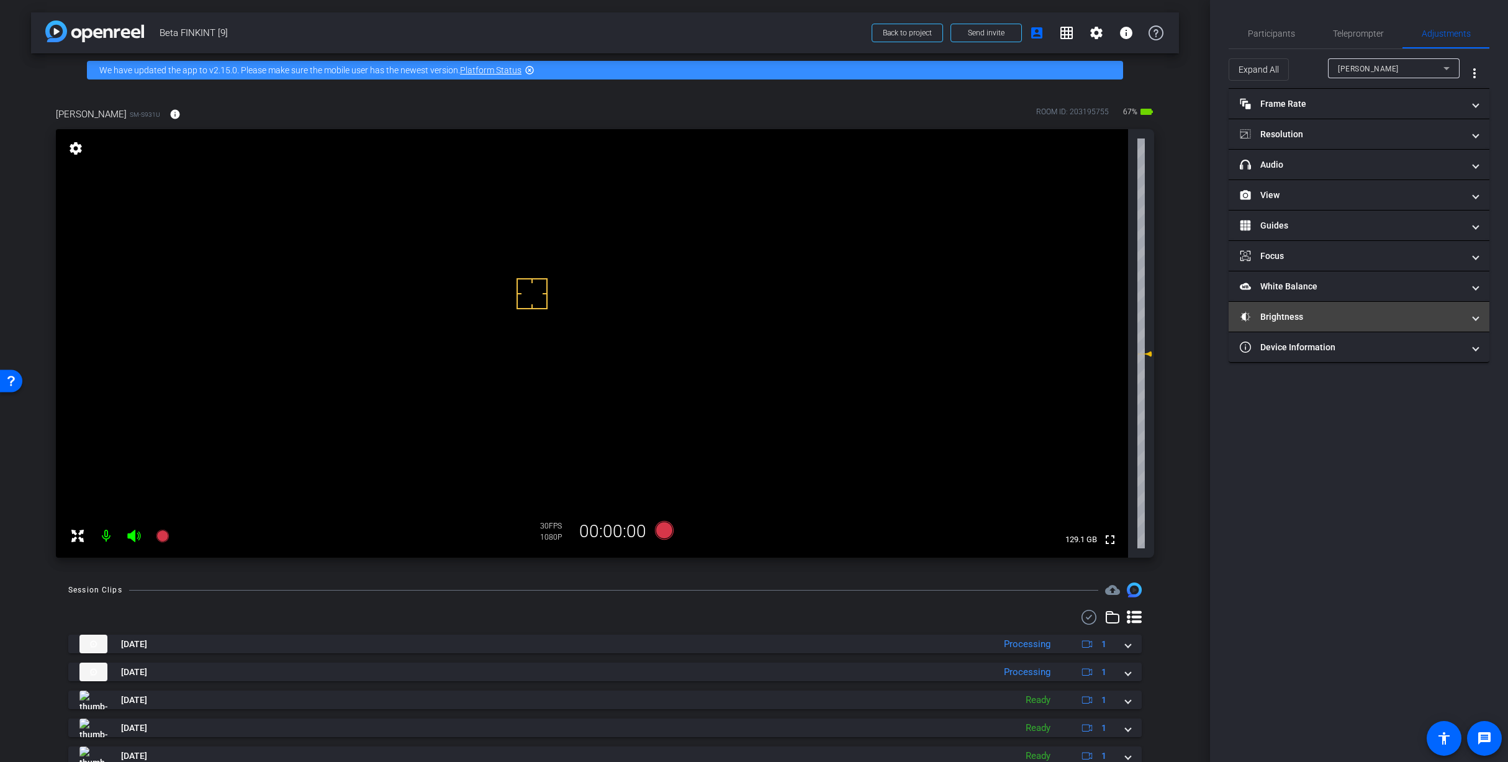
click at [1315, 318] on mat-panel-title "Brightness" at bounding box center [1351, 316] width 223 height 13
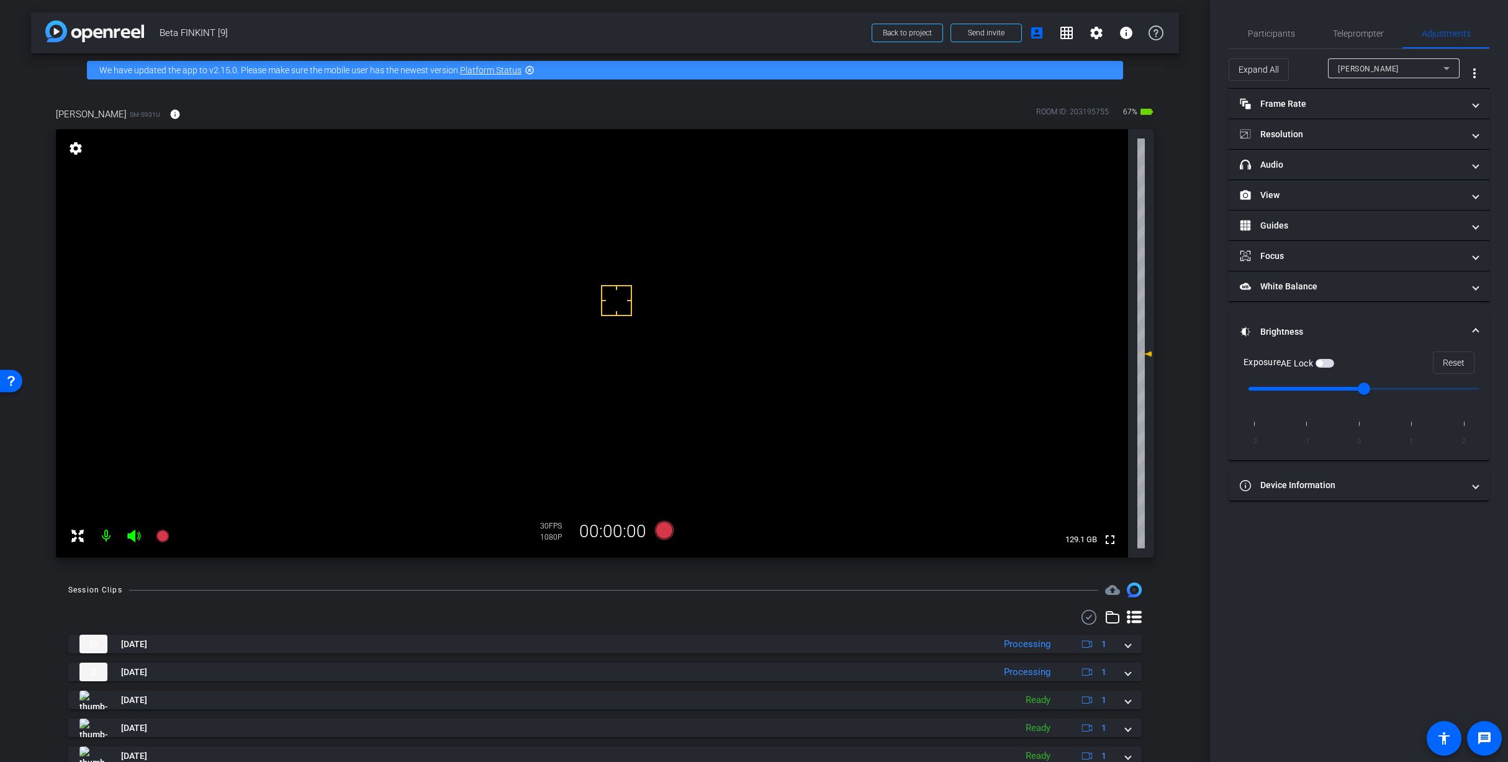
click at [1322, 362] on span "button" at bounding box center [1319, 363] width 6 height 6
click at [1273, 39] on span "Participants" at bounding box center [1271, 34] width 47 height 30
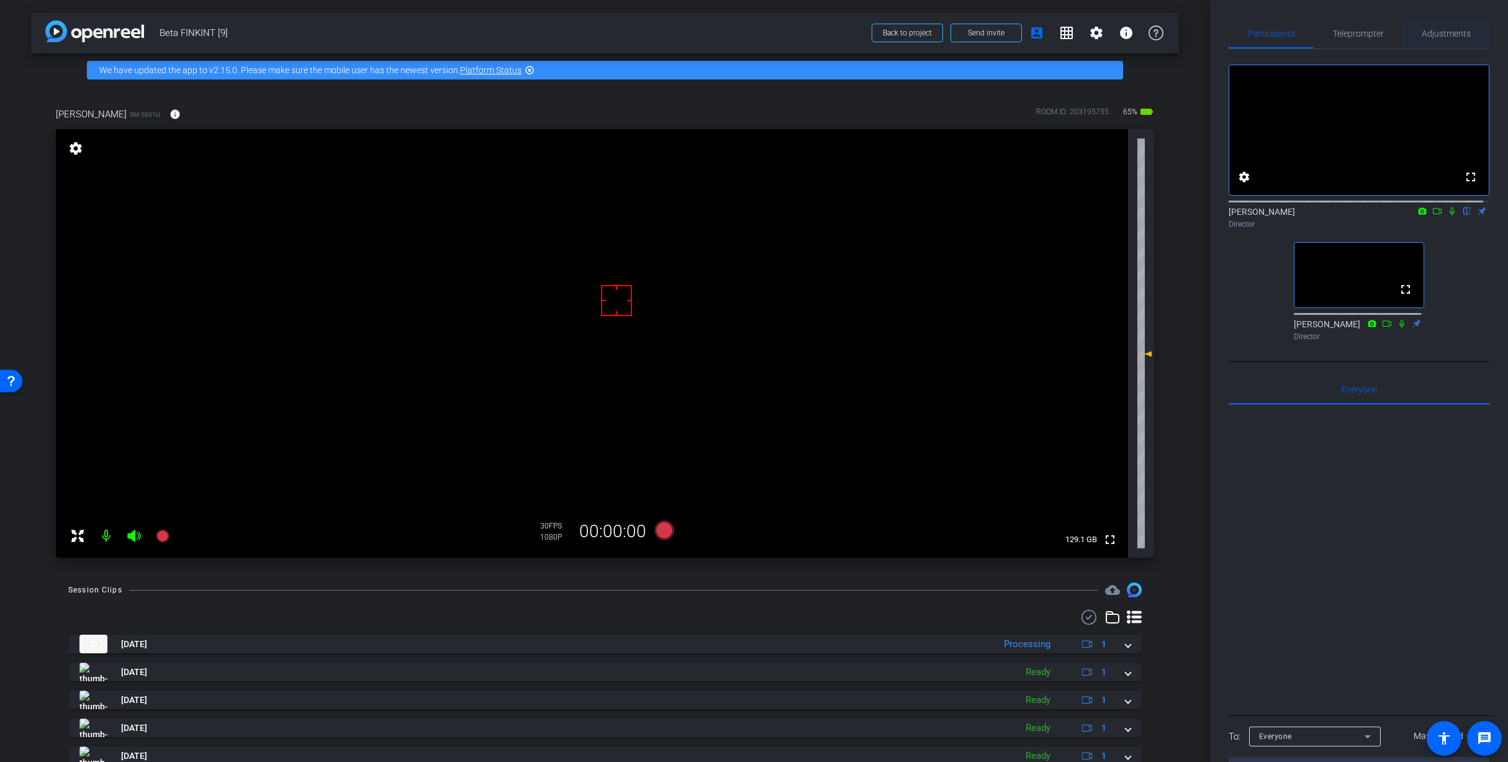
click at [1428, 24] on span "Adjustments" at bounding box center [1446, 34] width 49 height 30
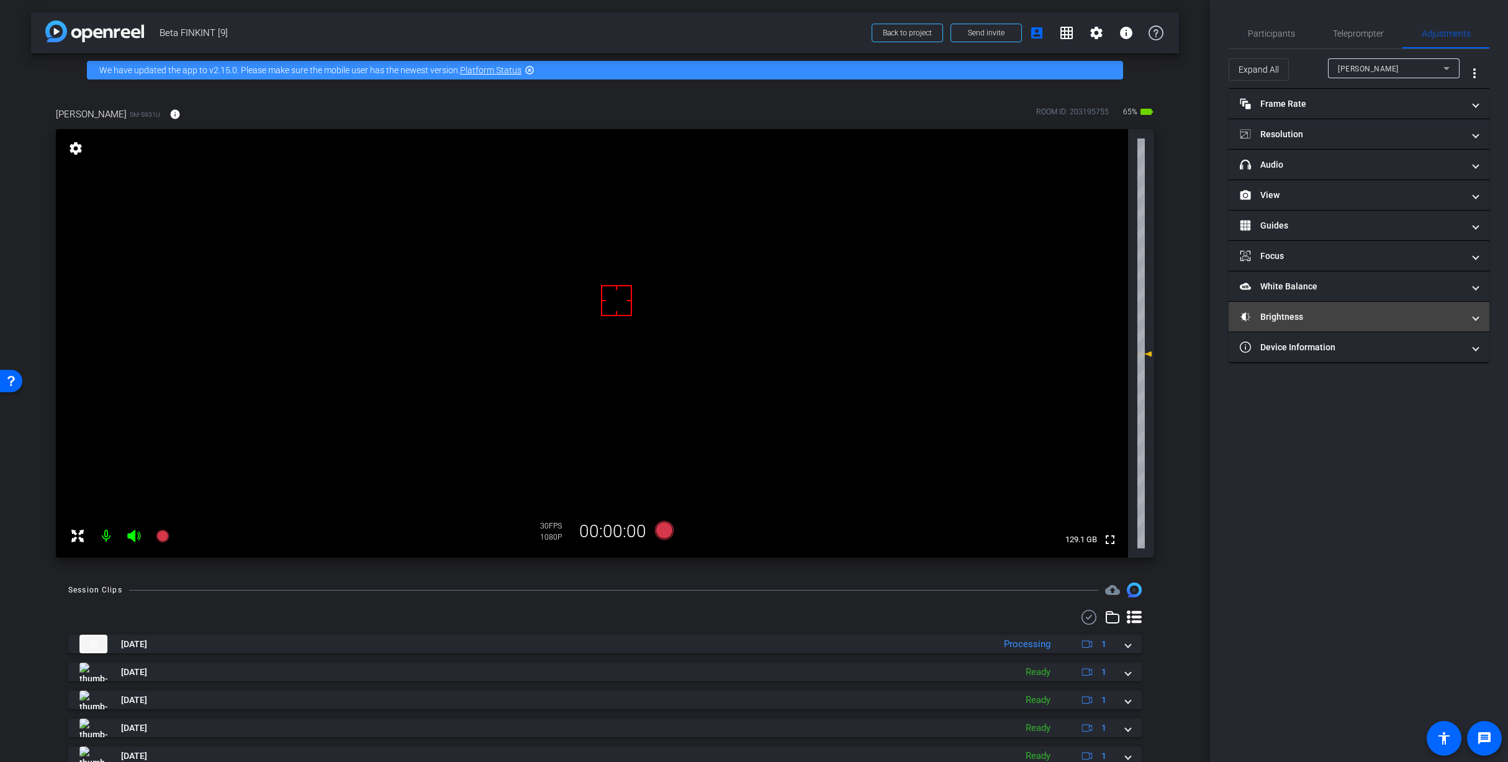
click at [1296, 316] on mat-panel-title "Brightness" at bounding box center [1351, 316] width 223 height 13
click at [1292, 27] on span "Participants" at bounding box center [1271, 34] width 47 height 30
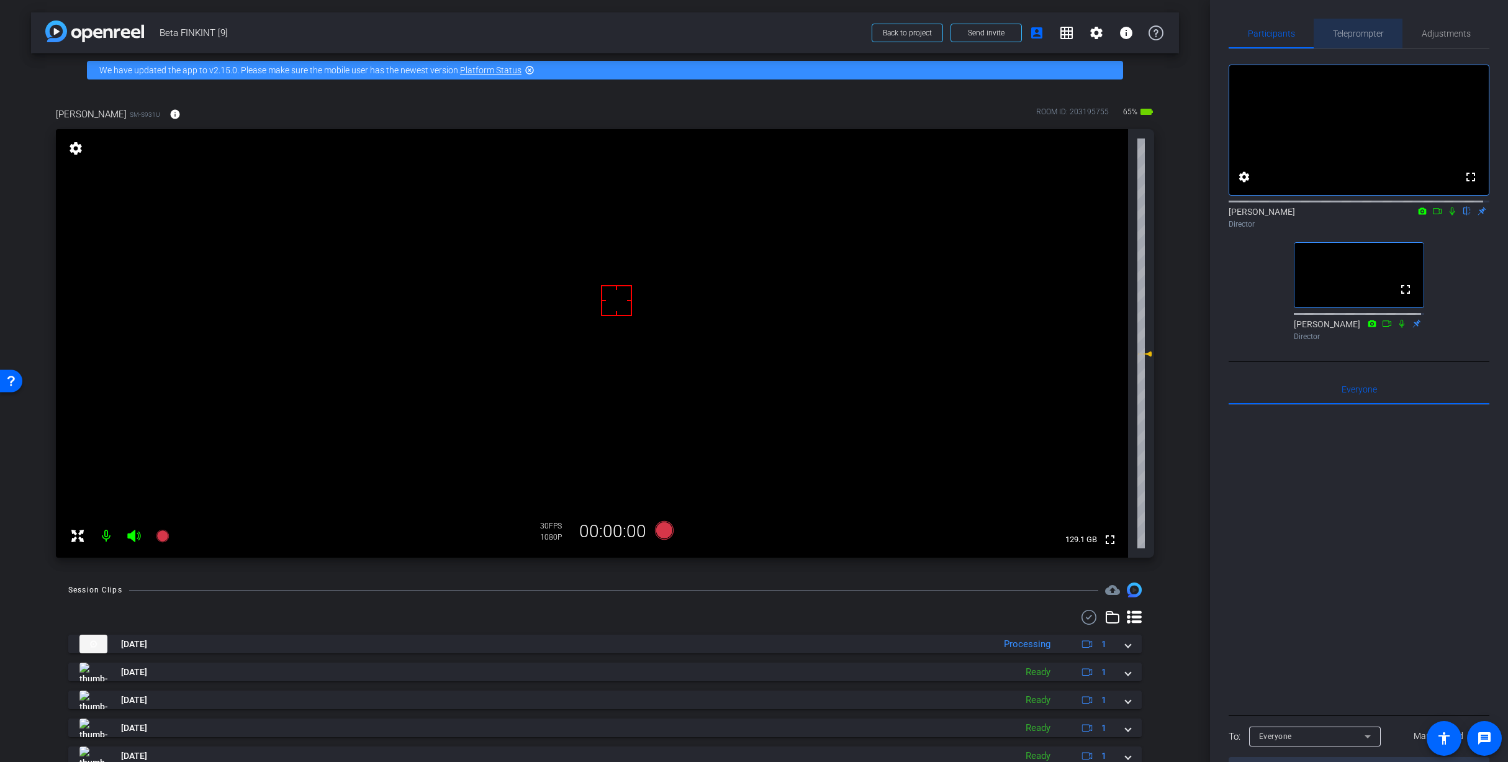
click at [1356, 30] on span "Teleprompter" at bounding box center [1358, 33] width 51 height 9
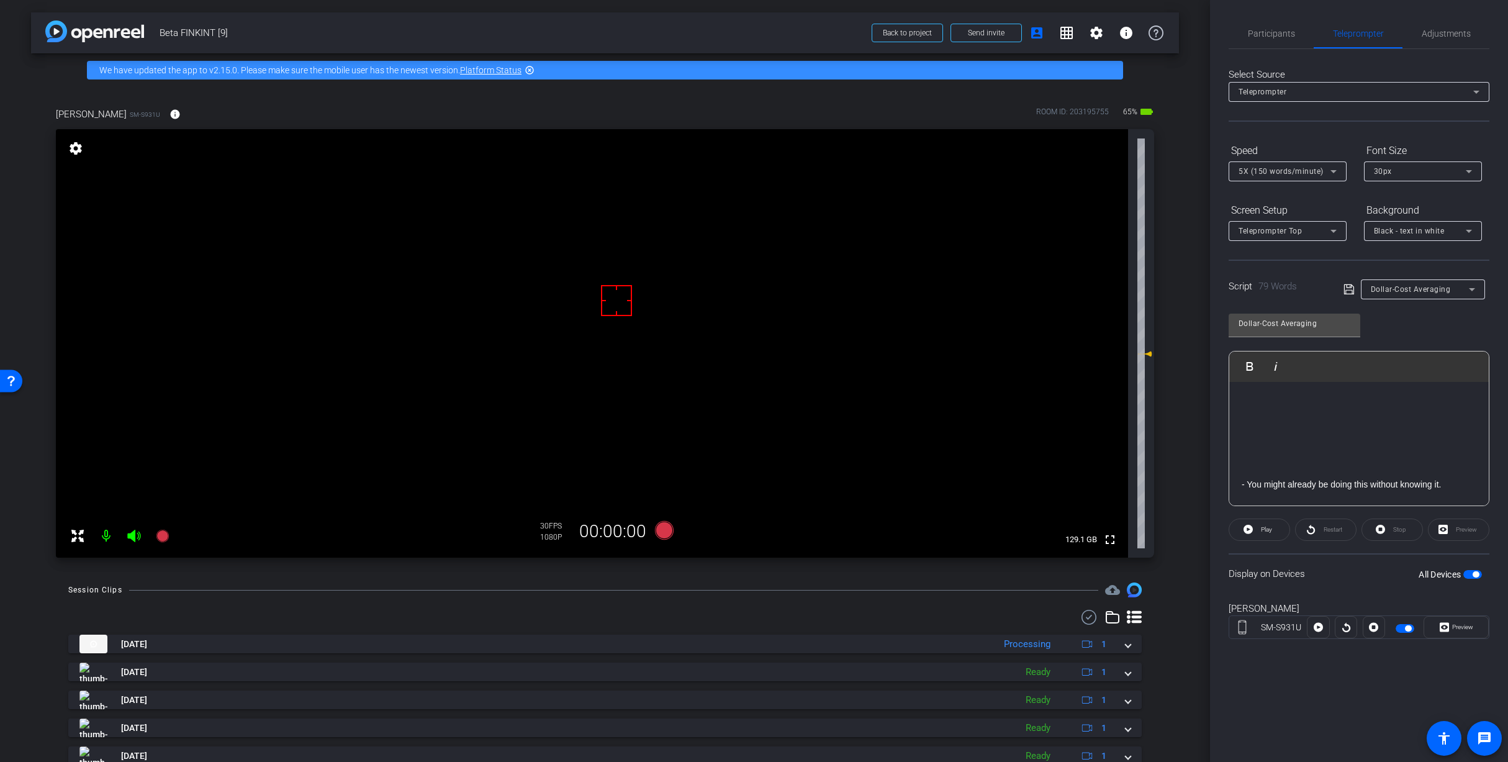
click at [1402, 288] on span "Dollar-Cost Averaging" at bounding box center [1411, 289] width 80 height 9
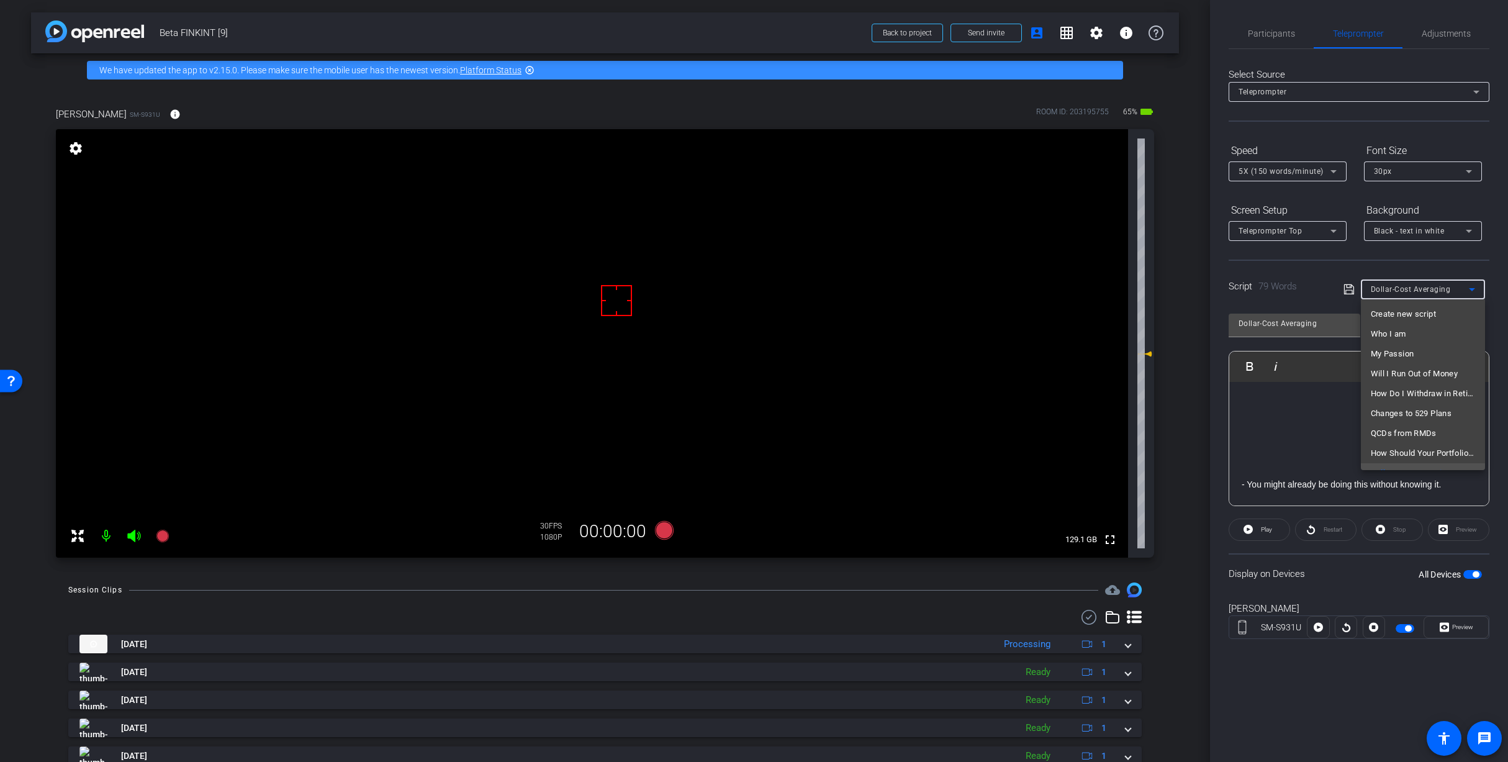
scroll to position [13, 0]
click at [1423, 443] on span "How Should Your Portfolio Evolve as You Age?" at bounding box center [1423, 440] width 104 height 15
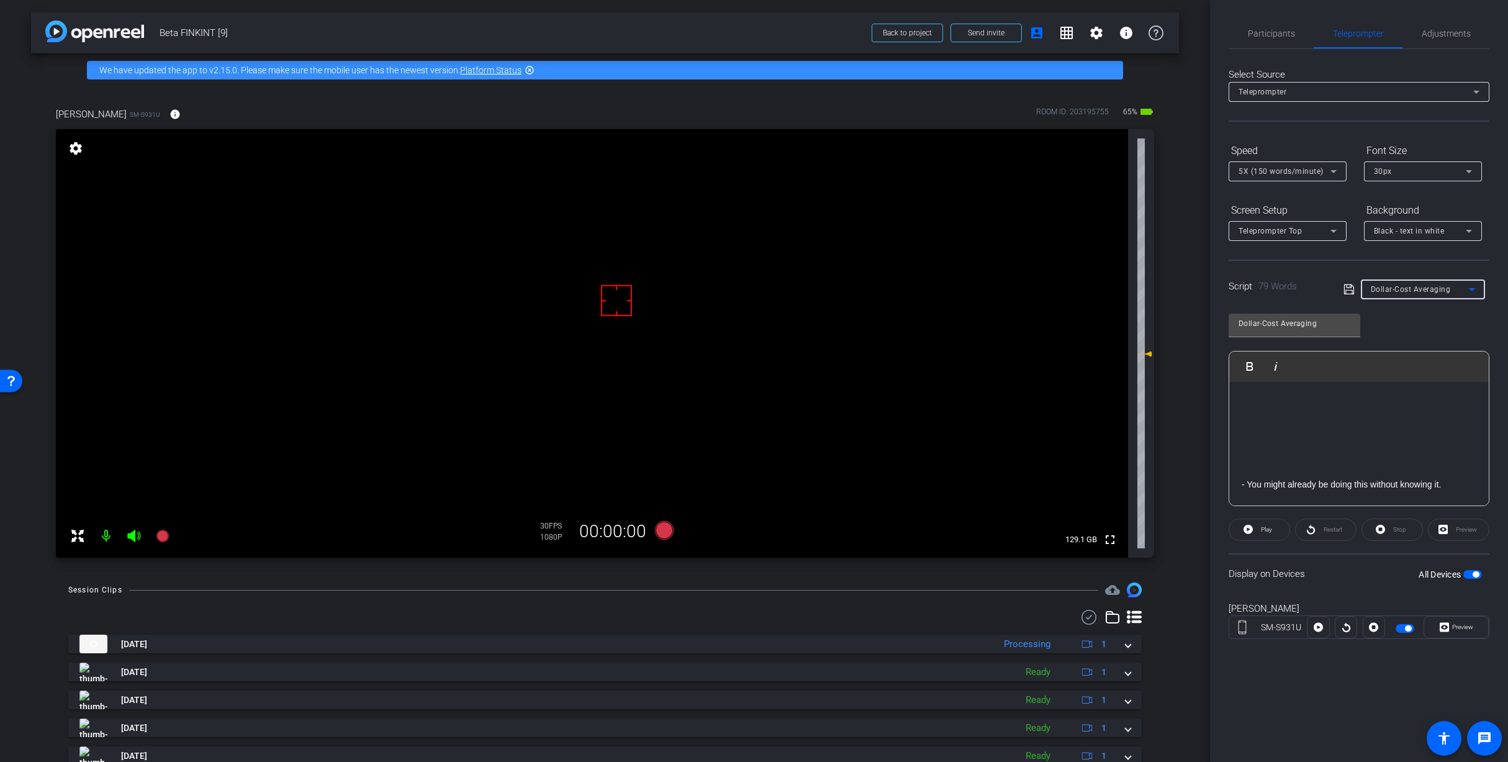
type input "How Should Your Portfolio Evolve as You Age?"
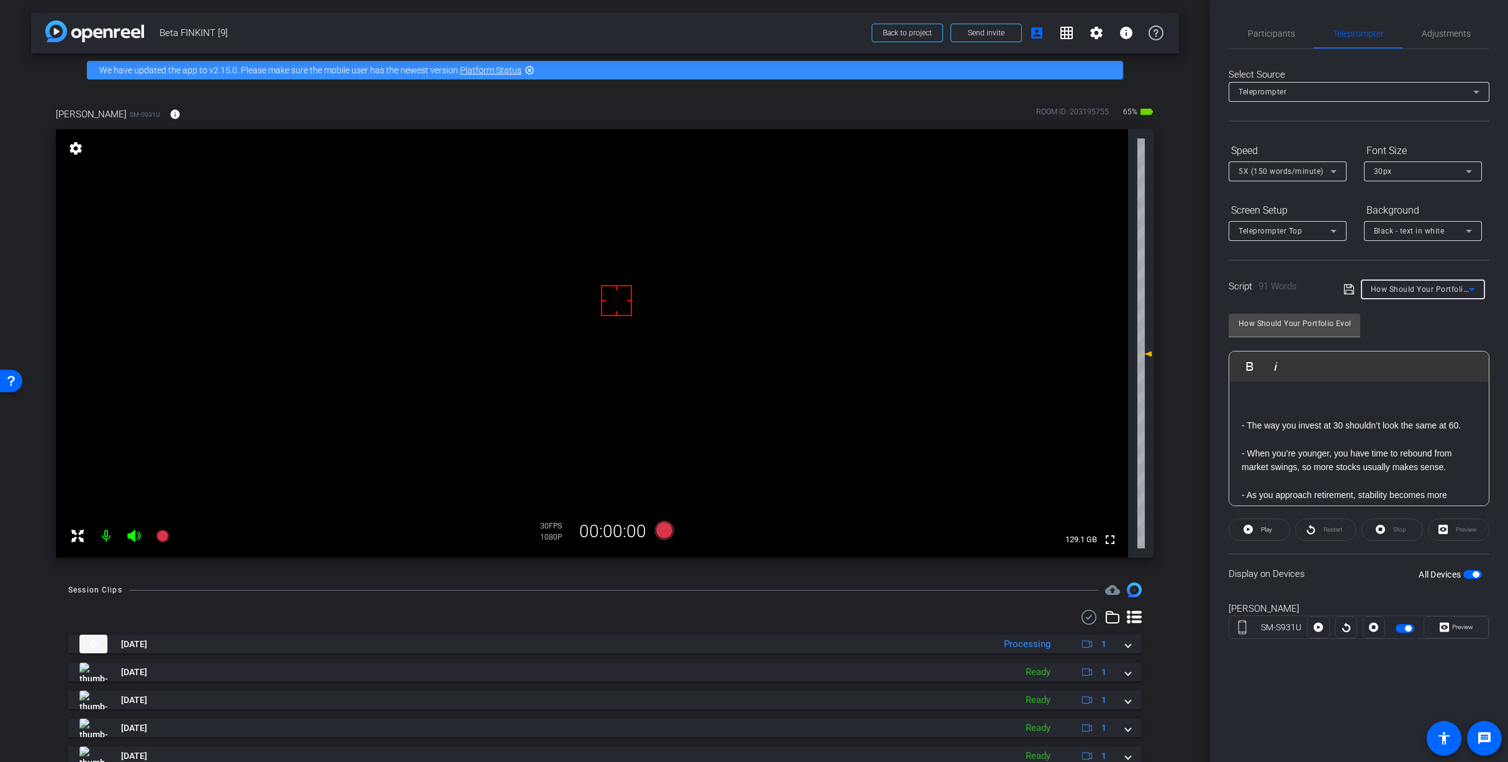
scroll to position [0, 0]
click at [662, 528] on icon at bounding box center [663, 530] width 19 height 19
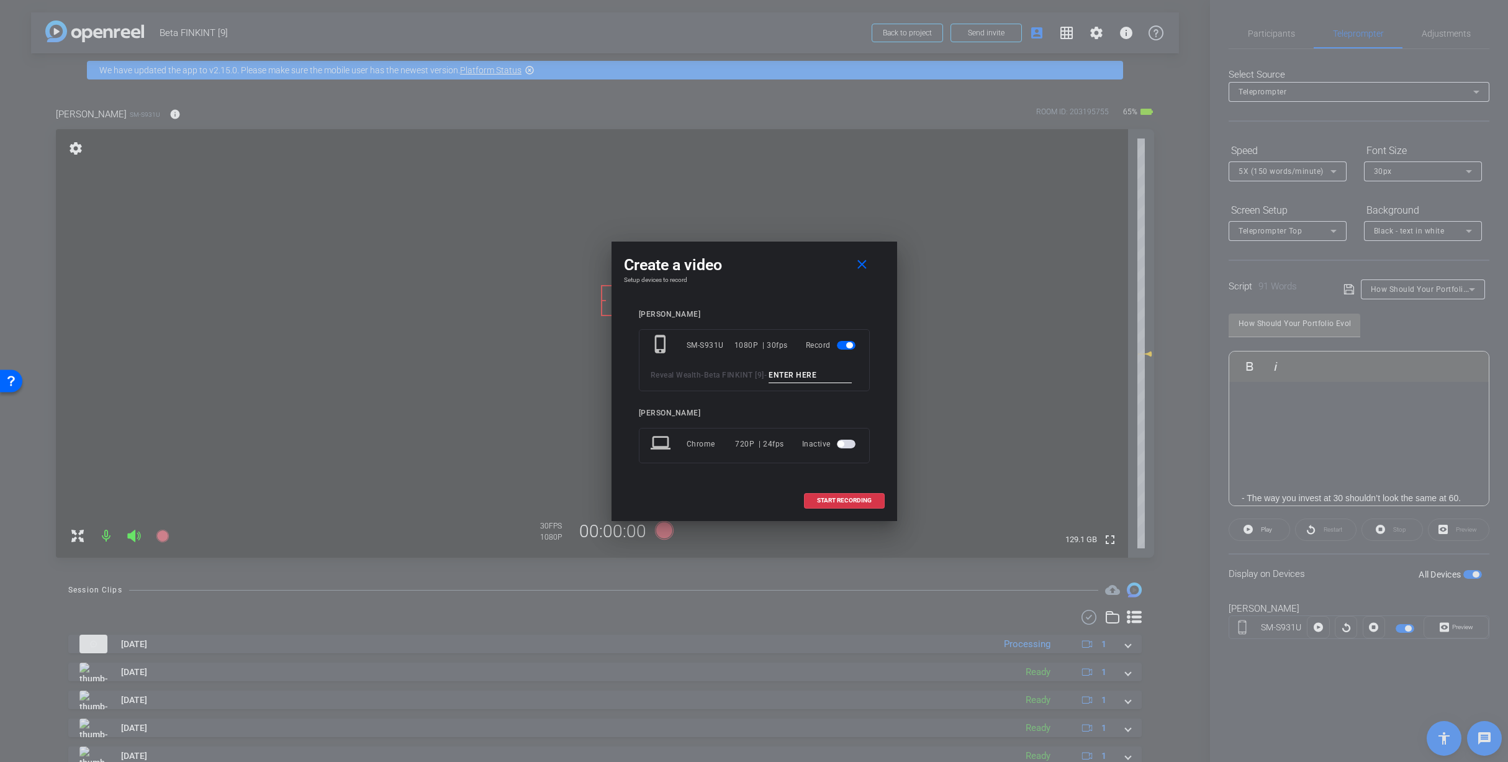
click at [769, 381] on input at bounding box center [810, 376] width 83 height 16
type input "How Does You"
drag, startPoint x: 860, startPoint y: 255, endPoint x: 883, endPoint y: 262, distance: 24.1
click at [862, 257] on mat-icon "close" at bounding box center [862, 265] width 16 height 16
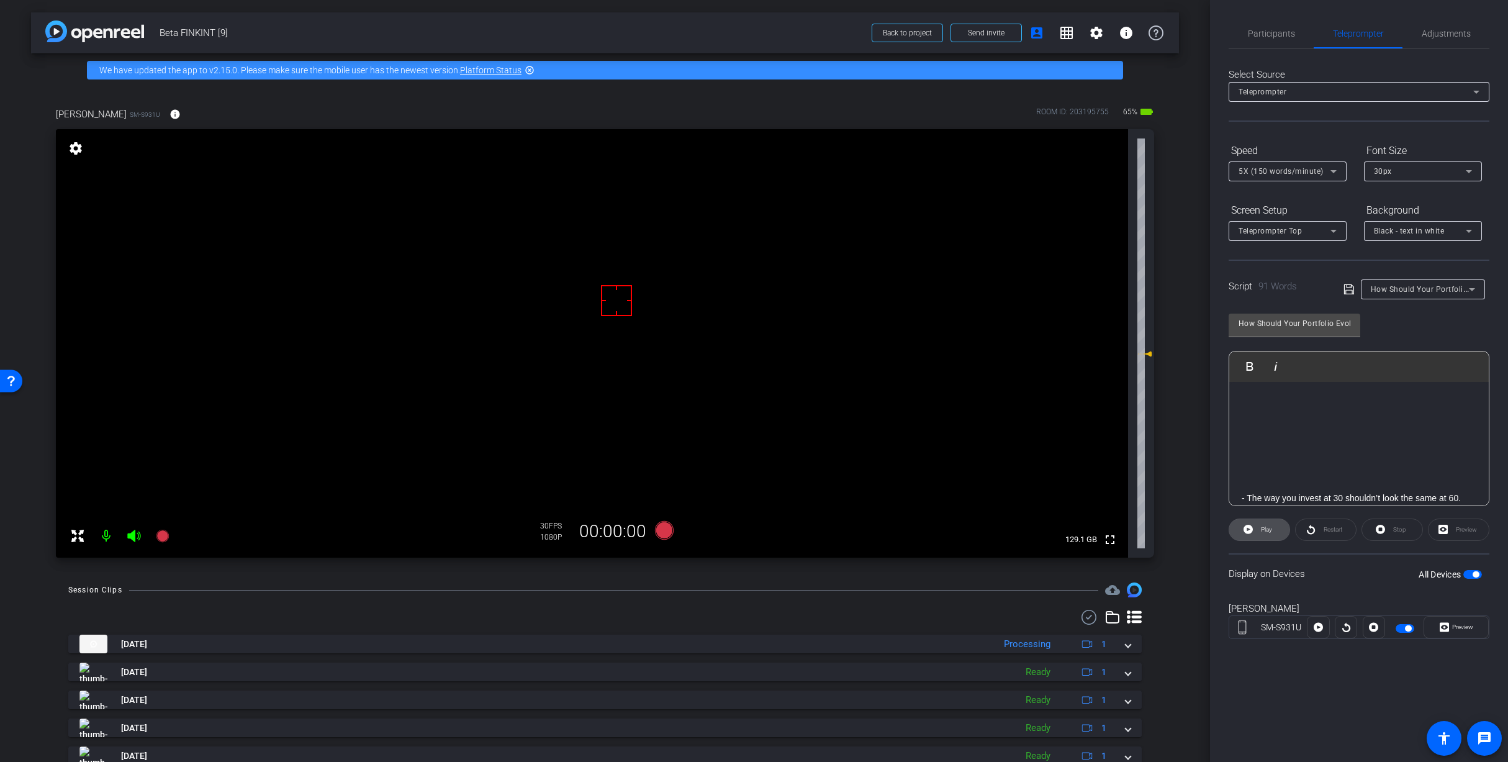
click at [1270, 532] on span "Play" at bounding box center [1266, 529] width 11 height 7
click at [1468, 629] on span "Preview" at bounding box center [1462, 626] width 21 height 7
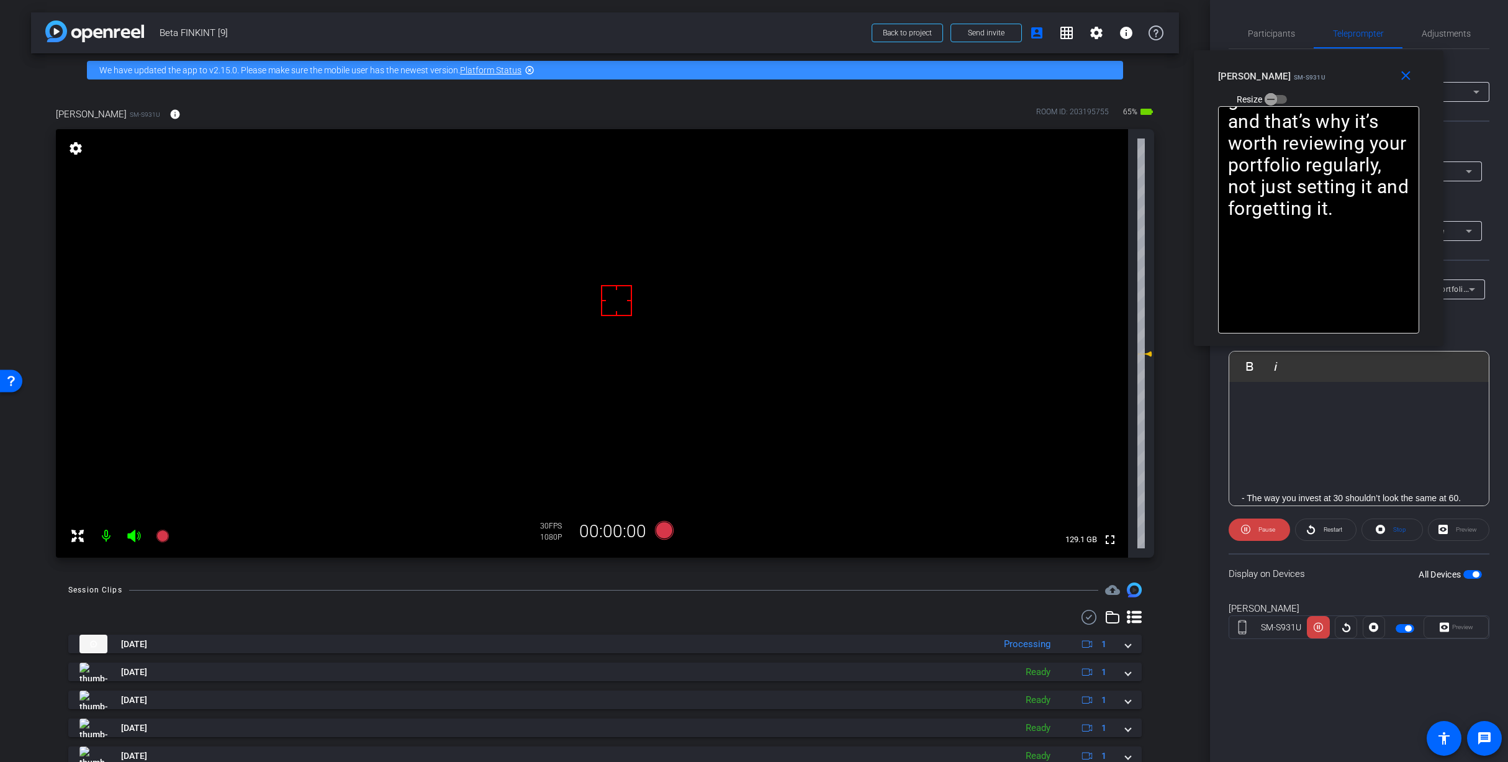
drag, startPoint x: 798, startPoint y: 259, endPoint x: 1363, endPoint y: 76, distance: 593.3
click at [1363, 76] on div "Rashonner Lillie SM-S931U Resize" at bounding box center [1323, 87] width 210 height 44
click at [661, 525] on icon at bounding box center [663, 530] width 19 height 19
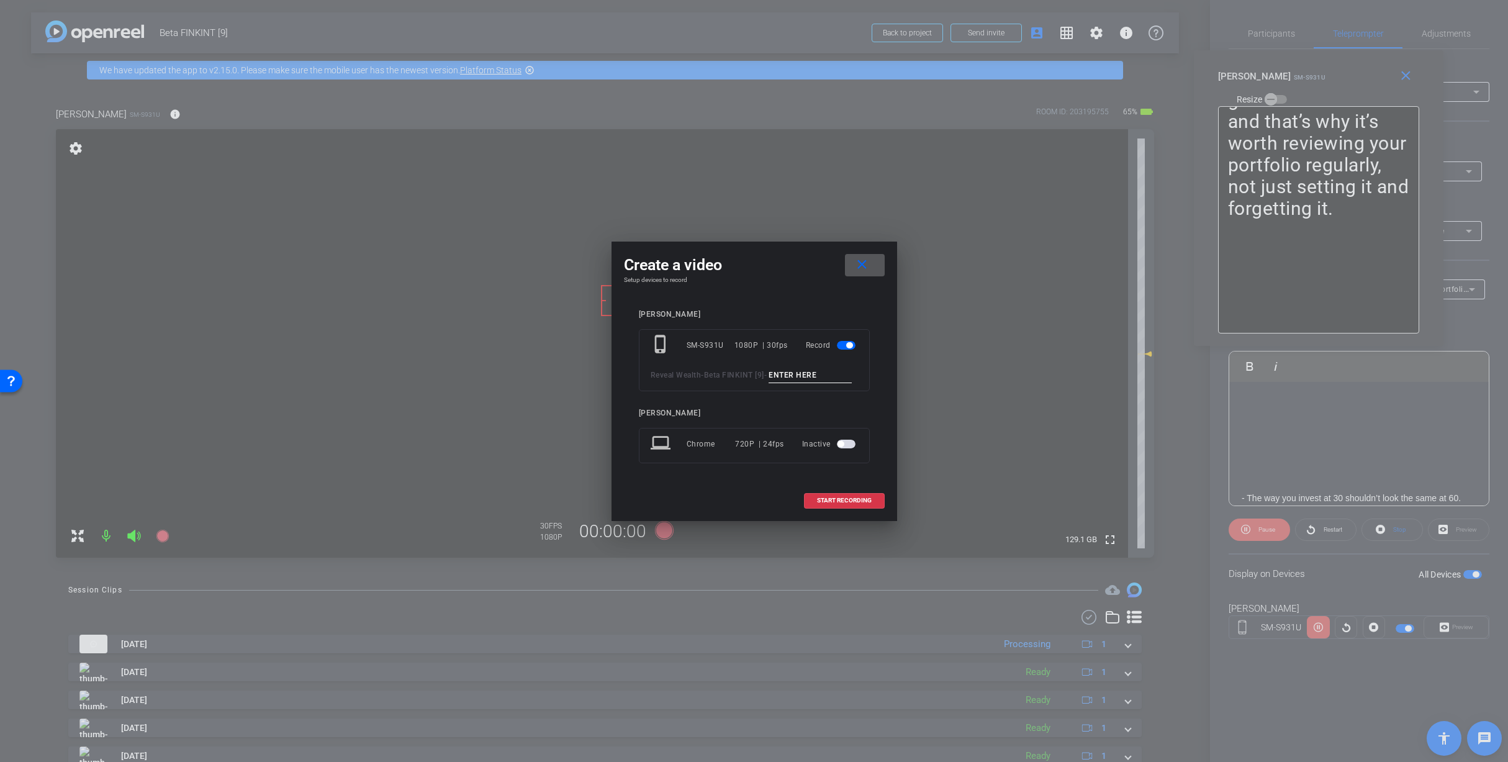
click at [769, 383] on input at bounding box center [810, 376] width 83 height 16
click at [769, 380] on input "How Does Your Portfolio Evolve_1" at bounding box center [810, 376] width 83 height 16
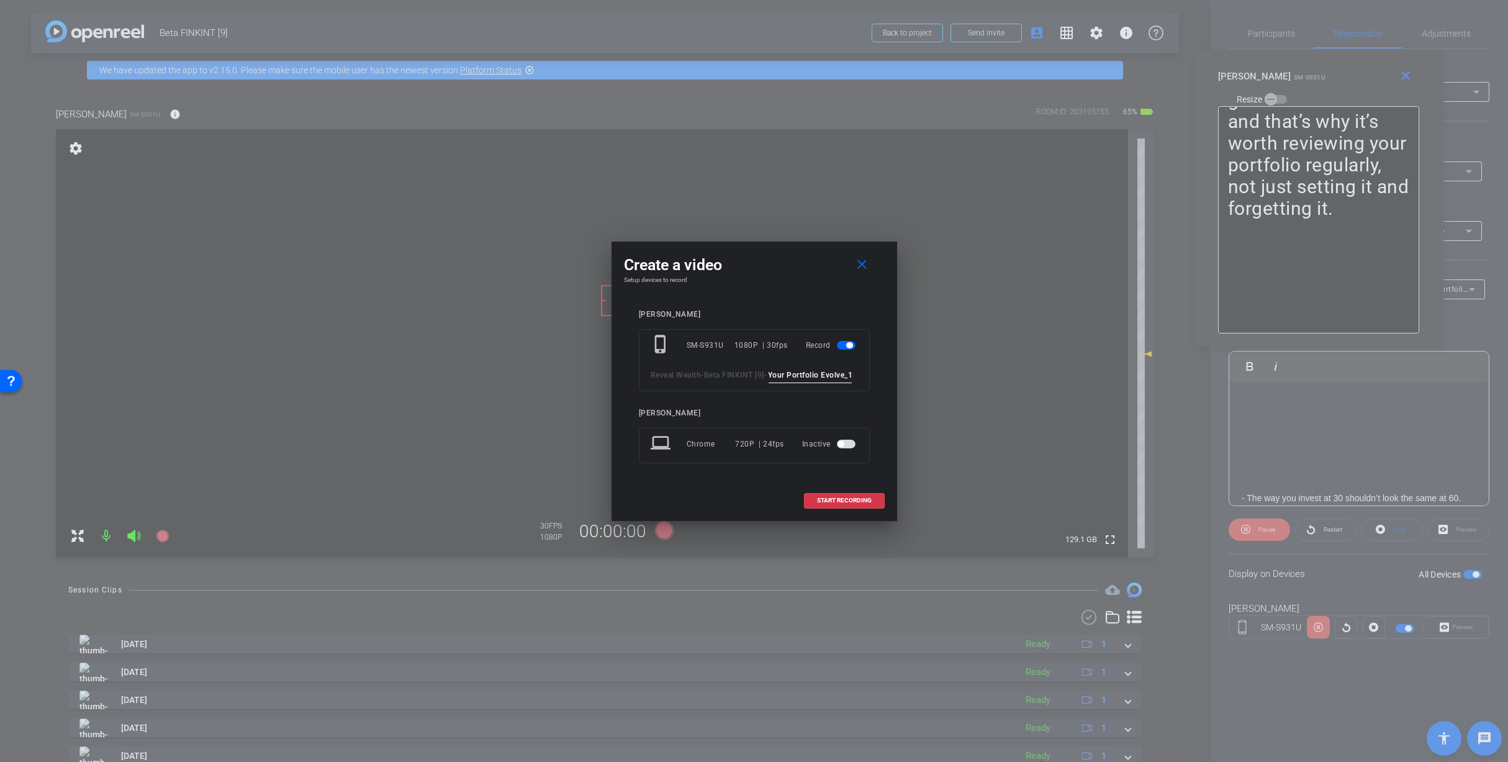
click at [769, 380] on input "How Does Your Portfolio Evolve_1" at bounding box center [810, 376] width 83 height 16
type input "How Does Your Portfolio Evolve_1"
click at [868, 257] on mat-icon "close" at bounding box center [862, 265] width 16 height 16
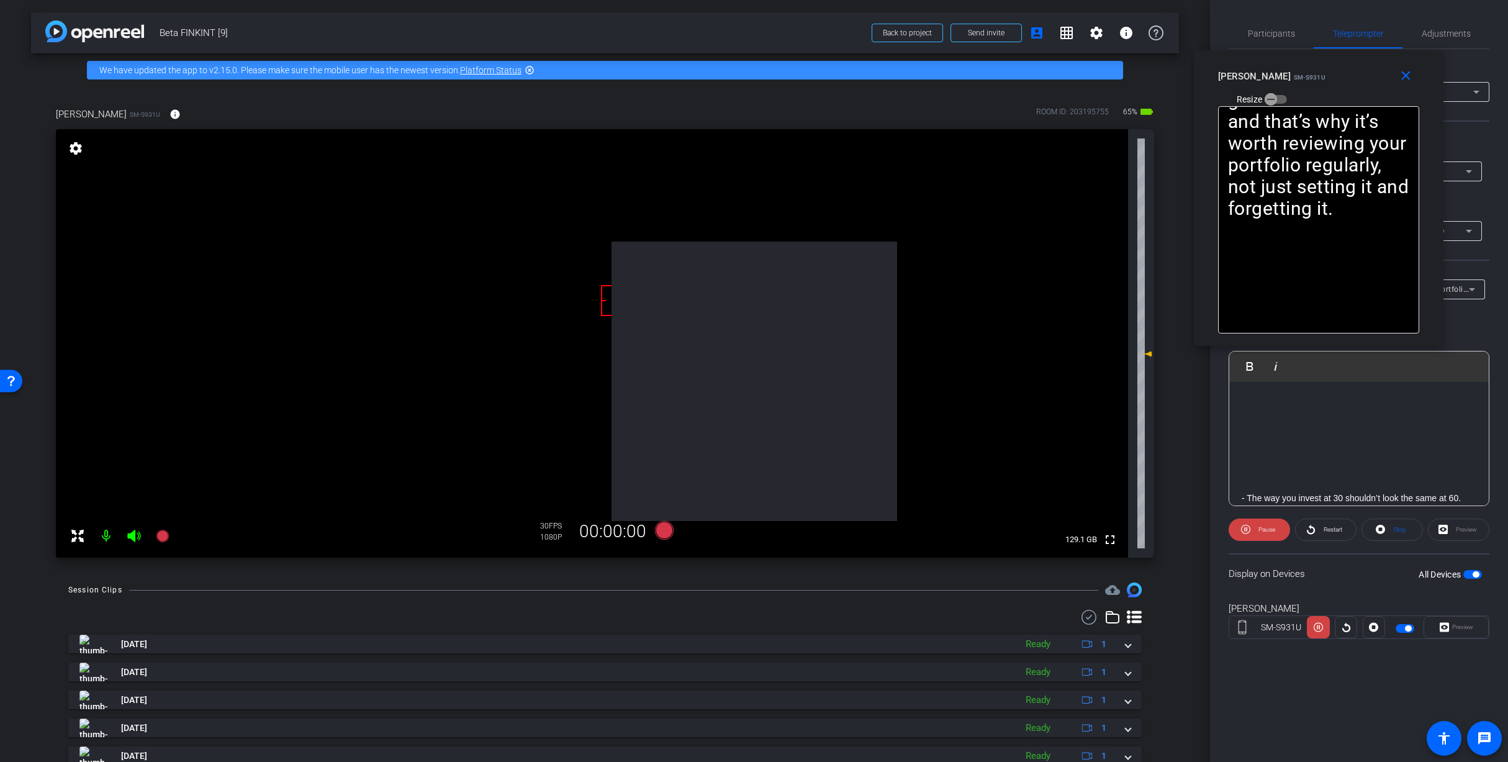
scroll to position [0, 0]
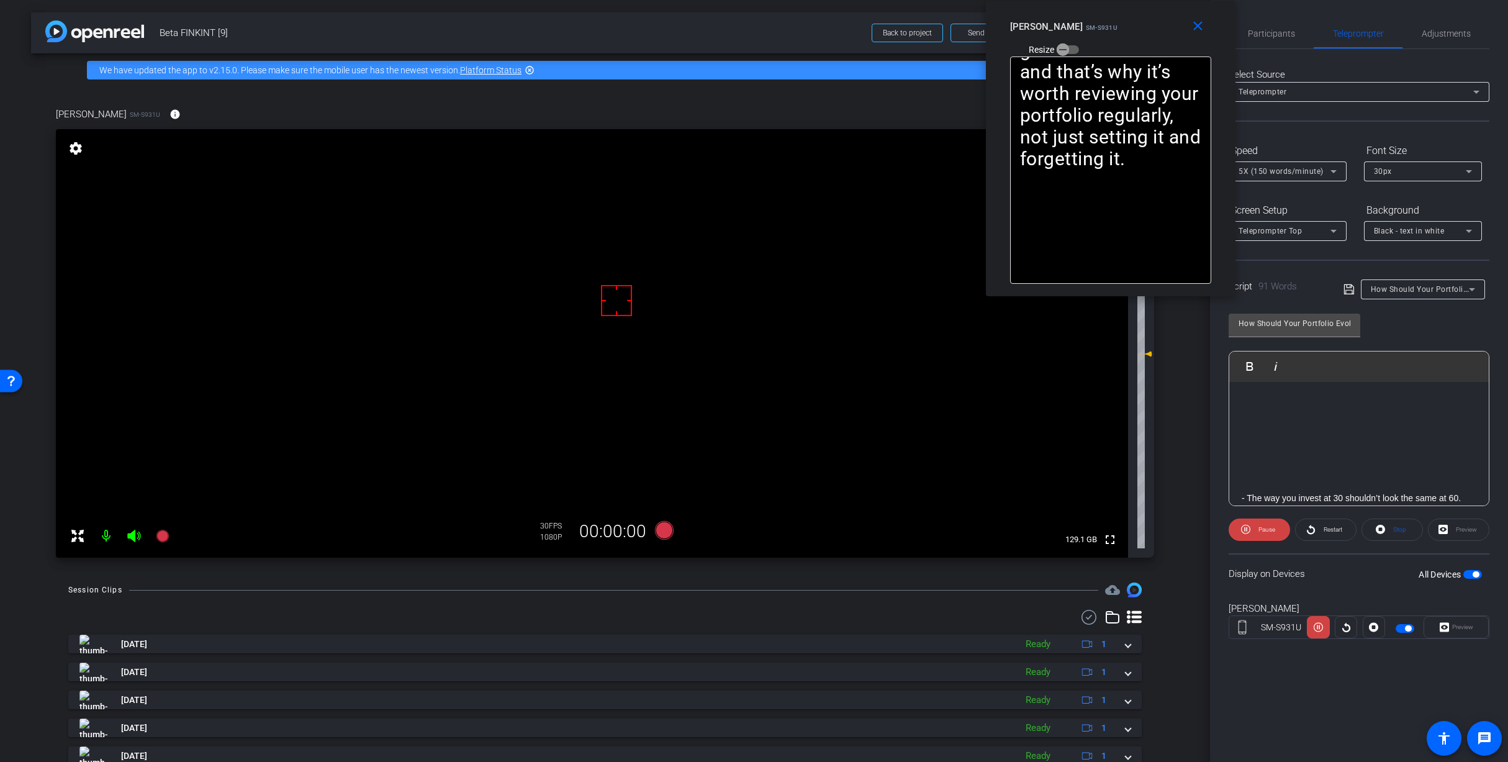
drag, startPoint x: 1349, startPoint y: 73, endPoint x: 1147, endPoint y: 19, distance: 209.5
click at [1139, 19] on div "Rashonner Lillie SM-S931U Resize" at bounding box center [1115, 38] width 210 height 44
click at [1261, 37] on span "Participants" at bounding box center [1271, 33] width 47 height 9
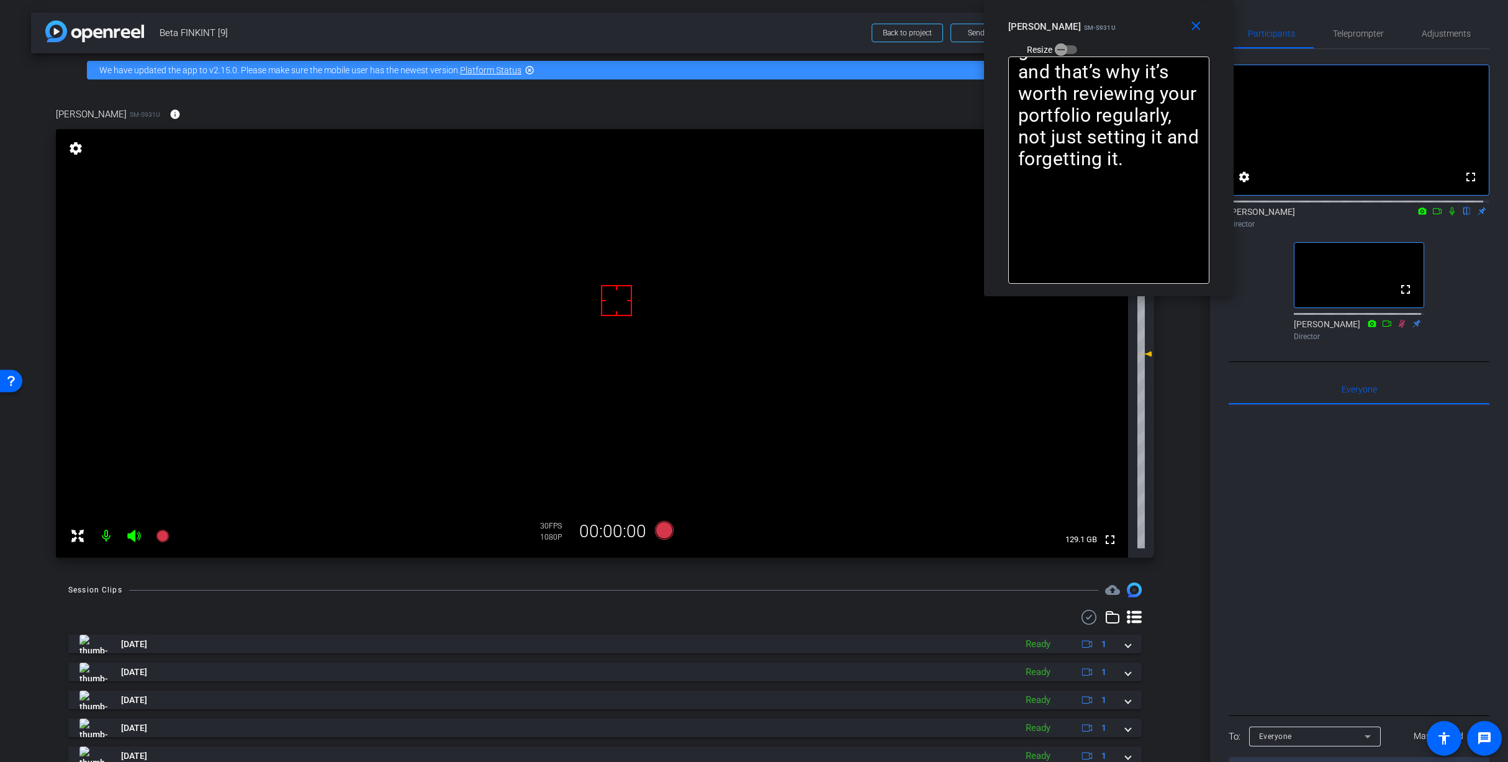
click at [1450, 215] on icon at bounding box center [1452, 211] width 5 height 8
click at [1430, 33] on span "Adjustments" at bounding box center [1446, 33] width 49 height 9
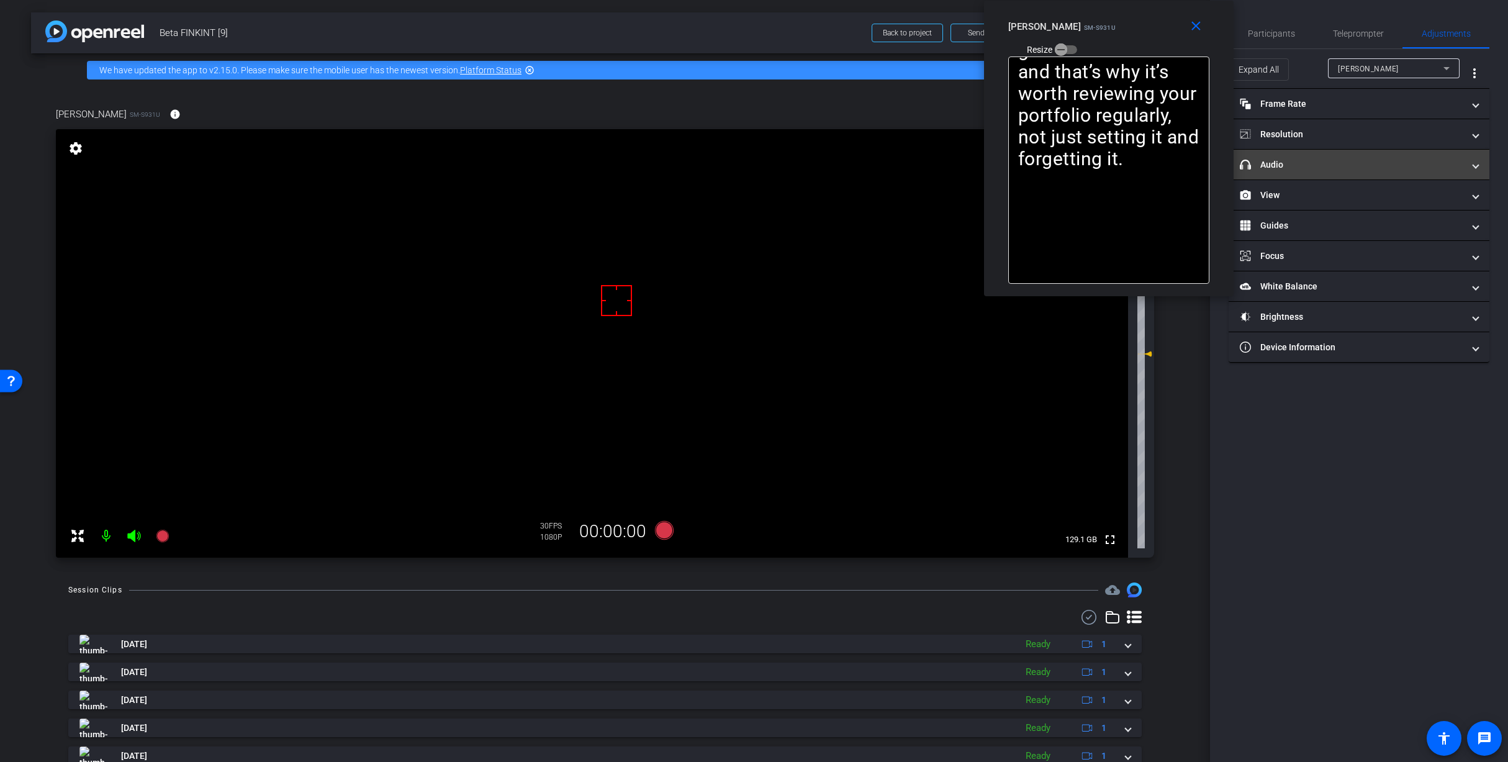
click at [1336, 165] on mat-panel-title "headphone icon Audio" at bounding box center [1351, 164] width 223 height 13
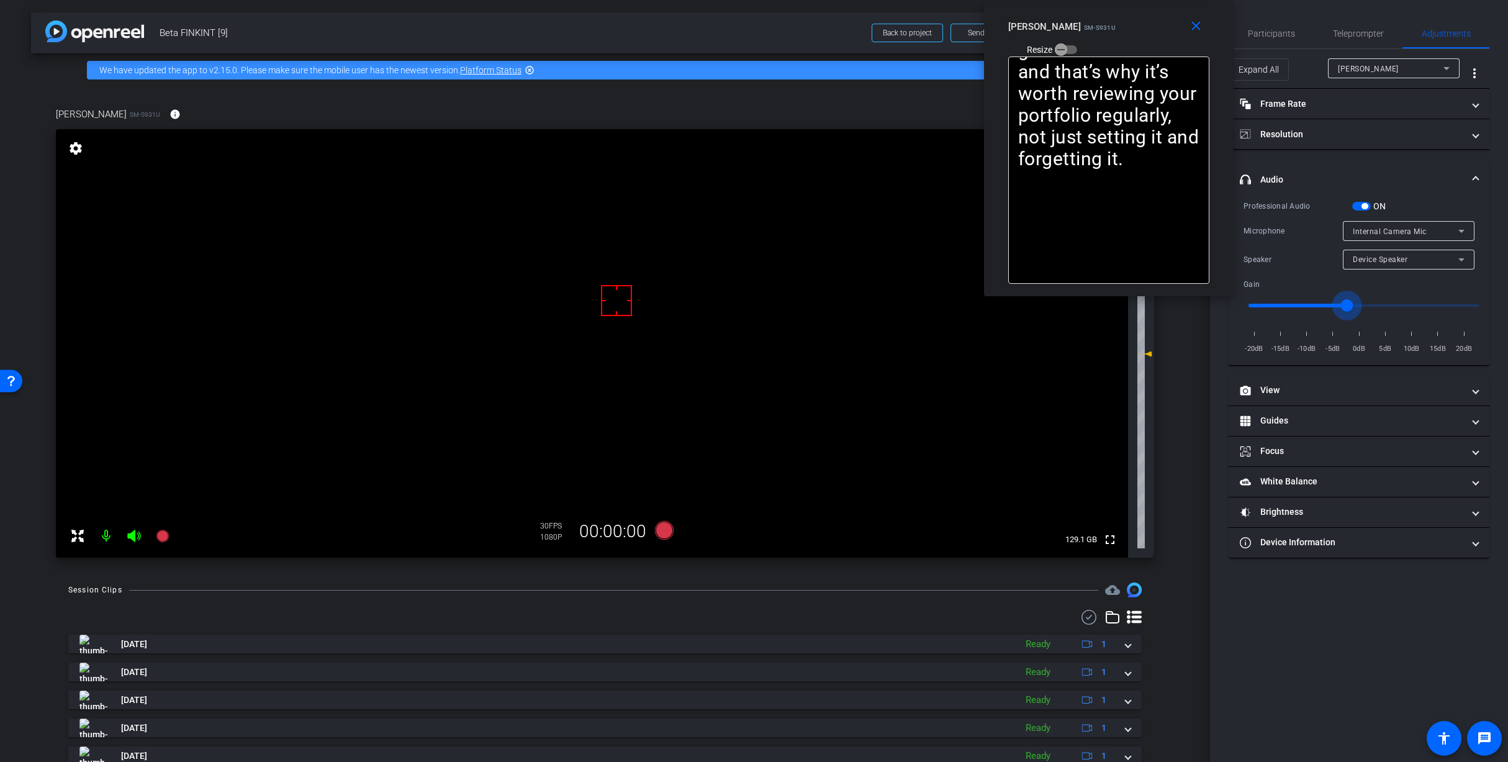
drag, startPoint x: 1361, startPoint y: 305, endPoint x: 1347, endPoint y: 309, distance: 15.5
type input "-3"
click at [1347, 309] on input "range" at bounding box center [1363, 305] width 257 height 27
click at [1268, 40] on span "Participants" at bounding box center [1271, 34] width 47 height 30
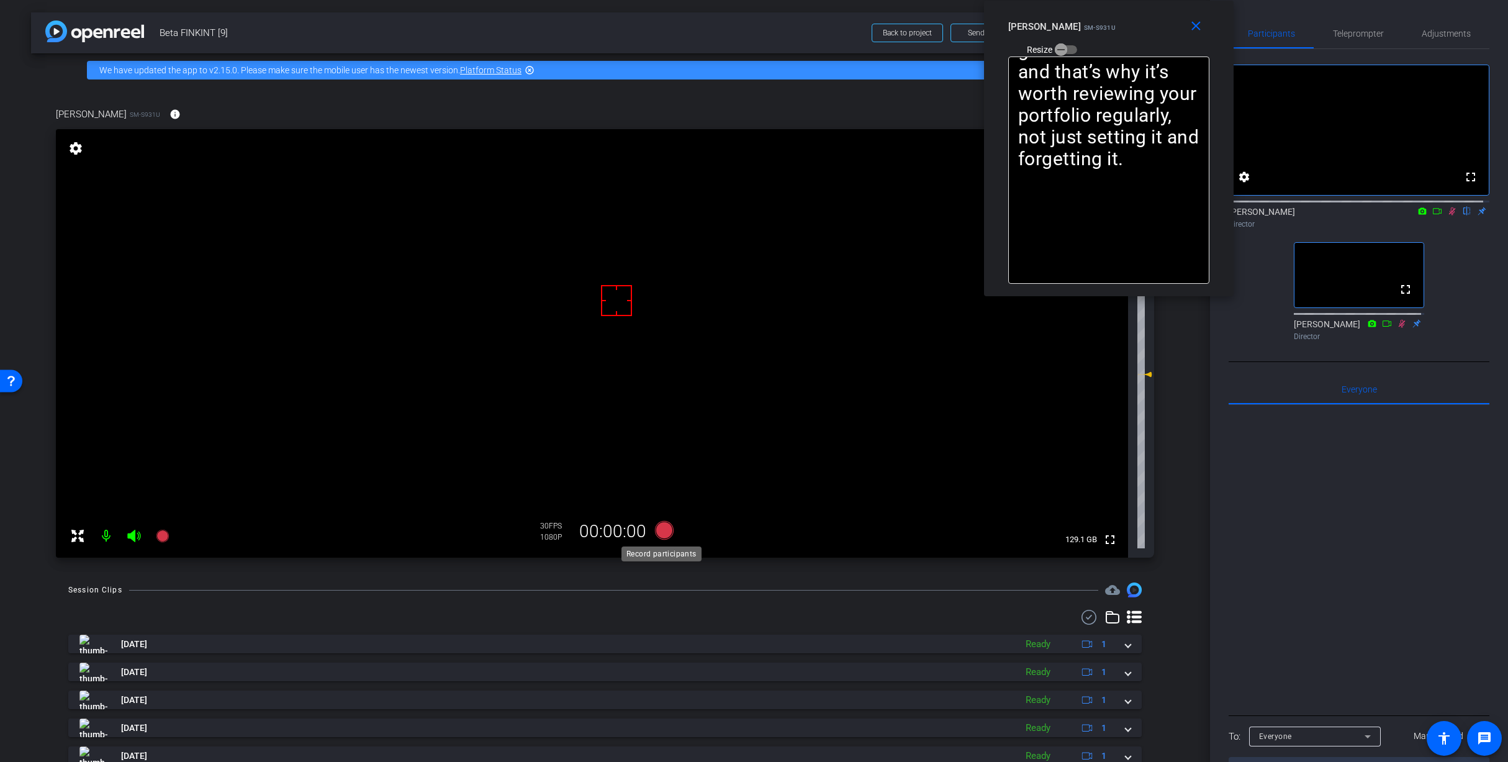
click at [657, 530] on icon at bounding box center [663, 530] width 19 height 19
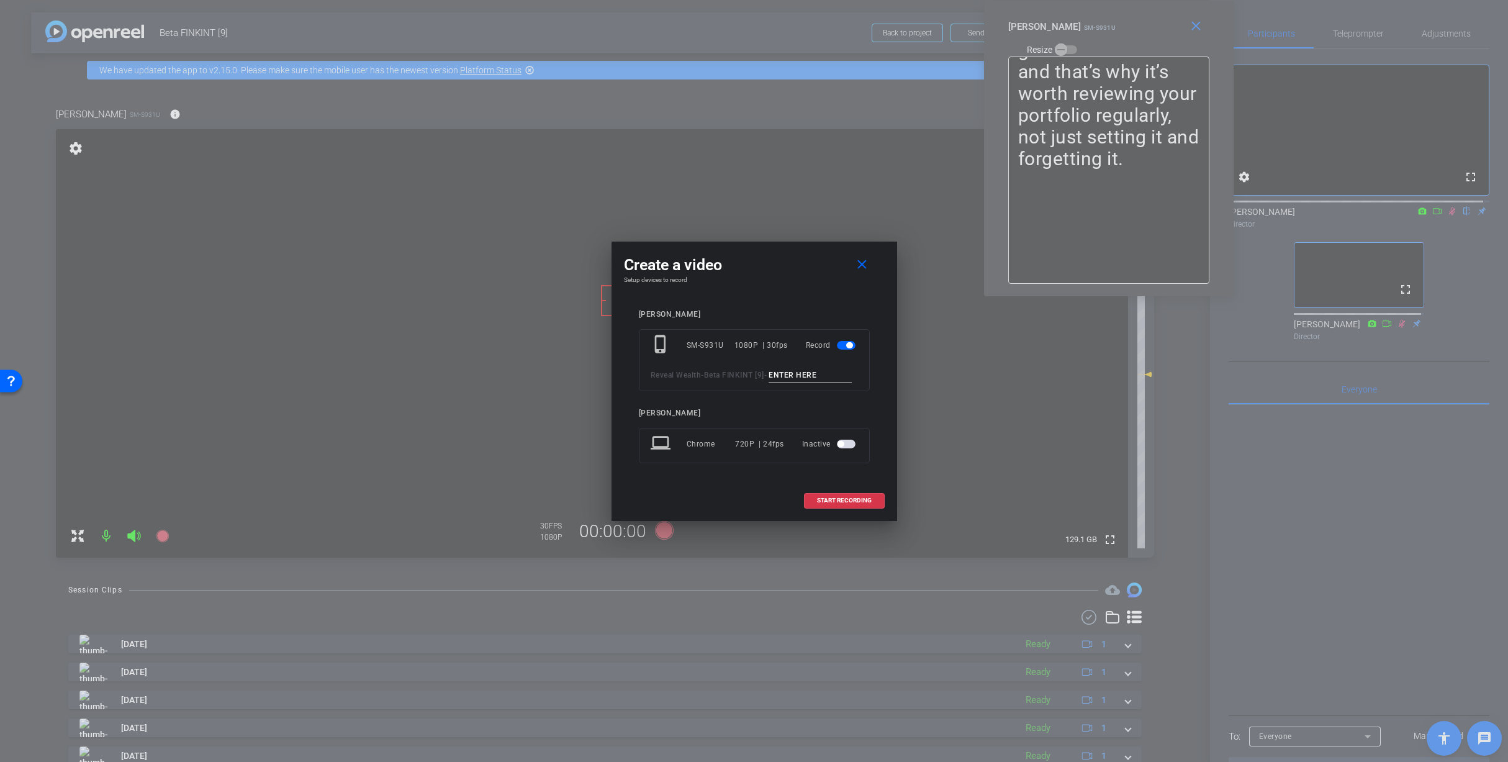
click at [769, 381] on input at bounding box center [810, 376] width 83 height 16
paste input "How Does Your Portfolio Evolve_1"
type input "How Does Your Portfolio Evolve_1"
click at [846, 503] on span "START RECORDING" at bounding box center [844, 500] width 55 height 6
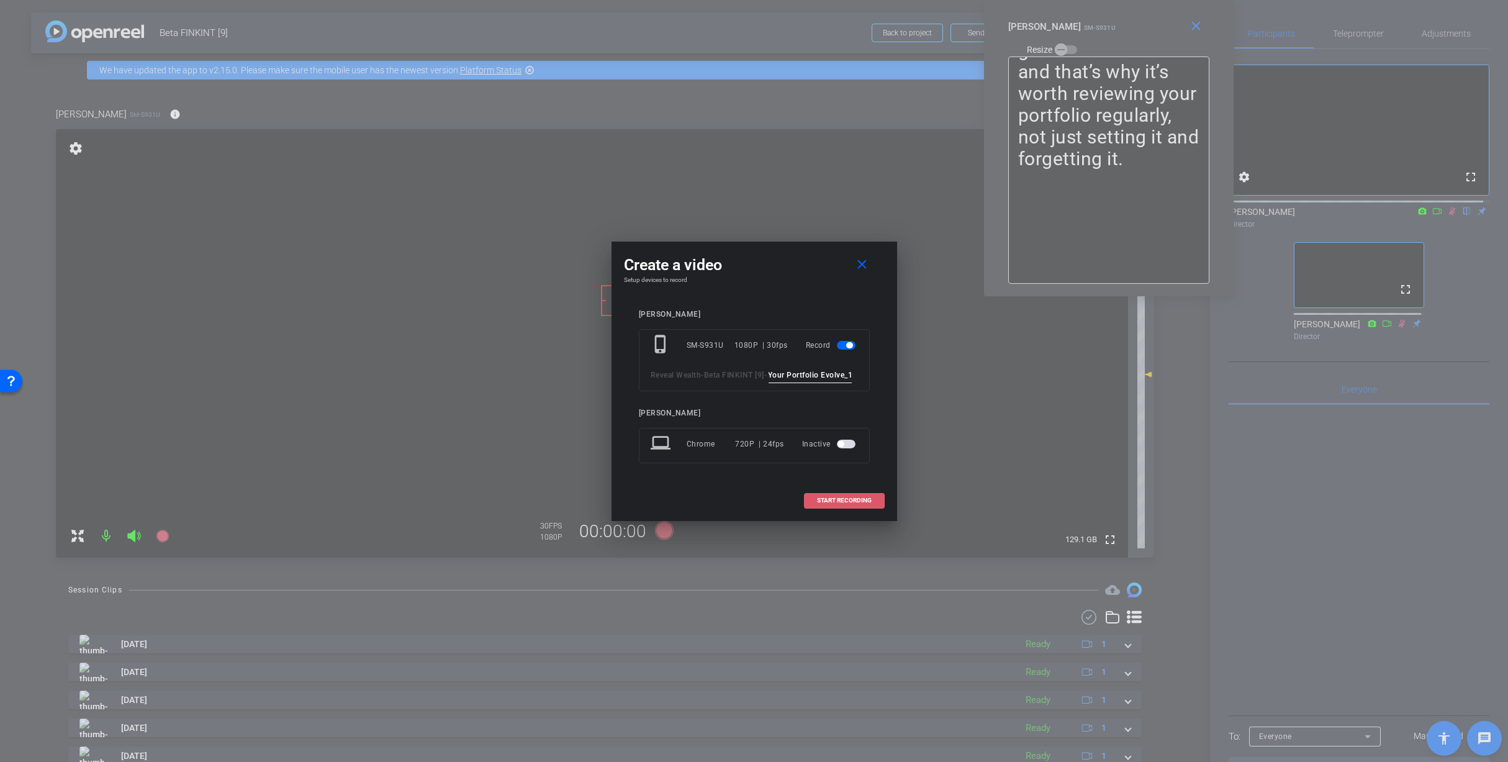
scroll to position [0, 0]
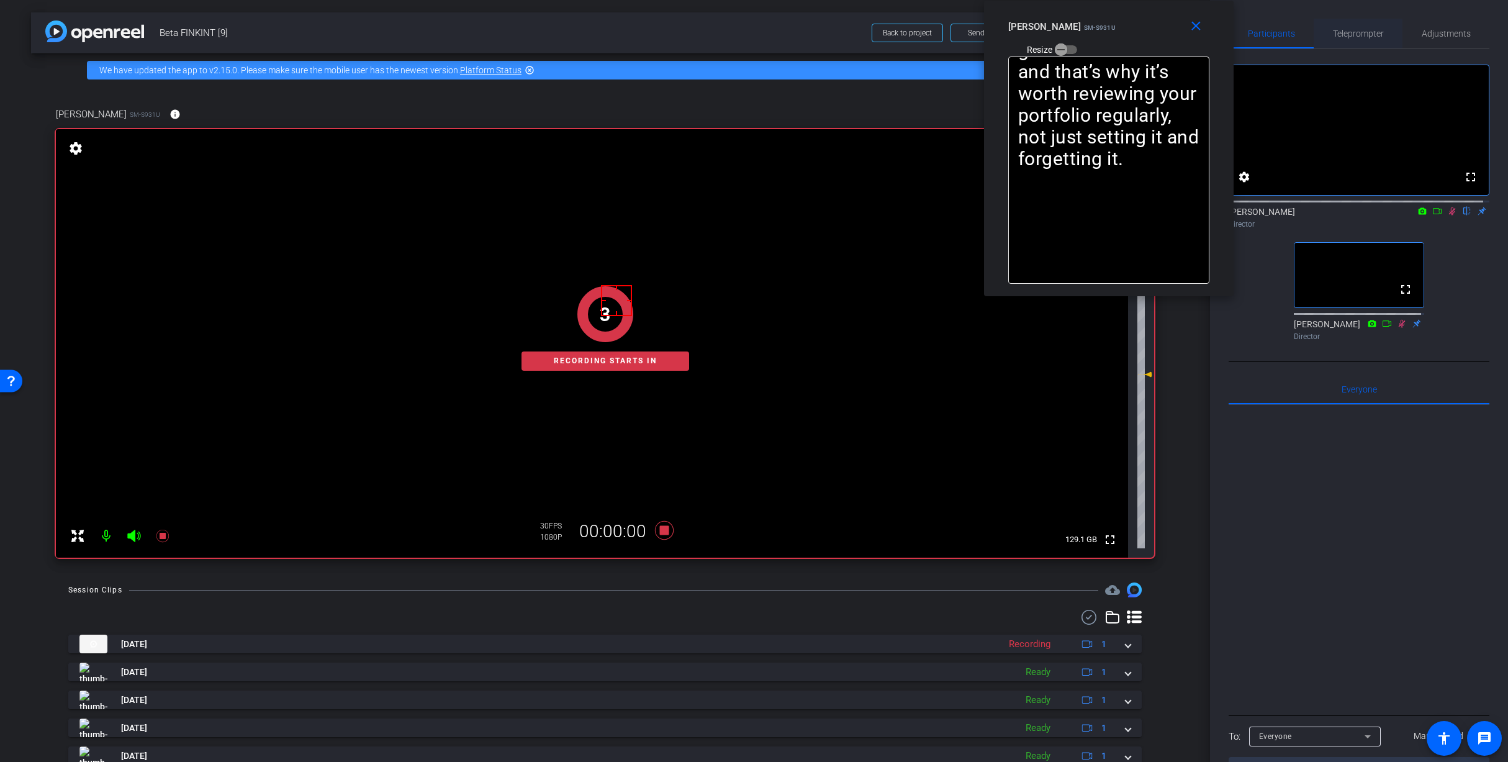
click at [1348, 34] on span "Teleprompter" at bounding box center [1358, 33] width 51 height 9
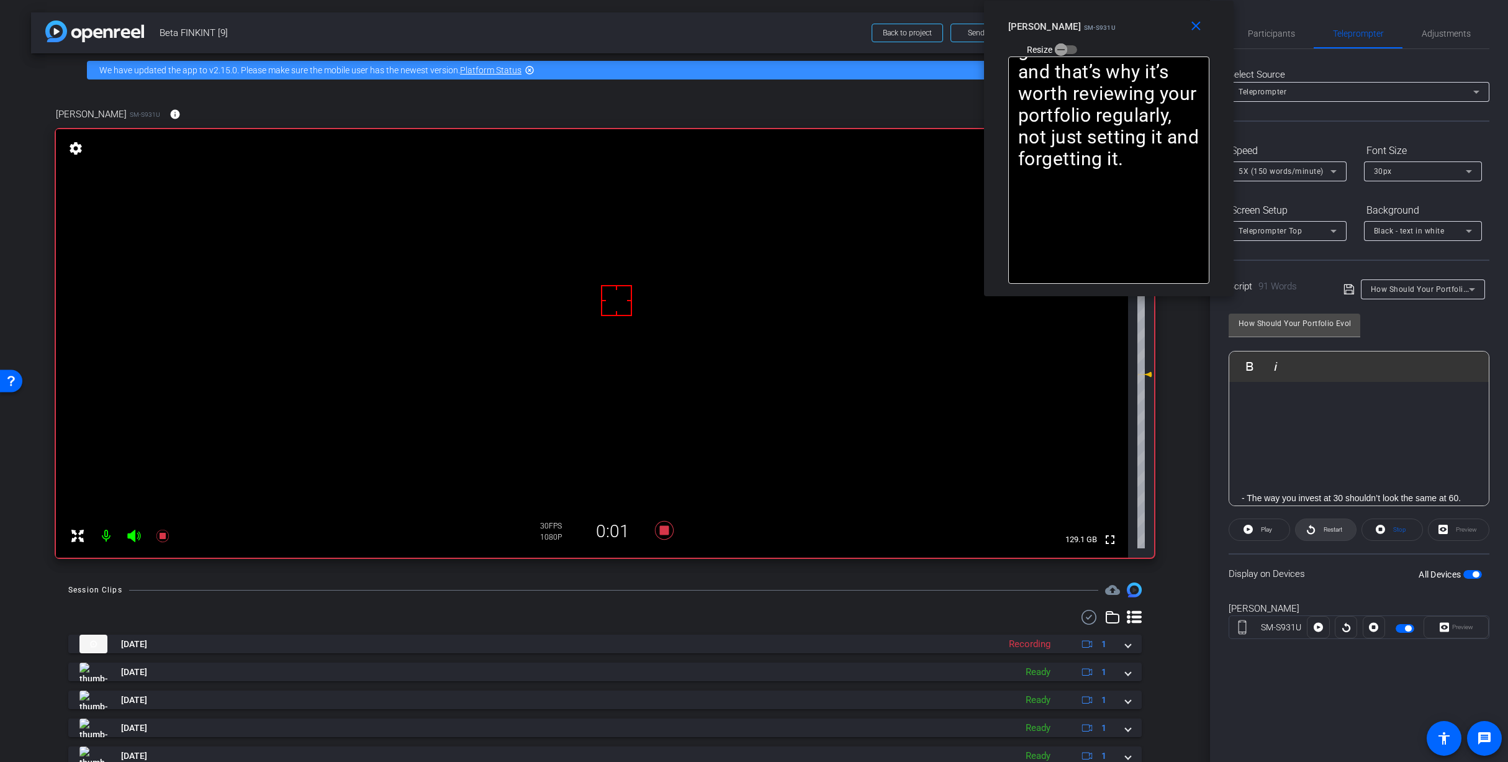
click at [1327, 528] on span "Restart" at bounding box center [1333, 529] width 19 height 7
click at [1288, 33] on span "Participants" at bounding box center [1271, 33] width 47 height 9
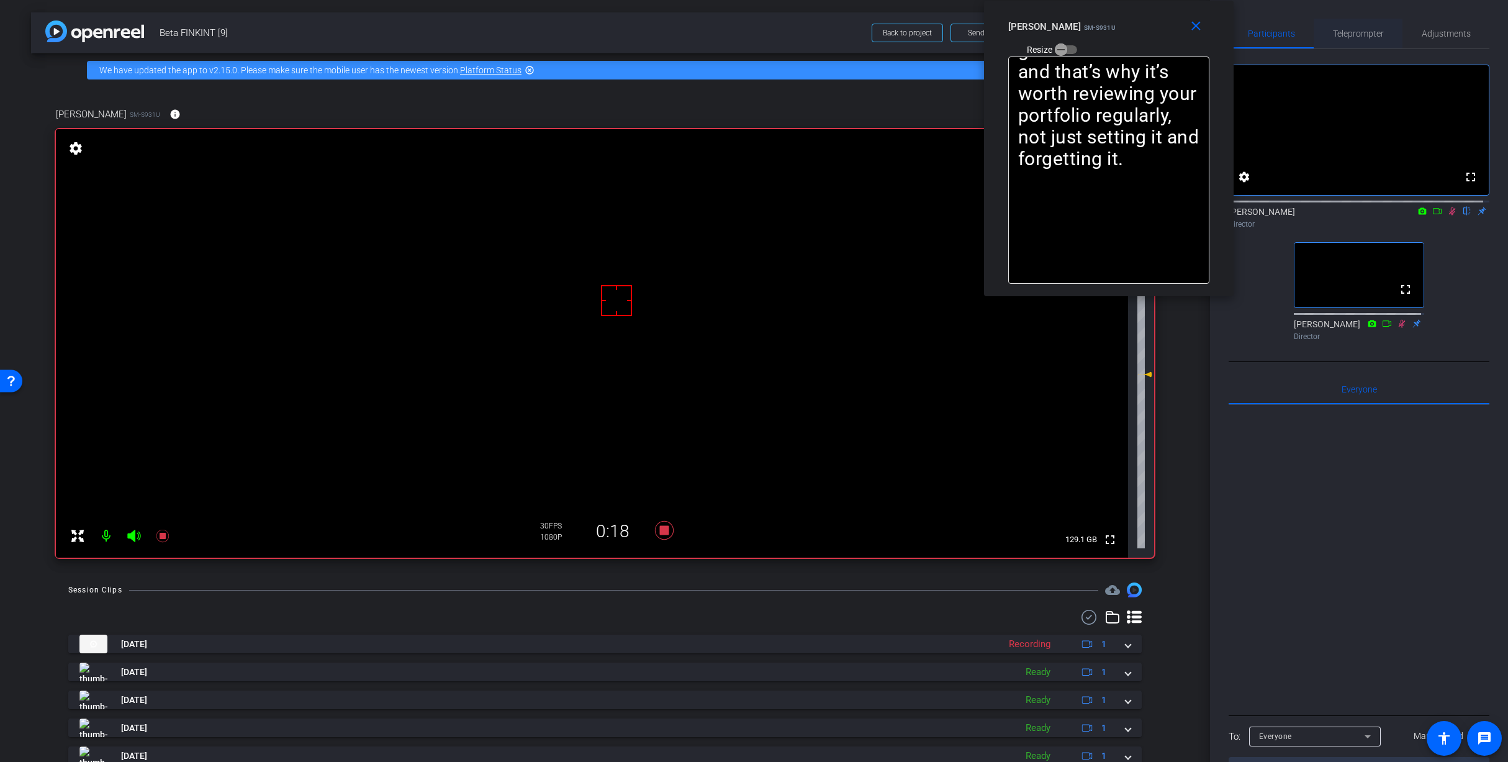
click at [1342, 34] on span "Teleprompter" at bounding box center [1358, 33] width 51 height 9
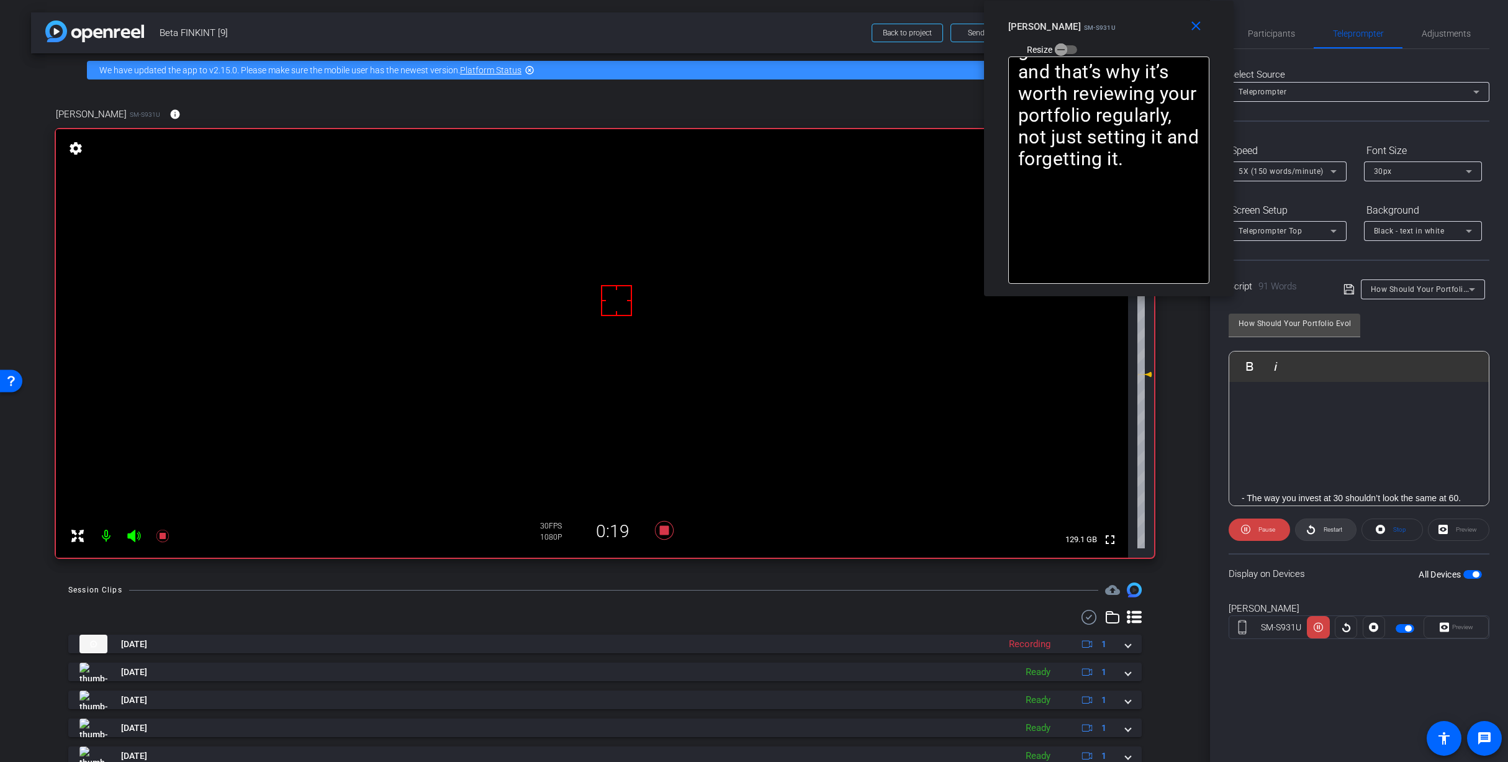
click at [1306, 533] on icon at bounding box center [1310, 529] width 9 height 16
click at [1272, 40] on span "Participants" at bounding box center [1271, 34] width 47 height 30
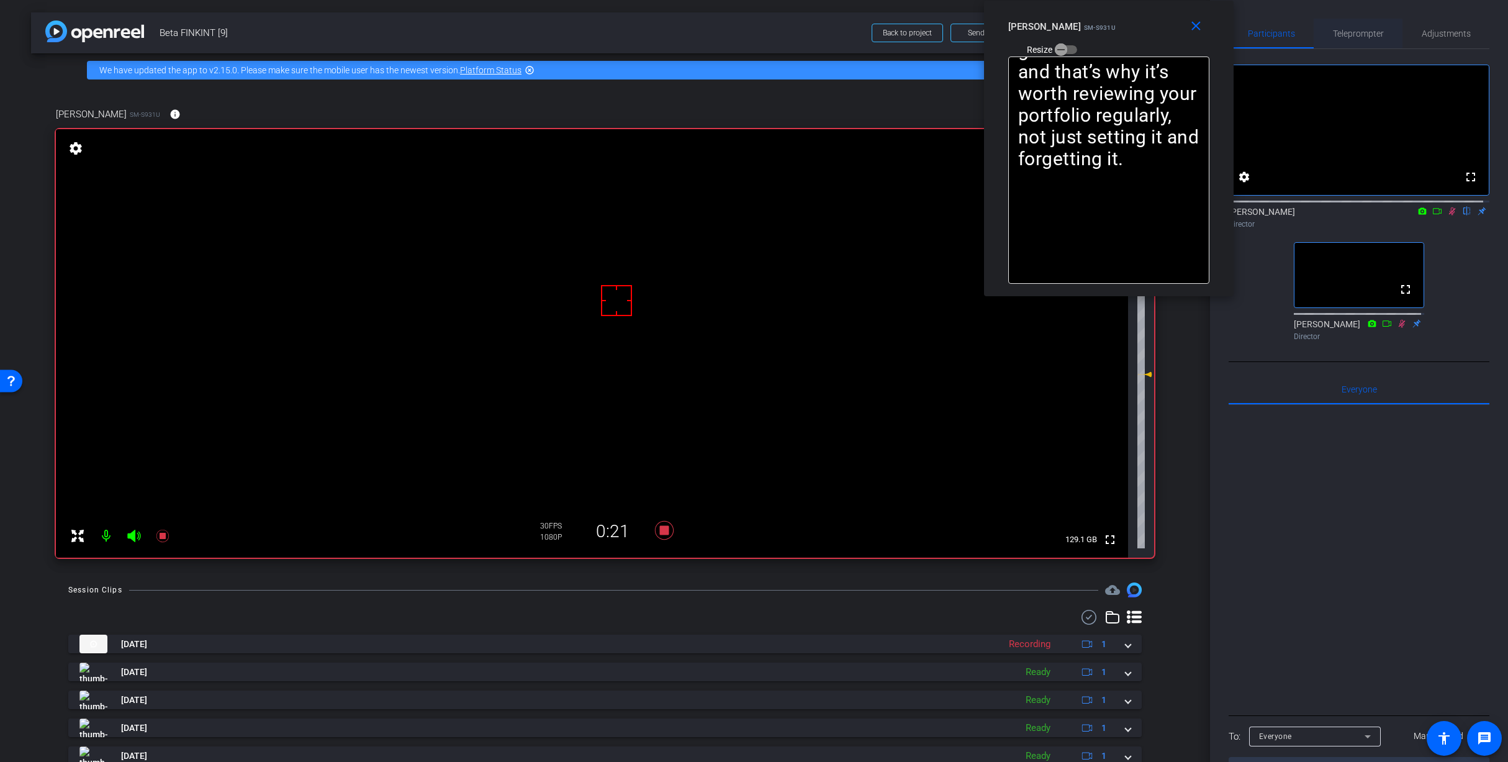
click at [1358, 30] on span "Teleprompter" at bounding box center [1358, 33] width 51 height 9
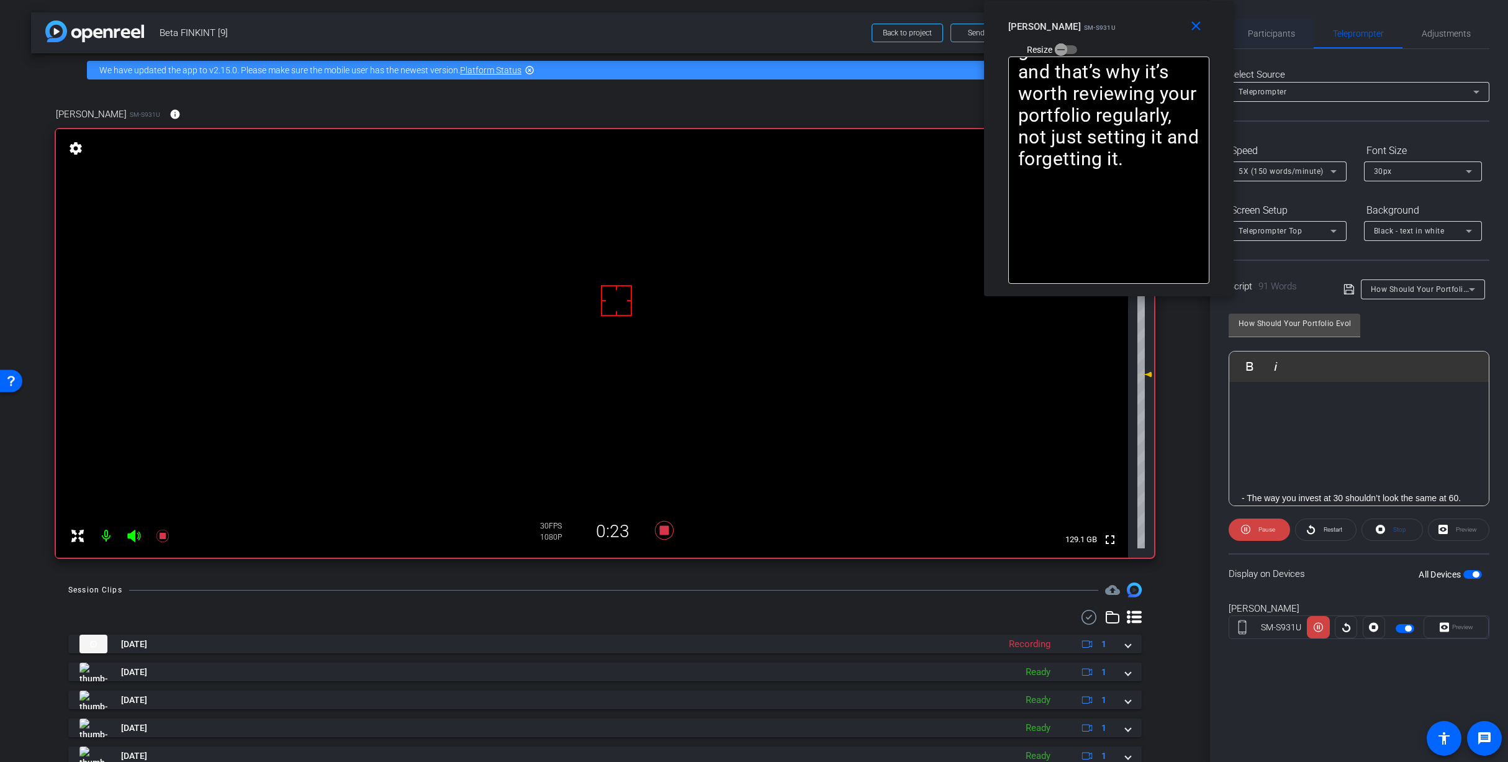
click at [1289, 35] on span "Participants" at bounding box center [1271, 33] width 47 height 9
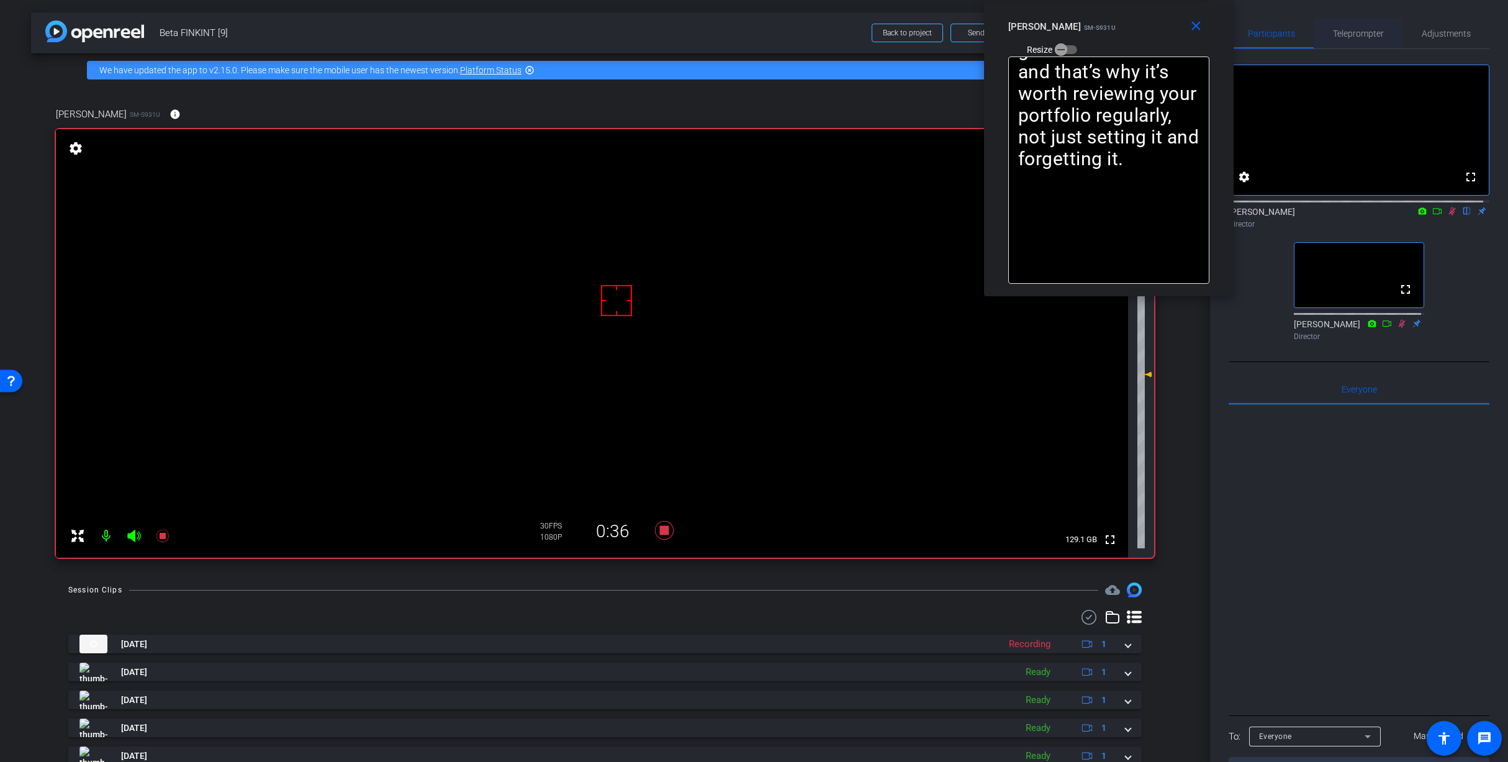
click at [1340, 32] on span "Teleprompter" at bounding box center [1358, 33] width 51 height 9
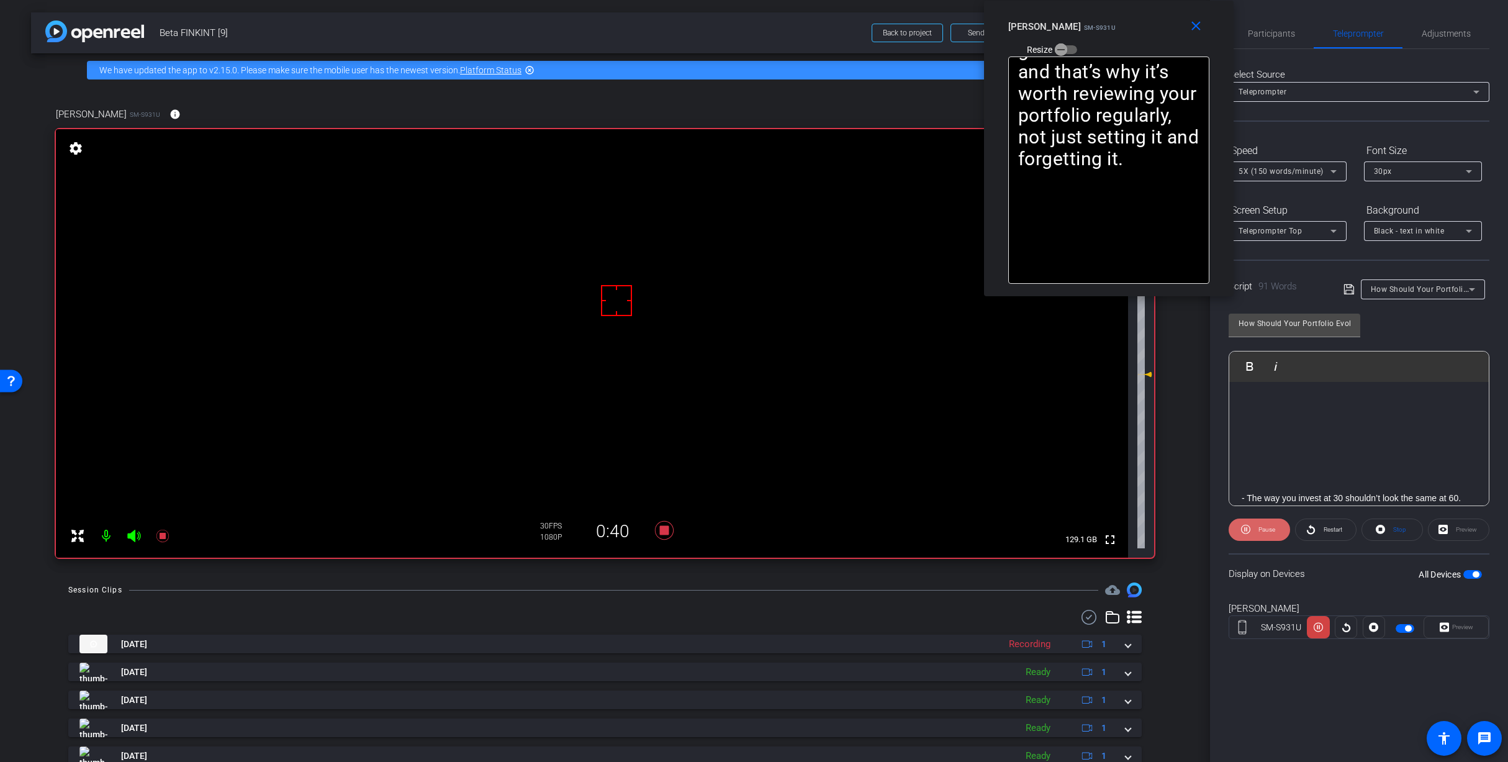
click at [1252, 529] on span at bounding box center [1259, 530] width 61 height 30
click at [1252, 529] on icon at bounding box center [1247, 529] width 9 height 9
click at [1317, 528] on span at bounding box center [1326, 530] width 60 height 30
click at [1234, 535] on span at bounding box center [1259, 530] width 61 height 30
click at [1311, 531] on icon at bounding box center [1310, 529] width 9 height 16
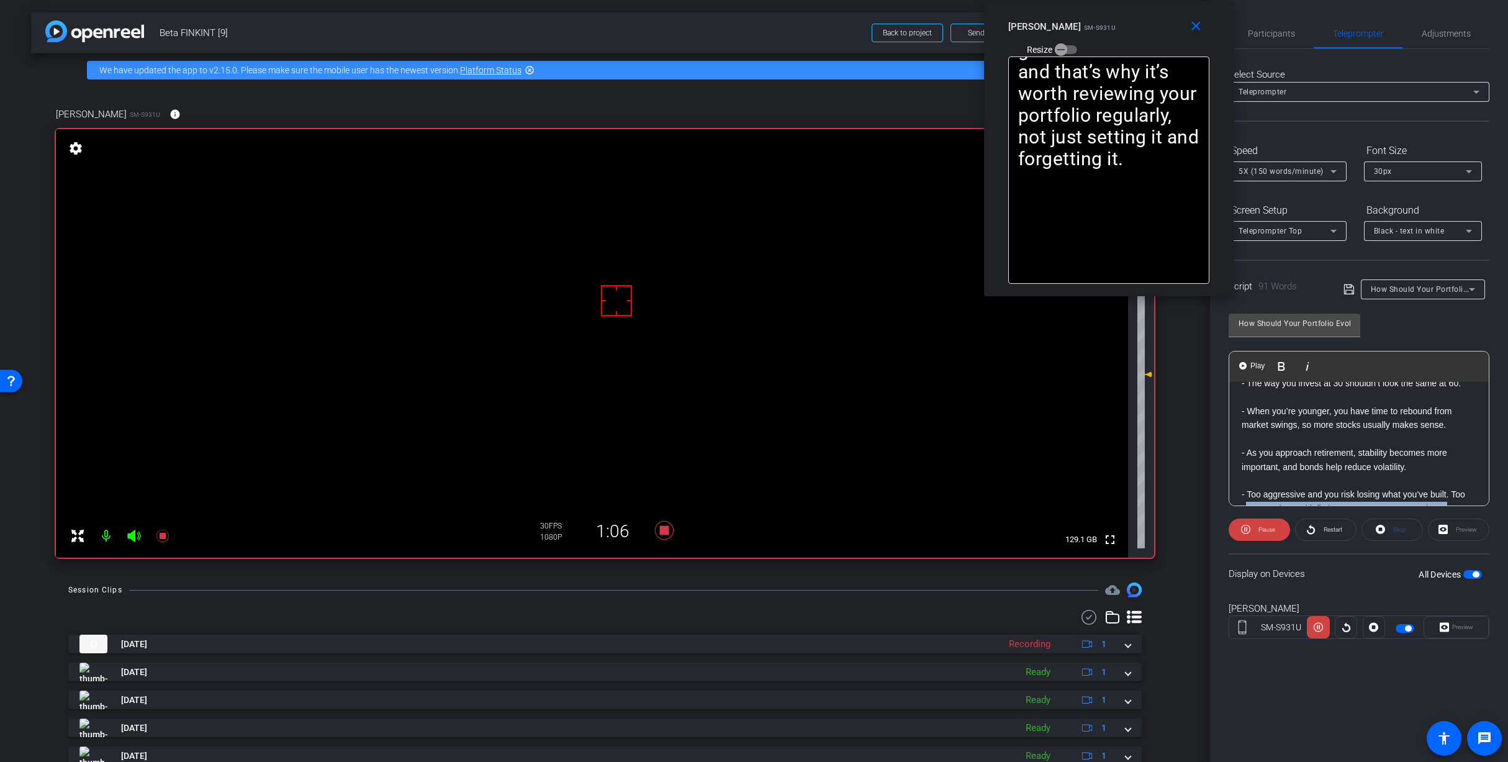
scroll to position [132, 0]
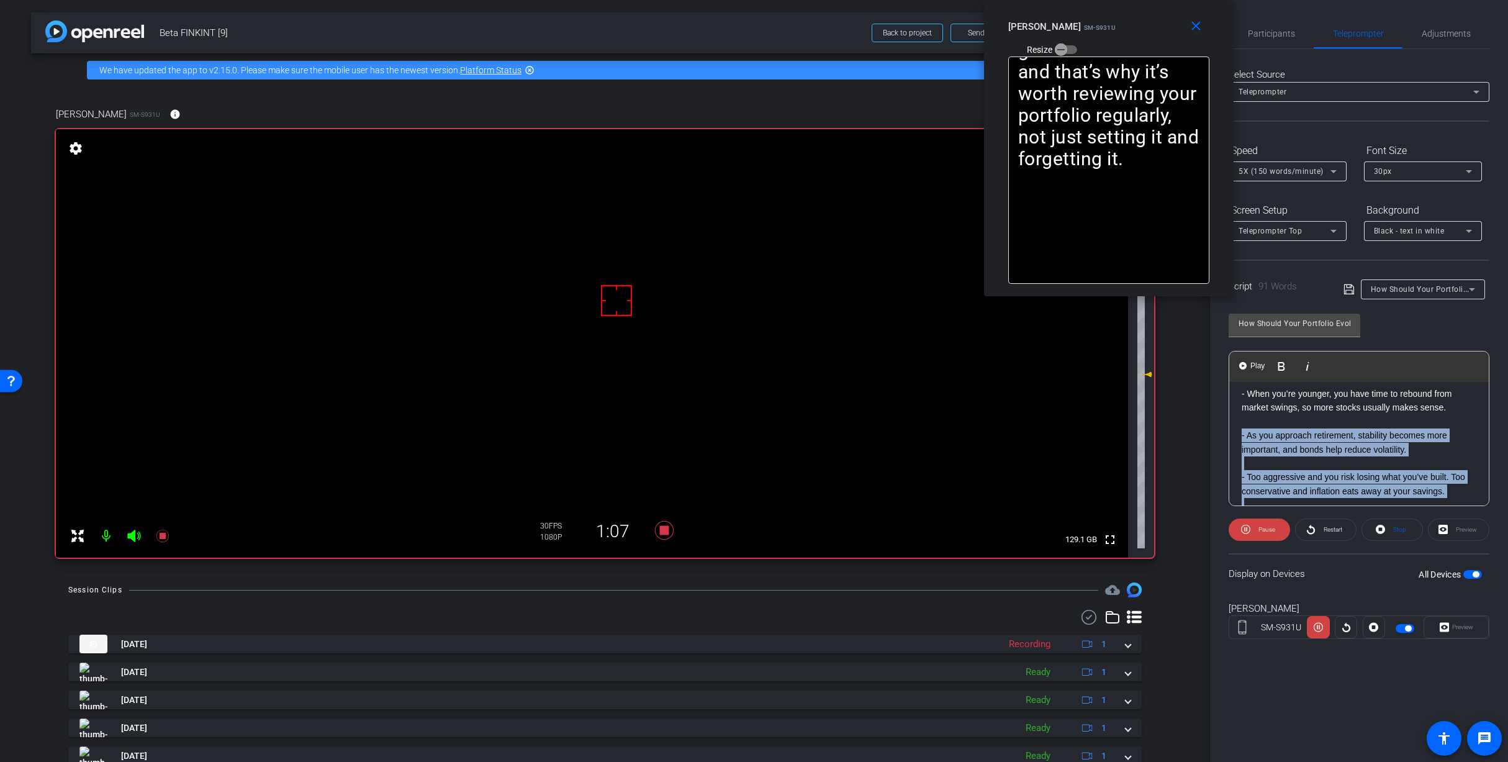
drag, startPoint x: 1361, startPoint y: 489, endPoint x: 1232, endPoint y: 438, distance: 138.0
click at [1232, 438] on div "- The way you invest at 30 shouldn’t look the same at 60. - When you’re younger…" at bounding box center [1358, 408] width 259 height 317
click at [1297, 361] on span "Play Selected" at bounding box center [1304, 366] width 50 height 11
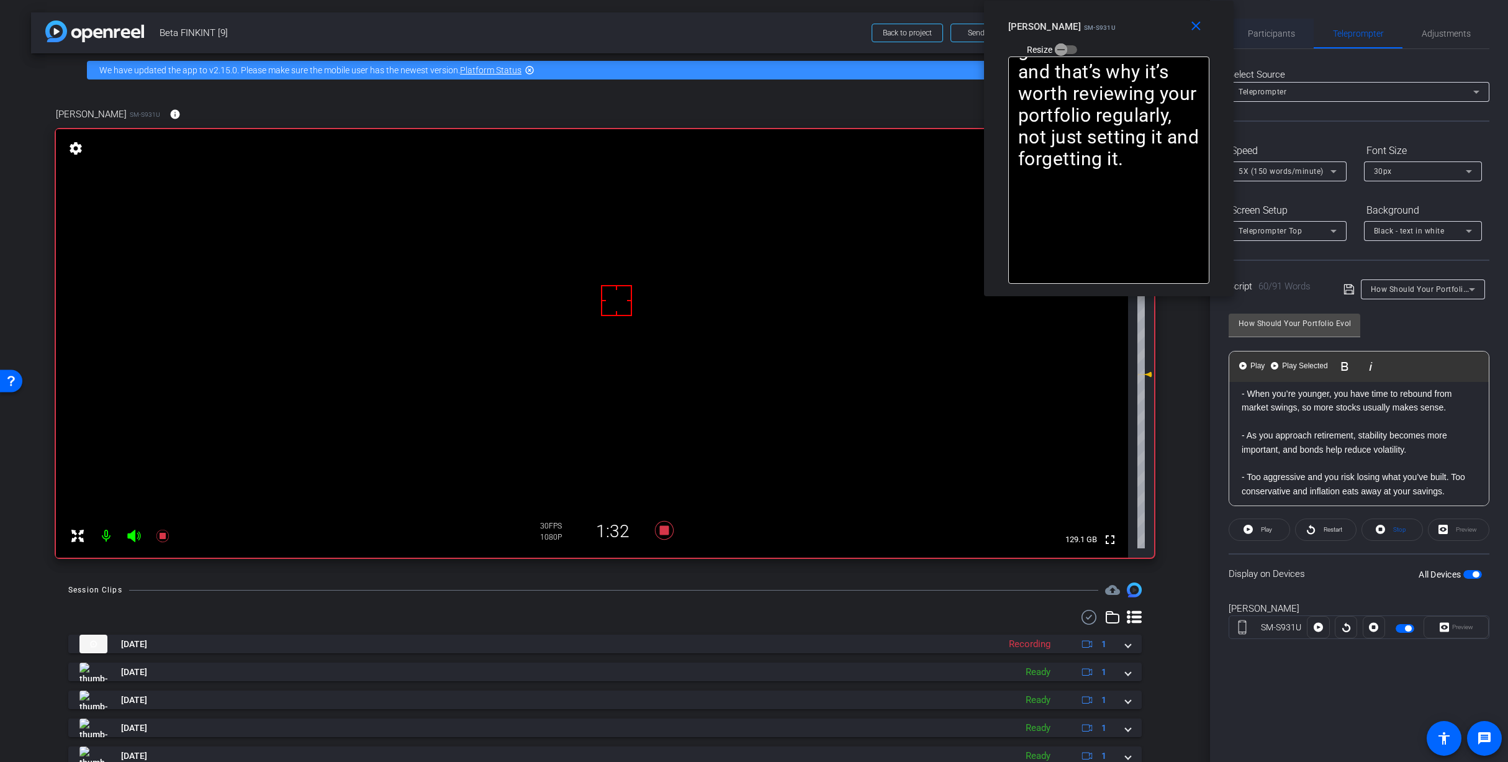
click at [1266, 35] on span "Participants" at bounding box center [1271, 33] width 47 height 9
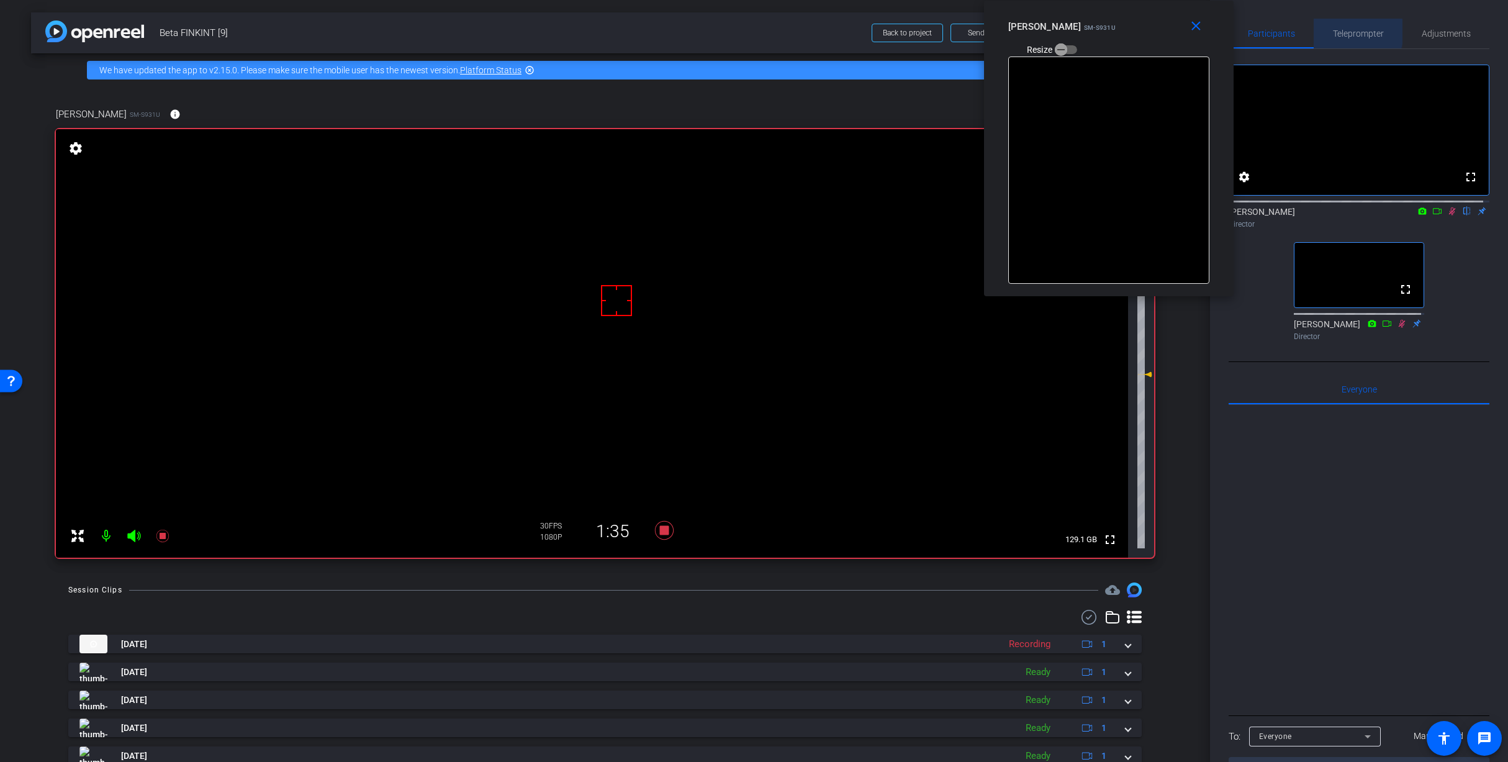
click at [1340, 32] on span "Teleprompter" at bounding box center [1358, 33] width 51 height 9
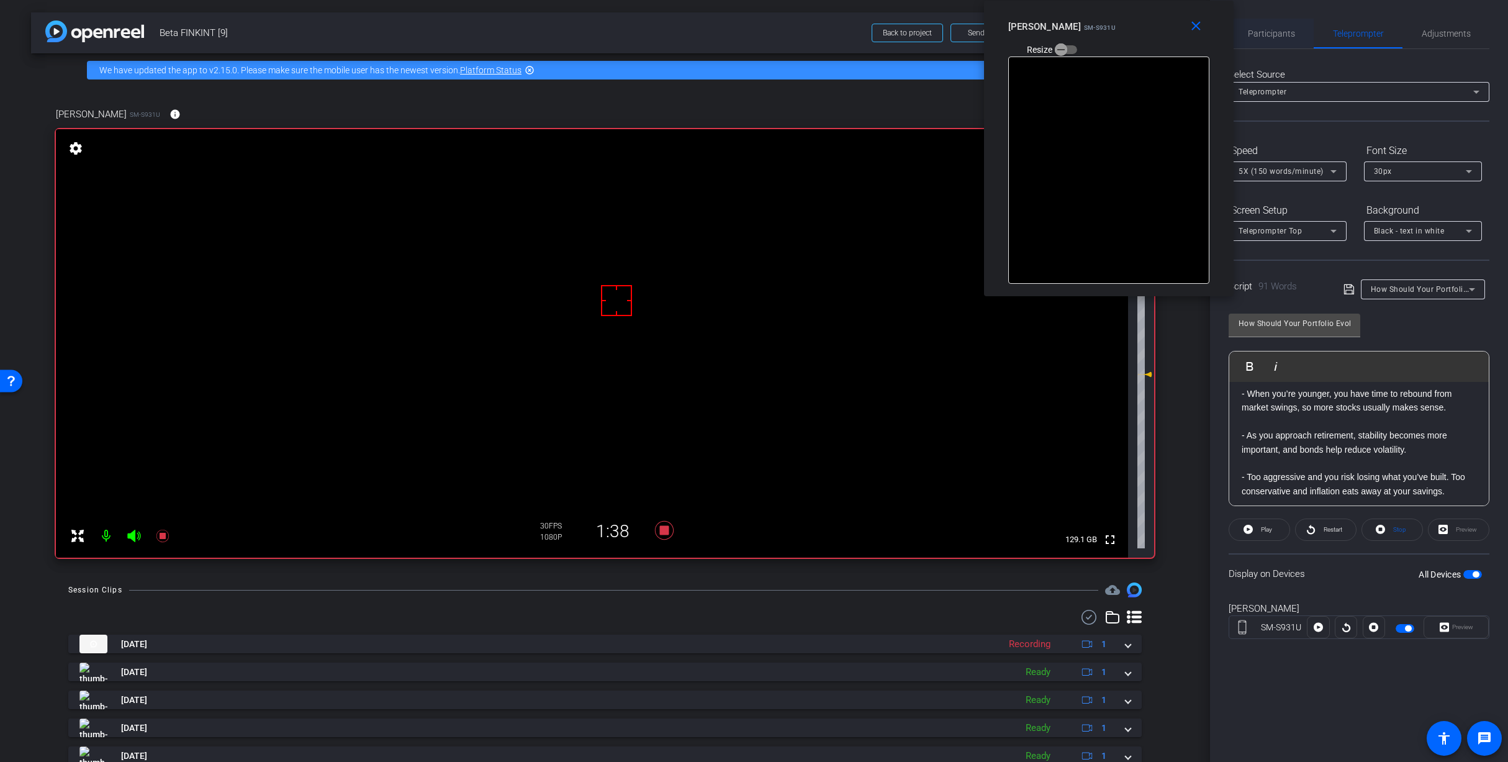
click at [1286, 33] on span "Participants" at bounding box center [1271, 33] width 47 height 9
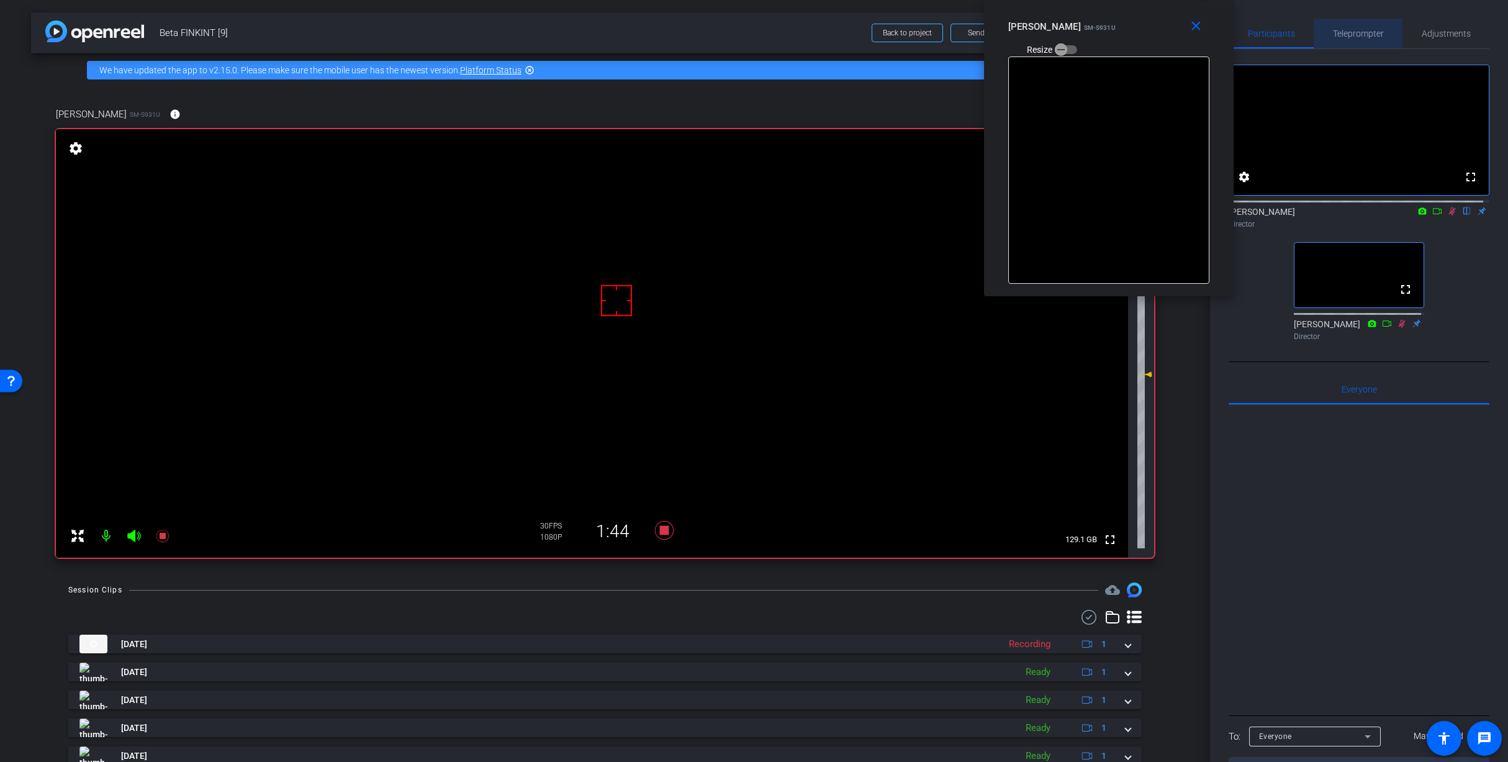
click at [1350, 22] on span "Teleprompter" at bounding box center [1358, 34] width 51 height 30
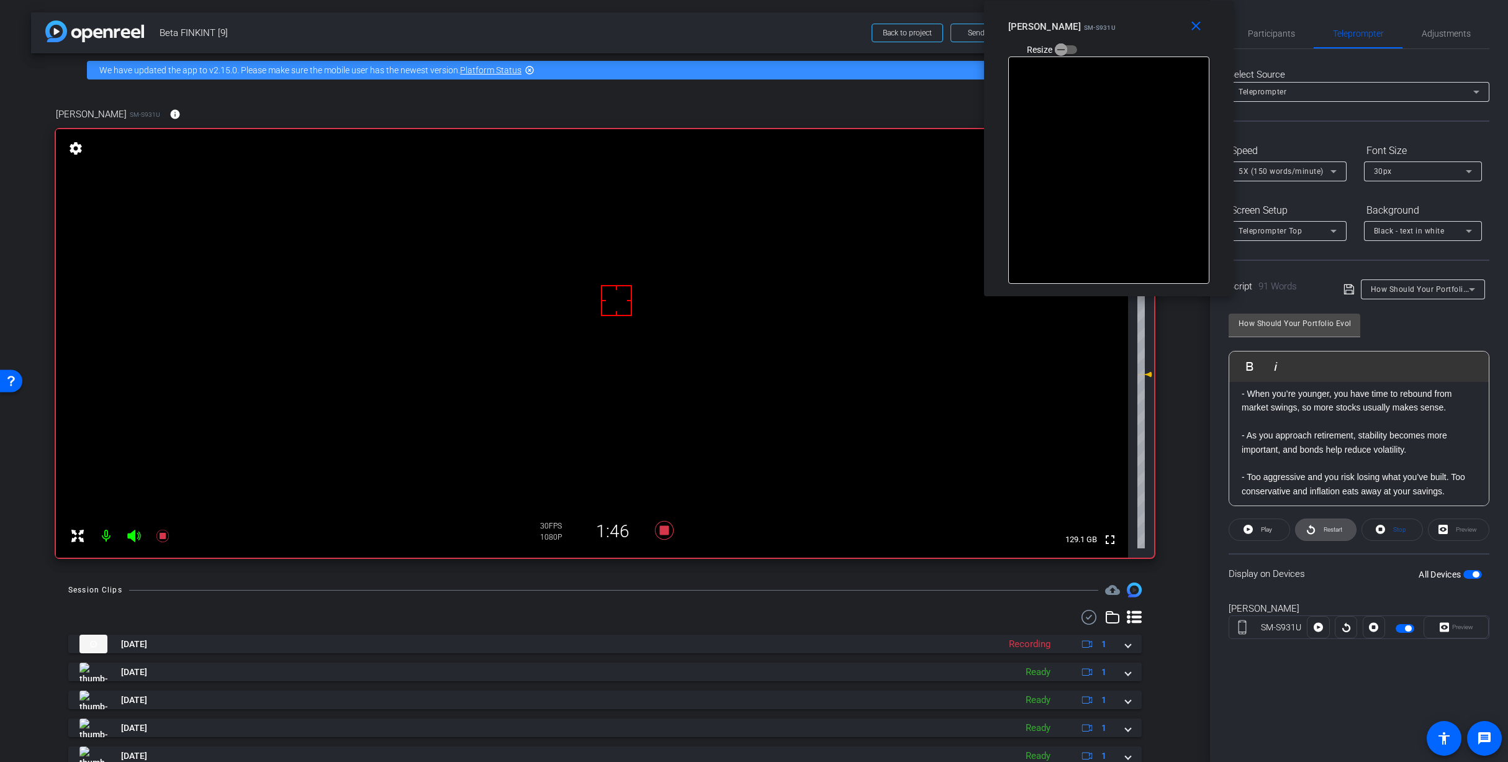
click at [1312, 533] on icon at bounding box center [1311, 529] width 8 height 9
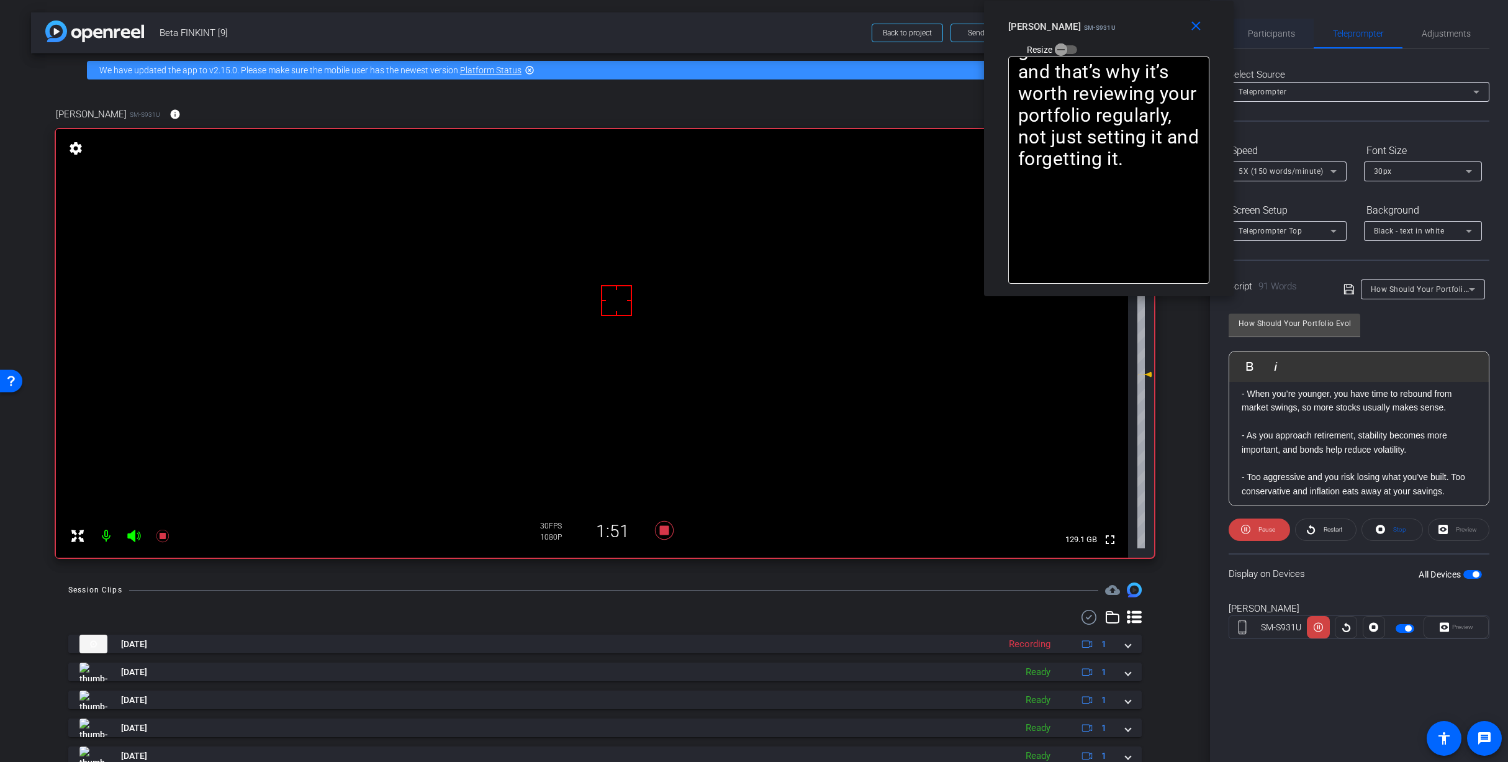
click at [1292, 26] on span "Participants" at bounding box center [1271, 34] width 47 height 30
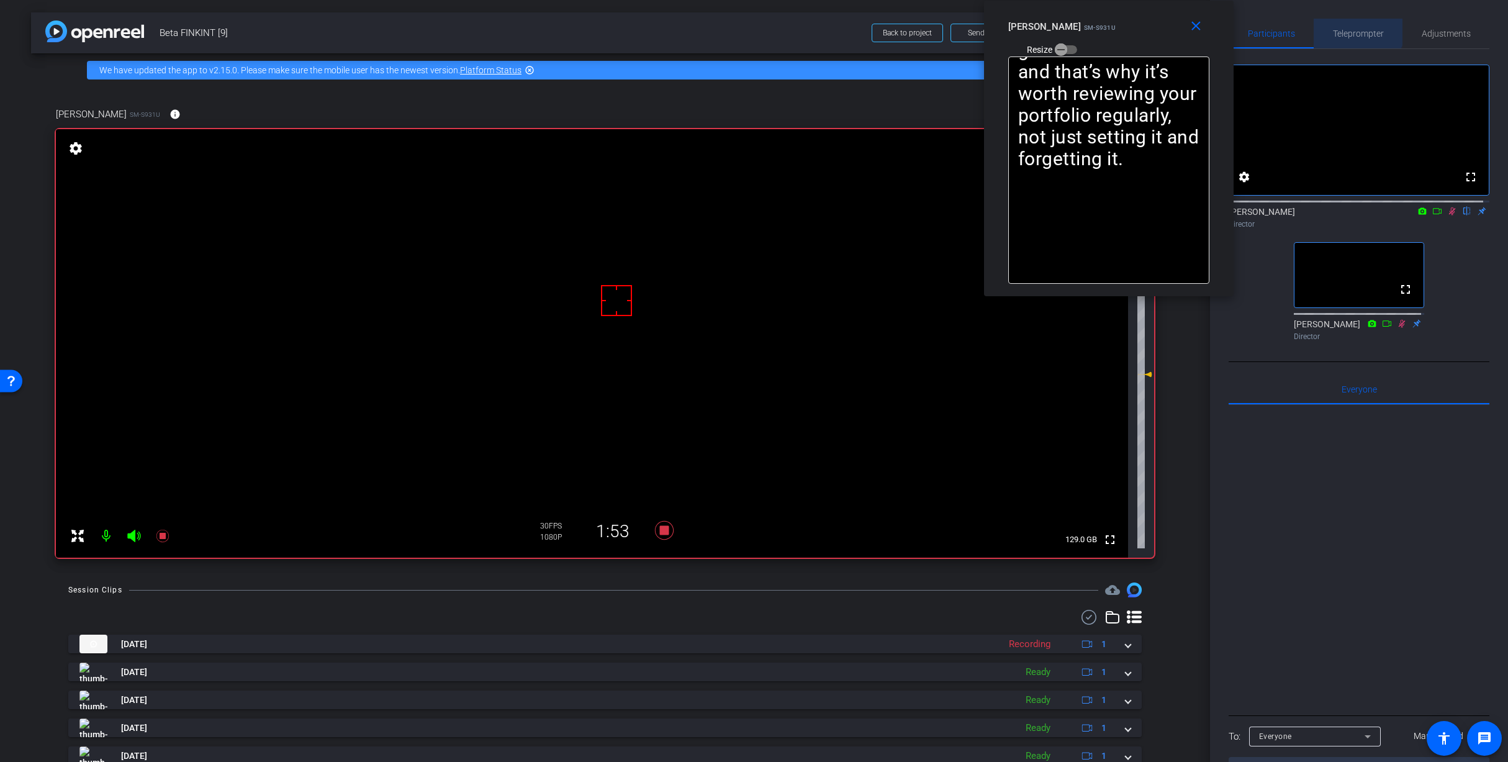
click at [1342, 20] on span "Teleprompter" at bounding box center [1358, 34] width 51 height 30
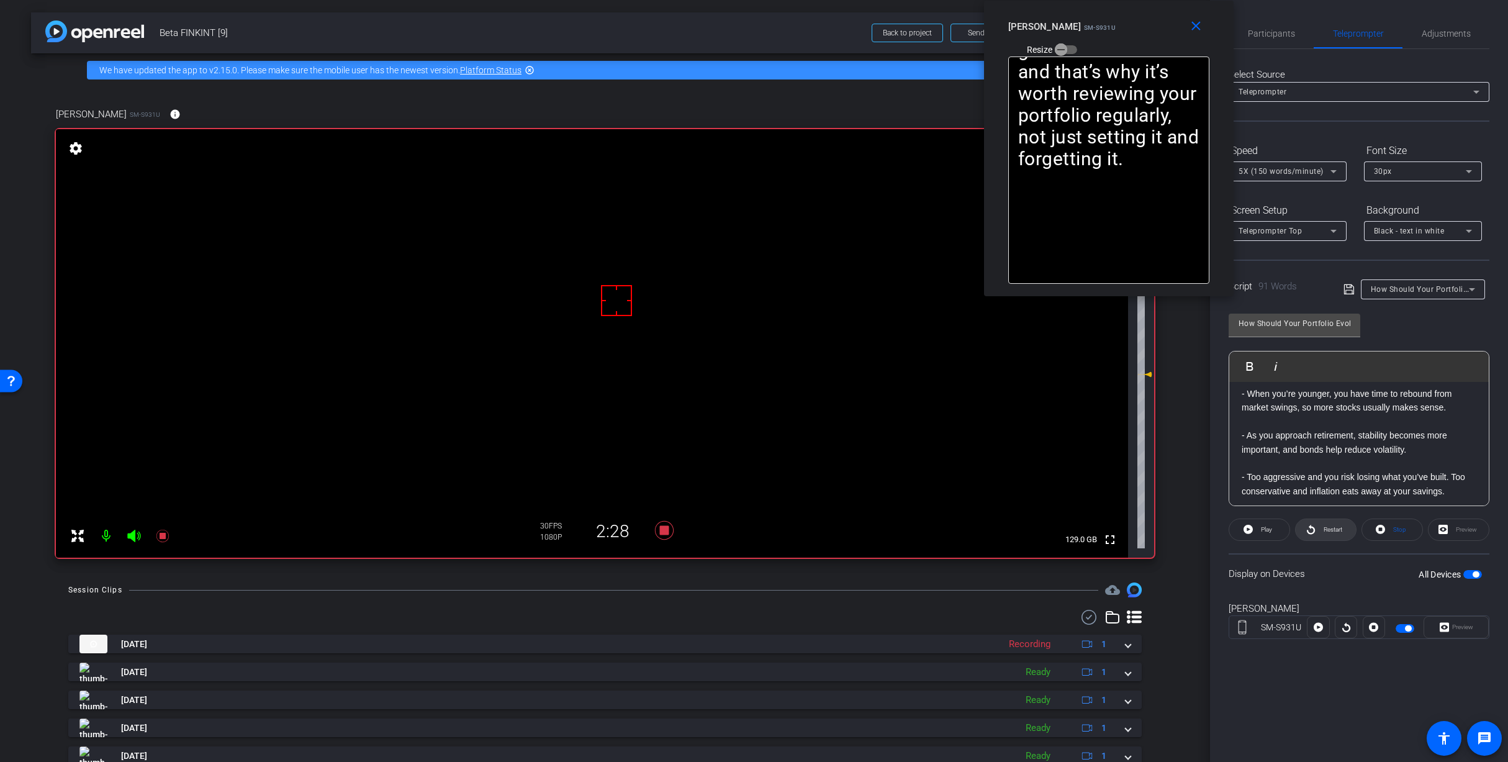
click at [1319, 534] on span at bounding box center [1326, 530] width 60 height 30
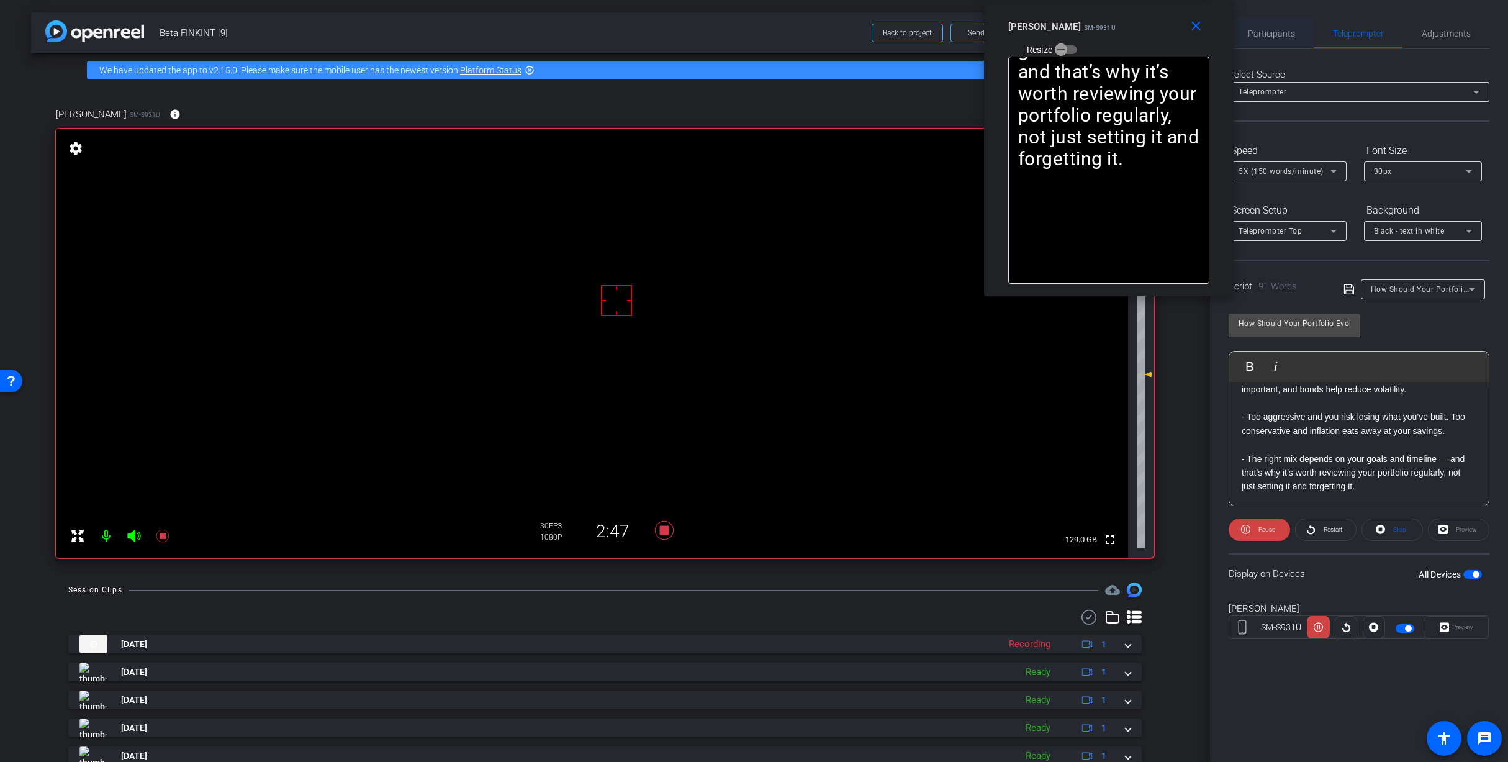
click at [1262, 24] on span "Participants" at bounding box center [1271, 34] width 47 height 30
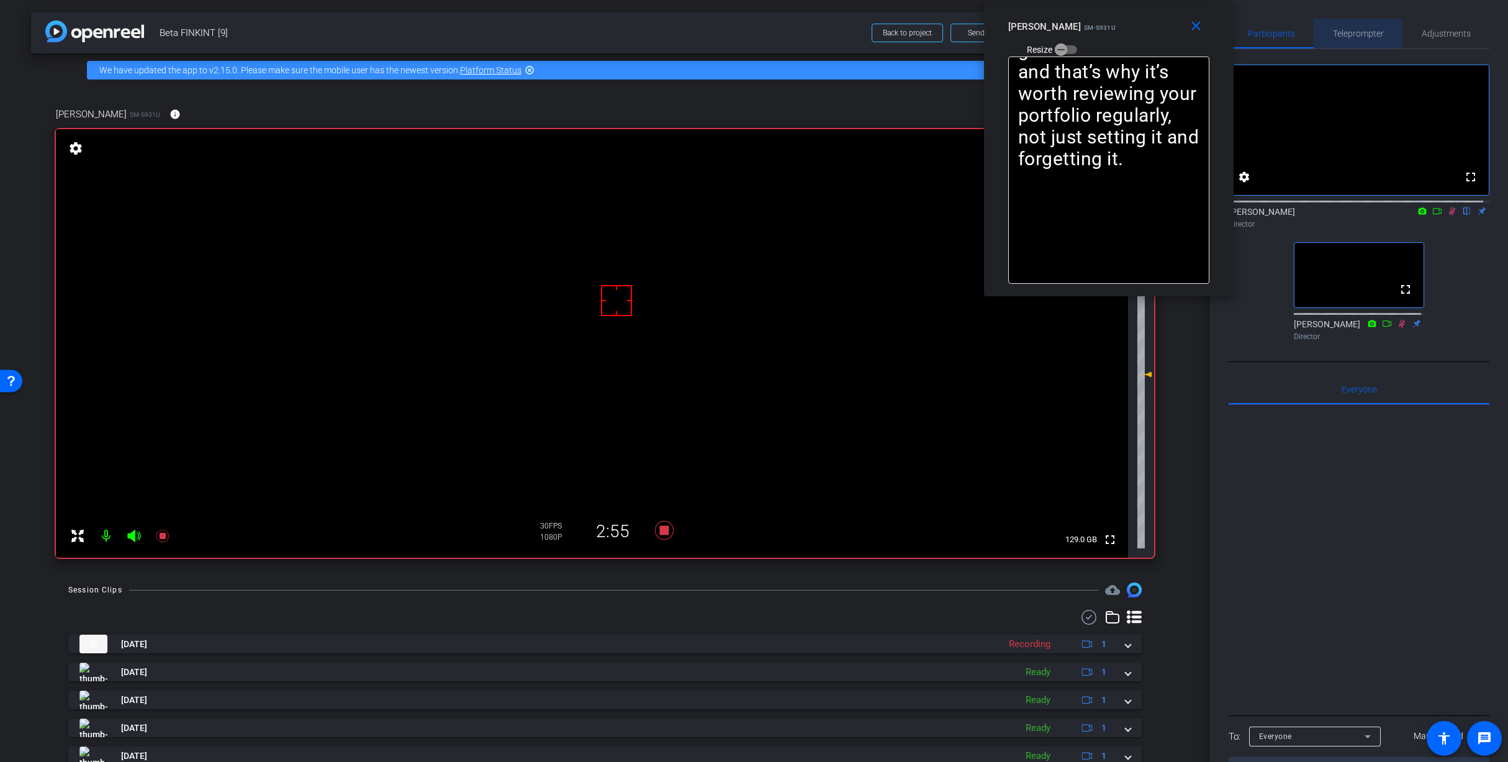
click at [1351, 38] on span "Teleprompter" at bounding box center [1358, 33] width 51 height 9
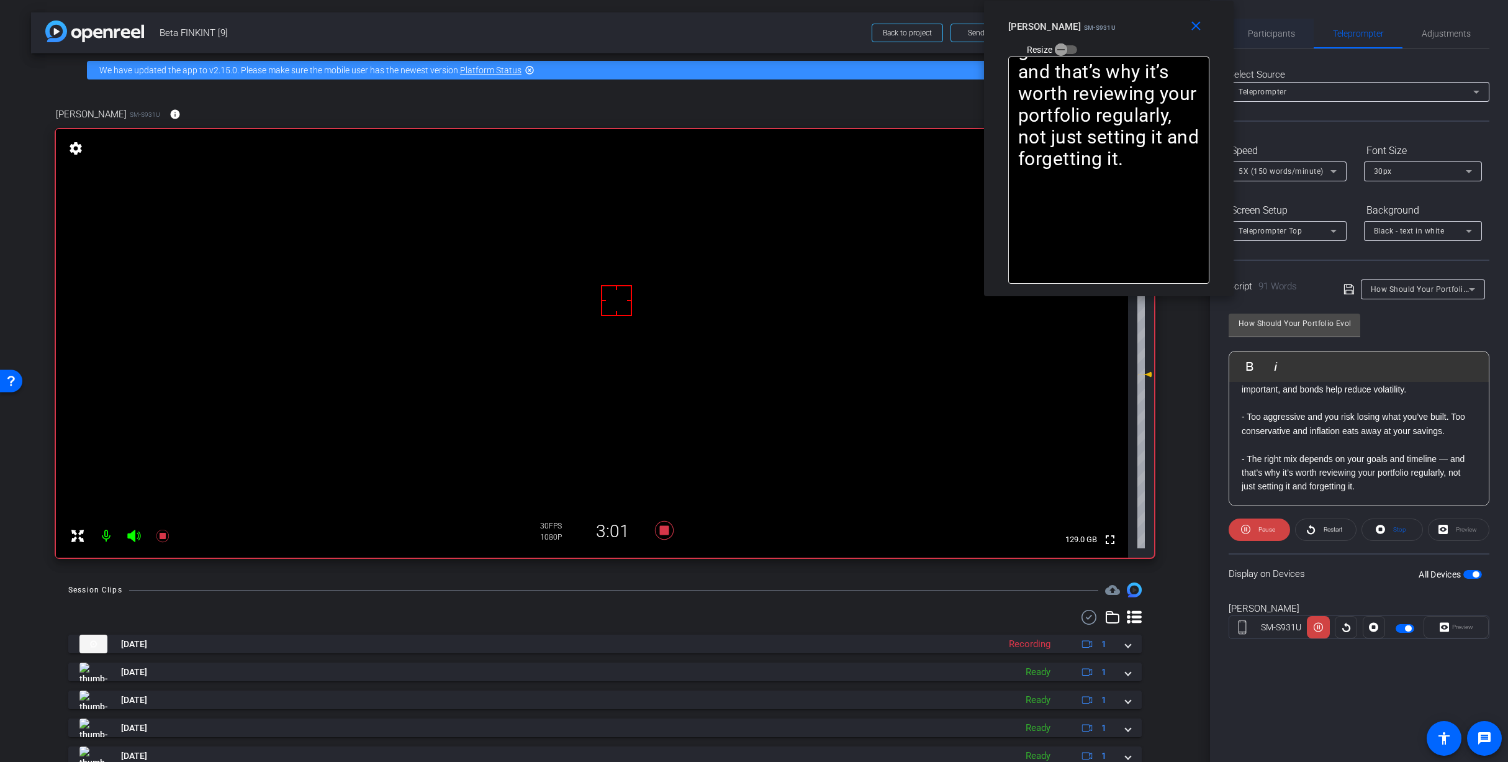
click at [1284, 37] on span "Participants" at bounding box center [1271, 33] width 47 height 9
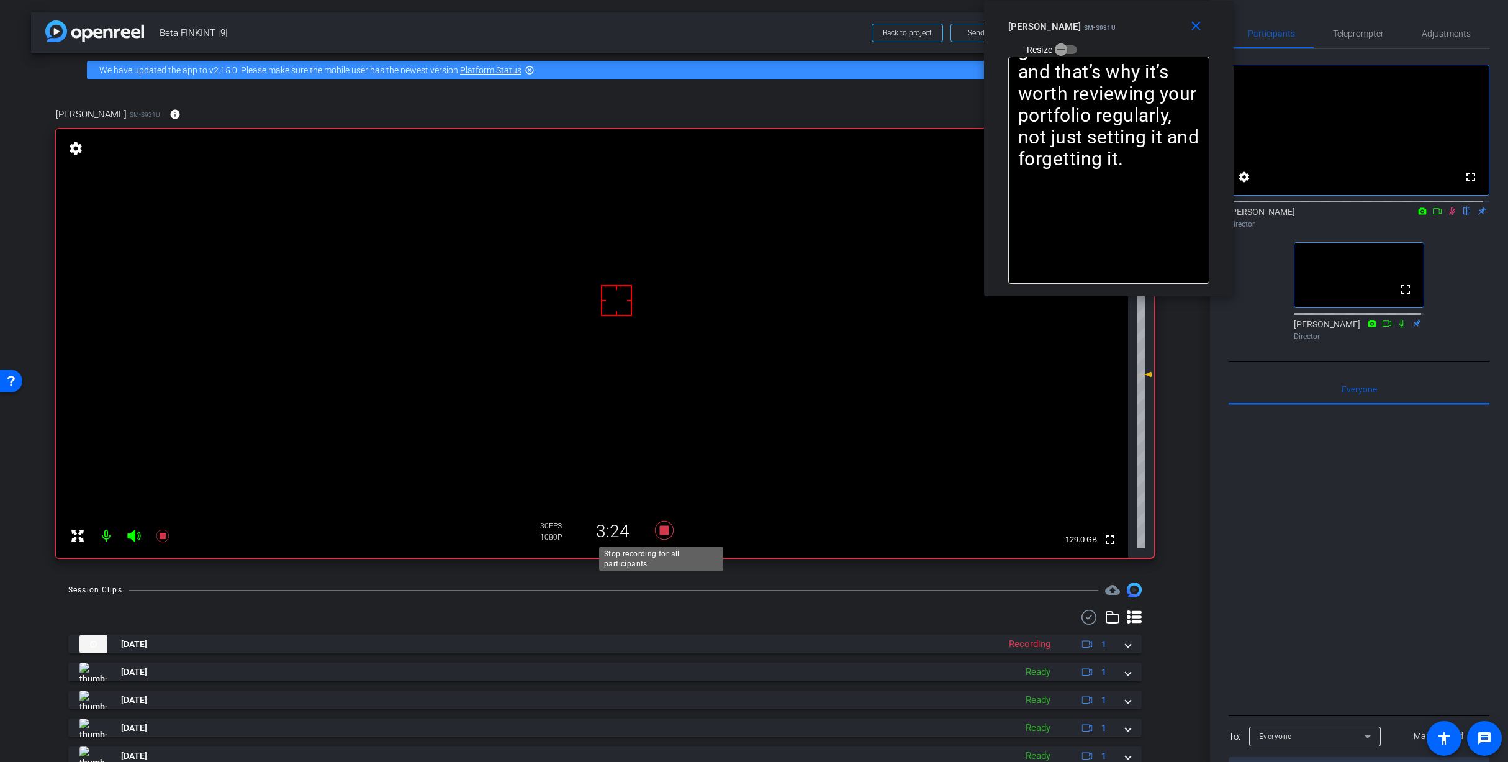
click at [661, 527] on icon at bounding box center [663, 530] width 19 height 19
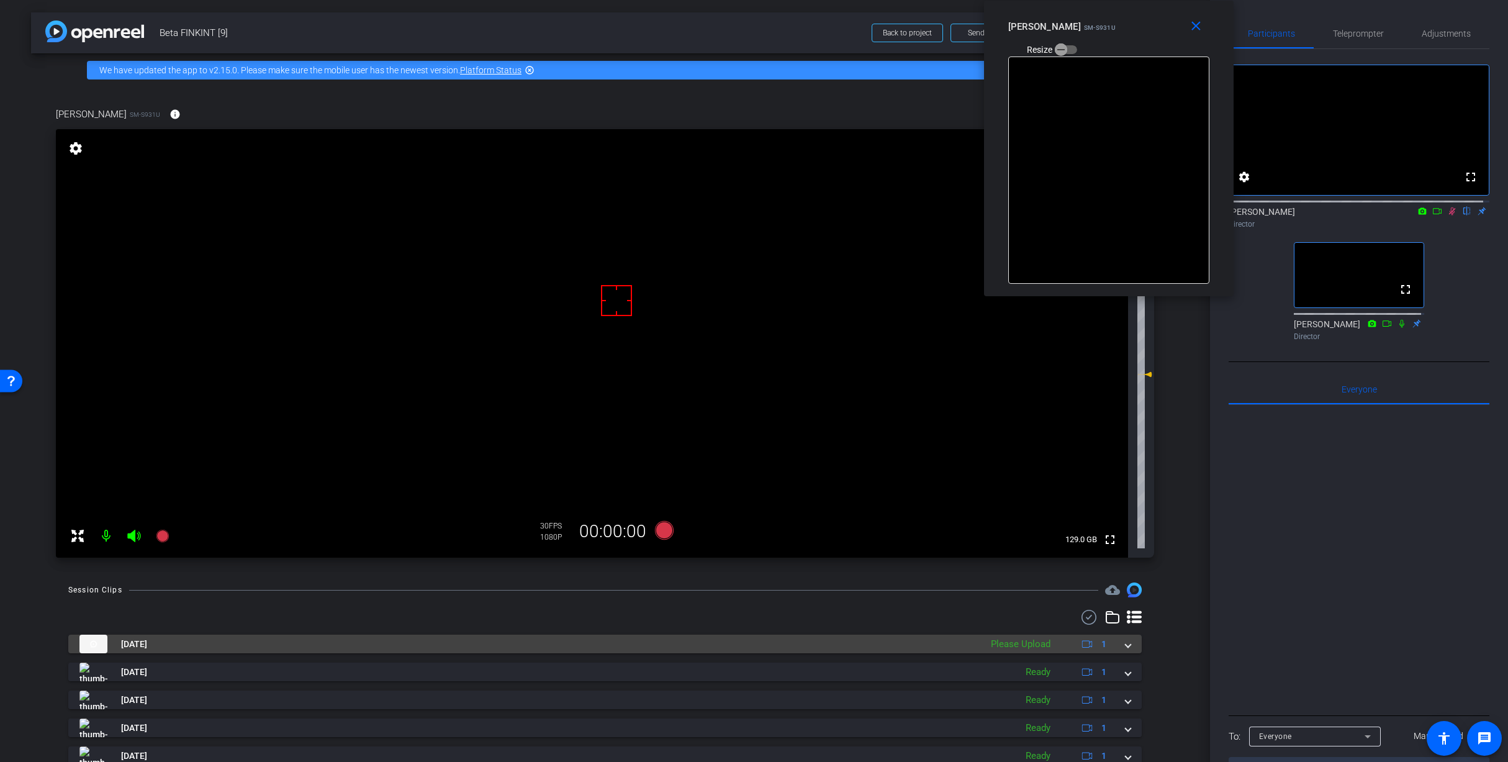
click at [1126, 639] on span at bounding box center [1128, 644] width 5 height 13
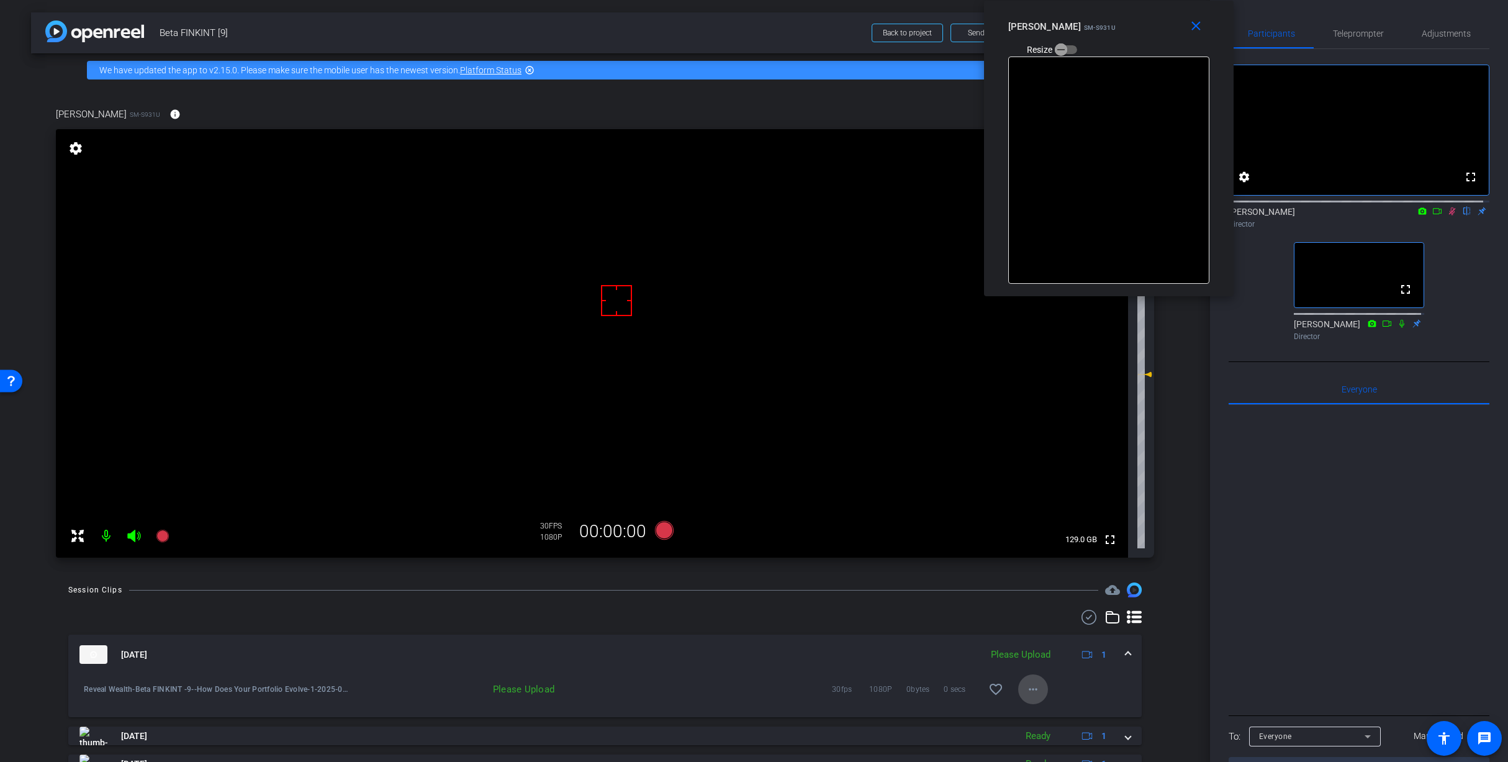
click at [1030, 692] on mat-icon "more_horiz" at bounding box center [1033, 689] width 15 height 15
click at [1049, 720] on span "Upload" at bounding box center [1047, 715] width 50 height 15
click at [1118, 656] on div "Sep 18, 2025 Uploading 3% 1" at bounding box center [602, 654] width 1046 height 19
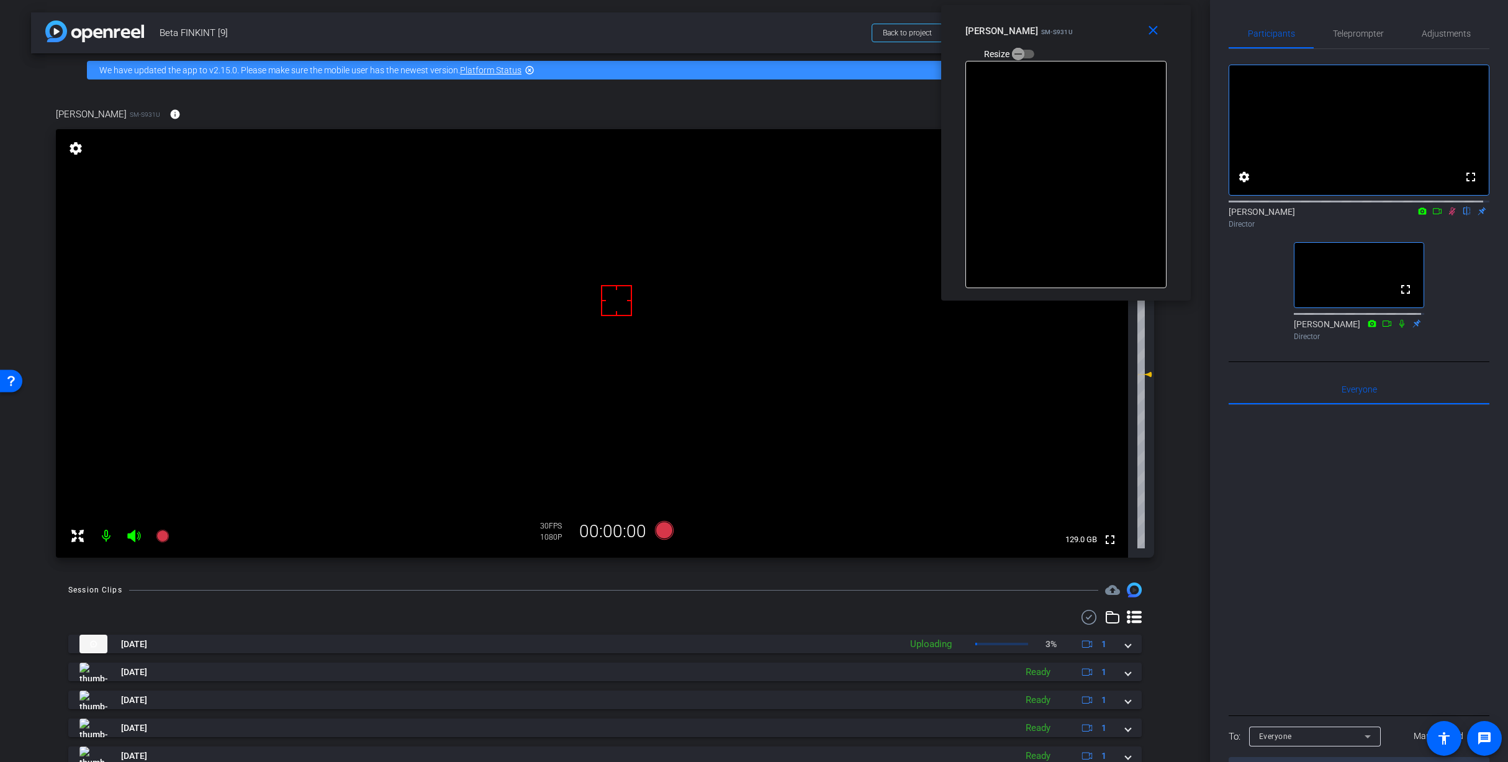
drag, startPoint x: 1140, startPoint y: 48, endPoint x: 1098, endPoint y: 53, distance: 43.1
click at [1098, 53] on div "Rashonner Lillie SM-S931U Resize" at bounding box center [1070, 42] width 210 height 44
click at [1365, 34] on span "Teleprompter" at bounding box center [1358, 33] width 51 height 9
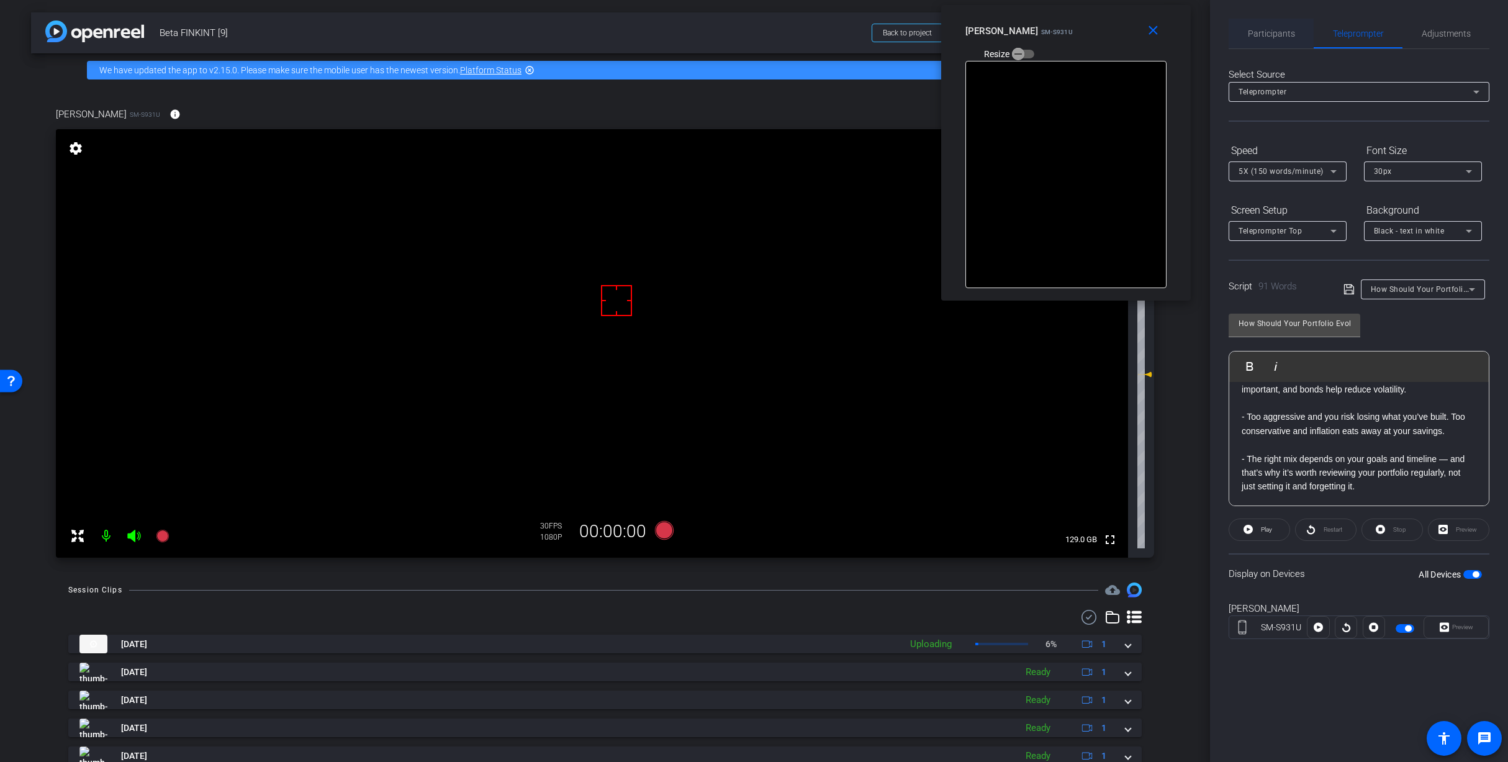
click at [1288, 34] on span "Participants" at bounding box center [1271, 33] width 47 height 9
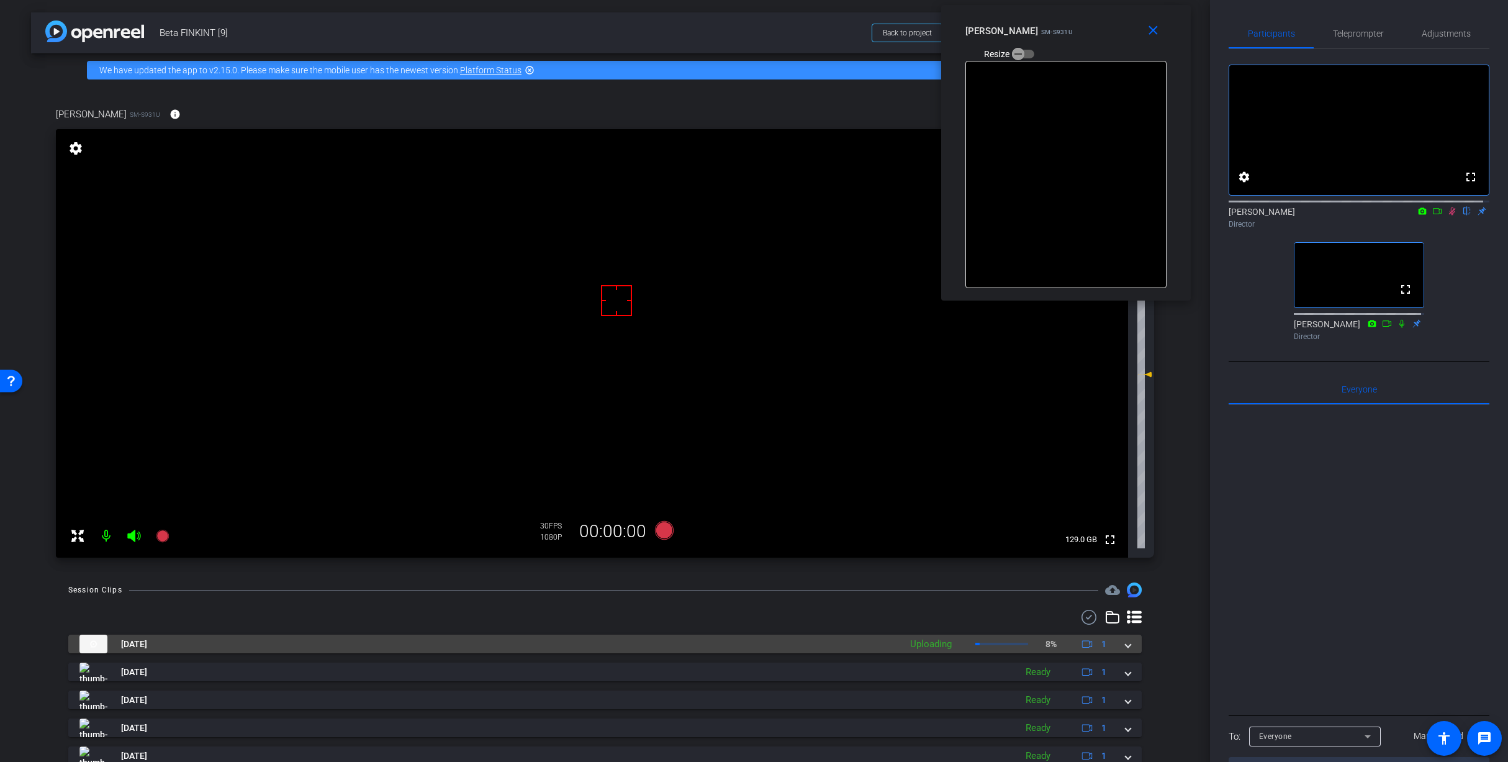
click at [1126, 644] on span at bounding box center [1128, 644] width 5 height 13
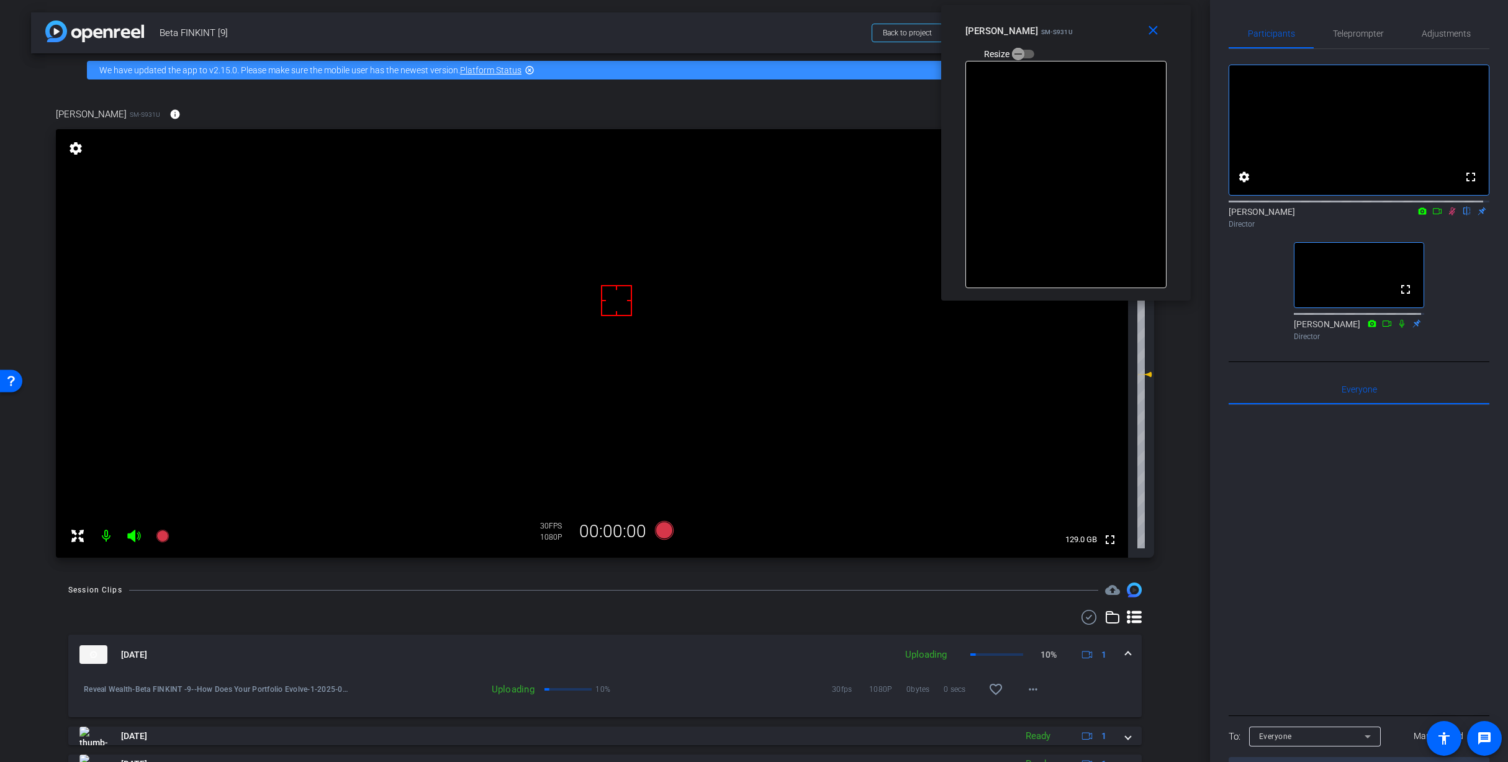
click at [1124, 645] on mat-expansion-panel-header "Sep 18, 2025 Uploading 10% 1" at bounding box center [604, 654] width 1073 height 40
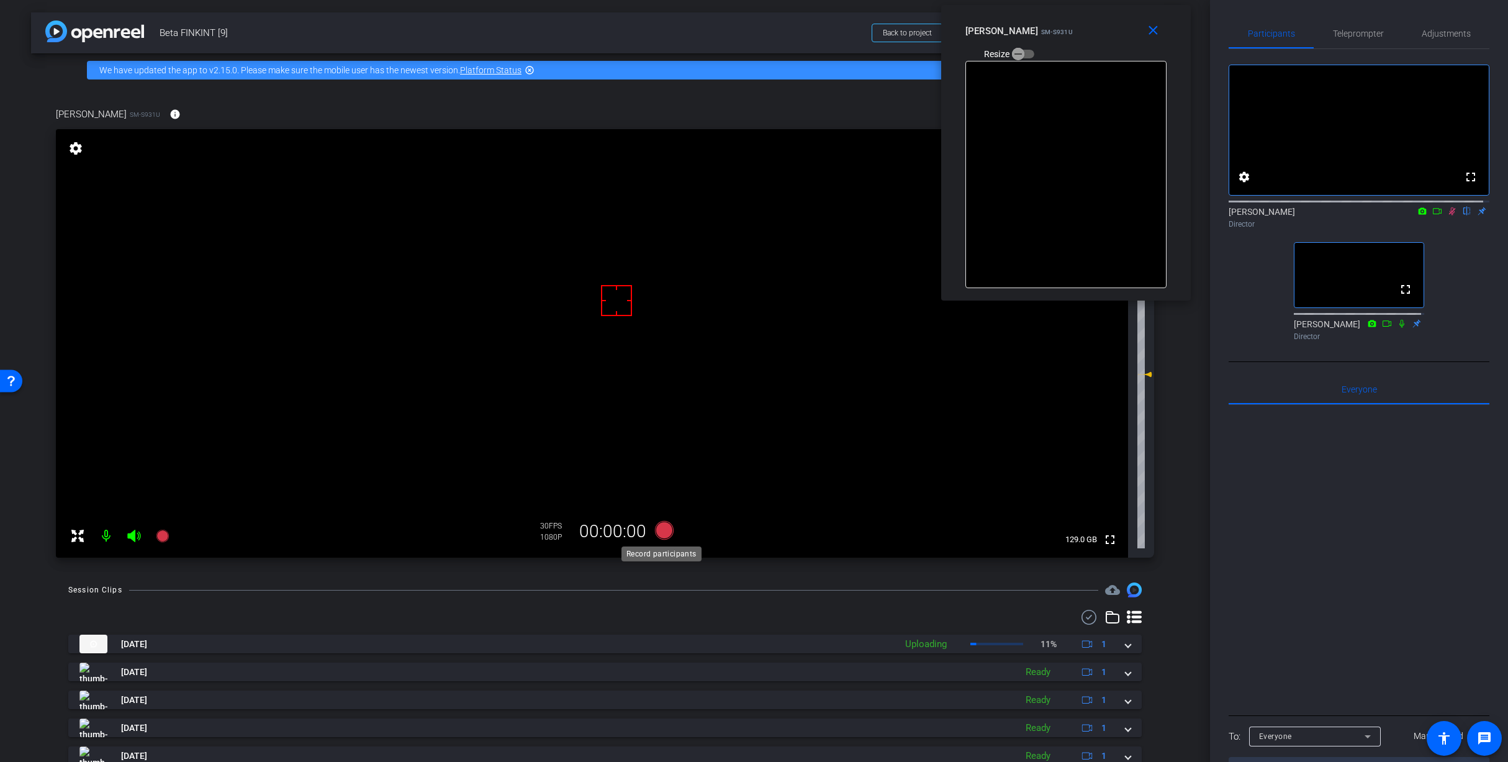
click at [663, 530] on icon at bounding box center [663, 530] width 19 height 19
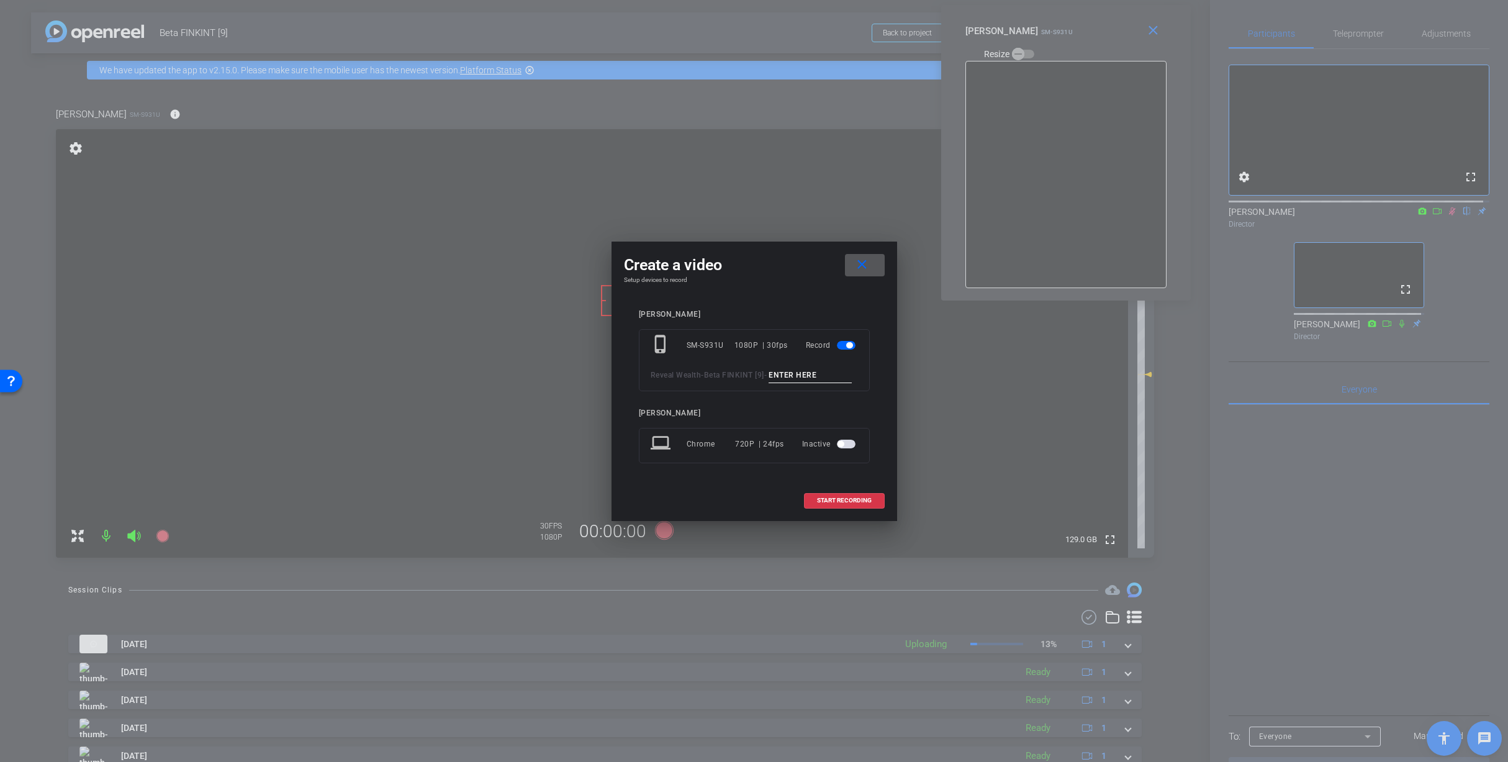
click at [769, 382] on input at bounding box center [810, 376] width 83 height 16
paste input "How Does Your Portfolio Evolve_1"
type input "How Does Your Portfolio Evolve_2"
click at [861, 503] on span "START RECORDING" at bounding box center [844, 500] width 55 height 6
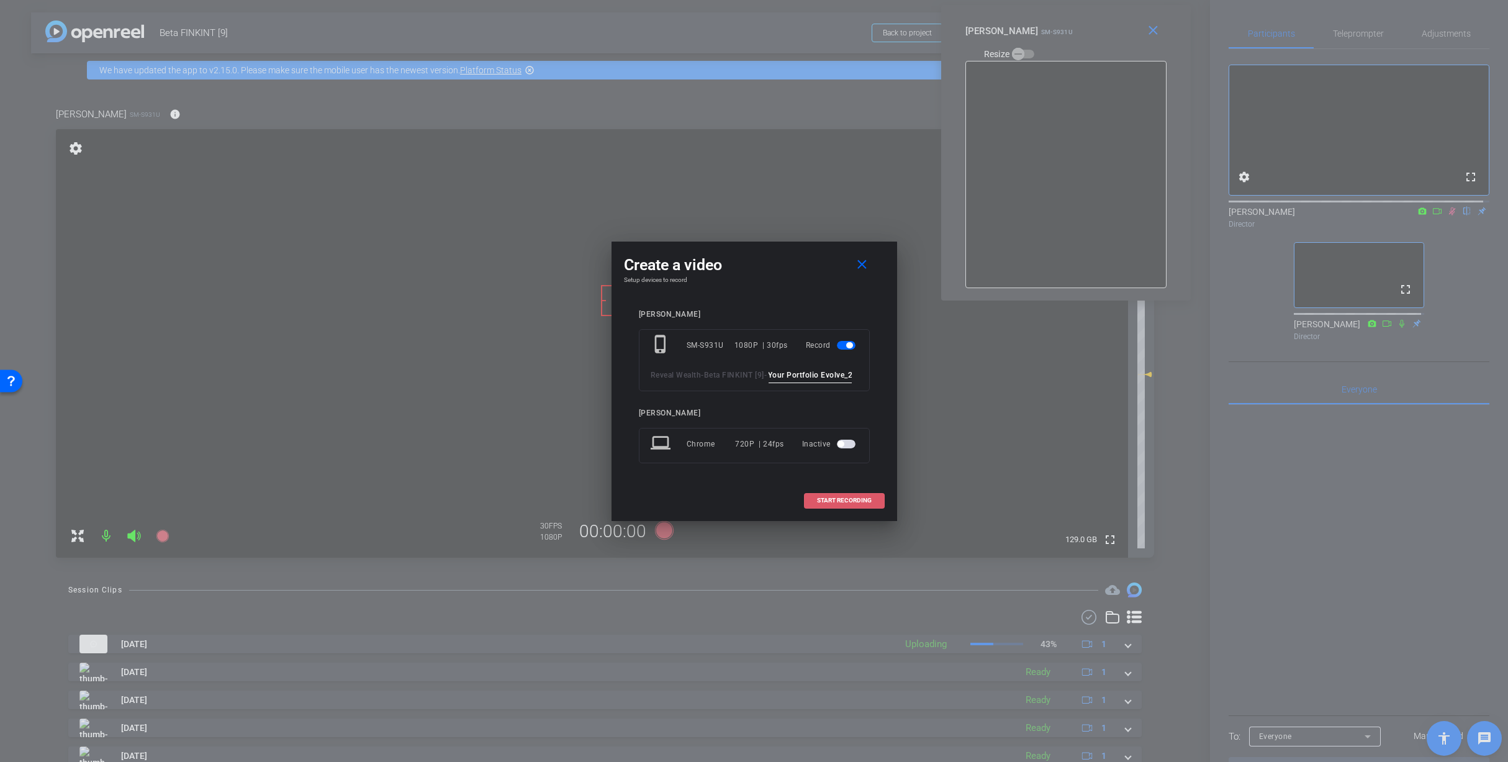
scroll to position [0, 0]
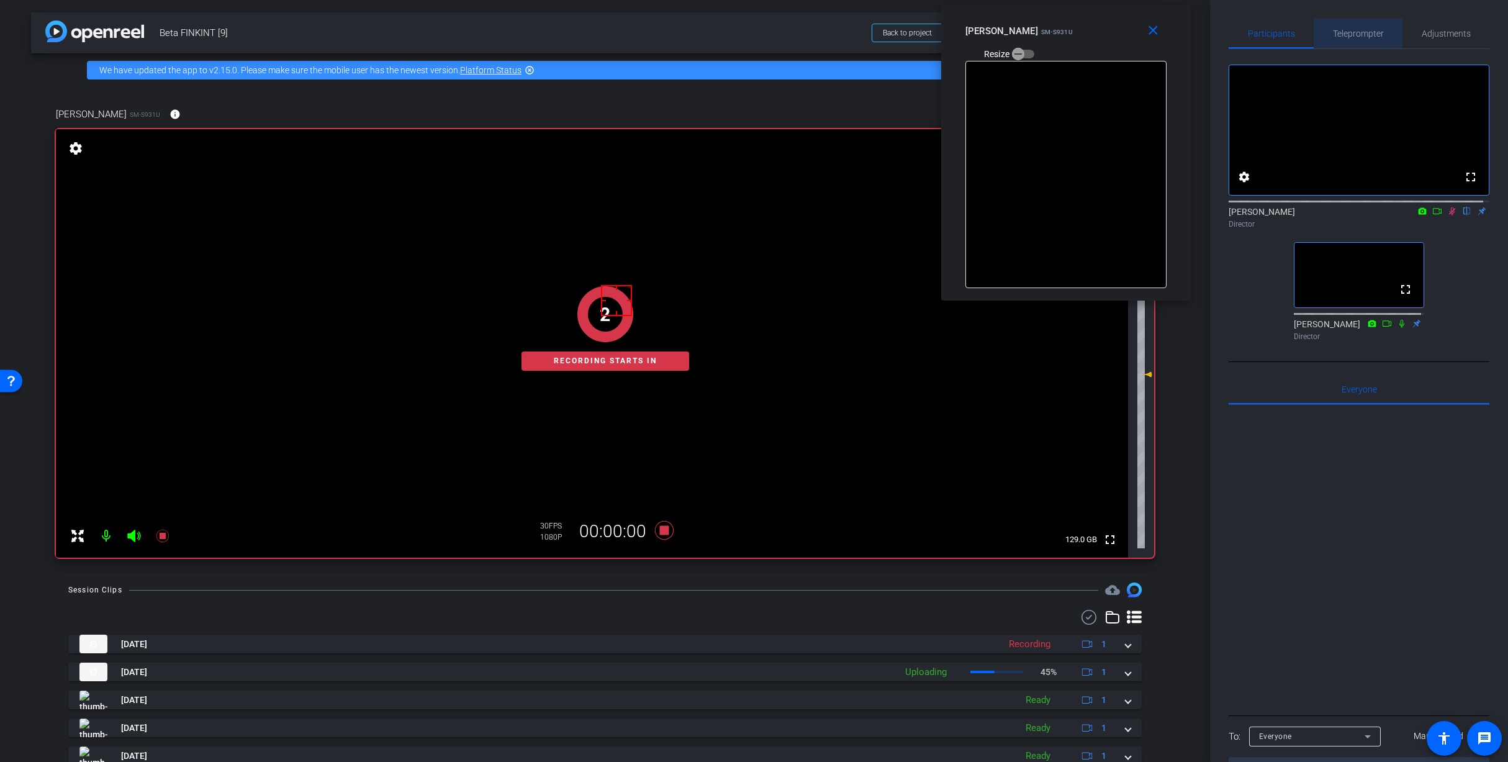
click at [1355, 37] on span "Teleprompter" at bounding box center [1358, 33] width 51 height 9
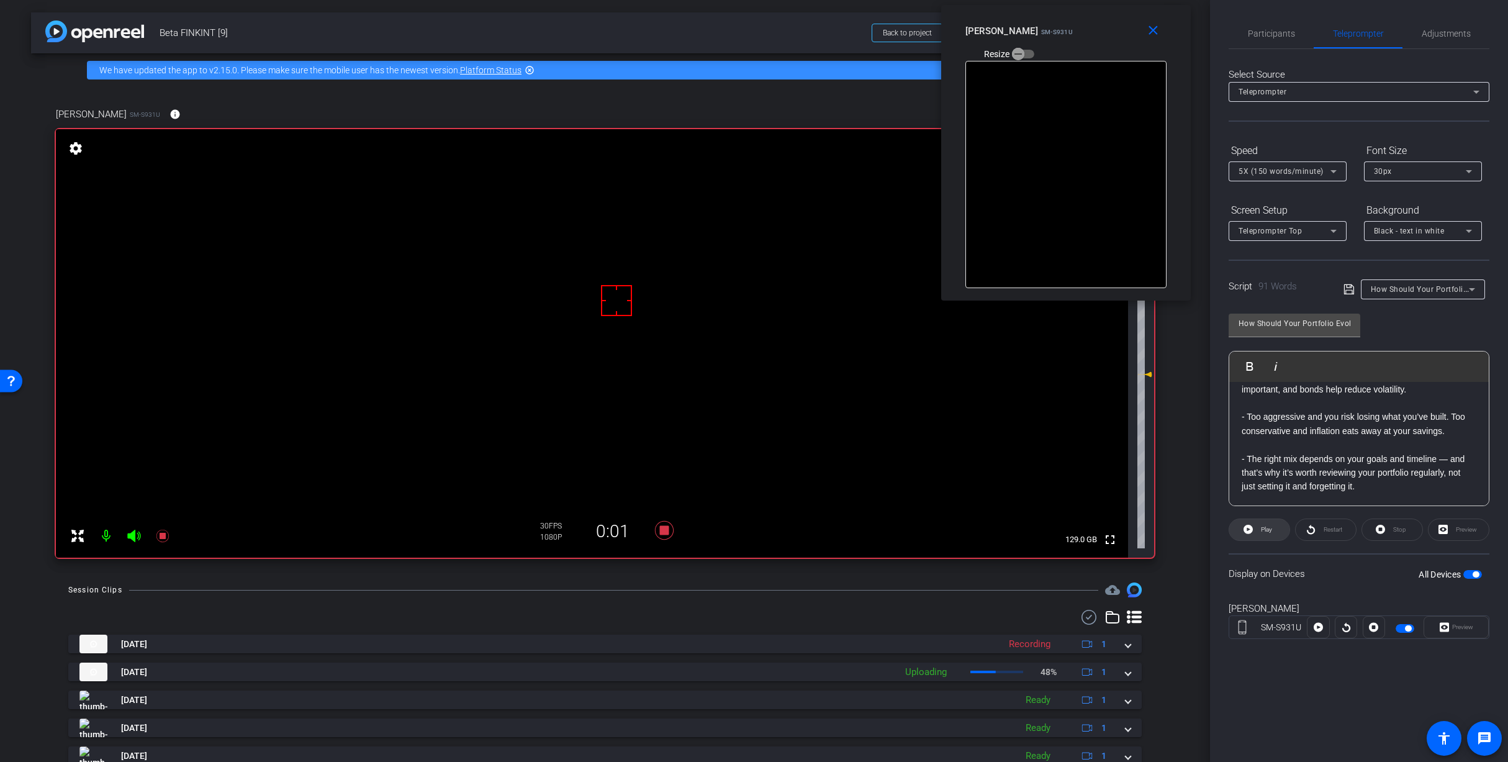
click at [1271, 536] on span "Play" at bounding box center [1265, 529] width 14 height 17
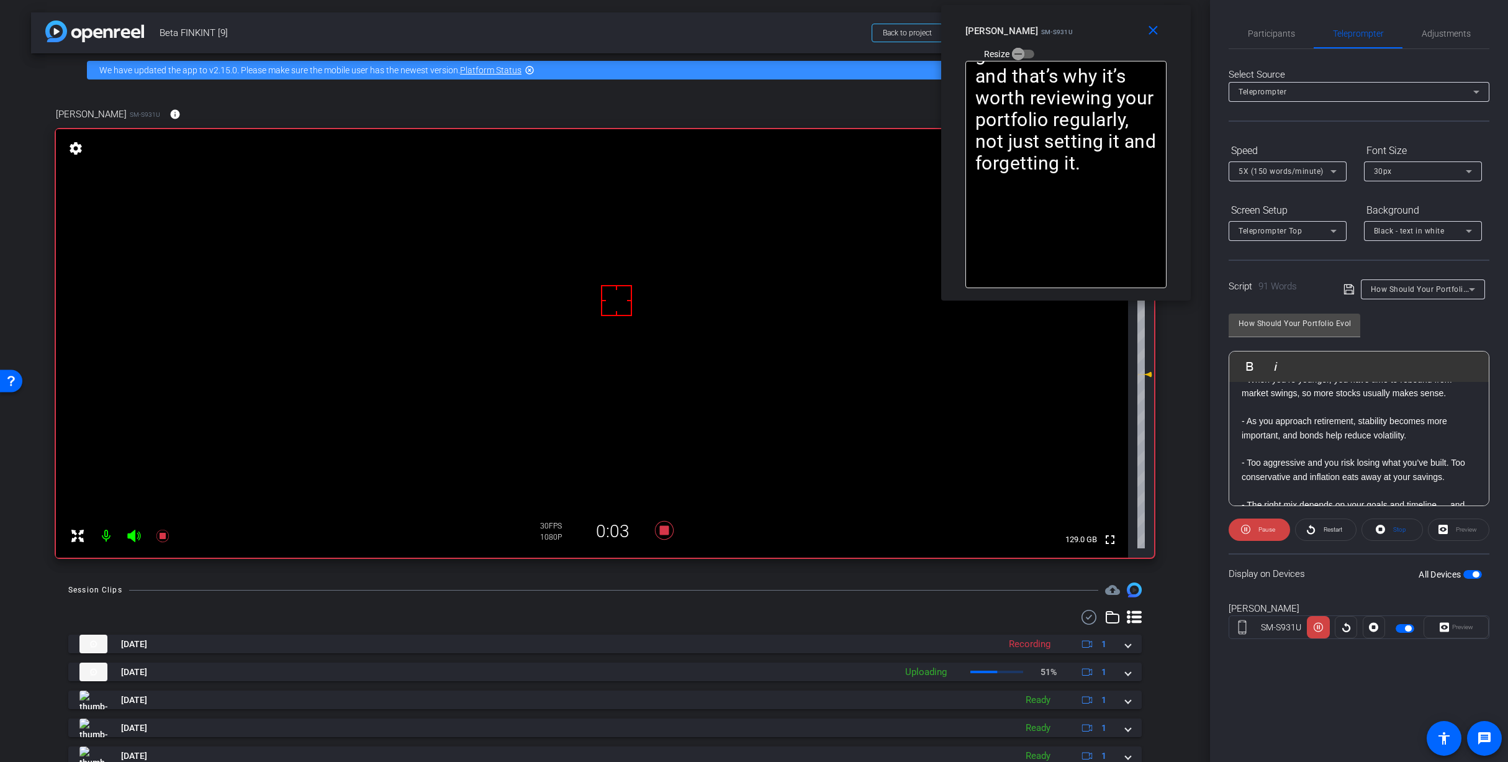
scroll to position [124, 0]
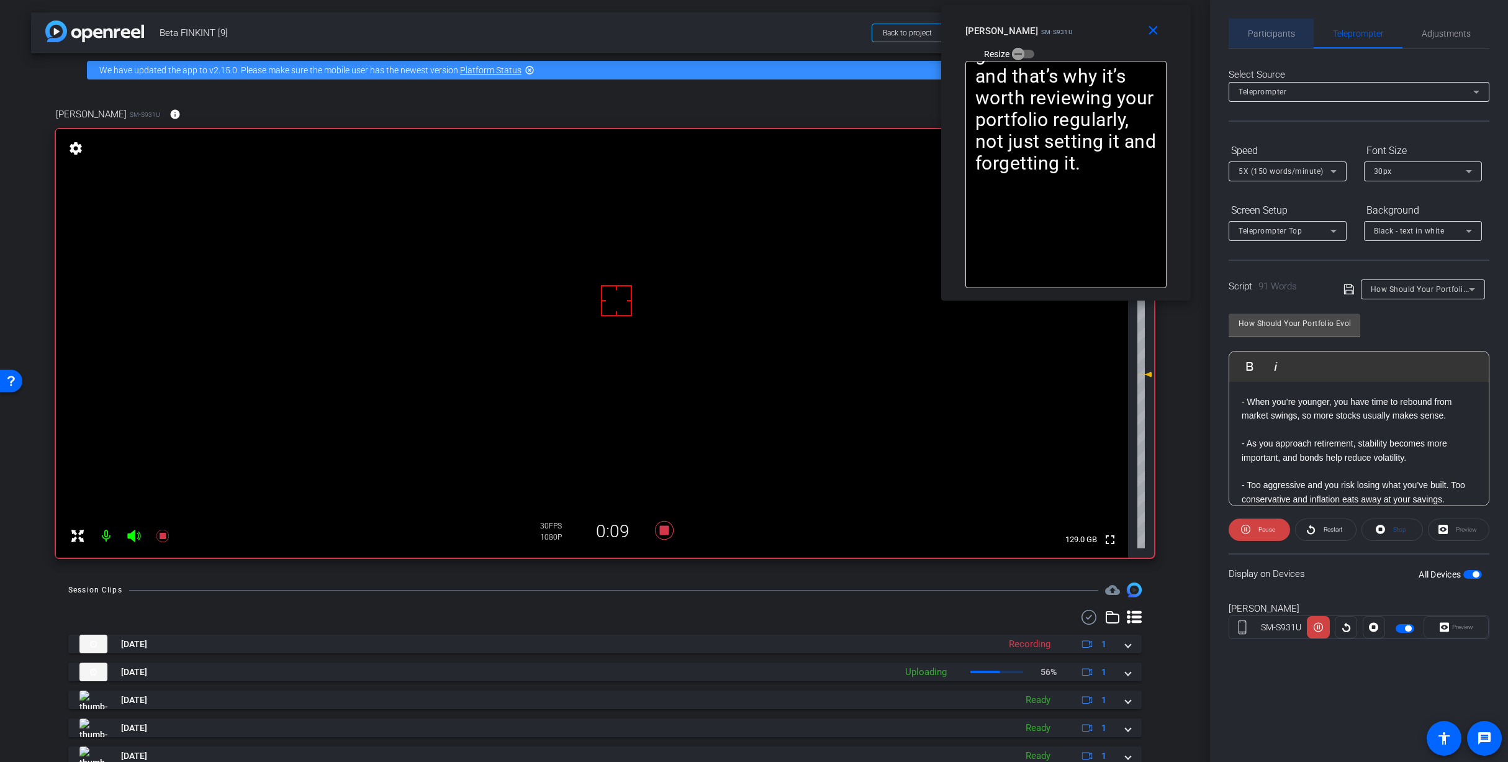
click at [1287, 45] on span "Participants" at bounding box center [1271, 34] width 47 height 30
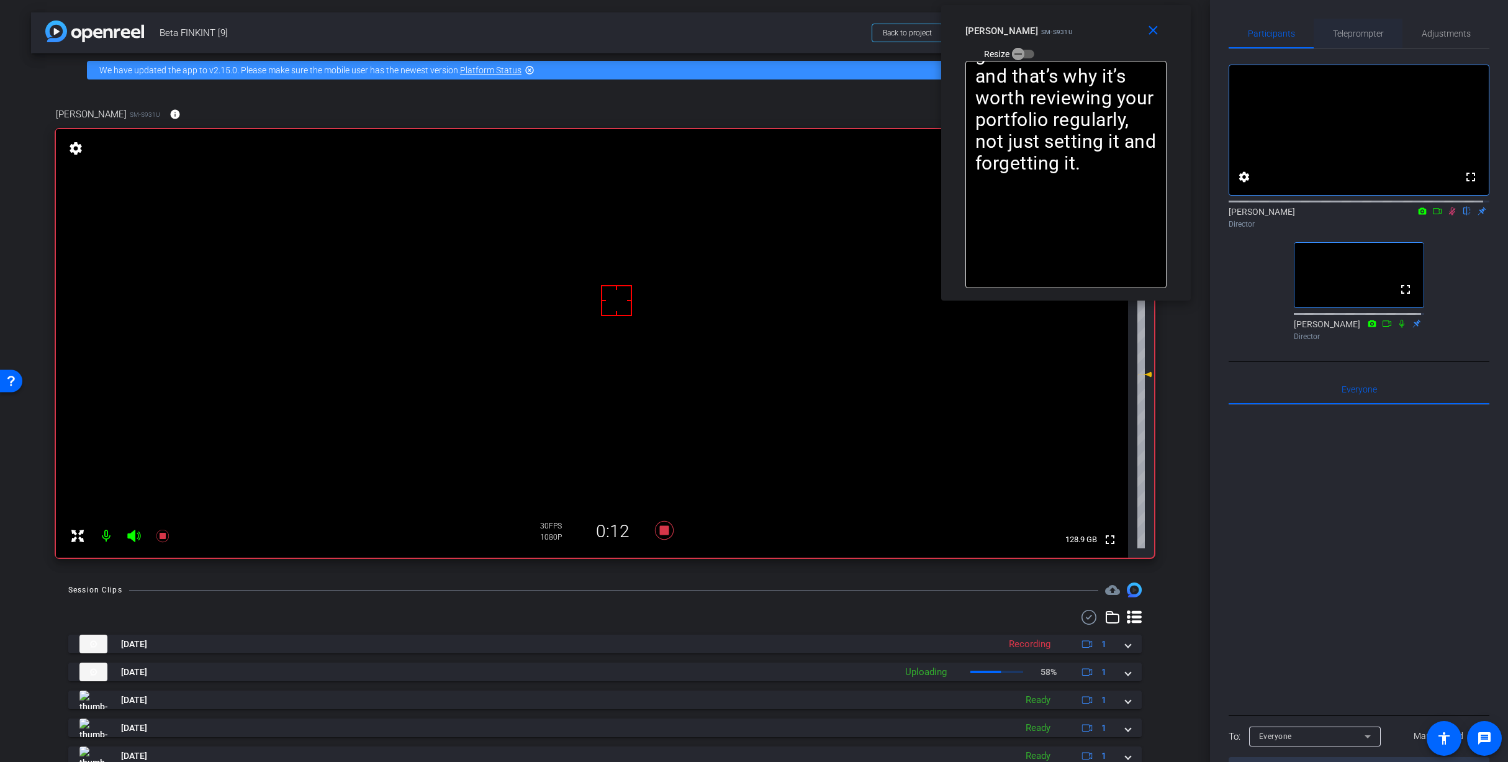
click at [1351, 43] on span "Teleprompter" at bounding box center [1358, 34] width 51 height 30
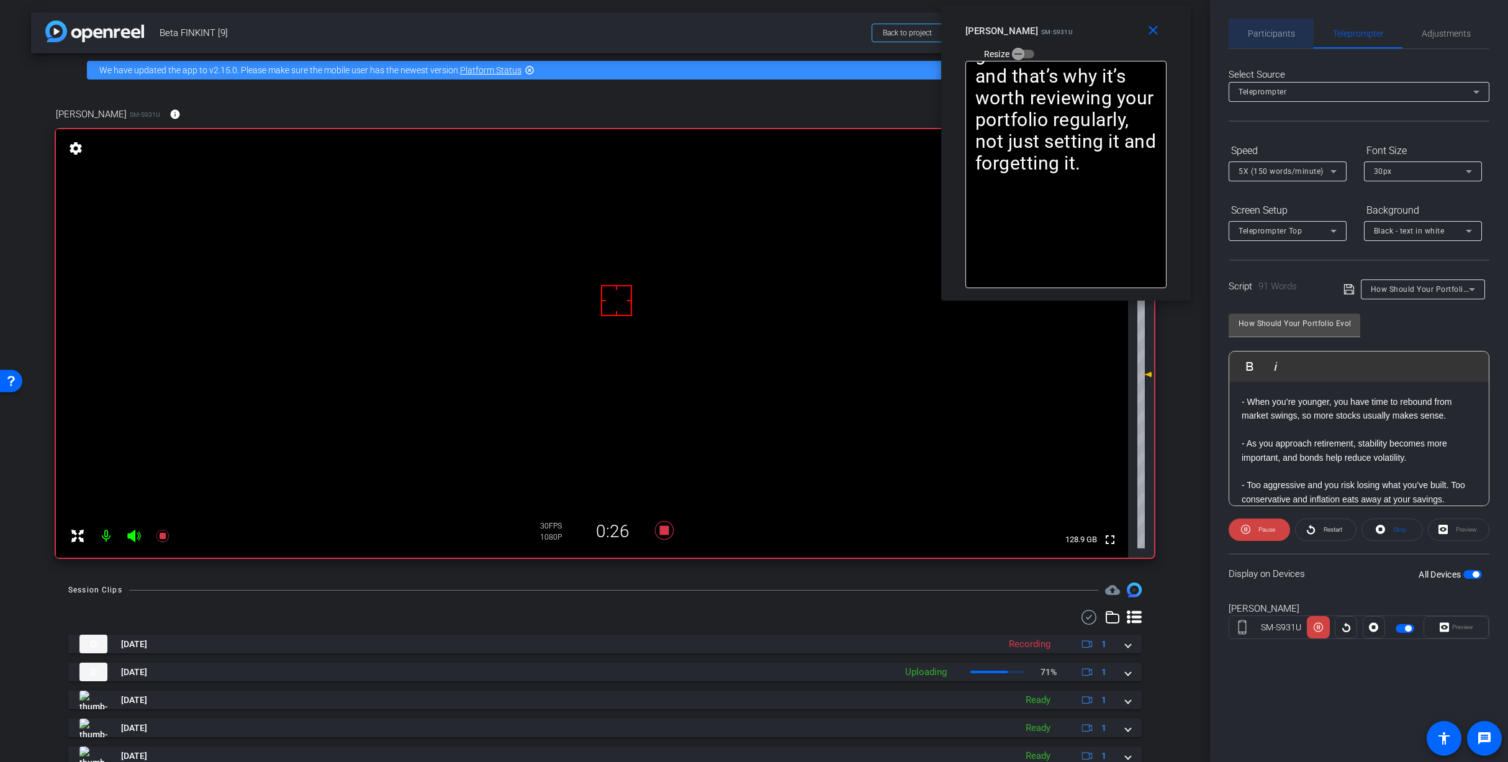
click at [1288, 37] on span "Participants" at bounding box center [1271, 33] width 47 height 9
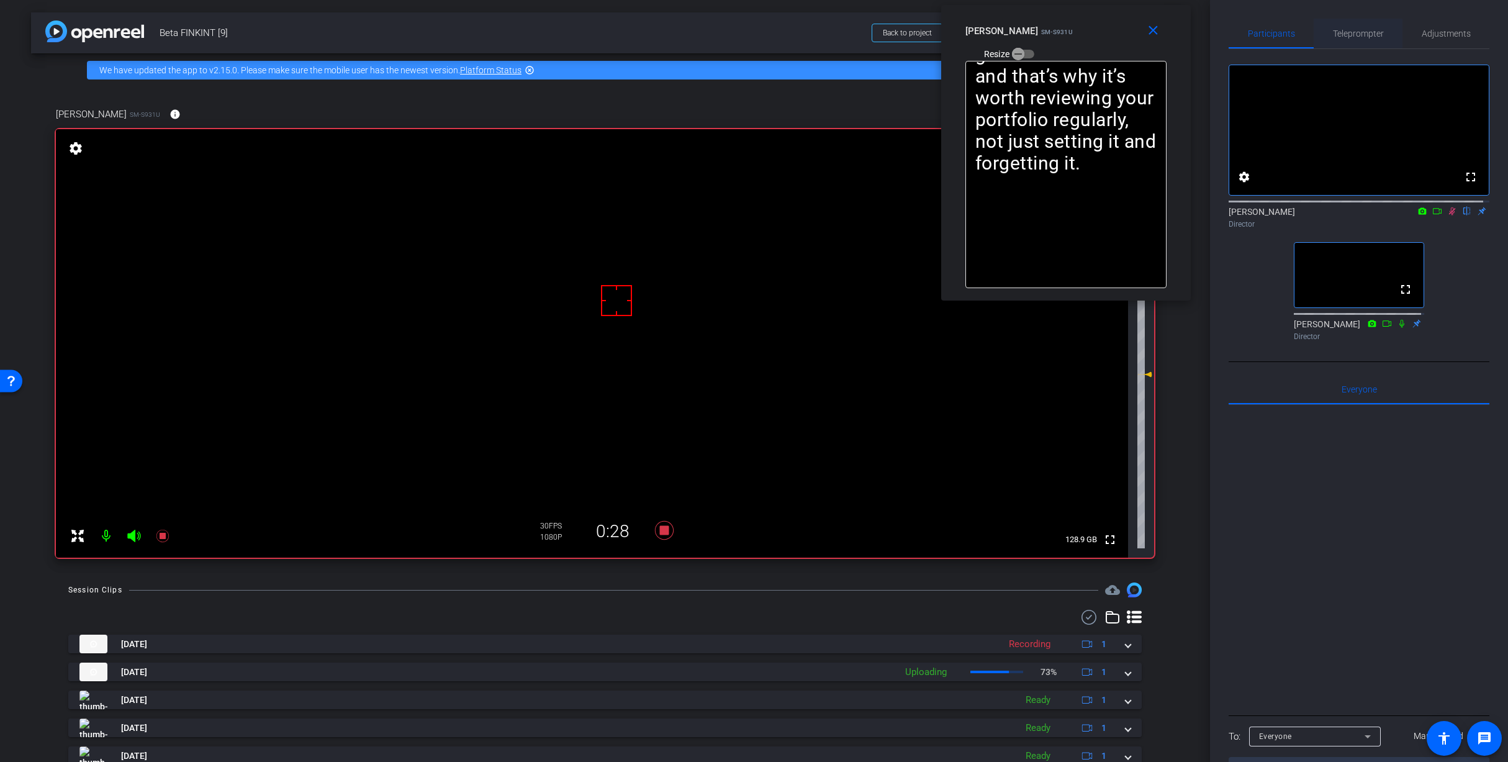
click at [1346, 33] on span "Teleprompter" at bounding box center [1358, 33] width 51 height 9
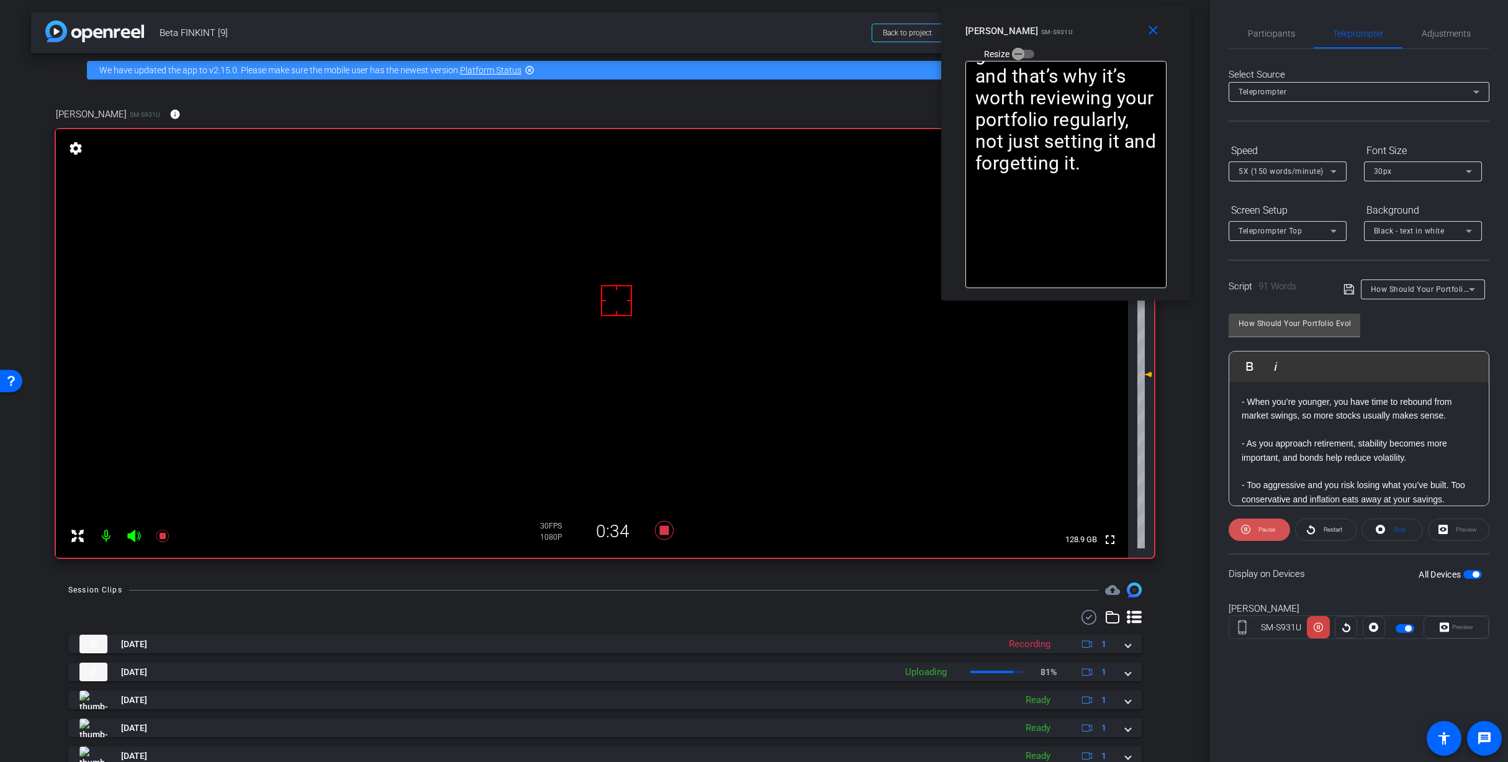
click at [1263, 530] on span "Pause" at bounding box center [1266, 529] width 17 height 7
click at [1263, 530] on span "Play" at bounding box center [1266, 529] width 11 height 7
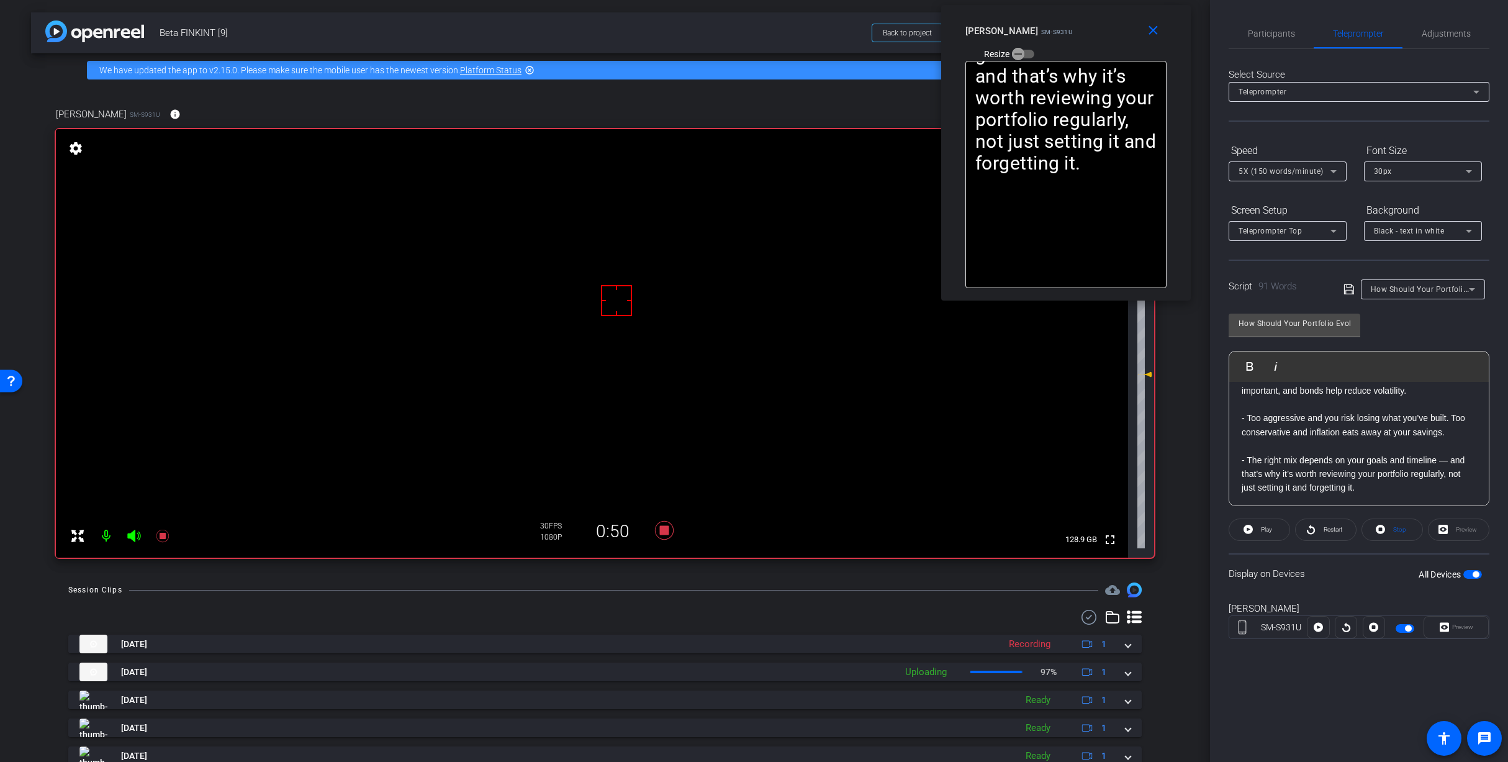
scroll to position [192, 0]
click at [1280, 24] on span "Participants" at bounding box center [1271, 34] width 47 height 30
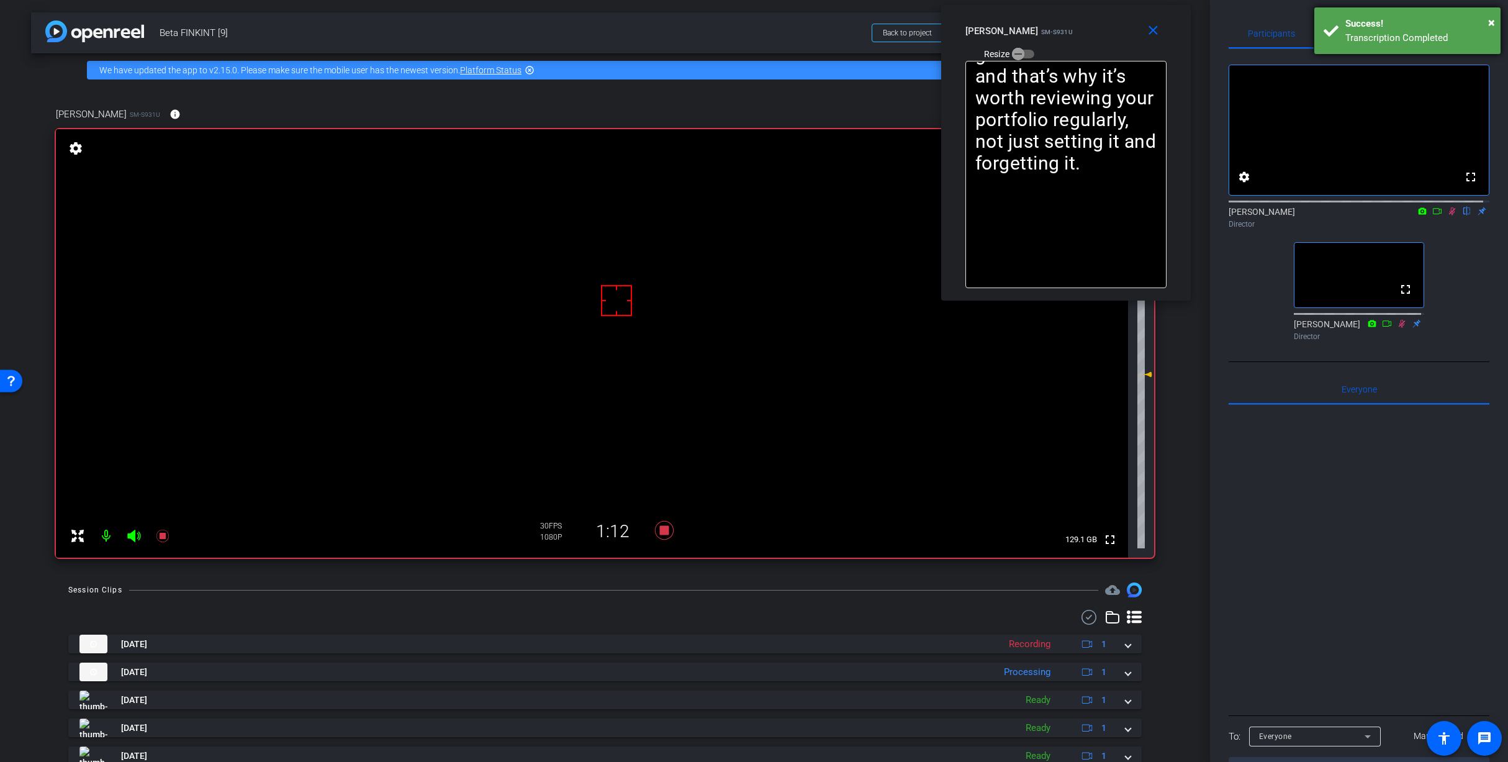
click at [1479, 22] on div "Success!" at bounding box center [1418, 24] width 146 height 14
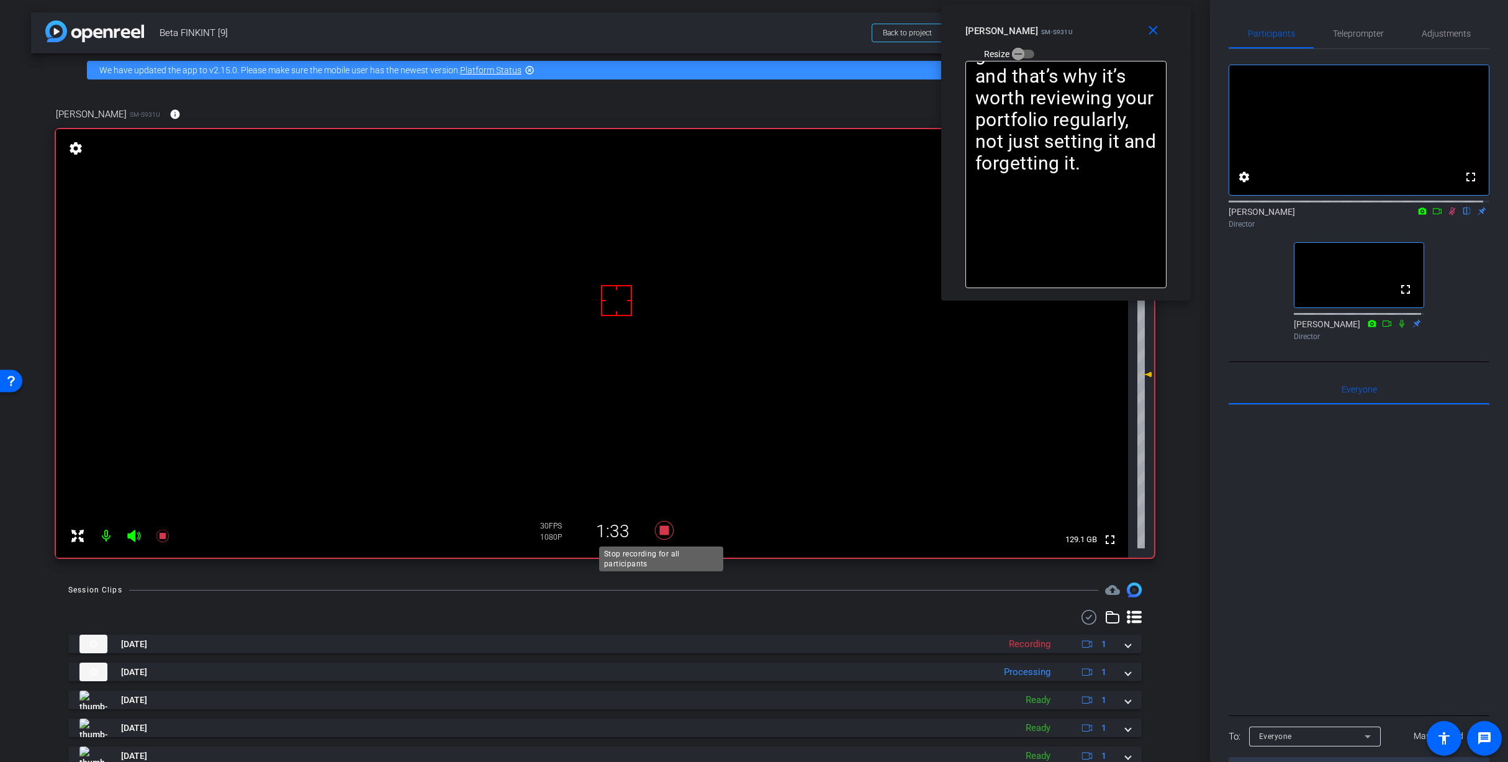
click at [659, 530] on icon at bounding box center [663, 530] width 19 height 19
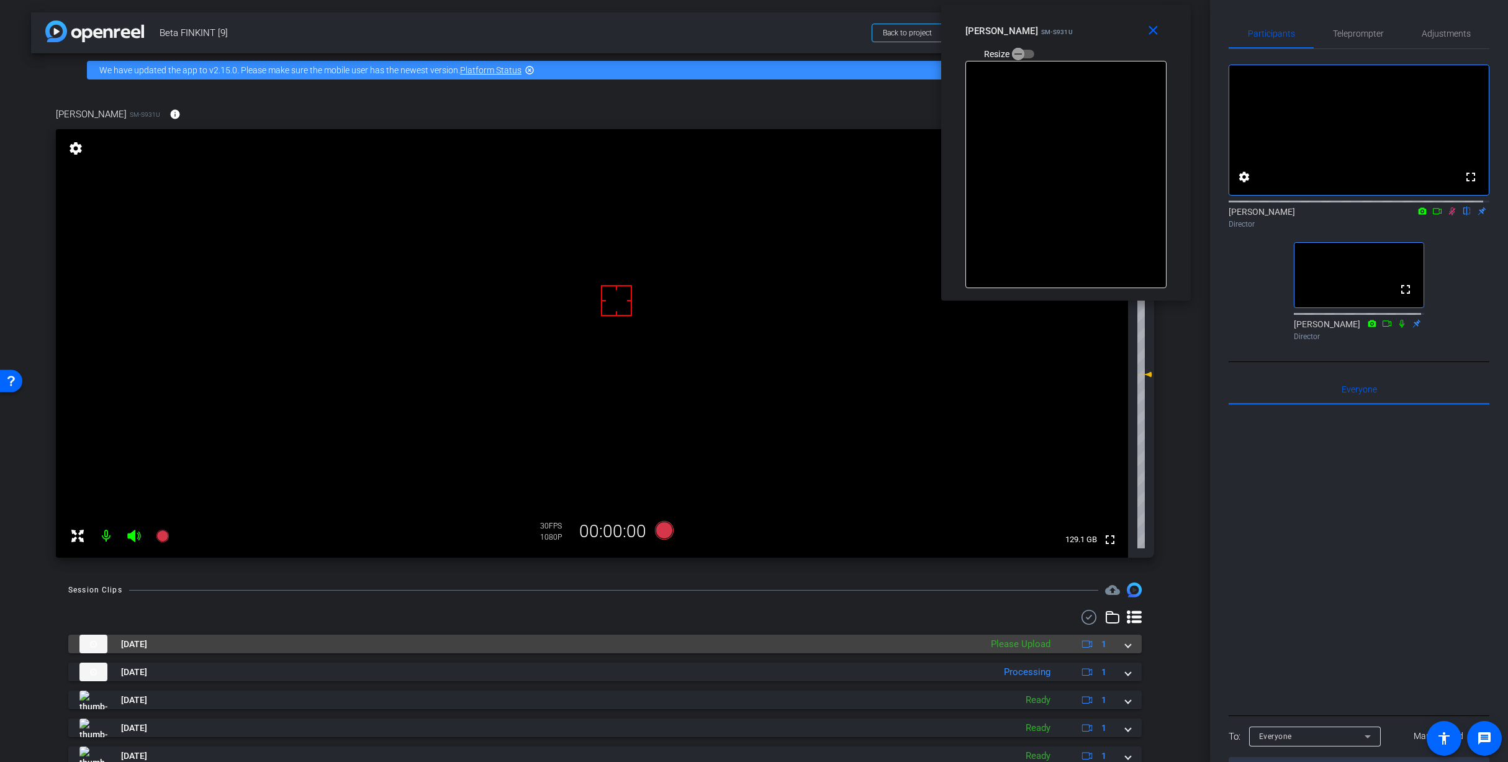
click at [1126, 645] on span at bounding box center [1128, 644] width 5 height 13
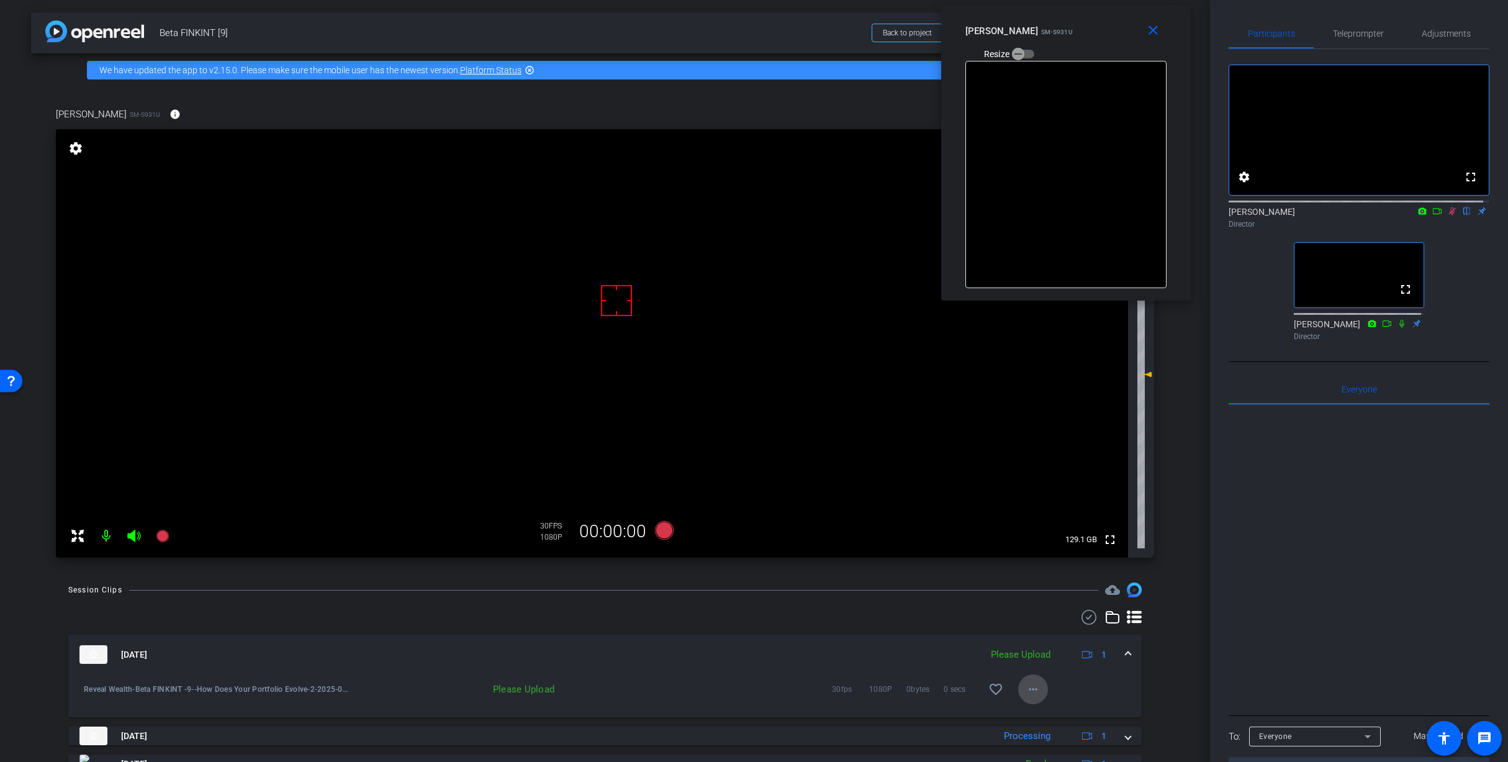
click at [1026, 692] on mat-icon "more_horiz" at bounding box center [1033, 689] width 15 height 15
click at [1045, 723] on span "Archive clip" at bounding box center [1047, 730] width 50 height 15
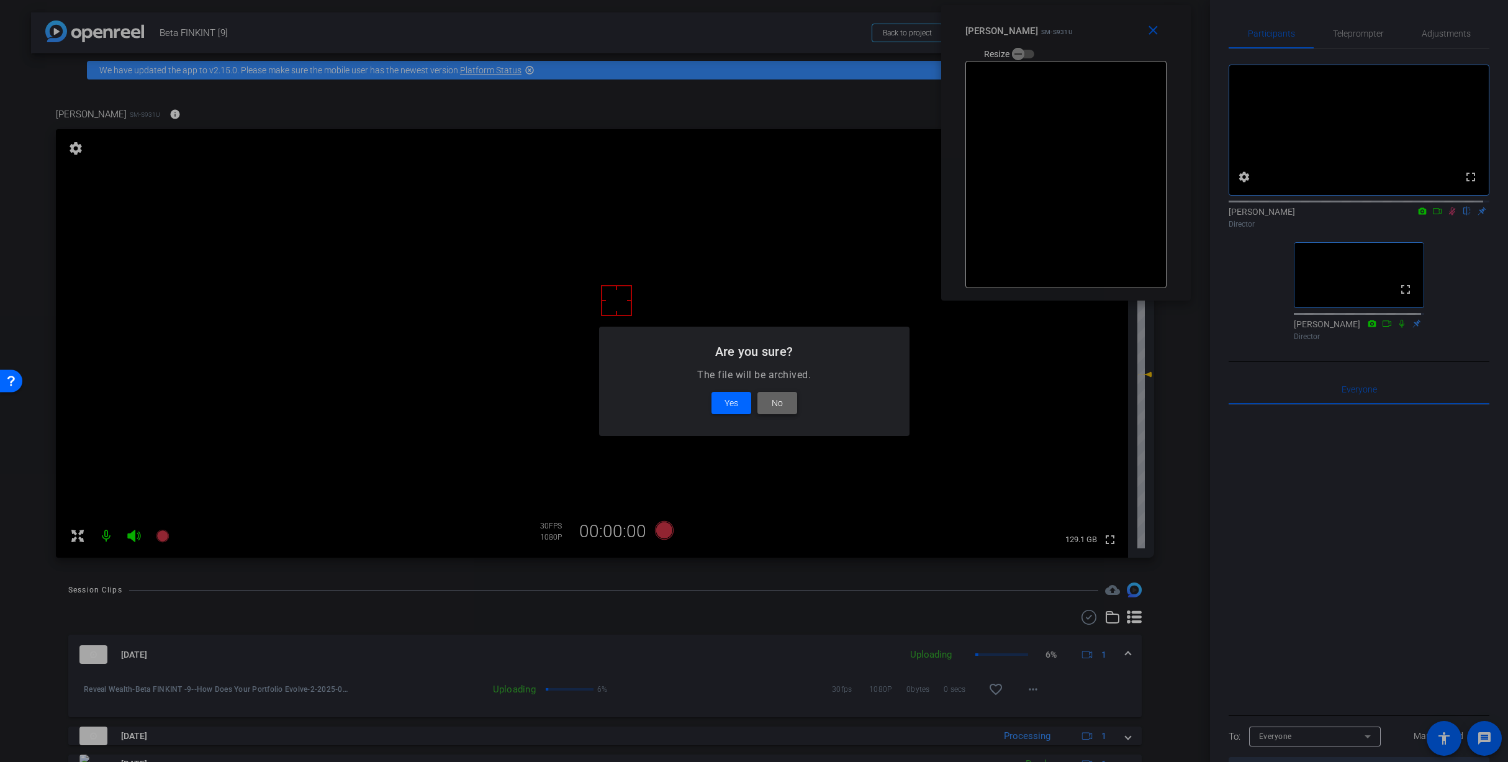
drag, startPoint x: 766, startPoint y: 406, endPoint x: 781, endPoint y: 408, distance: 15.1
click at [768, 407] on span at bounding box center [777, 403] width 40 height 30
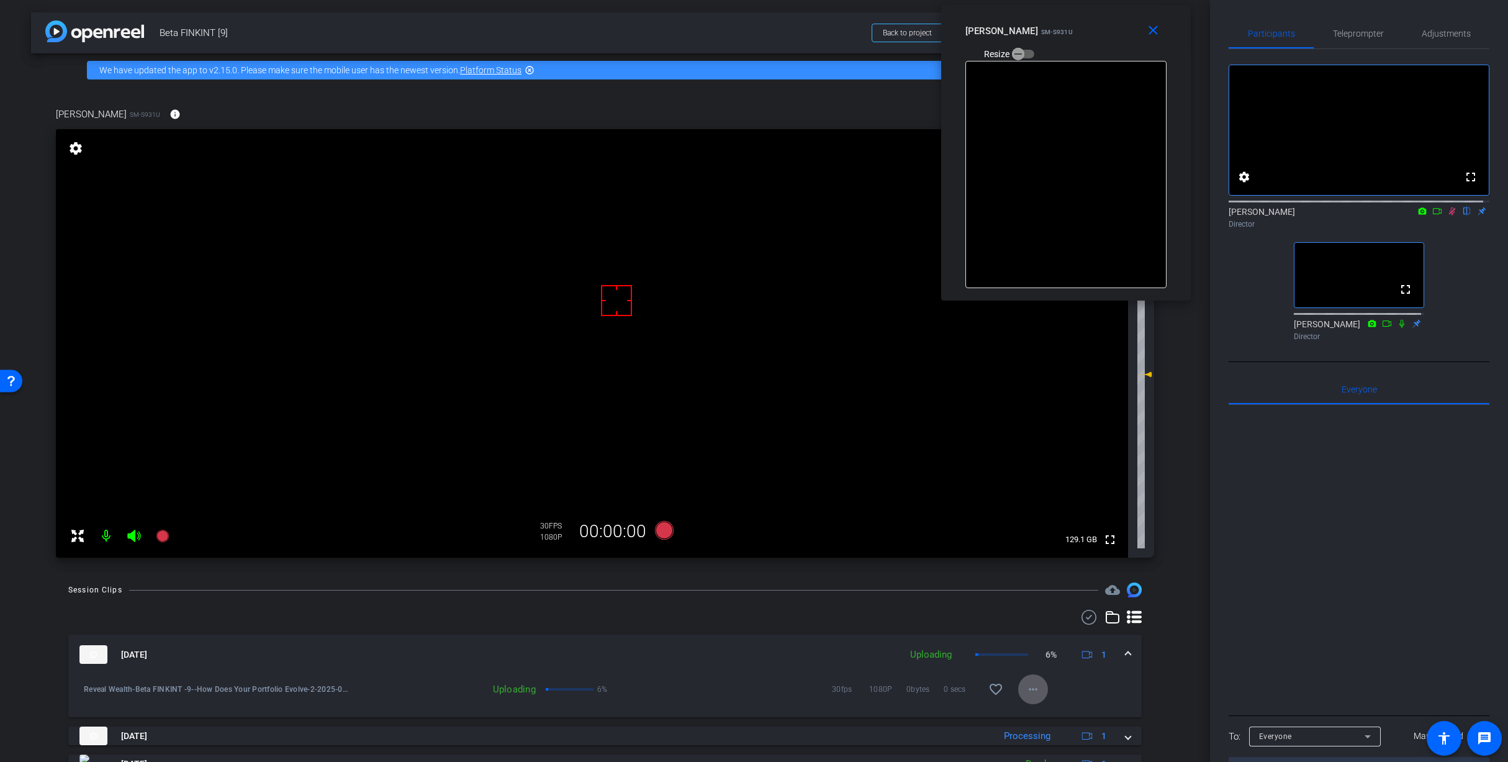
click at [1447, 215] on icon at bounding box center [1452, 211] width 10 height 9
click at [1150, 22] on span at bounding box center [1156, 31] width 40 height 30
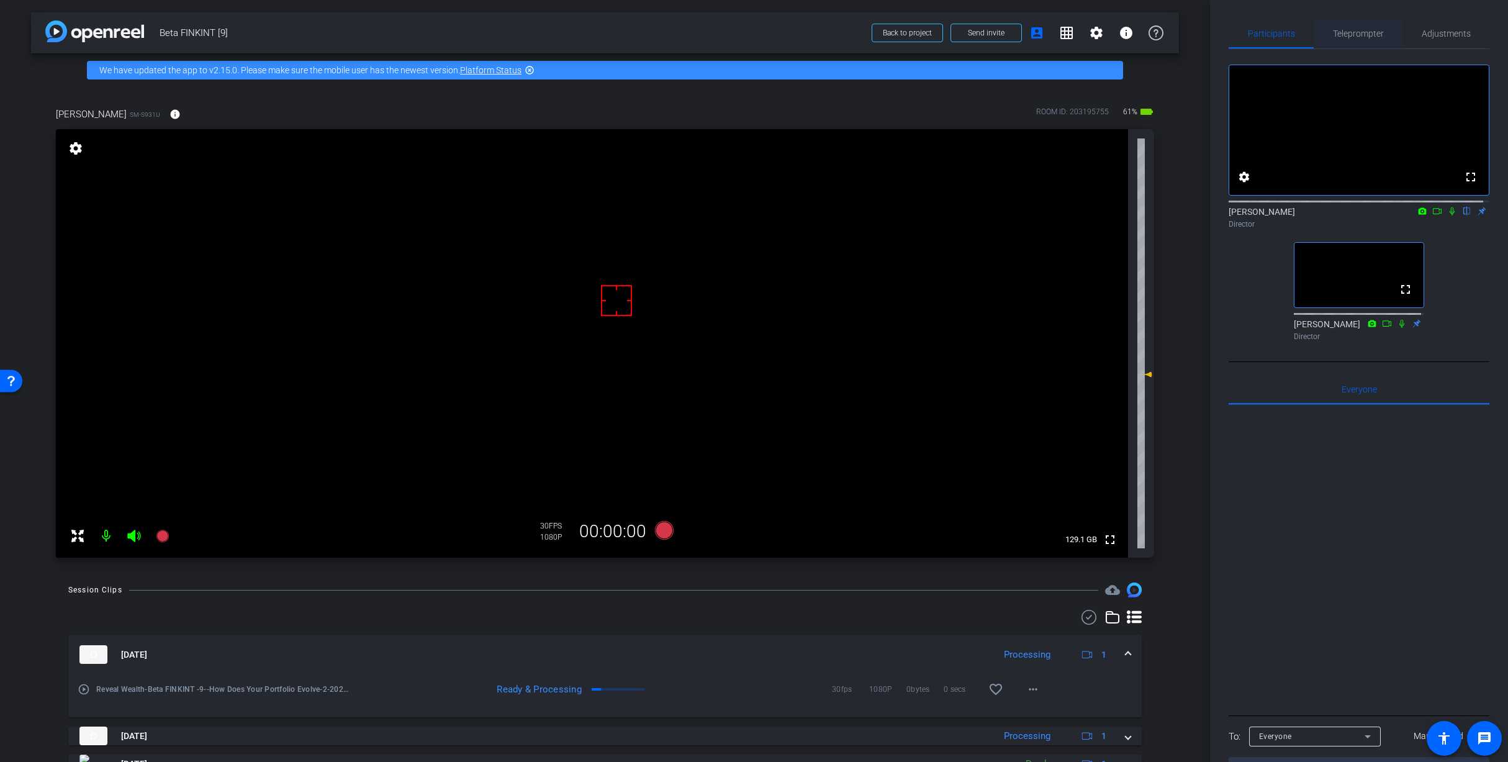
click at [1366, 32] on span "Teleprompter" at bounding box center [1358, 33] width 51 height 9
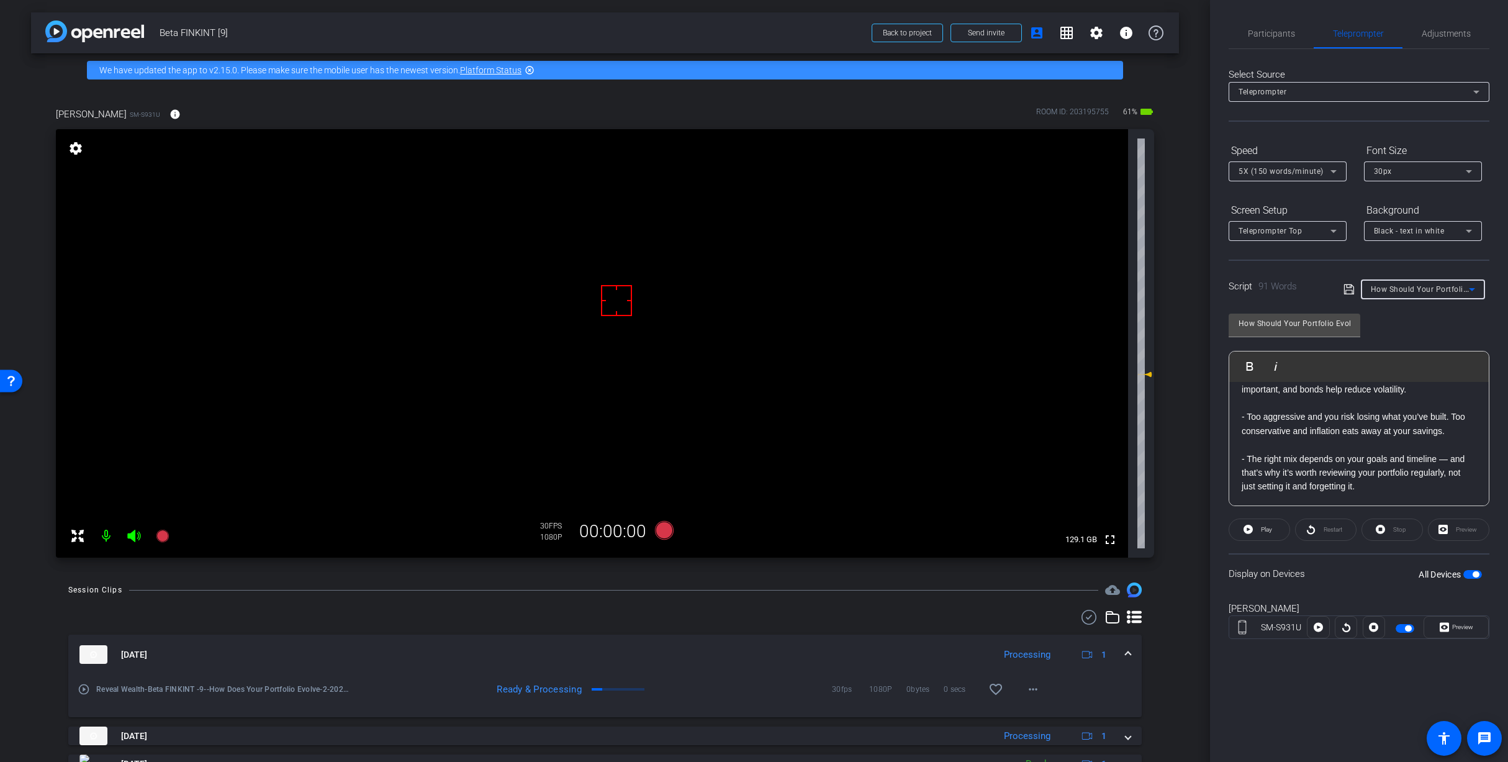
click at [1412, 292] on span "How Should Your Portfolio Evolve as You Age?" at bounding box center [1456, 289] width 170 height 10
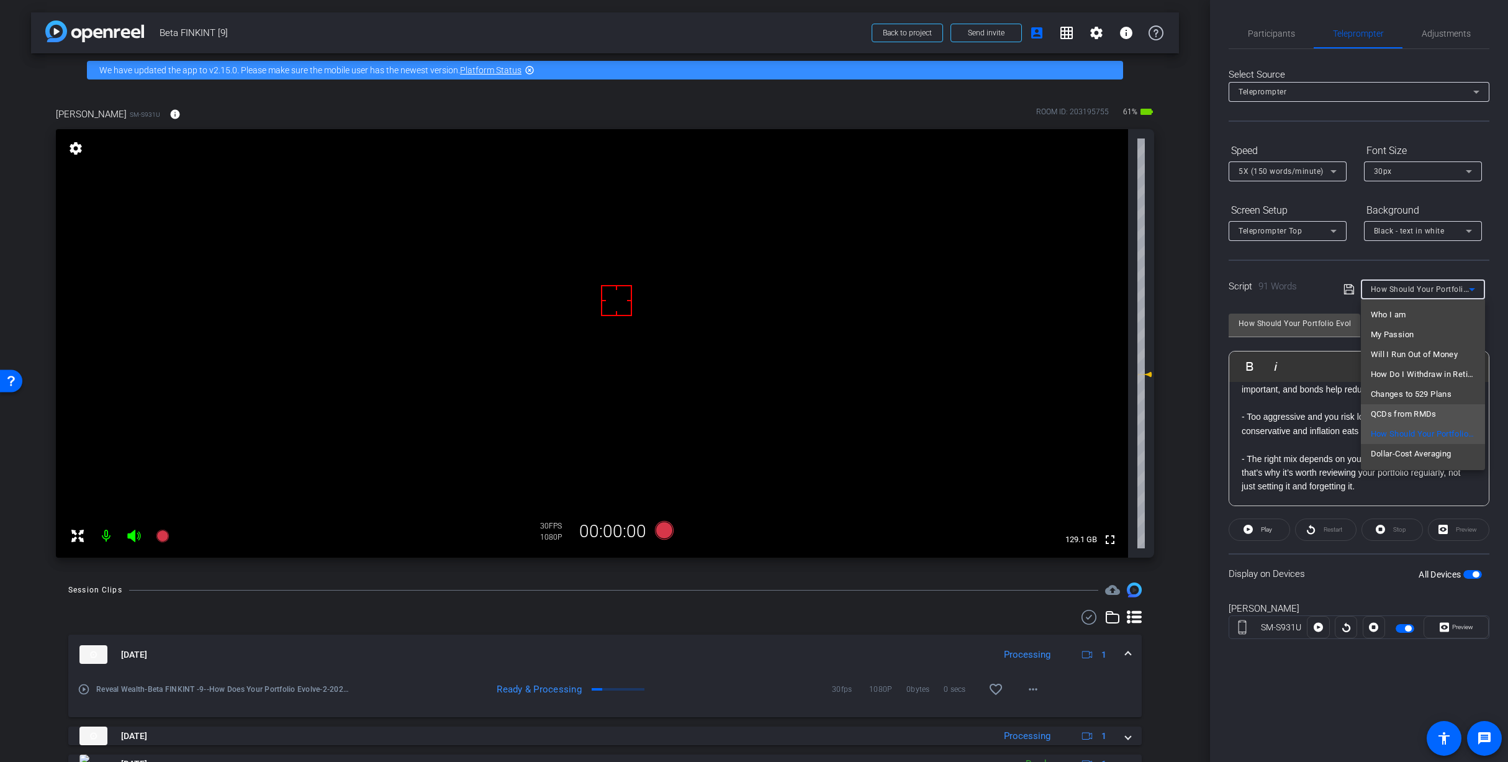
scroll to position [38, 0]
click at [1436, 426] on mat-option "Dollar-Cost Averaging" at bounding box center [1423, 435] width 124 height 20
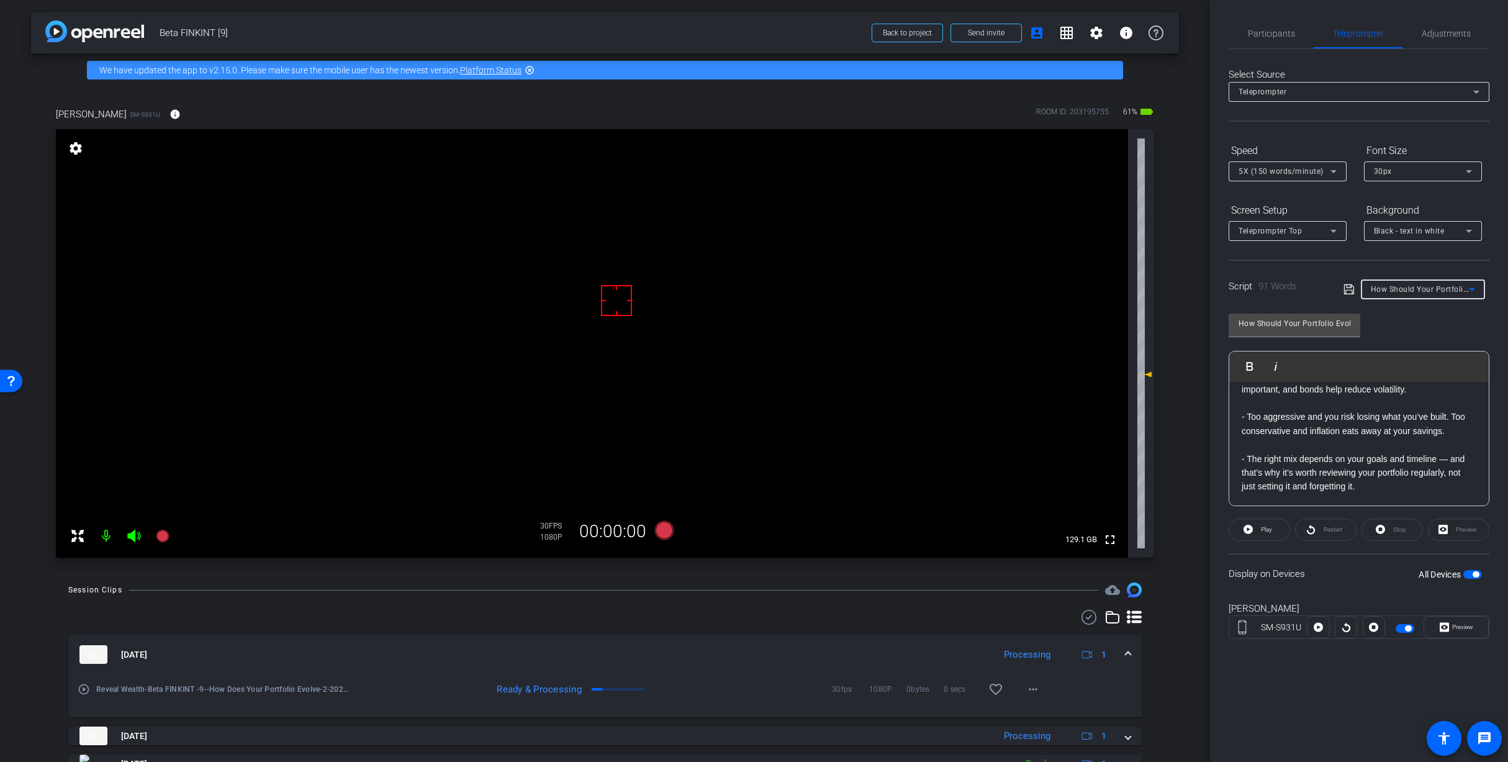
type input "Dollar-Cost Averaging"
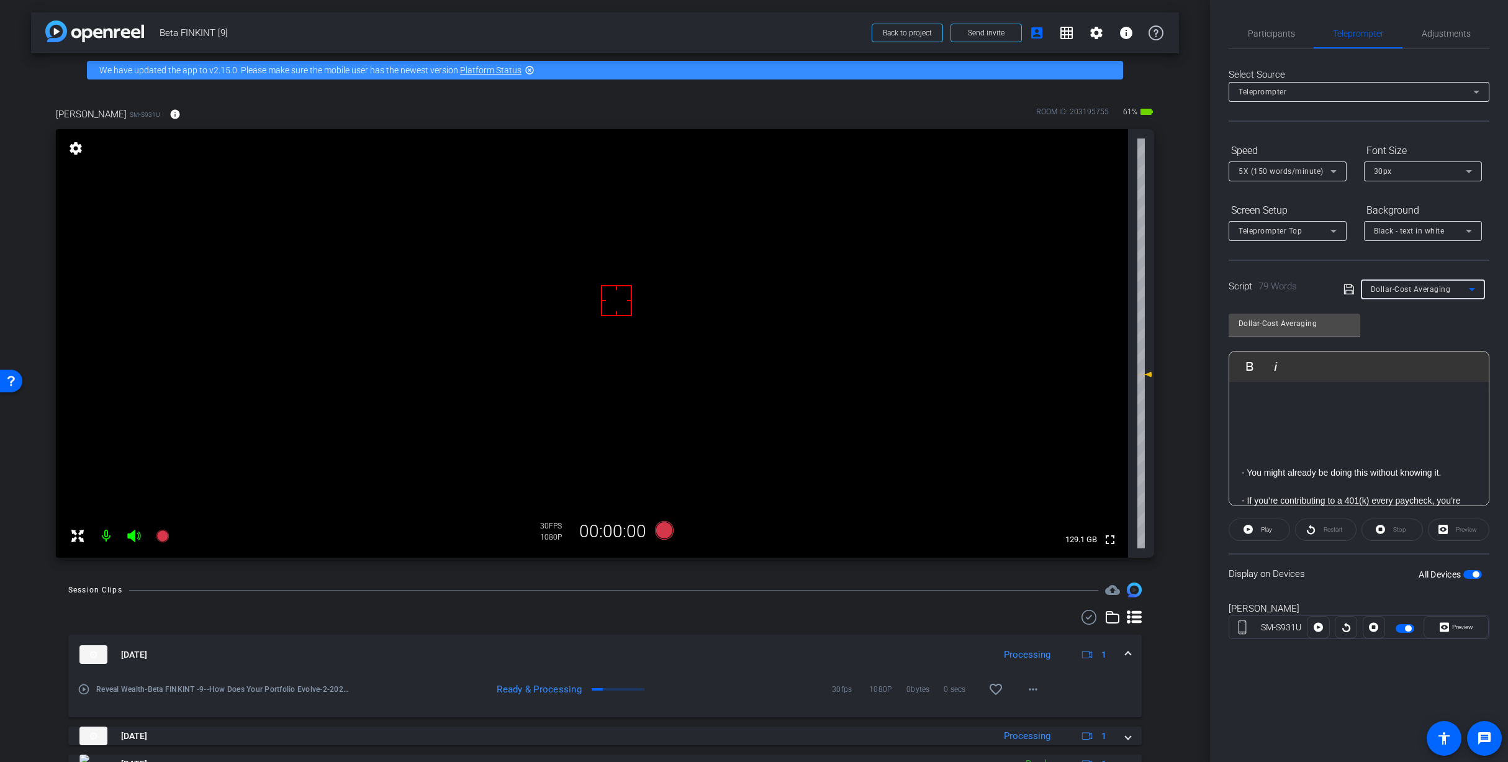
scroll to position [0, 0]
click at [1280, 30] on span "Participants" at bounding box center [1271, 33] width 47 height 9
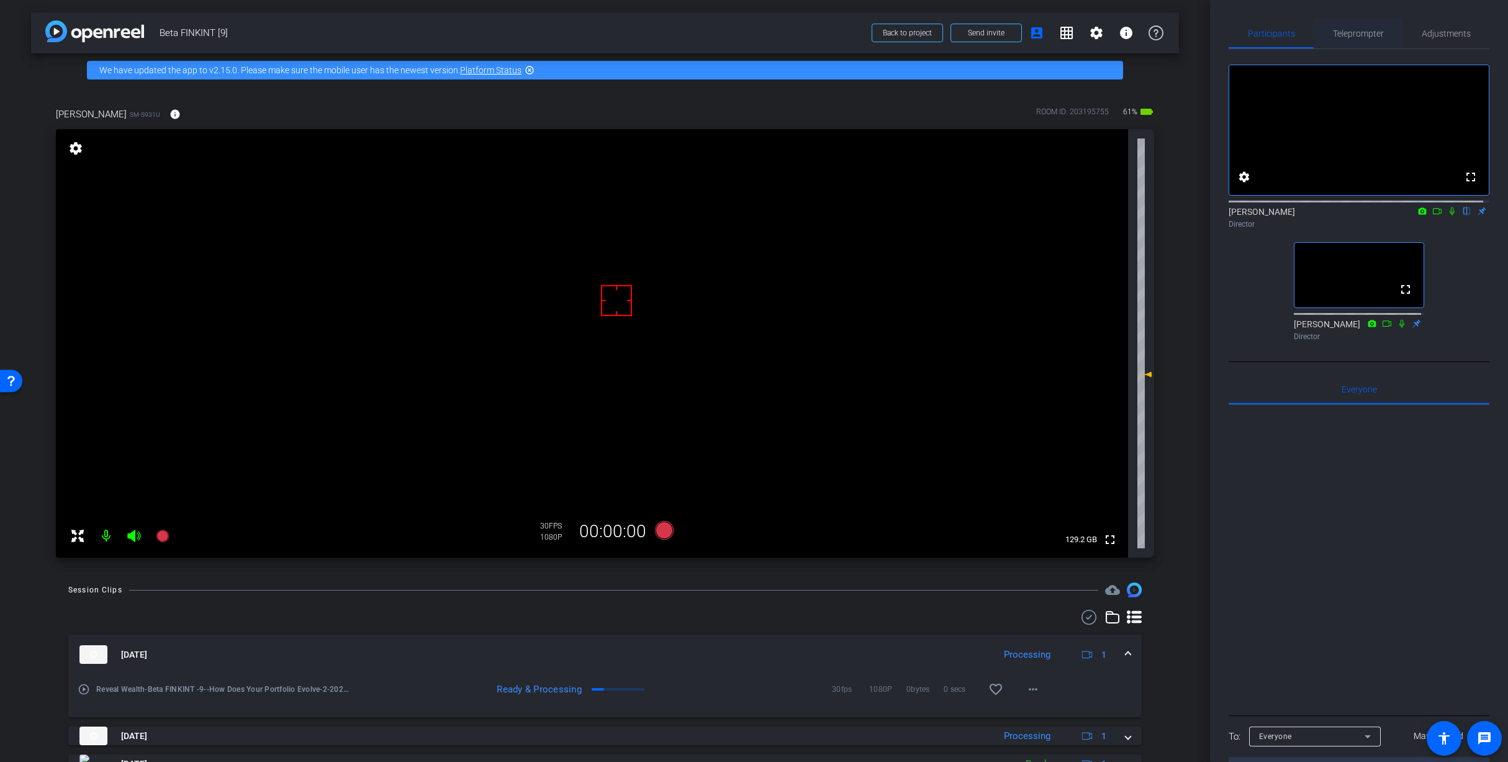
click at [1376, 35] on span "Teleprompter" at bounding box center [1358, 33] width 51 height 9
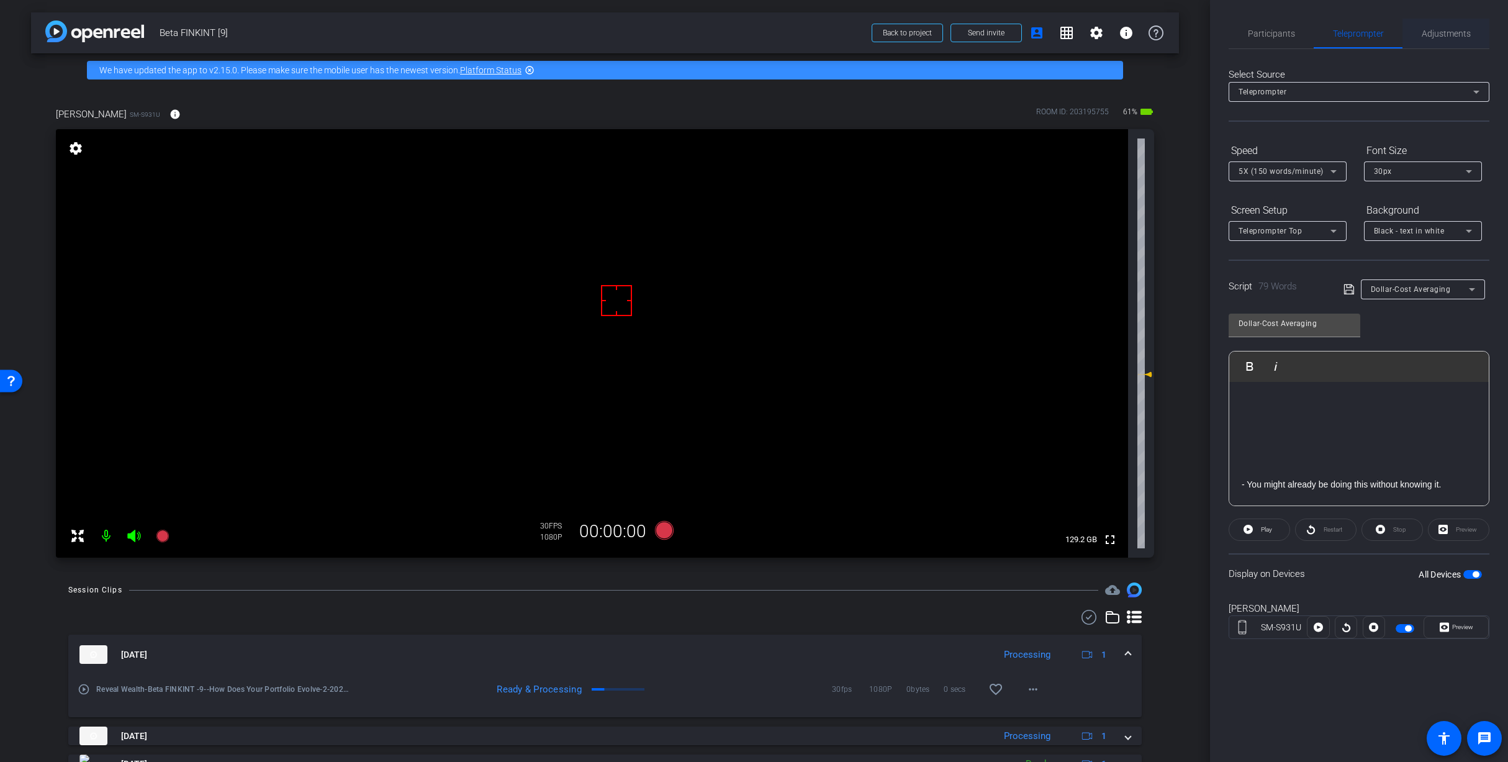
click at [1445, 30] on span "Adjustments" at bounding box center [1446, 33] width 49 height 9
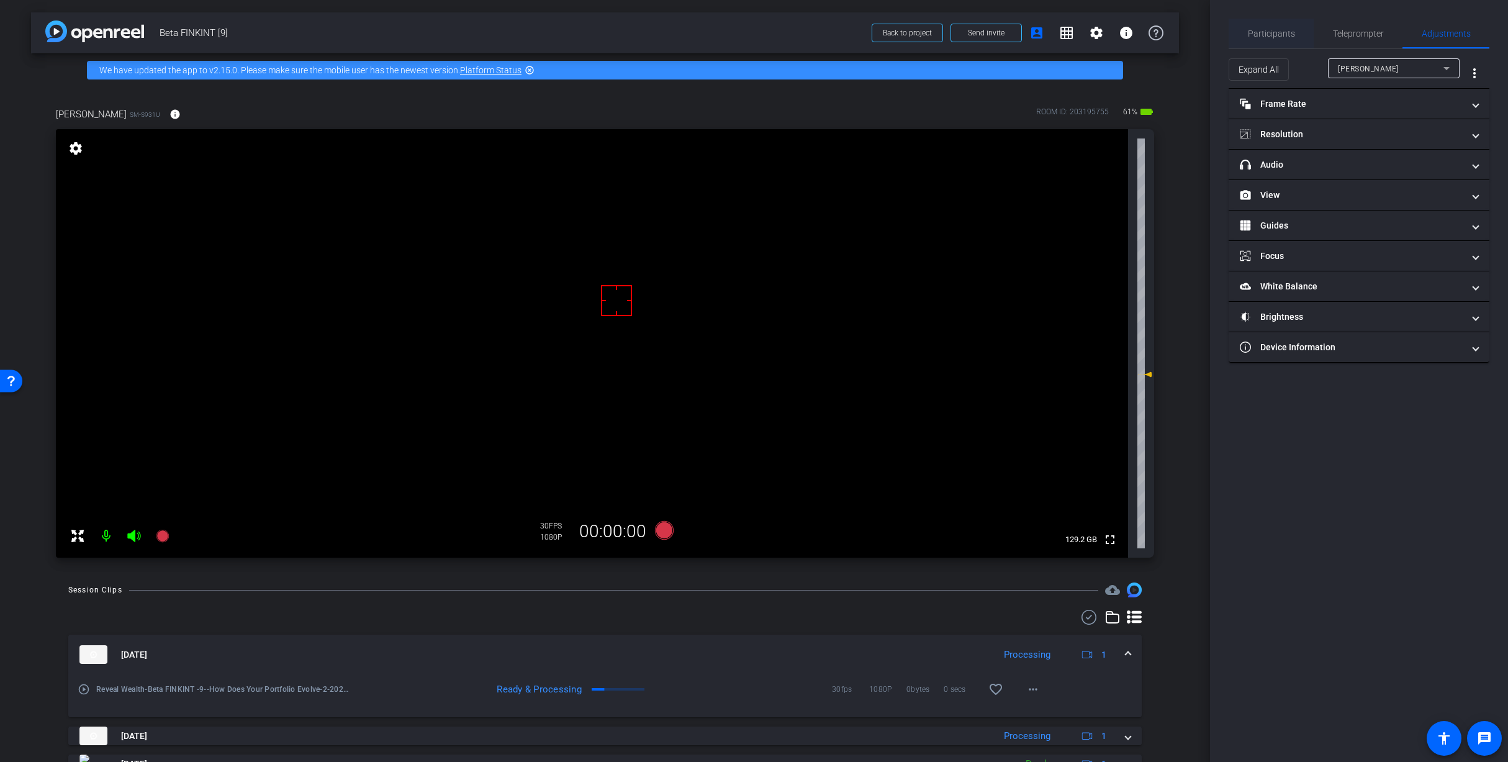
click at [1262, 27] on span "Participants" at bounding box center [1271, 34] width 47 height 30
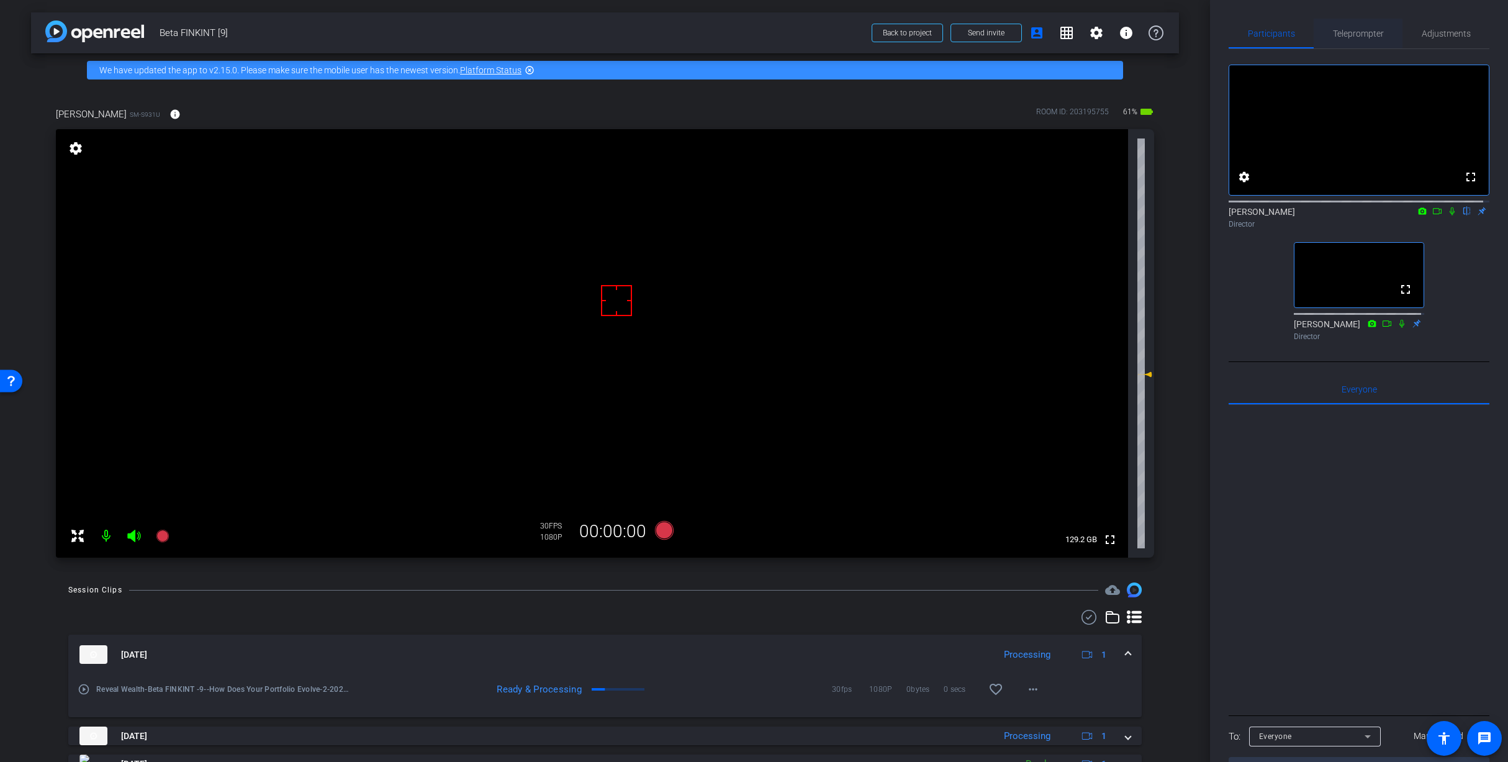
click at [1357, 30] on span "Teleprompter" at bounding box center [1358, 33] width 51 height 9
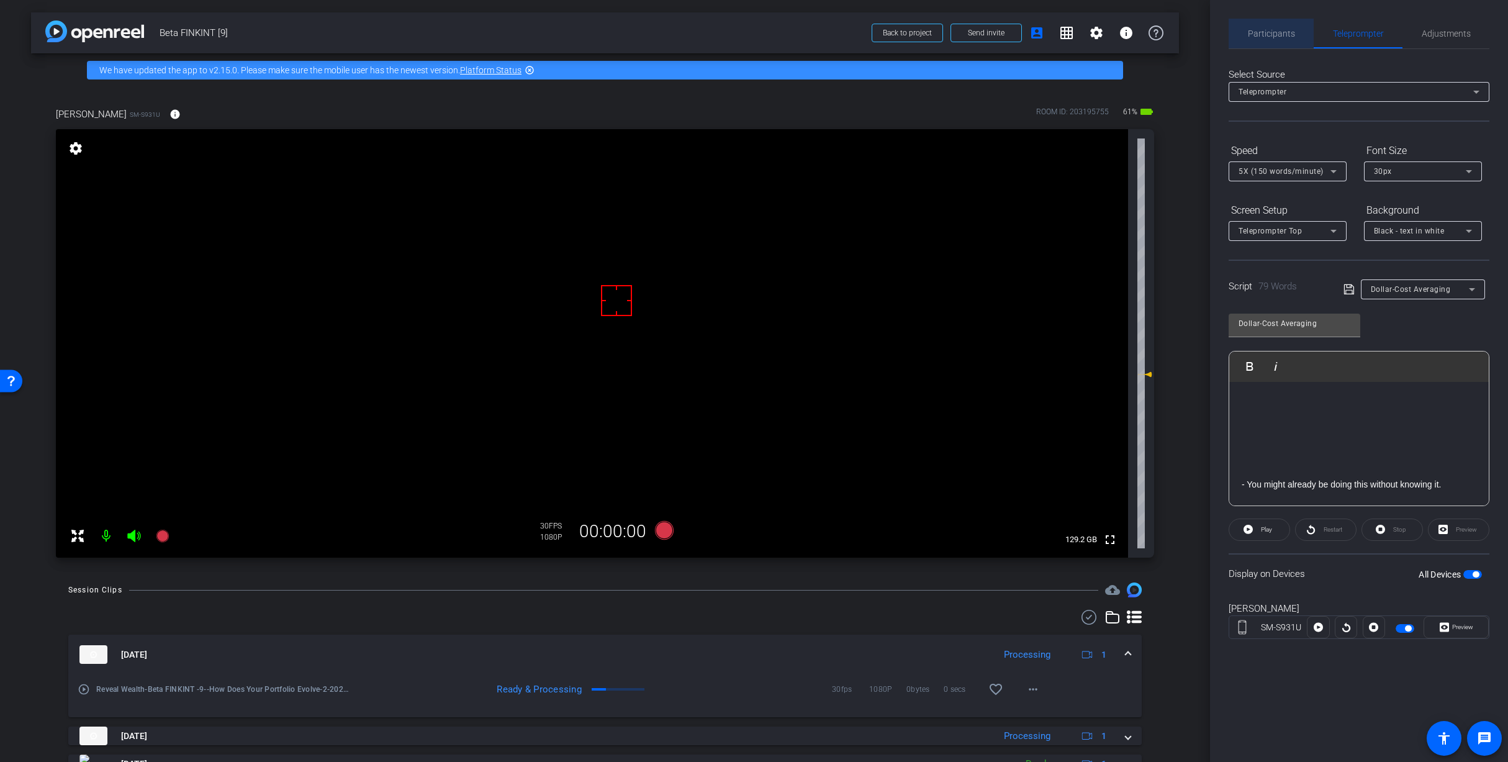
click at [1286, 30] on span "Participants" at bounding box center [1271, 33] width 47 height 9
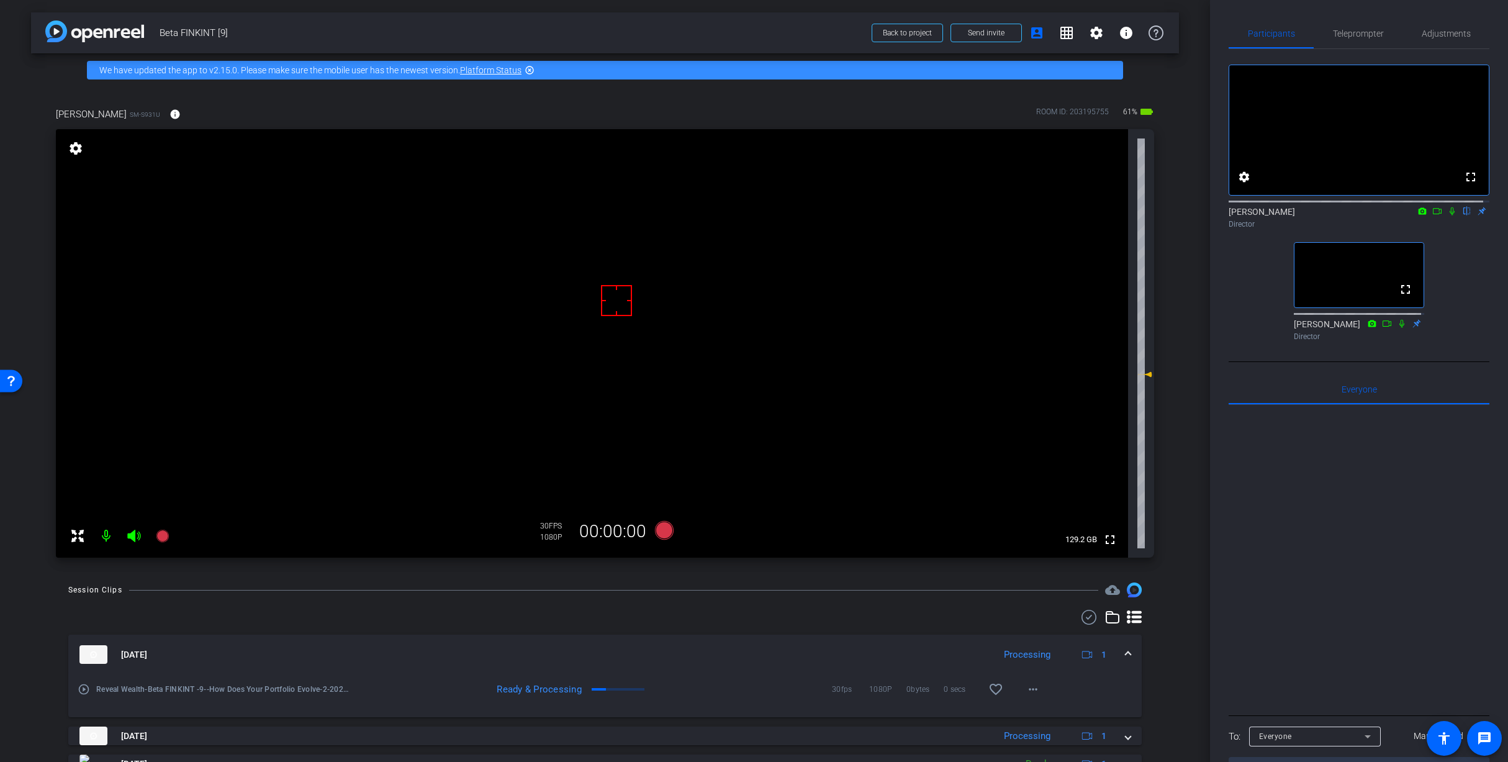
click at [1447, 215] on icon at bounding box center [1452, 211] width 10 height 9
click at [660, 528] on icon at bounding box center [663, 530] width 19 height 19
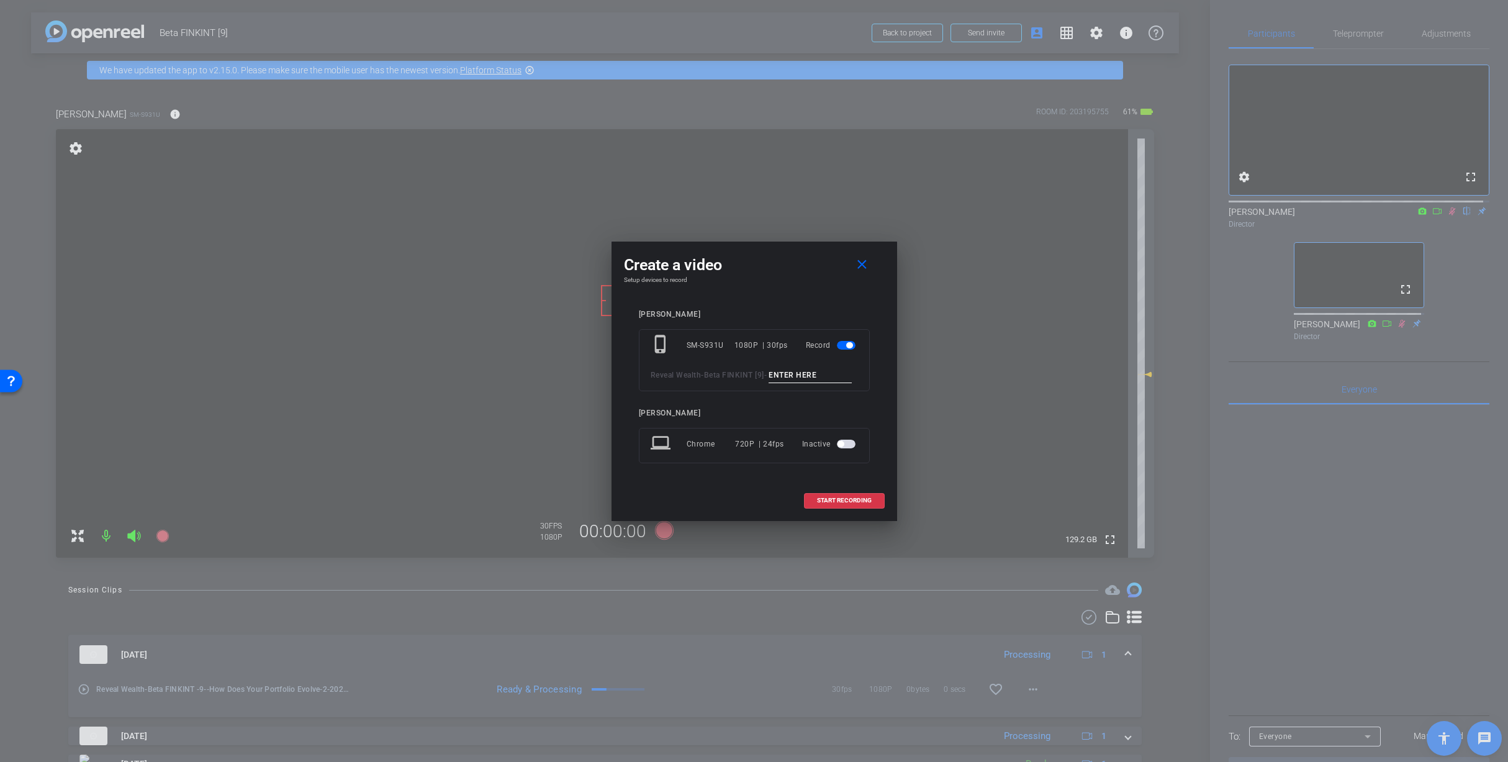
click at [769, 383] on input at bounding box center [810, 376] width 83 height 16
type input "C"
click at [769, 382] on input "Dollar Cost Average_1" at bounding box center [810, 376] width 83 height 16
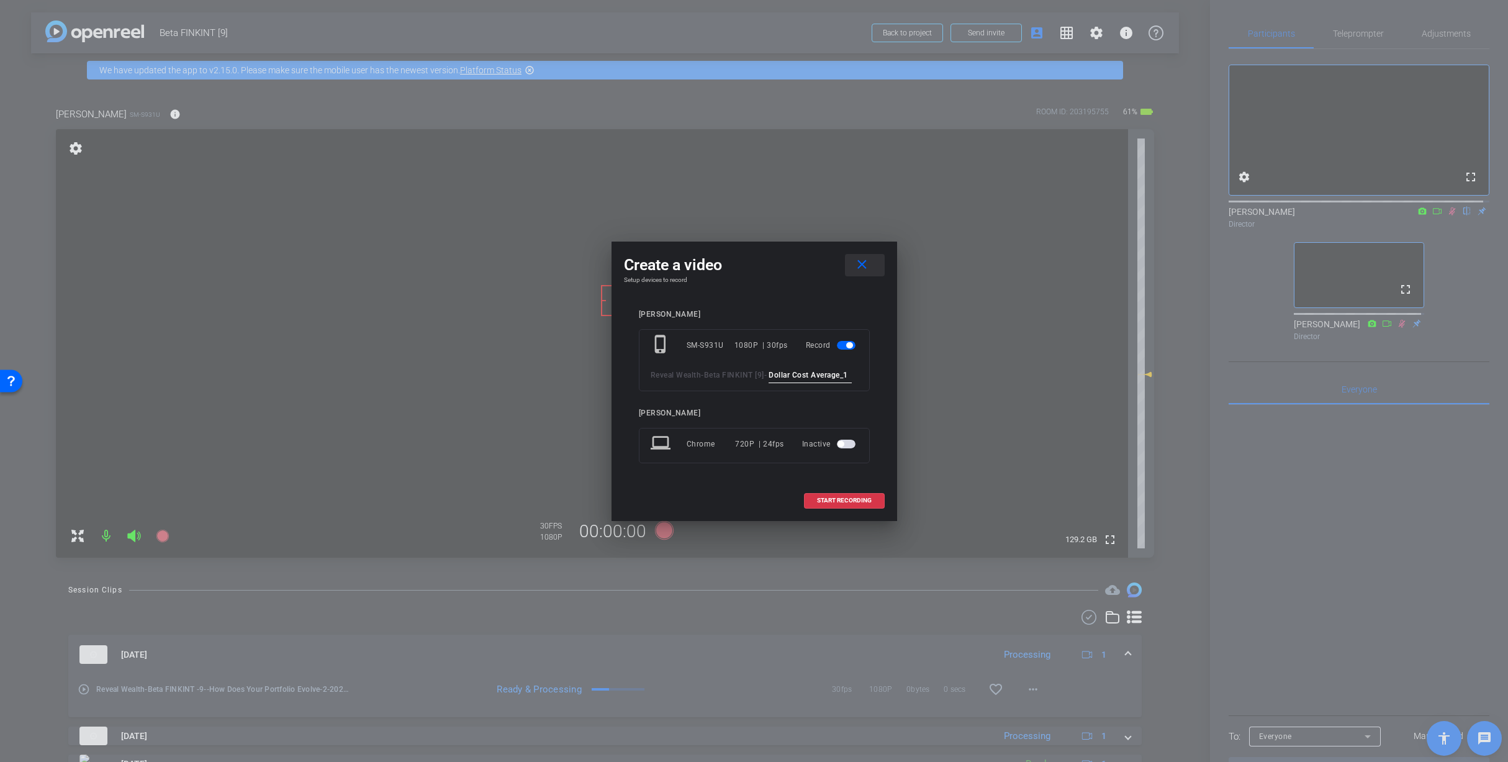
type input "Dollar Cost Average_1"
drag, startPoint x: 860, startPoint y: 252, endPoint x: 1127, endPoint y: 125, distance: 295.7
click at [861, 257] on mat-icon "close" at bounding box center [862, 265] width 16 height 16
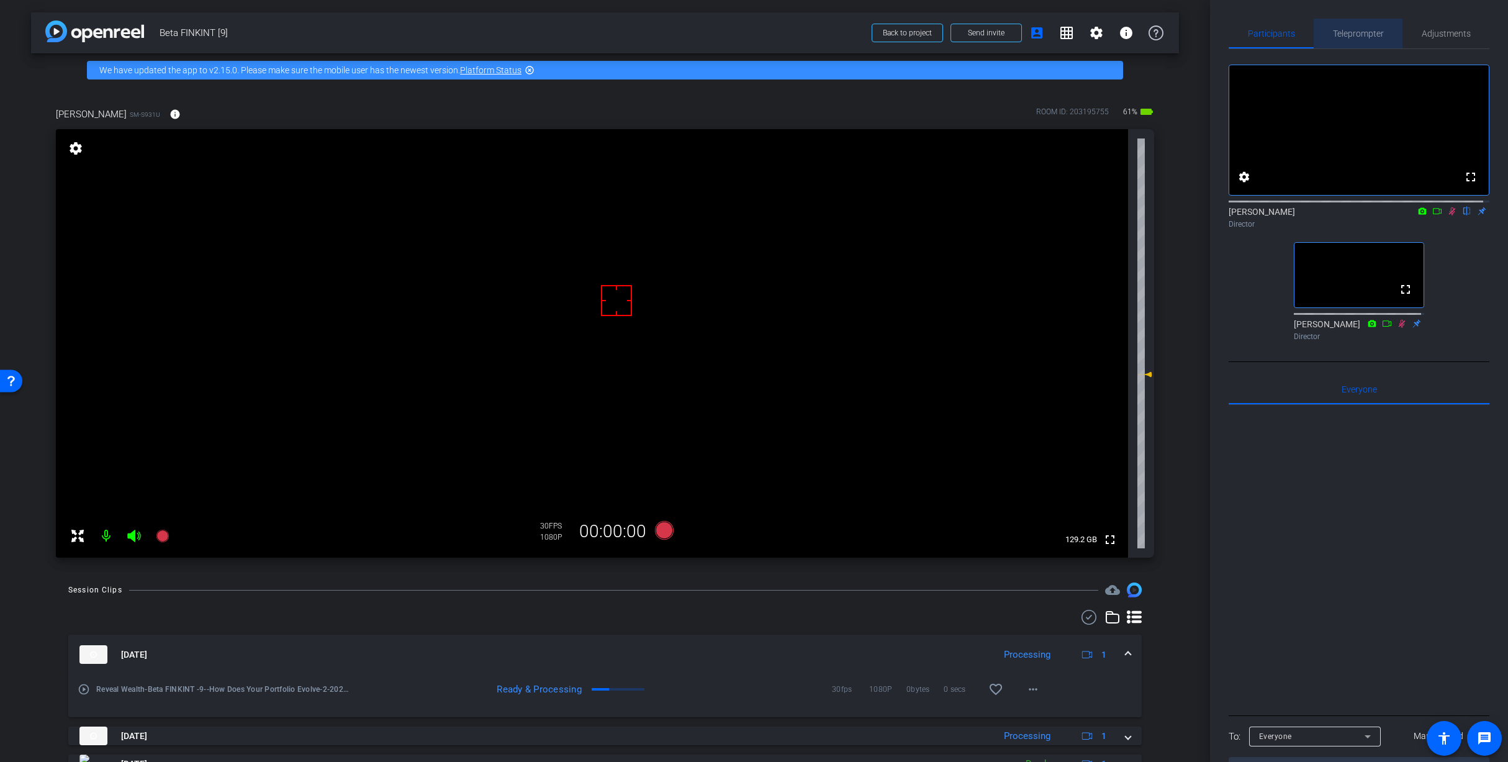
click at [1356, 42] on span "Teleprompter" at bounding box center [1358, 34] width 51 height 30
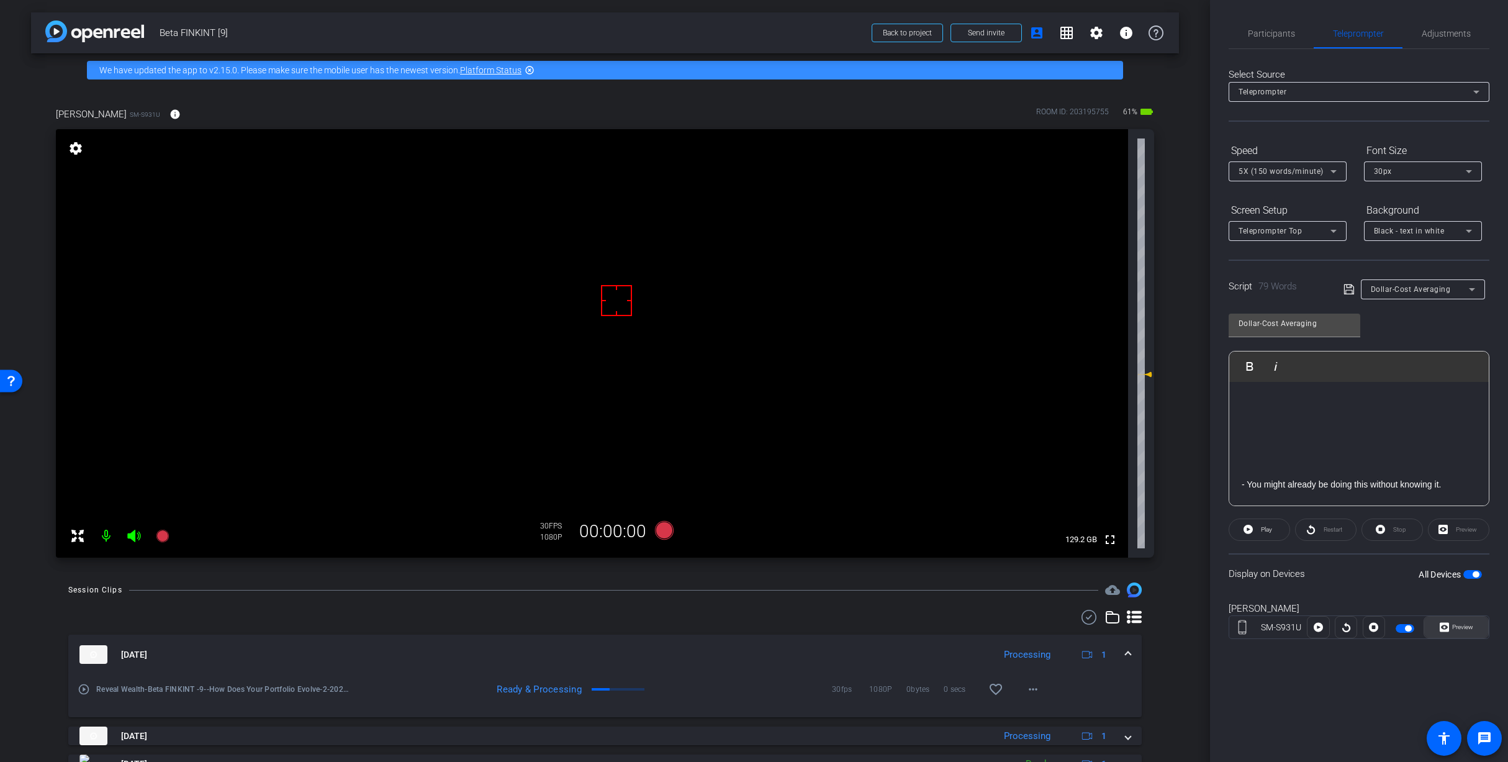
click at [1463, 620] on span "Preview" at bounding box center [1461, 626] width 24 height 17
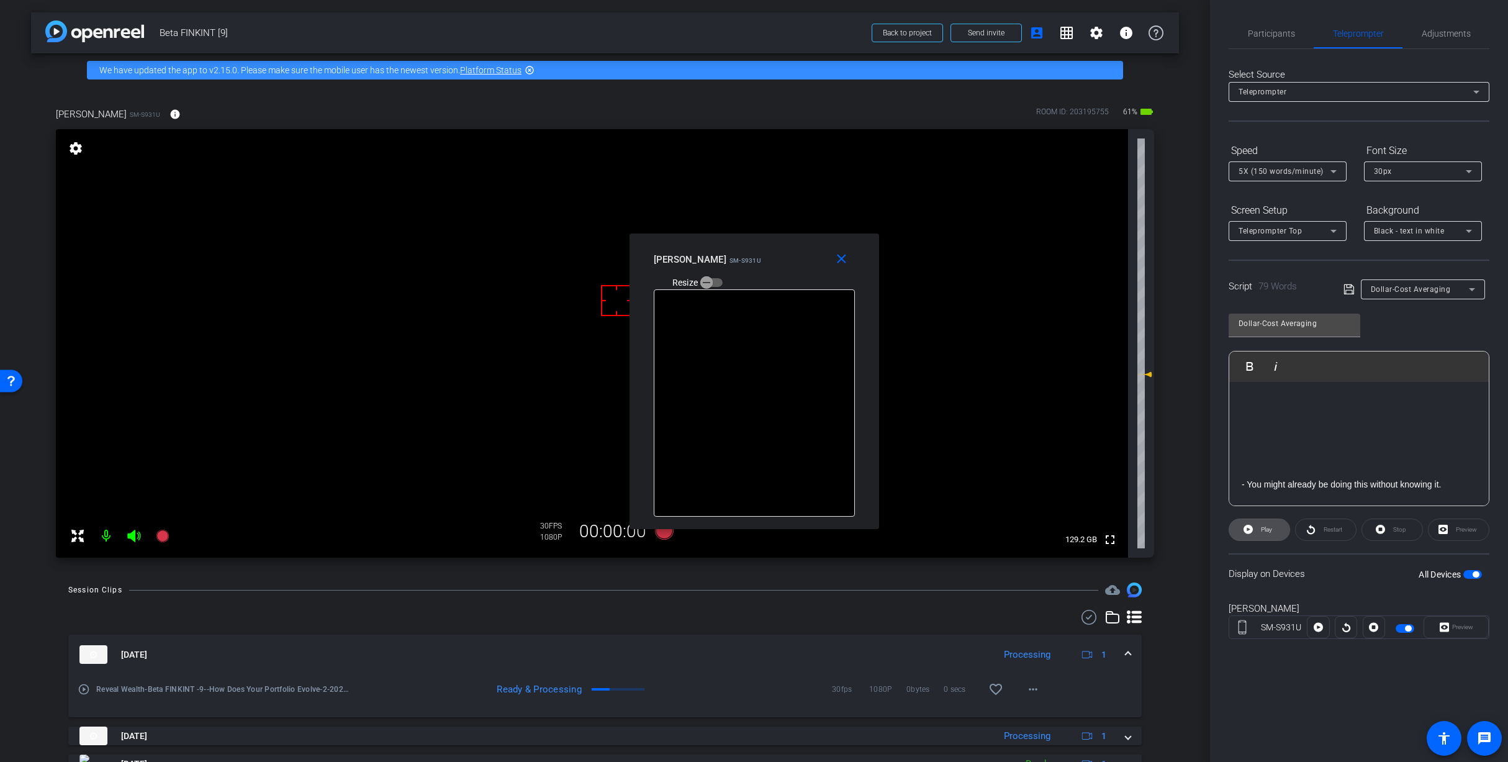
click at [1264, 526] on span "Play" at bounding box center [1266, 529] width 11 height 7
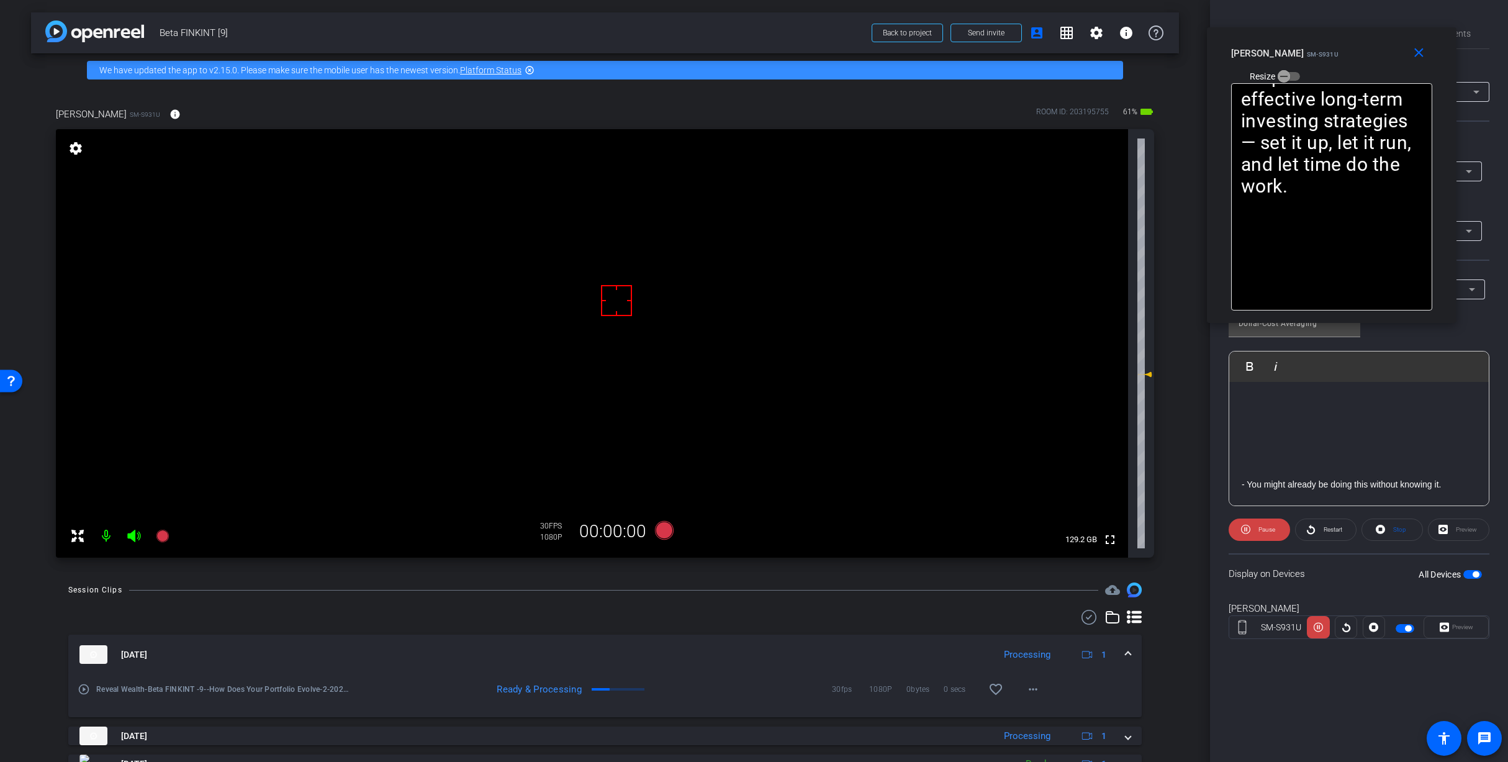
drag, startPoint x: 790, startPoint y: 257, endPoint x: 1367, endPoint y: 51, distance: 613.0
click at [1367, 51] on div "Rashonner Lillie SM-S931U Resize" at bounding box center [1336, 64] width 210 height 44
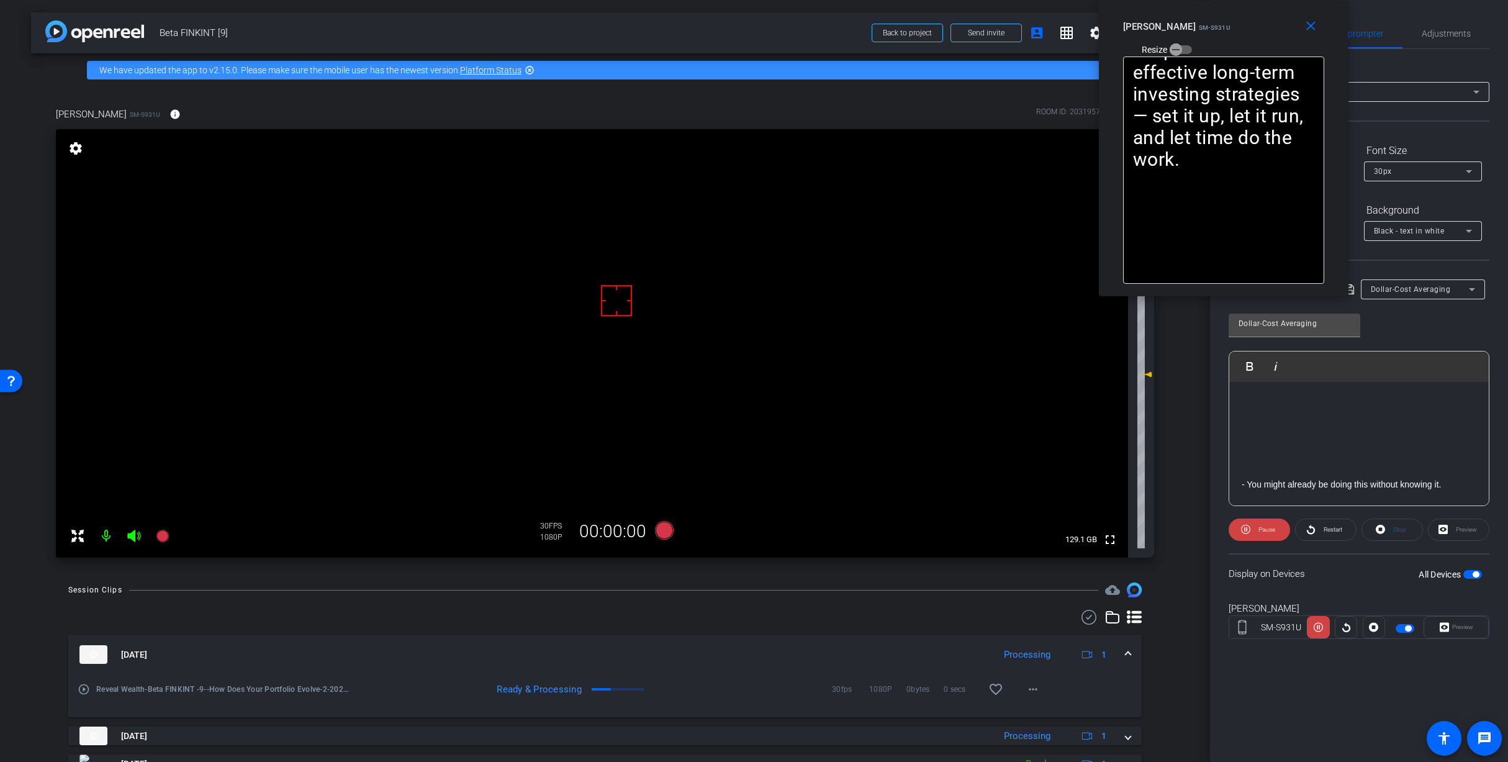
drag, startPoint x: 1367, startPoint y: 50, endPoint x: 1259, endPoint y: 7, distance: 116.2
click at [1259, 7] on div "close Rashonner Lillie SM-S931U Resize" at bounding box center [1224, 29] width 250 height 56
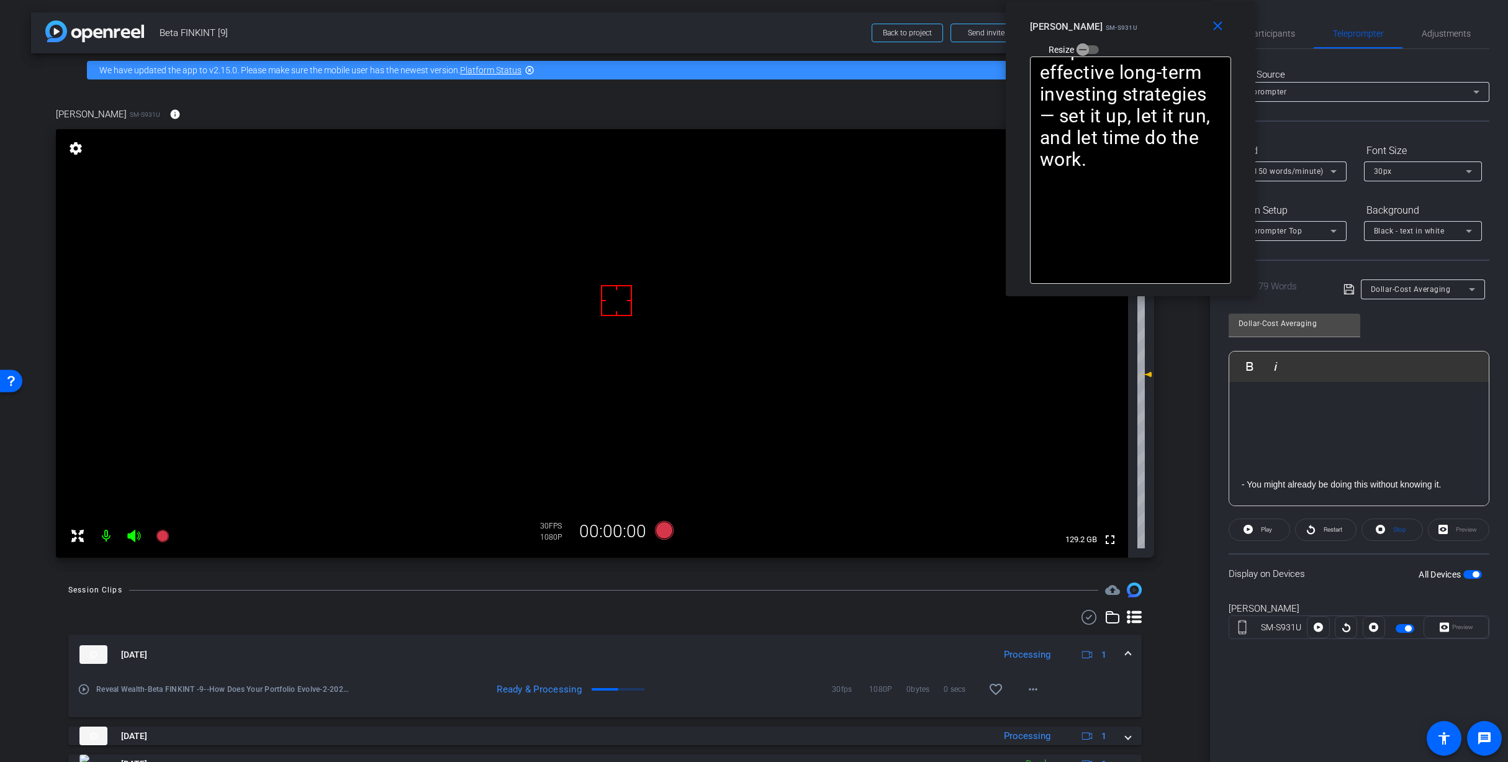
drag, startPoint x: 1266, startPoint y: 27, endPoint x: 1173, endPoint y: 23, distance: 93.2
click at [1173, 23] on div "Rashonner Lillie SM-S931U Resize" at bounding box center [1135, 38] width 210 height 44
click at [1280, 42] on span "Participants" at bounding box center [1271, 34] width 47 height 30
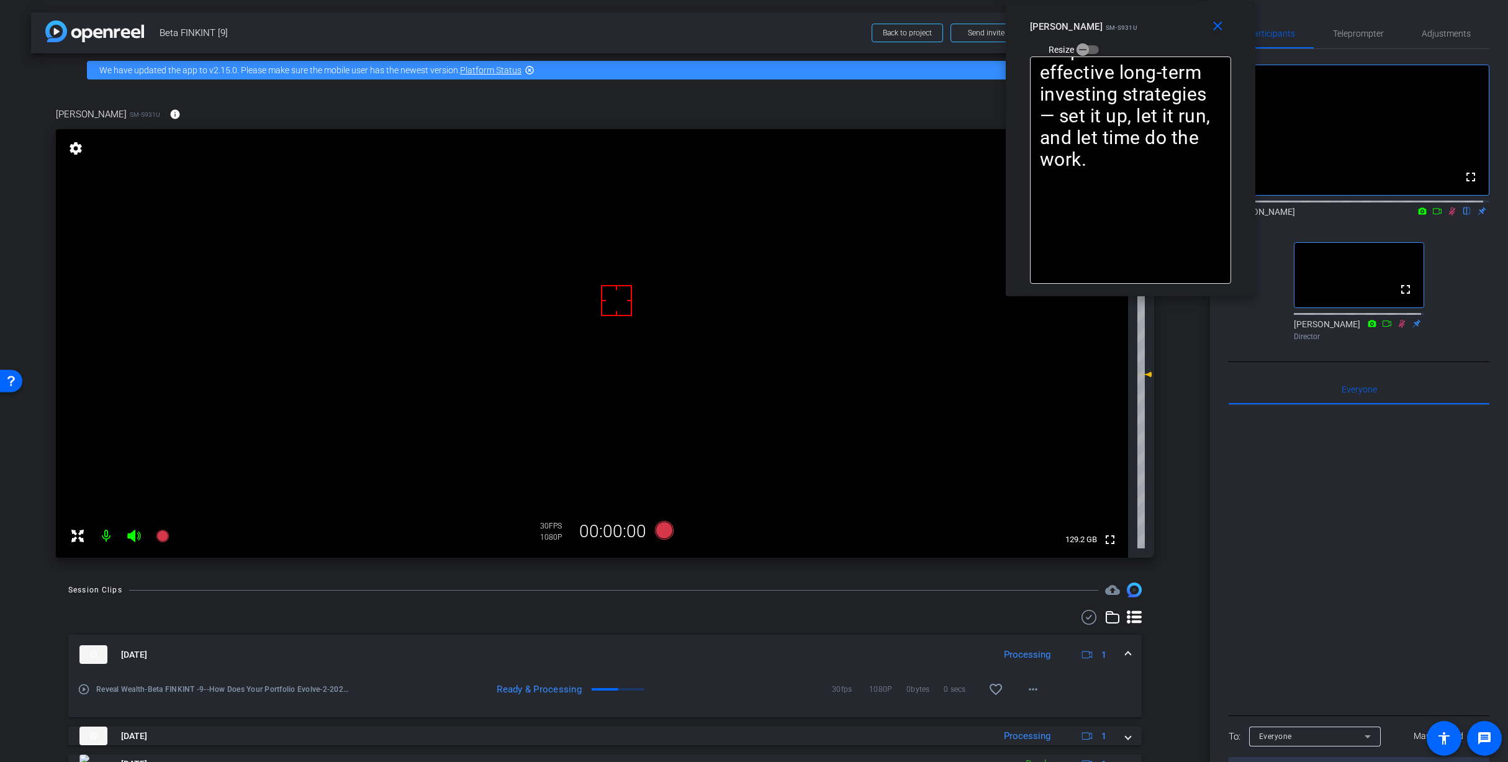
click at [1448, 215] on icon at bounding box center [1452, 211] width 10 height 9
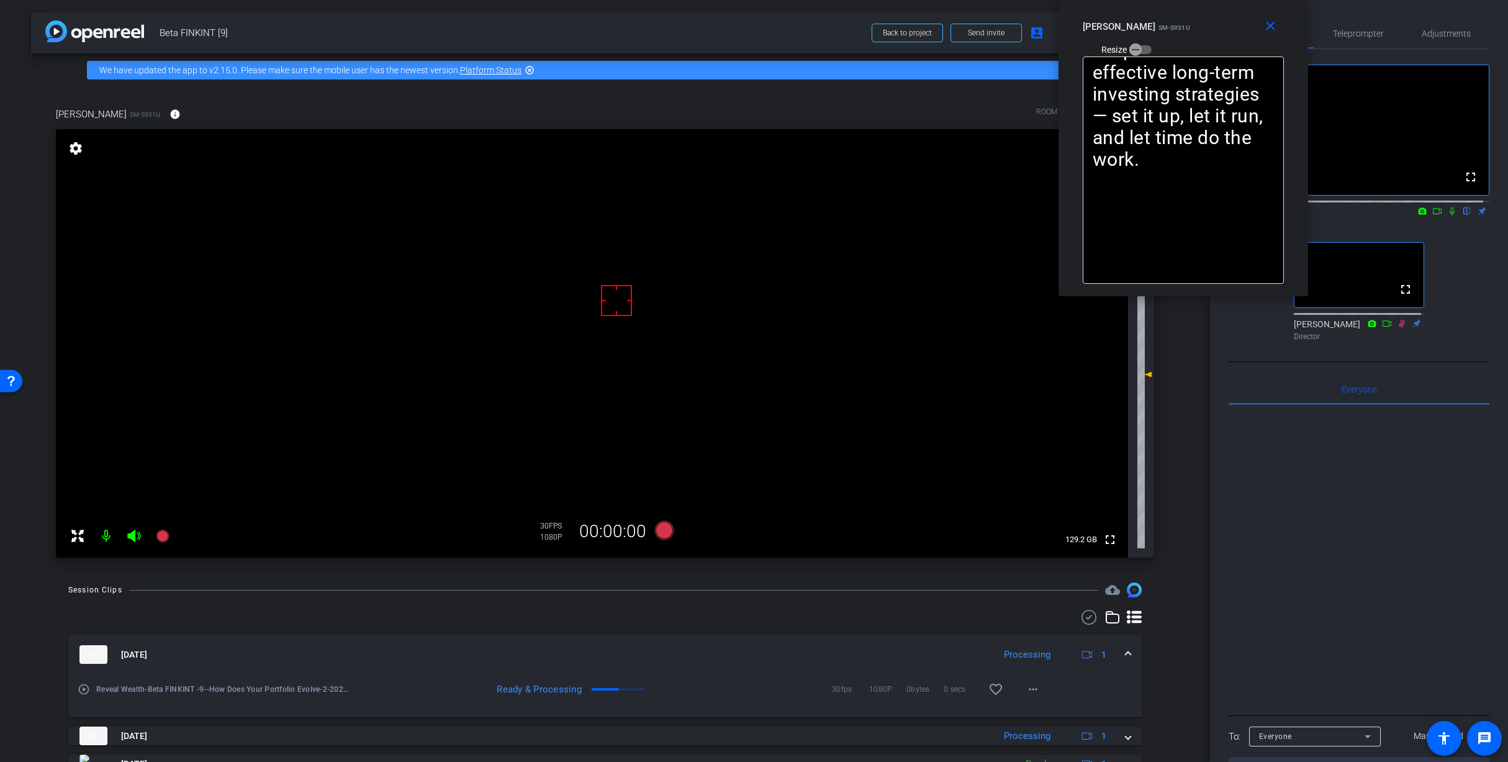
drag, startPoint x: 1145, startPoint y: 43, endPoint x: 1198, endPoint y: 35, distance: 53.5
click at [1198, 35] on div "Rashonner Lillie SM-S931U Resize" at bounding box center [1188, 38] width 210 height 44
click at [661, 531] on icon at bounding box center [663, 530] width 19 height 19
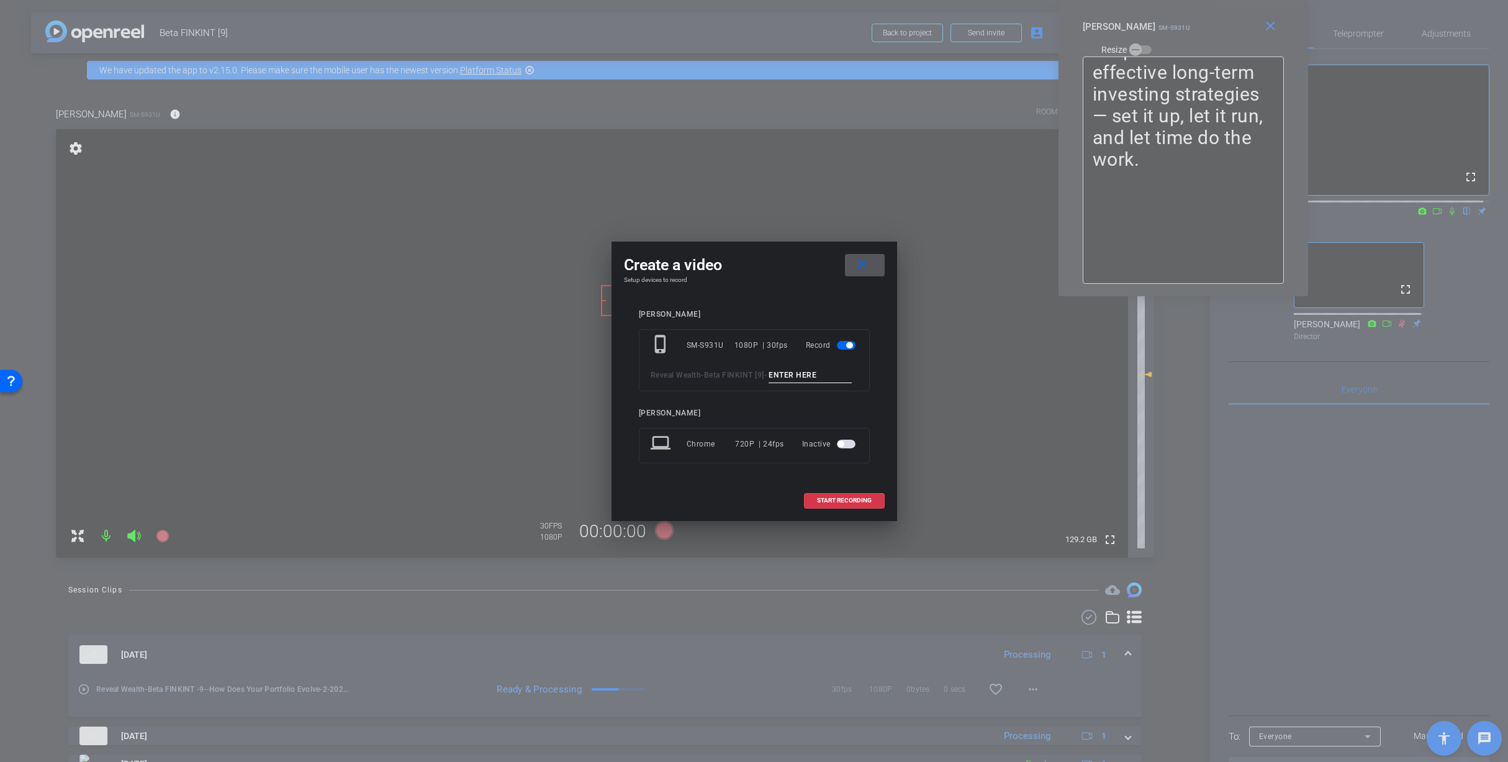
click at [769, 374] on input at bounding box center [810, 376] width 83 height 16
paste input "Dollar Cost Average_1"
type input "Dollar Cost Average_1"
click at [853, 503] on span "START RECORDING" at bounding box center [844, 500] width 55 height 6
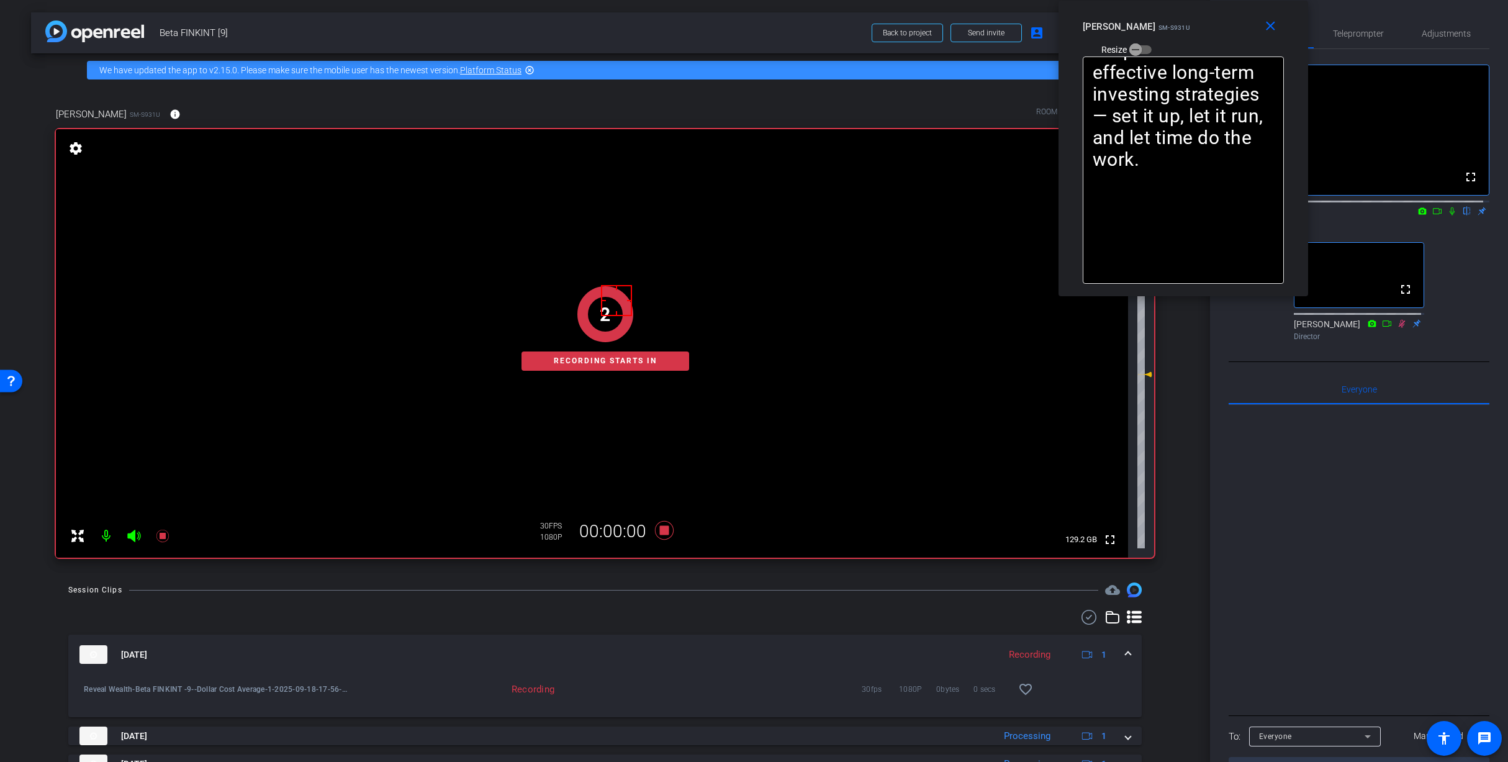
click at [1447, 215] on icon at bounding box center [1452, 211] width 10 height 9
click at [1365, 40] on span "Teleprompter" at bounding box center [1358, 34] width 51 height 30
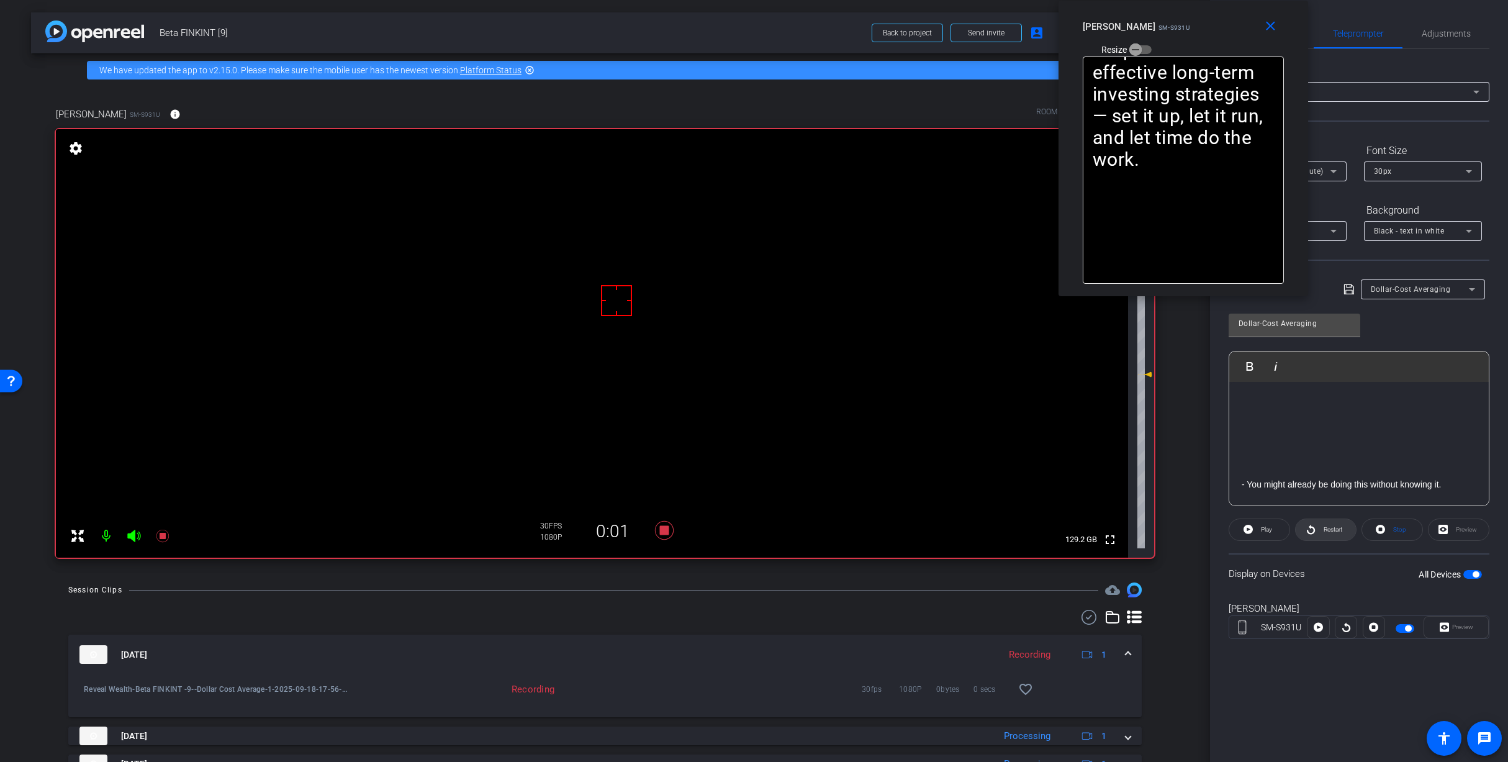
click at [1319, 532] on span at bounding box center [1326, 530] width 60 height 30
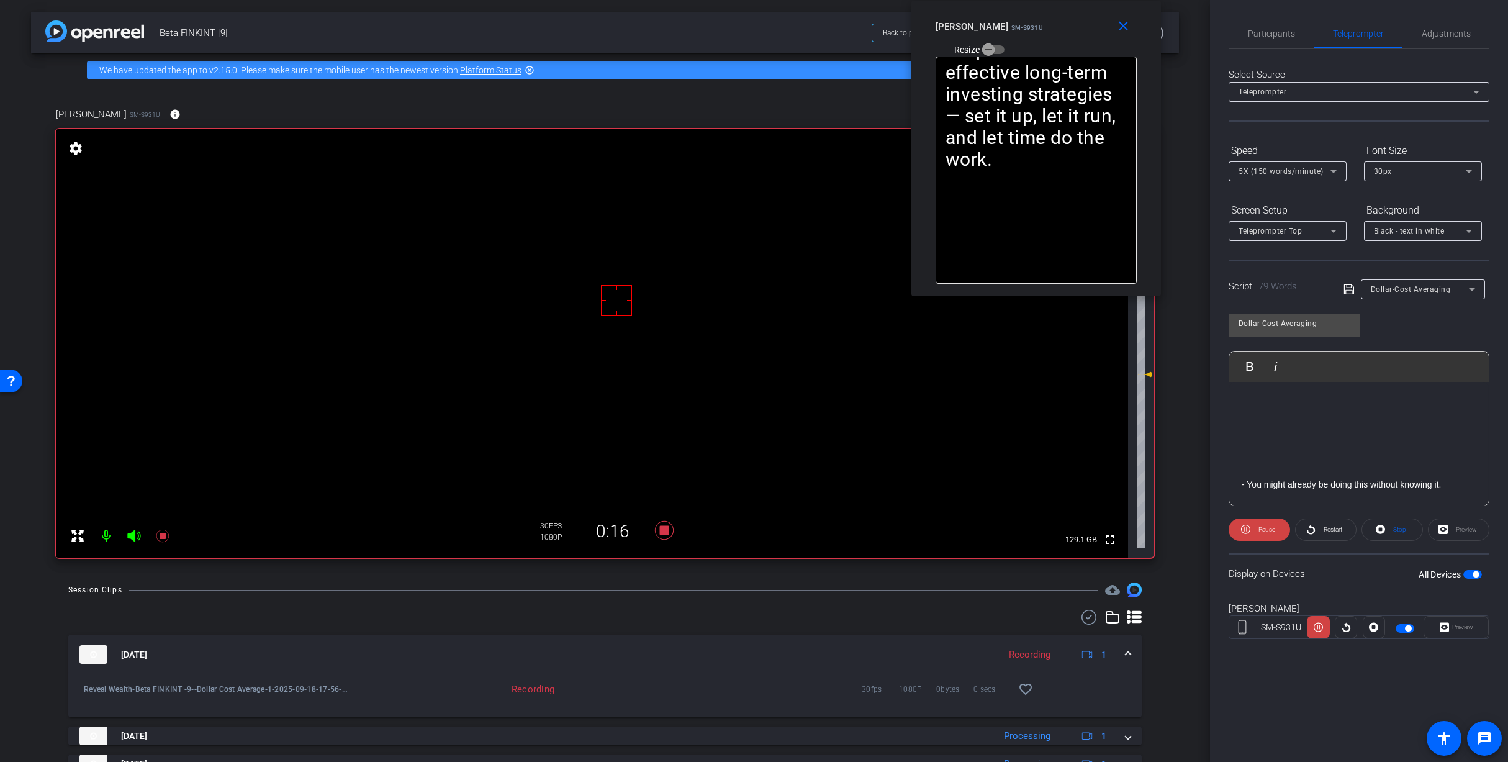
drag, startPoint x: 1224, startPoint y: 17, endPoint x: 1055, endPoint y: -6, distance: 170.3
click at [1055, 0] on html "Accessibility Screen-Reader Guide, Feedback, and Issue Reporting | New window m…" at bounding box center [754, 381] width 1508 height 762
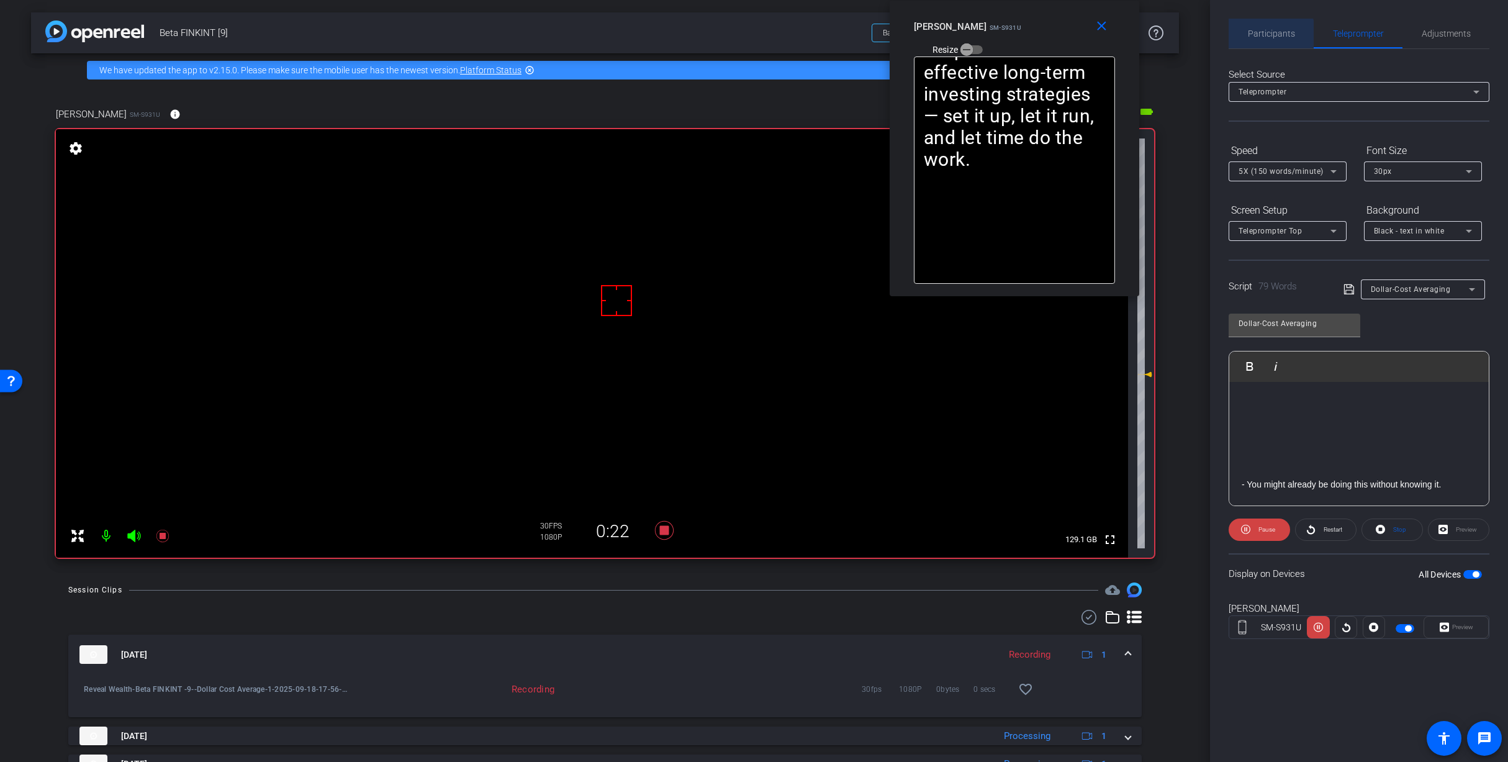
click at [1263, 38] on span "Participants" at bounding box center [1271, 34] width 47 height 30
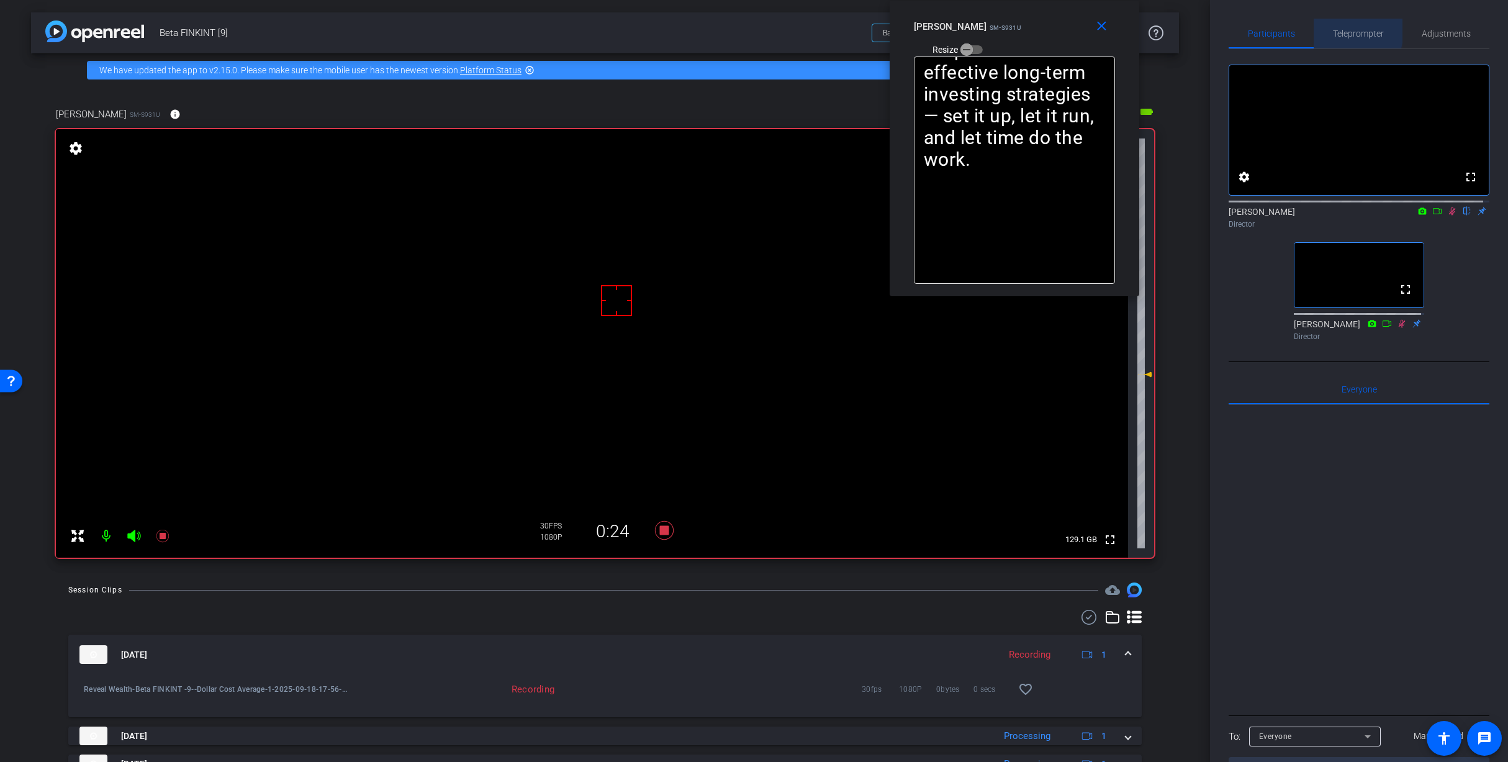
click at [1336, 30] on span "Teleprompter" at bounding box center [1358, 33] width 51 height 9
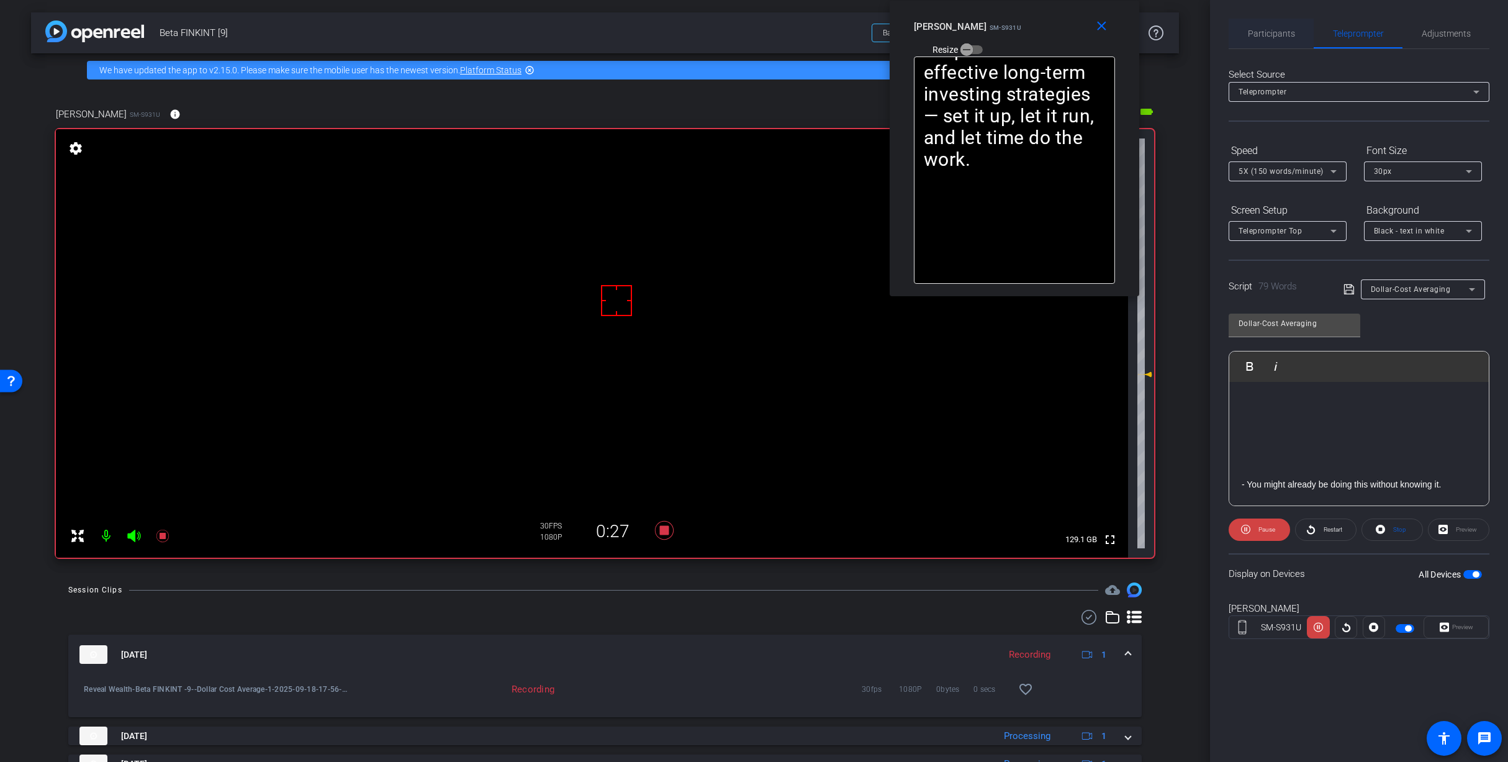
click at [1278, 34] on span "Participants" at bounding box center [1271, 33] width 47 height 9
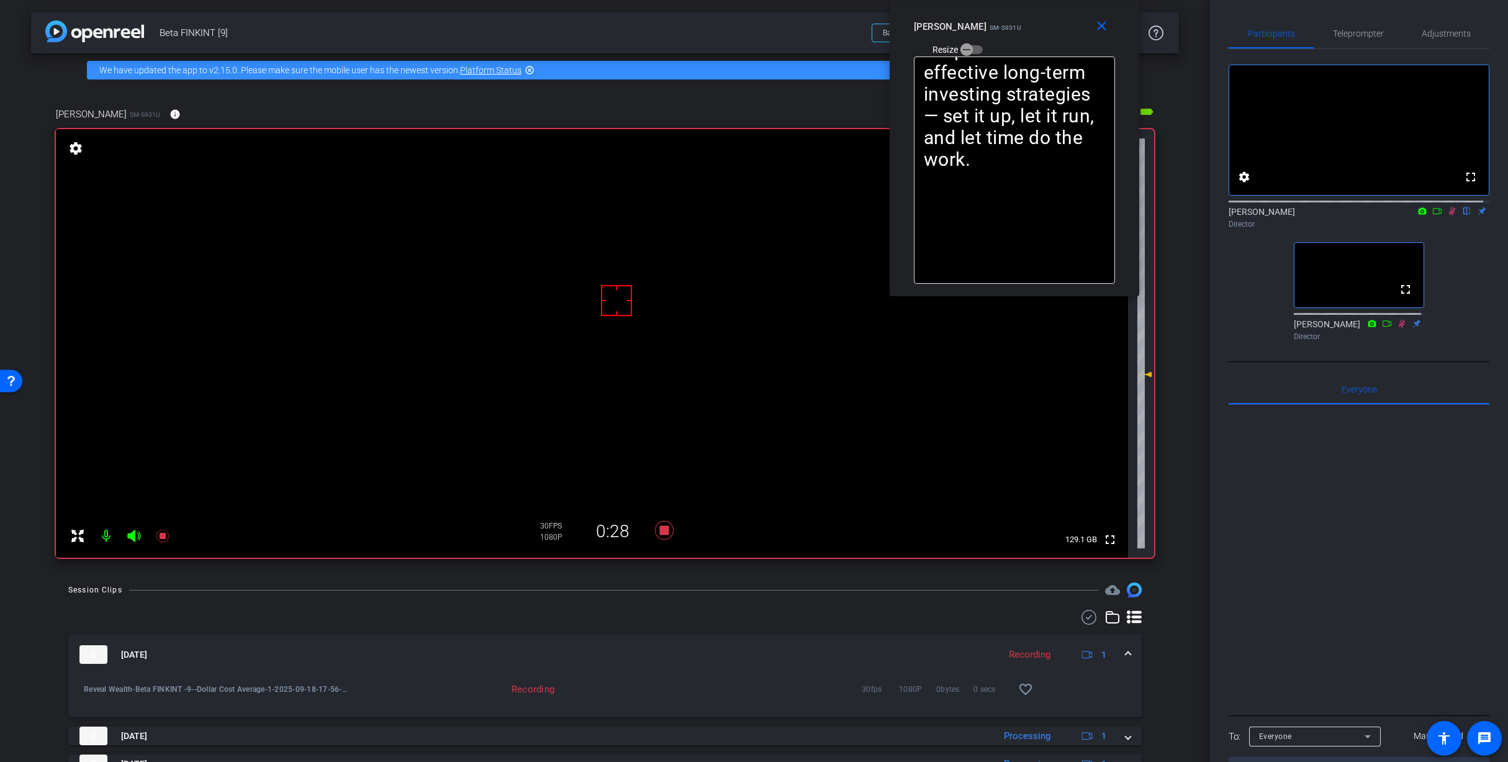
click at [1437, 217] on mat-icon at bounding box center [1437, 210] width 15 height 11
click at [1348, 34] on span "Teleprompter" at bounding box center [1358, 33] width 51 height 9
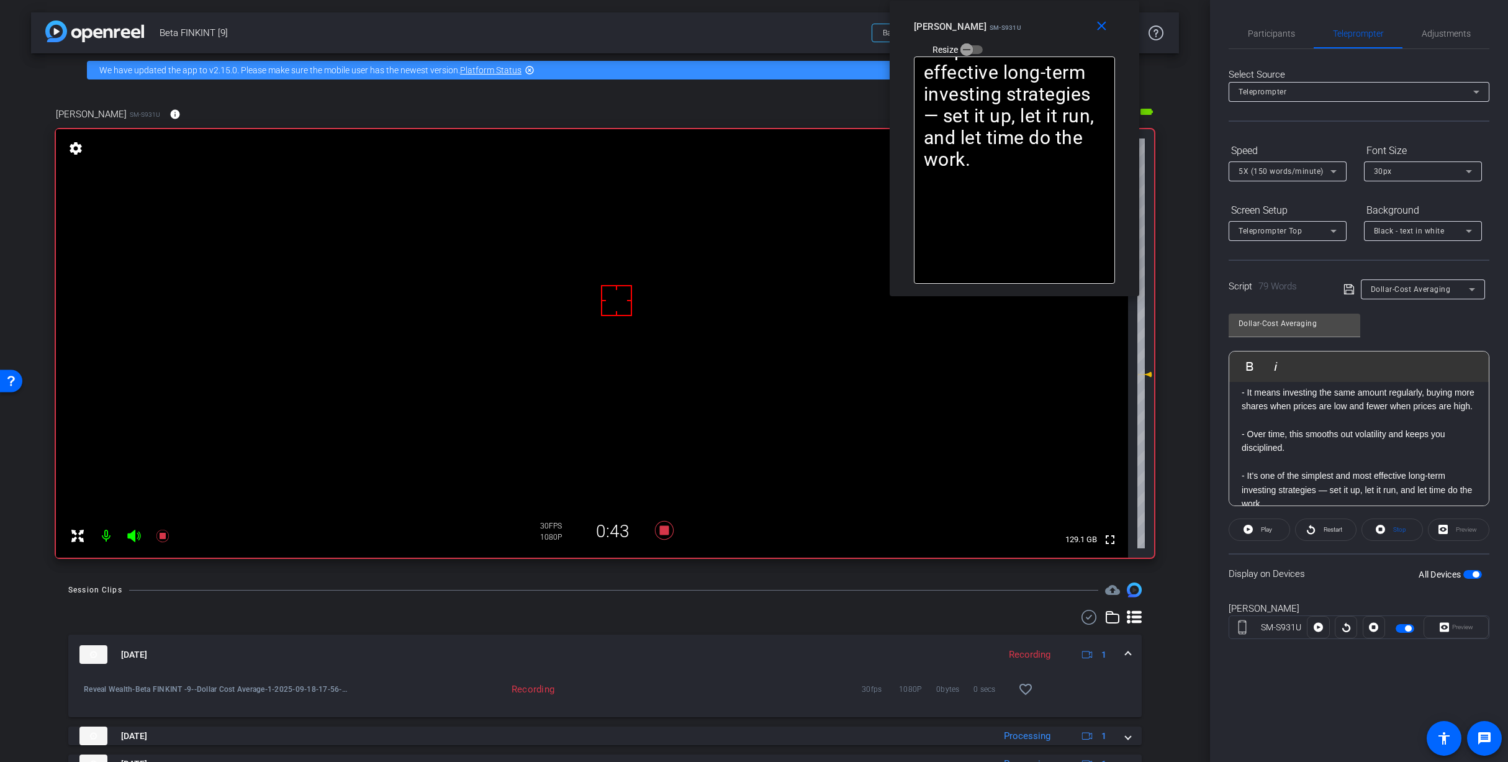
scroll to position [192, 0]
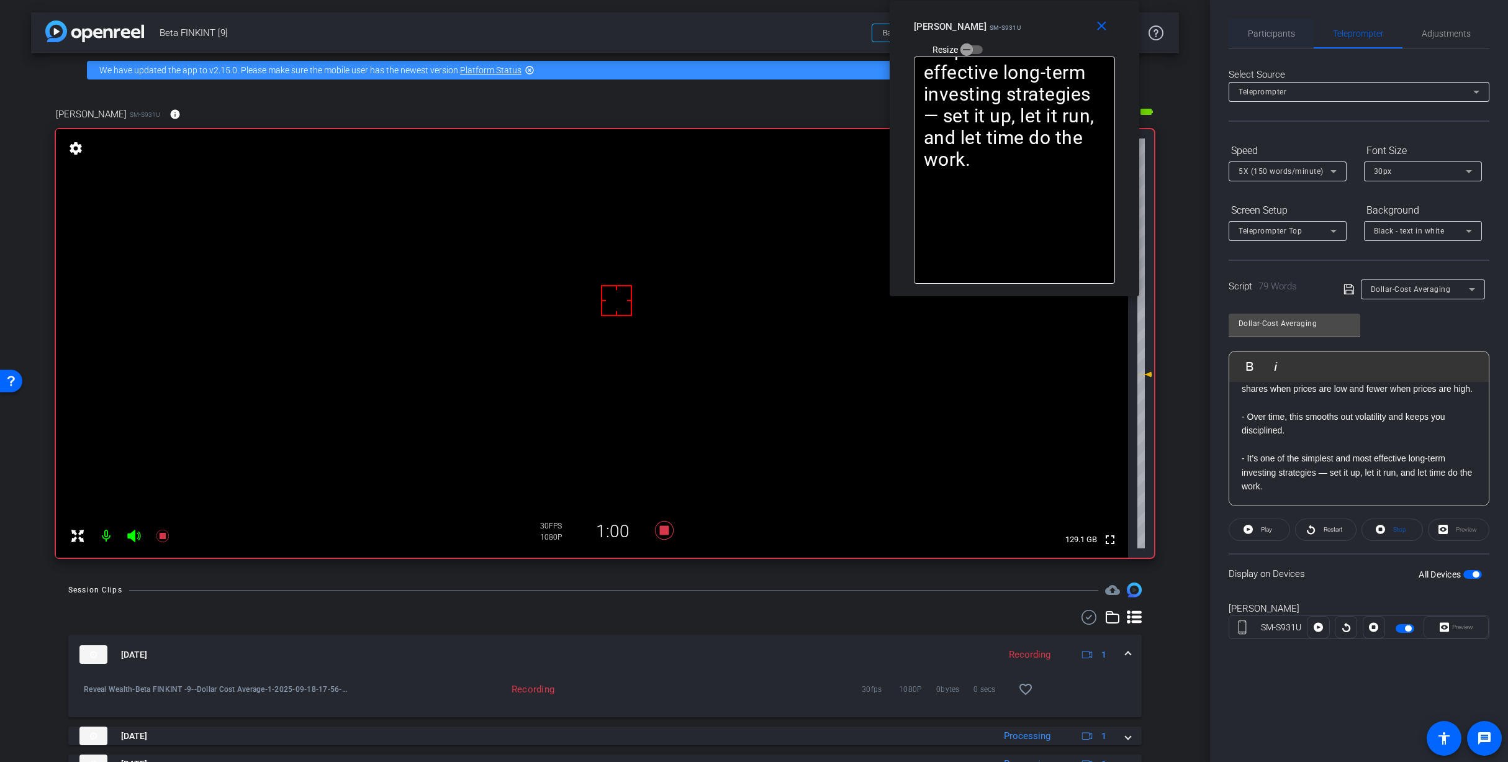
click at [1279, 27] on span "Participants" at bounding box center [1271, 34] width 47 height 30
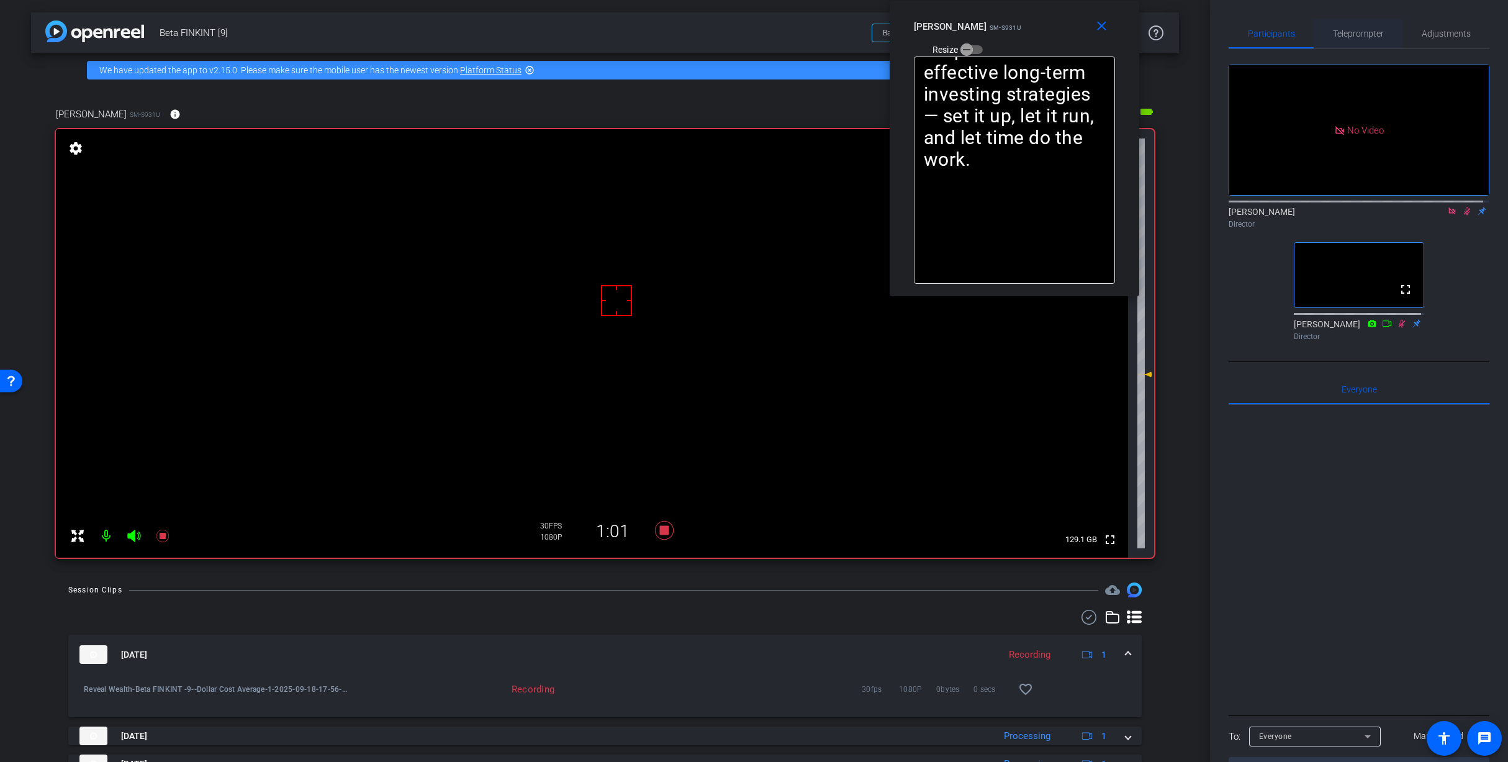
click at [1343, 36] on span "Teleprompter" at bounding box center [1358, 33] width 51 height 9
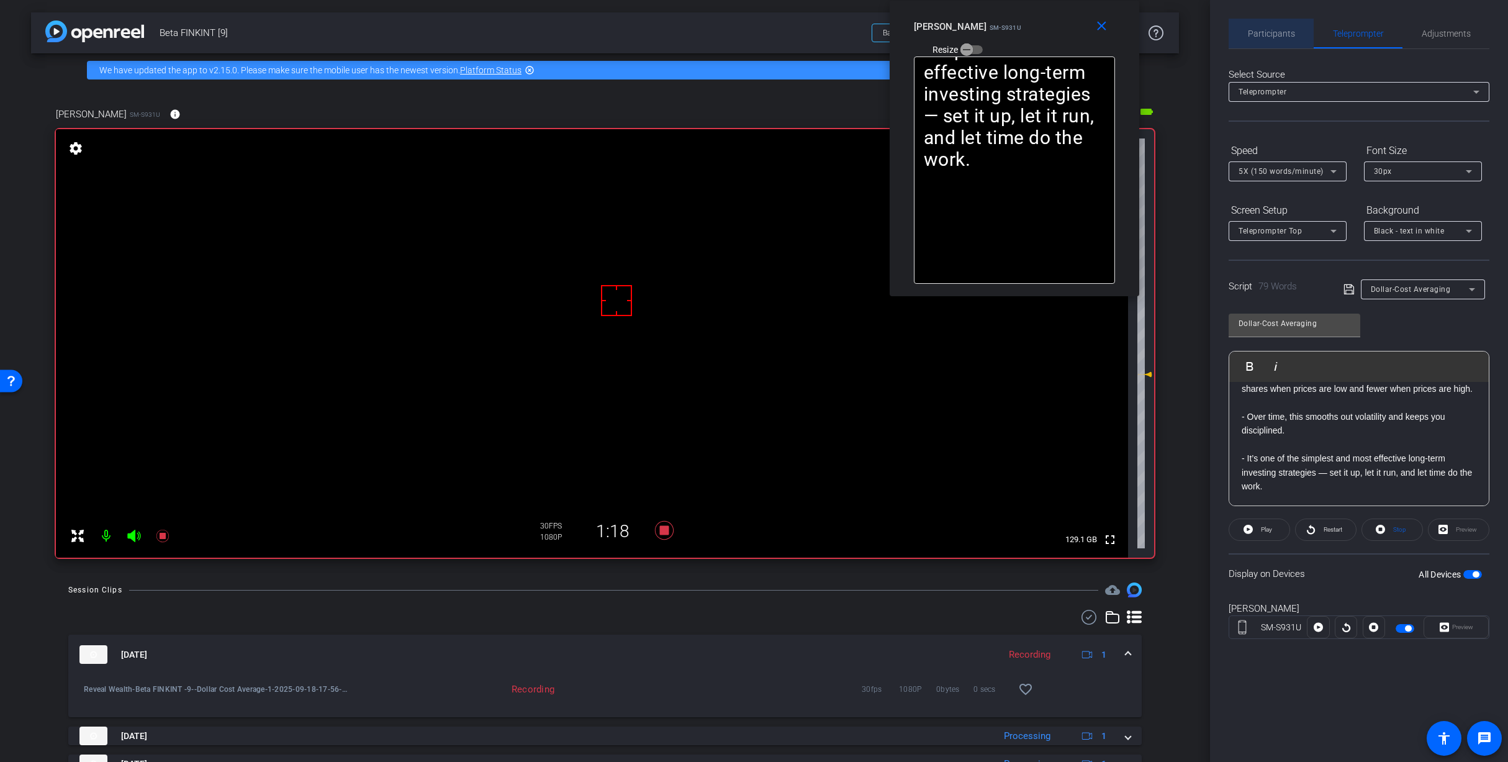
click at [1274, 25] on span "Participants" at bounding box center [1271, 34] width 47 height 30
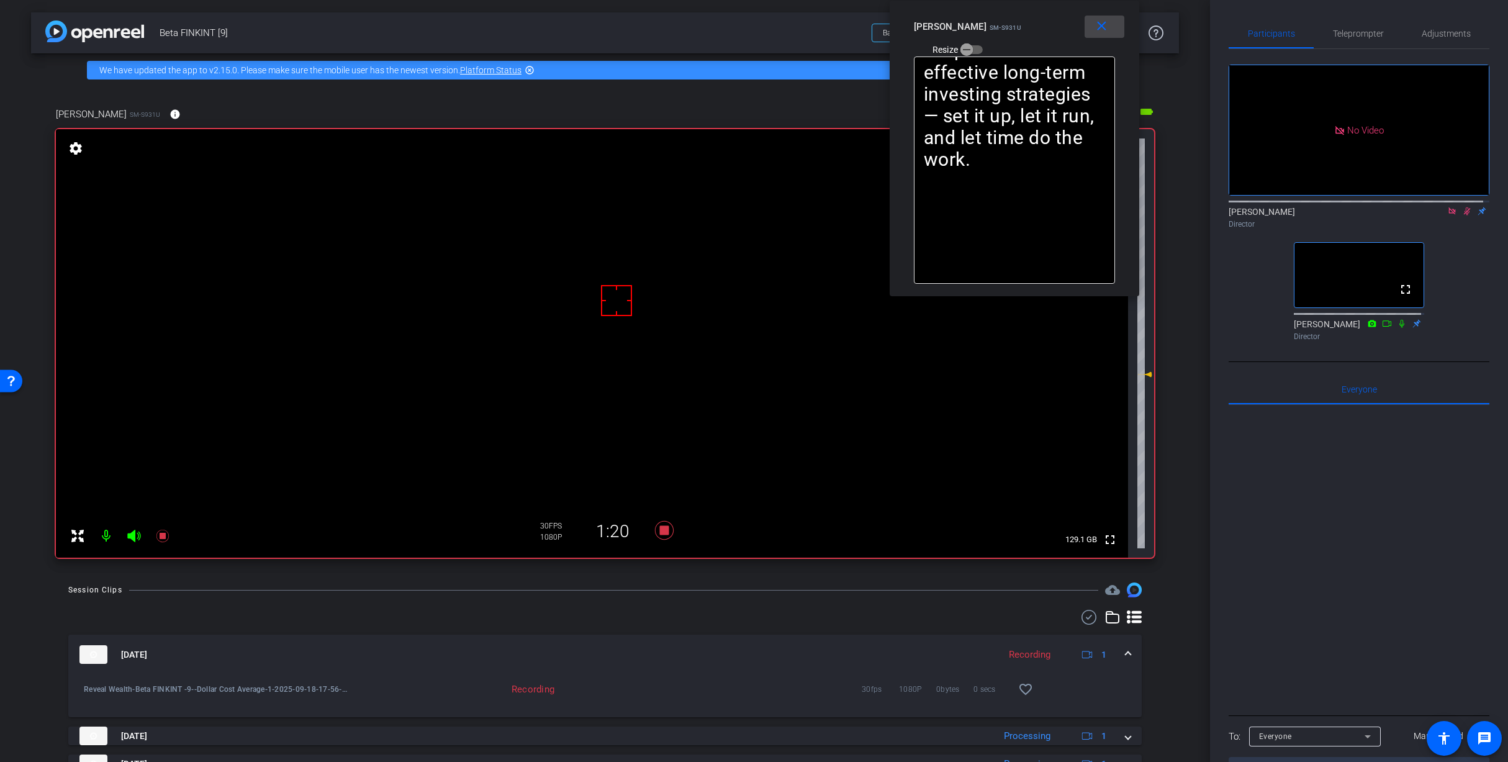
click at [1106, 30] on mat-icon "close" at bounding box center [1102, 27] width 16 height 16
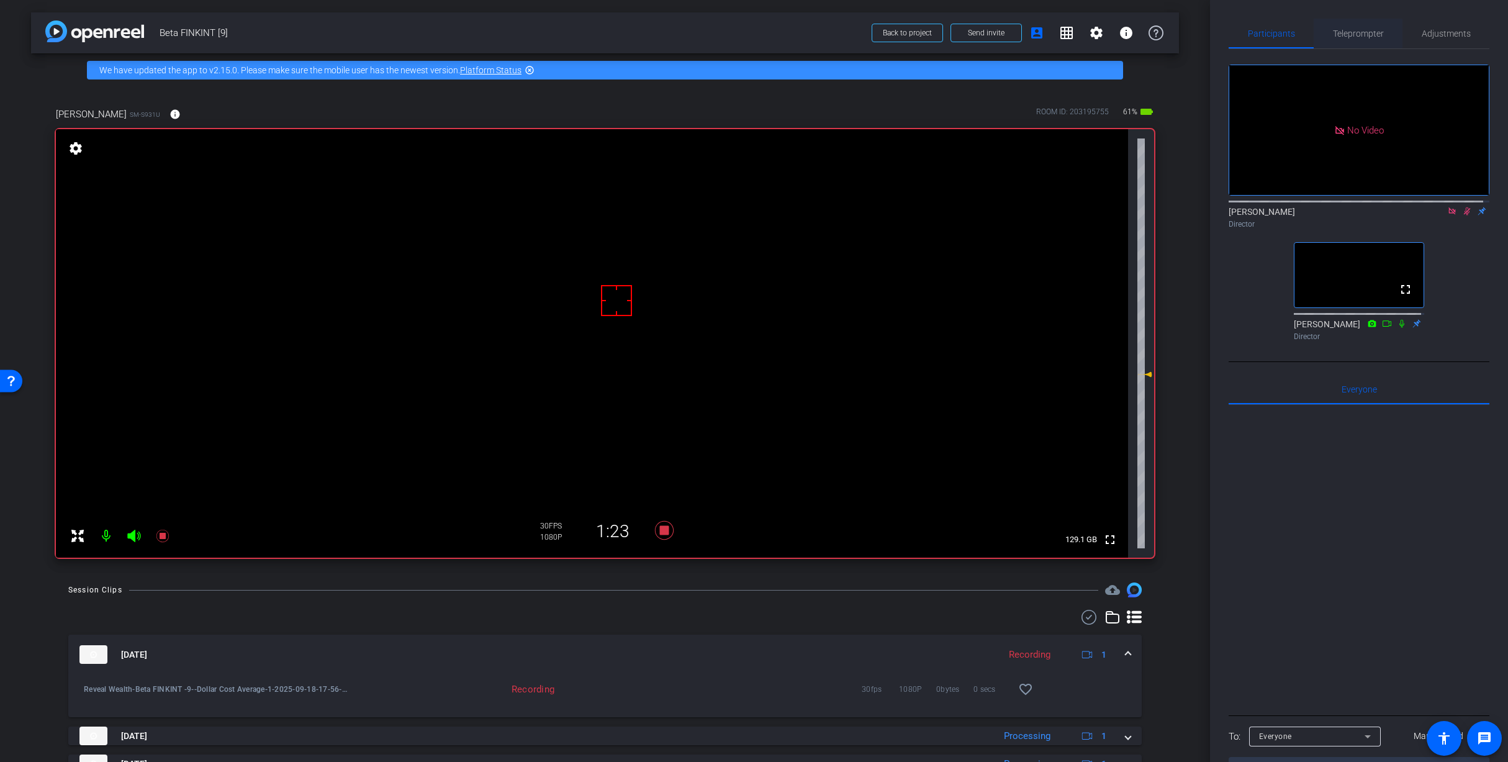
click at [1353, 35] on span "Teleprompter" at bounding box center [1358, 33] width 51 height 9
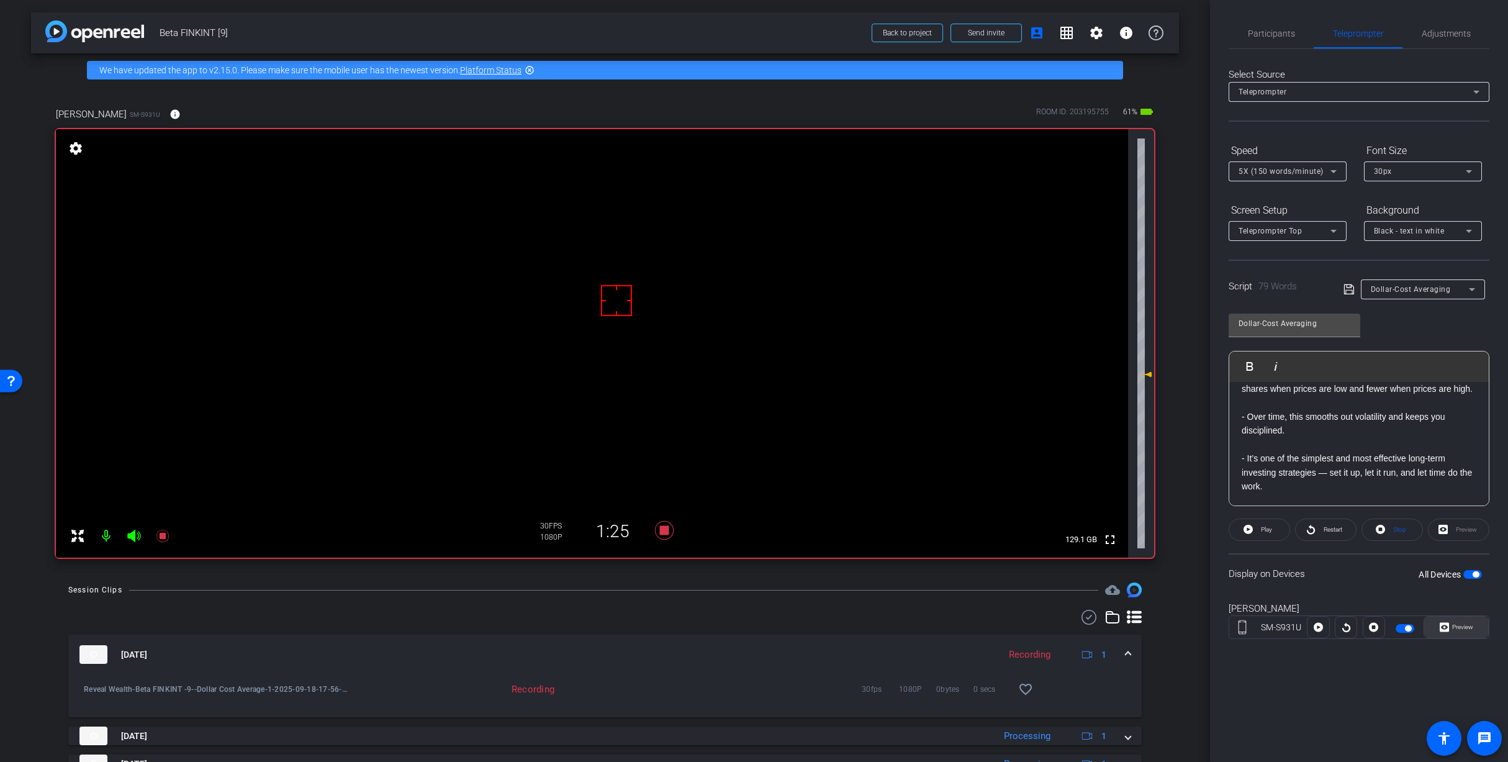
drag, startPoint x: 1450, startPoint y: 629, endPoint x: 1443, endPoint y: 625, distance: 8.1
click at [1450, 630] on span "Preview" at bounding box center [1461, 626] width 24 height 17
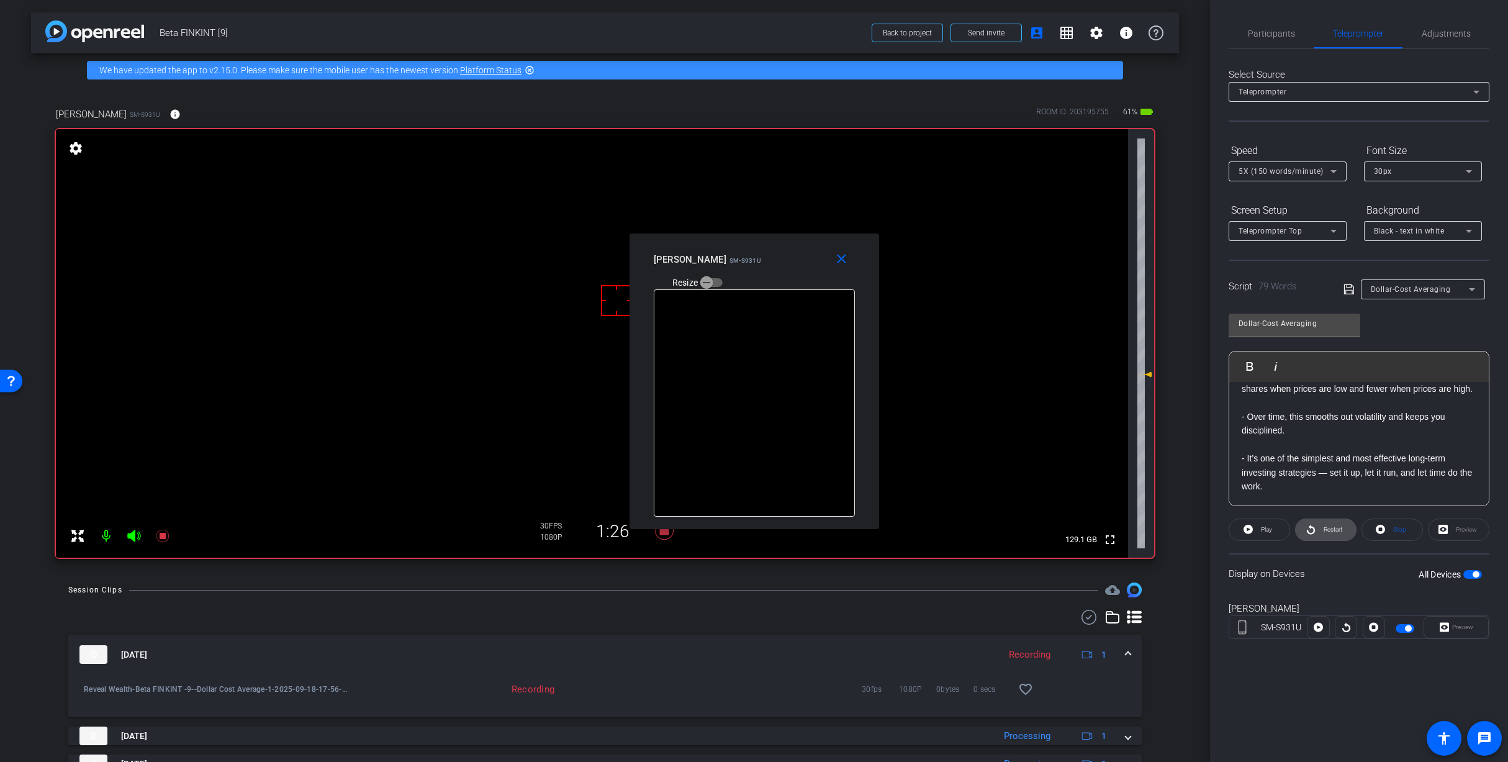
click at [1332, 535] on span "Restart" at bounding box center [1331, 529] width 22 height 17
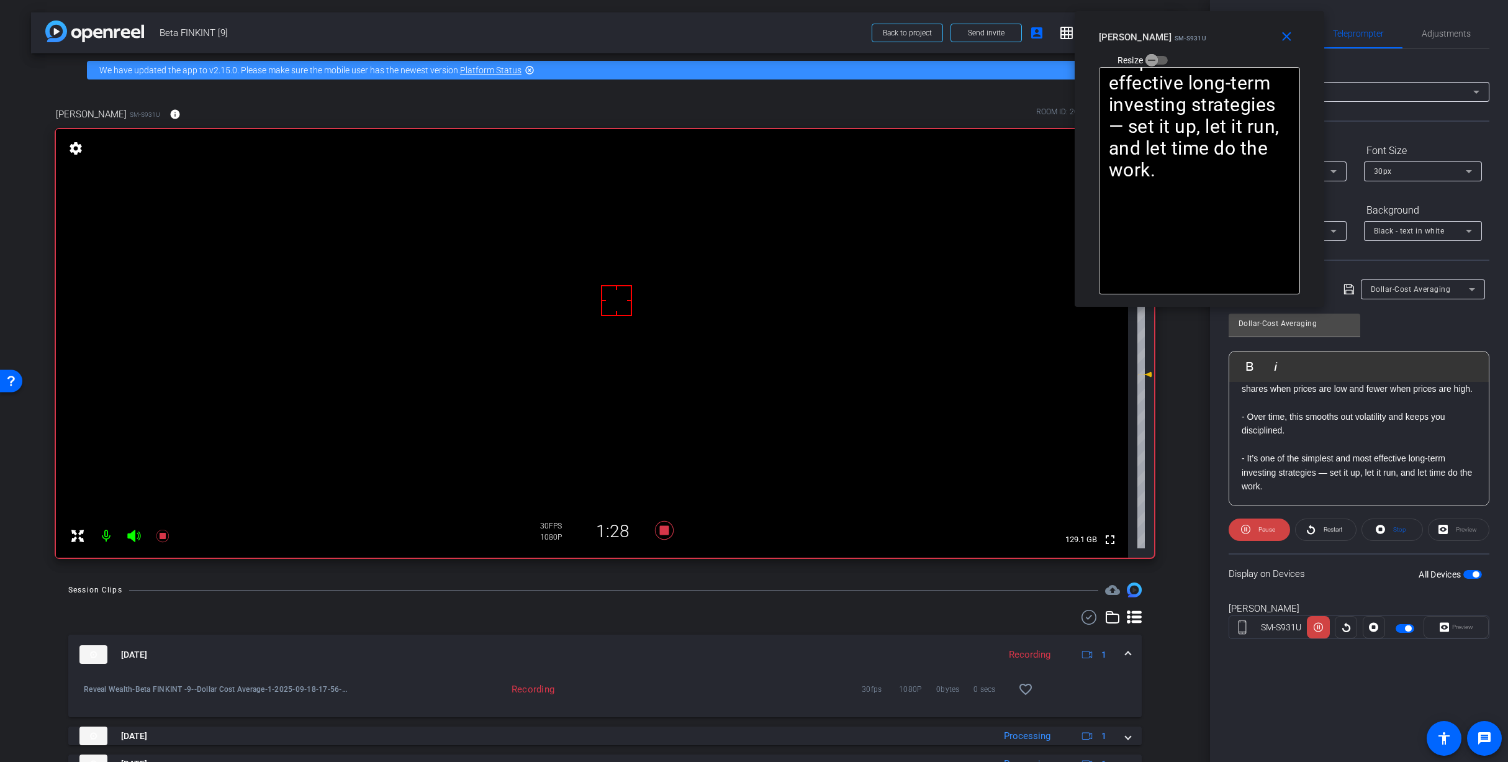
drag, startPoint x: 785, startPoint y: 269, endPoint x: 1230, endPoint y: 47, distance: 497.5
click at [1230, 47] on div "Rashonner Lillie SM-S931U Resize" at bounding box center [1204, 48] width 210 height 44
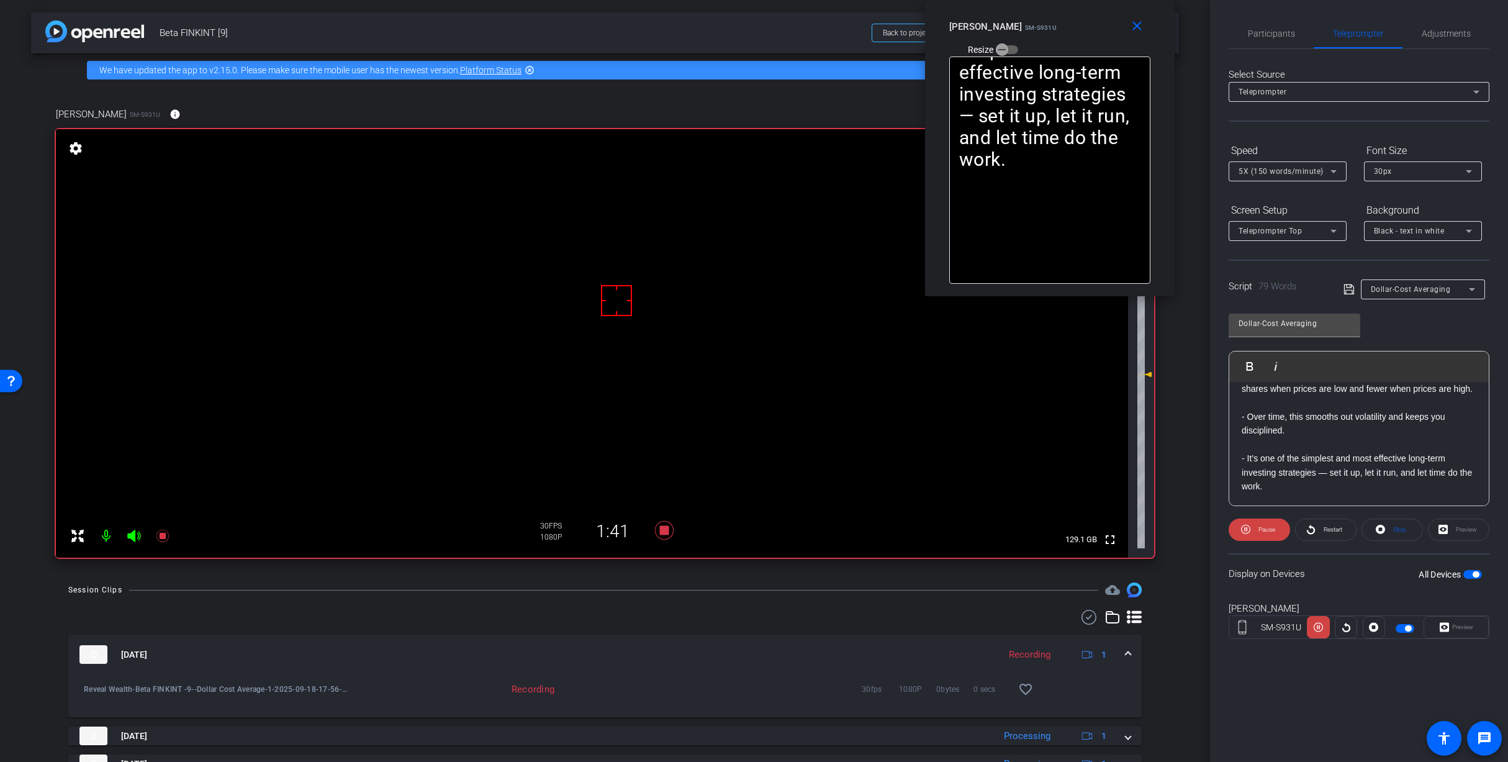
drag, startPoint x: 1237, startPoint y: 29, endPoint x: 1057, endPoint y: 0, distance: 183.0
click at [1057, 1] on div "close Rashonner Lillie SM-S931U Resize" at bounding box center [1050, 29] width 250 height 56
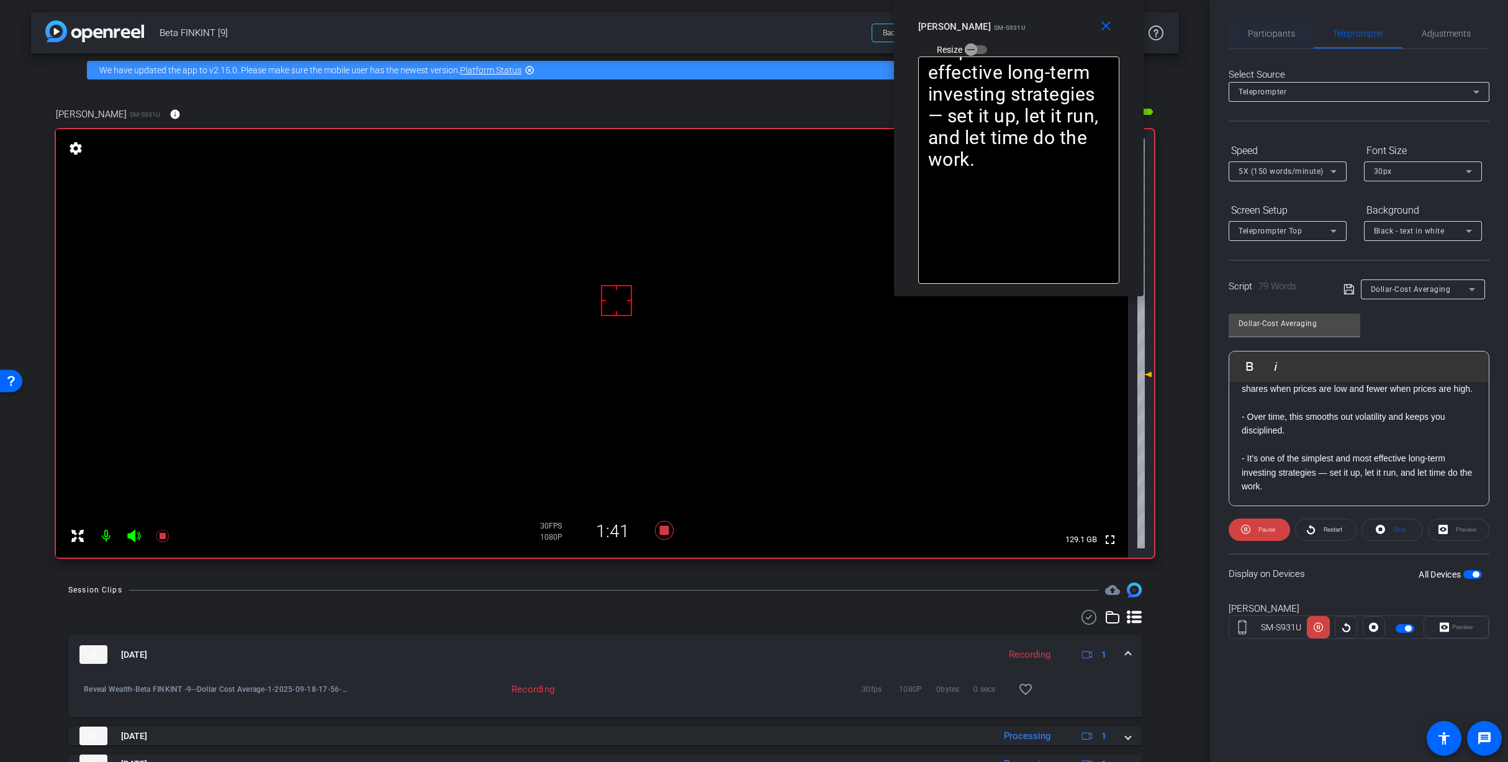
click at [1247, 31] on div "Participants" at bounding box center [1271, 34] width 85 height 30
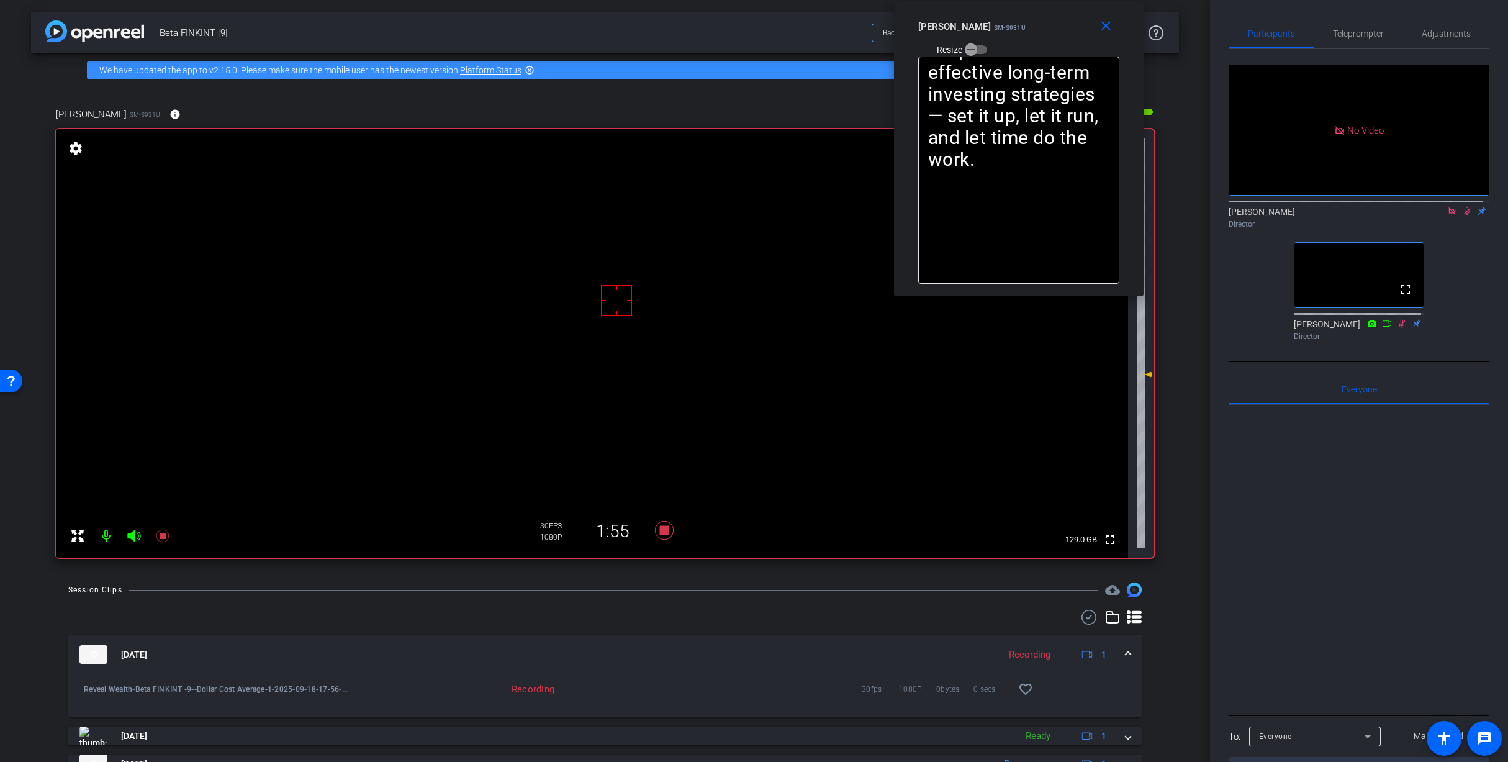
click at [1462, 207] on icon at bounding box center [1467, 211] width 10 height 9
click at [1351, 27] on span "Teleprompter" at bounding box center [1358, 34] width 51 height 30
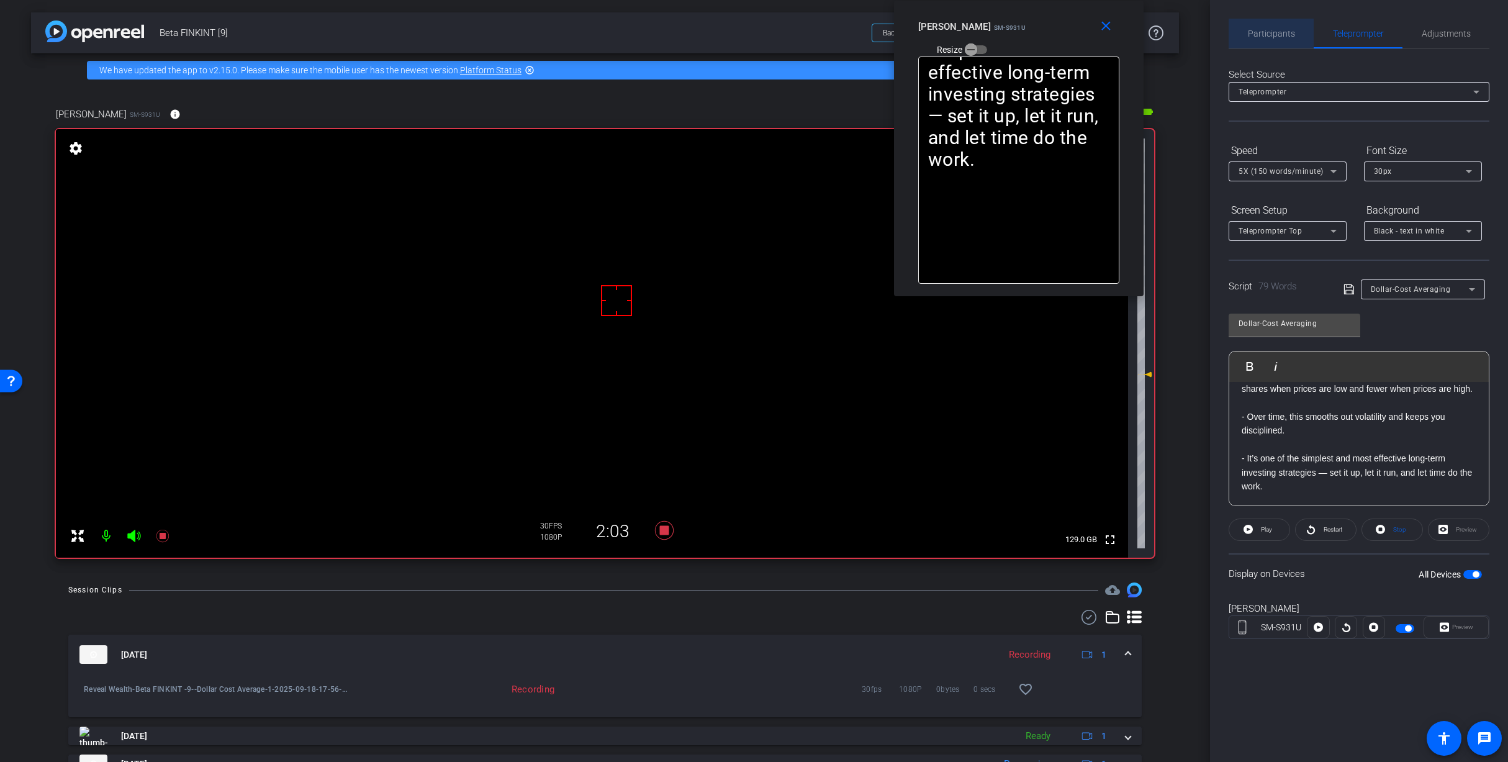
click at [1278, 35] on span "Participants" at bounding box center [1271, 33] width 47 height 9
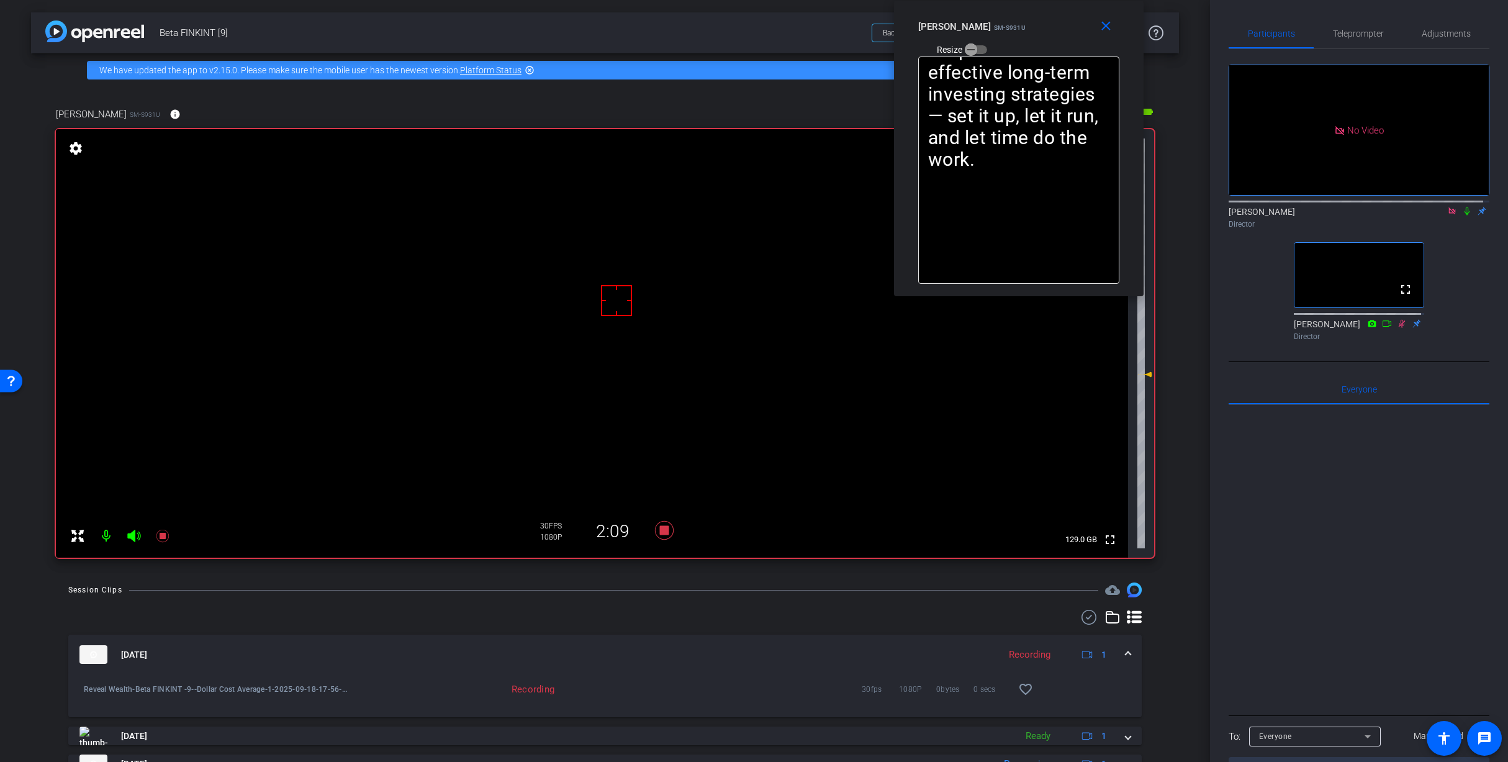
click at [1459, 205] on mat-icon at bounding box center [1466, 210] width 15 height 11
click at [1343, 36] on span "Teleprompter" at bounding box center [1358, 33] width 51 height 9
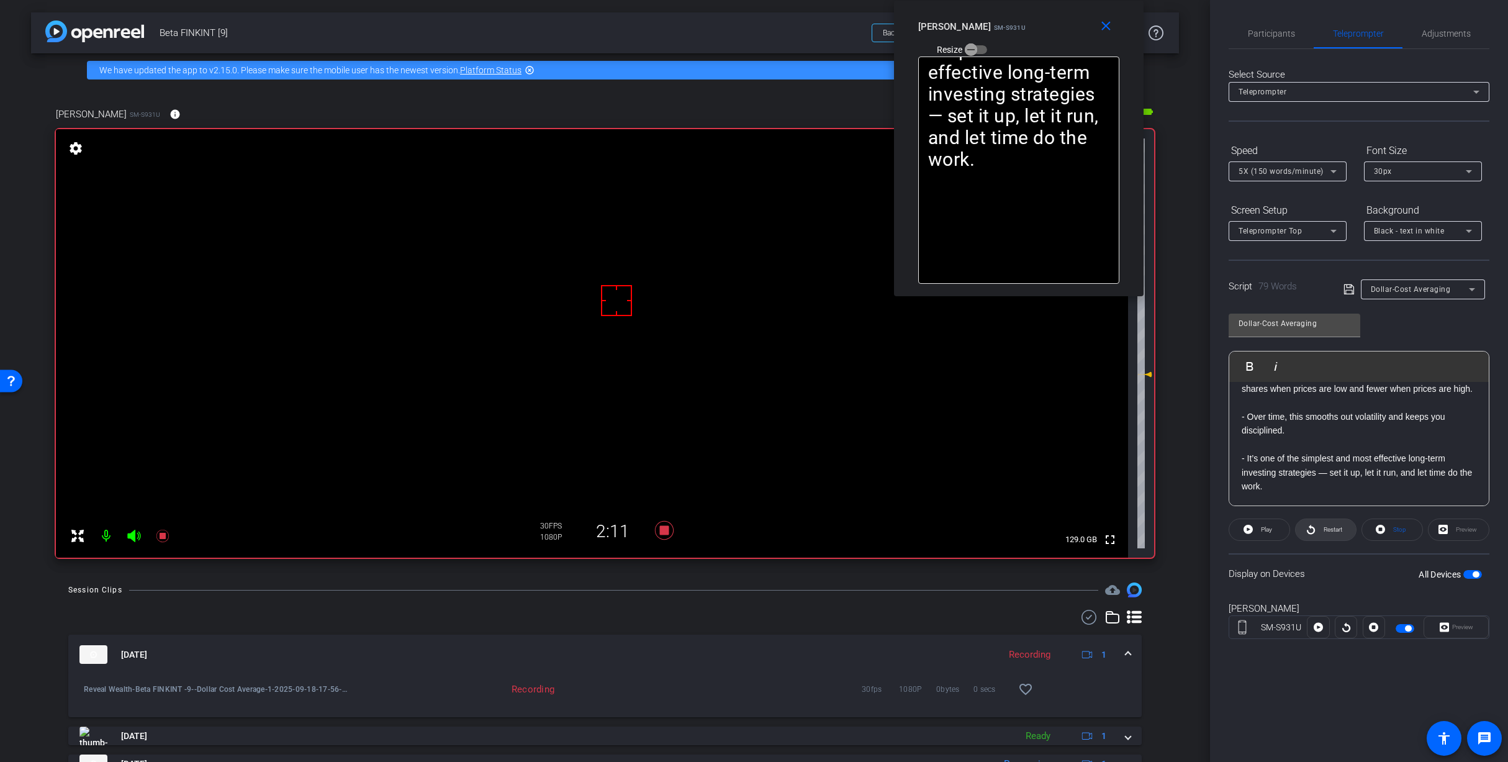
click at [1319, 536] on span at bounding box center [1326, 530] width 60 height 30
click at [1286, 36] on span "Participants" at bounding box center [1271, 33] width 47 height 9
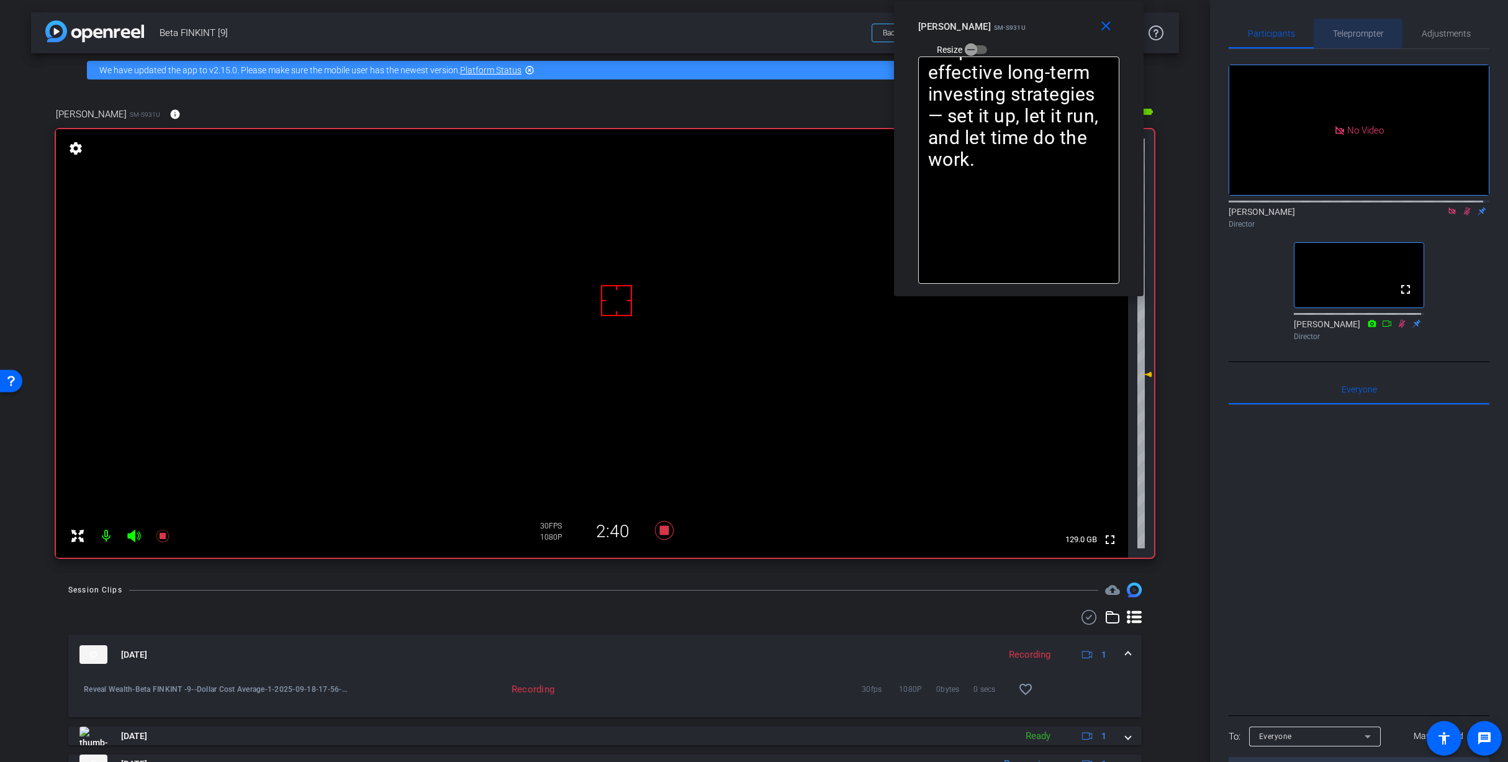
click at [1333, 34] on span "Teleprompter" at bounding box center [1358, 33] width 51 height 9
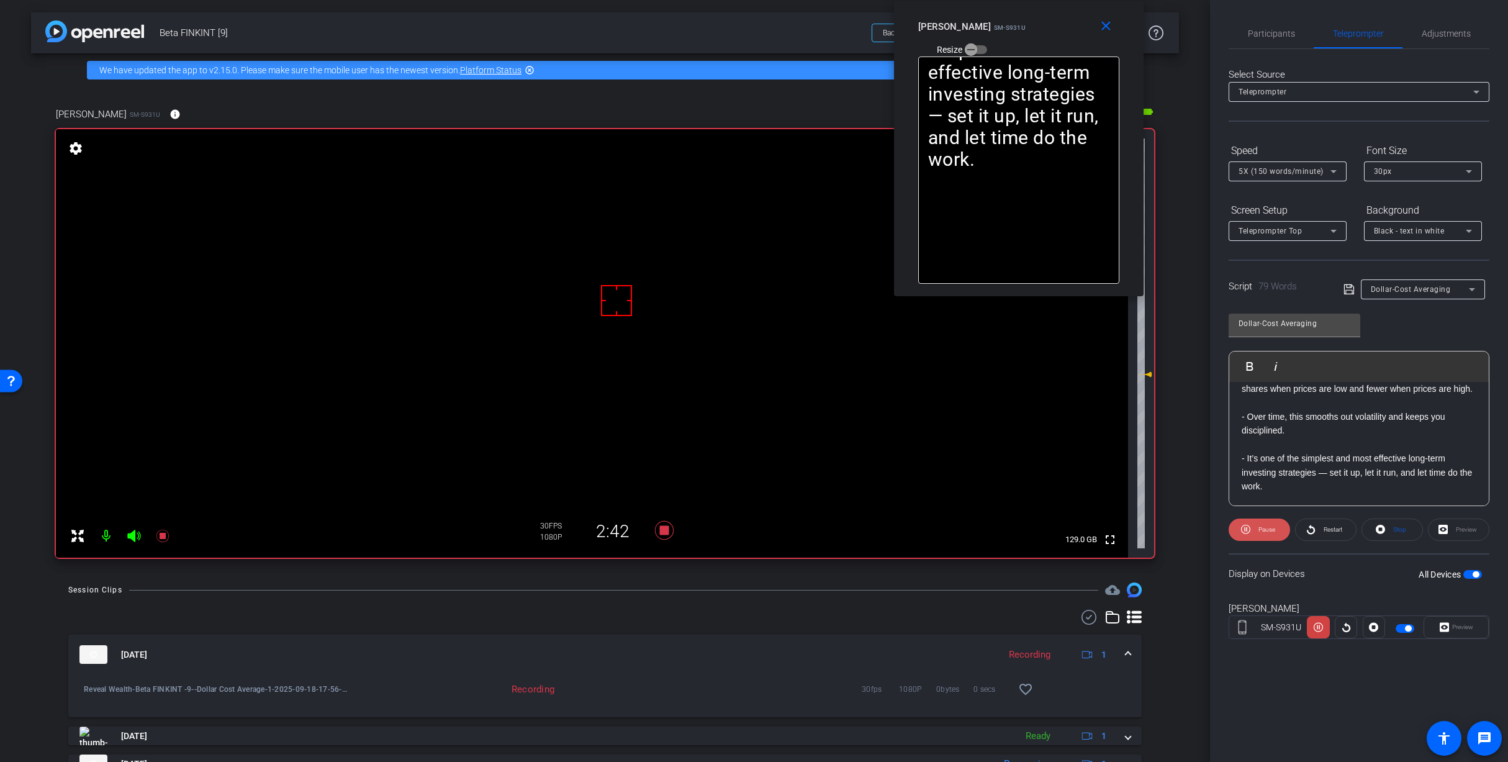
click at [1268, 527] on span "Pause" at bounding box center [1266, 529] width 17 height 7
click at [1265, 29] on span "Participants" at bounding box center [1271, 33] width 47 height 9
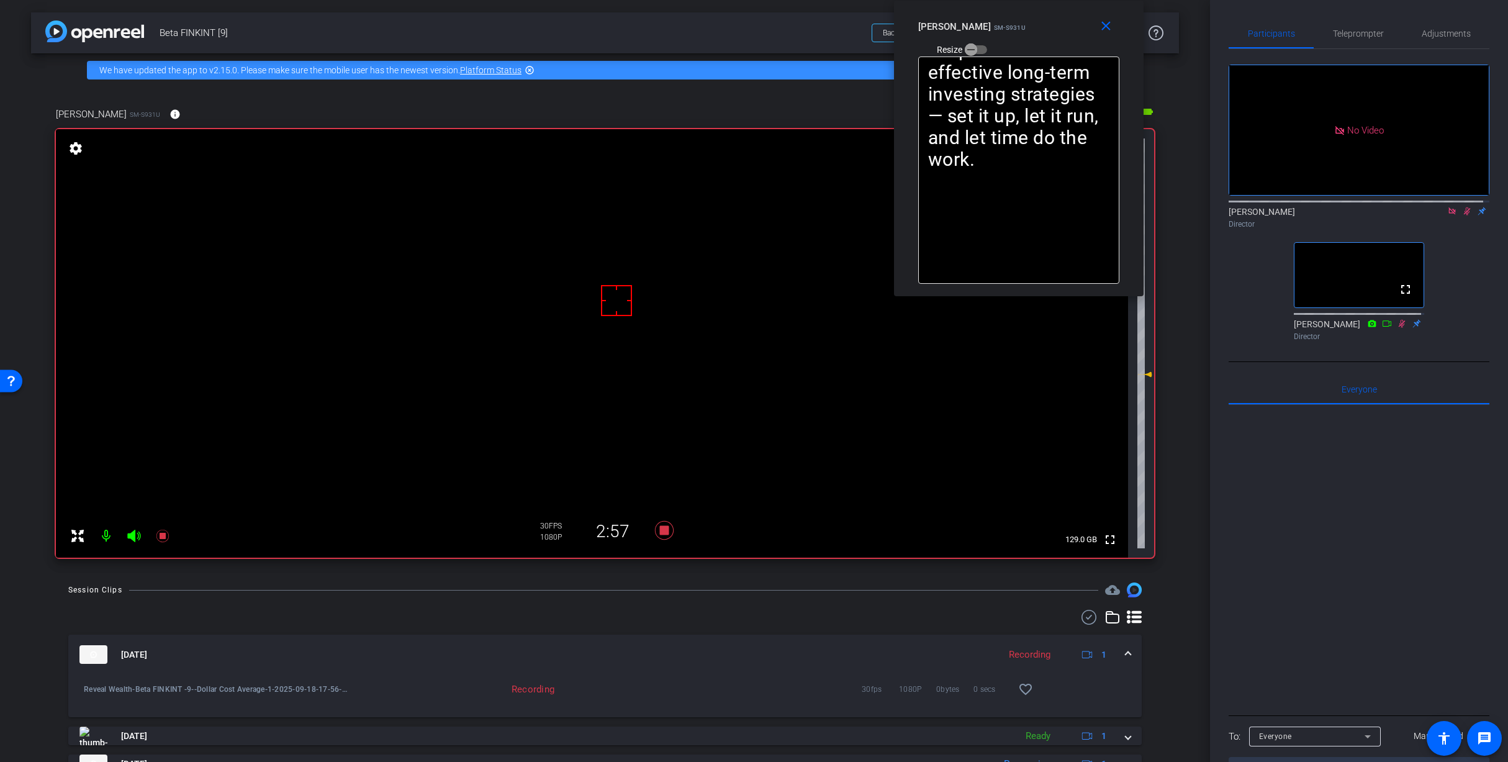
click at [1450, 207] on icon at bounding box center [1452, 211] width 10 height 9
click at [656, 529] on icon at bounding box center [664, 530] width 30 height 22
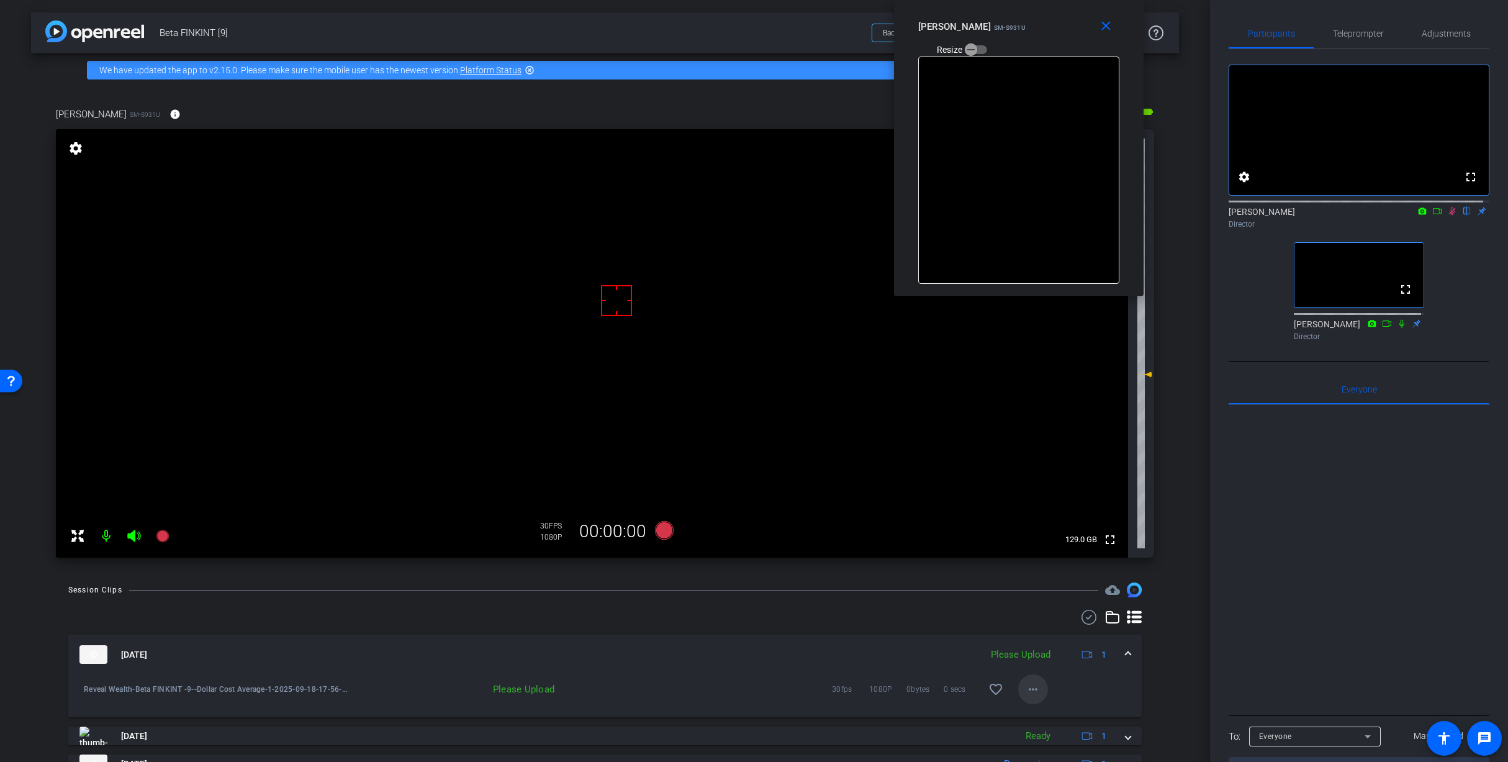
click at [1032, 690] on mat-icon "more_horiz" at bounding box center [1033, 689] width 15 height 15
click at [1053, 721] on span "Upload" at bounding box center [1047, 715] width 50 height 15
click at [1108, 24] on mat-icon "close" at bounding box center [1106, 27] width 16 height 16
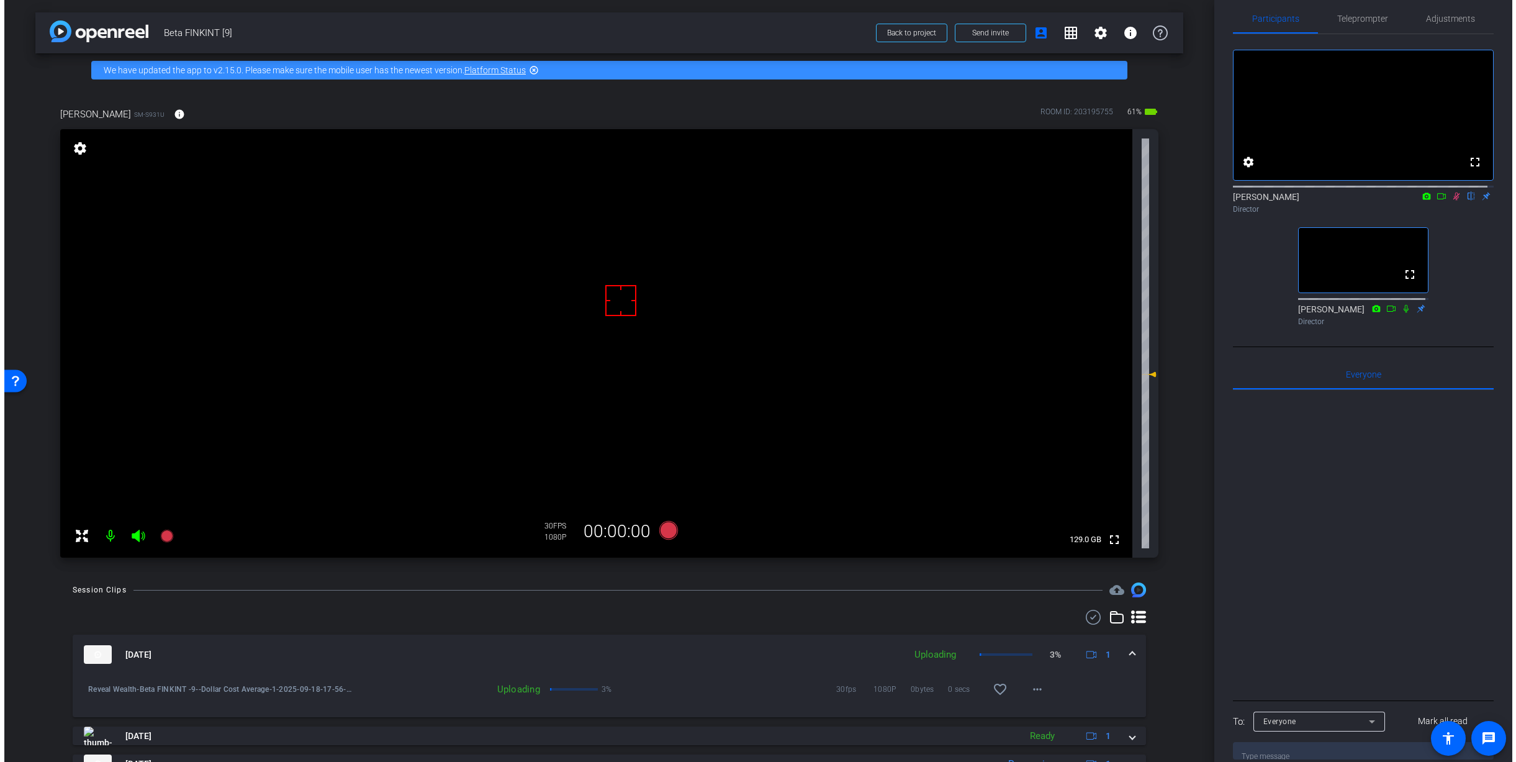
scroll to position [0, 0]
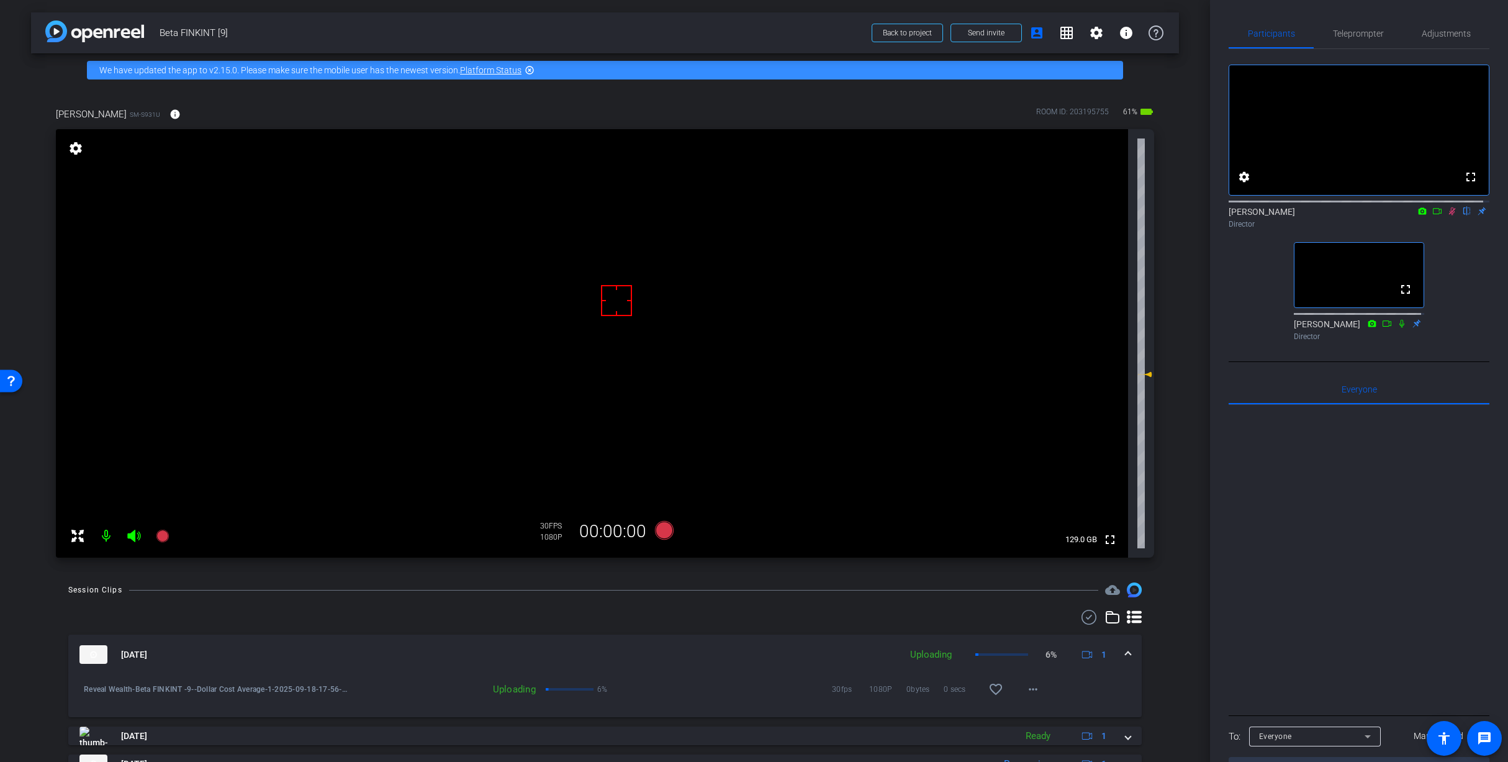
click at [1447, 215] on icon at bounding box center [1452, 211] width 10 height 9
click at [1137, 655] on mat-expansion-panel-header "Sep 18, 2025 Uploading 70% 1" at bounding box center [608, 654] width 1081 height 40
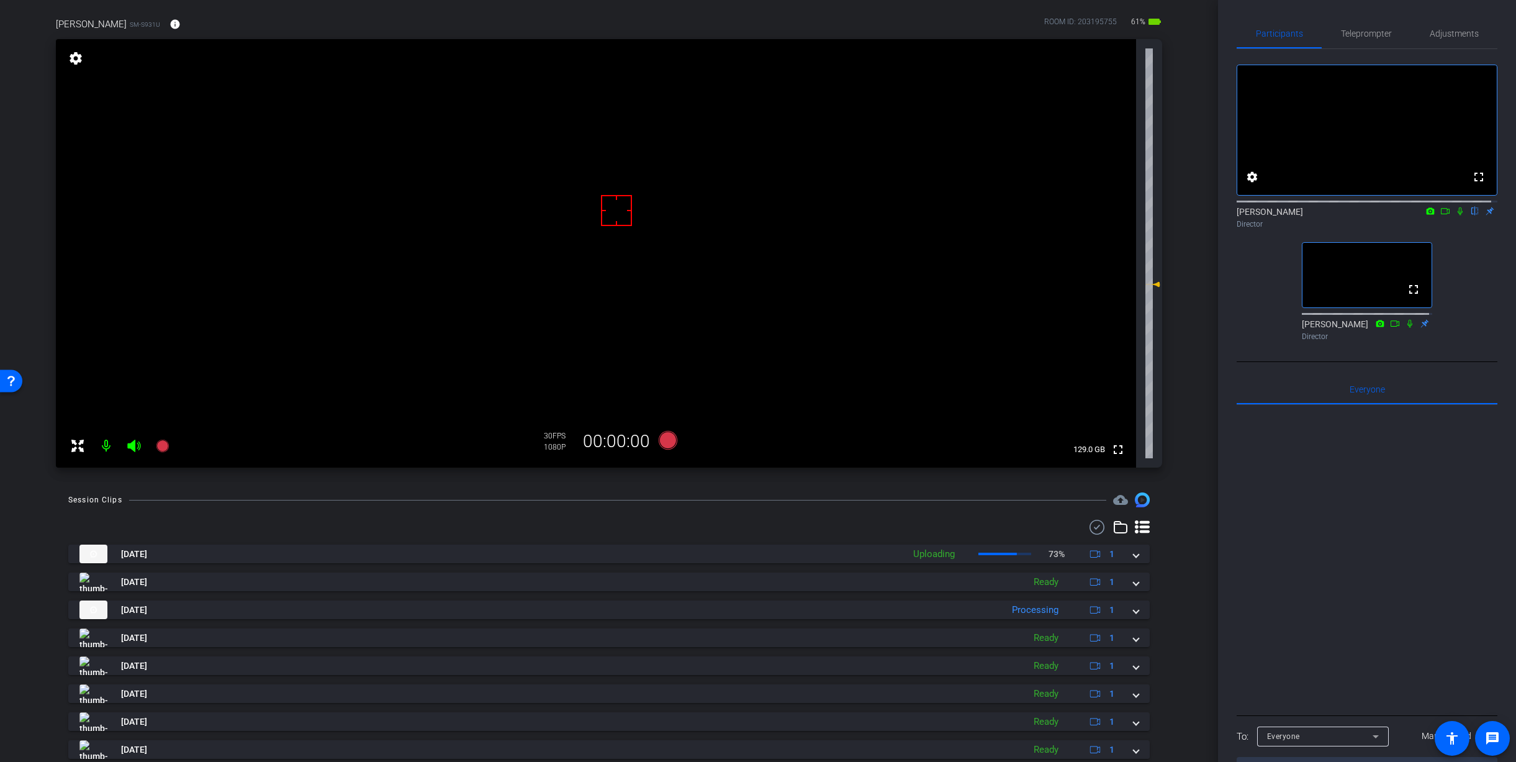
scroll to position [187, 0]
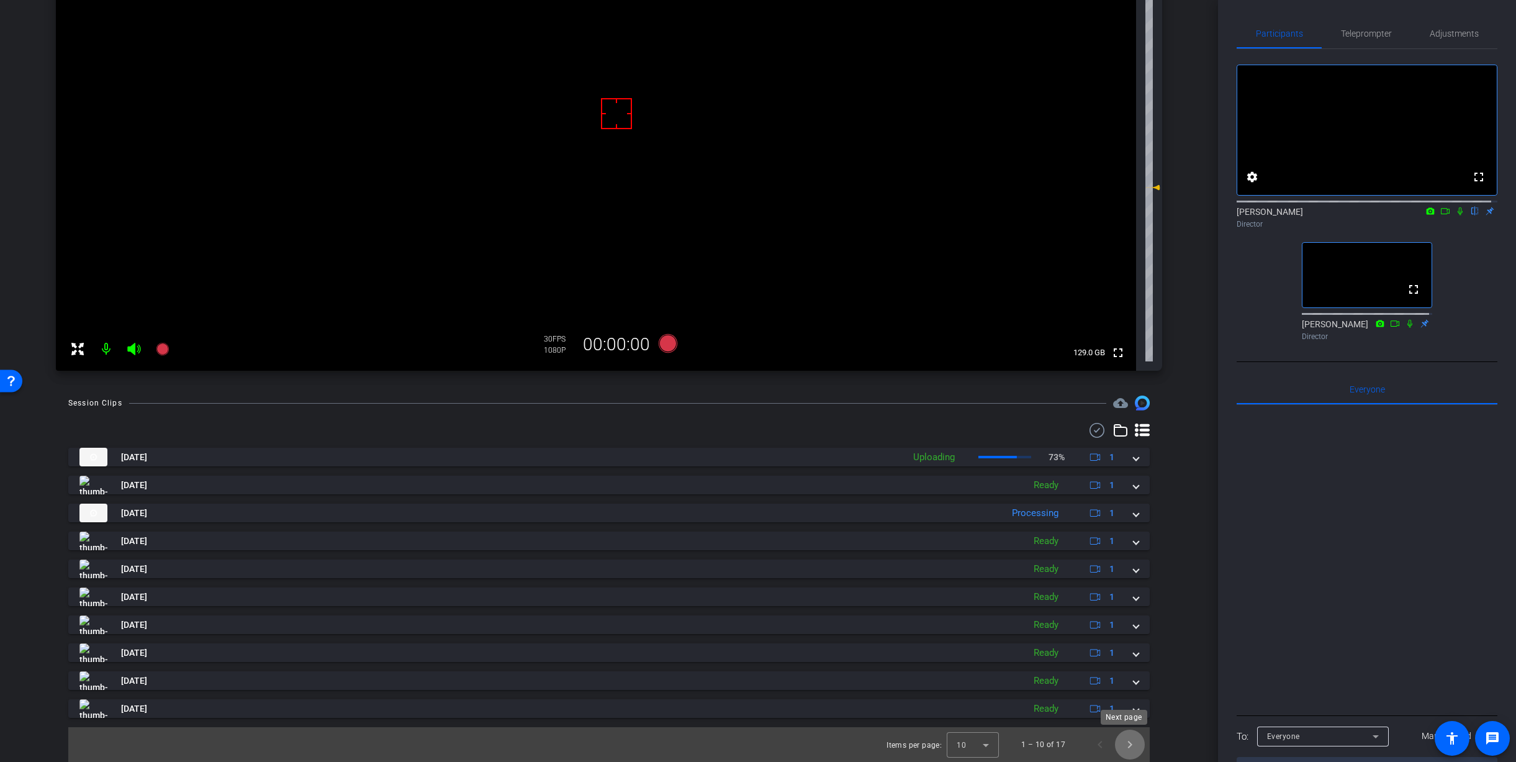
click at [1130, 743] on span "Next page" at bounding box center [1130, 744] width 30 height 30
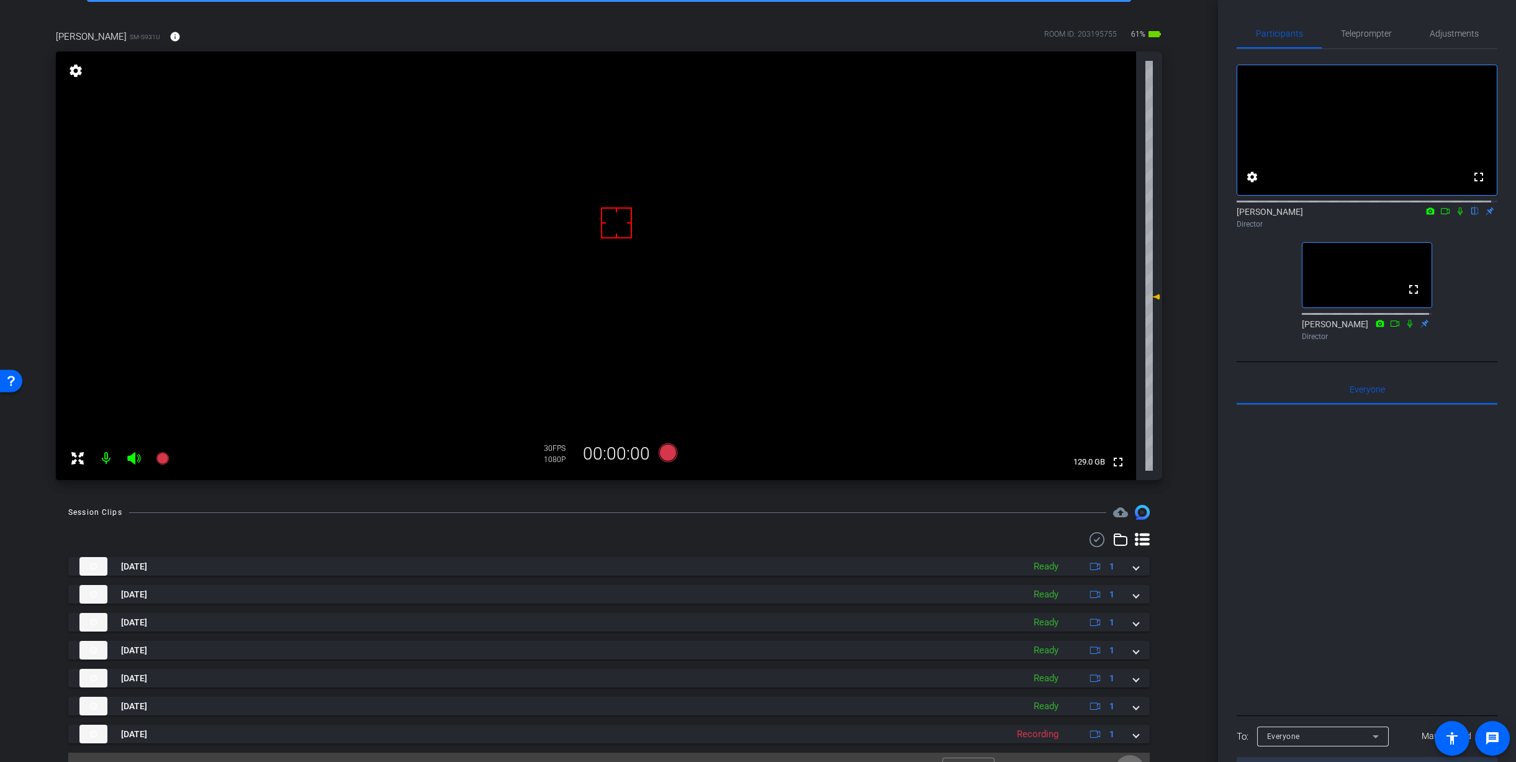
scroll to position [103, 0]
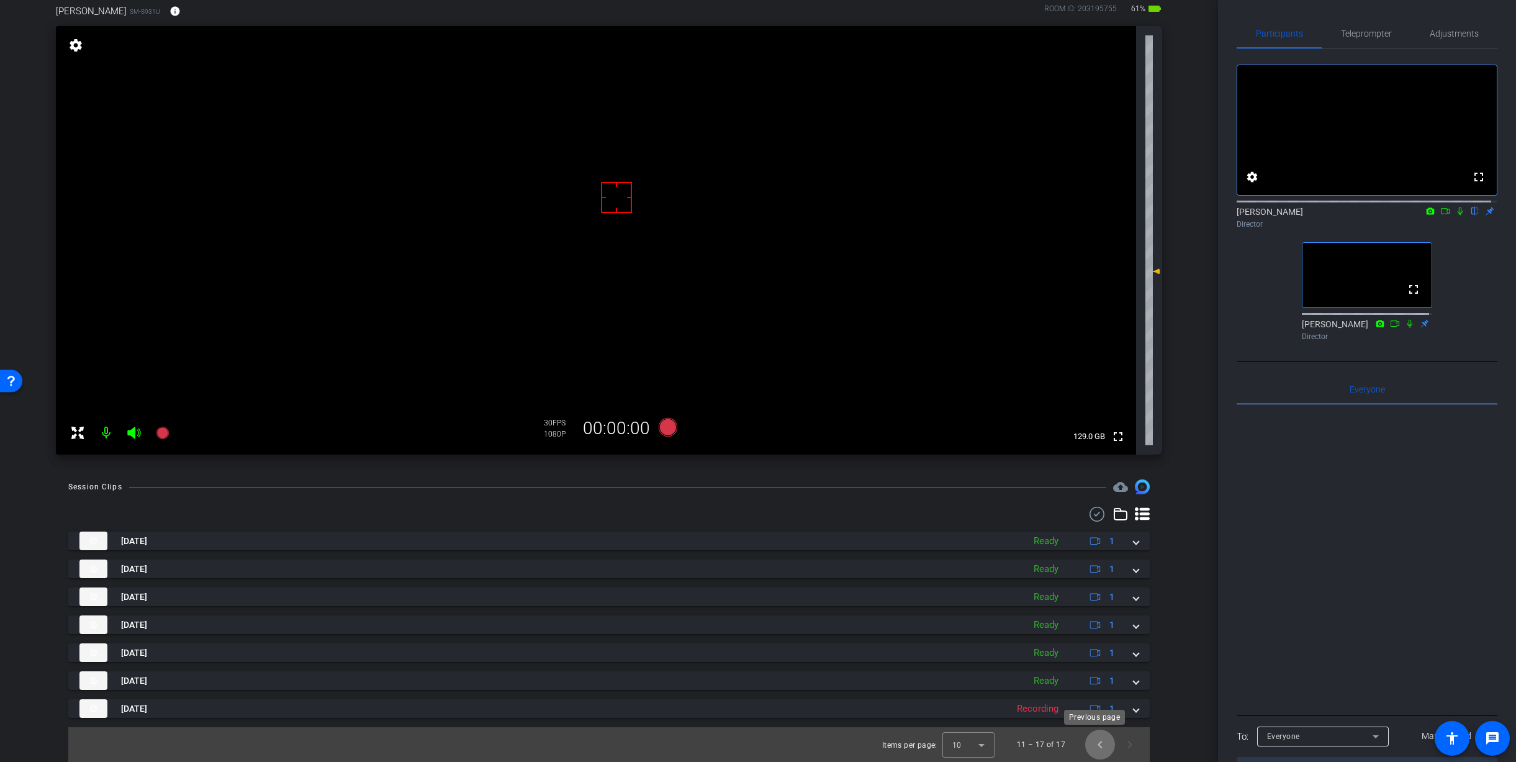
click at [1094, 747] on span "Previous page" at bounding box center [1100, 744] width 30 height 30
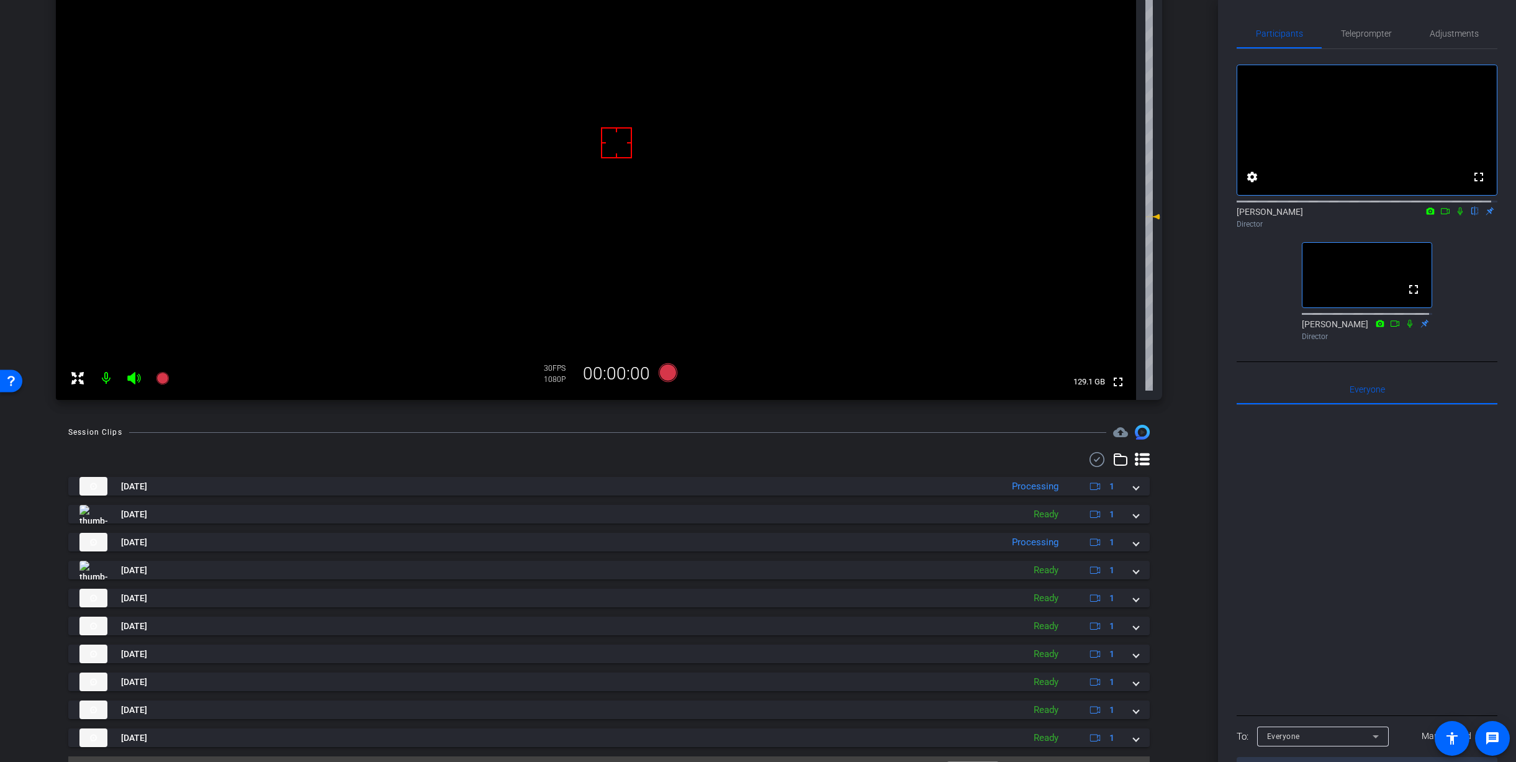
scroll to position [187, 0]
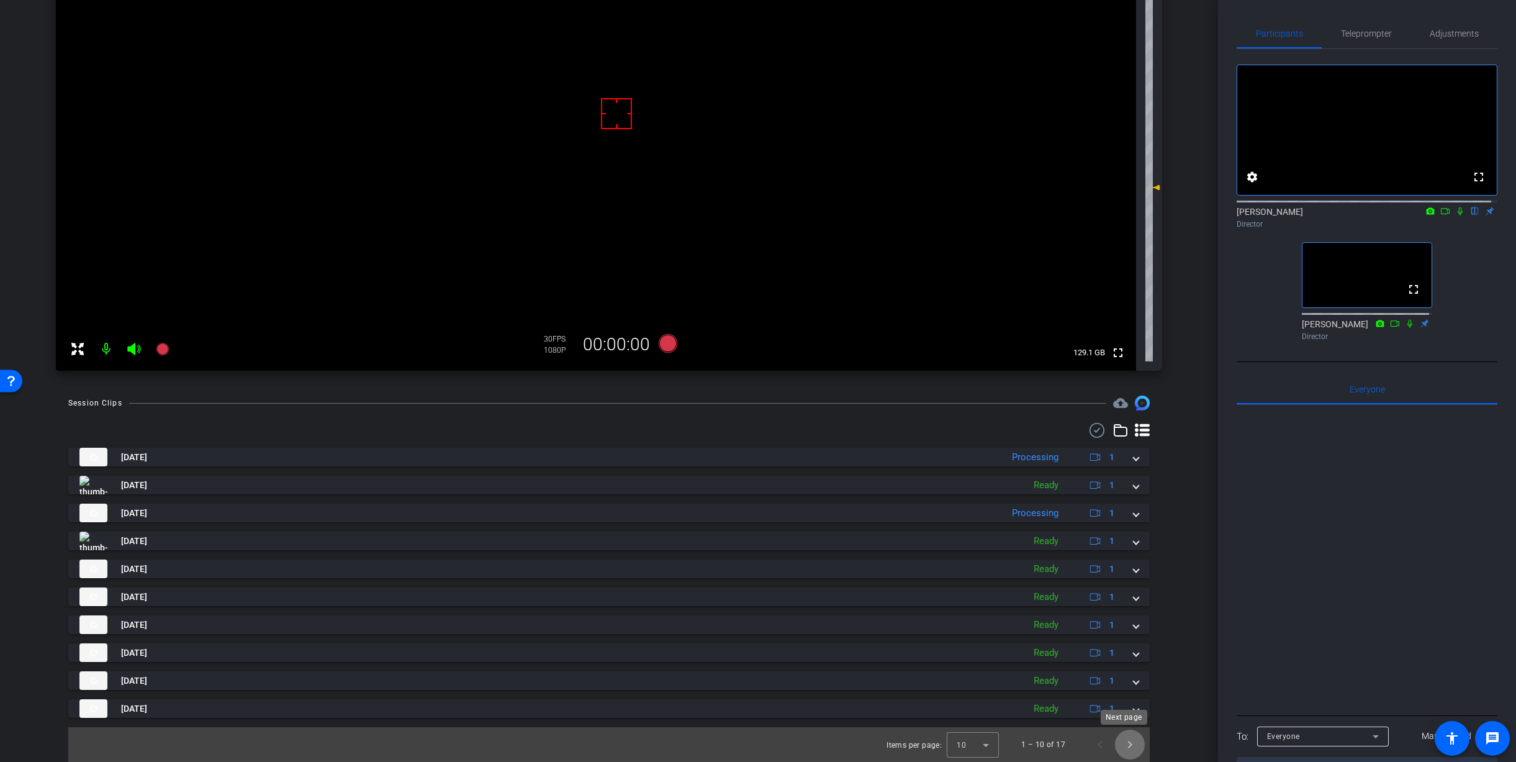
click at [1124, 753] on span "Next page" at bounding box center [1130, 744] width 30 height 30
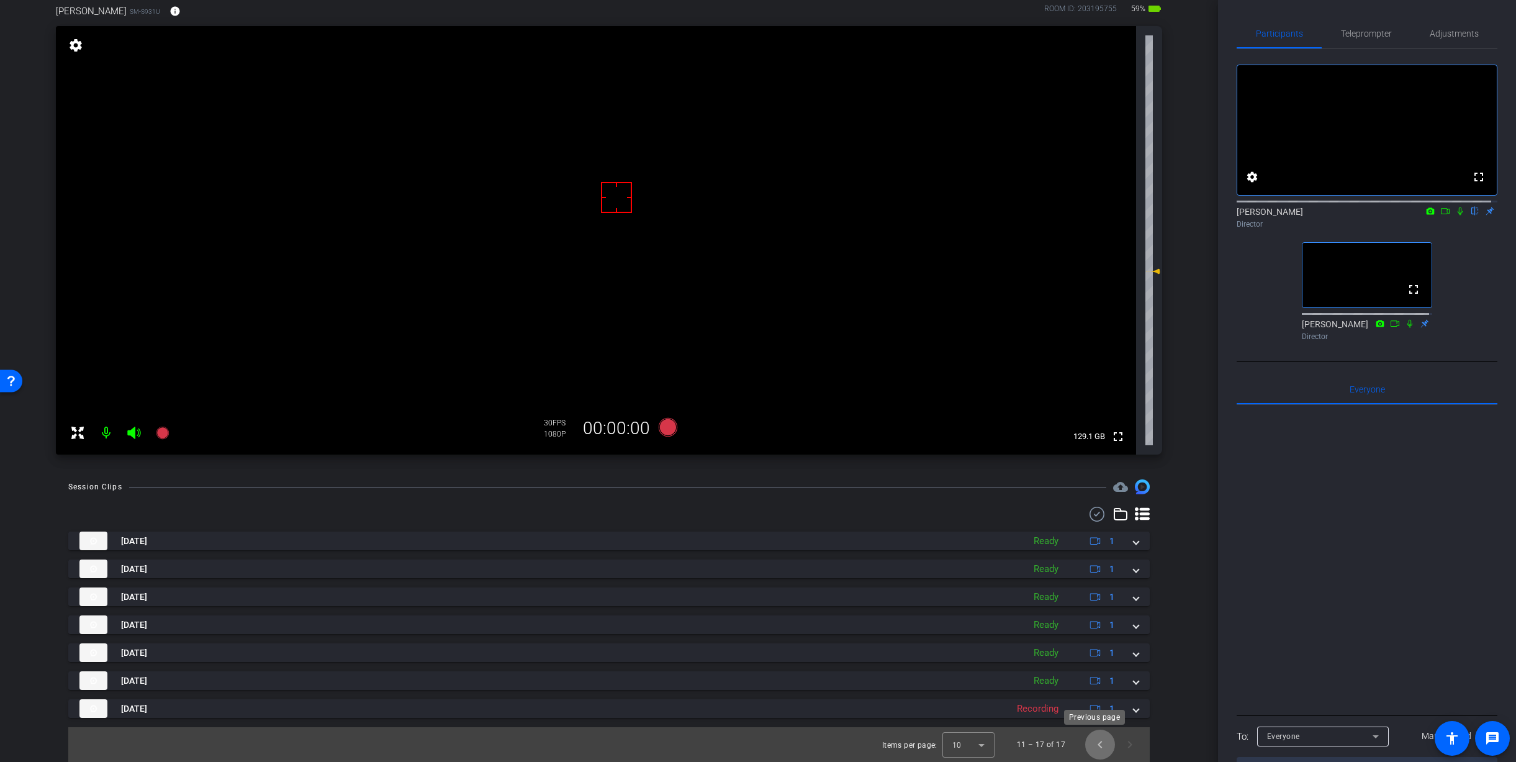
click at [1099, 752] on span "Previous page" at bounding box center [1100, 744] width 30 height 30
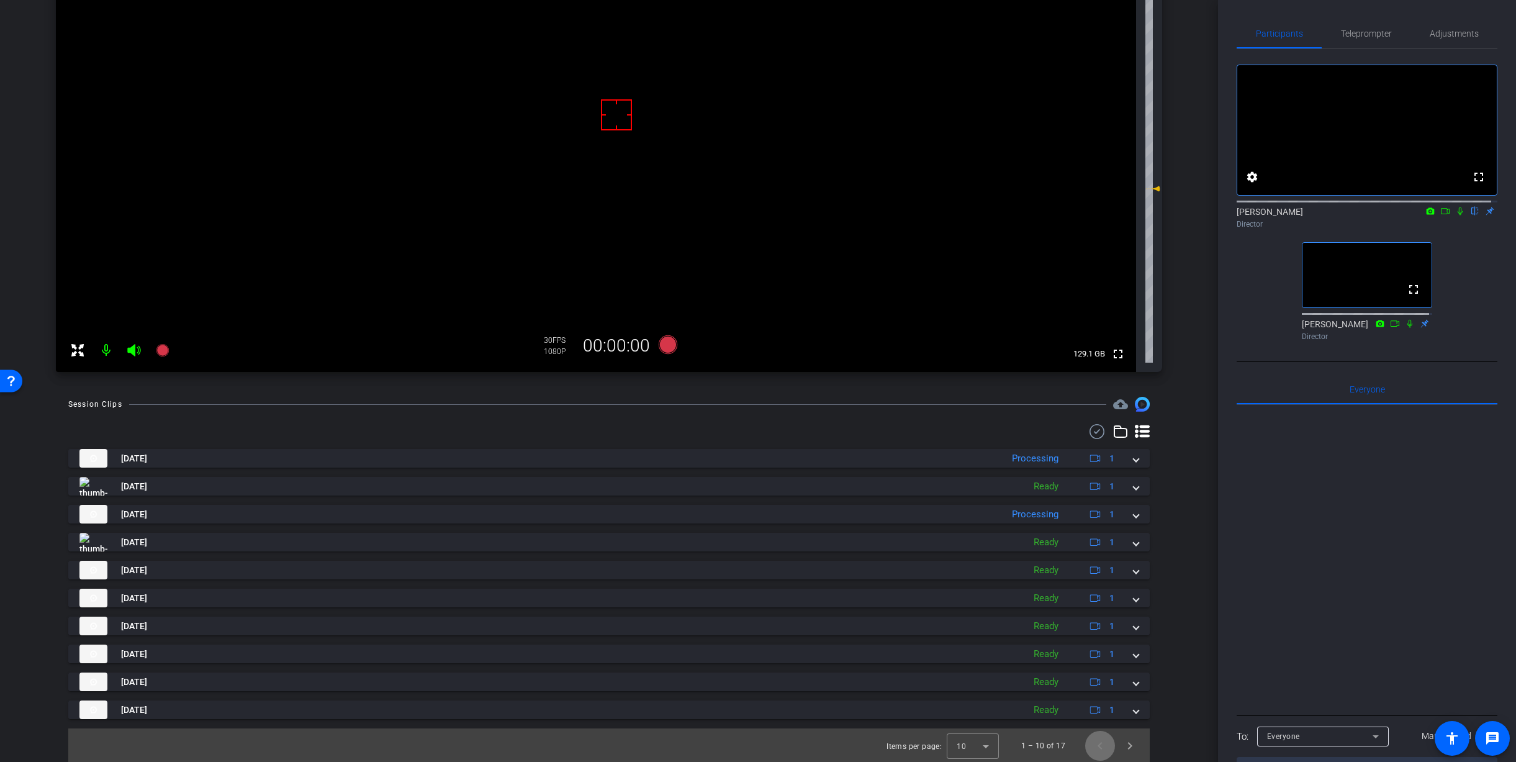
scroll to position [187, 0]
click at [1132, 749] on span "Next page" at bounding box center [1130, 744] width 30 height 30
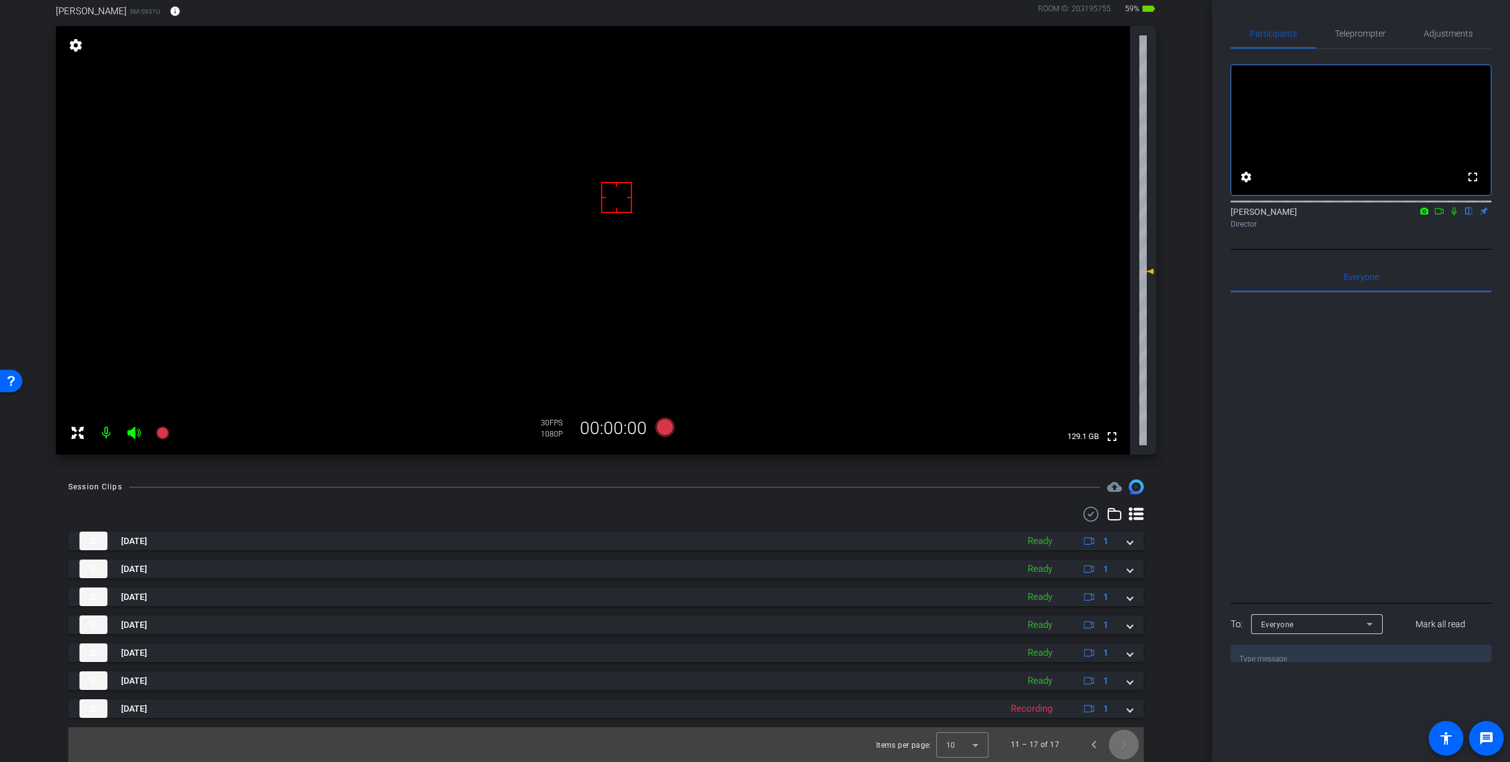
scroll to position [0, 0]
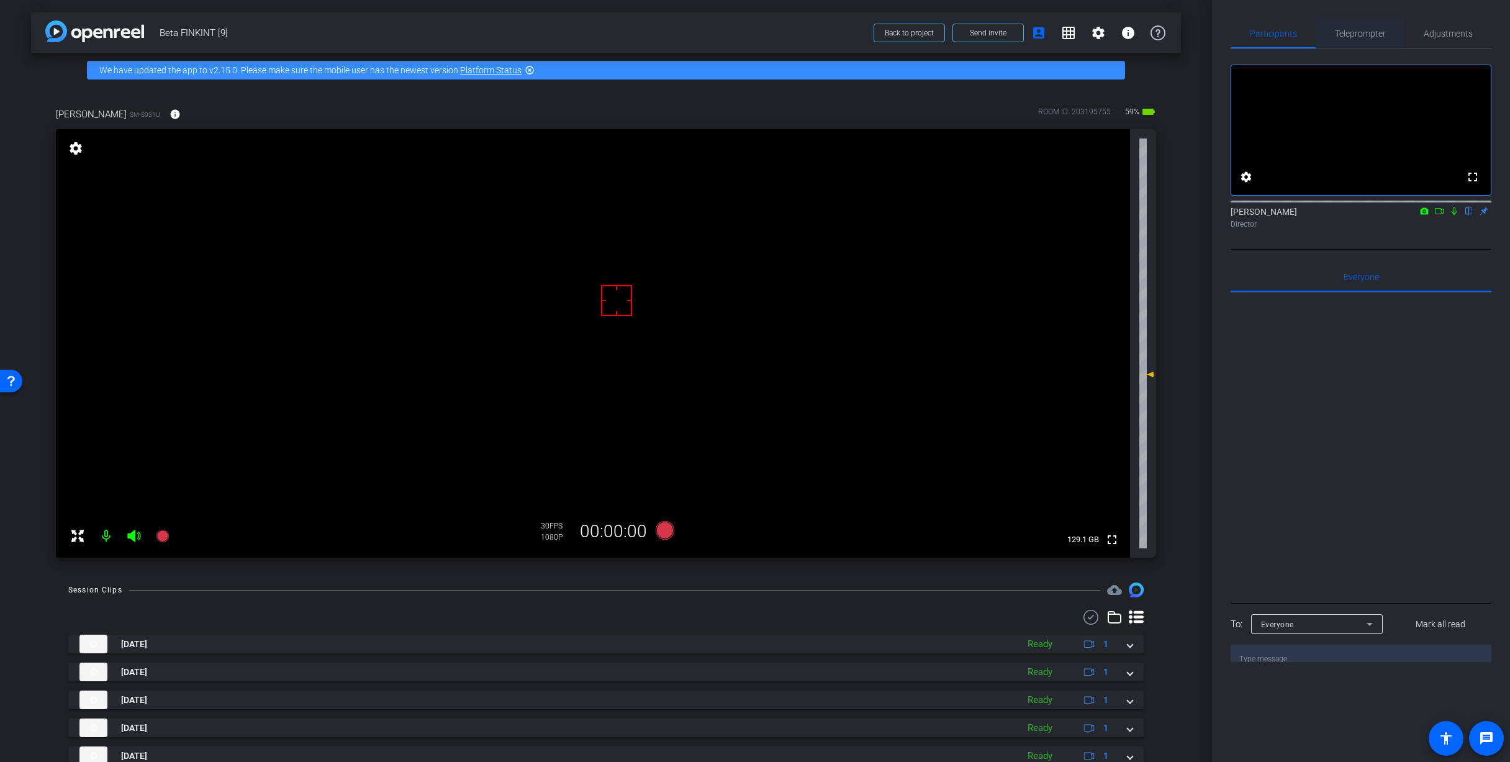
click at [1358, 35] on span "Teleprompter" at bounding box center [1360, 33] width 51 height 9
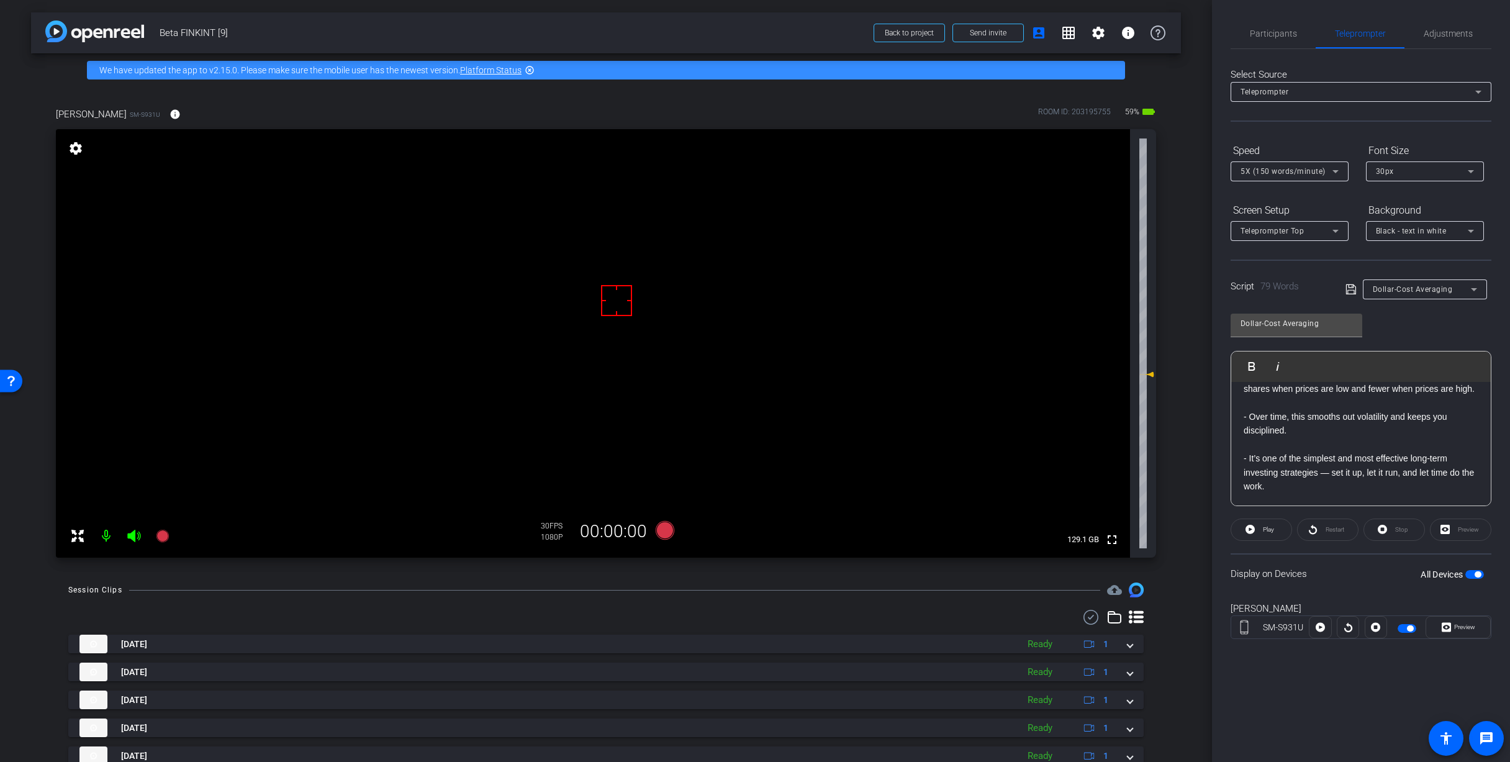
click at [1479, 575] on span "button" at bounding box center [1477, 574] width 6 height 6
click at [1289, 24] on span "Participants" at bounding box center [1273, 34] width 47 height 30
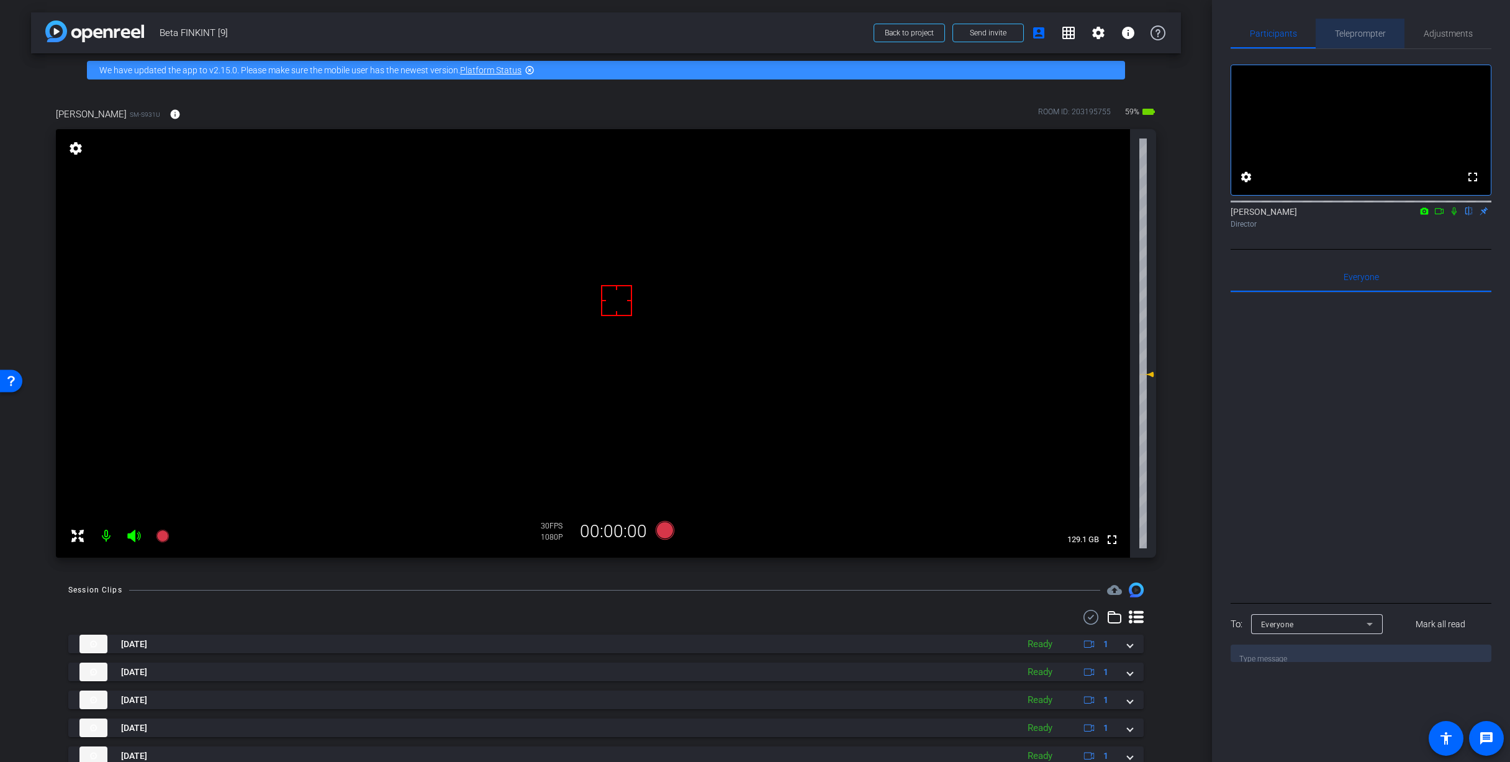
click at [1362, 35] on span "Teleprompter" at bounding box center [1360, 33] width 51 height 9
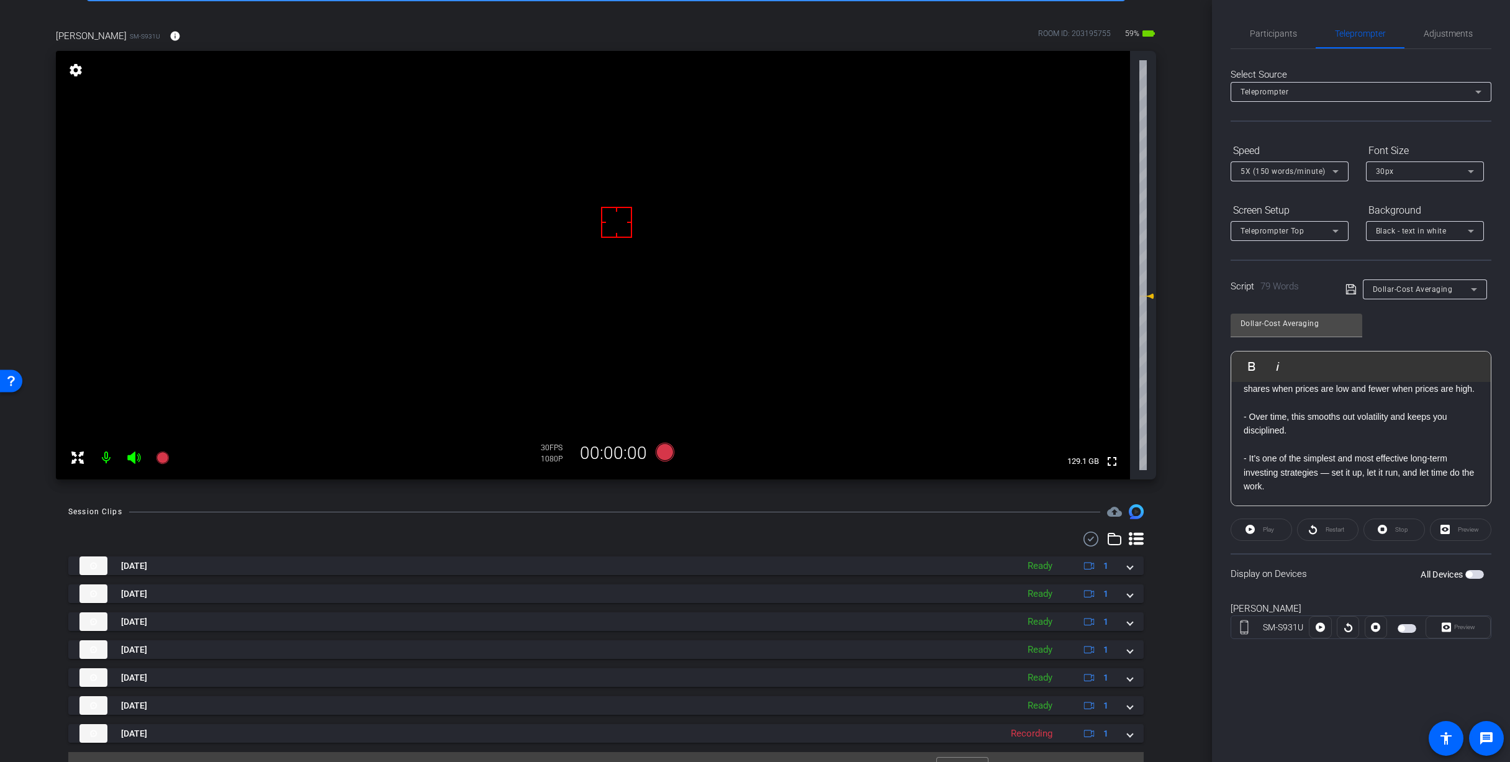
scroll to position [103, 0]
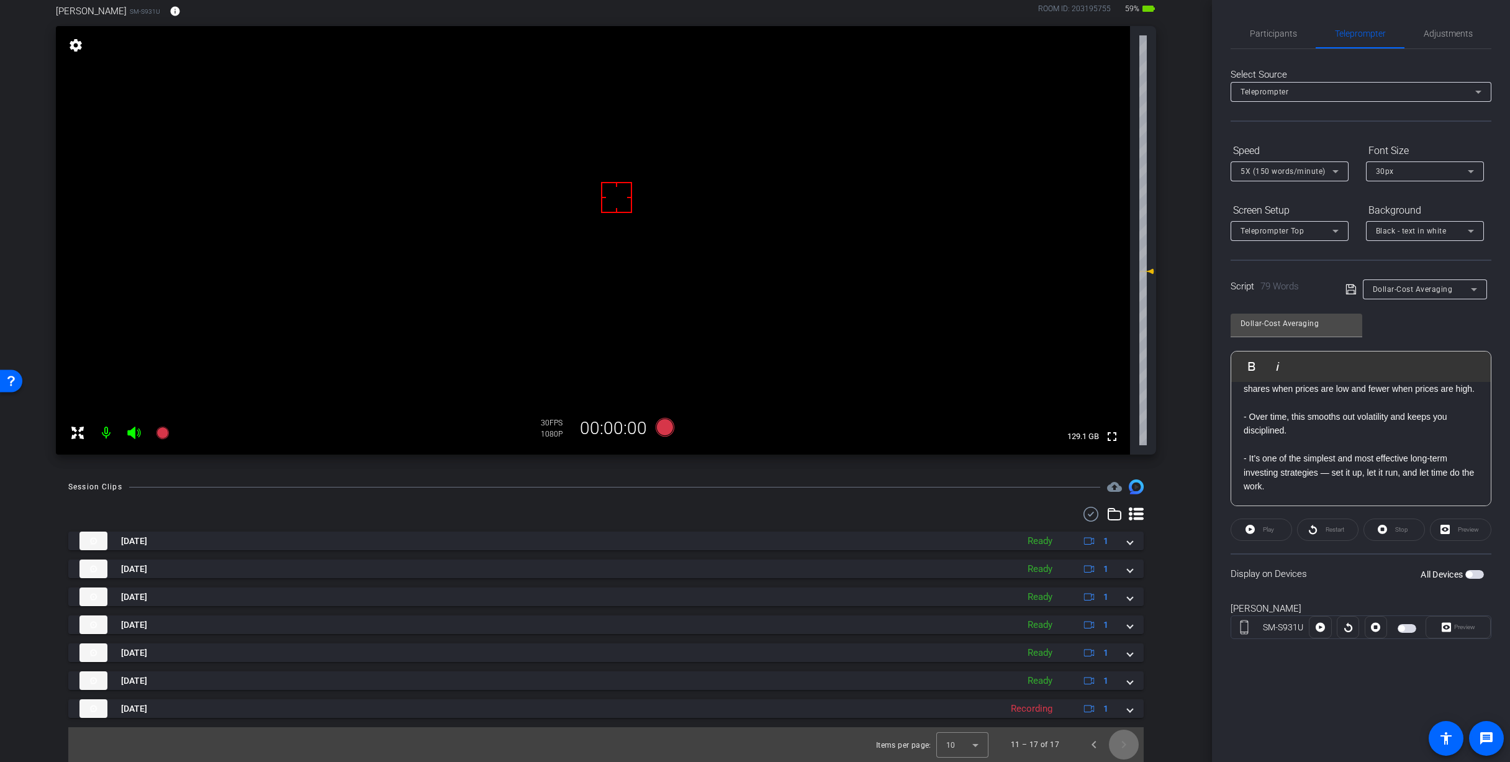
click at [1126, 754] on span "Next page" at bounding box center [1124, 744] width 30 height 30
click at [1091, 751] on span "Previous page" at bounding box center [1094, 744] width 30 height 30
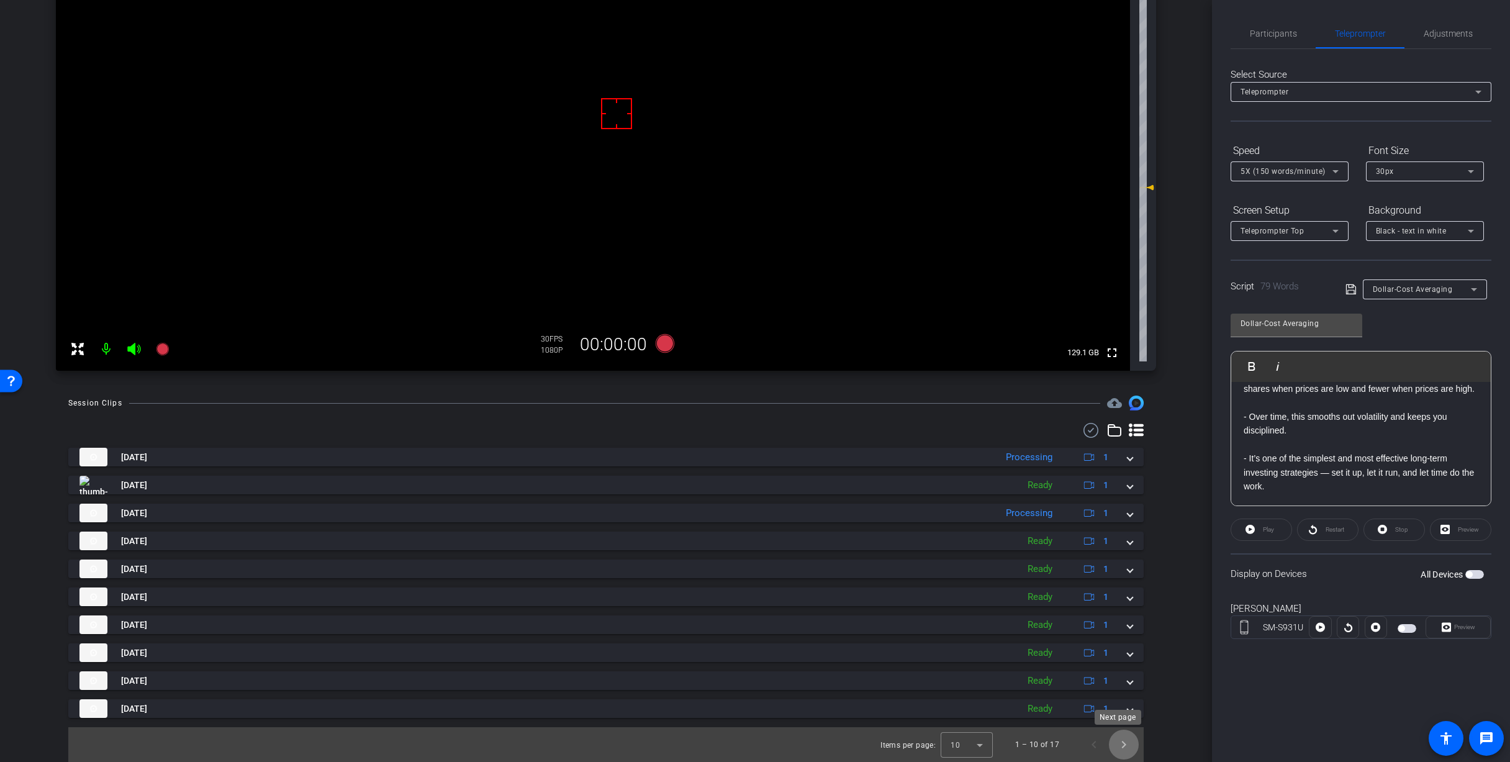
click at [1121, 746] on span "Next page" at bounding box center [1124, 744] width 30 height 30
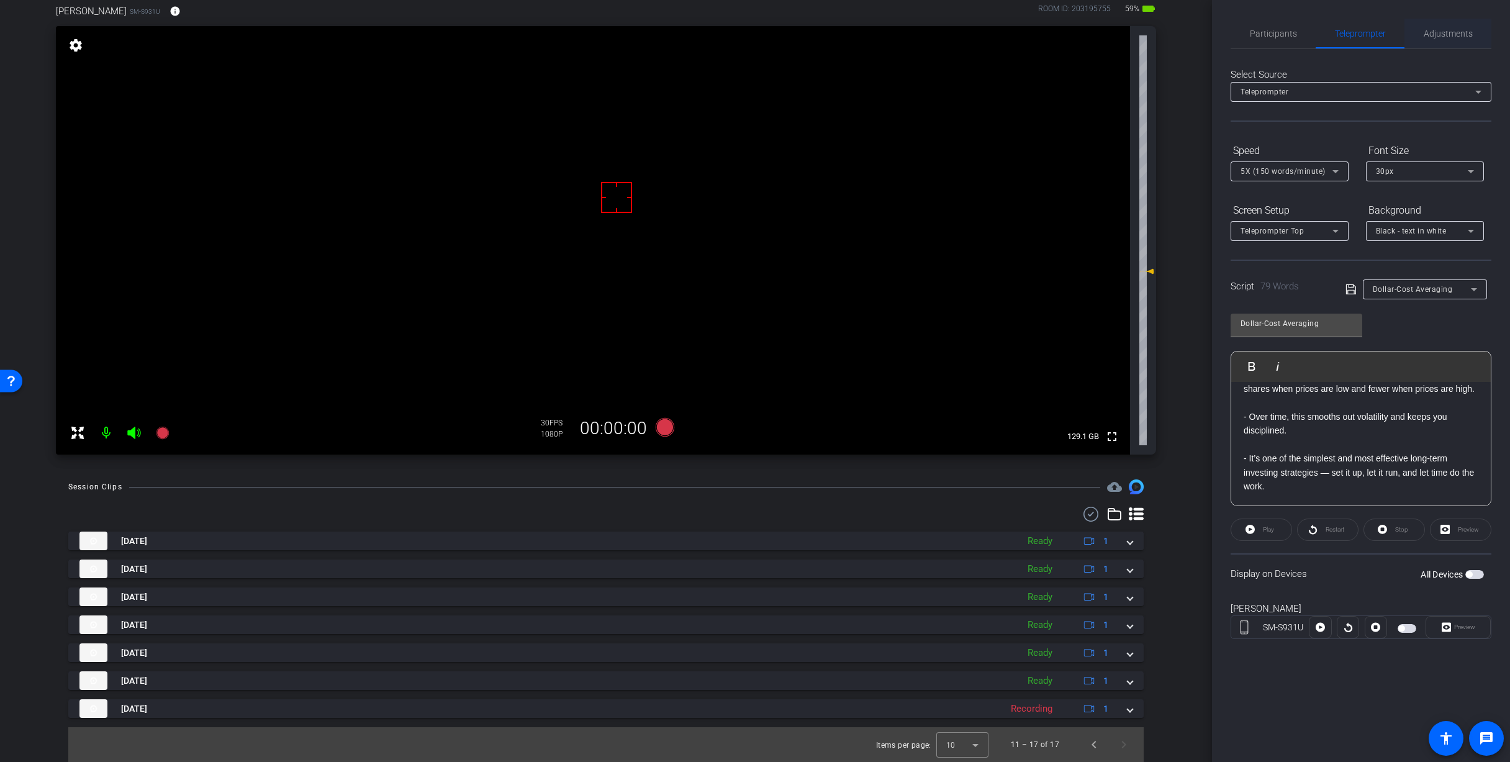
click at [1438, 20] on span "Adjustments" at bounding box center [1447, 34] width 49 height 30
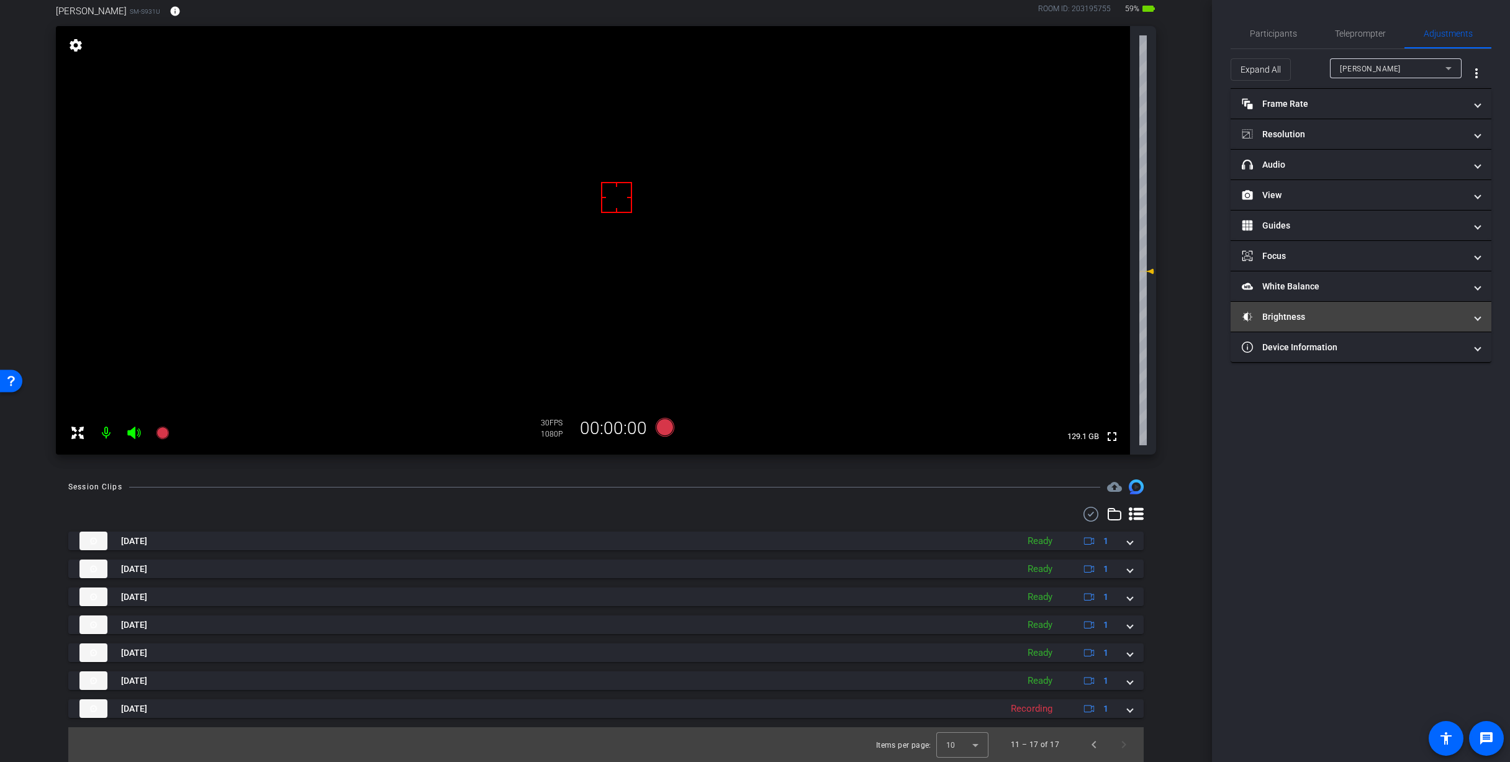
click at [1291, 318] on mat-panel-title "Brightness" at bounding box center [1353, 316] width 223 height 13
click at [1332, 365] on span "button" at bounding box center [1330, 363] width 6 height 6
type input "0"
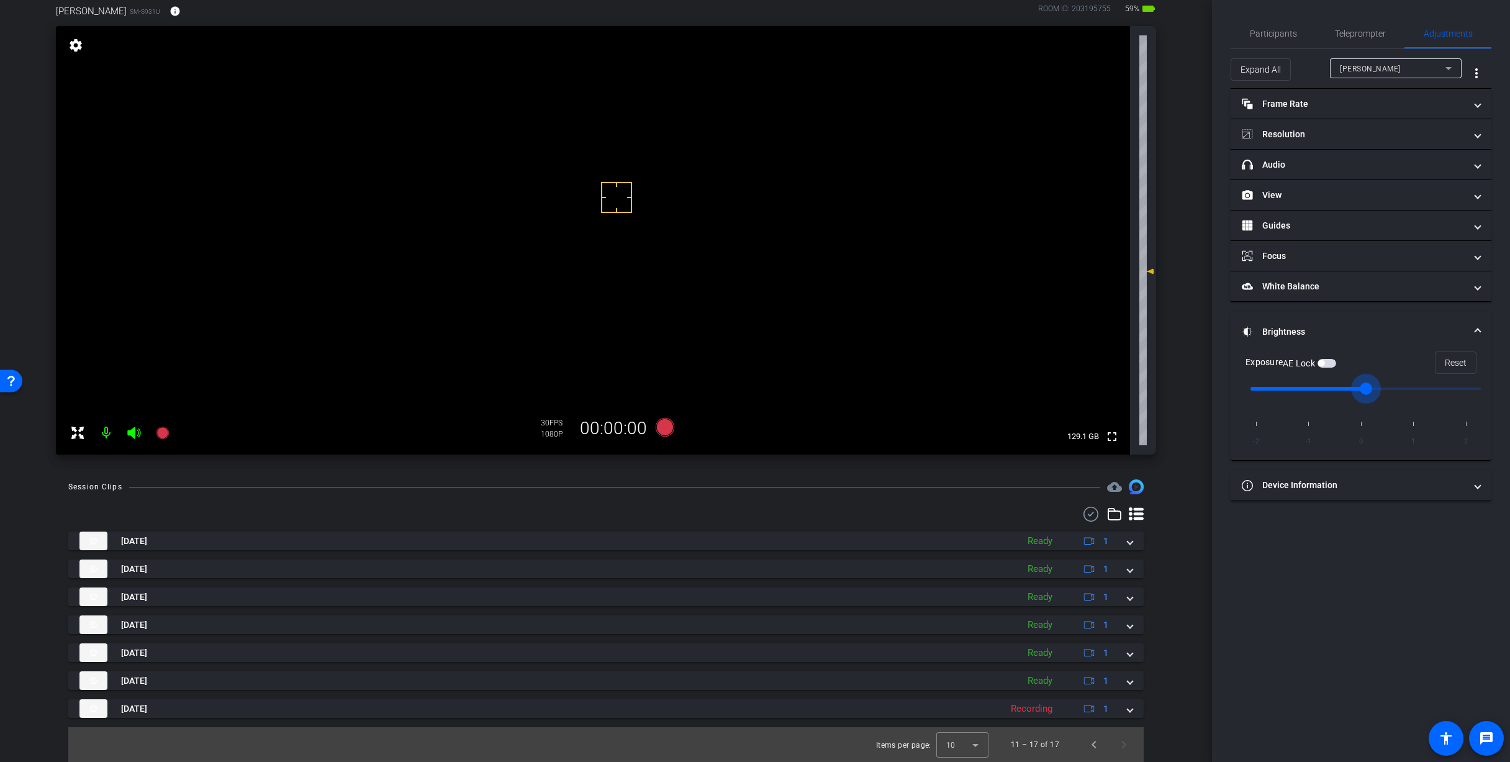
drag, startPoint x: 1367, startPoint y: 391, endPoint x: 1358, endPoint y: 395, distance: 9.7
click at [1358, 395] on input "range" at bounding box center [1365, 388] width 257 height 27
click at [1366, 25] on span "Teleprompter" at bounding box center [1360, 34] width 51 height 30
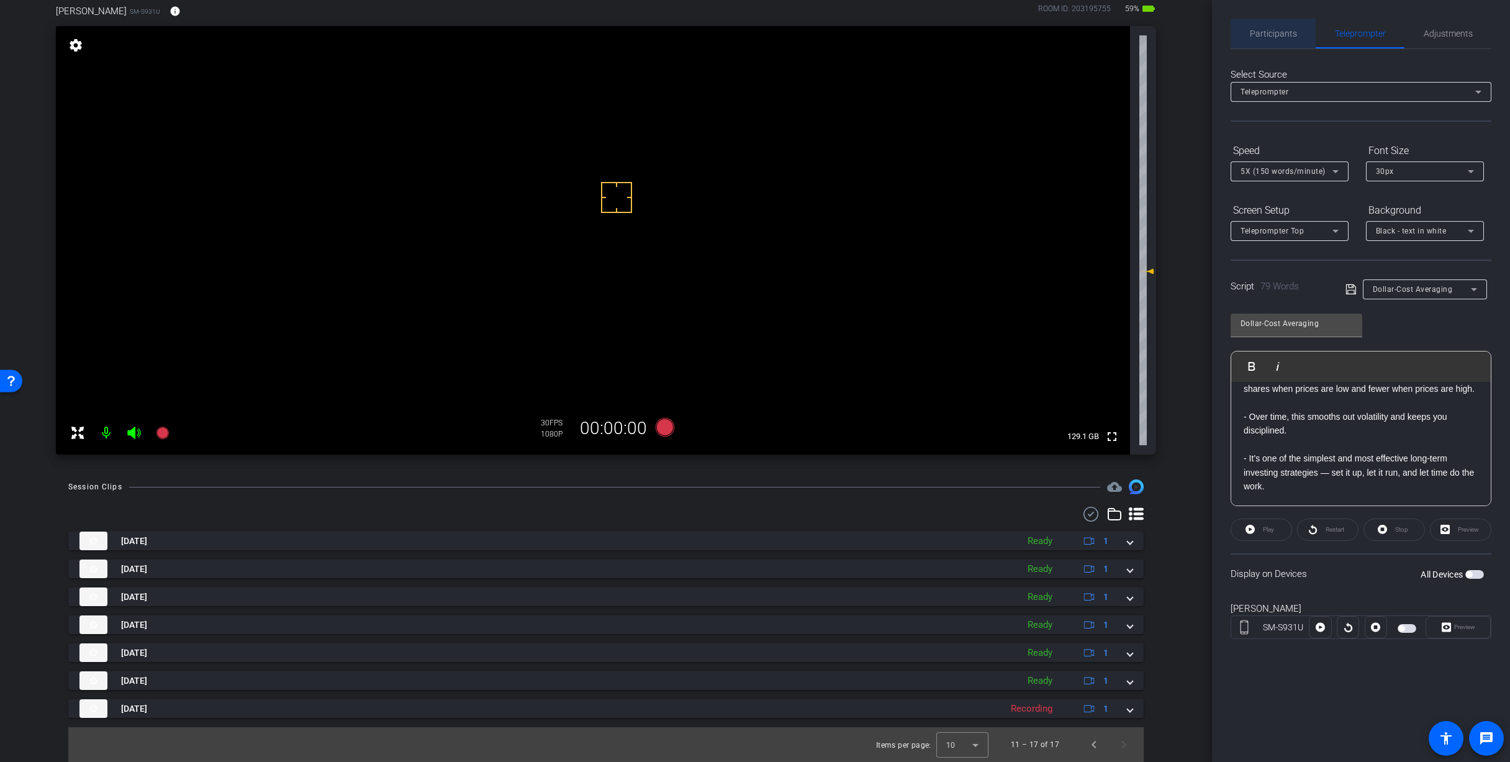
drag, startPoint x: 1274, startPoint y: 22, endPoint x: 1272, endPoint y: 15, distance: 7.9
click at [1272, 15] on div "Participants Teleprompter Adjustments settings Molly Roland flip Director Every…" at bounding box center [1361, 381] width 298 height 762
click at [1271, 29] on span "Participants" at bounding box center [1273, 33] width 47 height 9
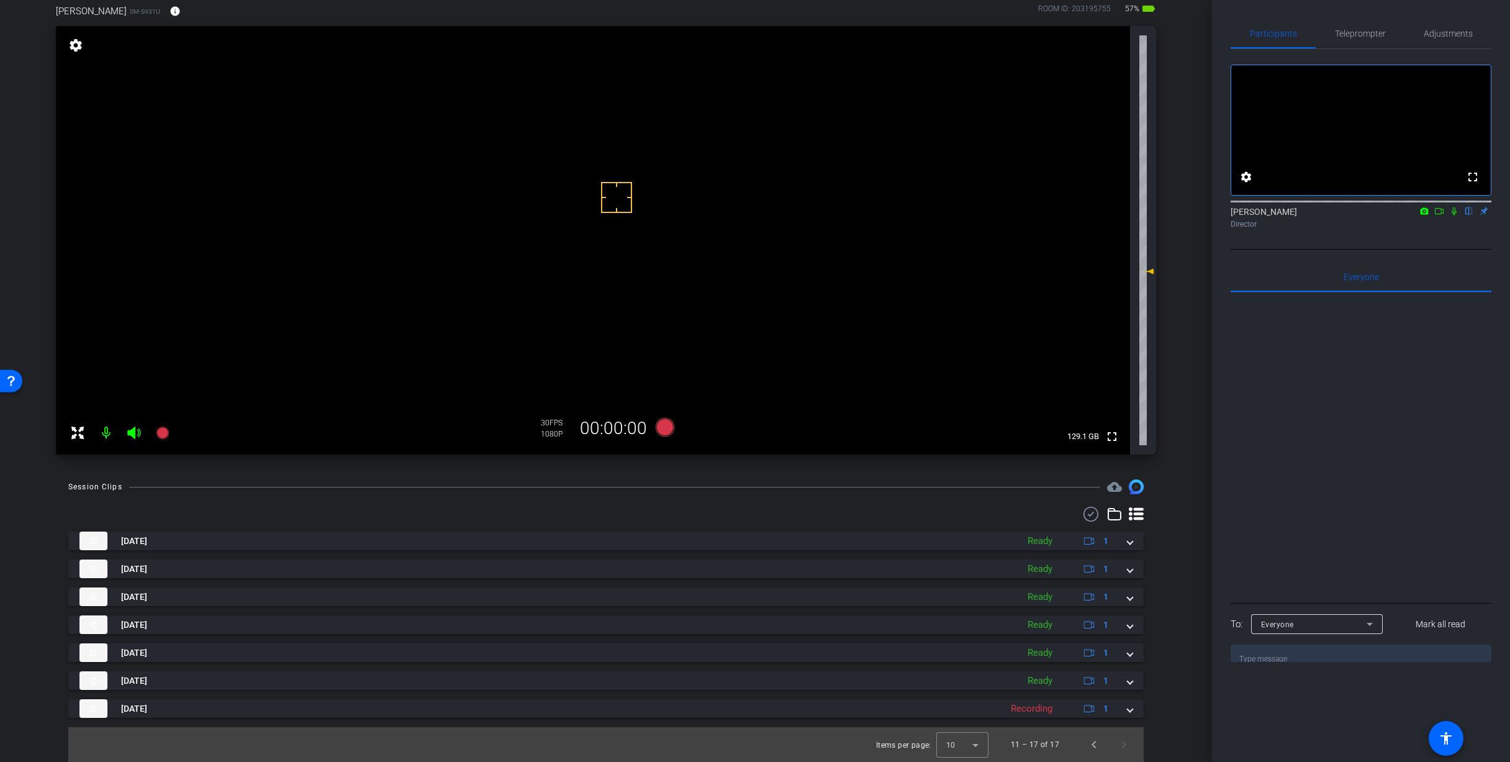
scroll to position [0, 0]
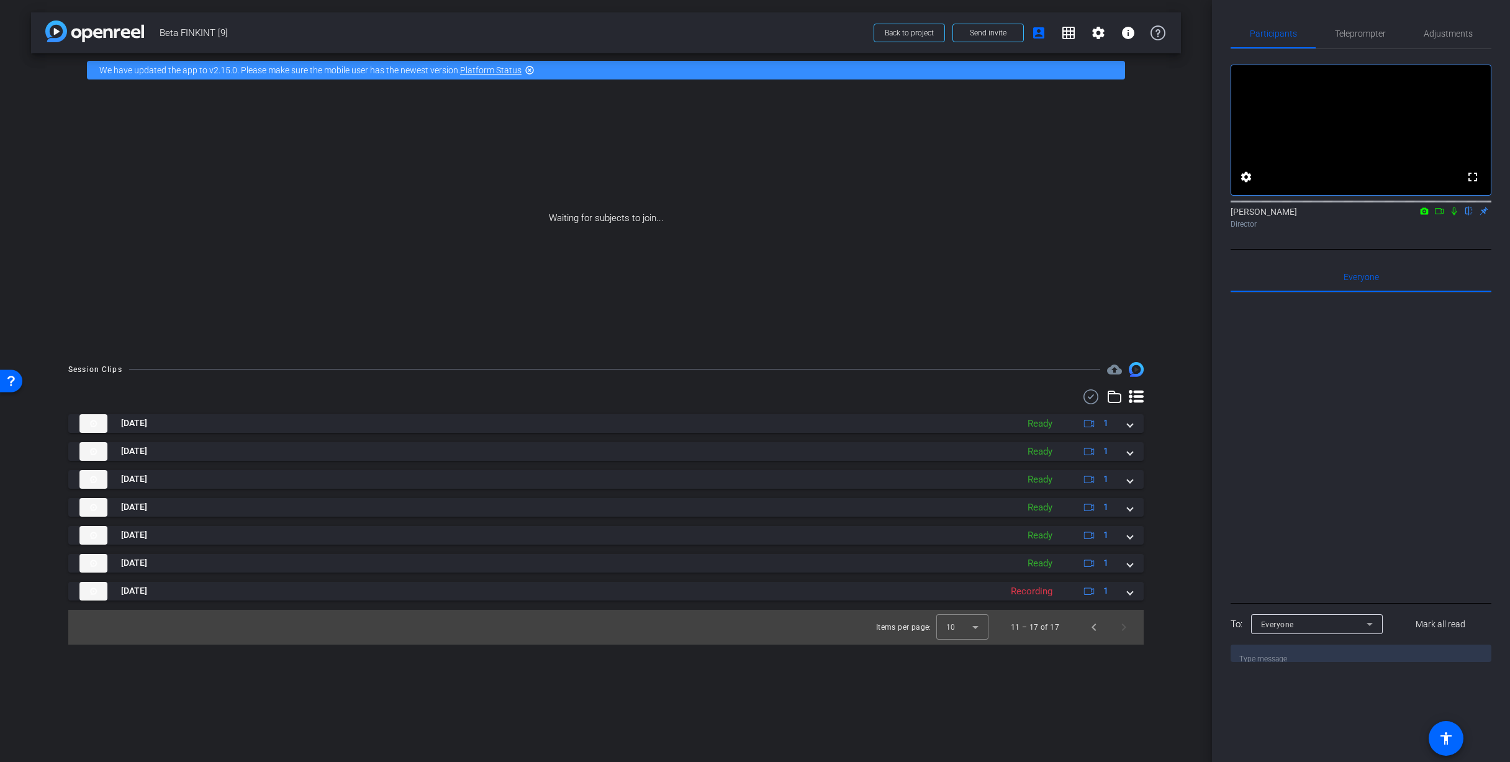
click at [1440, 215] on icon at bounding box center [1439, 211] width 10 height 9
click at [1453, 215] on icon at bounding box center [1454, 211] width 10 height 9
click at [1455, 215] on icon at bounding box center [1453, 211] width 5 height 8
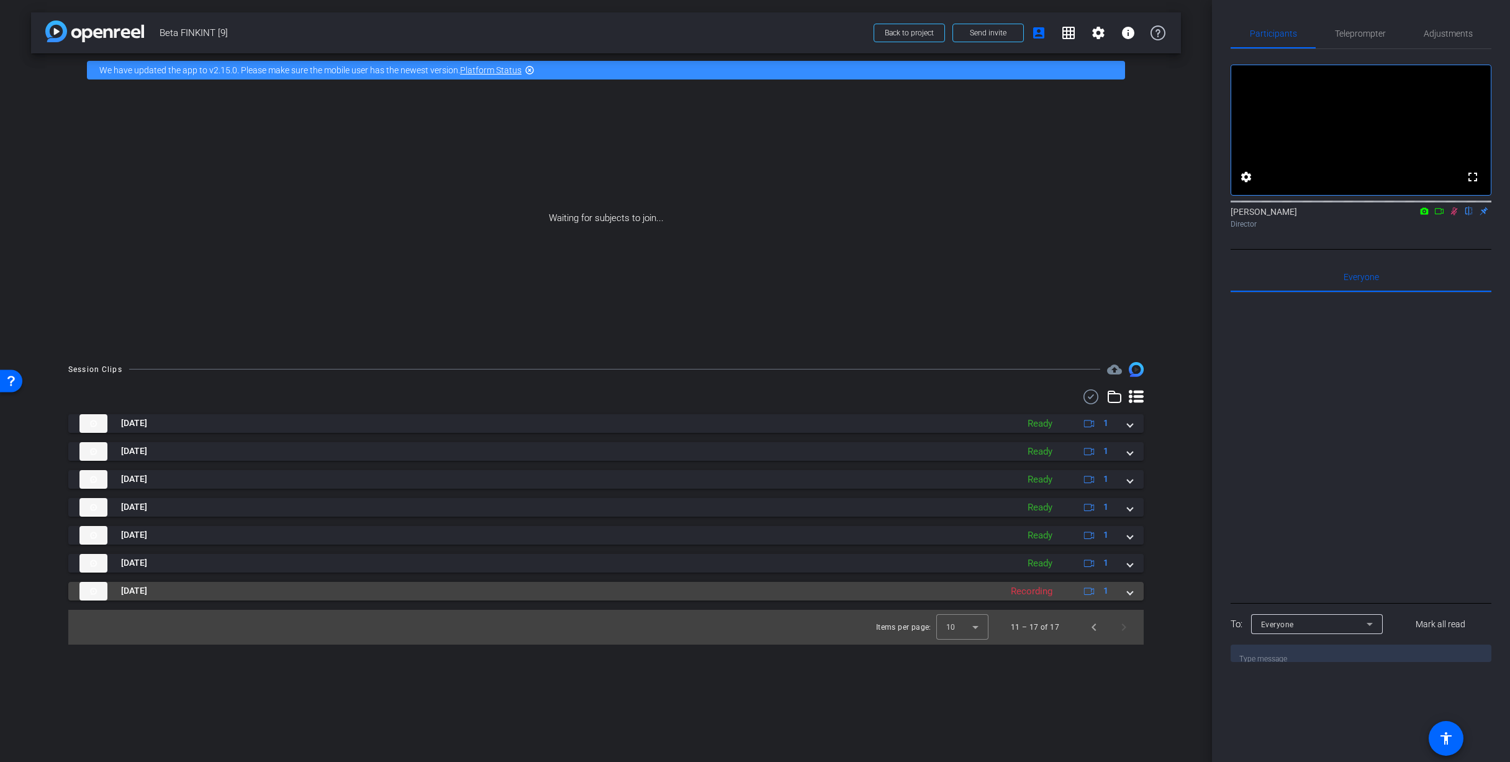
click at [1129, 590] on span at bounding box center [1129, 590] width 5 height 13
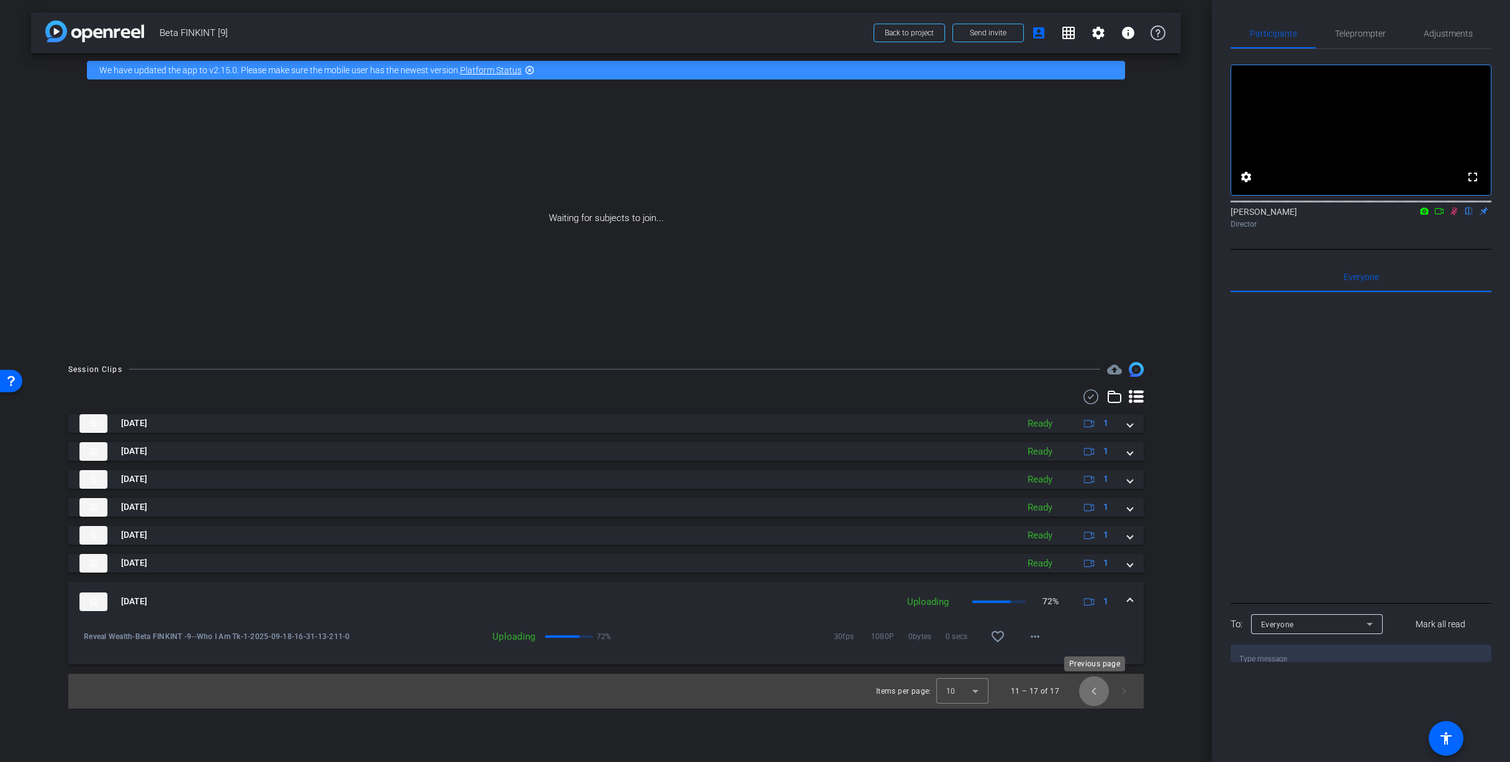
click at [1100, 695] on span "Previous page" at bounding box center [1094, 691] width 30 height 30
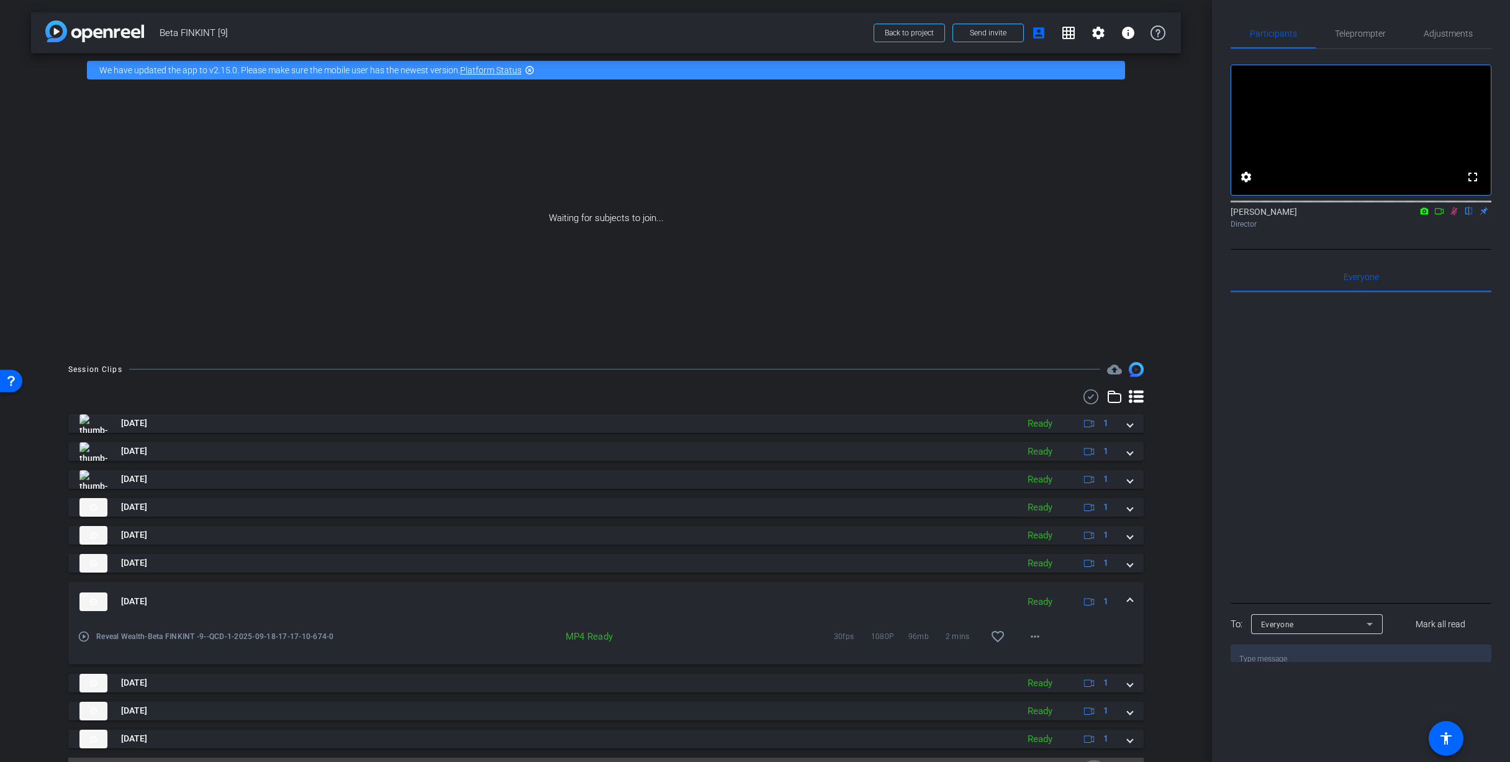
scroll to position [30, 0]
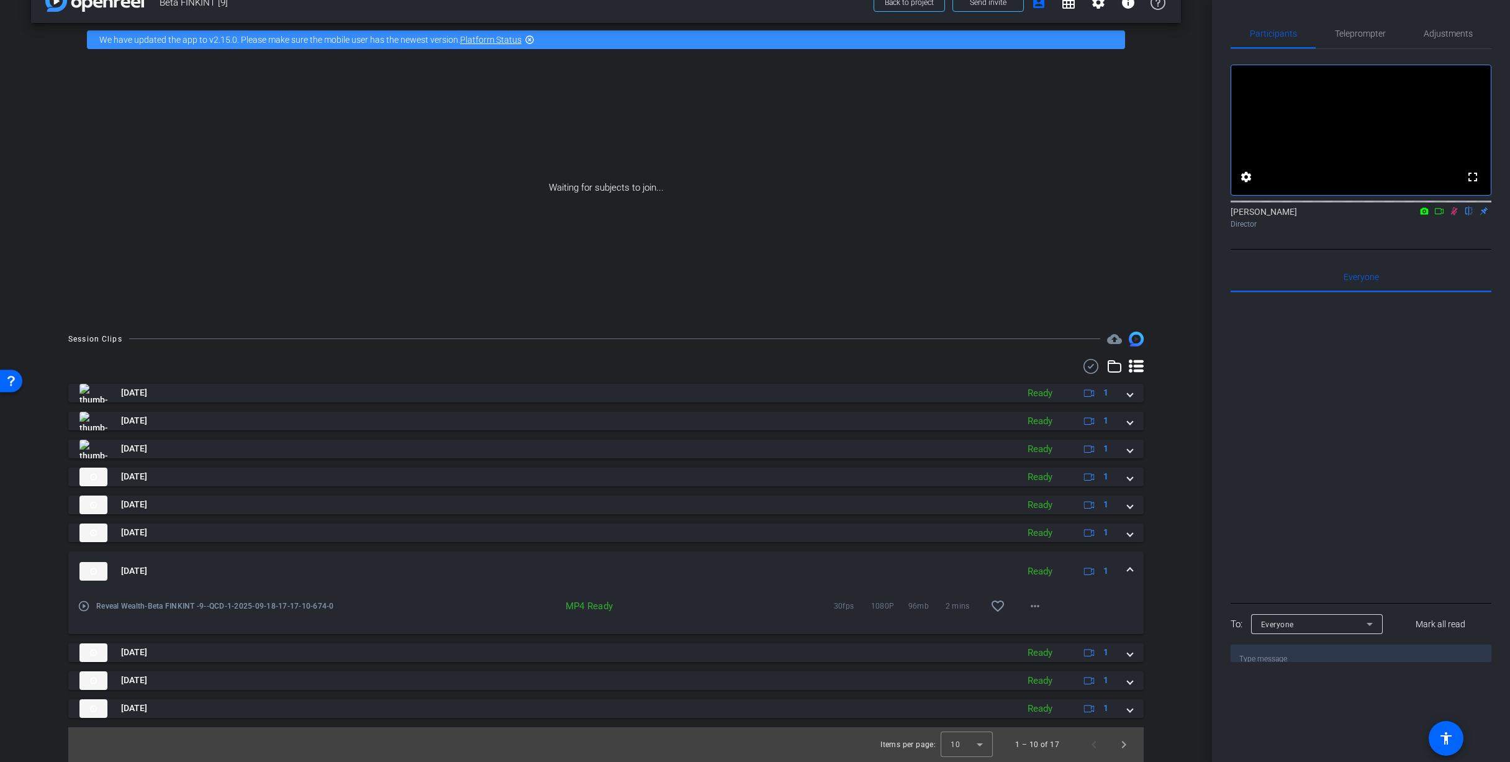
click at [1127, 573] on span at bounding box center [1129, 570] width 5 height 13
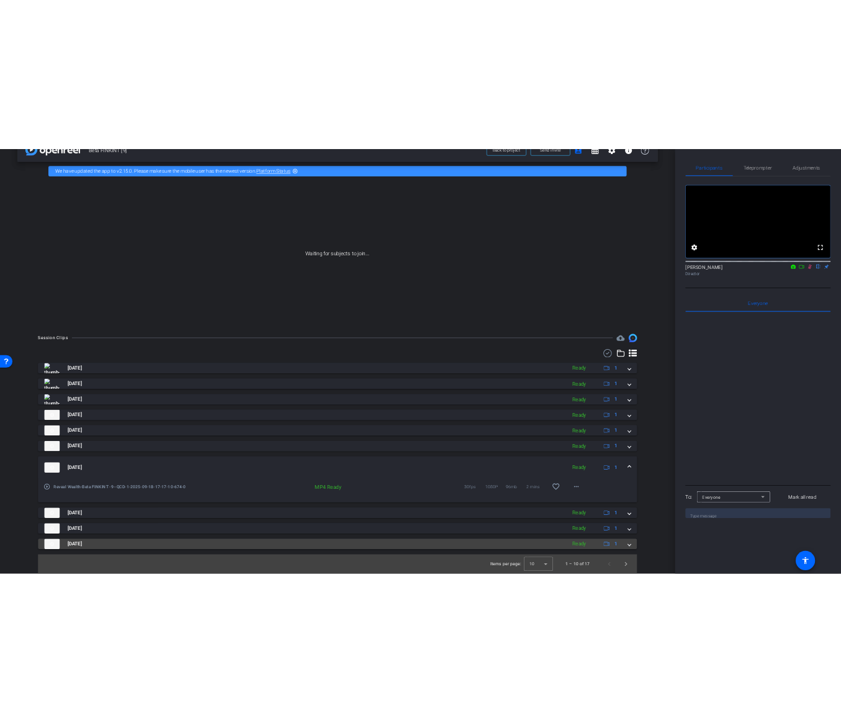
scroll to position [0, 0]
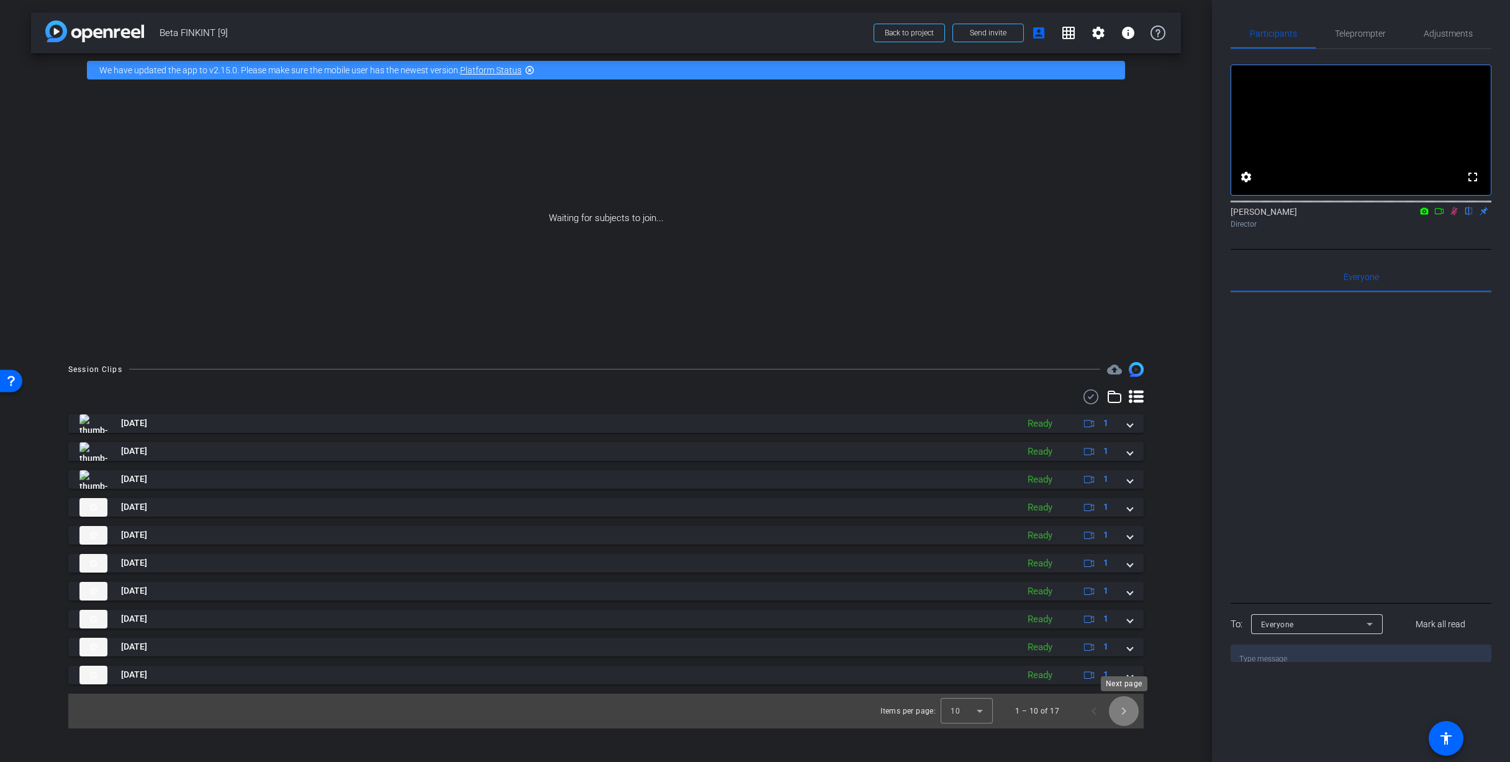
click at [1118, 710] on span "Next page" at bounding box center [1124, 711] width 30 height 30
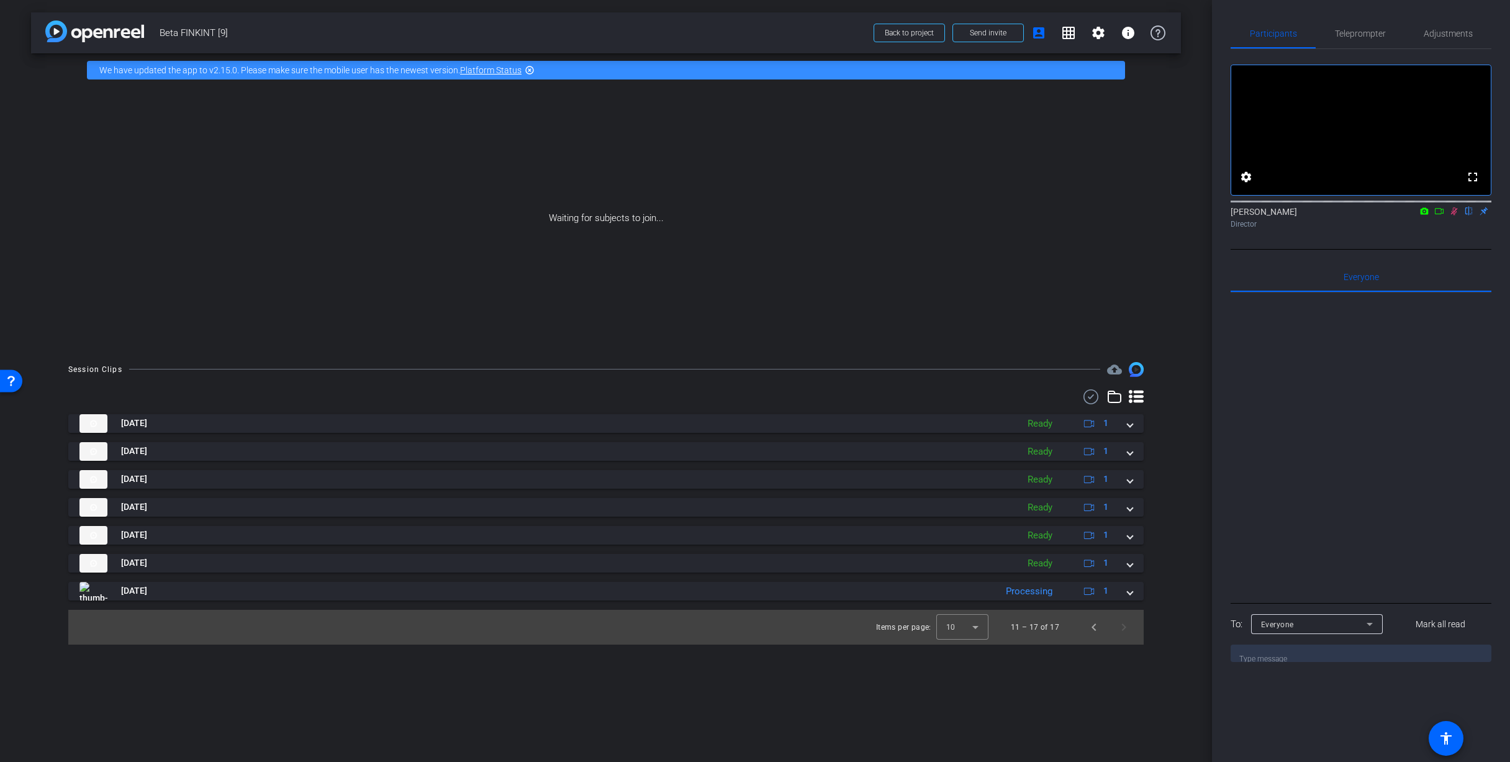
click at [1440, 215] on icon at bounding box center [1439, 211] width 10 height 9
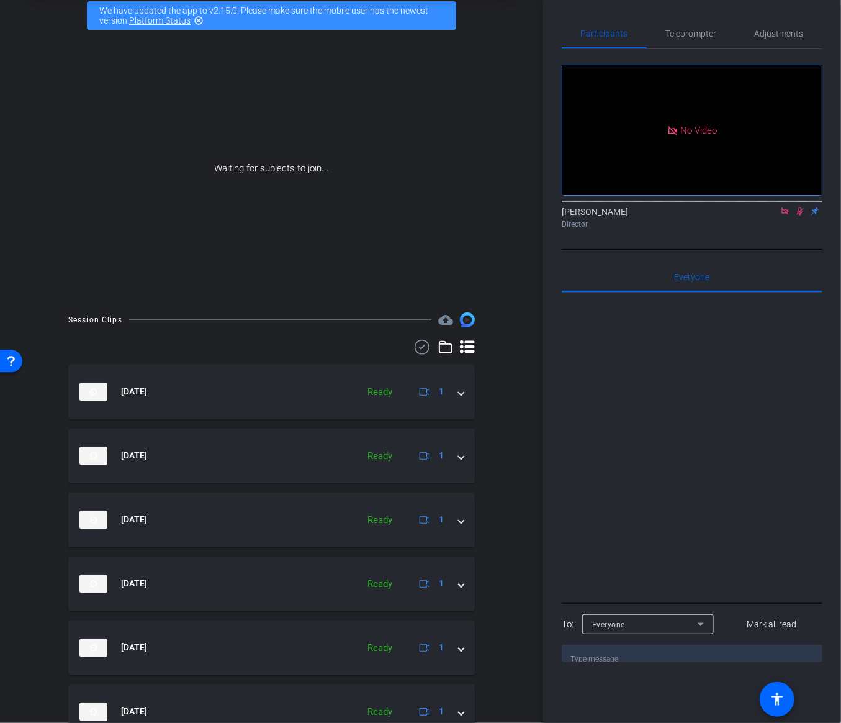
scroll to position [184, 0]
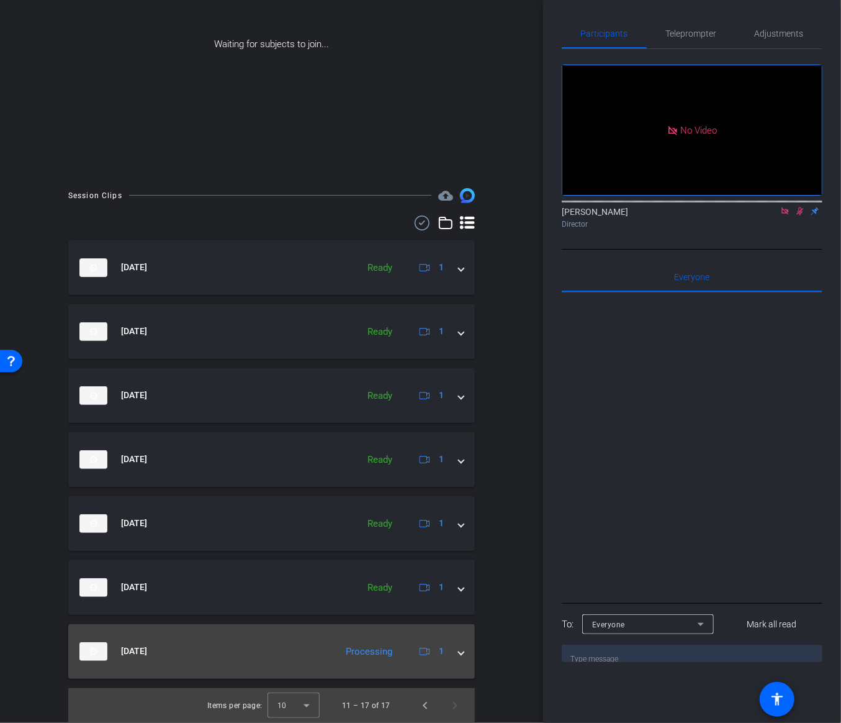
click at [262, 652] on mat-panel-title "Sep 18, 2025" at bounding box center [204, 651] width 250 height 19
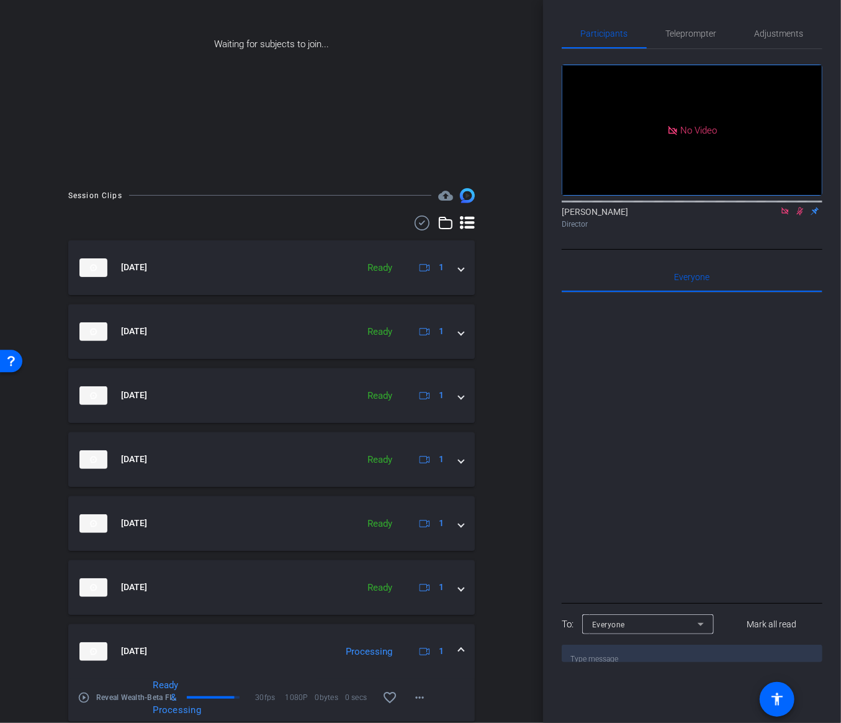
click at [262, 652] on mat-panel-title "Sep 18, 2025" at bounding box center [204, 651] width 250 height 19
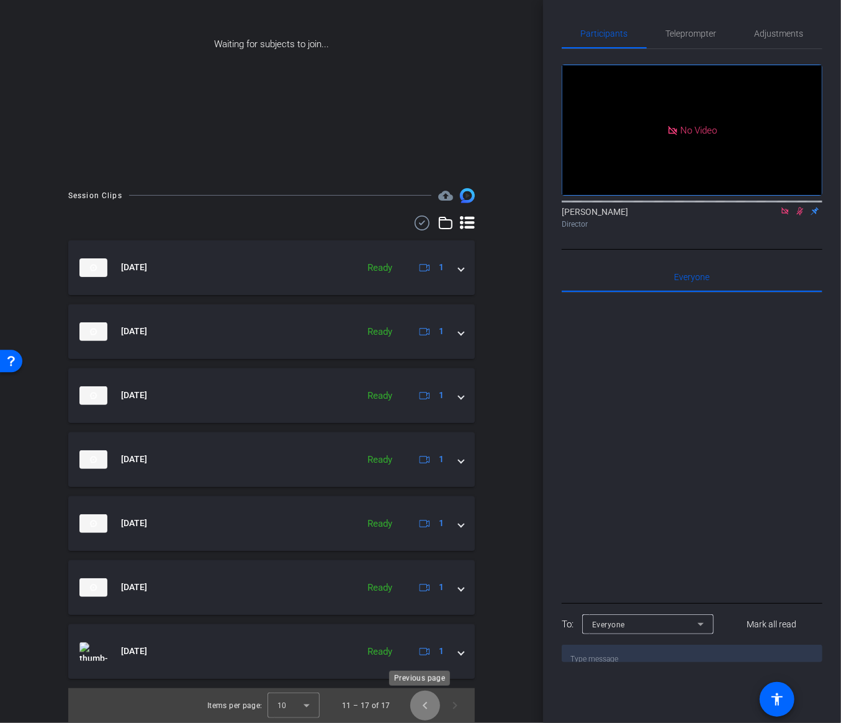
click at [423, 700] on span "Previous page" at bounding box center [425, 705] width 30 height 30
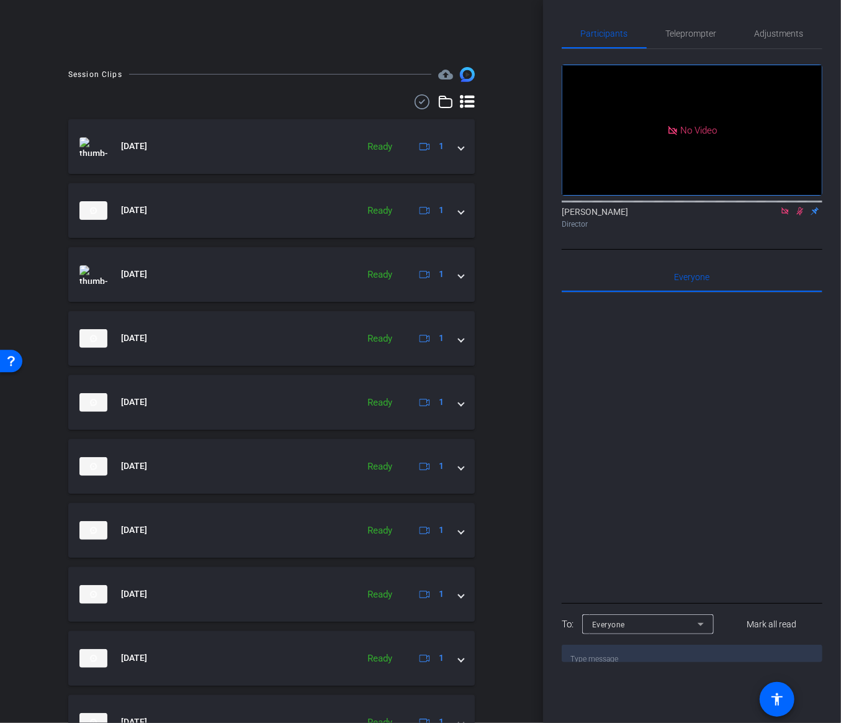
scroll to position [189, 0]
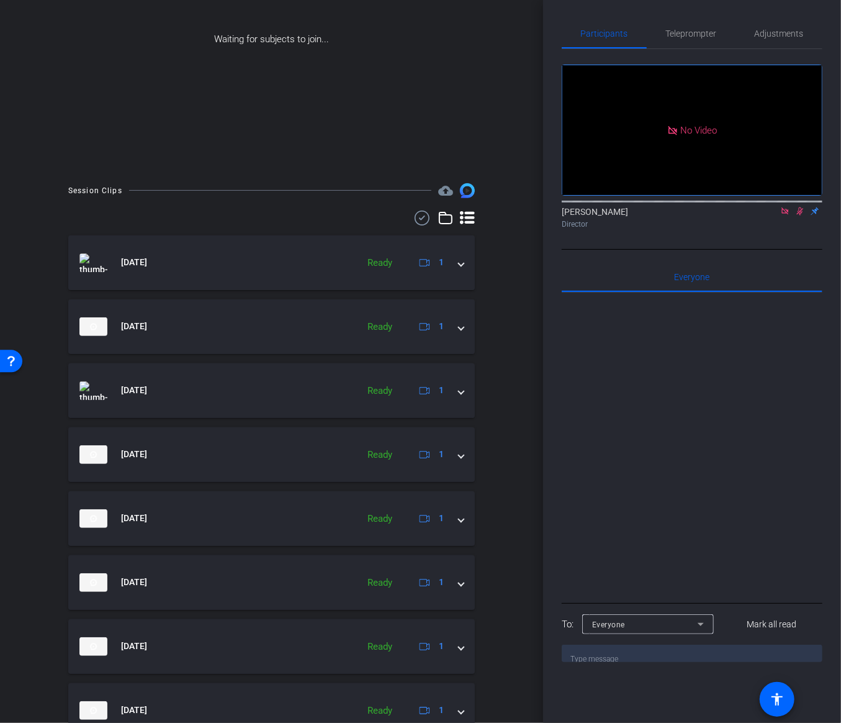
click at [424, 218] on icon at bounding box center [422, 217] width 19 height 15
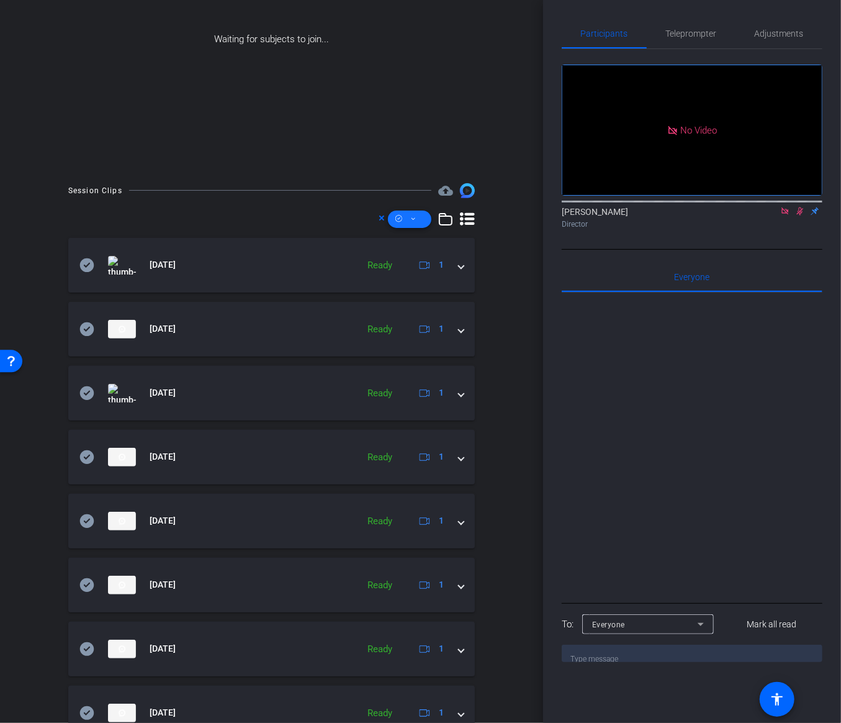
click at [418, 218] on span at bounding box center [409, 219] width 43 height 30
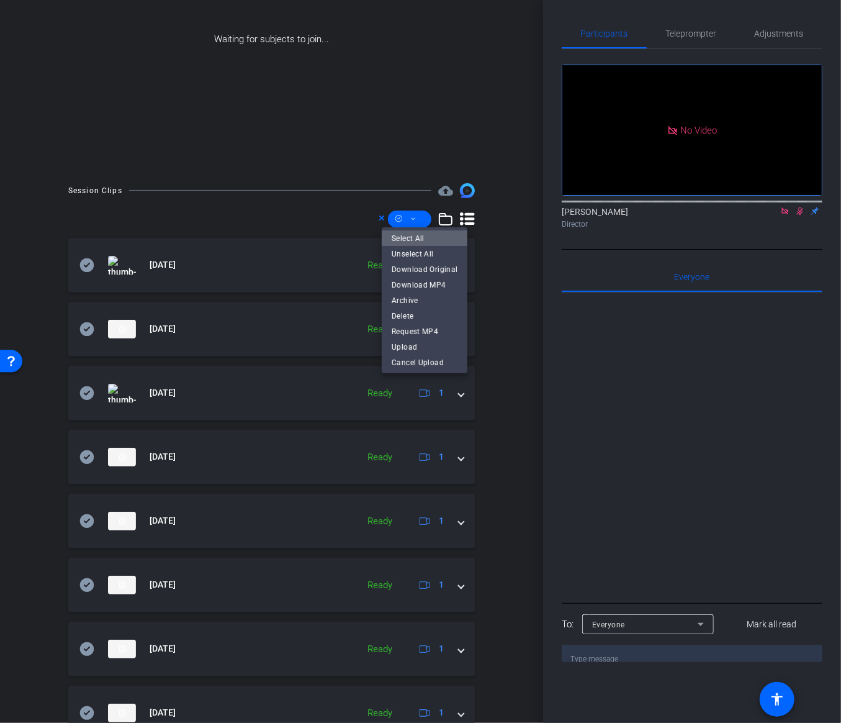
click at [444, 244] on span "Select All" at bounding box center [425, 238] width 66 height 15
click at [443, 284] on span "Download MP4" at bounding box center [425, 284] width 66 height 15
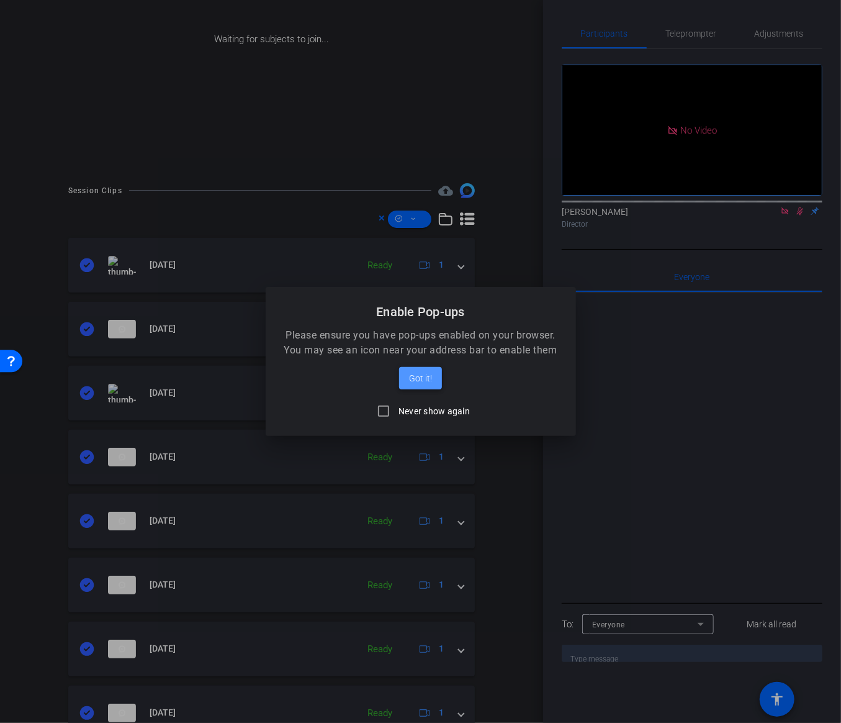
click at [410, 381] on span "Got it!" at bounding box center [420, 378] width 23 height 15
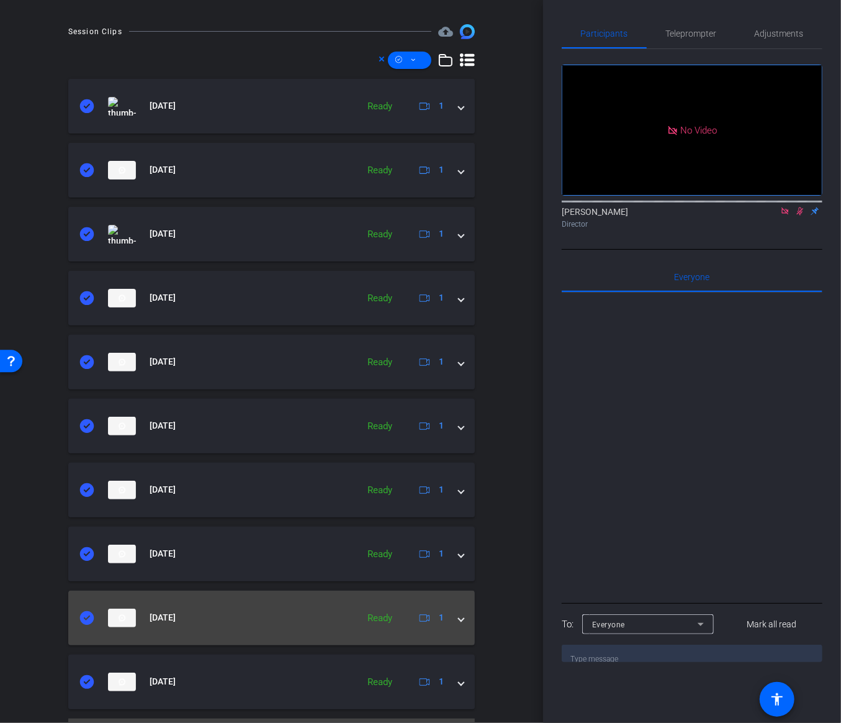
scroll to position [377, 0]
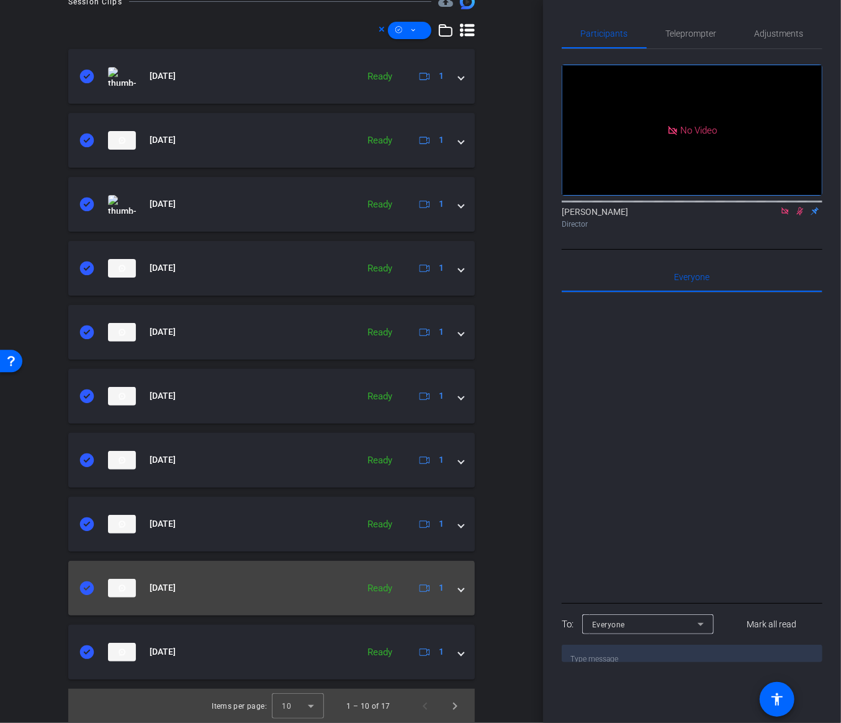
click at [459, 590] on span at bounding box center [461, 587] width 5 height 13
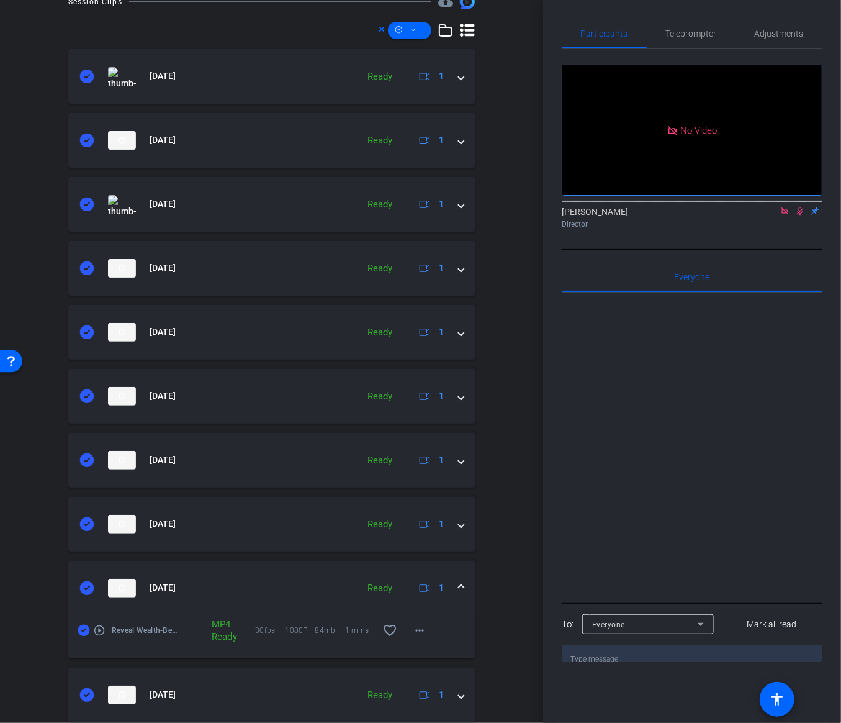
click at [225, 600] on mat-expansion-panel-header "Sep 18, 2025 Ready 1" at bounding box center [271, 588] width 407 height 55
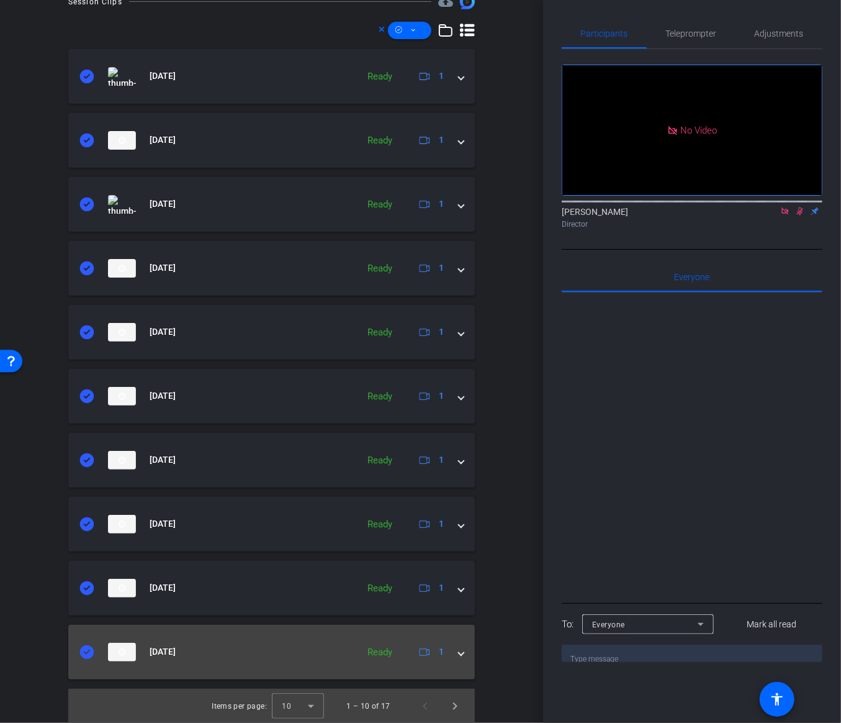
click at [253, 664] on mat-expansion-panel-header "Sep 18, 2025 Ready 1" at bounding box center [271, 652] width 407 height 55
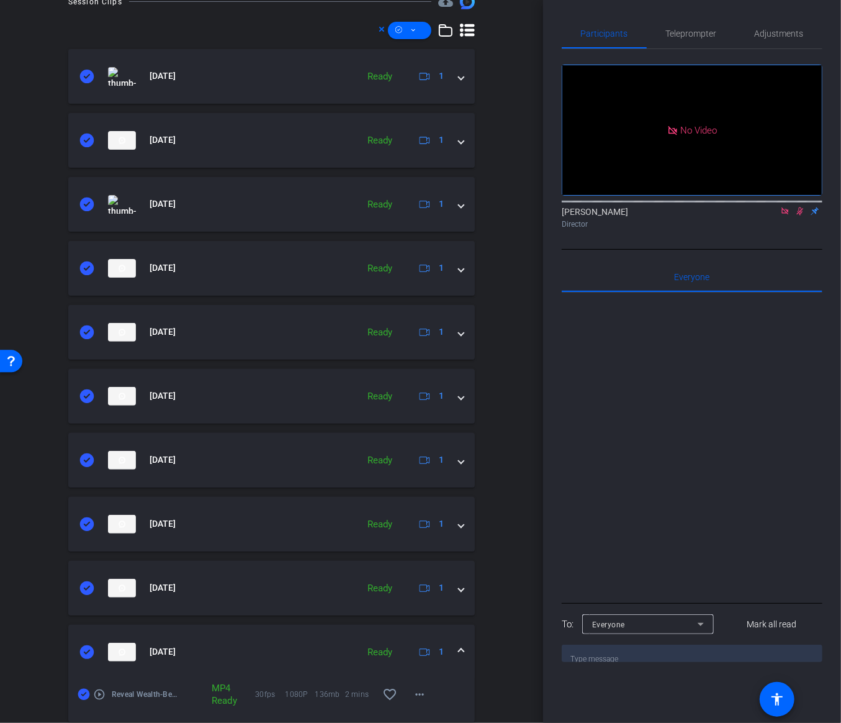
scroll to position [421, 0]
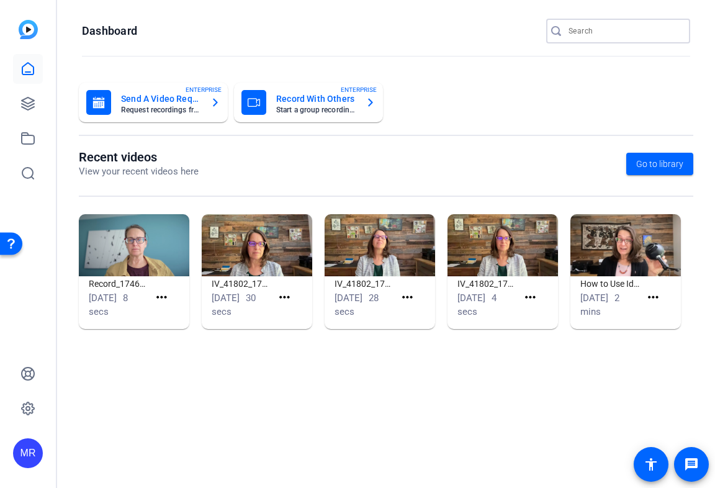
click at [368, 34] on input "Search" at bounding box center [625, 31] width 112 height 15
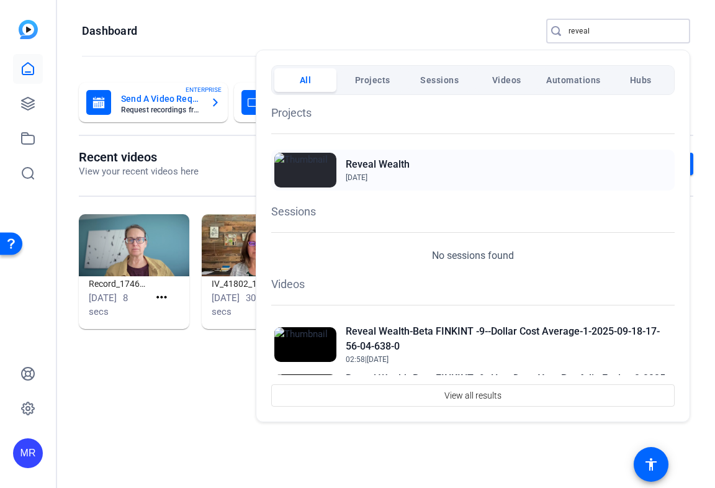
type input "reveal"
click at [365, 161] on h2 "Reveal Wealth" at bounding box center [378, 164] width 64 height 15
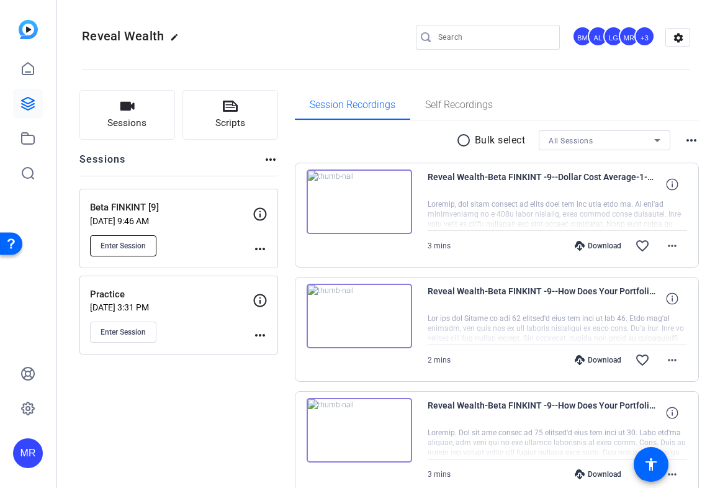
click at [140, 242] on span "Enter Session" at bounding box center [123, 246] width 45 height 10
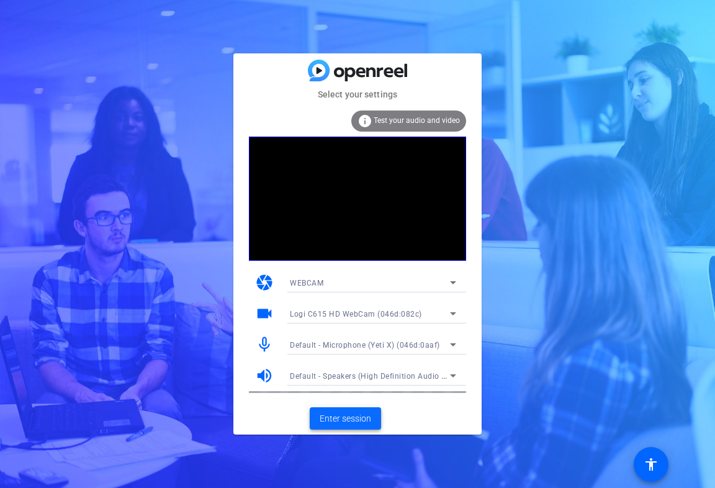
click at [345, 420] on span "Enter session" at bounding box center [346, 418] width 52 height 13
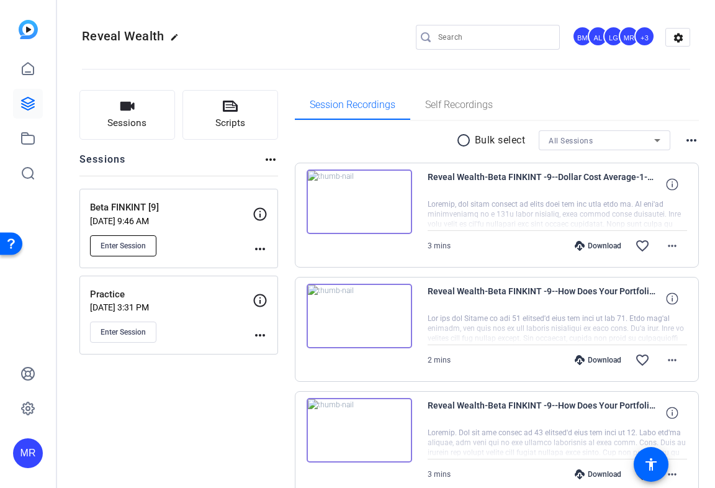
click at [138, 242] on span "Enter Session" at bounding box center [123, 246] width 45 height 10
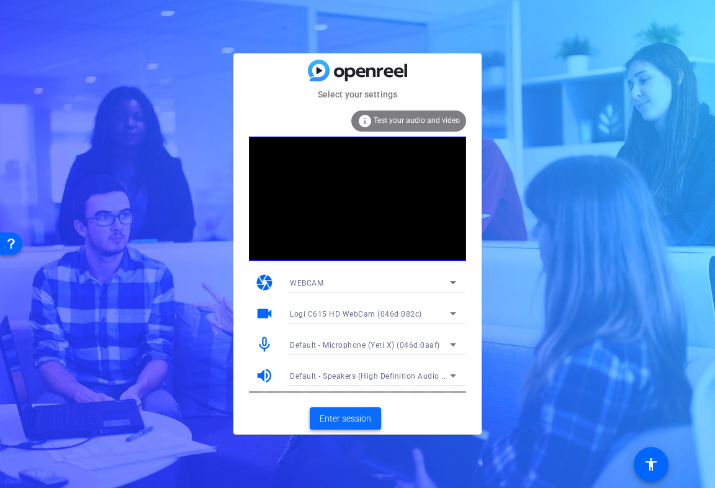
click at [359, 418] on span "Enter session" at bounding box center [346, 418] width 52 height 13
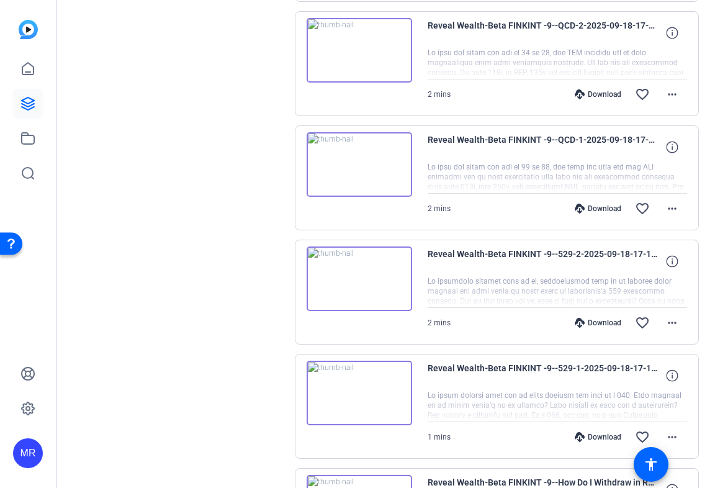
scroll to position [745, 0]
